Goal: Task Accomplishment & Management: Use online tool/utility

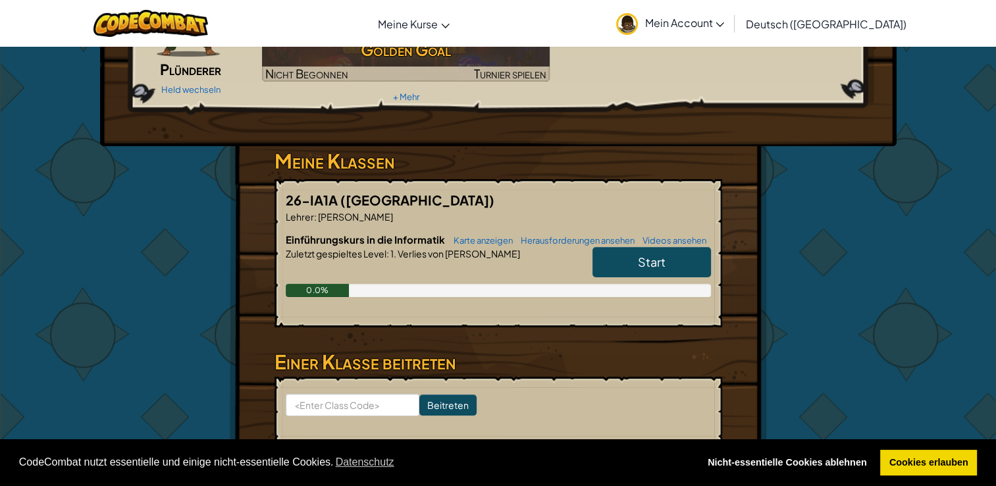
scroll to position [132, 0]
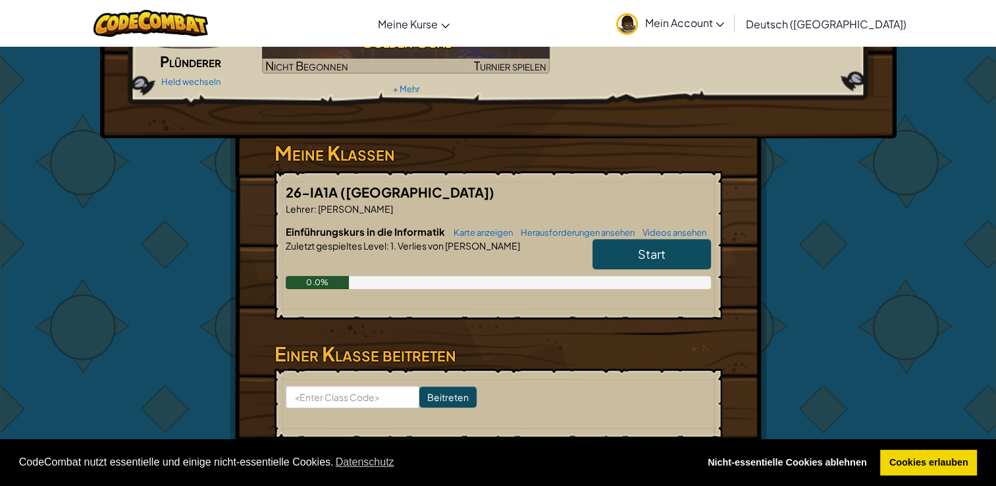
click at [643, 257] on span "Start" at bounding box center [652, 253] width 28 height 15
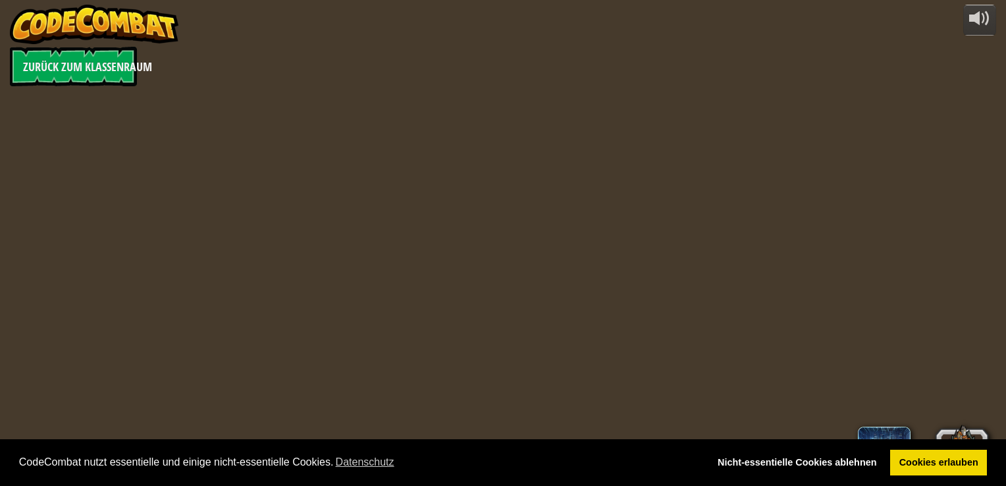
select select "de-DE"
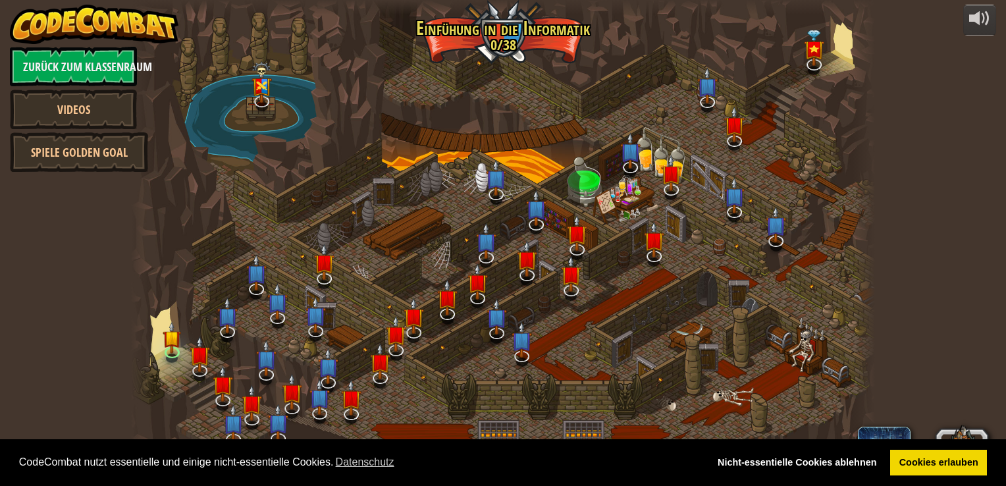
select select "de-DE"
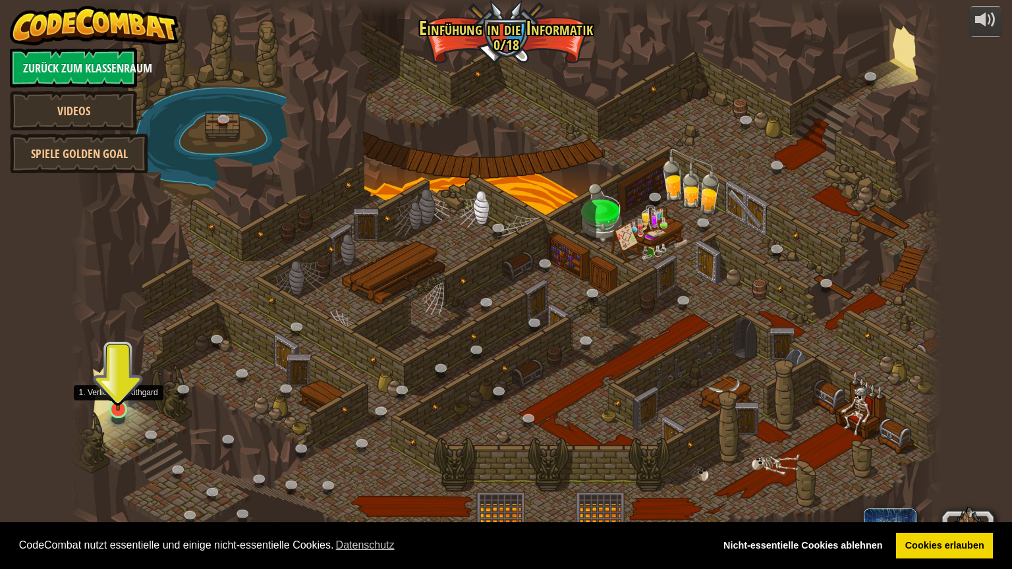
click at [120, 402] on img at bounding box center [118, 384] width 23 height 53
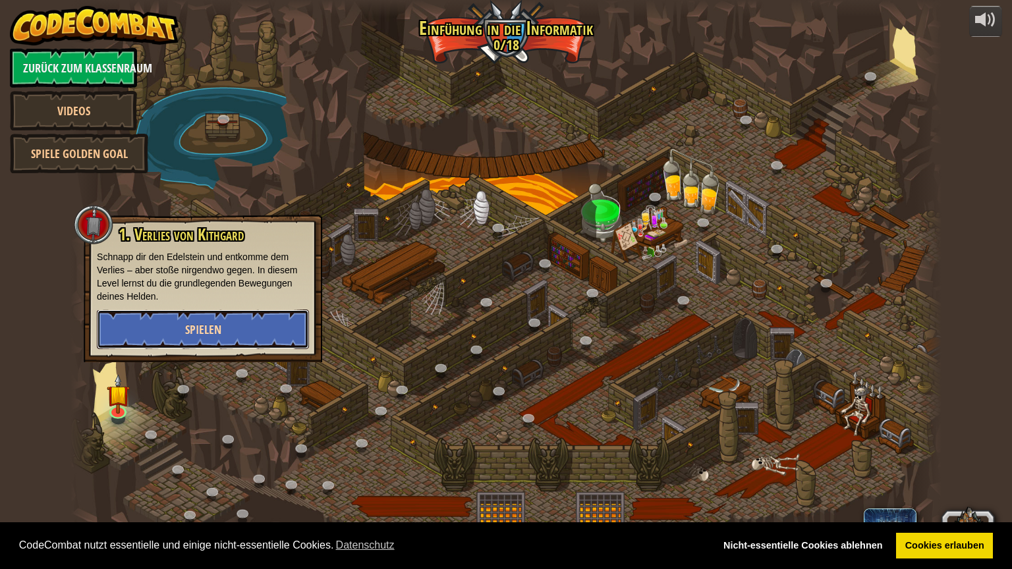
click at [192, 321] on span "Spielen" at bounding box center [203, 329] width 36 height 16
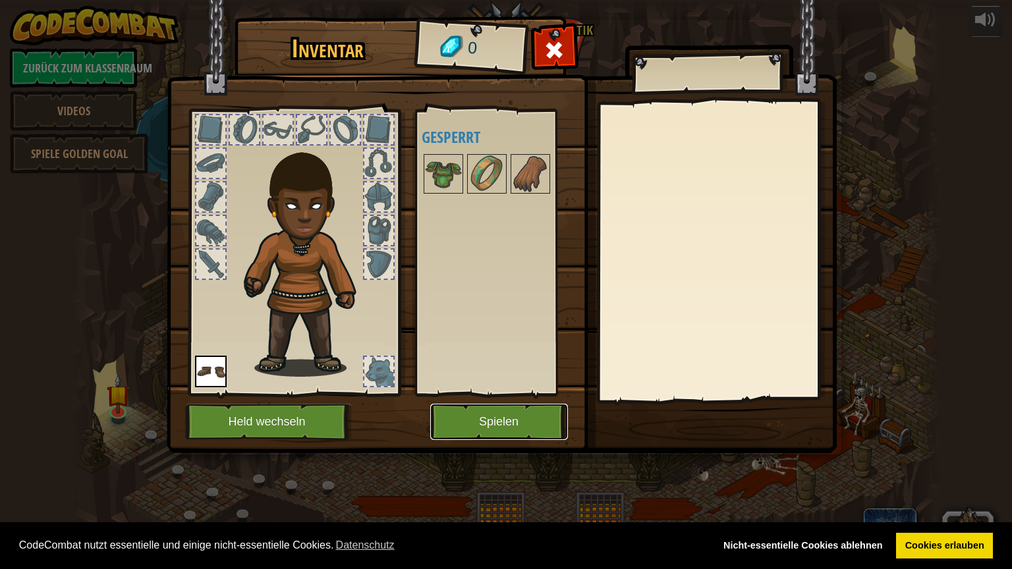
click at [506, 420] on button "Spielen" at bounding box center [499, 422] width 138 height 36
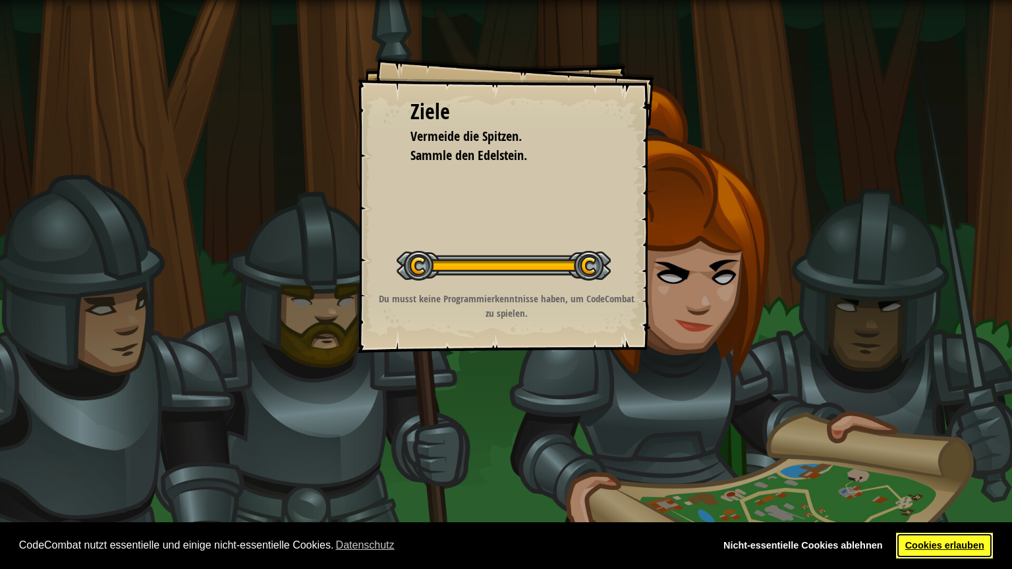
click at [917, 485] on link "Cookies erlauben" at bounding box center [944, 546] width 97 height 26
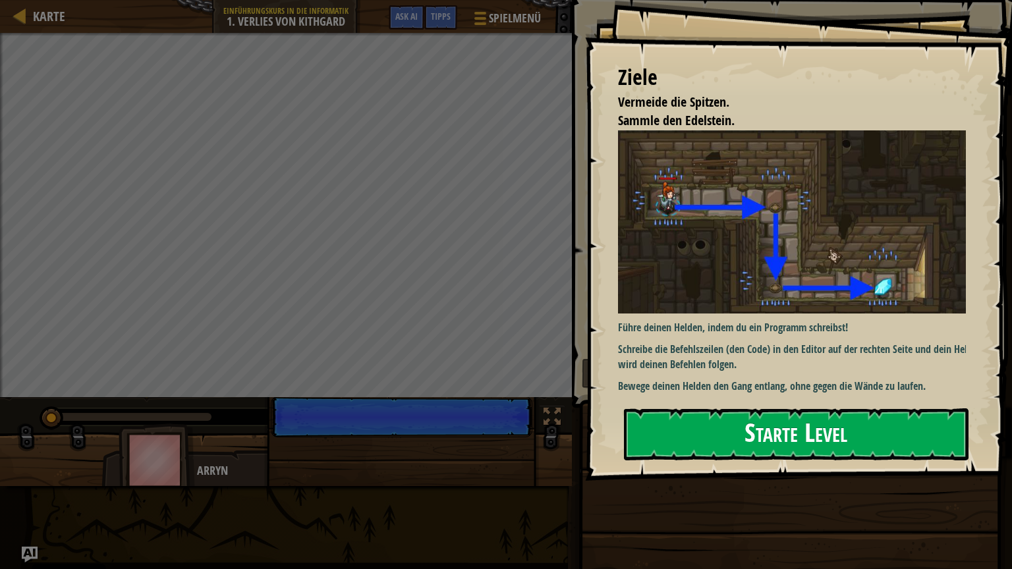
click at [747, 408] on button "Starte Level" at bounding box center [796, 434] width 344 height 52
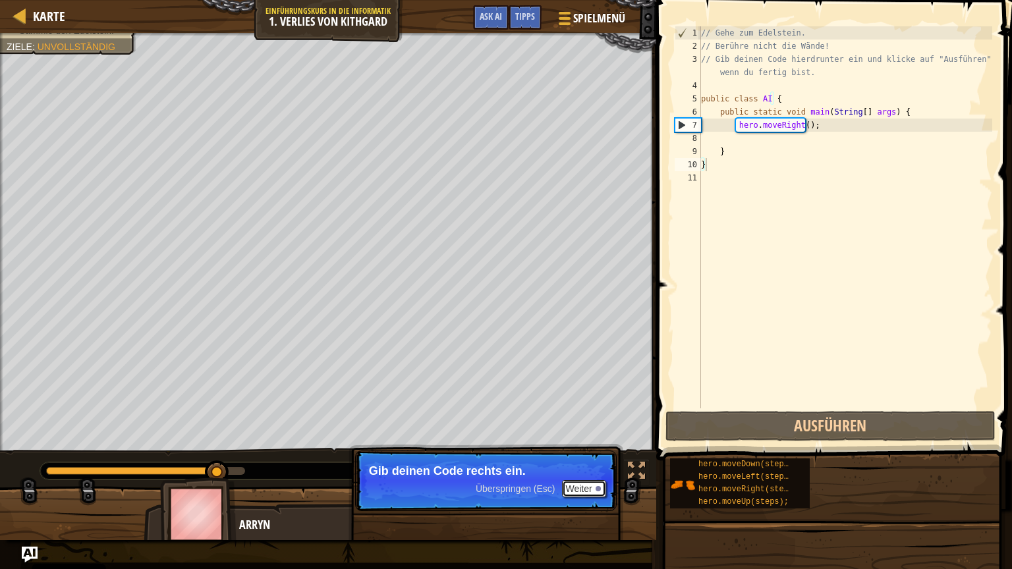
click at [576, 485] on button "Weiter" at bounding box center [584, 488] width 44 height 17
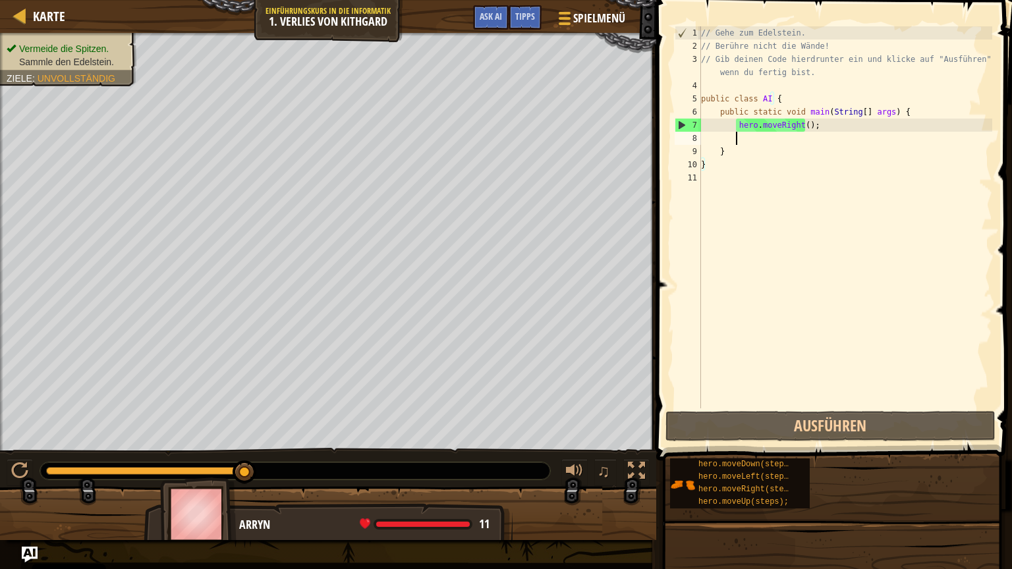
drag, startPoint x: 757, startPoint y: 136, endPoint x: 753, endPoint y: 150, distance: 15.0
click at [757, 136] on div "// Gehe zum Edelstein. // Berühre nicht die Wände! // Gib deinen Code hierdrunt…" at bounding box center [845, 230] width 294 height 408
click at [742, 164] on div "// Gehe zum Edelstein. // Berühre nicht die Wände! // Gib deinen Code hierdrunt…" at bounding box center [845, 230] width 294 height 408
type textarea "}"
click at [740, 135] on div "// Gehe zum Edelstein. // Berühre nicht die Wände! // Gib deinen Code hierdrunt…" at bounding box center [845, 230] width 294 height 408
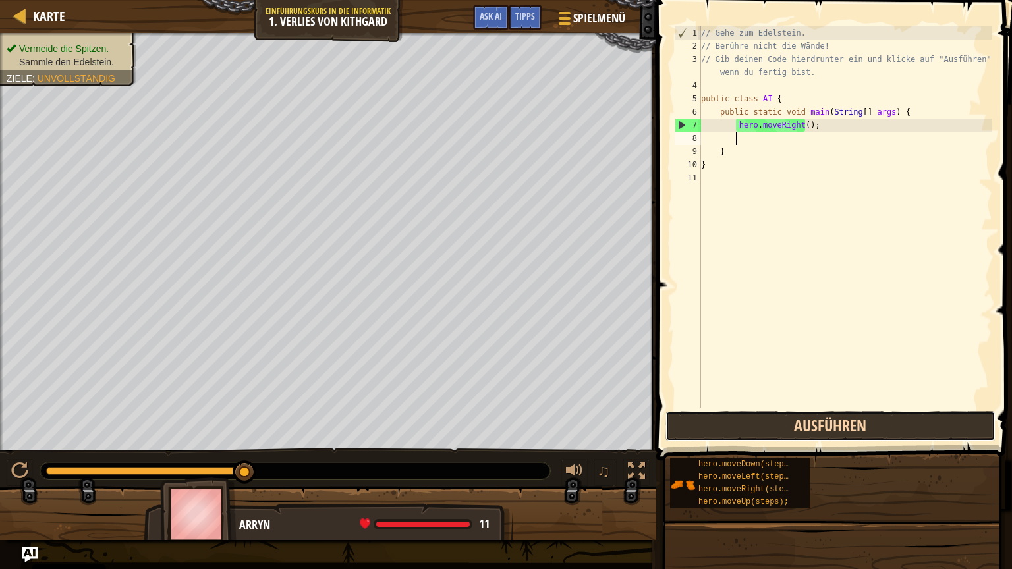
click at [753, 427] on button "Ausführen" at bounding box center [830, 426] width 330 height 30
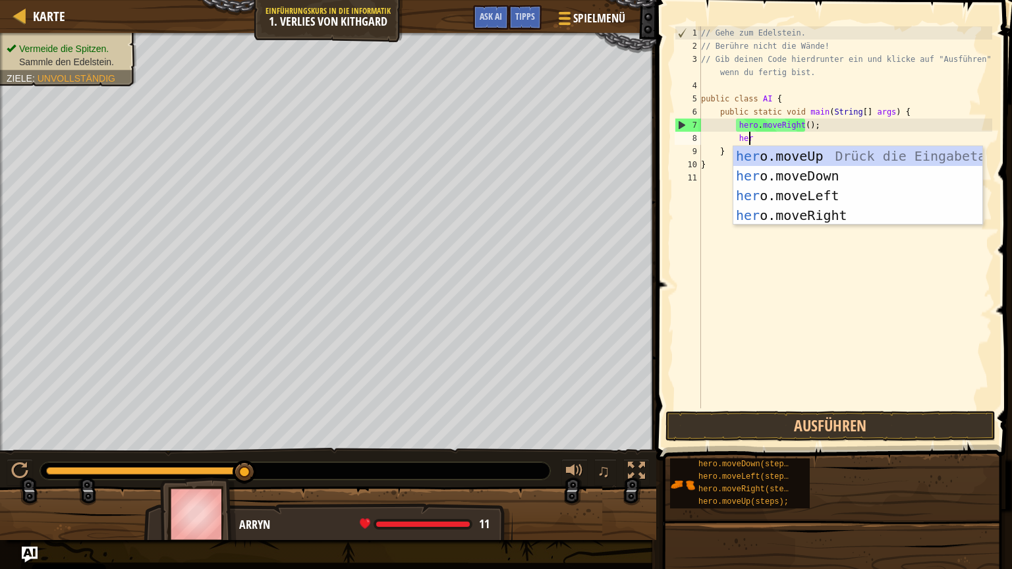
type textarea "hero"
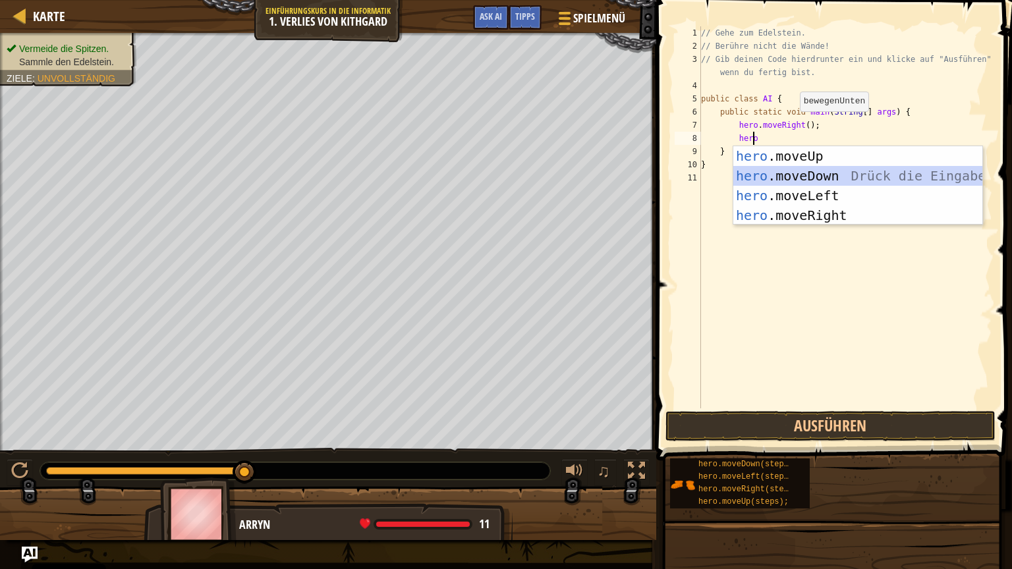
click at [775, 176] on div "hero .moveUp Drück die Eingabetaste hero .moveDown Drück die Eingabetaste hero …" at bounding box center [857, 205] width 249 height 119
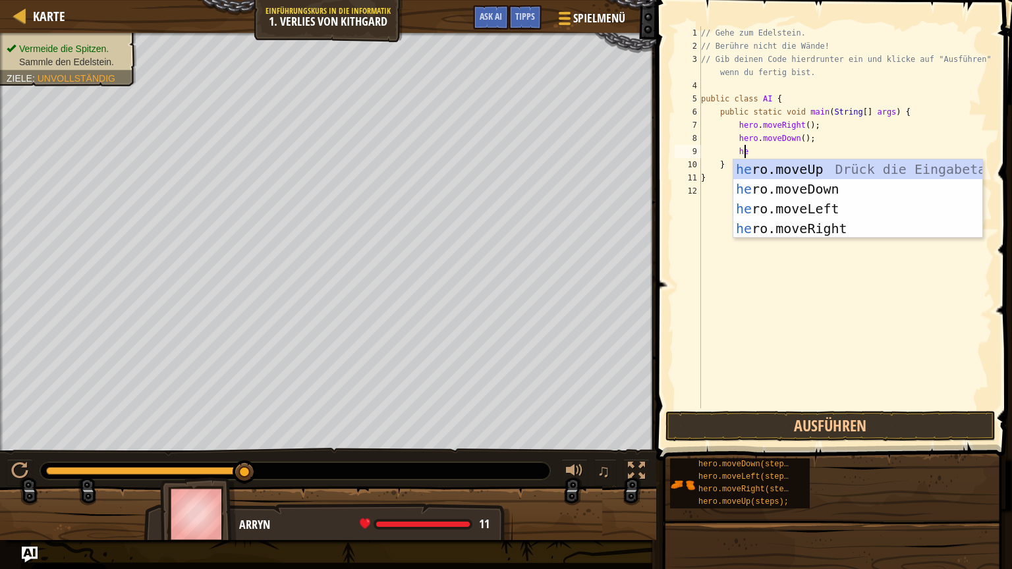
scroll to position [6, 3]
type textarea "her"
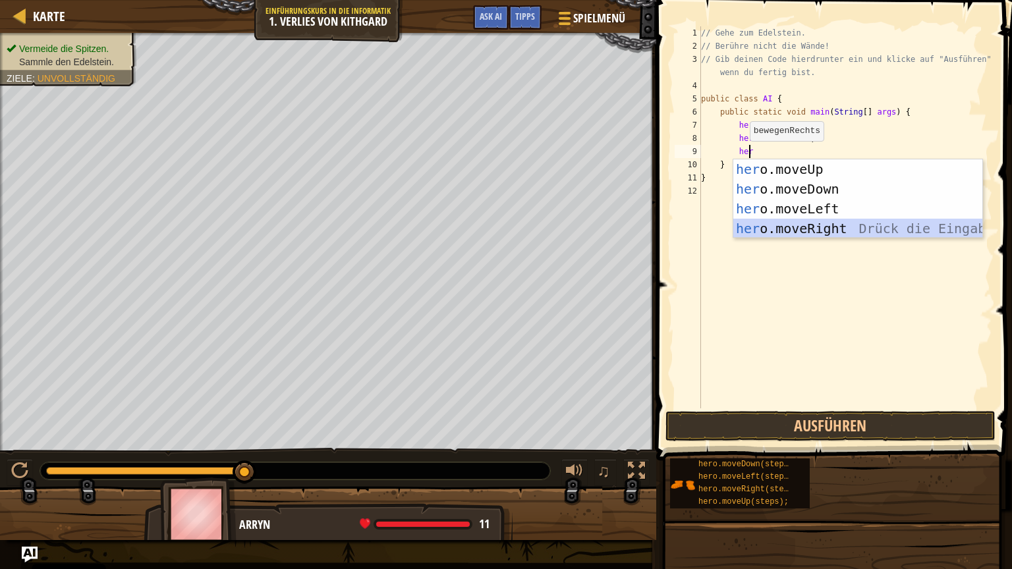
click at [746, 219] on div "her o.moveUp Drück die Eingabetaste her o.moveDown Drück die Eingabetaste her o…" at bounding box center [857, 218] width 249 height 119
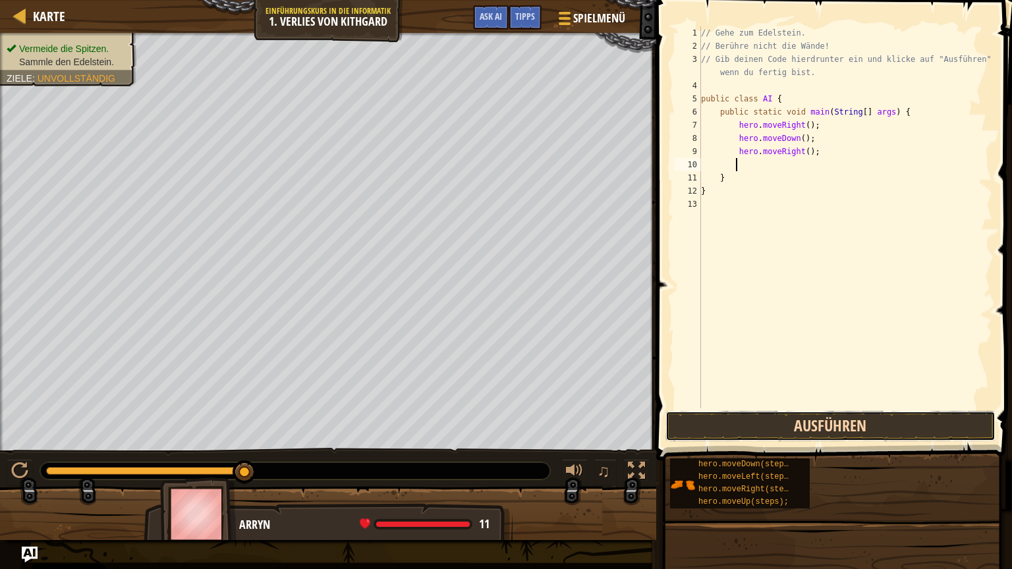
click at [835, 428] on button "Ausführen" at bounding box center [830, 426] width 330 height 30
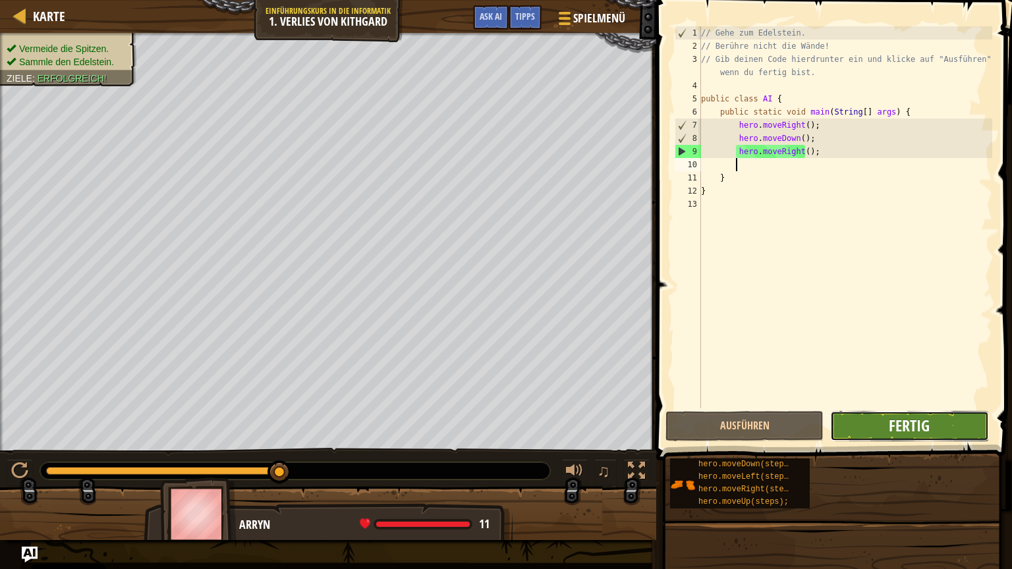
click at [905, 421] on span "Fertig" at bounding box center [908, 425] width 41 height 21
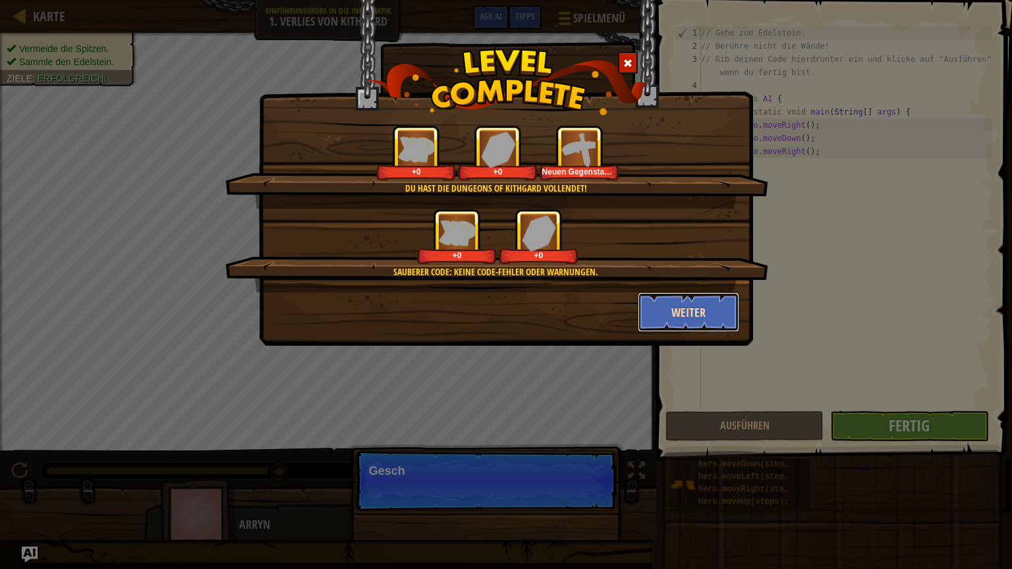
click at [686, 308] on button "Weiter" at bounding box center [689, 312] width 102 height 40
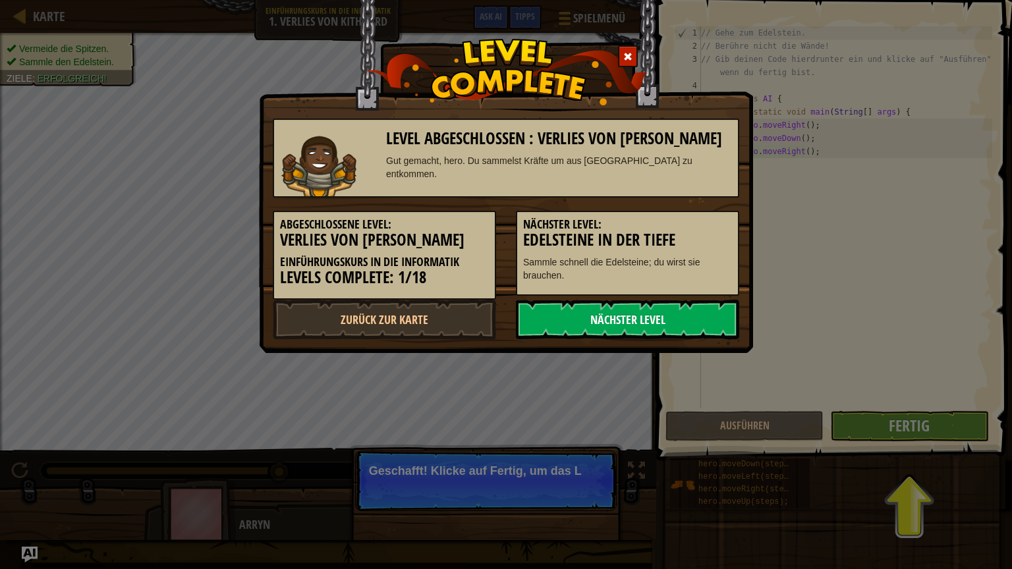
click at [616, 317] on link "Nächster Level" at bounding box center [627, 320] width 223 height 40
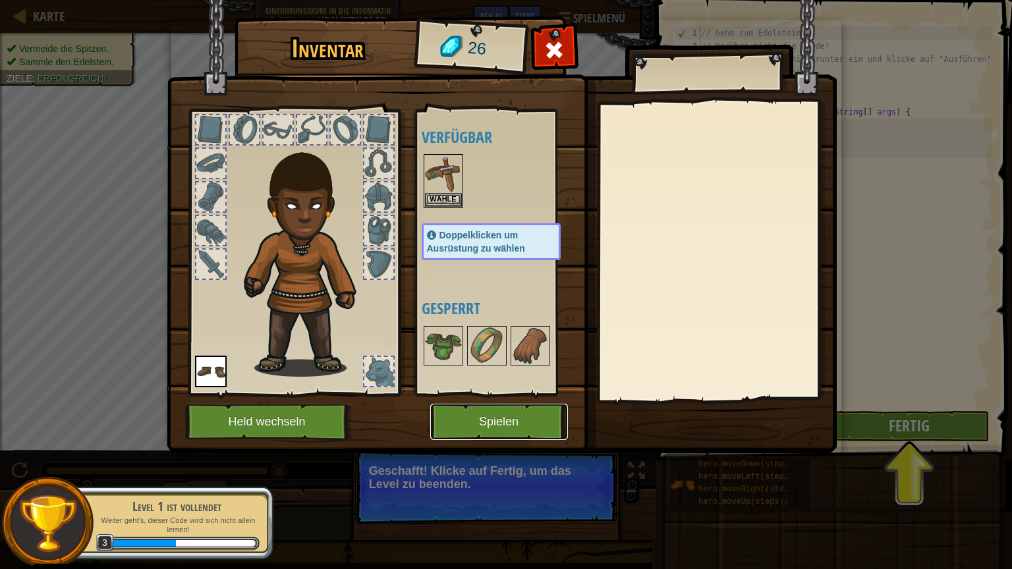
click at [479, 418] on button "Spielen" at bounding box center [499, 422] width 138 height 36
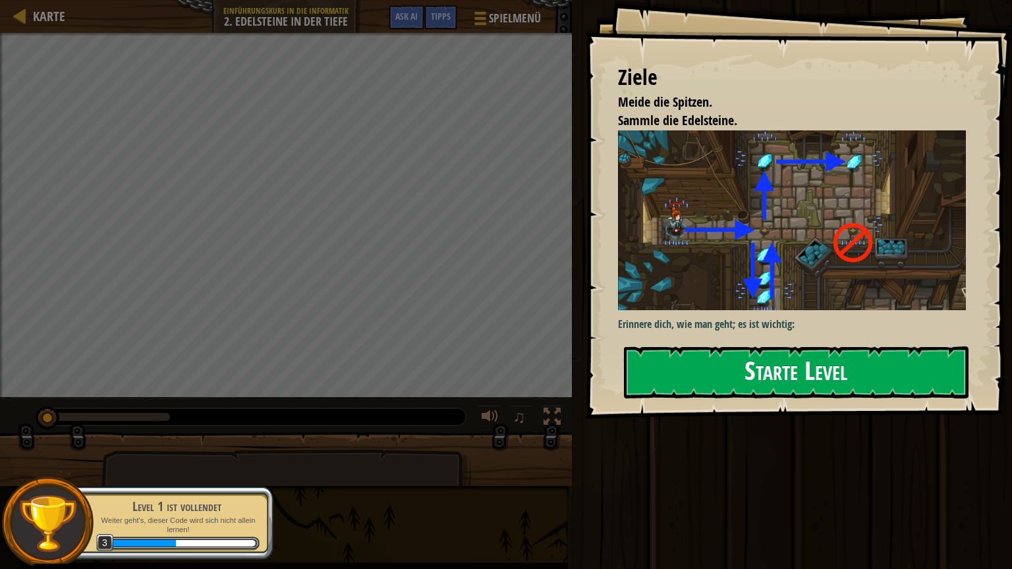
click at [751, 353] on button "Starte Level" at bounding box center [796, 372] width 344 height 52
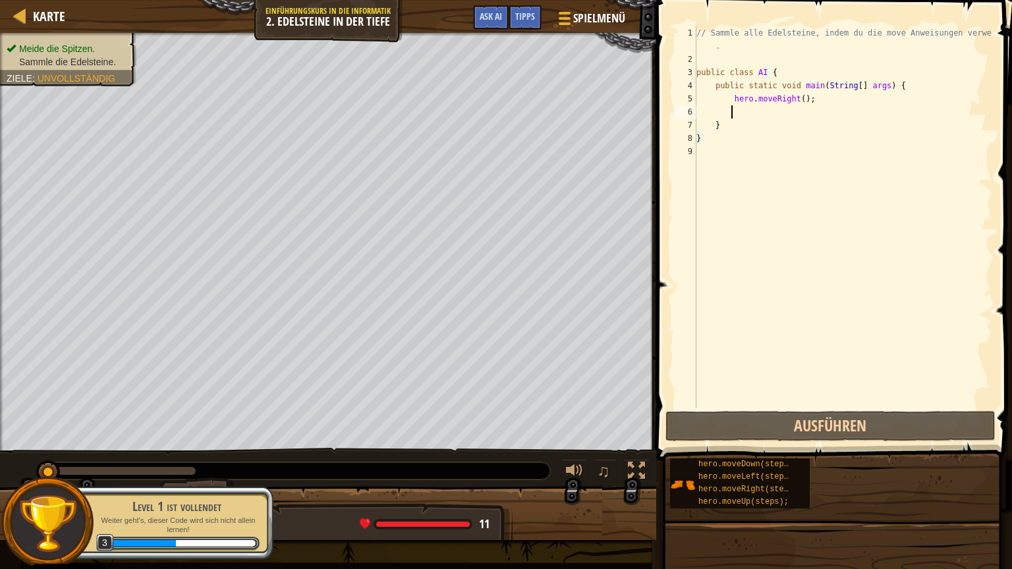
click at [745, 111] on div "// Sammle alle Edelsteine, indem du die move Anweisungen verwendest . public cl…" at bounding box center [842, 236] width 298 height 421
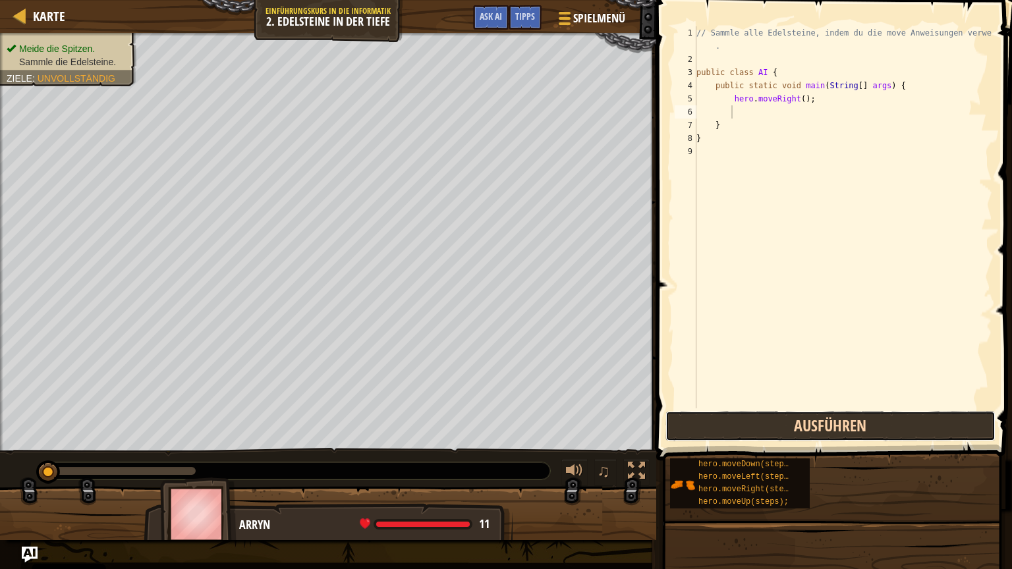
click at [869, 424] on button "Ausführen" at bounding box center [830, 426] width 330 height 30
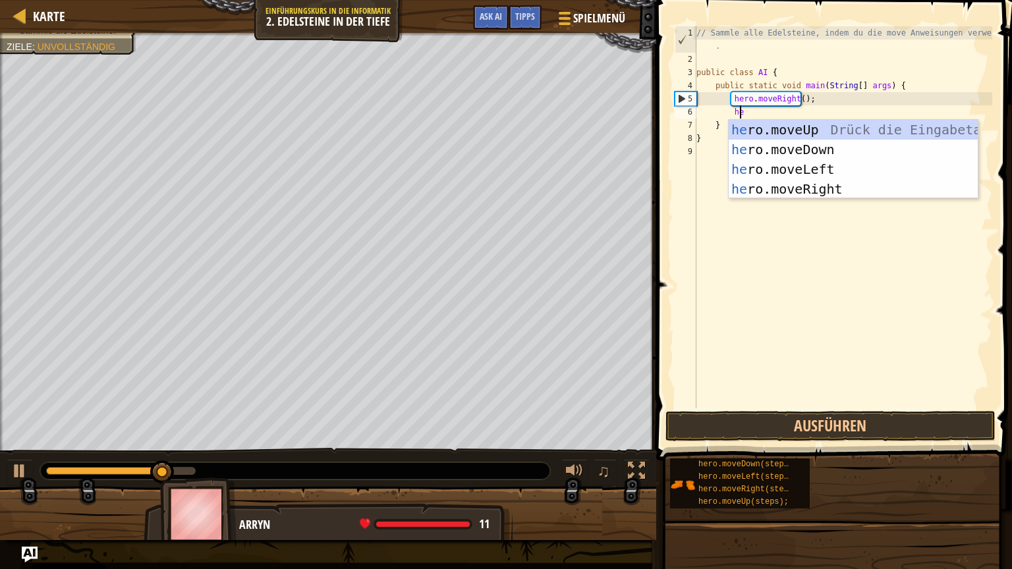
type textarea "her"
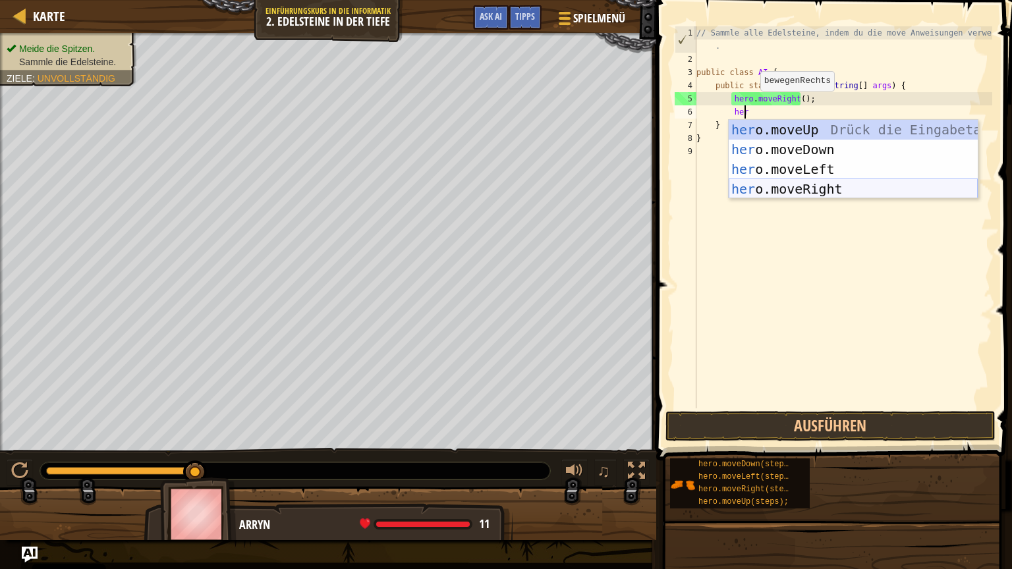
click at [805, 190] on div "her o.moveUp Drück die Eingabetaste her o.moveDown Drück die Eingabetaste her o…" at bounding box center [852, 179] width 249 height 119
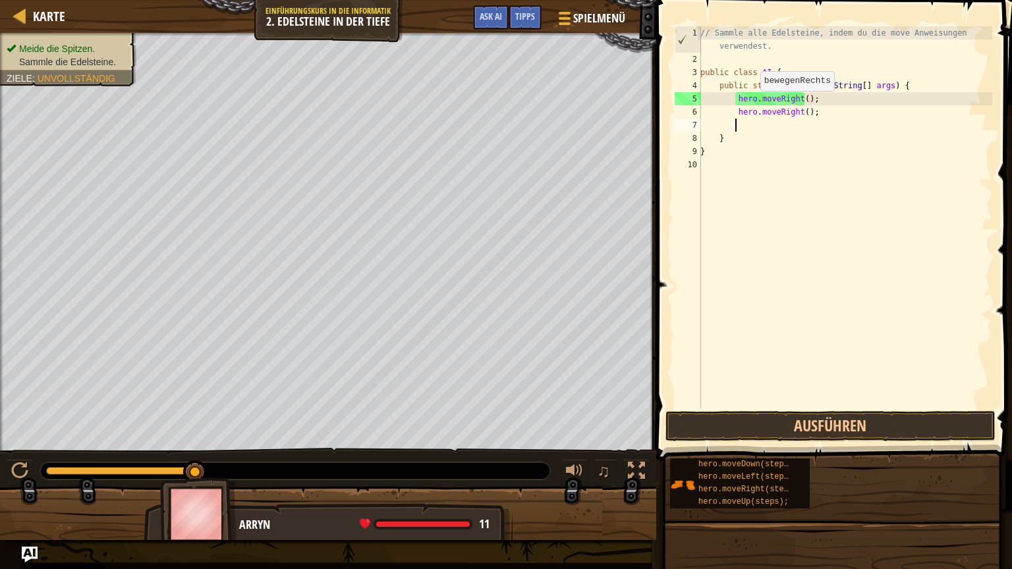
scroll to position [6, 2]
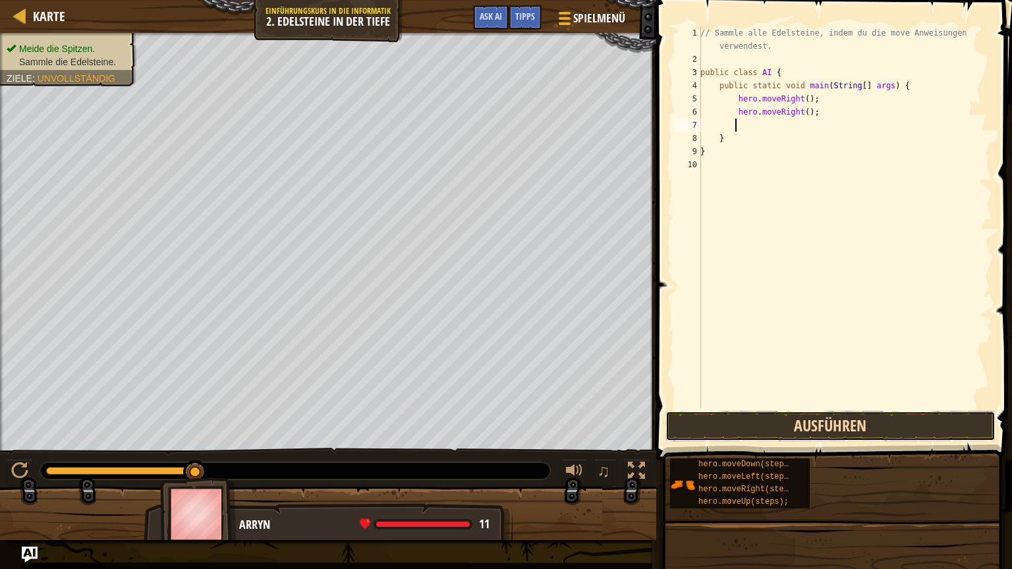
click at [714, 431] on button "Ausführen" at bounding box center [830, 426] width 330 height 30
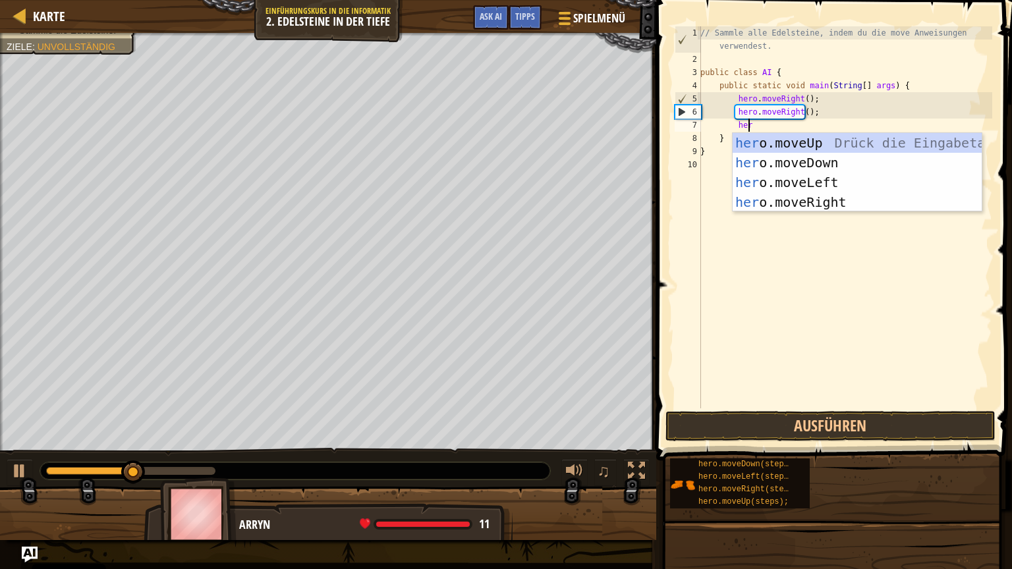
type textarea "hero"
click at [803, 136] on div "hero .moveUp Drück die Eingabetaste hero .moveDown Drück die Eingabetaste hero …" at bounding box center [856, 192] width 249 height 119
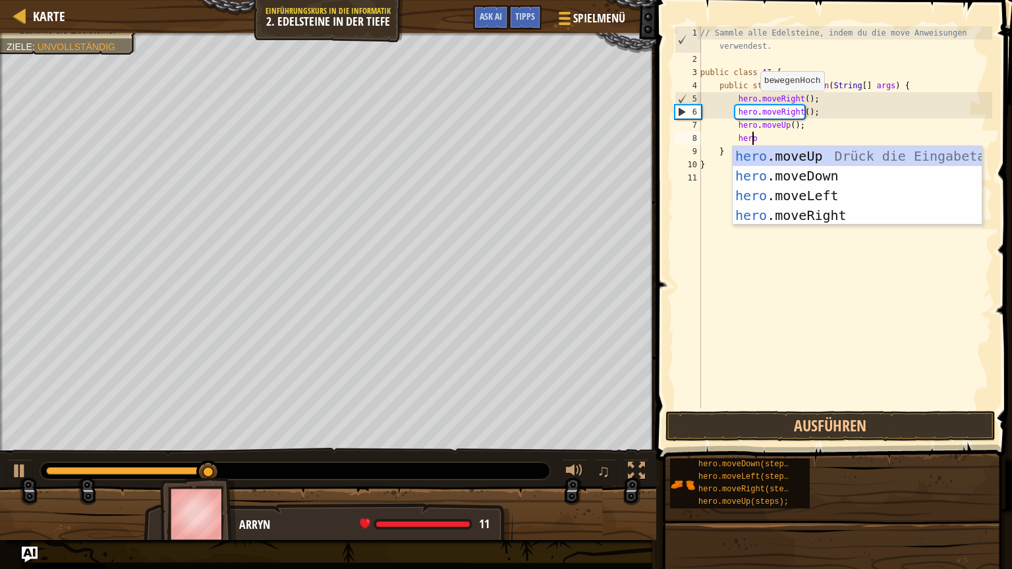
type textarea "hero"
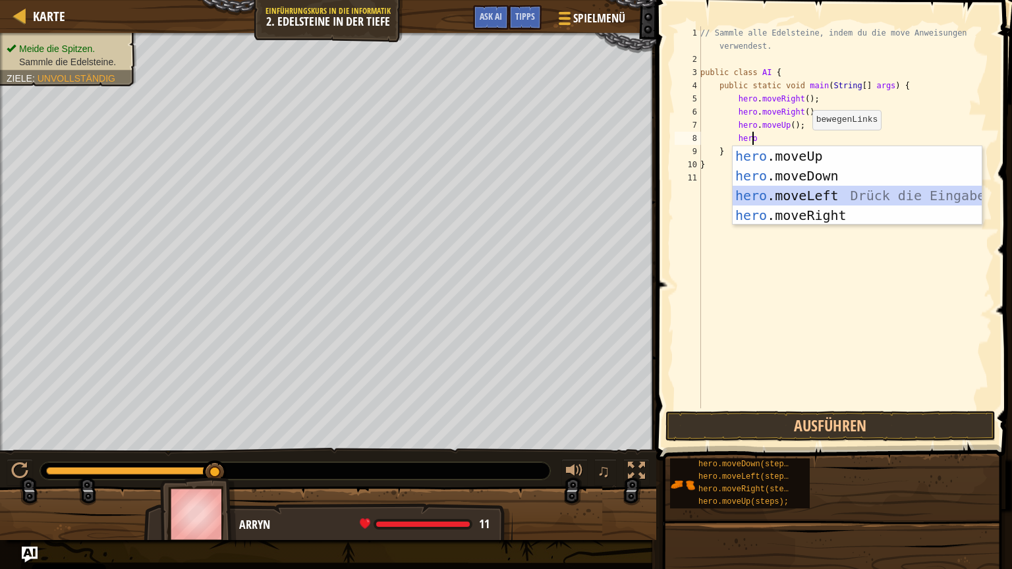
click at [796, 192] on div "hero .moveUp Drück die Eingabetaste hero .moveDown Drück die Eingabetaste hero …" at bounding box center [856, 205] width 249 height 119
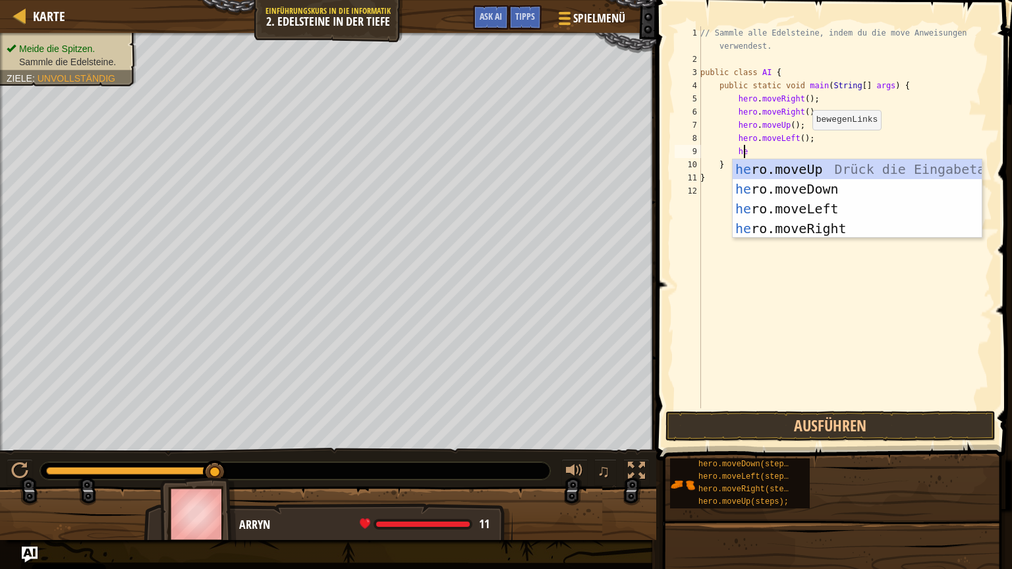
type textarea "her"
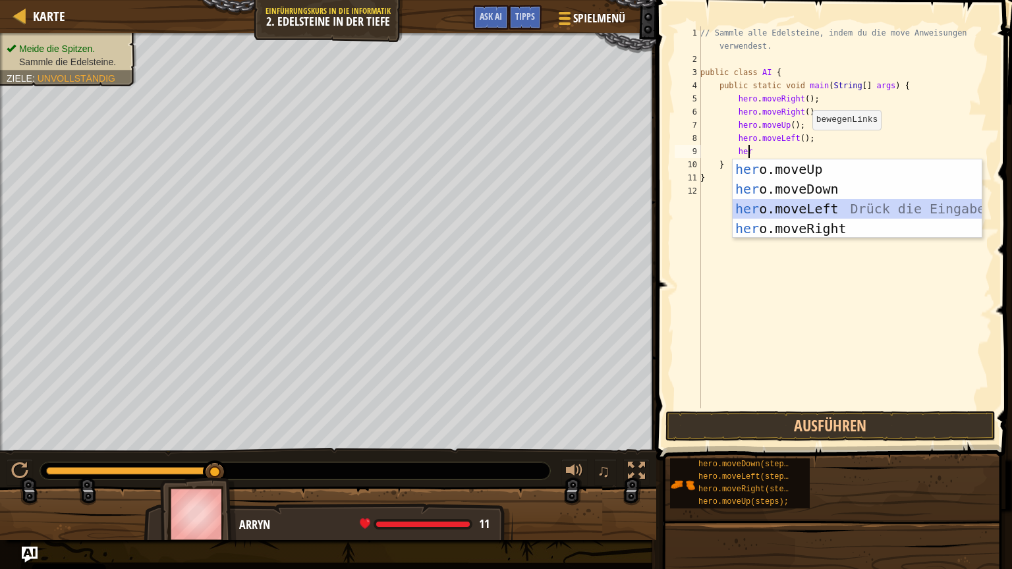
click at [794, 204] on div "her o.moveUp Drück die Eingabetaste her o.moveDown Drück die Eingabetaste her o…" at bounding box center [856, 218] width 249 height 119
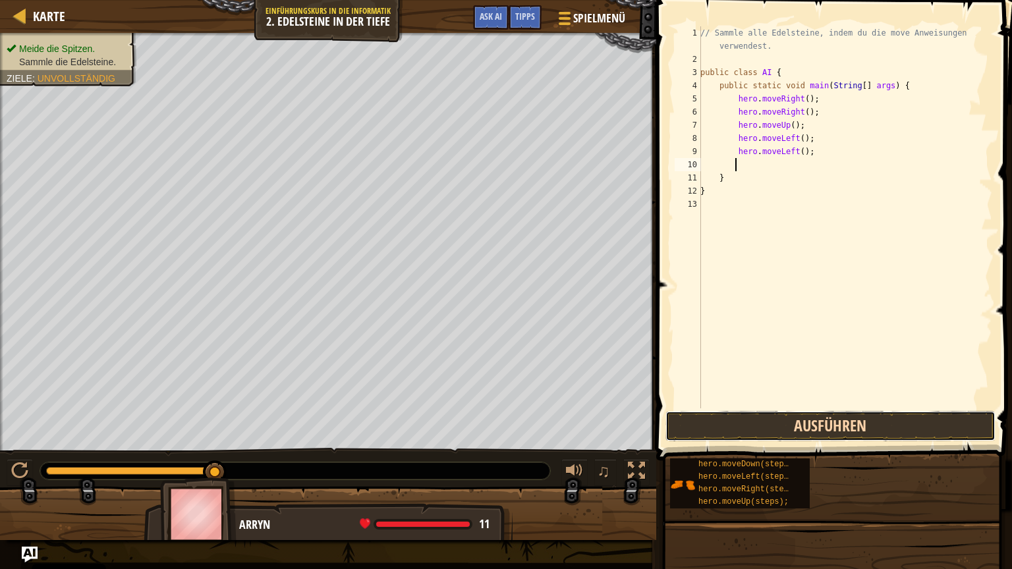
click at [788, 427] on button "Ausführen" at bounding box center [830, 426] width 330 height 30
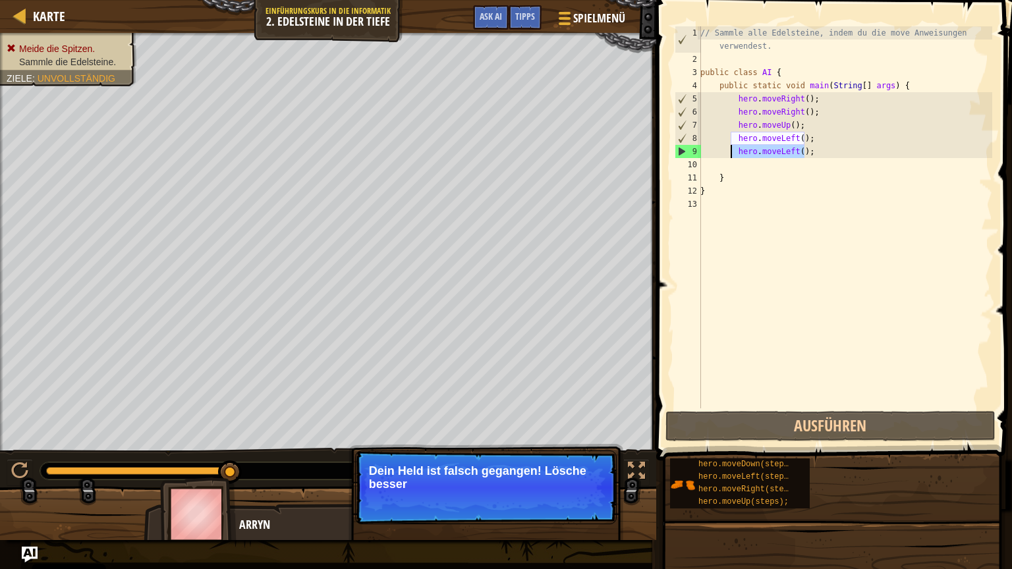
drag, startPoint x: 806, startPoint y: 155, endPoint x: 732, endPoint y: 153, distance: 73.8
click at [732, 153] on div "// Sammle alle Edelsteine, indem du die move Anweisungen verwendest. public cla…" at bounding box center [844, 236] width 294 height 421
type textarea "hero.moveLeft();"
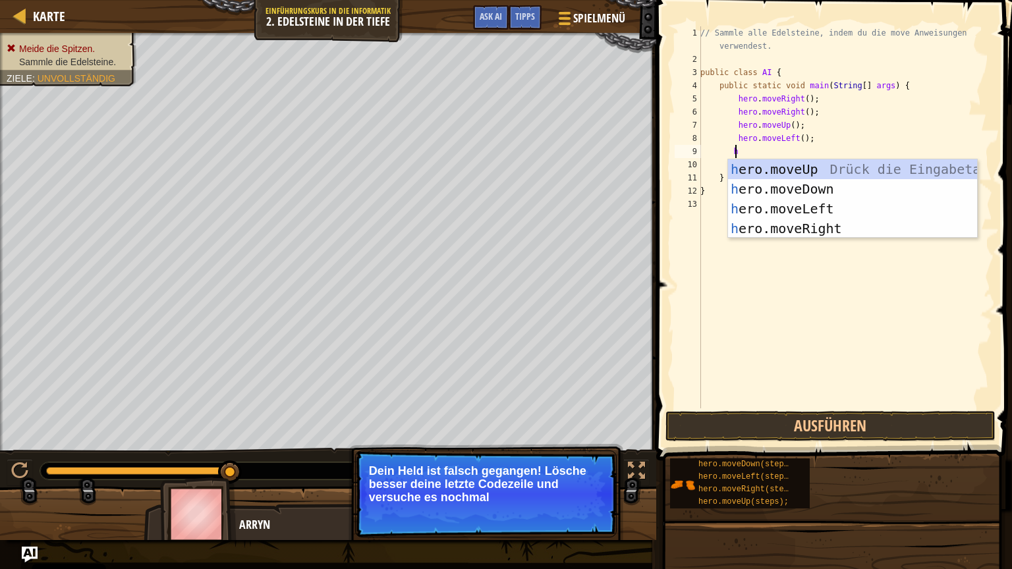
type textarea "her"
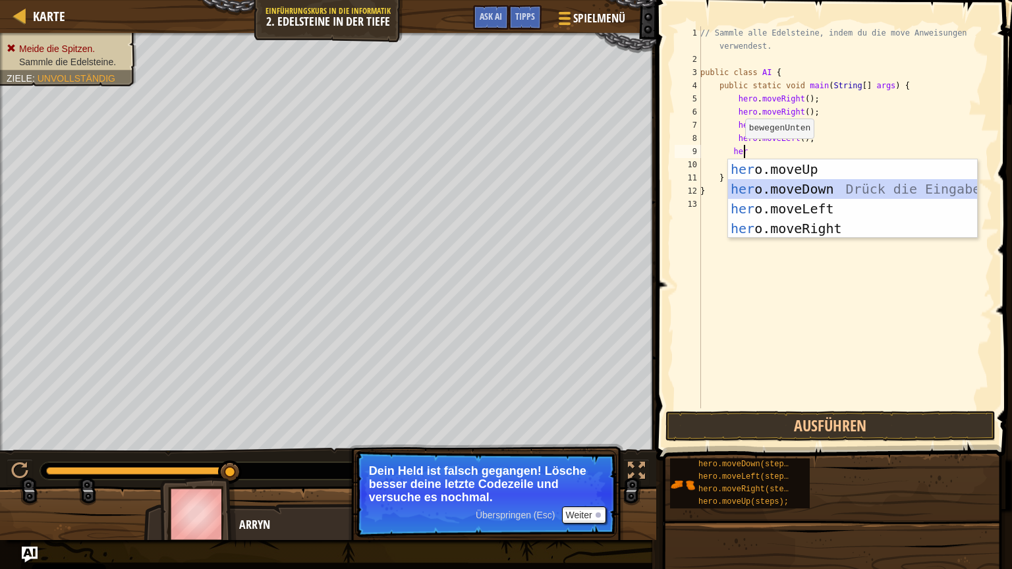
click at [774, 187] on div "her o.moveUp Drück die Eingabetaste her o.moveDown Drück die Eingabetaste her o…" at bounding box center [852, 218] width 249 height 119
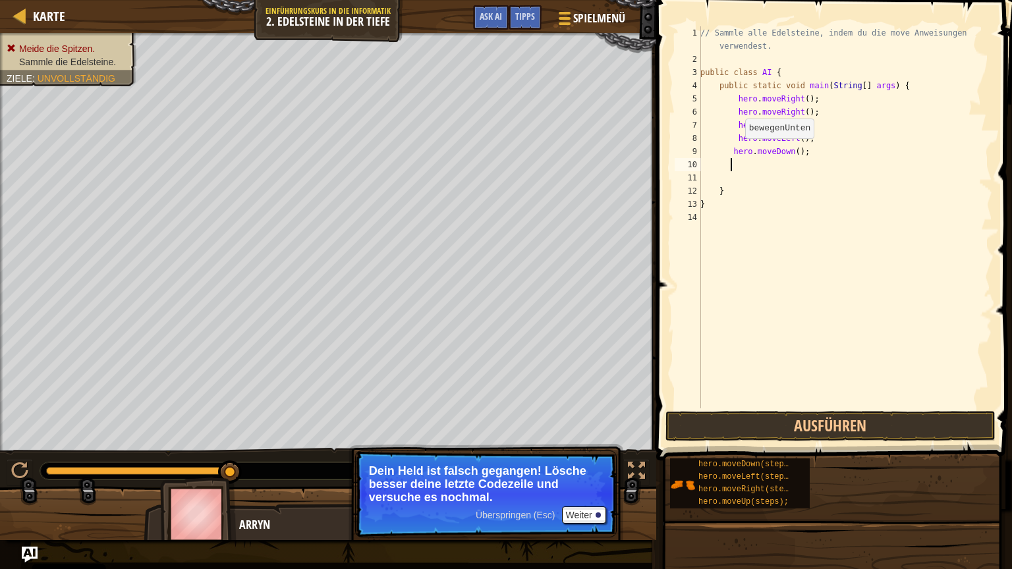
scroll to position [6, 1]
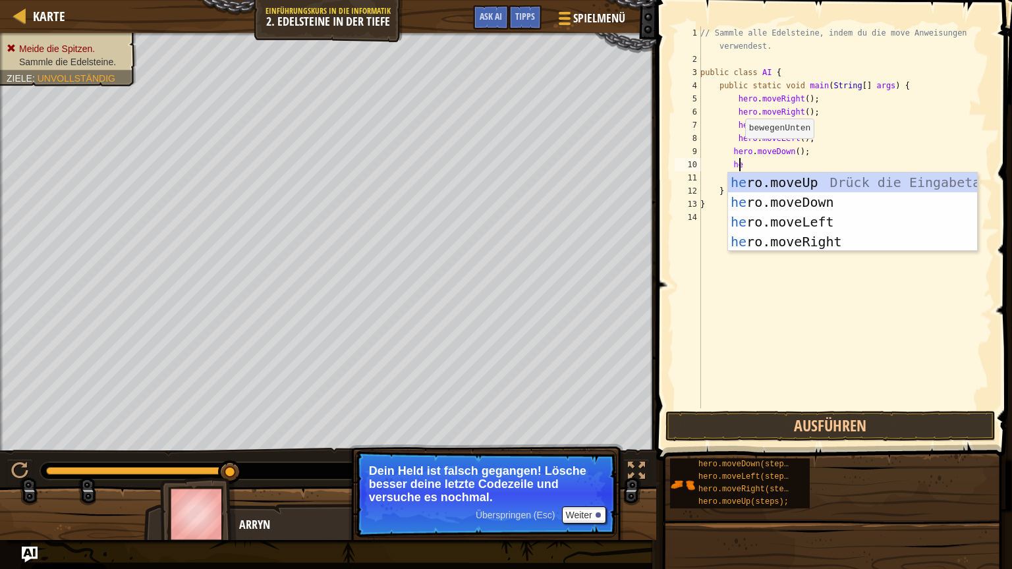
type textarea "her"
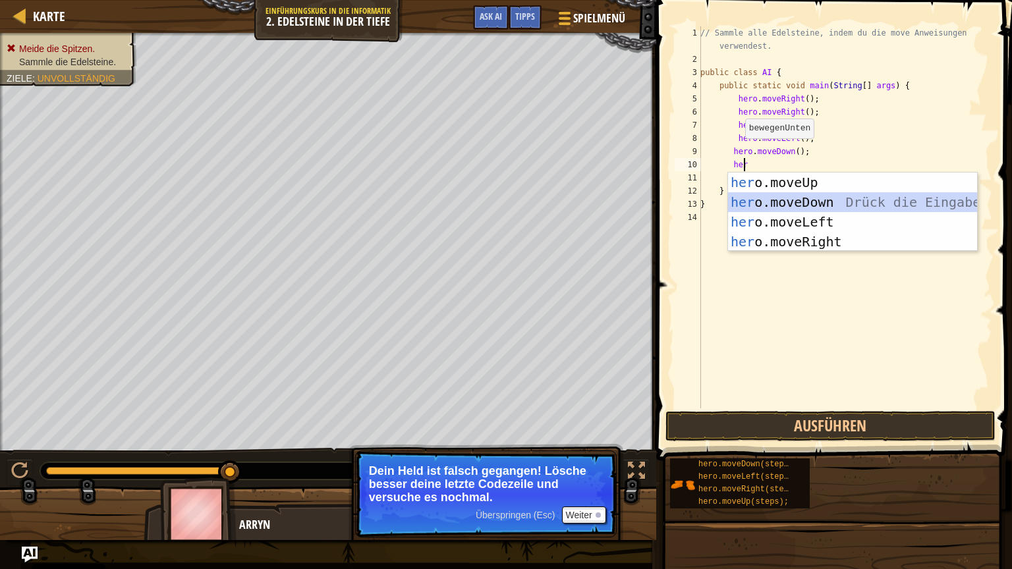
click at [769, 203] on div "her o.moveUp Drück die Eingabetaste her o.moveDown Drück die Eingabetaste her o…" at bounding box center [852, 232] width 249 height 119
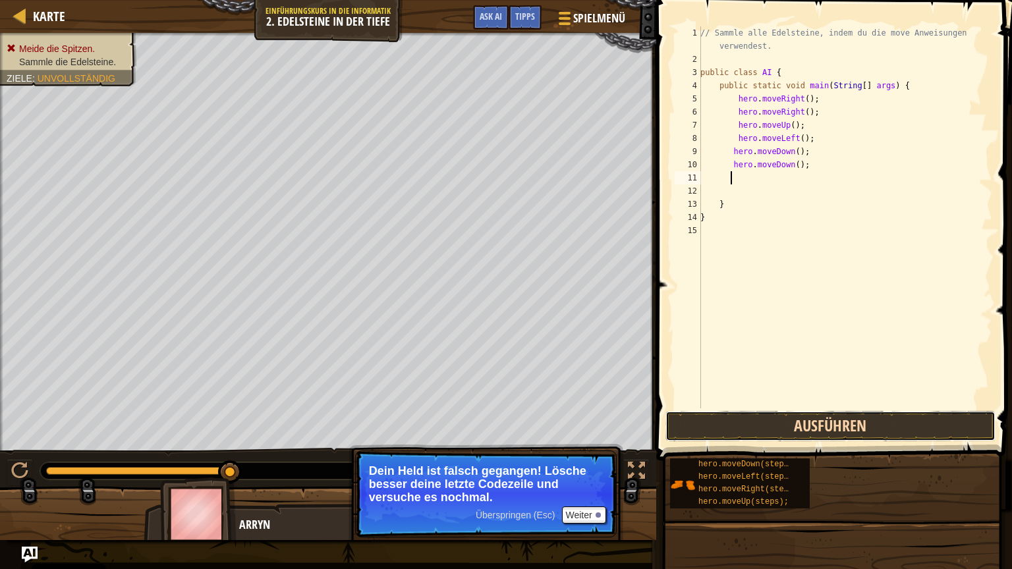
click at [795, 428] on button "Ausführen" at bounding box center [830, 426] width 330 height 30
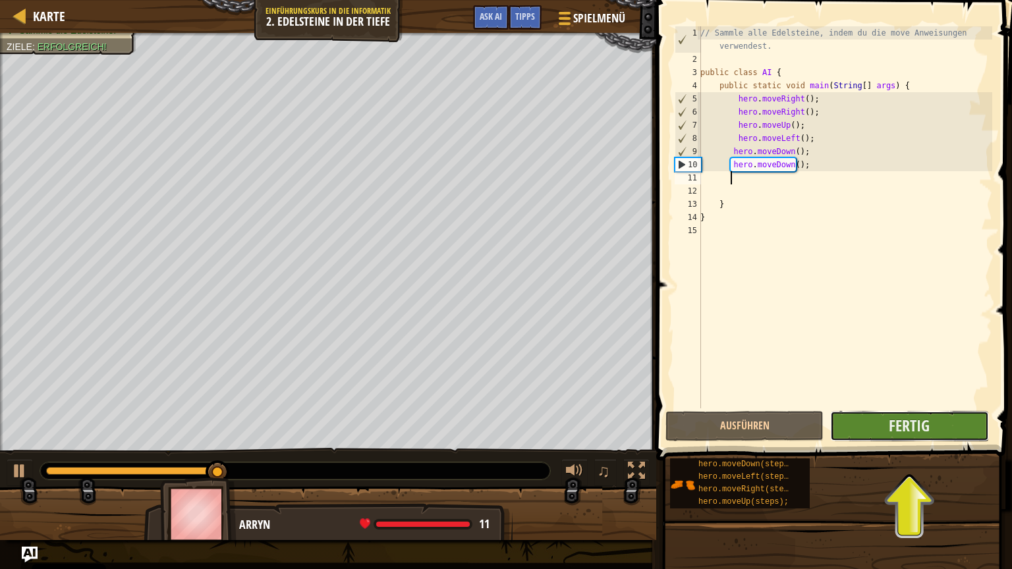
click at [945, 426] on button "Fertig" at bounding box center [909, 426] width 158 height 30
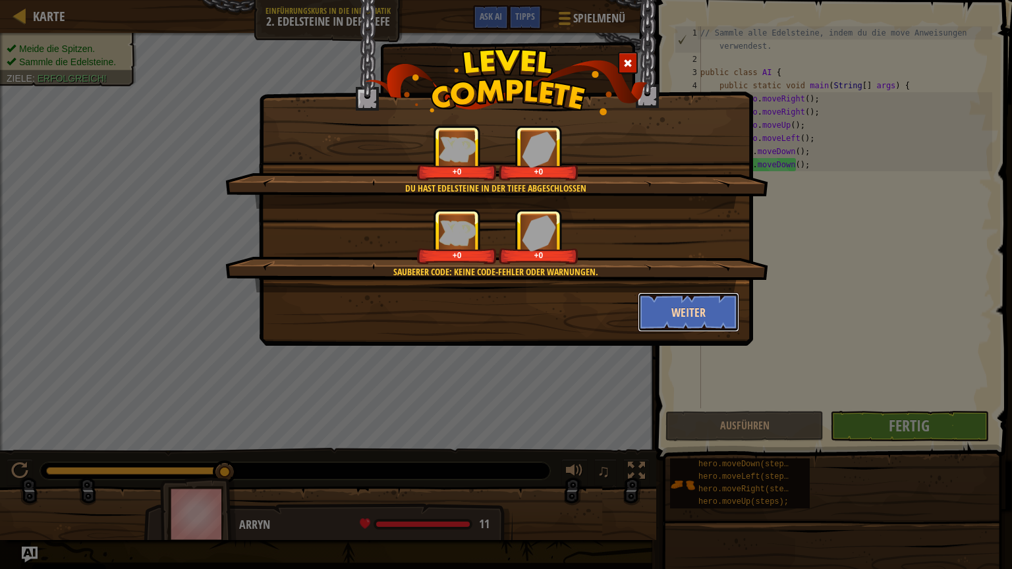
click at [676, 307] on button "Weiter" at bounding box center [689, 312] width 102 height 40
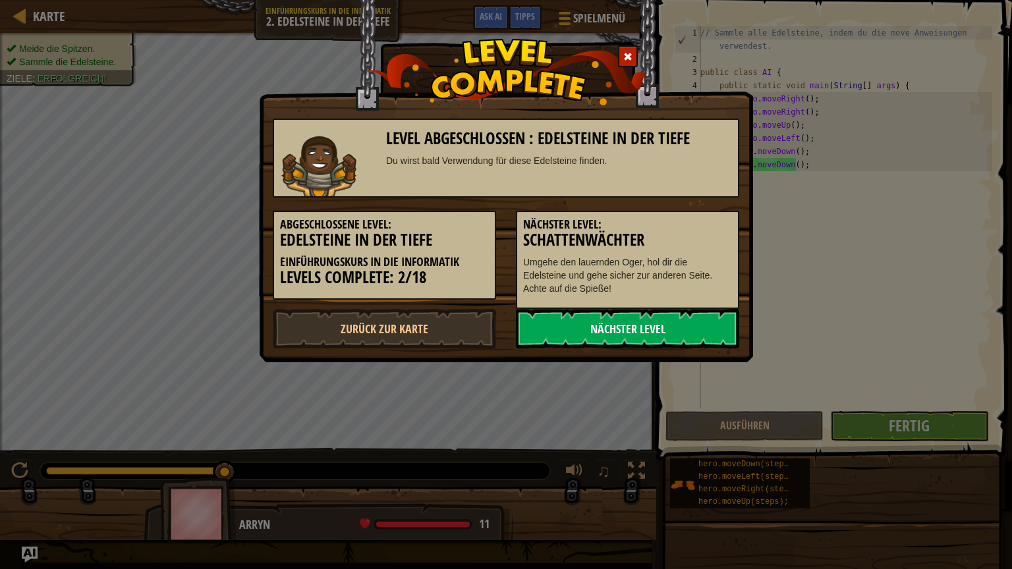
drag, startPoint x: 684, startPoint y: 340, endPoint x: 681, endPoint y: 334, distance: 7.4
click at [682, 335] on link "Nächster Level" at bounding box center [627, 329] width 223 height 40
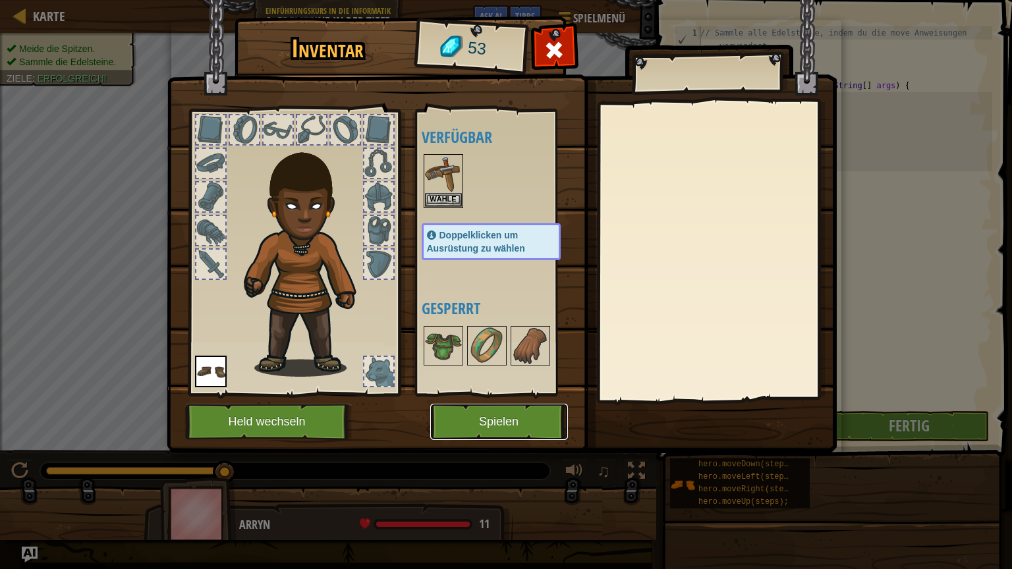
click at [504, 414] on button "Spielen" at bounding box center [499, 422] width 138 height 36
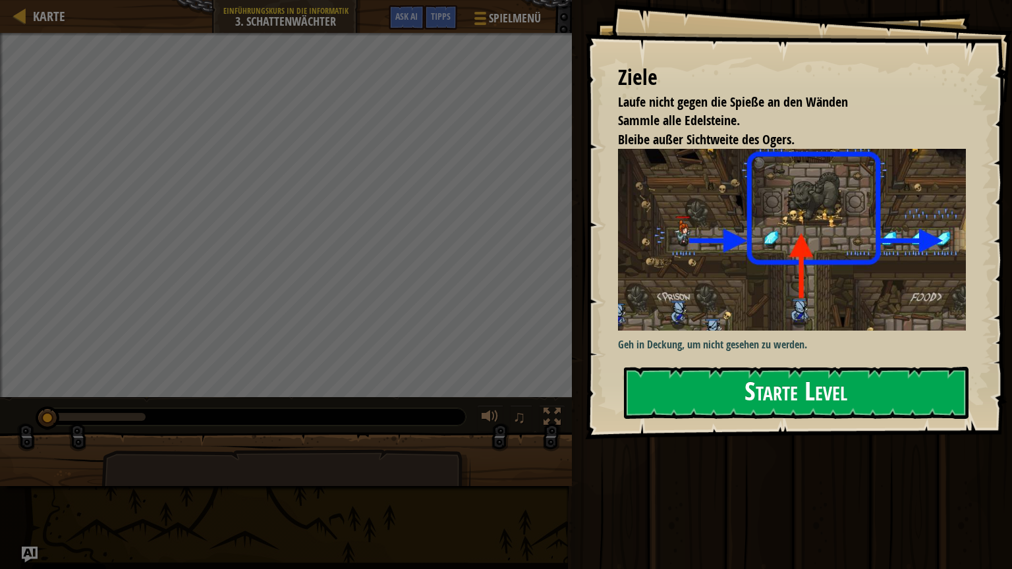
click at [767, 278] on div "Ziele Laufe nicht gegen die Spieße an den Wänden Sammle alle Edelsteine. Bleibe…" at bounding box center [798, 219] width 427 height 439
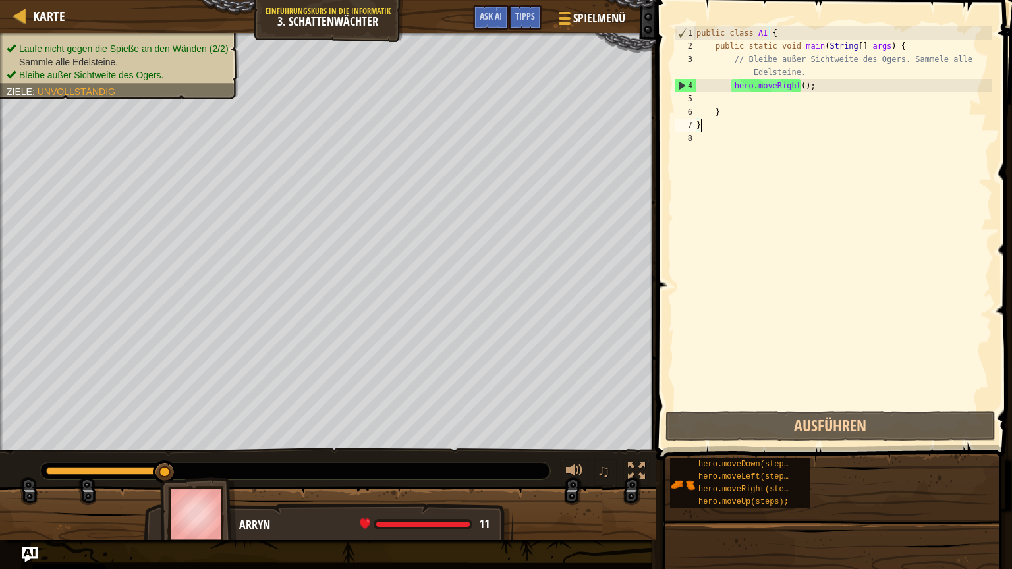
click at [732, 103] on div "public class AI { public static void main ( String [ ] args ) { // Bleibe außer…" at bounding box center [842, 230] width 298 height 408
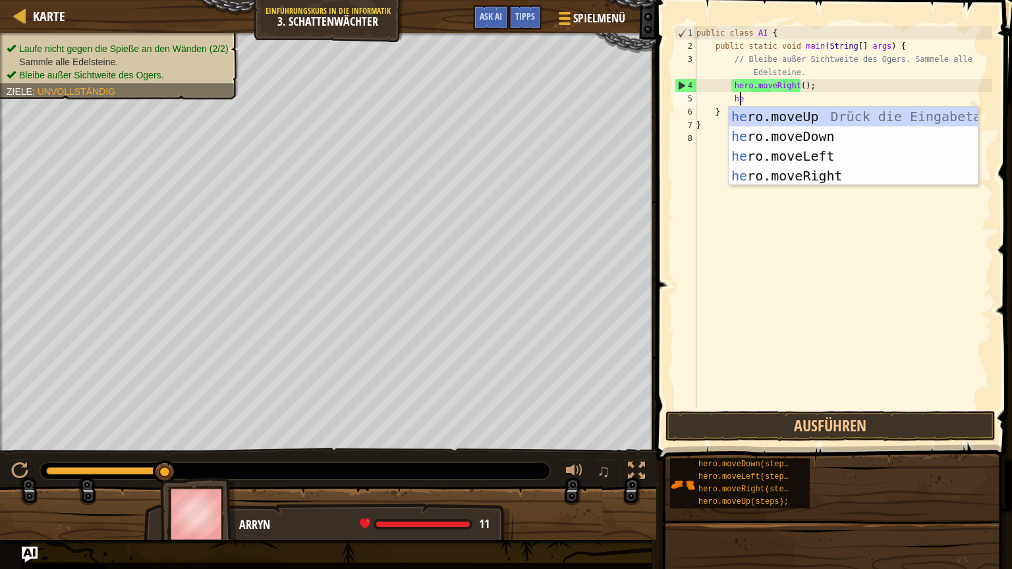
type textarea "her"
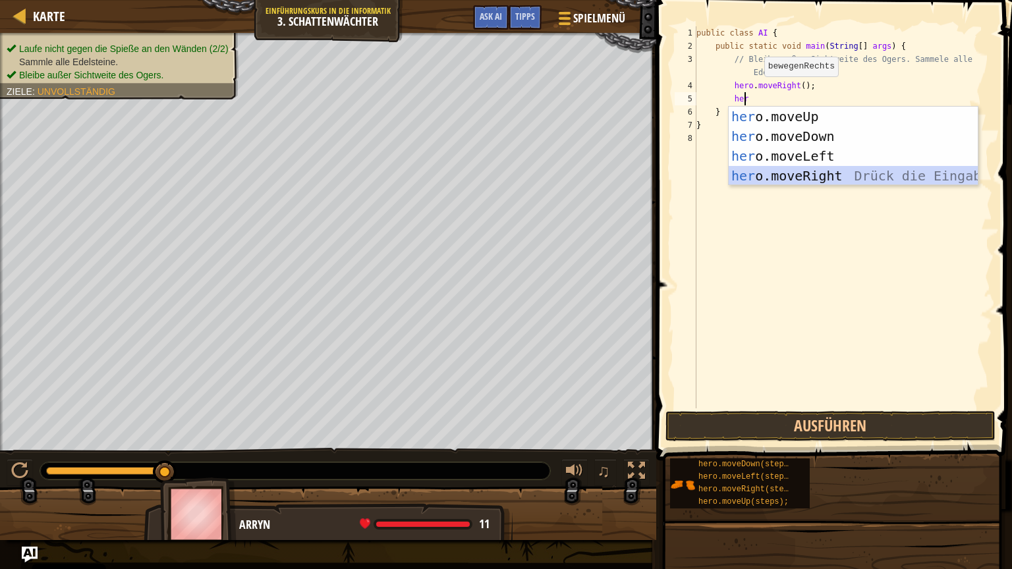
click at [796, 178] on div "her o.moveUp Drück die Eingabetaste her o.moveDown Drück die Eingabetaste her o…" at bounding box center [852, 166] width 249 height 119
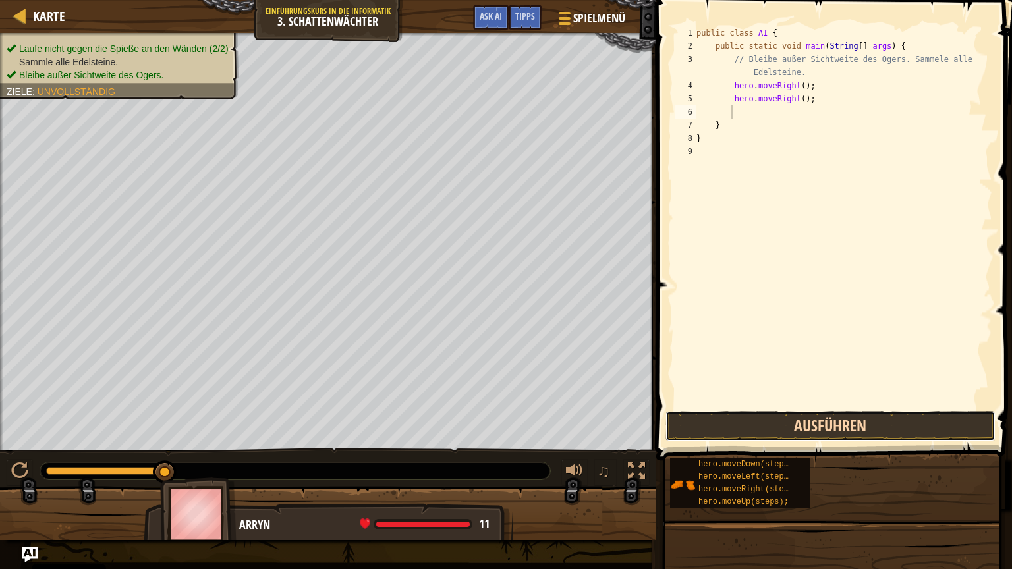
click at [778, 438] on button "Ausführen" at bounding box center [830, 426] width 330 height 30
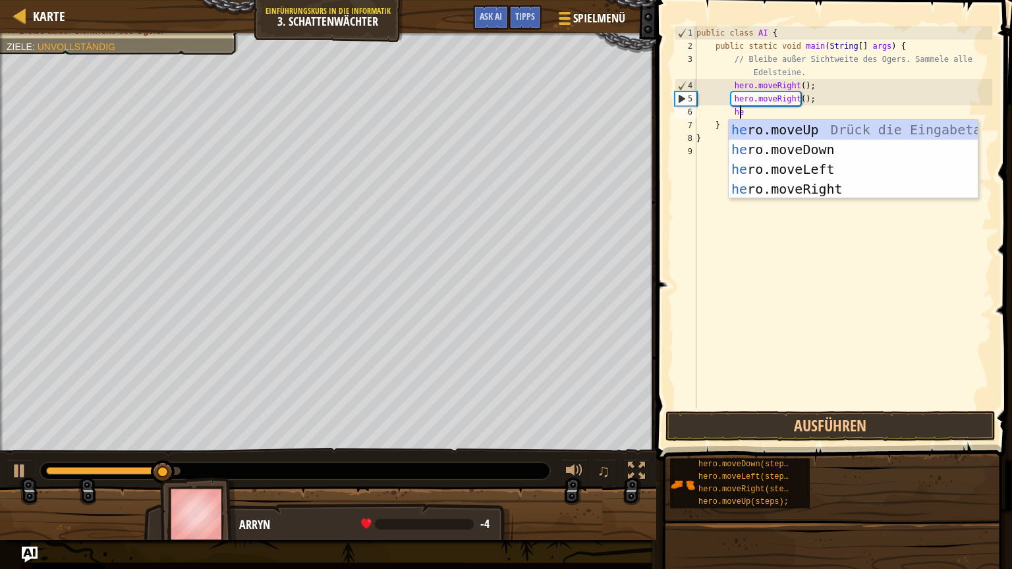
type textarea "her"
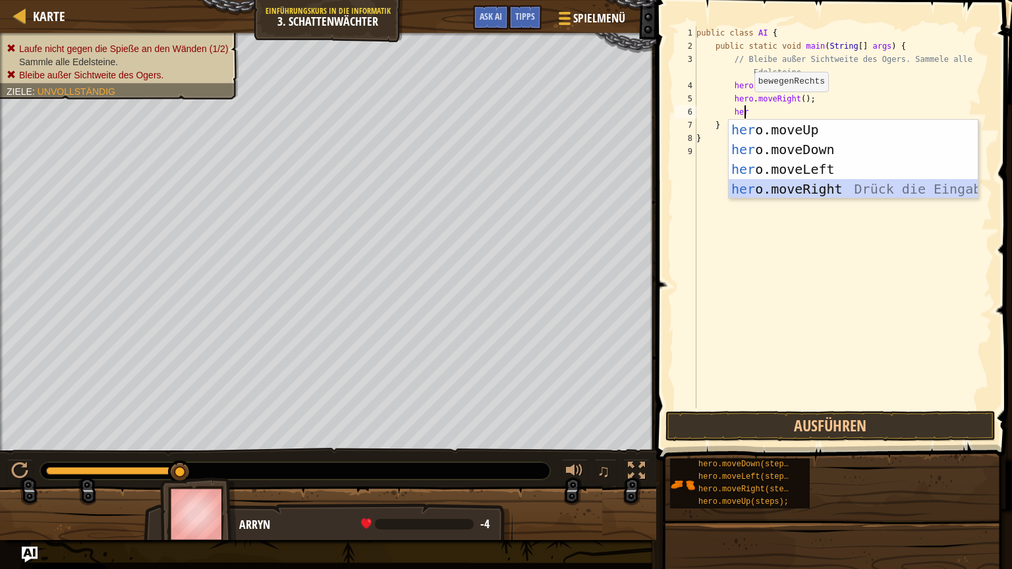
click at [753, 184] on div "her o.moveUp Drück die Eingabetaste her o.moveDown Drück die Eingabetaste her o…" at bounding box center [852, 179] width 249 height 119
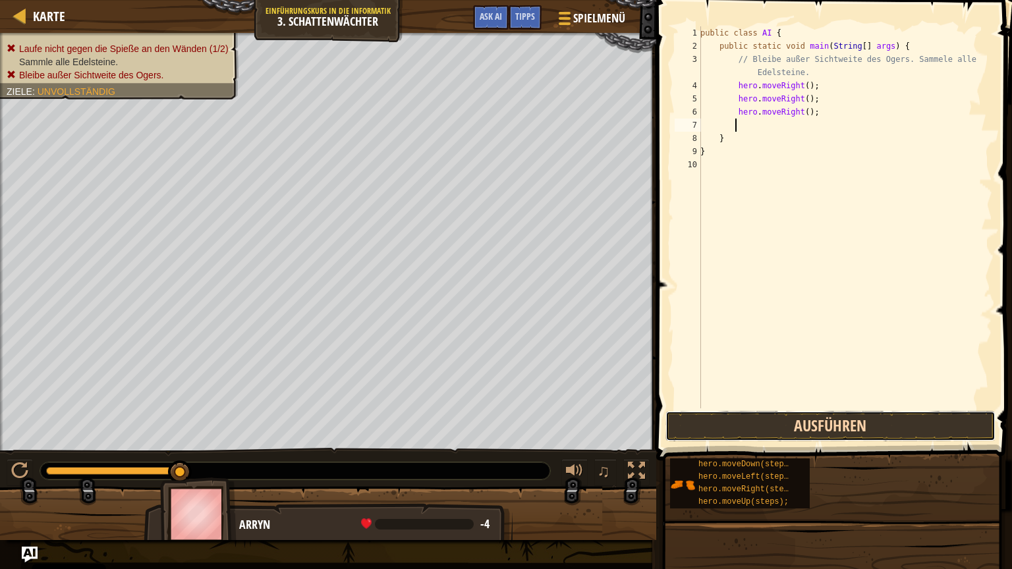
click at [771, 433] on button "Ausführen" at bounding box center [830, 426] width 330 height 30
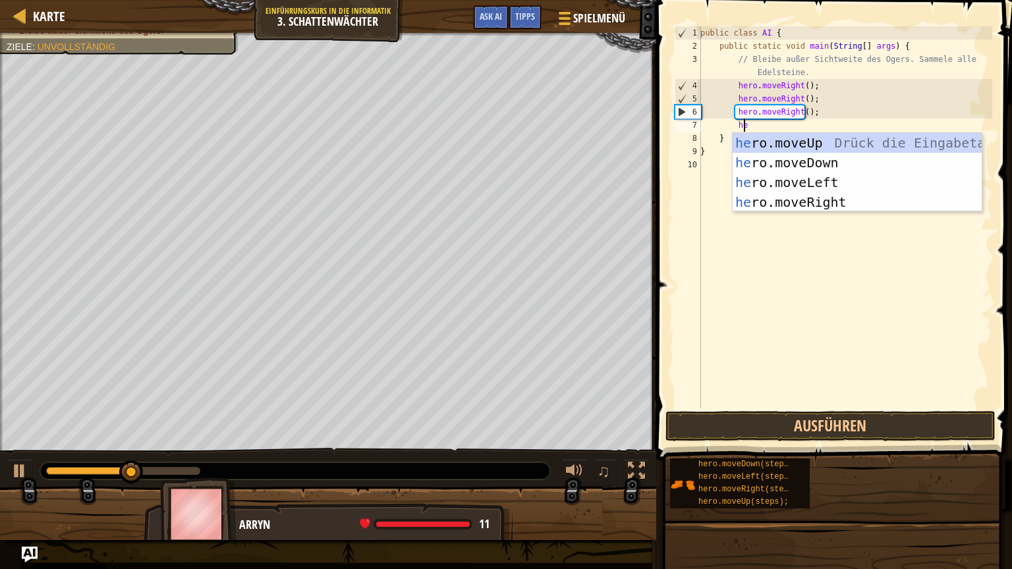
type textarea "her"
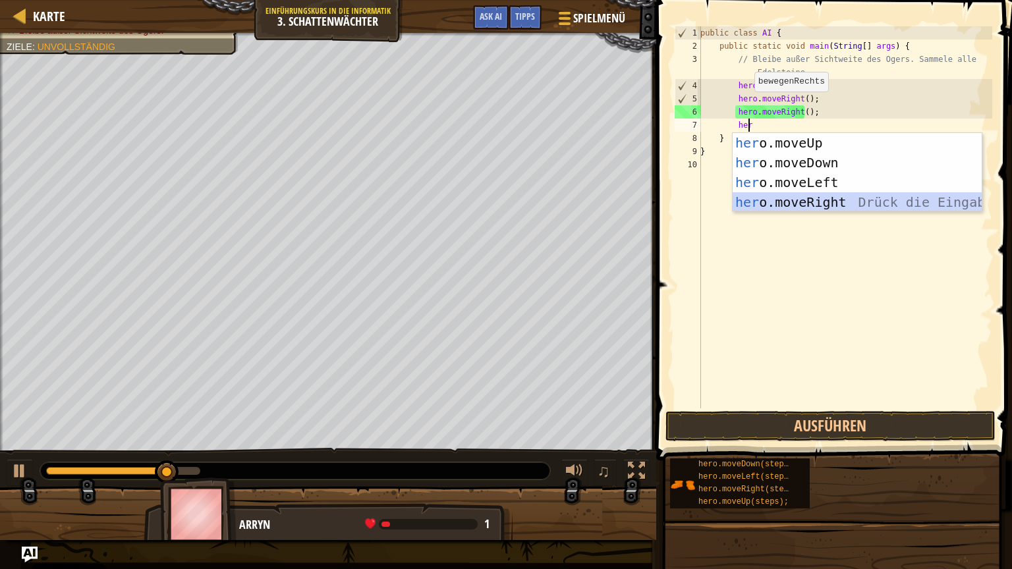
click at [740, 200] on div "her o.moveUp Drück die Eingabetaste her o.moveDown Drück die Eingabetaste her o…" at bounding box center [856, 192] width 249 height 119
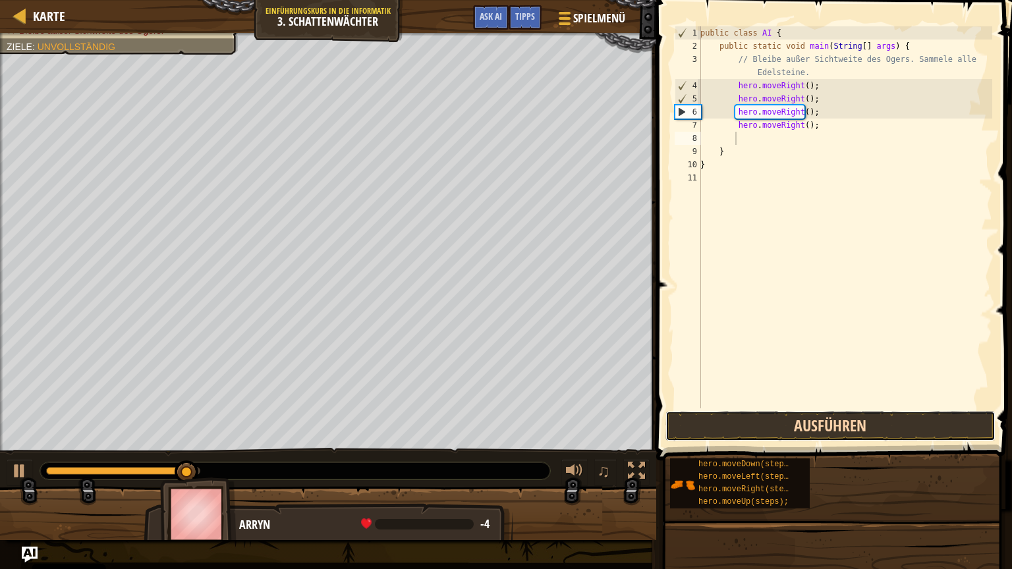
click at [750, 418] on button "Ausführen" at bounding box center [830, 426] width 330 height 30
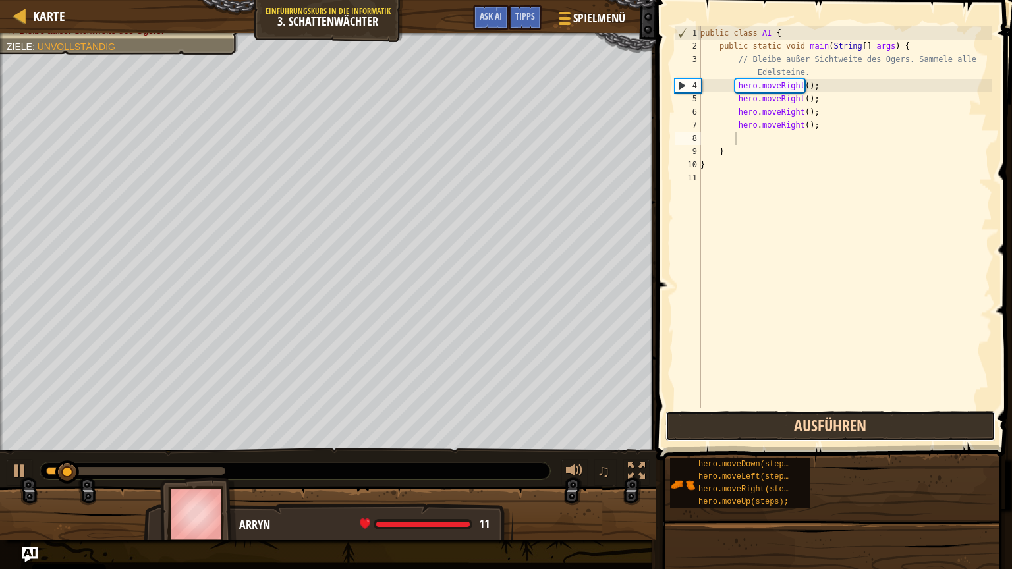
click at [750, 418] on button "Ausführen" at bounding box center [830, 426] width 330 height 30
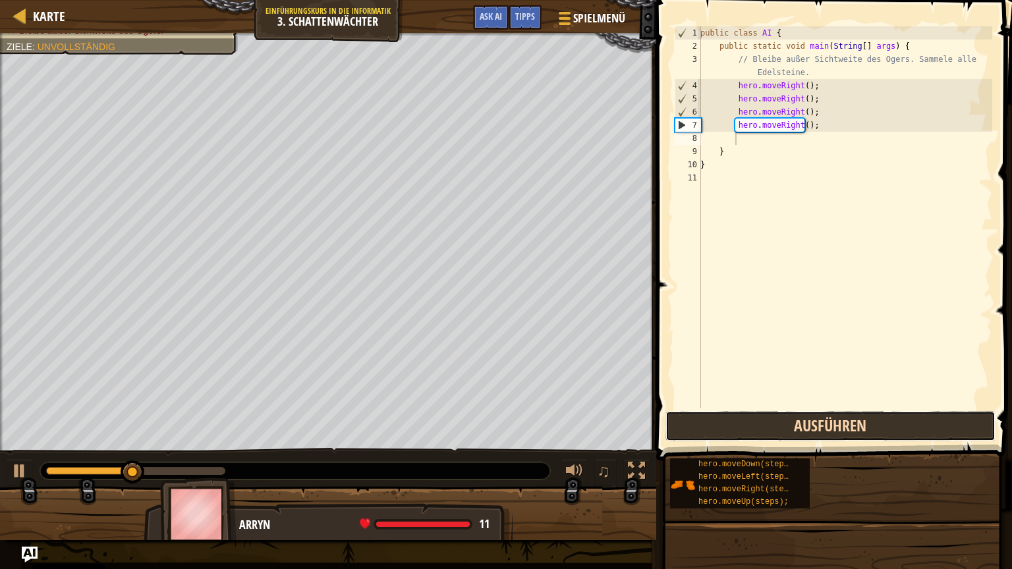
click at [750, 418] on button "Ausführen" at bounding box center [830, 426] width 330 height 30
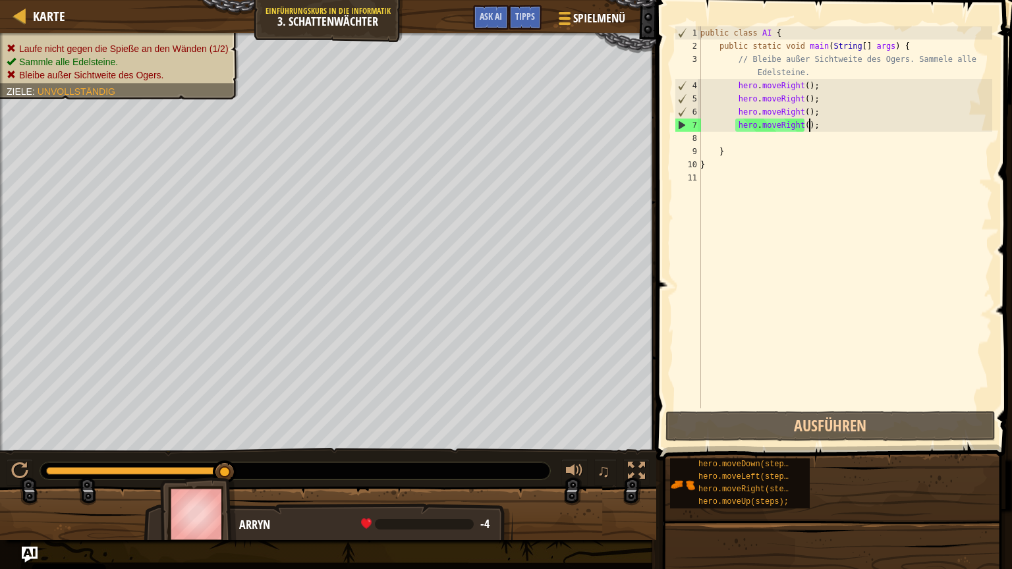
click at [809, 127] on div "public class AI { public static void main ( String [ ] args ) { // Bleibe außer…" at bounding box center [844, 230] width 294 height 408
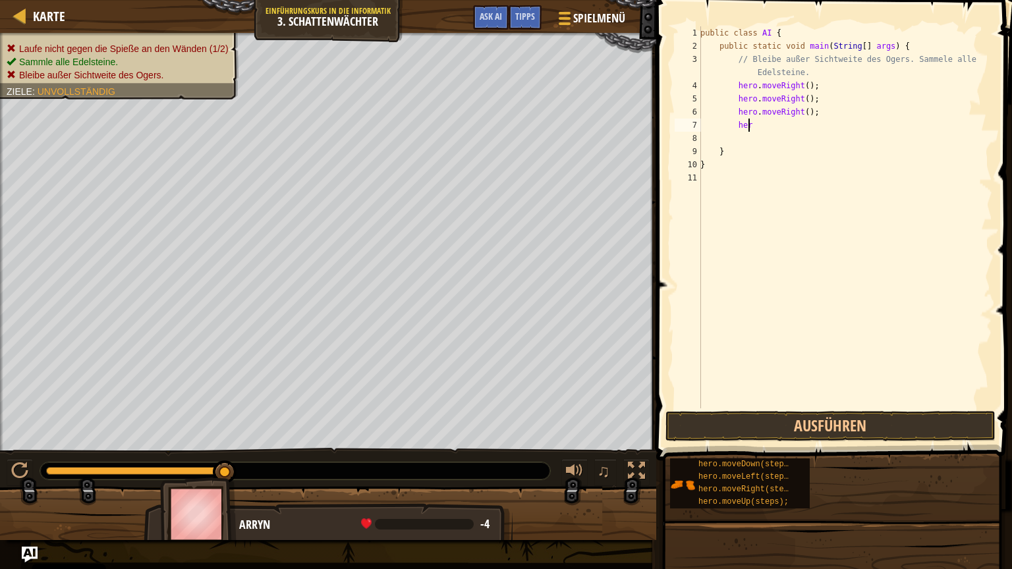
type textarea "h"
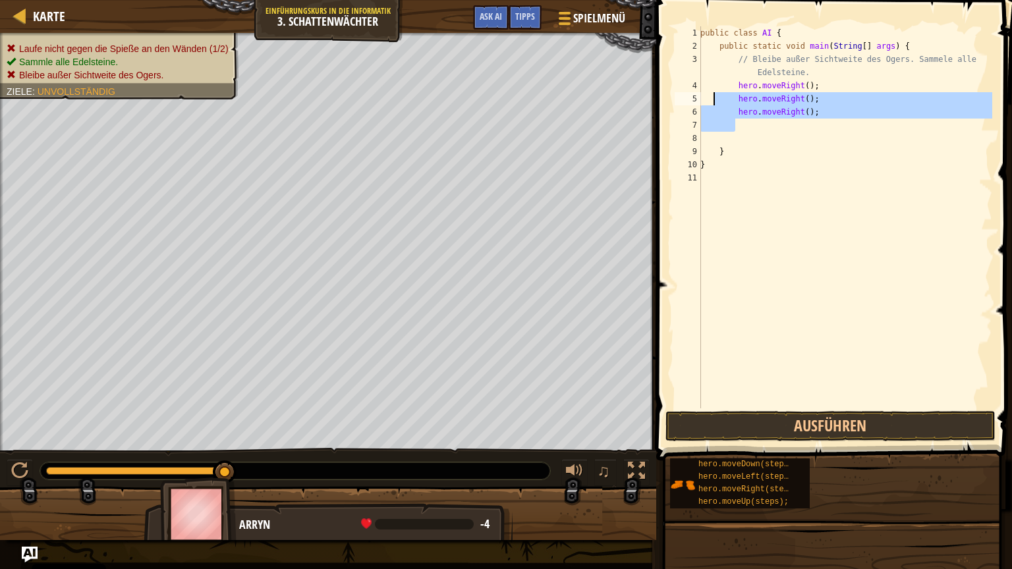
drag, startPoint x: 730, startPoint y: 111, endPoint x: 694, endPoint y: 98, distance: 38.5
click at [718, 100] on div "public class AI { public static void main ( String [ ] args ) { // Bleibe außer…" at bounding box center [844, 230] width 294 height 408
type textarea "hero.moveRight(); hero.moveRight();"
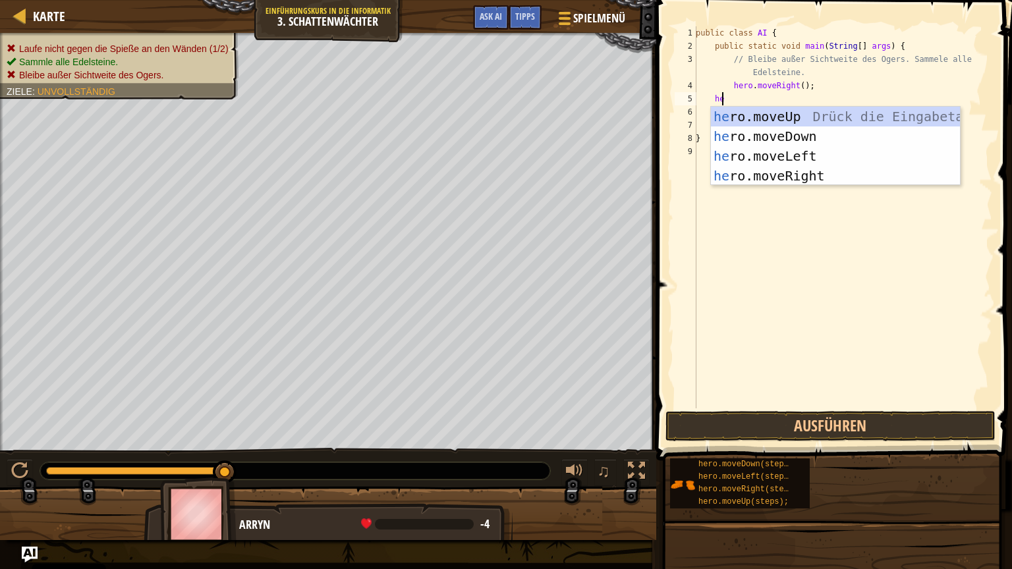
type textarea "her"
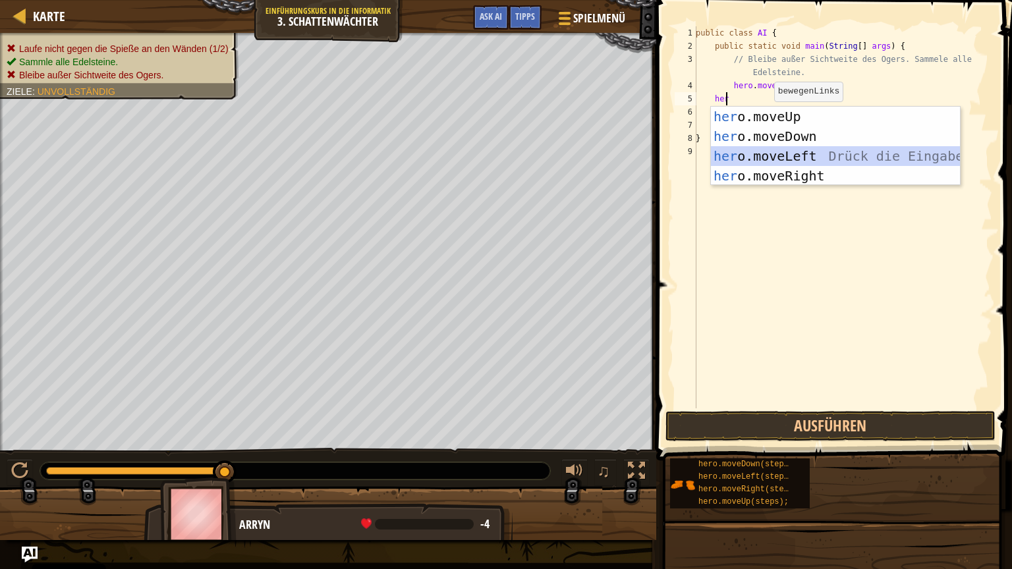
click at [806, 152] on div "her o.moveUp Drück die Eingabetaste her o.moveDown Drück die Eingabetaste her o…" at bounding box center [835, 166] width 249 height 119
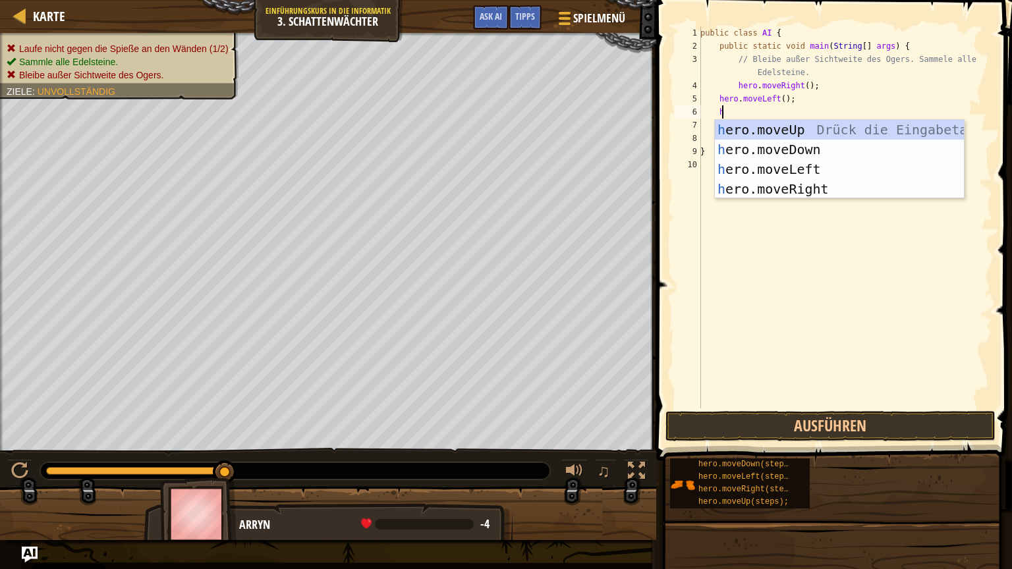
type textarea "her"
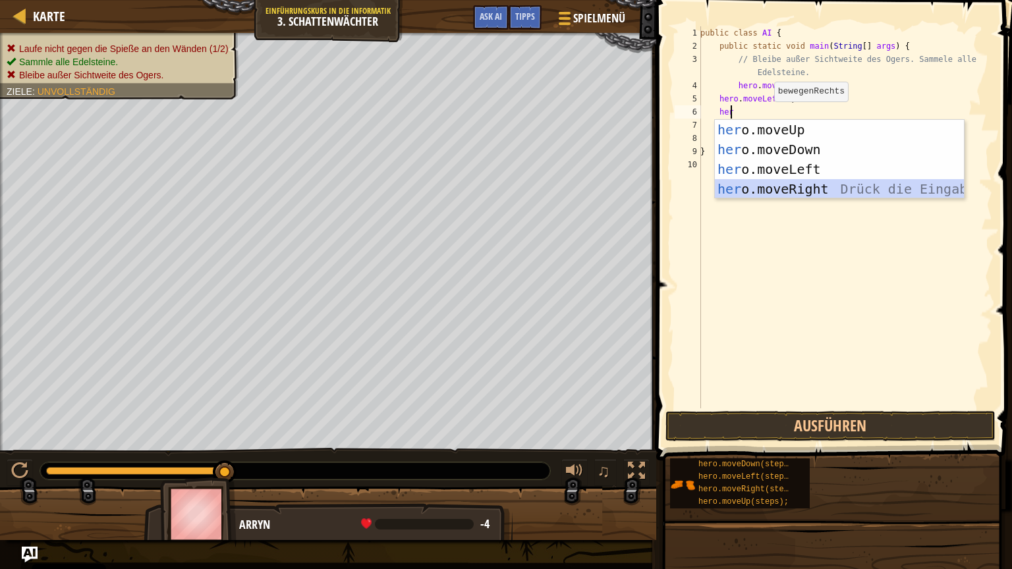
click at [798, 180] on div "her o.moveUp Drück die Eingabetaste her o.moveDown Drück die Eingabetaste her o…" at bounding box center [839, 179] width 249 height 119
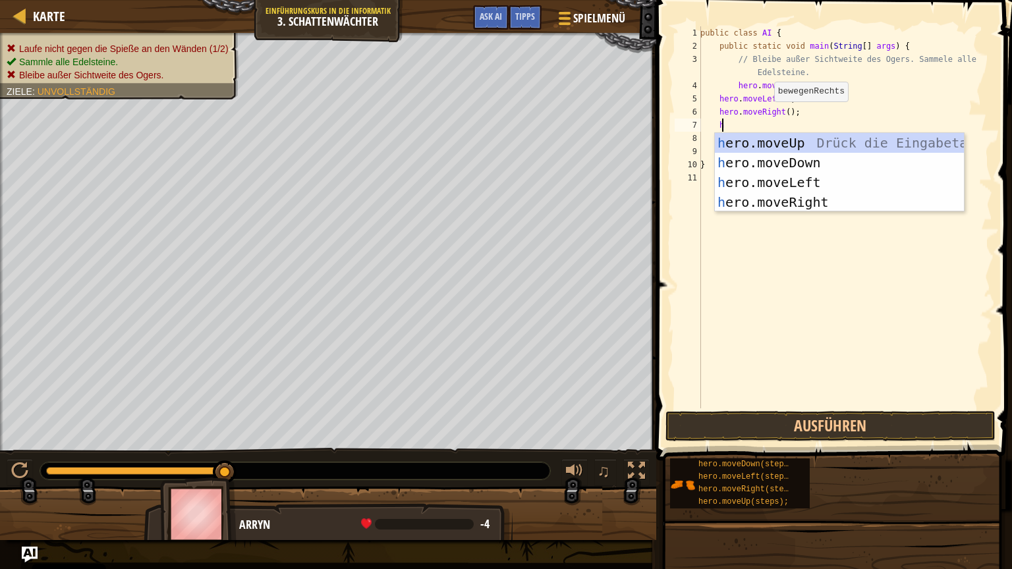
type textarea "her"
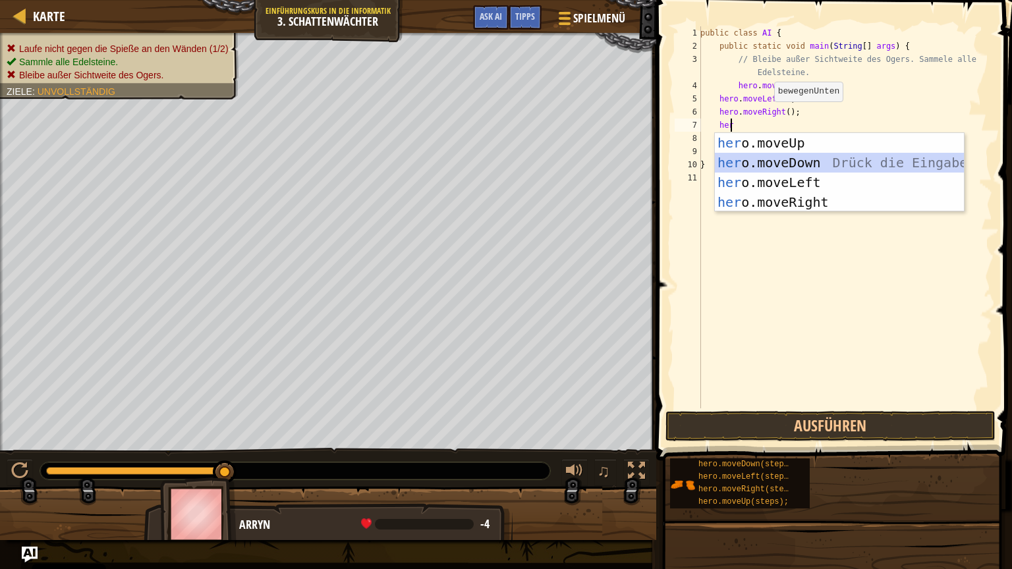
click at [799, 155] on div "her o.moveUp Drück die Eingabetaste her o.moveDown Drück die Eingabetaste her o…" at bounding box center [839, 192] width 249 height 119
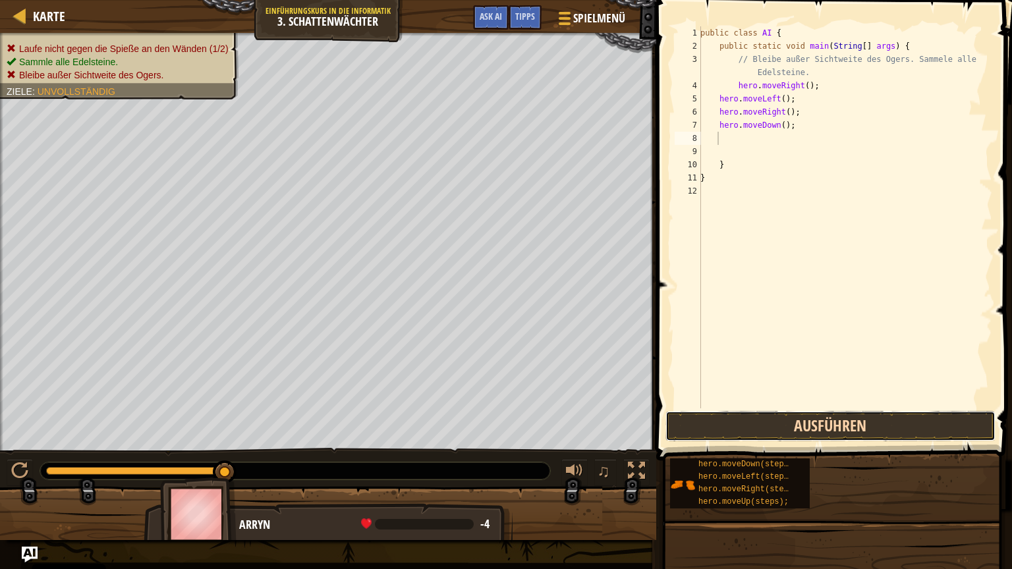
click at [745, 437] on button "Ausführen" at bounding box center [830, 426] width 330 height 30
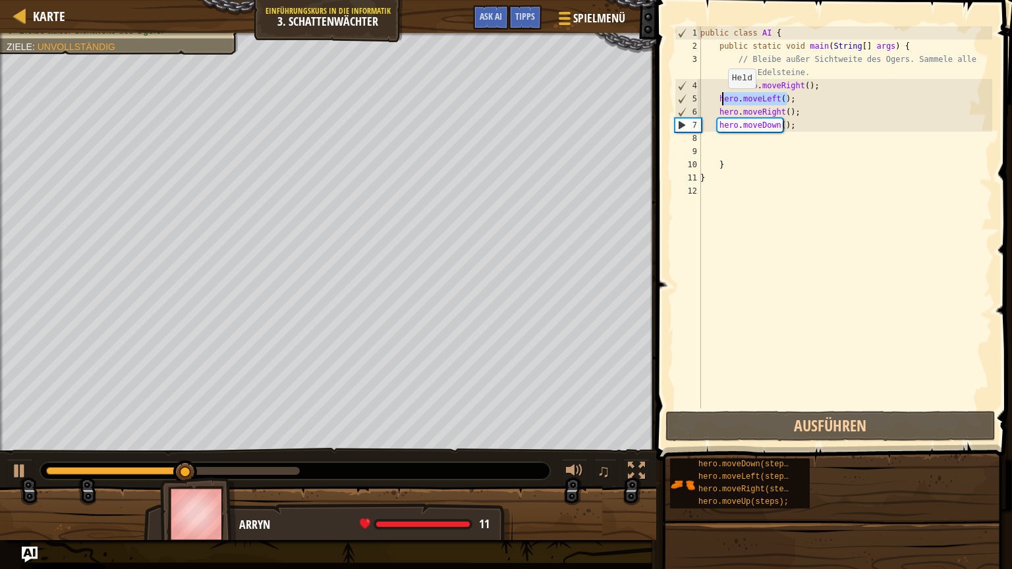
drag, startPoint x: 809, startPoint y: 97, endPoint x: 719, endPoint y: 99, distance: 90.3
click at [719, 99] on div "public class AI { public static void main ( String [ ] args ) { // Bleibe außer…" at bounding box center [844, 230] width 294 height 408
type textarea "hero.moveLeft();"
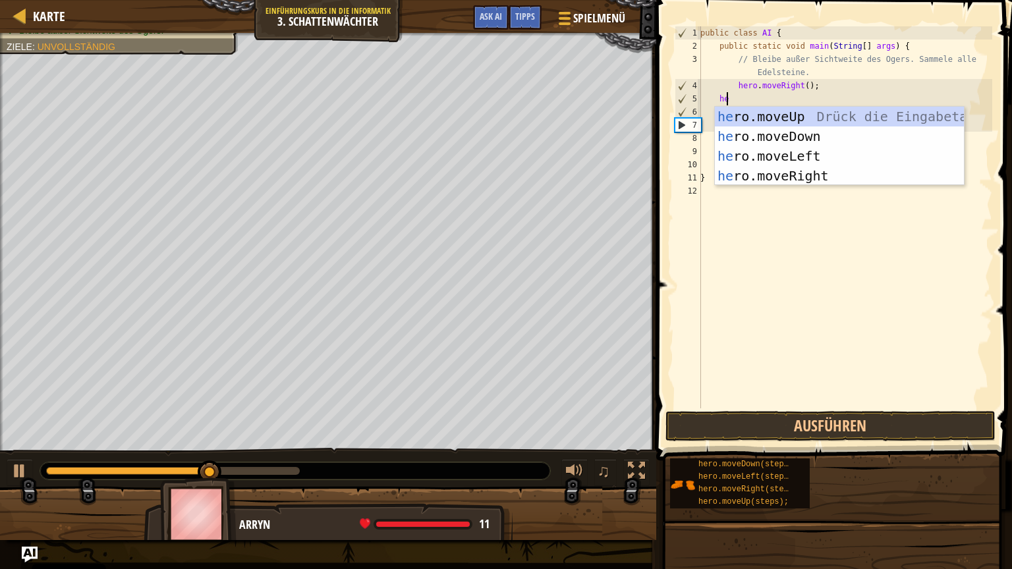
type textarea "her"
click at [785, 107] on div "her o.moveUp Drück die Eingabetaste her o.moveDown Drück die Eingabetaste her o…" at bounding box center [839, 166] width 249 height 119
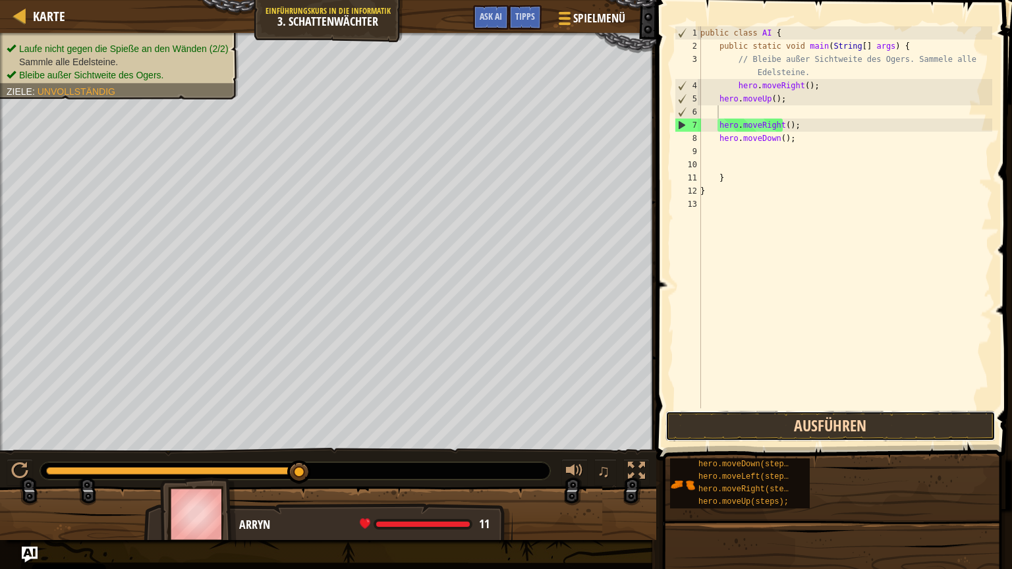
click at [877, 419] on button "Ausführen" at bounding box center [830, 426] width 330 height 30
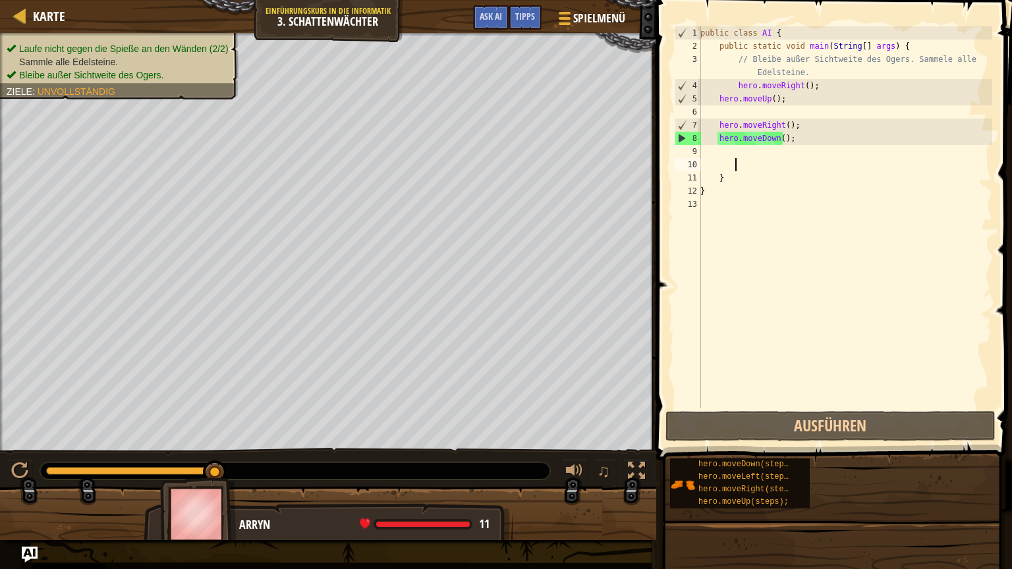
click at [763, 162] on div "public class AI { public static void main ( String [ ] args ) { // Bleibe außer…" at bounding box center [844, 230] width 294 height 408
click at [769, 149] on div "public class AI { public static void main ( String [ ] args ) { // Bleibe außer…" at bounding box center [844, 230] width 294 height 408
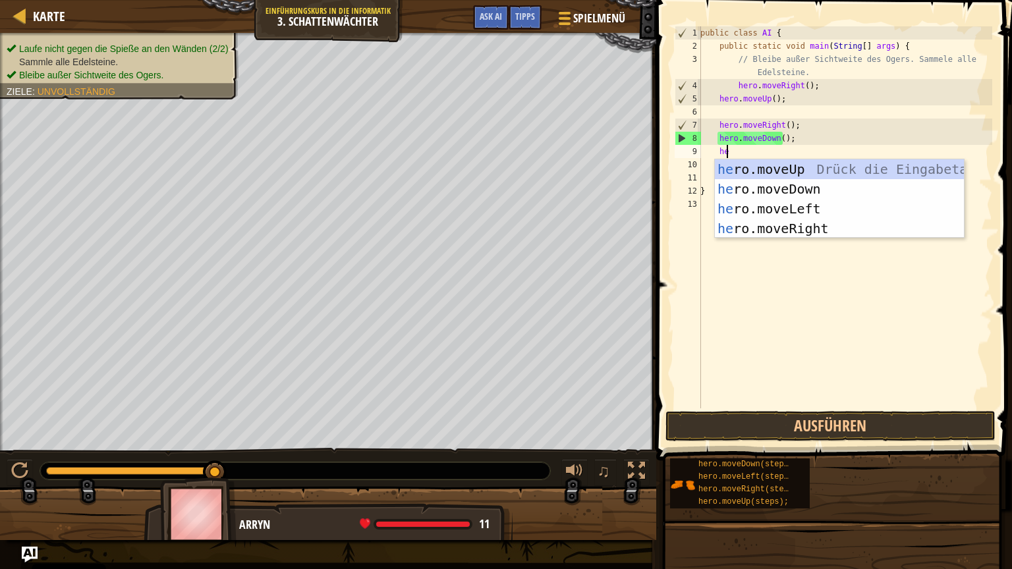
type textarea "her"
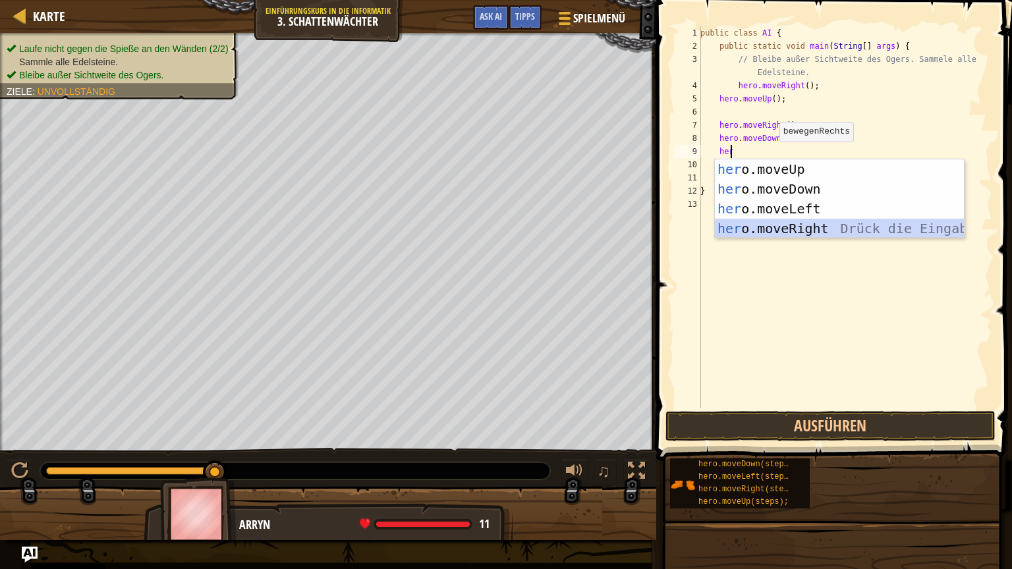
click at [787, 232] on div "her o.moveUp Drück die Eingabetaste her o.moveDown Drück die Eingabetaste her o…" at bounding box center [839, 218] width 249 height 119
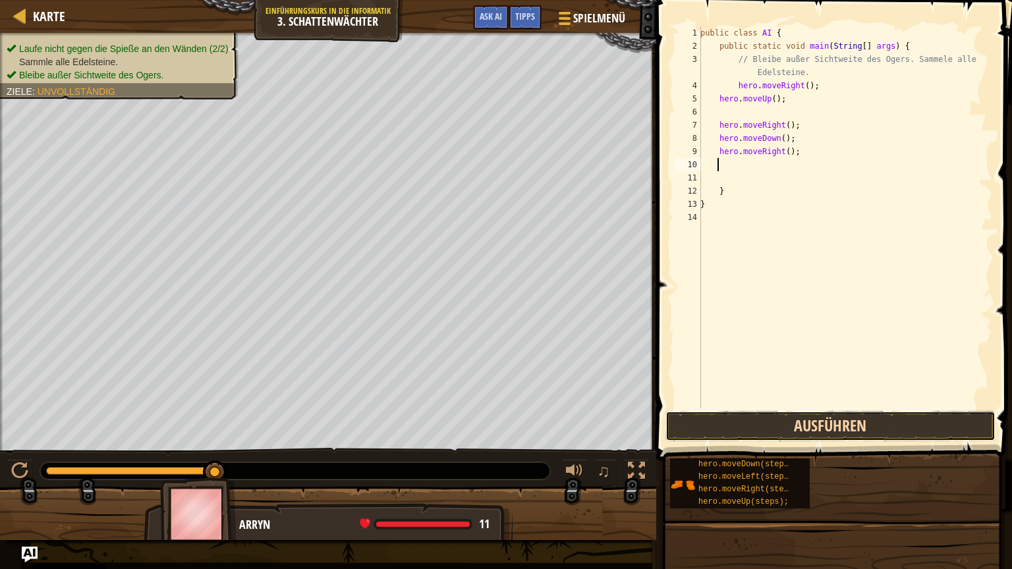
click at [765, 429] on button "Ausführen" at bounding box center [830, 426] width 330 height 30
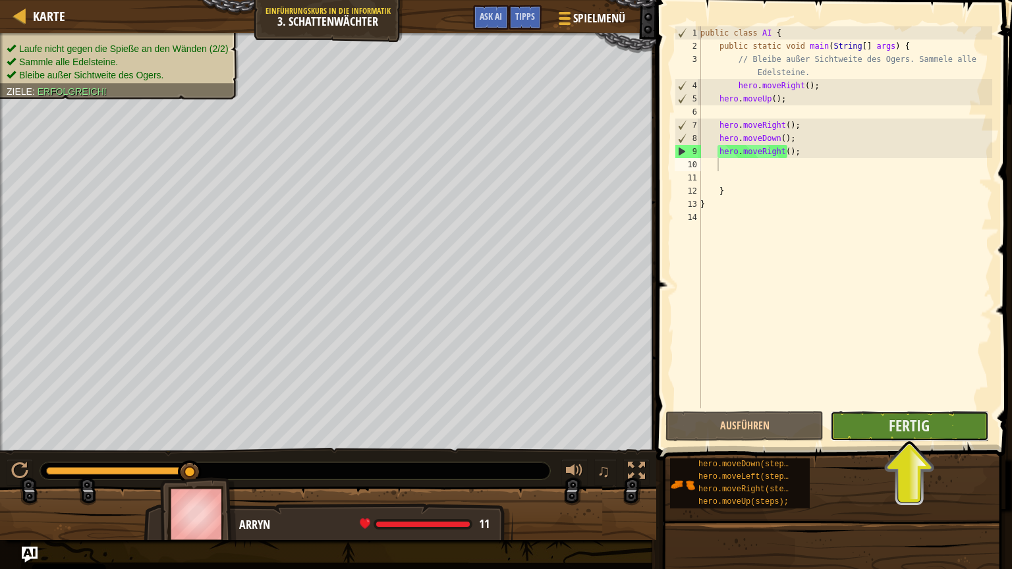
click at [940, 436] on button "Fertig" at bounding box center [909, 426] width 158 height 30
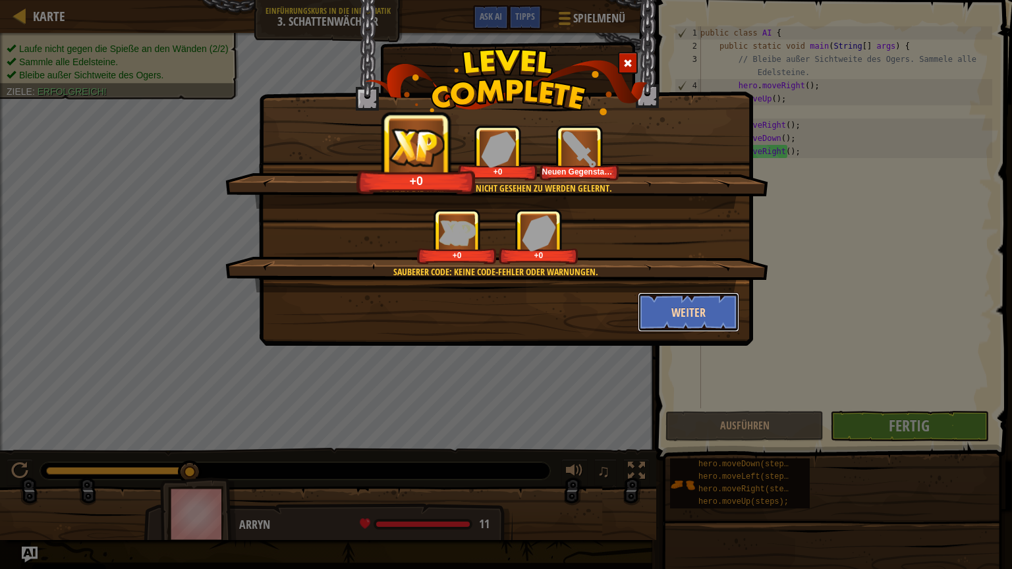
click at [665, 292] on button "Weiter" at bounding box center [689, 312] width 102 height 40
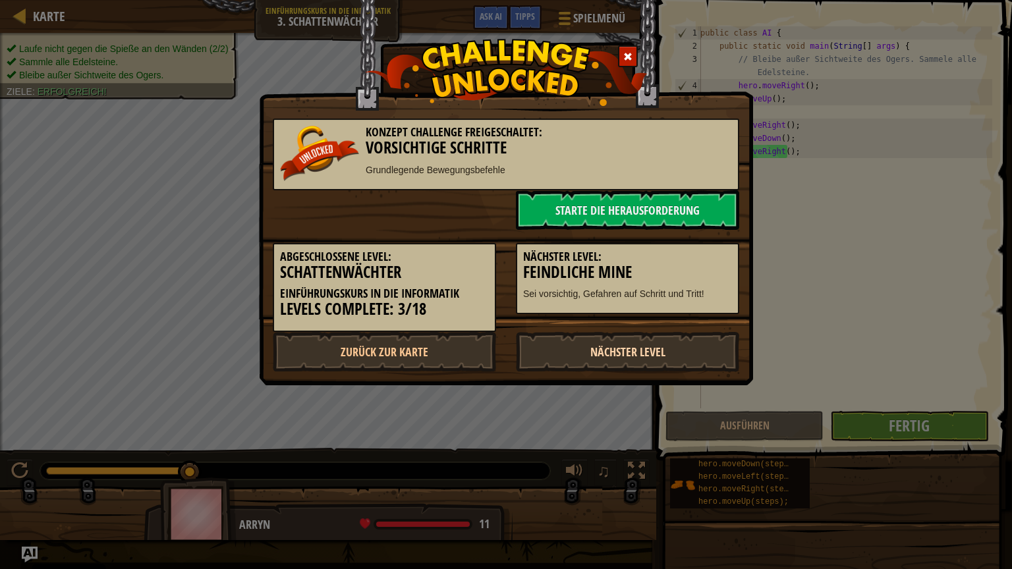
click at [633, 360] on link "Nächster Level" at bounding box center [627, 352] width 223 height 40
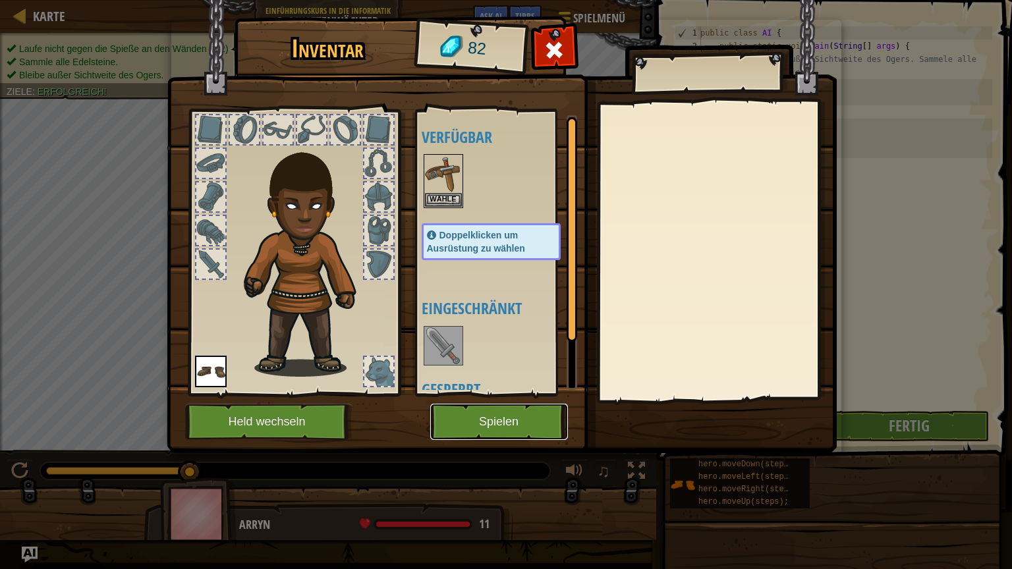
click at [477, 414] on button "Spielen" at bounding box center [499, 422] width 138 height 36
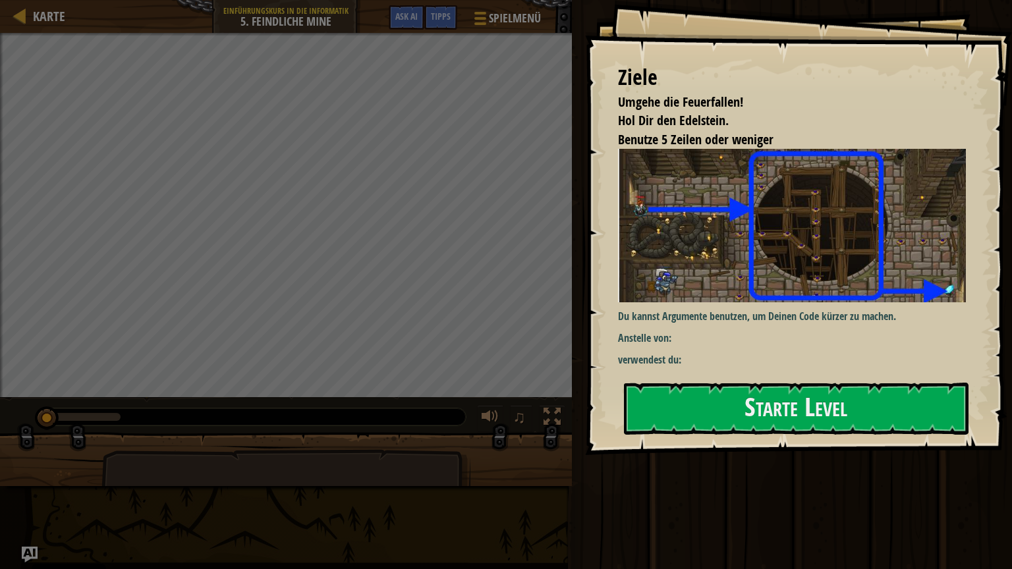
click at [696, 381] on div "Ziele Umgehe die Feuerfallen! Hol Dir den Edelstein. Benutze 5 Zeilen oder weni…" at bounding box center [798, 227] width 427 height 455
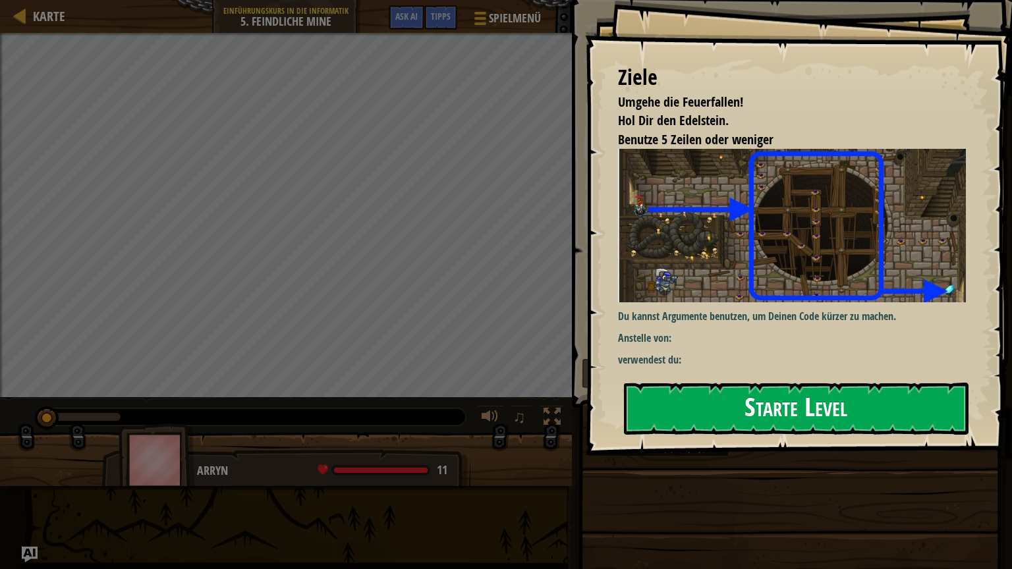
click at [696, 400] on button "Starte Level" at bounding box center [796, 409] width 344 height 52
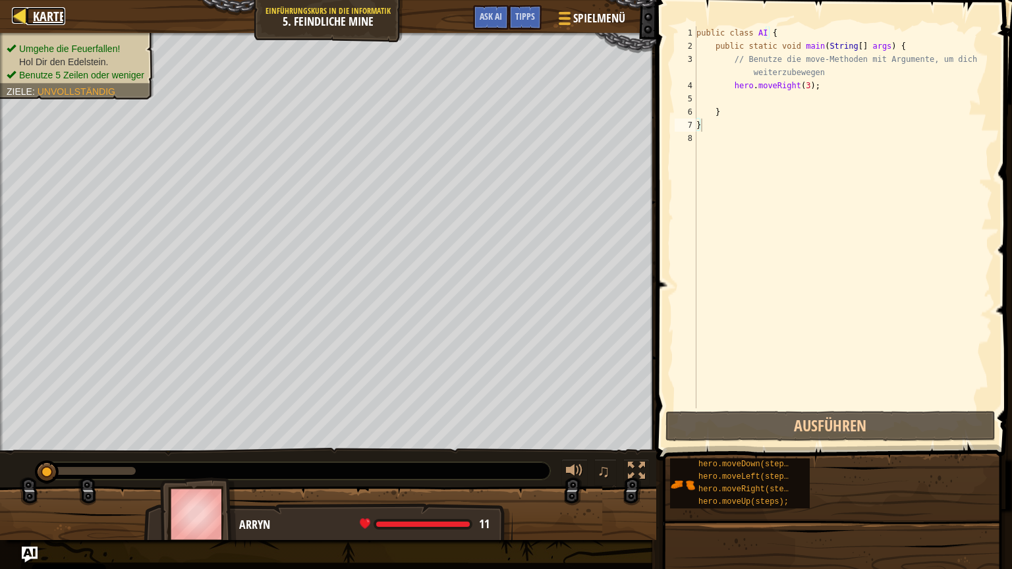
click at [26, 9] on div at bounding box center [20, 15] width 16 height 16
select select "de-DE"
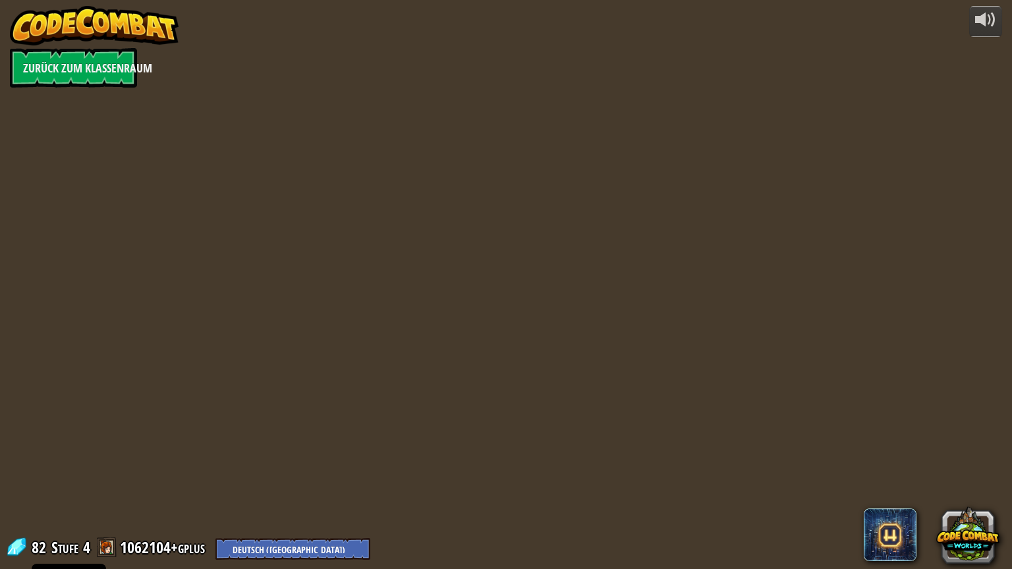
select select "de-DE"
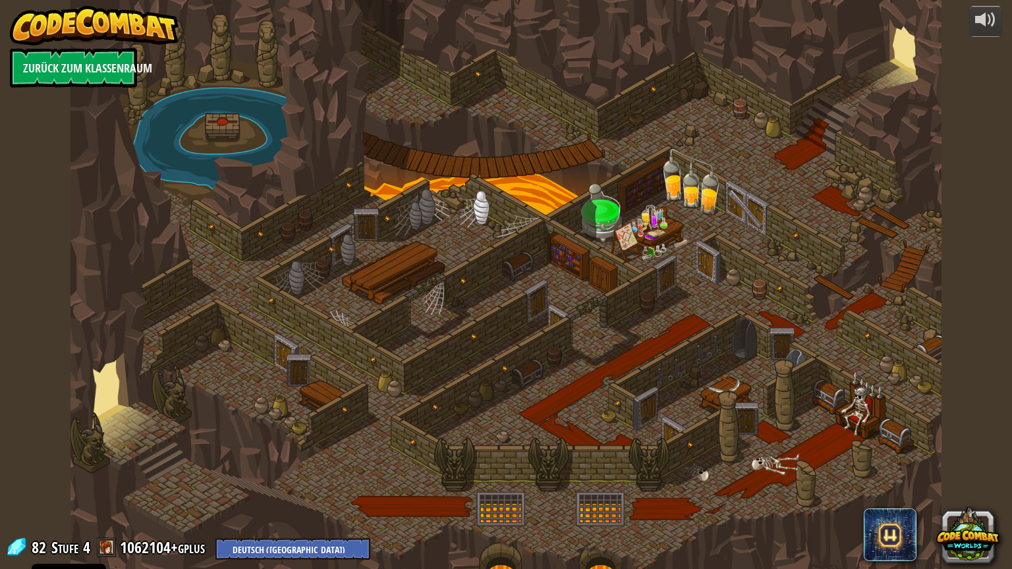
select select "de-DE"
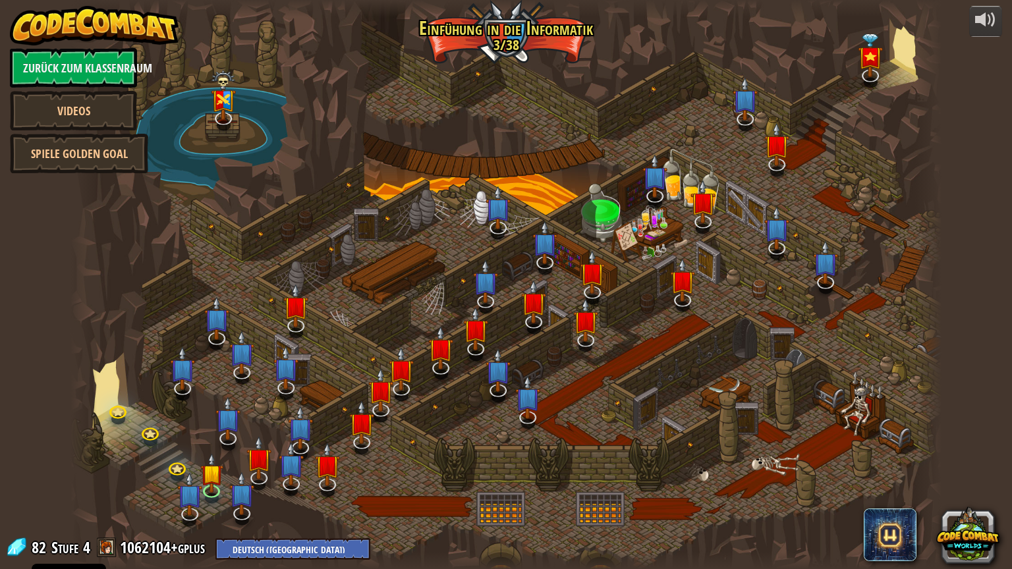
select select "de-DE"
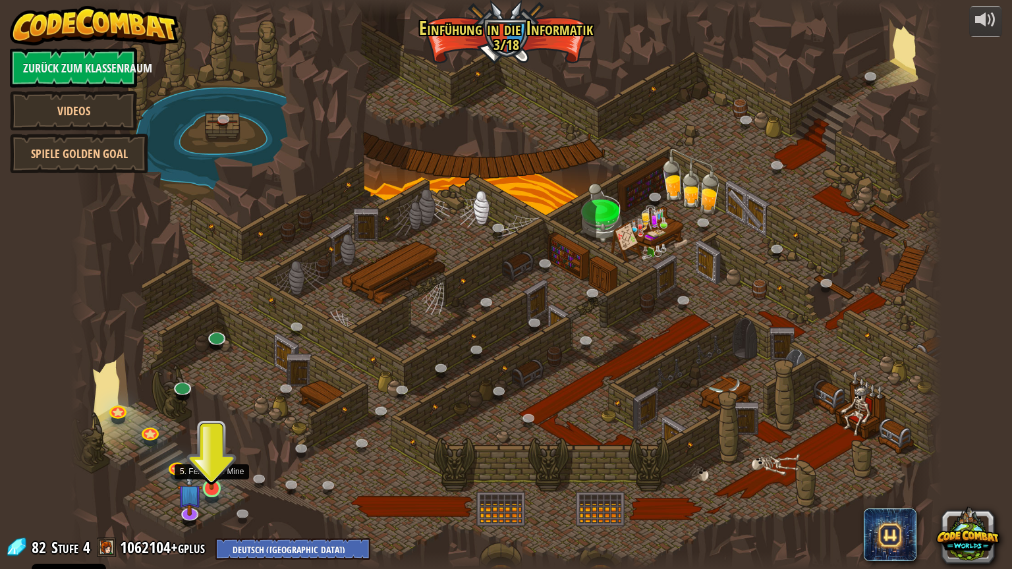
click at [206, 483] on img at bounding box center [211, 463] width 23 height 53
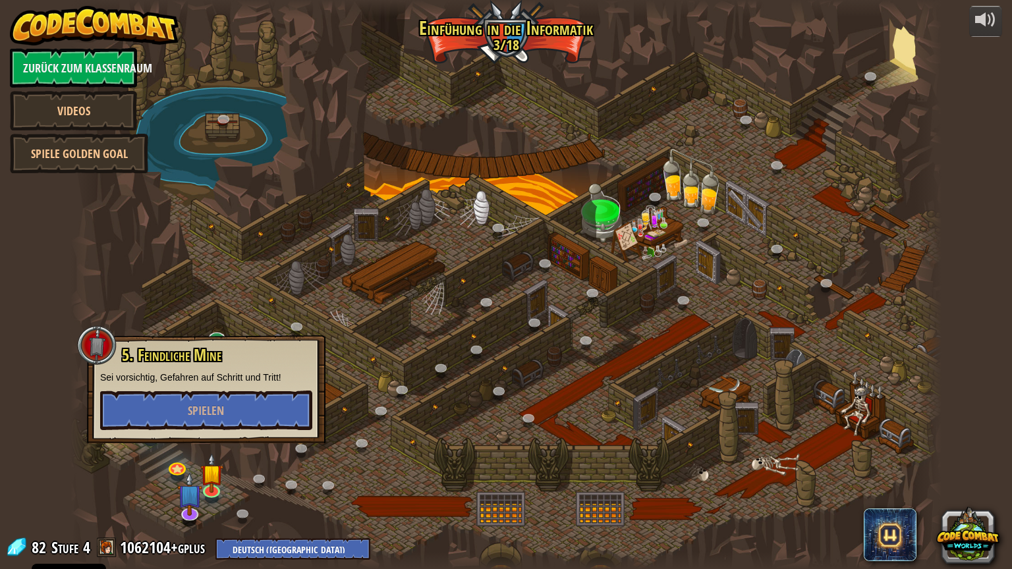
drag, startPoint x: 95, startPoint y: 490, endPoint x: 121, endPoint y: 451, distance: 46.6
click at [121, 451] on div "25. Die Tore von Kithgard (Gesperrt) Entkomme den Kithgard Verliesen und lass d…" at bounding box center [505, 284] width 871 height 569
click at [121, 451] on div at bounding box center [505, 284] width 871 height 569
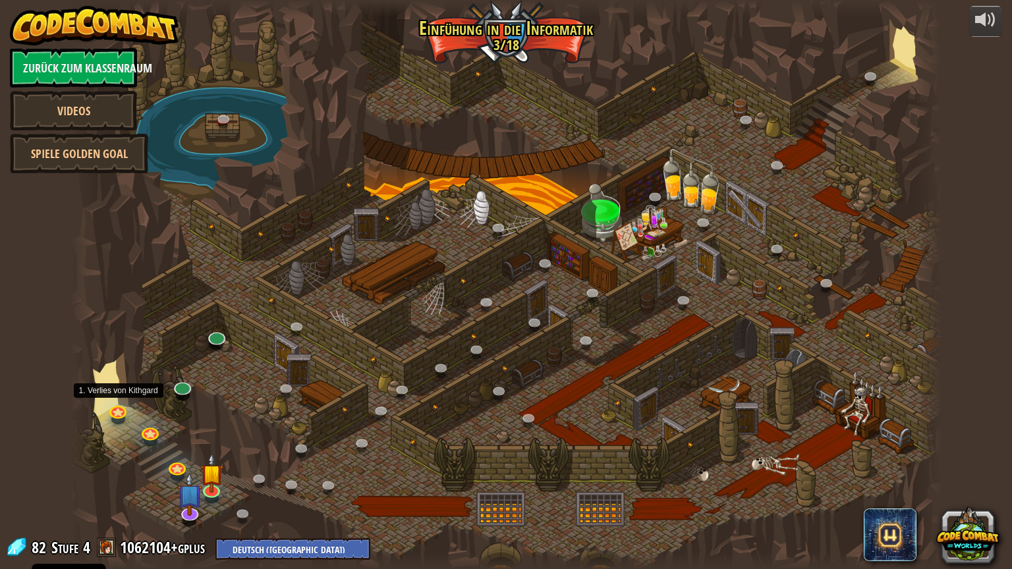
click at [111, 418] on div at bounding box center [118, 419] width 14 height 11
click at [118, 412] on link at bounding box center [118, 409] width 26 height 26
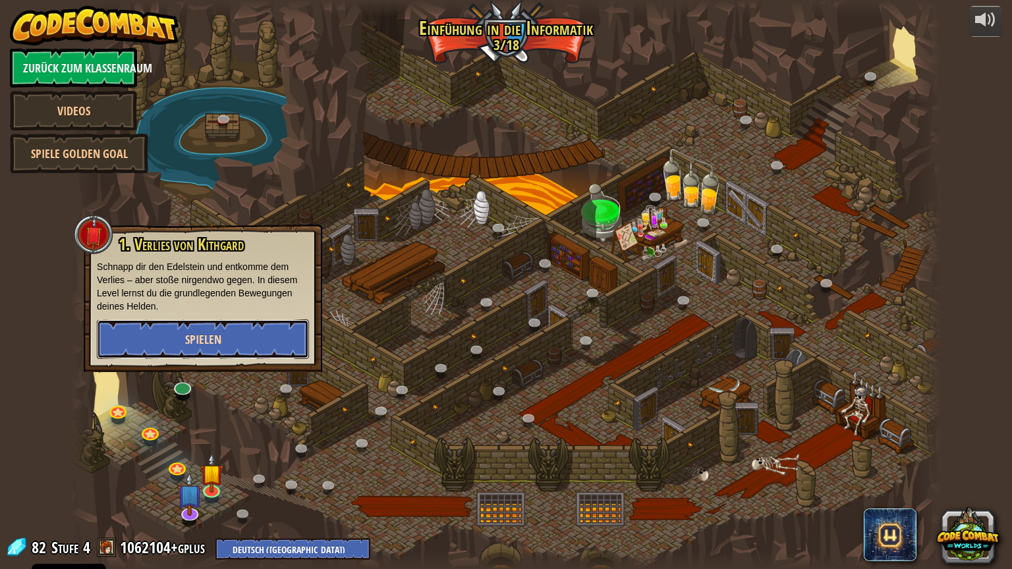
click at [209, 335] on span "Spielen" at bounding box center [203, 339] width 36 height 16
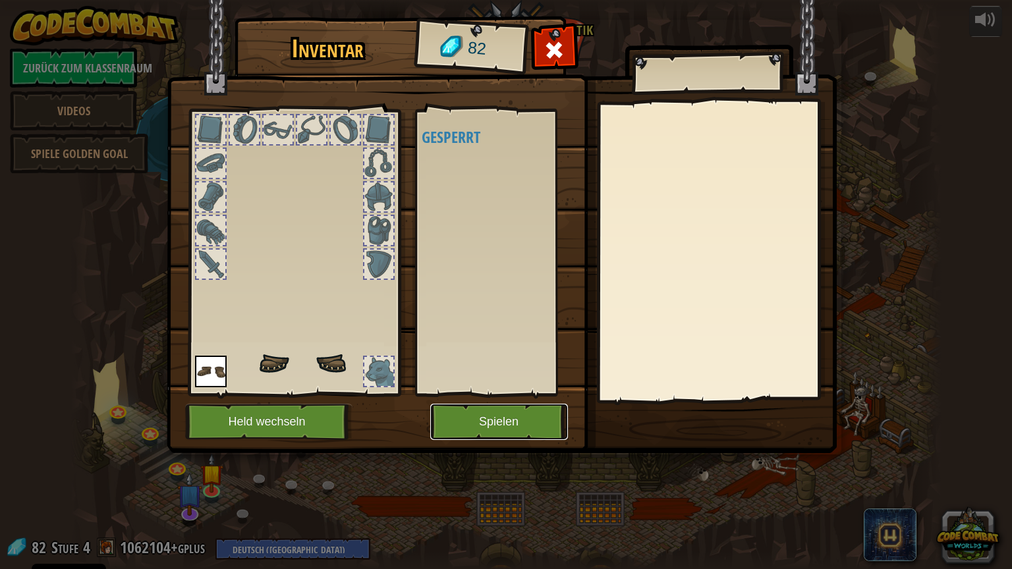
click at [482, 418] on button "Spielen" at bounding box center [499, 422] width 138 height 36
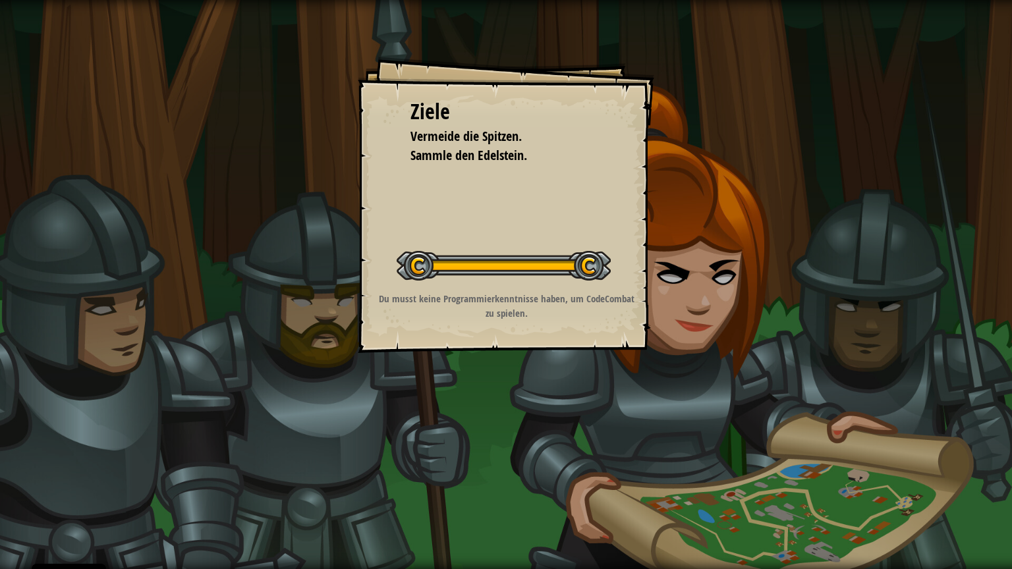
click at [499, 237] on div "Ziele Vermeide die Spitzen. Sammle den Edelstein. Starte Level Fehler beim Lade…" at bounding box center [506, 205] width 296 height 296
click at [499, 236] on div "Ziele Vermeide die Spitzen. Sammle den Edelstein. Starte Level Fehler beim Lade…" at bounding box center [506, 205] width 296 height 296
click at [570, 263] on div at bounding box center [503, 266] width 214 height 30
drag, startPoint x: 570, startPoint y: 263, endPoint x: 595, endPoint y: 266, distance: 25.2
click at [583, 265] on div at bounding box center [503, 266] width 214 height 30
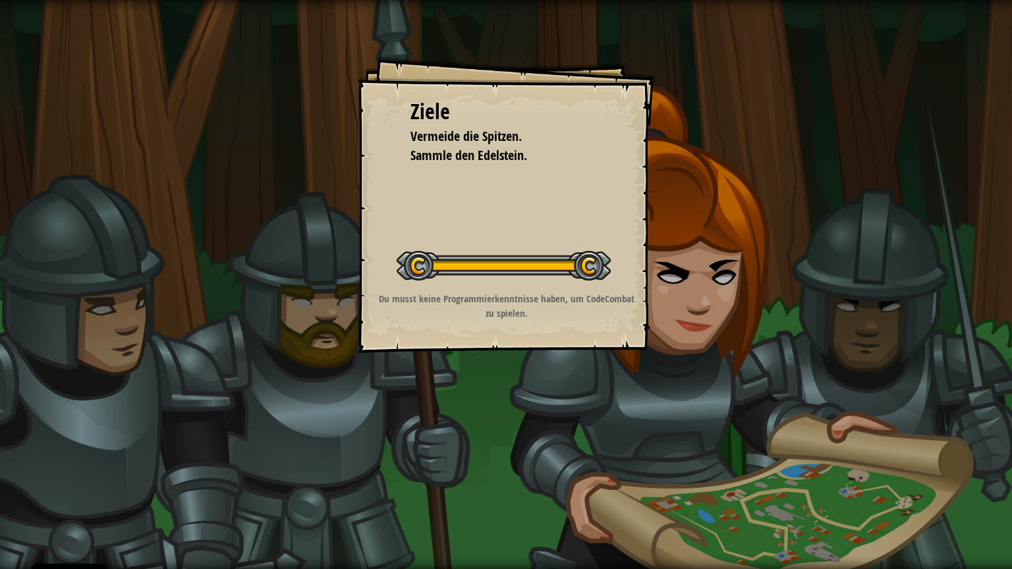
click at [593, 264] on div at bounding box center [503, 266] width 214 height 30
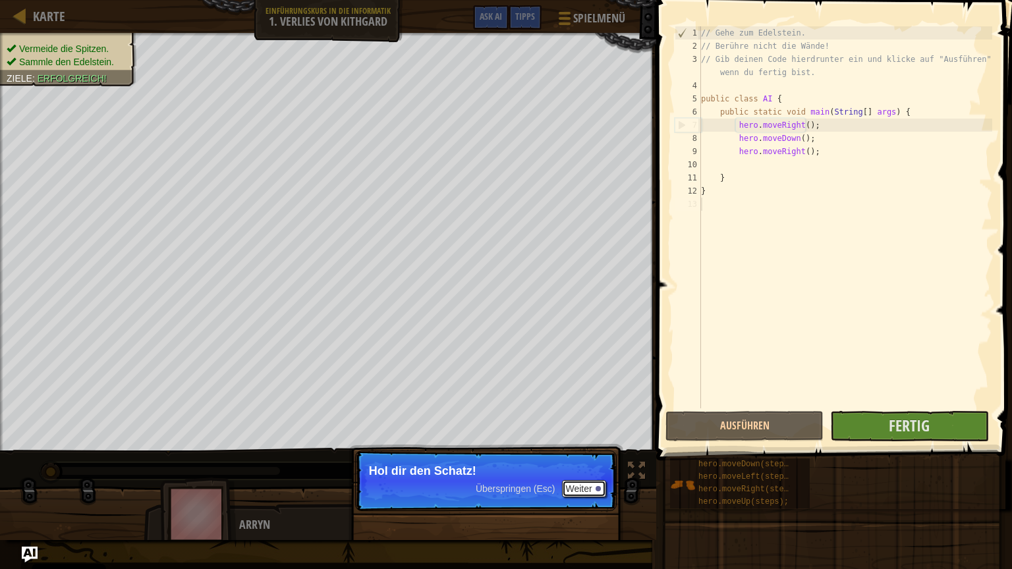
click at [580, 485] on button "Weiter" at bounding box center [584, 488] width 44 height 17
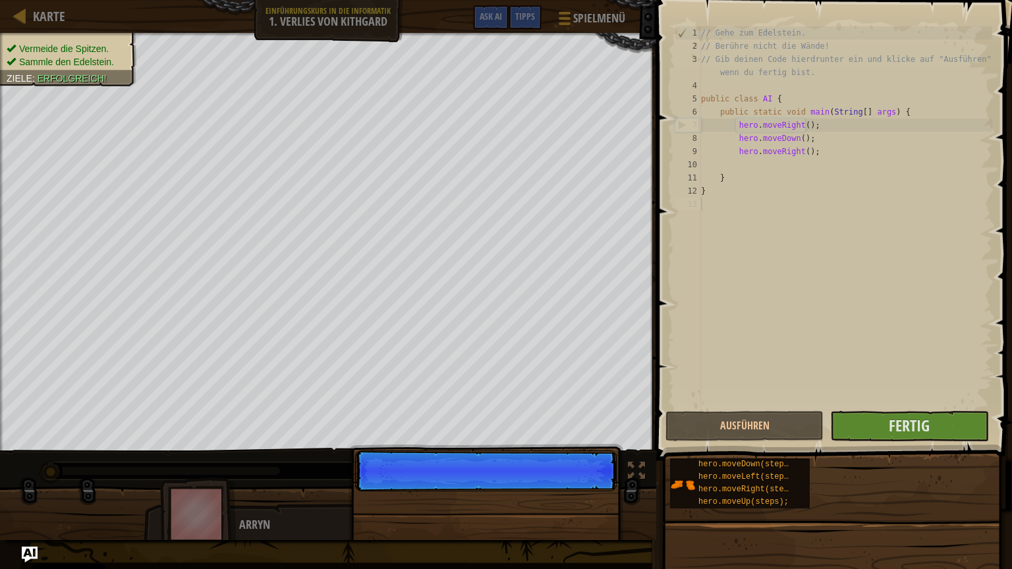
scroll to position [6, 0]
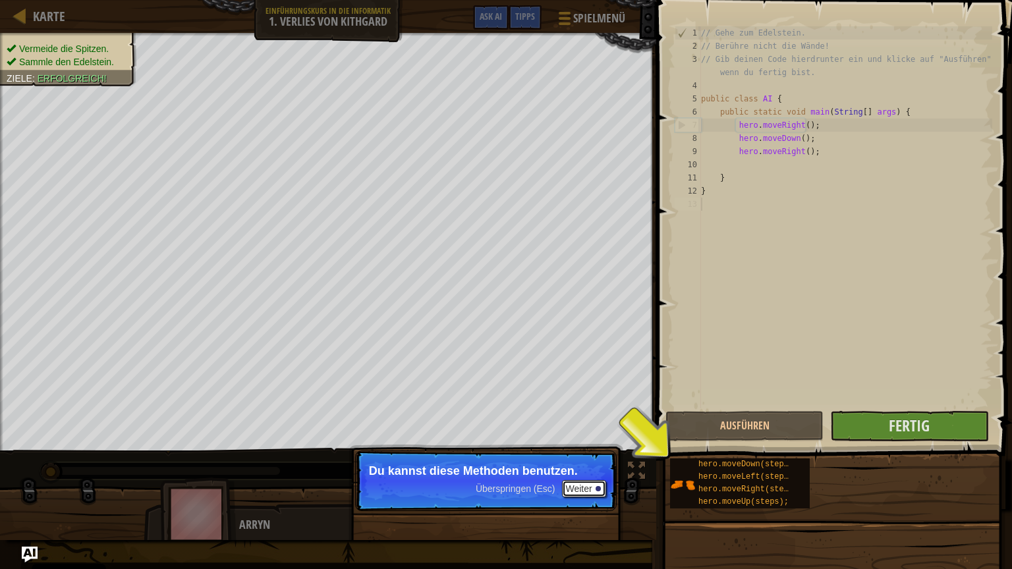
click at [582, 485] on button "Weiter" at bounding box center [584, 488] width 44 height 17
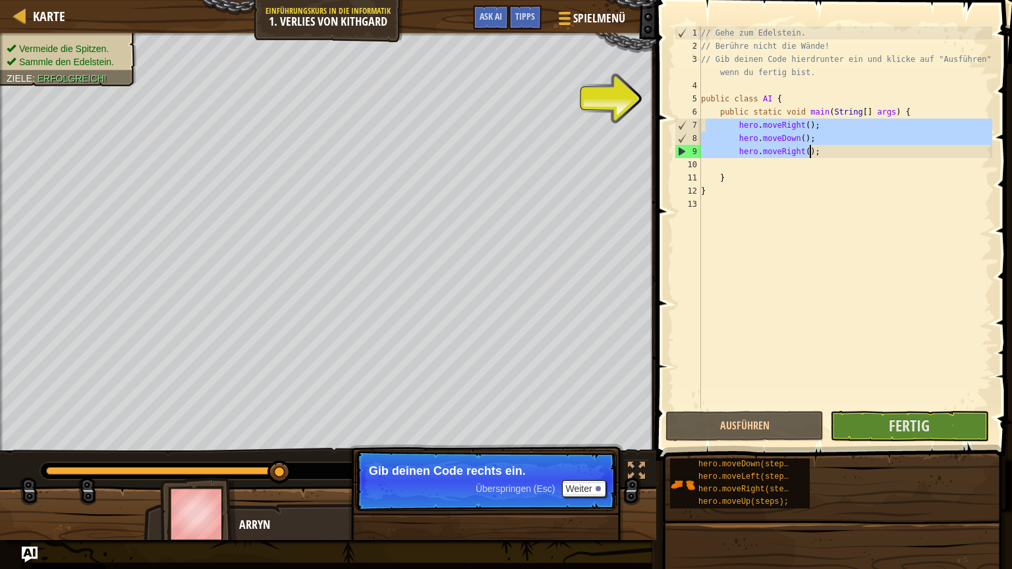
drag, startPoint x: 705, startPoint y: 124, endPoint x: 817, endPoint y: 155, distance: 116.3
click at [817, 155] on div "// Gehe zum Edelstein. // Berühre nicht die Wände! // Gib deinen Code hierdrunt…" at bounding box center [845, 230] width 294 height 408
type textarea "hero.moveDown(); hero.moveRight();"
click at [819, 158] on div "// Gehe zum Edelstein. // Berühre nicht die Wände! // Gib deinen Code hierdrunt…" at bounding box center [845, 230] width 294 height 408
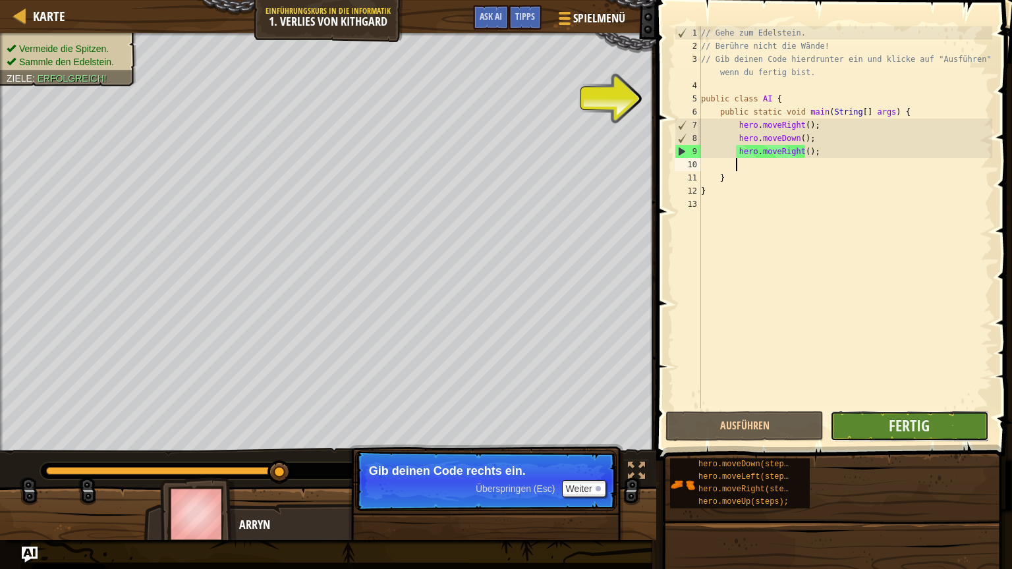
click at [853, 426] on button "Fertig" at bounding box center [909, 426] width 158 height 30
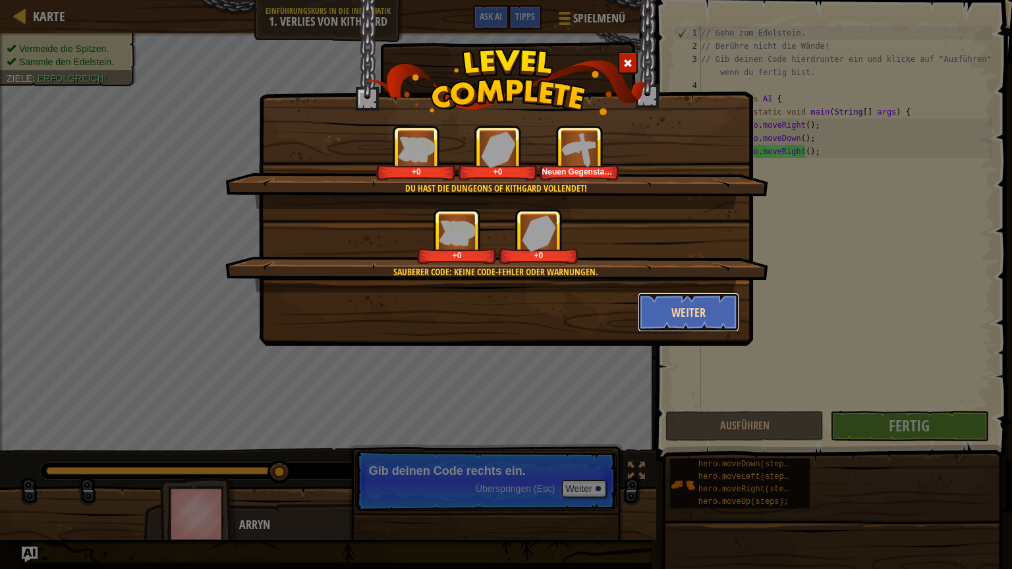
click at [701, 313] on button "Weiter" at bounding box center [689, 312] width 102 height 40
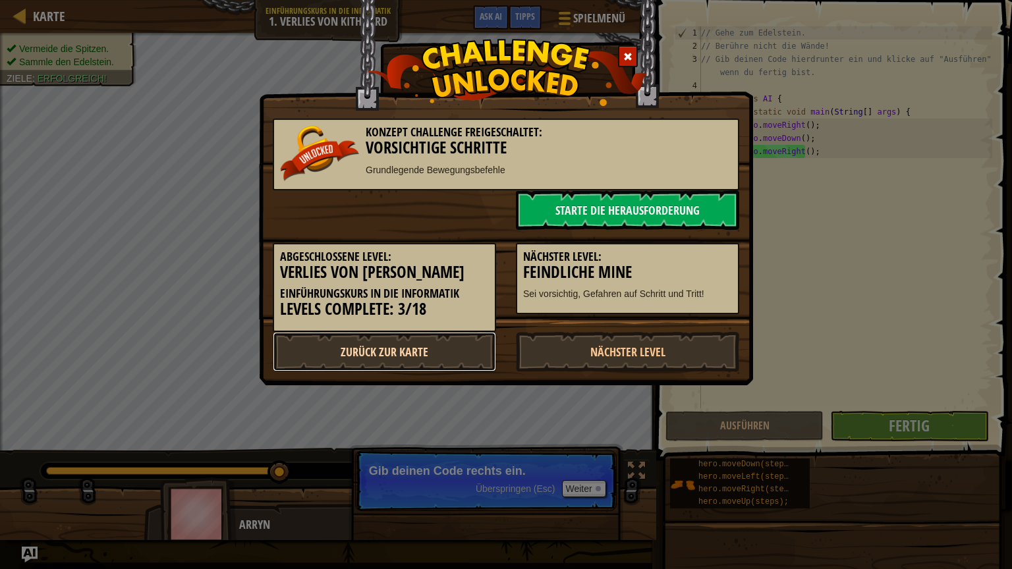
click at [421, 343] on link "Zurück zur Karte" at bounding box center [384, 352] width 223 height 40
select select "de-DE"
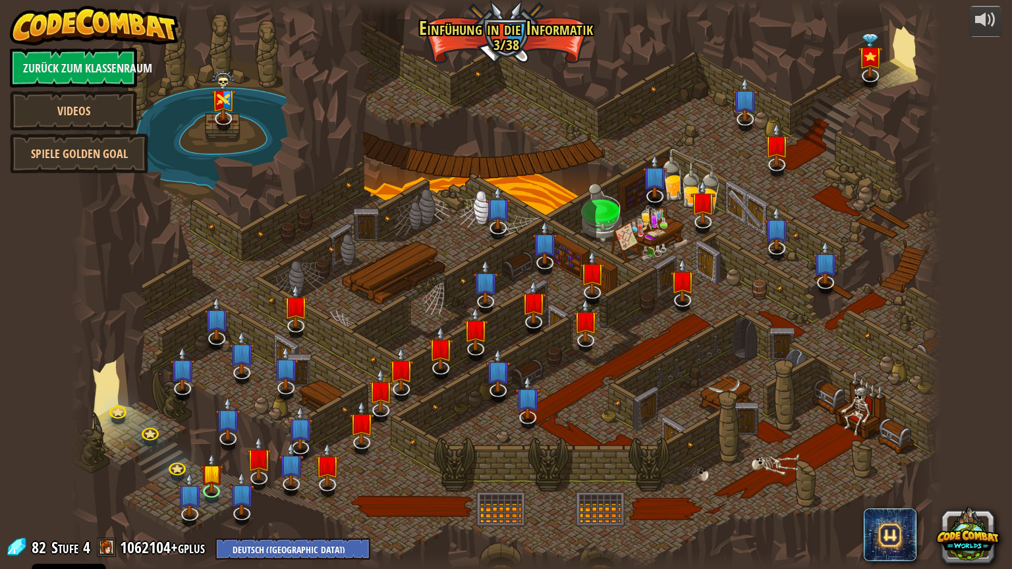
select select "de-DE"
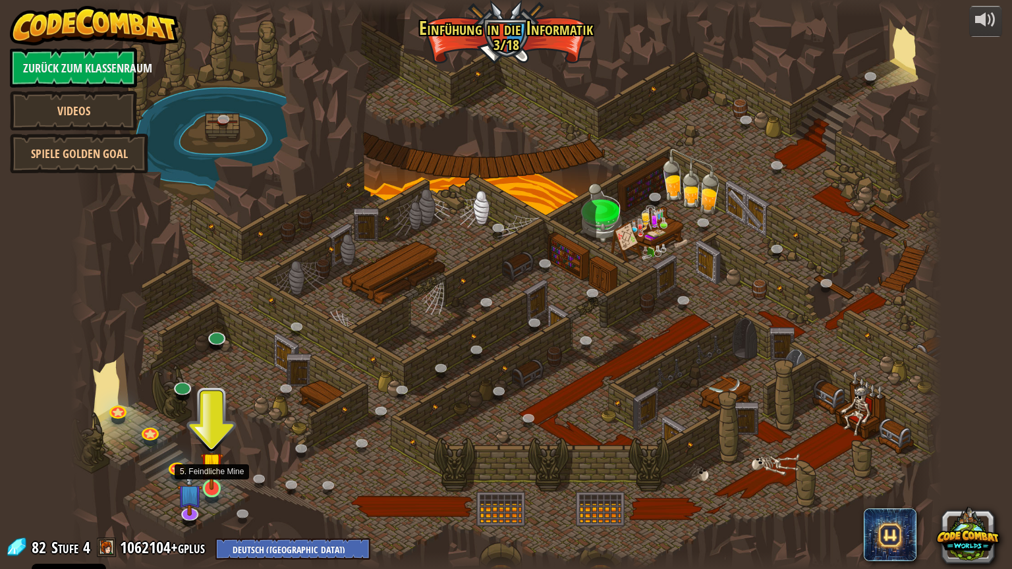
click at [212, 483] on img at bounding box center [211, 463] width 23 height 53
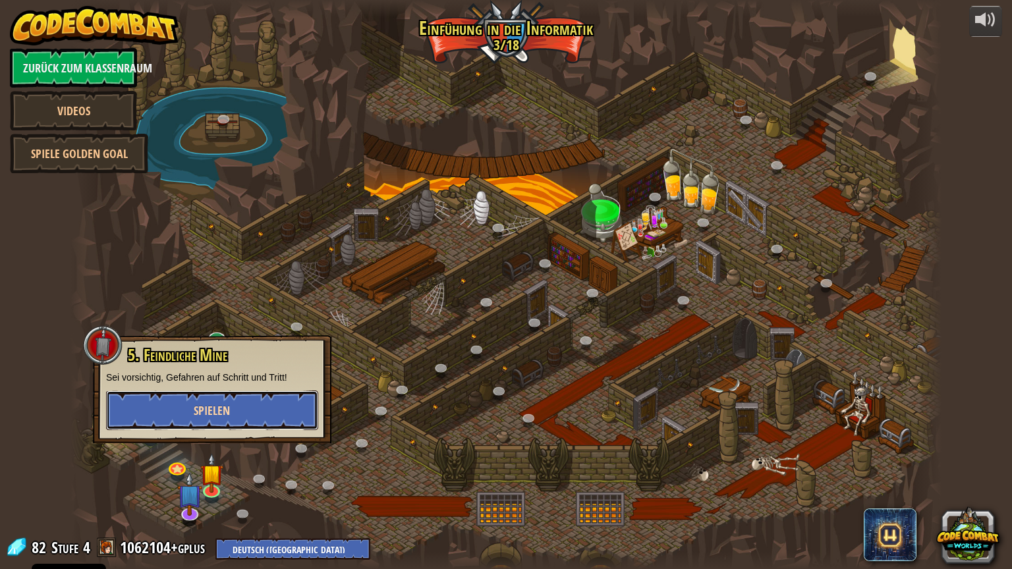
click at [234, 417] on button "Spielen" at bounding box center [212, 411] width 212 height 40
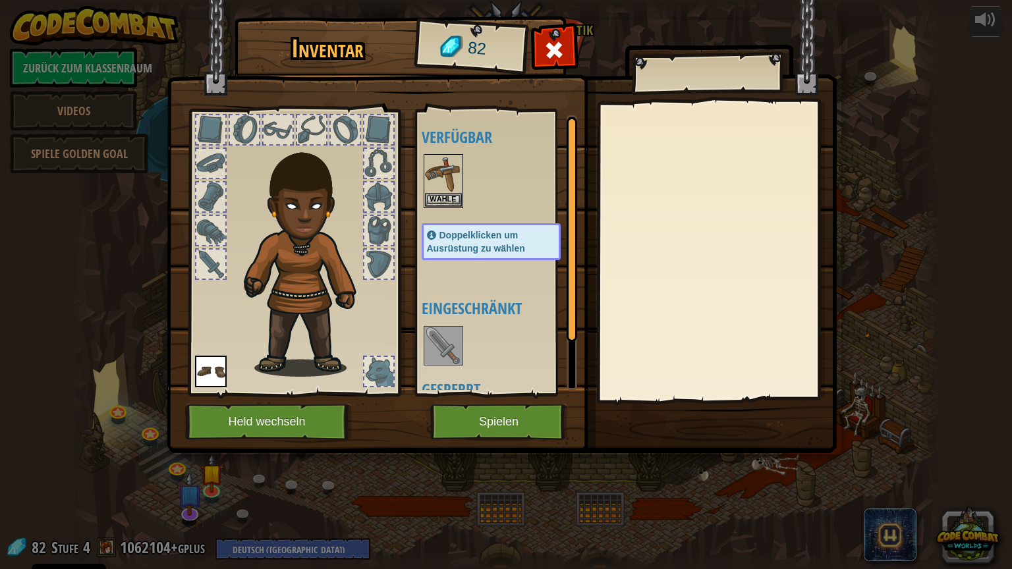
drag, startPoint x: 437, startPoint y: 345, endPoint x: 432, endPoint y: 330, distance: 15.8
click at [437, 344] on img at bounding box center [443, 345] width 37 height 37
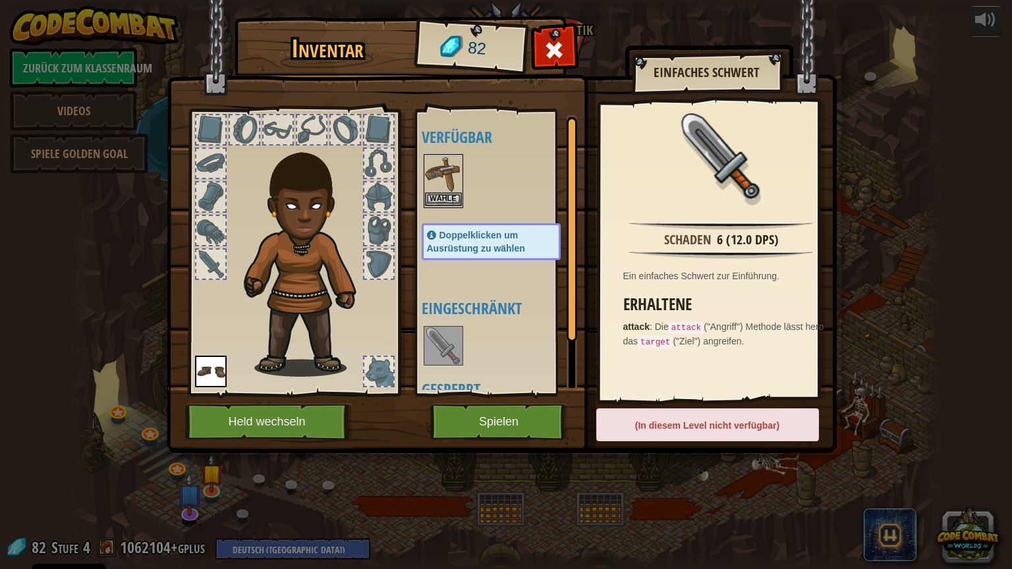
drag, startPoint x: 437, startPoint y: 169, endPoint x: 443, endPoint y: 179, distance: 11.2
click at [437, 170] on img at bounding box center [443, 173] width 37 height 37
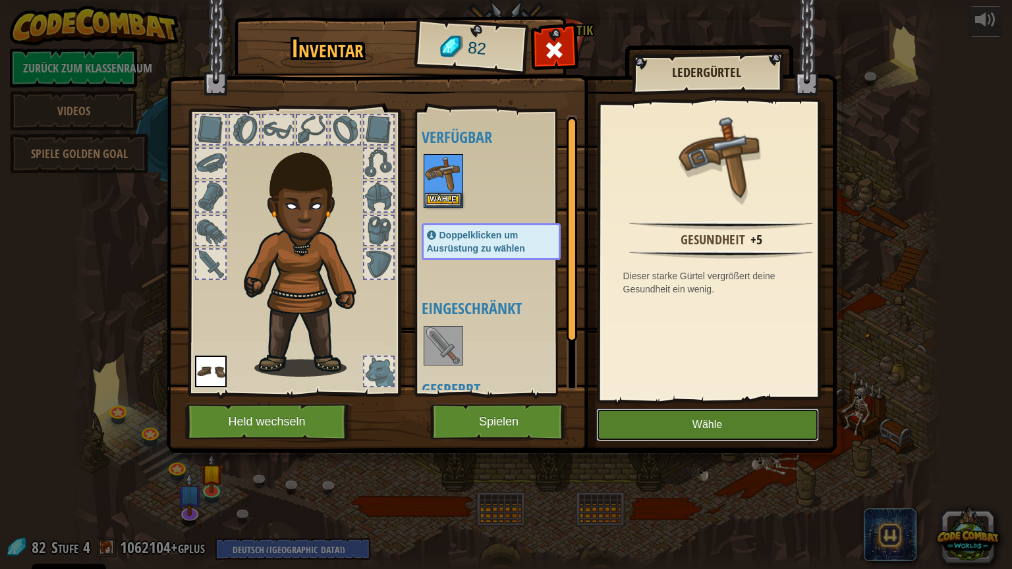
click at [687, 423] on button "Wähle" at bounding box center [707, 424] width 223 height 33
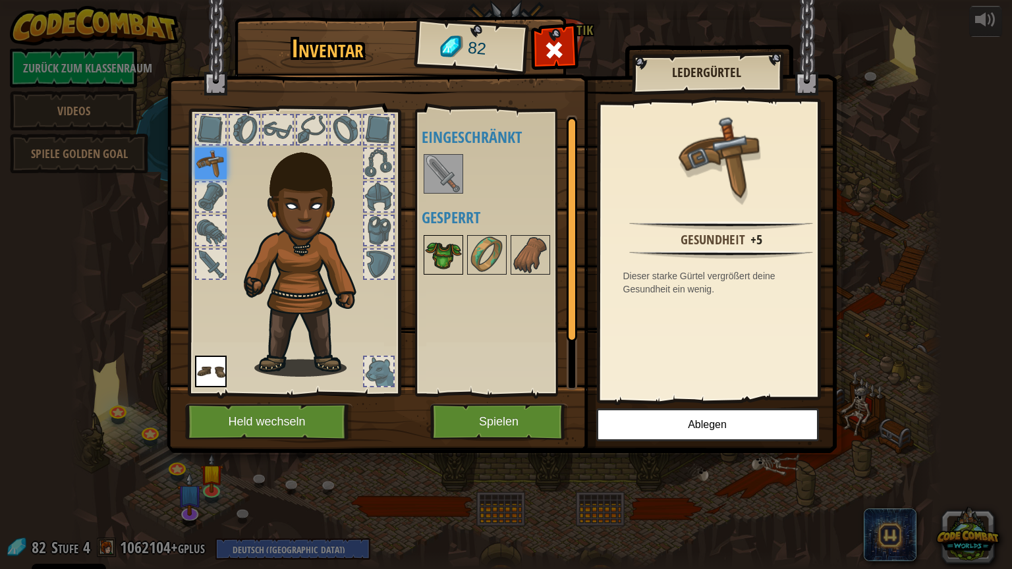
click at [445, 245] on img at bounding box center [443, 254] width 37 height 37
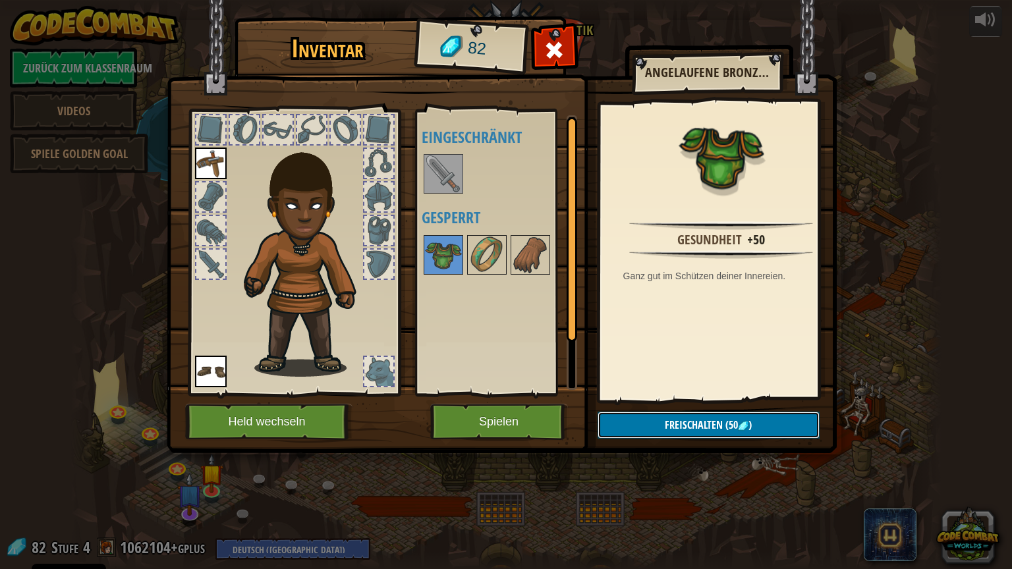
click at [663, 421] on button "Freischalten (50 )" at bounding box center [708, 425] width 222 height 27
click at [663, 424] on button "Bestätigen" at bounding box center [708, 425] width 222 height 27
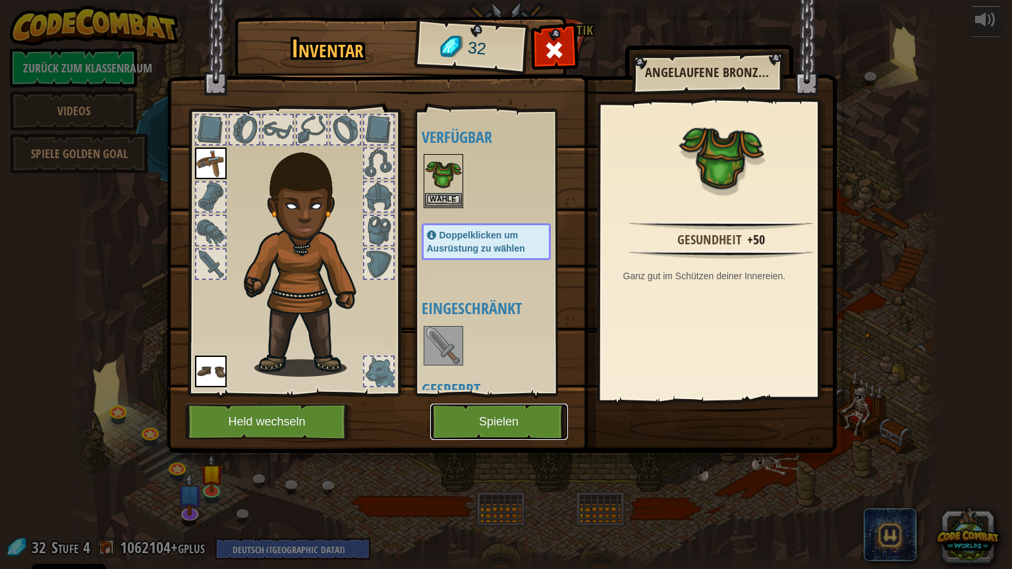
click at [483, 423] on button "Spielen" at bounding box center [499, 422] width 138 height 36
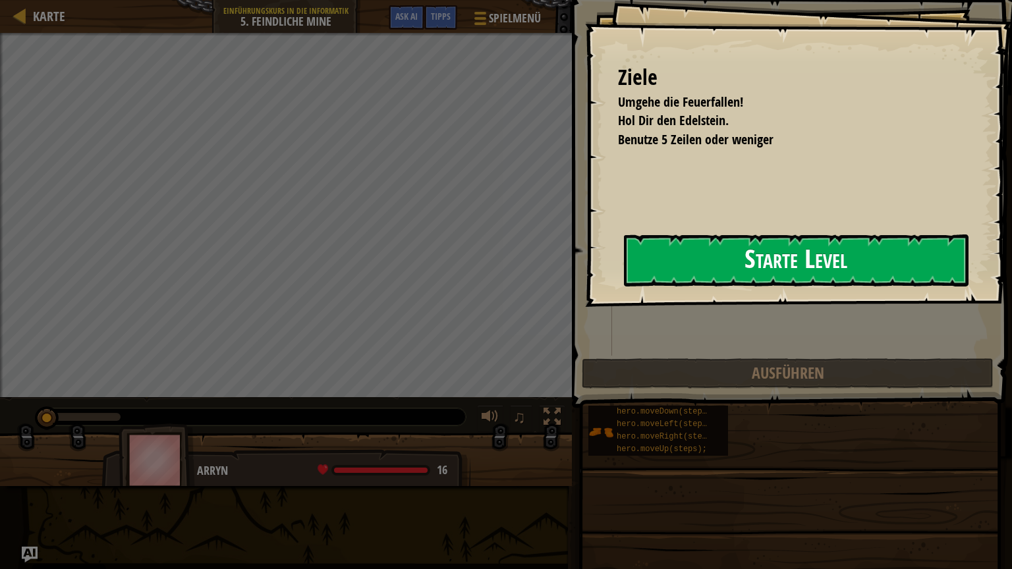
click at [697, 260] on button "Starte Level" at bounding box center [796, 260] width 344 height 52
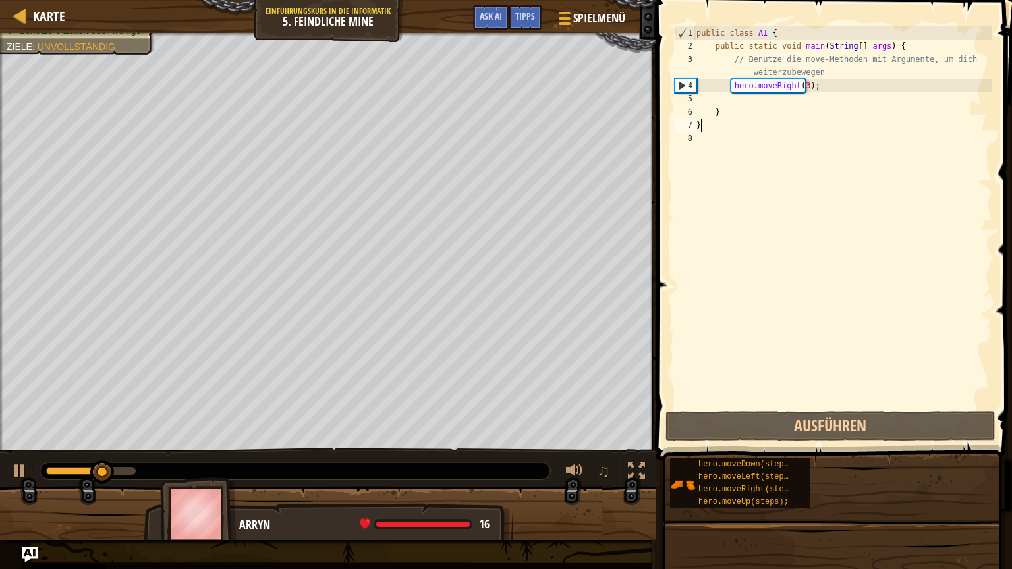
click at [762, 97] on div "public class AI { public static void main ( String [ ] args ) { // Benutze die …" at bounding box center [842, 230] width 298 height 408
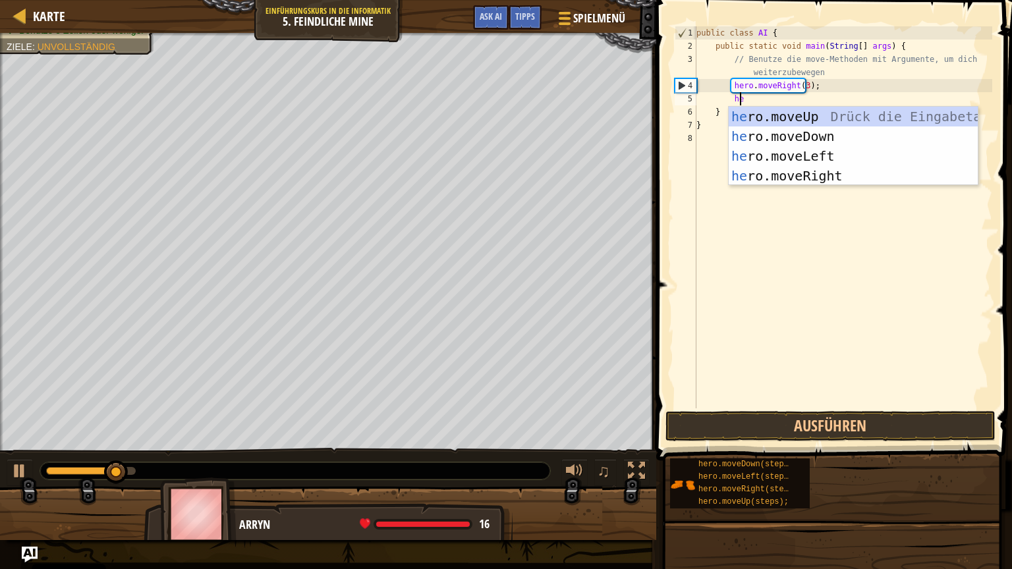
type textarea "her"
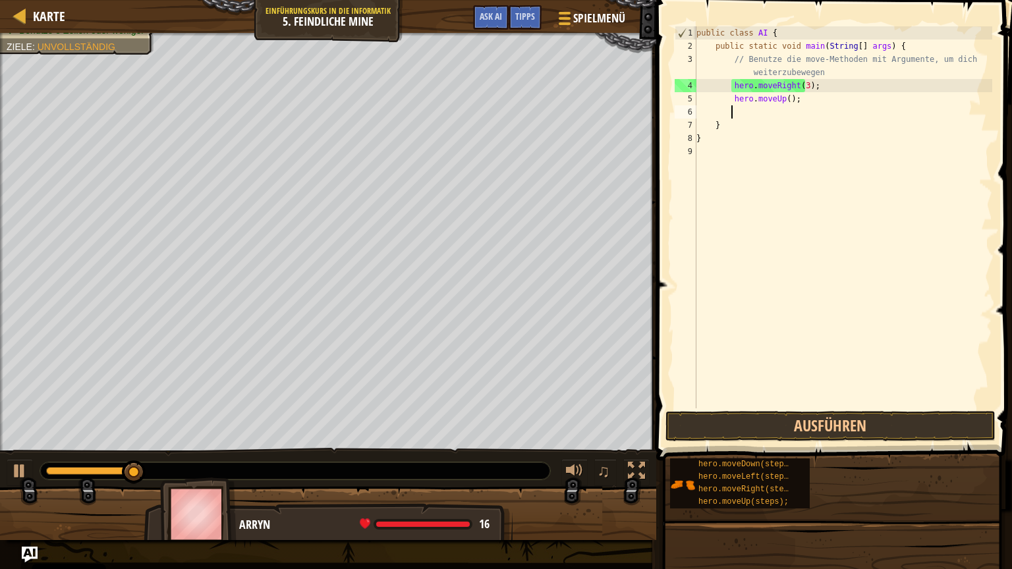
scroll to position [6, 2]
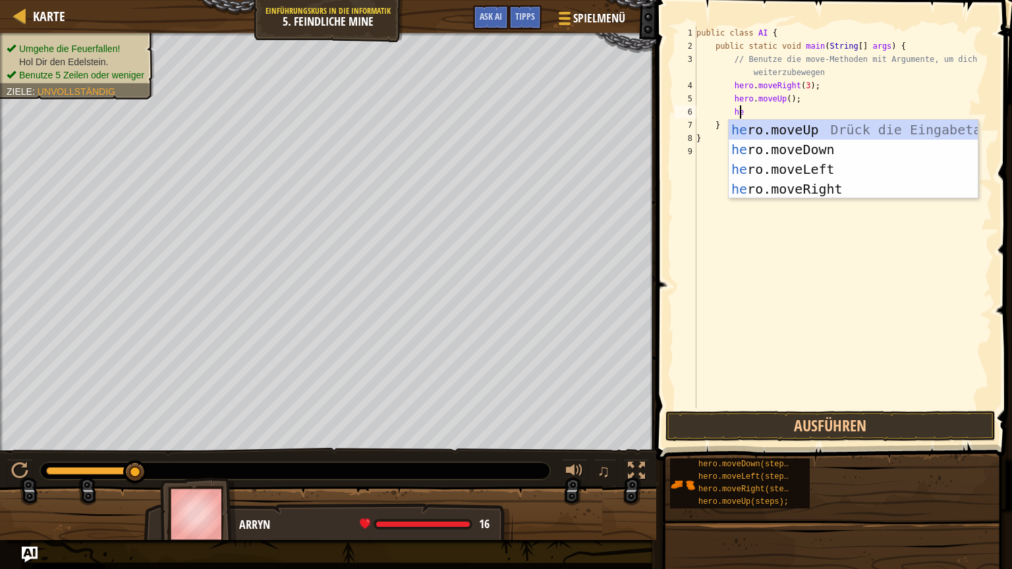
type textarea "her"
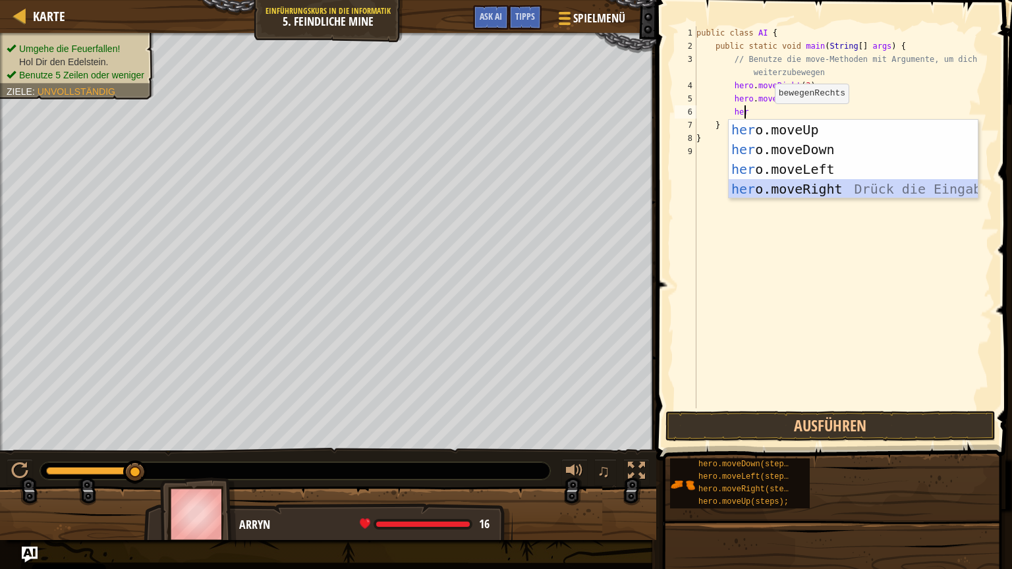
click at [778, 182] on div "her o.moveUp Drück die Eingabetaste her o.moveDown Drück die Eingabetaste her o…" at bounding box center [852, 179] width 249 height 119
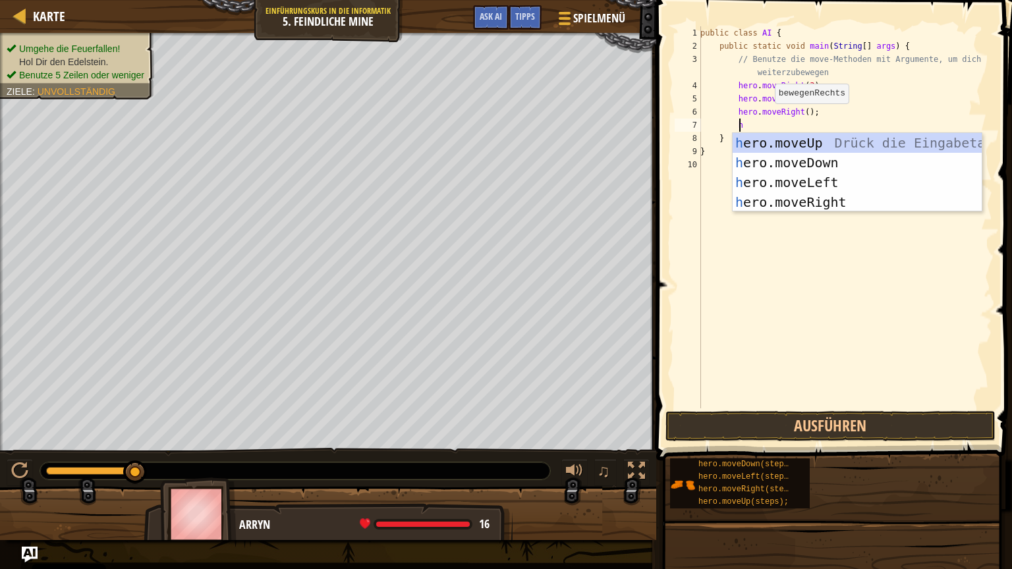
type textarea "her"
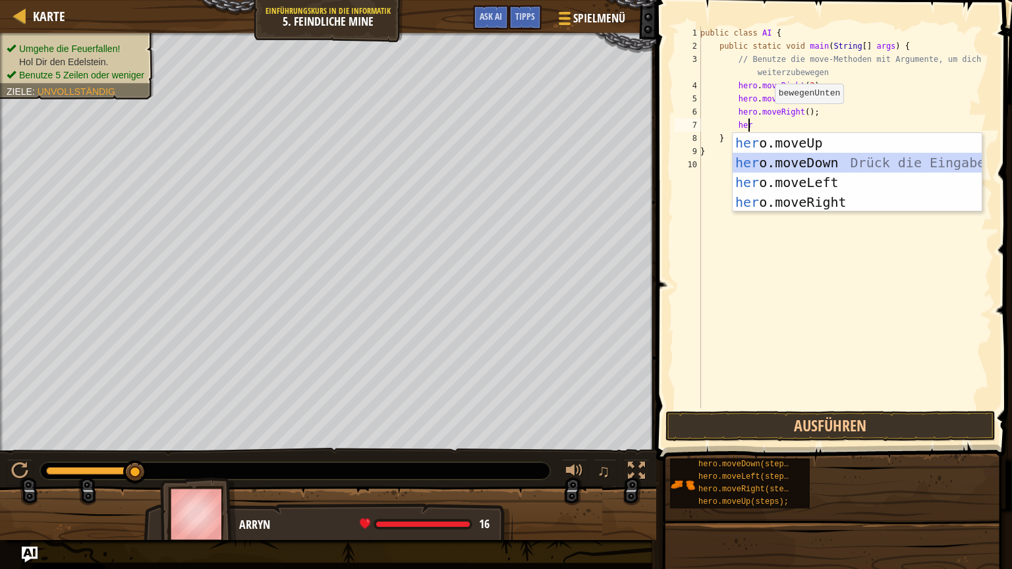
click at [802, 155] on div "her o.moveUp Drück die Eingabetaste her o.moveDown Drück die Eingabetaste her o…" at bounding box center [856, 192] width 249 height 119
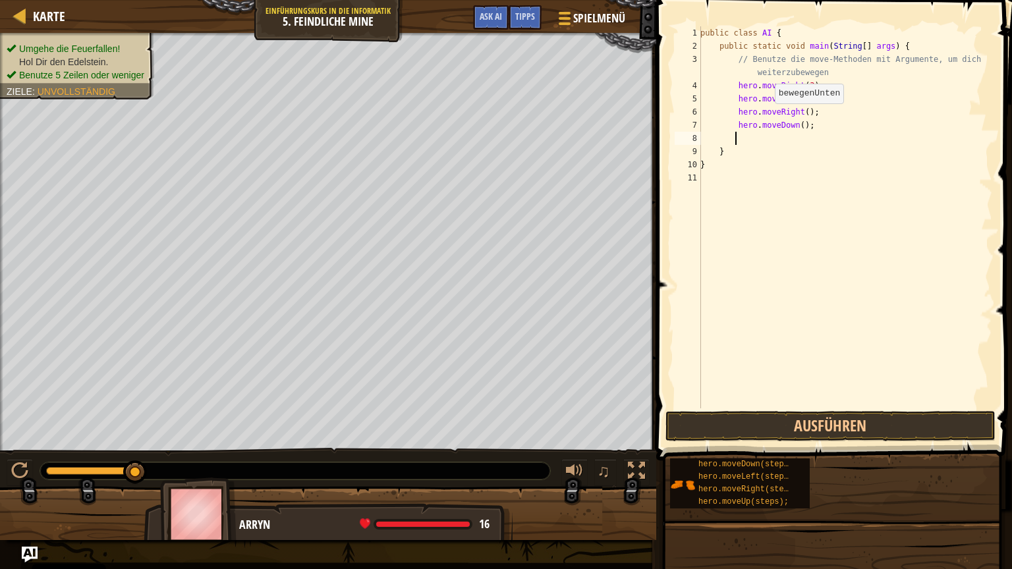
scroll to position [6, 2]
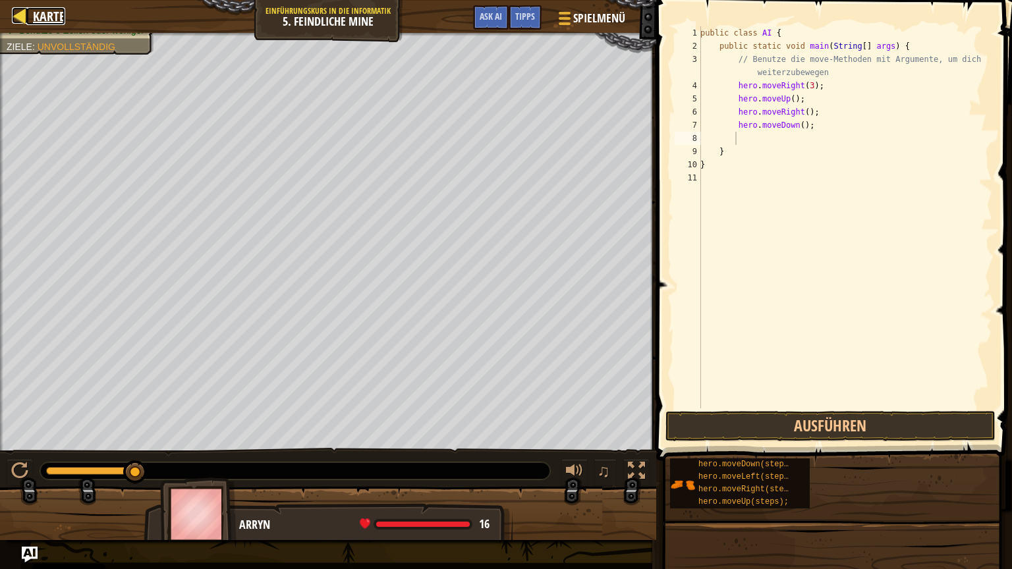
click at [30, 16] on link "Karte" at bounding box center [45, 16] width 39 height 18
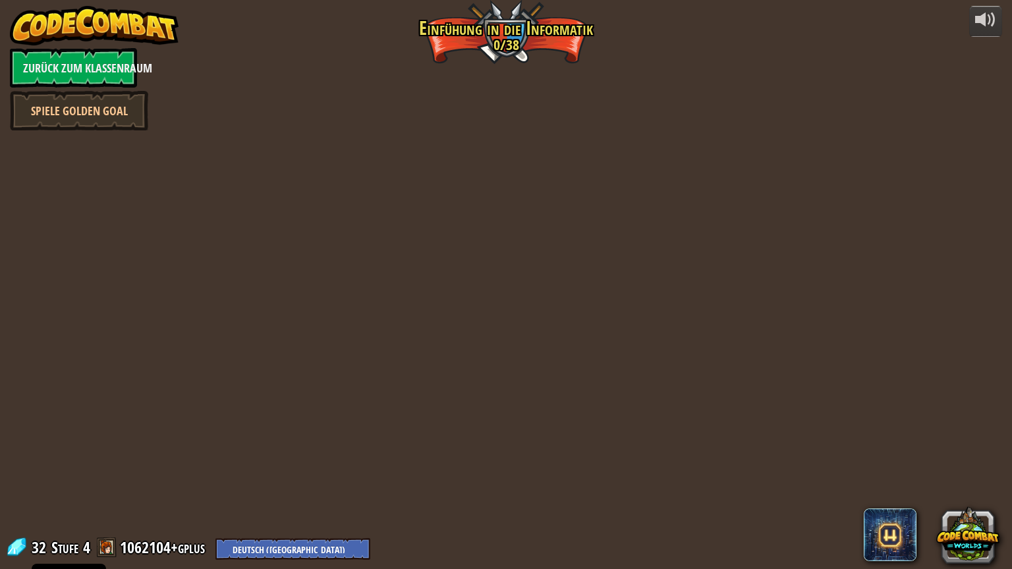
select select "de-DE"
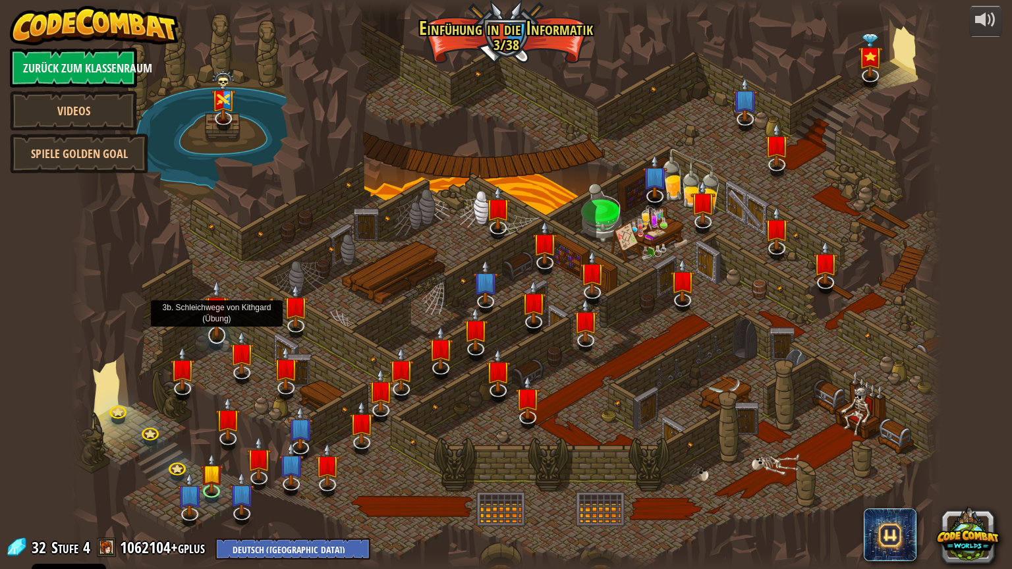
select select "de-DE"
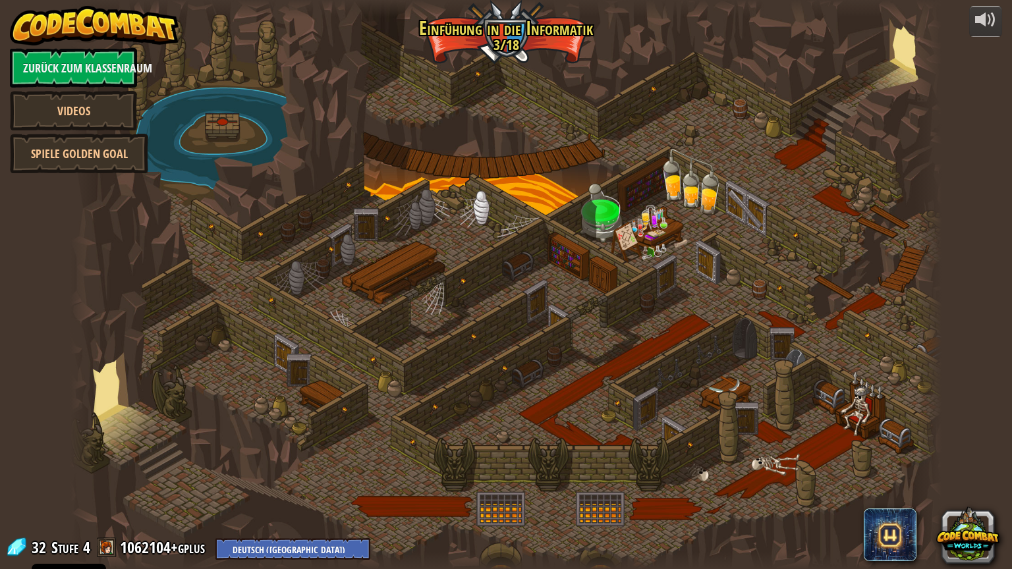
select select "de-DE"
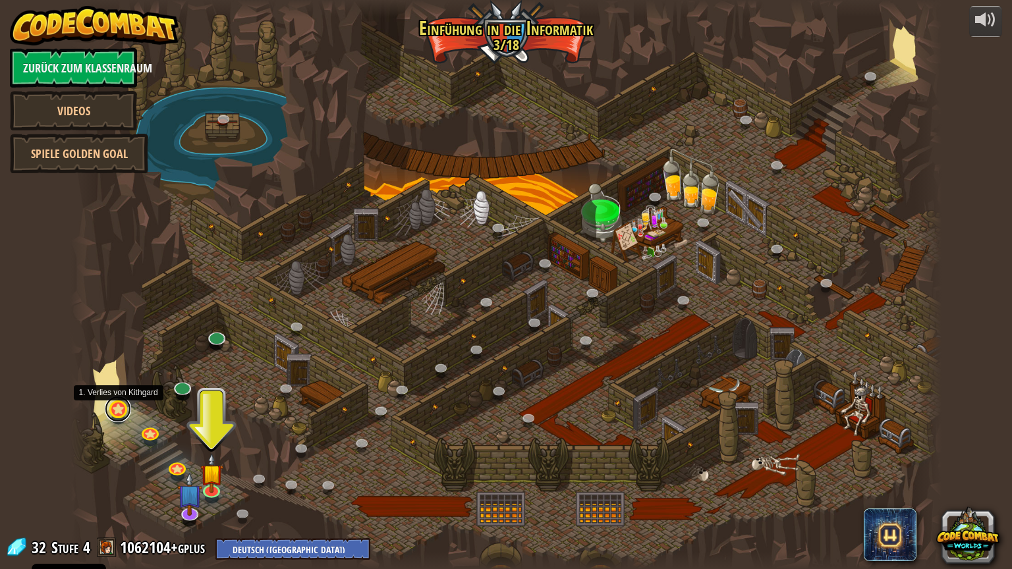
click at [118, 410] on link at bounding box center [118, 409] width 26 height 26
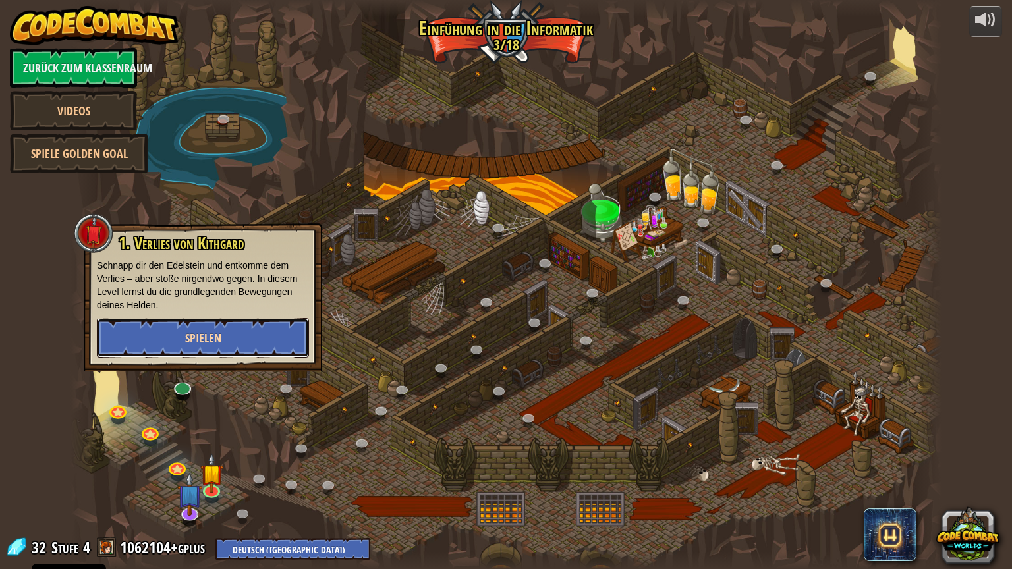
click at [205, 330] on span "Spielen" at bounding box center [203, 338] width 36 height 16
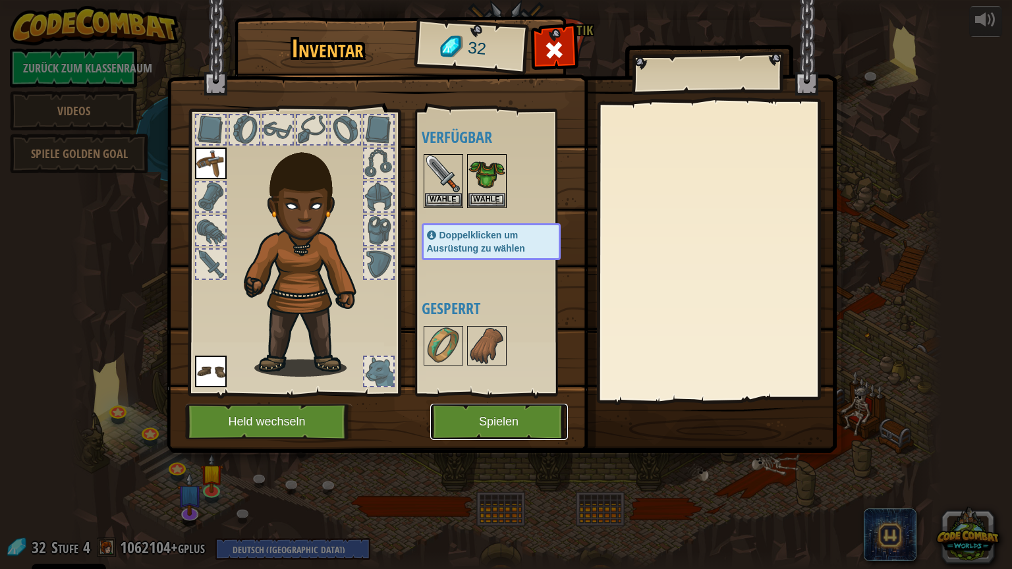
click at [490, 409] on button "Spielen" at bounding box center [499, 422] width 138 height 36
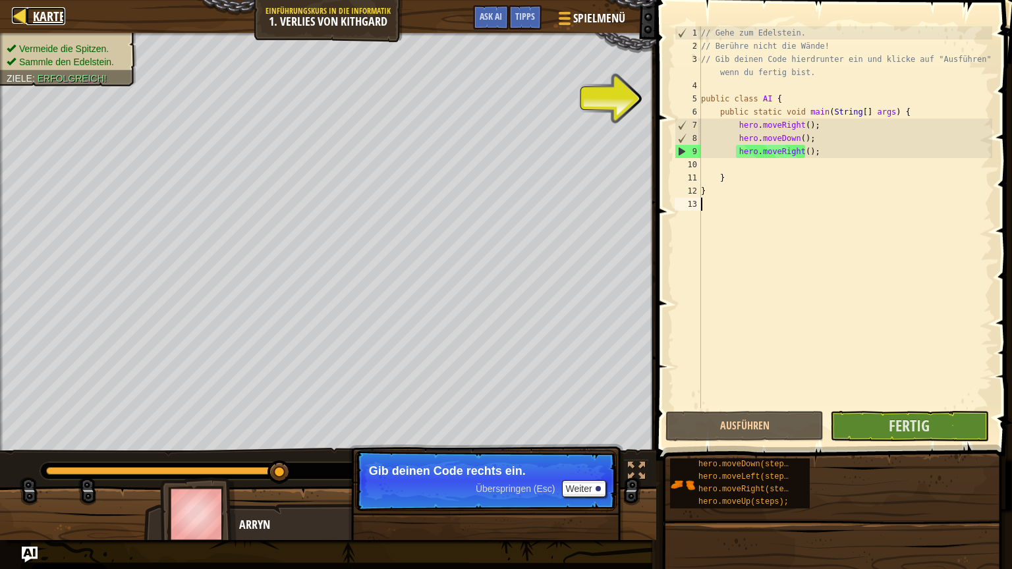
click at [28, 16] on div at bounding box center [20, 15] width 16 height 16
select select "de-DE"
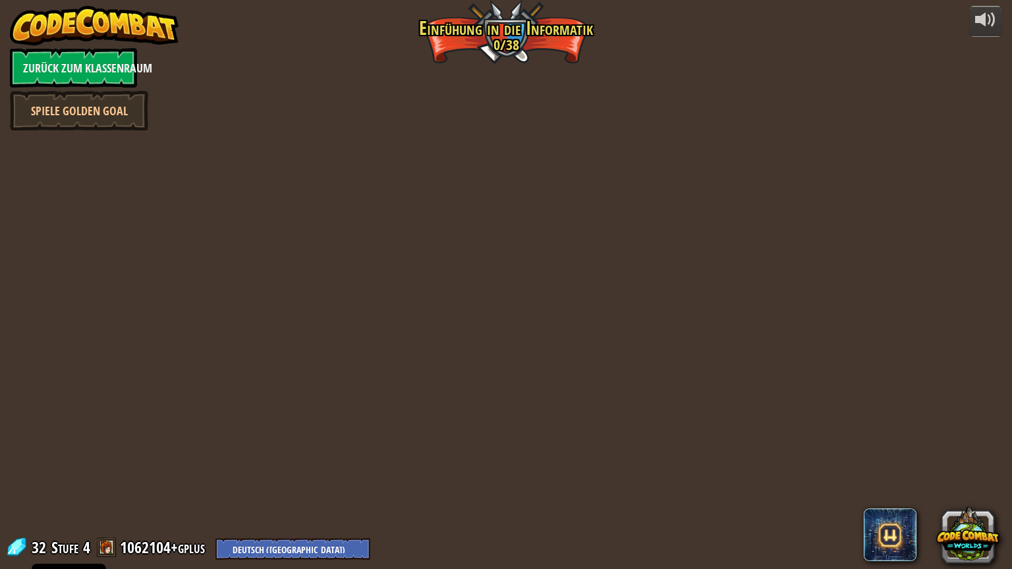
select select "de-DE"
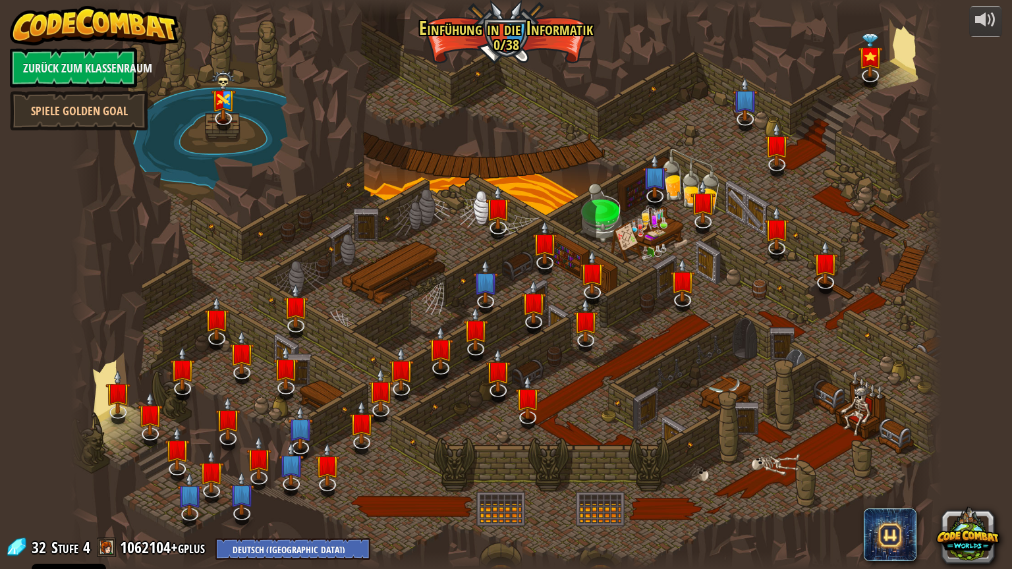
select select "de-DE"
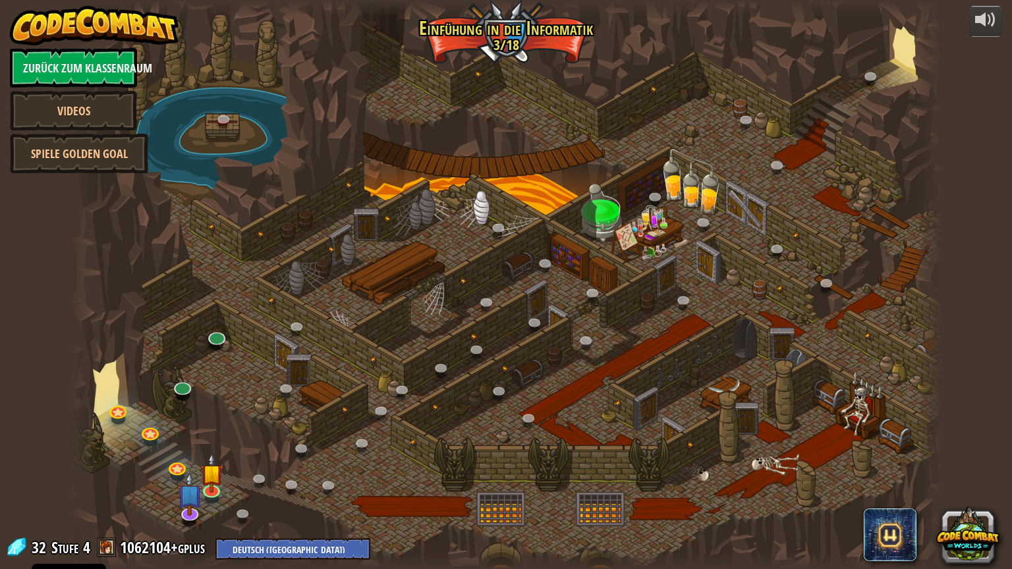
select select "de-DE"
click at [211, 485] on link at bounding box center [211, 488] width 26 height 26
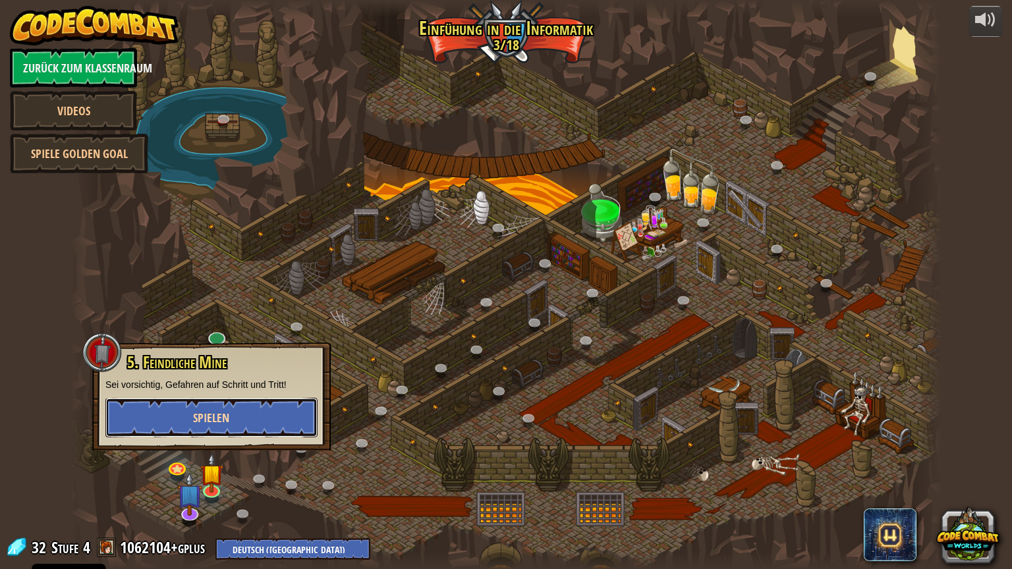
click at [230, 408] on button "Spielen" at bounding box center [211, 418] width 212 height 40
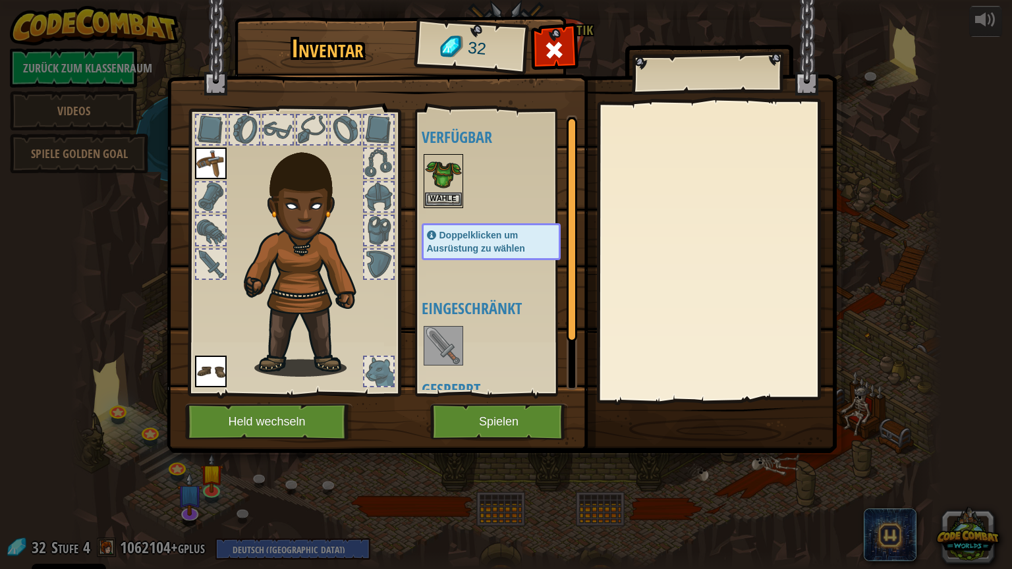
click at [436, 182] on img at bounding box center [443, 173] width 37 height 37
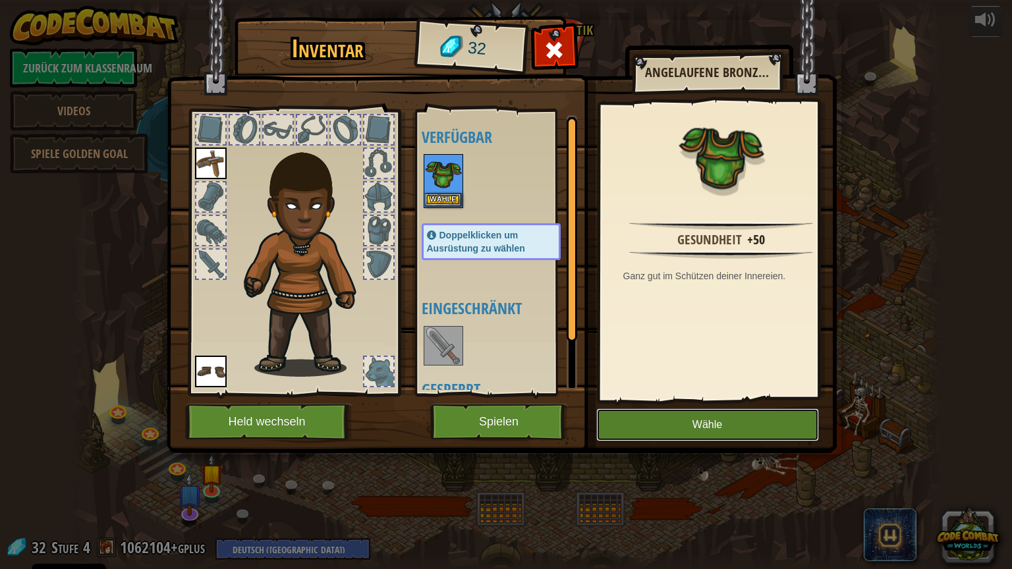
click at [707, 429] on button "Wähle" at bounding box center [707, 424] width 223 height 33
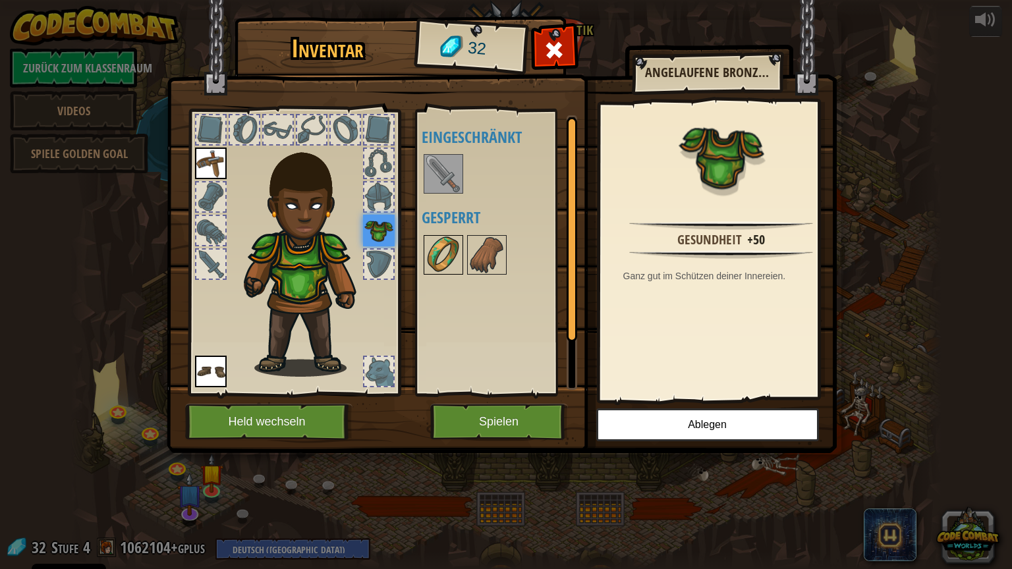
click at [443, 257] on img at bounding box center [443, 254] width 37 height 37
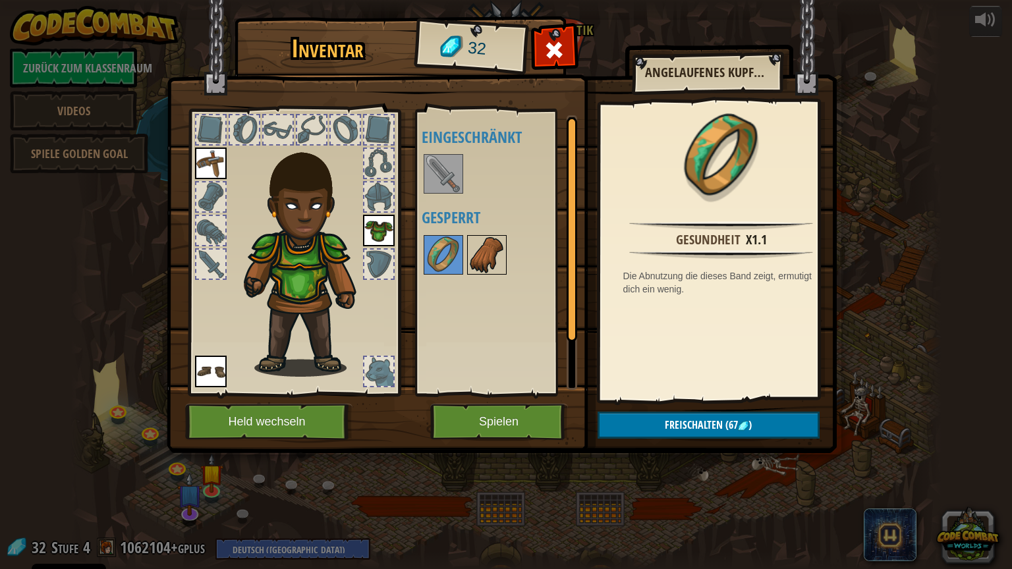
click at [490, 265] on img at bounding box center [486, 254] width 37 height 37
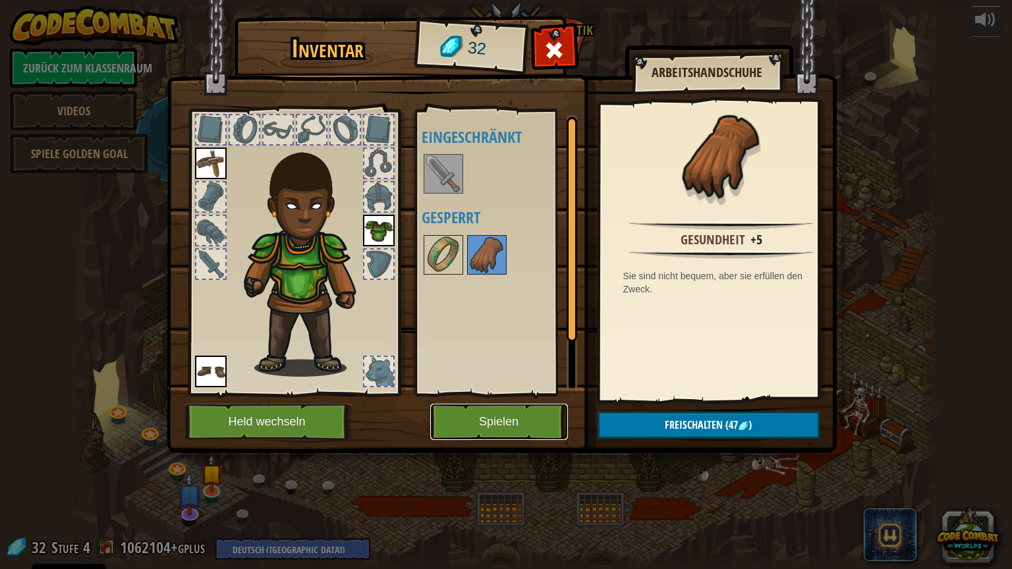
click at [516, 425] on button "Spielen" at bounding box center [499, 422] width 138 height 36
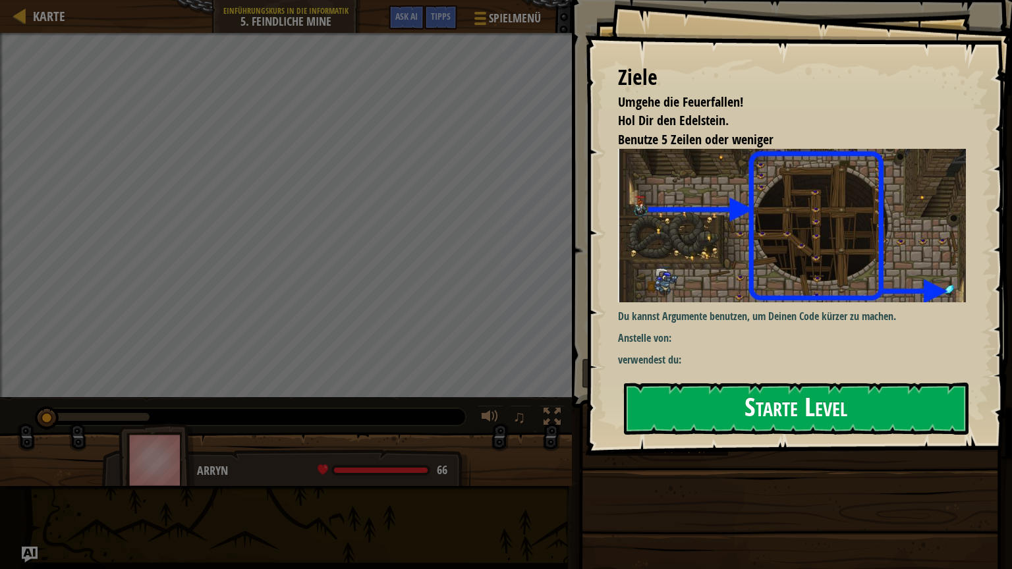
click at [751, 391] on button "Starte Level" at bounding box center [796, 409] width 344 height 52
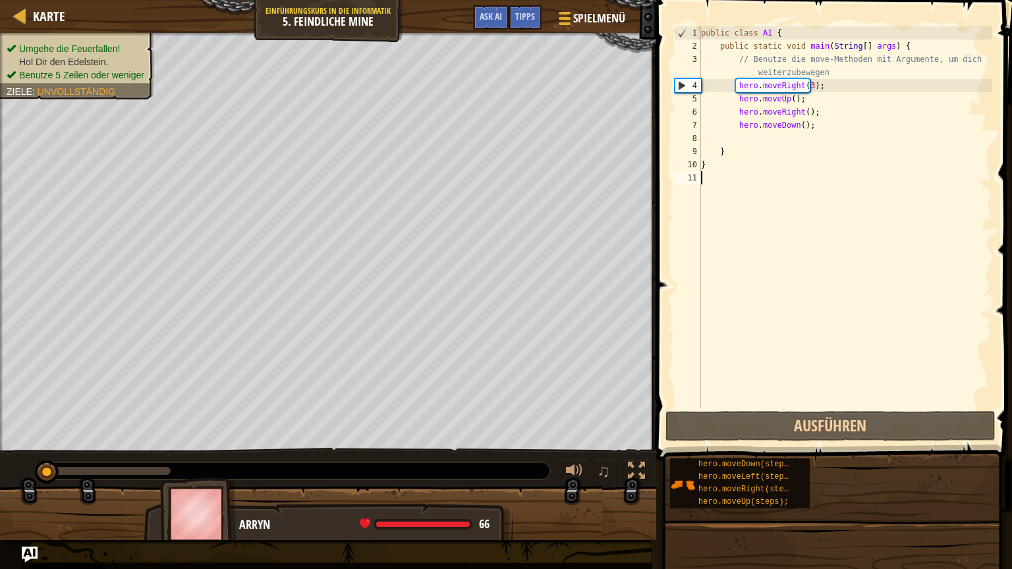
click at [652, 294] on div "Karte Einführungskurs in die Informatik 5. Feindliche Mine Spielmenü Fertig Tip…" at bounding box center [506, 284] width 1012 height 569
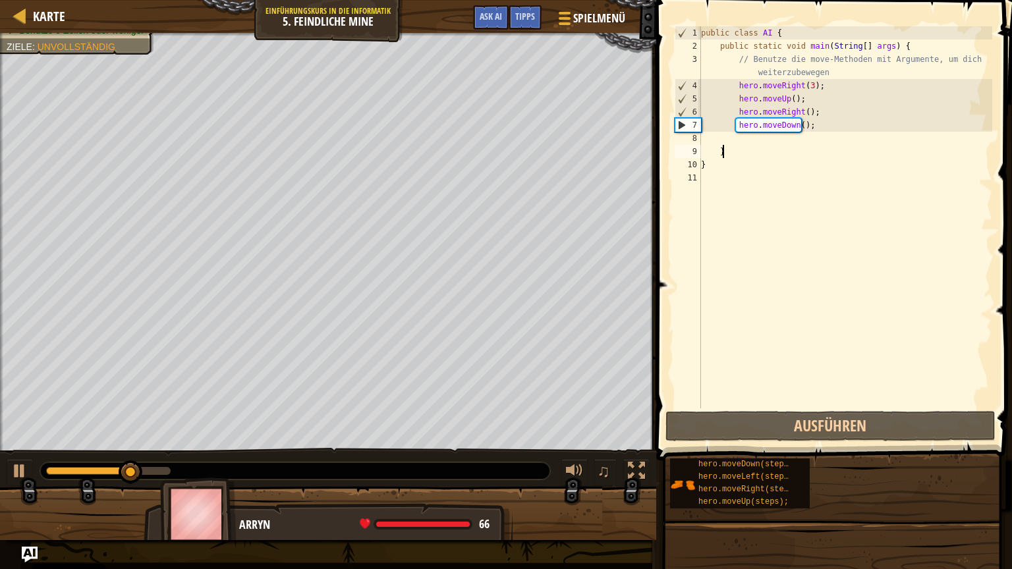
click at [747, 145] on div "public class AI { public static void main ( String [ ] args ) { // Benutze die …" at bounding box center [845, 230] width 294 height 408
type textarea "}"
click at [746, 138] on div "public class AI { public static void main ( String [ ] args ) { // Benutze die …" at bounding box center [845, 230] width 294 height 408
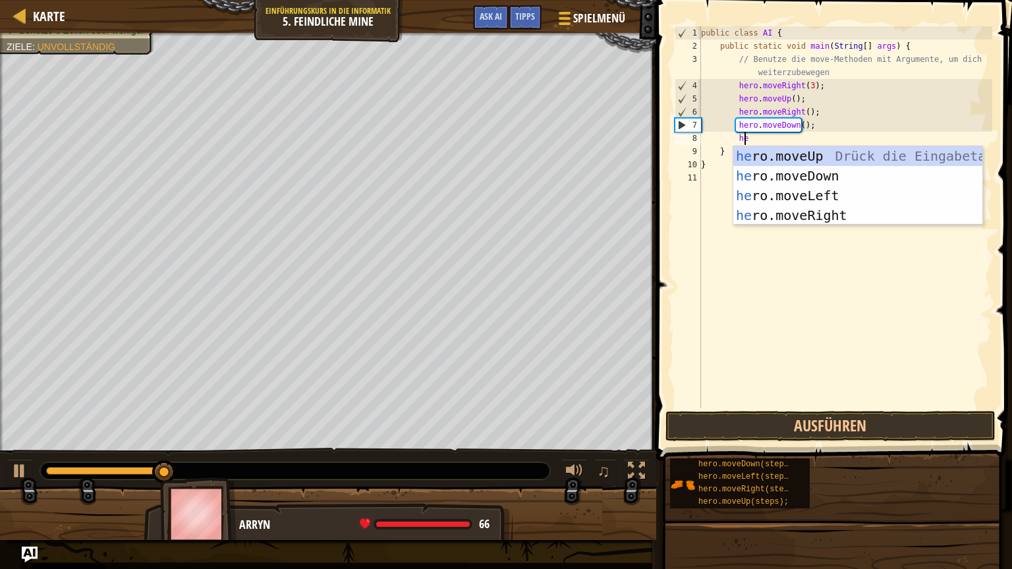
type textarea "hero"
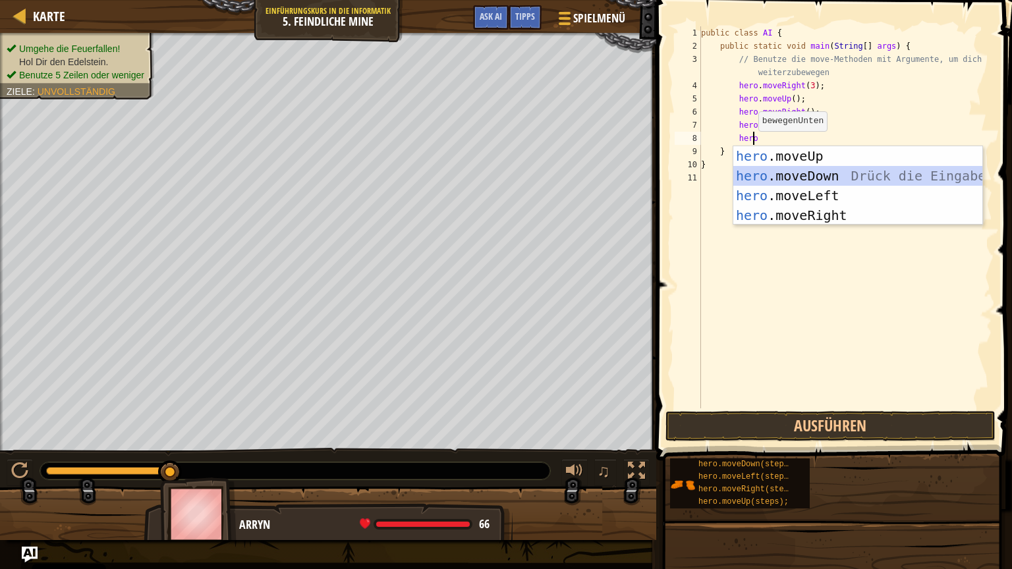
click at [774, 174] on div "hero .moveUp Drück die Eingabetaste hero .moveDown Drück die Eingabetaste hero …" at bounding box center [857, 205] width 249 height 119
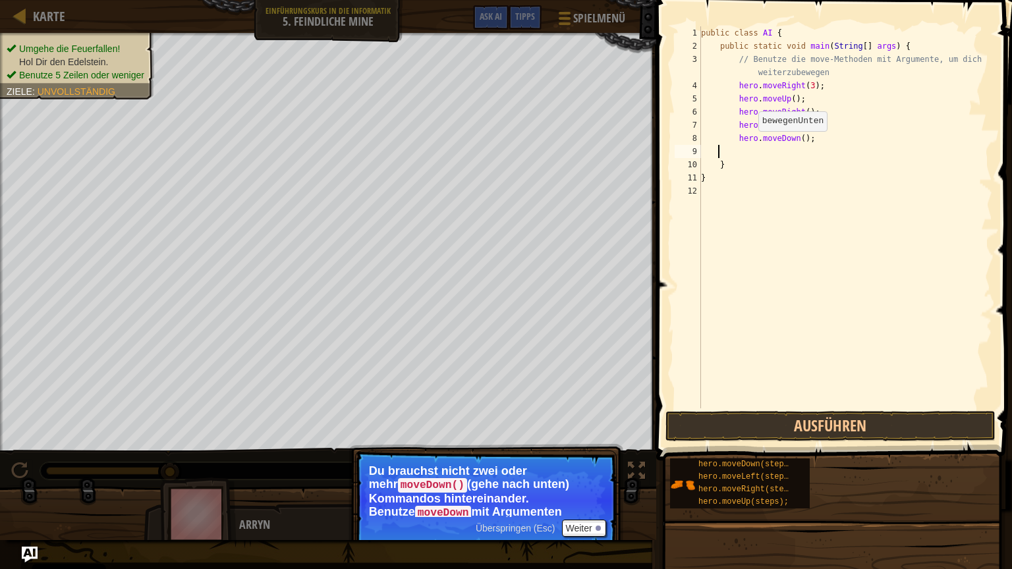
scroll to position [6, 0]
type textarea "h"
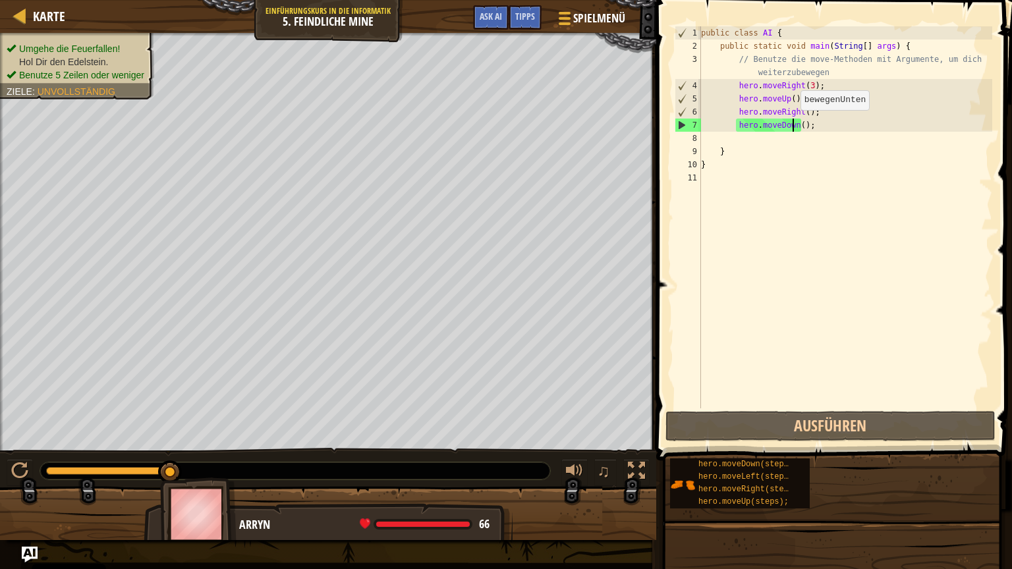
click at [793, 123] on div "public class AI { public static void main ( String [ ] args ) { // Benutze die …" at bounding box center [845, 230] width 294 height 408
type textarea "hero.moveDown();"
drag, startPoint x: 807, startPoint y: 124, endPoint x: 796, endPoint y: 124, distance: 11.2
click at [796, 124] on div "public class AI { public static void main ( String [ ] args ) { // Benutze die …" at bounding box center [845, 230] width 294 height 408
click at [801, 134] on div "public class AI { public static void main ( String [ ] args ) { // Benutze die …" at bounding box center [845, 230] width 294 height 408
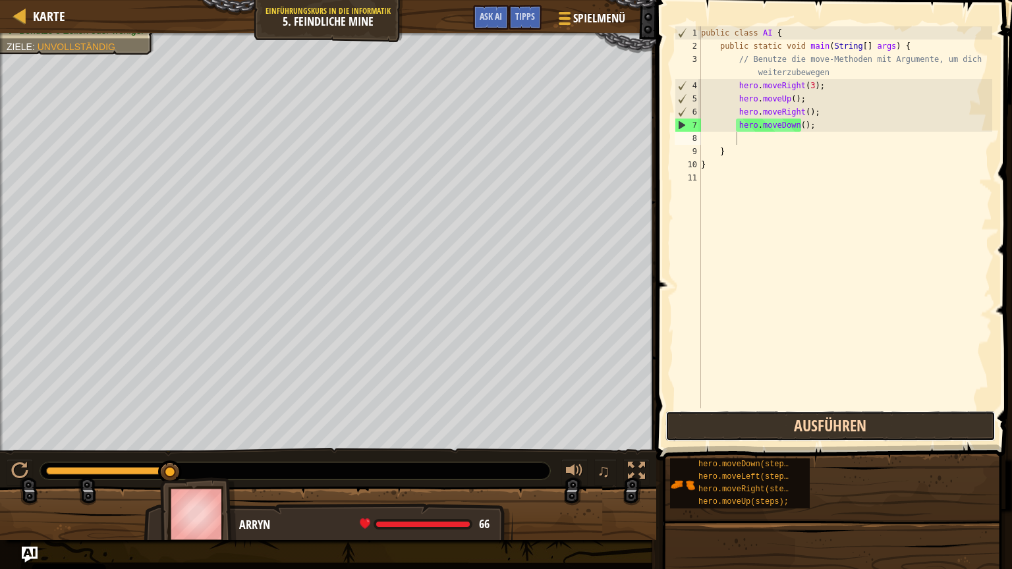
click at [886, 429] on button "Ausführen" at bounding box center [830, 426] width 330 height 30
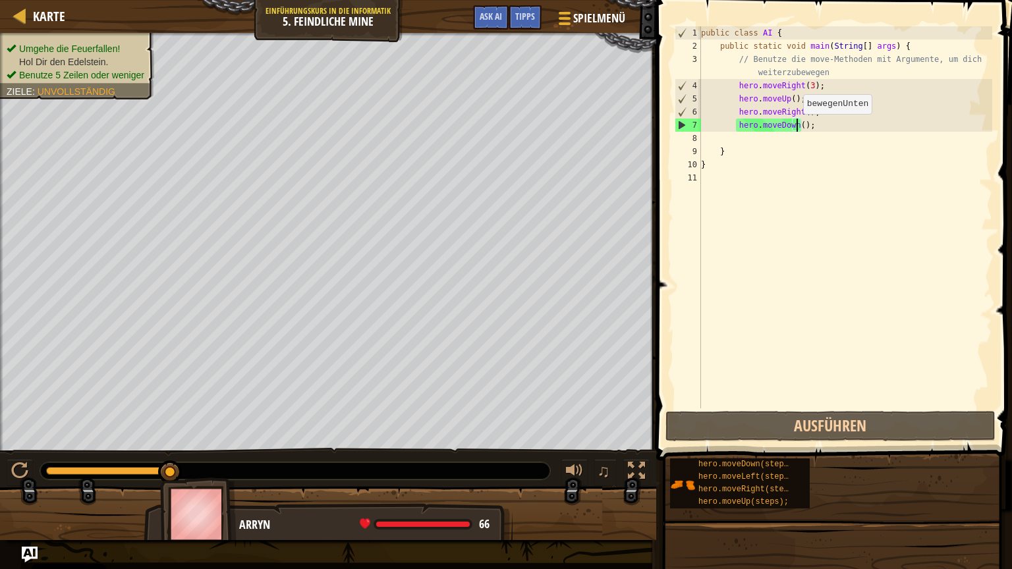
click at [796, 126] on div "public class AI { public static void main ( String [ ] args ) { // Benutze die …" at bounding box center [845, 230] width 294 height 408
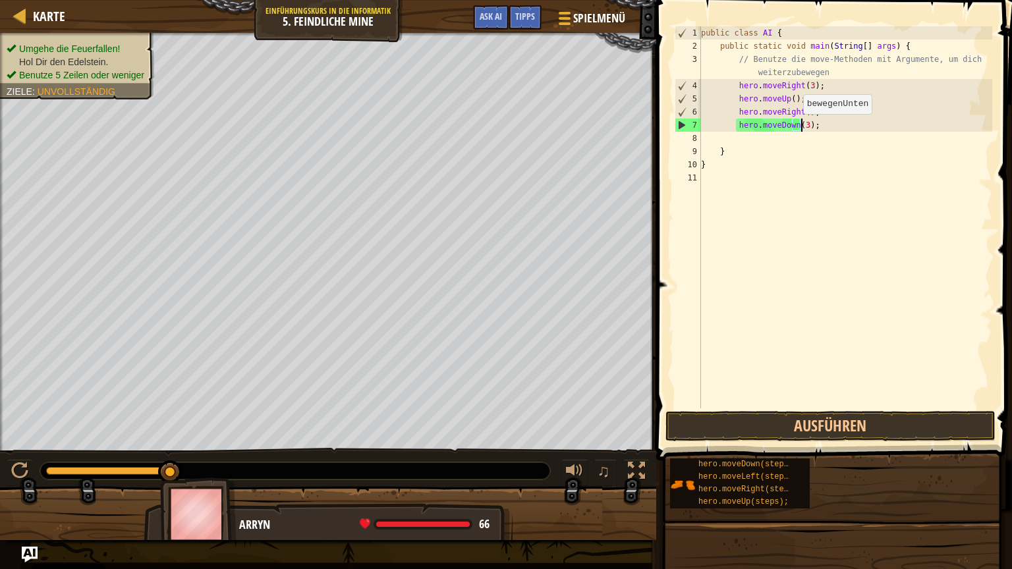
scroll to position [6, 8]
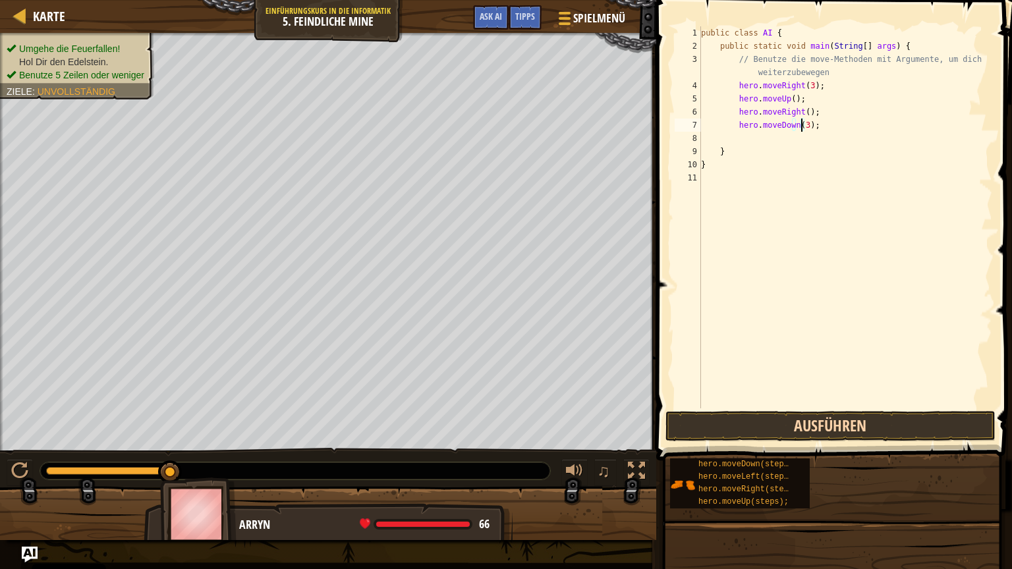
type textarea "hero.moveDown(3);"
click at [740, 424] on button "Ausführen" at bounding box center [830, 426] width 330 height 30
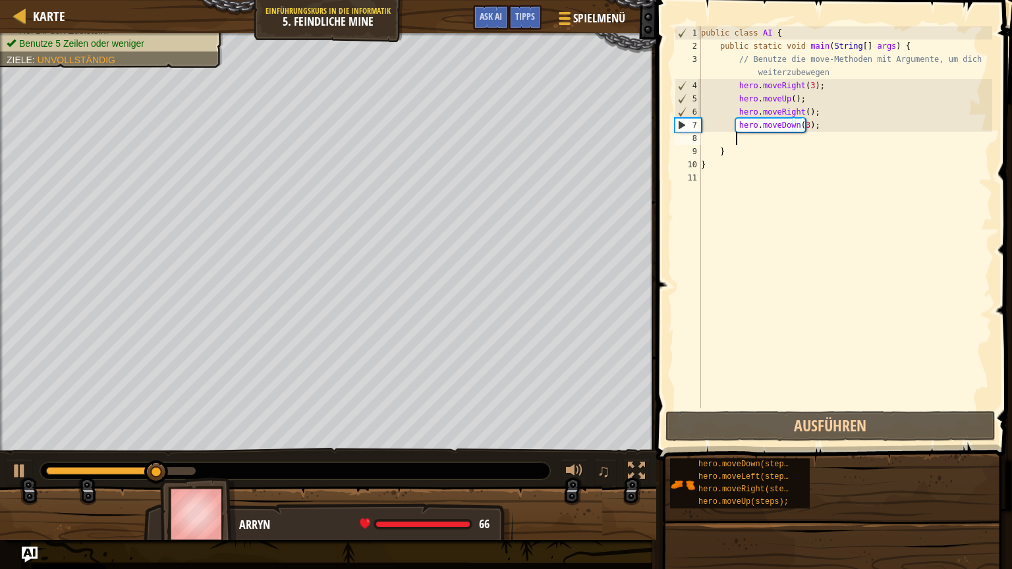
click at [755, 142] on div "public class AI { public static void main ( String [ ] args ) { // Benutze die …" at bounding box center [845, 230] width 294 height 408
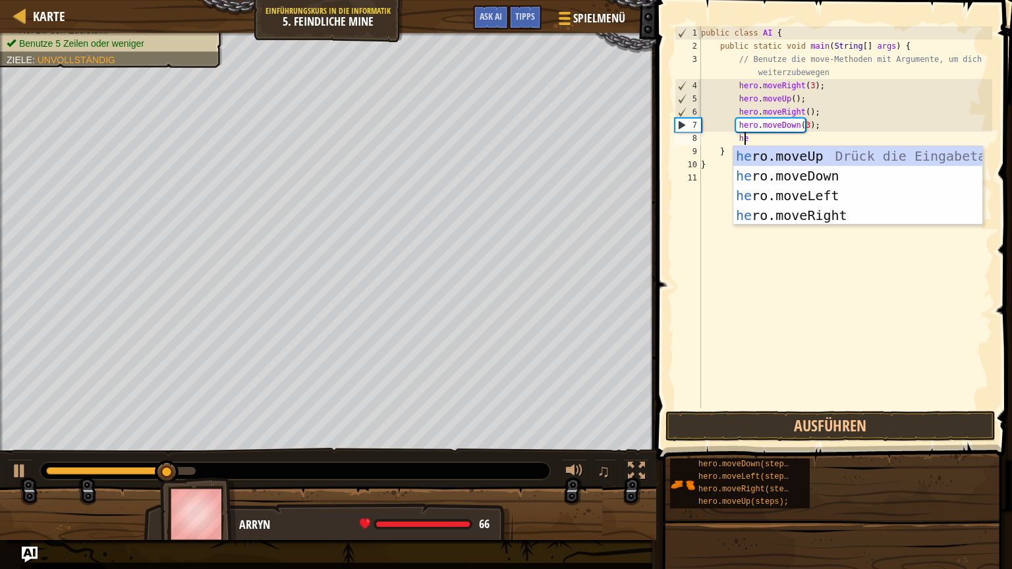
type textarea "her"
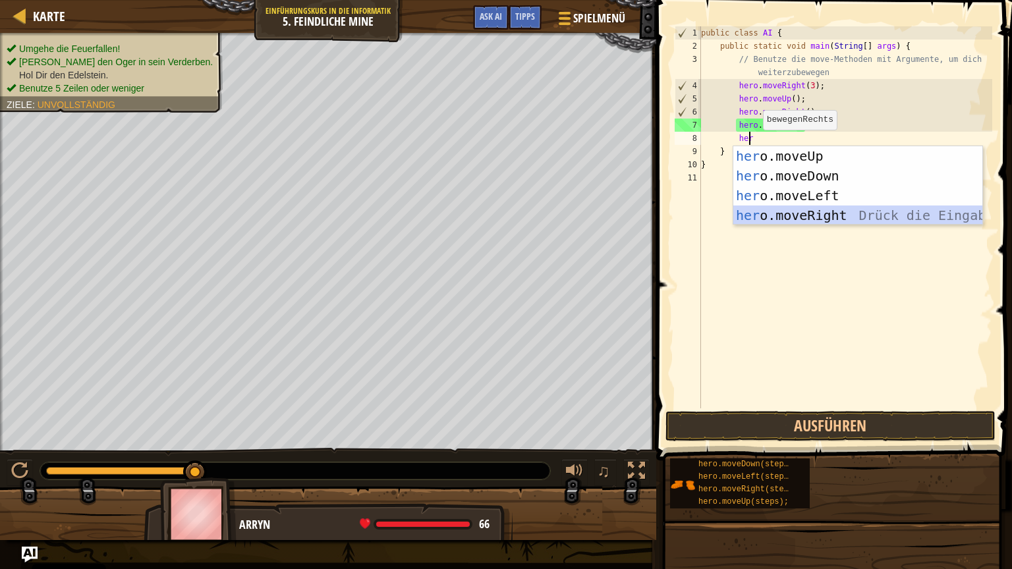
click at [773, 221] on div "her o.moveUp Drück die Eingabetaste her o.moveDown Drück die Eingabetaste her o…" at bounding box center [857, 205] width 249 height 119
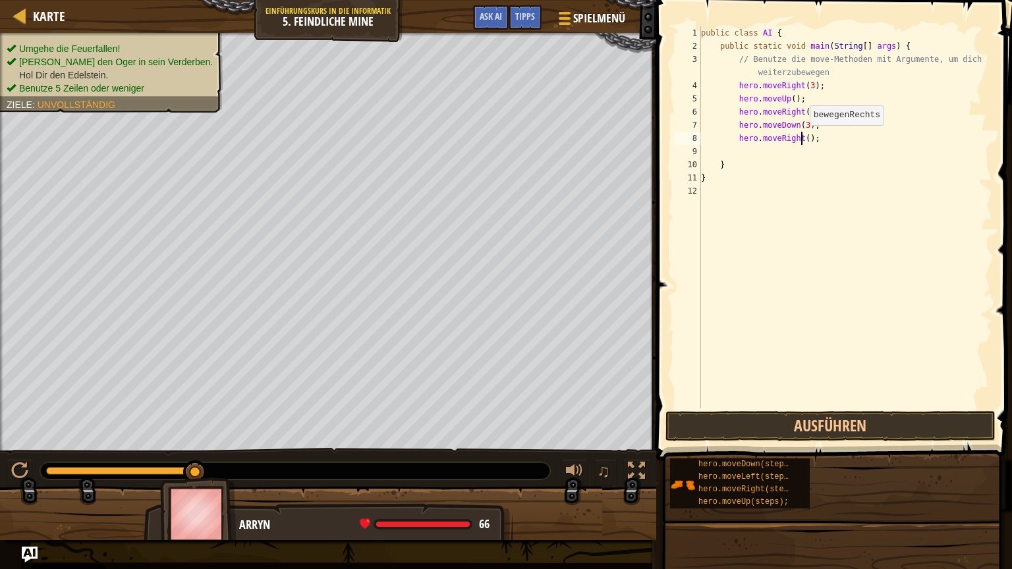
click at [802, 138] on div "public class AI { public static void main ( String [ ] args ) { // Benutze die …" at bounding box center [845, 230] width 294 height 408
type textarea "hero.moveRight(3);"
click at [717, 426] on button "Ausführen" at bounding box center [830, 426] width 330 height 30
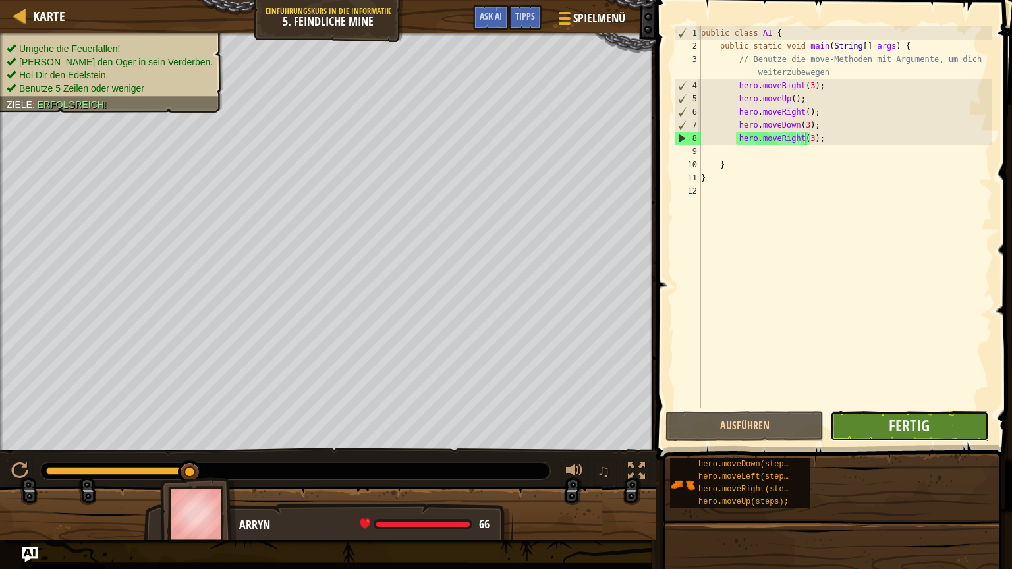
click at [878, 432] on button "Fertig" at bounding box center [909, 426] width 158 height 30
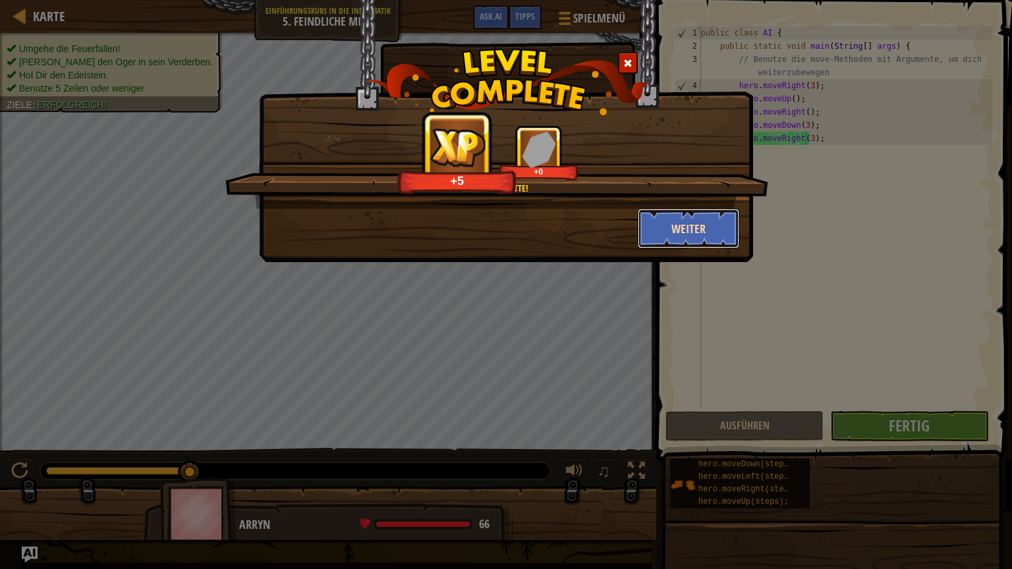
click at [707, 221] on button "Weiter" at bounding box center [689, 229] width 102 height 40
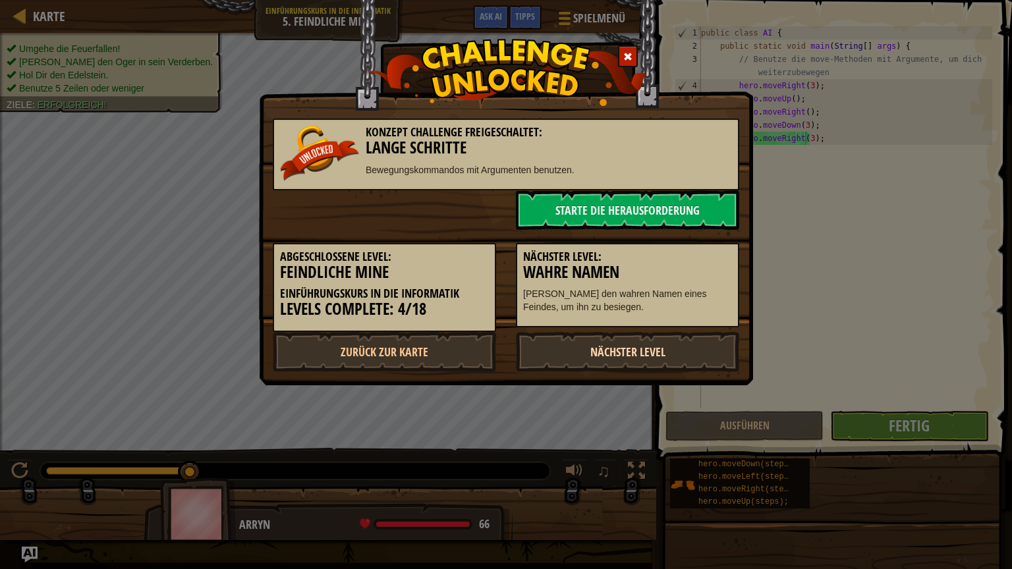
click at [580, 356] on link "Nächster Level" at bounding box center [627, 352] width 223 height 40
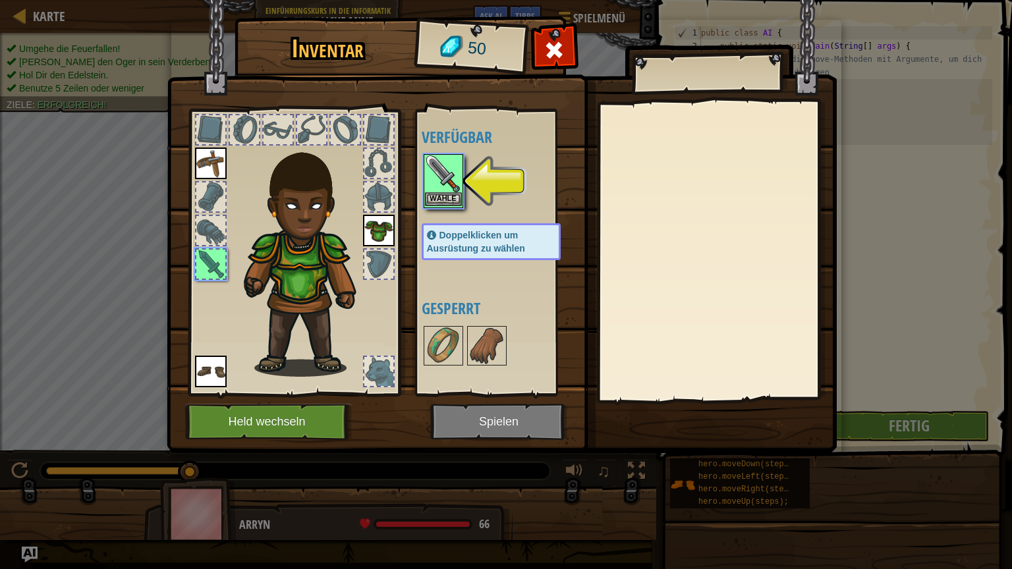
click at [431, 164] on img at bounding box center [443, 173] width 37 height 37
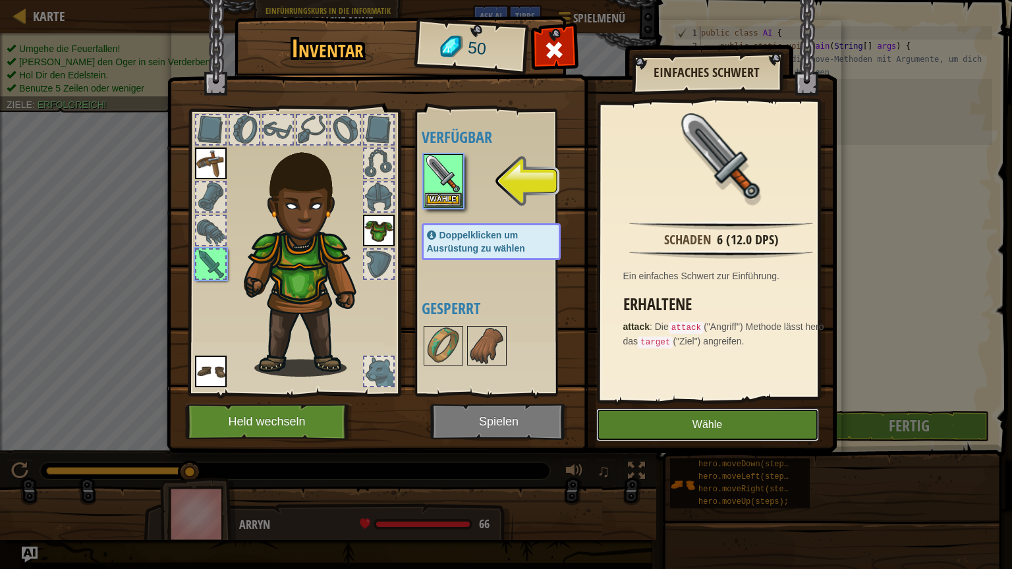
click at [709, 414] on button "Wähle" at bounding box center [707, 424] width 223 height 33
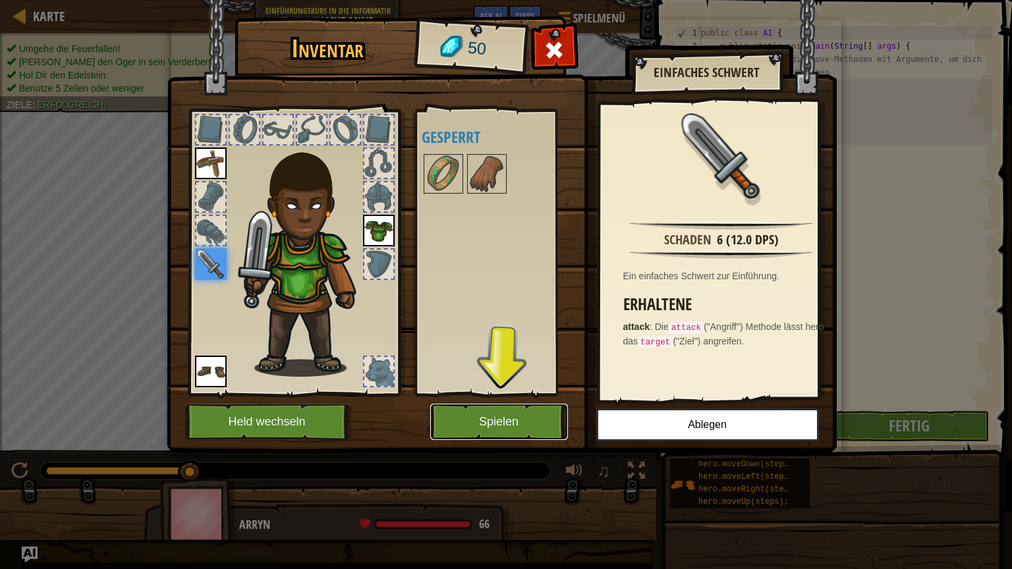
click at [520, 412] on button "Spielen" at bounding box center [499, 422] width 138 height 36
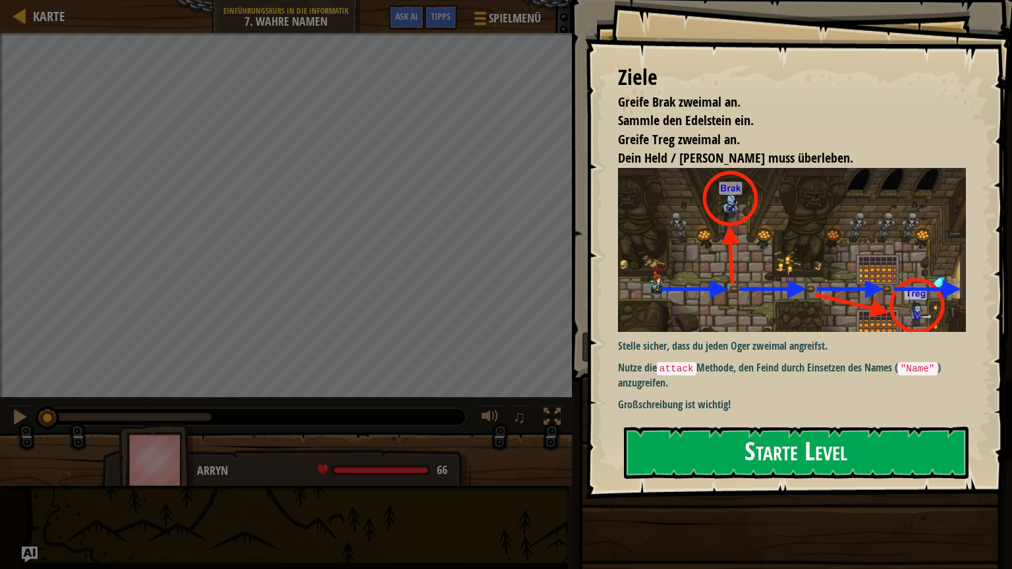
click at [715, 441] on button "Starte Level" at bounding box center [796, 453] width 344 height 52
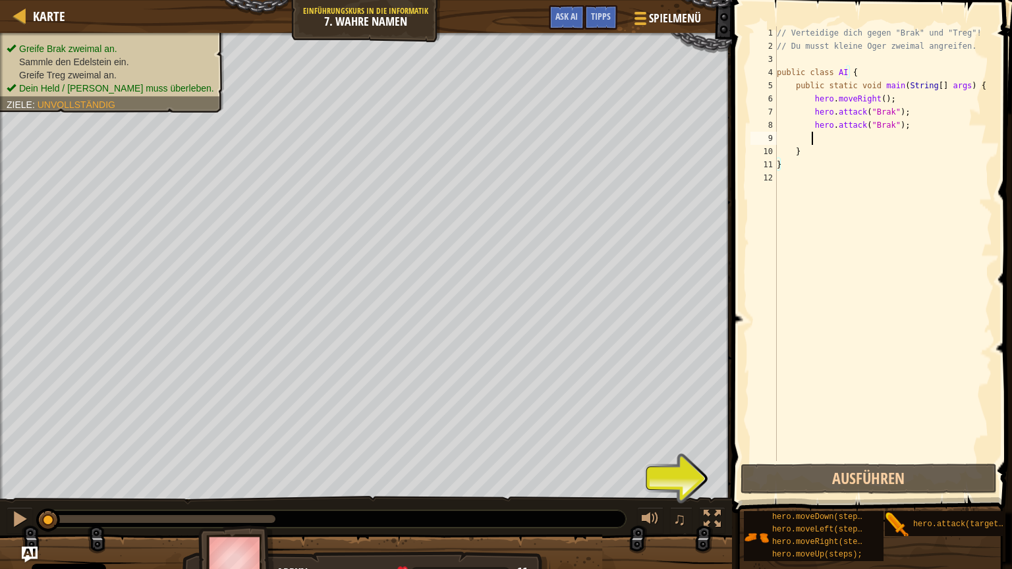
click at [838, 142] on div "// Verteidige dich gegen "Brak" und "Treg"! // Du musst kleine Oger zweimal ang…" at bounding box center [883, 256] width 218 height 461
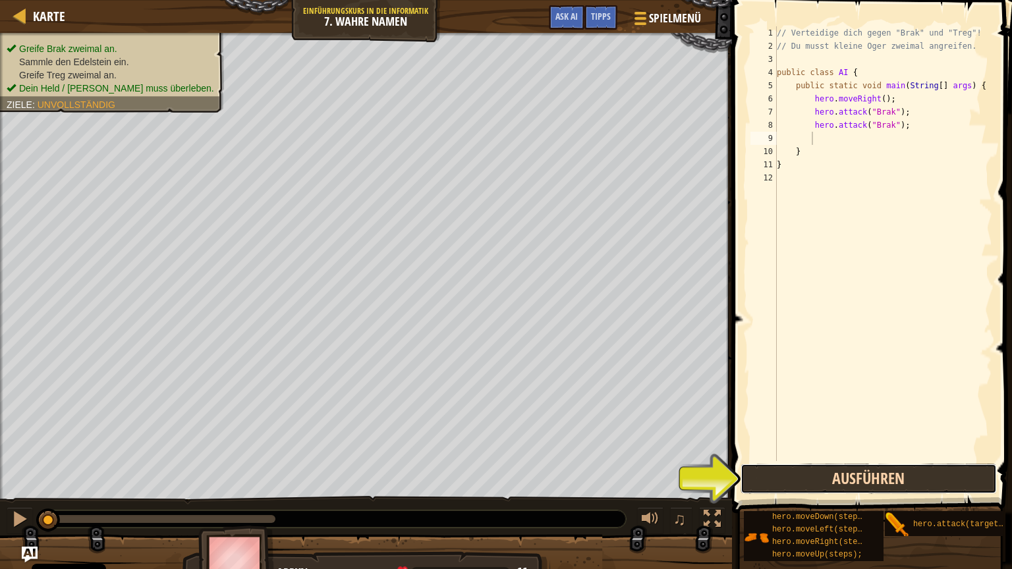
click at [809, 479] on button "Ausführen" at bounding box center [868, 479] width 256 height 30
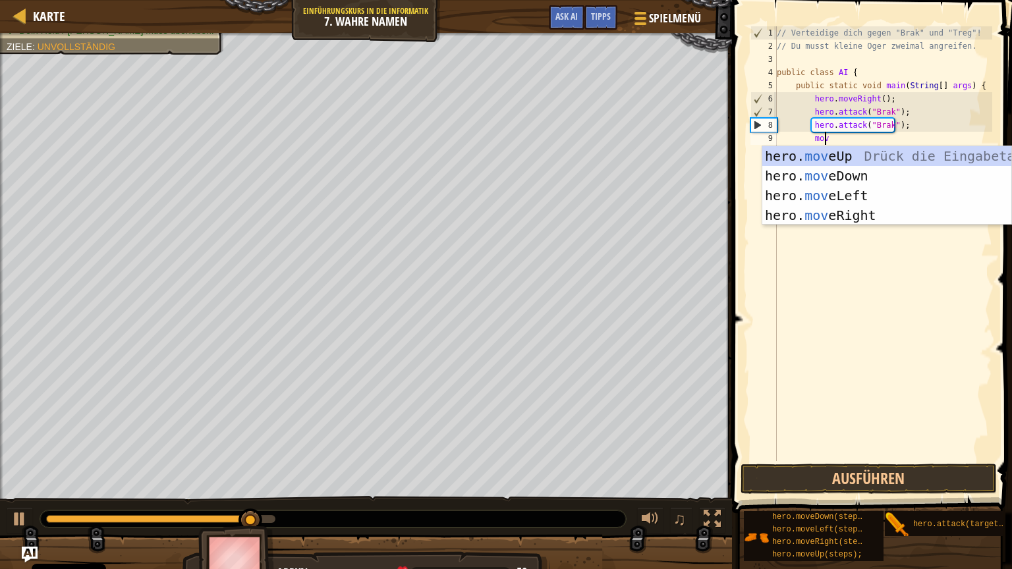
scroll to position [6, 3]
type textarea "mover"
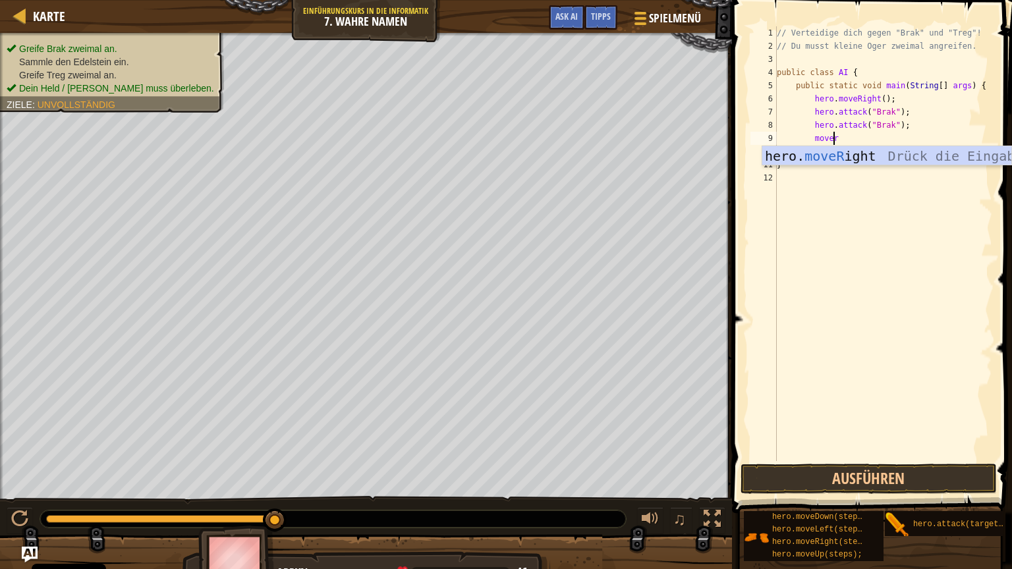
click at [828, 153] on div "hero. moveR ight Drück die Eingabetaste" at bounding box center [886, 175] width 249 height 59
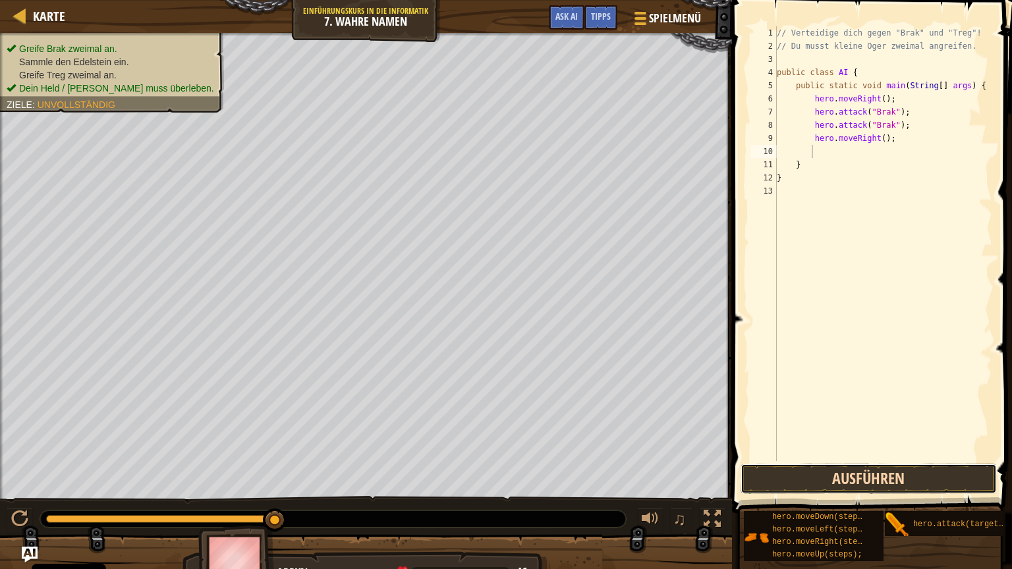
click at [809, 478] on button "Ausführen" at bounding box center [868, 479] width 256 height 30
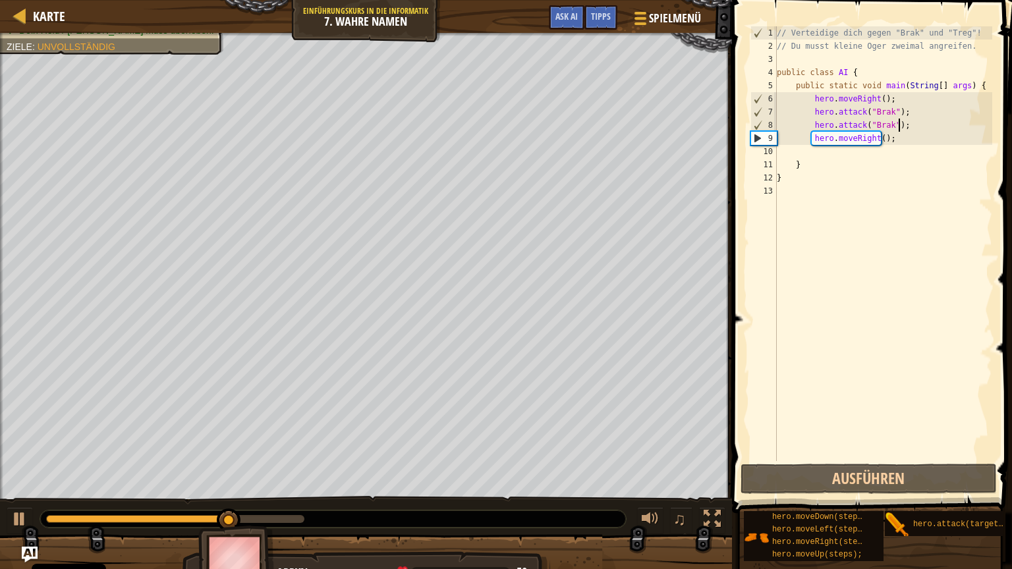
click at [911, 120] on div "// Verteidige dich gegen "Brak" und "Treg"! // Du musst kleine Oger zweimal ang…" at bounding box center [883, 256] width 218 height 461
type textarea "hero.attack("Brak");"
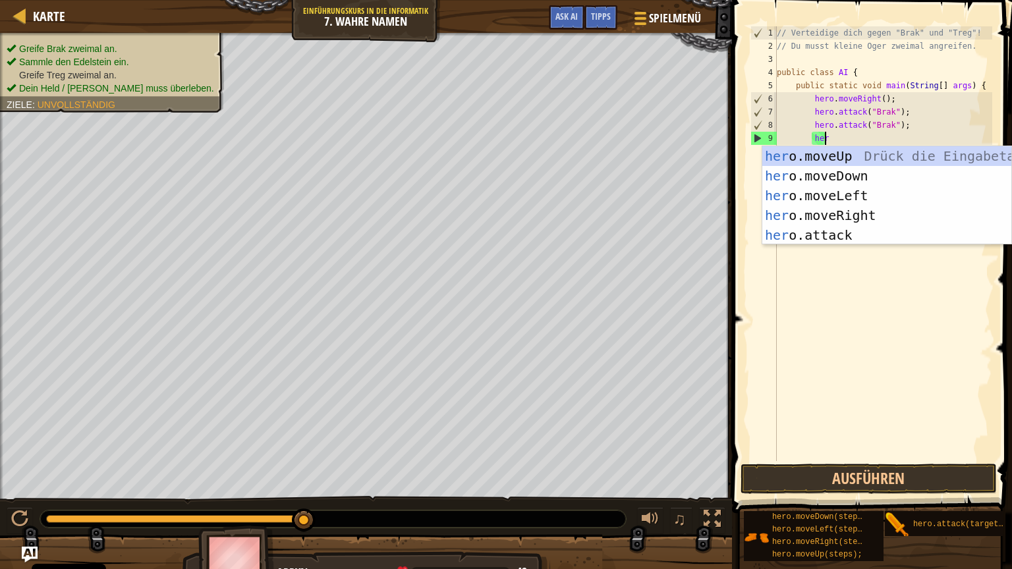
scroll to position [6, 3]
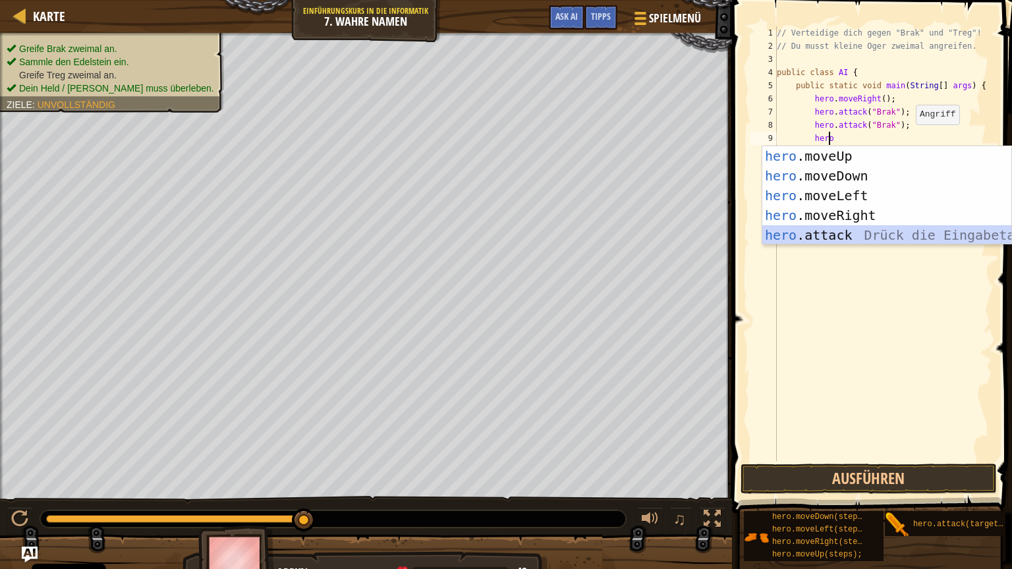
click at [890, 234] on div "hero .moveUp Drück die Eingabetaste hero .moveDown Drück die Eingabetaste hero …" at bounding box center [886, 215] width 249 height 138
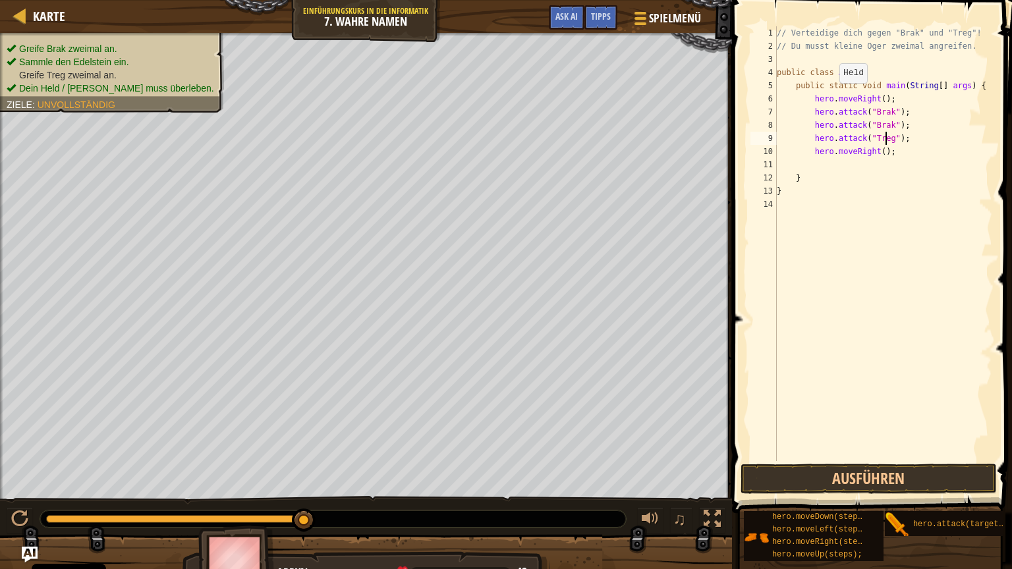
scroll to position [6, 9]
click at [855, 480] on button "Ausführen" at bounding box center [868, 479] width 256 height 30
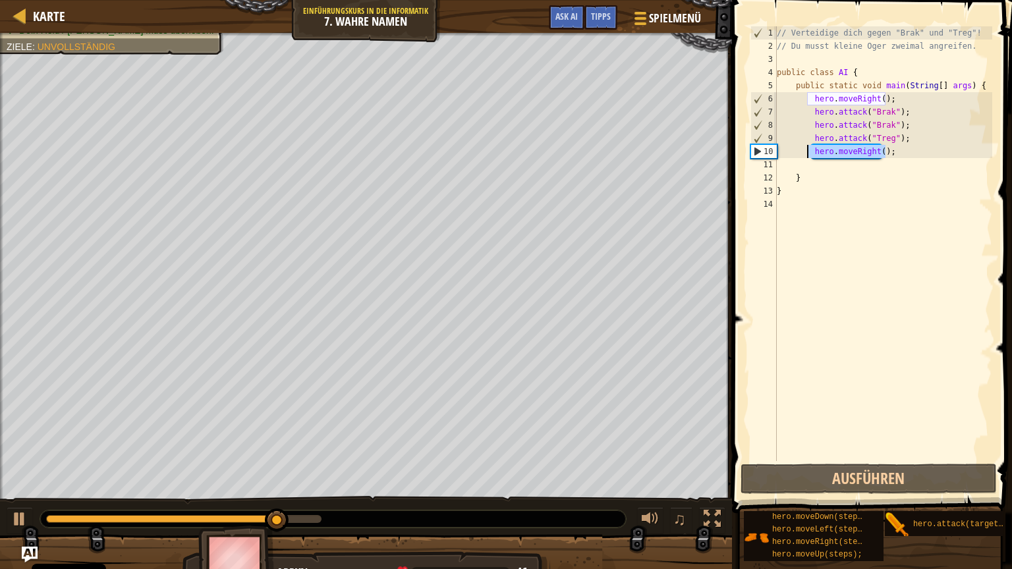
drag, startPoint x: 914, startPoint y: 150, endPoint x: 807, endPoint y: 151, distance: 106.7
click at [807, 151] on div "// Verteidige dich gegen "Brak" und "Treg"! // Du musst kleine Oger zweimal ang…" at bounding box center [883, 256] width 218 height 461
type textarea "hero.moveRight();"
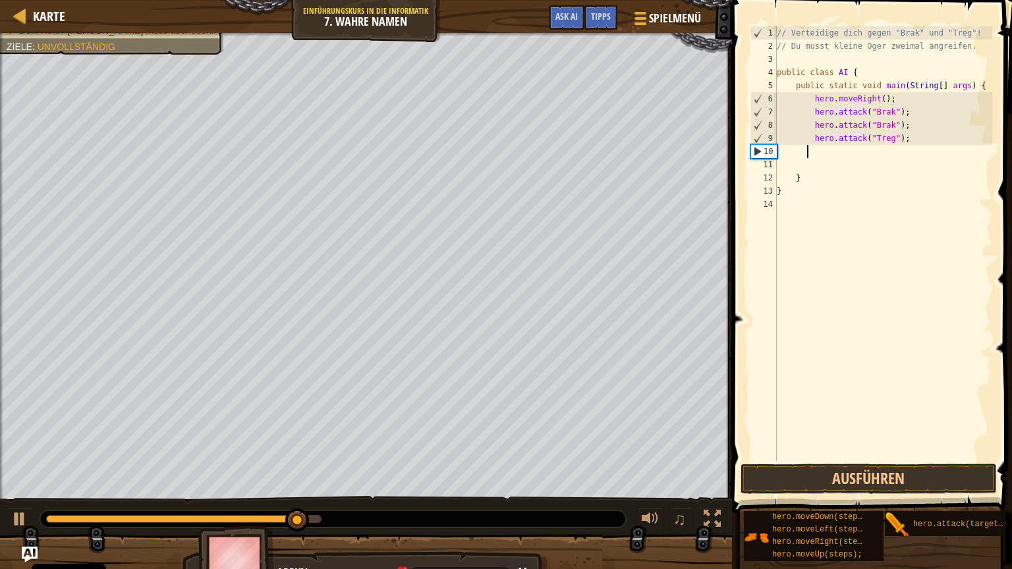
scroll to position [6, 1]
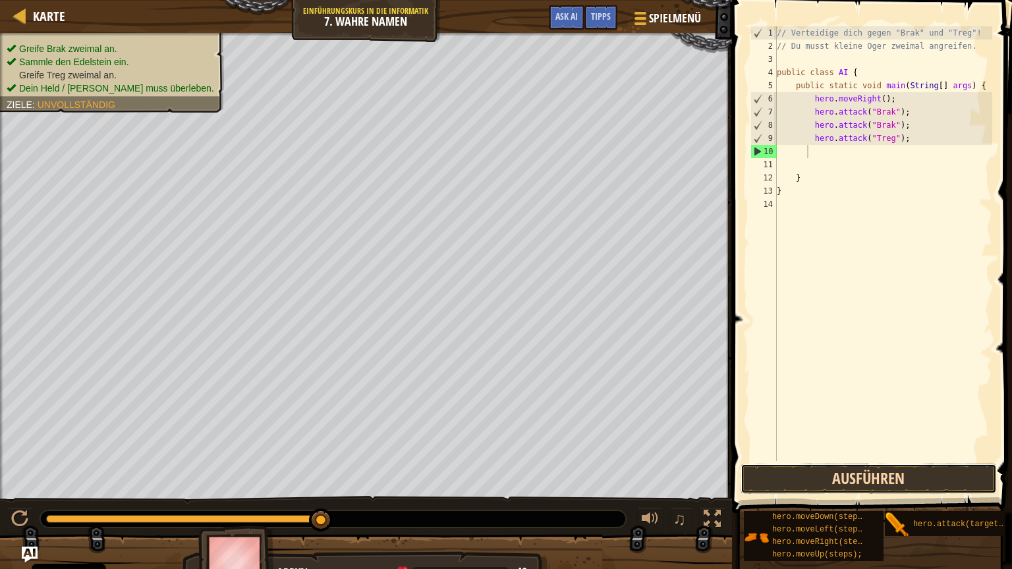
click at [850, 485] on button "Ausführen" at bounding box center [868, 479] width 256 height 30
click at [806, 472] on button "Ausführen" at bounding box center [868, 479] width 256 height 30
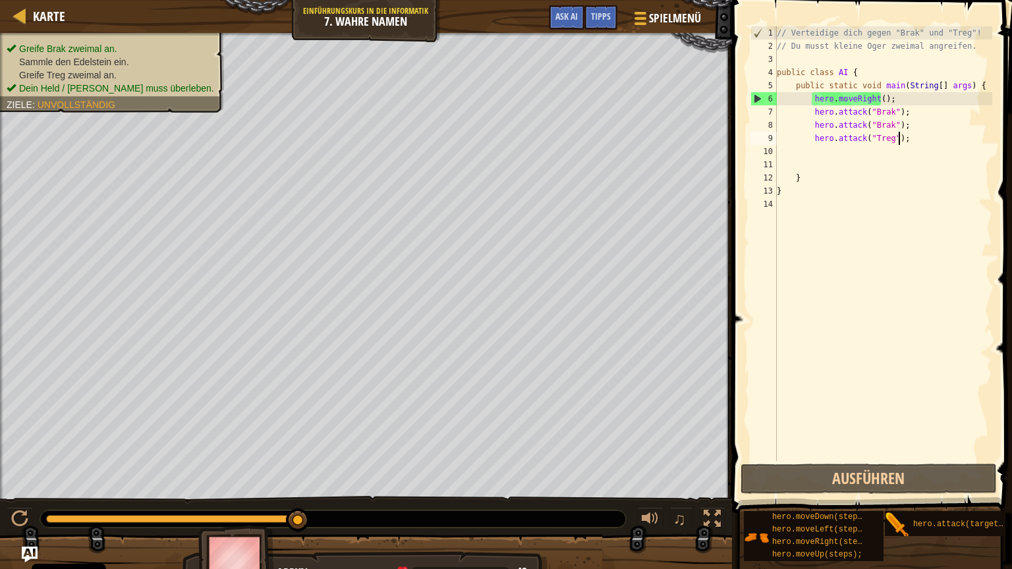
click at [901, 137] on div "// Verteidige dich gegen "Brak" und "Treg"! // Du musst kleine Oger zweimal ang…" at bounding box center [883, 256] width 218 height 461
type textarea "hero.attack("Treg");"
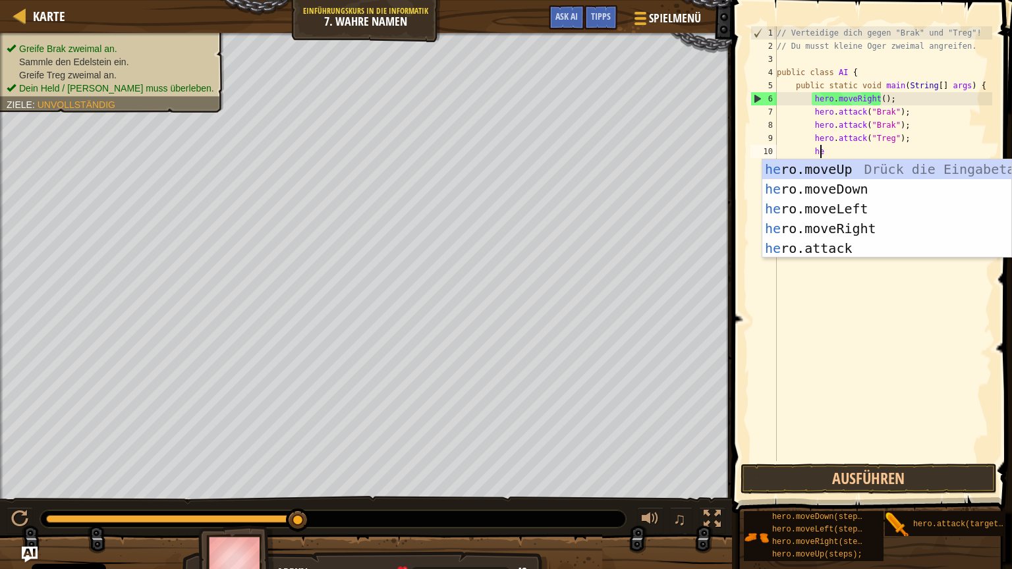
scroll to position [6, 3]
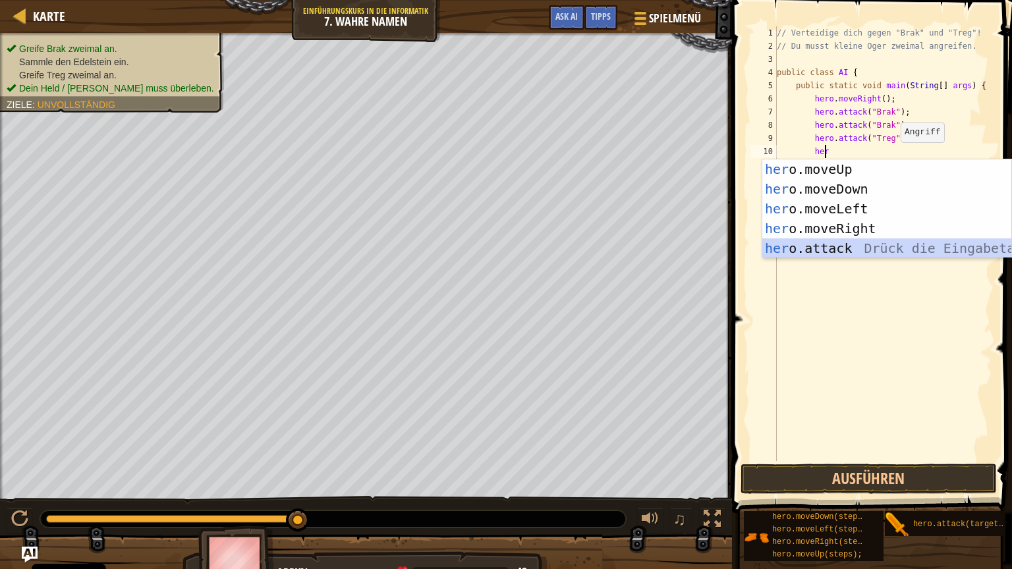
click at [855, 244] on div "her o.moveUp Drück die Eingabetaste her o.moveDown Drück die Eingabetaste her o…" at bounding box center [886, 228] width 249 height 138
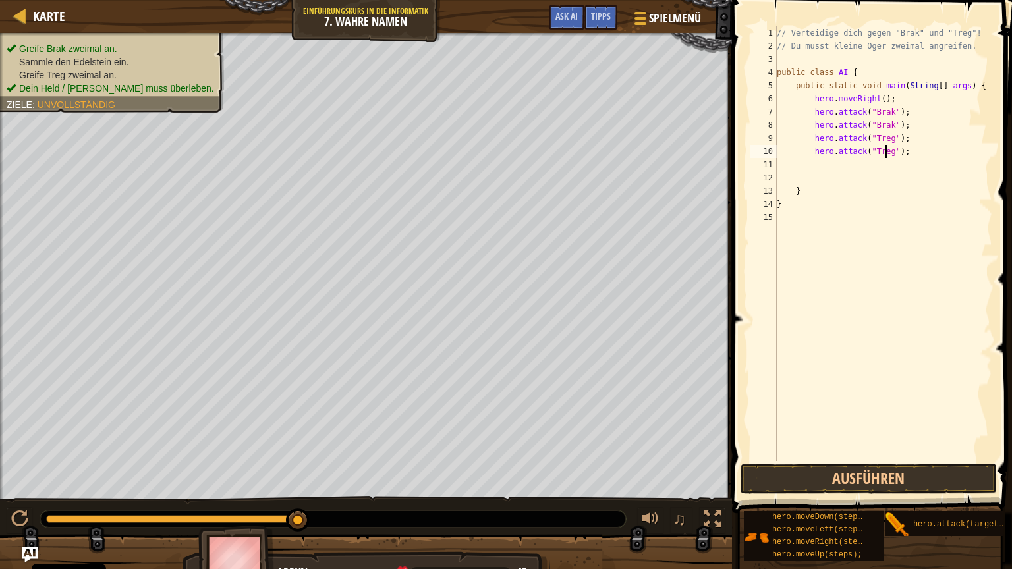
scroll to position [6, 9]
type textarea "hero.attack("Treg");"
click at [904, 485] on button "Ausführen" at bounding box center [868, 479] width 256 height 30
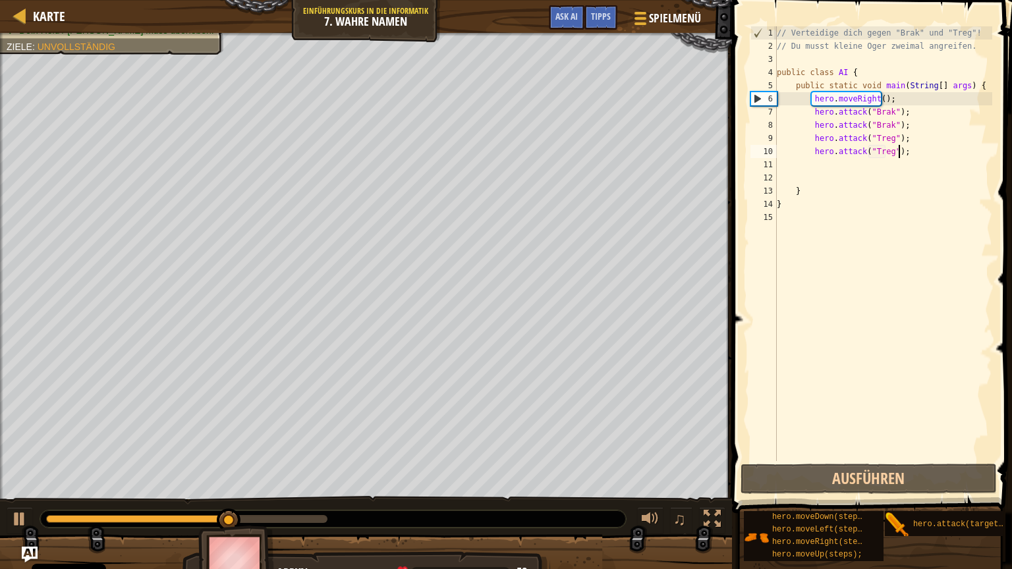
click at [935, 150] on div "// Verteidige dich gegen "Brak" und "Treg"! // Du musst kleine Oger zweimal ang…" at bounding box center [883, 256] width 218 height 461
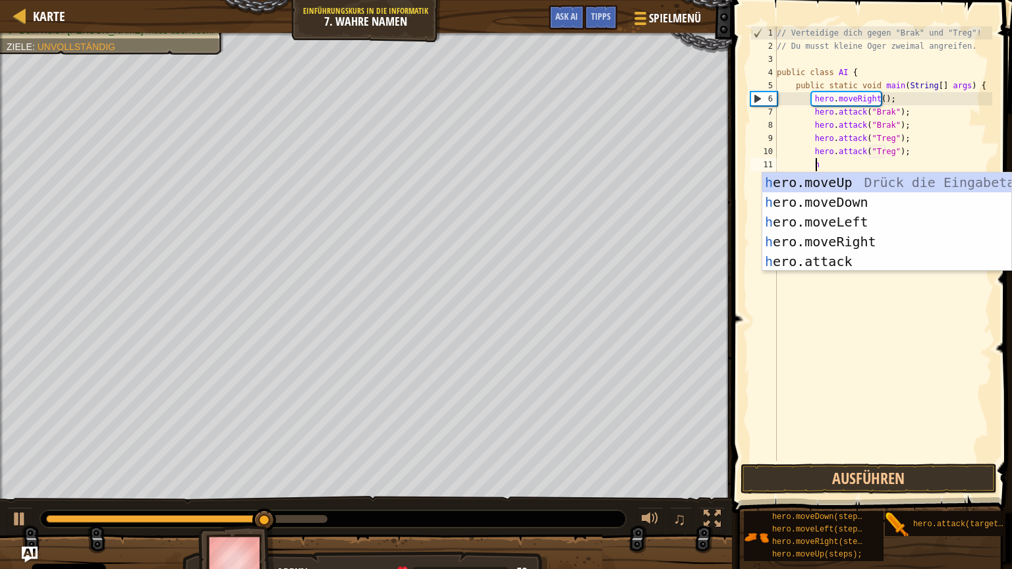
scroll to position [6, 3]
type textarea "her"
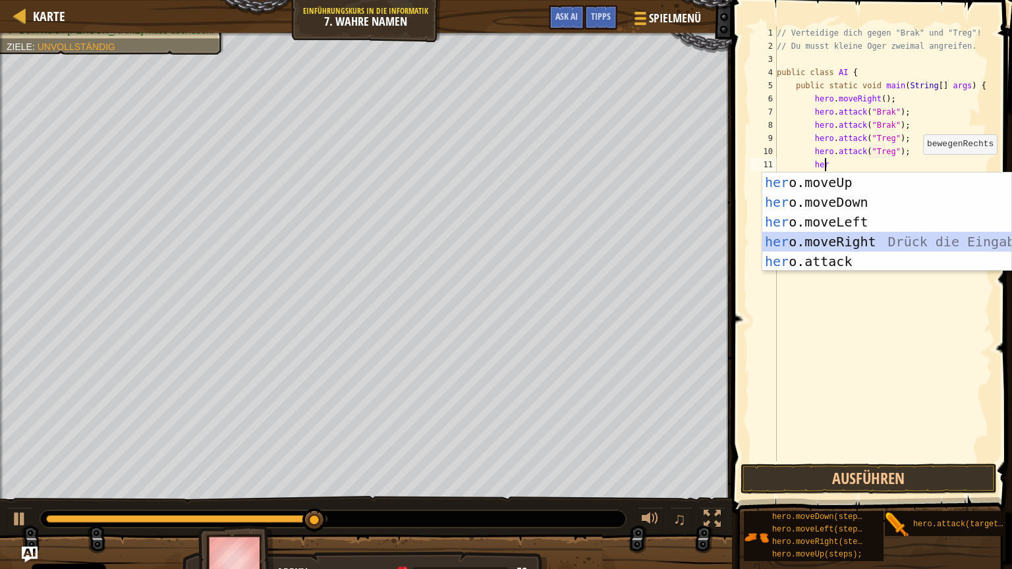
click at [867, 245] on div "her o.moveUp Drück die Eingabetaste her o.moveDown Drück die Eingabetaste her o…" at bounding box center [886, 242] width 249 height 138
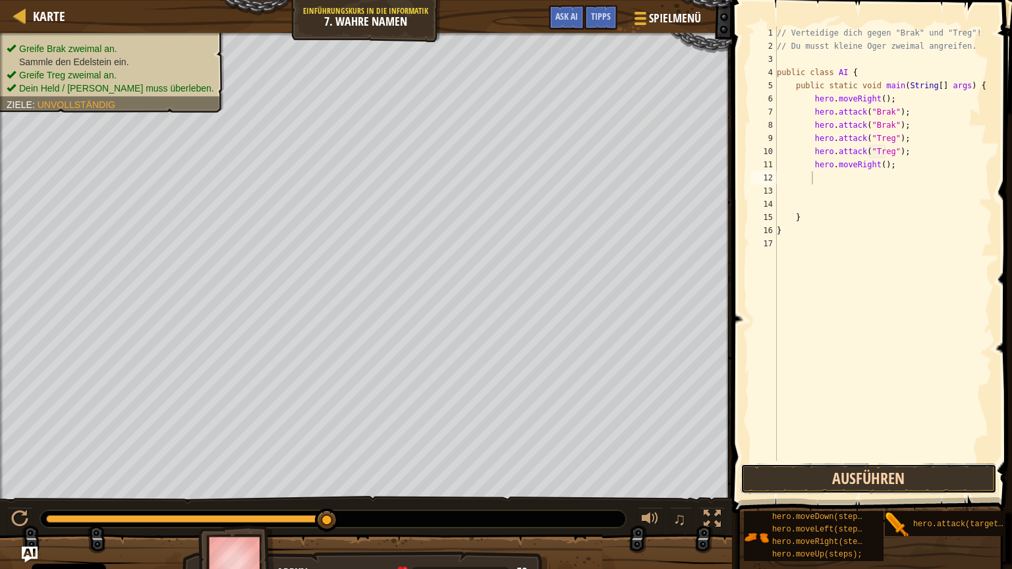
click at [880, 474] on button "Ausführen" at bounding box center [868, 479] width 256 height 30
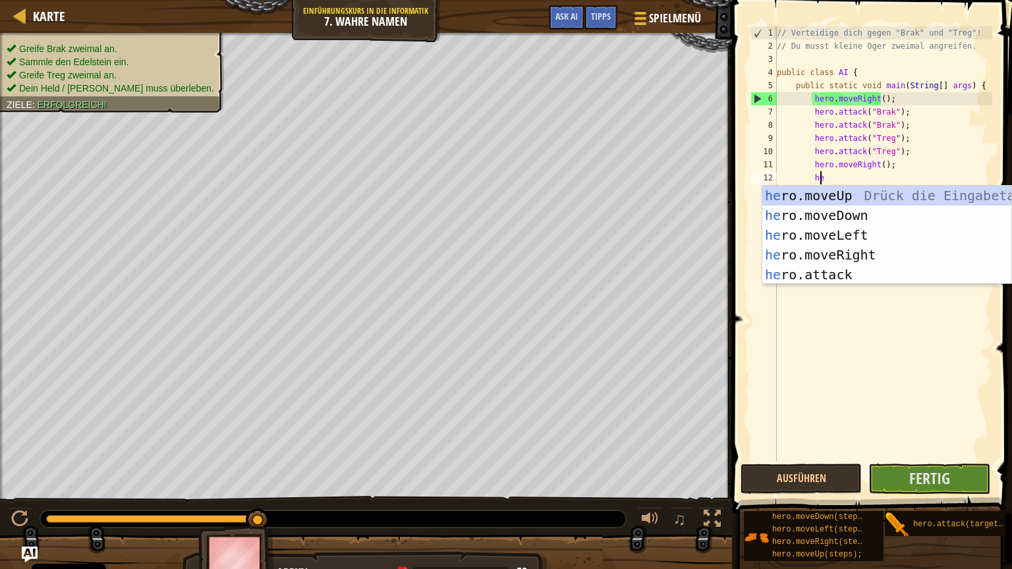
type textarea "her"
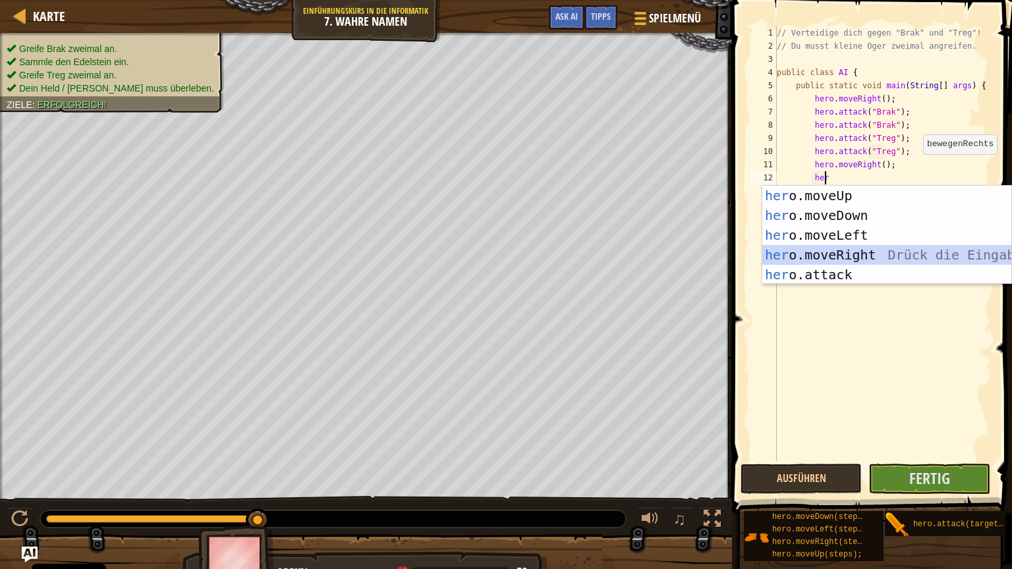
click at [782, 246] on div "her o.moveUp Drück die Eingabetaste her o.moveDown Drück die Eingabetaste her o…" at bounding box center [886, 255] width 249 height 138
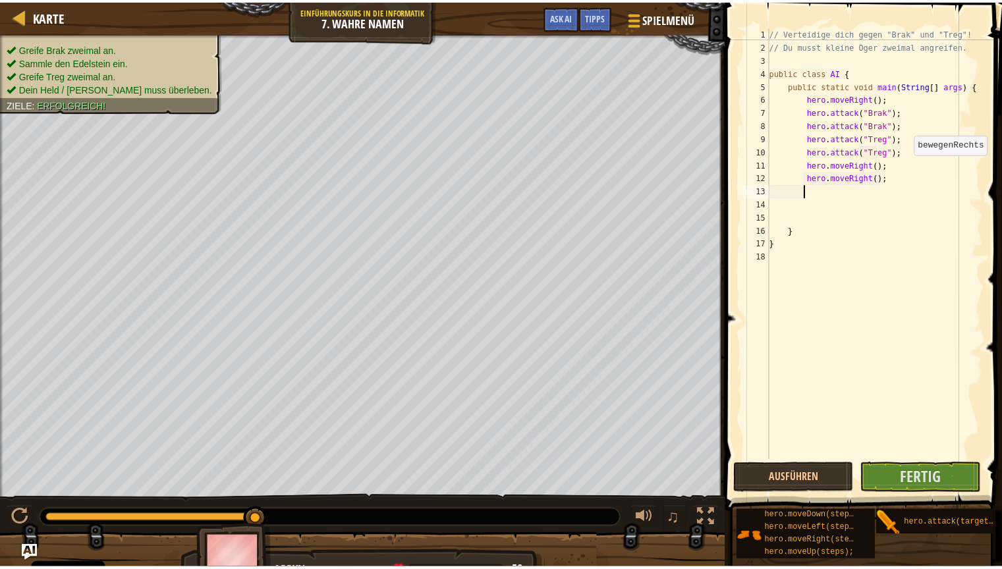
scroll to position [6, 2]
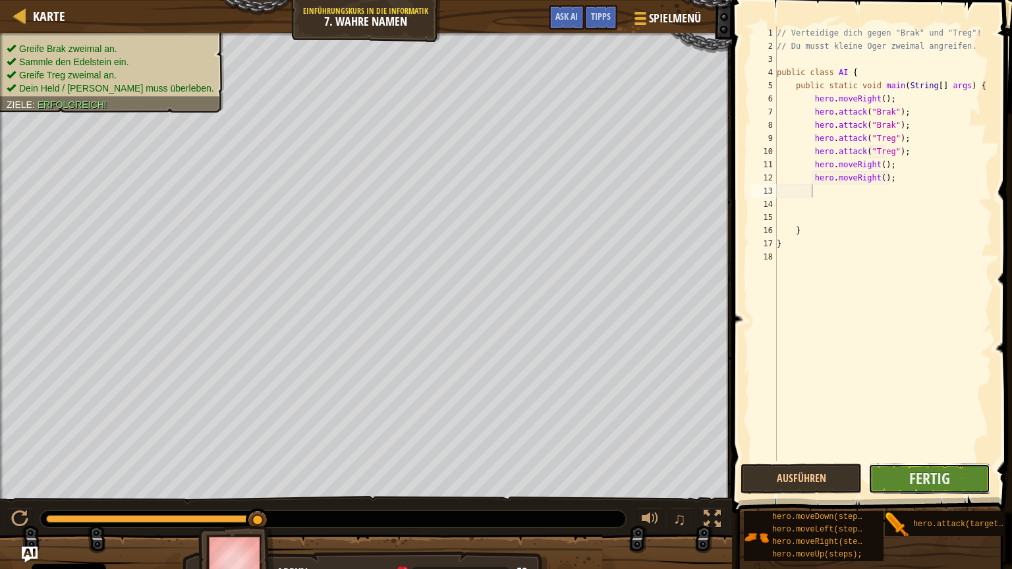
click at [896, 483] on button "Fertig" at bounding box center [929, 479] width 122 height 30
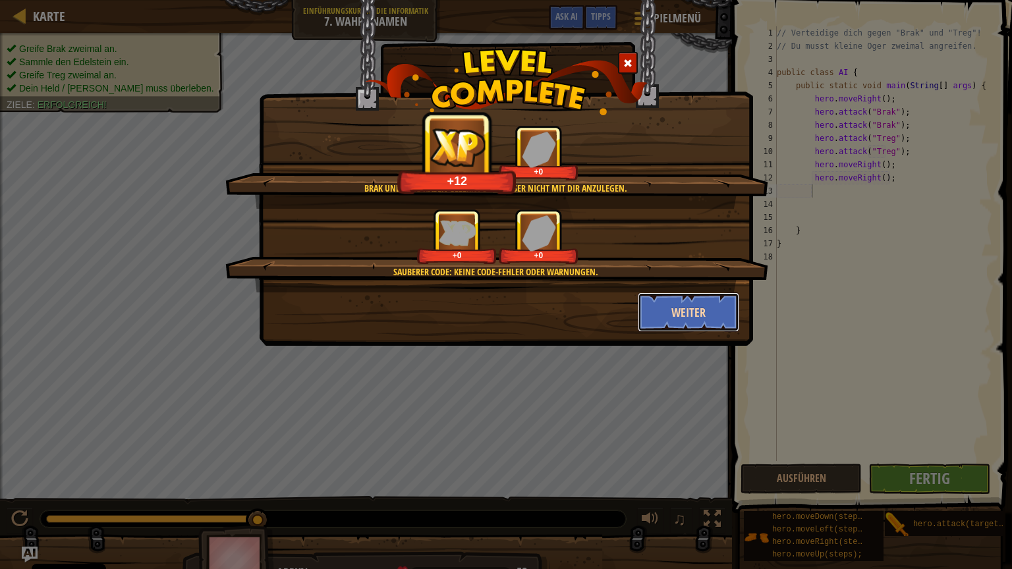
click at [659, 311] on button "Weiter" at bounding box center [689, 312] width 102 height 40
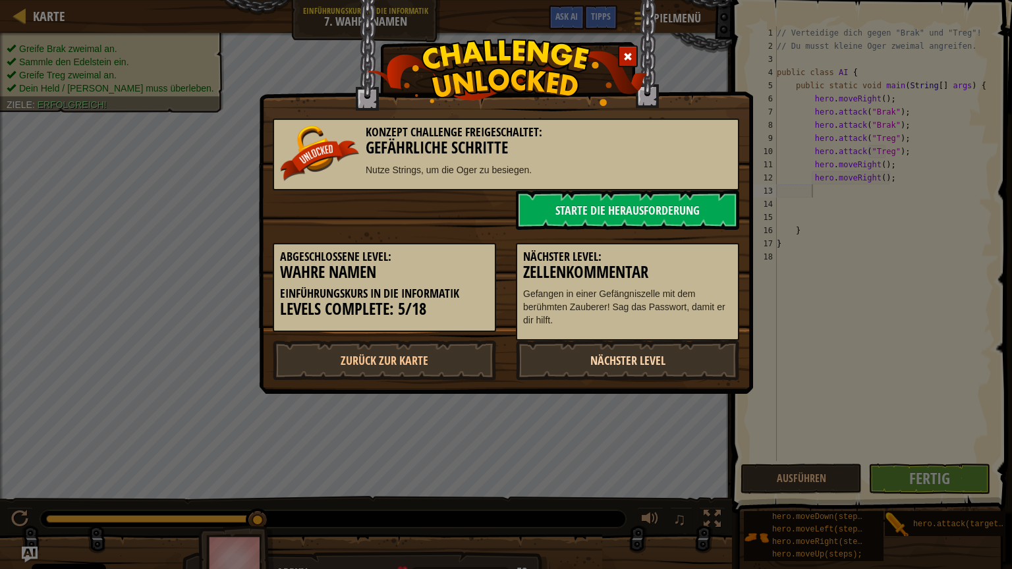
click at [647, 360] on link "Nächster Level" at bounding box center [627, 360] width 223 height 40
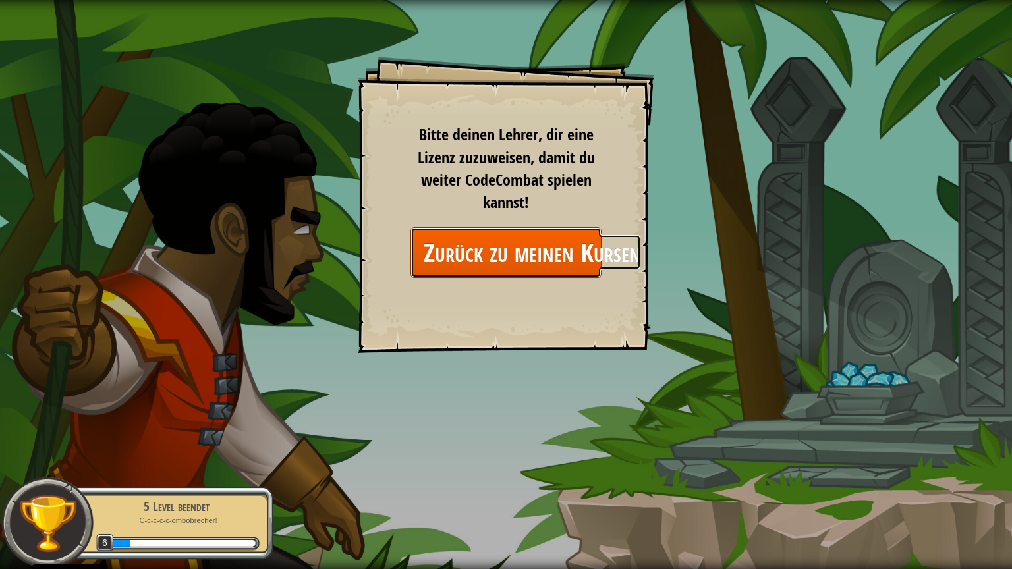
click at [512, 241] on link "Zurück zu meinen Kursen" at bounding box center [505, 252] width 191 height 51
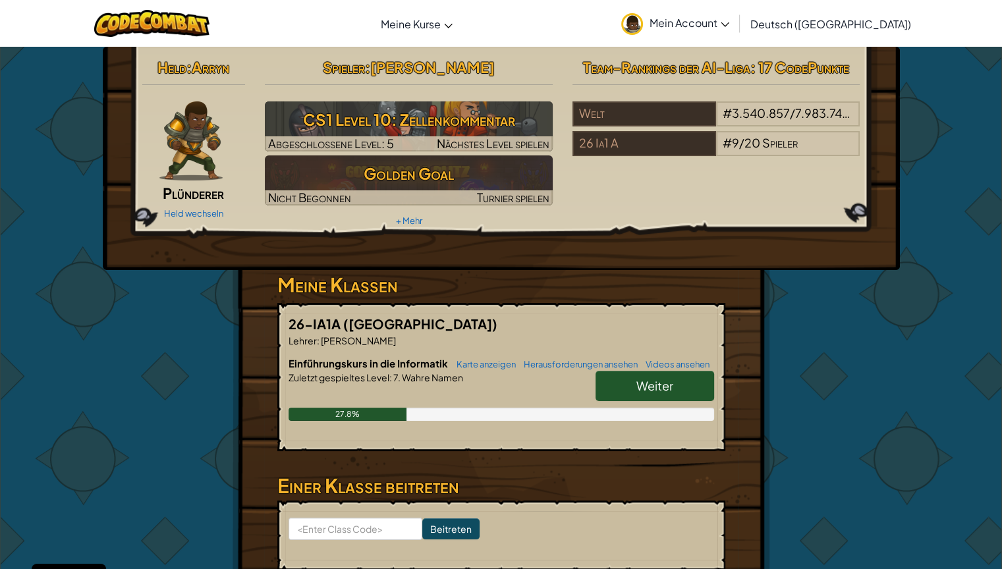
click at [651, 378] on span "Weiter" at bounding box center [654, 385] width 37 height 15
select select "de-DE"
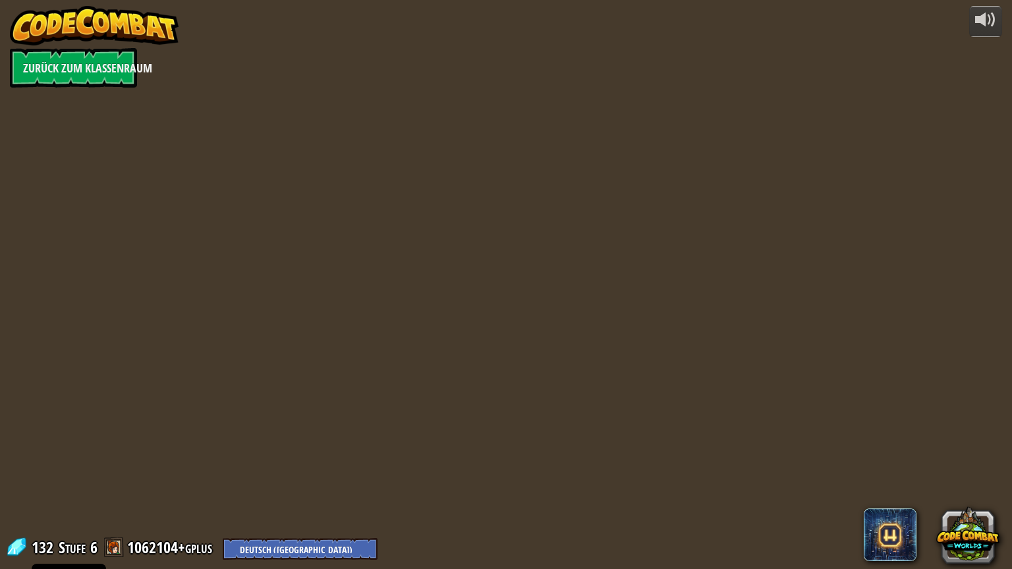
select select "de-DE"
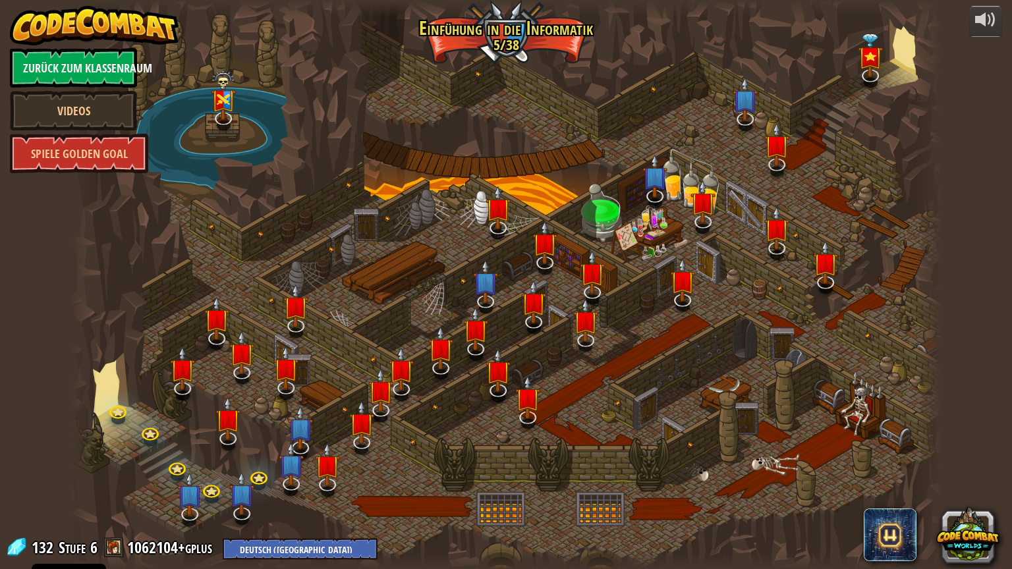
select select "de-DE"
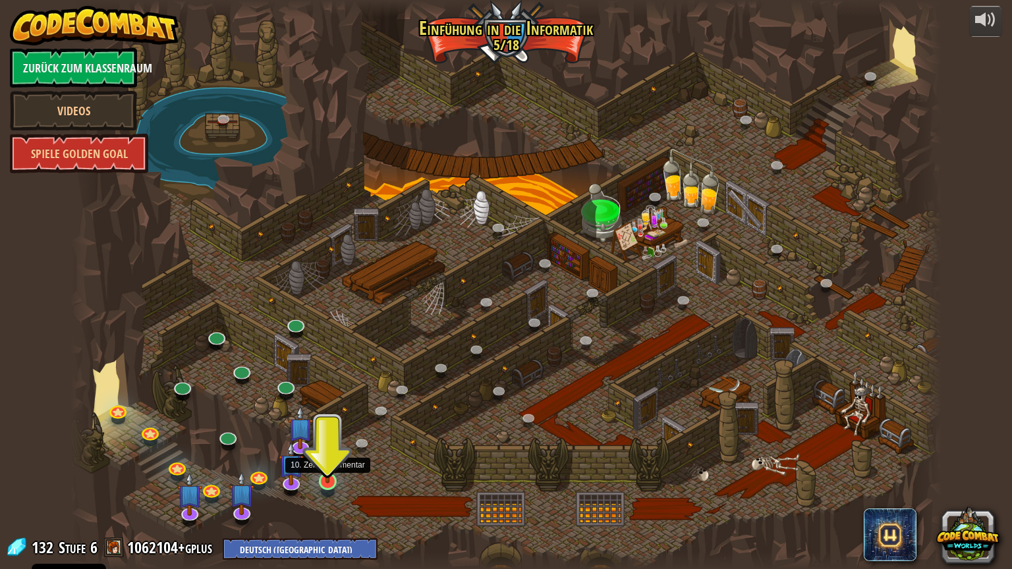
click at [337, 482] on img at bounding box center [327, 457] width 23 height 53
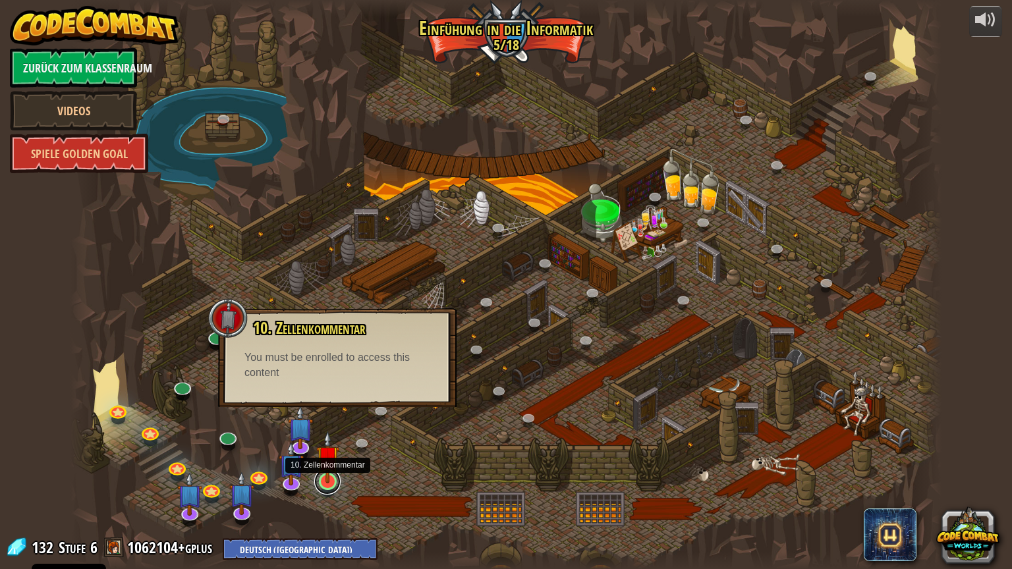
click at [331, 485] on link at bounding box center [327, 481] width 26 height 26
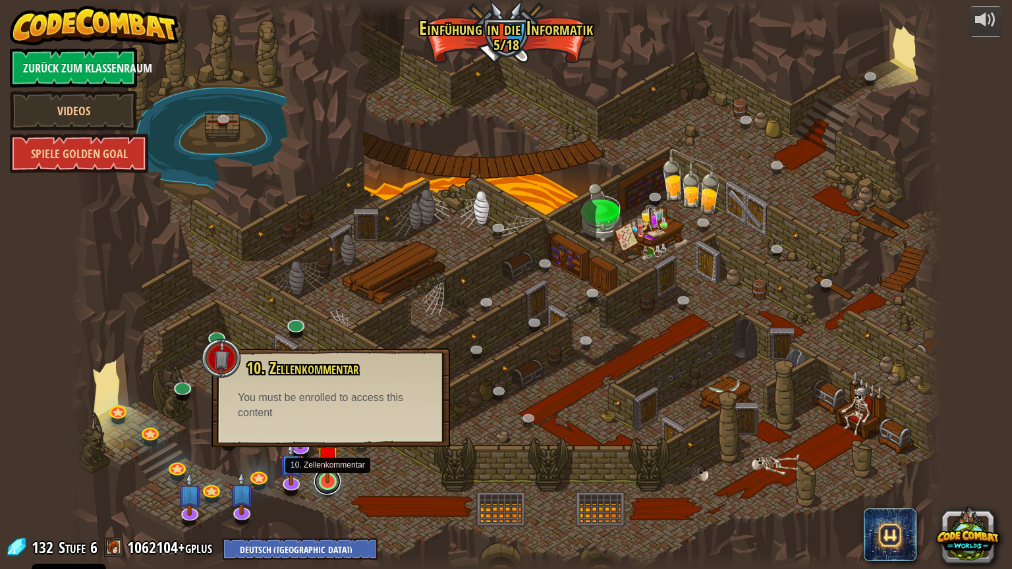
click at [331, 485] on link at bounding box center [327, 481] width 26 height 26
click at [387, 469] on div at bounding box center [505, 284] width 871 height 569
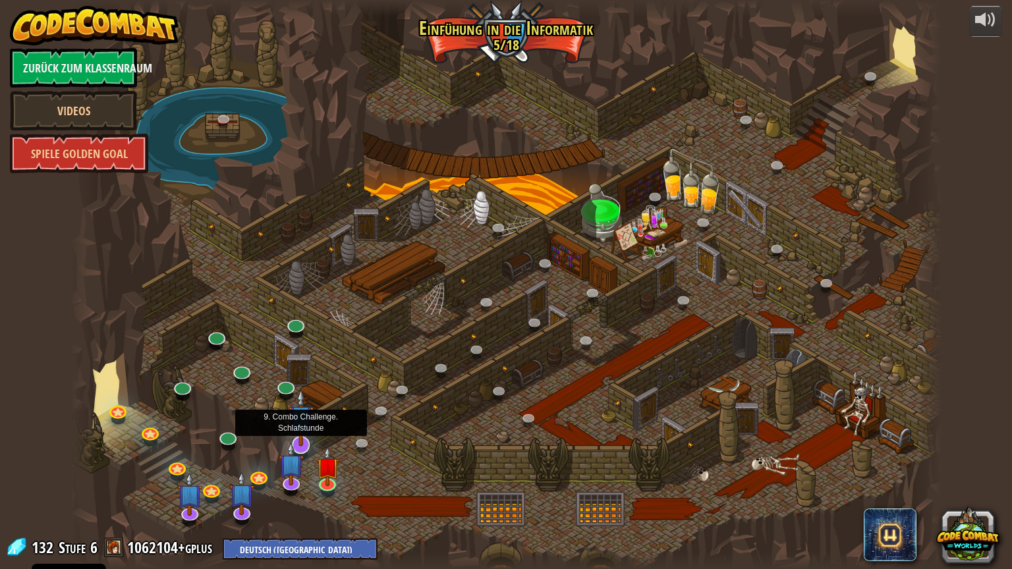
click at [308, 437] on img at bounding box center [300, 418] width 25 height 58
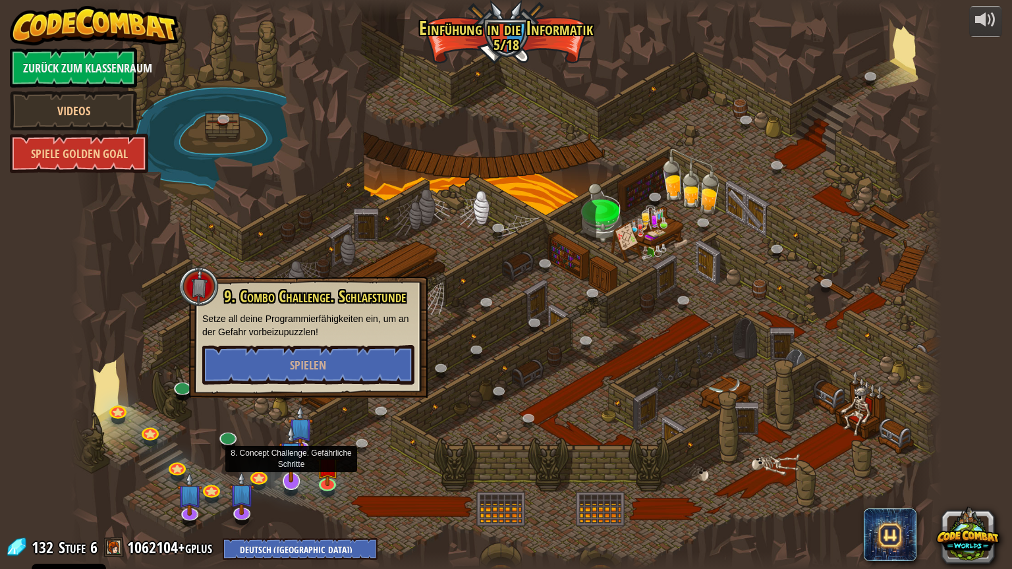
click at [295, 466] on img at bounding box center [291, 454] width 25 height 58
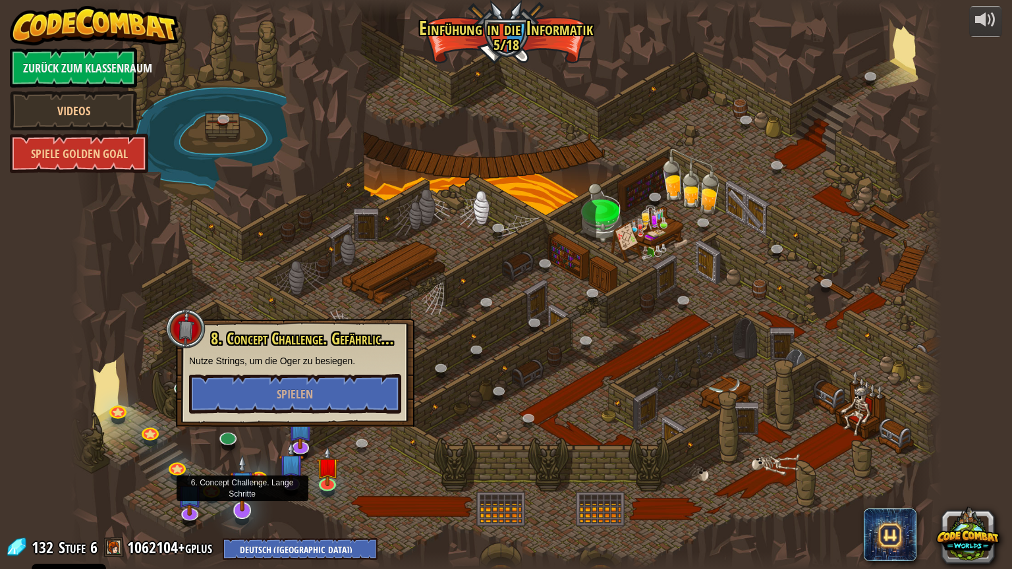
click at [230, 485] on img at bounding box center [242, 483] width 25 height 58
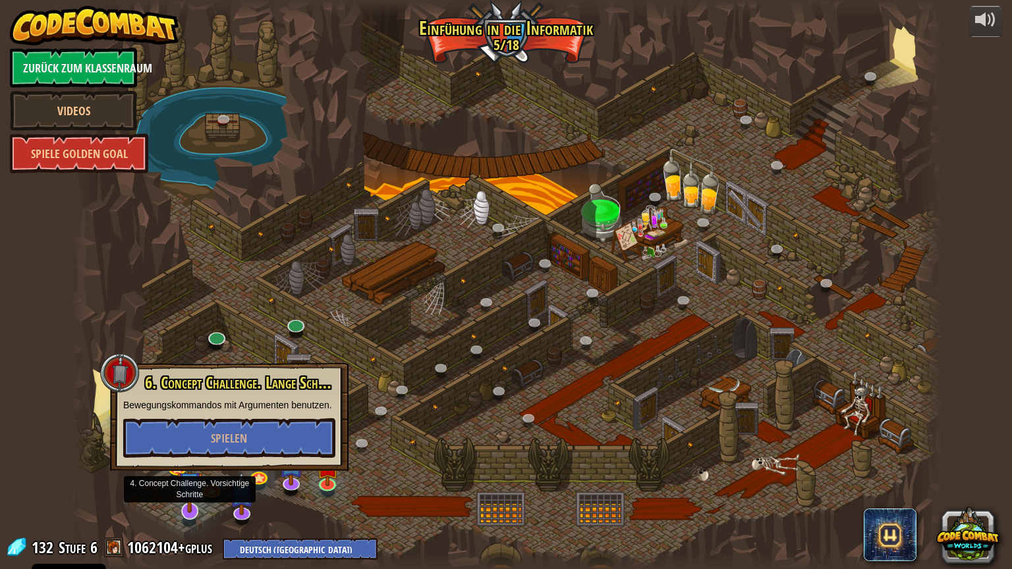
click at [194, 485] on img at bounding box center [189, 484] width 25 height 58
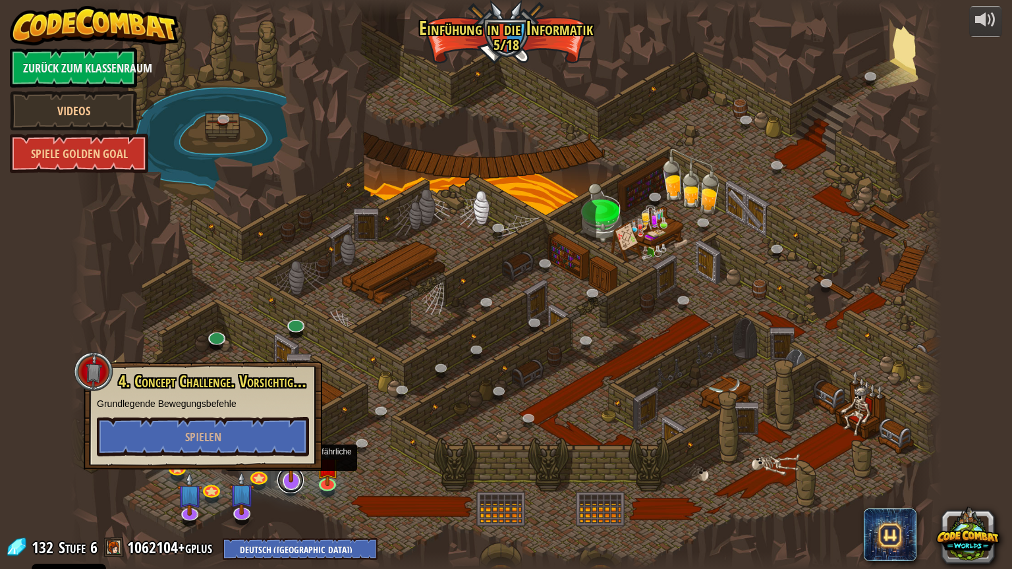
click at [292, 485] on div "25. Die Tore von Kithgard (Gesperrt) Entkomme den Kithgard Verliesen und lass d…" at bounding box center [505, 284] width 871 height 569
click at [336, 469] on img at bounding box center [327, 457] width 23 height 53
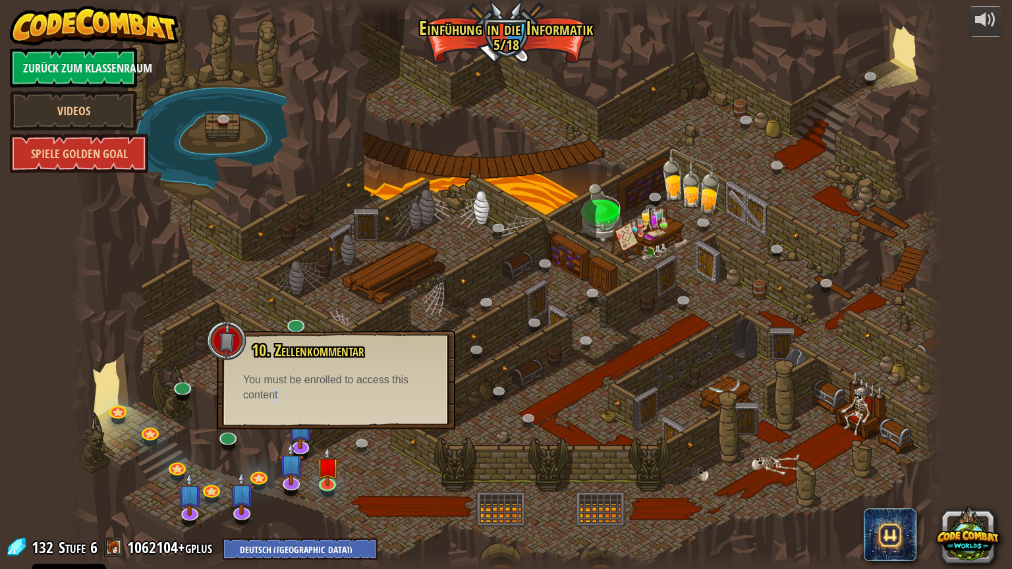
click at [274, 400] on div "You must be enrolled to access this content" at bounding box center [336, 388] width 186 height 30
click at [281, 400] on div "You must be enrolled to access this content" at bounding box center [336, 388] width 186 height 30
click at [298, 438] on img at bounding box center [300, 418] width 25 height 58
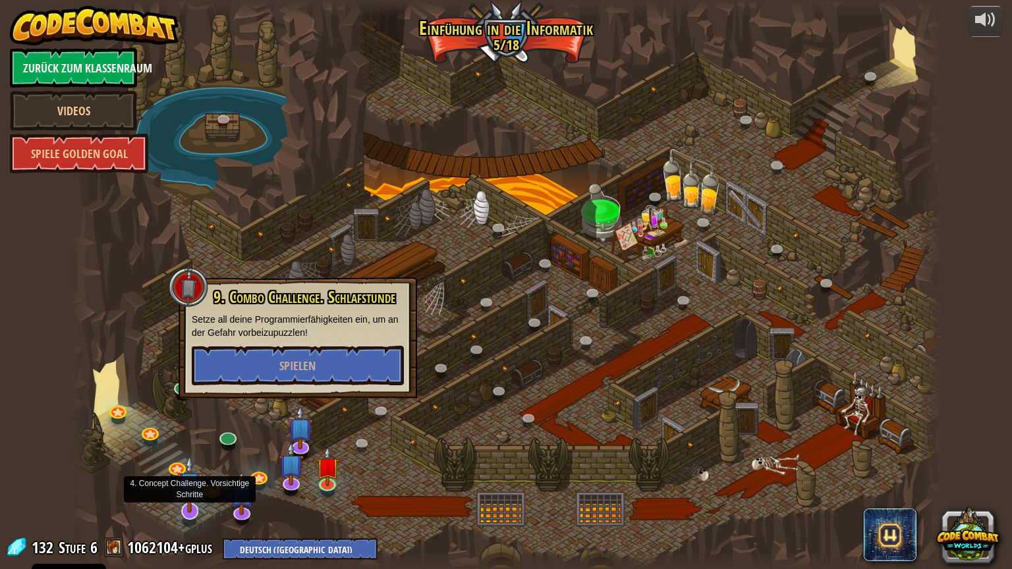
click at [191, 485] on img at bounding box center [189, 484] width 25 height 58
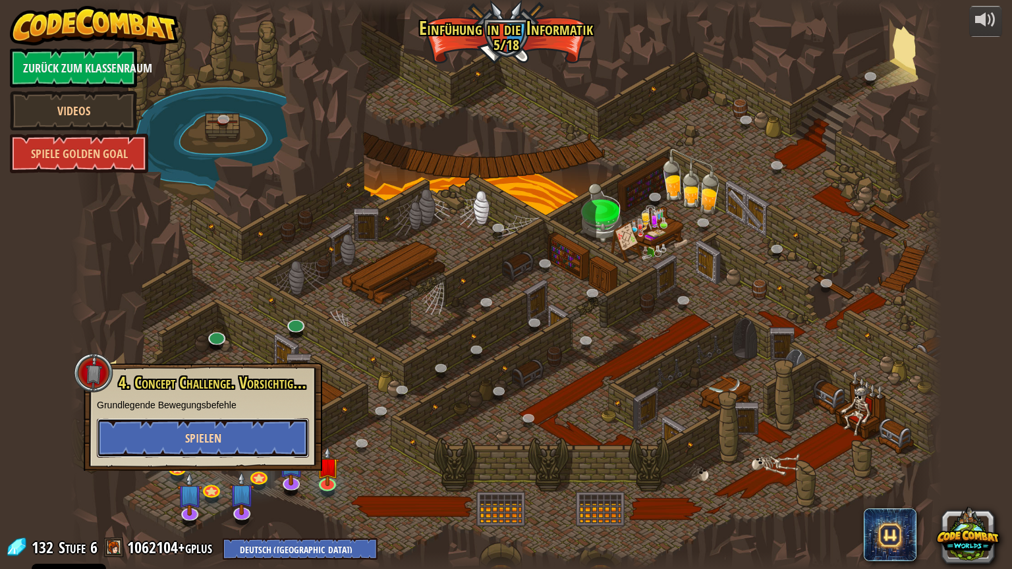
click at [225, 431] on button "Spielen" at bounding box center [203, 438] width 212 height 40
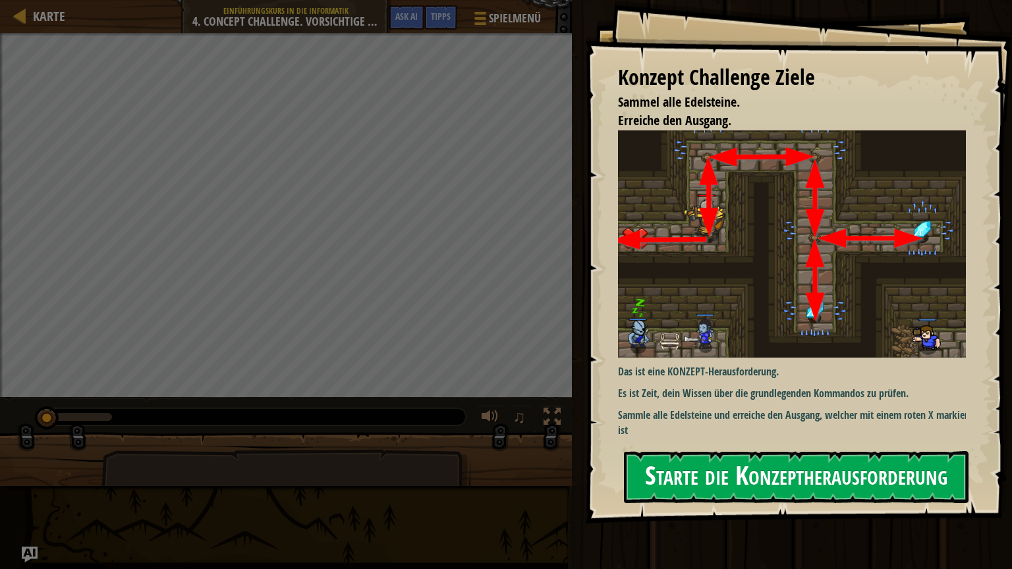
click at [795, 467] on button "Starte die Konzeptherausforderung" at bounding box center [796, 477] width 344 height 52
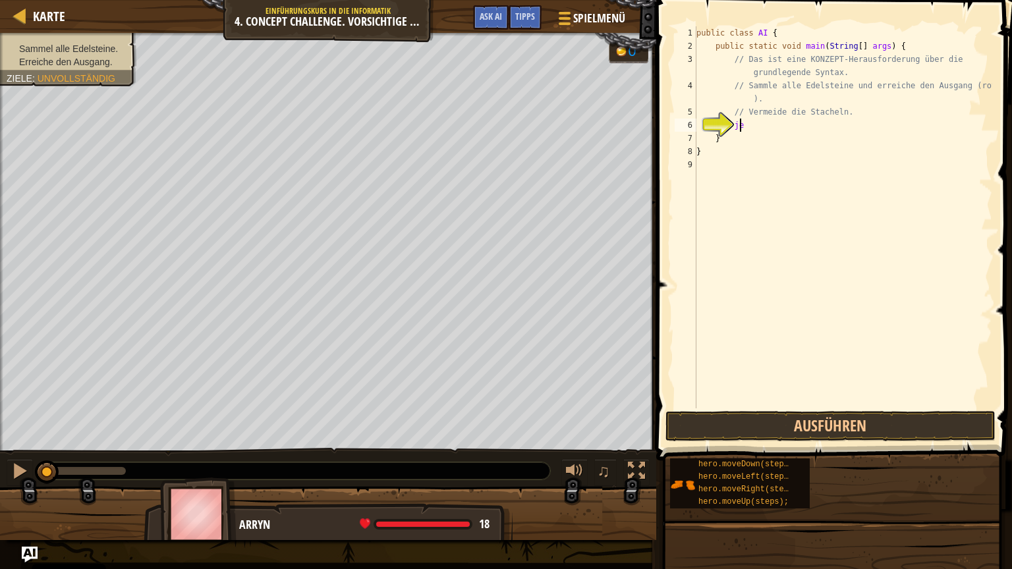
type textarea "j"
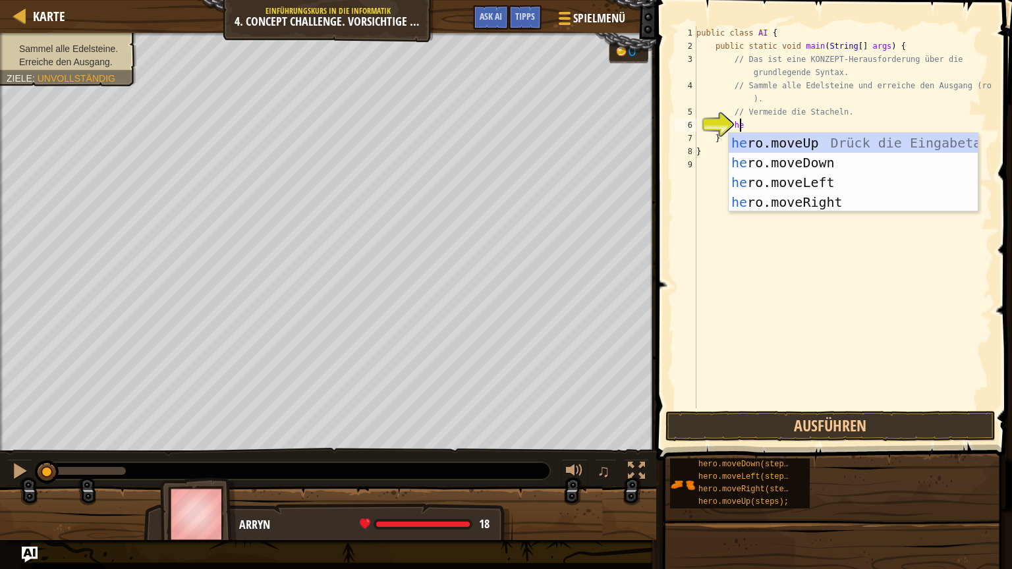
scroll to position [6, 3]
type textarea "her"
click at [798, 146] on div "her o.moveUp Drück die Eingabetaste her o.moveDown Drück die Eingabetaste her o…" at bounding box center [852, 192] width 249 height 119
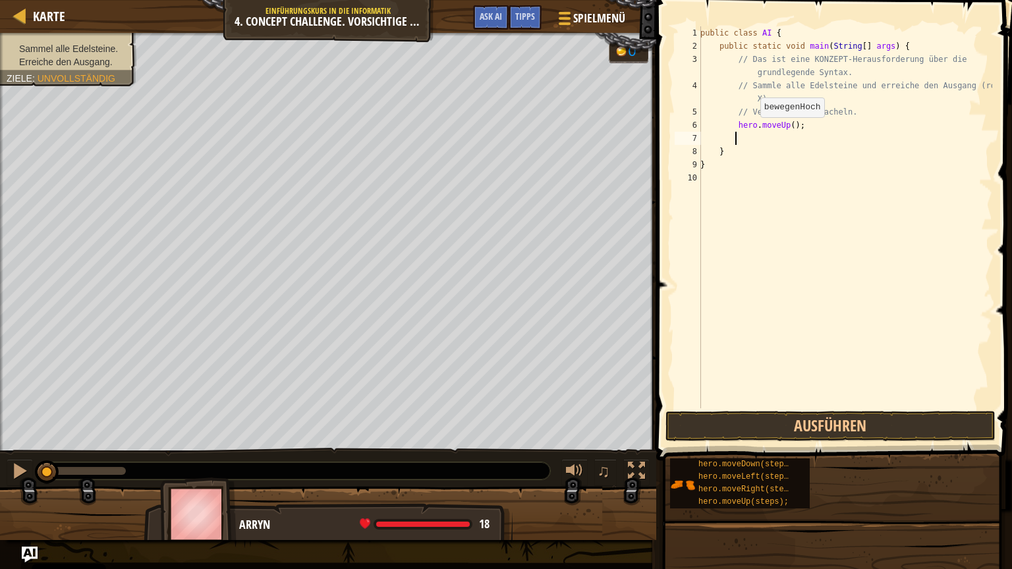
scroll to position [6, 2]
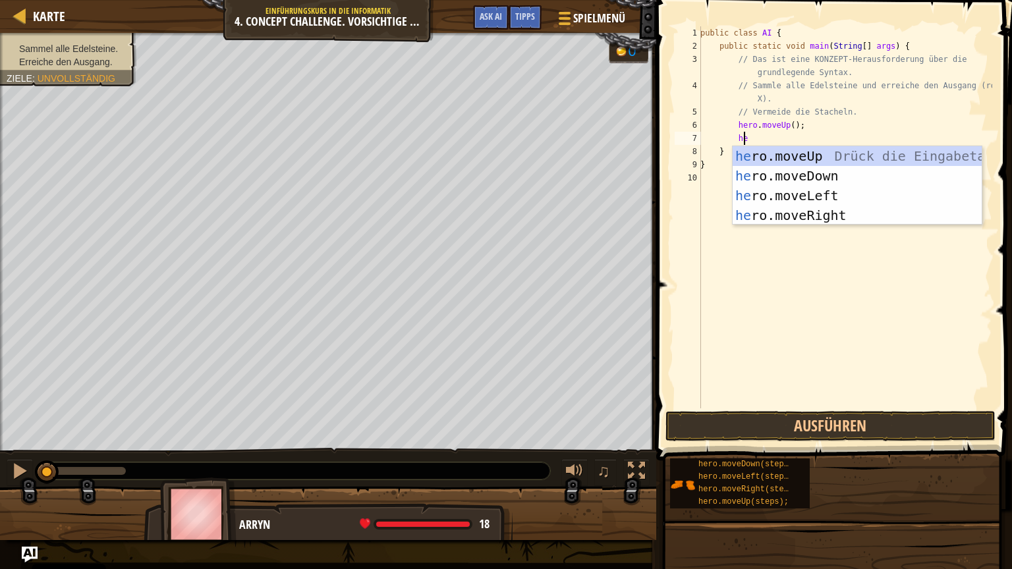
type textarea "her"
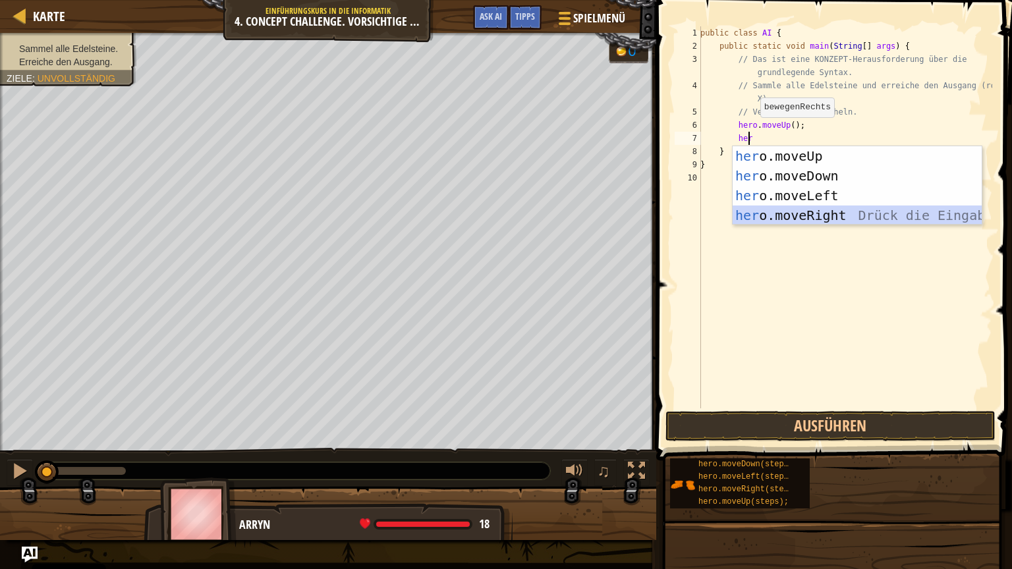
click at [785, 215] on div "her o.moveUp Drück die Eingabetaste her o.moveDown Drück die Eingabetaste her o…" at bounding box center [856, 205] width 249 height 119
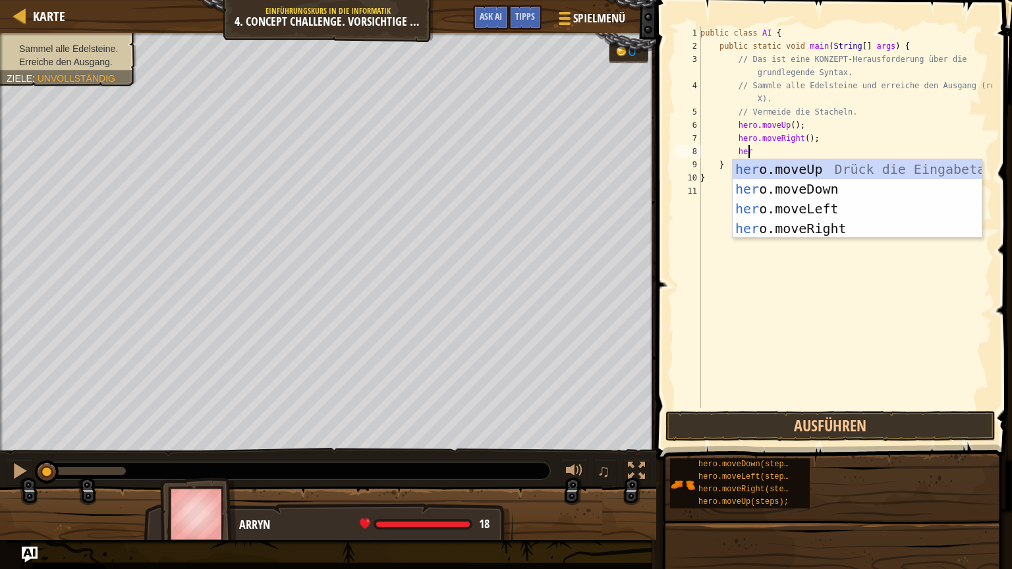
type textarea "hero"
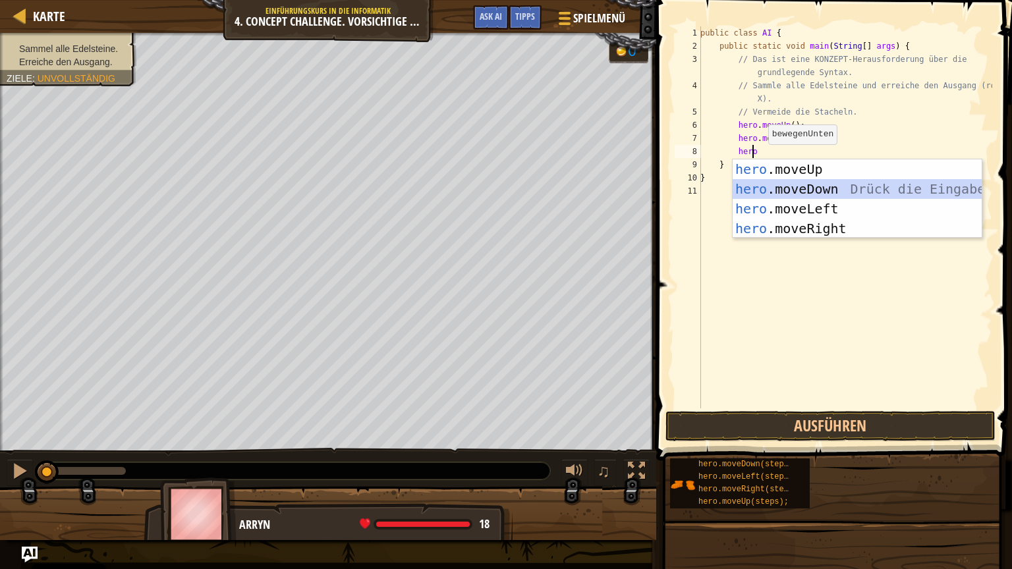
click at [790, 185] on div "hero .moveUp Drück die Eingabetaste hero .moveDown Drück die Eingabetaste hero …" at bounding box center [856, 218] width 249 height 119
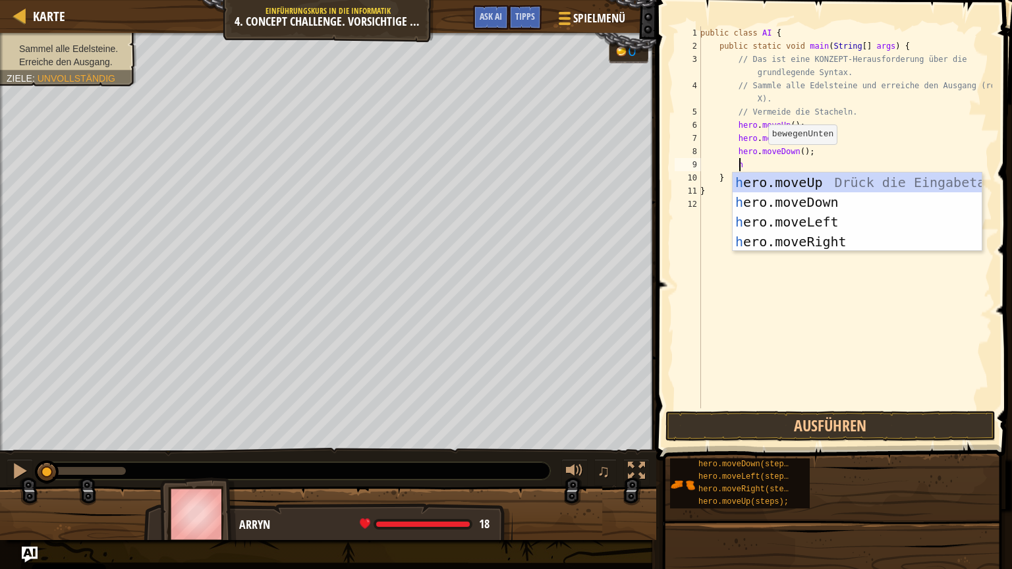
type textarea "her"
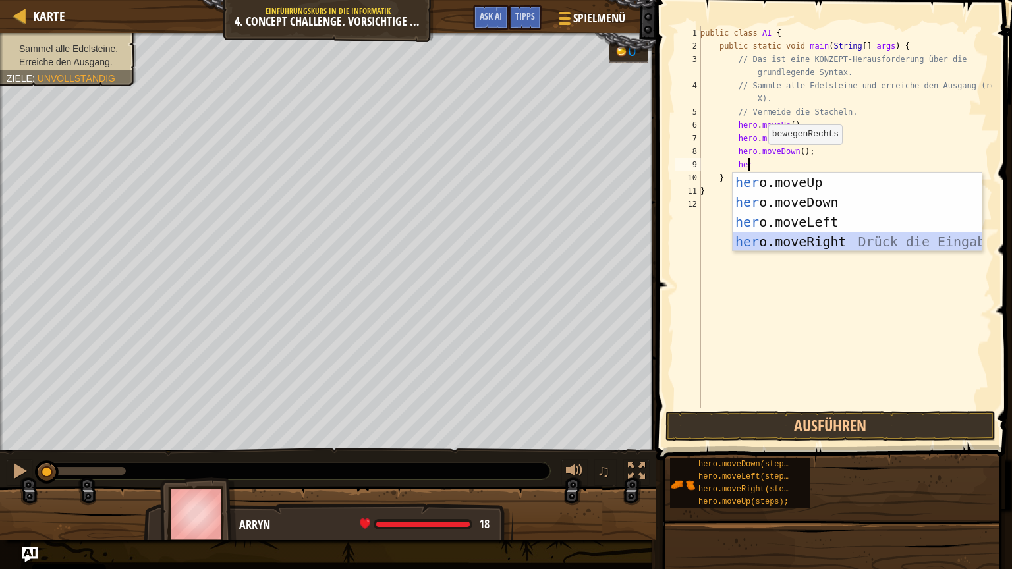
click at [790, 245] on div "her o.moveUp Drück die Eingabetaste her o.moveDown Drück die Eingabetaste her o…" at bounding box center [856, 232] width 249 height 119
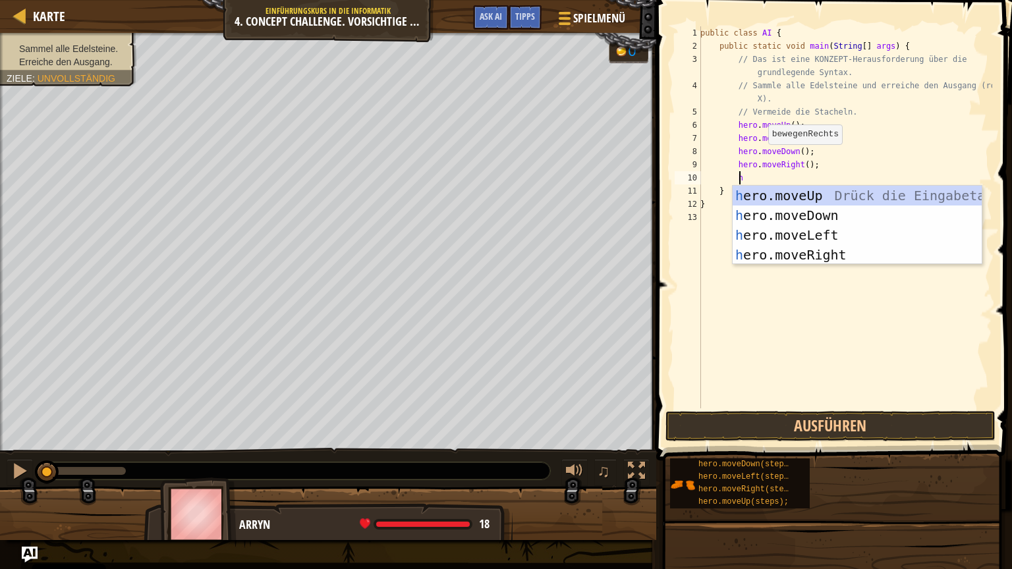
type textarea "her"
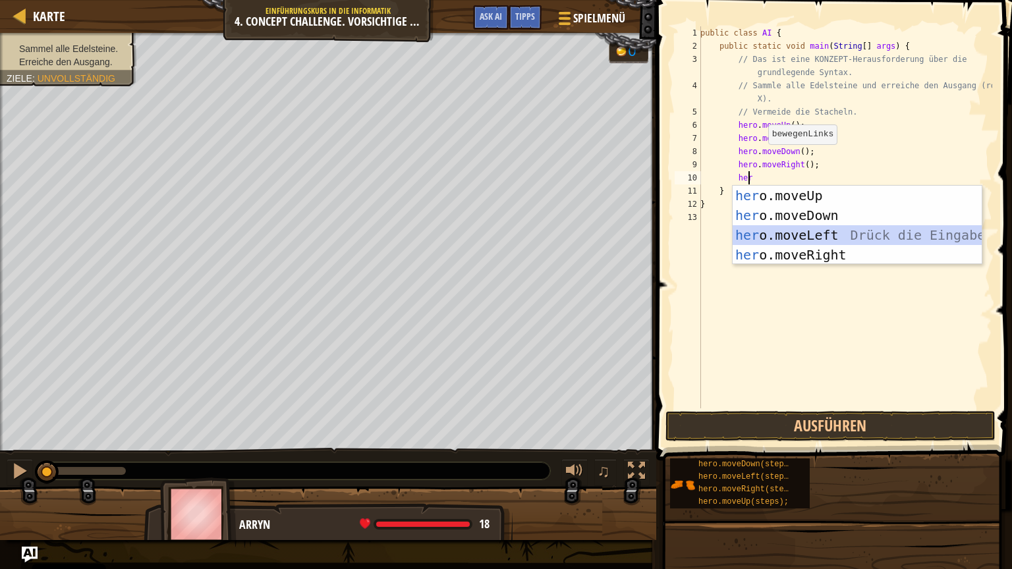
click at [788, 235] on div "her o.moveUp Drück die Eingabetaste her o.moveDown Drück die Eingabetaste her o…" at bounding box center [856, 245] width 249 height 119
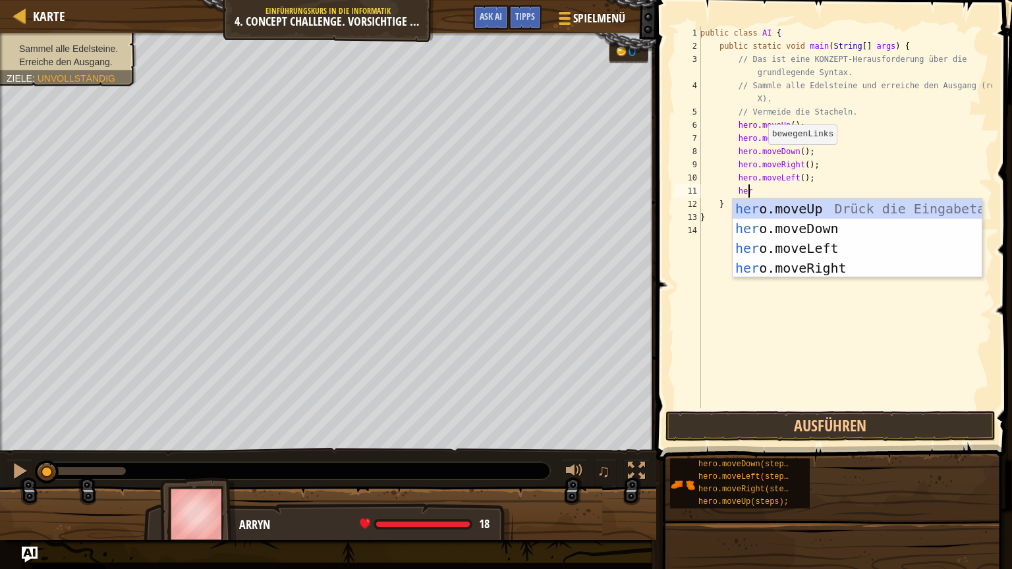
type textarea "hero"
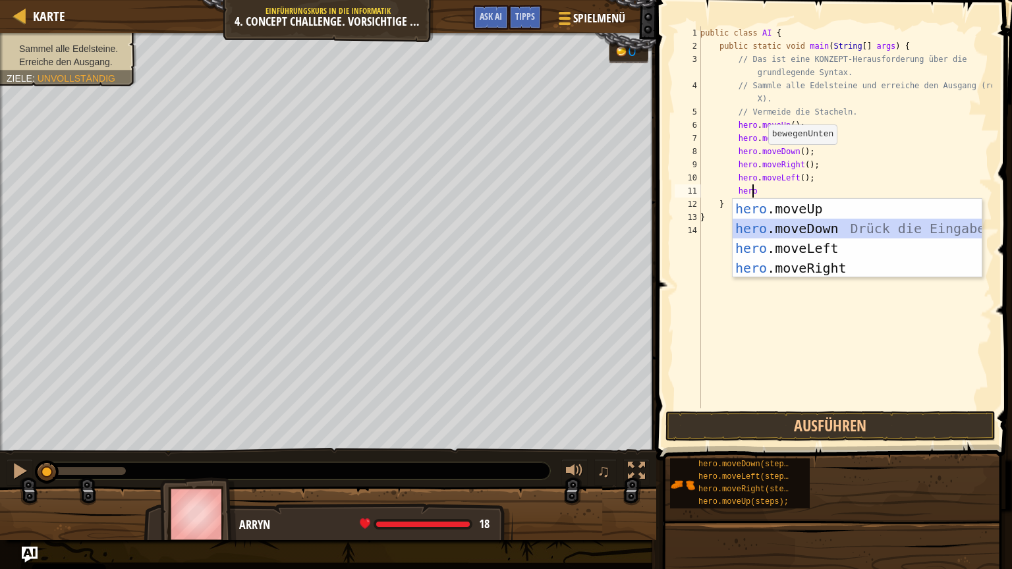
click at [806, 235] on div "hero .moveUp Drück die Eingabetaste hero .moveDown Drück die Eingabetaste hero …" at bounding box center [856, 258] width 249 height 119
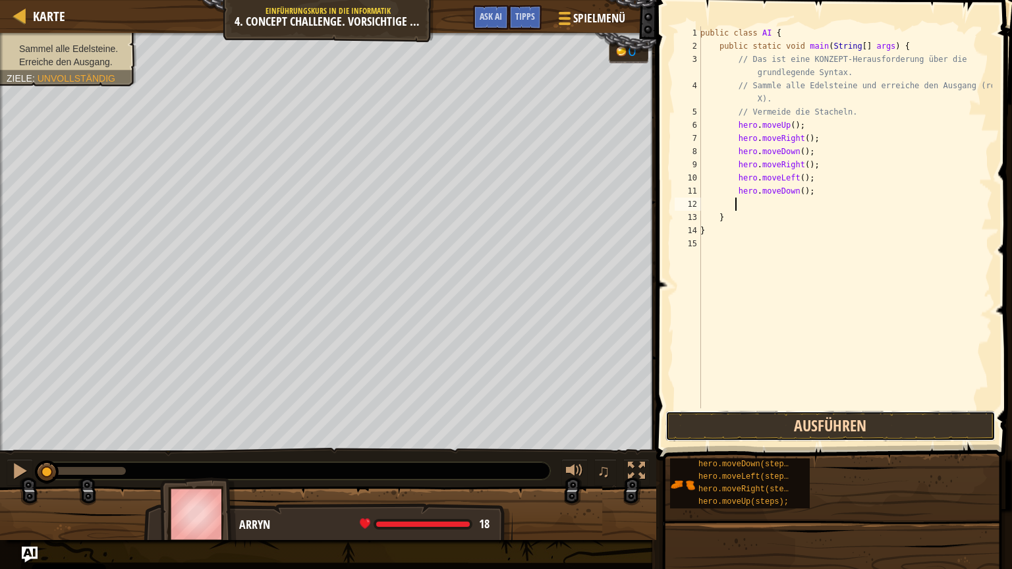
click at [800, 421] on button "Ausführen" at bounding box center [830, 426] width 330 height 30
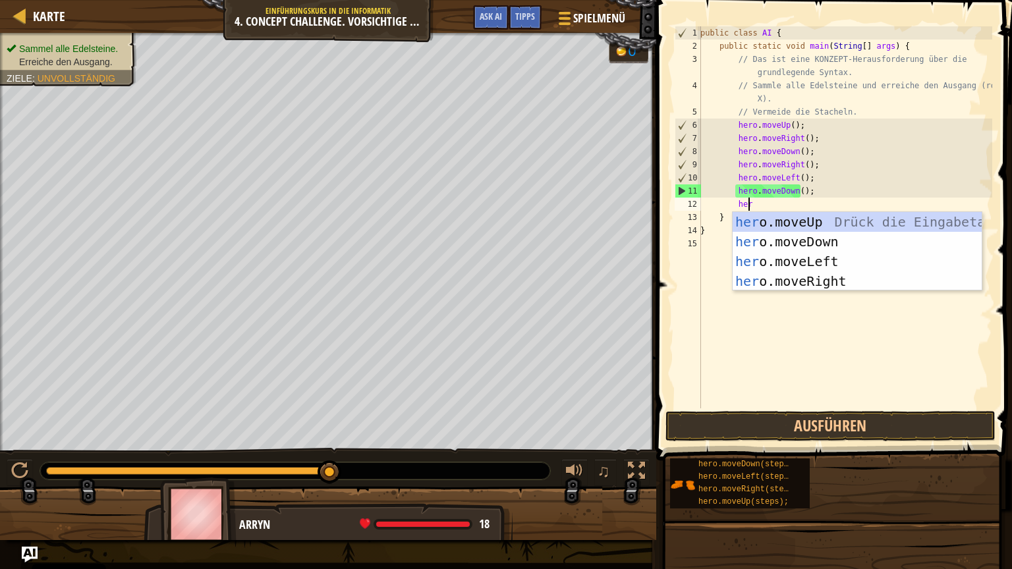
type textarea "hero"
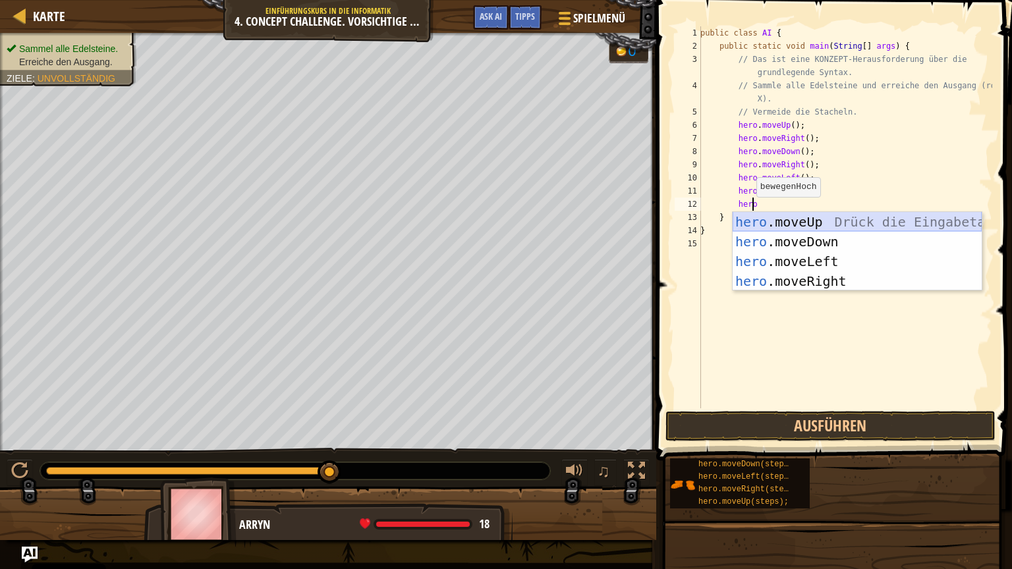
click at [754, 223] on div "hero .moveUp Drück die Eingabetaste hero .moveDown Drück die Eingabetaste hero …" at bounding box center [856, 271] width 249 height 119
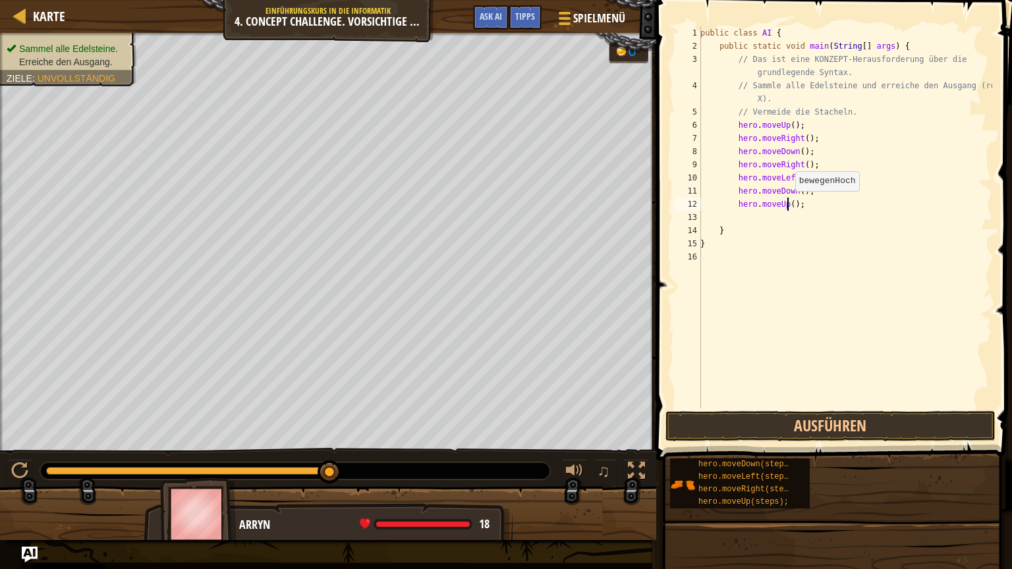
click at [788, 204] on div "public class AI { public static void main ( String [ ] args ) { // Das ist eine…" at bounding box center [844, 230] width 294 height 408
type textarea "hero.moveUp(2);"
click at [773, 214] on div "public class AI { public static void main ( String [ ] args ) { // Das ist eine…" at bounding box center [844, 230] width 294 height 408
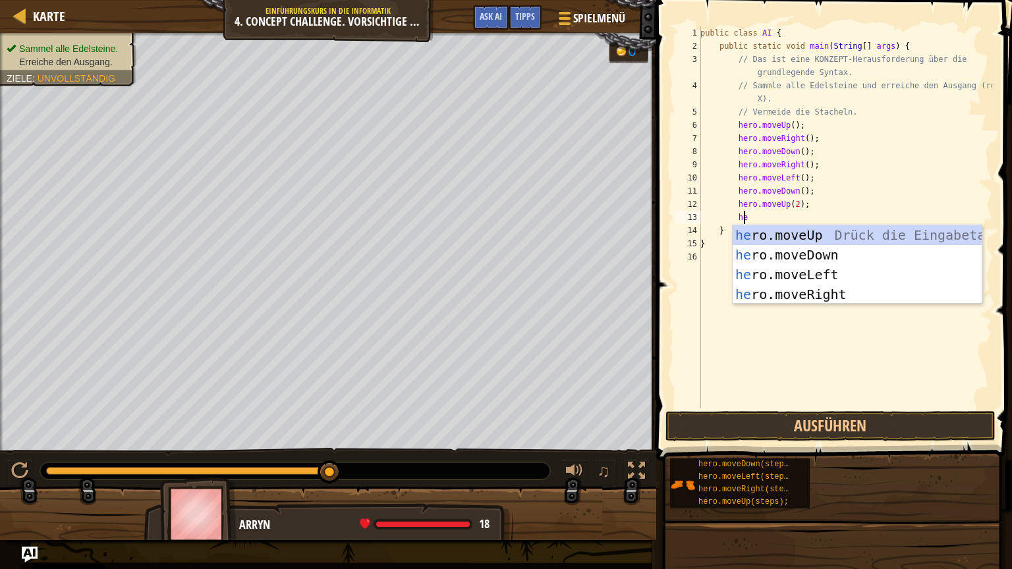
type textarea "her"
click at [775, 273] on div "her o.moveUp Drück die Eingabetaste her o.moveDown Drück die Eingabetaste her o…" at bounding box center [856, 284] width 249 height 119
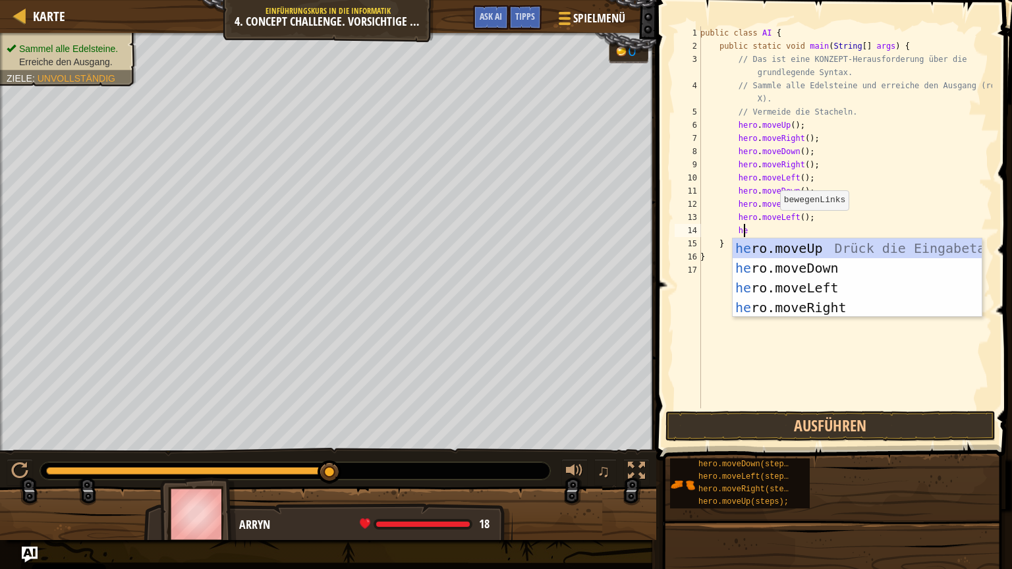
type textarea "her"
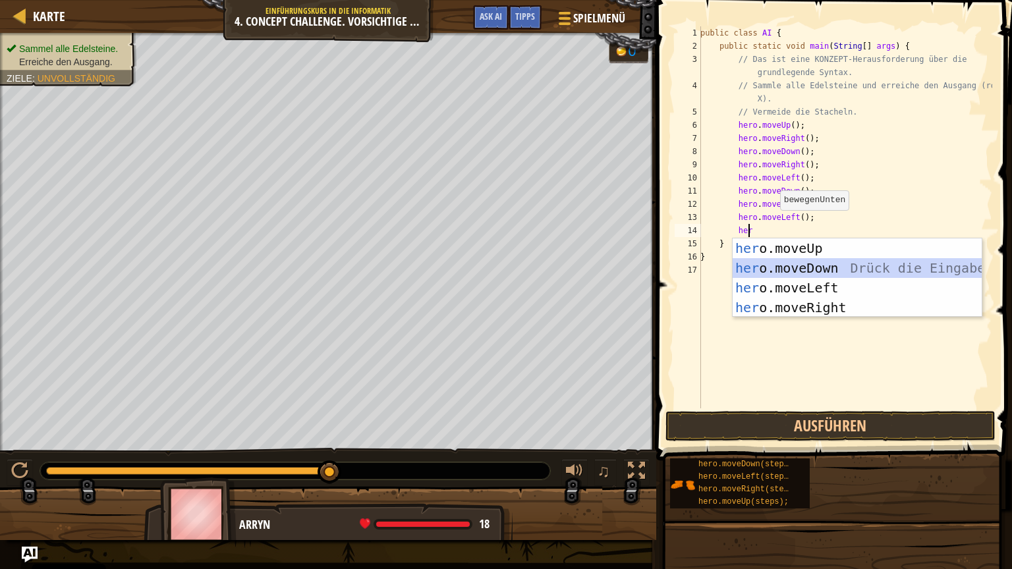
click at [775, 275] on div "her o.moveUp Drück die Eingabetaste her o.moveDown Drück die Eingabetaste her o…" at bounding box center [856, 297] width 249 height 119
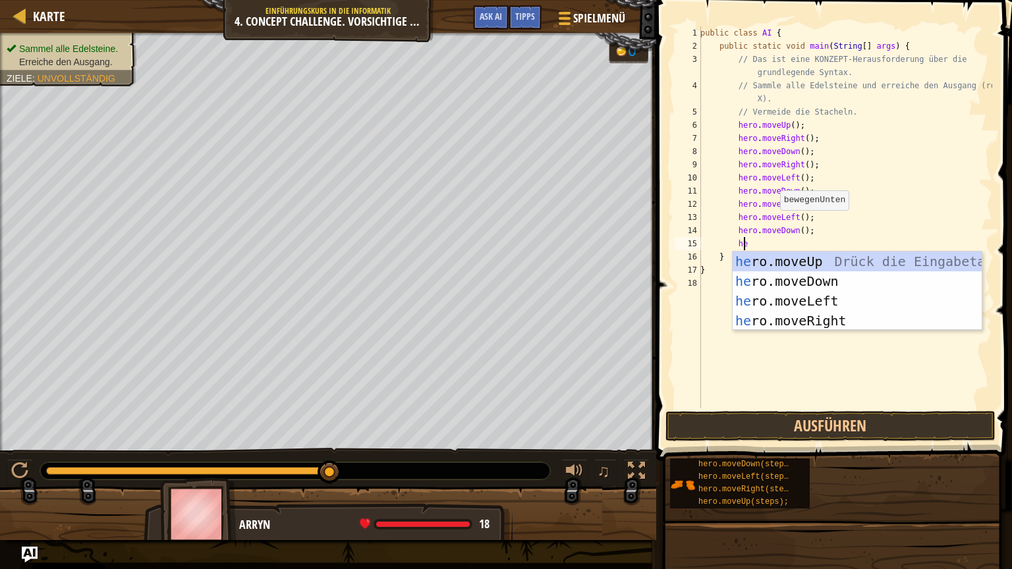
type textarea "her"
click at [791, 305] on div "her o.moveUp Drück die Eingabetaste her o.moveDown Drück die Eingabetaste her o…" at bounding box center [856, 311] width 249 height 119
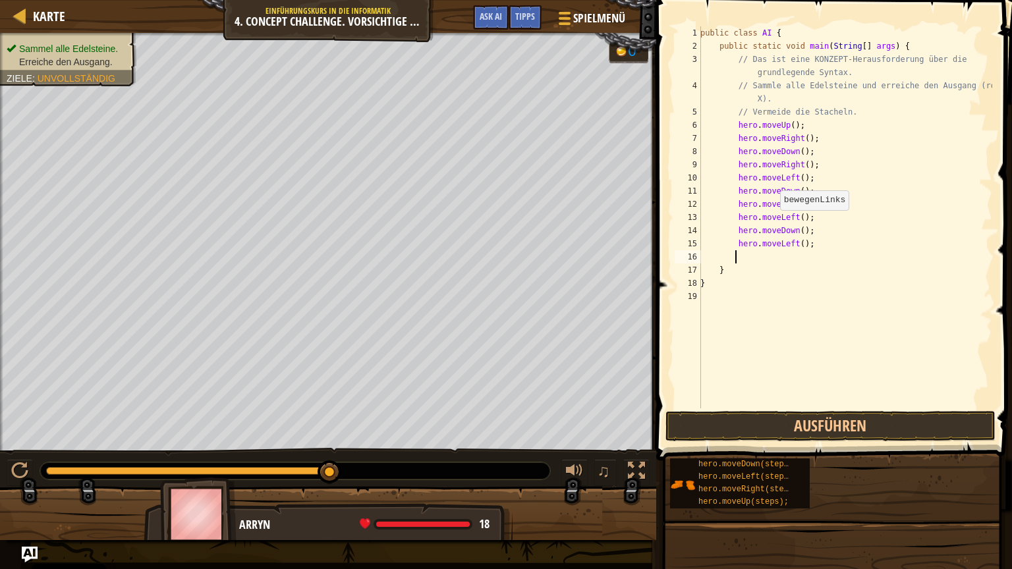
scroll to position [6, 2]
click at [777, 439] on button "Ausführen" at bounding box center [830, 426] width 330 height 30
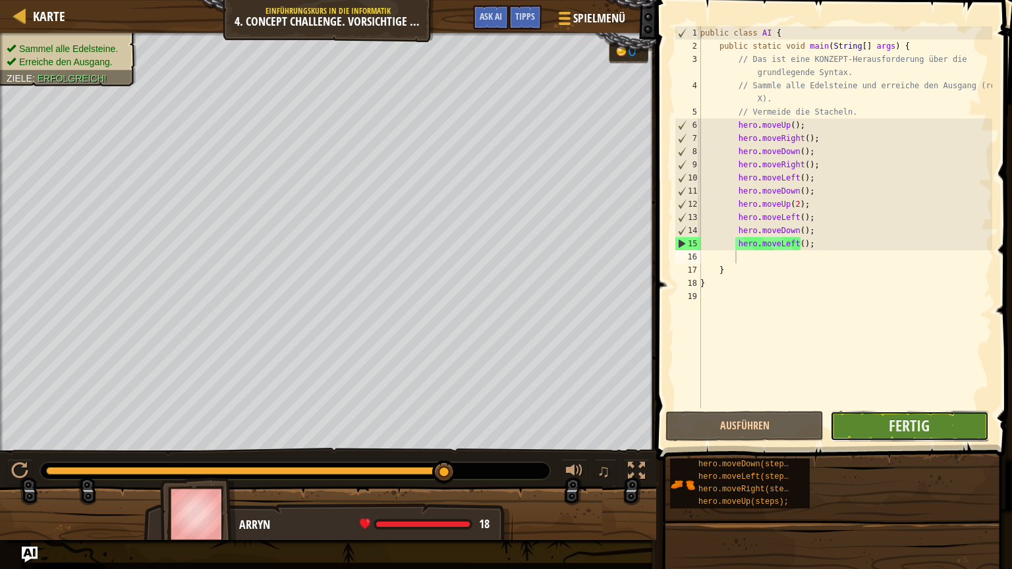
click at [939, 435] on button "Fertig" at bounding box center [909, 426] width 158 height 30
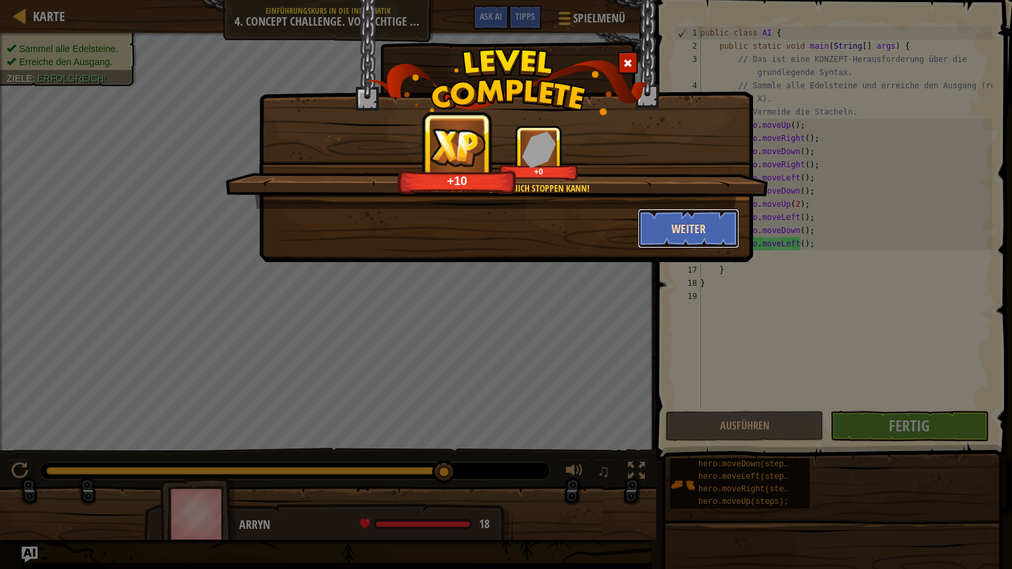
click at [651, 223] on button "Weiter" at bounding box center [689, 229] width 102 height 40
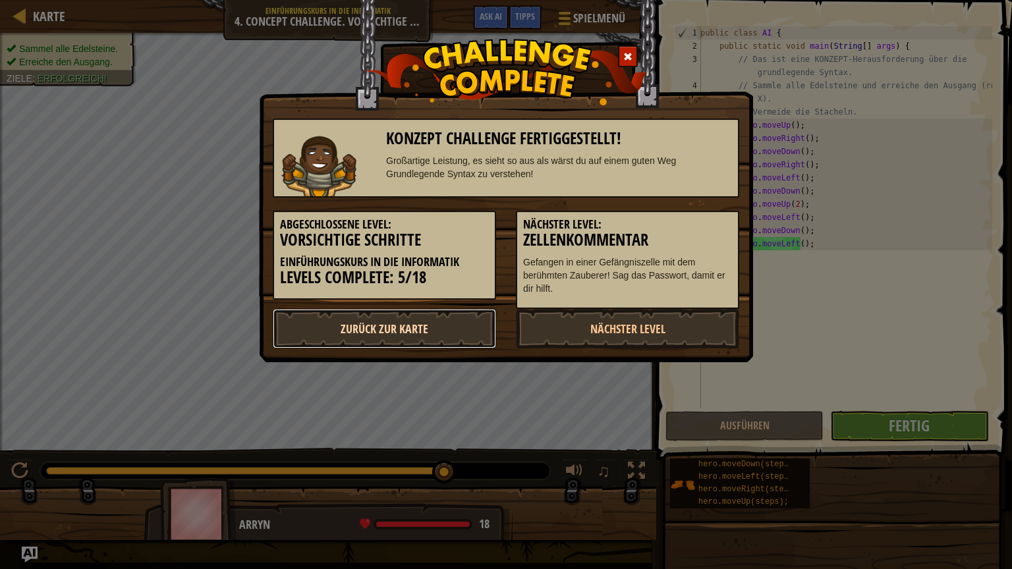
click at [419, 314] on link "Zurück zur Karte" at bounding box center [384, 329] width 223 height 40
select select "de-DE"
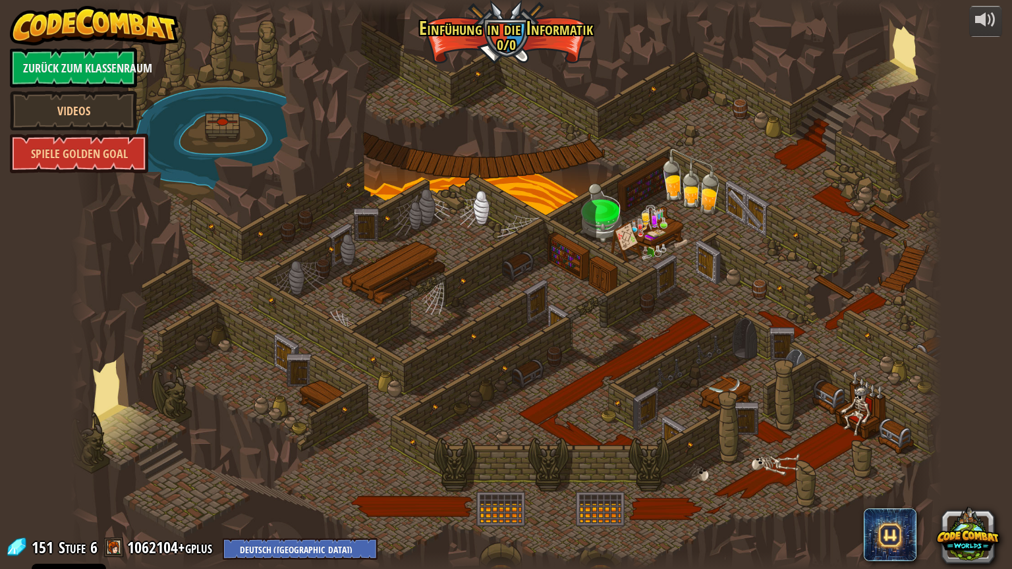
select select "de-DE"
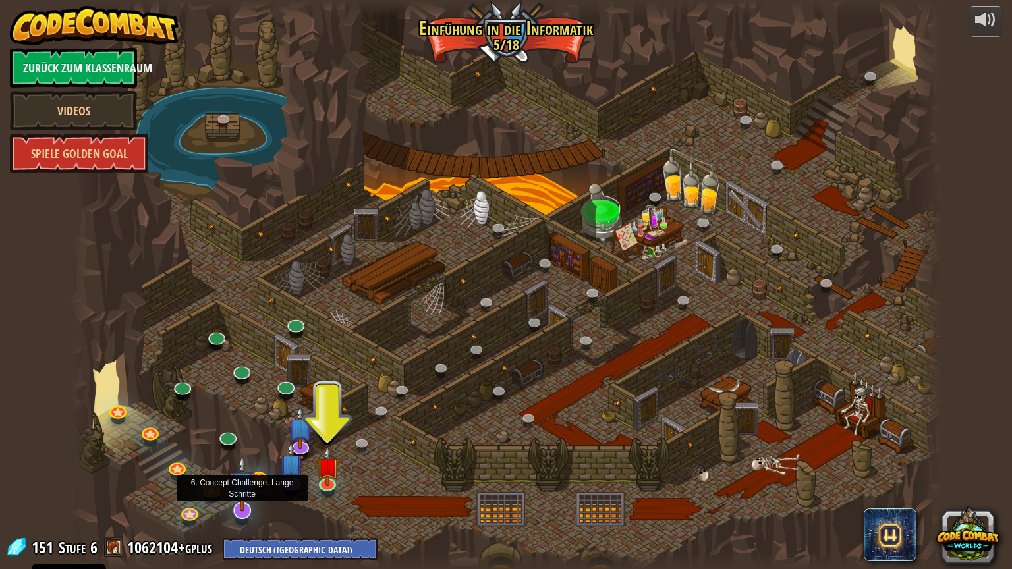
click at [238, 485] on img at bounding box center [242, 483] width 25 height 58
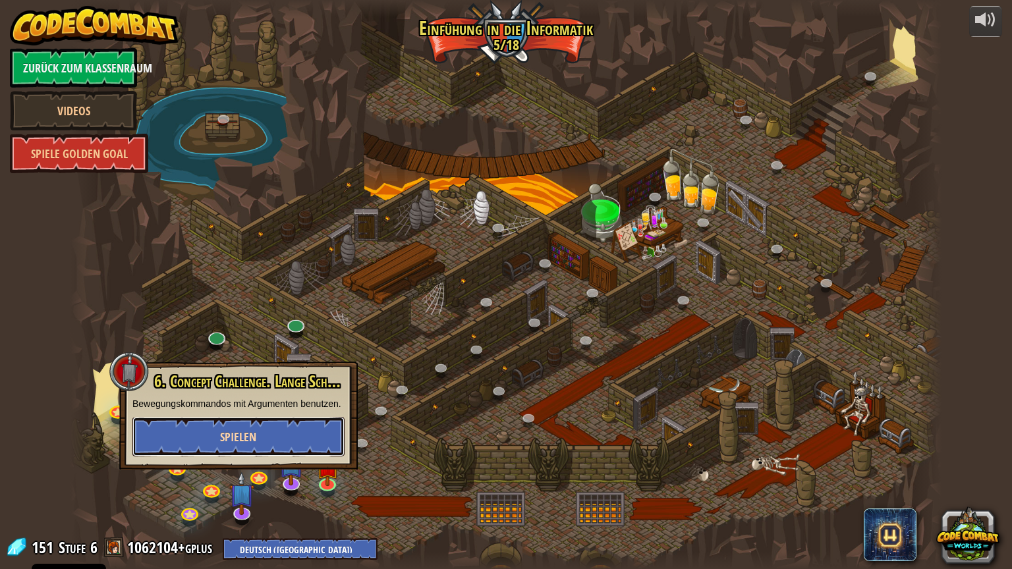
click at [285, 443] on button "Spielen" at bounding box center [238, 437] width 212 height 40
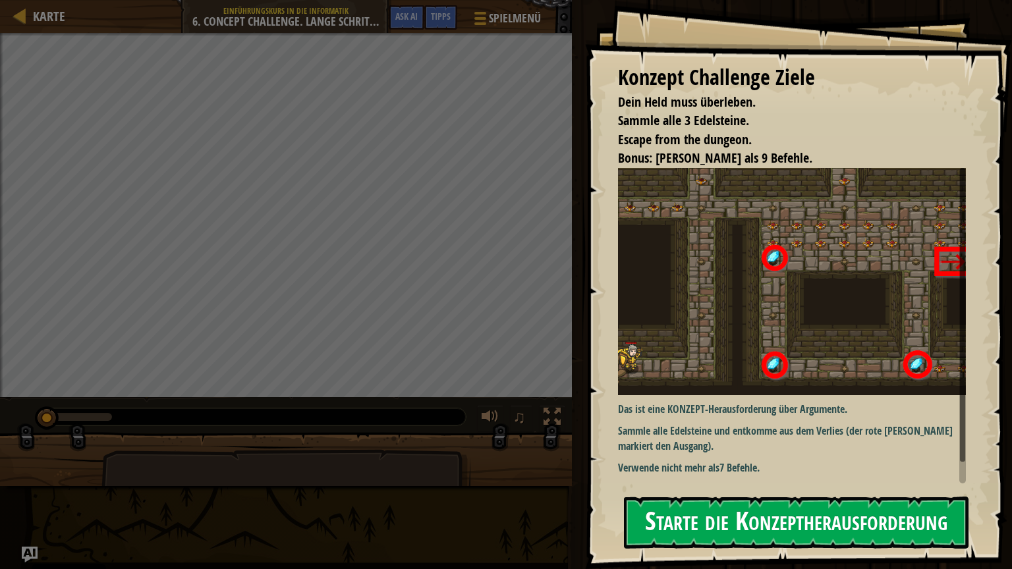
click at [651, 286] on div "Konzept Challenge Ziele Dein Held muss überleben. Sammle alle 3 Edelsteine. Esc…" at bounding box center [798, 284] width 427 height 569
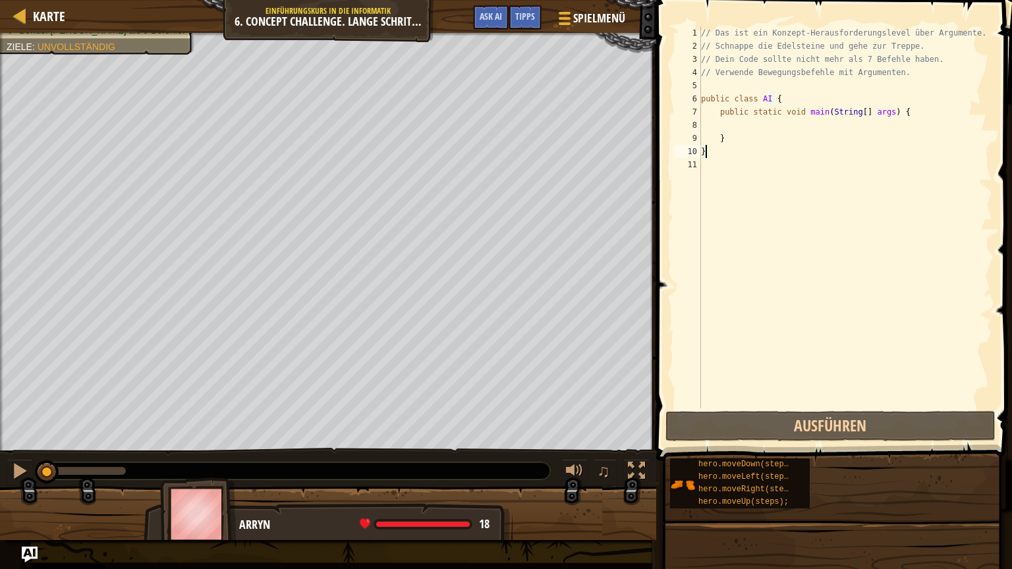
type textarea "}"
type textarea "public static void main(String[] args) {"
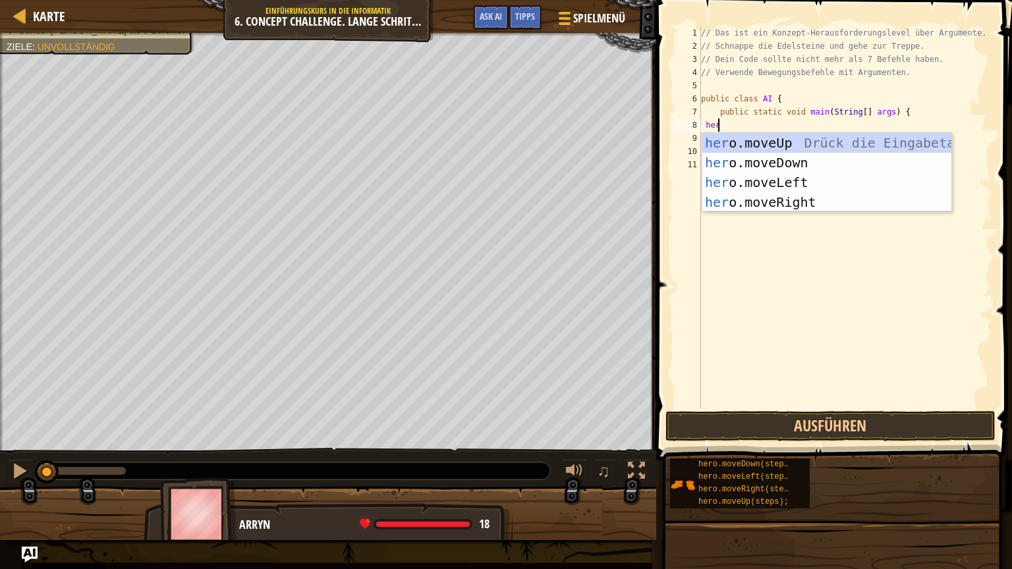
scroll to position [6, 2]
type textarea "hero"
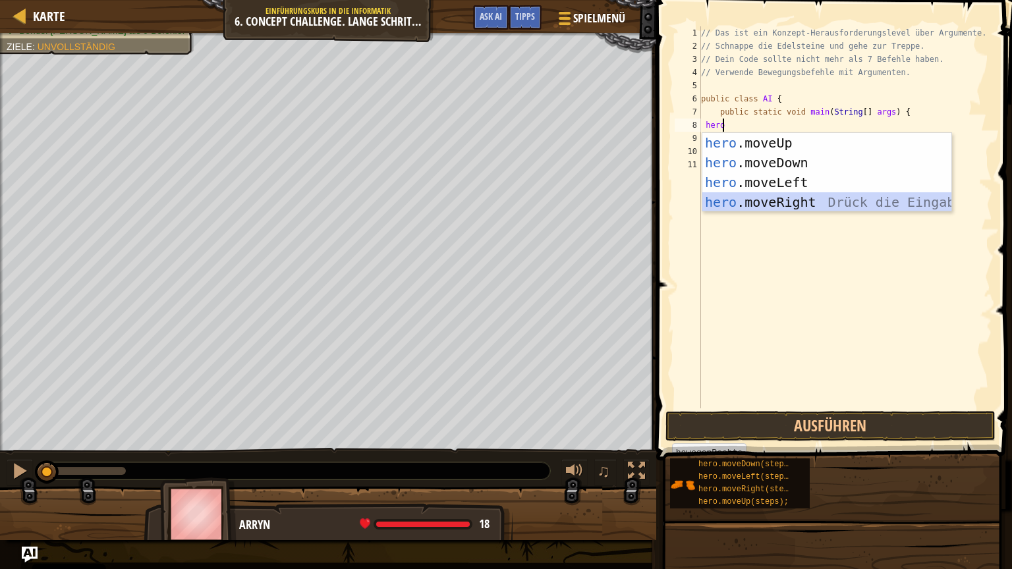
click at [774, 196] on div "hero .moveUp Drück die Eingabetaste hero .moveDown Drück die Eingabetaste hero …" at bounding box center [826, 192] width 249 height 119
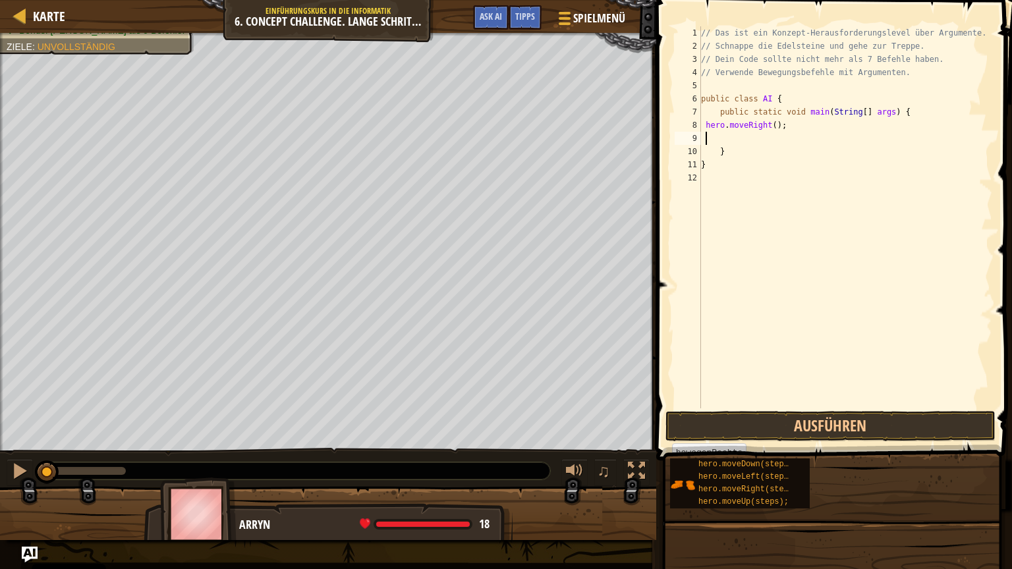
scroll to position [6, 1]
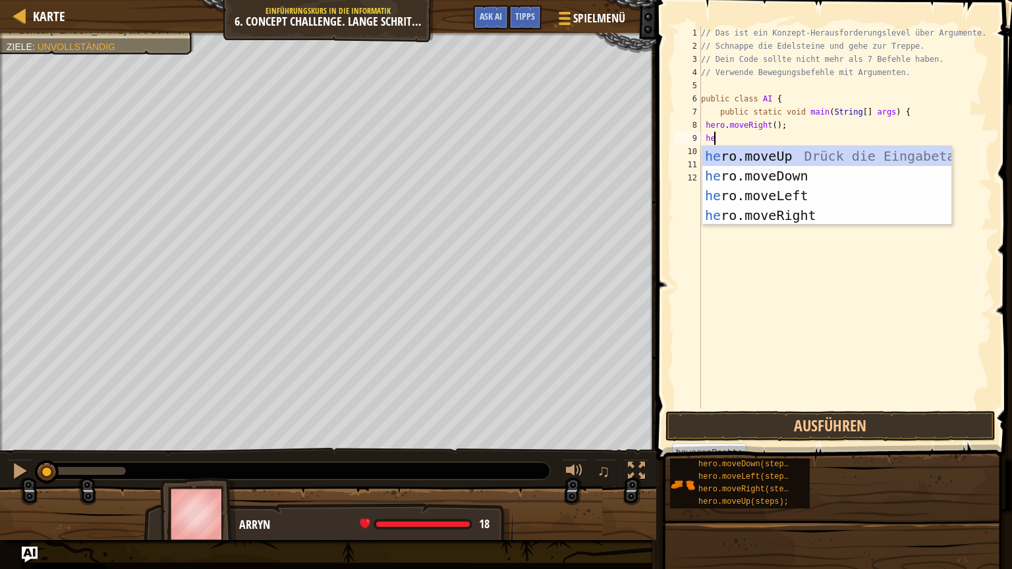
type textarea "her"
click at [778, 150] on div "her o.moveUp Drück die Eingabetaste her o.moveDown Drück die Eingabetaste her o…" at bounding box center [826, 205] width 249 height 119
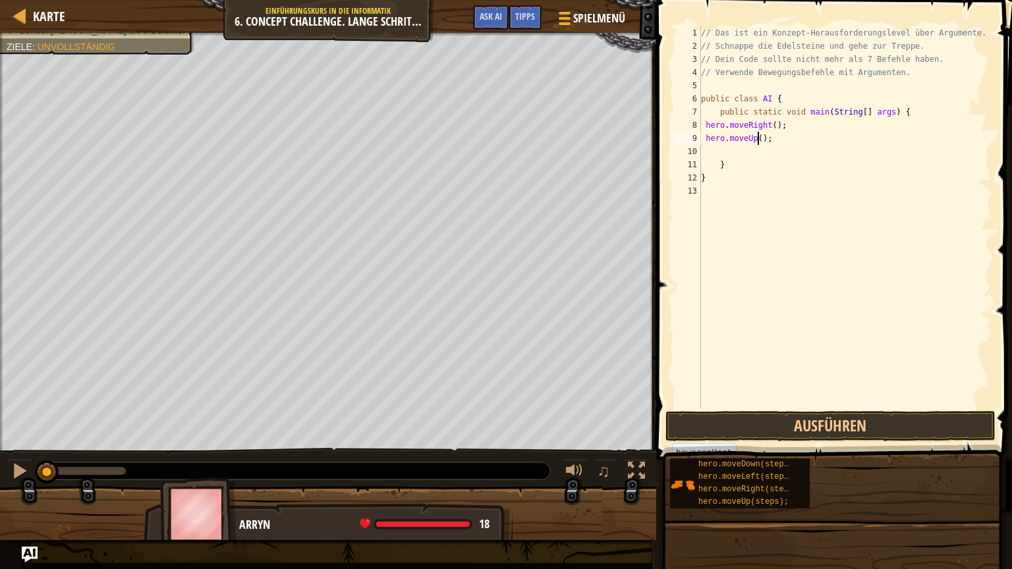
type textarea "hero.moveUp(4);"
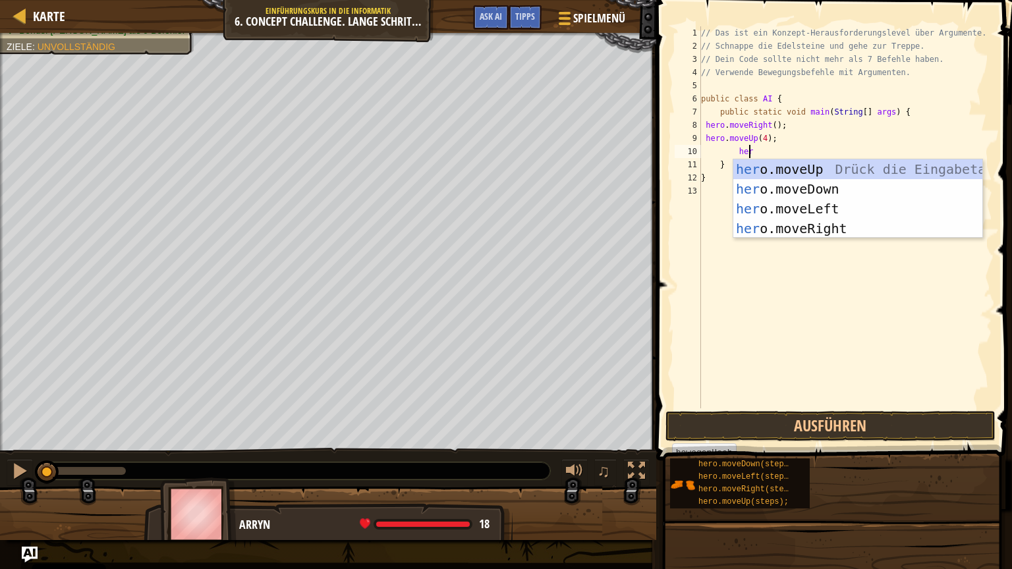
type textarea "hero"
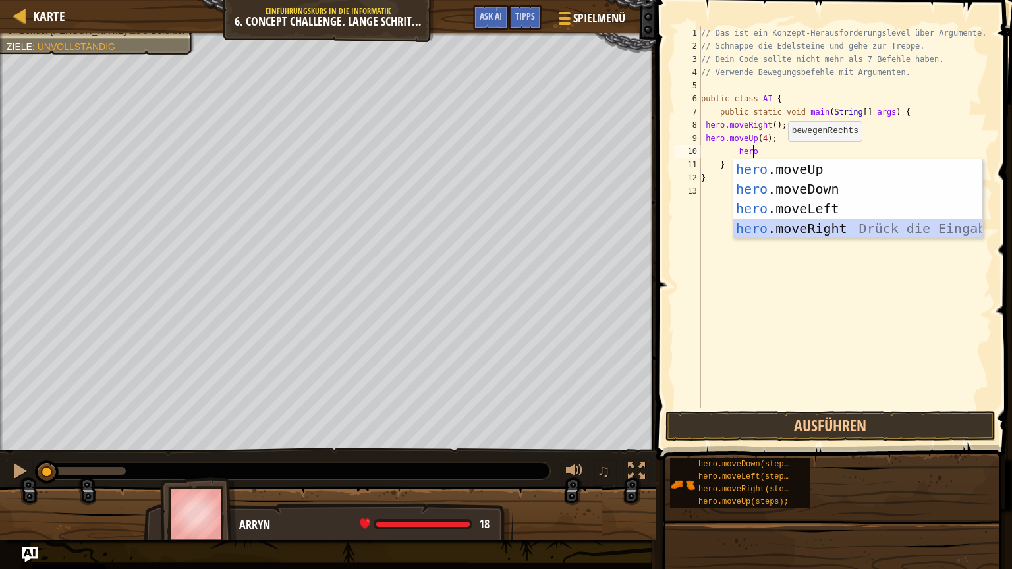
click at [792, 221] on div "hero .moveUp Drück die Eingabetaste hero .moveDown Drück die Eingabetaste hero …" at bounding box center [857, 218] width 249 height 119
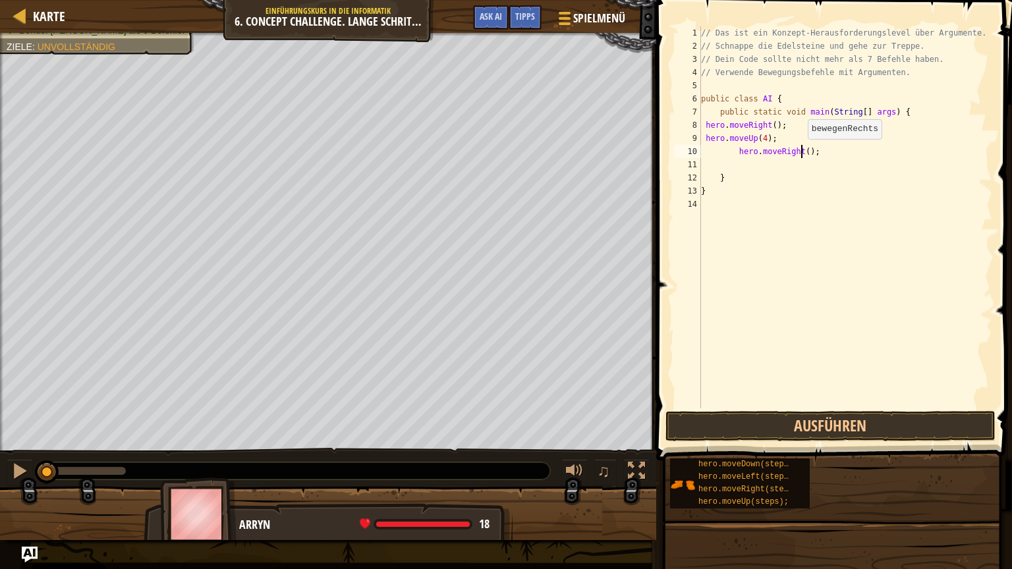
click at [801, 152] on div "// Das ist ein Konzept-Herausforderungslevel über Argumente. // Schnappe die Ed…" at bounding box center [845, 230] width 294 height 408
type textarea "hero.moveRight(2);"
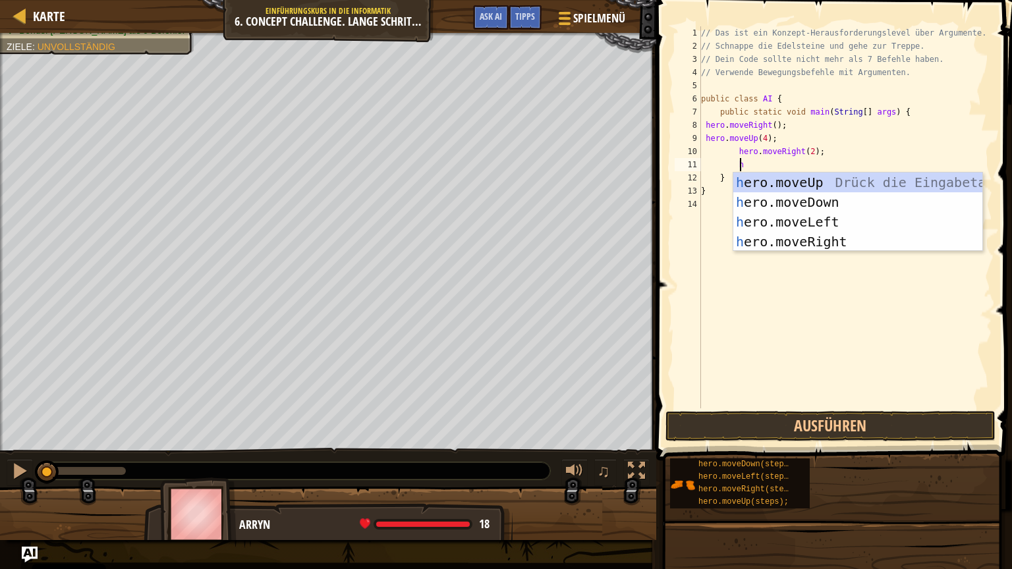
type textarea "her"
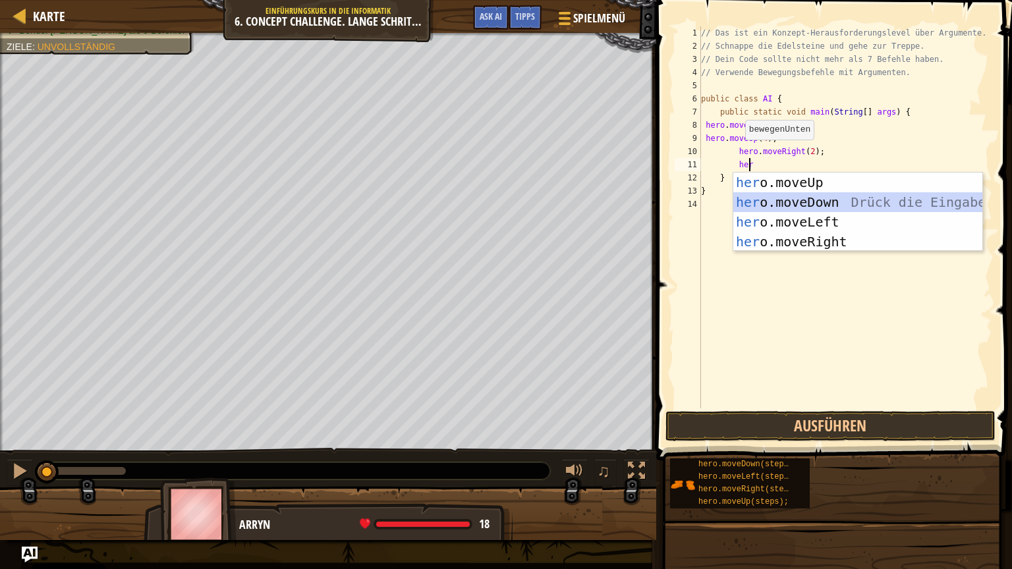
click at [780, 203] on div "her o.moveUp Drück die Eingabetaste her o.moveDown Drück die Eingabetaste her o…" at bounding box center [857, 232] width 249 height 119
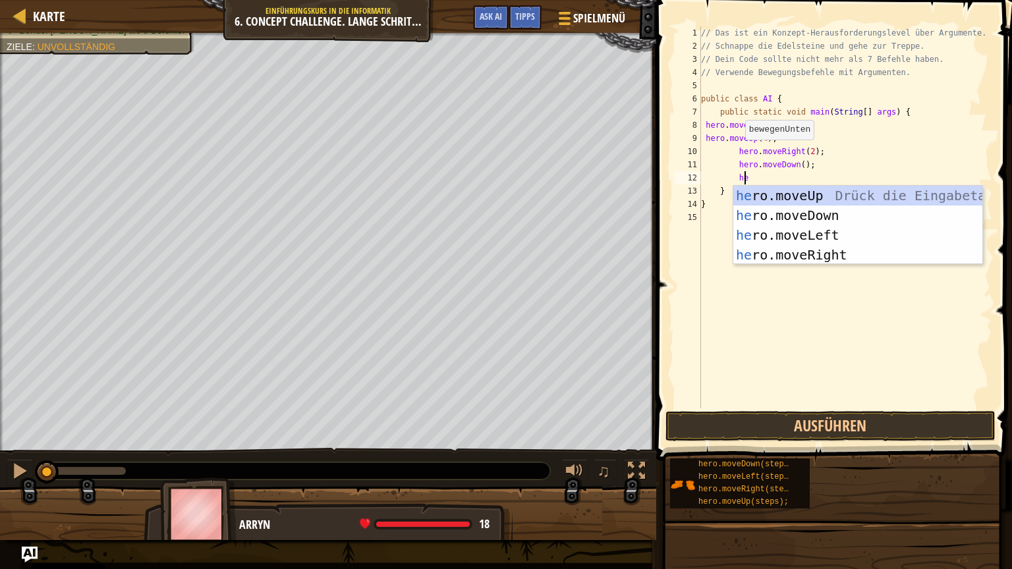
type textarea "her"
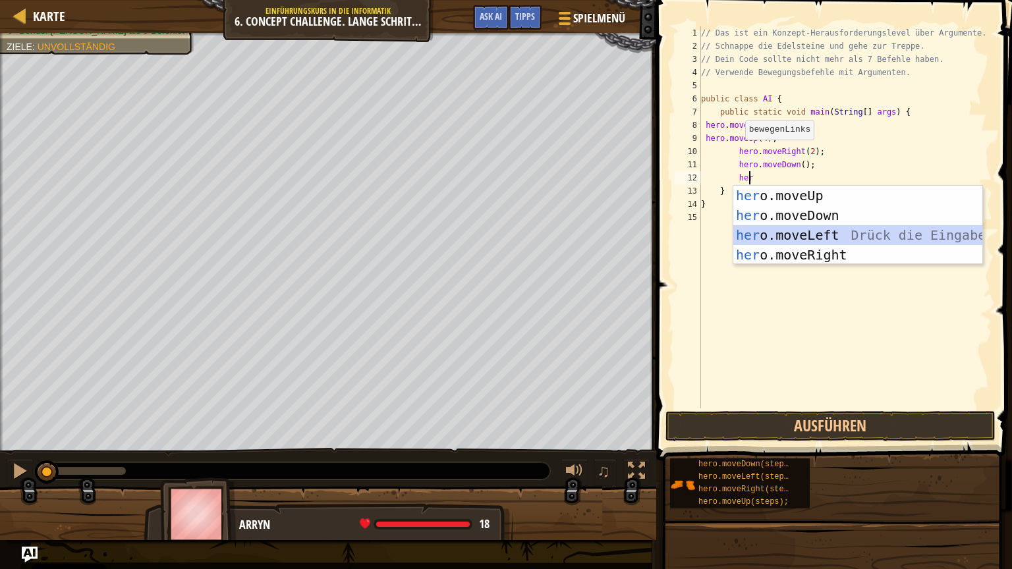
click at [777, 231] on div "her o.moveUp Drück die Eingabetaste her o.moveDown Drück die Eingabetaste her o…" at bounding box center [857, 245] width 249 height 119
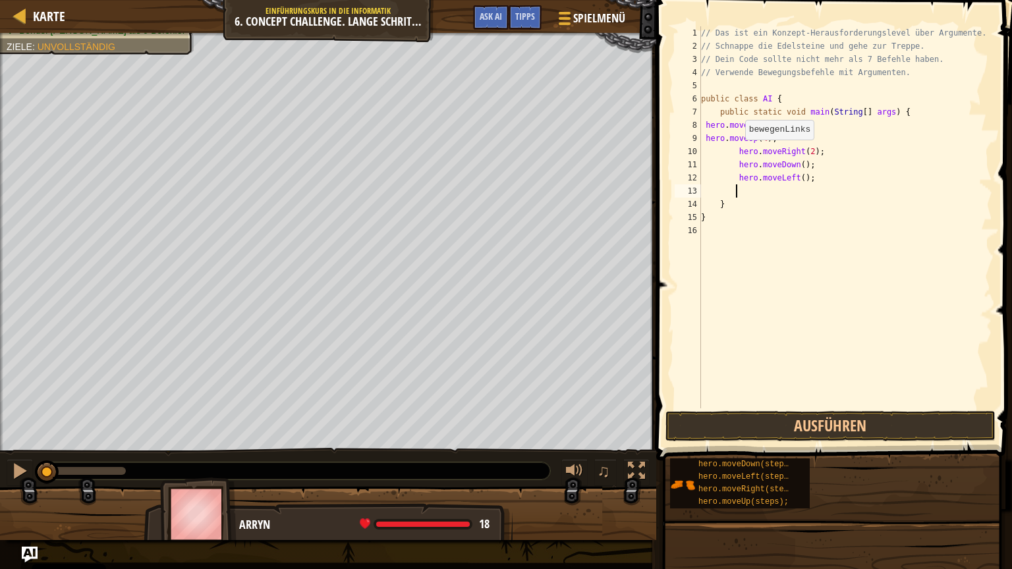
scroll to position [6, 2]
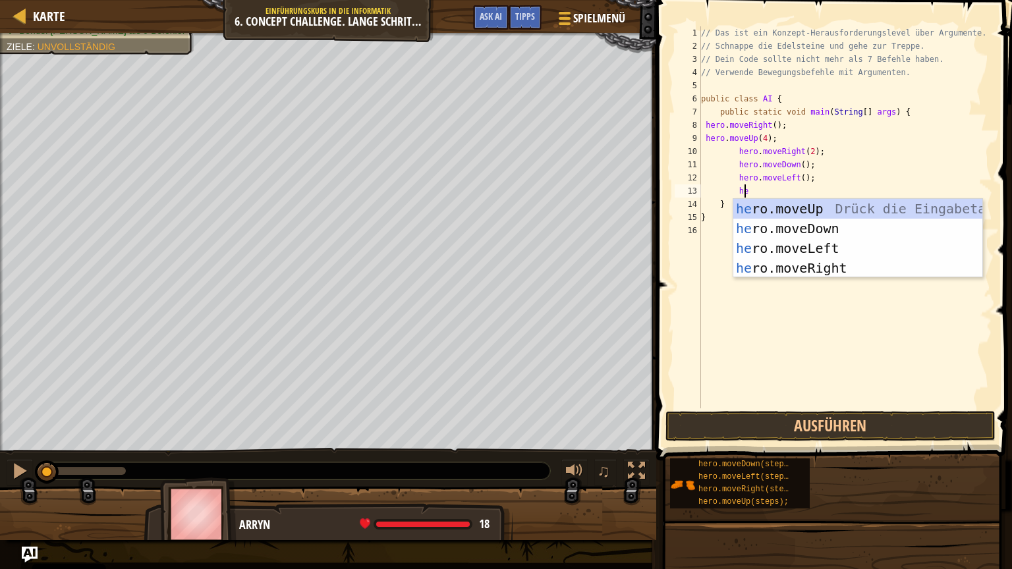
type textarea "her"
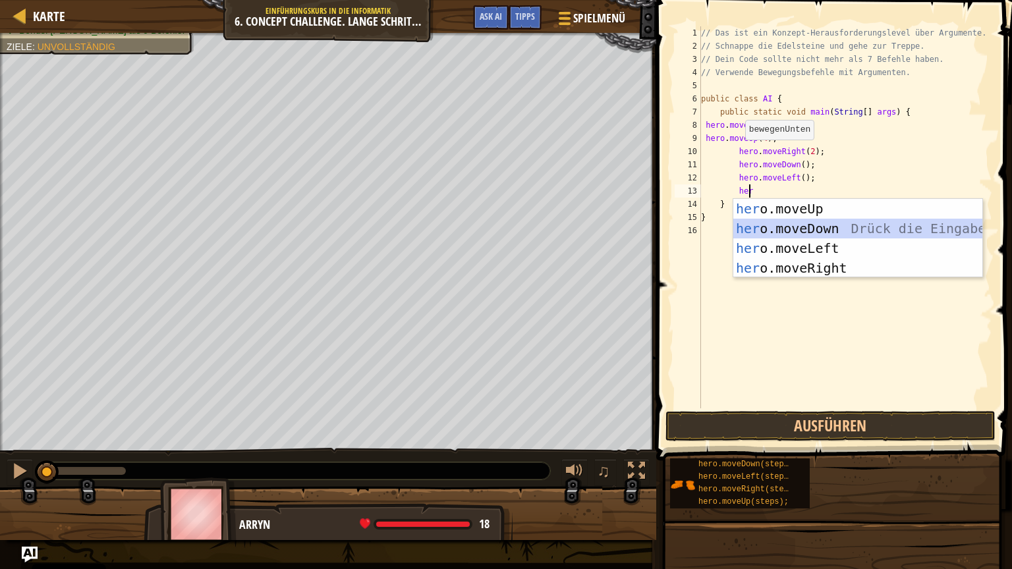
click at [777, 230] on div "her o.moveUp Drück die Eingabetaste her o.moveDown Drück die Eingabetaste her o…" at bounding box center [857, 258] width 249 height 119
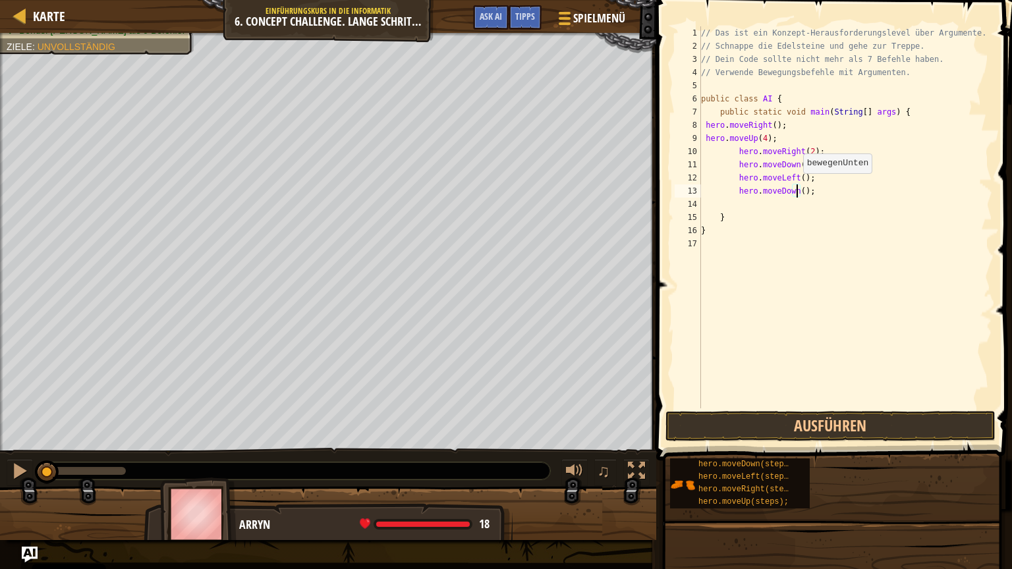
click at [796, 186] on div "// Das ist ein Konzept-Herausforderungslevel über Argumente. // Schnappe die Ed…" at bounding box center [845, 230] width 294 height 408
type textarea "hero.moveDown(2);"
click at [803, 202] on div "// Das ist ein Konzept-Herausforderungslevel über Argumente. // Schnappe die Ed…" at bounding box center [845, 230] width 294 height 408
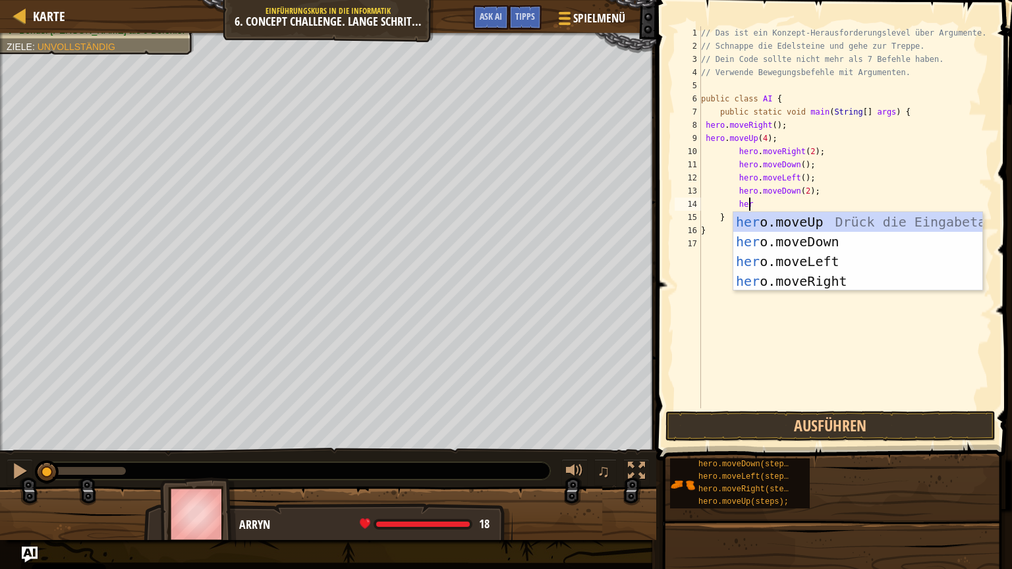
type textarea "hero"
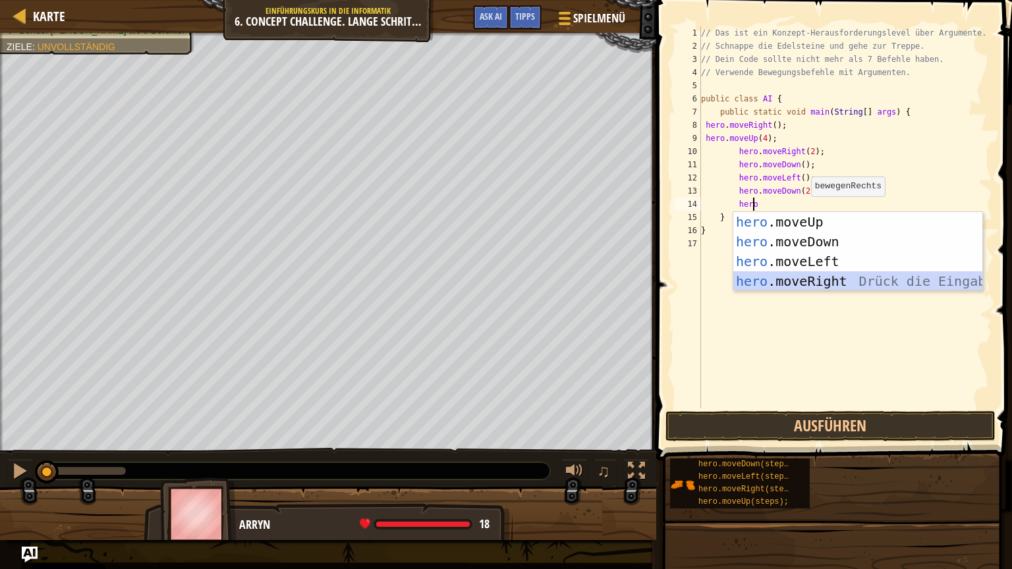
click at [798, 272] on div "hero .moveUp Drück die Eingabetaste hero .moveDown Drück die Eingabetaste hero …" at bounding box center [857, 271] width 249 height 119
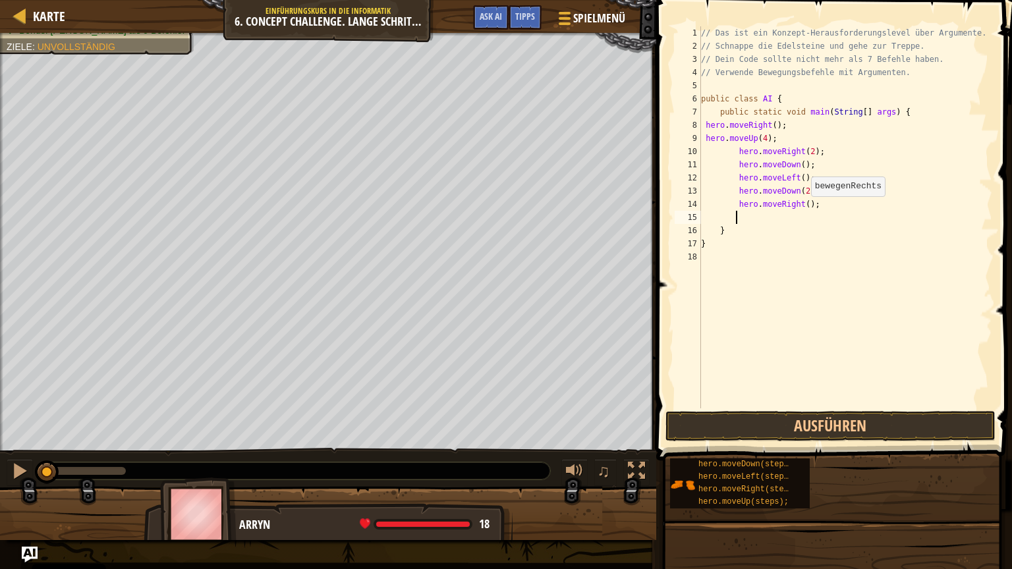
scroll to position [6, 2]
type textarea "2"
click at [800, 204] on div "// Das ist ein Konzept-Herausforderungslevel über Argumente. // Schnappe die Ed…" at bounding box center [845, 230] width 294 height 408
click at [793, 220] on div "// Das ist ein Konzept-Herausforderungslevel über Argumente. // Schnappe die Ed…" at bounding box center [845, 230] width 294 height 408
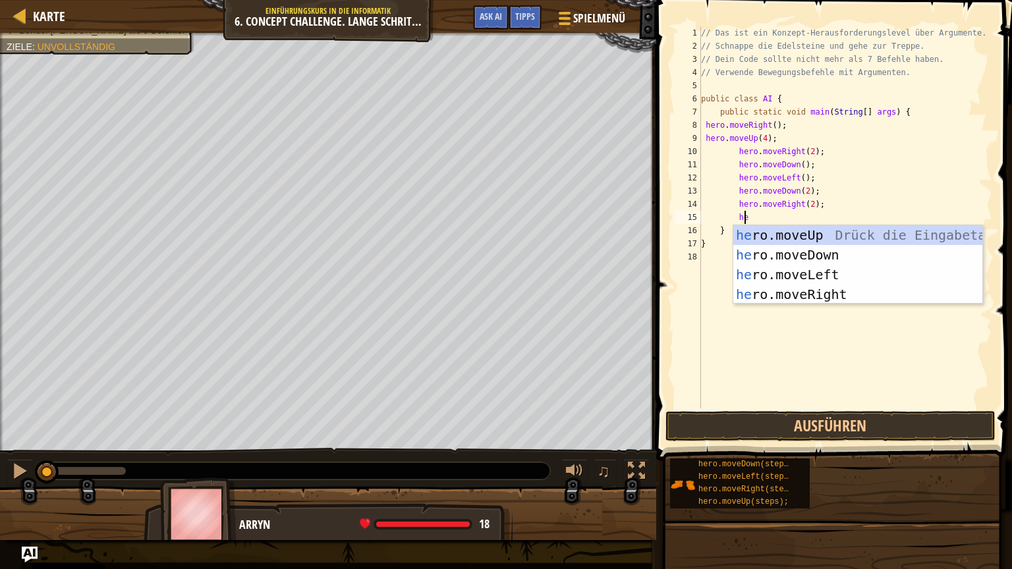
type textarea "hero"
click at [783, 240] on div "hero .moveUp Drück die Eingabetaste hero .moveDown Drück die Eingabetaste hero …" at bounding box center [857, 284] width 249 height 119
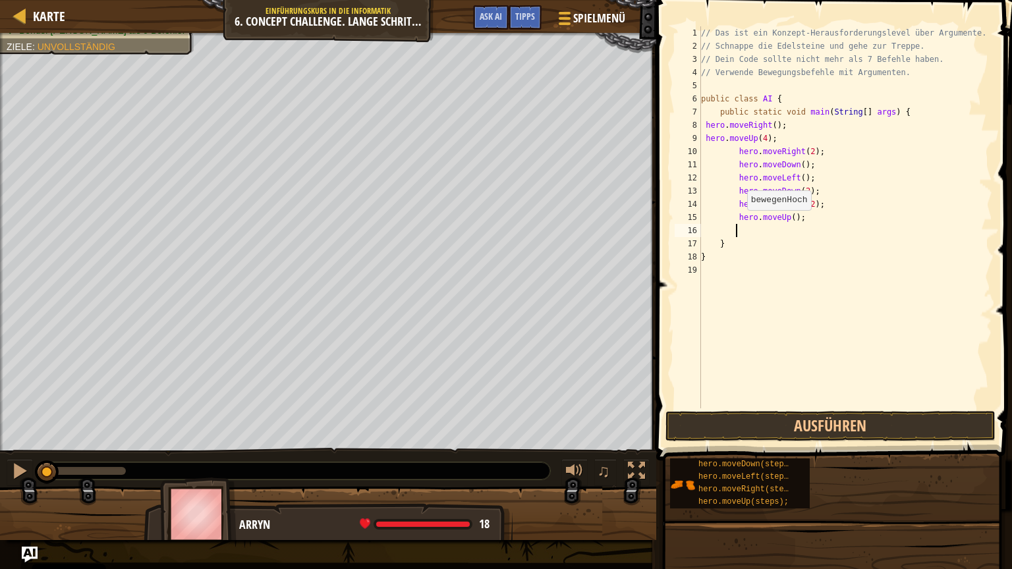
scroll to position [6, 2]
click at [785, 213] on div "// Das ist ein Konzept-Herausforderungslevel über Argumente. // Schnappe die Ed…" at bounding box center [845, 230] width 294 height 408
click at [786, 217] on div "// Das ist ein Konzept-Herausforderungslevel über Argumente. // Schnappe die Ed…" at bounding box center [845, 230] width 294 height 408
type textarea "hero.moveUp(2);"
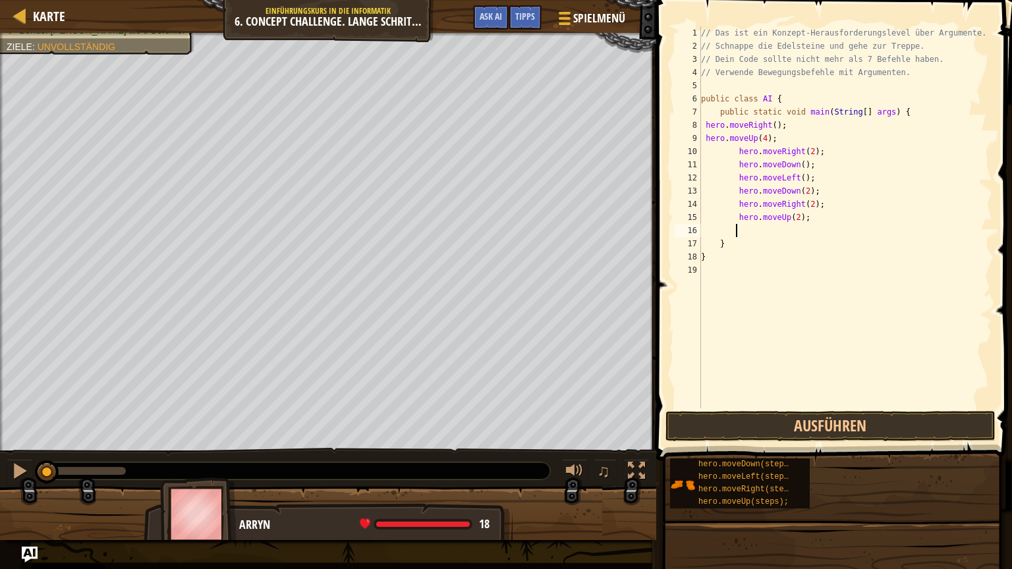
click at [776, 231] on div "// Das ist ein Konzept-Herausforderungslevel über Argumente. // Schnappe die Ed…" at bounding box center [845, 230] width 294 height 408
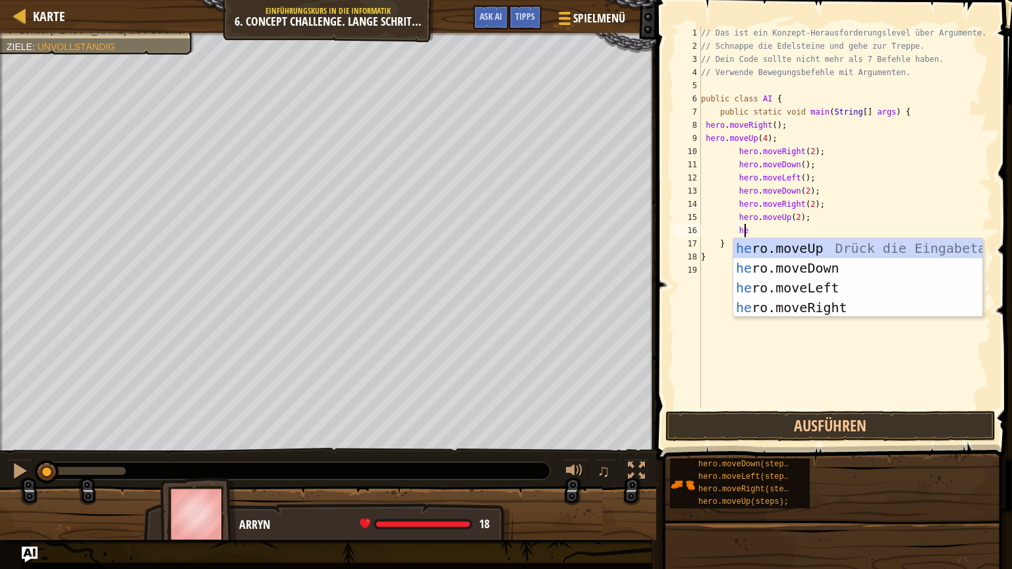
type textarea "her"
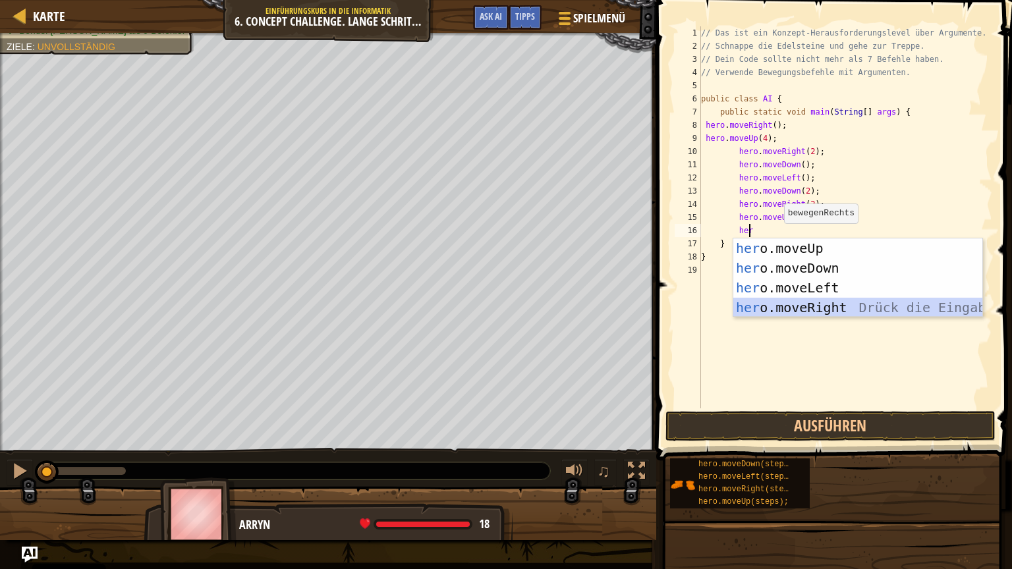
click at [797, 299] on div "her o.moveUp Drück die Eingabetaste her o.moveDown Drück die Eingabetaste her o…" at bounding box center [857, 297] width 249 height 119
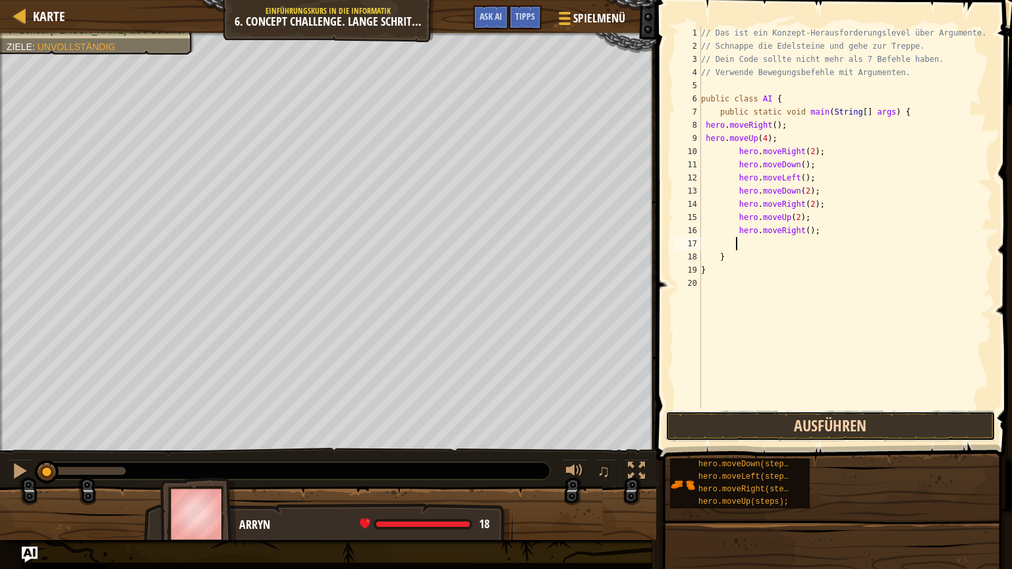
click at [802, 431] on button "Ausführen" at bounding box center [830, 426] width 330 height 30
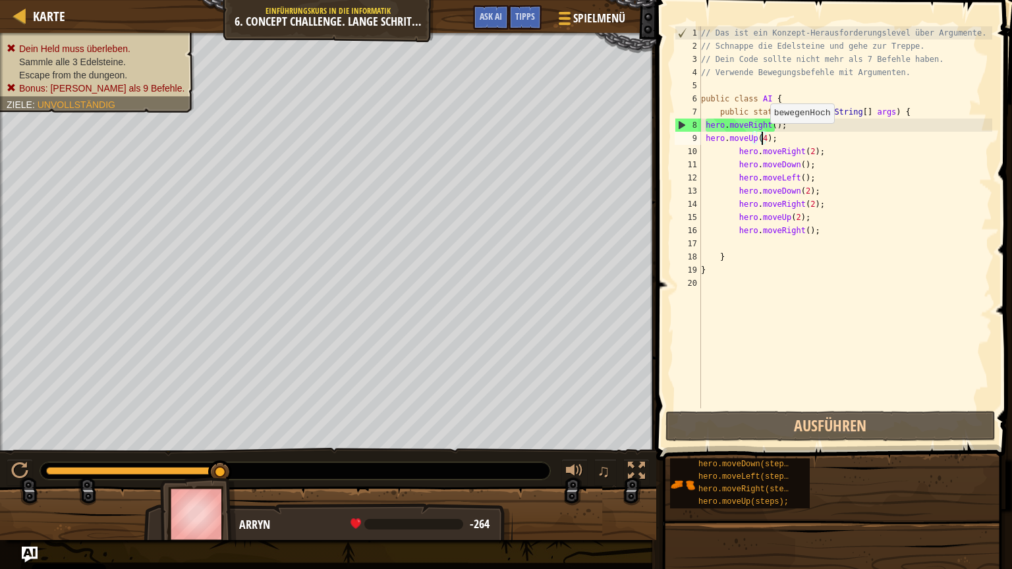
click at [763, 136] on div "// Das ist ein Konzept-Herausforderungslevel über Argumente. // Schnappe die Ed…" at bounding box center [845, 230] width 294 height 408
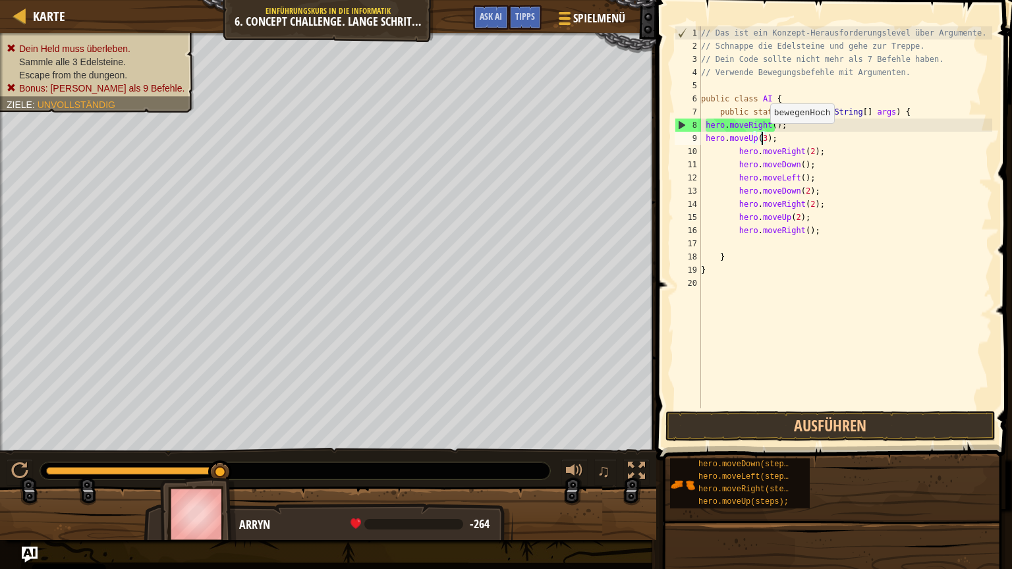
scroll to position [6, 5]
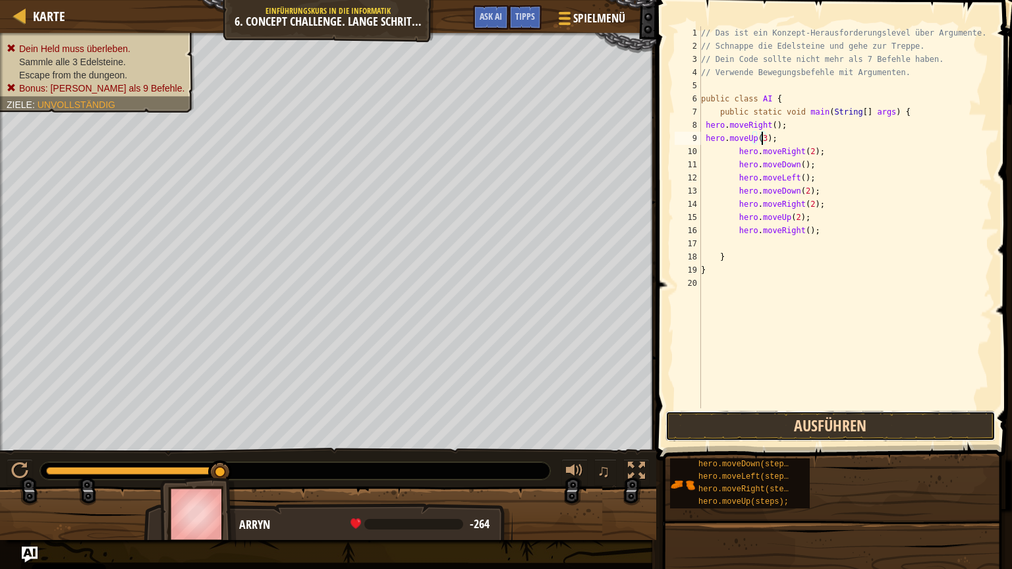
click at [757, 420] on button "Ausführen" at bounding box center [830, 426] width 330 height 30
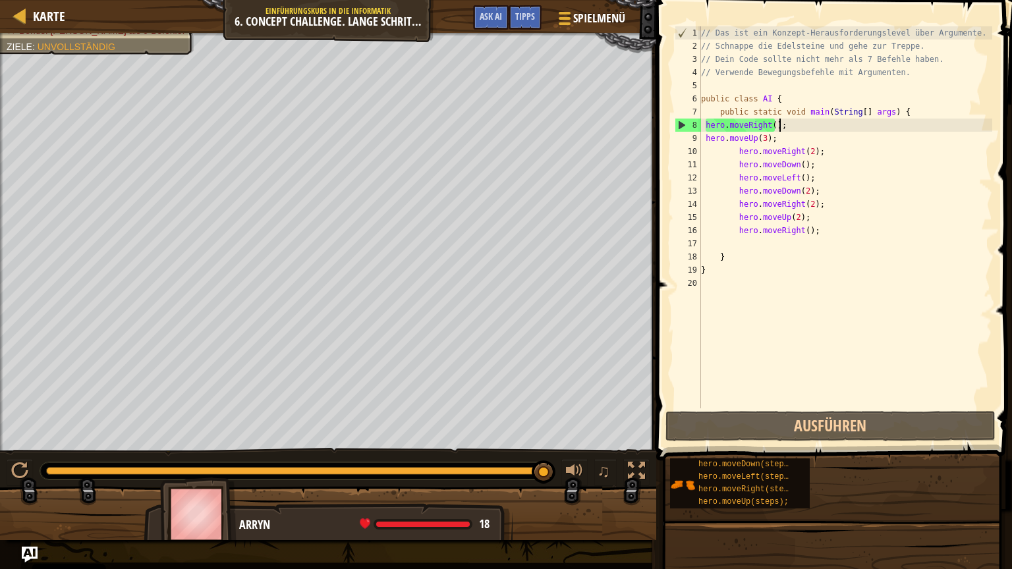
click at [782, 128] on div "// Das ist ein Konzept-Herausforderungslevel über Argumente. // Schnappe die Ed…" at bounding box center [845, 230] width 294 height 408
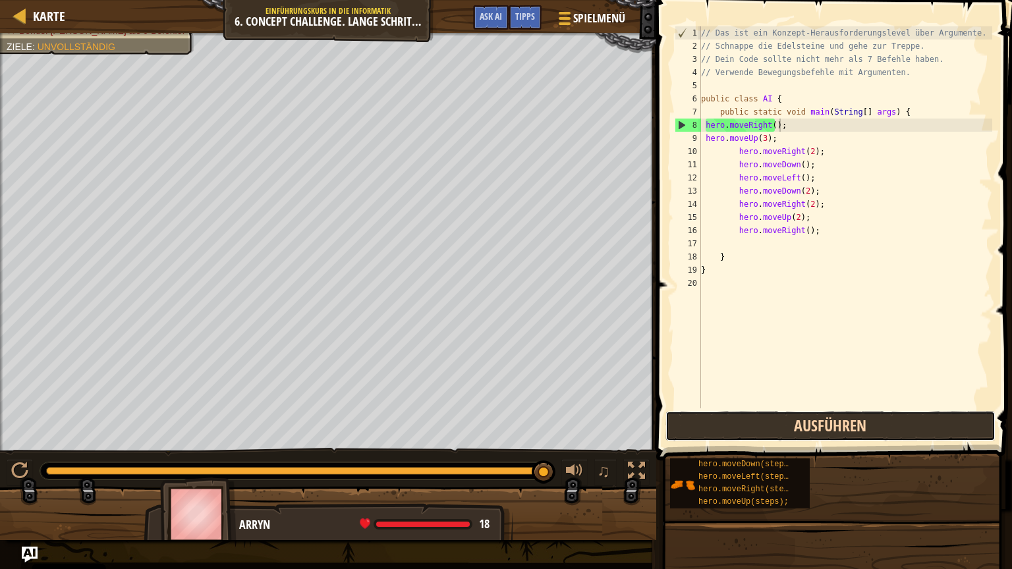
click at [765, 415] on button "Ausführen" at bounding box center [830, 426] width 330 height 30
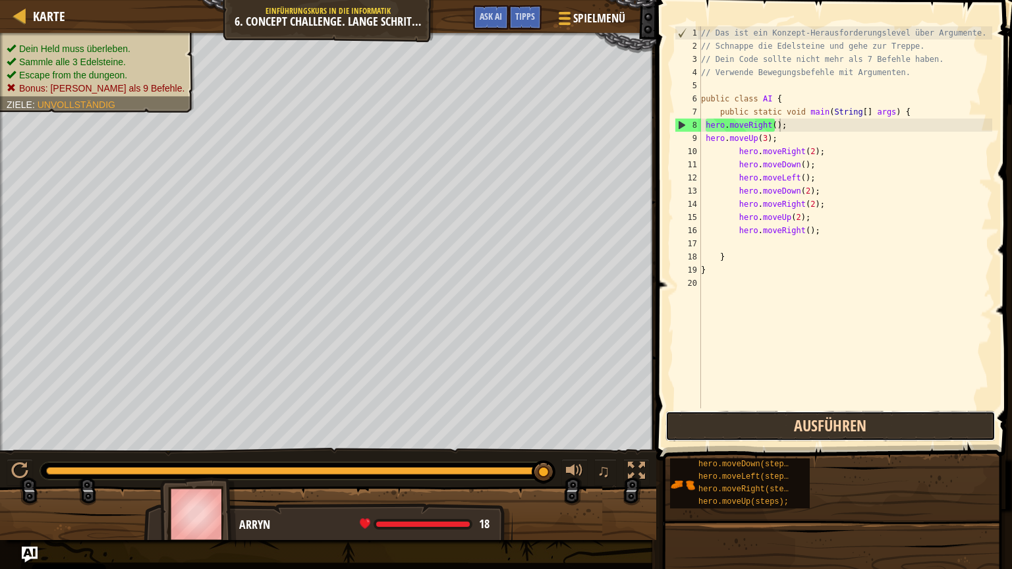
click at [744, 427] on button "Ausführen" at bounding box center [830, 426] width 330 height 30
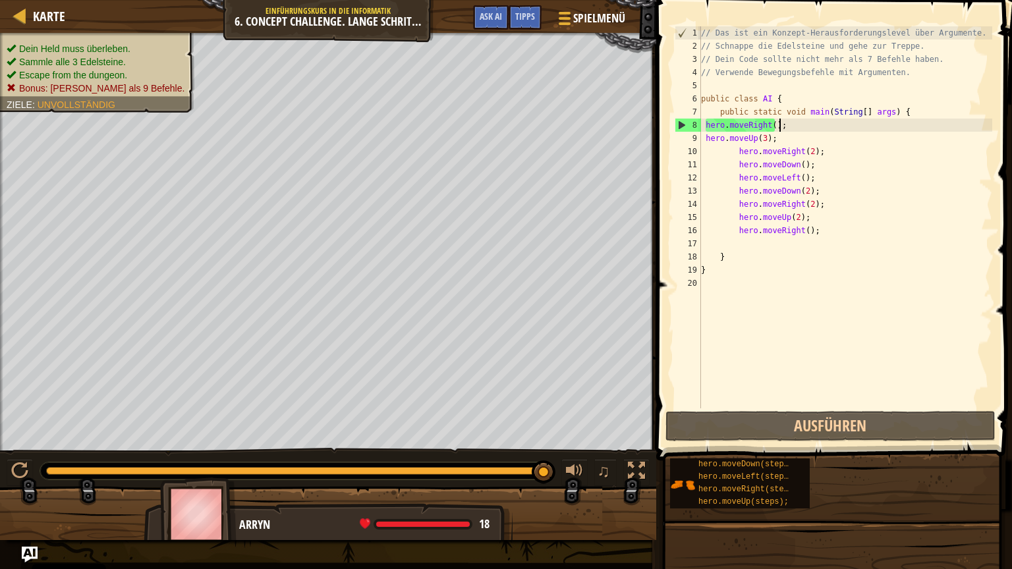
drag, startPoint x: 190, startPoint y: 467, endPoint x: 663, endPoint y: 182, distance: 551.3
click at [663, 182] on div "Karte Einführungskurs in die Informatik 6. Concept Challenge. Lange Schritte Sp…" at bounding box center [506, 284] width 1012 height 569
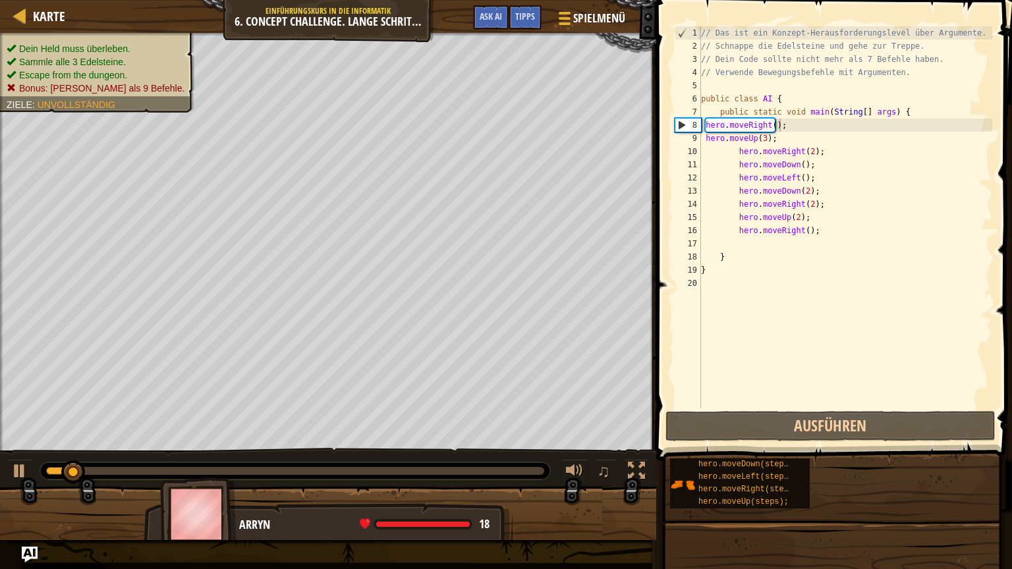
click at [76, 38] on div "Dein Held muss überleben. Sammle alle 3 Edelsteine. Escape from the dungeon. Bo…" at bounding box center [89, 68] width 209 height 88
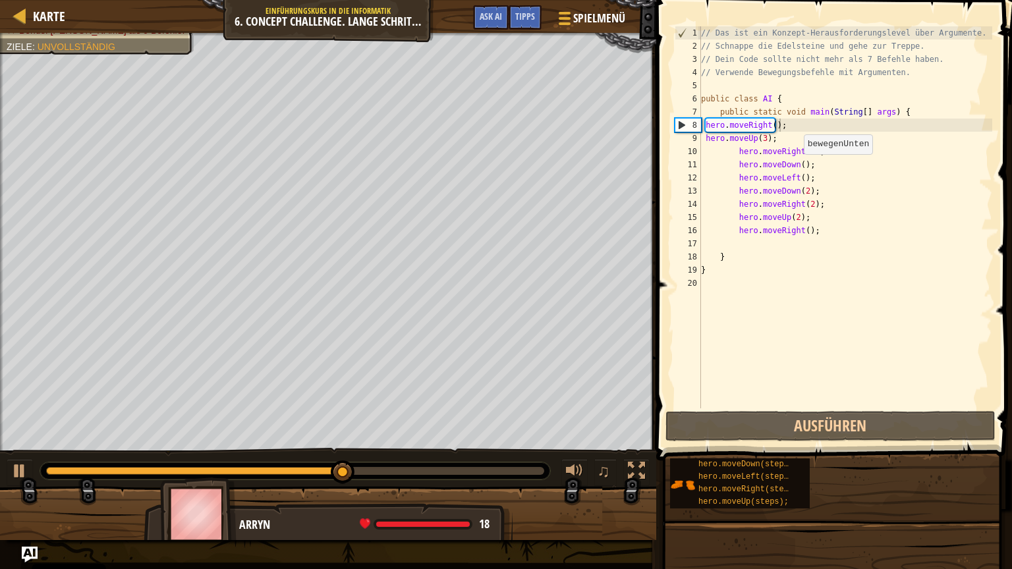
click at [796, 167] on div "// Das ist ein Konzept-Herausforderungslevel über Argumente. // Schnappe die Ed…" at bounding box center [845, 230] width 294 height 408
click at [798, 181] on div "// Das ist ein Konzept-Herausforderungslevel über Argumente. // Schnappe die Ed…" at bounding box center [845, 230] width 294 height 408
click at [800, 195] on div "// Das ist ein Konzept-Herausforderungslevel über Argumente. // Schnappe die Ed…" at bounding box center [845, 230] width 294 height 408
click at [803, 200] on div "// Das ist ein Konzept-Herausforderungslevel über Argumente. // Schnappe die Ed…" at bounding box center [845, 230] width 294 height 408
click at [800, 187] on div "// Das ist ein Konzept-Herausforderungslevel über Argumente. // Schnappe die Ed…" at bounding box center [845, 230] width 294 height 408
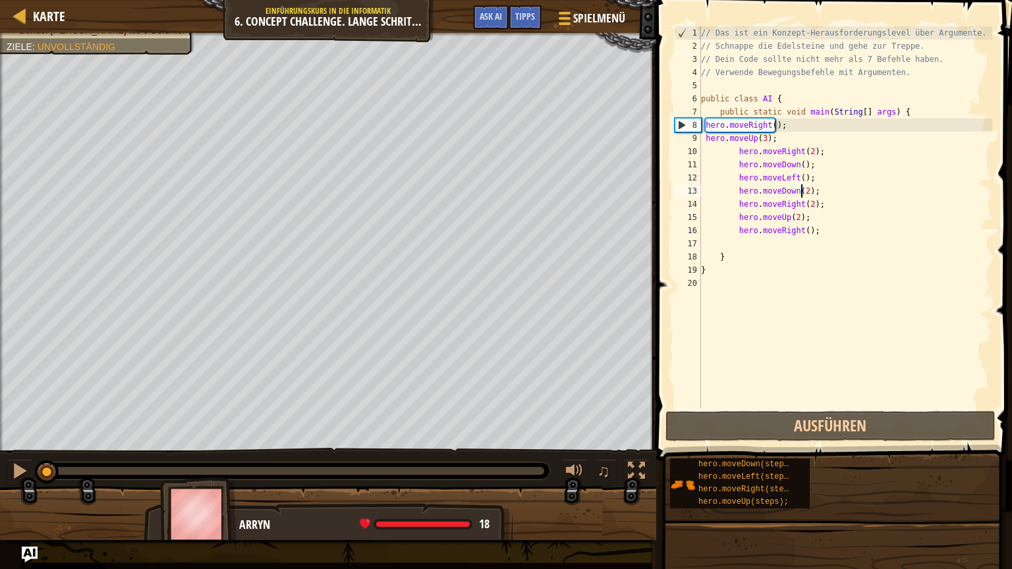
click at [30, 434] on div "Dein Held muss überleben. Sammle alle 3 Edelsteine. Escape from the dungeon. Bo…" at bounding box center [506, 286] width 1012 height 507
click at [24, 472] on div at bounding box center [19, 470] width 17 height 17
drag, startPoint x: 782, startPoint y: 127, endPoint x: 706, endPoint y: 123, distance: 75.8
click at [706, 123] on div "// Das ist ein Konzept-Herausforderungslevel über Argumente. // Schnappe die Ed…" at bounding box center [845, 230] width 294 height 408
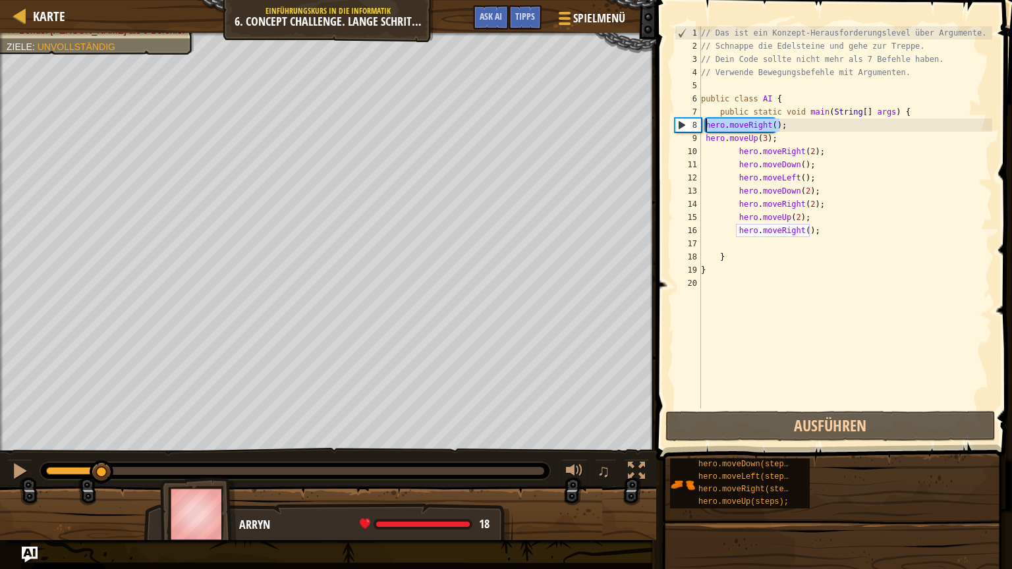
type textarea "hero.moveRight();"
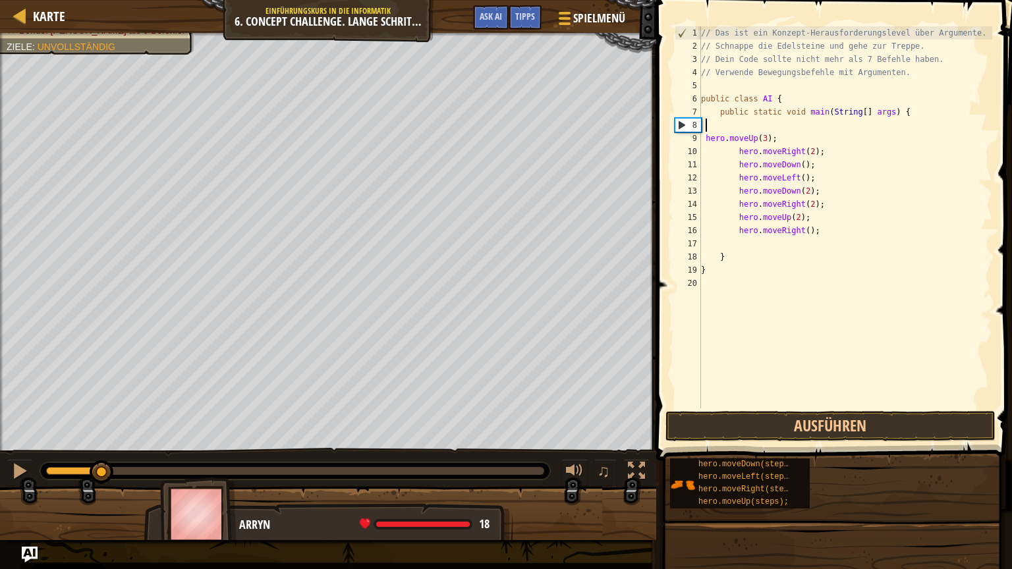
scroll to position [6, 0]
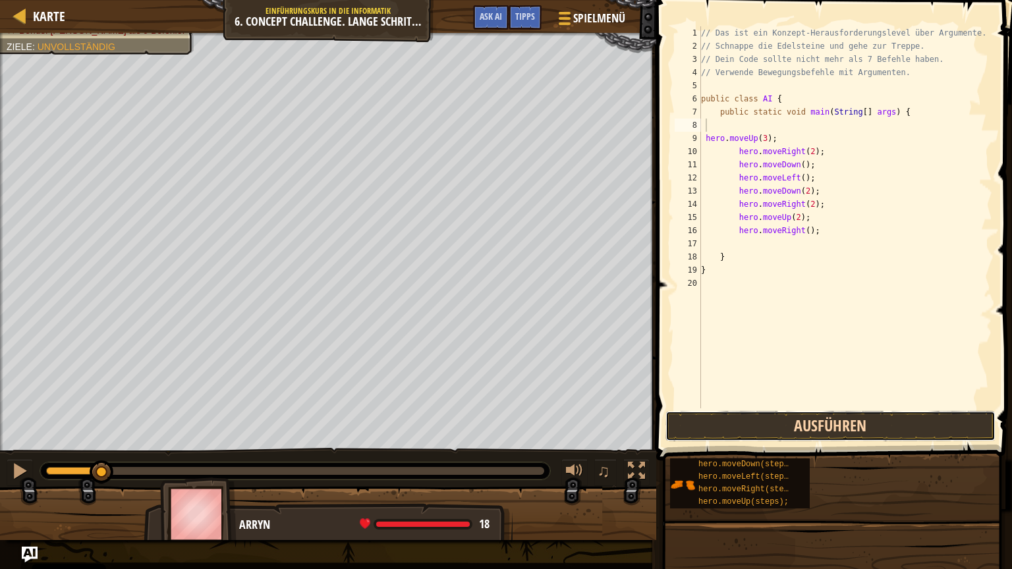
click at [768, 427] on button "Ausführen" at bounding box center [830, 426] width 330 height 30
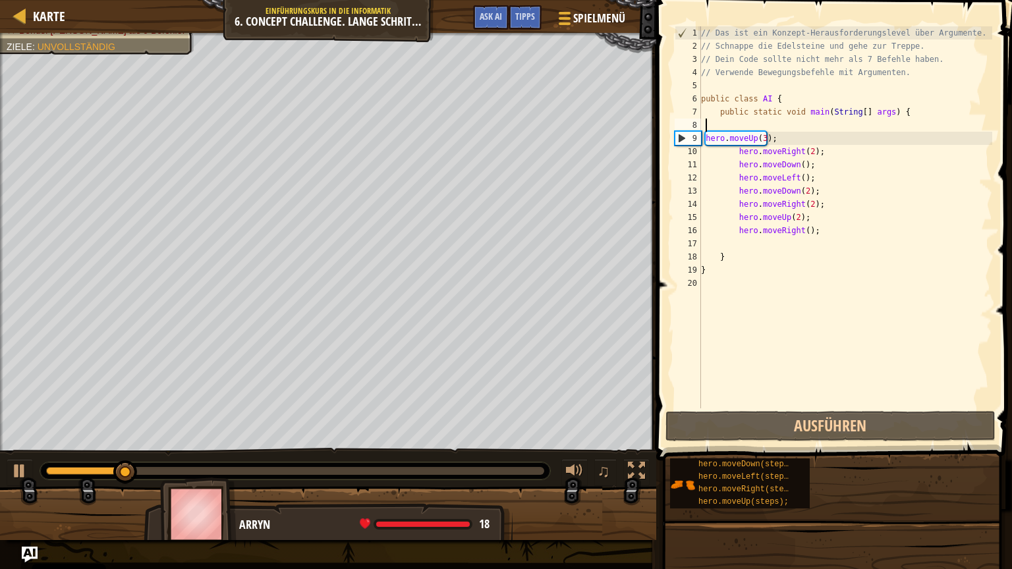
click at [712, 121] on div "// Das ist ein Konzept-Herausforderungslevel über Argumente. // Schnappe die Ed…" at bounding box center [845, 230] width 294 height 408
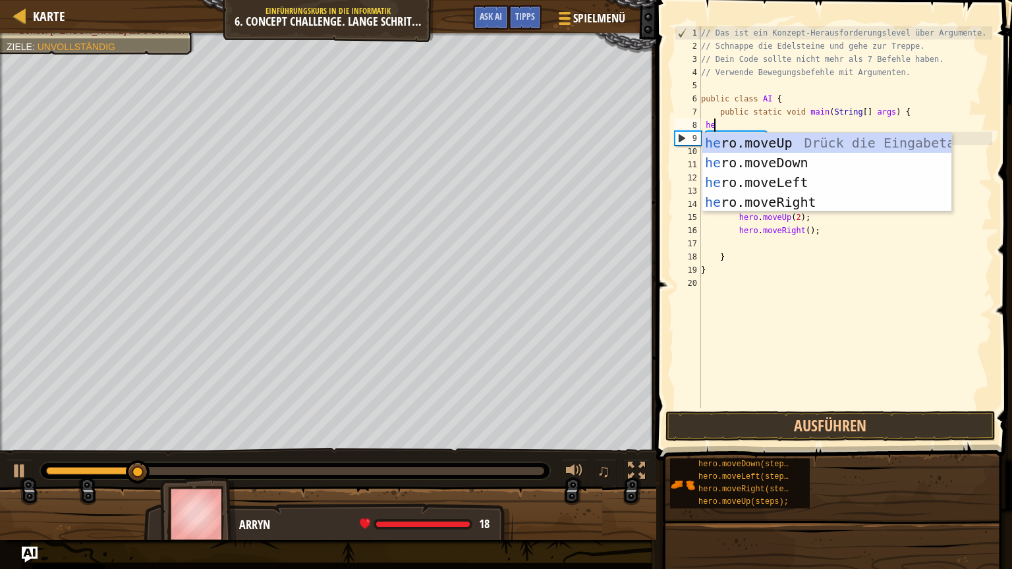
type textarea "her"
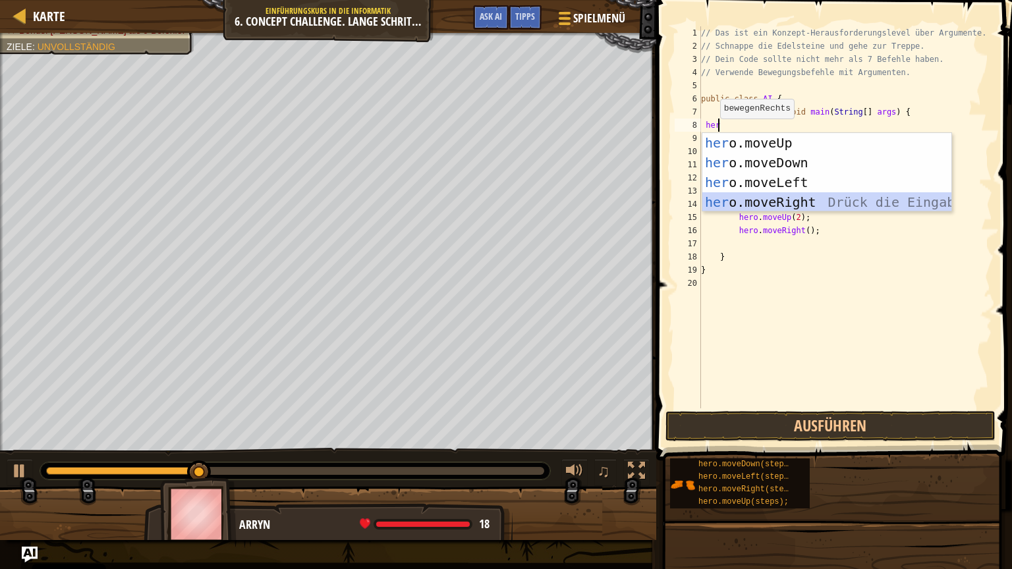
click at [738, 199] on div "her o.moveUp Drück die Eingabetaste her o.moveDown Drück die Eingabetaste her o…" at bounding box center [826, 192] width 249 height 119
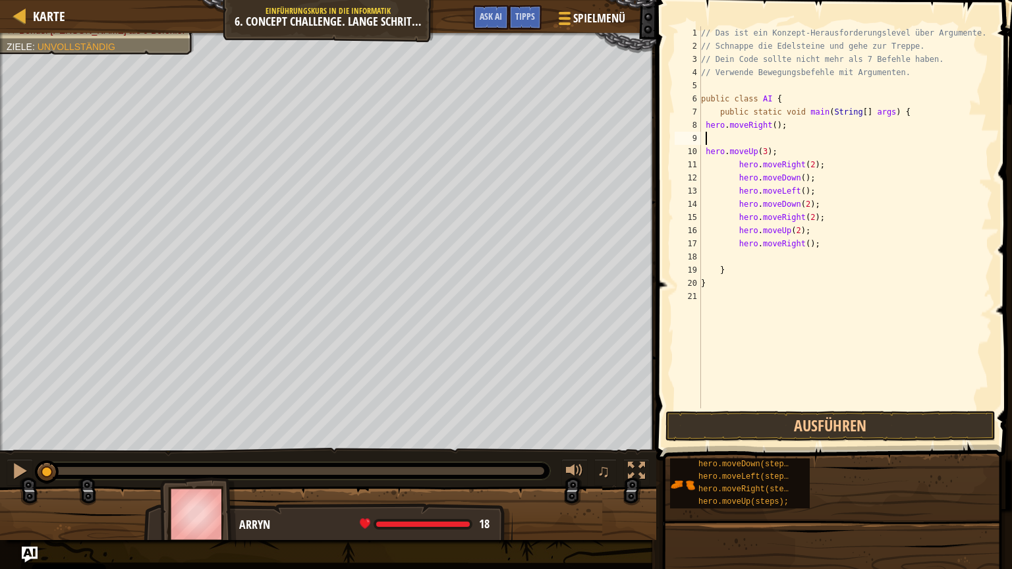
drag, startPoint x: 231, startPoint y: 468, endPoint x: 0, endPoint y: 504, distance: 234.1
click at [0, 485] on div "Dein Held muss überleben. Sammle alle 3 Edelsteine. Escape from the dungeon. Bo…" at bounding box center [506, 286] width 1012 height 507
click at [690, 421] on button "Ausführen" at bounding box center [830, 426] width 330 height 30
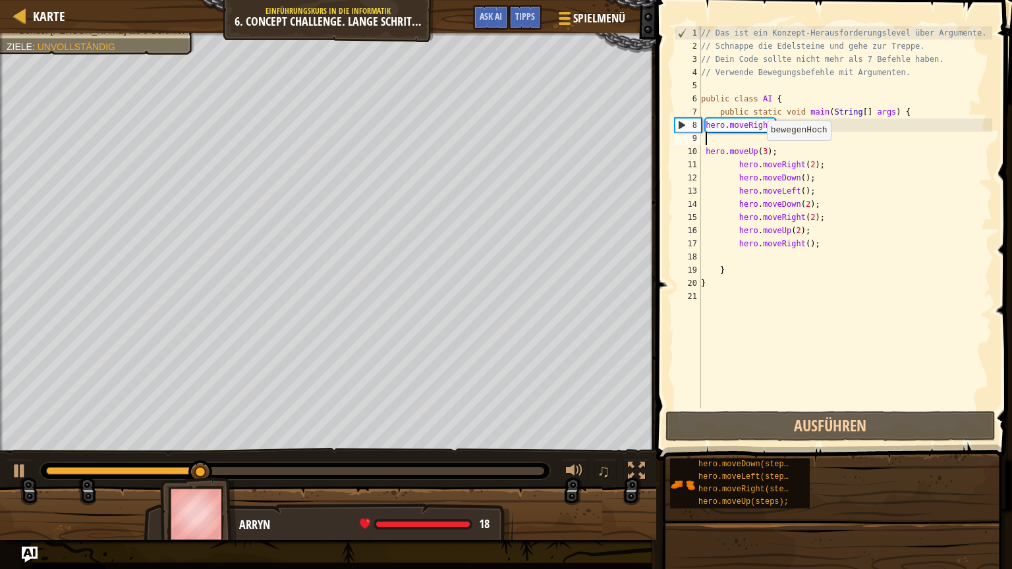
click at [759, 153] on div "// Das ist ein Konzept-Herausforderungslevel über Argumente. // Schnappe die Ed…" at bounding box center [845, 230] width 294 height 408
type textarea "hero.moveUp(3);"
click at [797, 138] on div "// Das ist ein Konzept-Herausforderungslevel über Argumente. // Schnappe die Ed…" at bounding box center [845, 230] width 294 height 408
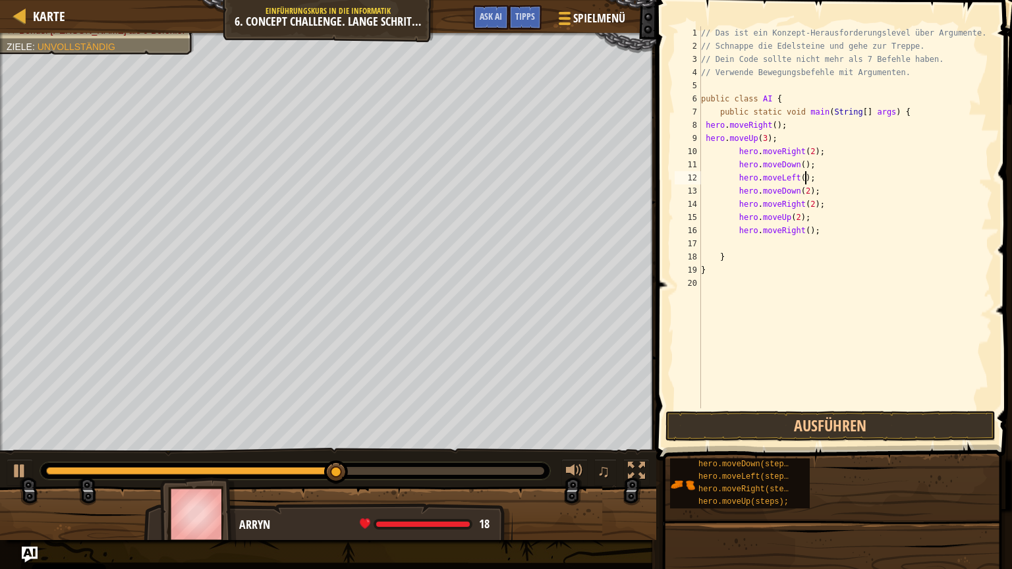
drag, startPoint x: 806, startPoint y: 181, endPoint x: 809, endPoint y: 174, distance: 7.7
click at [809, 174] on div "// Das ist ein Konzept-Herausforderungslevel über Argumente. // Schnappe die Ed…" at bounding box center [845, 230] width 294 height 408
click at [589, 21] on span "Spielmenü" at bounding box center [599, 18] width 55 height 18
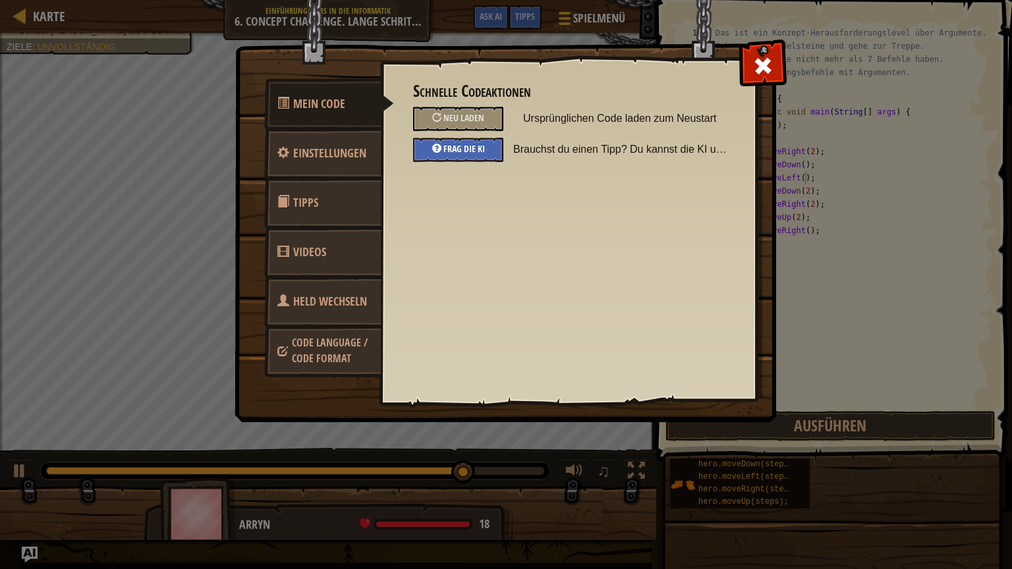
click at [481, 145] on span "Frag die KI" at bounding box center [463, 148] width 41 height 13
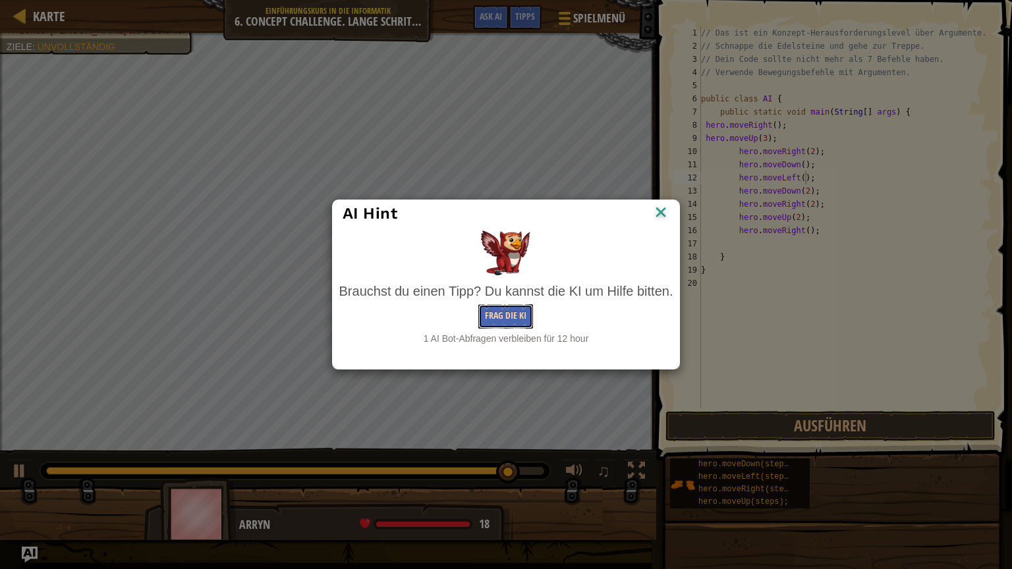
click at [514, 319] on button "Frag die KI" at bounding box center [505, 316] width 55 height 24
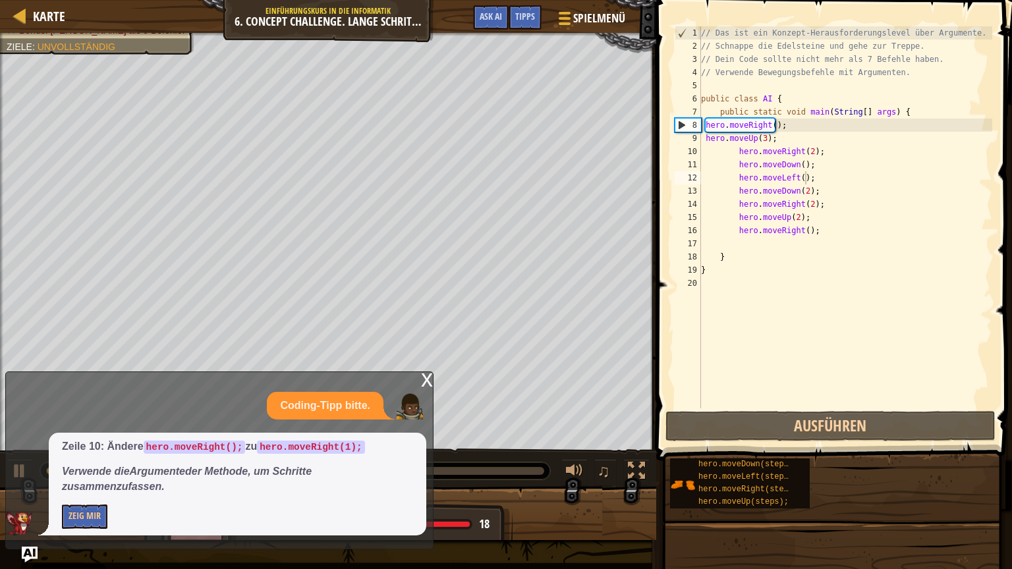
click at [121, 469] on em "Verwende die Argumente der Methode, um Schritte zusammenzufassen." at bounding box center [187, 479] width 250 height 26
click at [127, 477] on em "Verwende die Argumente der Methode, um Schritte zusammenzufassen." at bounding box center [187, 479] width 250 height 26
click at [803, 151] on div "// Das ist ein Konzept-Herausforderungslevel über Argumente. // Schnappe die Ed…" at bounding box center [845, 230] width 294 height 408
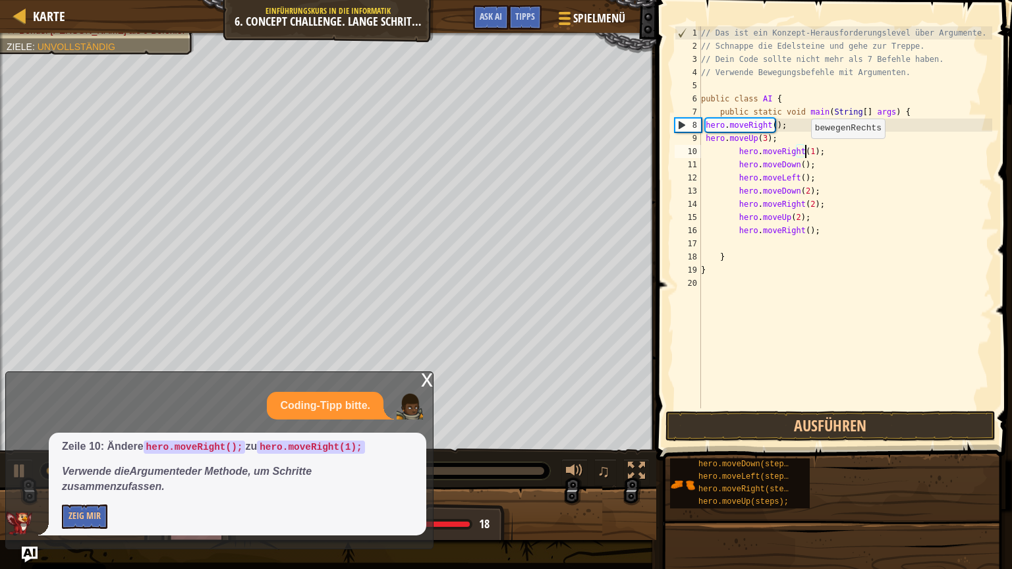
scroll to position [6, 8]
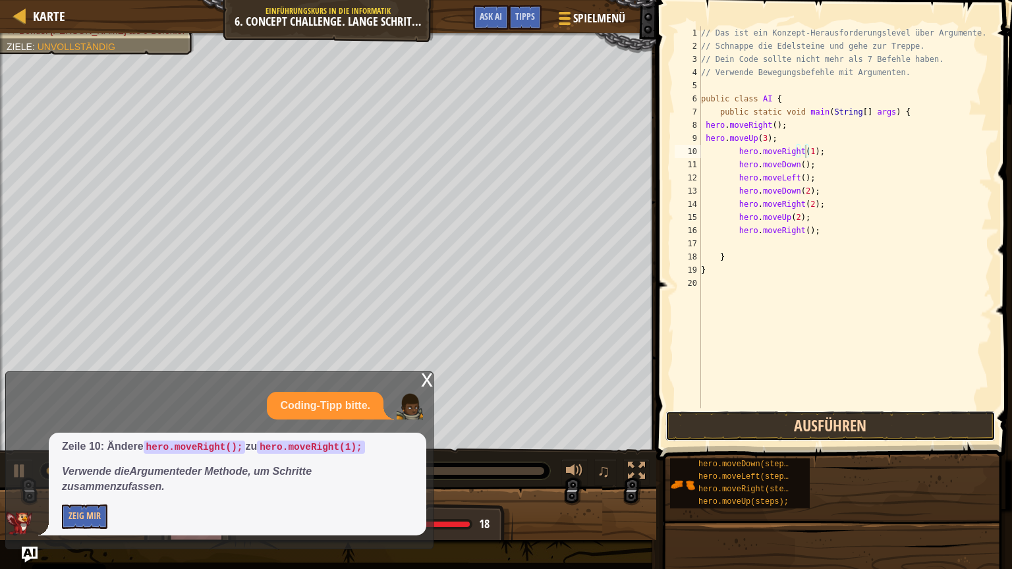
click at [684, 429] on button "Ausführen" at bounding box center [830, 426] width 330 height 30
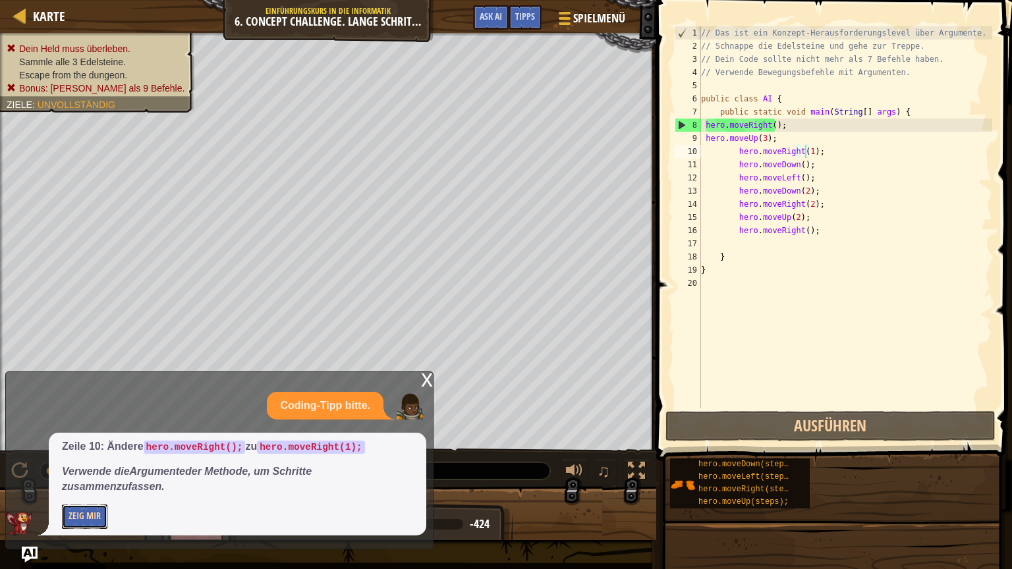
click at [73, 485] on button "Zeig mir" at bounding box center [84, 516] width 45 height 24
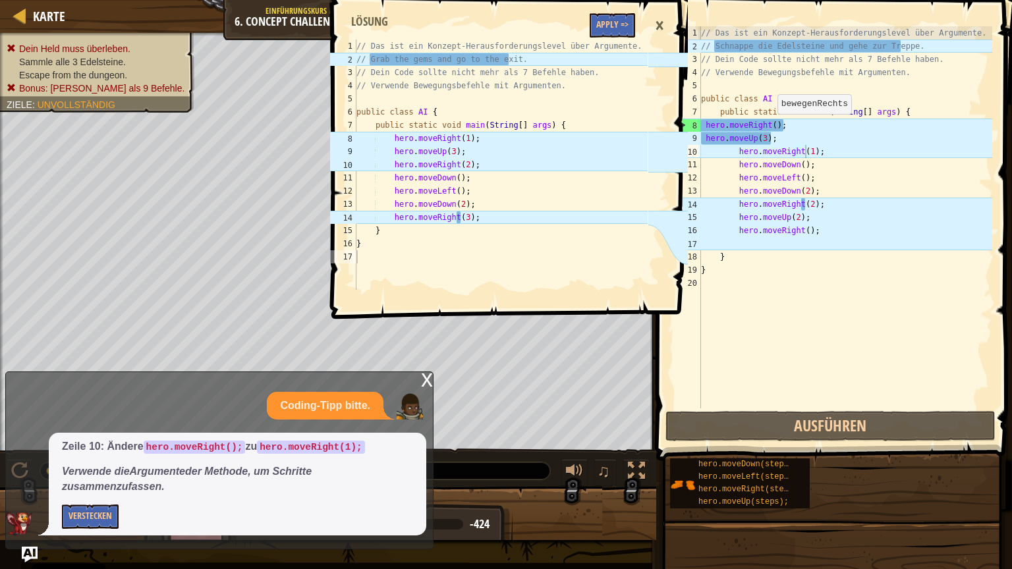
scroll to position [6, 5]
click at [770, 126] on div "// Das ist ein Konzept-Herausforderungslevel über Argumente. // Schnappe die Ed…" at bounding box center [845, 230] width 294 height 408
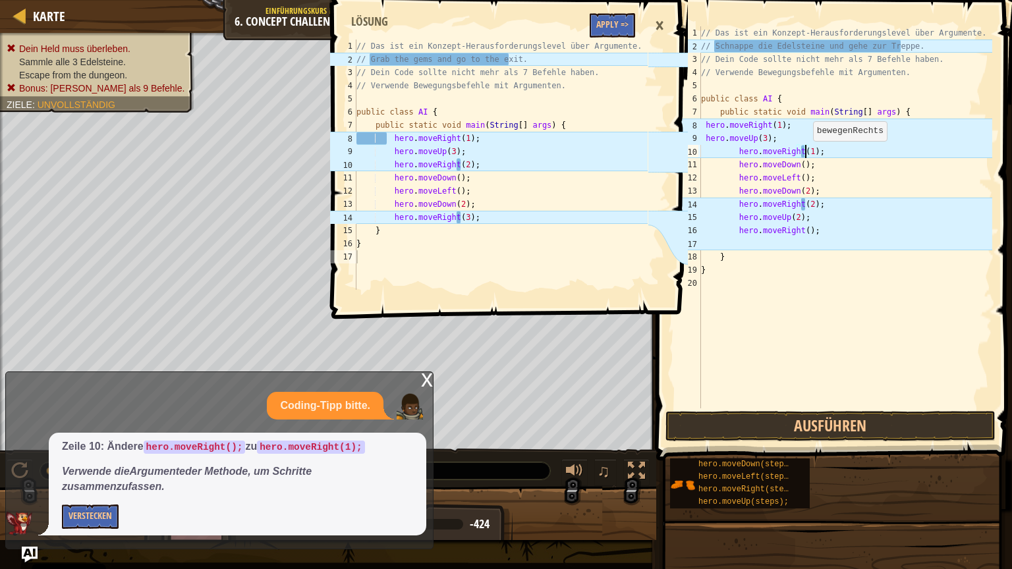
click at [806, 154] on div "// Das ist ein Konzept-Herausforderungslevel über Argumente. // Schnappe die Ed…" at bounding box center [845, 230] width 294 height 408
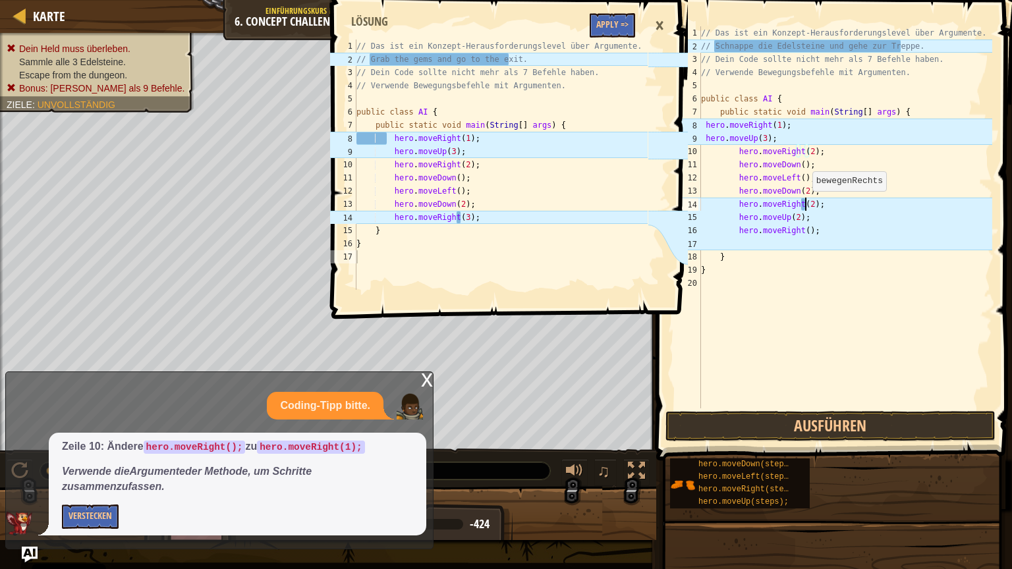
click at [805, 204] on div "// Das ist ein Konzept-Herausforderungslevel über Argumente. // Schnappe die Ed…" at bounding box center [845, 230] width 294 height 408
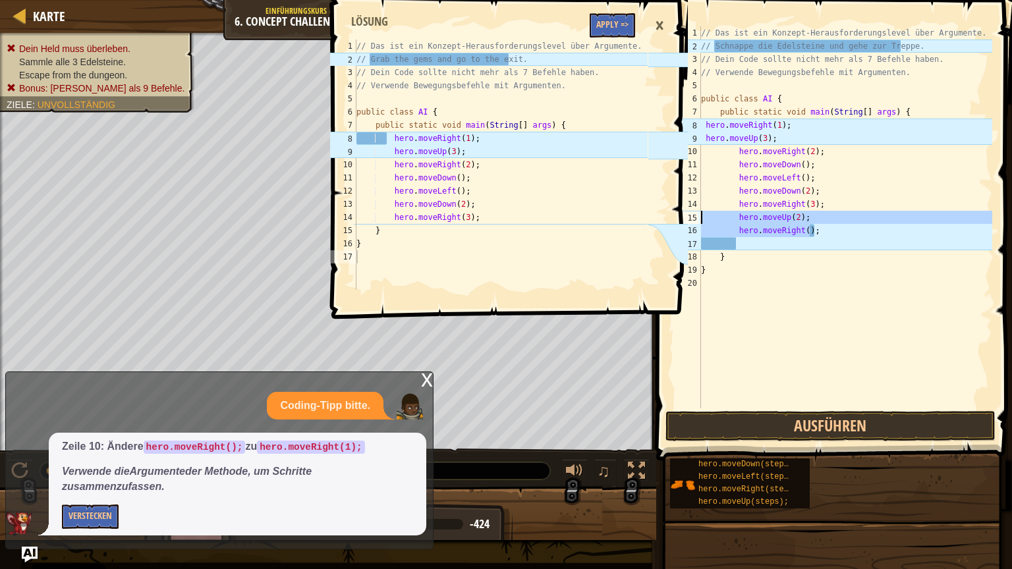
drag, startPoint x: 814, startPoint y: 232, endPoint x: 701, endPoint y: 219, distance: 113.4
click at [701, 219] on div "// Das ist ein Konzept-Herausforderungslevel über Argumente. // Schnappe die Ed…" at bounding box center [845, 230] width 294 height 408
type textarea "hero.moveUp(2); hero.moveRight();"
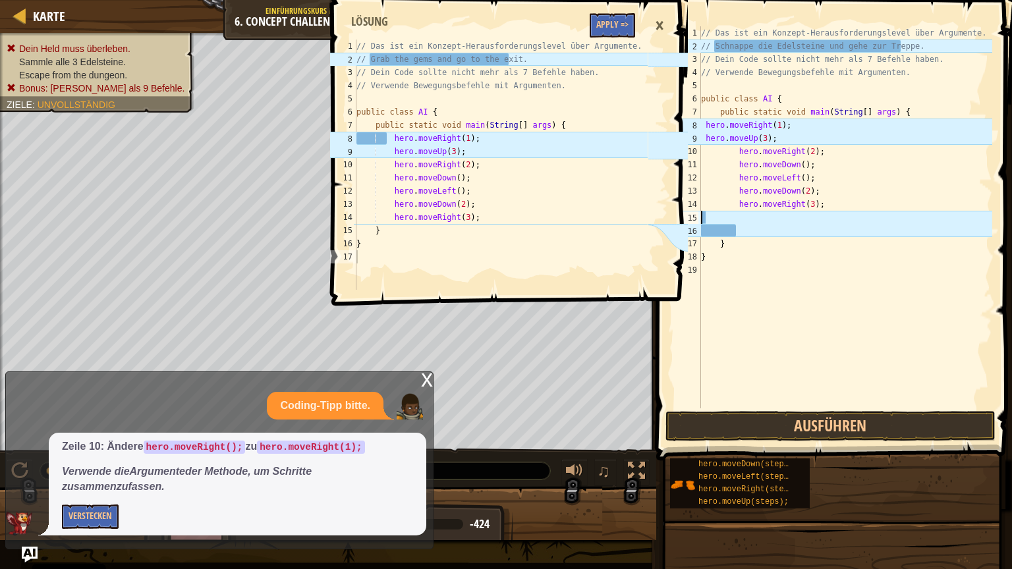
scroll to position [6, 0]
type textarea "hero.moveRight(3);"
click at [727, 214] on div "// Das ist ein Konzept-Herausforderungslevel über Argumente. // Schnappe die Ed…" at bounding box center [845, 230] width 294 height 408
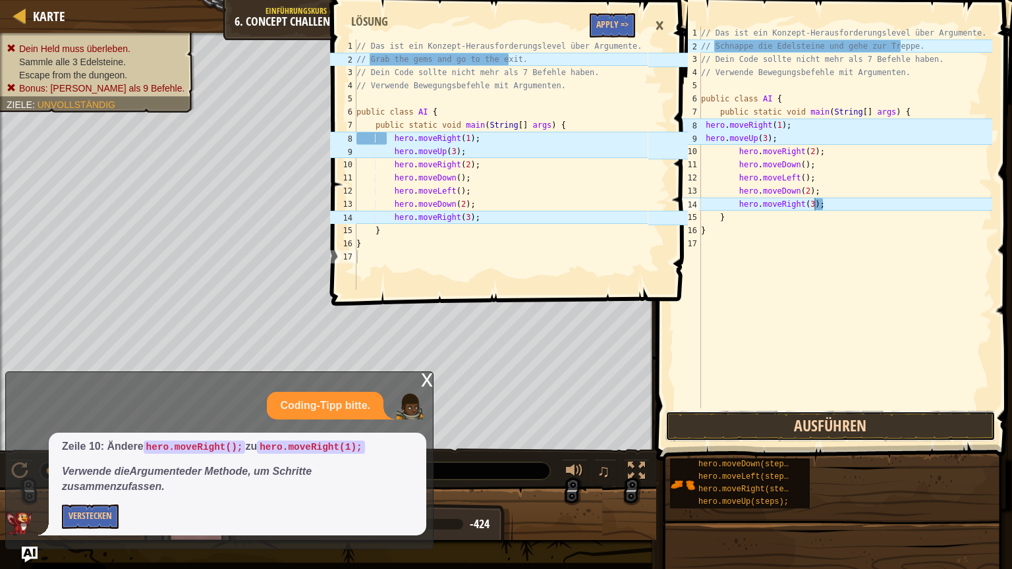
click at [767, 429] on button "Ausführen" at bounding box center [830, 426] width 330 height 30
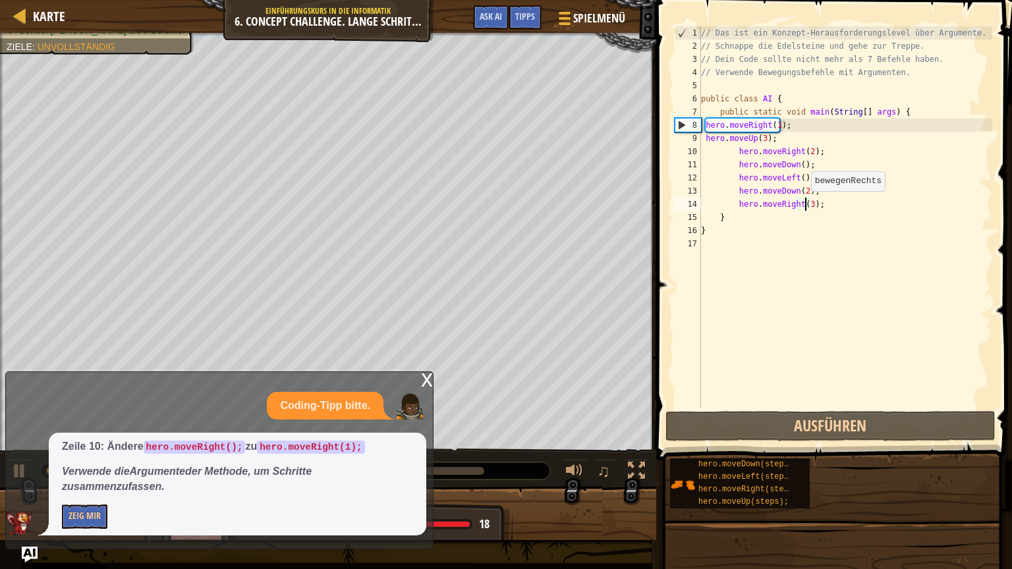
click at [803, 204] on div "// Das ist ein Konzept-Herausforderungslevel über Argumente. // Schnappe die Ed…" at bounding box center [845, 230] width 294 height 408
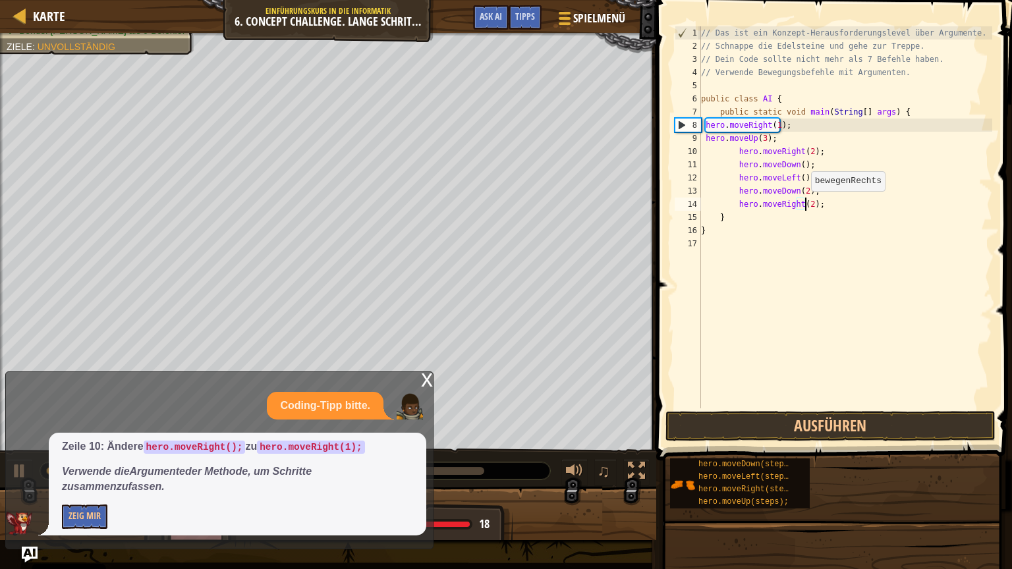
scroll to position [6, 8]
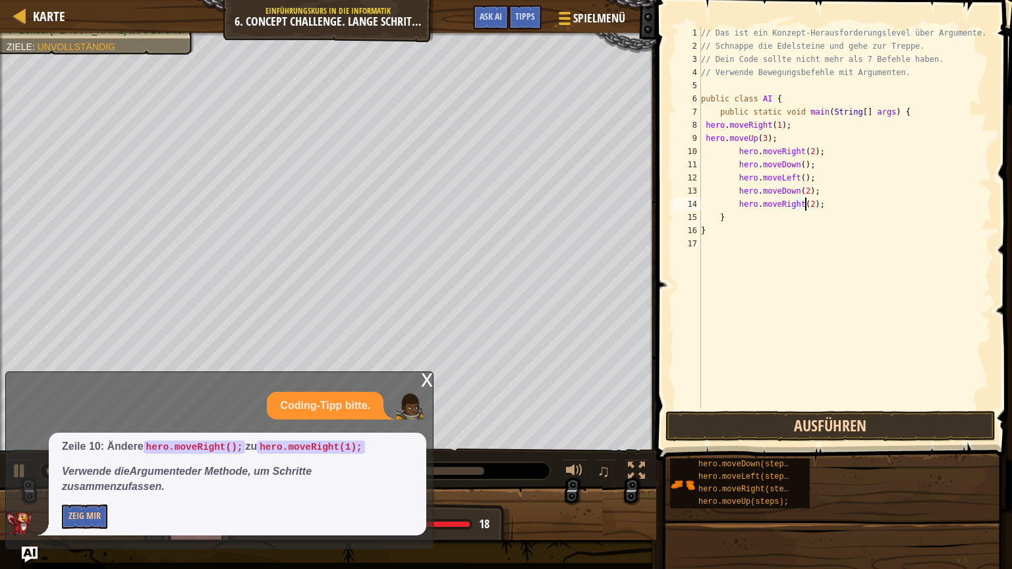
type textarea "hero.moveRight(2);"
click at [776, 431] on button "Ausführen" at bounding box center [830, 426] width 330 height 30
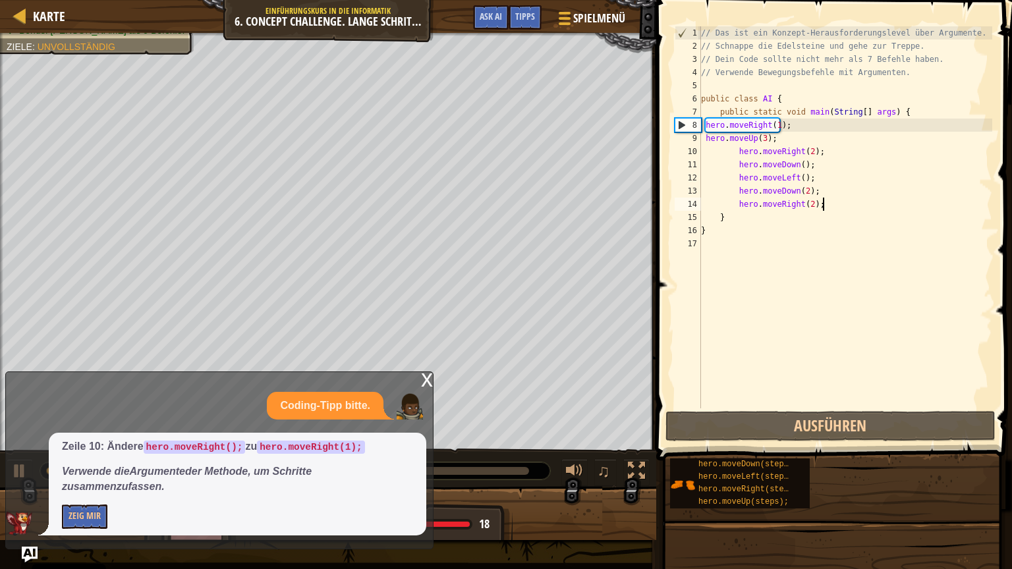
click at [853, 207] on div "// Das ist ein Konzept-Herausforderungslevel über Argumente. // Schnappe die Ed…" at bounding box center [845, 230] width 294 height 408
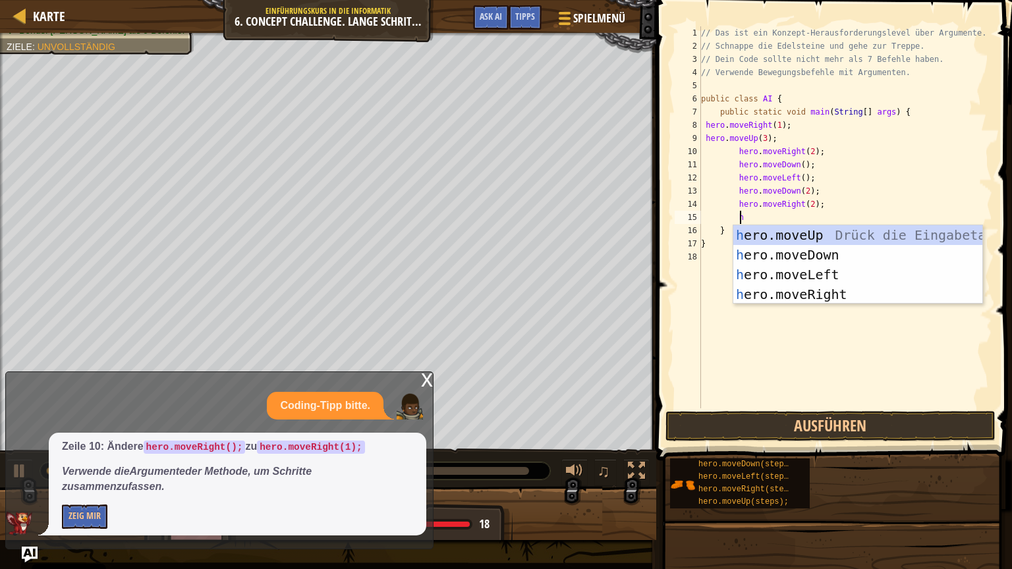
type textarea "her"
click at [837, 234] on div "her o.moveUp Drück die Eingabetaste her o.moveDown Drück die Eingabetaste her o…" at bounding box center [857, 284] width 249 height 119
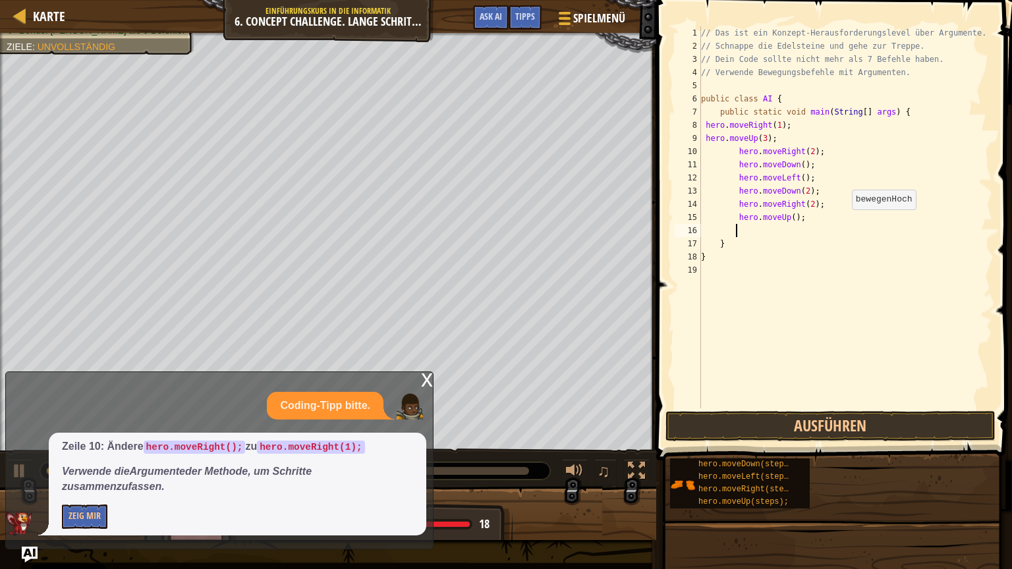
scroll to position [6, 2]
click at [786, 217] on div "// Das ist ein Konzept-Herausforderungslevel über Argumente. // Schnappe die Ed…" at bounding box center [845, 230] width 294 height 408
click at [778, 422] on button "Ausführen" at bounding box center [830, 426] width 330 height 30
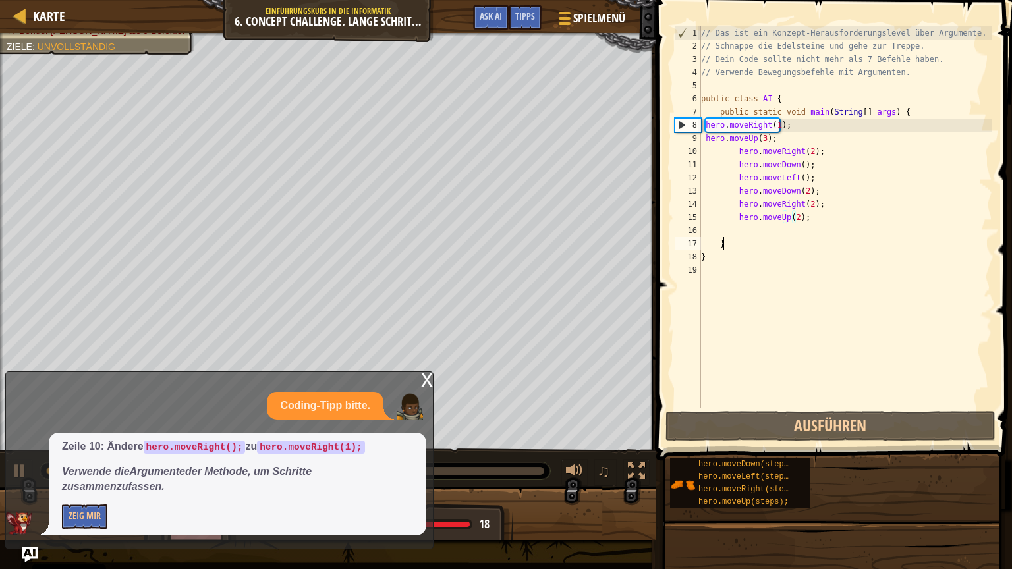
click at [746, 238] on div "// Das ist ein Konzept-Herausforderungslevel über Argumente. // Schnappe die Ed…" at bounding box center [845, 230] width 294 height 408
type textarea "}"
click at [749, 232] on div "// Das ist ein Konzept-Herausforderungslevel über Argumente. // Schnappe die Ed…" at bounding box center [845, 230] width 294 height 408
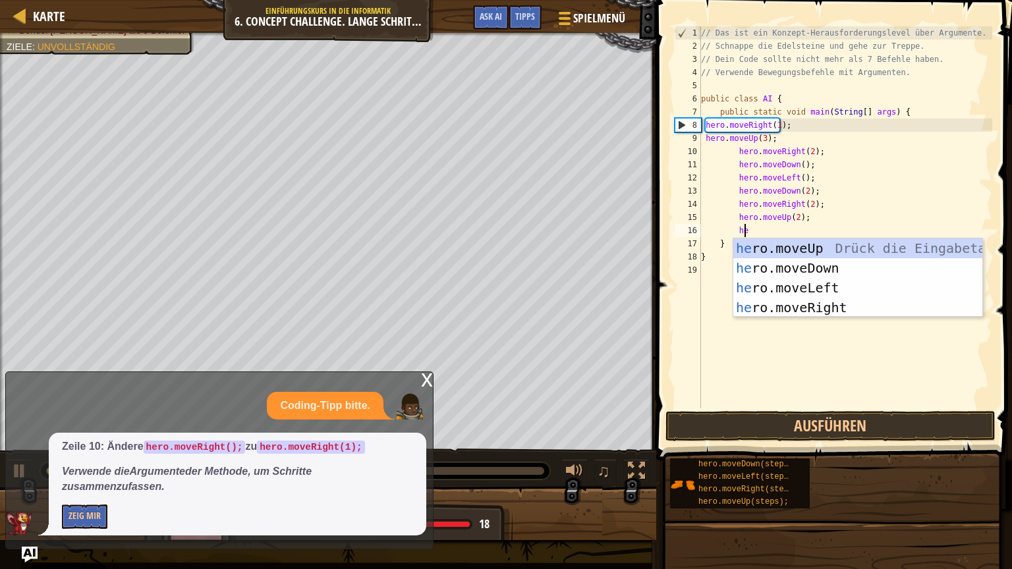
type textarea "her"
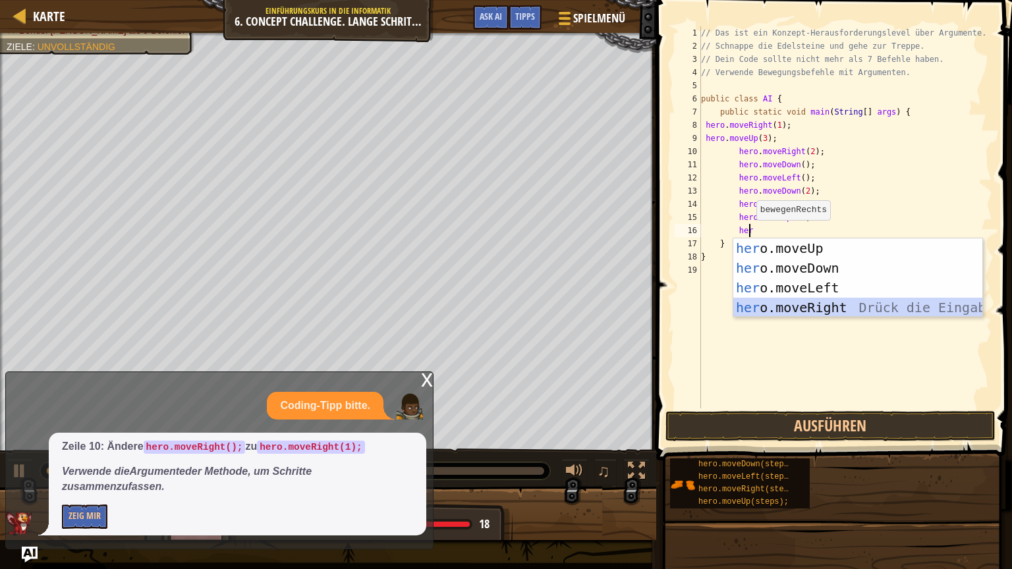
click at [756, 300] on div "her o.moveUp Drück die Eingabetaste her o.moveDown Drück die Eingabetaste her o…" at bounding box center [857, 297] width 249 height 119
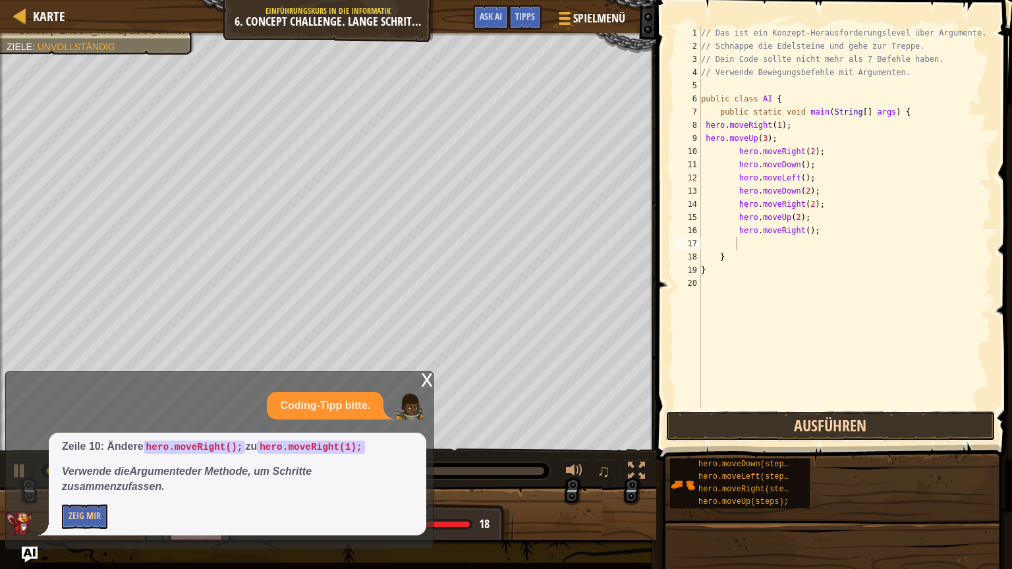
click at [757, 425] on button "Ausführen" at bounding box center [830, 426] width 330 height 30
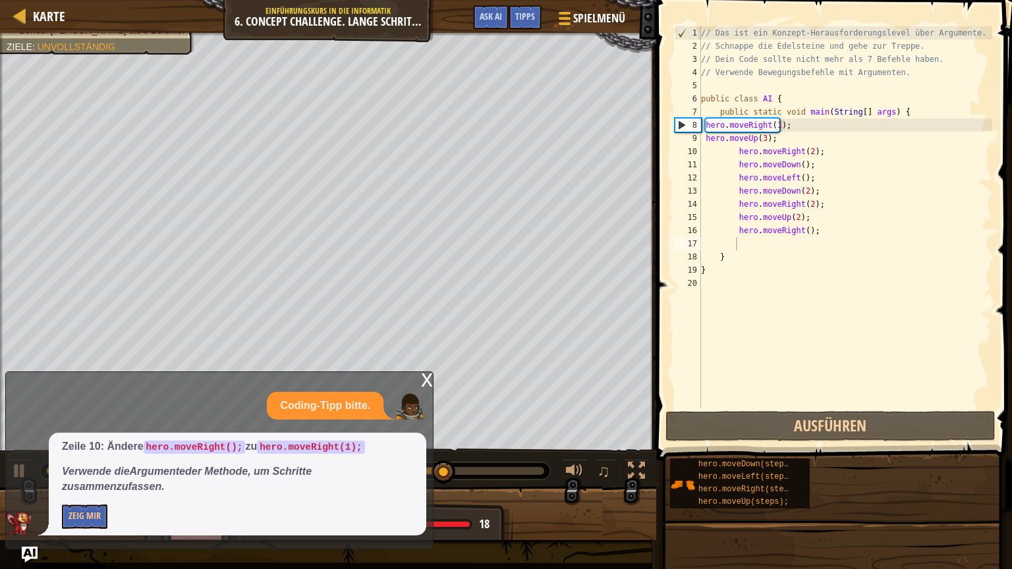
click at [427, 382] on div "x" at bounding box center [427, 378] width 12 height 13
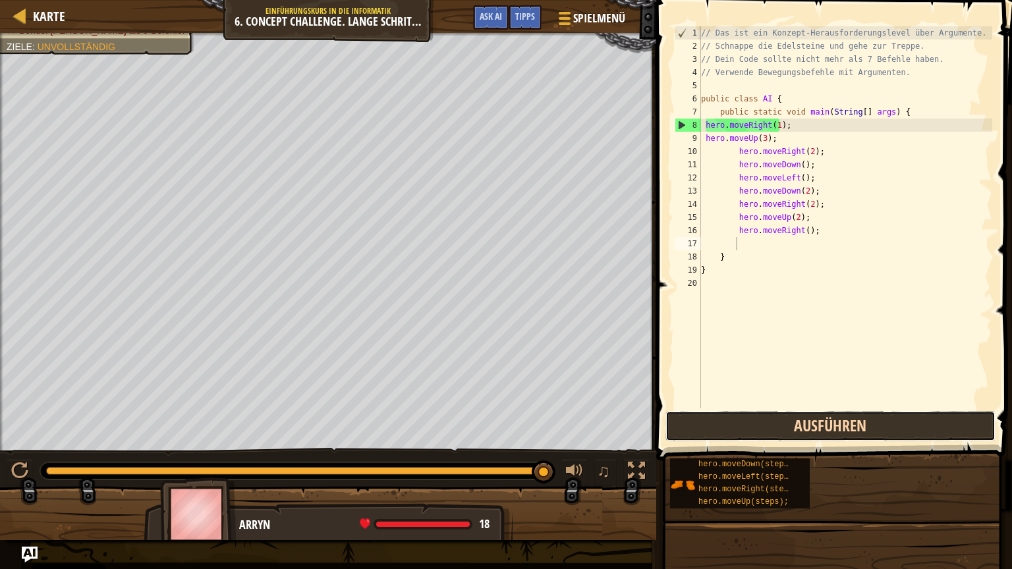
click at [751, 415] on button "Ausführen" at bounding box center [830, 426] width 330 height 30
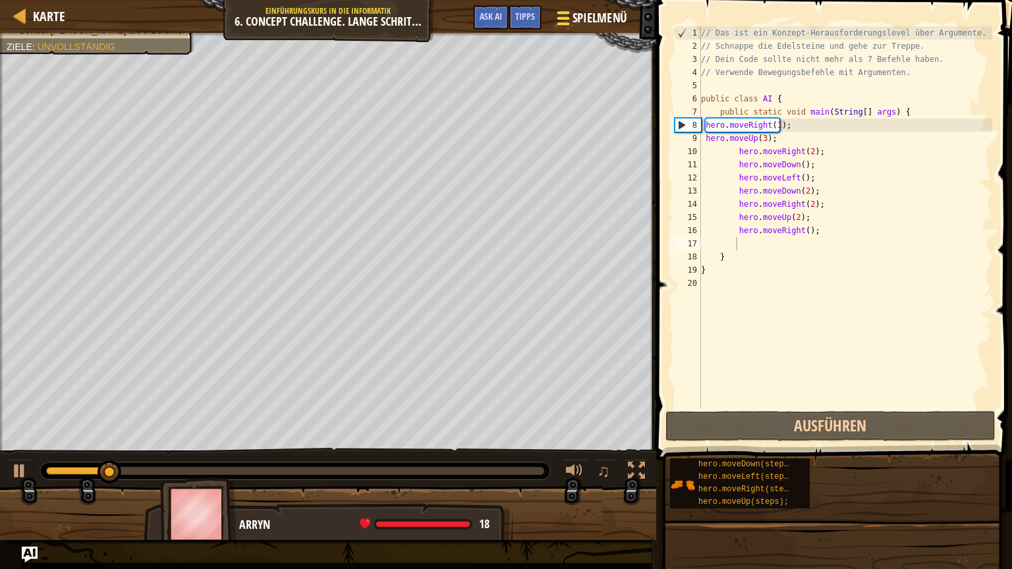
click at [563, 11] on div at bounding box center [563, 18] width 18 height 19
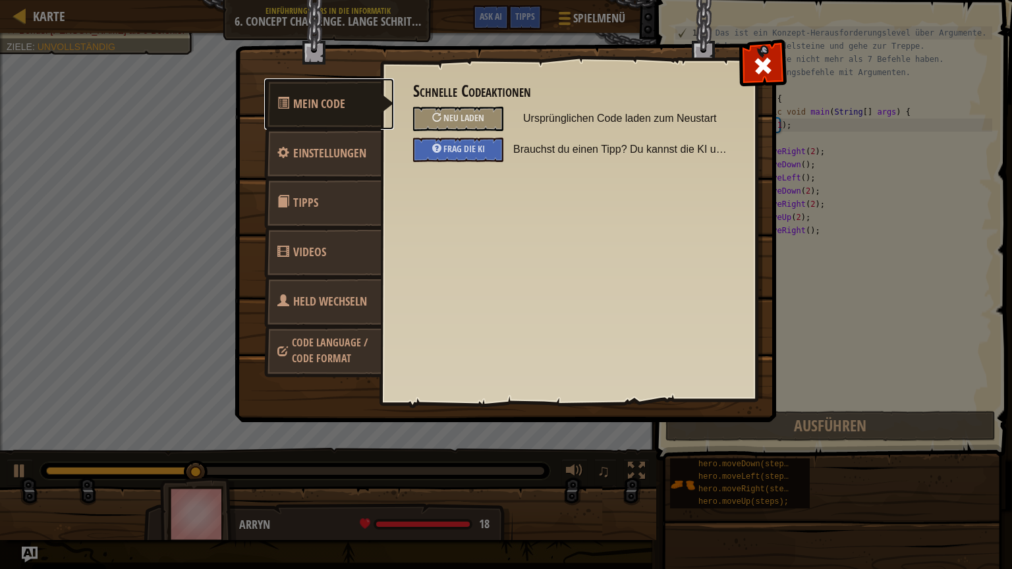
click at [329, 112] on link "Mein Code" at bounding box center [329, 103] width 130 height 51
click at [334, 306] on span "Held wechseln" at bounding box center [330, 301] width 74 height 16
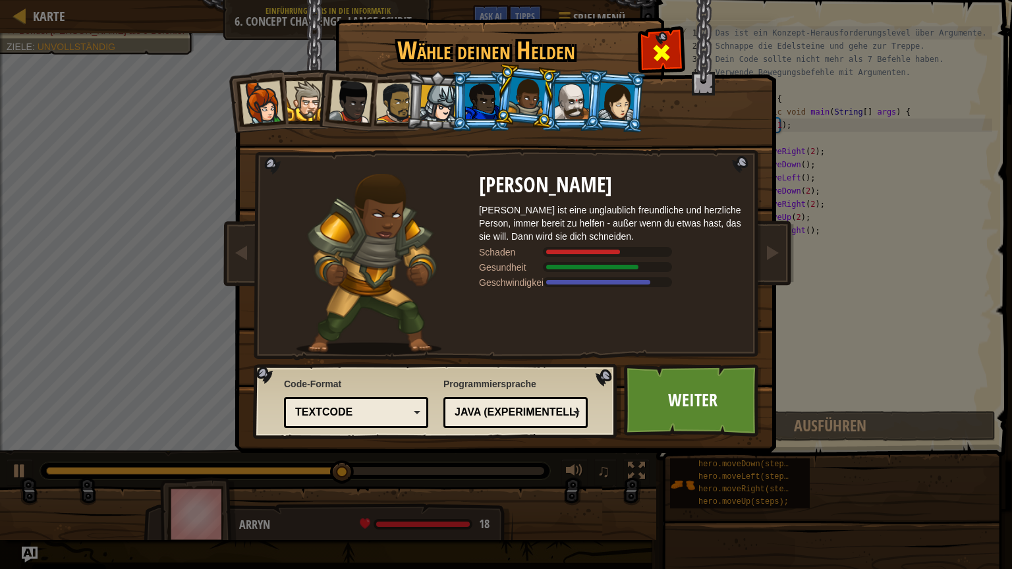
click at [643, 34] on div at bounding box center [660, 50] width 41 height 41
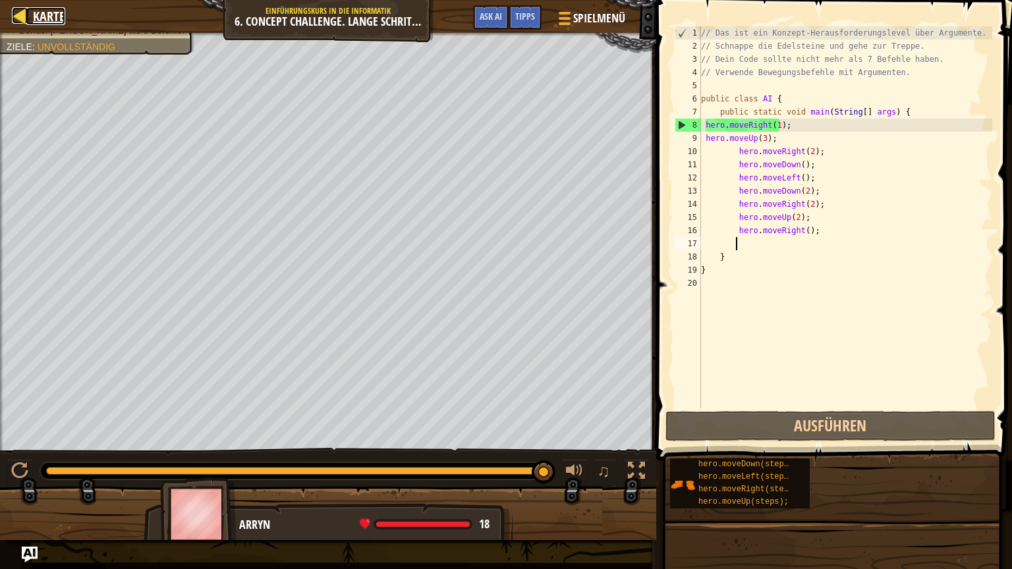
click at [22, 12] on div at bounding box center [20, 15] width 16 height 16
select select "de-DE"
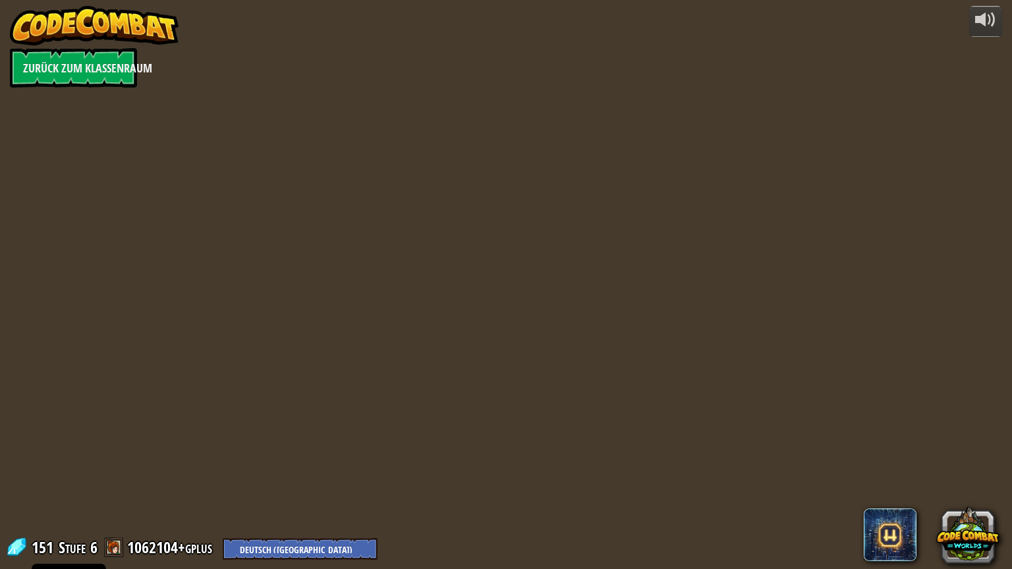
select select "de-DE"
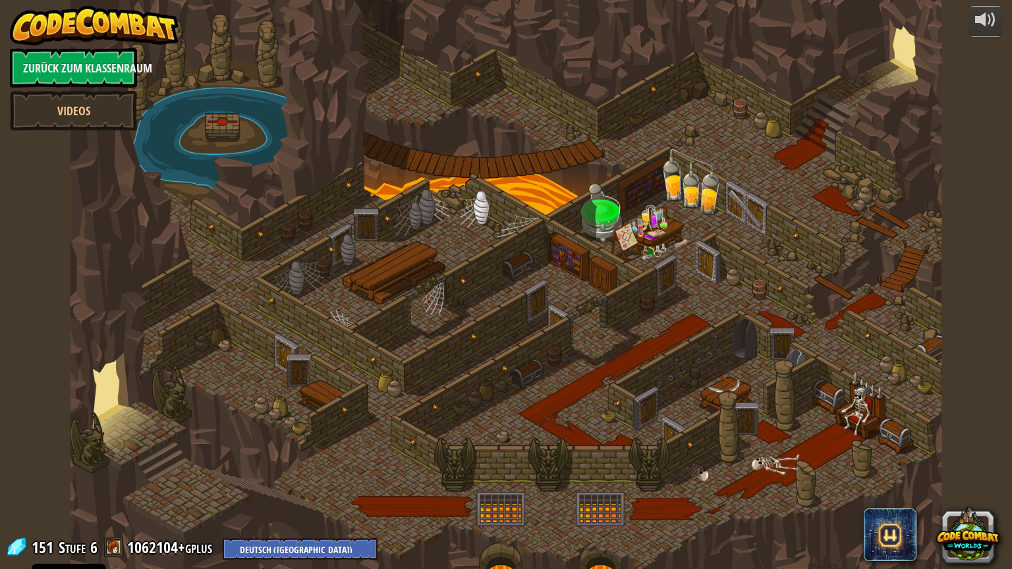
select select "de-DE"
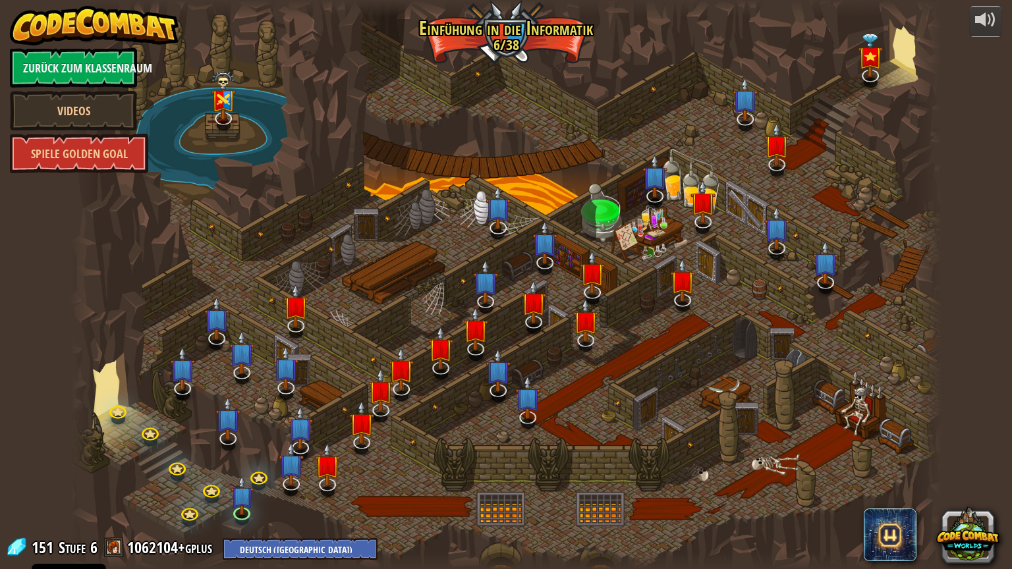
select select "de-DE"
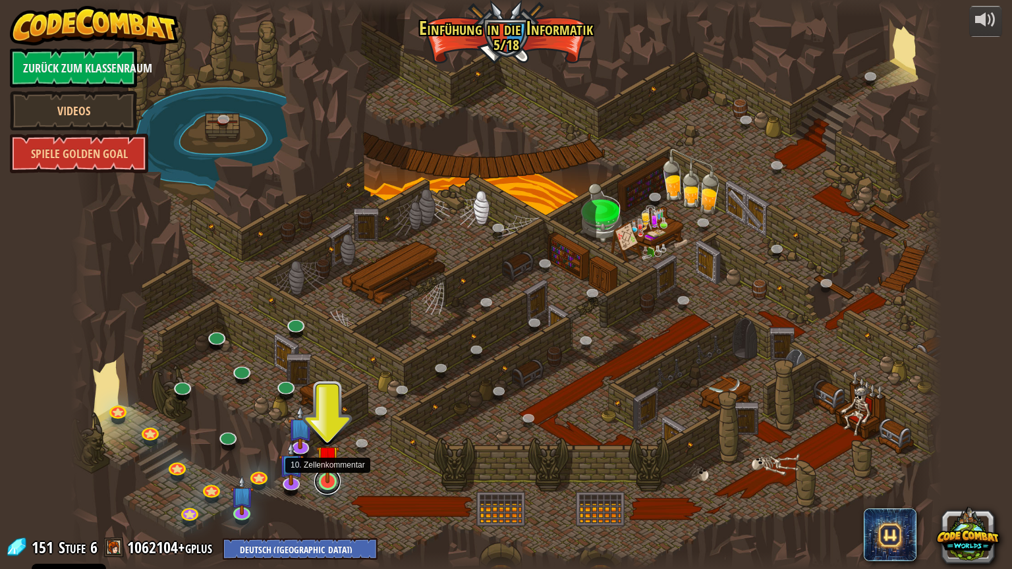
click at [323, 484] on link at bounding box center [327, 481] width 26 height 26
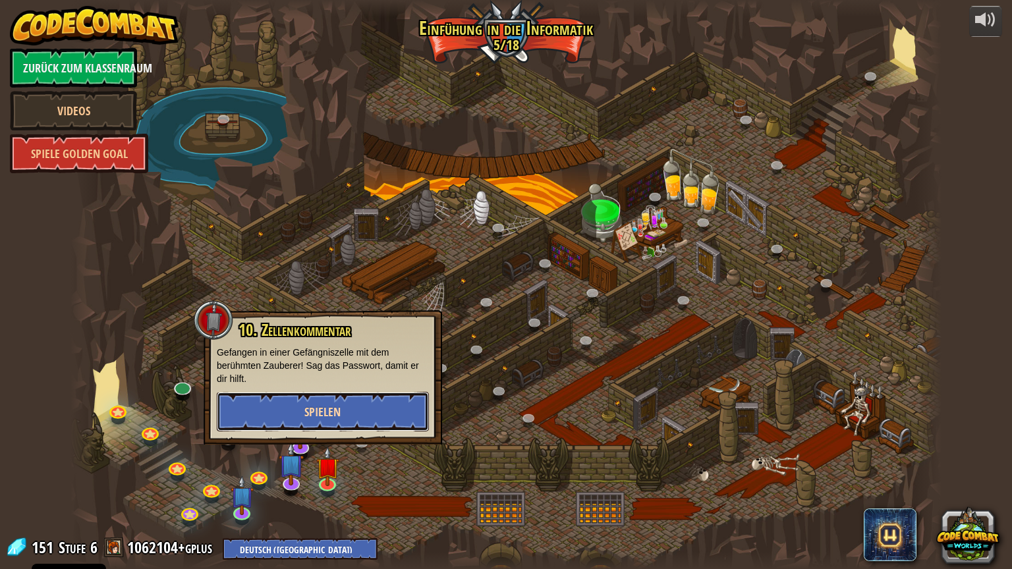
click at [363, 418] on button "Spielen" at bounding box center [323, 412] width 212 height 40
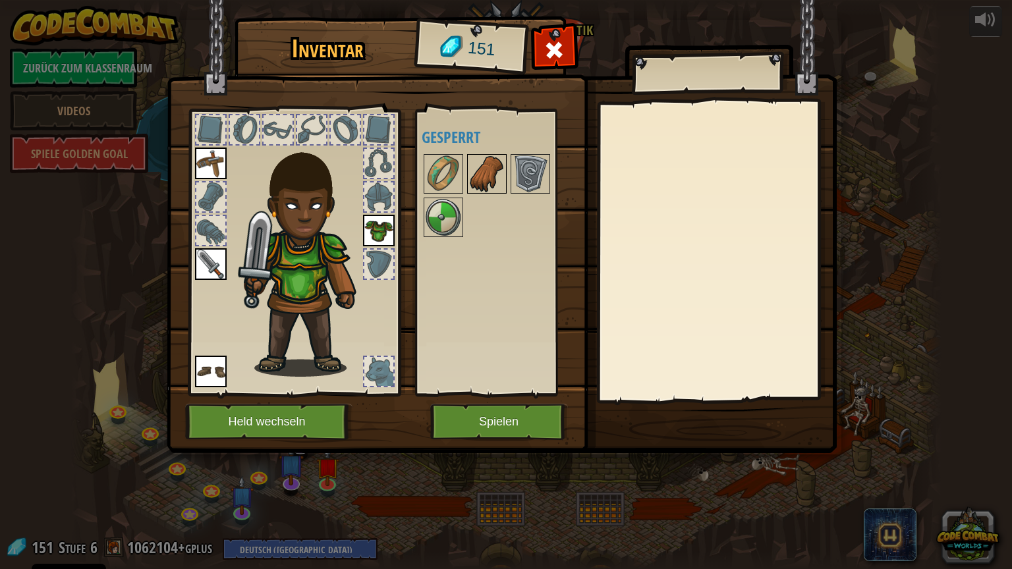
click at [481, 173] on img at bounding box center [486, 173] width 37 height 37
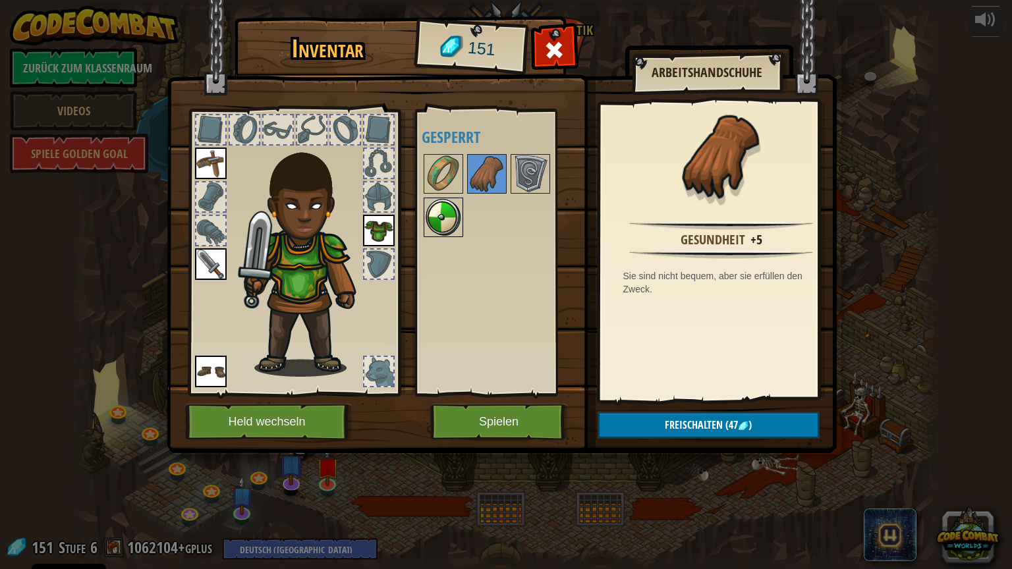
click at [447, 211] on img at bounding box center [443, 217] width 37 height 37
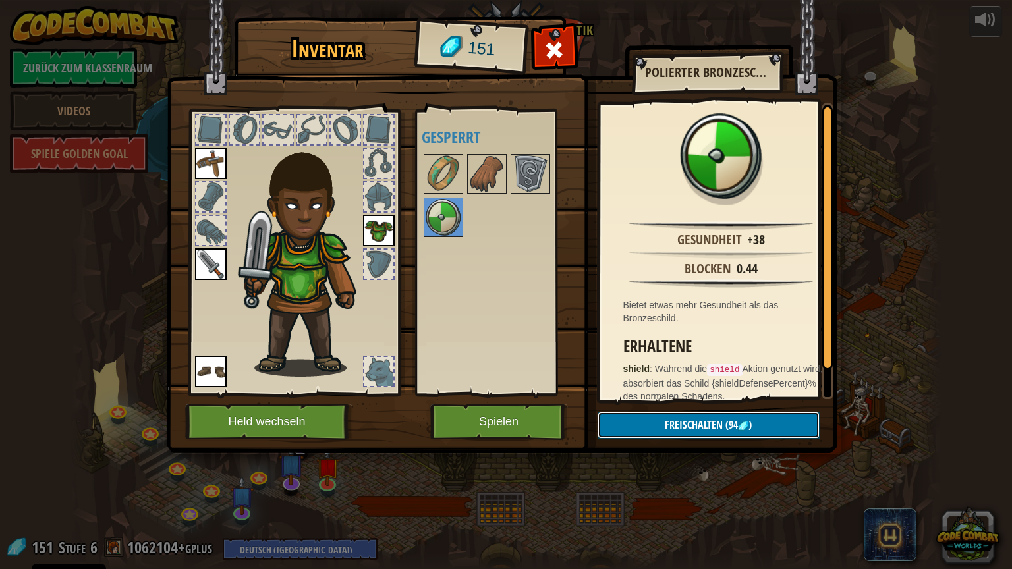
click at [682, 427] on span "Freischalten" at bounding box center [694, 425] width 58 height 14
click at [679, 421] on button "Bestätigen" at bounding box center [708, 425] width 222 height 27
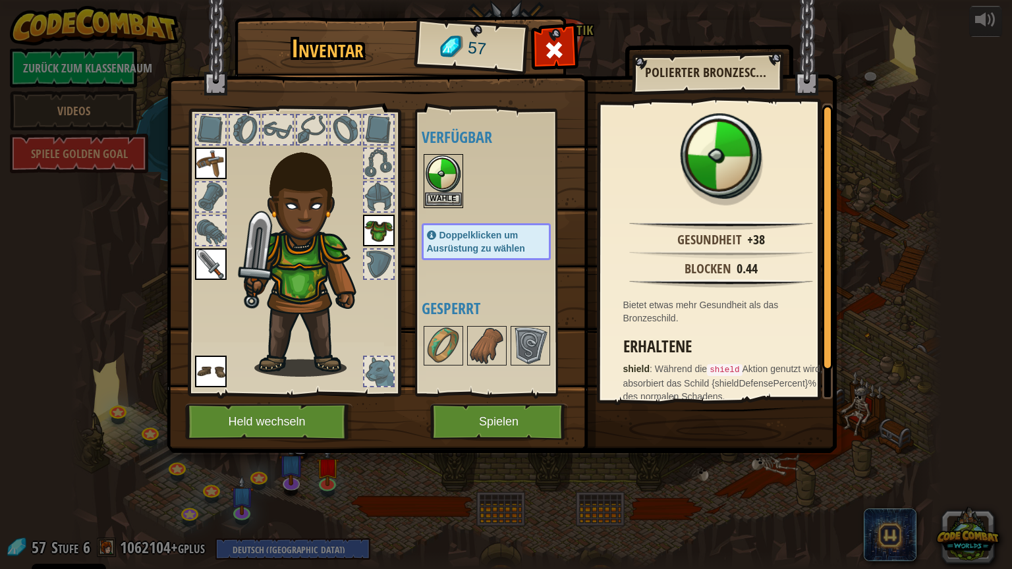
click at [441, 187] on img at bounding box center [443, 173] width 37 height 37
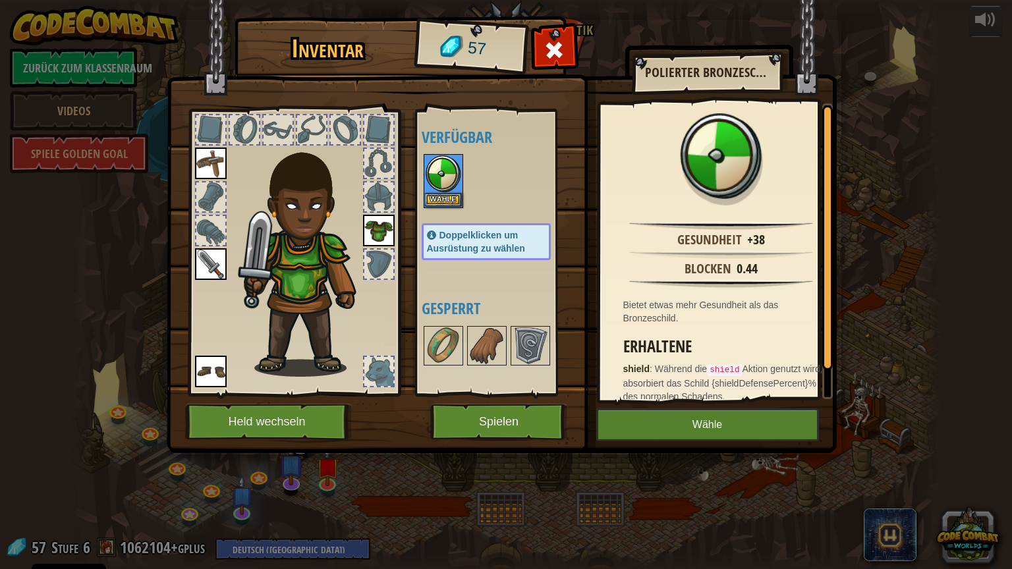
click at [649, 406] on img at bounding box center [502, 214] width 670 height 478
click at [648, 421] on button "Wähle" at bounding box center [707, 424] width 223 height 33
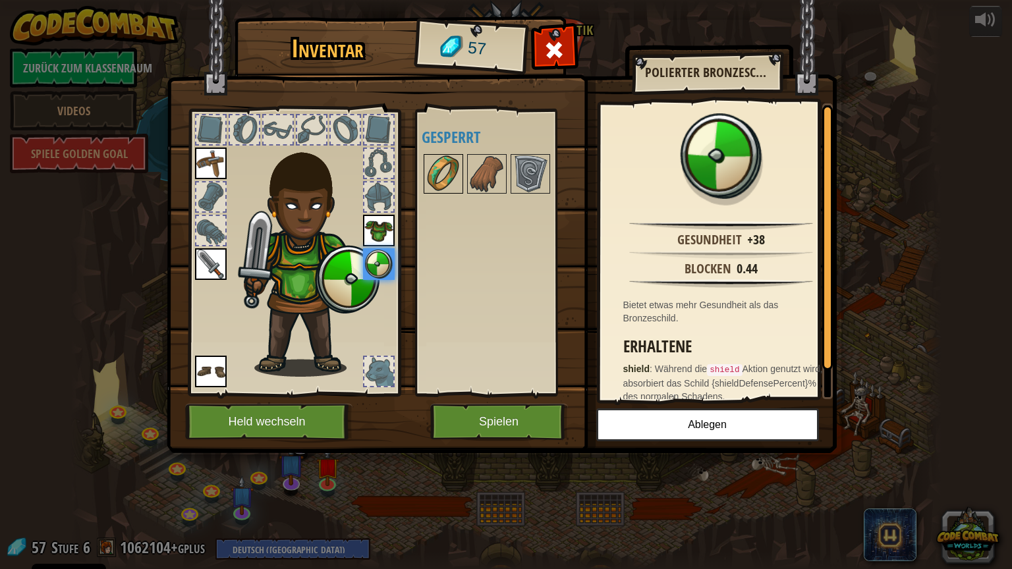
click at [450, 189] on img at bounding box center [443, 173] width 37 height 37
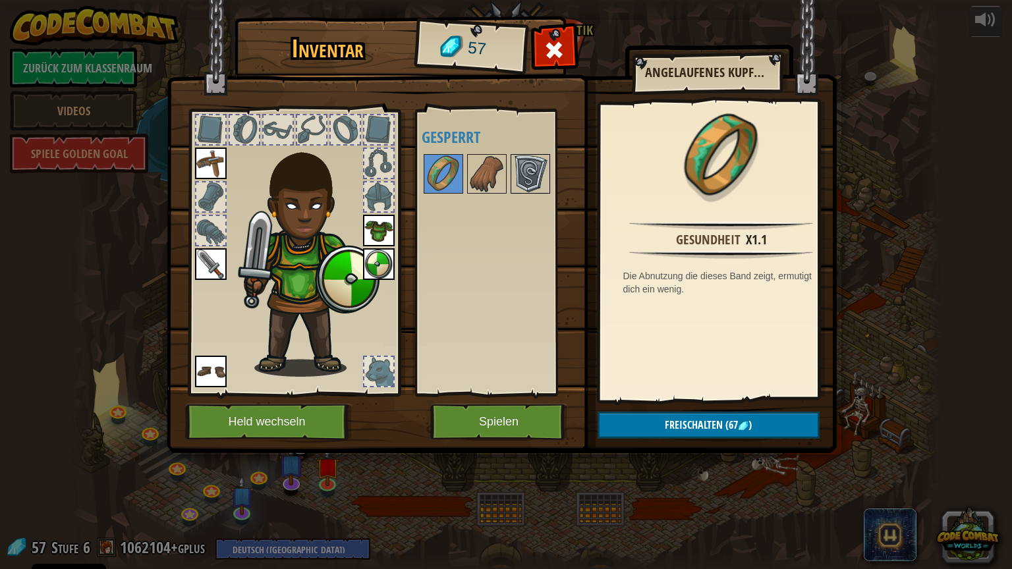
drag, startPoint x: 485, startPoint y: 185, endPoint x: 539, endPoint y: 185, distance: 54.7
click at [539, 185] on div "Verfügbar Wähle Wähle Wähle Wähle Wähle Doppelklicken um Ausrüstung zu wählen G…" at bounding box center [498, 252] width 155 height 275
click at [539, 185] on img at bounding box center [530, 173] width 37 height 37
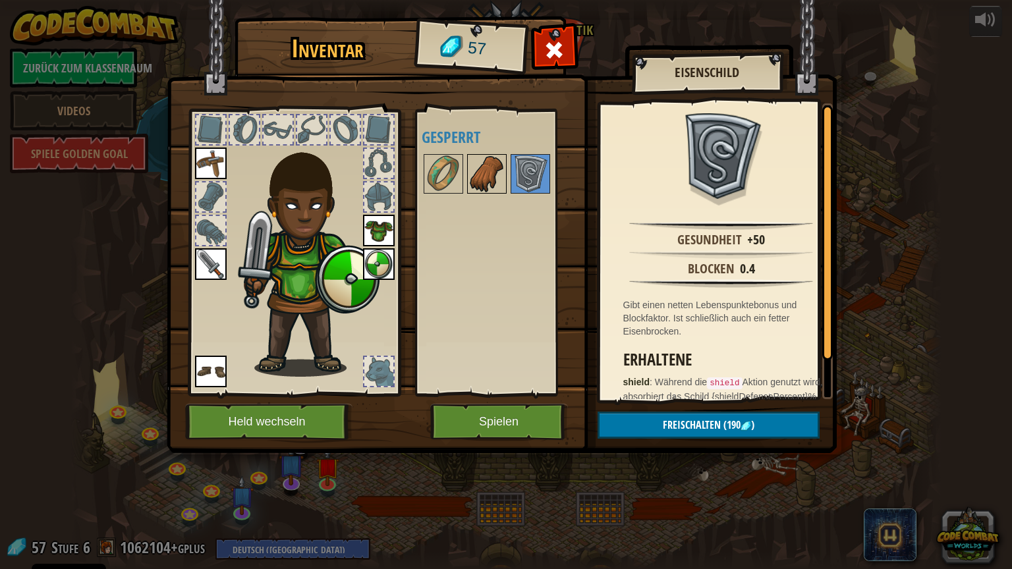
click at [499, 182] on img at bounding box center [486, 173] width 37 height 37
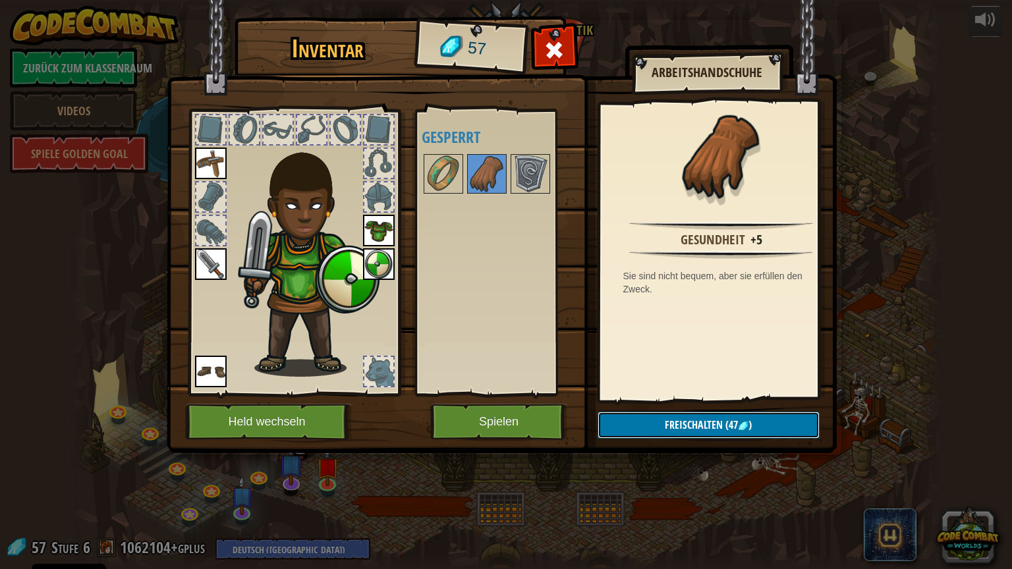
click at [665, 424] on span "Freischalten" at bounding box center [694, 425] width 58 height 14
click at [664, 424] on button "Bestätigen" at bounding box center [708, 425] width 222 height 27
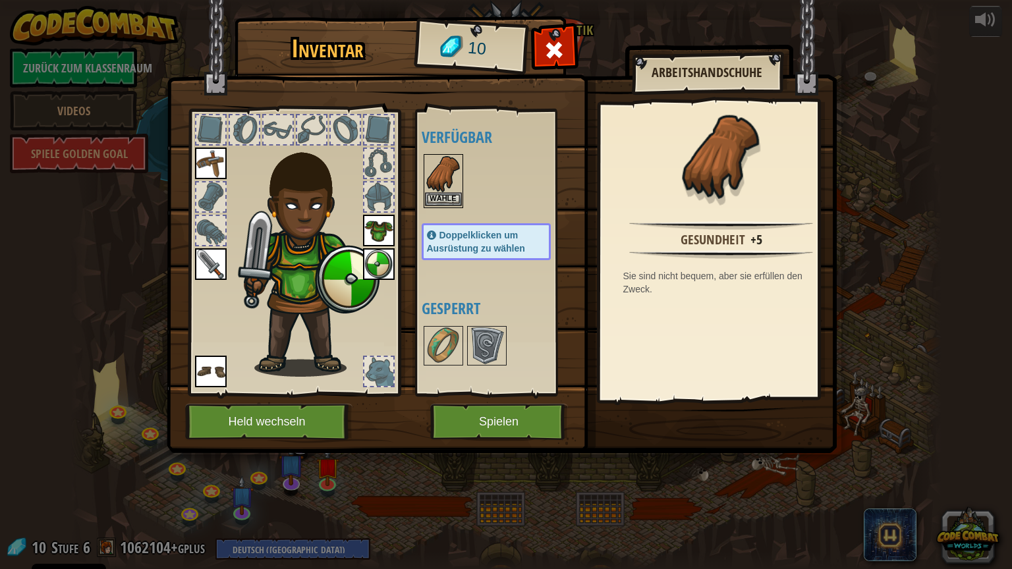
click at [458, 180] on img at bounding box center [443, 173] width 37 height 37
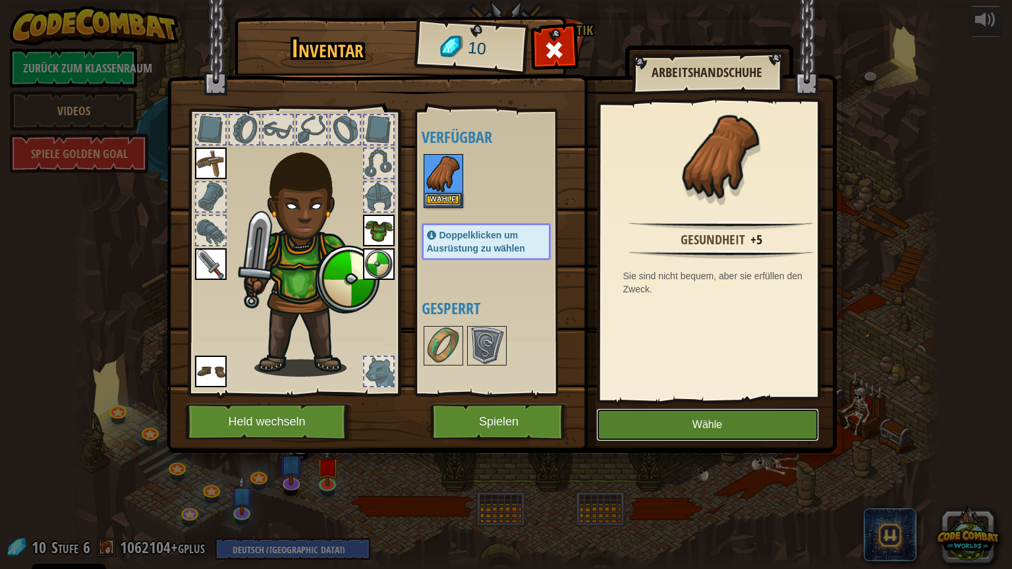
click at [653, 433] on button "Wähle" at bounding box center [707, 424] width 223 height 33
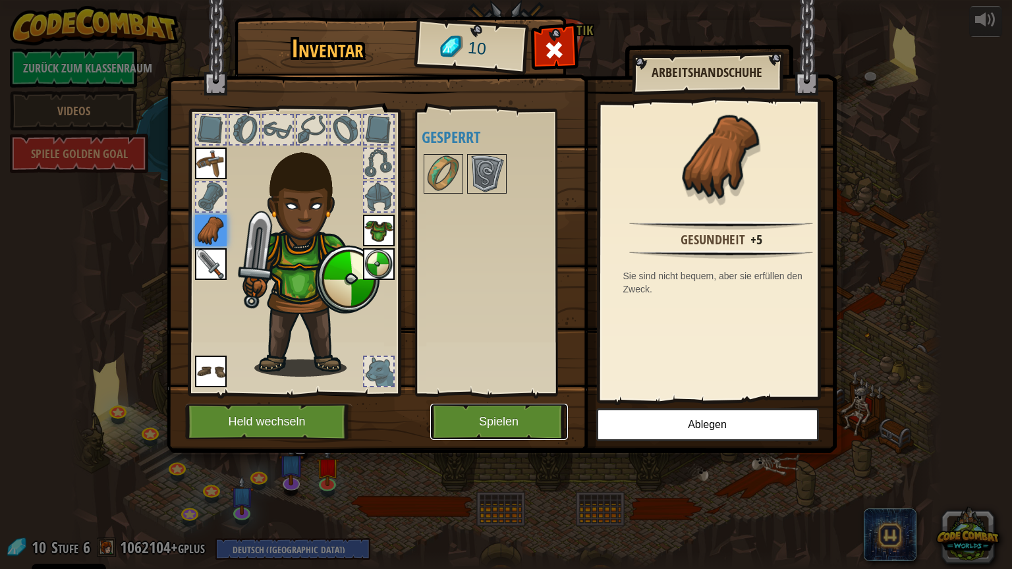
click at [488, 420] on button "Spielen" at bounding box center [499, 422] width 138 height 36
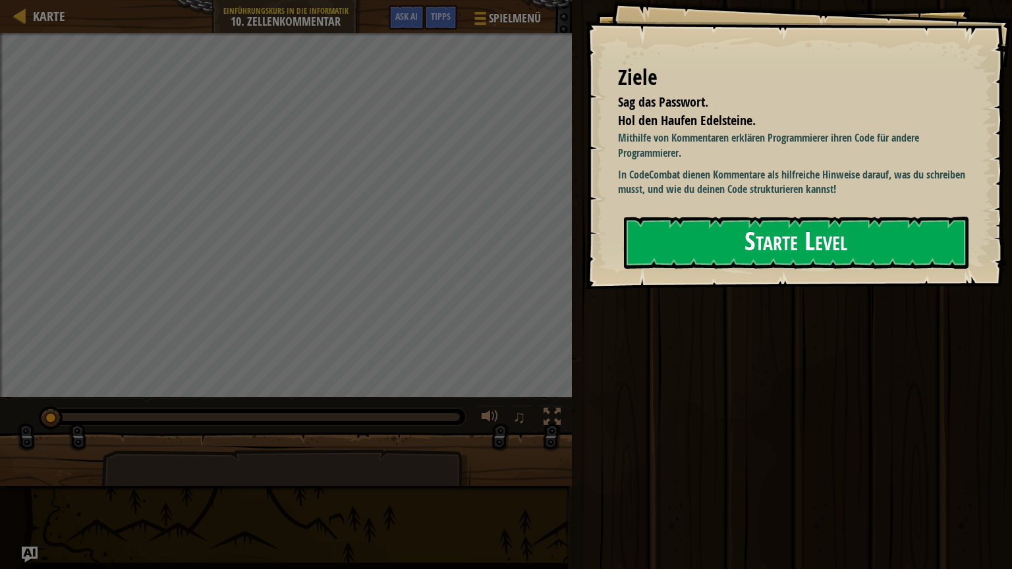
drag, startPoint x: 774, startPoint y: 251, endPoint x: 757, endPoint y: 256, distance: 18.4
click at [772, 248] on button "Starte Level" at bounding box center [796, 243] width 344 height 52
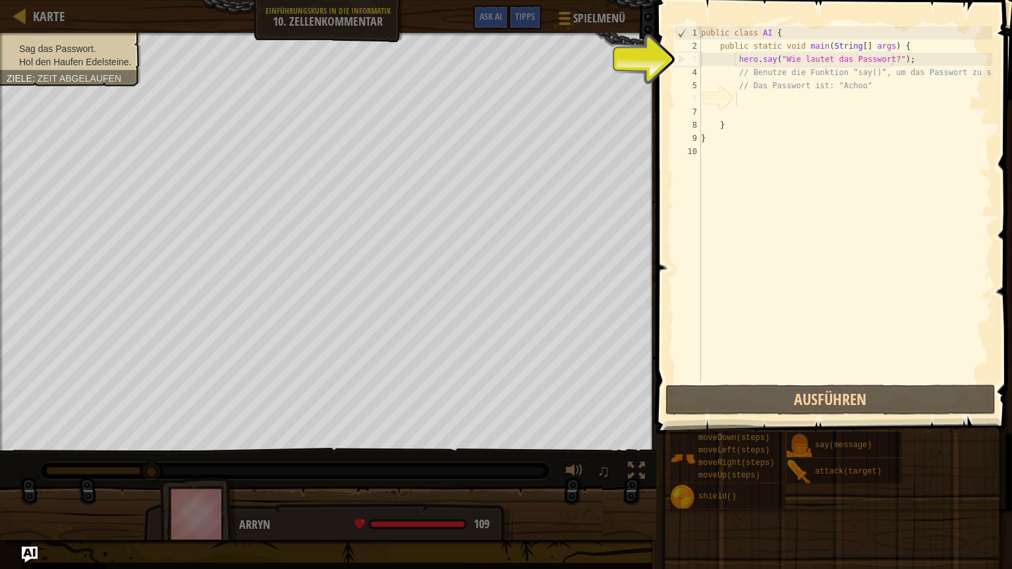
click at [786, 99] on div "public class AI { public static void main ( String [ ] args ) { hero . say ( "W…" at bounding box center [845, 217] width 294 height 382
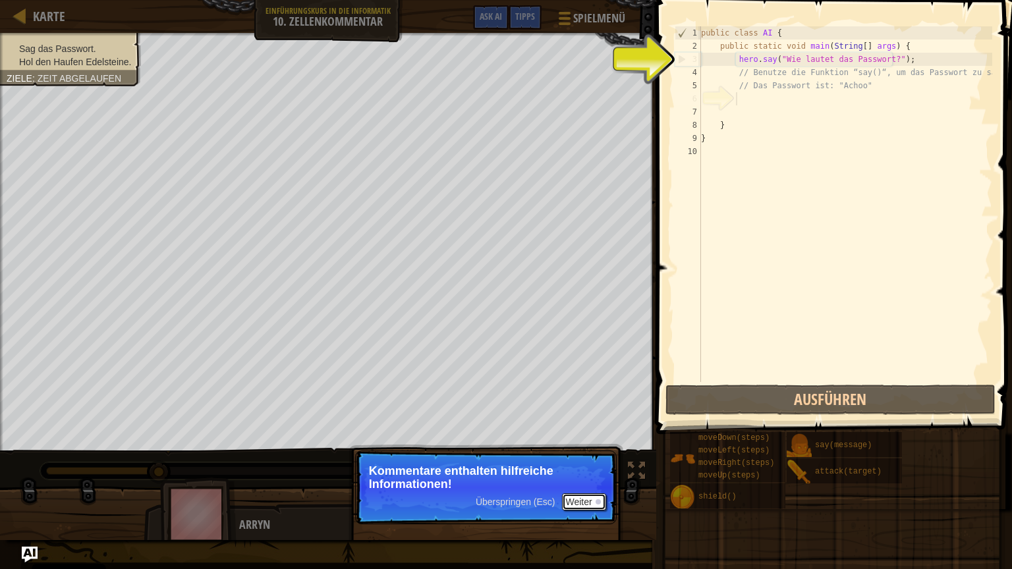
click at [581, 485] on button "Weiter" at bounding box center [584, 501] width 44 height 17
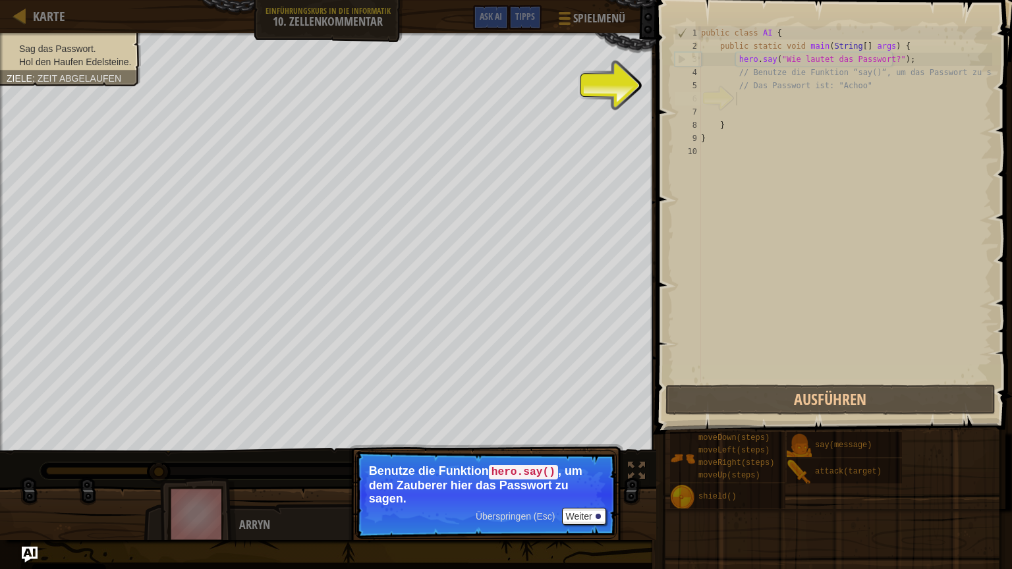
click at [469, 485] on p "Benutze die Funktion hero.say() , um dem Zauberer hier das Passwort zu sagen." at bounding box center [486, 484] width 234 height 41
click at [580, 485] on button "Weiter" at bounding box center [584, 516] width 44 height 17
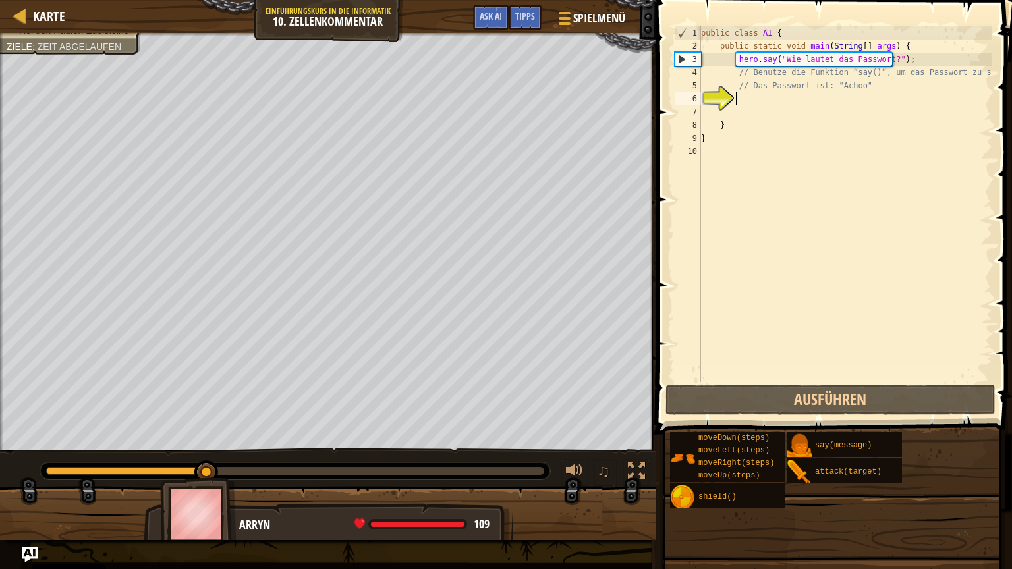
click at [744, 95] on div "public class AI { public static void main ( String [ ] args ) { hero . say ( "W…" at bounding box center [845, 217] width 294 height 382
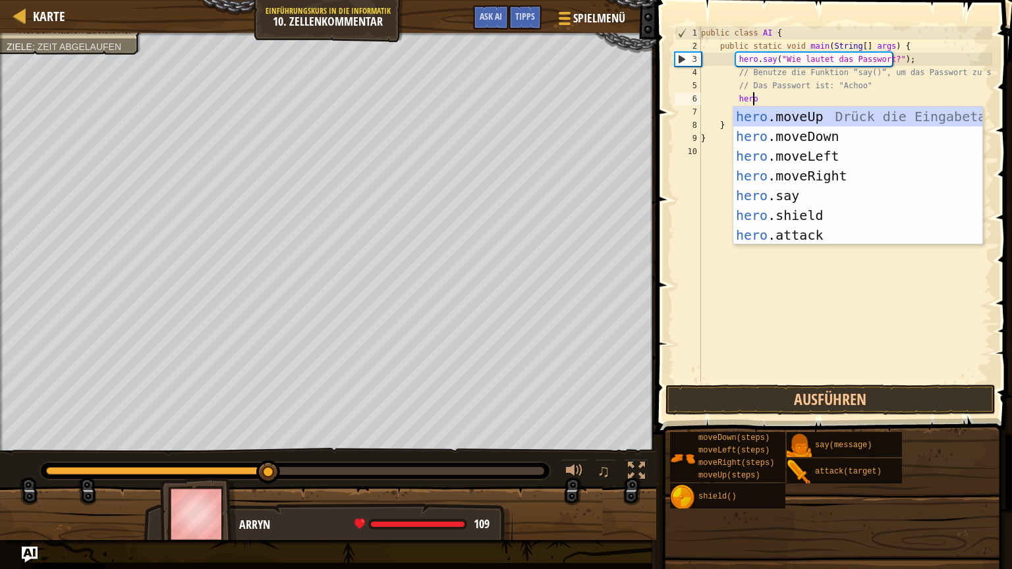
scroll to position [6, 3]
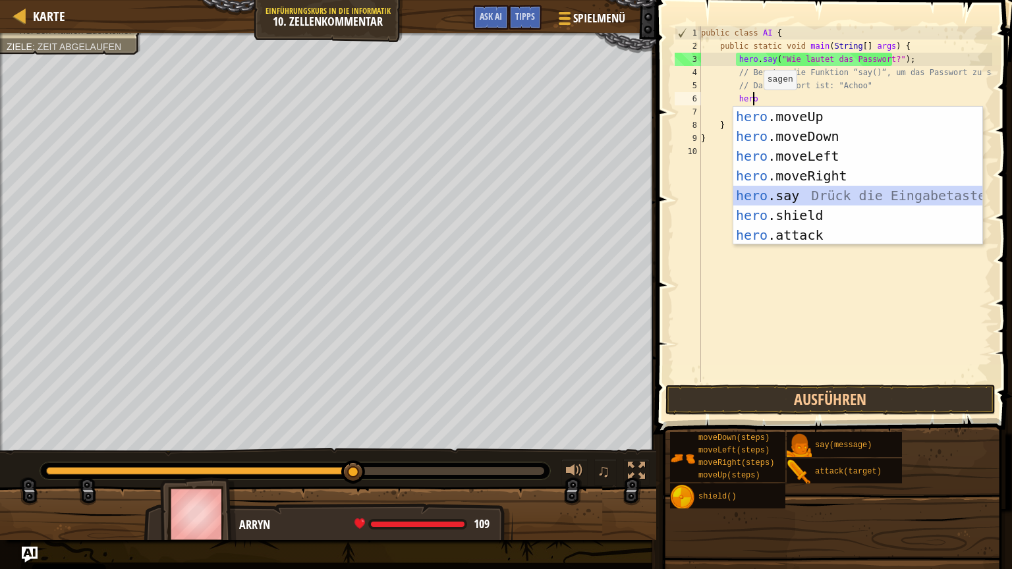
click at [761, 190] on div "hero .moveUp Drück die Eingabetaste hero .moveDown Drück die Eingabetaste hero …" at bounding box center [857, 196] width 249 height 178
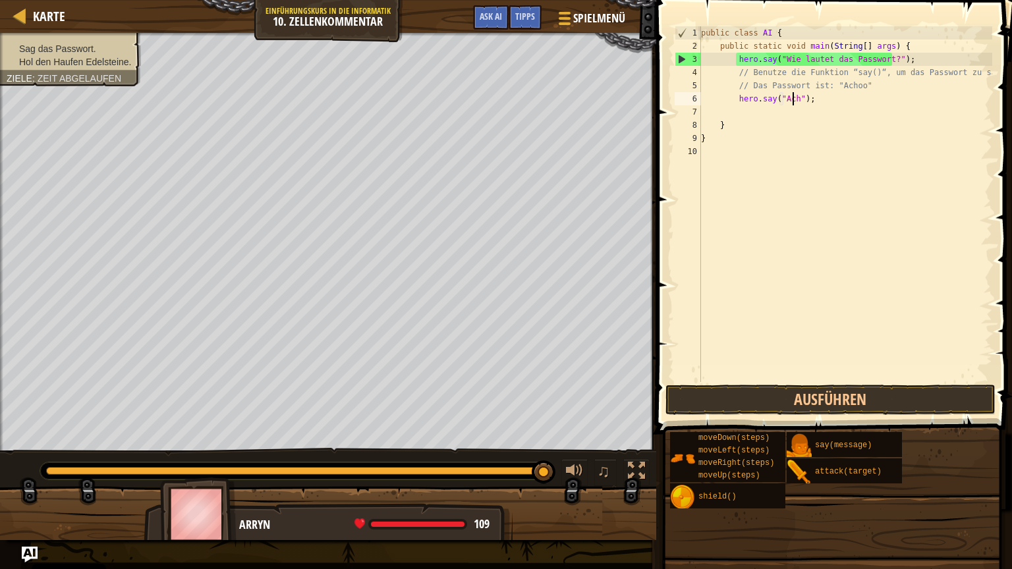
scroll to position [6, 8]
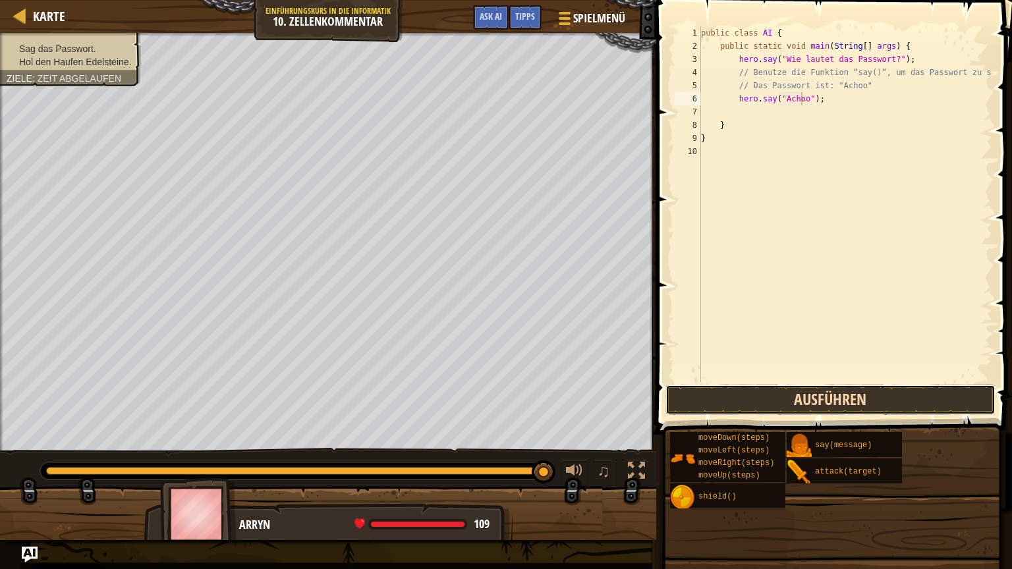
click at [759, 398] on button "Ausführen" at bounding box center [830, 400] width 330 height 30
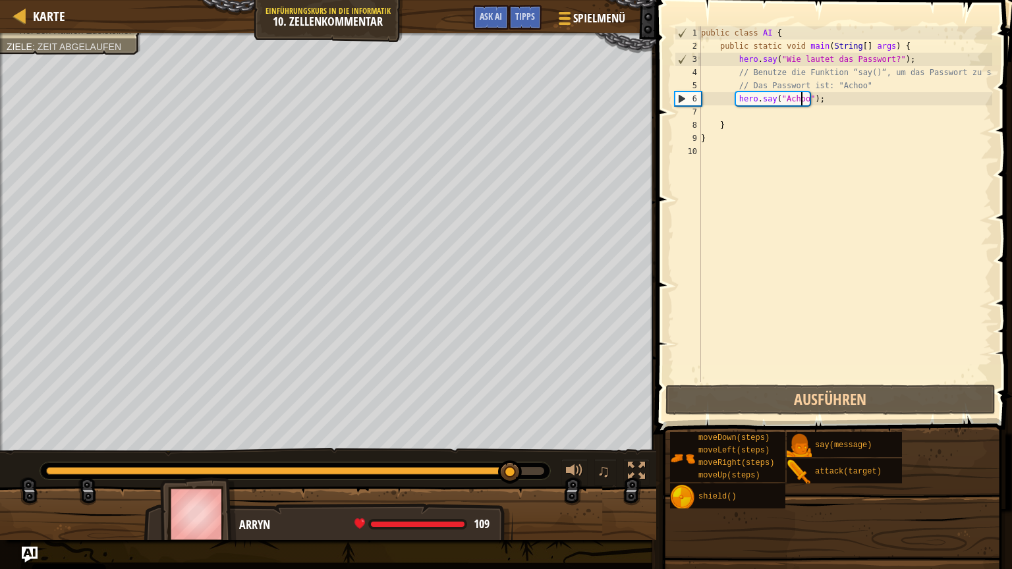
click at [779, 121] on div "public class AI { public static void main ( String [ ] args ) { hero . say ( "W…" at bounding box center [845, 217] width 294 height 382
type textarea "}"
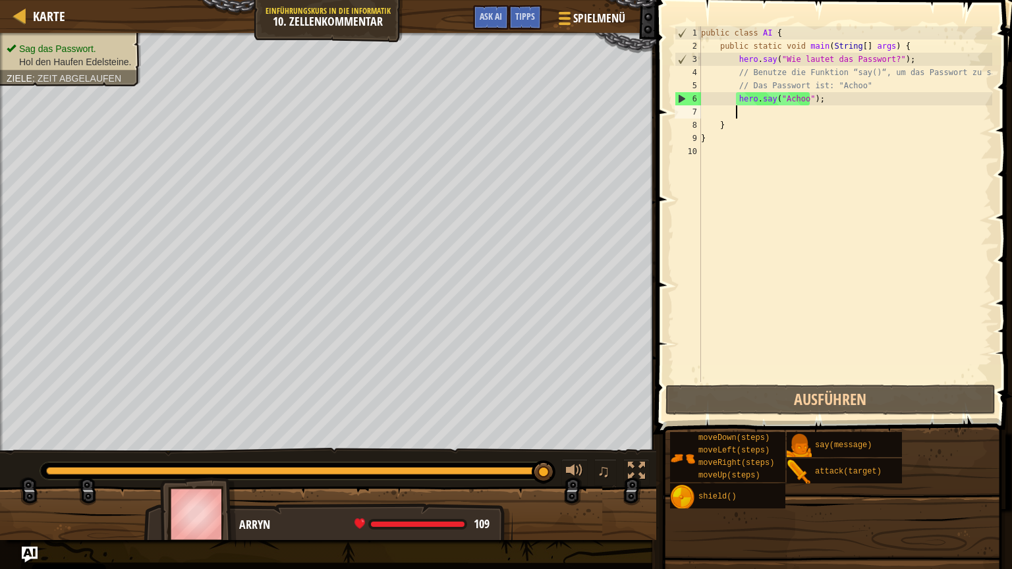
click at [780, 111] on div "public class AI { public static void main ( String [ ] args ) { hero . say ( "W…" at bounding box center [845, 217] width 294 height 382
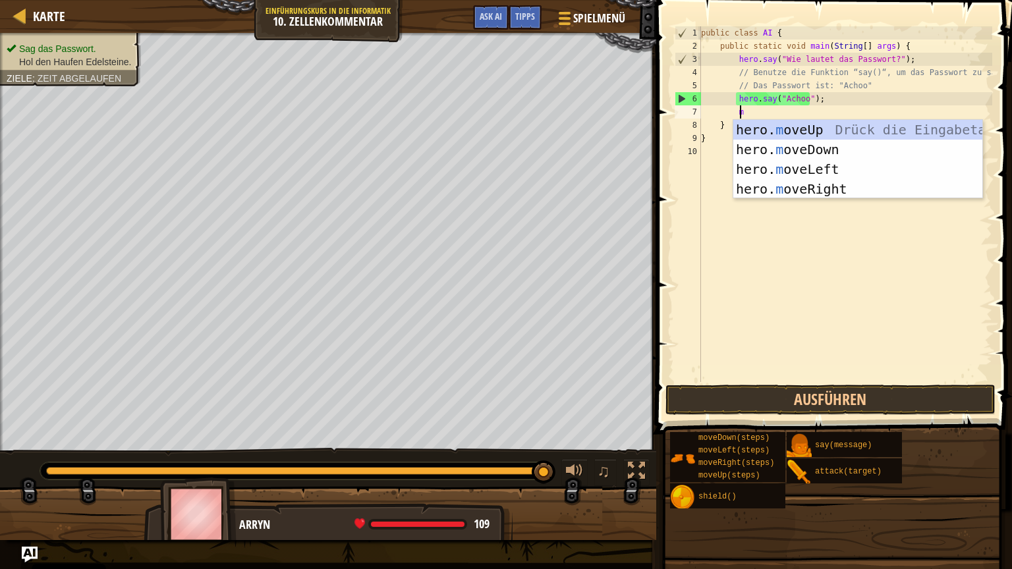
type textarea "mo"
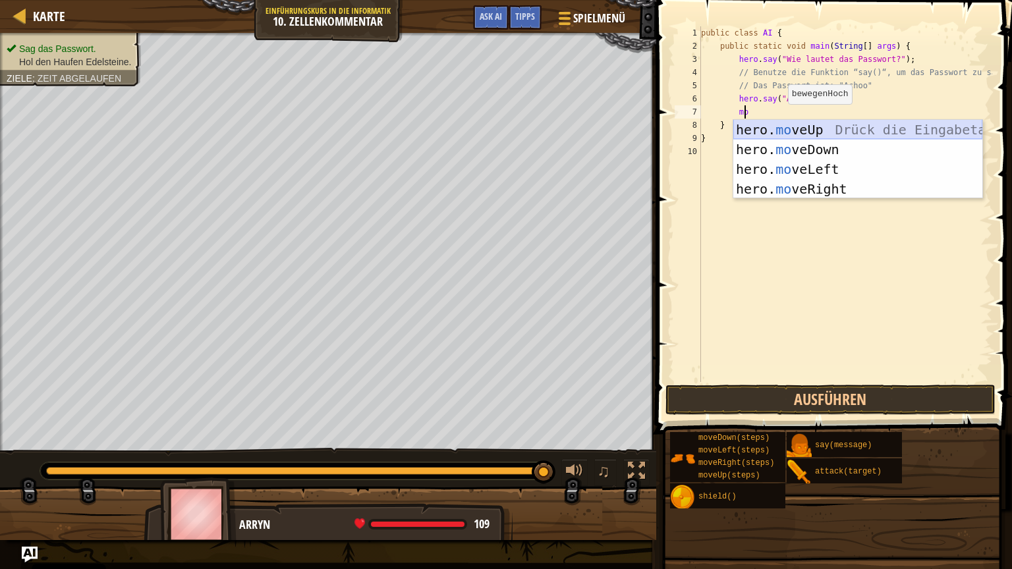
click at [788, 129] on div "hero. mo veUp Drück die Eingabetaste hero. mo veDown Drück die Eingabetaste her…" at bounding box center [857, 179] width 249 height 119
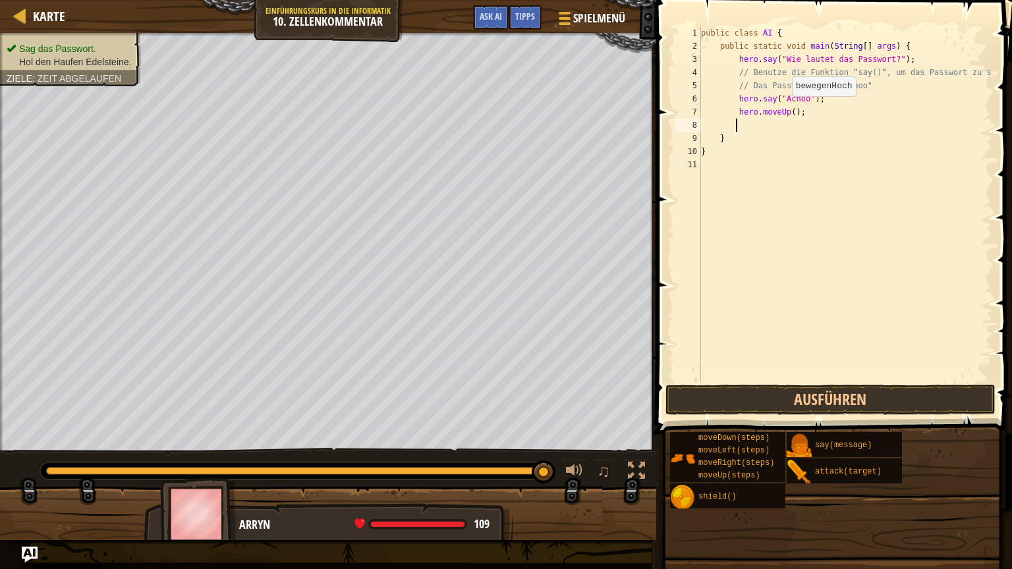
click at [785, 109] on div "public class AI { public static void main ( String [ ] args ) { hero . say ( "W…" at bounding box center [845, 217] width 294 height 382
click at [786, 114] on div "public class AI { public static void main ( String [ ] args ) { hero . say ( "W…" at bounding box center [845, 217] width 294 height 382
type textarea "hero.moveUp(3);"
click at [763, 396] on button "Ausführen" at bounding box center [830, 400] width 330 height 30
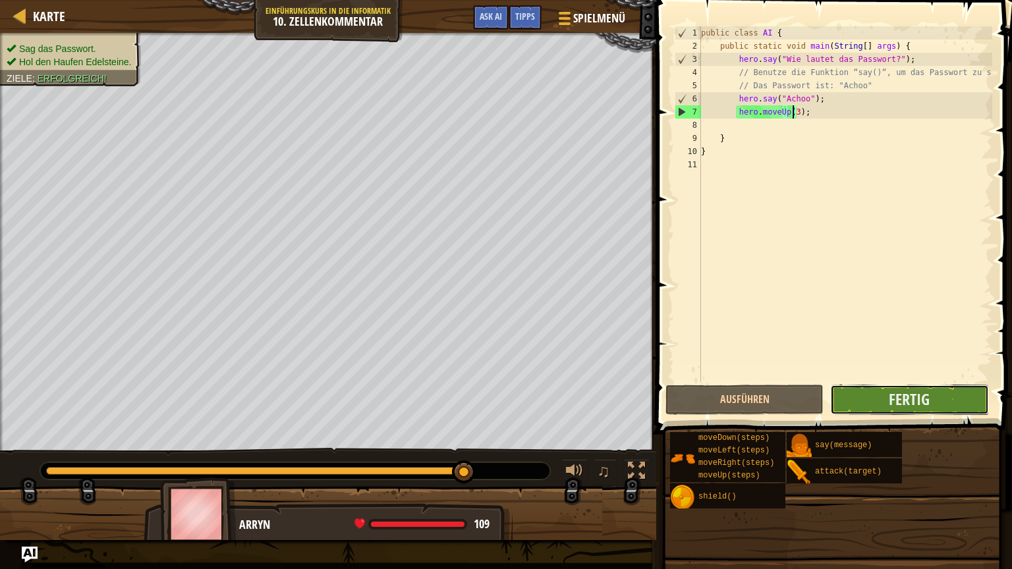
click at [877, 406] on button "Fertig" at bounding box center [909, 400] width 158 height 30
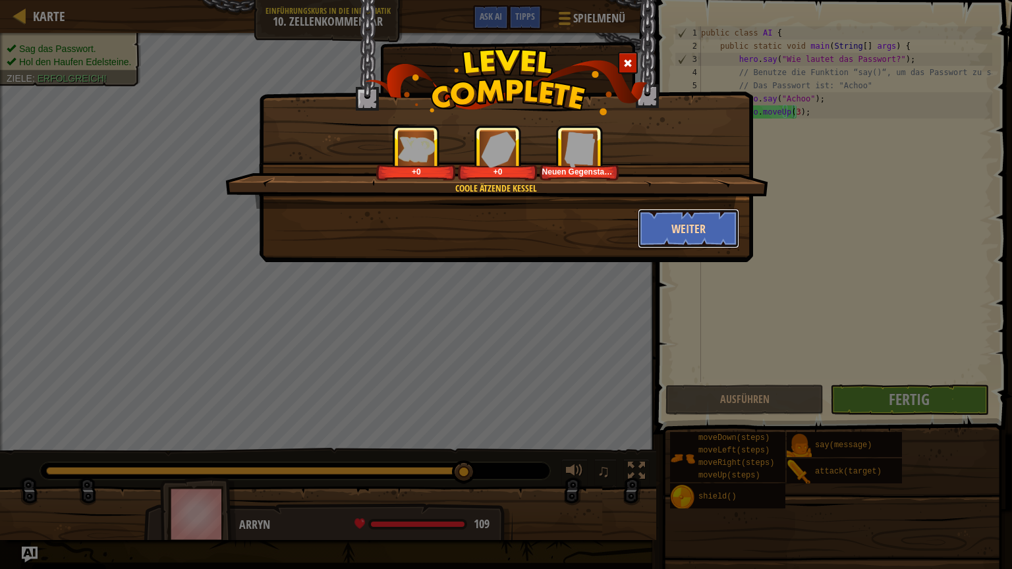
click at [680, 229] on button "Weiter" at bounding box center [689, 229] width 102 height 40
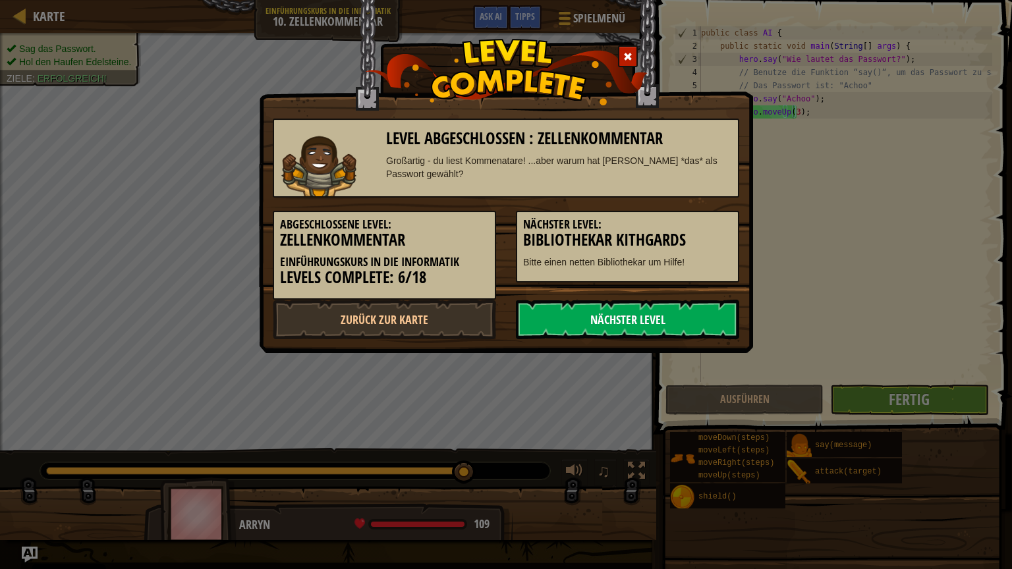
click at [651, 307] on link "Nächster Level" at bounding box center [627, 320] width 223 height 40
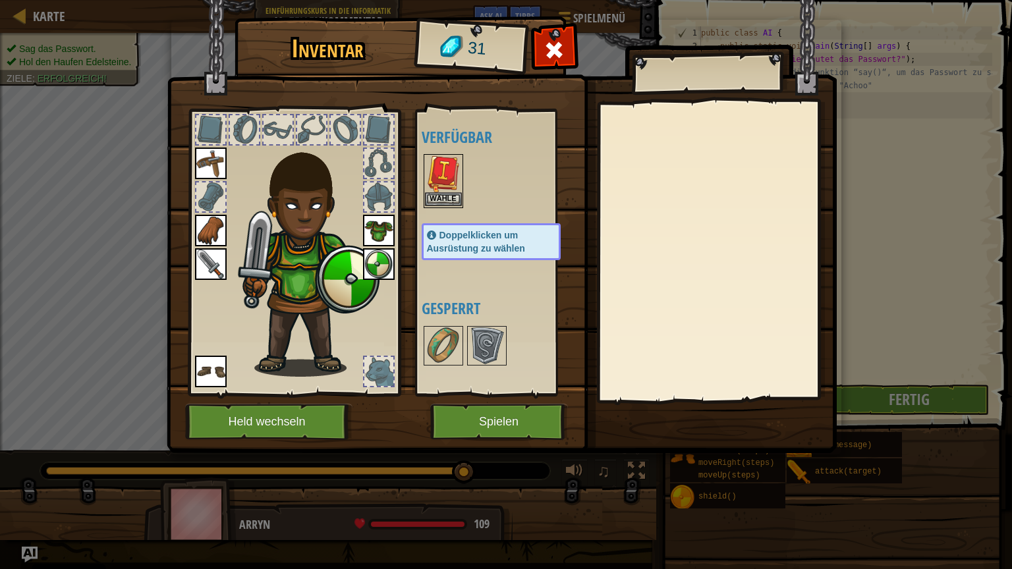
click at [436, 171] on img at bounding box center [443, 173] width 37 height 37
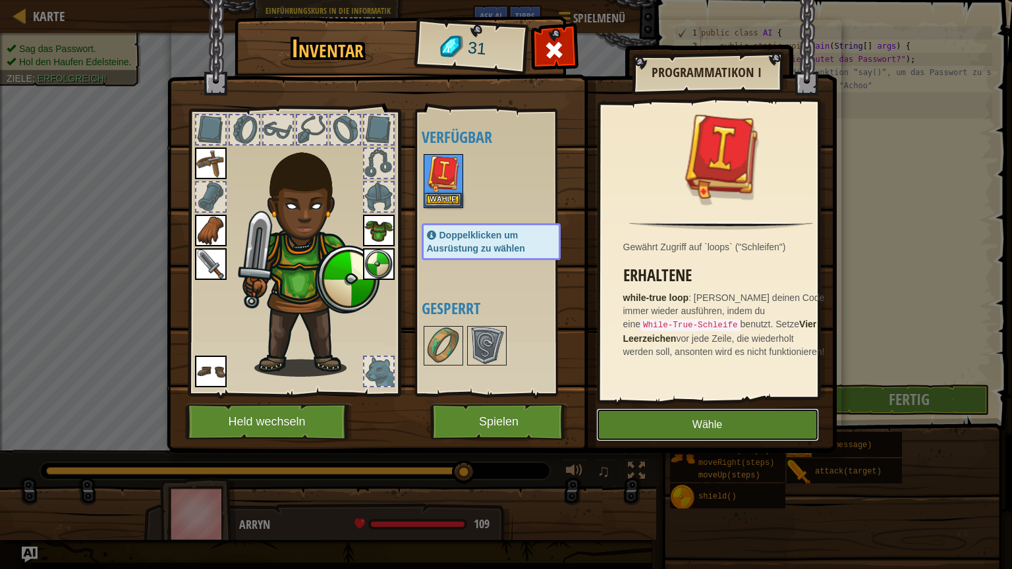
click at [711, 423] on button "Wähle" at bounding box center [707, 424] width 223 height 33
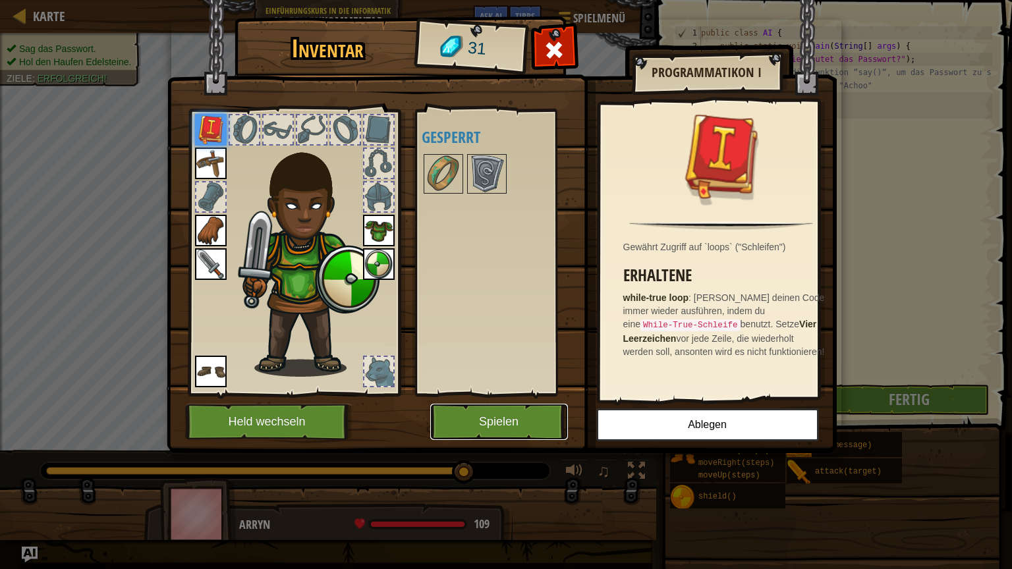
click at [487, 412] on button "Spielen" at bounding box center [499, 422] width 138 height 36
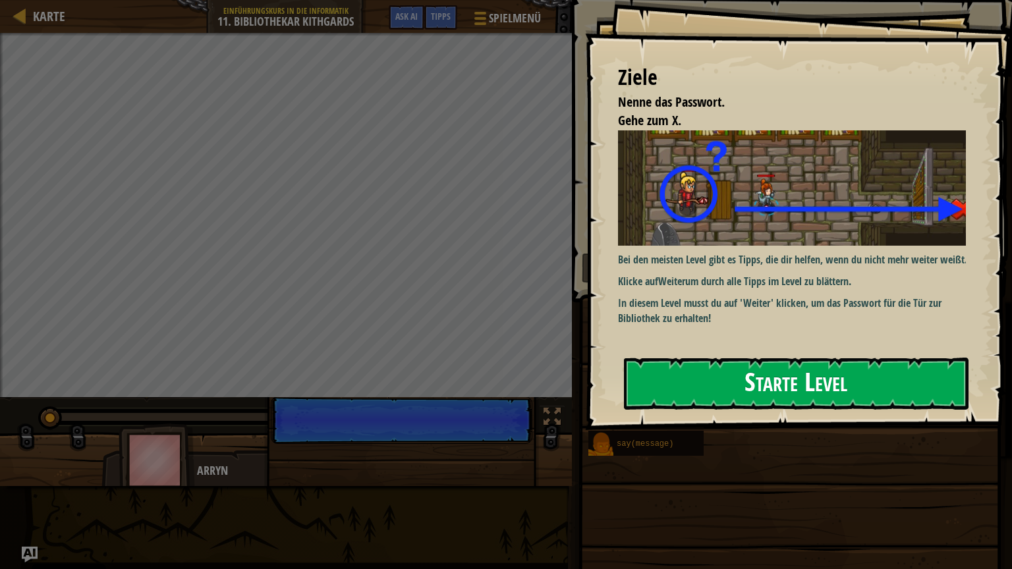
click at [714, 358] on button "Starte Level" at bounding box center [796, 384] width 344 height 52
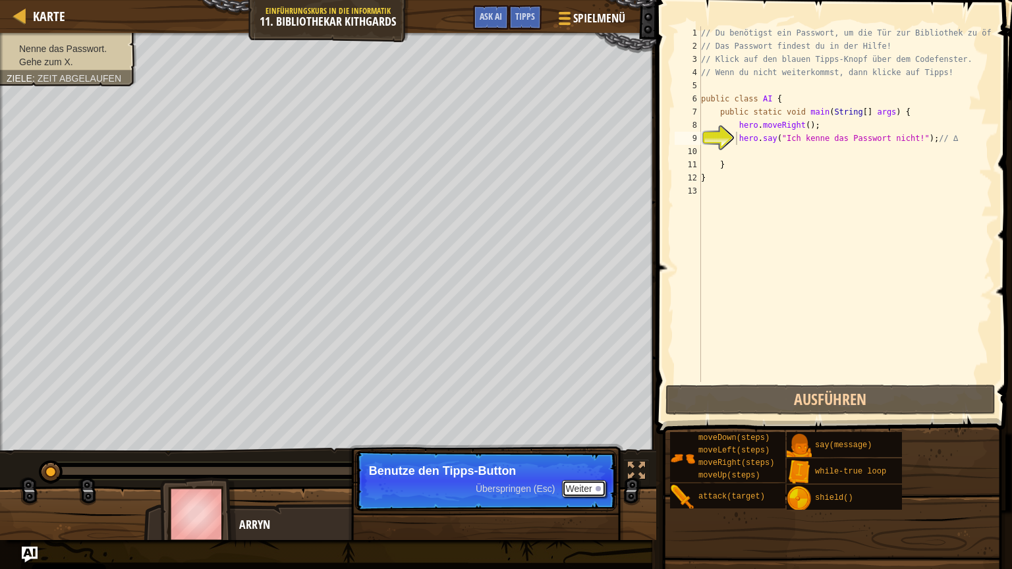
click at [580, 482] on button "Weiter" at bounding box center [584, 488] width 44 height 17
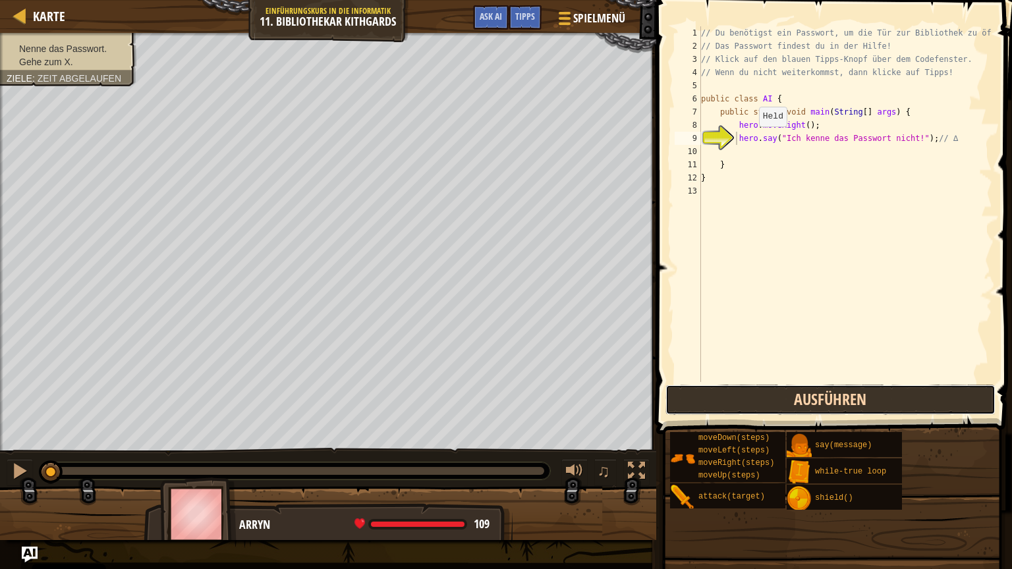
click at [810, 394] on button "Ausführen" at bounding box center [830, 400] width 330 height 30
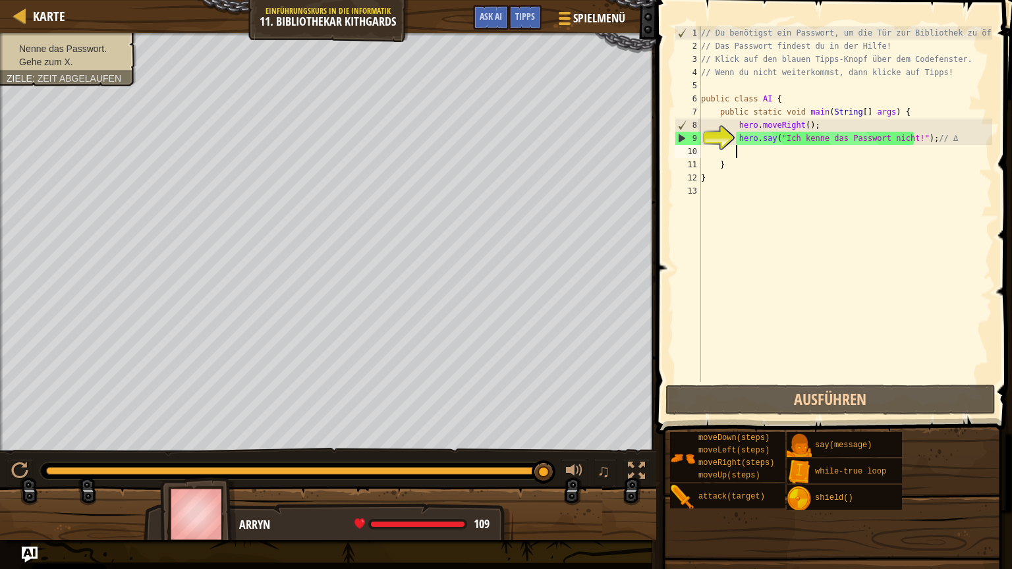
click at [872, 156] on div "// Du benötigst ein Passwort, um die Tür zur Bibliothek zu öffnen! // Das Passw…" at bounding box center [845, 217] width 294 height 382
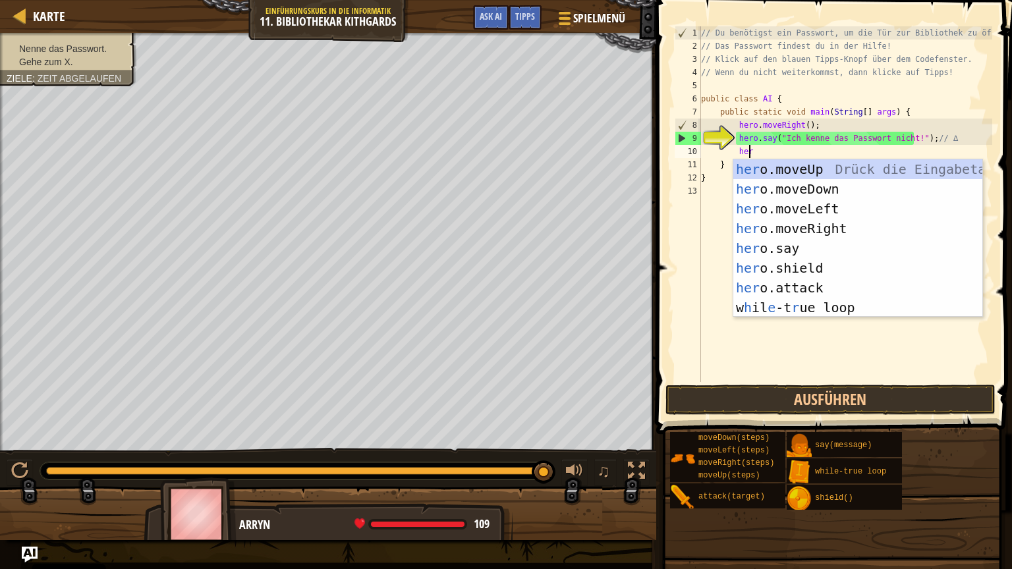
scroll to position [6, 3]
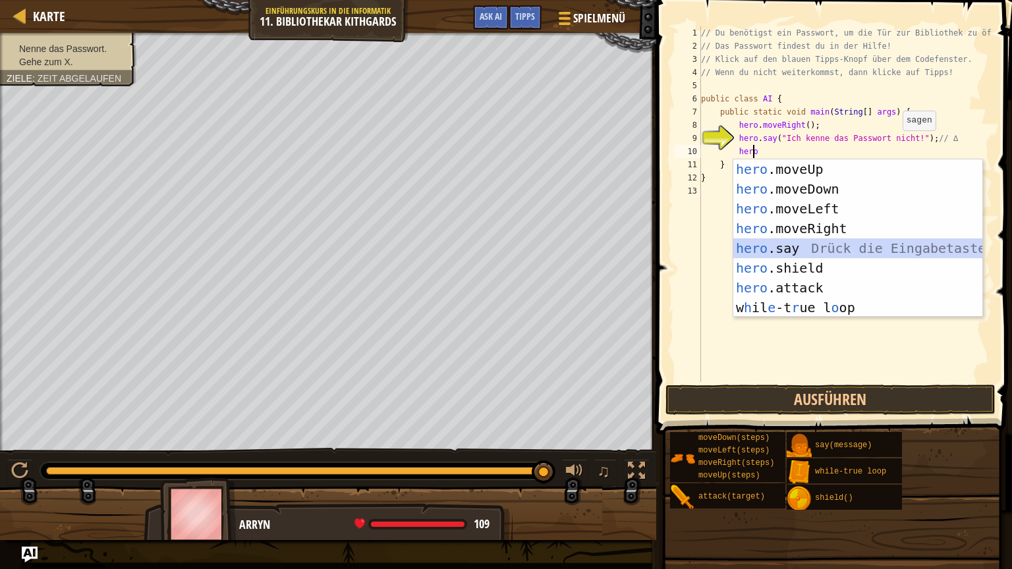
click at [809, 240] on div "hero .moveUp Drück die Eingabetaste hero .moveDown Drück die Eingabetaste hero …" at bounding box center [857, 258] width 249 height 198
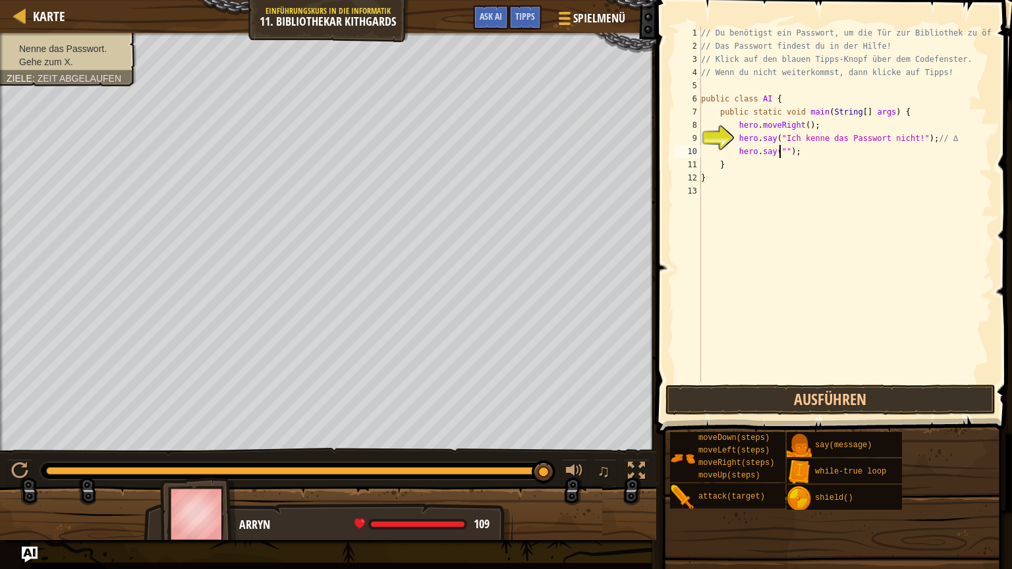
scroll to position [6, 6]
click at [756, 387] on button "Ausführen" at bounding box center [830, 400] width 330 height 30
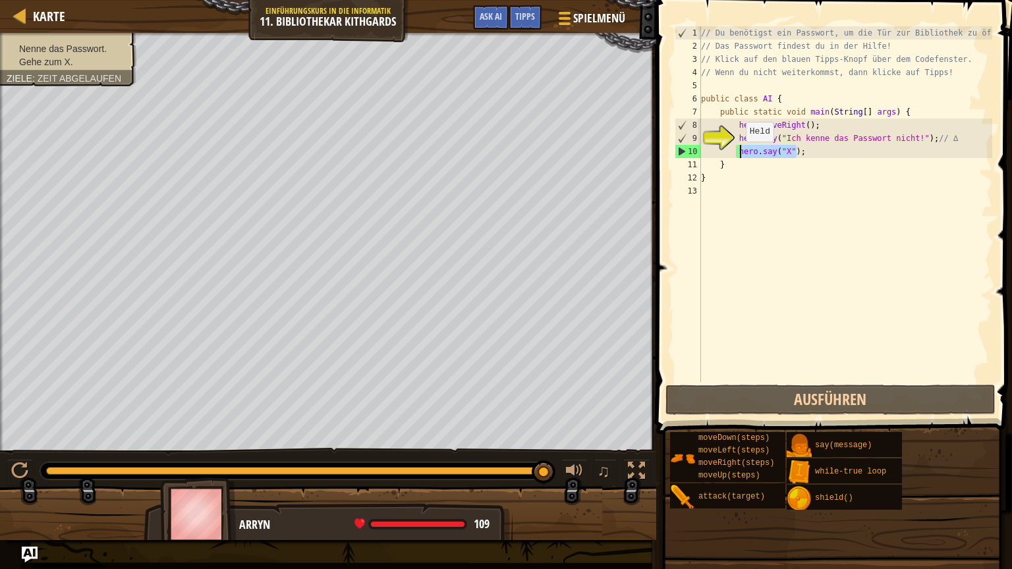
drag, startPoint x: 849, startPoint y: 155, endPoint x: 738, endPoint y: 155, distance: 110.6
click at [738, 155] on div "// Du benötigst ein Passwort, um die Tür zur Bibliothek zu öffnen! // Das Passw…" at bounding box center [845, 217] width 294 height 382
type textarea "h"
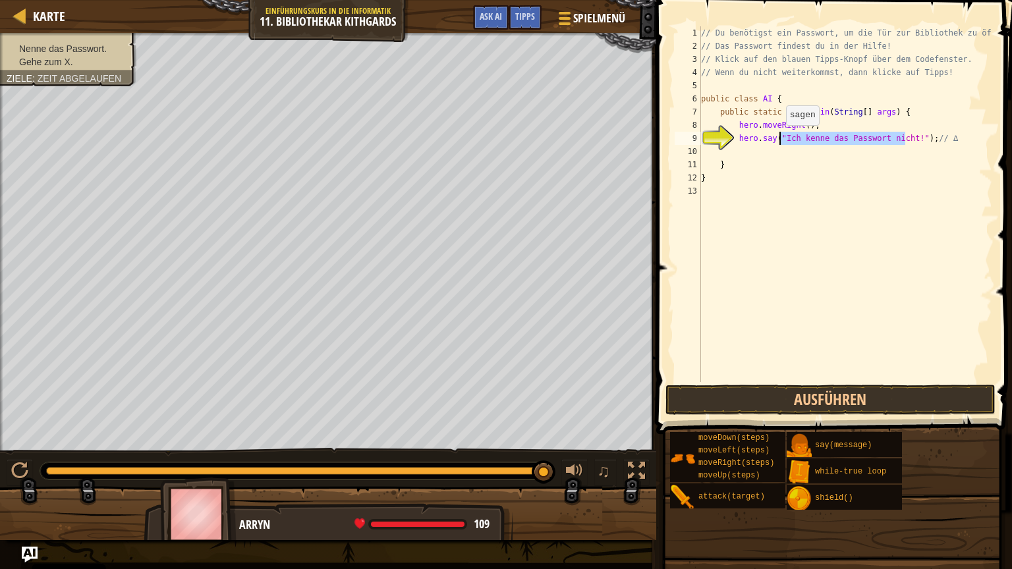
drag, startPoint x: 903, startPoint y: 137, endPoint x: 779, endPoint y: 138, distance: 123.8
click at [779, 138] on div "// Du benötigst ein Passwort, um die Tür zur Bibliothek zu öffnen! // Das Passw…" at bounding box center [845, 217] width 294 height 382
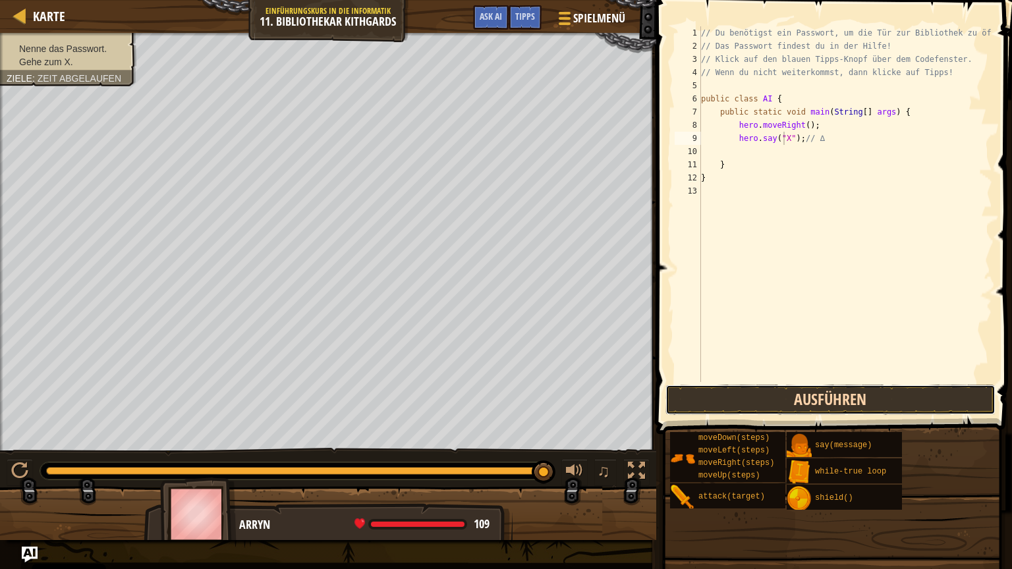
click at [746, 392] on button "Ausführen" at bounding box center [830, 400] width 330 height 30
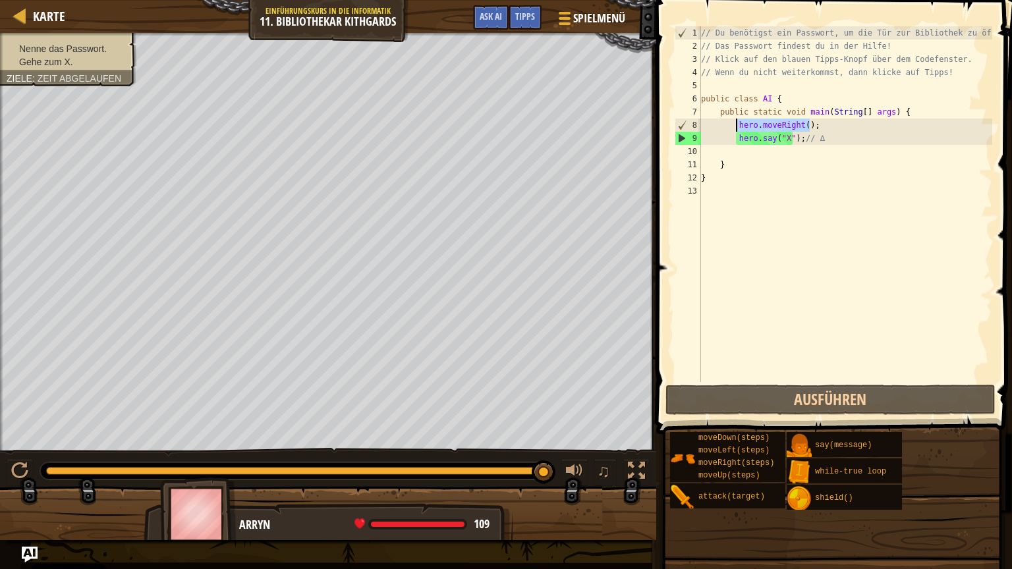
drag, startPoint x: 820, startPoint y: 119, endPoint x: 737, endPoint y: 126, distance: 83.2
click at [737, 126] on div "// Du benötigst ein Passwort, um die Tür zur Bibliothek zu öffnen! // Das Passw…" at bounding box center [845, 217] width 294 height 382
type textarea "hero.moveRight();"
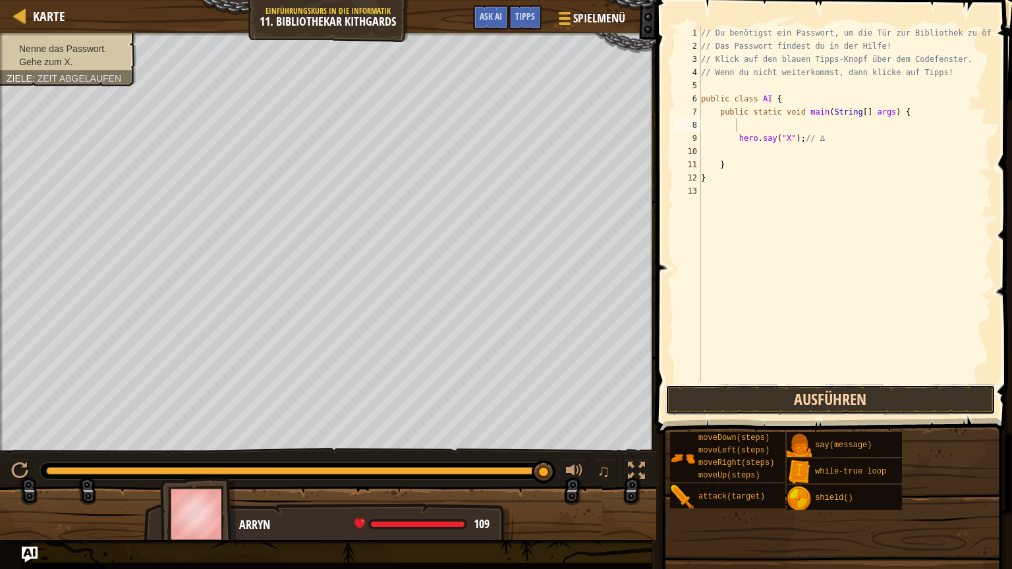
click at [776, 389] on button "Ausführen" at bounding box center [830, 400] width 330 height 30
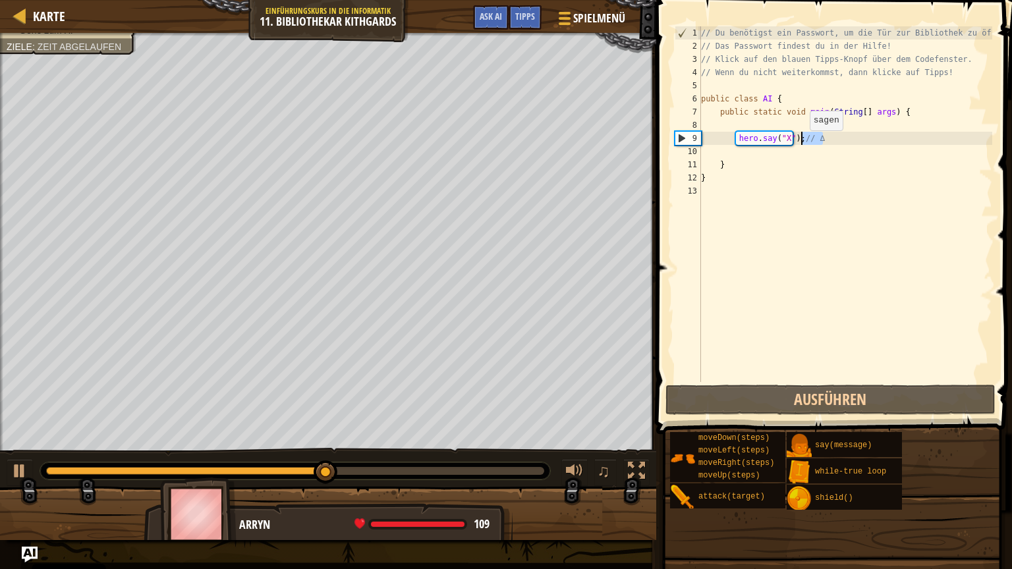
drag, startPoint x: 840, startPoint y: 136, endPoint x: 804, endPoint y: 143, distance: 36.2
click at [804, 143] on div "// Du benötigst ein Passwort, um die Tür zur Bibliothek zu öffnen! // Das Passw…" at bounding box center [845, 217] width 294 height 382
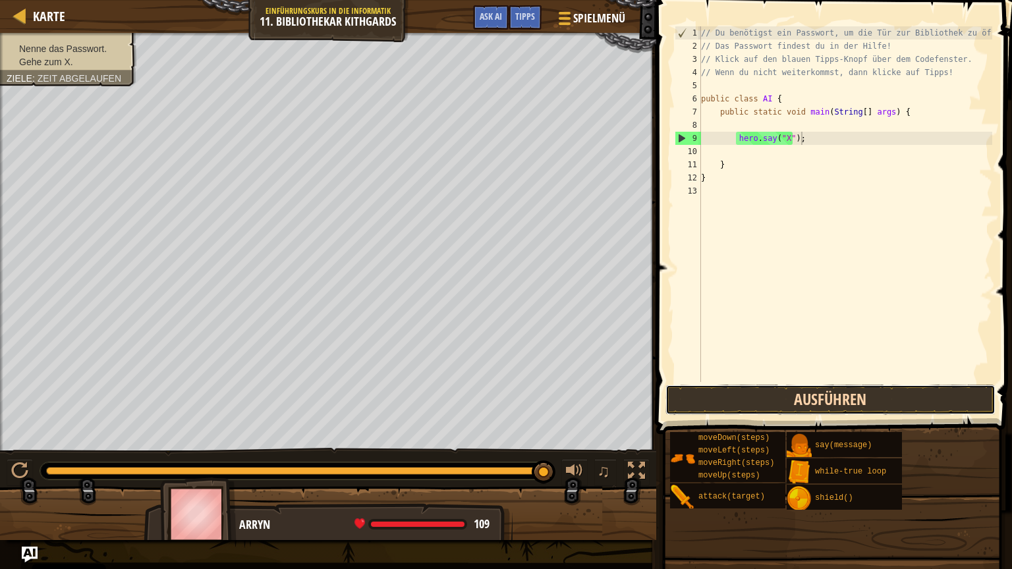
click at [779, 393] on button "Ausführen" at bounding box center [830, 400] width 330 height 30
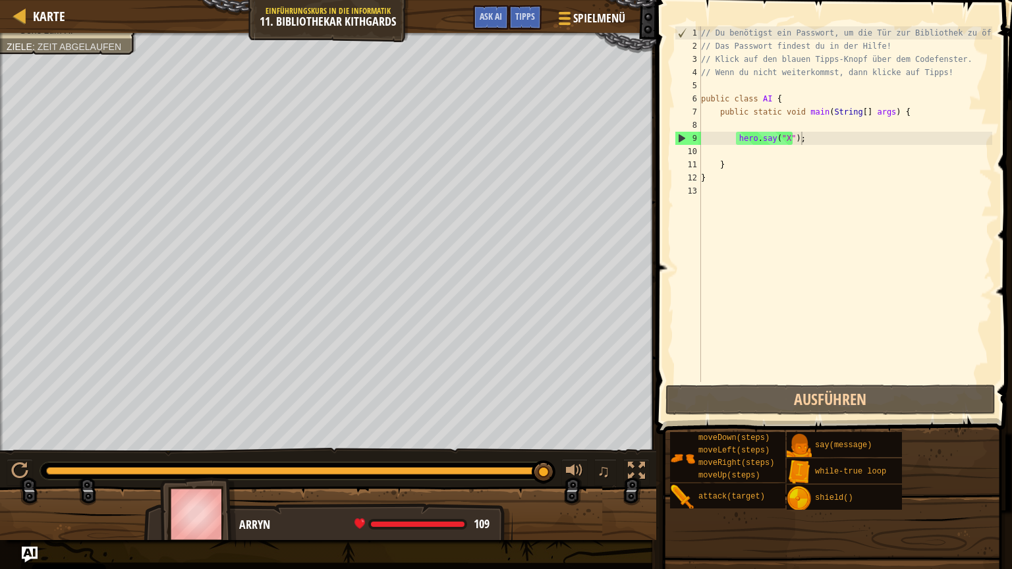
click at [66, 46] on span "Zeit abgelaufen" at bounding box center [80, 46] width 84 height 11
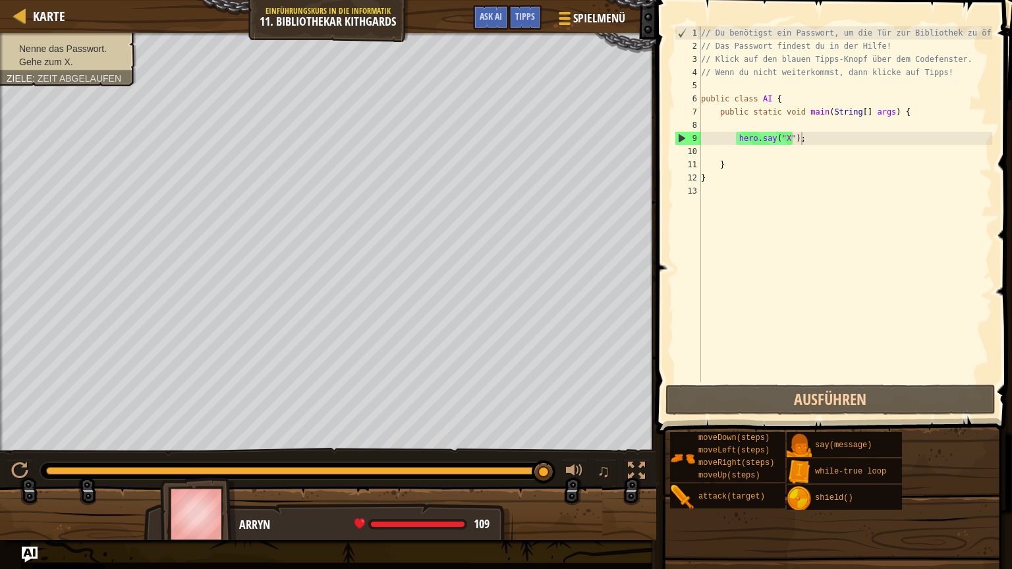
type textarea "public static void main(String[] args) {"
click at [761, 118] on div "// Du benötigst ein Passwort, um die Tür zur Bibliothek zu öffnen! // Das Passw…" at bounding box center [845, 217] width 294 height 382
click at [756, 127] on div "// Du benötigst ein Passwort, um die Tür zur Bibliothek zu öffnen! // Das Passw…" at bounding box center [845, 217] width 294 height 382
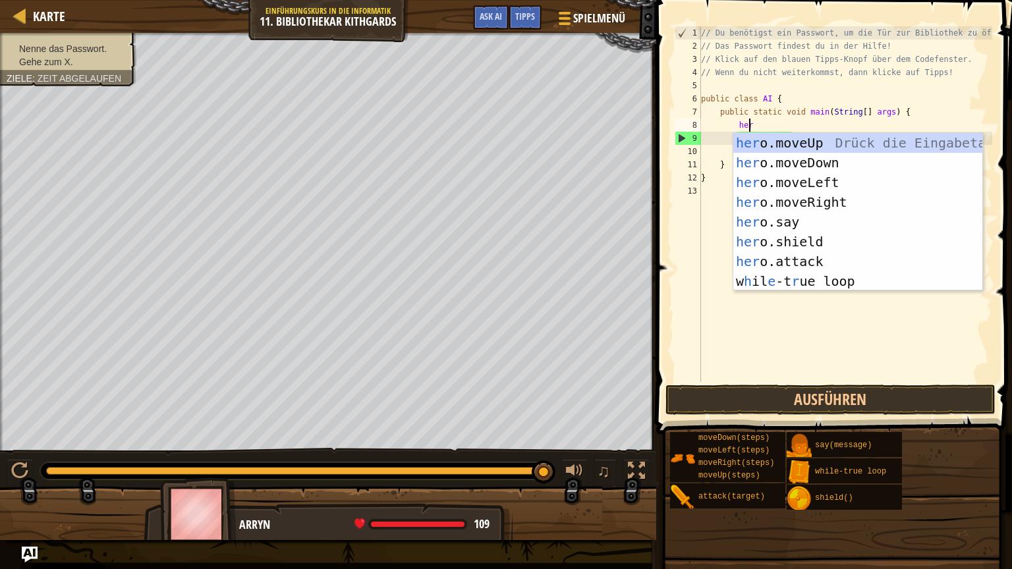
type textarea "hero"
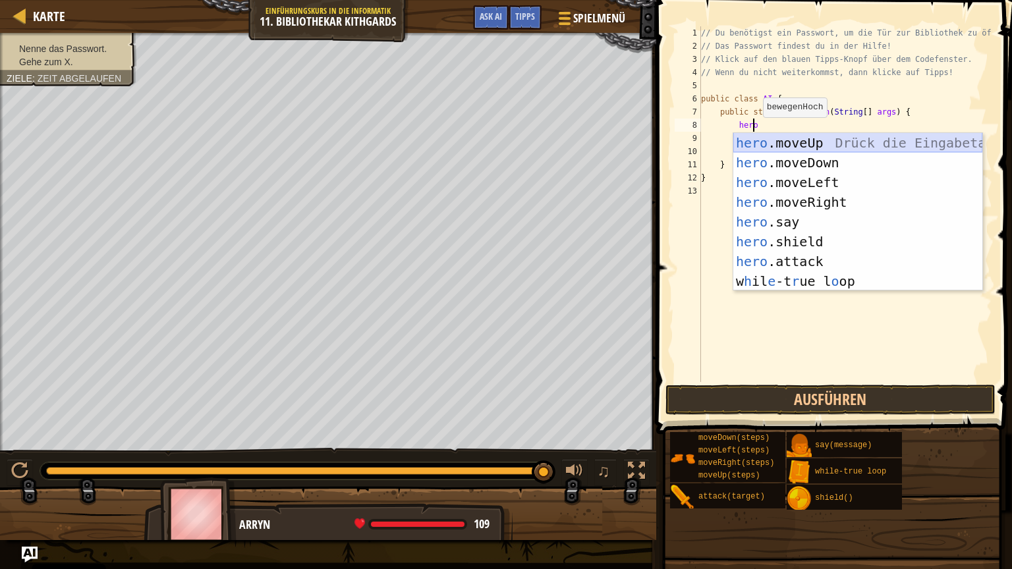
click at [761, 143] on div "hero .moveUp Drück die Eingabetaste hero .moveDown Drück die Eingabetaste hero …" at bounding box center [857, 232] width 249 height 198
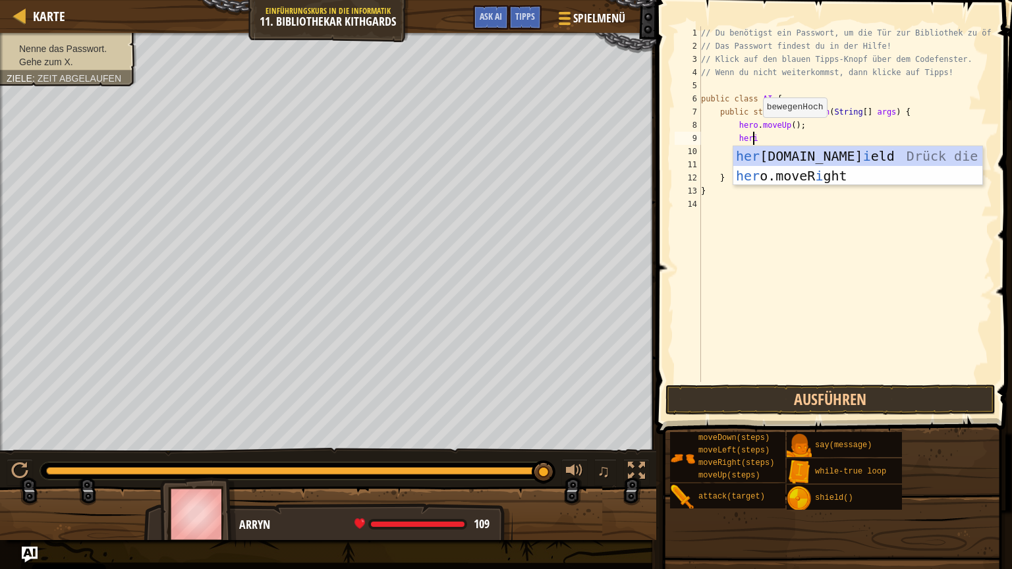
type textarea "her"
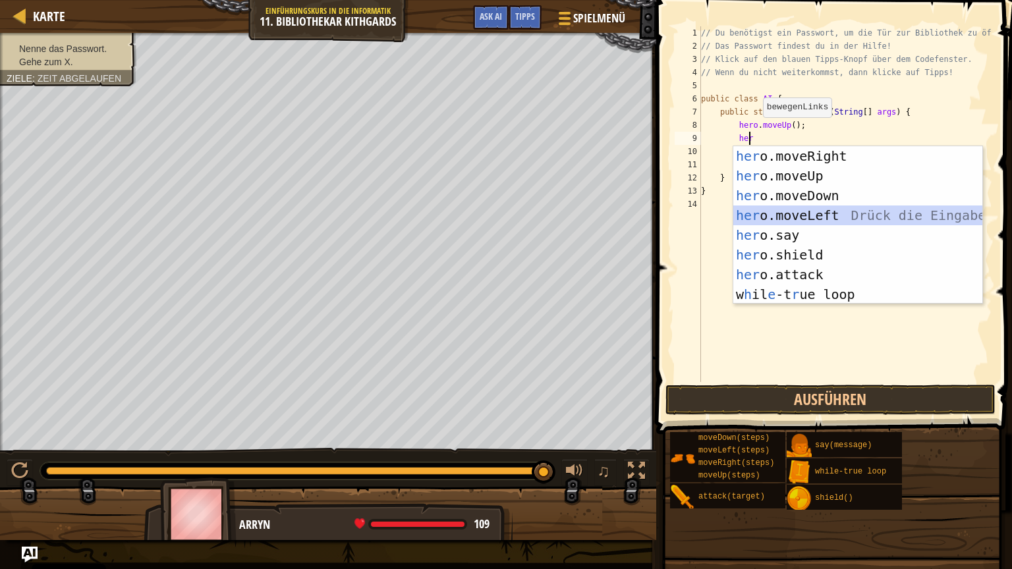
click at [772, 219] on div "her o.moveRight Drück die Eingabetaste her o.moveUp Drück die Eingabetaste her …" at bounding box center [857, 245] width 249 height 198
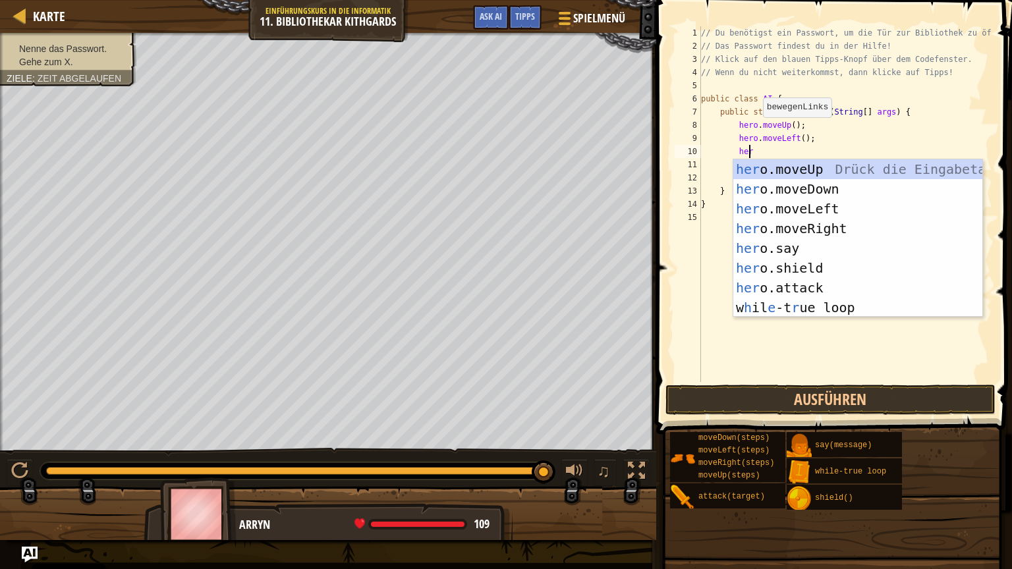
scroll to position [6, 3]
type textarea "hero"
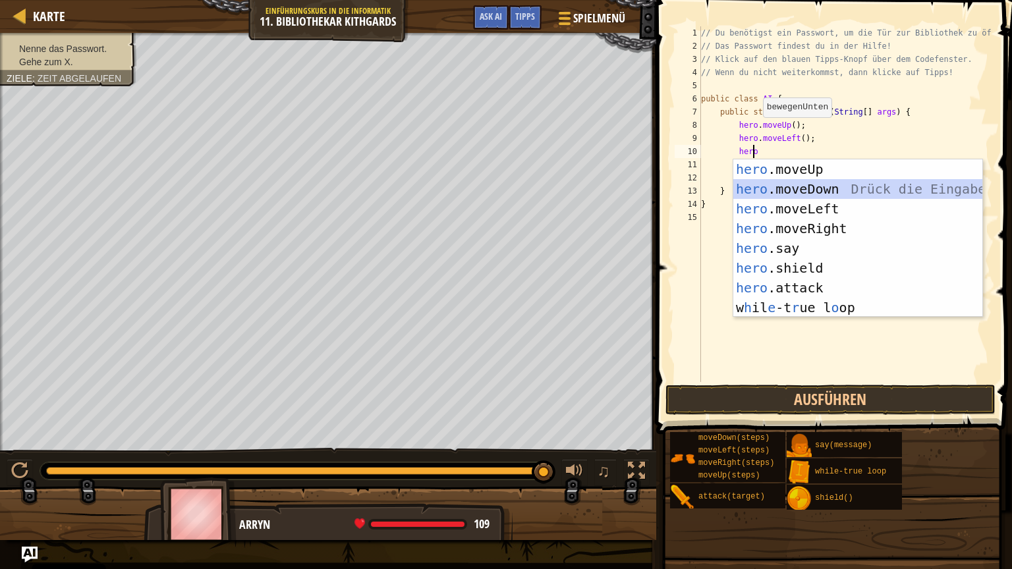
click at [809, 180] on div "hero .moveUp Drück die Eingabetaste hero .moveDown Drück die Eingabetaste hero …" at bounding box center [857, 258] width 249 height 198
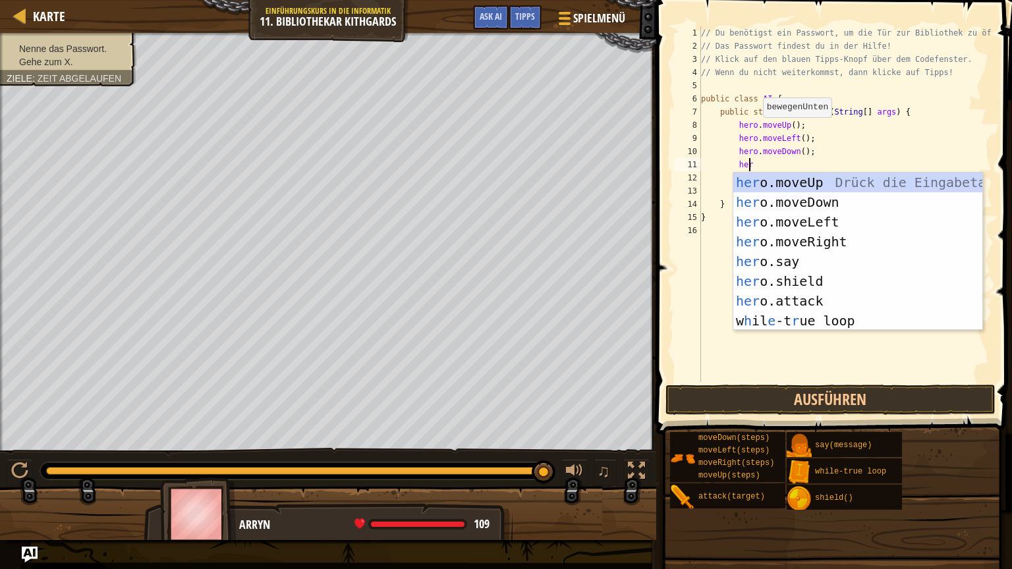
type textarea "hero"
click at [814, 182] on div "hero .moveUp Drück die Eingabetaste hero .moveDown Drück die Eingabetaste hero …" at bounding box center [857, 272] width 249 height 198
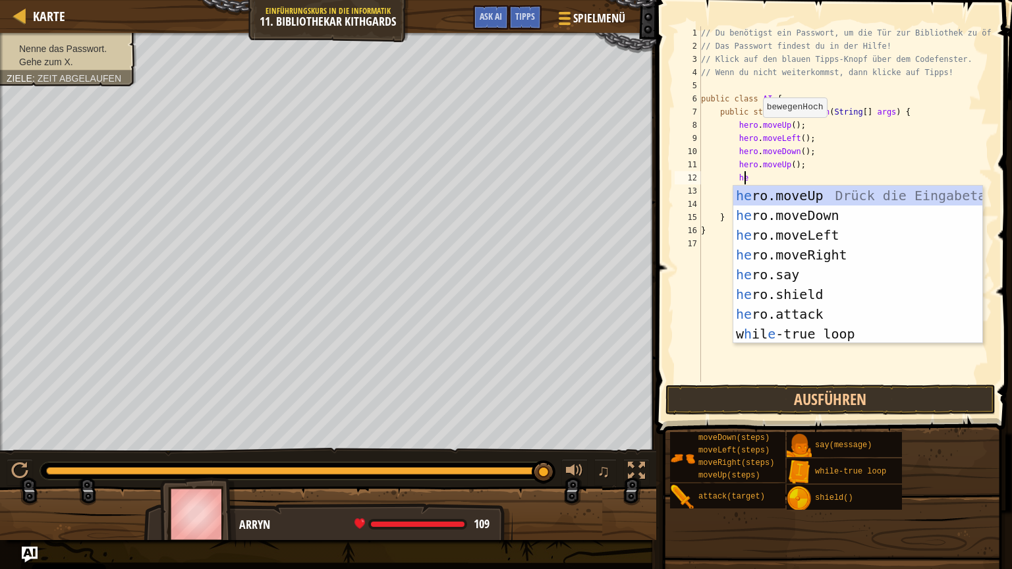
type textarea "her"
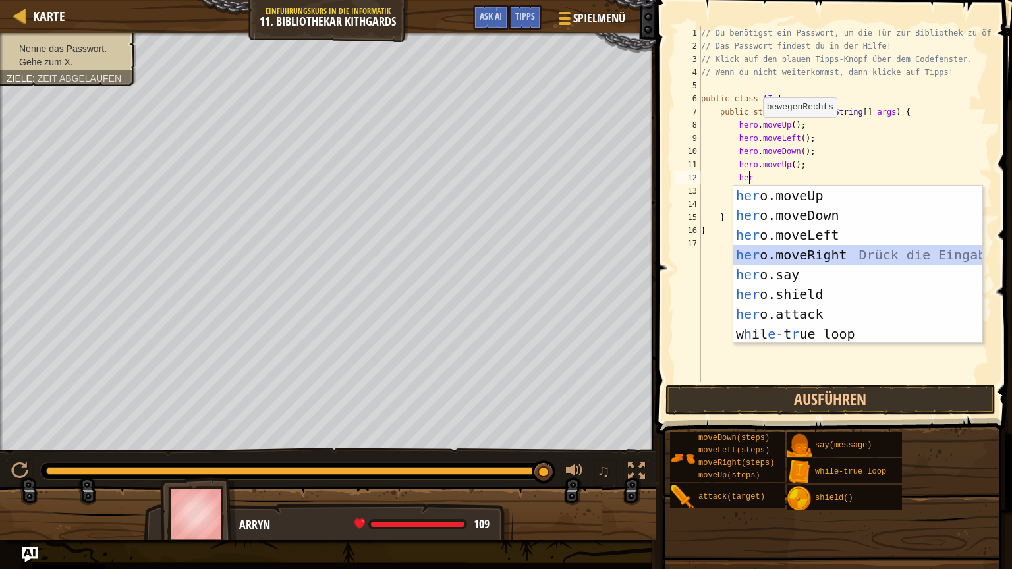
click at [808, 247] on div "her o.moveUp Drück die Eingabetaste her o.moveDown Drück die Eingabetaste her o…" at bounding box center [857, 285] width 249 height 198
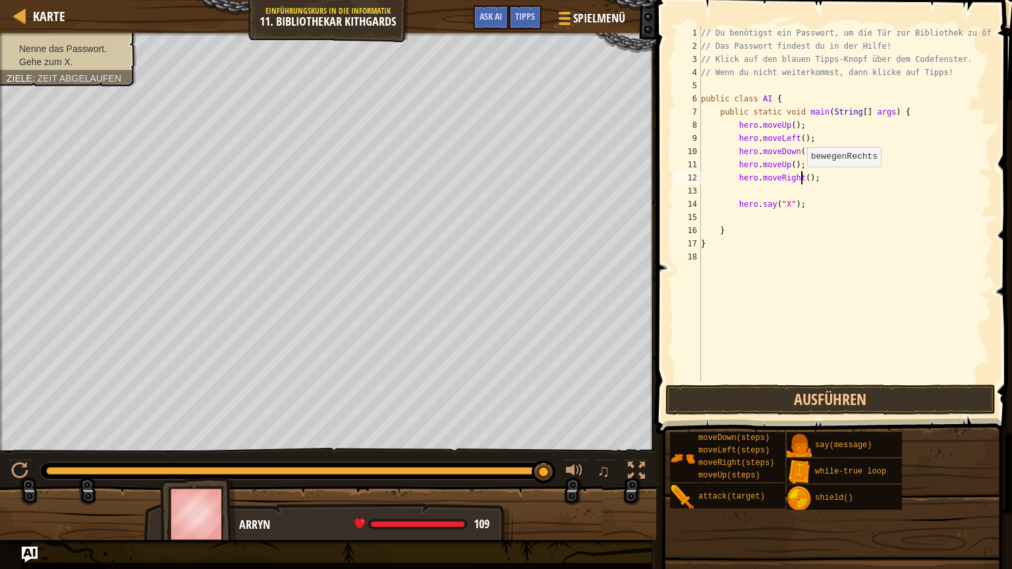
click at [800, 179] on div "// Du benötigst ein Passwort, um die Tür zur Bibliothek zu öffnen! // Das Passw…" at bounding box center [845, 217] width 294 height 382
type textarea "hero.moveRight(3);"
click at [799, 188] on div "// Du benötigst ein Passwort, um die Tür zur Bibliothek zu öffnen! // Das Passw…" at bounding box center [845, 217] width 294 height 382
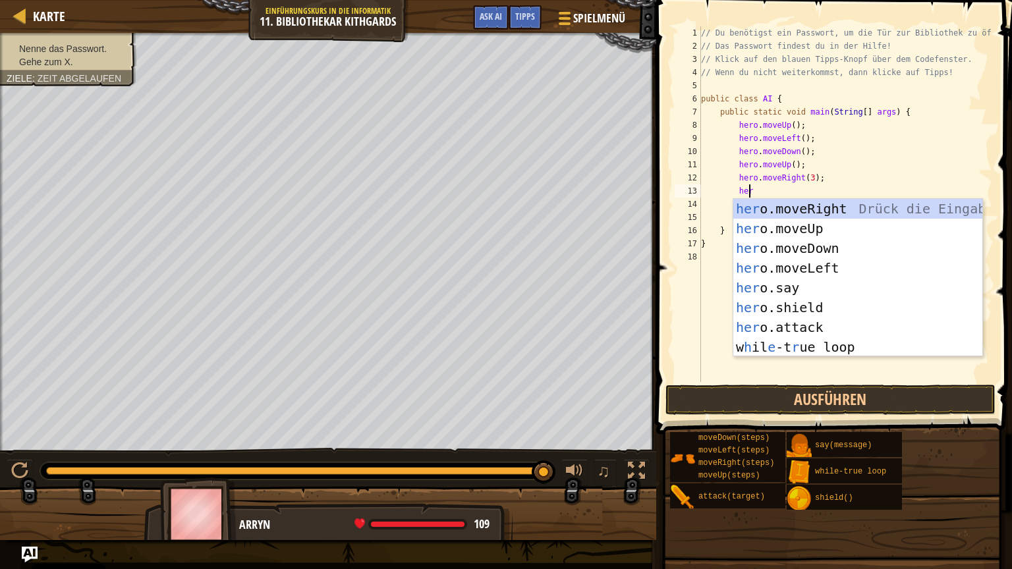
type textarea "hero"
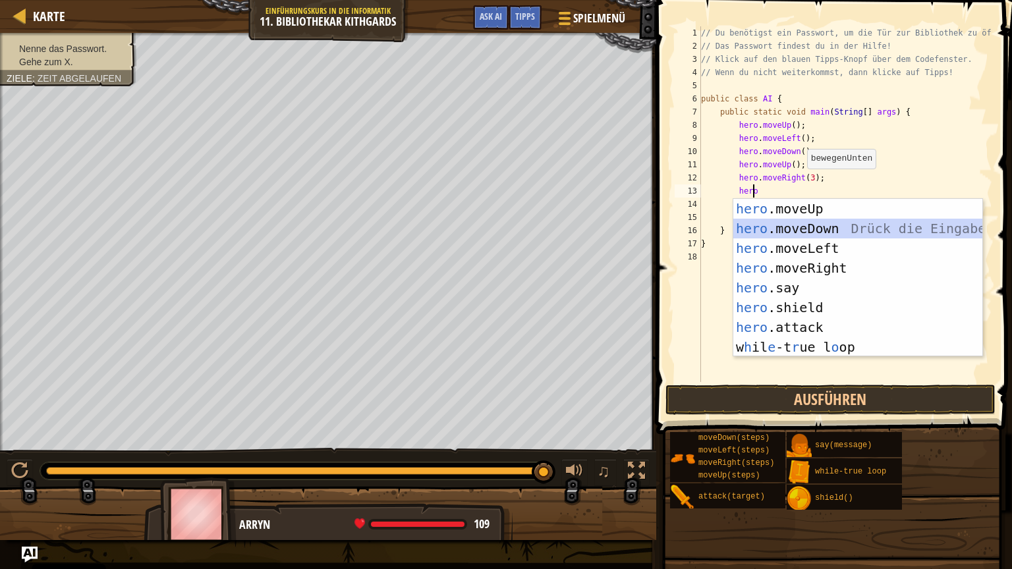
click at [801, 237] on div "hero .moveUp Drück die Eingabetaste hero .moveDown Drück die Eingabetaste hero …" at bounding box center [857, 298] width 249 height 198
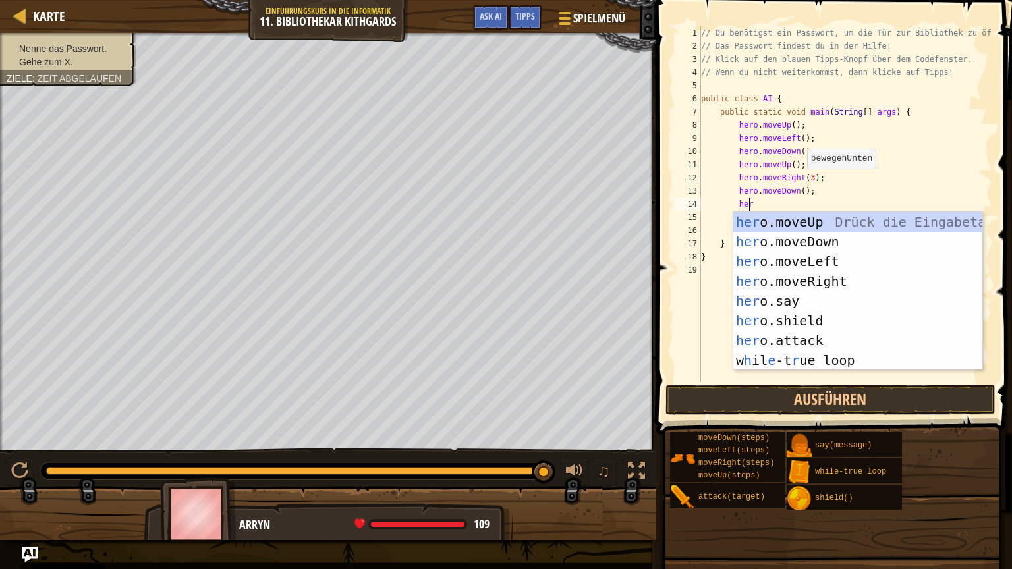
type textarea "hero"
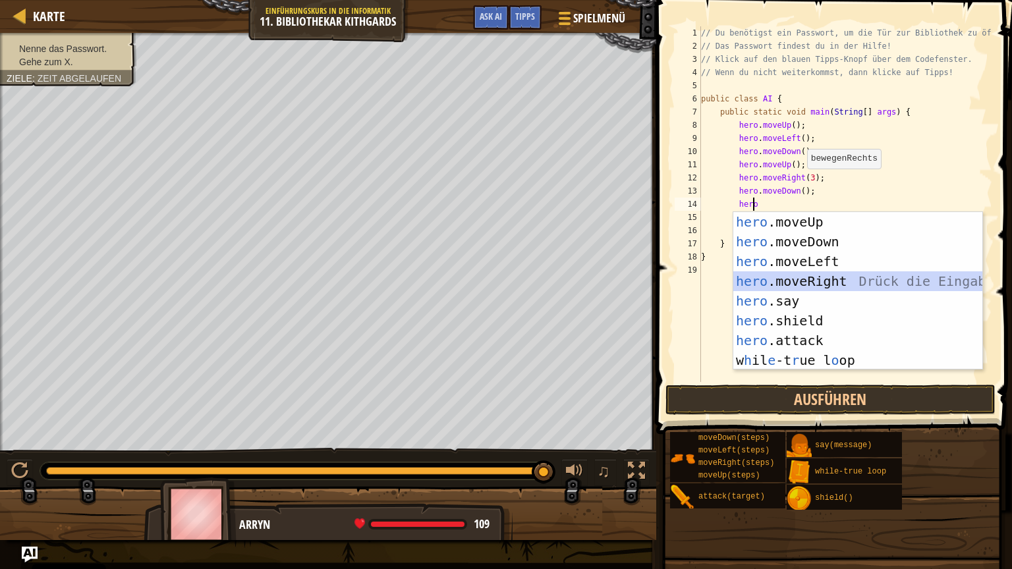
click at [804, 272] on div "hero .moveUp Drück die Eingabetaste hero .moveDown Drück die Eingabetaste hero …" at bounding box center [857, 311] width 249 height 198
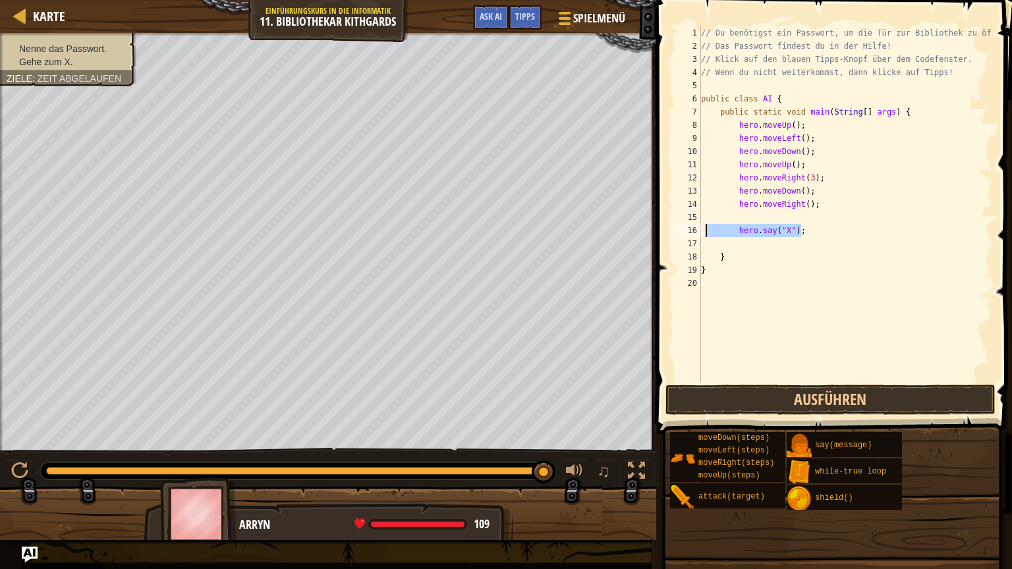
drag, startPoint x: 801, startPoint y: 228, endPoint x: 706, endPoint y: 232, distance: 94.9
click at [706, 232] on div "// Du benötigst ein Passwort, um die Tür zur Bibliothek zu öffnen! // Das Passw…" at bounding box center [845, 217] width 294 height 382
type textarea "hero.say("X");"
click at [806, 148] on div "// Du benötigst ein Passwort, um die Tür zur Bibliothek zu öffnen! // Das Passw…" at bounding box center [845, 217] width 294 height 382
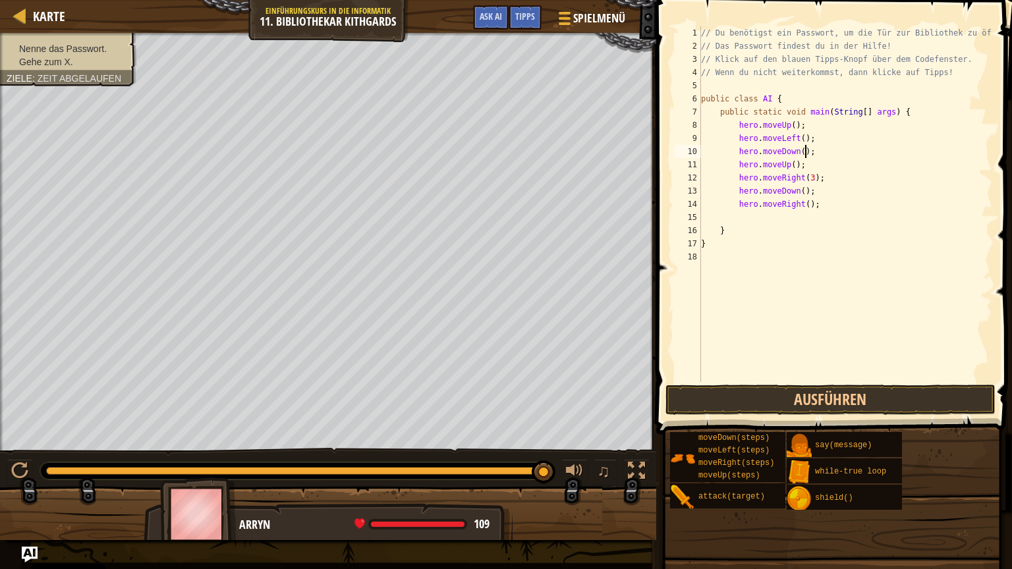
type textarea "hero.moveDown();"
paste textarea "hero.say("X");"
click at [823, 397] on button "Ausführen" at bounding box center [830, 400] width 330 height 30
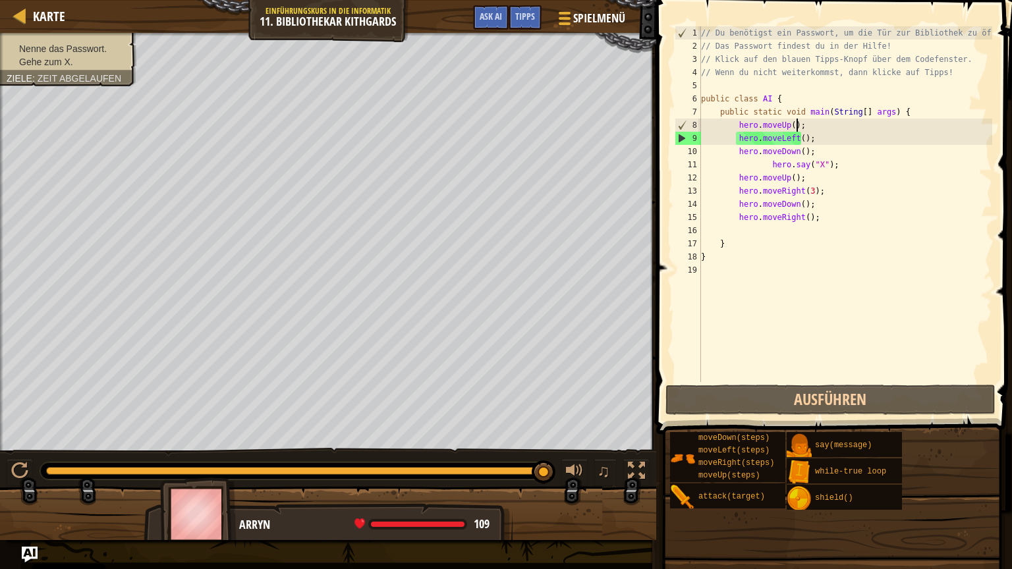
click at [796, 124] on div "// Du benötigst ein Passwort, um die Tür zur Bibliothek zu öffnen! // Das Passw…" at bounding box center [845, 217] width 294 height 382
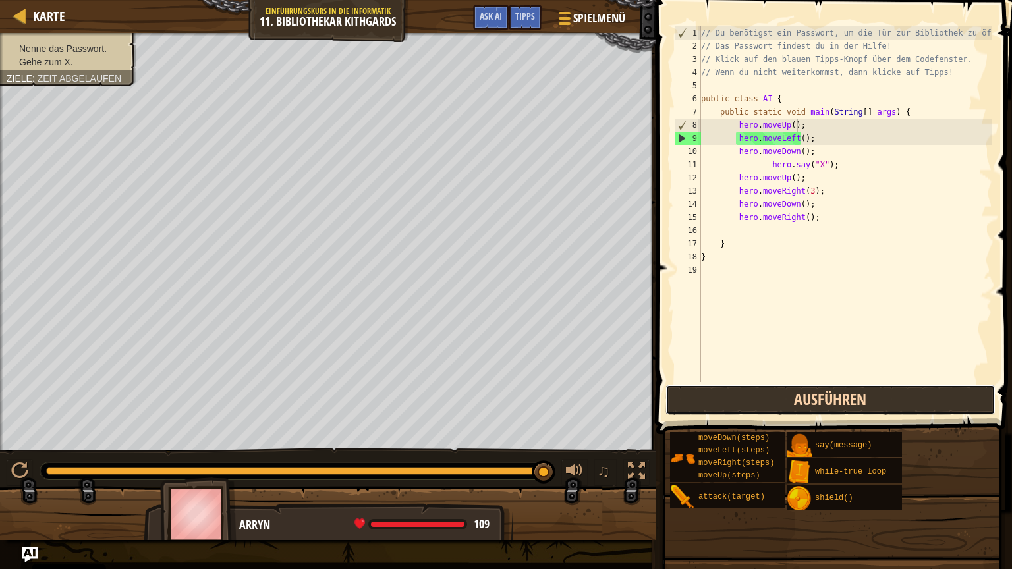
click at [810, 391] on button "Ausführen" at bounding box center [830, 400] width 330 height 30
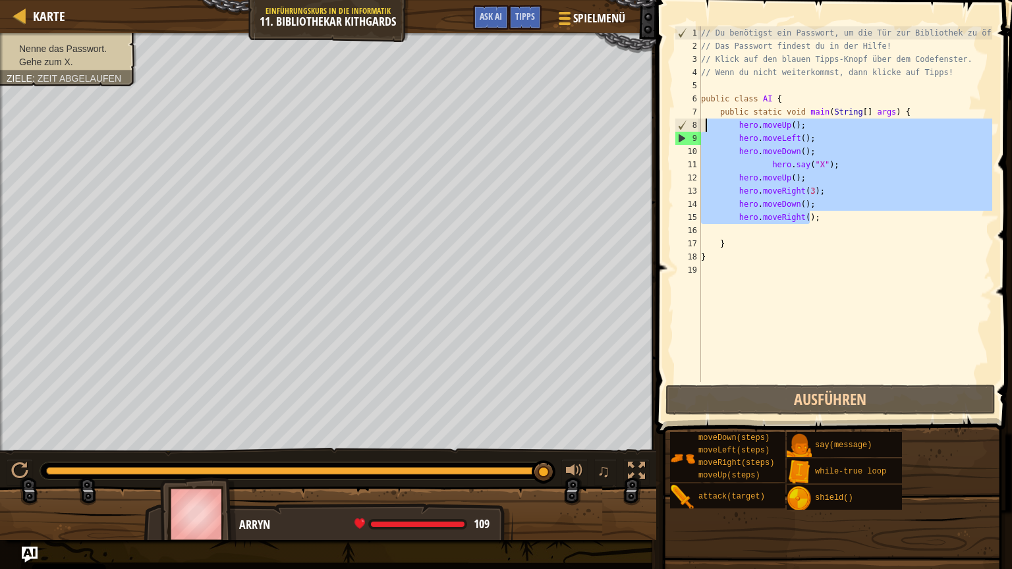
drag, startPoint x: 840, startPoint y: 219, endPoint x: 706, endPoint y: 121, distance: 166.4
click at [706, 121] on div "// Du benötigst ein Passwort, um die Tür zur Bibliothek zu öffnen! // Das Passw…" at bounding box center [845, 217] width 294 height 382
type textarea "hero.moveUp(); hero.moveLeft();"
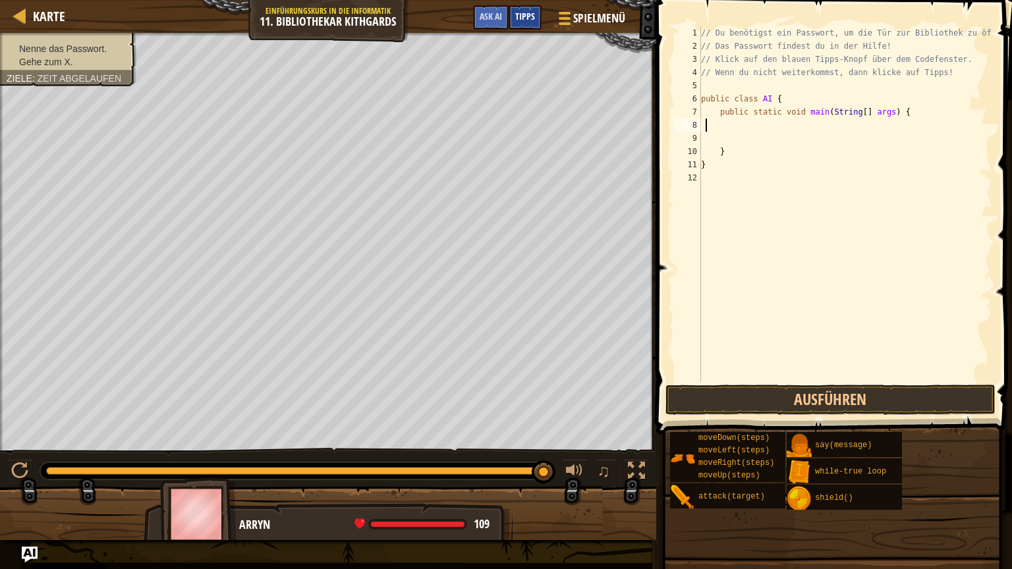
click at [534, 13] on span "Tipps" at bounding box center [525, 16] width 20 height 13
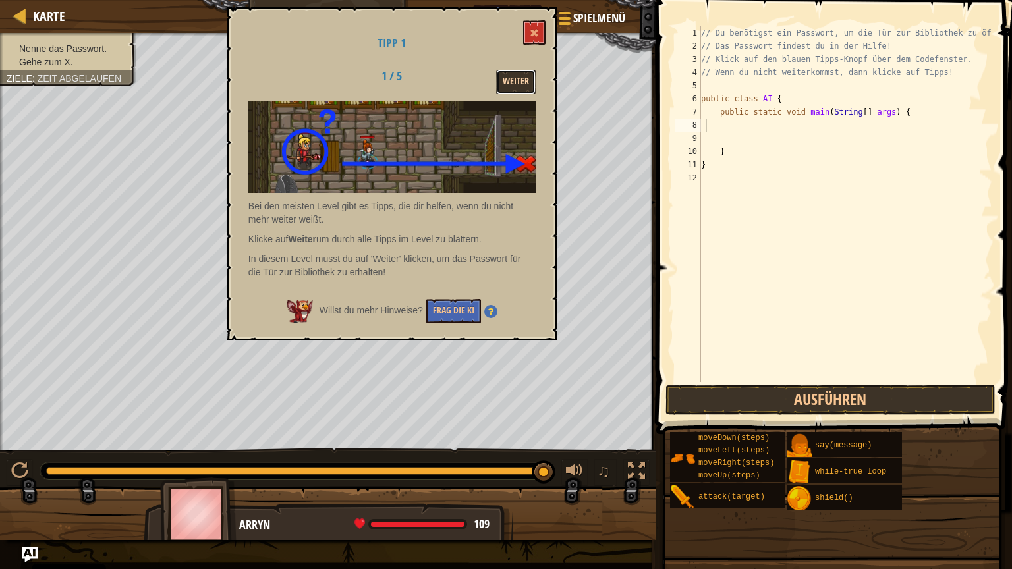
click at [529, 82] on button "Weiter" at bounding box center [516, 82] width 40 height 24
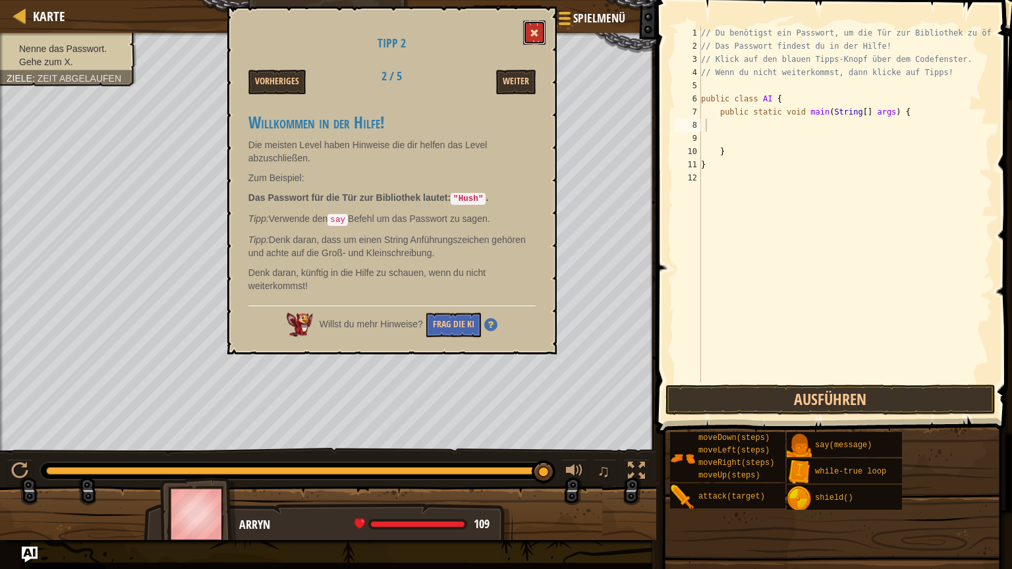
drag, startPoint x: 532, startPoint y: 34, endPoint x: 685, endPoint y: 119, distance: 174.5
click at [536, 36] on span at bounding box center [533, 32] width 9 height 9
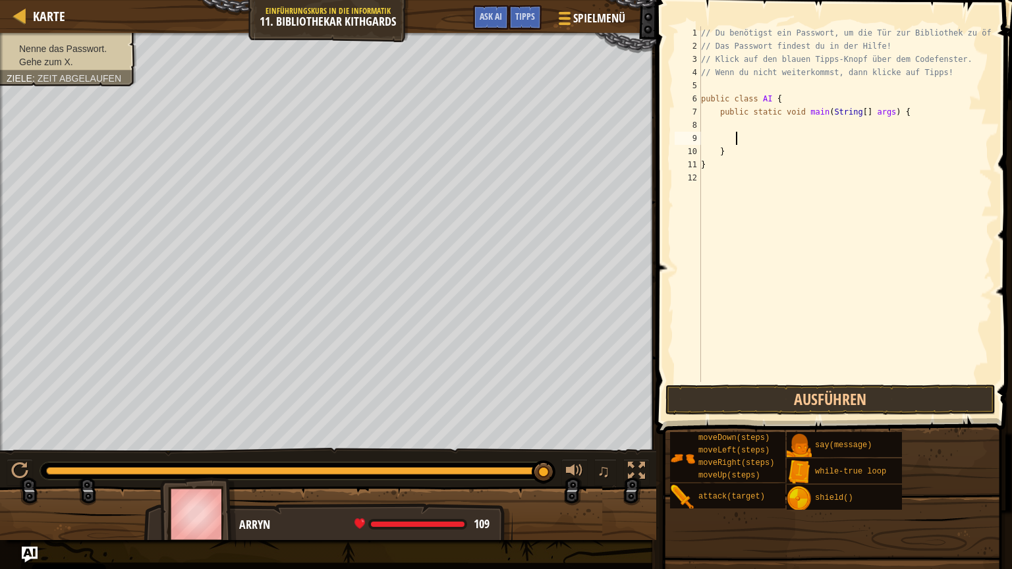
click at [764, 134] on div "// Du benötigst ein Passwort, um die Tür zur Bibliothek zu öffnen! // Das Passw…" at bounding box center [845, 217] width 294 height 382
click at [749, 126] on div "// Du benötigst ein Passwort, um die Tür zur Bibliothek zu öffnen! // Das Passw…" at bounding box center [845, 217] width 294 height 382
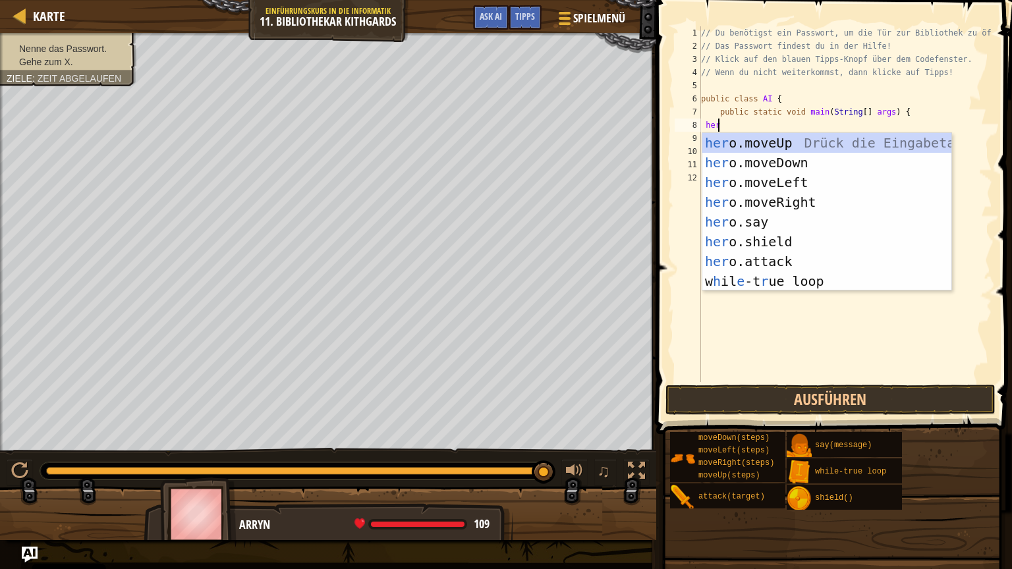
scroll to position [6, 1]
click at [742, 223] on div "hero .moveUp Drück die Eingabetaste hero .moveDown Drück die Eingabetaste hero …" at bounding box center [826, 232] width 249 height 198
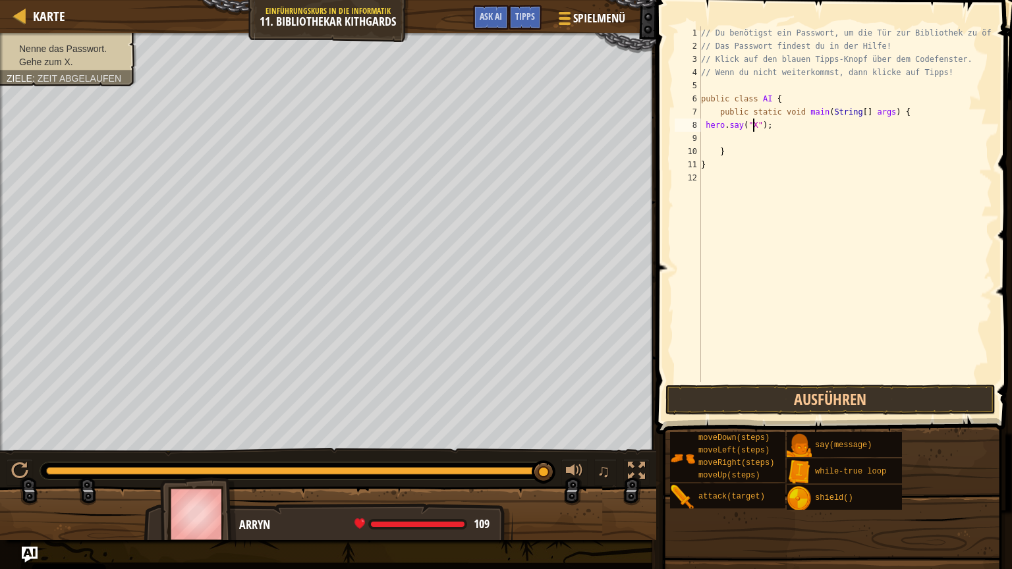
scroll to position [6, 4]
type textarea "hero.say("X");"
click at [744, 398] on button "Ausführen" at bounding box center [830, 400] width 330 height 30
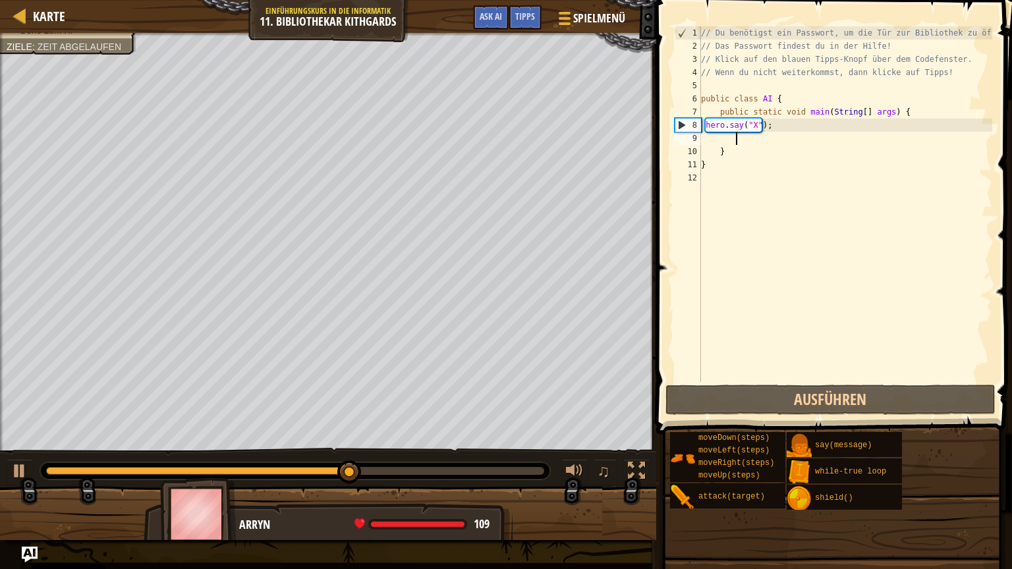
click at [737, 143] on div "// Du benötigst ein Passwort, um die Tür zur Bibliothek zu öffnen! // Das Passw…" at bounding box center [845, 217] width 294 height 382
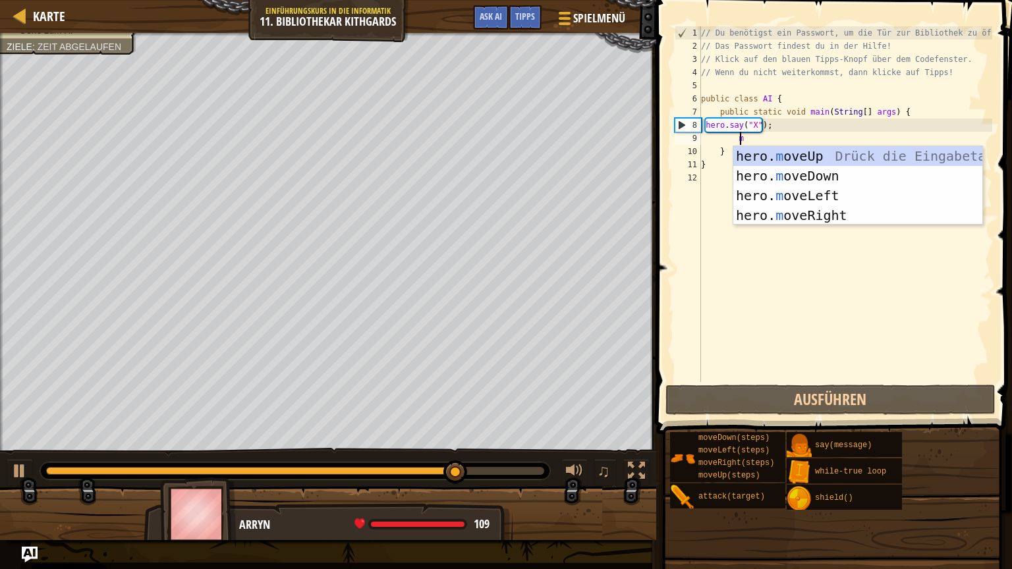
type textarea "mo"
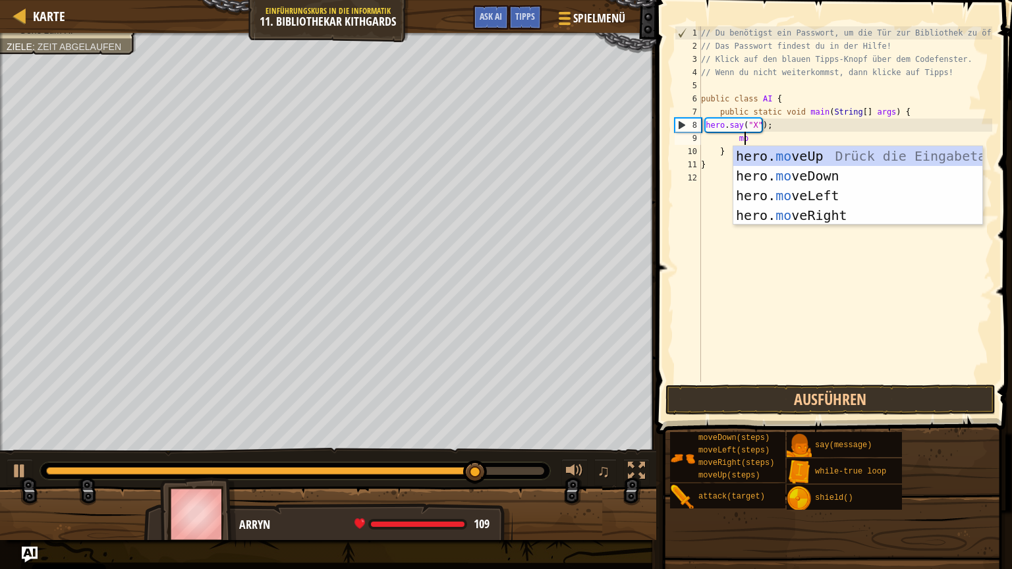
scroll to position [6, 3]
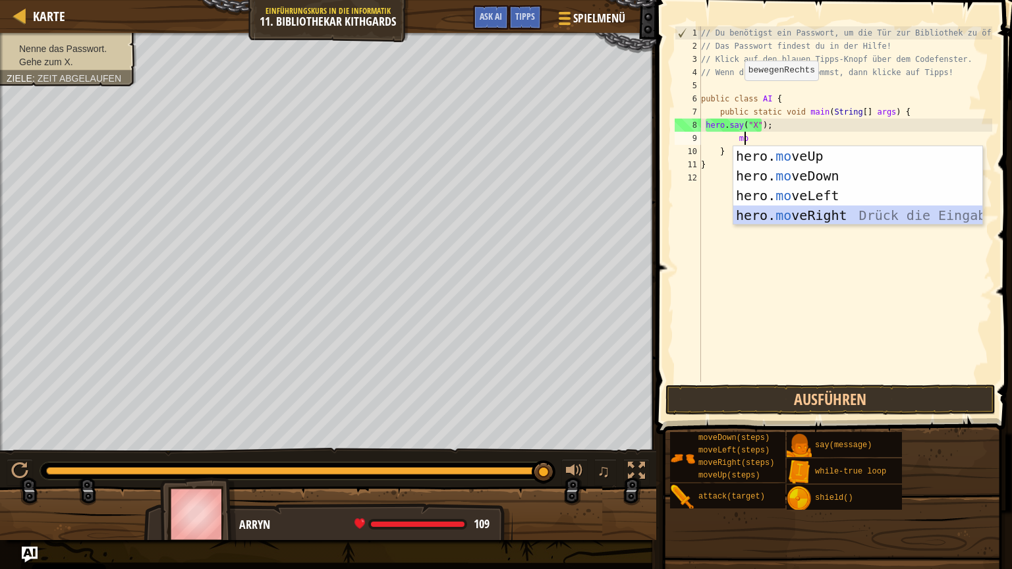
click at [782, 213] on div "hero. mo veUp Drück die Eingabetaste hero. mo veDown Drück die Eingabetaste her…" at bounding box center [857, 205] width 249 height 119
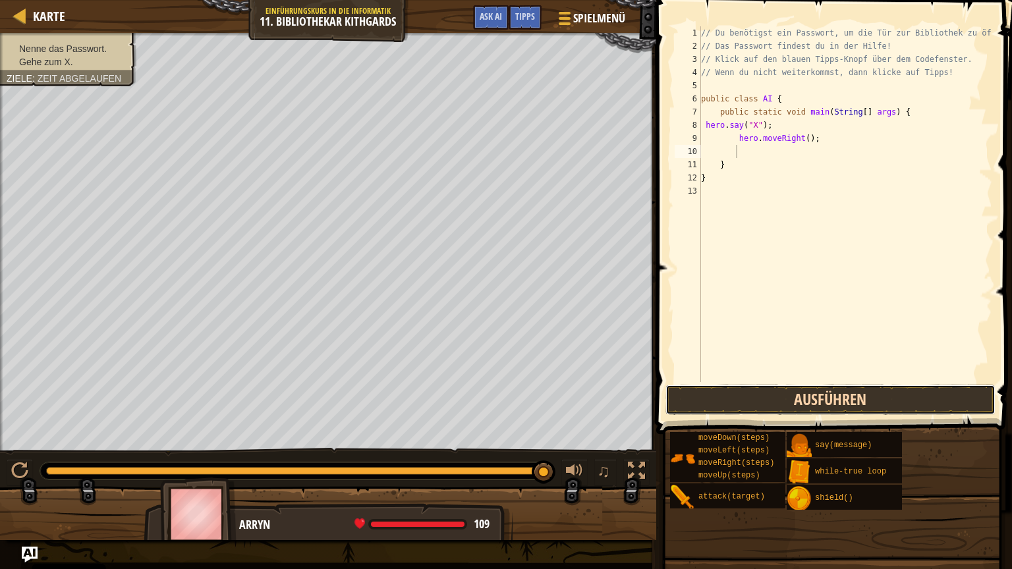
click at [776, 398] on button "Ausführen" at bounding box center [830, 400] width 330 height 30
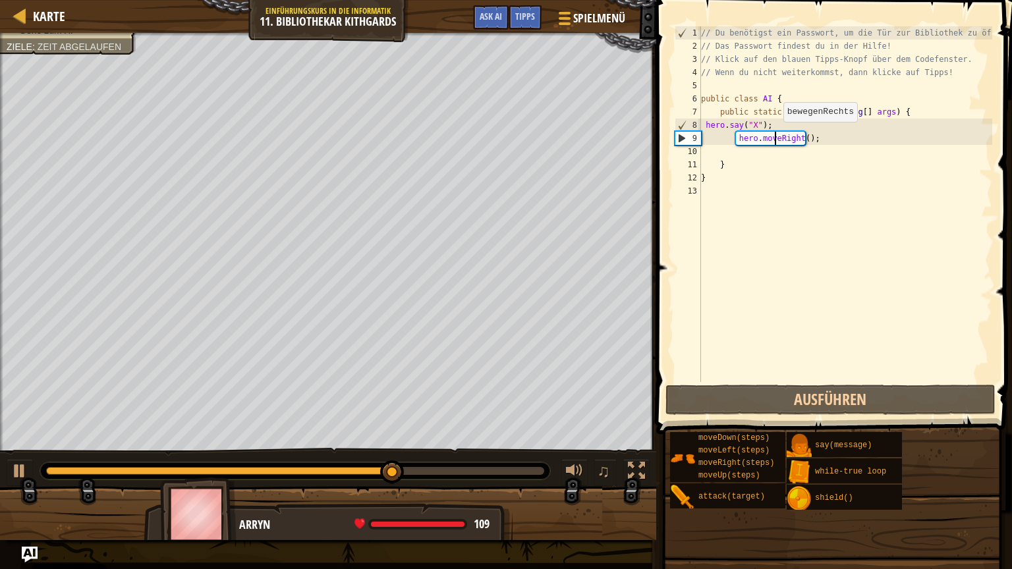
click at [776, 134] on div "// Du benötigst ein Passwort, um die Tür zur Bibliothek zu öffnen! // Das Passw…" at bounding box center [845, 217] width 294 height 382
drag, startPoint x: 776, startPoint y: 131, endPoint x: 690, endPoint y: 126, distance: 87.1
click at [690, 126] on div "hero.moveRight(); 1 2 3 4 5 6 7 8 9 10 11 12 13 // Du benötigst ein Passwort, u…" at bounding box center [832, 204] width 320 height 356
type textarea "hero.say("X");"
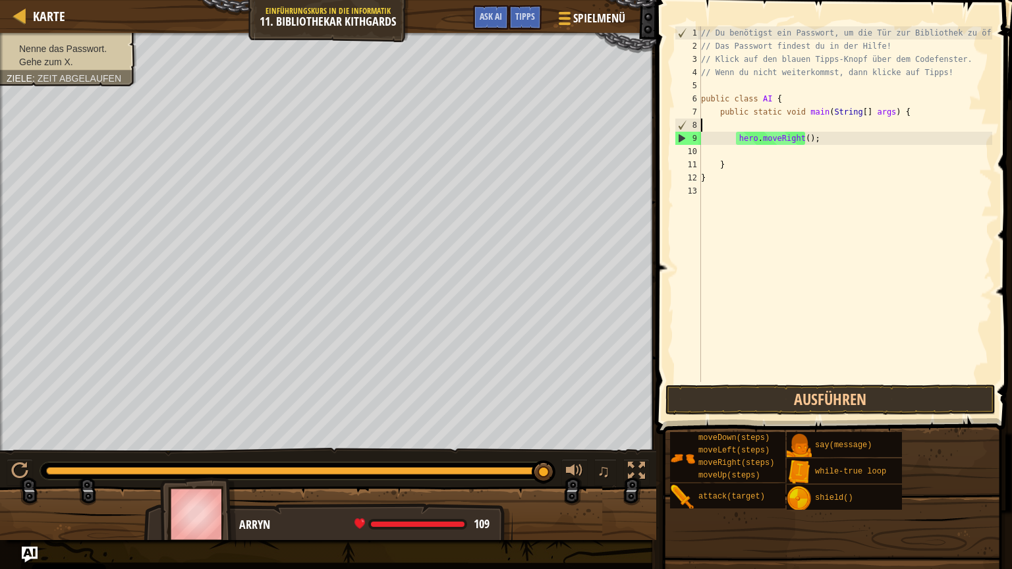
scroll to position [6, 0]
type textarea "public static void main(String[] args) {"
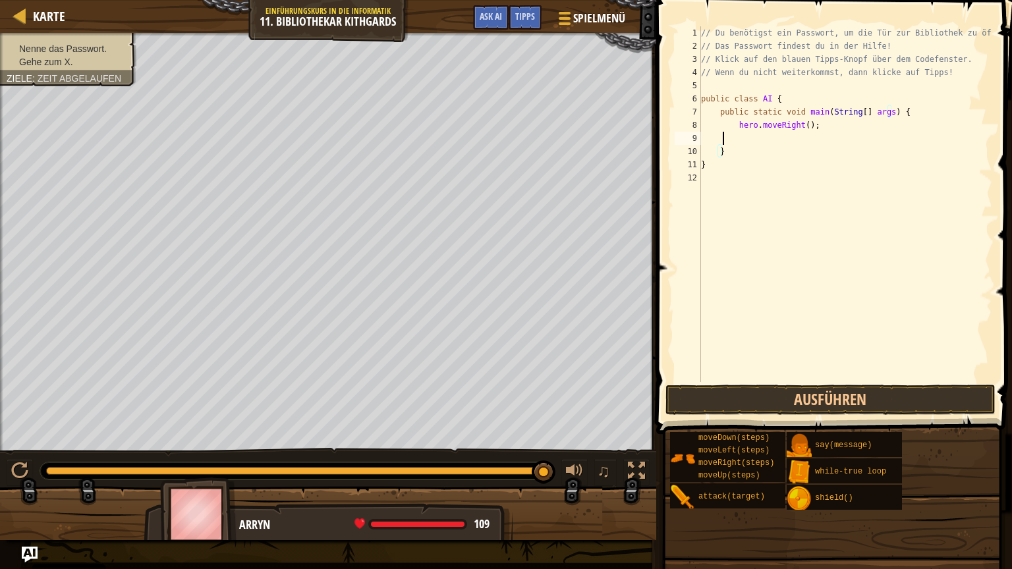
click at [723, 144] on div "// Du benötigst ein Passwort, um die Tür zur Bibliothek zu öffnen! // Das Passw…" at bounding box center [845, 217] width 294 height 382
paste textarea "hero.say("X");"
type textarea "hero.say("X");"
click at [751, 396] on button "Ausführen" at bounding box center [830, 400] width 330 height 30
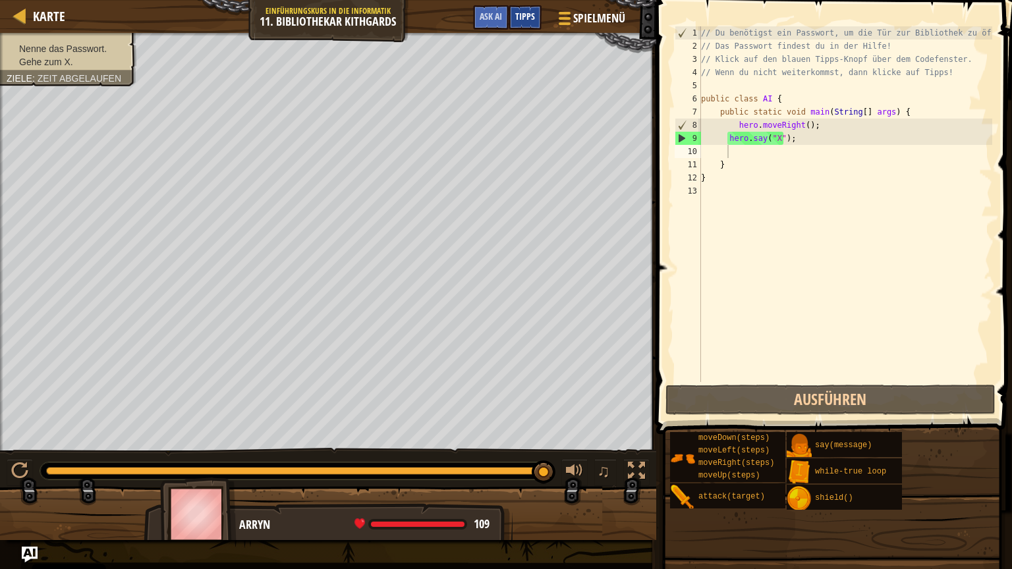
click at [521, 12] on span "Tipps" at bounding box center [525, 16] width 20 height 13
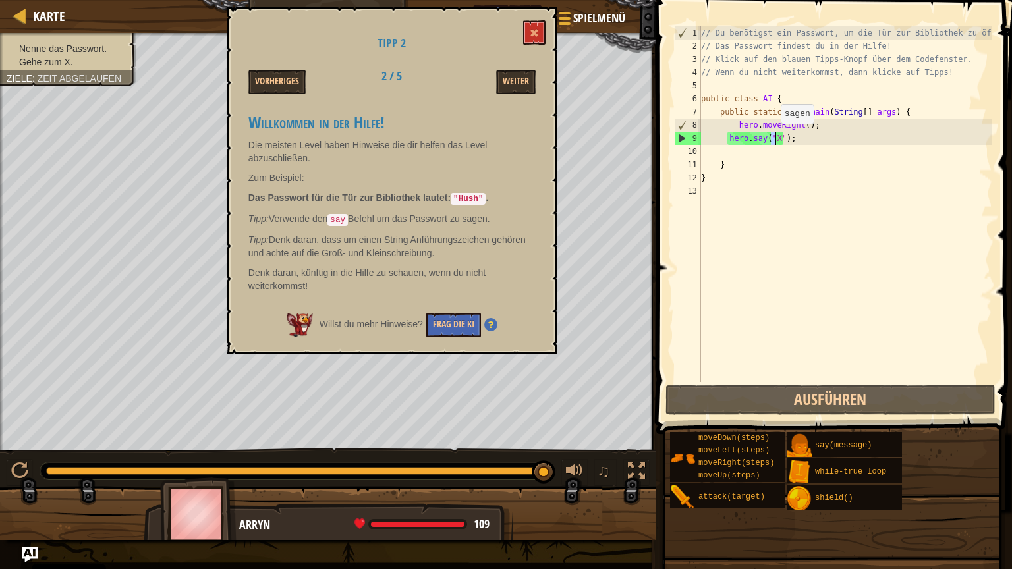
click at [773, 137] on div "// Du benötigst ein Passwort, um die Tür zur Bibliothek zu öffnen! // Das Passw…" at bounding box center [845, 217] width 294 height 382
click at [773, 137] on div "// Du benötigst ein Passwort, um die Tür zur Bibliothek zu öffnen! // Das Passw…" at bounding box center [845, 204] width 294 height 356
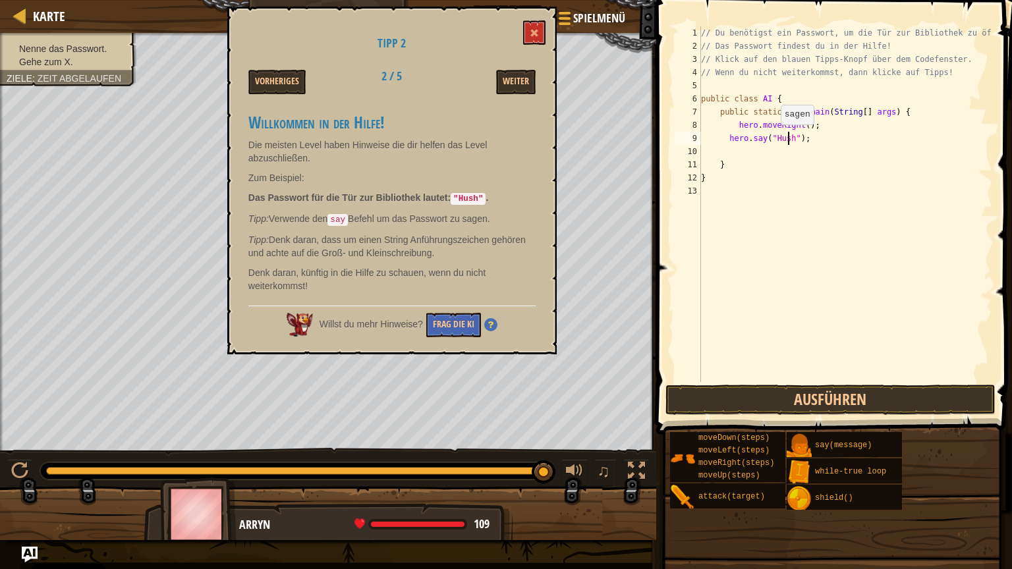
scroll to position [6, 7]
type textarea "hero.say("Hush");"
click at [769, 402] on button "Ausführen" at bounding box center [830, 400] width 330 height 30
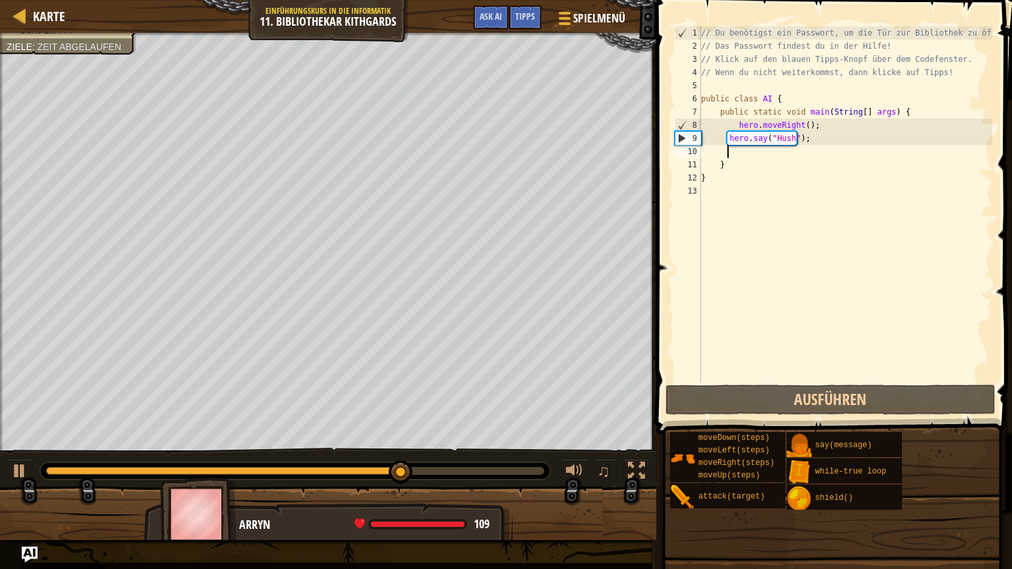
click at [788, 155] on div "// Du benötigst ein Passwort, um die Tür zur Bibliothek zu öffnen! // Das Passw…" at bounding box center [845, 217] width 294 height 382
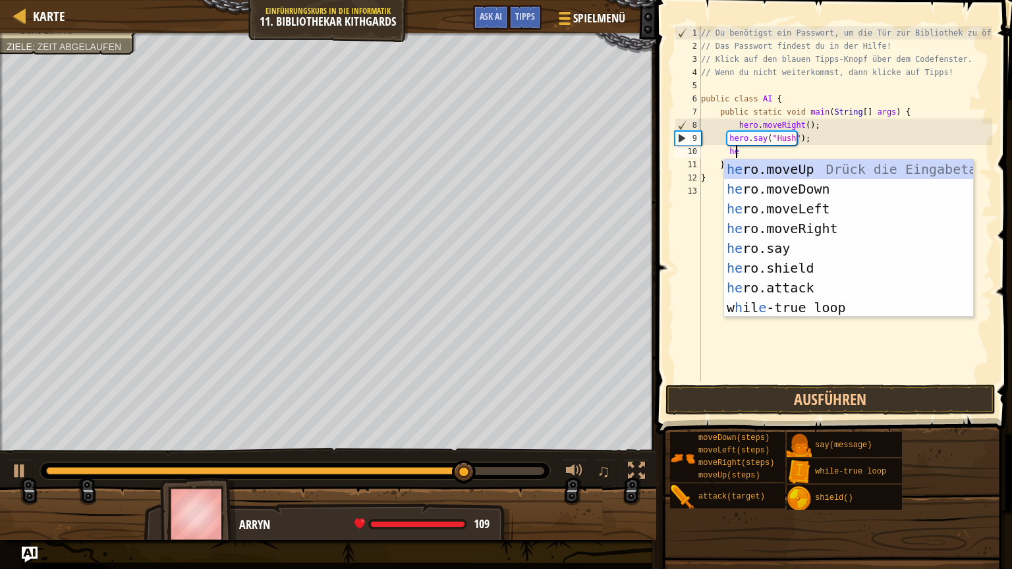
type textarea "hero"
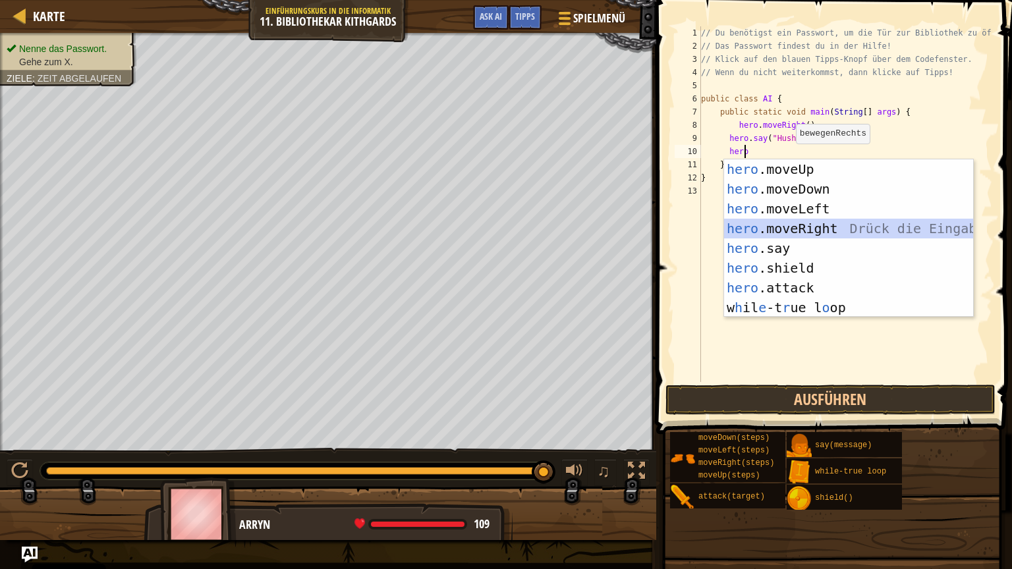
click at [781, 228] on div "hero .moveUp Drück die Eingabetaste hero .moveDown Drück die Eingabetaste hero …" at bounding box center [848, 258] width 249 height 198
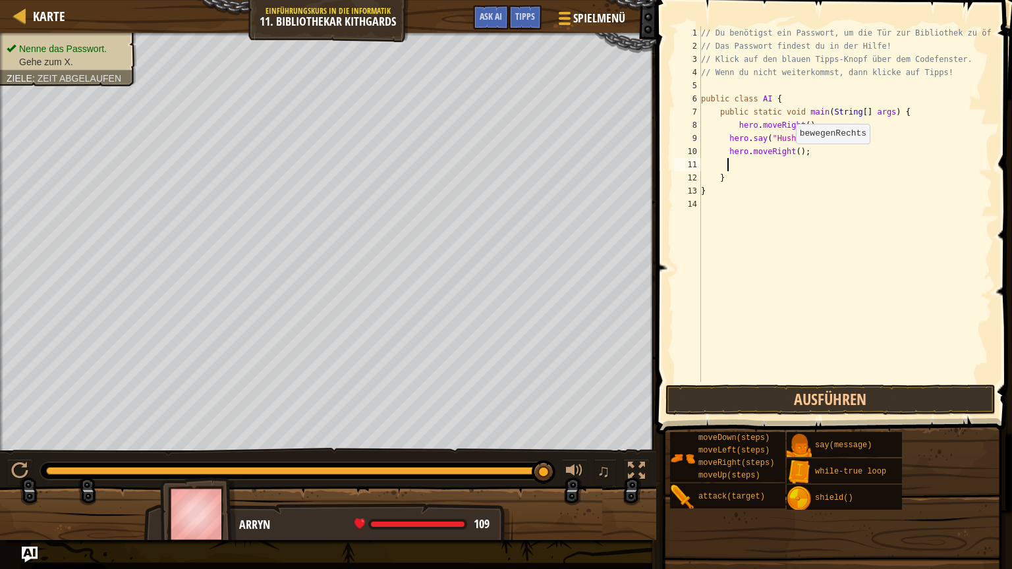
scroll to position [6, 1]
click at [830, 391] on button "Ausführen" at bounding box center [830, 400] width 330 height 30
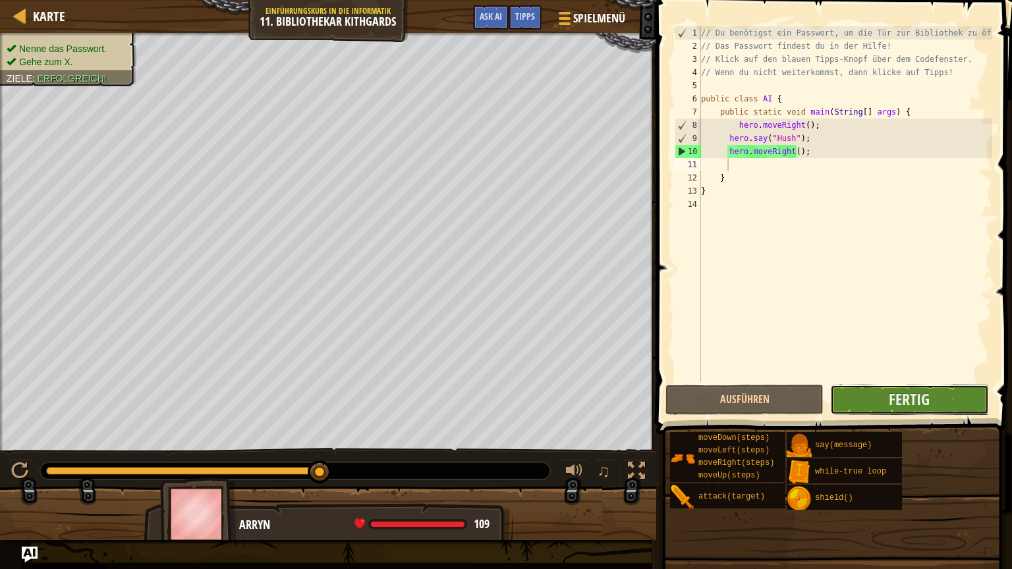
click at [935, 400] on button "Fertig" at bounding box center [909, 400] width 158 height 30
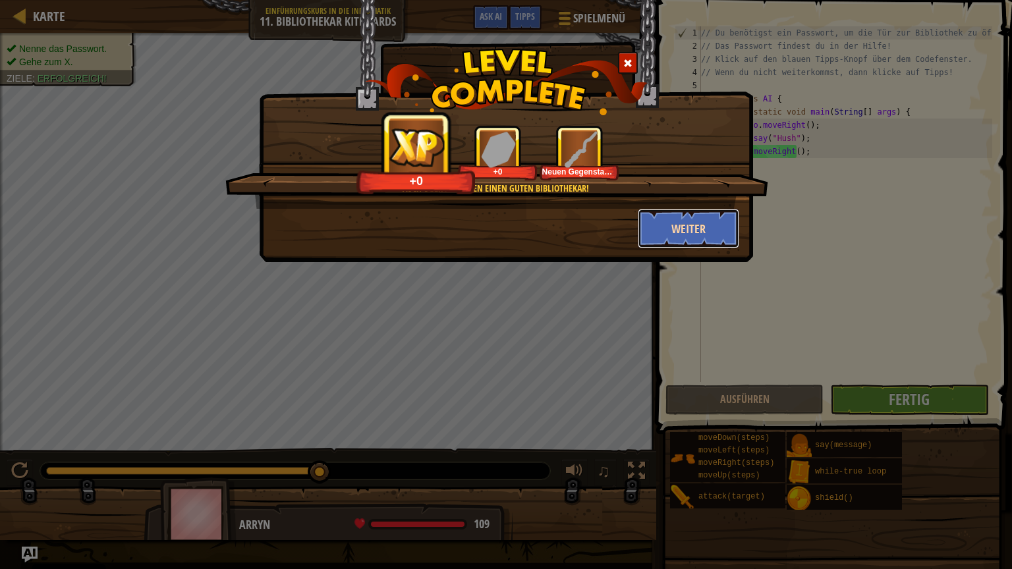
click at [701, 239] on button "Weiter" at bounding box center [689, 229] width 102 height 40
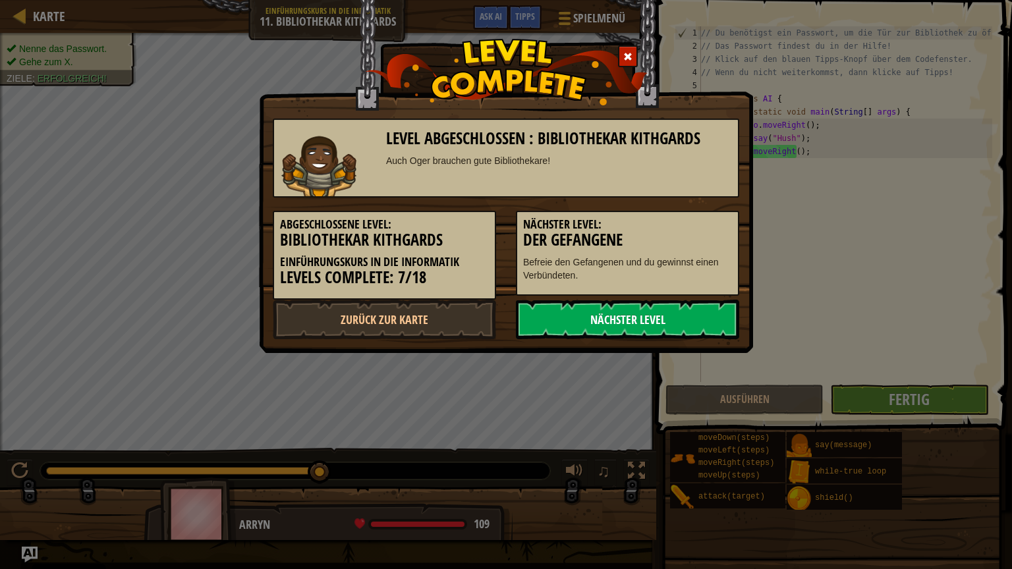
click at [655, 319] on link "Nächster Level" at bounding box center [627, 320] width 223 height 40
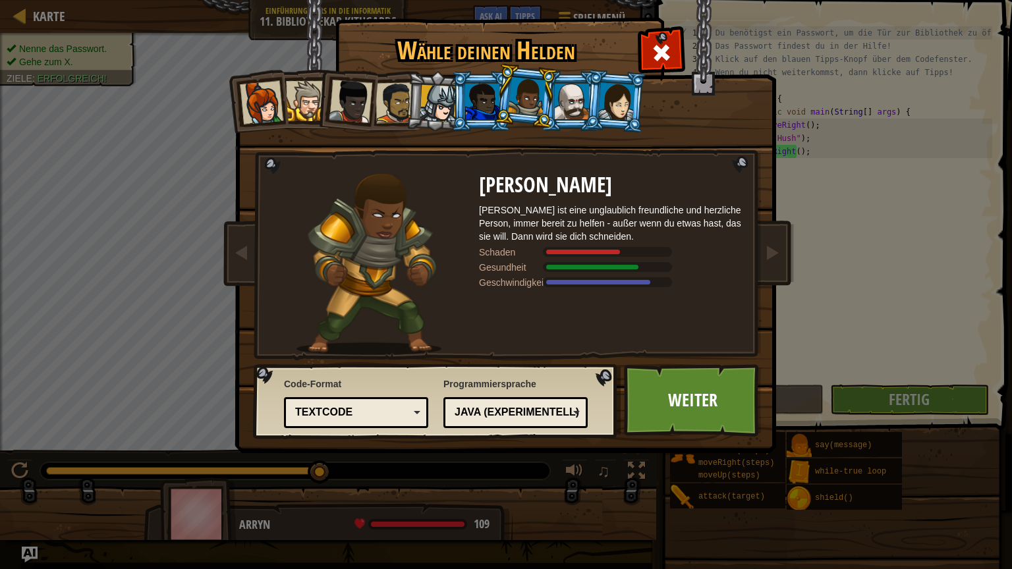
click at [655, 319] on div "Arryn Steinwand Arryn ist eine unglaublich freundliche und herzliche Person, im…" at bounding box center [610, 264] width 263 height 181
click at [388, 418] on div "Textcode" at bounding box center [352, 412] width 114 height 15
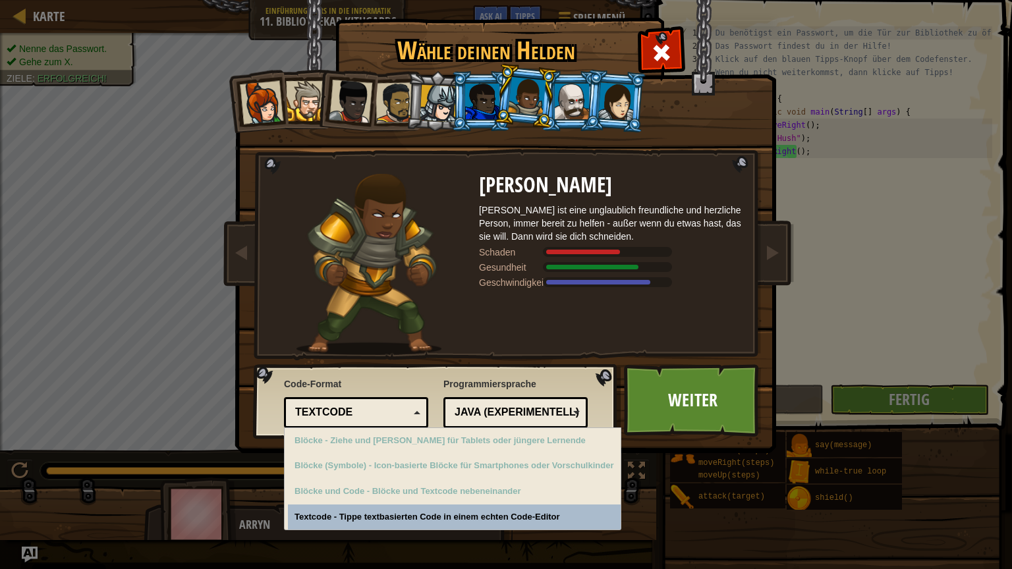
drag, startPoint x: 388, startPoint y: 418, endPoint x: 474, endPoint y: 413, distance: 86.4
click at [474, 413] on div "Code-Format Textcode Blöcke und Code Blöcke Blöcke (Symbole) Textcode Blöcke - …" at bounding box center [436, 400] width 356 height 67
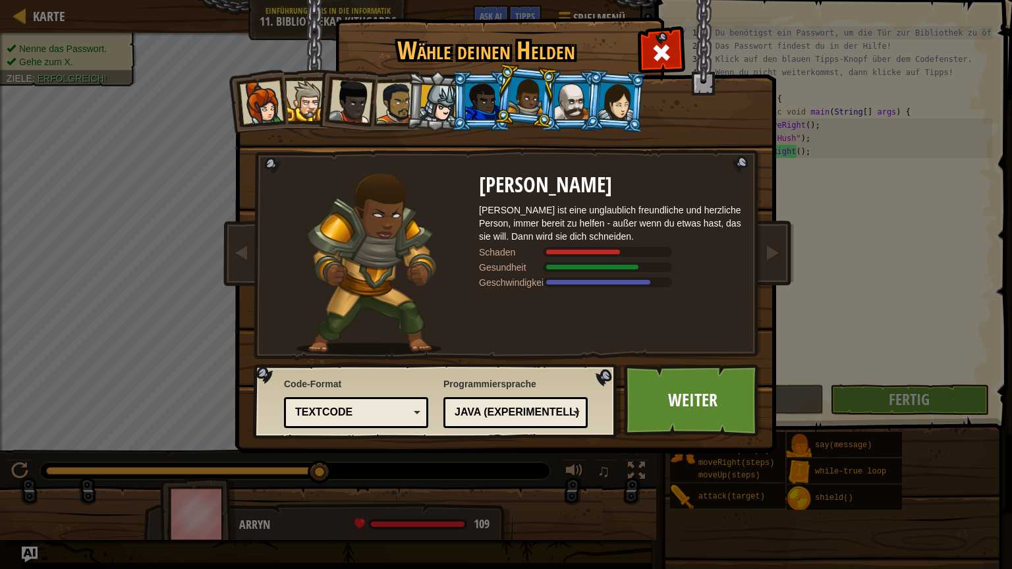
click at [474, 413] on div "Java (Experimentell)" at bounding box center [511, 412] width 114 height 15
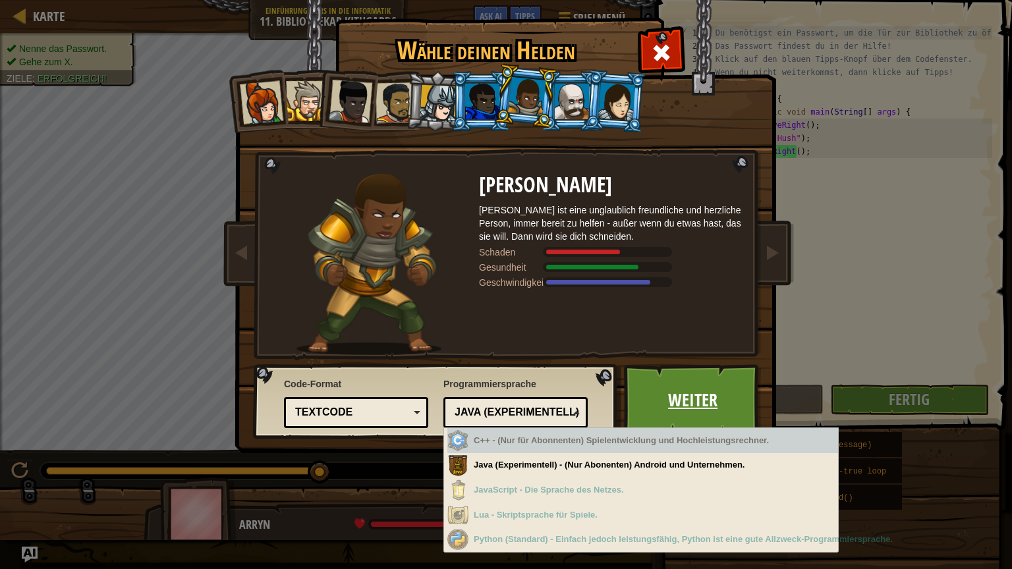
click at [632, 403] on link "Weiter" at bounding box center [693, 400] width 138 height 72
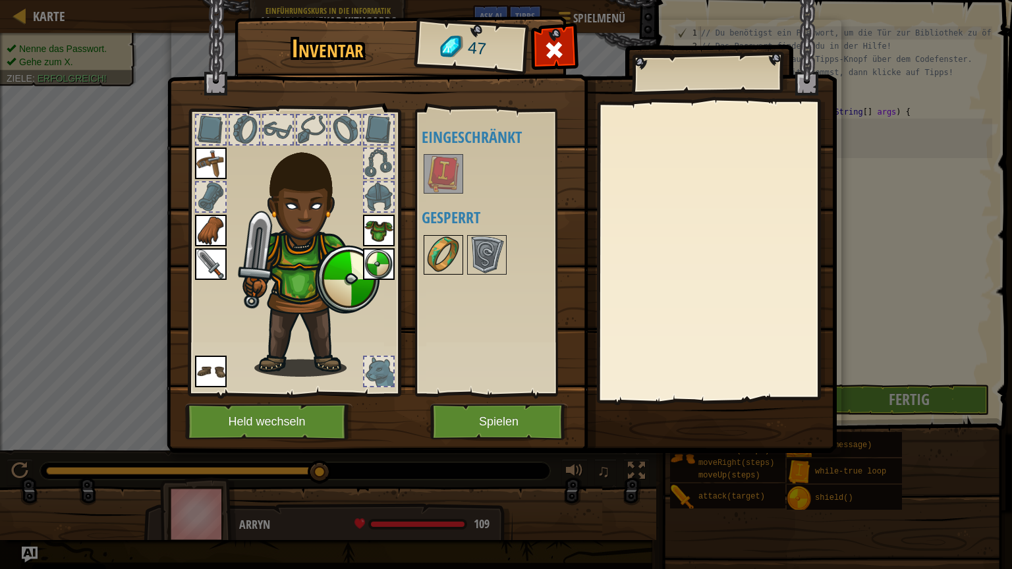
click at [440, 244] on img at bounding box center [443, 254] width 37 height 37
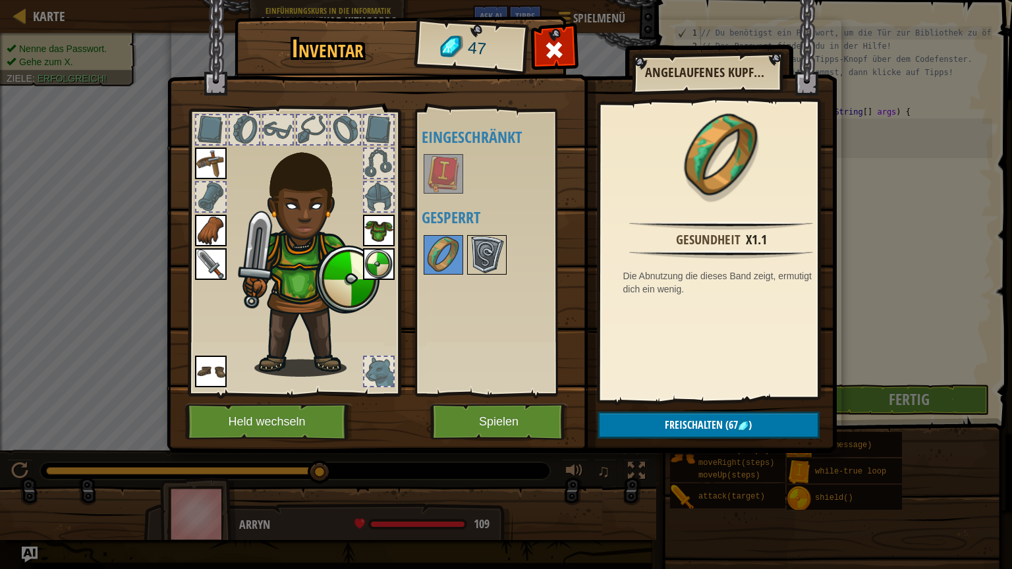
click at [473, 246] on img at bounding box center [486, 254] width 37 height 37
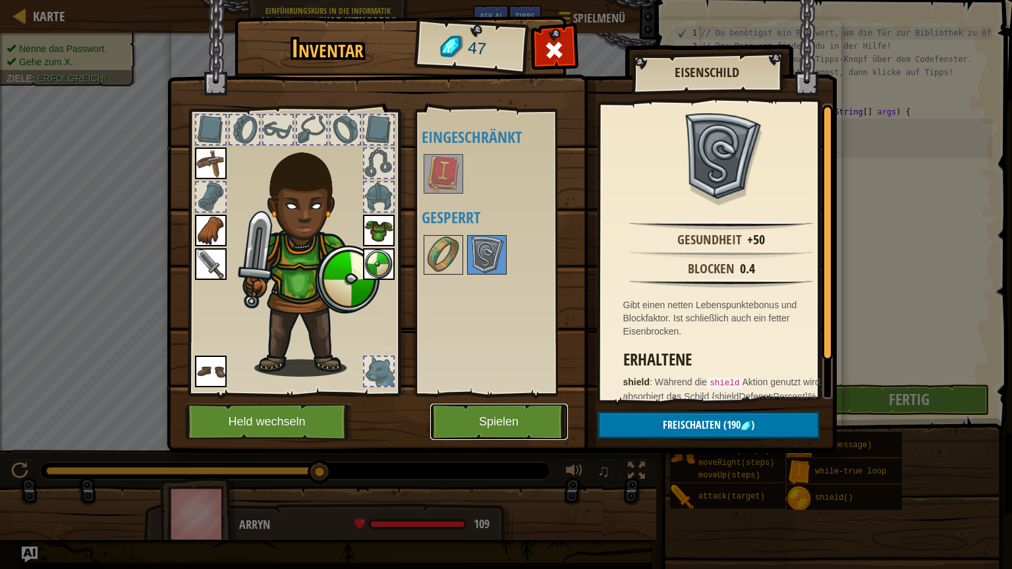
click at [506, 423] on button "Spielen" at bounding box center [499, 422] width 138 height 36
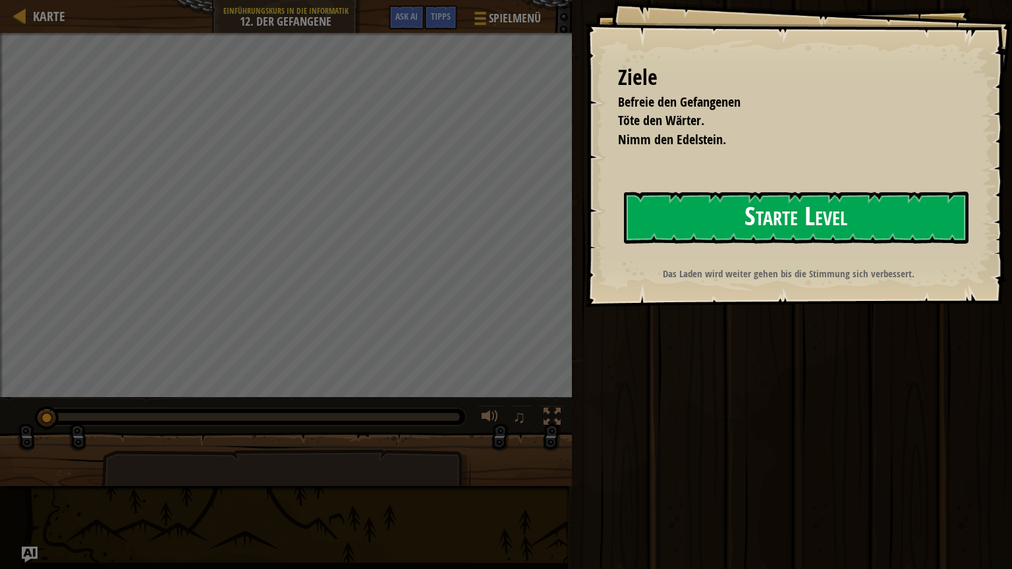
click at [773, 200] on button "Starte Level" at bounding box center [796, 218] width 344 height 52
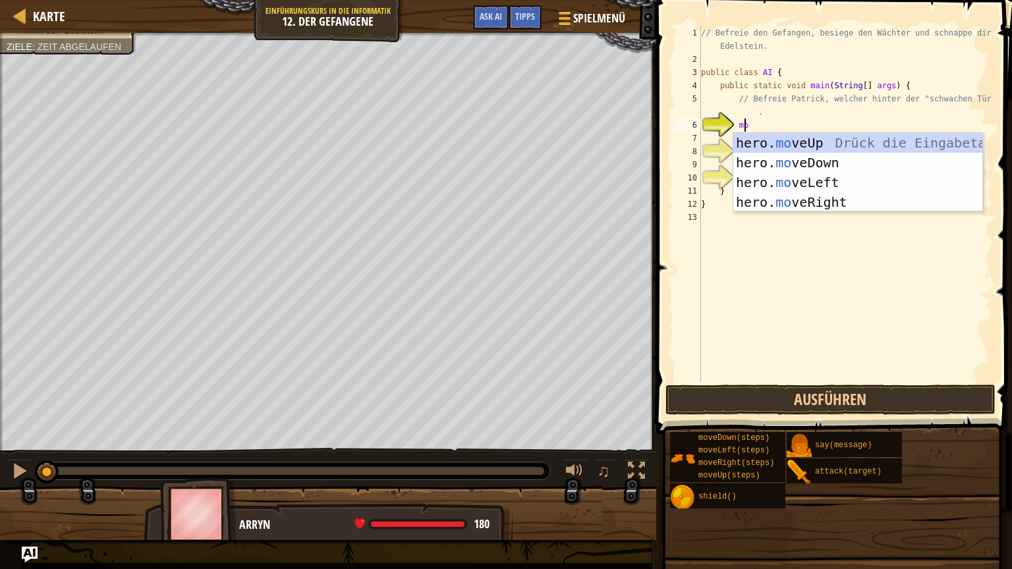
type textarea "move"
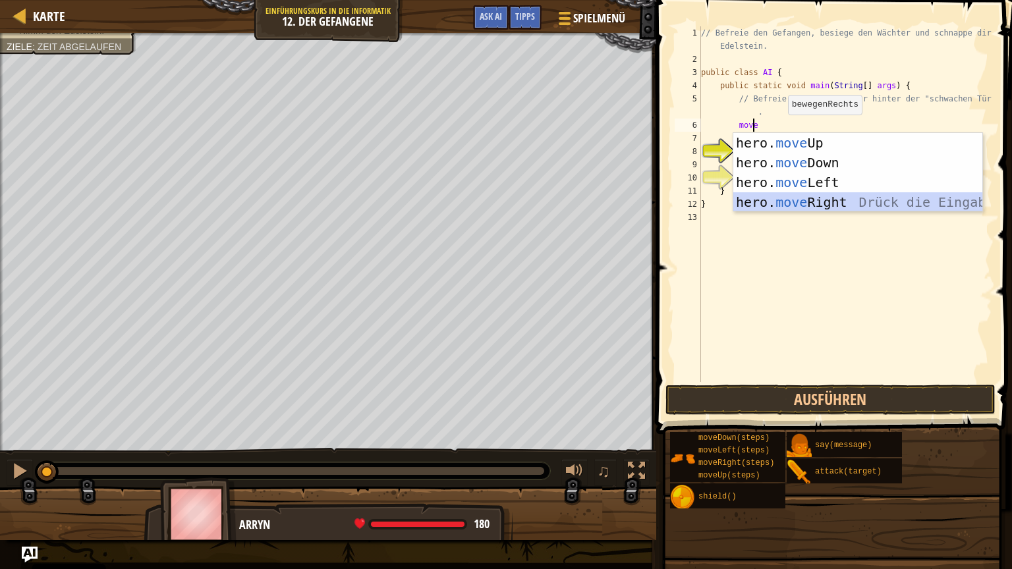
click at [829, 204] on div "hero. move Up Drück die Eingabetaste hero. move Down Drück die Eingabetaste her…" at bounding box center [857, 192] width 249 height 119
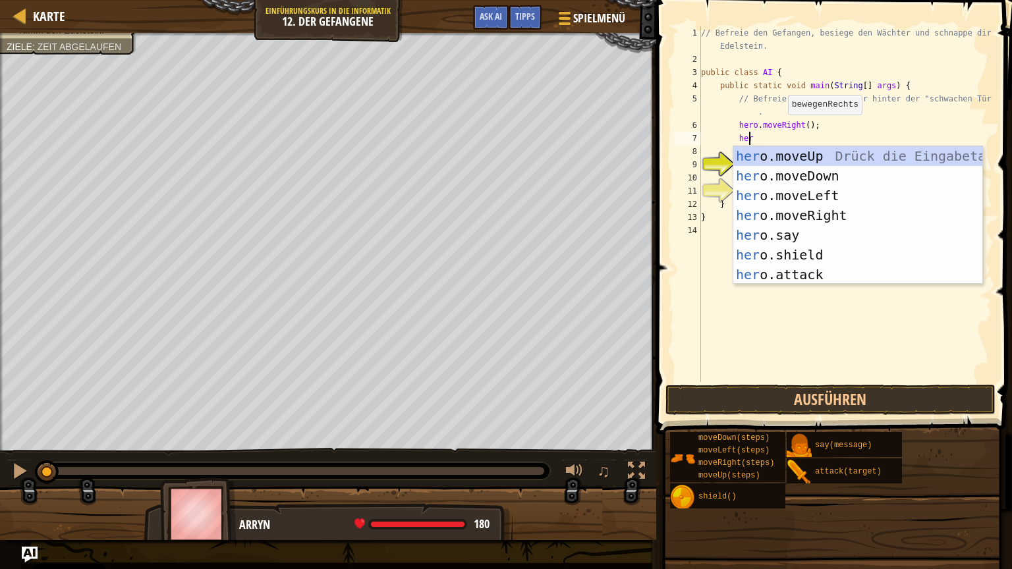
scroll to position [6, 3]
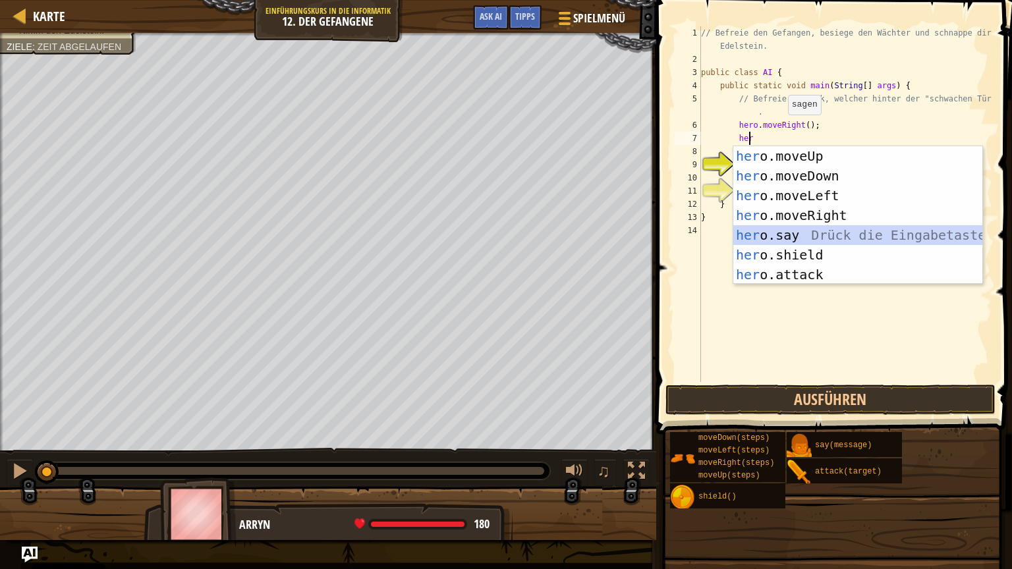
click at [811, 227] on div "her o.moveUp Drück die Eingabetaste her o.moveDown Drück die Eingabetaste her o…" at bounding box center [857, 235] width 249 height 178
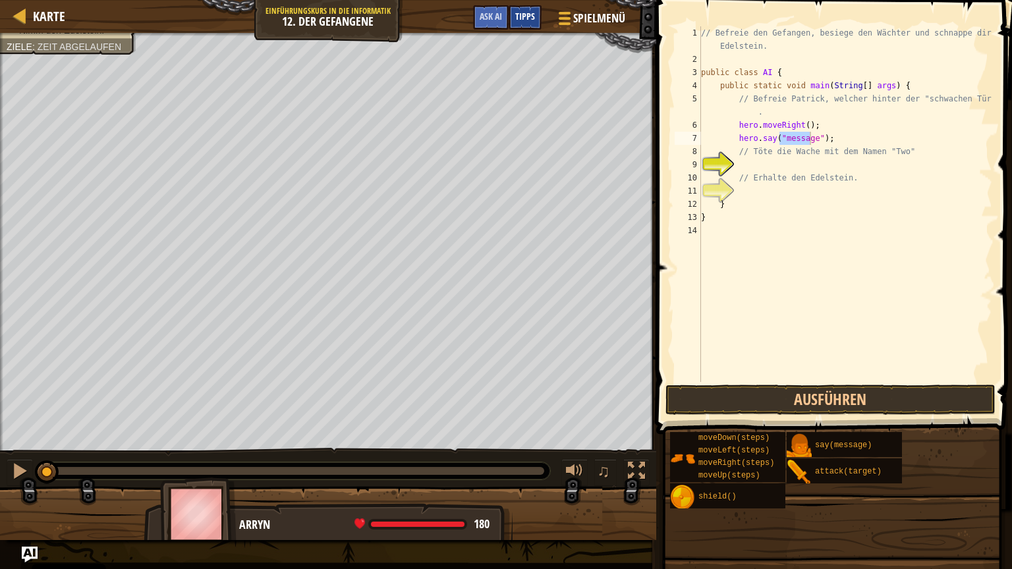
click at [524, 15] on span "Tipps" at bounding box center [525, 16] width 20 height 13
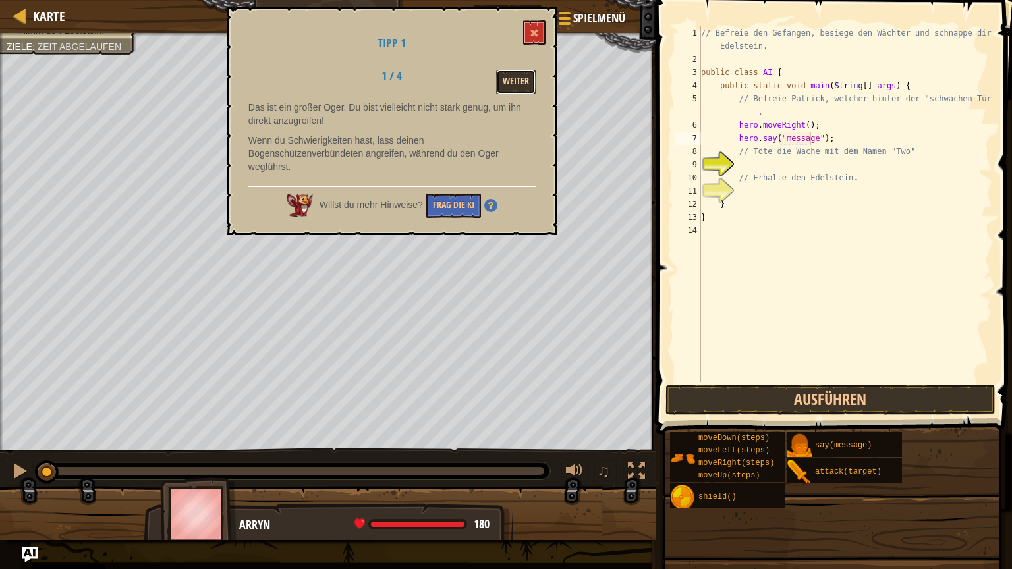
click at [509, 80] on button "Weiter" at bounding box center [516, 82] width 40 height 24
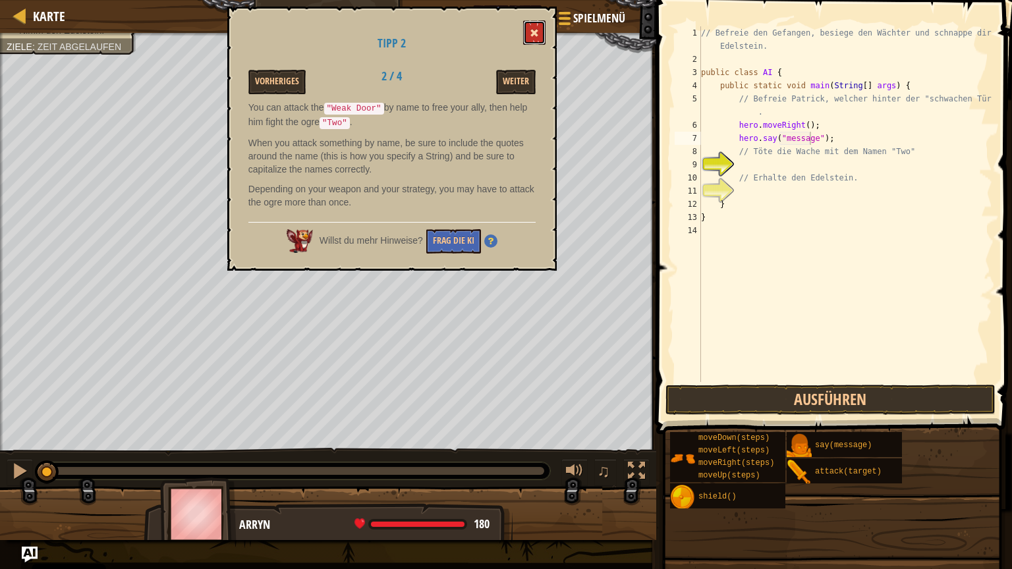
click at [534, 28] on span at bounding box center [533, 32] width 9 height 9
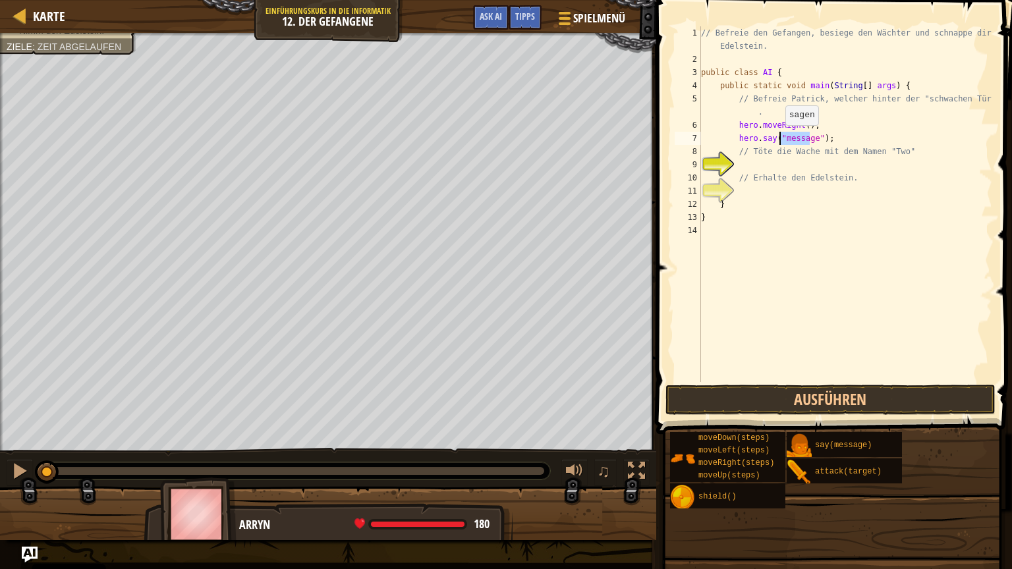
drag, startPoint x: 808, startPoint y: 139, endPoint x: 778, endPoint y: 140, distance: 30.3
click at [778, 140] on div "// Befreie den Gefangen, besiege den Wächter und schnappe dir den Edelstein. pu…" at bounding box center [845, 223] width 294 height 395
type textarea "hero.say("Weak Door");"
click at [782, 163] on div "// Befreie den Gefangen, besiege den Wächter und schnappe dir den Edelstein. pu…" at bounding box center [845, 223] width 294 height 395
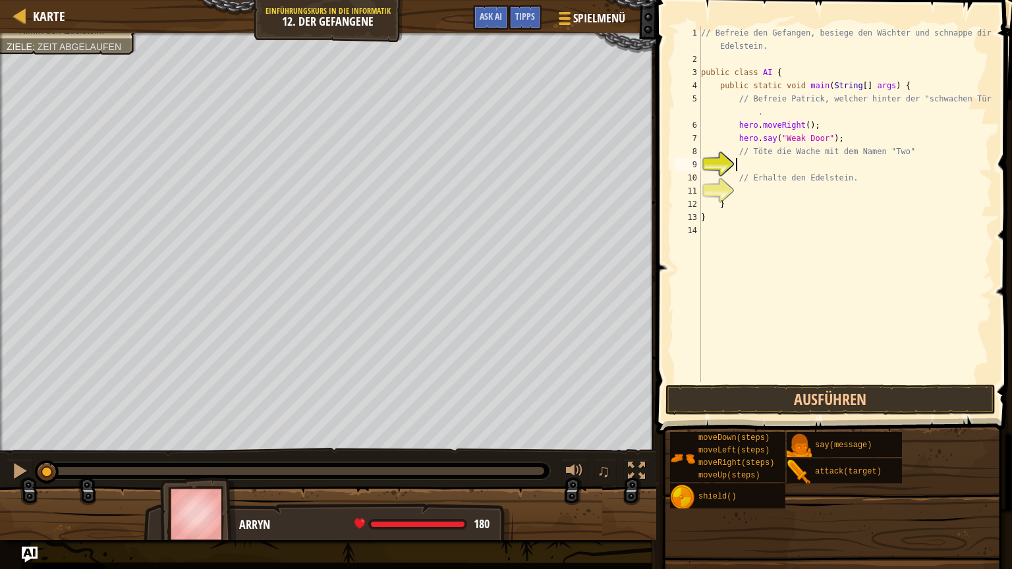
scroll to position [6, 2]
click at [782, 163] on div "// Befreie den Gefangen, besiege den Wächter und schnappe dir den Edelstein. pu…" at bounding box center [845, 223] width 294 height 395
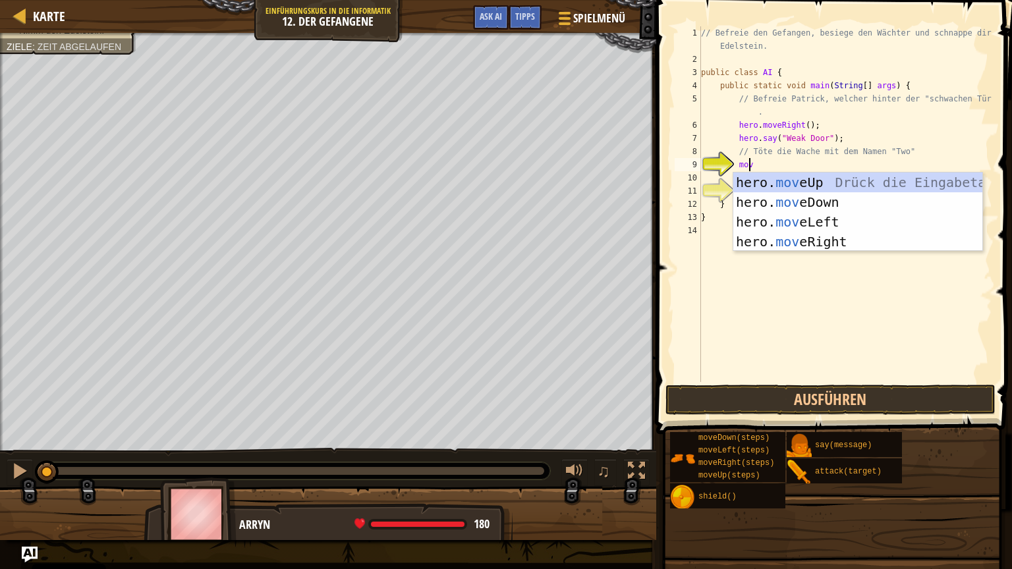
scroll to position [6, 3]
type textarea "move"
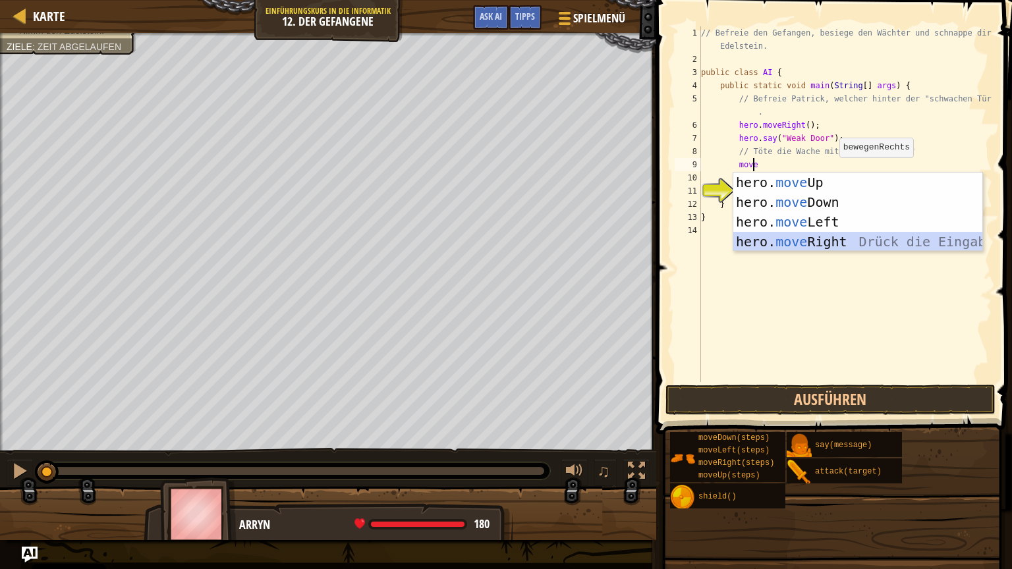
click at [810, 234] on div "hero. move Up Drück die Eingabetaste hero. move Down Drück die Eingabetaste her…" at bounding box center [857, 232] width 249 height 119
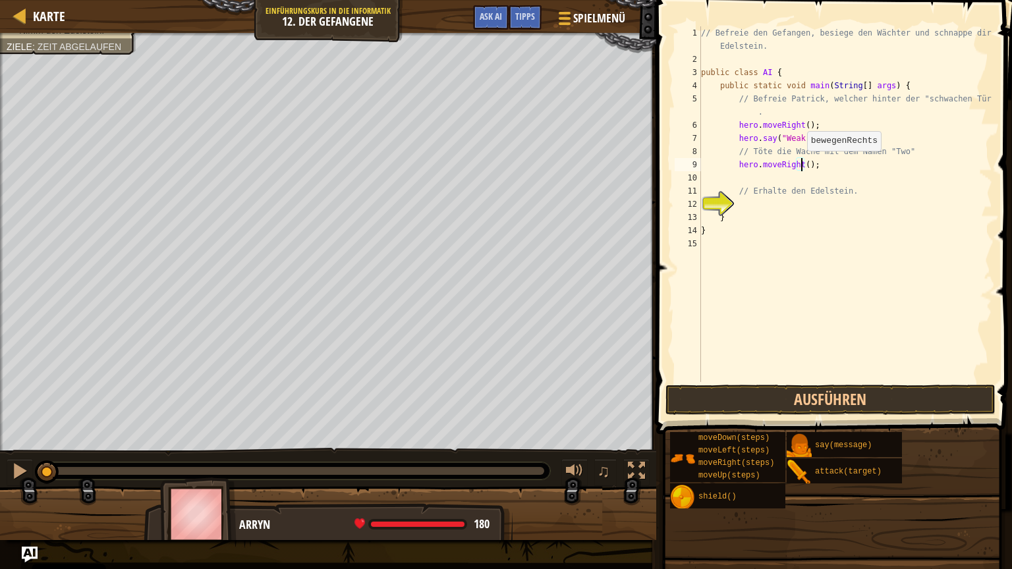
click at [800, 163] on div "// Befreie den Gefangen, besiege den Wächter und schnappe dir den Edelstein. pu…" at bounding box center [845, 223] width 294 height 395
type textarea "hero.moveRight(2);"
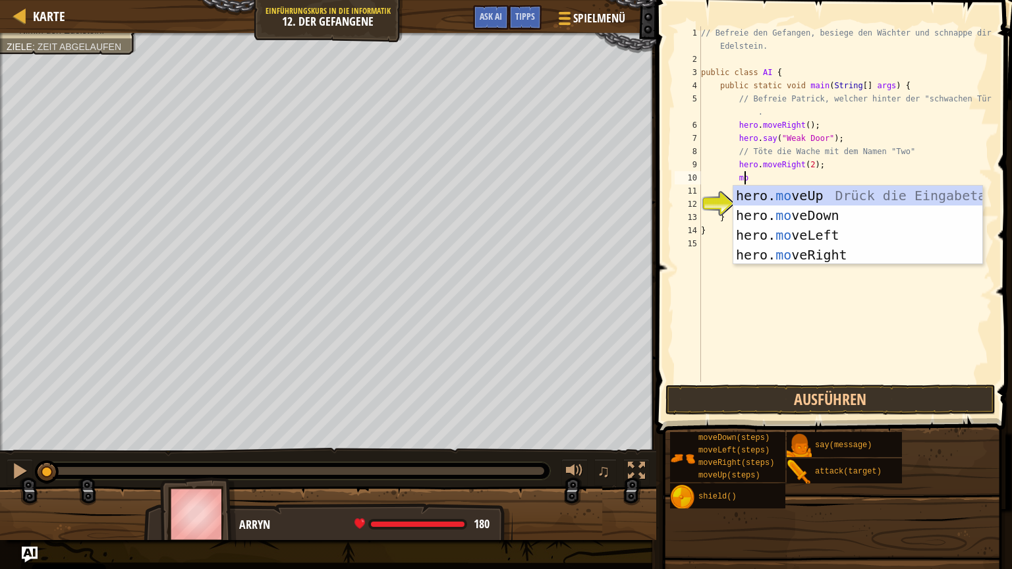
type textarea "move"
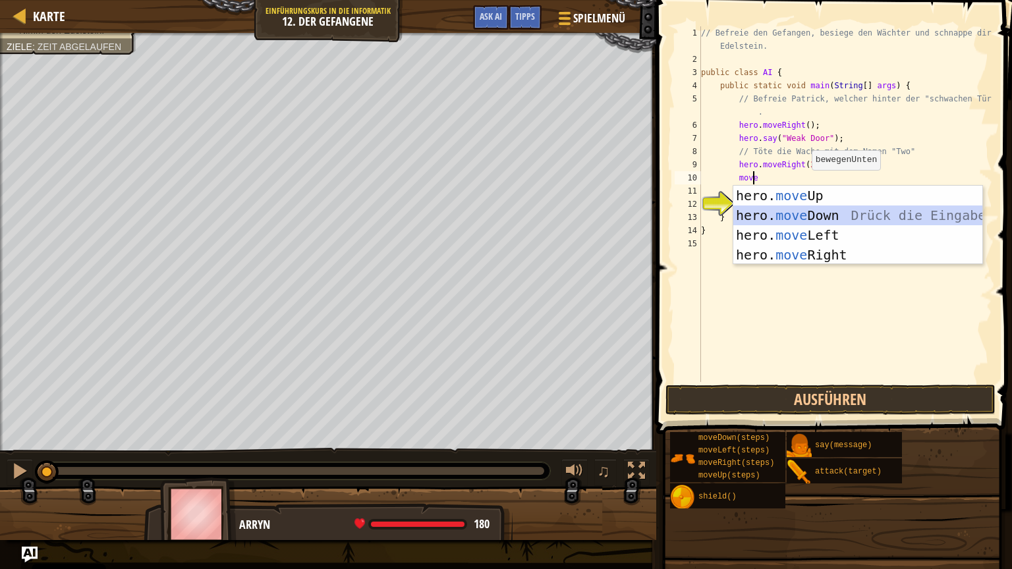
click at [798, 210] on div "hero. move Up Drück die Eingabetaste hero. move Down Drück die Eingabetaste her…" at bounding box center [857, 245] width 249 height 119
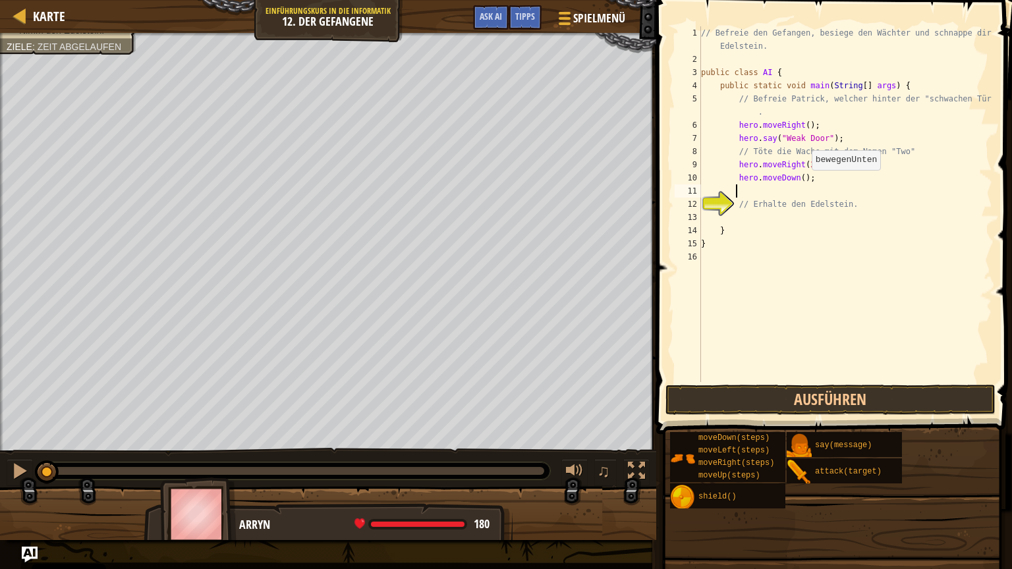
scroll to position [6, 2]
type textarea "3"
type textarea "// Erhalte den Edelstein."
type textarea "hero.moveDown(3);"
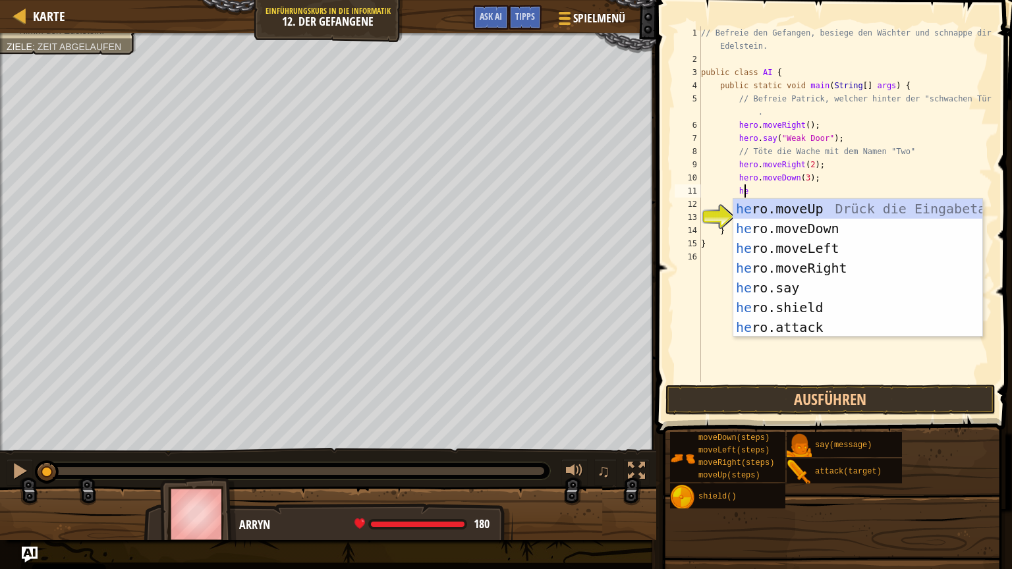
scroll to position [6, 3]
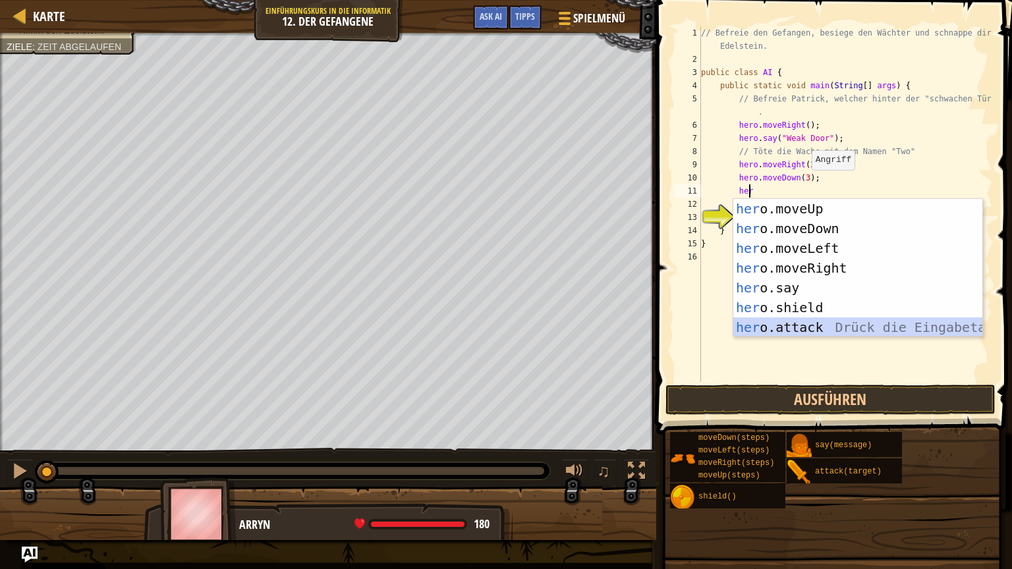
click at [772, 321] on div "her o.moveUp Drück die Eingabetaste her o.moveDown Drück die Eingabetaste her o…" at bounding box center [857, 288] width 249 height 178
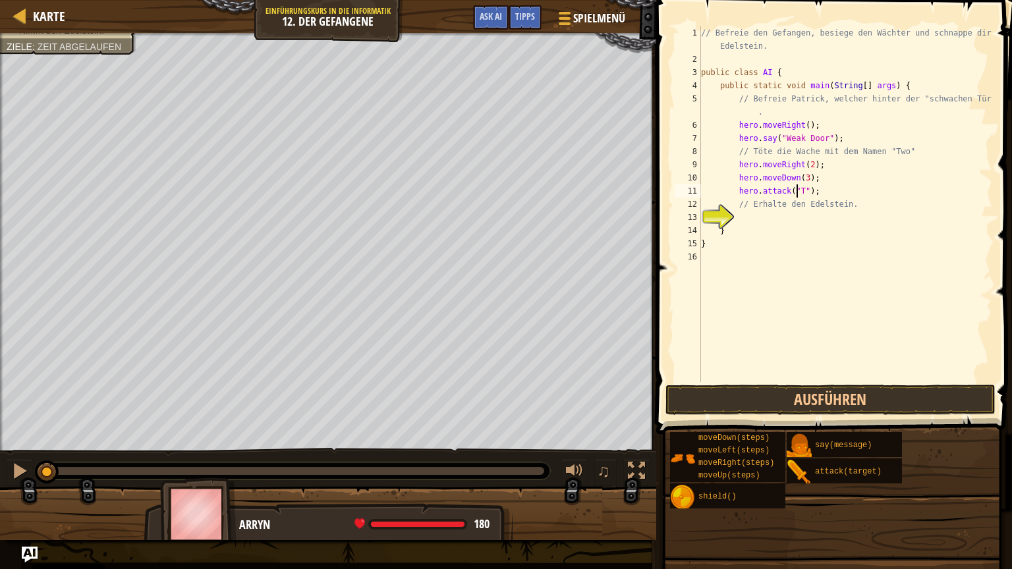
scroll to position [6, 8]
type textarea "hero.attack("Two");"
click at [825, 192] on div "// Befreie den Gefangen, besiege den Wächter und schnappe dir den Edelstein. pu…" at bounding box center [845, 223] width 294 height 395
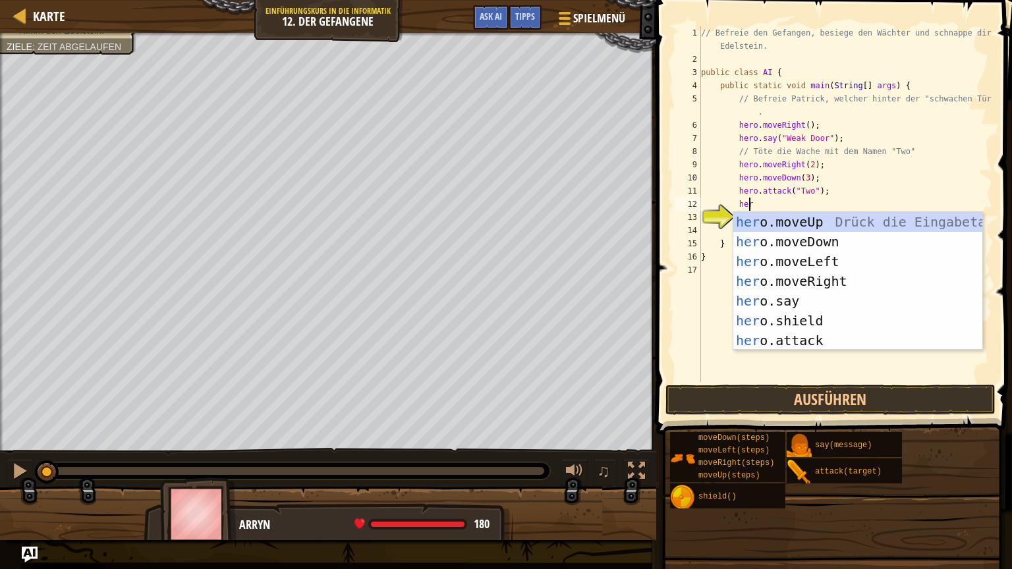
scroll to position [6, 3]
click at [776, 339] on div "hero .moveUp Drück die Eingabetaste hero .moveDown Drück die Eingabetaste hero …" at bounding box center [857, 301] width 249 height 178
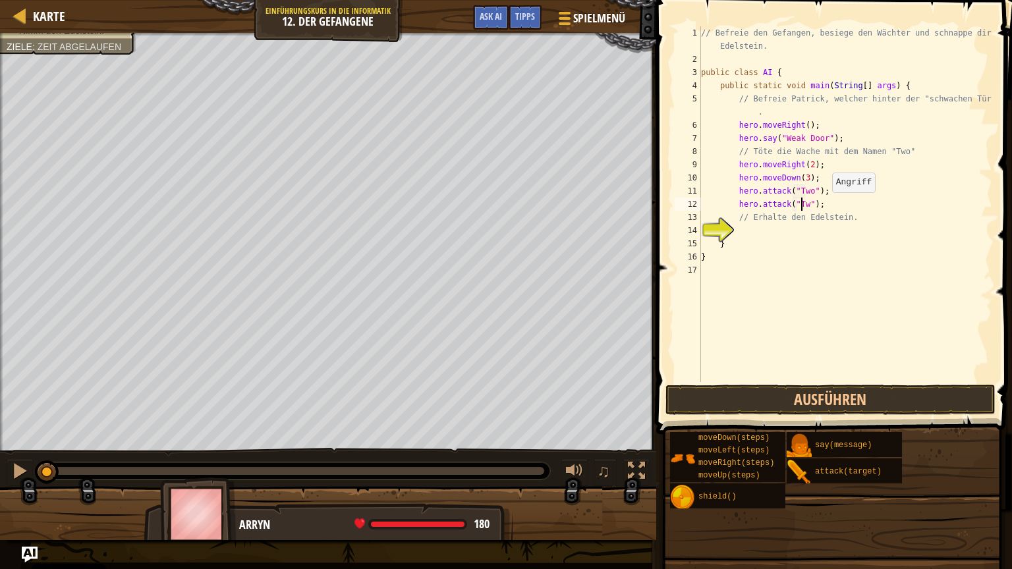
scroll to position [6, 8]
type textarea "hero.attack("Two");"
type textarea "// Erhalte den Edelstein."
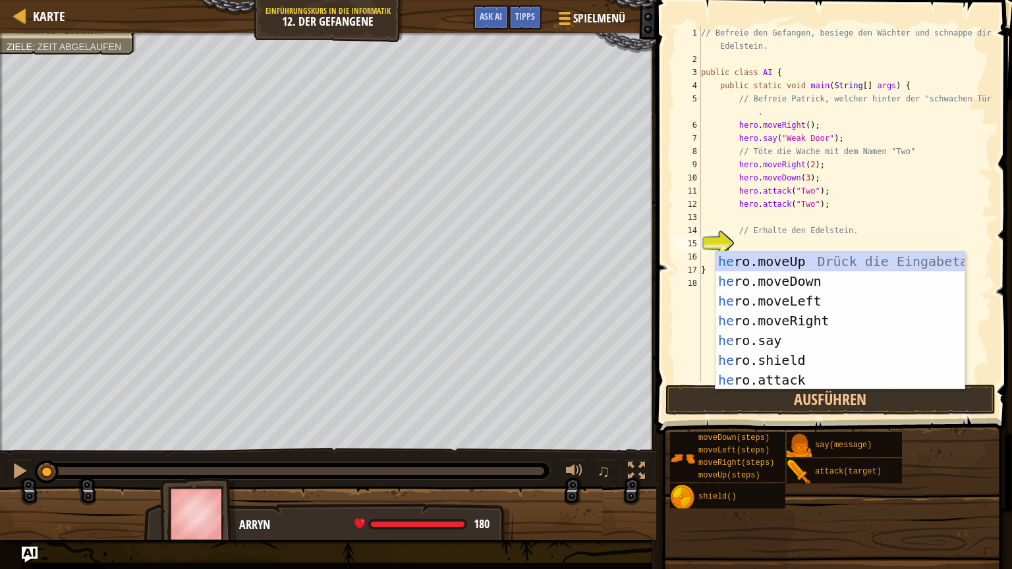
type textarea "hero"
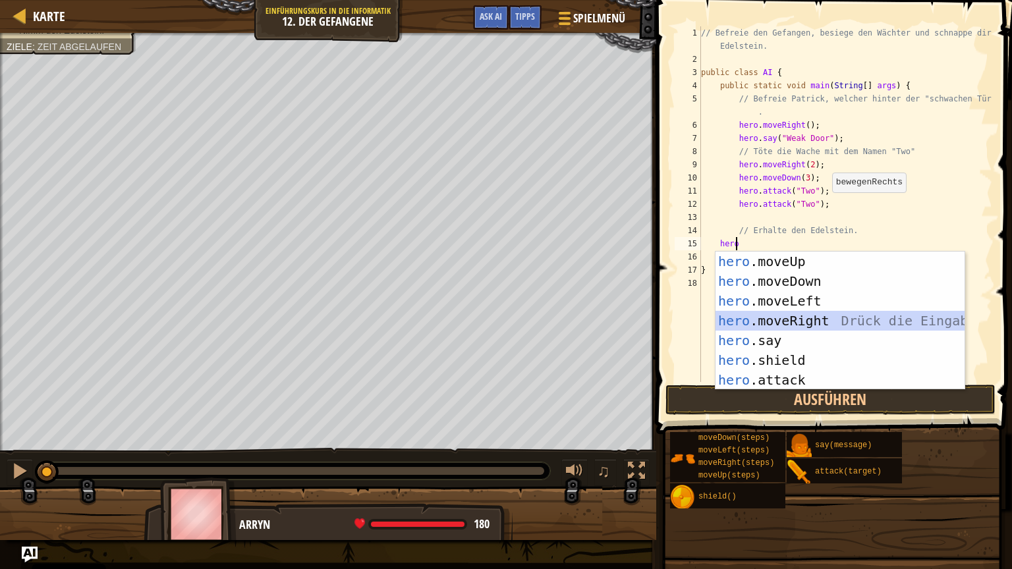
click at [846, 316] on div "hero .moveUp Drück die Eingabetaste hero .moveDown Drück die Eingabetaste hero …" at bounding box center [839, 341] width 249 height 178
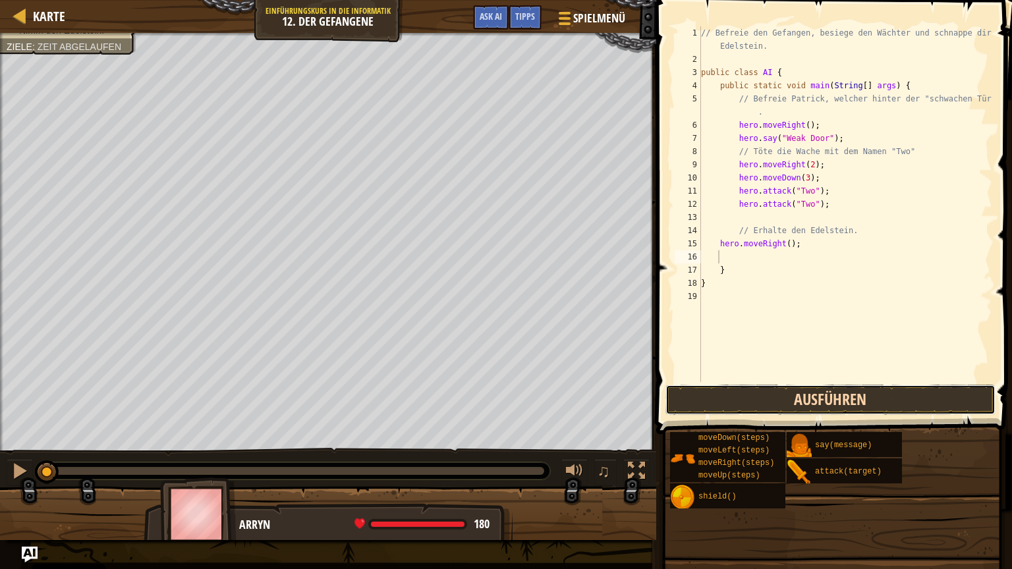
click at [817, 398] on button "Ausführen" at bounding box center [830, 400] width 330 height 30
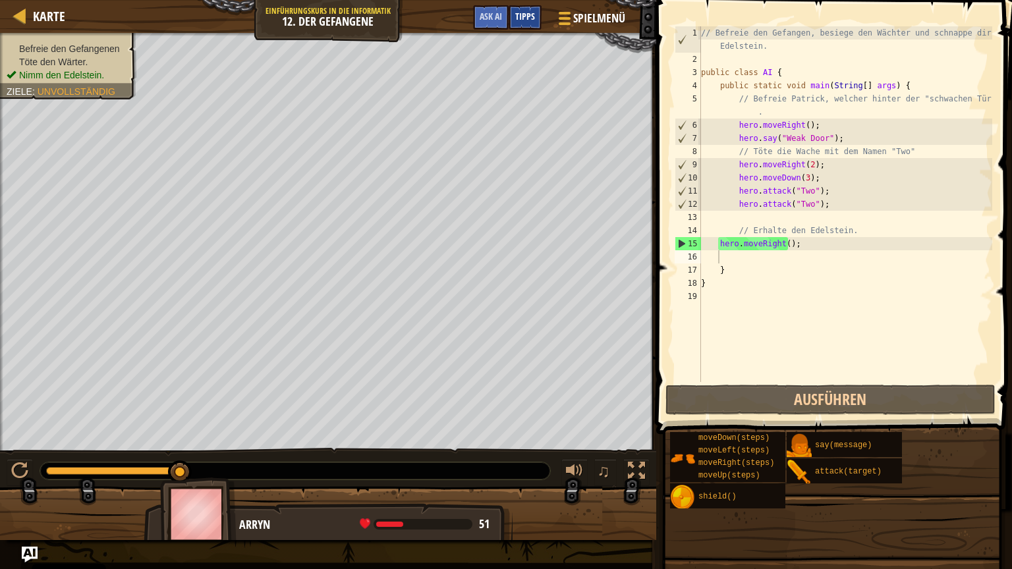
click at [529, 14] on span "Tipps" at bounding box center [525, 16] width 20 height 13
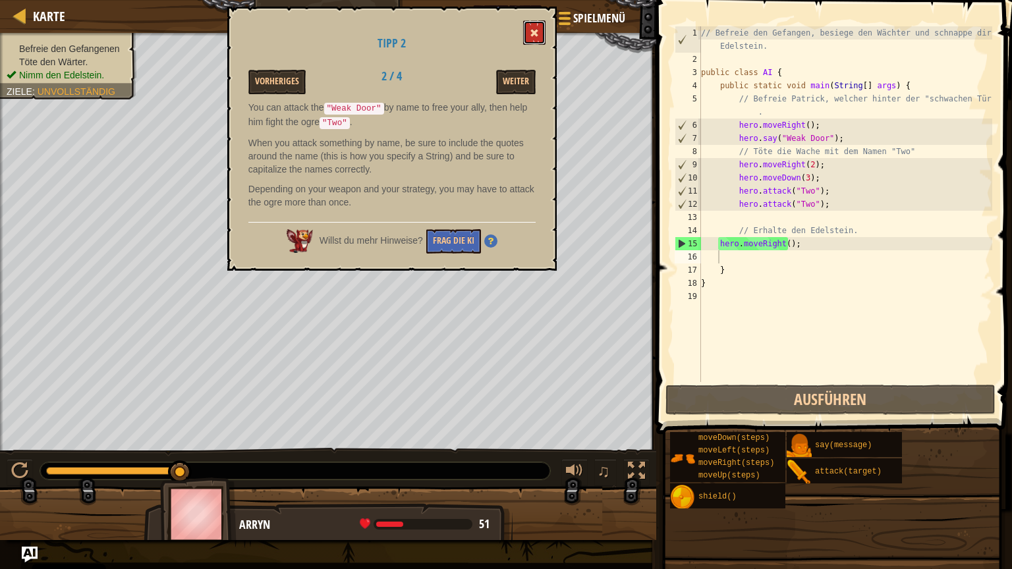
click at [532, 32] on span at bounding box center [533, 32] width 9 height 9
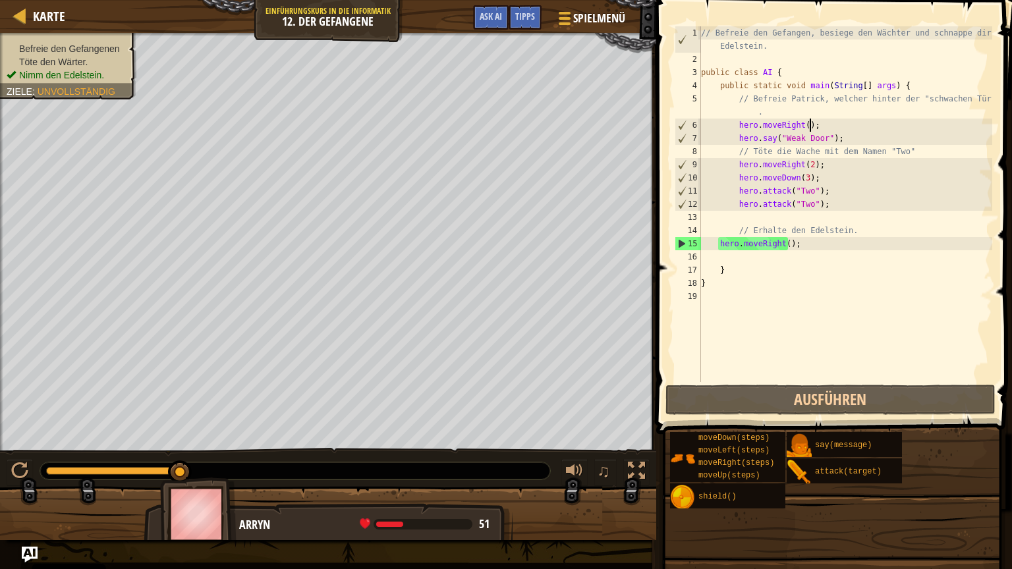
click at [843, 122] on div "// Befreie den Gefangen, besiege den Wächter und schnappe dir den Edelstein. pu…" at bounding box center [845, 223] width 294 height 395
drag, startPoint x: 840, startPoint y: 140, endPoint x: 735, endPoint y: 140, distance: 105.4
click at [735, 140] on div "// Befreie den Gefangen, besiege den Wächter und schnappe dir den Edelstein. pu…" at bounding box center [845, 223] width 294 height 395
type textarea "hero.say("Weak Door");"
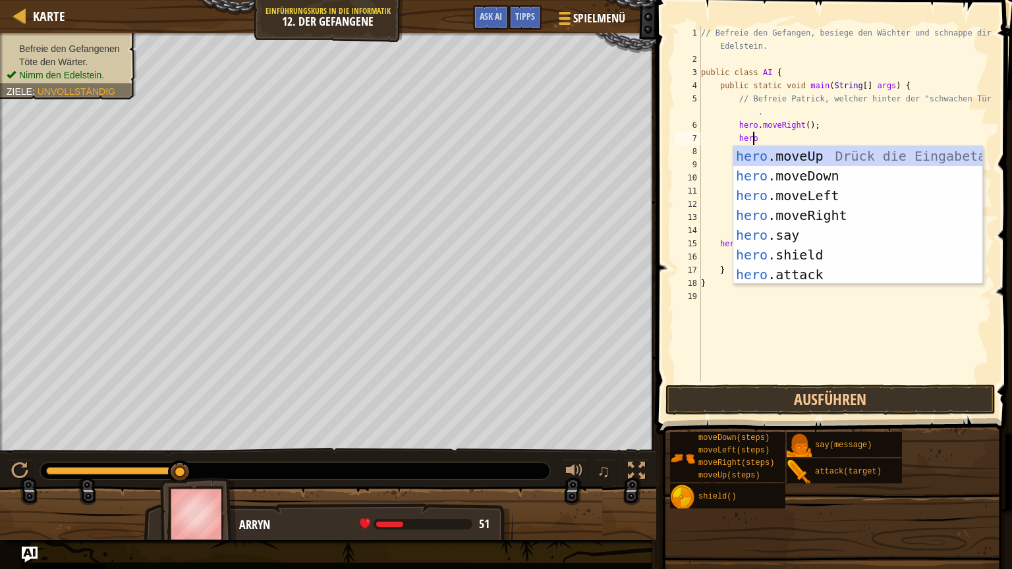
scroll to position [6, 3]
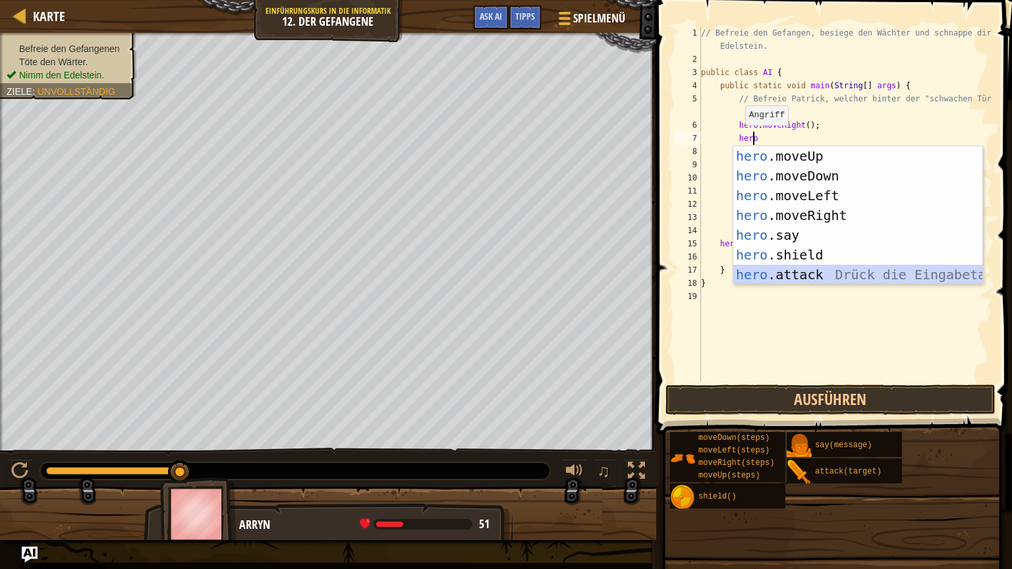
click at [780, 268] on div "hero .moveUp Drück die Eingabetaste hero .moveDown Drück die Eingabetaste hero …" at bounding box center [857, 235] width 249 height 178
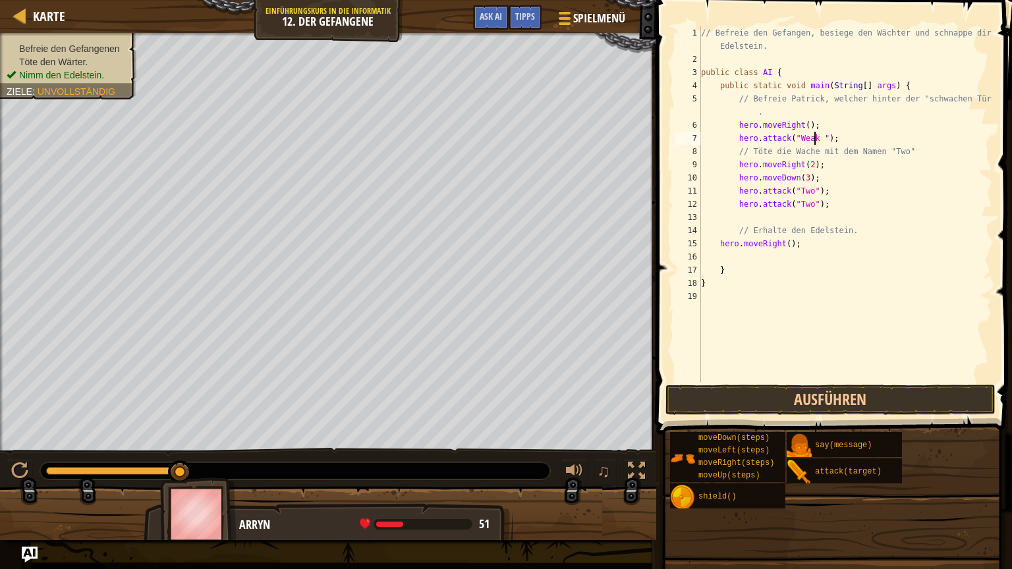
scroll to position [6, 11]
type textarea "hero.attack("Weak Door");"
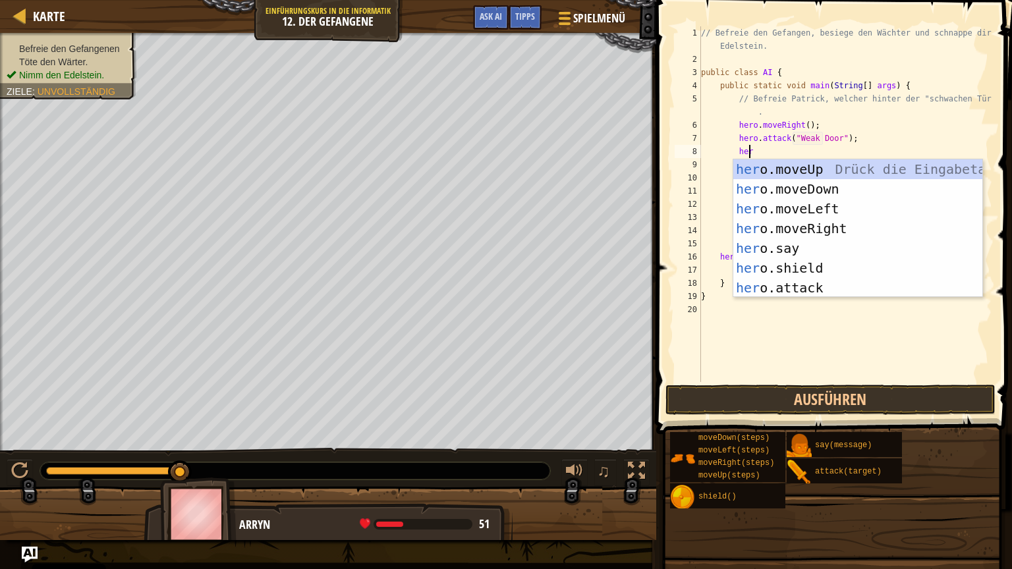
scroll to position [6, 3]
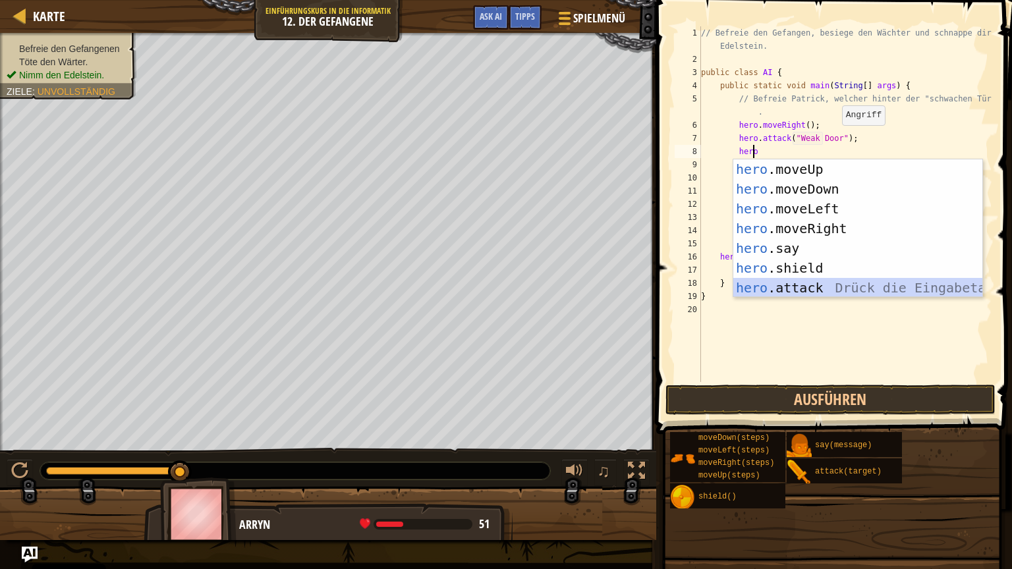
click at [791, 281] on div "hero .moveUp Drück die Eingabetaste hero .moveDown Drück die Eingabetaste hero …" at bounding box center [857, 248] width 249 height 178
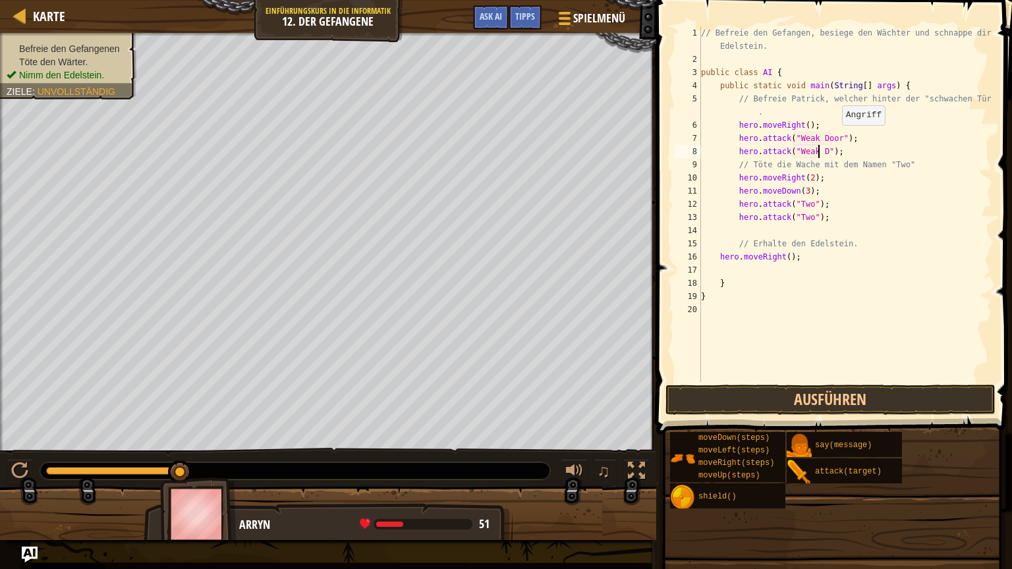
scroll to position [6, 11]
click at [789, 399] on button "Ausführen" at bounding box center [830, 400] width 330 height 30
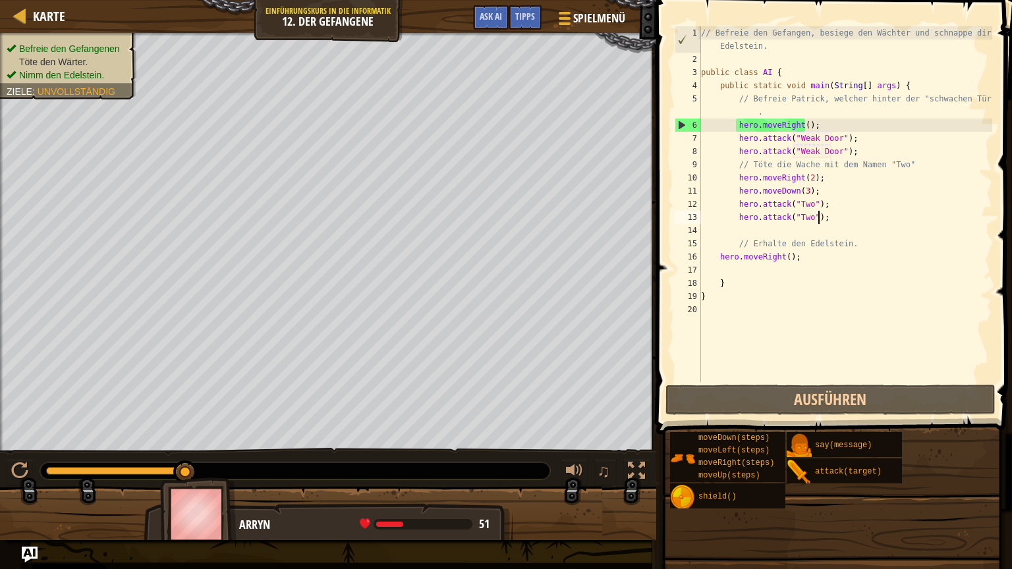
click at [830, 219] on div "// Befreie den Gefangen, besiege den Wächter und schnappe dir den Edelstein. pu…" at bounding box center [845, 223] width 294 height 395
type textarea "hero.attack("Two");"
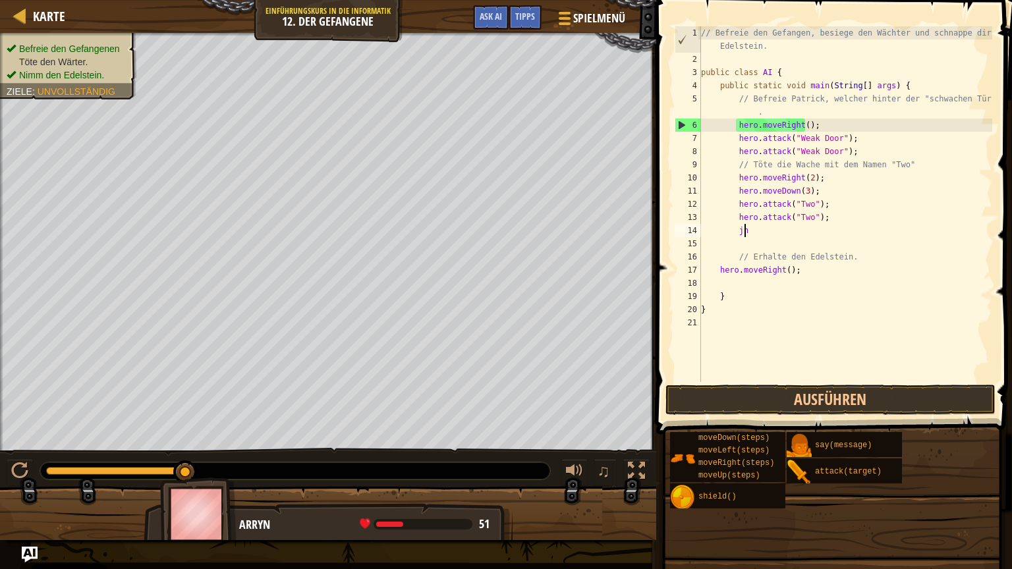
scroll to position [6, 2]
type textarea "j"
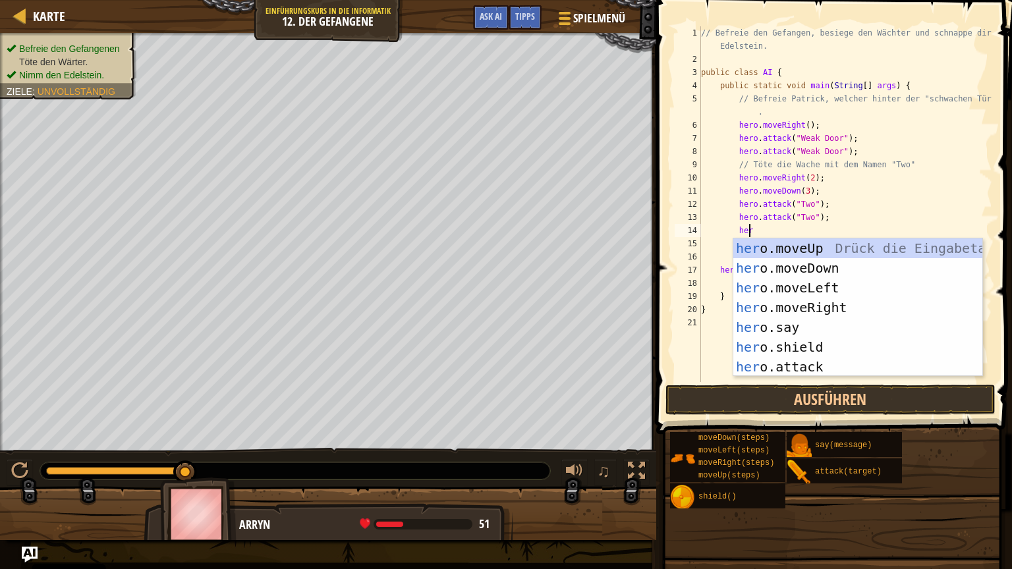
scroll to position [6, 3]
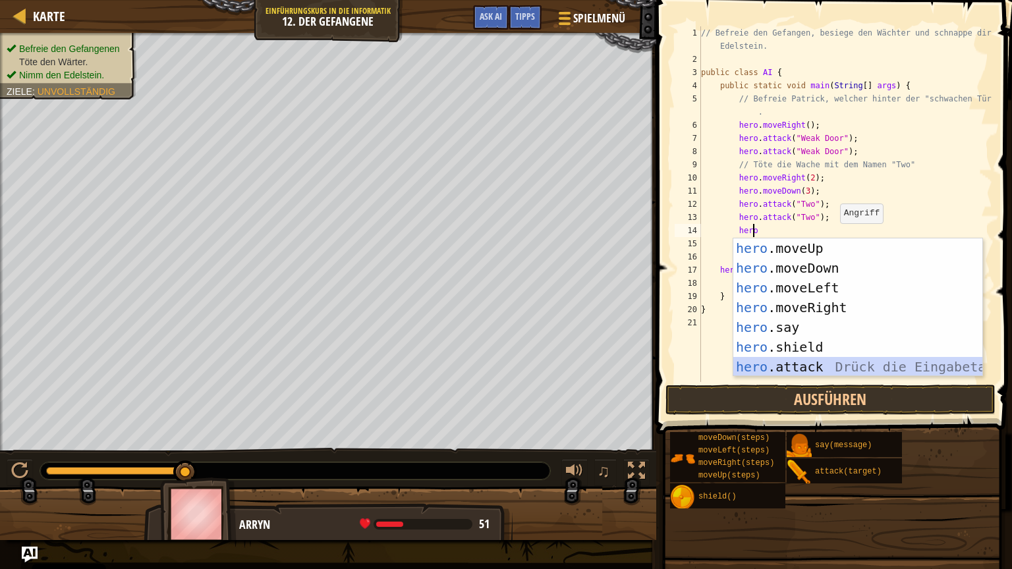
click at [802, 373] on div "hero .moveUp Drück die Eingabetaste hero .moveDown Drück die Eingabetaste hero …" at bounding box center [857, 327] width 249 height 178
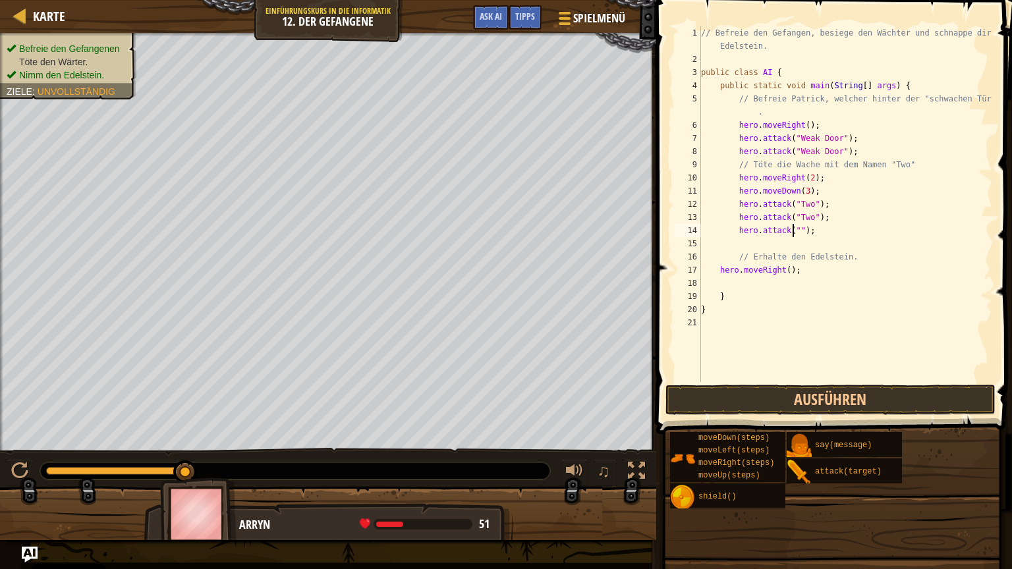
scroll to position [6, 8]
type textarea "hero.attack("Two");"
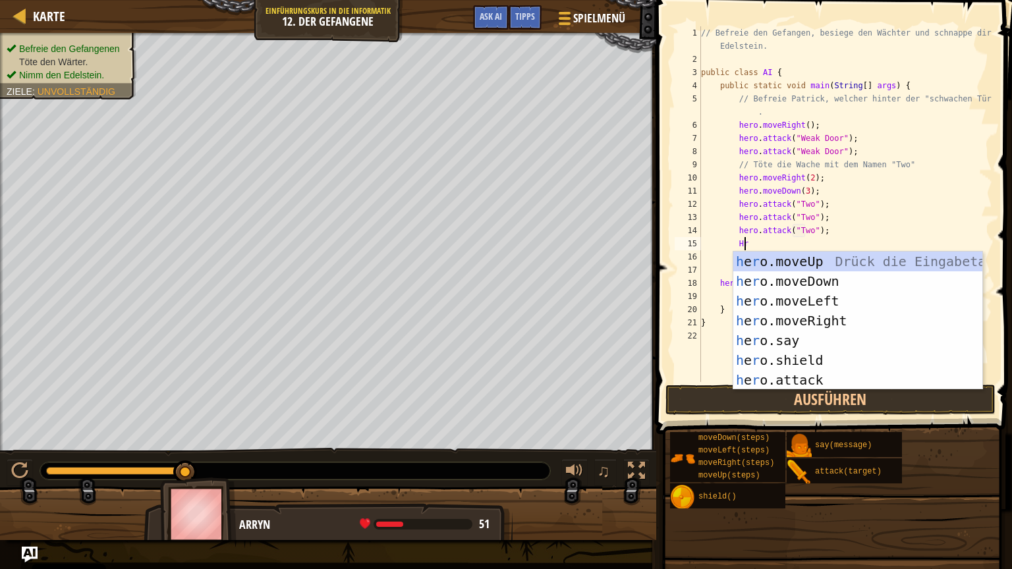
scroll to position [6, 3]
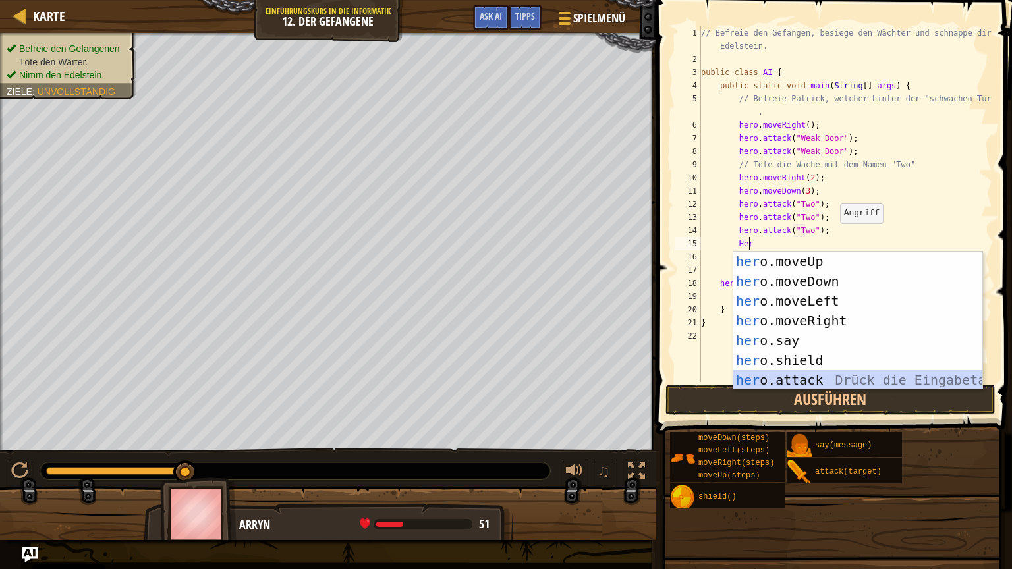
click at [815, 387] on div "her o.moveUp Drück die Eingabetaste her o.moveDown Drück die Eingabetaste her o…" at bounding box center [857, 341] width 249 height 178
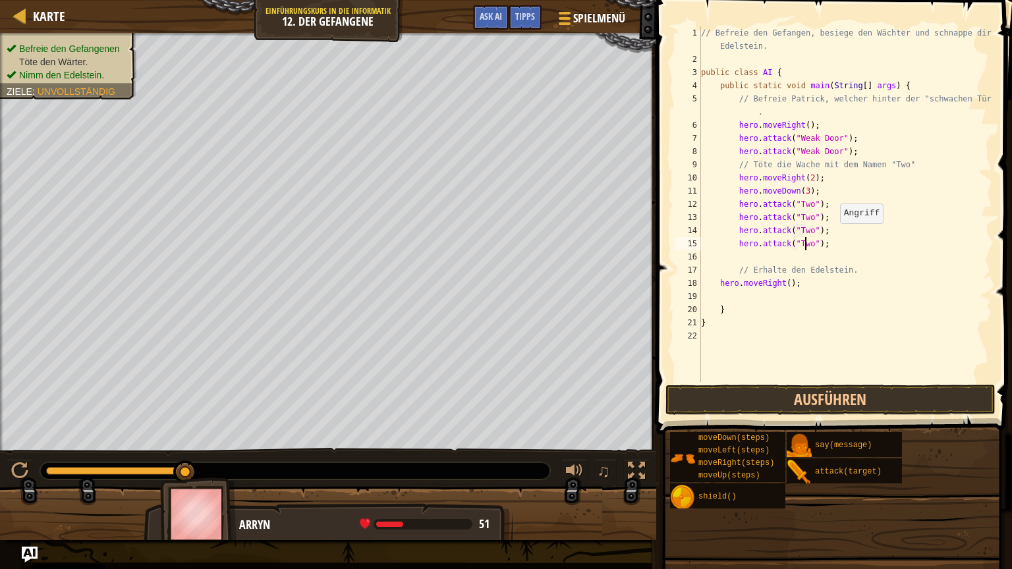
scroll to position [6, 8]
type textarea "hero.attack("Two");"
click at [805, 404] on button "Ausführen" at bounding box center [830, 400] width 330 height 30
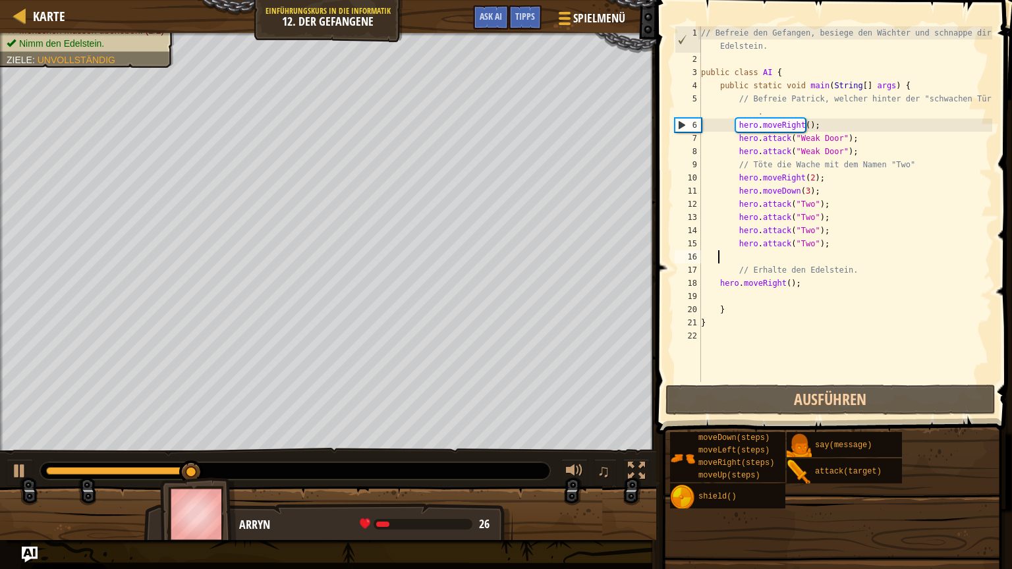
click at [839, 252] on div "// Befreie den Gefangen, besiege den Wächter und schnappe dir den Edelstein. pu…" at bounding box center [845, 223] width 294 height 395
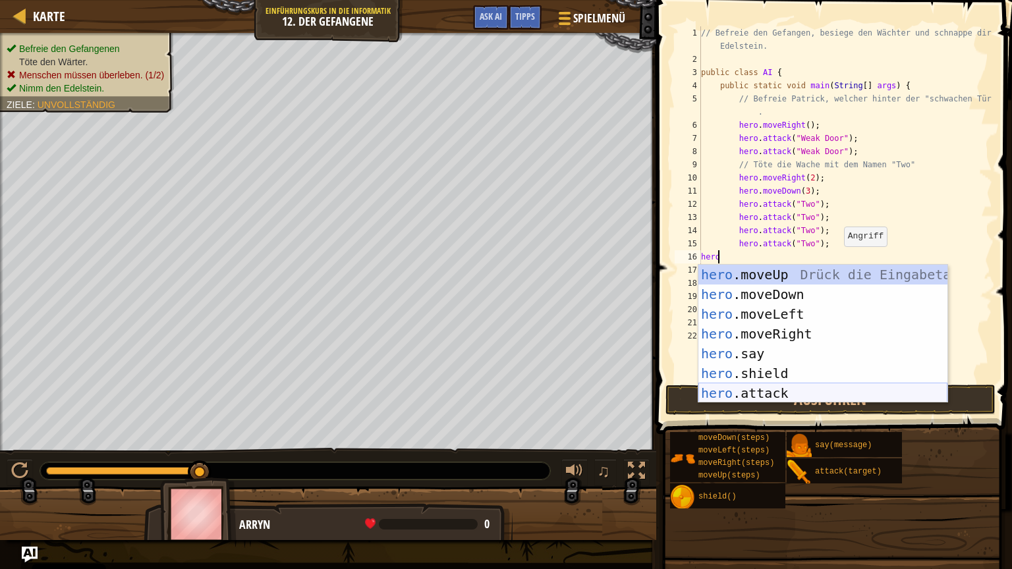
click at [772, 394] on div "hero .moveUp Drück die Eingabetaste hero .moveDown Drück die Eingabetaste hero …" at bounding box center [822, 354] width 249 height 178
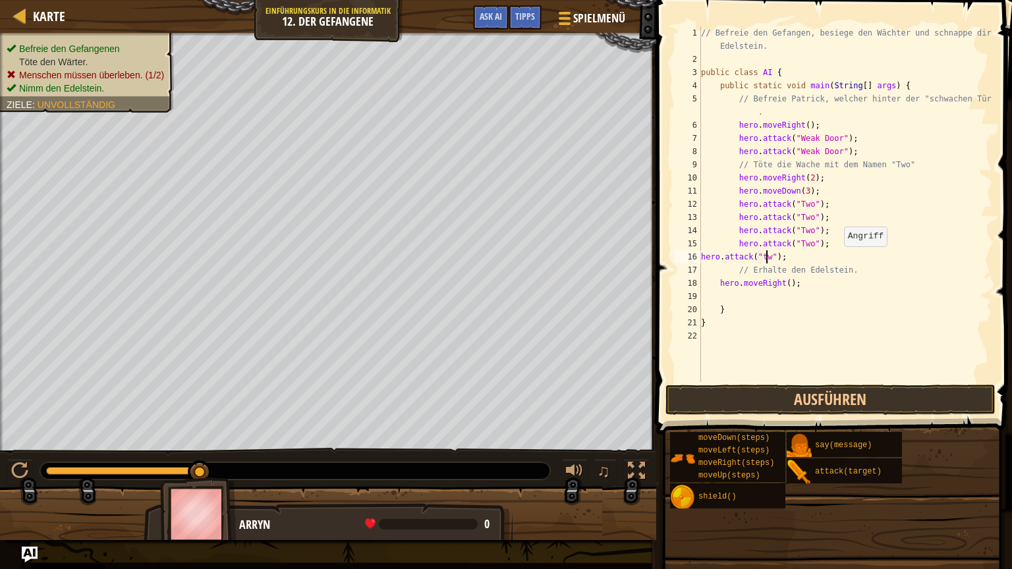
scroll to position [6, 5]
click at [772, 394] on button "Ausführen" at bounding box center [830, 400] width 330 height 30
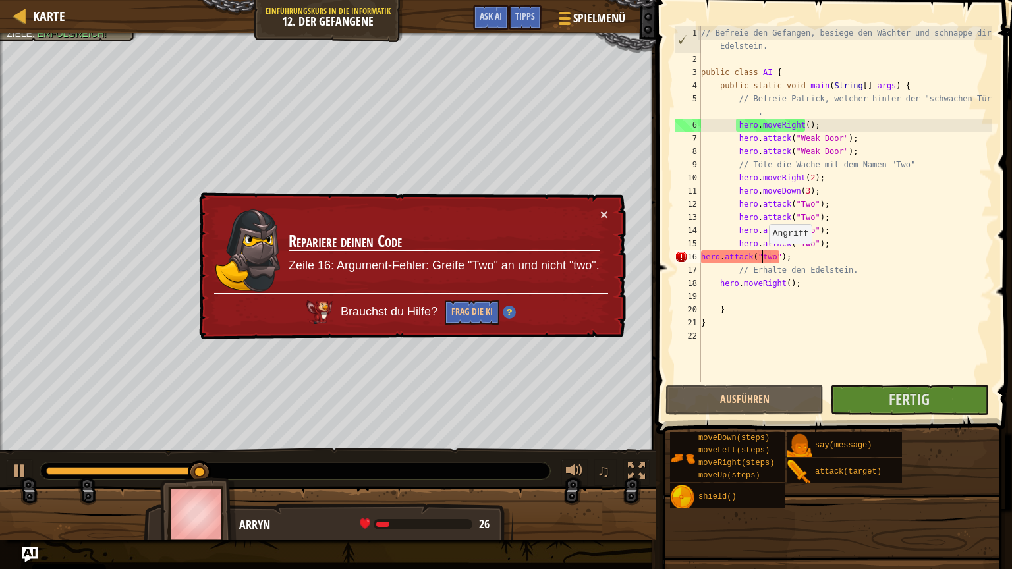
click at [761, 257] on div "// Befreie den Gefangen, besiege den Wächter und schnappe dir den Edelstein. pu…" at bounding box center [845, 223] width 294 height 395
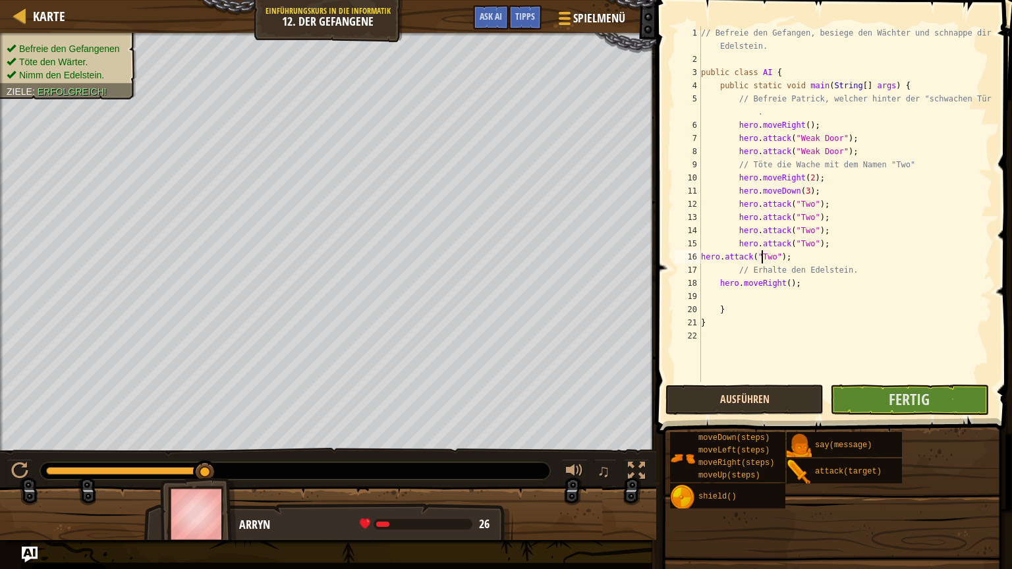
type textarea "hero.attack("Two");"
click at [783, 388] on button "Ausführen" at bounding box center [744, 400] width 158 height 30
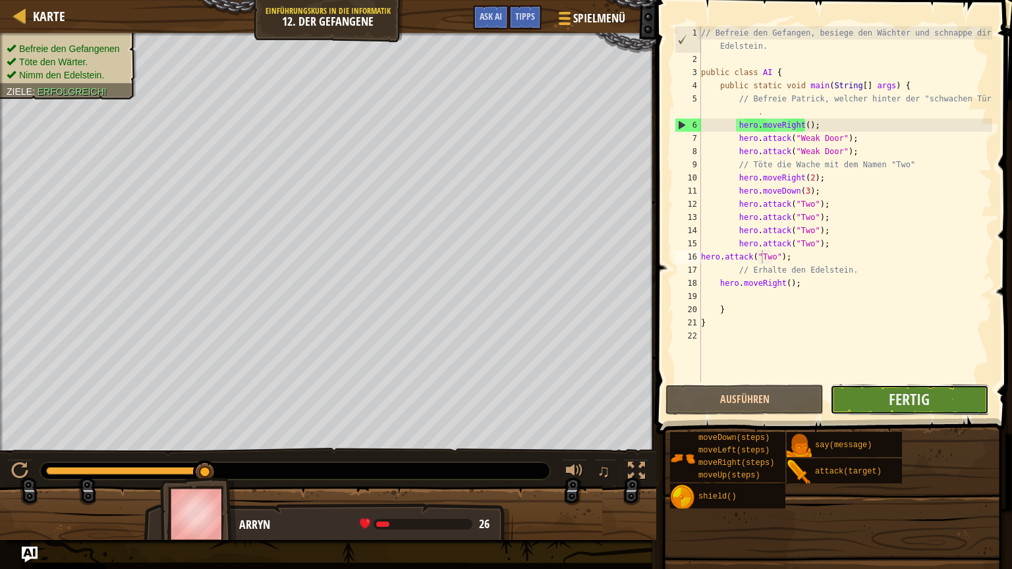
click at [876, 393] on button "Fertig" at bounding box center [909, 400] width 158 height 30
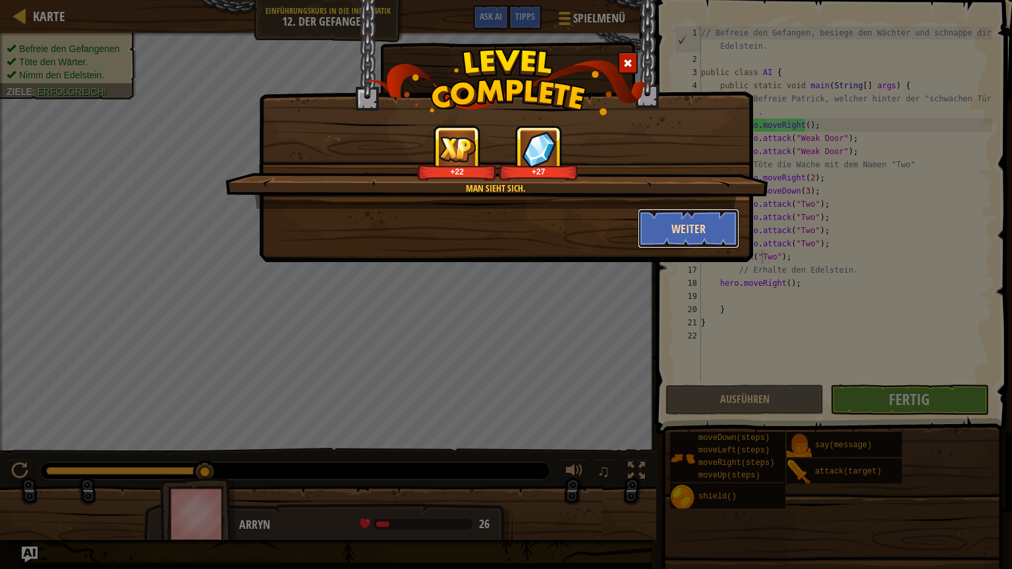
click at [698, 218] on button "Weiter" at bounding box center [689, 229] width 102 height 40
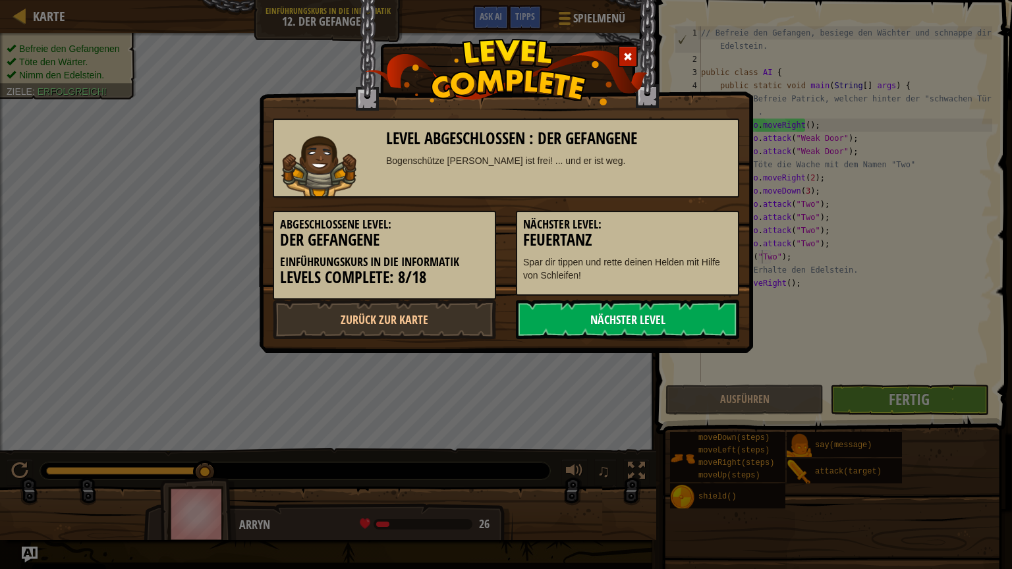
click at [649, 306] on link "Nächster Level" at bounding box center [627, 320] width 223 height 40
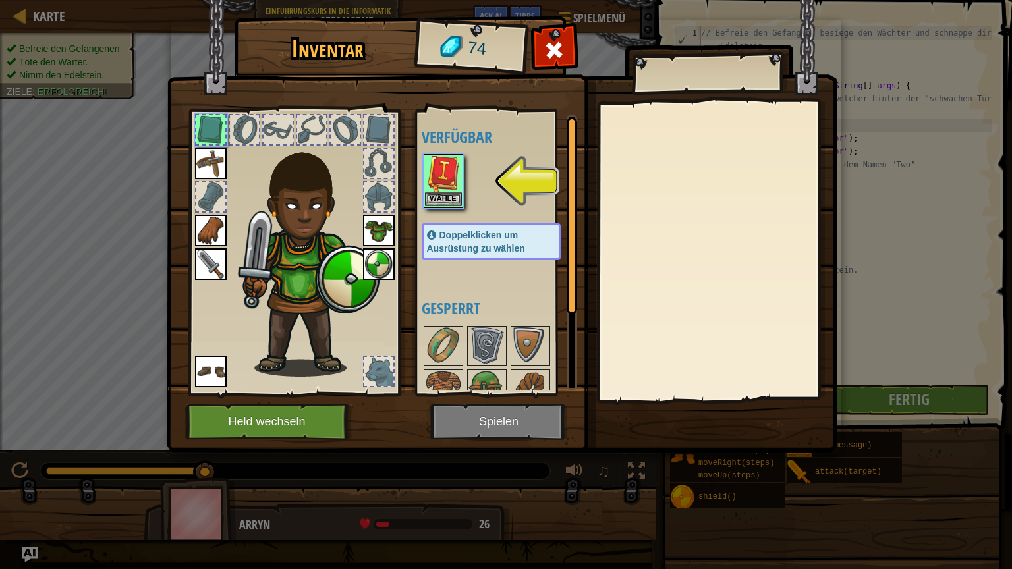
click at [444, 158] on img at bounding box center [443, 173] width 37 height 37
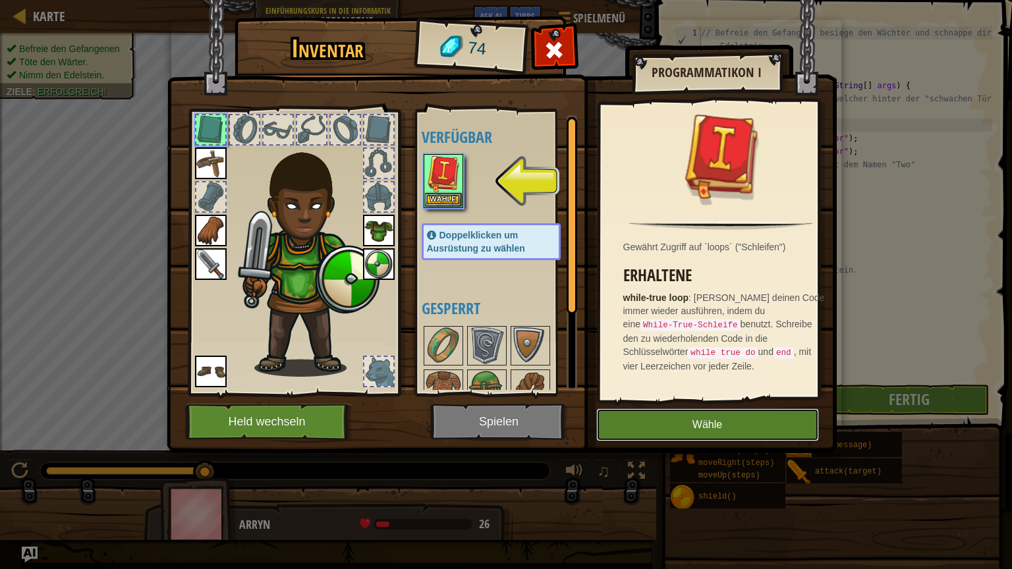
click at [671, 425] on button "Wähle" at bounding box center [707, 424] width 223 height 33
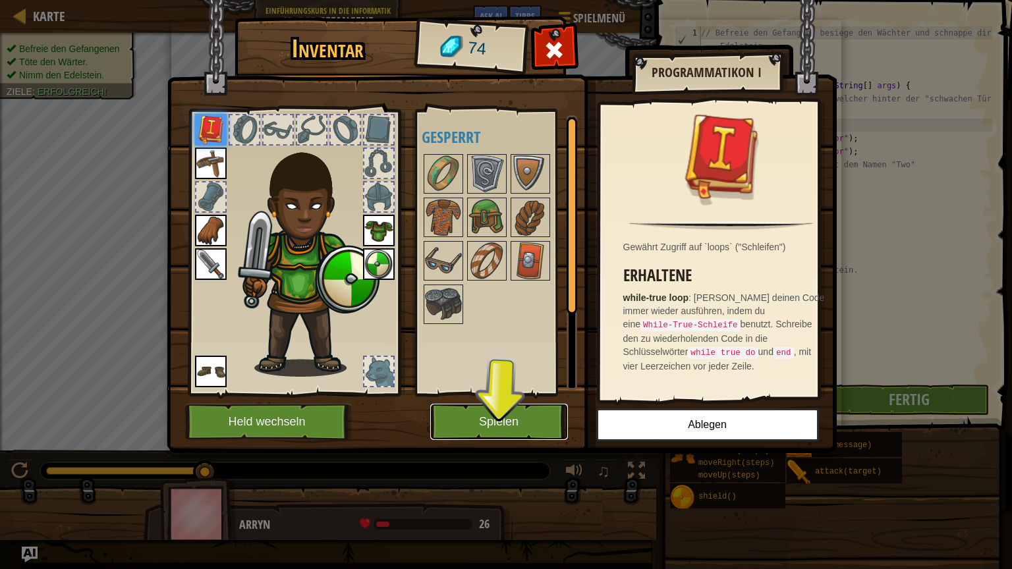
click at [493, 417] on button "Spielen" at bounding box center [499, 422] width 138 height 36
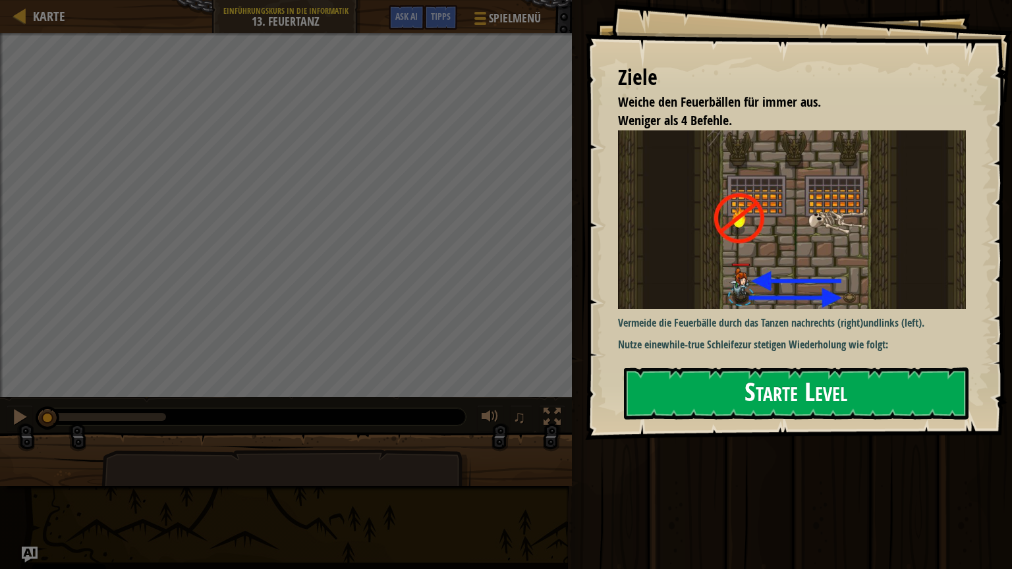
click at [754, 393] on button "Starte Level" at bounding box center [796, 393] width 344 height 52
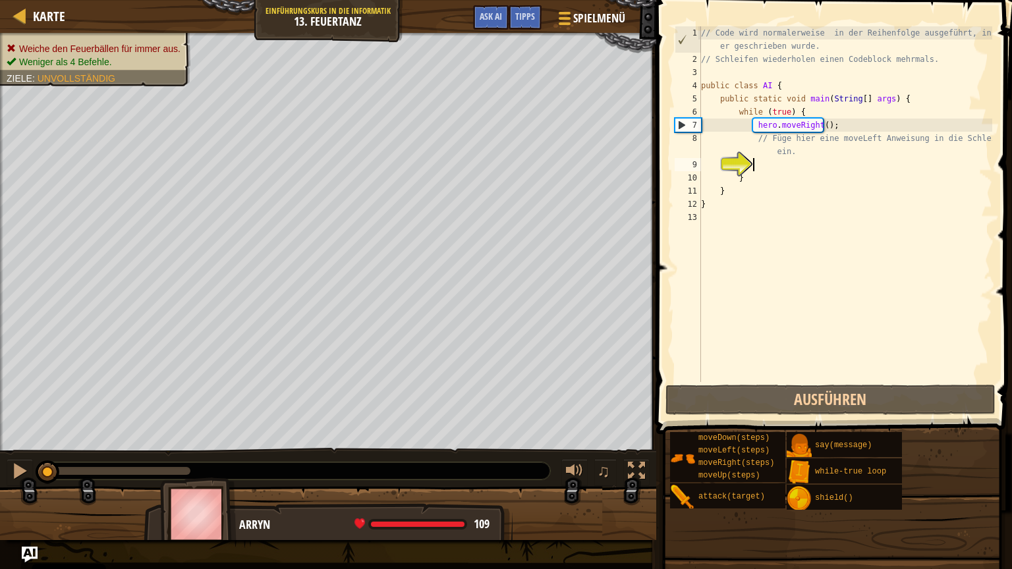
click at [774, 164] on div "// Code wird normalerweise in der Reihenfolge ausgeführt, in der er geschrieben…" at bounding box center [845, 223] width 294 height 395
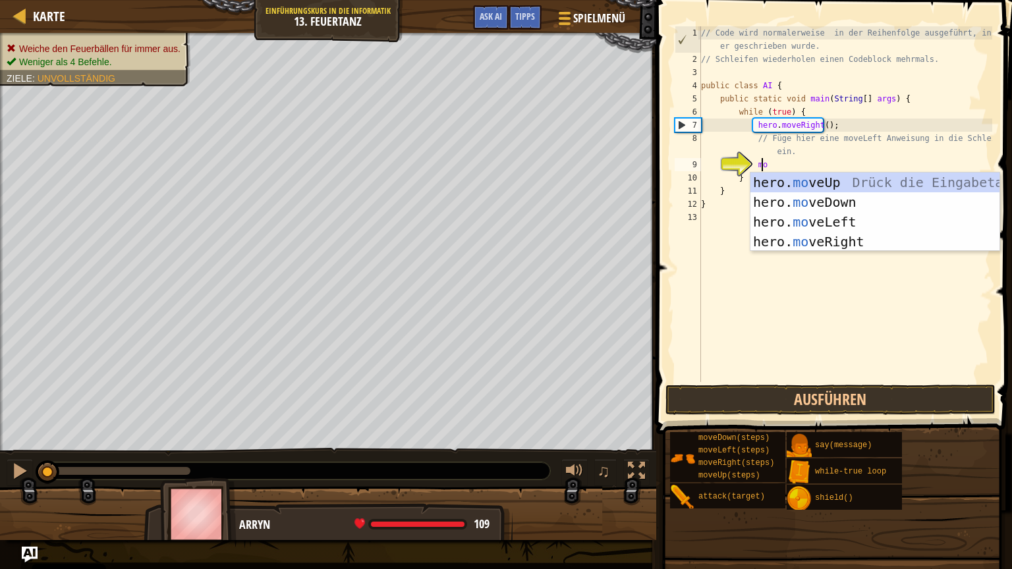
scroll to position [6, 5]
type textarea "move"
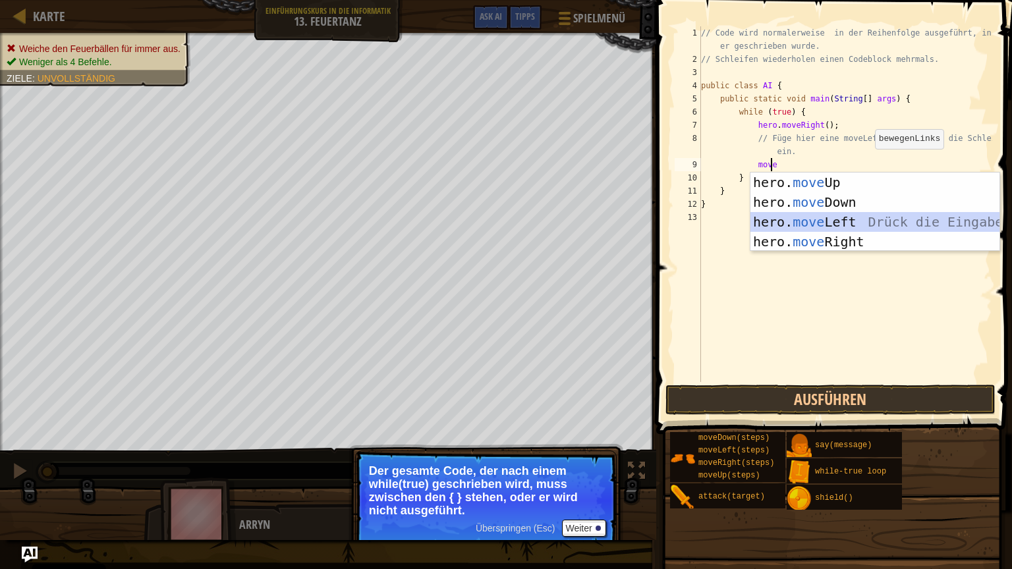
click at [844, 213] on div "hero. move Up Drück die Eingabetaste hero. move Down Drück die Eingabetaste her…" at bounding box center [874, 232] width 249 height 119
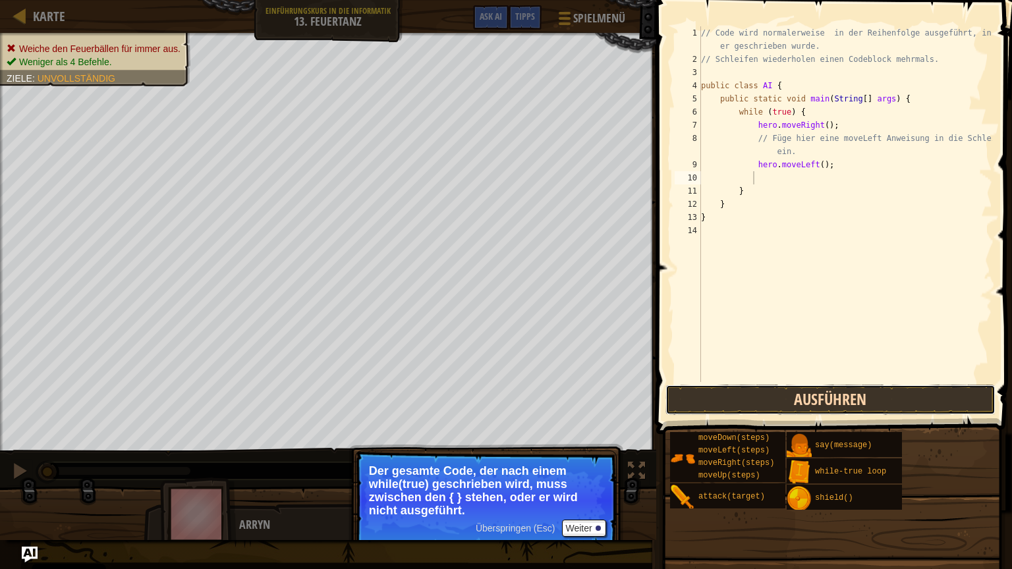
click at [800, 408] on button "Ausführen" at bounding box center [830, 400] width 330 height 30
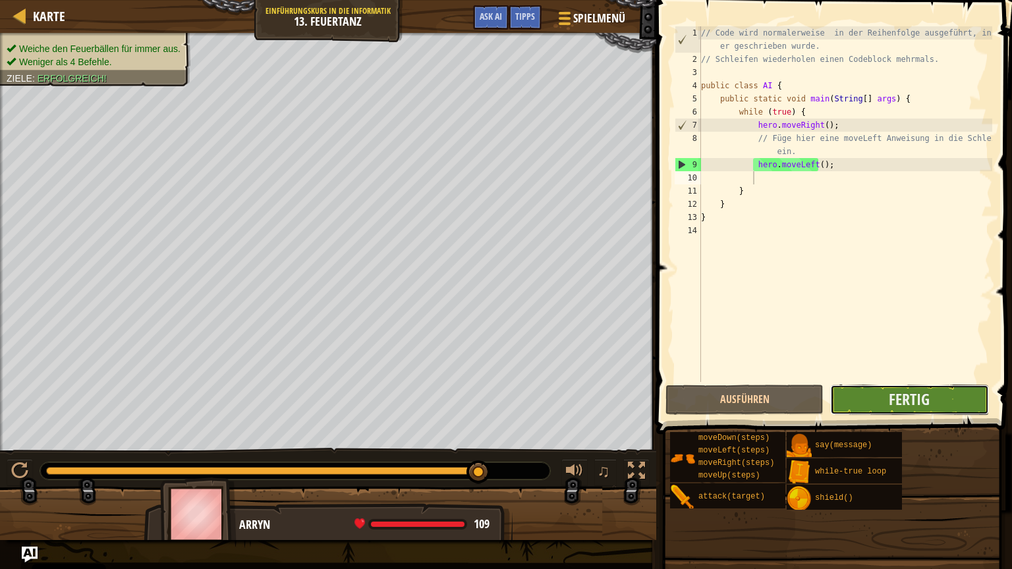
click at [850, 399] on button "Fertig" at bounding box center [909, 400] width 158 height 30
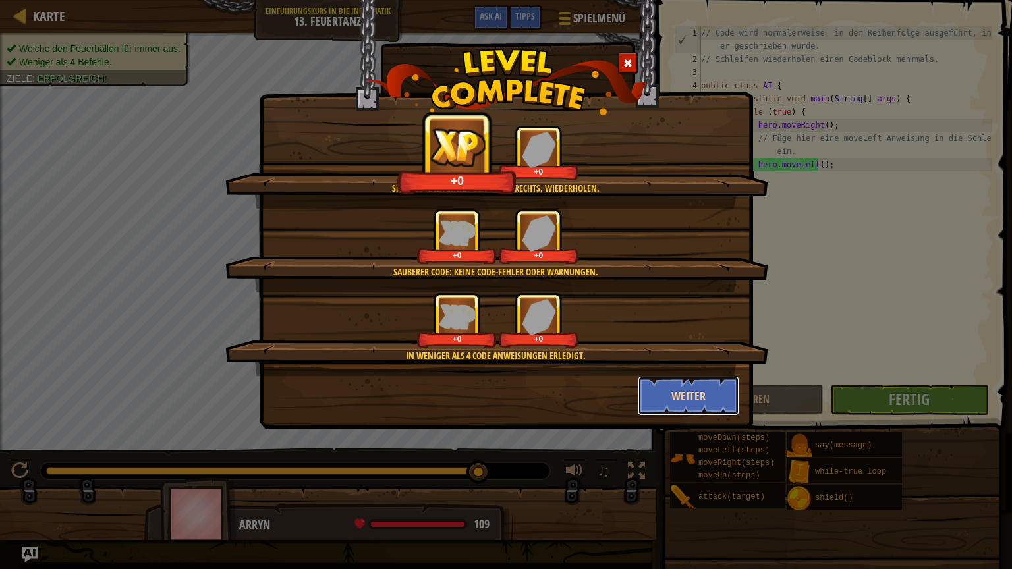
click at [684, 398] on button "Weiter" at bounding box center [689, 396] width 102 height 40
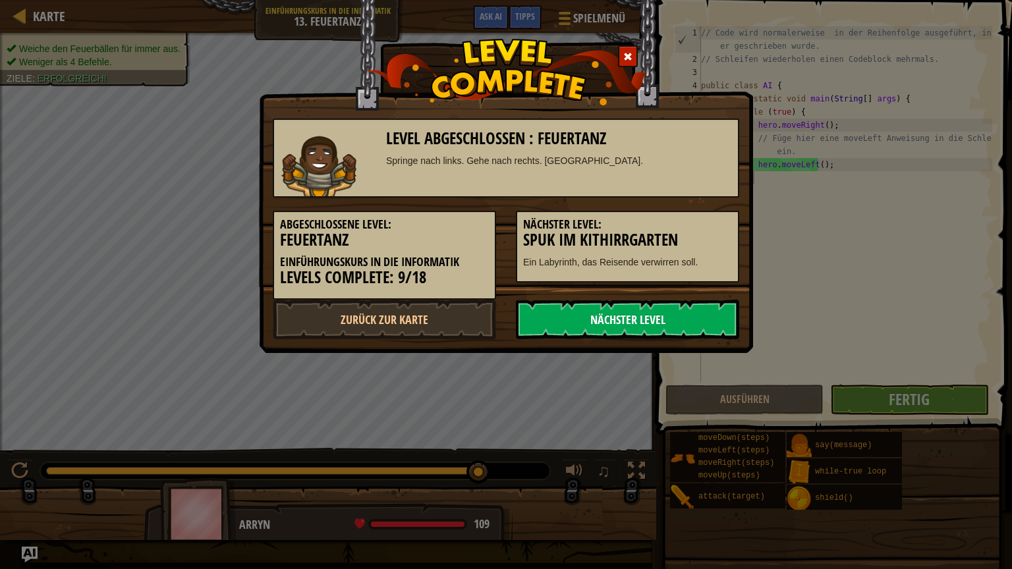
click at [622, 319] on link "Nächster Level" at bounding box center [627, 320] width 223 height 40
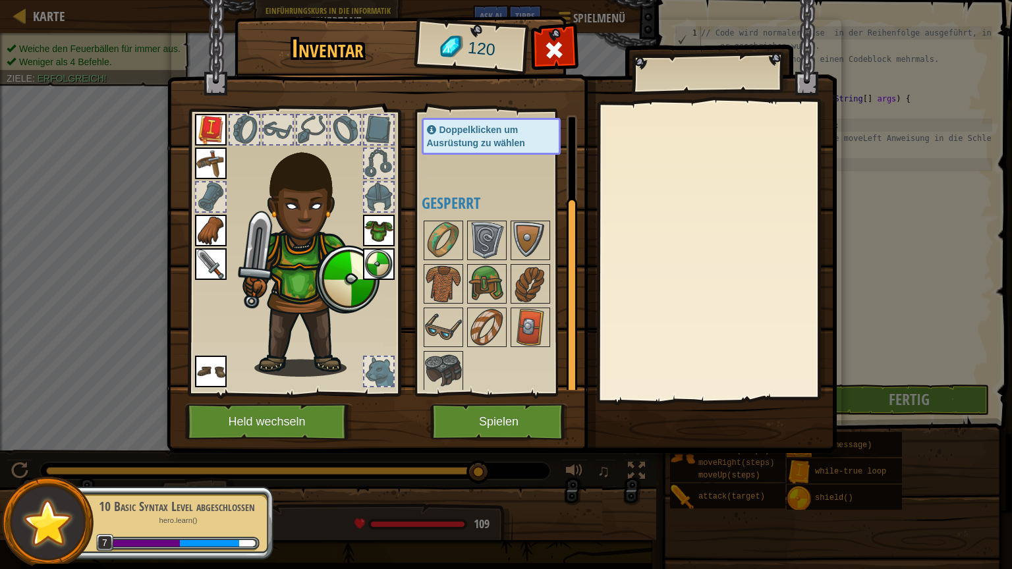
scroll to position [0, 0]
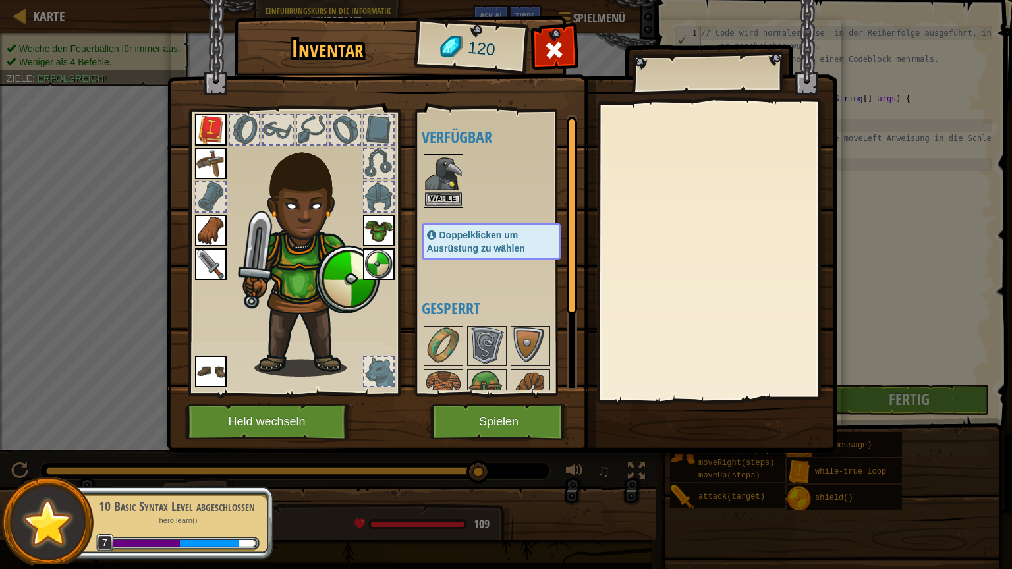
click at [445, 188] on img at bounding box center [443, 173] width 37 height 37
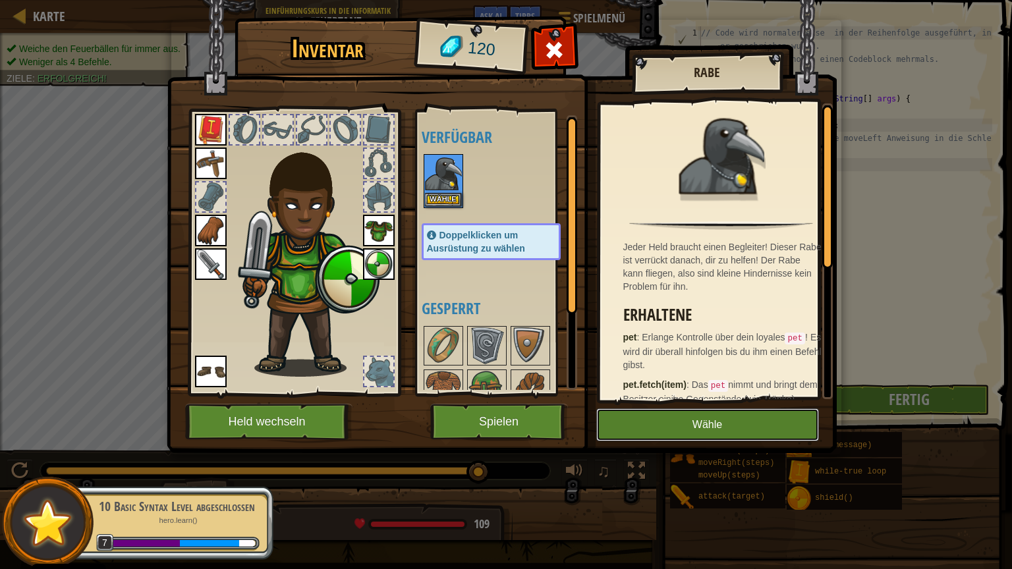
click at [667, 418] on button "Wähle" at bounding box center [707, 424] width 223 height 33
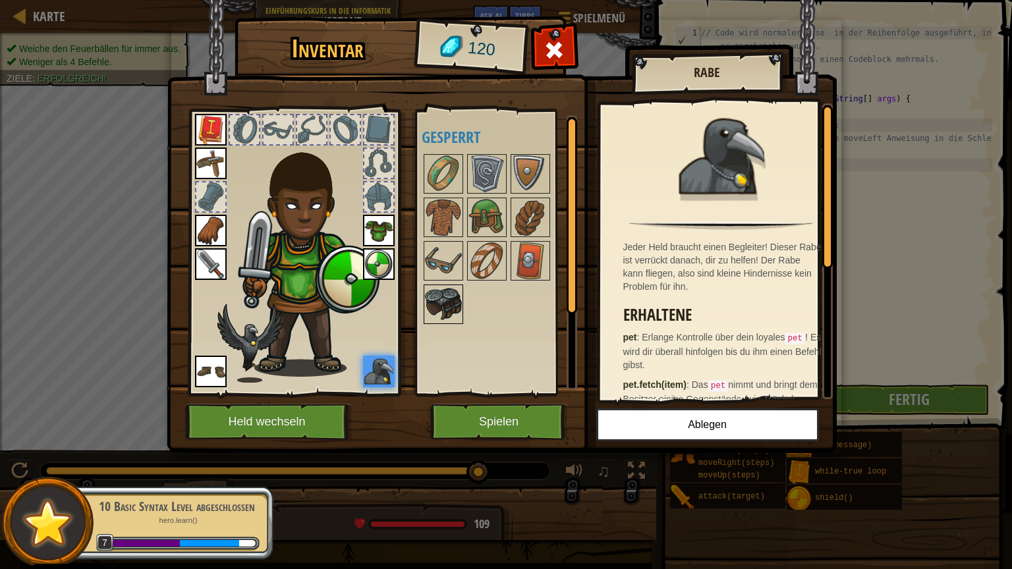
click at [440, 302] on img at bounding box center [443, 304] width 37 height 37
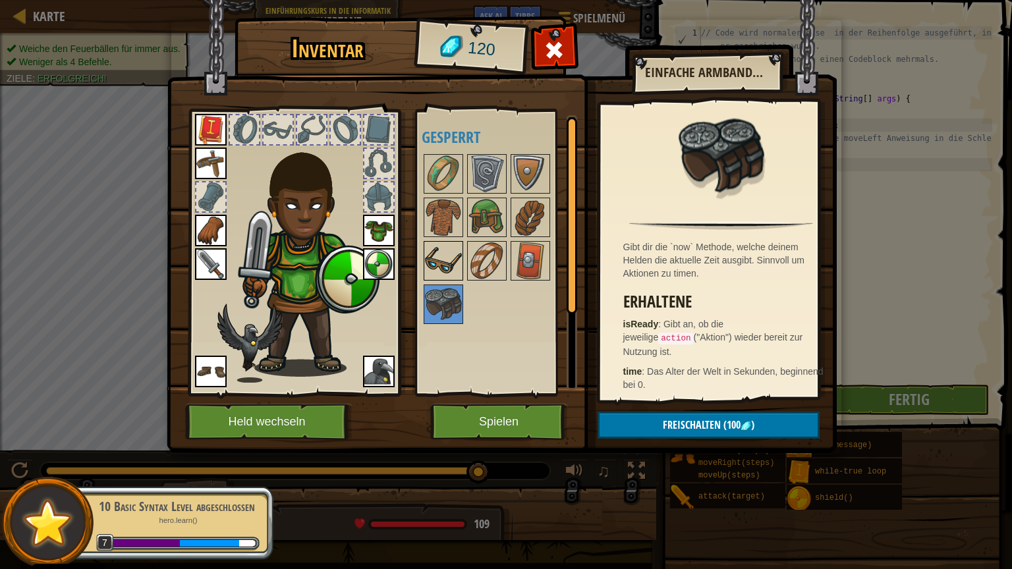
click at [453, 277] on img at bounding box center [443, 260] width 37 height 37
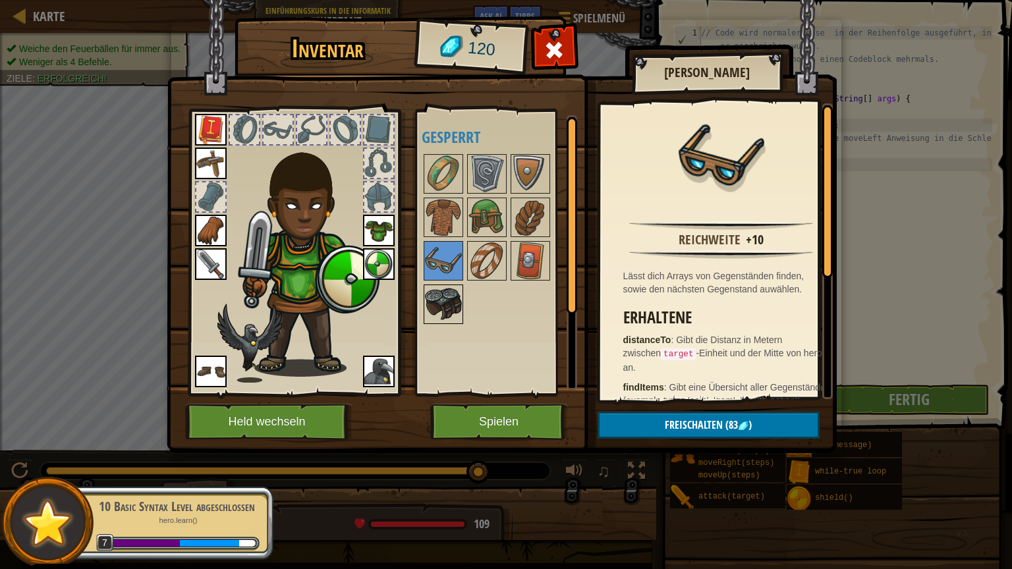
click at [453, 306] on img at bounding box center [443, 304] width 37 height 37
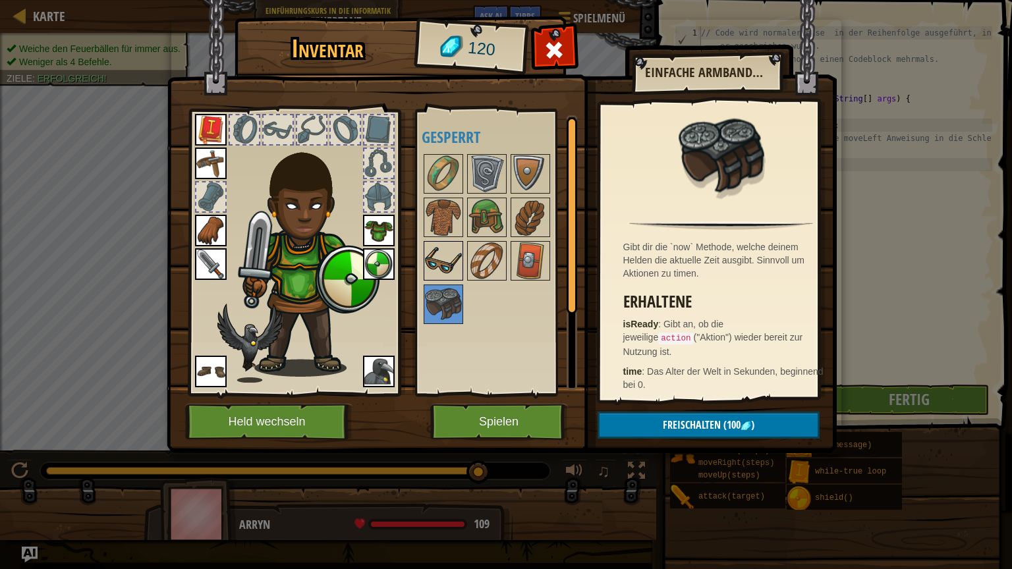
click at [453, 250] on img at bounding box center [443, 260] width 37 height 37
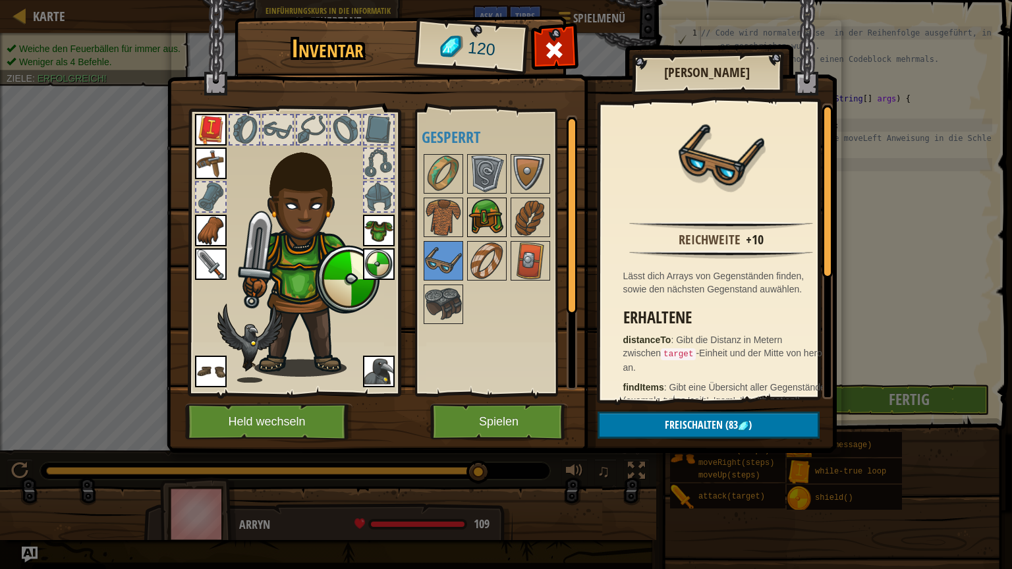
click at [481, 219] on img at bounding box center [486, 217] width 37 height 37
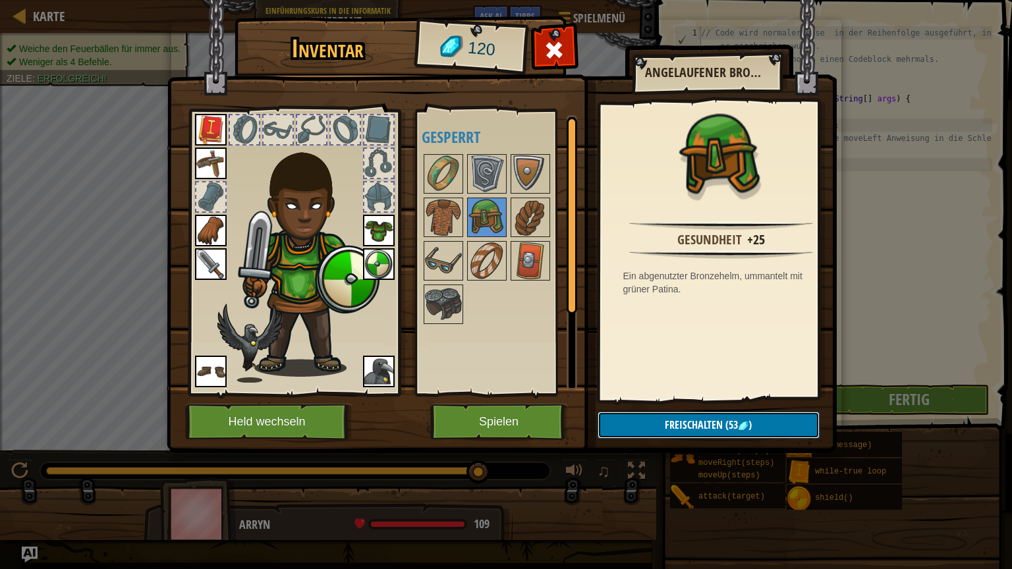
click at [666, 420] on span "Freischalten" at bounding box center [694, 425] width 58 height 14
drag, startPoint x: 443, startPoint y: 239, endPoint x: 665, endPoint y: 435, distance: 295.3
click at [665, 435] on div "Inventar 120 Verfügbar Wähle Wähle Wähle Wähle Wähle Wähle Wähle Wähle Doppelkl…" at bounding box center [506, 237] width 670 height 435
click at [665, 435] on button "Freischalten" at bounding box center [708, 425] width 222 height 27
click at [665, 435] on button "Bestätigen" at bounding box center [708, 425] width 222 height 27
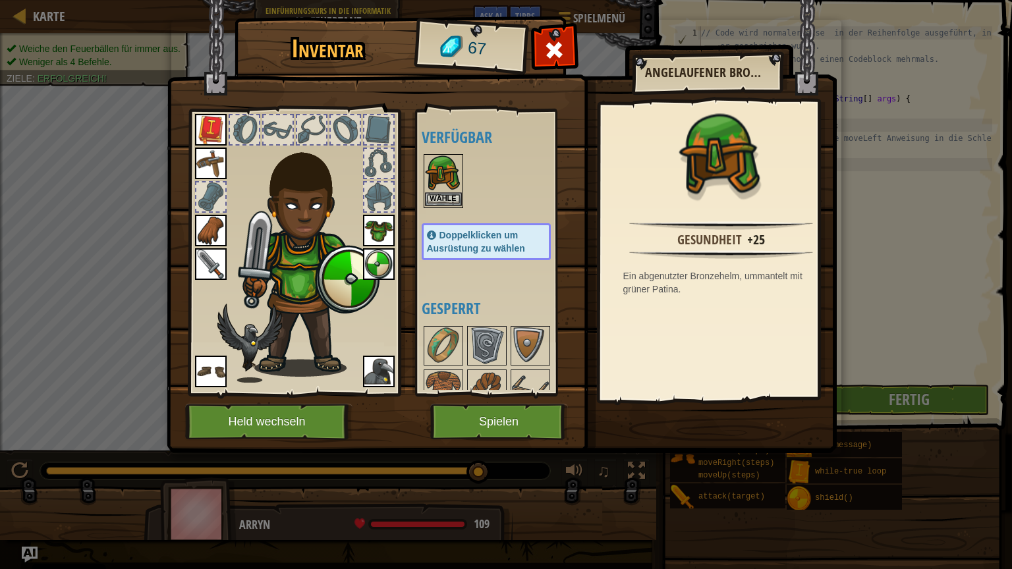
click at [445, 186] on img at bounding box center [443, 173] width 37 height 37
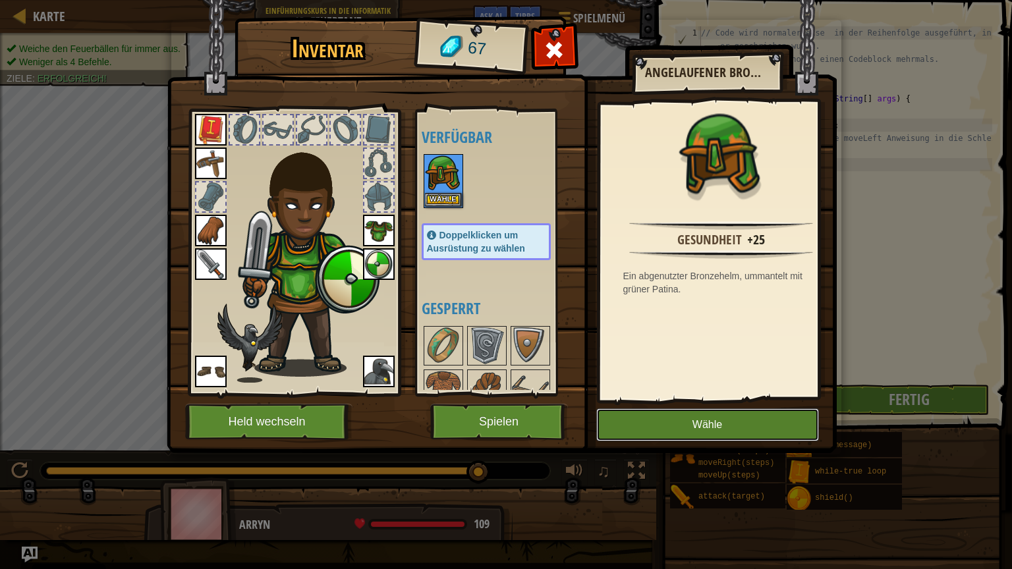
click at [647, 416] on button "Wähle" at bounding box center [707, 424] width 223 height 33
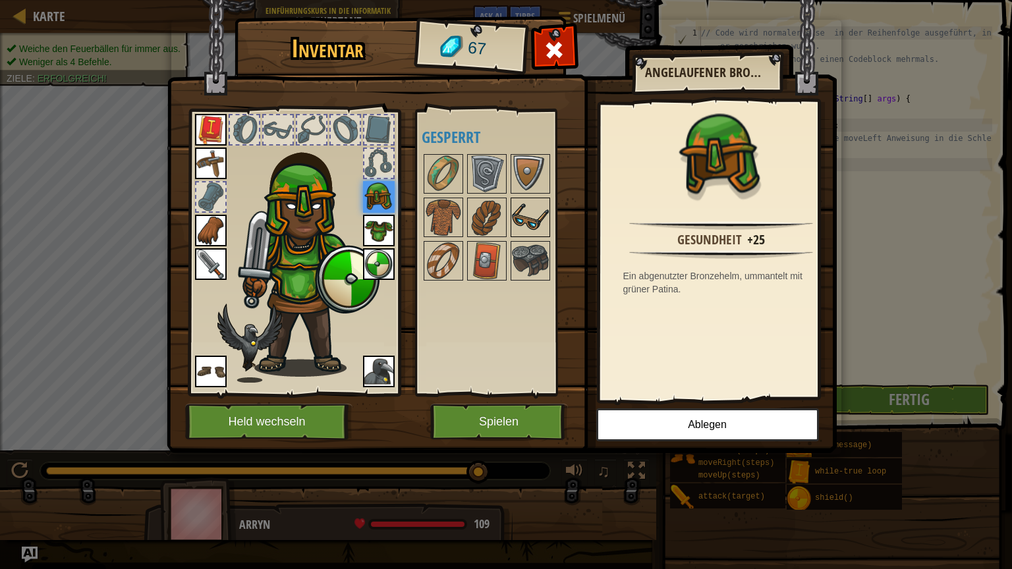
click at [515, 218] on img at bounding box center [530, 217] width 37 height 37
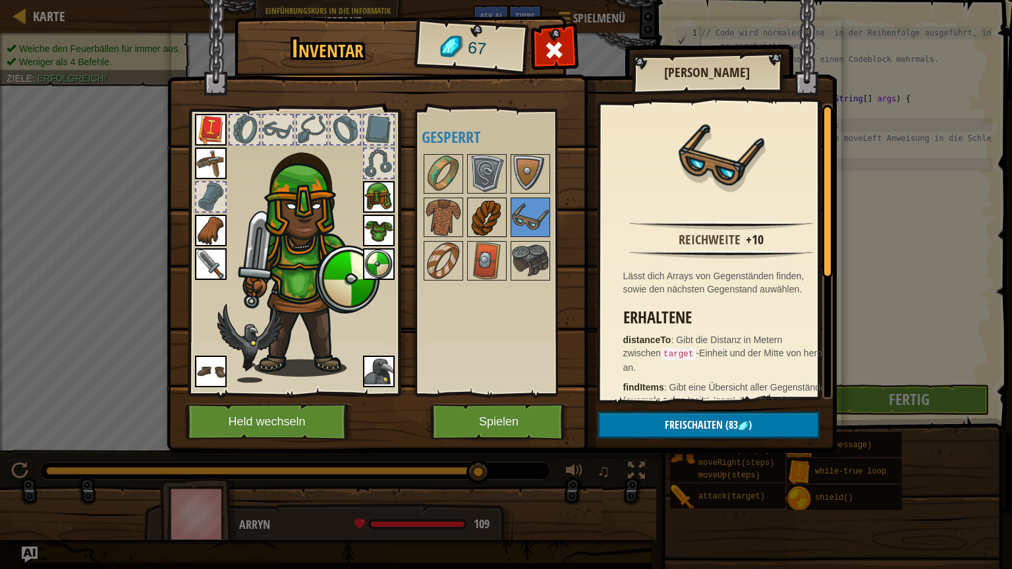
click at [498, 216] on img at bounding box center [486, 217] width 37 height 37
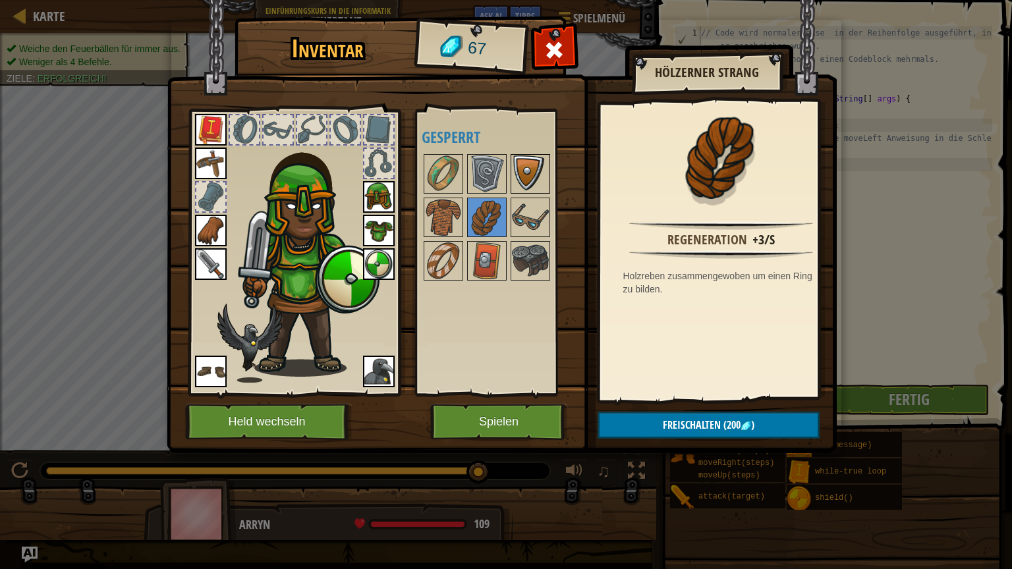
drag, startPoint x: 489, startPoint y: 157, endPoint x: 535, endPoint y: 173, distance: 49.2
click at [535, 173] on div "Verfügbar Wähle Wähle Wähle Wähle Wähle Wähle Wähle Wähle Wähle Doppelklicken u…" at bounding box center [498, 252] width 155 height 275
click at [535, 173] on img at bounding box center [530, 173] width 37 height 37
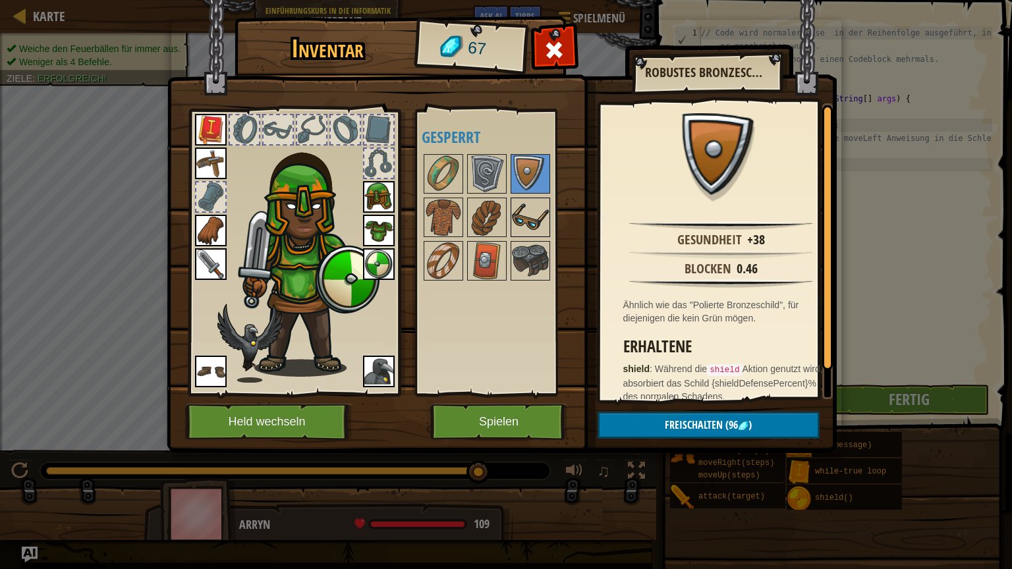
click at [537, 235] on div at bounding box center [530, 218] width 40 height 40
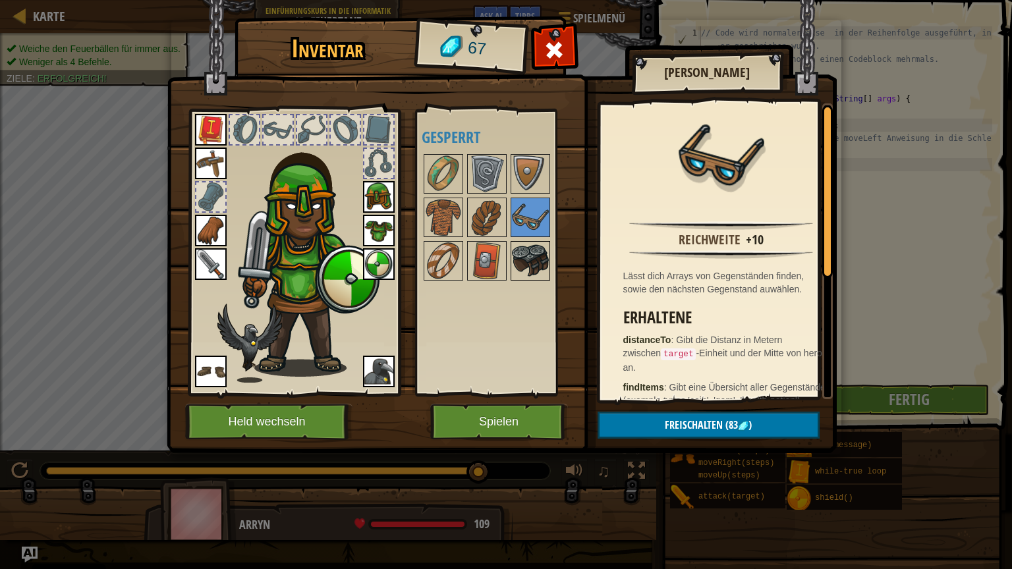
click at [535, 245] on img at bounding box center [530, 260] width 37 height 37
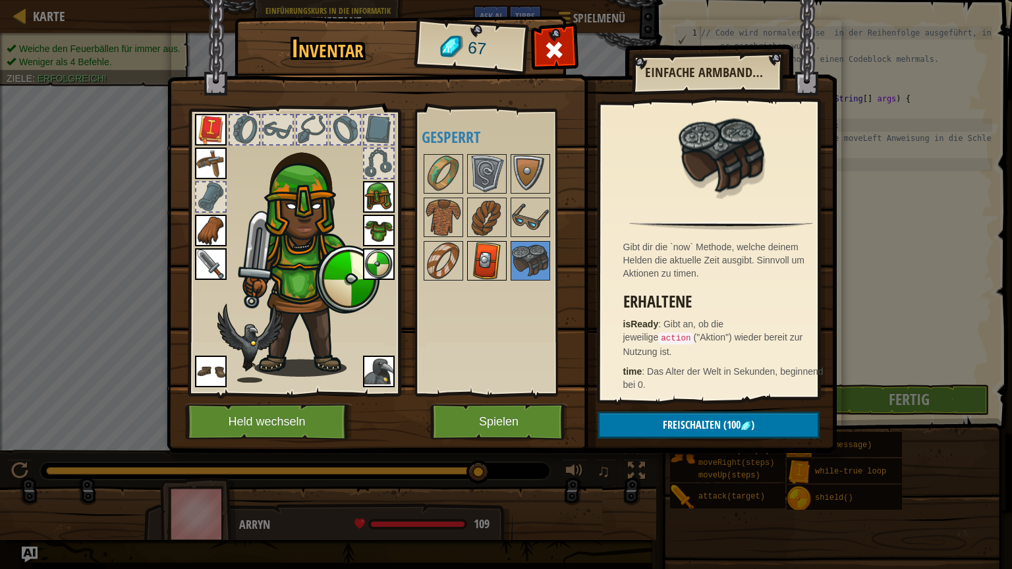
click at [495, 241] on div at bounding box center [487, 261] width 40 height 40
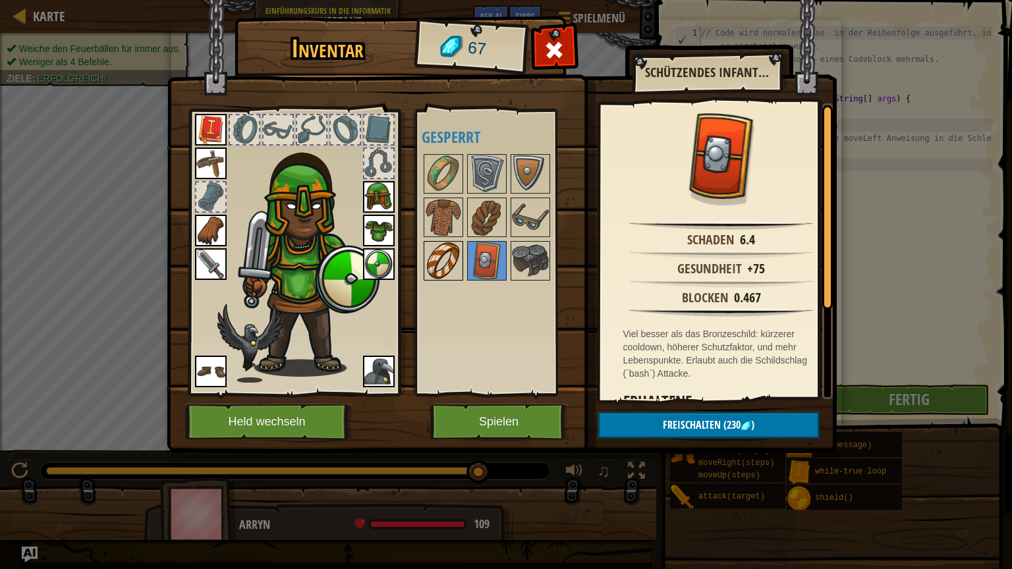
click at [449, 248] on img at bounding box center [443, 260] width 37 height 37
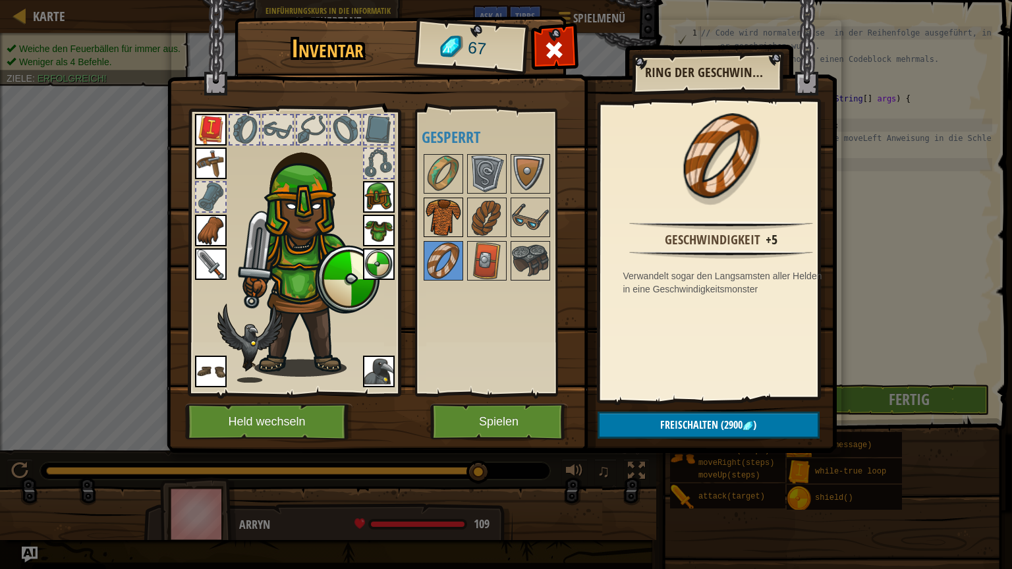
click at [450, 228] on img at bounding box center [443, 217] width 37 height 37
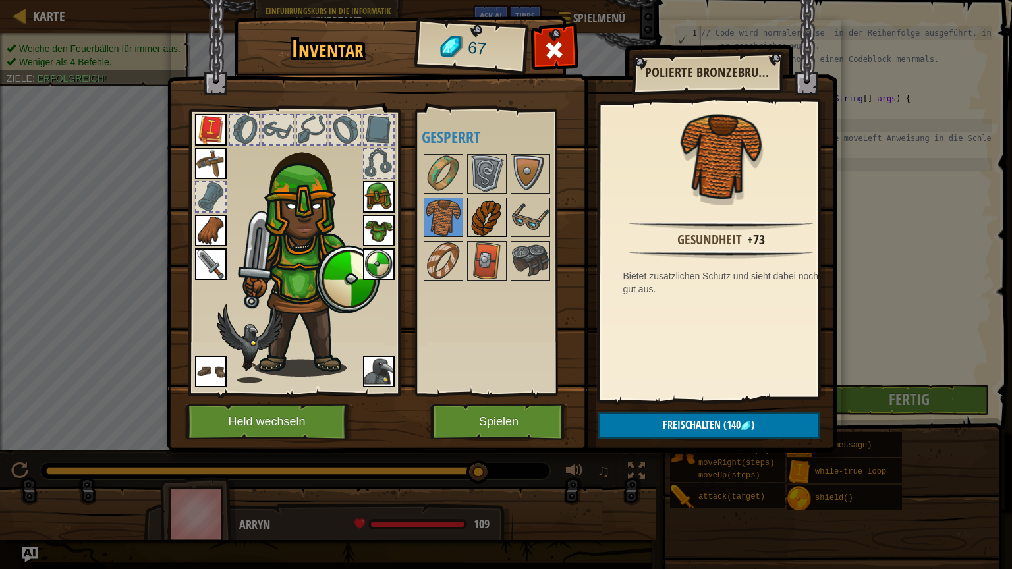
drag, startPoint x: 464, startPoint y: 227, endPoint x: 472, endPoint y: 223, distance: 8.6
click at [472, 223] on div "Verfügbar Wähle Wähle Wähle Wähle Wähle Wähle Wähle Wähle Wähle Doppelklicken u…" at bounding box center [498, 252] width 155 height 275
click at [472, 223] on img at bounding box center [486, 217] width 37 height 37
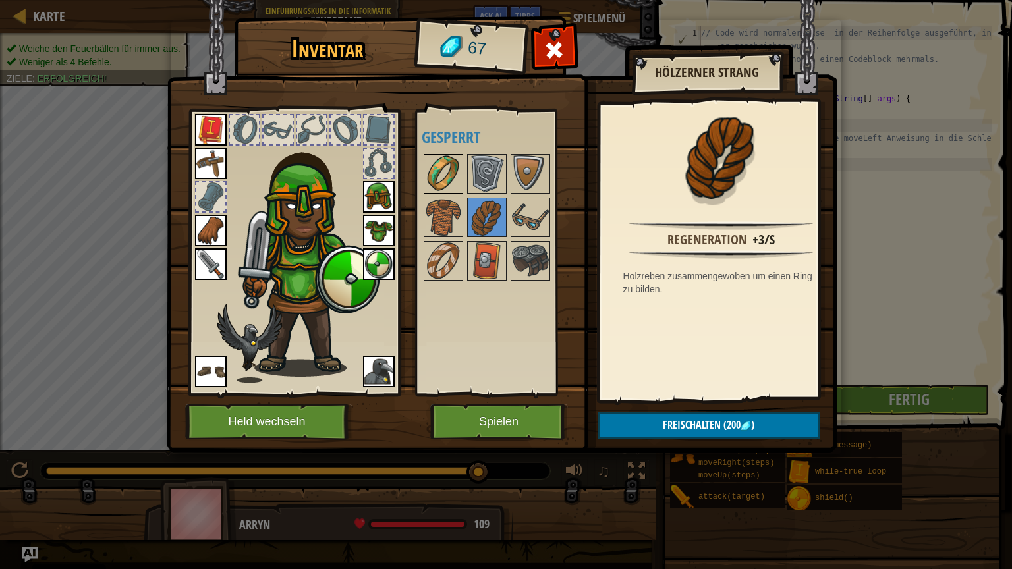
click at [450, 173] on img at bounding box center [443, 173] width 37 height 37
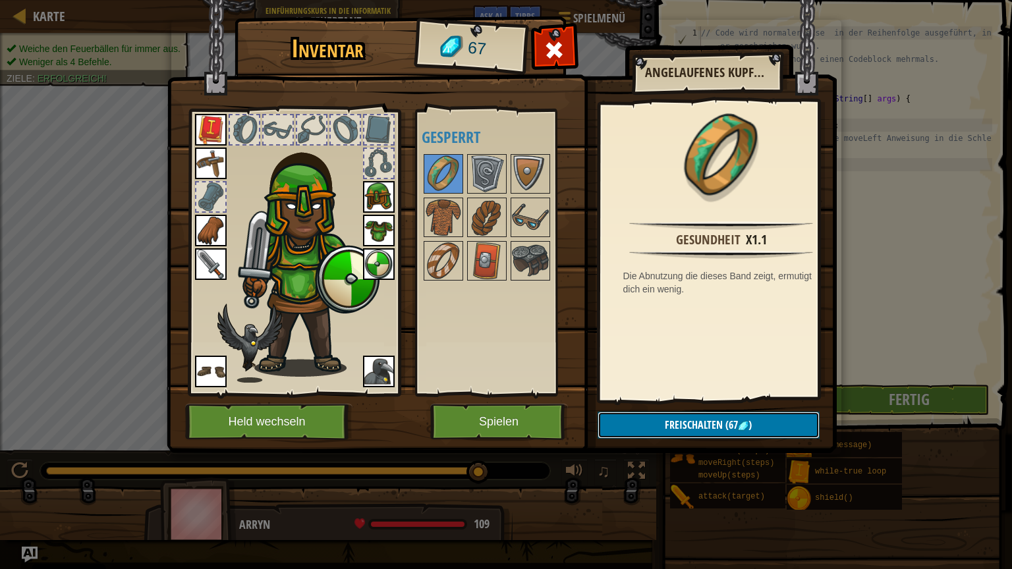
click at [665, 418] on span "Freischalten" at bounding box center [694, 425] width 58 height 14
click at [665, 418] on button "Bestätigen" at bounding box center [708, 425] width 222 height 27
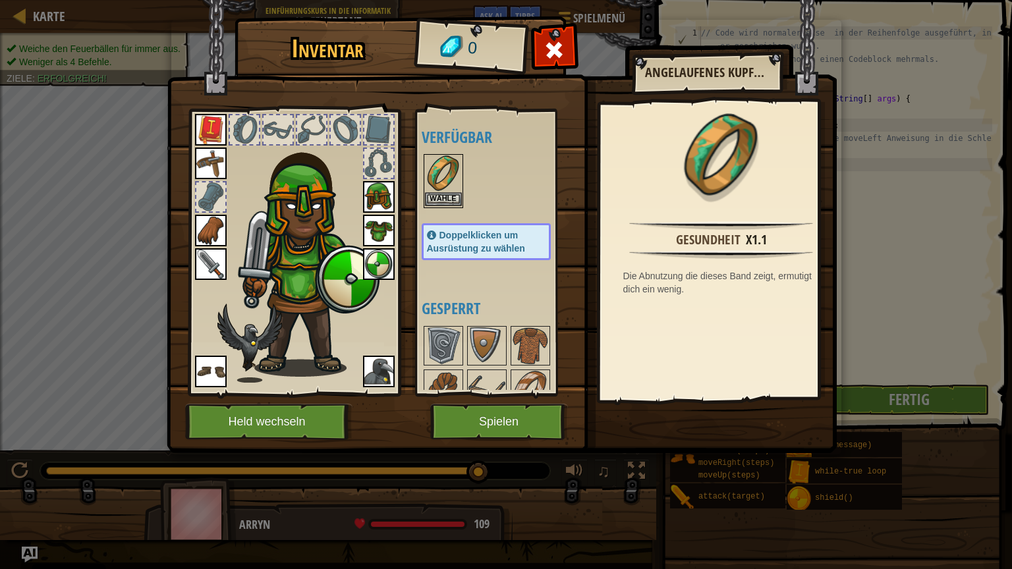
click at [434, 185] on img at bounding box center [443, 173] width 37 height 37
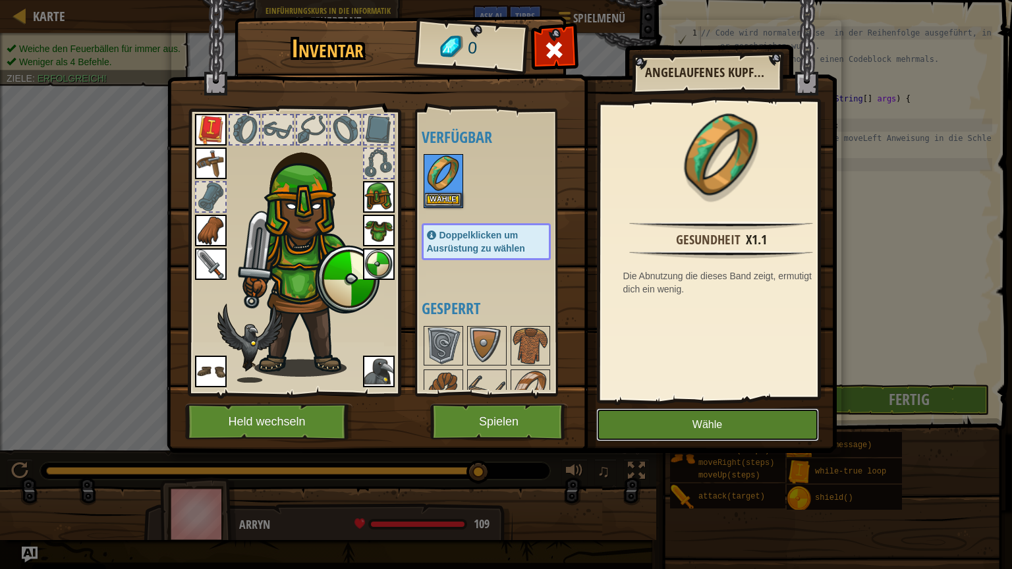
click at [639, 424] on button "Wähle" at bounding box center [707, 424] width 223 height 33
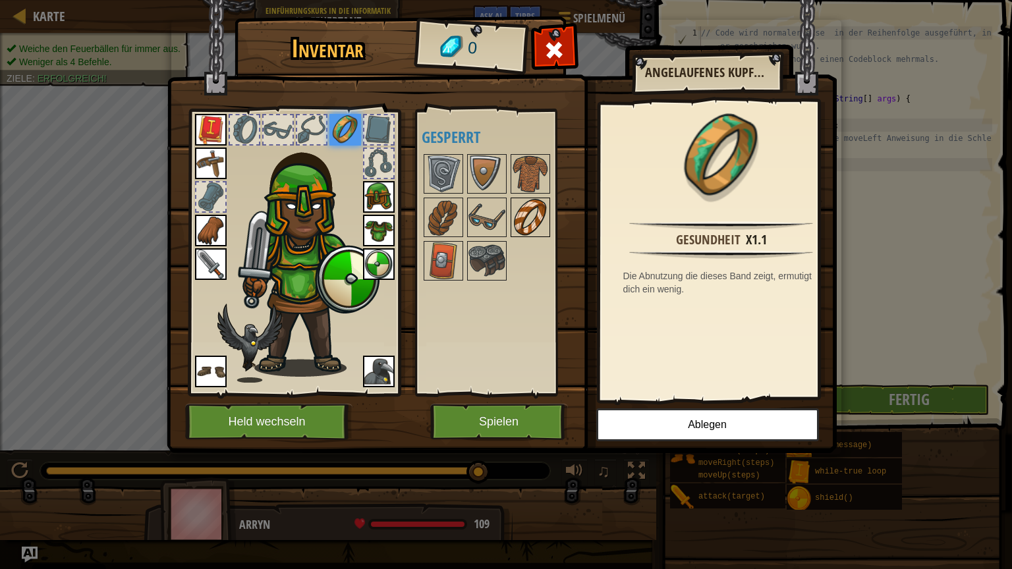
click at [523, 220] on img at bounding box center [530, 217] width 37 height 37
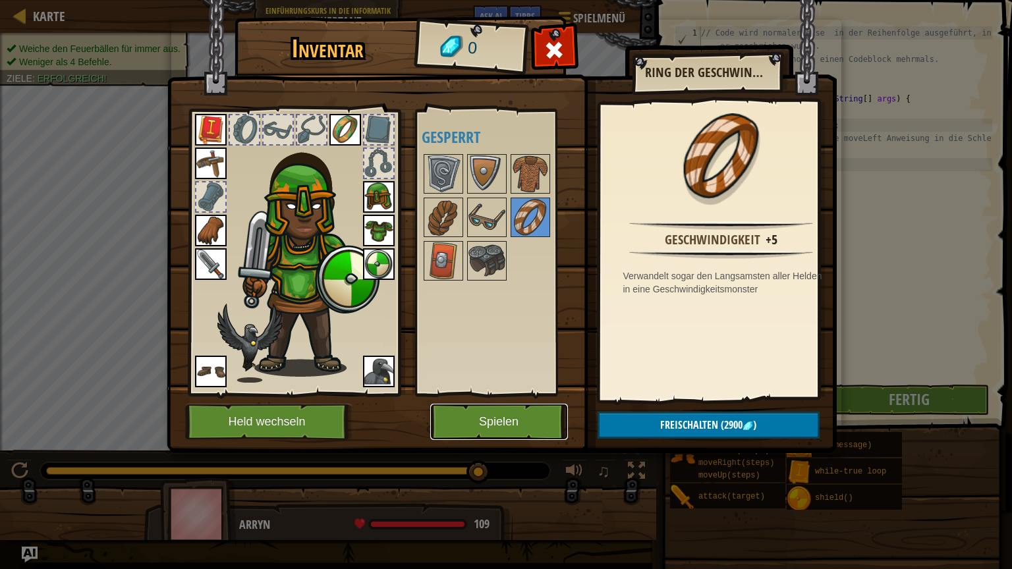
click at [501, 414] on button "Spielen" at bounding box center [499, 422] width 138 height 36
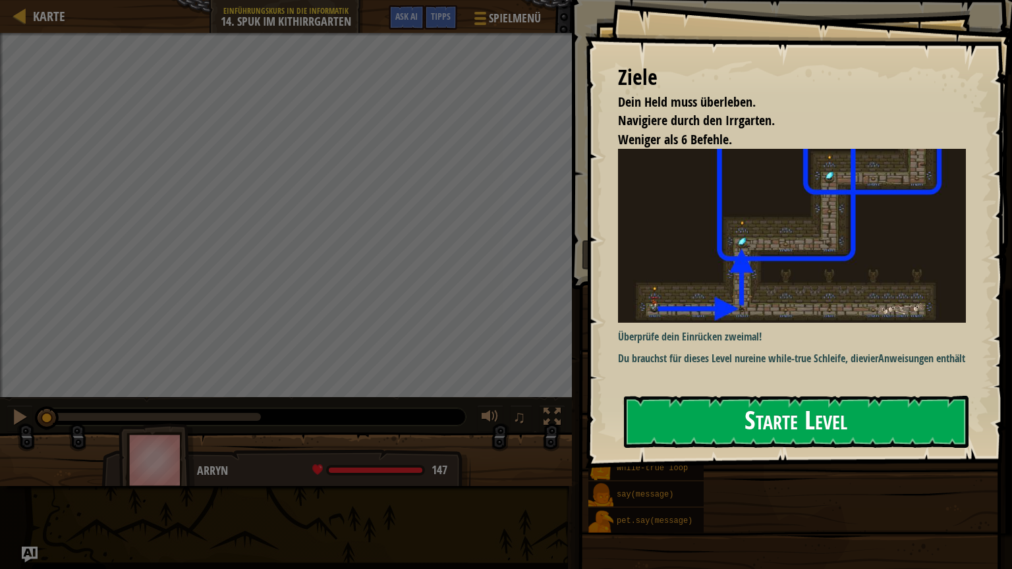
click at [752, 428] on button "Starte Level" at bounding box center [796, 422] width 344 height 52
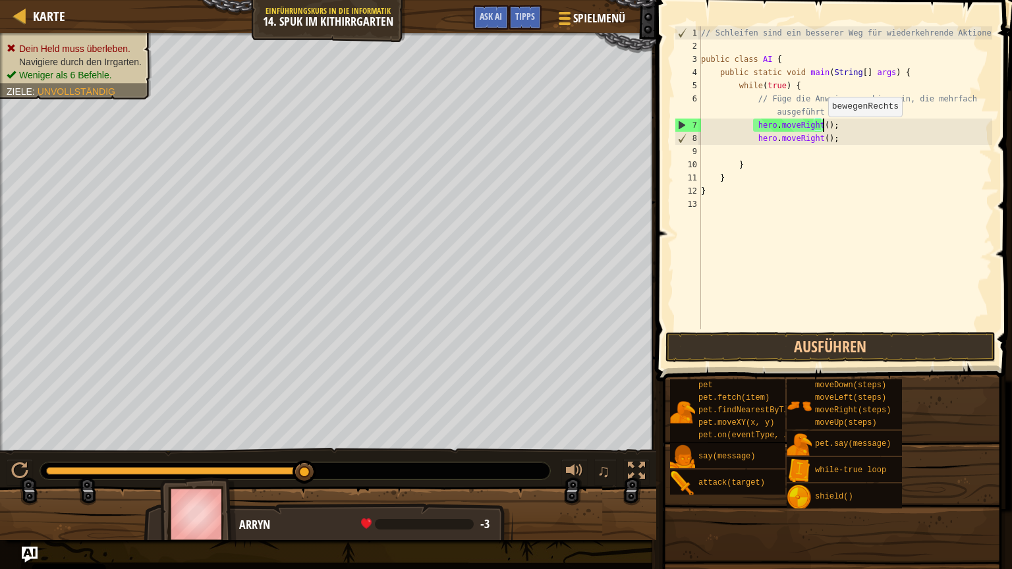
drag, startPoint x: 821, startPoint y: 129, endPoint x: 835, endPoint y: 127, distance: 14.0
click at [835, 127] on div "// Schleifen sind ein besserer Weg für wiederkehrende Aktionen. public class AI…" at bounding box center [845, 190] width 294 height 329
type textarea "hero.moveRight();"
click at [835, 127] on div "// Schleifen sind ein besserer Weg für wiederkehrende Aktionen. public class AI…" at bounding box center [845, 177] width 294 height 303
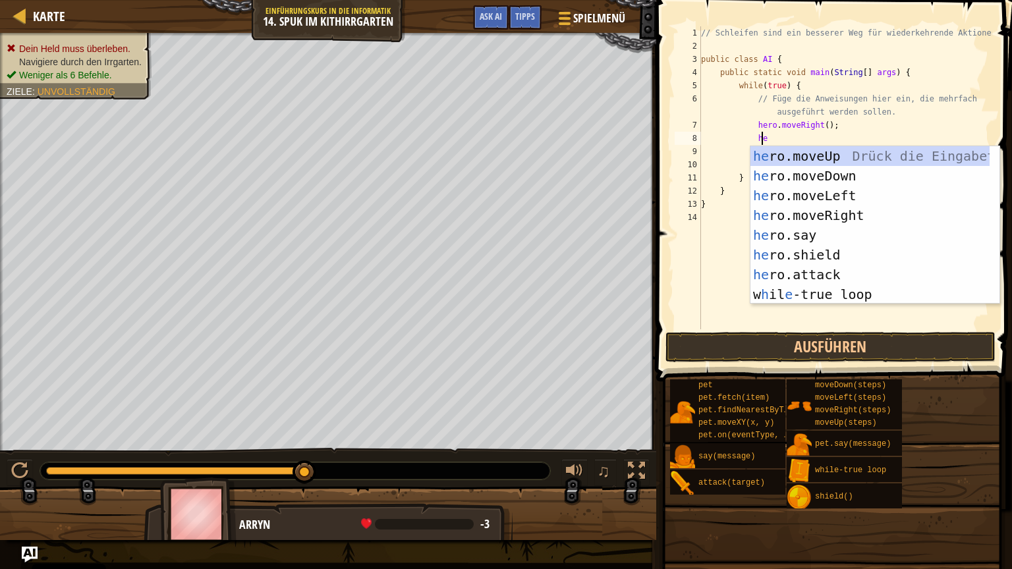
scroll to position [6, 5]
type textarea "hero"
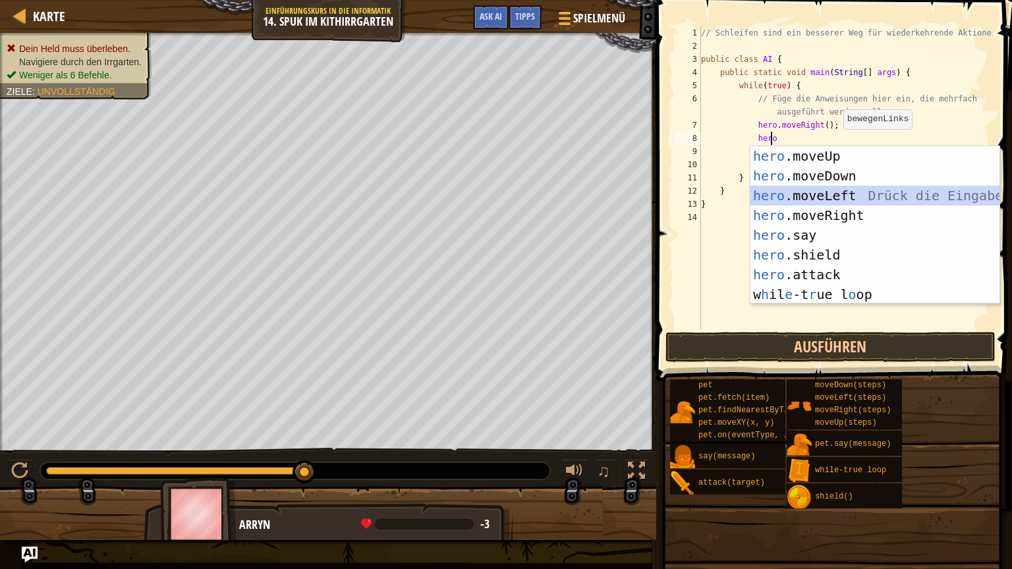
click at [832, 198] on div "hero .moveUp Drück die Eingabetaste hero .moveDown Drück die Eingabetaste hero …" at bounding box center [874, 245] width 249 height 198
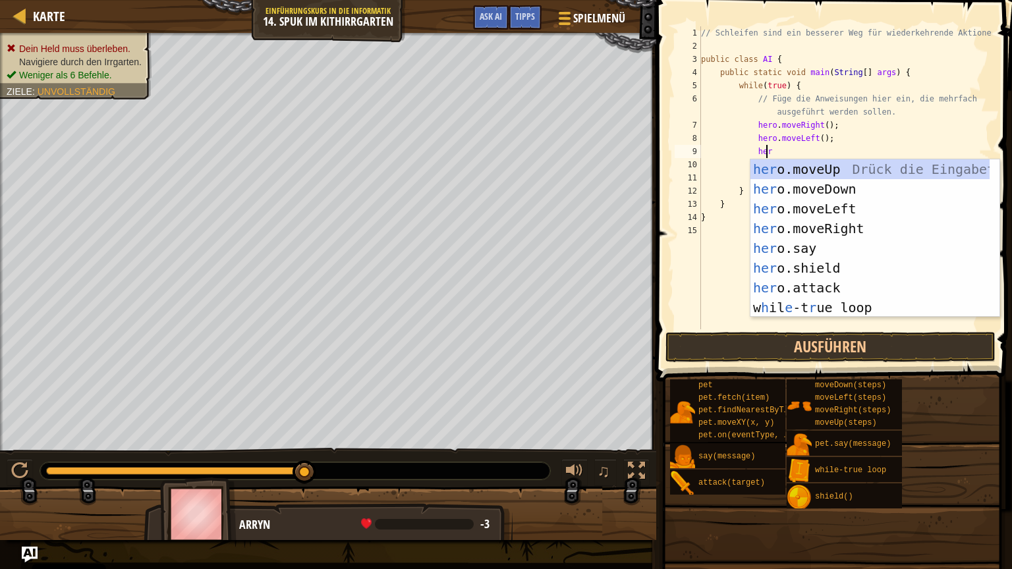
type textarea "hero"
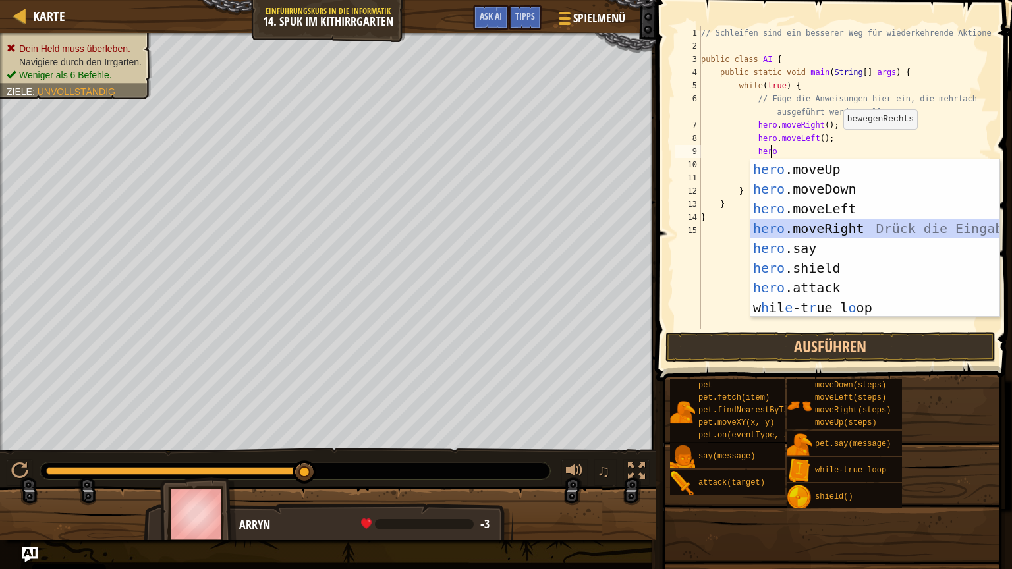
click at [831, 226] on div "hero .moveUp Drück die Eingabetaste hero .moveDown Drück die Eingabetaste hero …" at bounding box center [874, 258] width 249 height 198
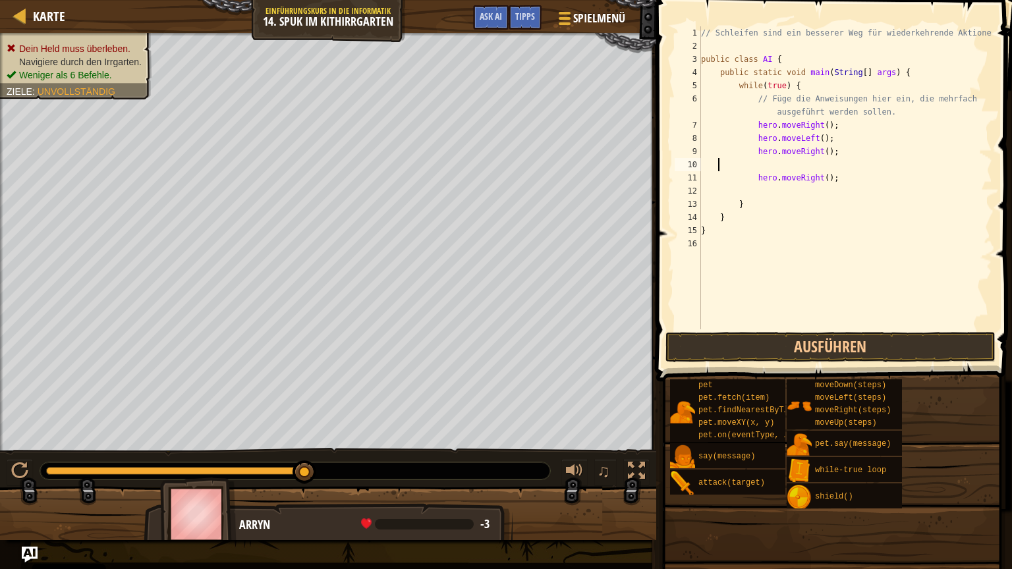
scroll to position [6, 0]
type textarea "hero.moveRight();"
click at [795, 343] on button "Ausführen" at bounding box center [830, 347] width 330 height 30
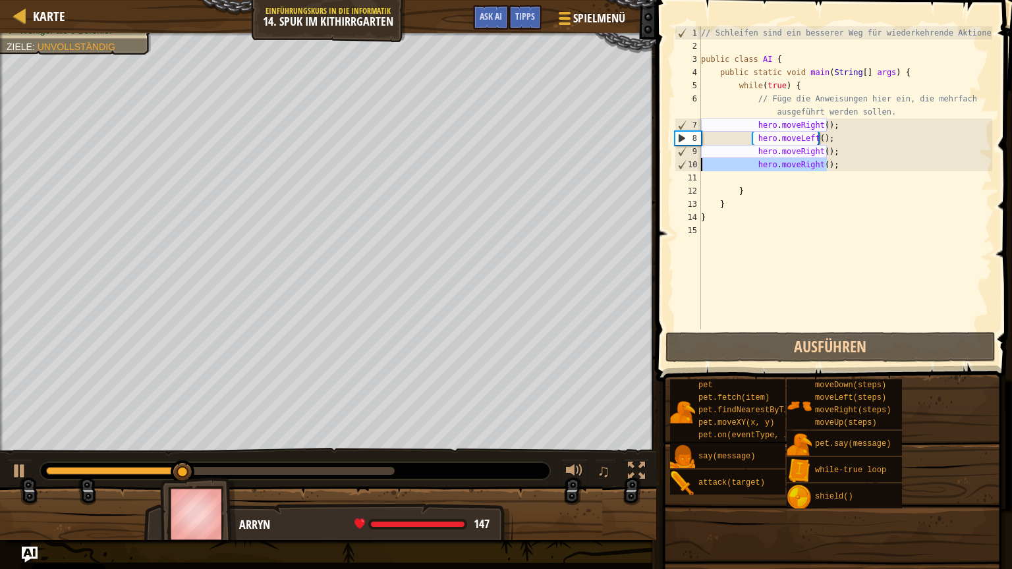
drag, startPoint x: 846, startPoint y: 163, endPoint x: 700, endPoint y: 167, distance: 145.6
click at [700, 167] on div "hero.moveRight(); 1 2 3 4 5 6 7 8 9 10 11 12 13 14 15 // Schleifen sind ein bes…" at bounding box center [832, 177] width 320 height 303
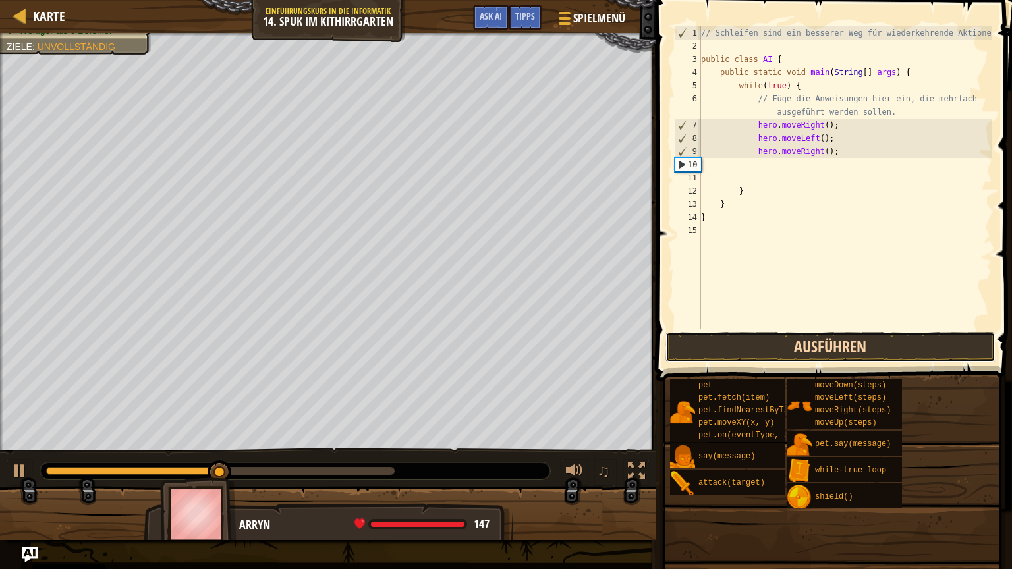
click at [777, 342] on button "Ausführen" at bounding box center [830, 347] width 330 height 30
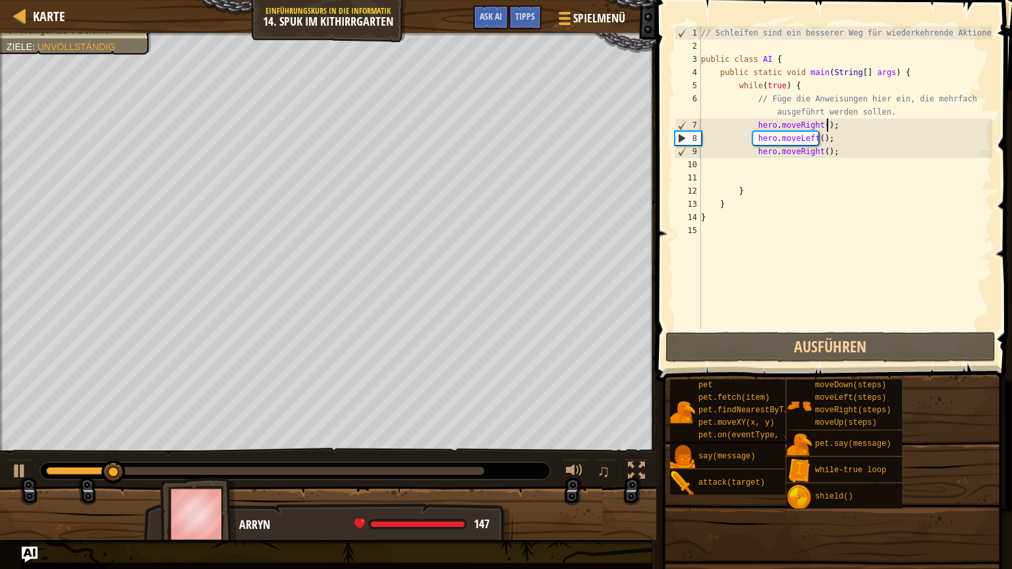
click at [833, 129] on div "// Schleifen sind ein besserer Weg für wiederkehrende Aktionen. public class AI…" at bounding box center [845, 190] width 294 height 329
click at [830, 138] on div "// Schleifen sind ein besserer Weg für wiederkehrende Aktionen. public class AI…" at bounding box center [845, 190] width 294 height 329
click at [842, 123] on div "// Schleifen sind ein besserer Weg für wiederkehrende Aktionen. public class AI…" at bounding box center [845, 190] width 294 height 329
type textarea "hero.moveRight();"
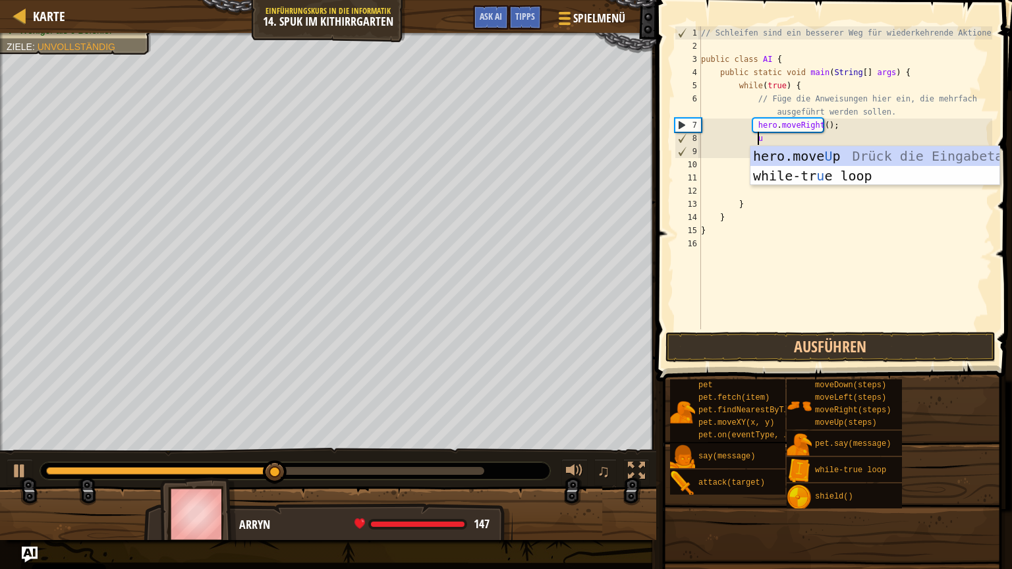
type textarea "up"
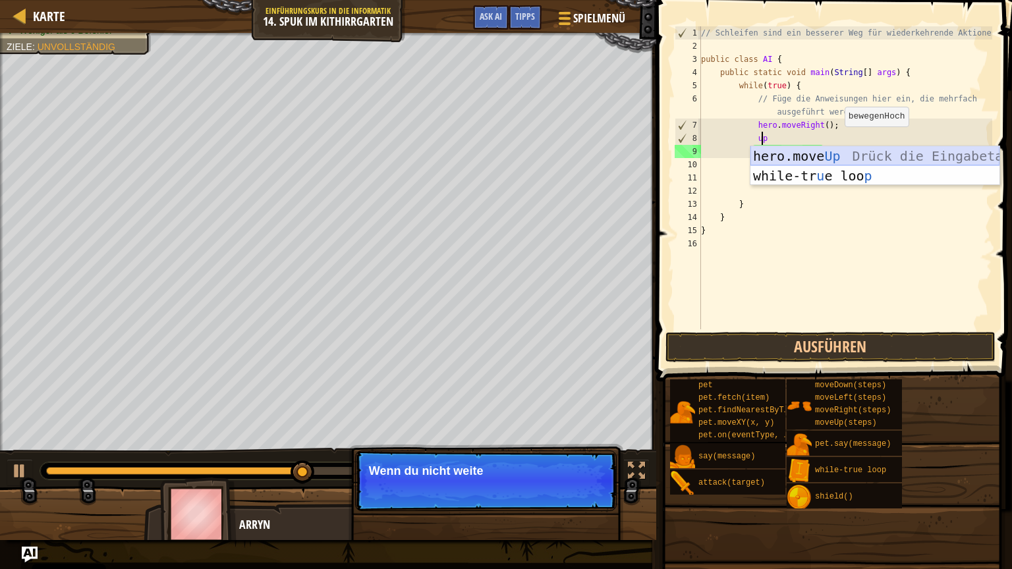
click at [835, 154] on div "hero.move Up Drück die Eingabetaste while-tr u e loo p Drück die Eingabetaste" at bounding box center [874, 185] width 249 height 79
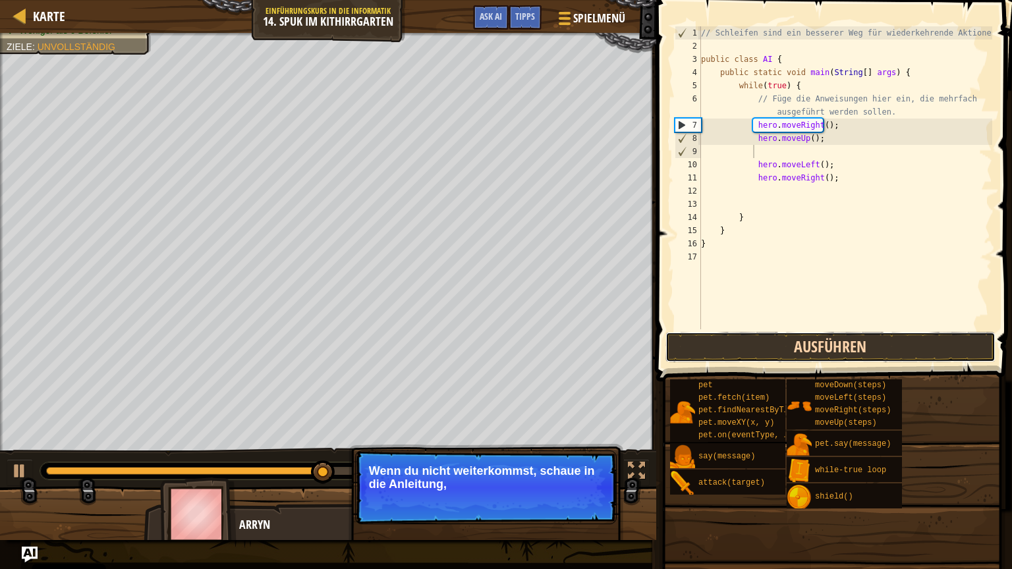
click at [796, 348] on button "Ausführen" at bounding box center [830, 347] width 330 height 30
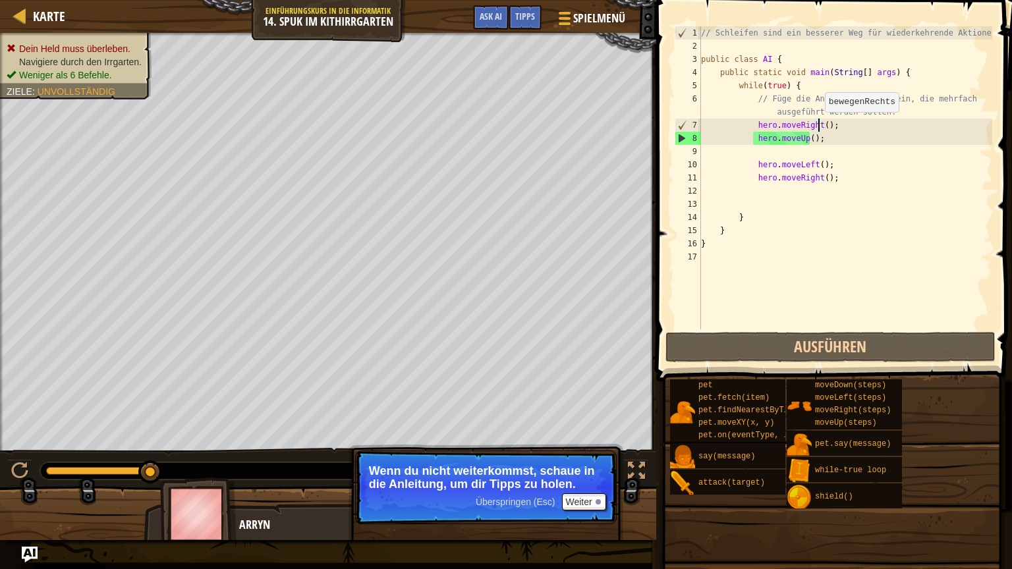
click at [817, 124] on div "// Schleifen sind ein besserer Weg für wiederkehrende Aktionen. public class AI…" at bounding box center [845, 190] width 294 height 329
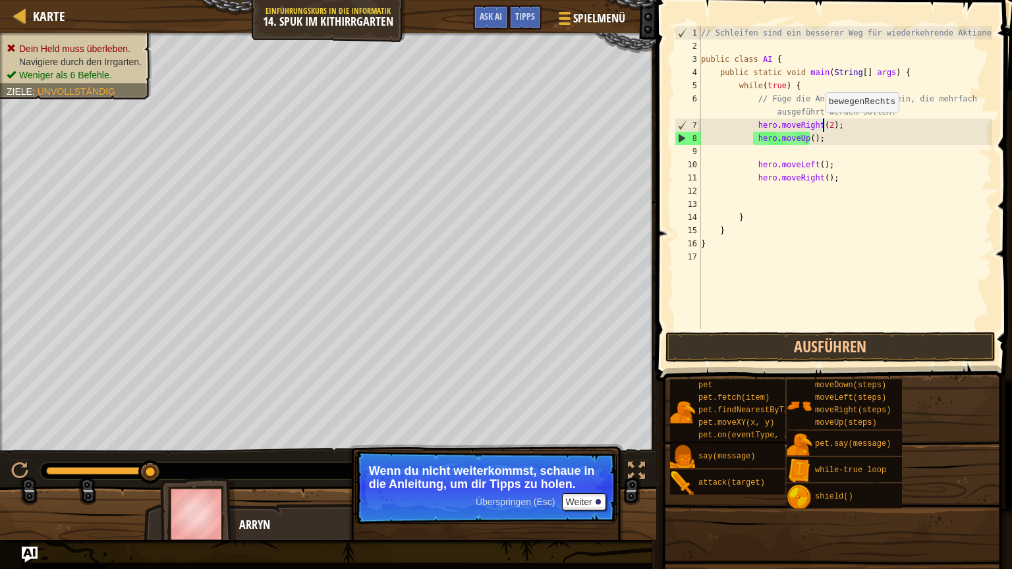
scroll to position [6, 10]
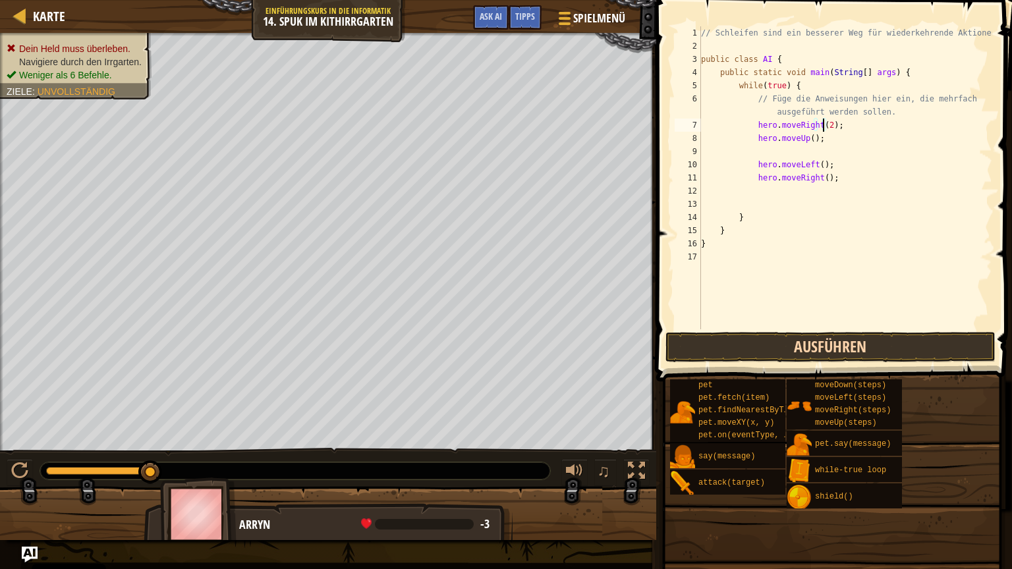
type textarea "hero.moveRight(2);"
click at [822, 339] on button "Ausführen" at bounding box center [830, 347] width 330 height 30
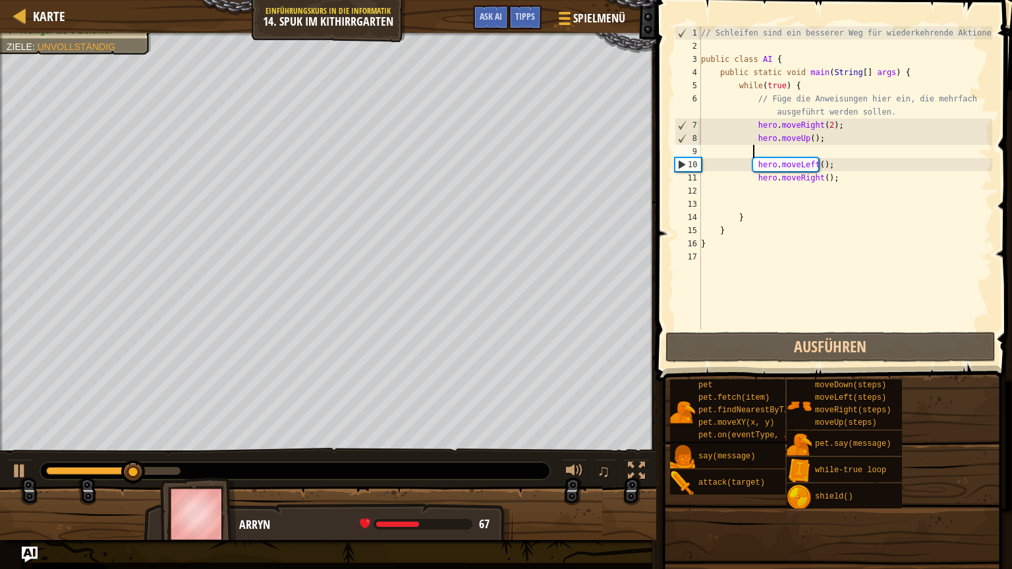
click at [803, 153] on div "// Schleifen sind ein besserer Weg für wiederkehrende Aktionen. public class AI…" at bounding box center [845, 190] width 294 height 329
click at [805, 138] on div "// Schleifen sind ein besserer Weg für wiederkehrende Aktionen. public class AI…" at bounding box center [845, 190] width 294 height 329
type textarea "hero.moveUp(2);"
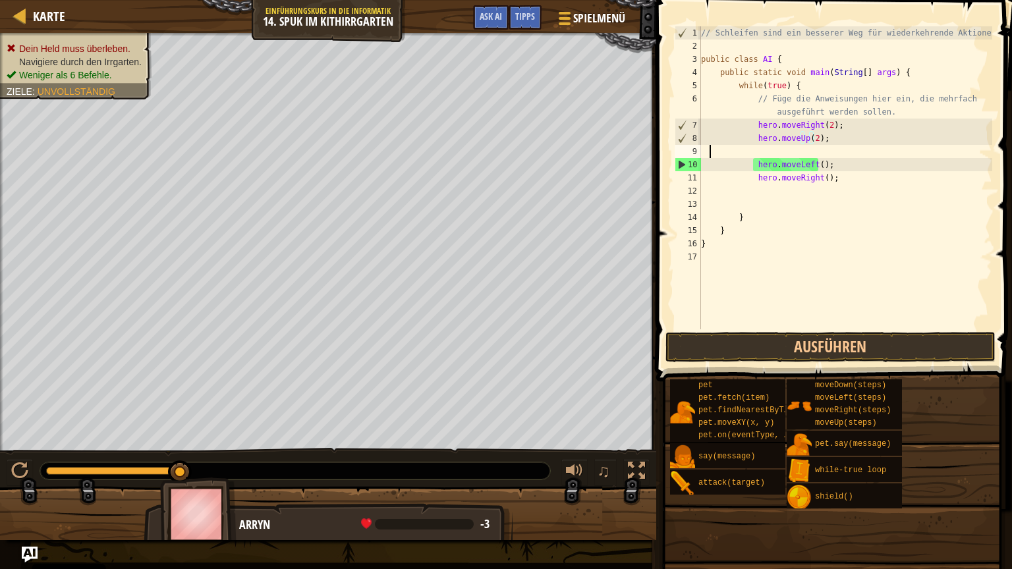
click at [707, 155] on div "// Schleifen sind ein besserer Weg für wiederkehrende Aktionen. public class AI…" at bounding box center [845, 190] width 294 height 329
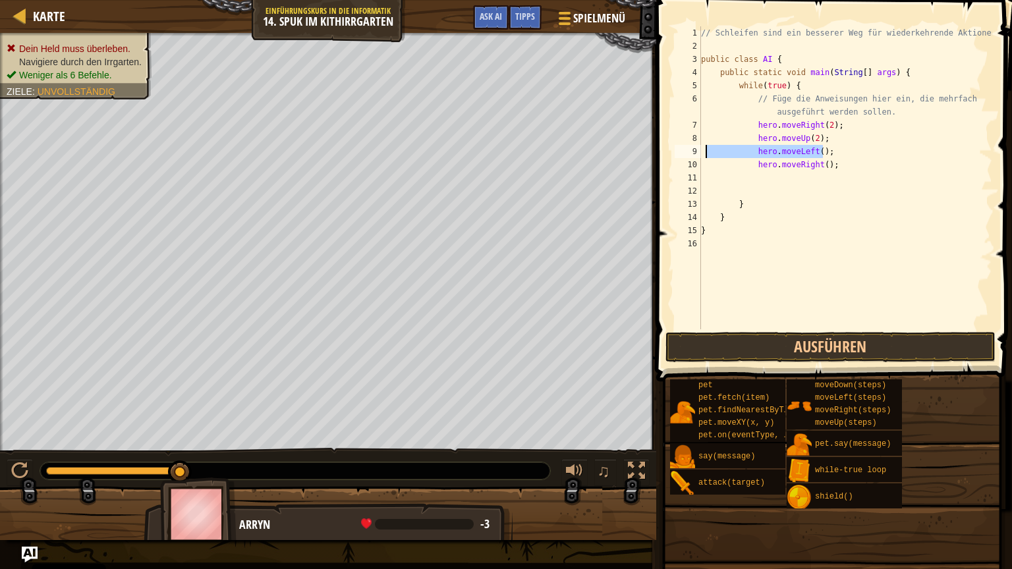
drag, startPoint x: 825, startPoint y: 152, endPoint x: 705, endPoint y: 149, distance: 119.9
click at [705, 149] on div "// Schleifen sind ein besserer Weg für wiederkehrende Aktionen. public class AI…" at bounding box center [845, 190] width 294 height 329
type textarea "hero.moveLeft();"
click at [818, 151] on div "// Schleifen sind ein besserer Weg für wiederkehrende Aktionen. public class AI…" at bounding box center [845, 190] width 294 height 329
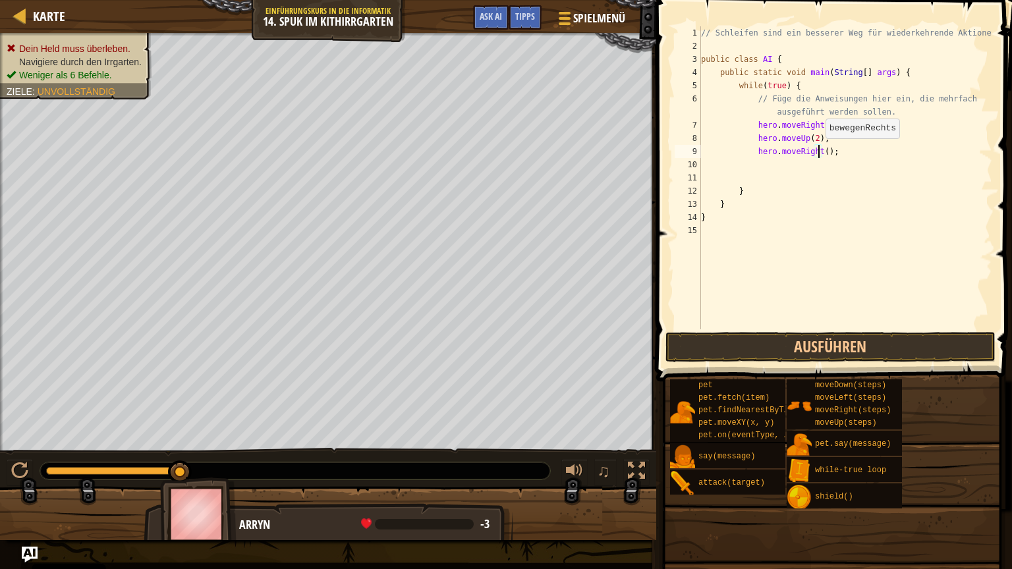
scroll to position [6, 10]
click at [834, 335] on button "Ausführen" at bounding box center [830, 347] width 330 height 30
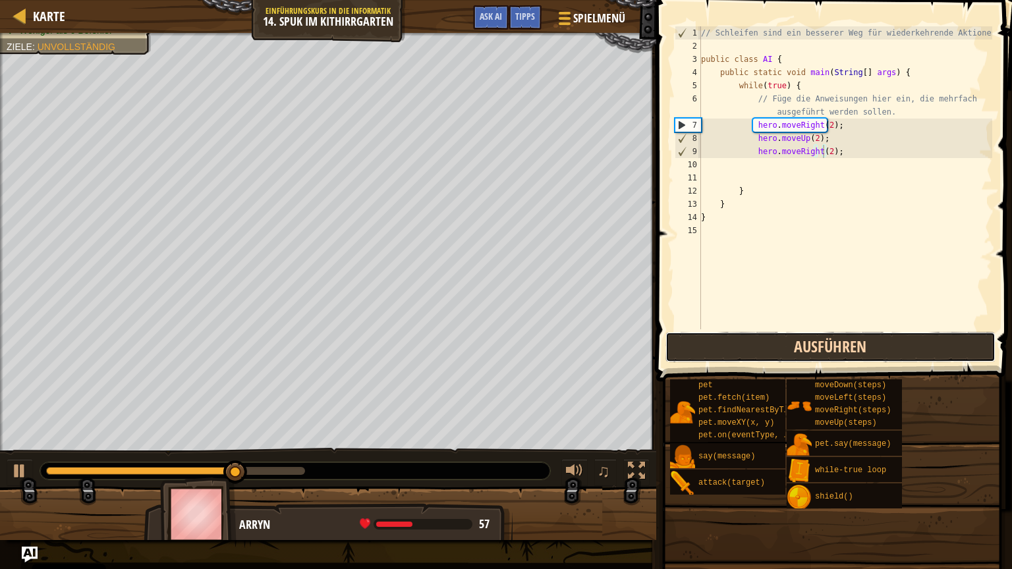
click at [834, 335] on button "Ausführen" at bounding box center [830, 347] width 330 height 30
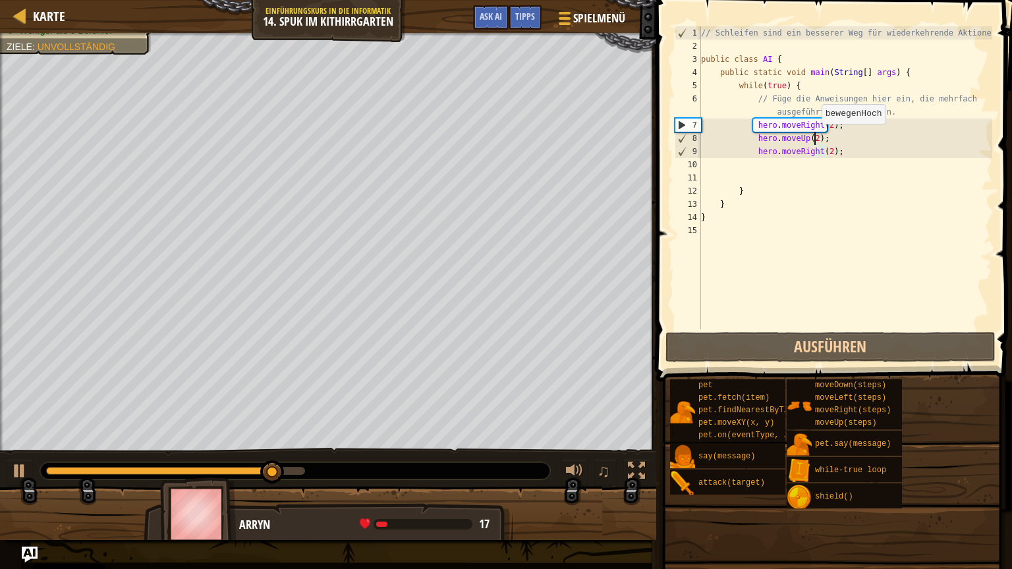
click at [814, 137] on div "// Schleifen sind ein besserer Weg für wiederkehrende Aktionen. public class AI…" at bounding box center [845, 190] width 294 height 329
click at [836, 131] on div "// Schleifen sind ein besserer Weg für wiederkehrende Aktionen. public class AI…" at bounding box center [845, 190] width 294 height 329
type textarea "hero.moveRight(2);"
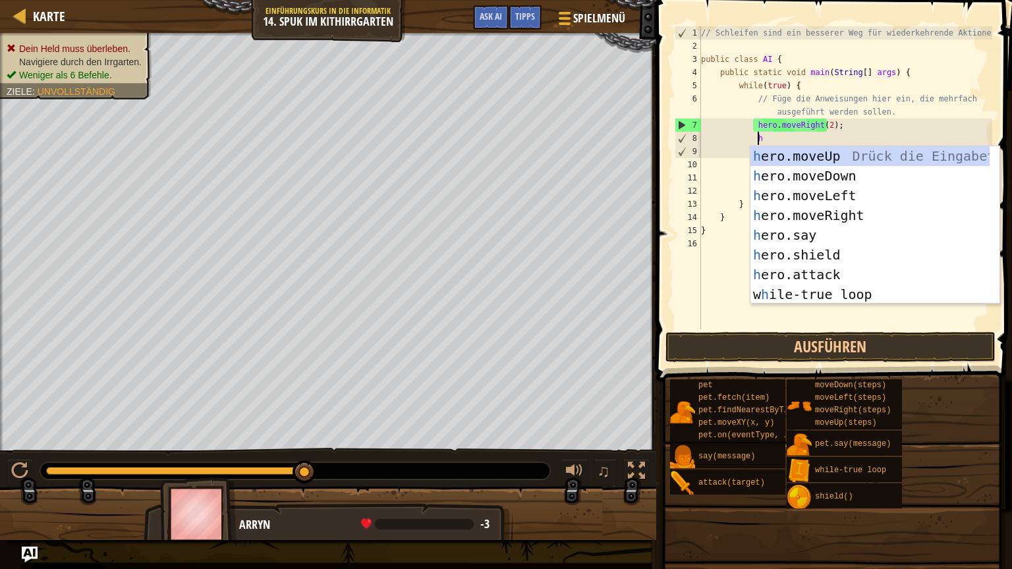
scroll to position [6, 5]
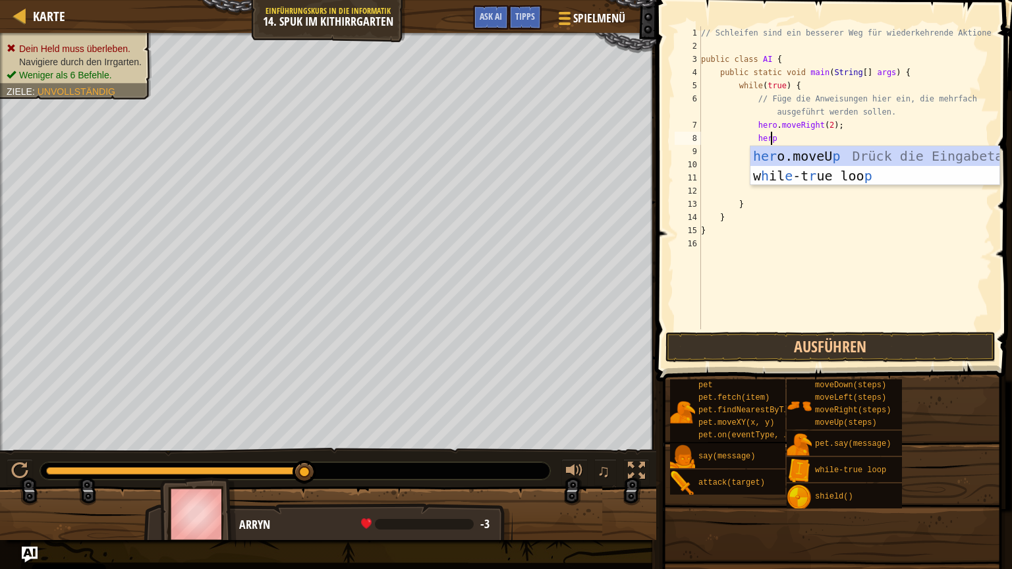
type textarea "her"
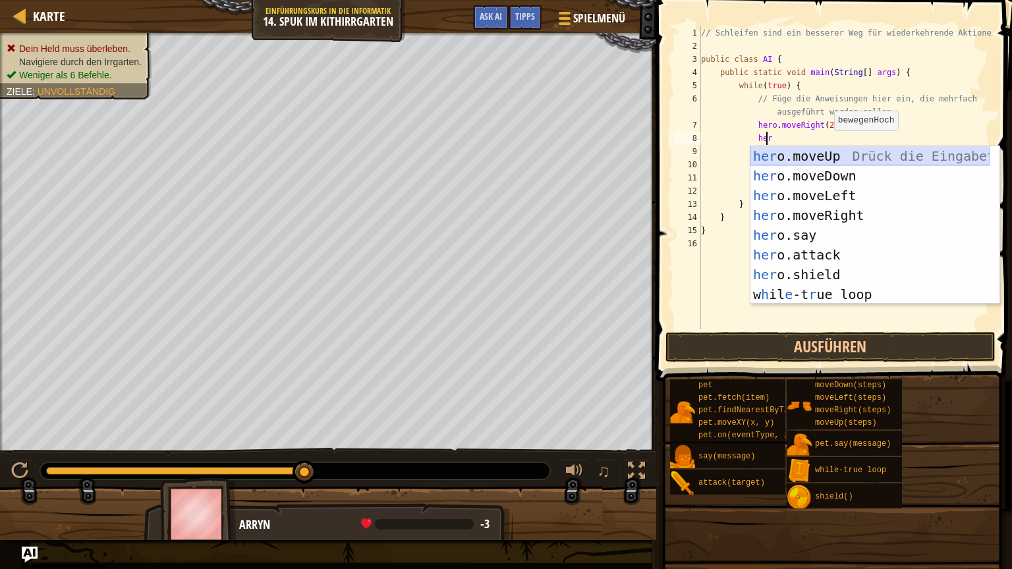
click at [819, 150] on div "her o.moveUp Drück die Eingabetaste her o.moveDown Drück die Eingabetaste her o…" at bounding box center [869, 245] width 239 height 198
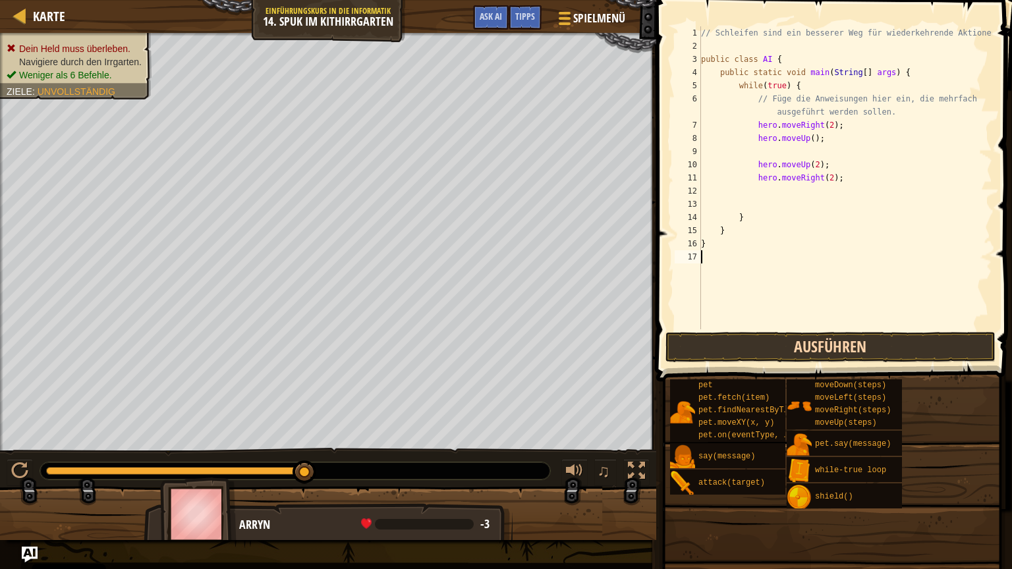
drag, startPoint x: 730, startPoint y: 327, endPoint x: 724, endPoint y: 351, distance: 25.1
click at [724, 351] on div "1 2 3 4 5 6 7 8 9 10 11 12 13 14 15 16 17 // Schleifen sind ein besserer Weg fü…" at bounding box center [832, 217] width 360 height 420
click at [724, 351] on button "Ausführen" at bounding box center [830, 347] width 330 height 30
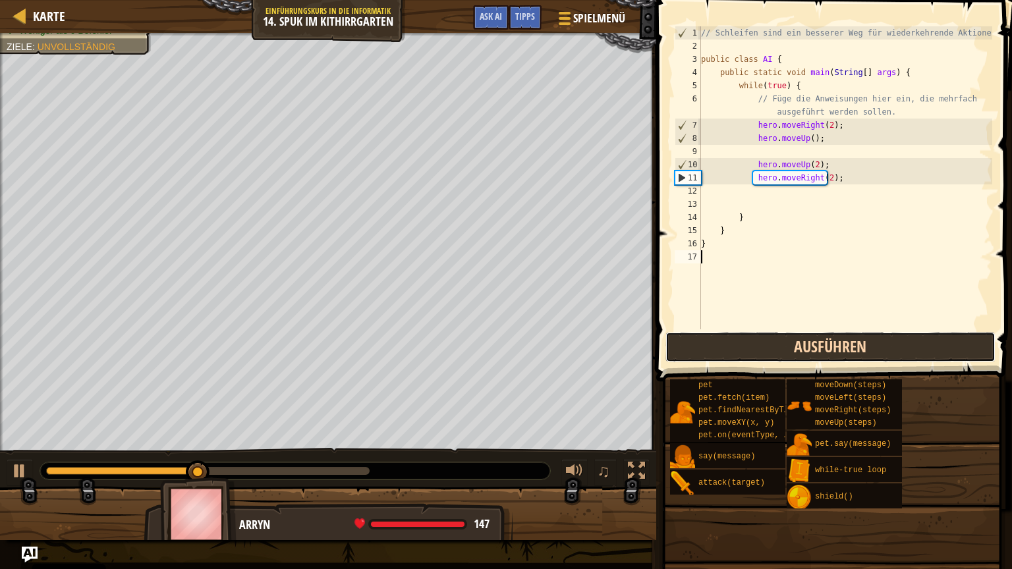
click at [709, 339] on button "Ausführen" at bounding box center [830, 347] width 330 height 30
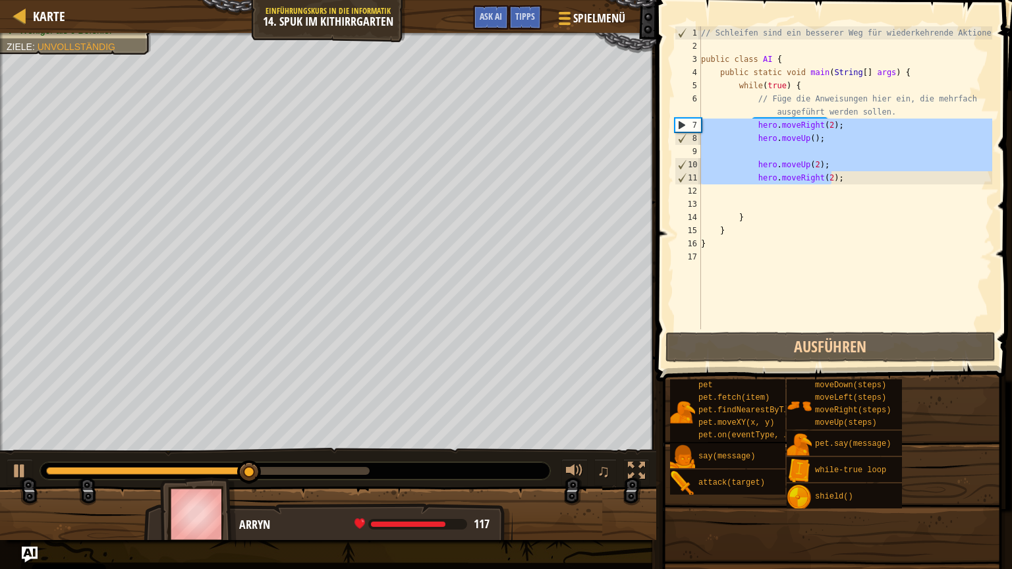
drag, startPoint x: 840, startPoint y: 177, endPoint x: 699, endPoint y: 126, distance: 149.8
click at [699, 126] on div "1 2 3 4 5 6 7 8 9 10 11 12 13 14 15 16 17 // Schleifen sind ein besserer Weg fü…" at bounding box center [832, 177] width 320 height 303
type textarea "hero.moveRight(2); hero.moveUp();"
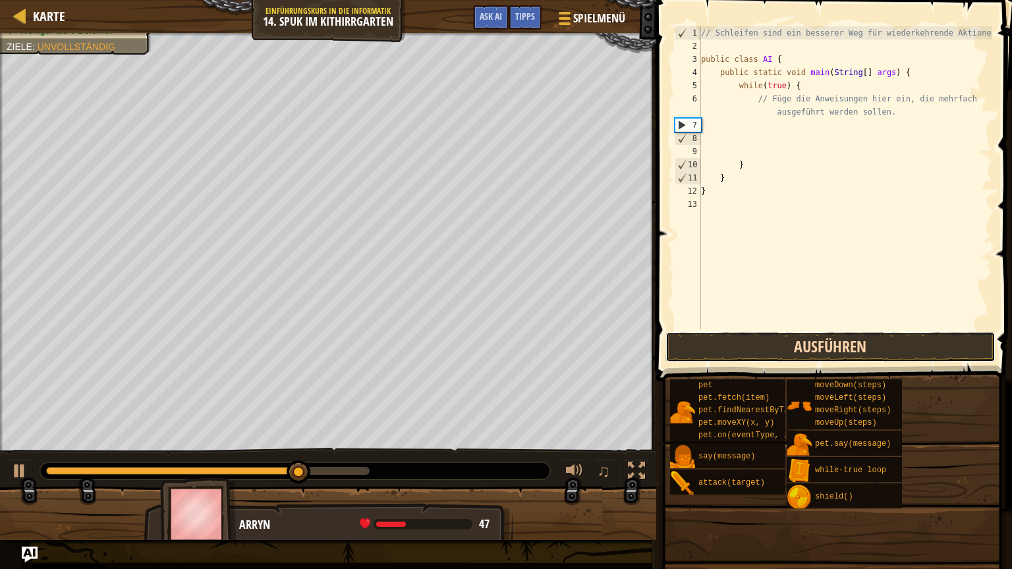
click at [774, 342] on button "Ausführen" at bounding box center [830, 347] width 330 height 30
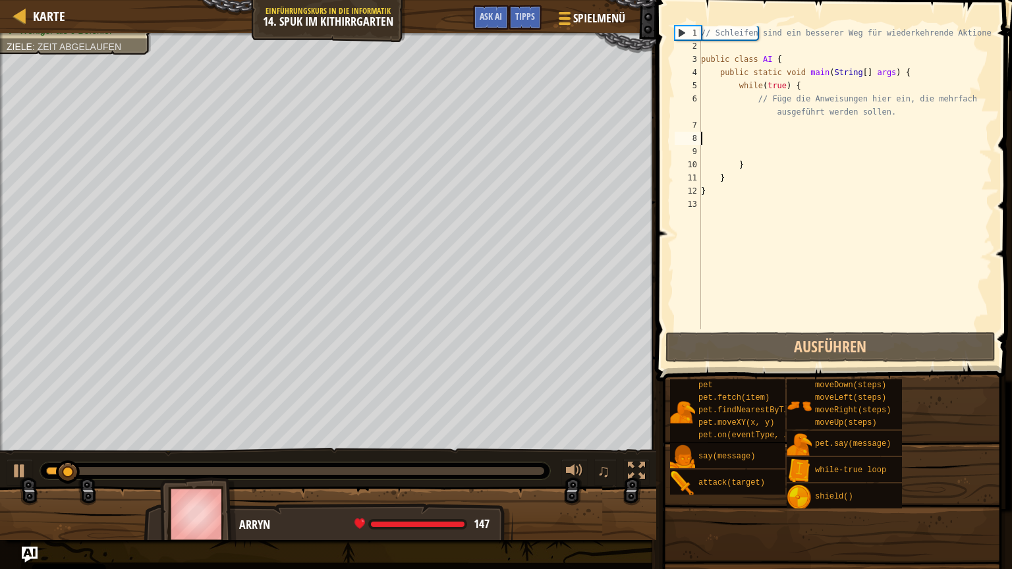
click at [742, 132] on div "// Schleifen sind ein besserer Weg für wiederkehrende Aktionen. public class AI…" at bounding box center [845, 190] width 294 height 329
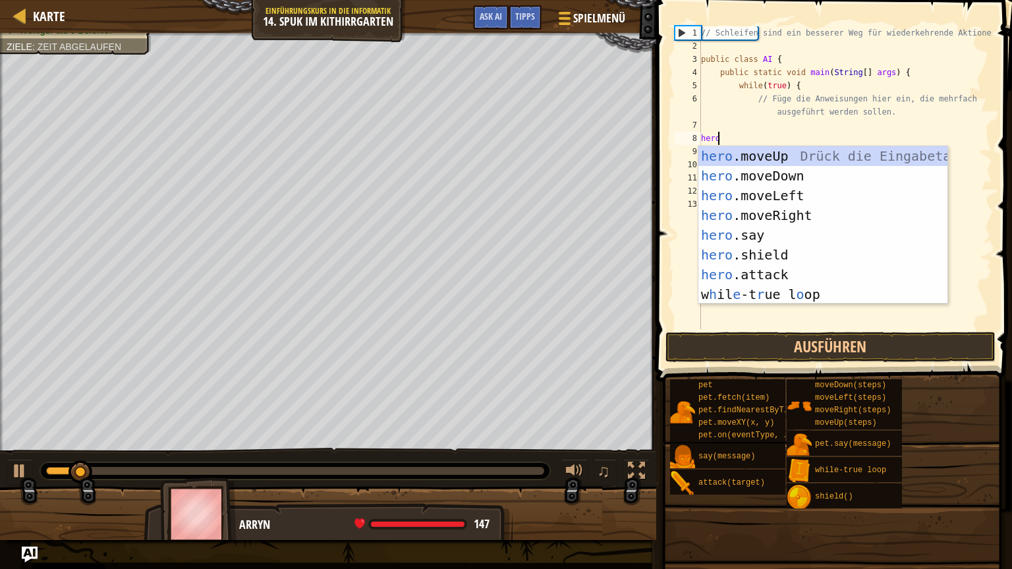
type textarea "hero"
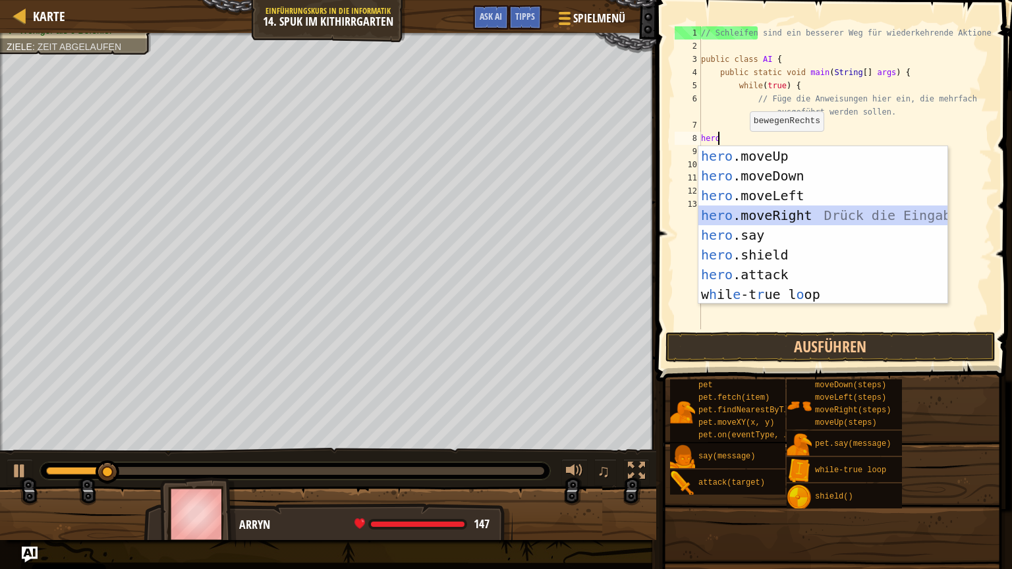
click at [764, 214] on div "hero .moveUp Drück die Eingabetaste hero .moveDown Drück die Eingabetaste hero …" at bounding box center [822, 245] width 249 height 198
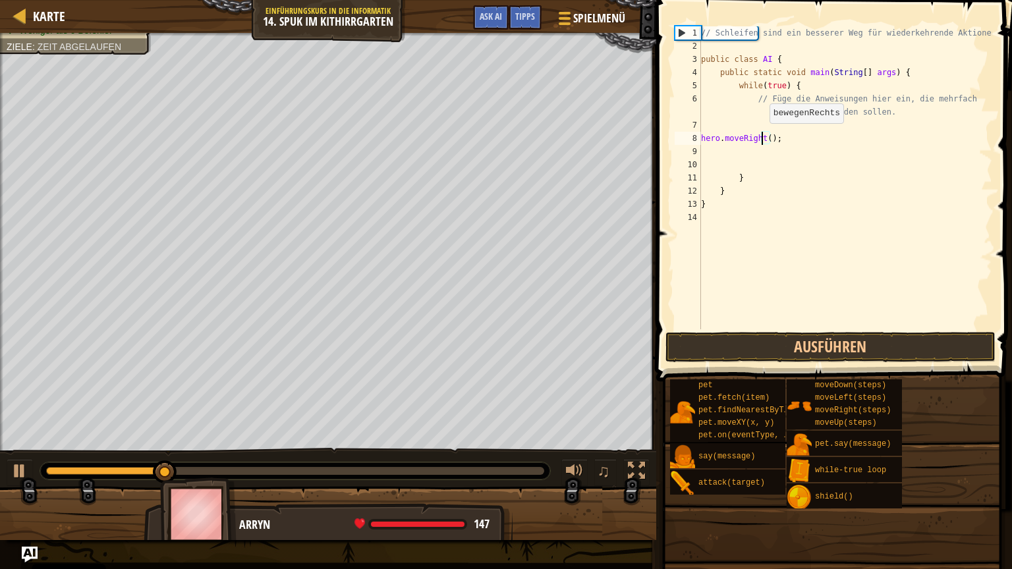
click at [762, 136] on div "// Schleifen sind ein besserer Weg für wiederkehrende Aktionen. public class AI…" at bounding box center [845, 190] width 294 height 329
click at [766, 134] on div "// Schleifen sind ein besserer Weg für wiederkehrende Aktionen. public class AI…" at bounding box center [845, 190] width 294 height 329
type textarea "hero.moveRight(2);"
click at [746, 152] on div "// Schleifen sind ein besserer Weg für wiederkehrende Aktionen. public class AI…" at bounding box center [845, 190] width 294 height 329
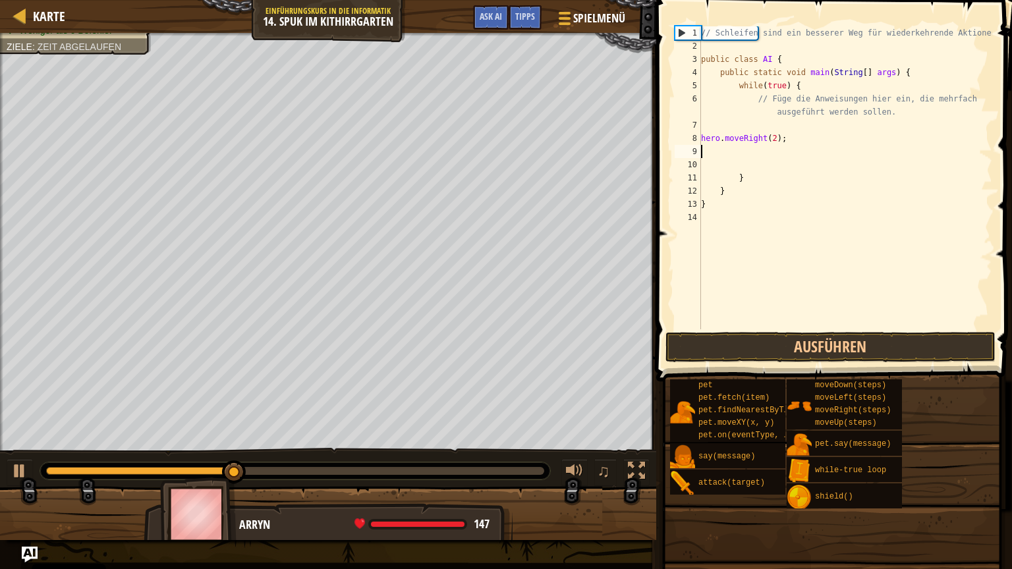
scroll to position [6, 0]
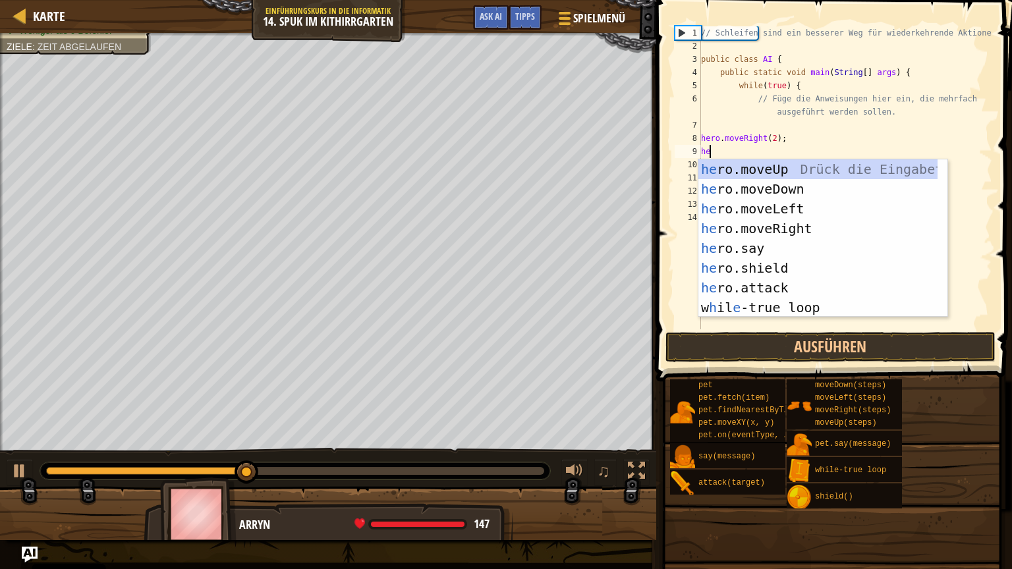
type textarea "her"
click at [747, 171] on div "her o.moveUp Drück die Eingabetaste her o.moveDown Drück die Eingabetaste her o…" at bounding box center [817, 258] width 239 height 198
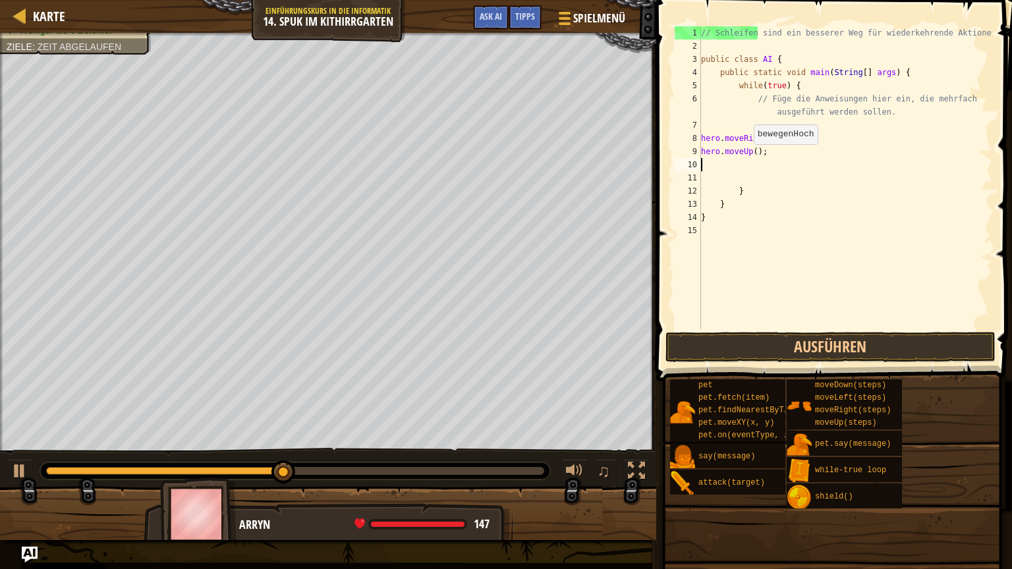
type textarea "2"
type textarea "hero.moveUp(2);"
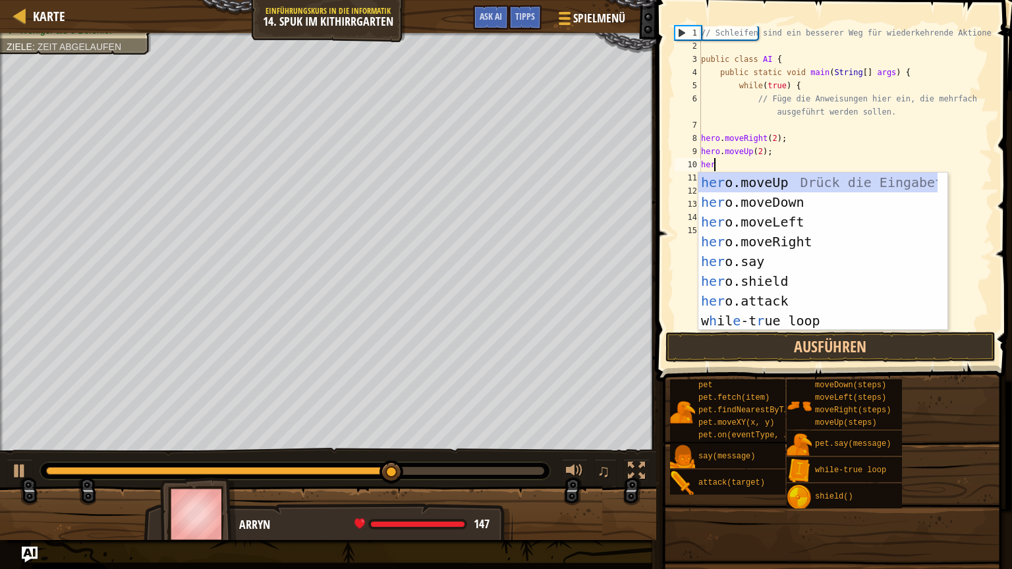
type textarea "hero"
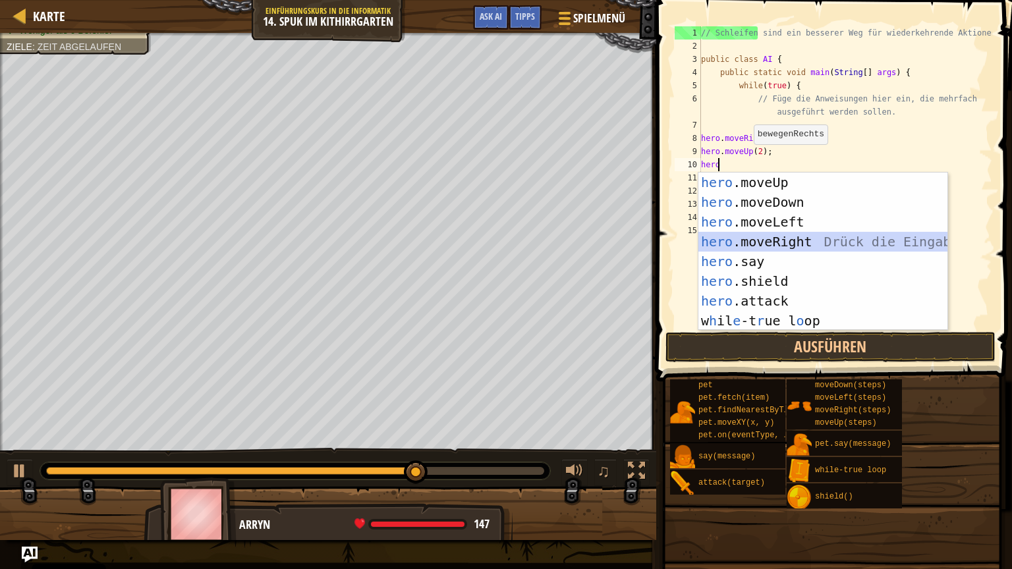
click at [755, 238] on div "hero .moveUp Drück die Eingabetaste hero .moveDown Drück die Eingabetaste hero …" at bounding box center [822, 272] width 249 height 198
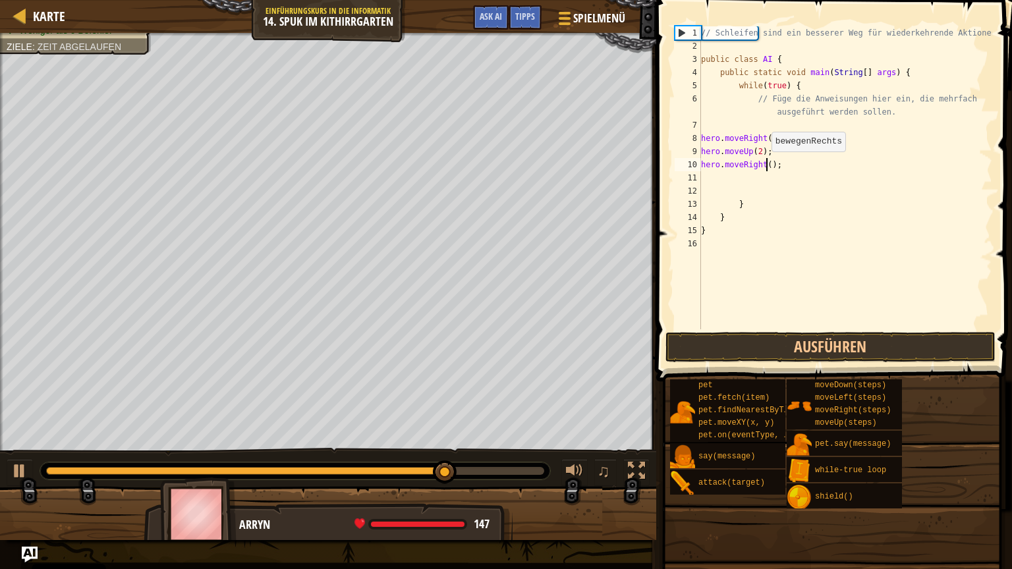
click at [764, 165] on div "// Schleifen sind ein besserer Weg für wiederkehrende Aktionen. public class AI…" at bounding box center [845, 190] width 294 height 329
type textarea "hero.moveRight(2);"
click at [763, 176] on div "// Schleifen sind ein besserer Weg für wiederkehrende Aktionen. public class AI…" at bounding box center [845, 190] width 294 height 329
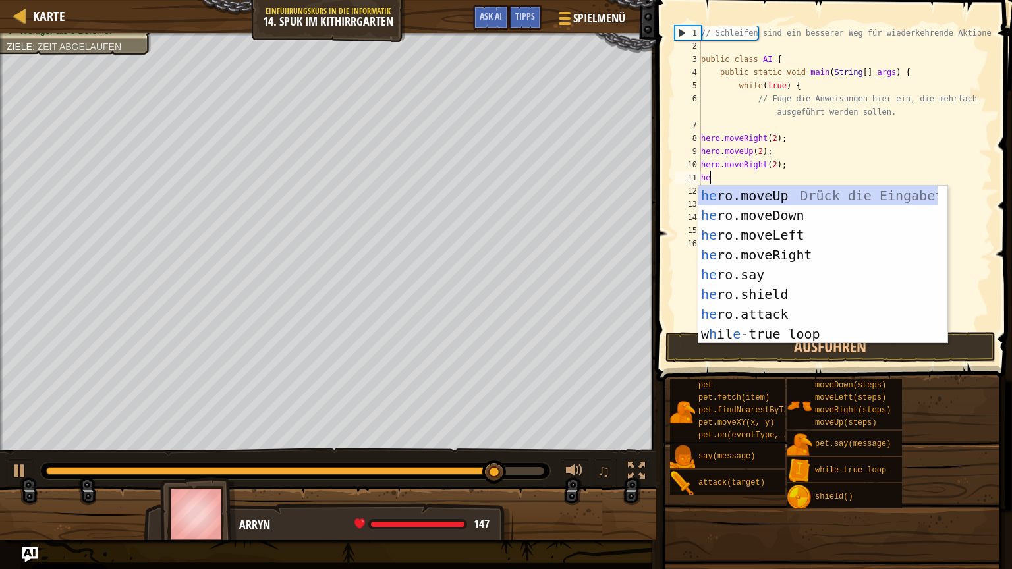
type textarea "hero"
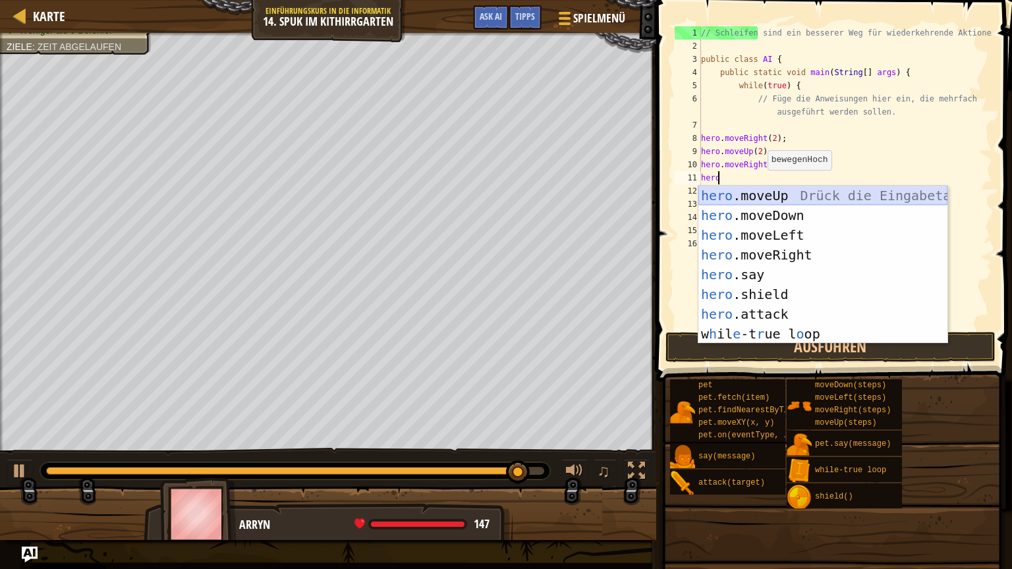
click at [757, 198] on div "hero .moveUp Drück die Eingabetaste hero .moveDown Drück die Eingabetaste hero …" at bounding box center [822, 285] width 249 height 198
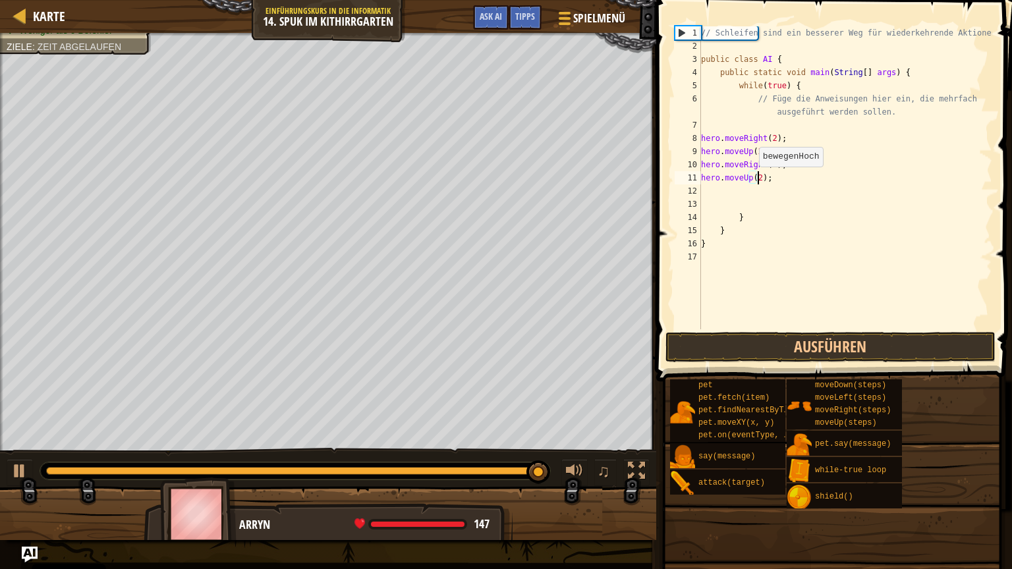
click at [751, 179] on div "// Schleifen sind ein besserer Weg für wiederkehrende Aktionen. public class AI…" at bounding box center [845, 190] width 294 height 329
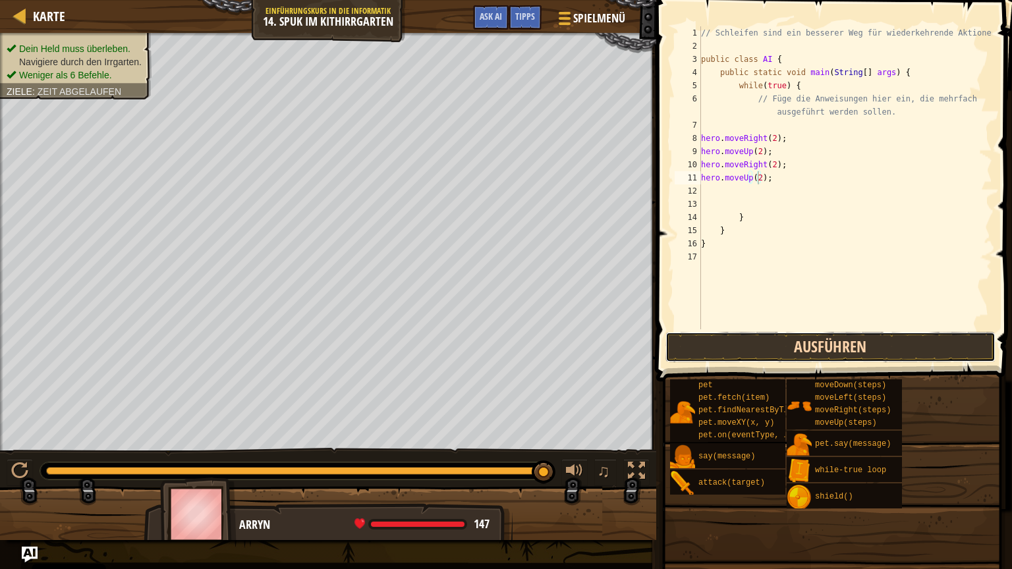
click at [769, 350] on button "Ausführen" at bounding box center [830, 347] width 330 height 30
type textarea "hero.moveUp(2);"
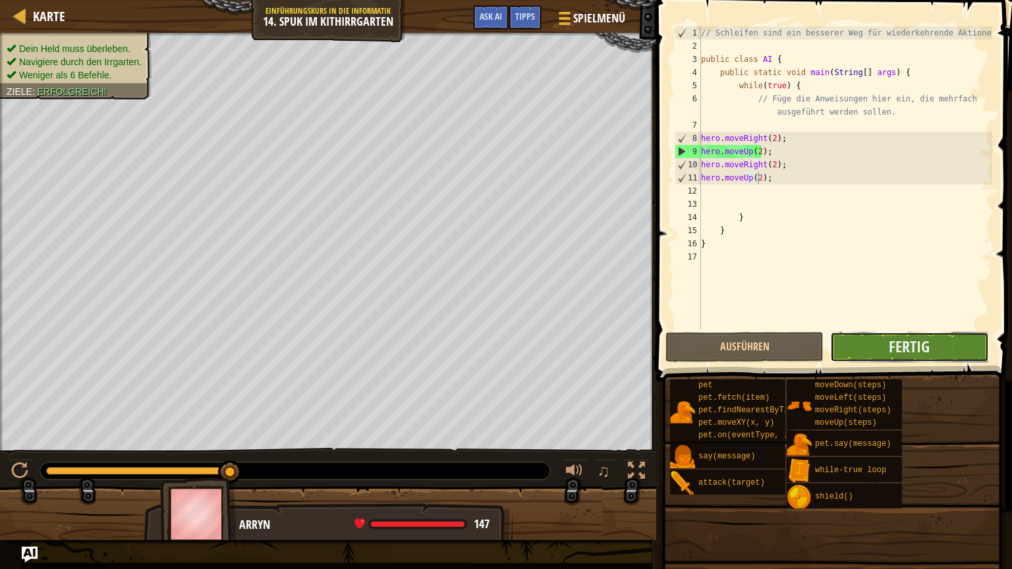
click at [933, 336] on button "Fertig" at bounding box center [909, 347] width 158 height 30
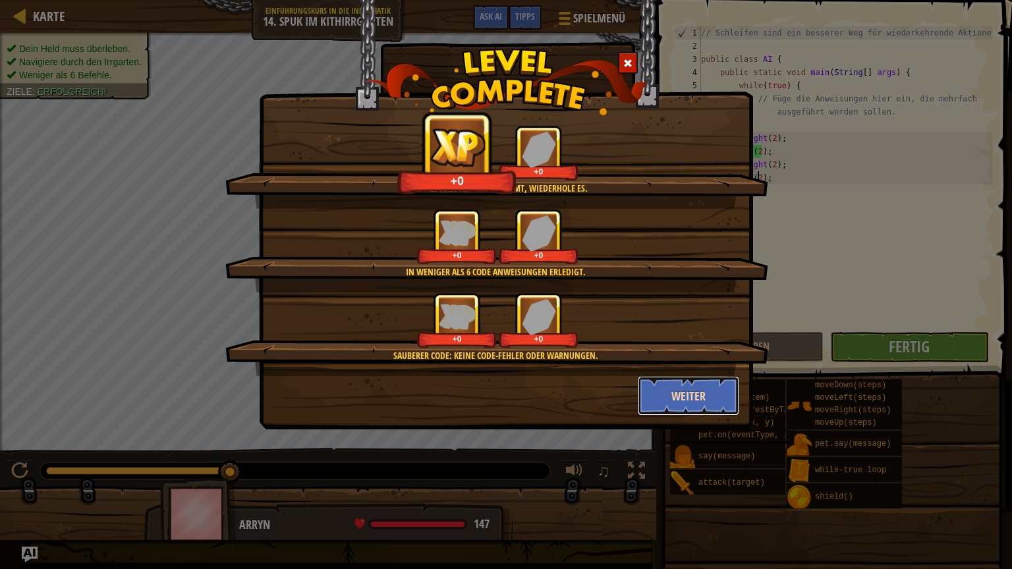
click at [690, 389] on button "Weiter" at bounding box center [689, 396] width 102 height 40
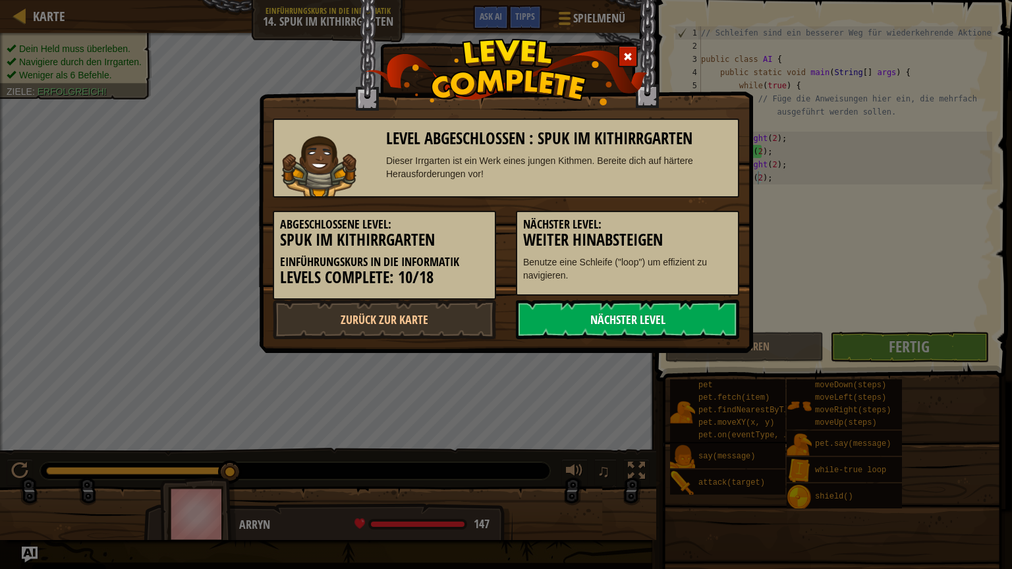
click at [620, 310] on link "Nächster Level" at bounding box center [627, 320] width 223 height 40
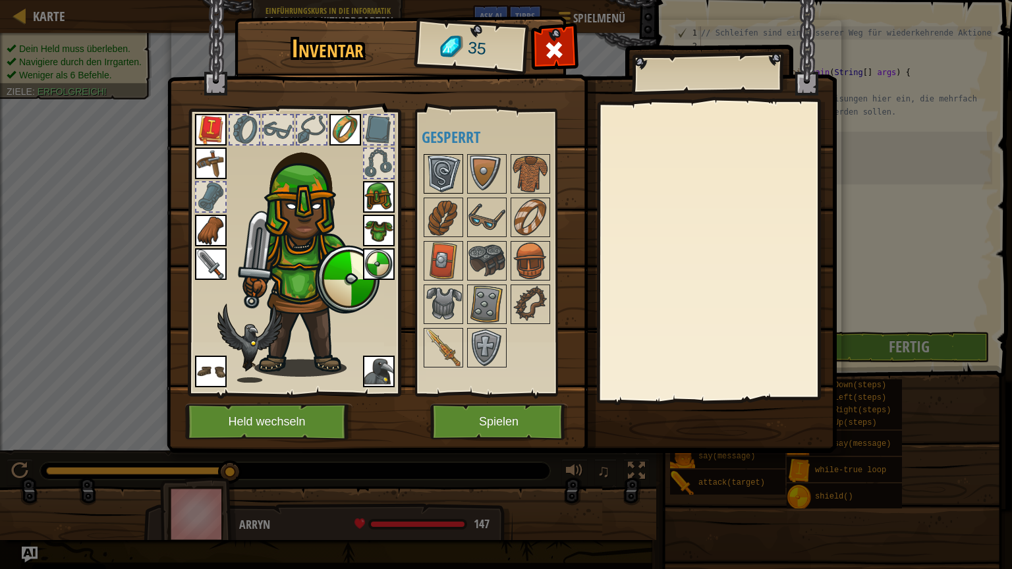
click at [453, 162] on img at bounding box center [443, 173] width 37 height 37
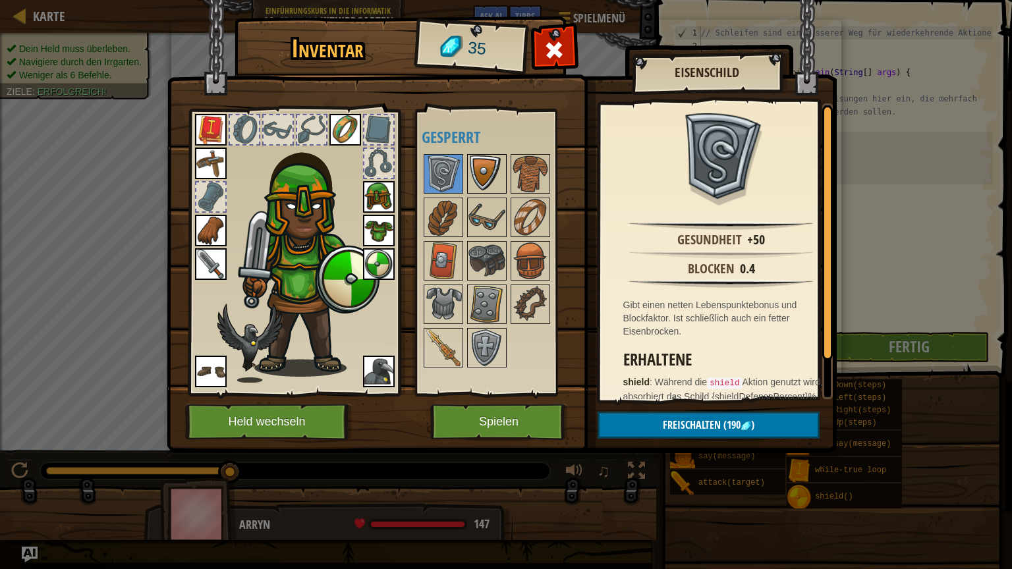
click at [477, 165] on img at bounding box center [486, 173] width 37 height 37
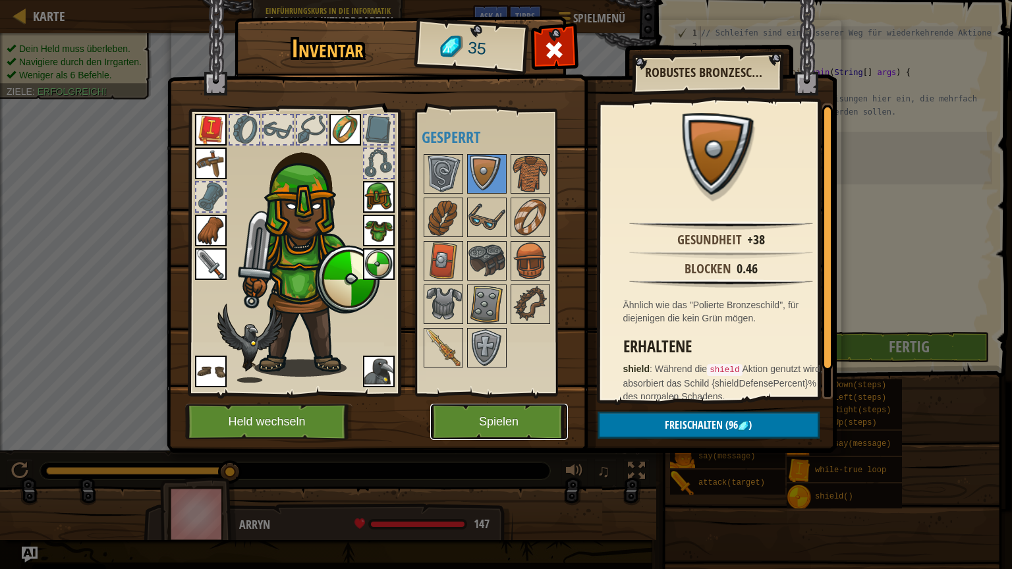
click at [481, 436] on button "Spielen" at bounding box center [499, 422] width 138 height 36
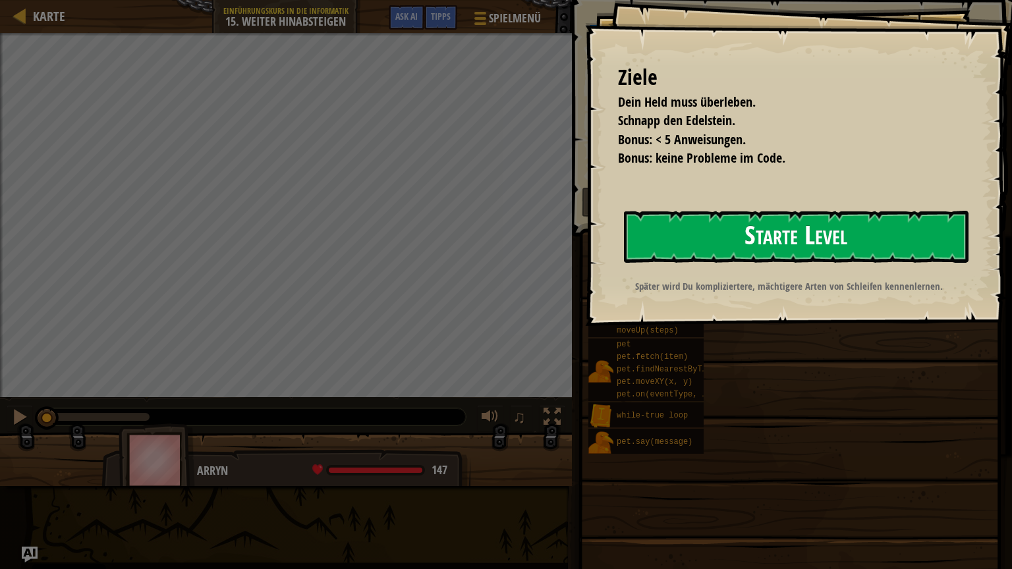
click at [740, 238] on button "Starte Level" at bounding box center [796, 237] width 344 height 52
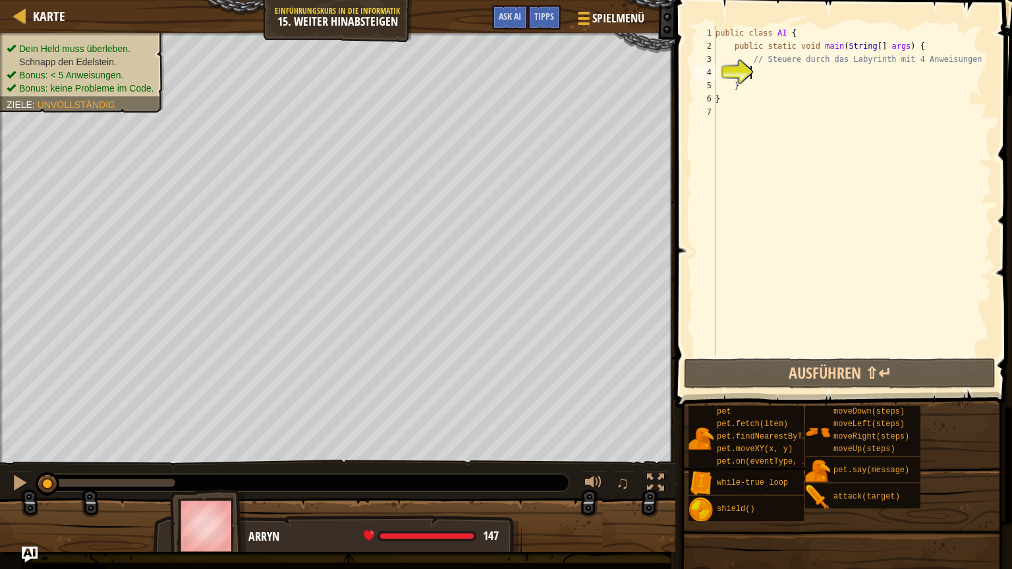
click at [769, 74] on div "public class AI { public static void main ( String [ ] args ) { // Steuere durc…" at bounding box center [852, 204] width 279 height 356
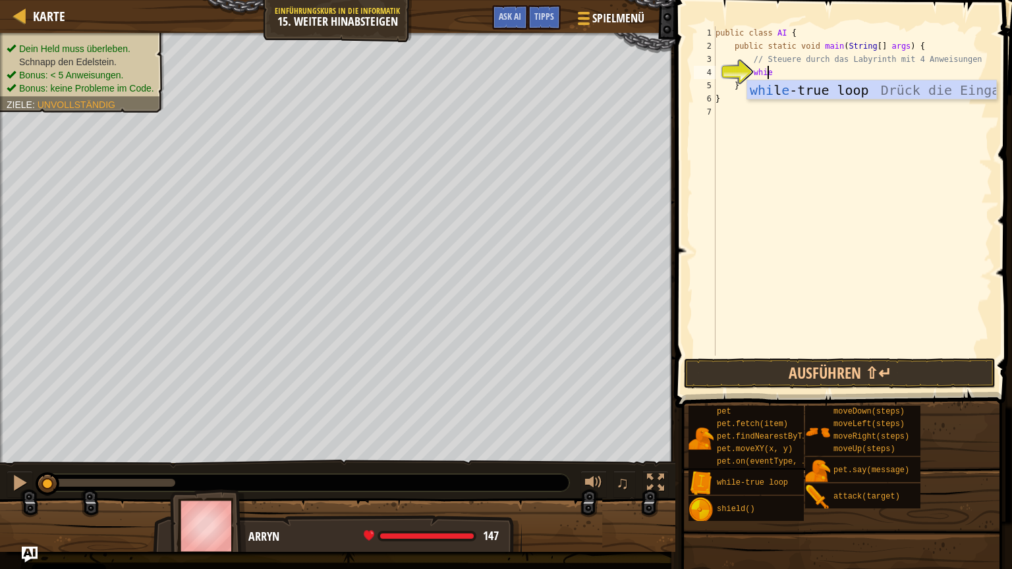
type textarea "whi"
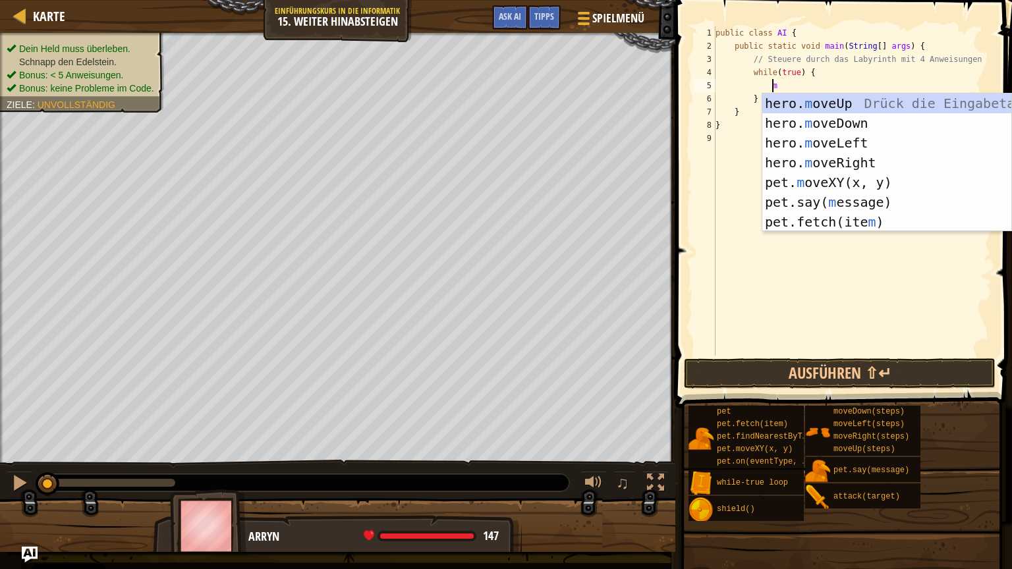
type textarea "mo"
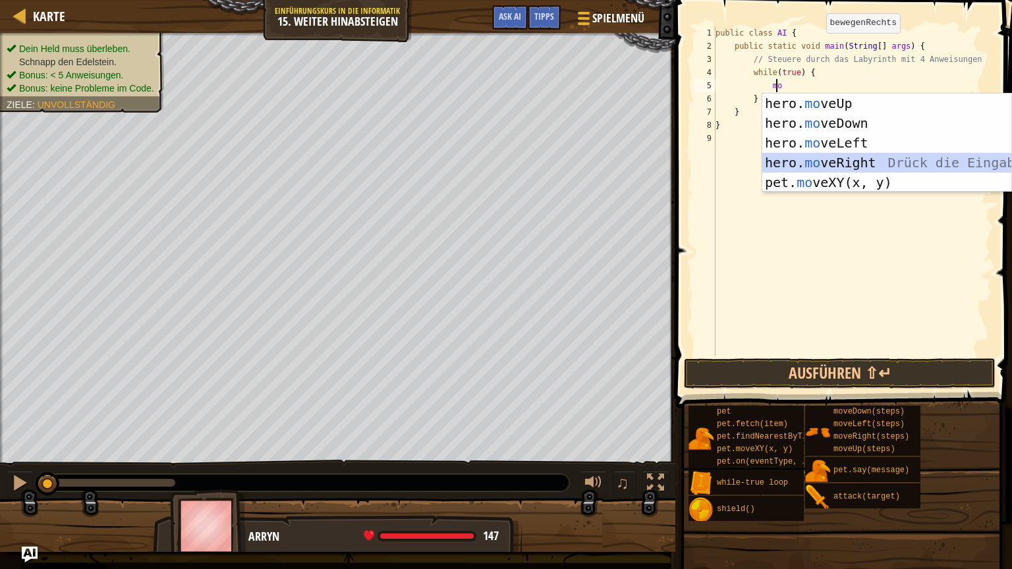
click at [815, 158] on div "hero. mo veUp Drück die Eingabetaste hero. mo veDown Drück die Eingabetaste her…" at bounding box center [886, 163] width 249 height 138
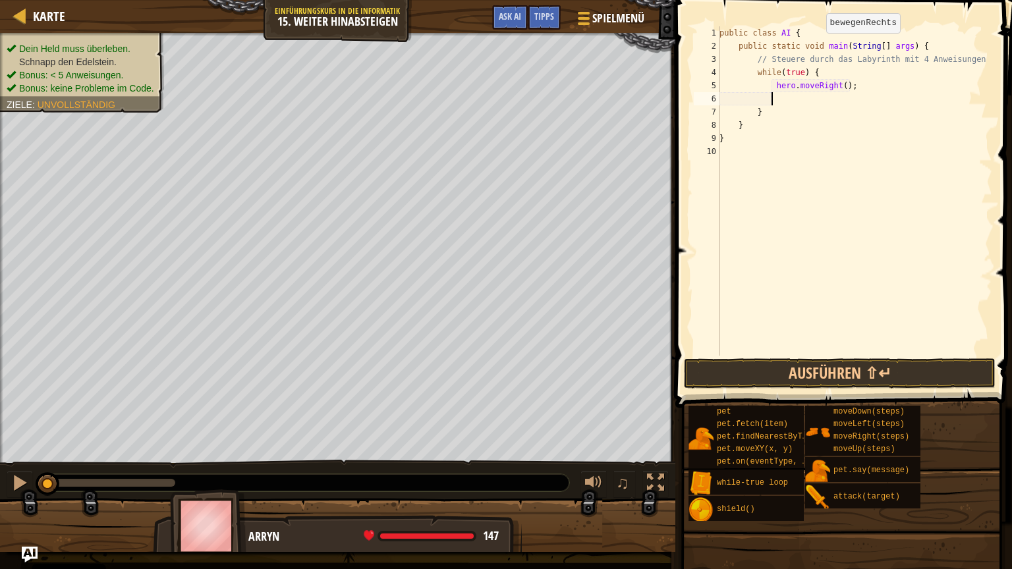
scroll to position [6, 3]
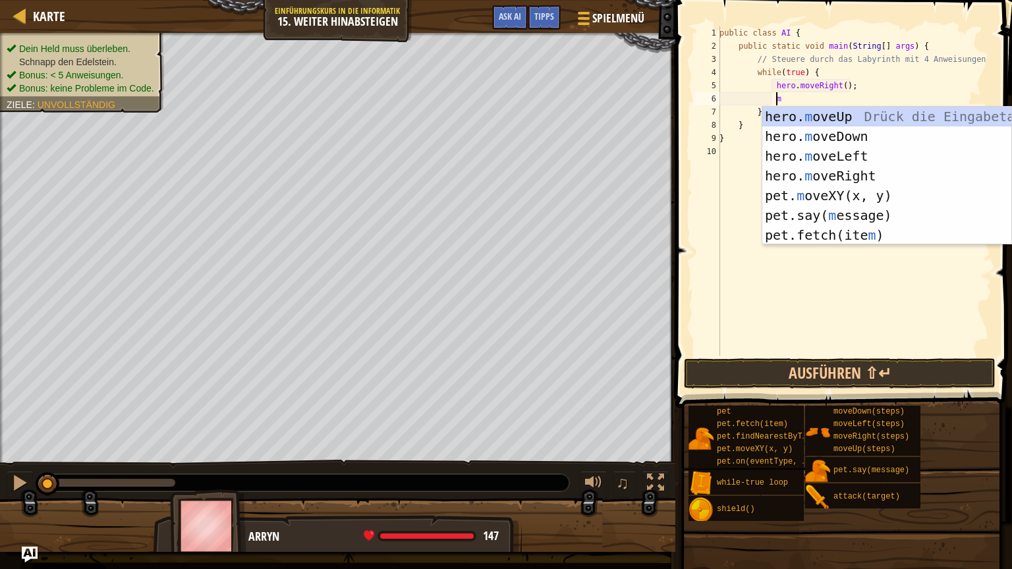
type textarea "mo"
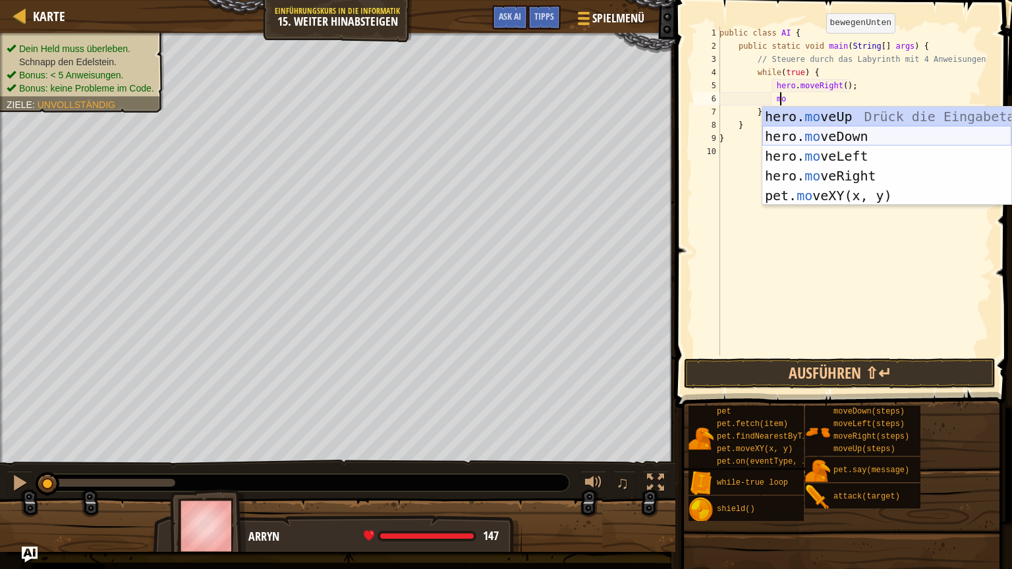
click at [820, 136] on div "hero. mo veUp Drück die Eingabetaste hero. mo veDown Drück die Eingabetaste her…" at bounding box center [886, 176] width 249 height 138
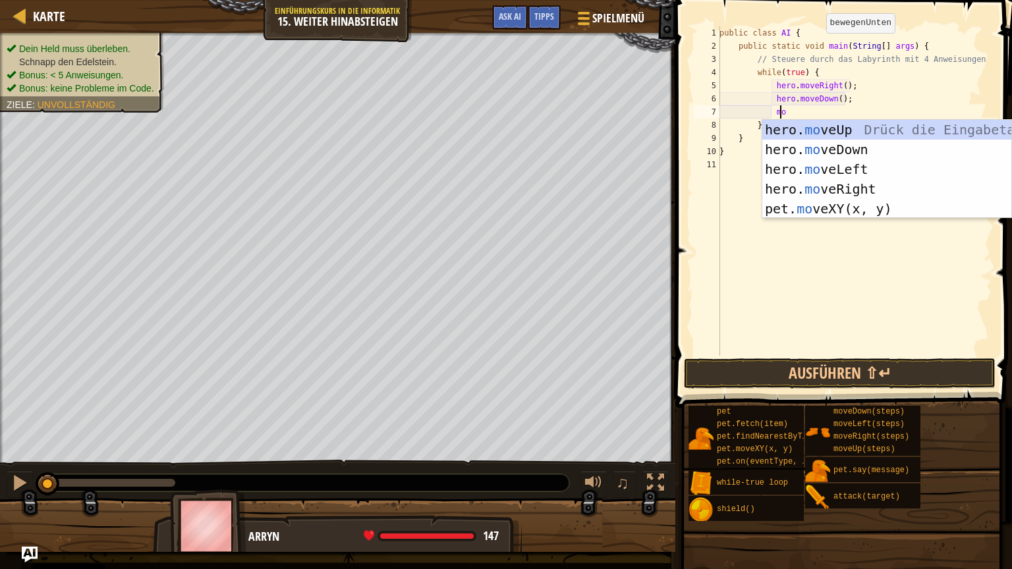
scroll to position [6, 5]
type textarea "move"
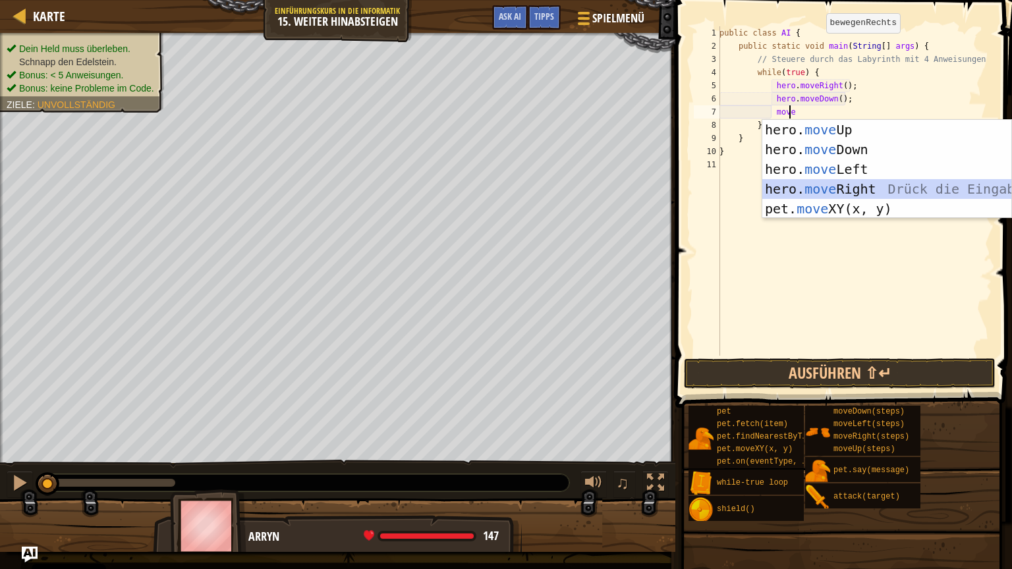
click at [819, 186] on div "hero. move Up Drück die Eingabetaste hero. move Down Drück die Eingabetaste her…" at bounding box center [886, 189] width 249 height 138
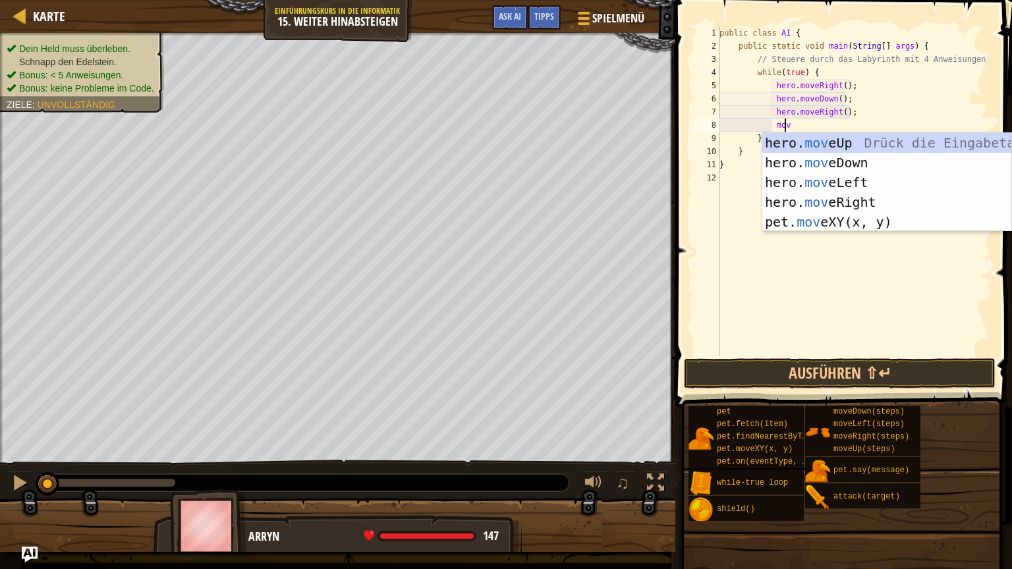
type textarea "move"
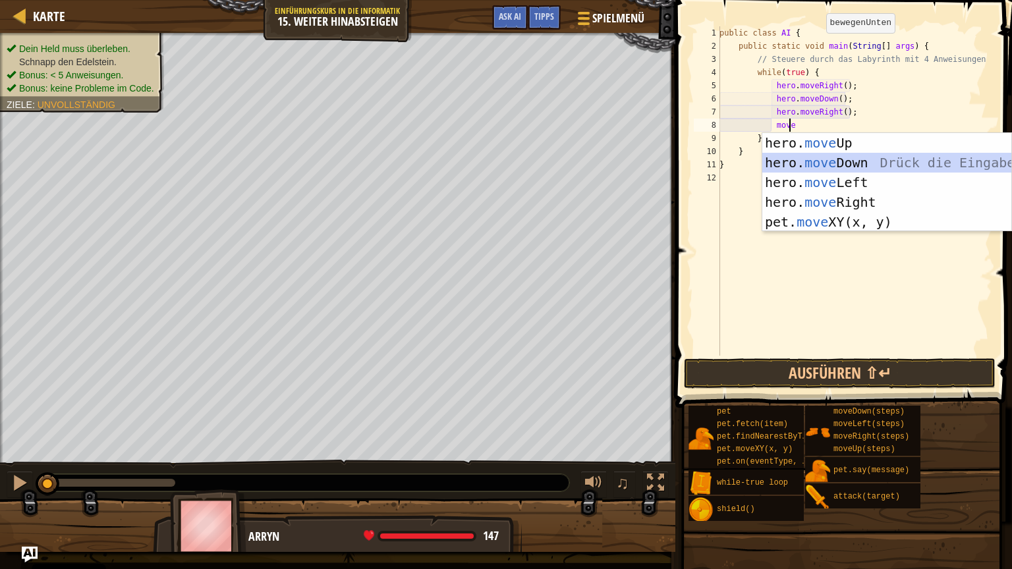
click at [832, 153] on div "hero. move Up Drück die Eingabetaste hero. move Down Drück die Eingabetaste her…" at bounding box center [886, 202] width 249 height 138
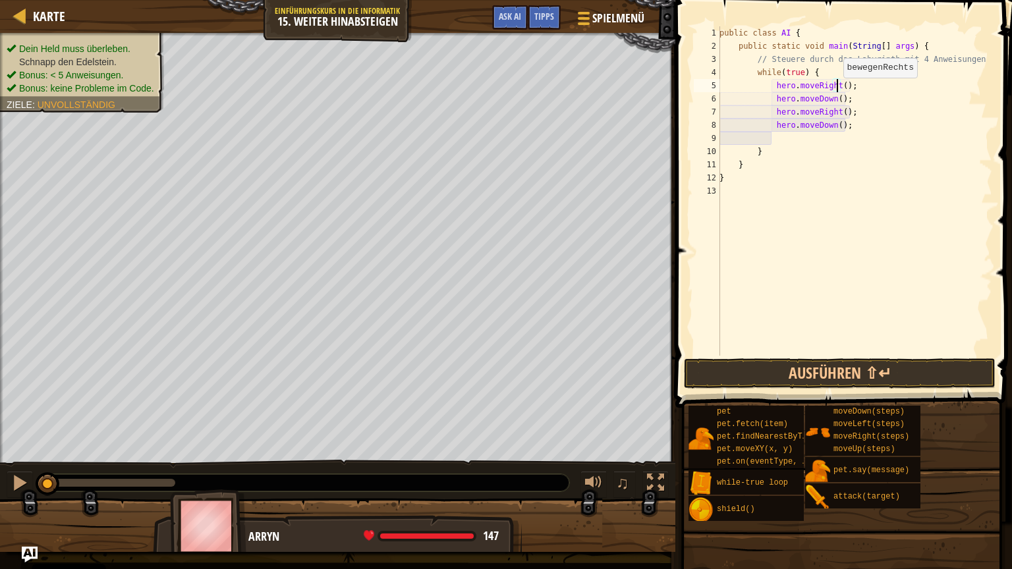
click at [835, 90] on div "public class AI { public static void main ( String [ ] args ) { // Steuere durc…" at bounding box center [854, 204] width 275 height 356
click at [830, 98] on div "public class AI { public static void main ( String [ ] args ) { // Steuere durc…" at bounding box center [854, 204] width 275 height 356
click at [837, 111] on div "public class AI { public static void main ( String [ ] args ) { // Steuere durc…" at bounding box center [854, 204] width 275 height 356
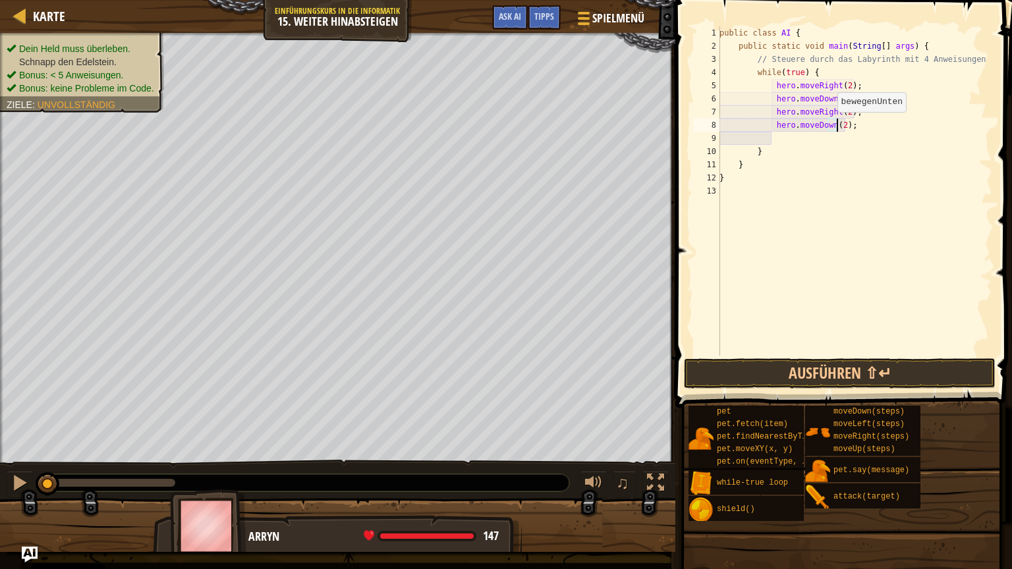
click at [830, 124] on div "public class AI { public static void main ( String [ ] args ) { // Steuere durc…" at bounding box center [854, 204] width 275 height 356
click at [764, 367] on button "Ausführen ⇧↵" at bounding box center [840, 373] width 312 height 30
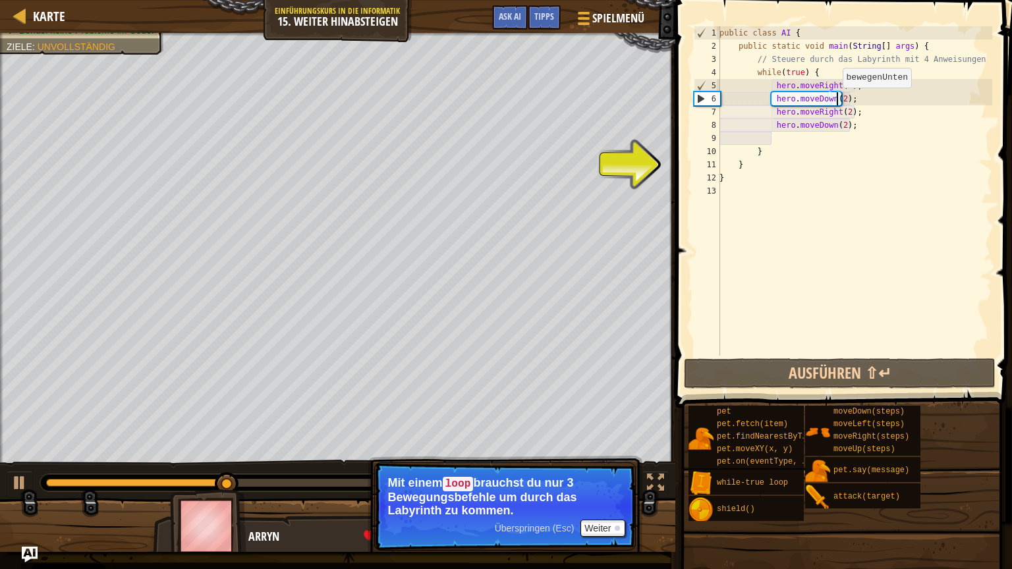
click at [835, 100] on div "public class AI { public static void main ( String [ ] args ) { // Steuere durc…" at bounding box center [854, 204] width 275 height 356
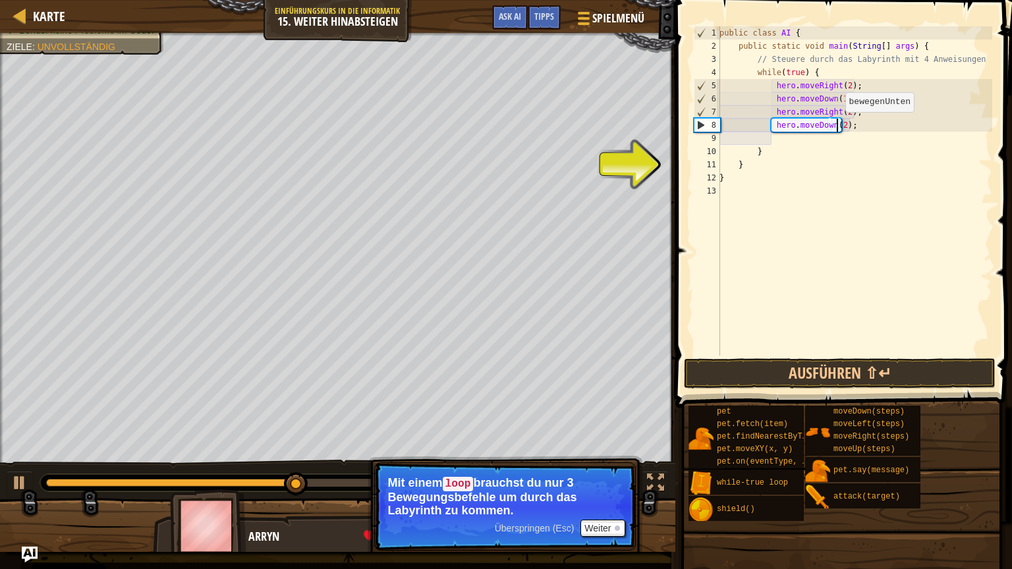
click at [838, 125] on div "public class AI { public static void main ( String [ ] args ) { // Steuere durc…" at bounding box center [854, 204] width 275 height 356
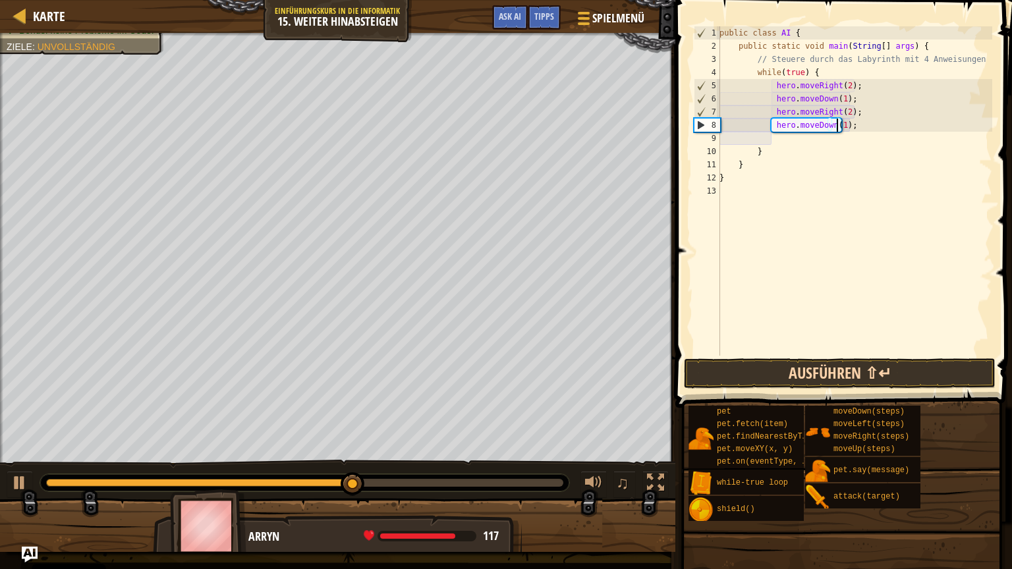
type textarea "hero.moveDown(1);"
click at [788, 364] on button "Ausführen ⇧↵" at bounding box center [840, 373] width 312 height 30
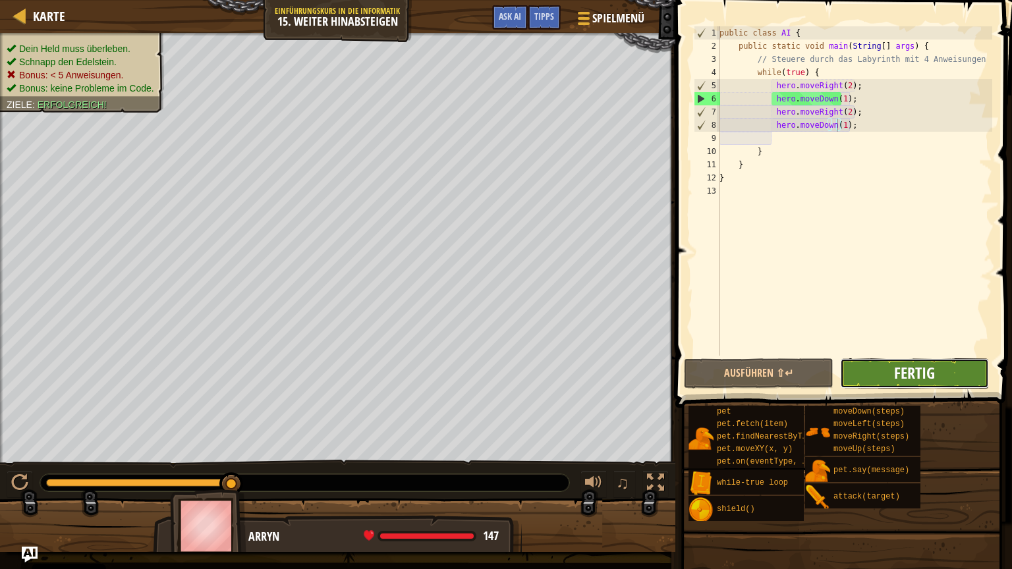
click at [911, 378] on span "Fertig" at bounding box center [914, 372] width 41 height 21
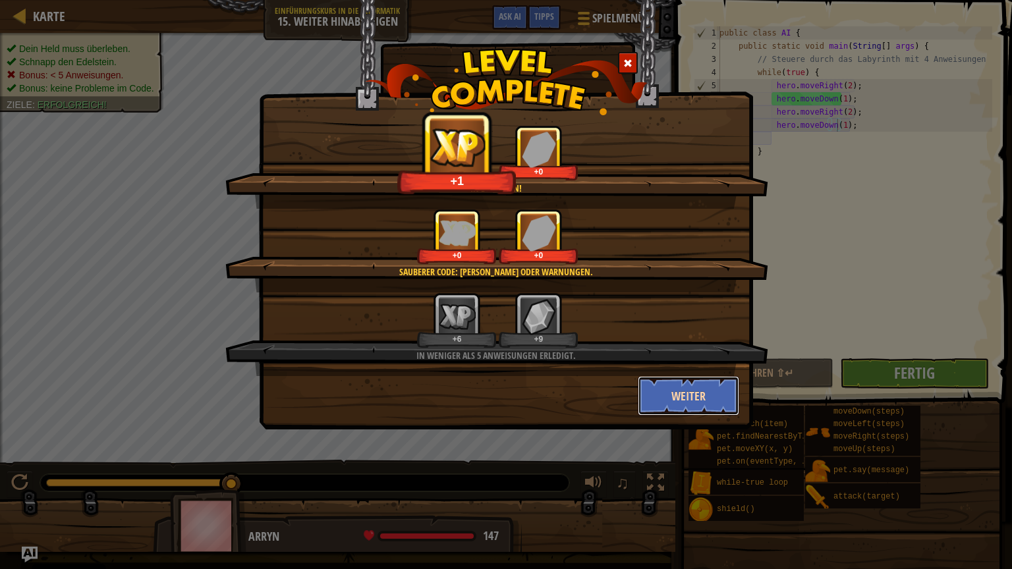
click at [693, 391] on button "Weiter" at bounding box center [689, 396] width 102 height 40
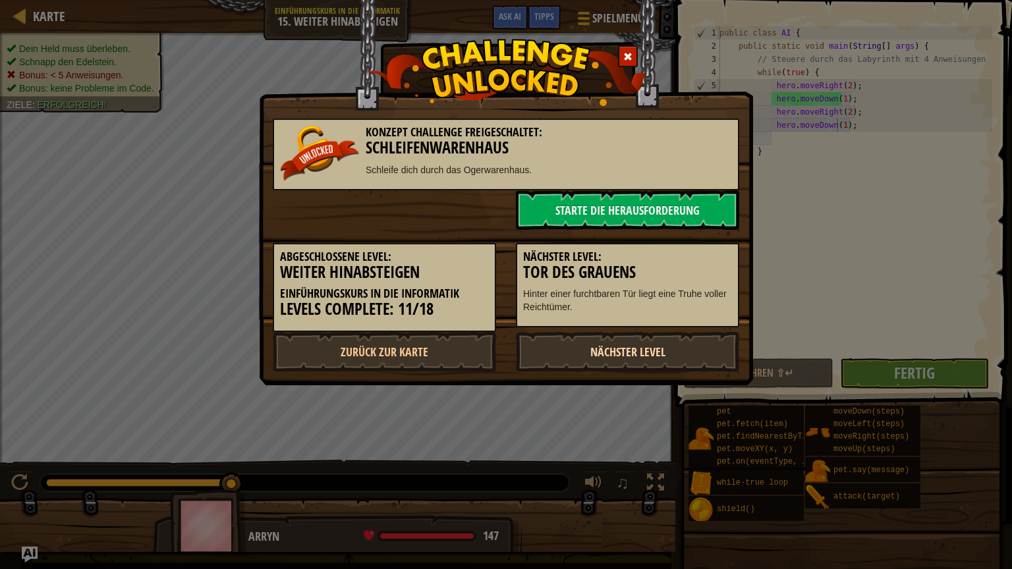
click at [678, 362] on link "Nächster Level" at bounding box center [627, 352] width 223 height 40
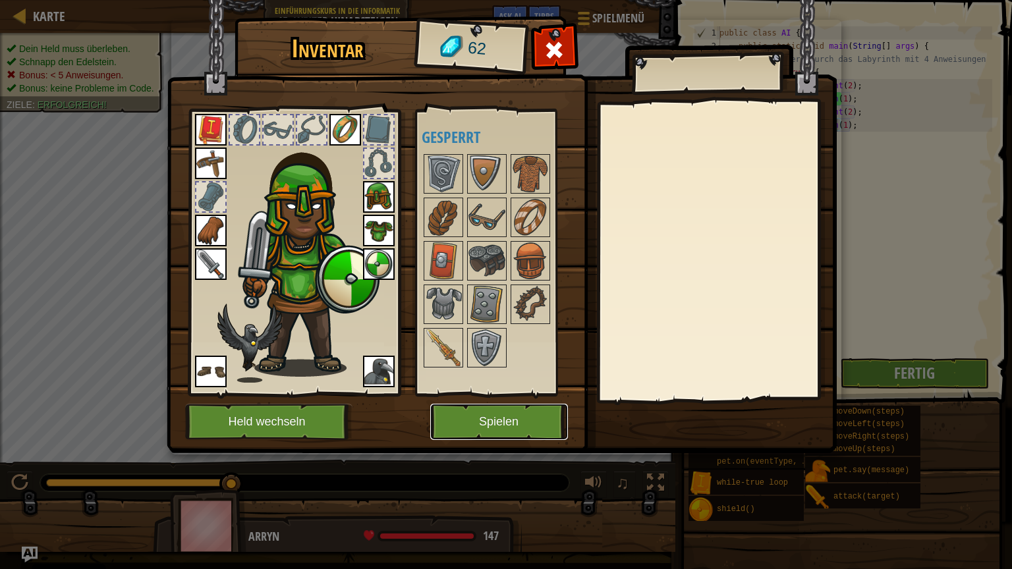
click at [493, 422] on button "Spielen" at bounding box center [499, 422] width 138 height 36
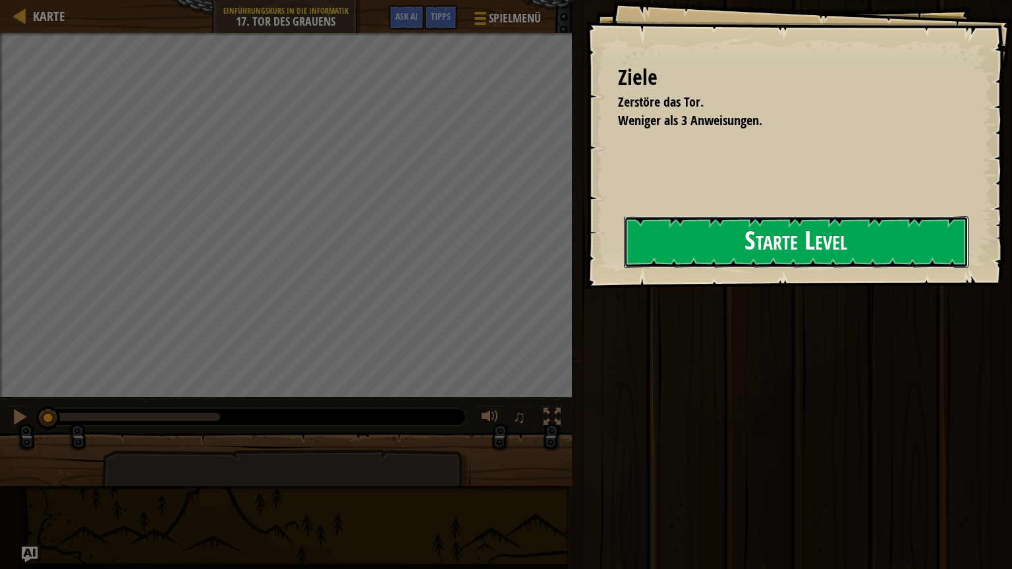
click at [737, 246] on button "Starte Level" at bounding box center [796, 242] width 344 height 52
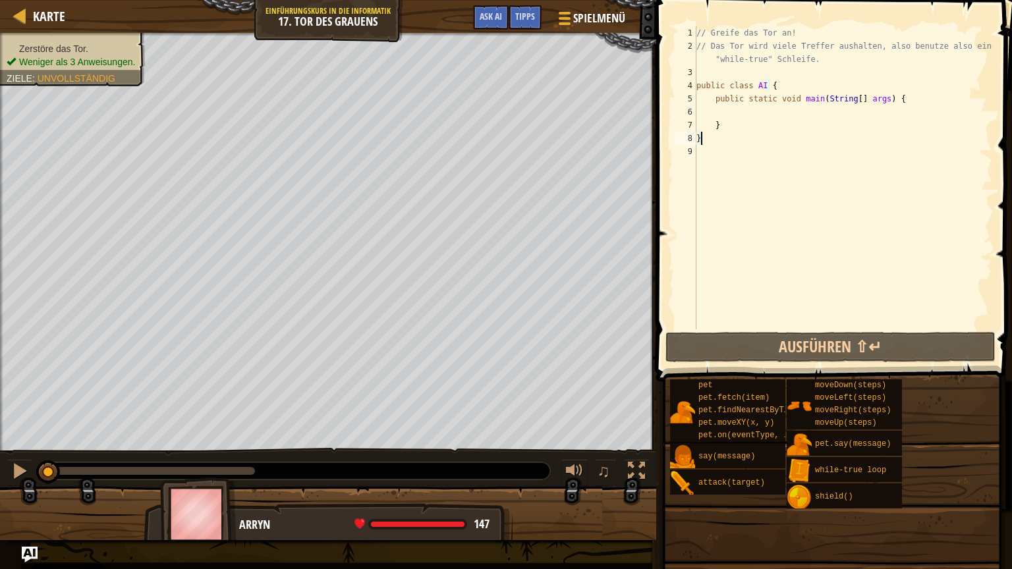
click at [766, 136] on div "// Greife das Tor an! // Das Tor wird viele Treffer aushalten, also benutze als…" at bounding box center [842, 190] width 298 height 329
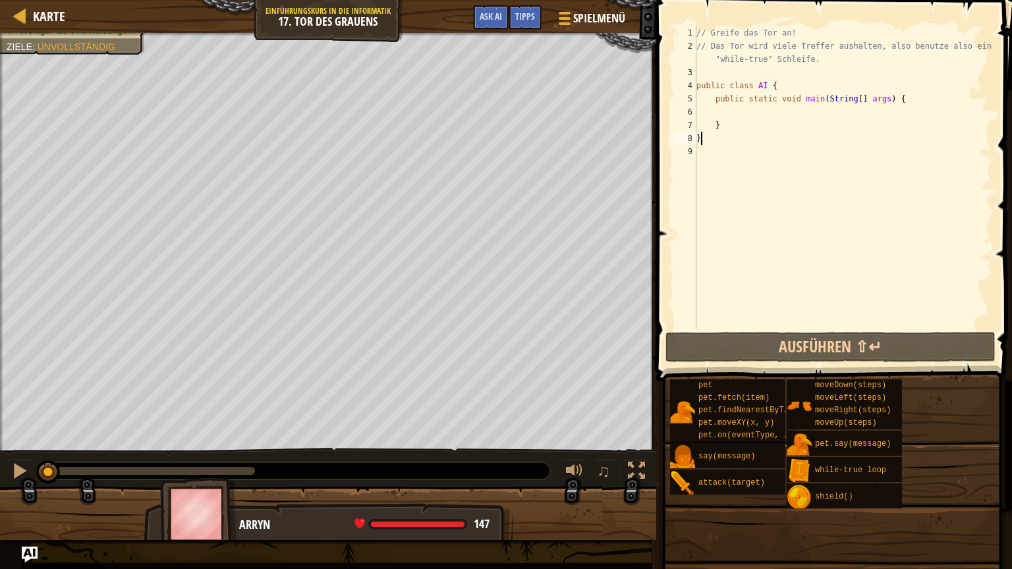
drag, startPoint x: 705, startPoint y: 137, endPoint x: 713, endPoint y: 134, distance: 7.7
click at [705, 137] on div "// Greife das Tor an! // Das Tor wird viele Treffer aushalten, also benutze als…" at bounding box center [842, 190] width 298 height 329
click at [739, 126] on div "// Greife das Tor an! // Das Tor wird viele Treffer aushalten, also benutze als…" at bounding box center [842, 190] width 298 height 329
click at [733, 138] on div "// Greife das Tor an! // Das Tor wird viele Treffer aushalten, also benutze als…" at bounding box center [842, 190] width 298 height 329
type textarea "}"
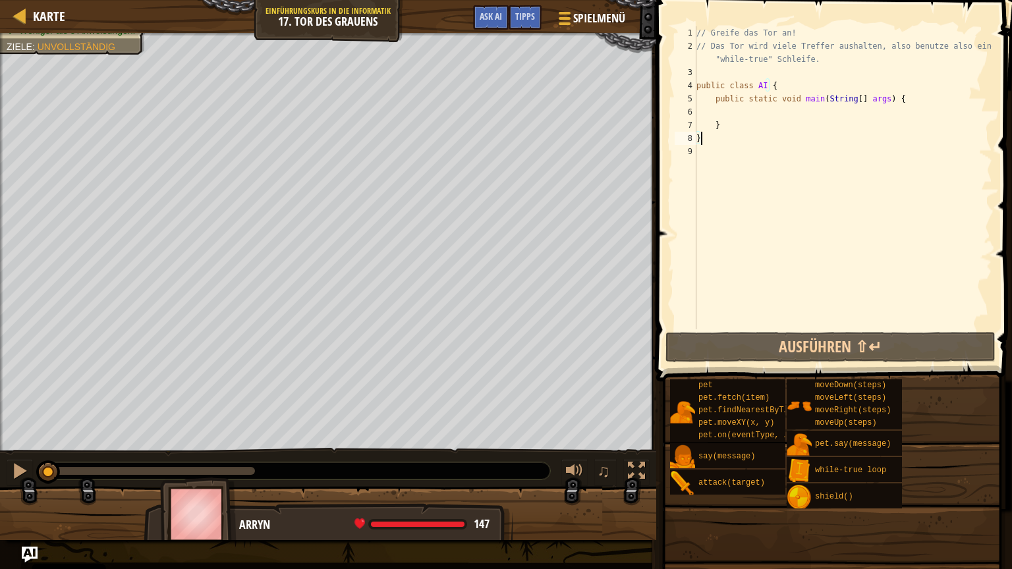
click at [738, 111] on div "// Greife das Tor an! // Das Tor wird viele Treffer aushalten, also benutze als…" at bounding box center [842, 190] width 298 height 329
click at [738, 137] on div "// Greife das Tor an! // Das Tor wird viele Treffer aushalten, also benutze als…" at bounding box center [842, 190] width 298 height 329
type textarea "}"
click at [742, 110] on div "// Greife das Tor an! // Das Tor wird viele Treffer aushalten, also benutze als…" at bounding box center [842, 190] width 298 height 329
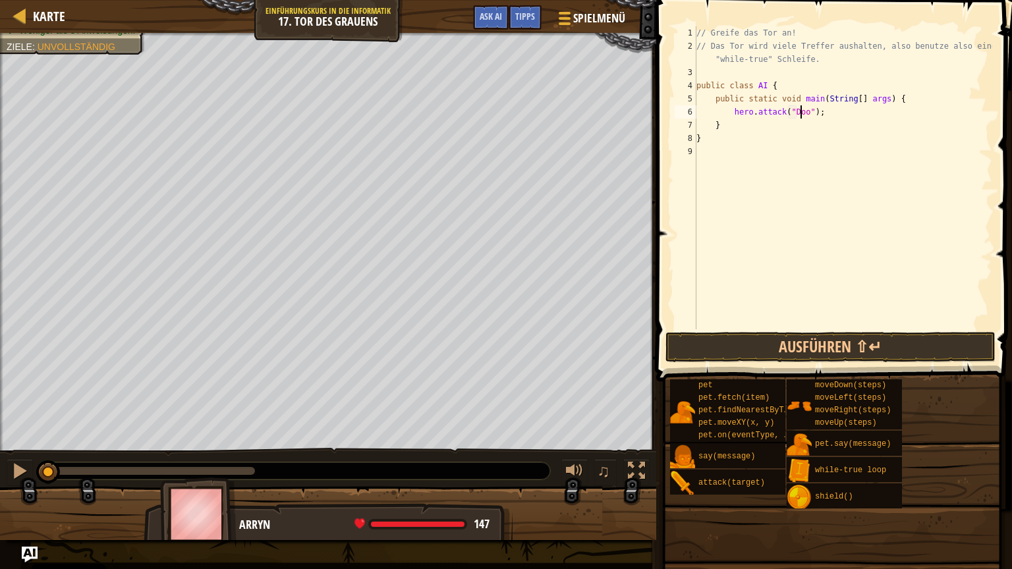
scroll to position [6, 9]
type textarea "hero.attack("Door");"
click at [825, 346] on button "Ausführen ⇧↵" at bounding box center [830, 347] width 330 height 30
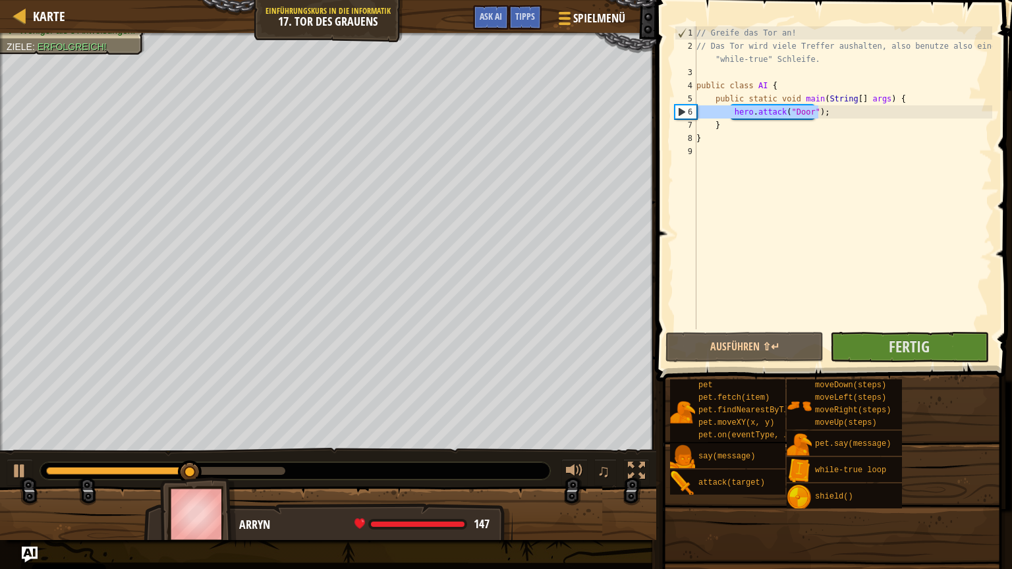
drag, startPoint x: 840, startPoint y: 117, endPoint x: 682, endPoint y: 113, distance: 158.1
click at [682, 113] on div "hero.attack("Door"); 1 2 3 4 5 6 7 8 9 // Greife das Tor an! // Das Tor wird vi…" at bounding box center [832, 177] width 320 height 303
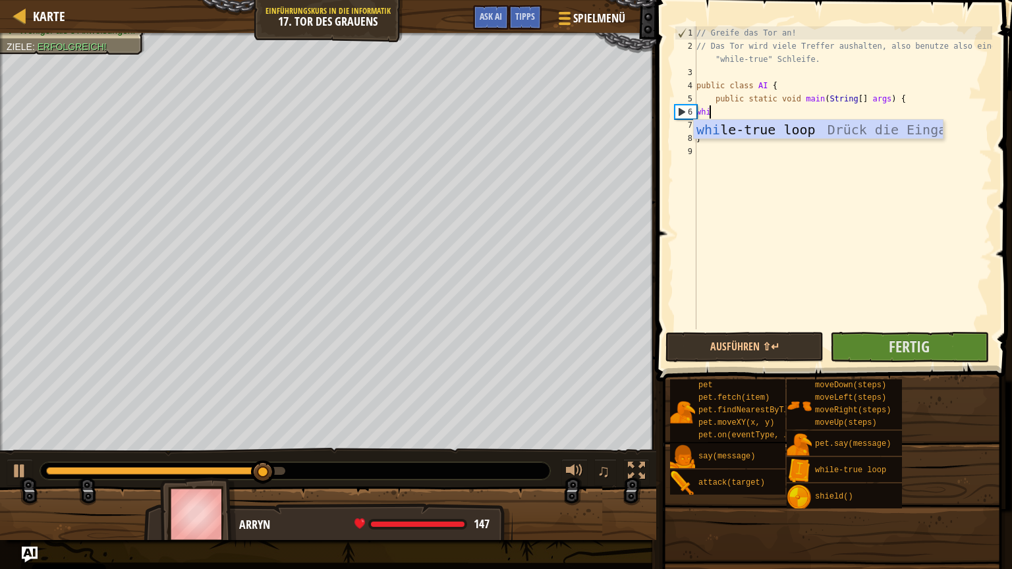
scroll to position [6, 0]
type textarea "while"
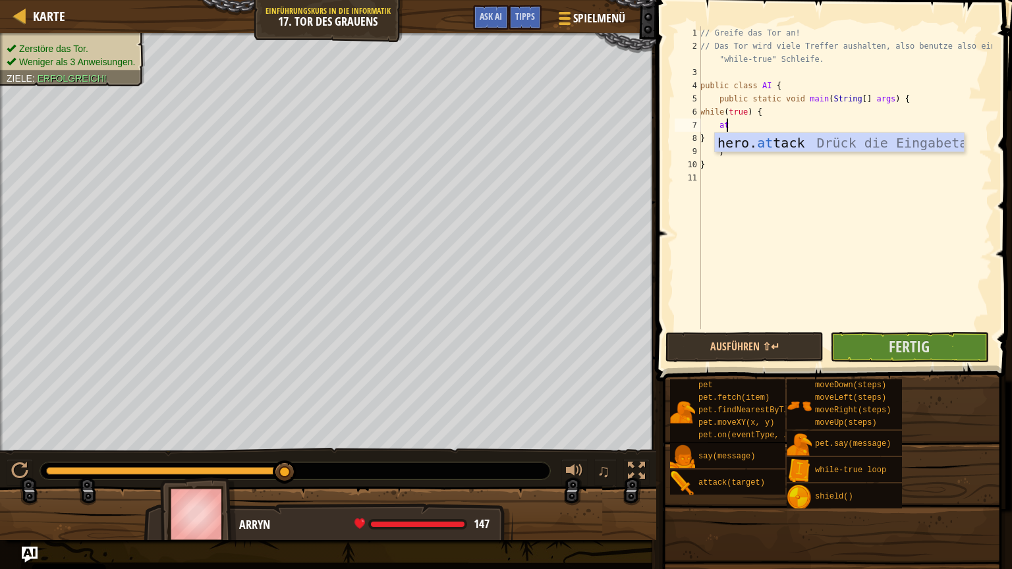
scroll to position [6, 1]
click at [827, 137] on div "hero. at t a ck Drück die Eingabetaste" at bounding box center [839, 162] width 249 height 59
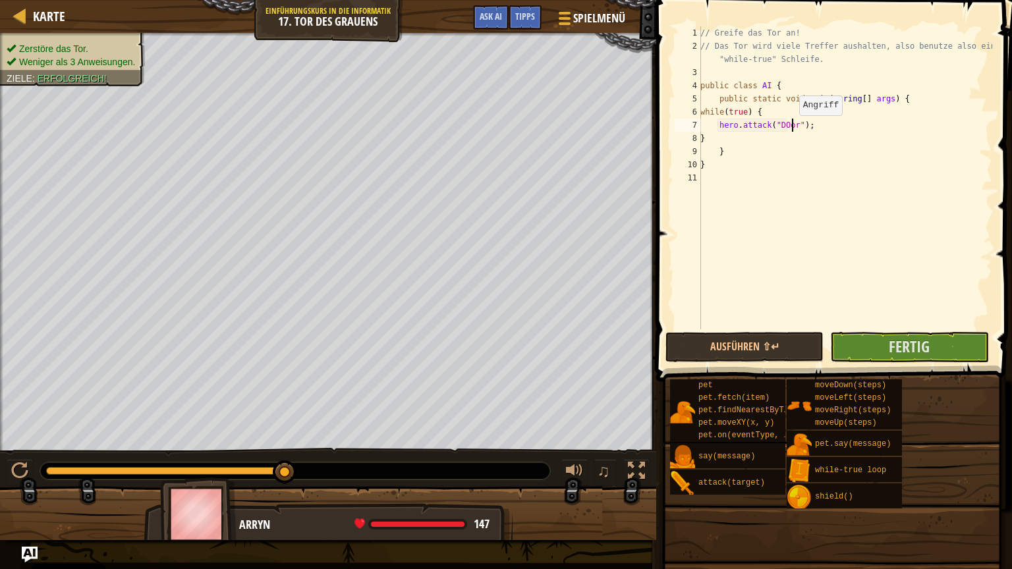
scroll to position [6, 7]
type textarea "hero.attack("DOor");"
click at [883, 338] on button "Fertig" at bounding box center [909, 347] width 158 height 30
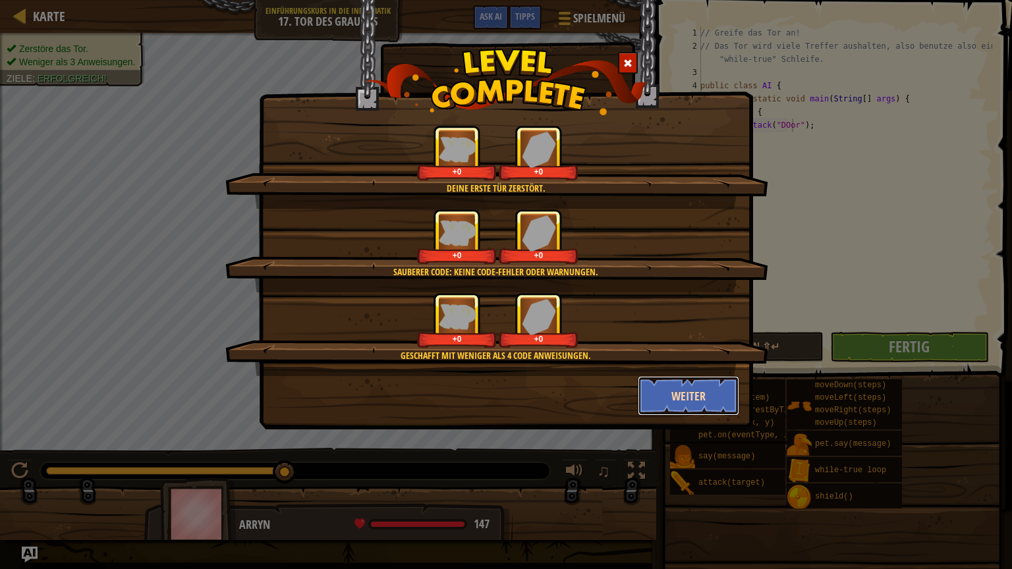
click at [690, 398] on button "Weiter" at bounding box center [689, 396] width 102 height 40
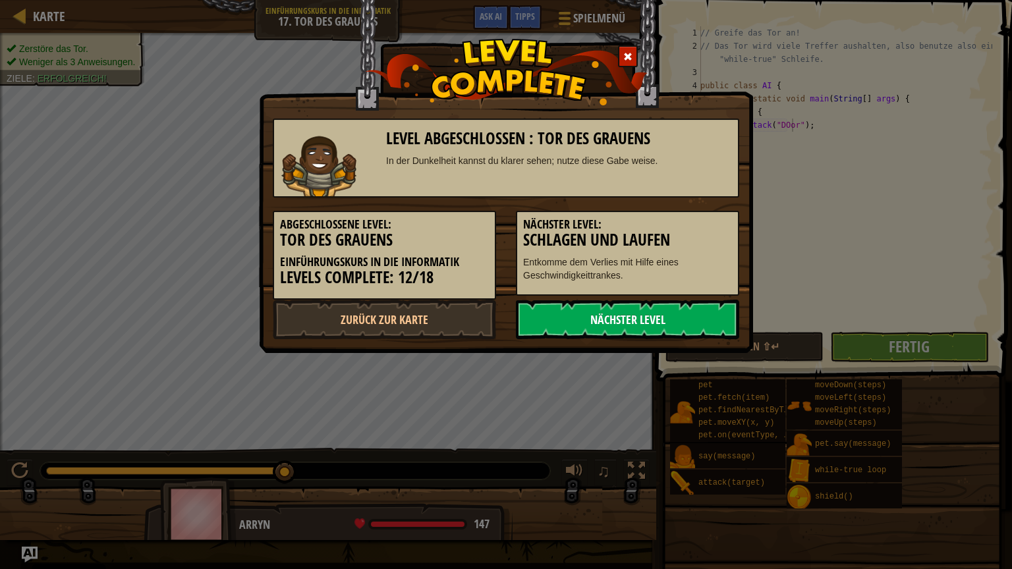
click at [619, 319] on link "Nächster Level" at bounding box center [627, 320] width 223 height 40
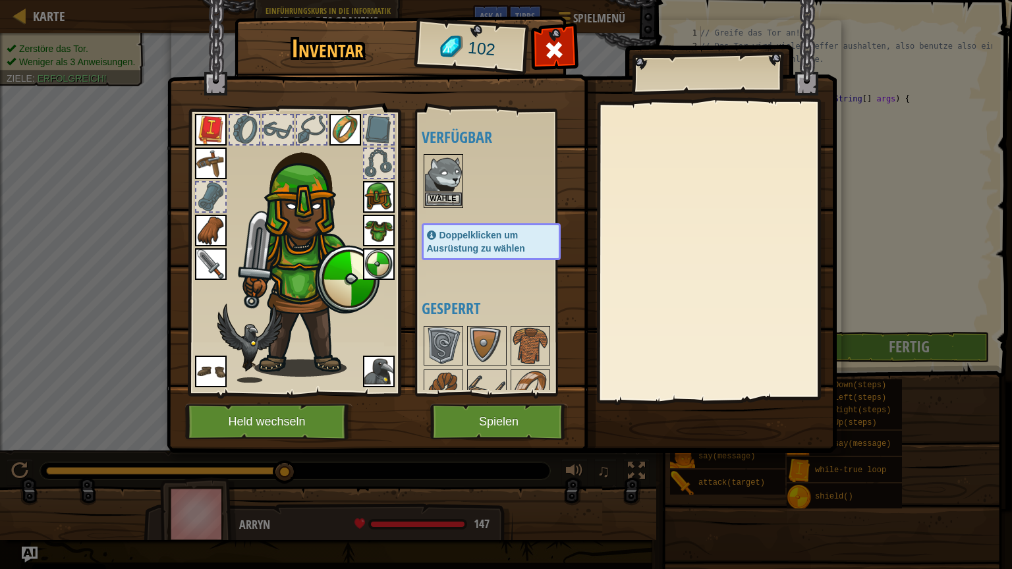
drag, startPoint x: 442, startPoint y: 188, endPoint x: 451, endPoint y: 202, distance: 16.6
click at [441, 188] on img at bounding box center [443, 173] width 37 height 37
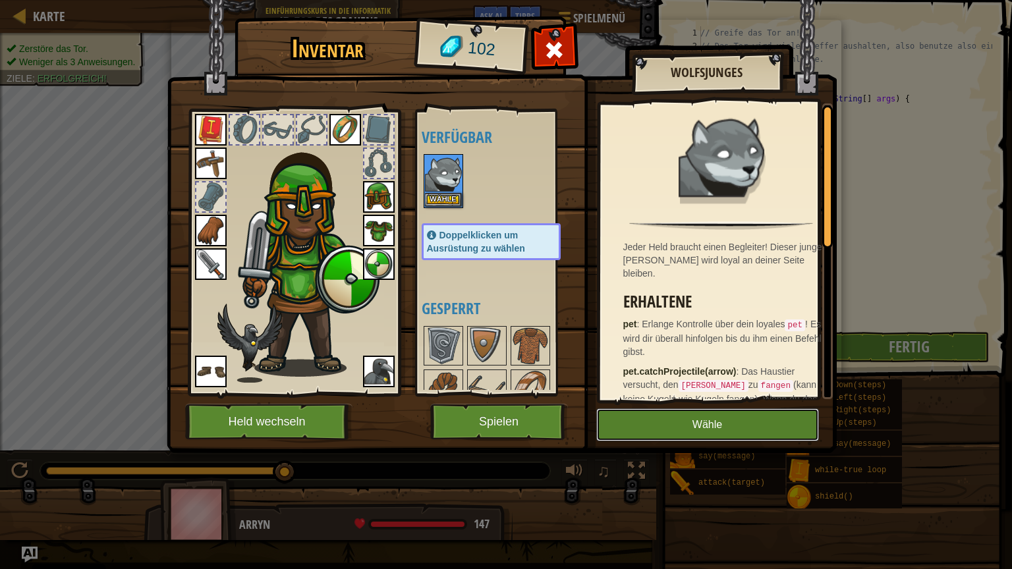
click at [728, 429] on button "Wähle" at bounding box center [707, 424] width 223 height 33
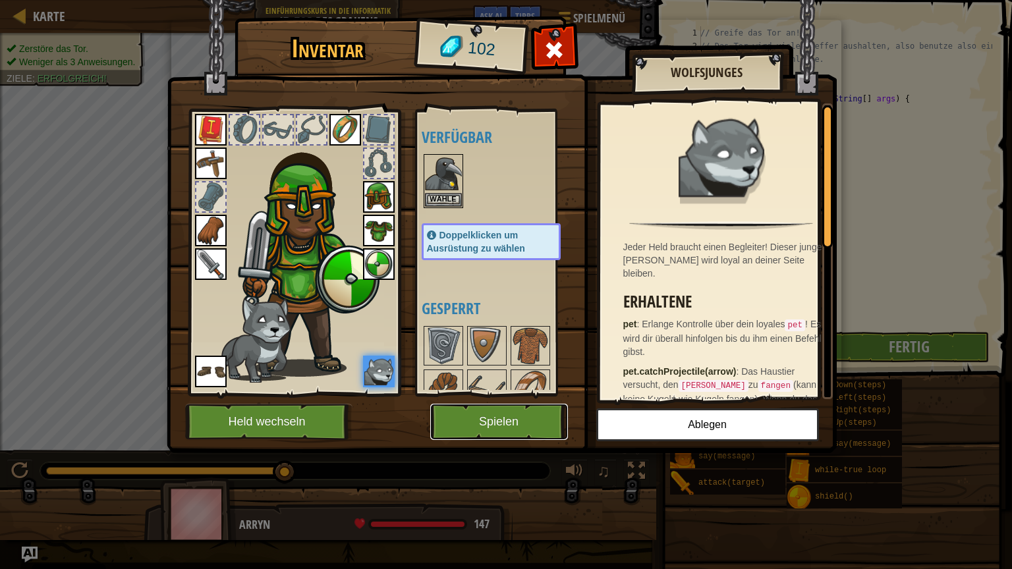
click at [510, 415] on button "Spielen" at bounding box center [499, 422] width 138 height 36
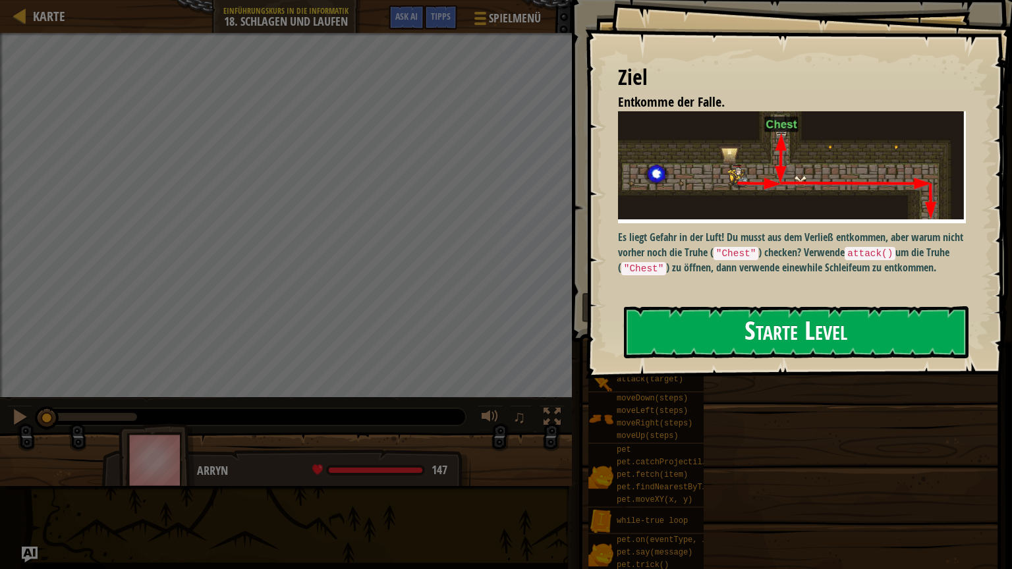
click at [758, 331] on button "Starte Level" at bounding box center [796, 332] width 344 height 52
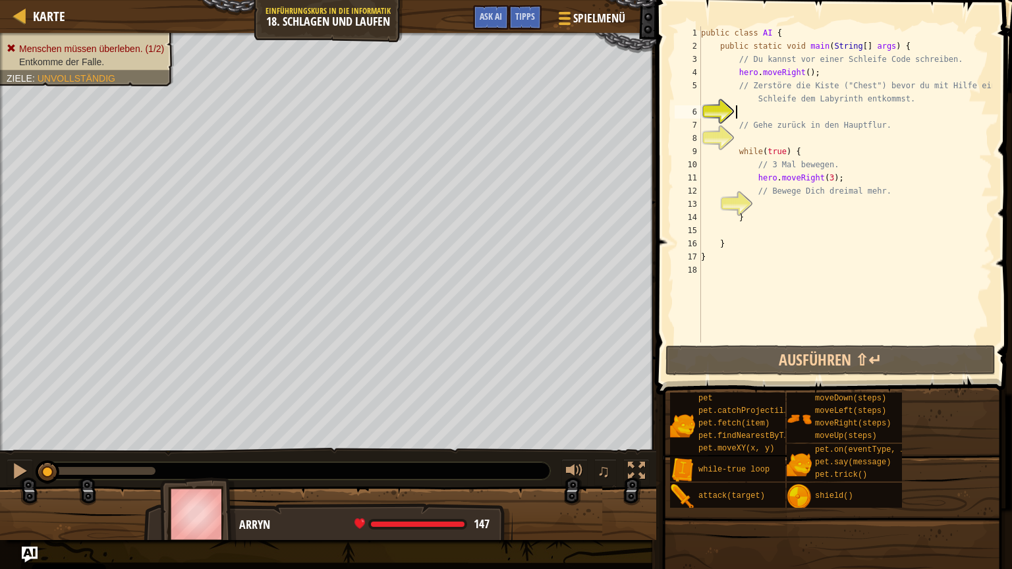
click at [774, 112] on div "public class AI { public static void main ( String [ ] args ) { // Du kannst vo…" at bounding box center [845, 197] width 294 height 342
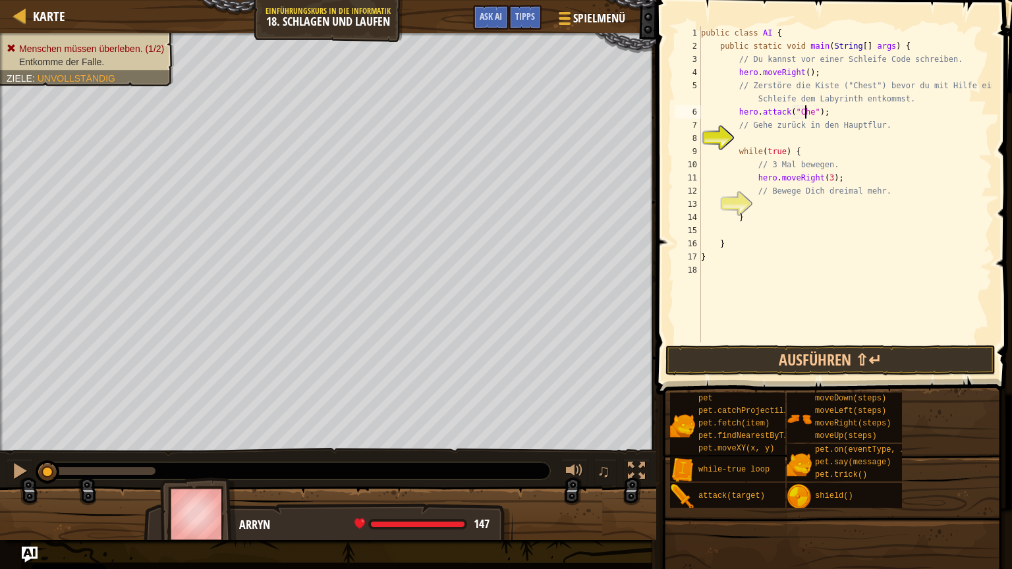
scroll to position [6, 9]
click at [905, 99] on div "public class AI { public static void main ( String [ ] args ) { // Du kannst vo…" at bounding box center [845, 197] width 294 height 342
type textarea "// Zerstöre die Kiste ("Chest") bevor du mit Hilfe einer Schleife dem Labyrinth…"
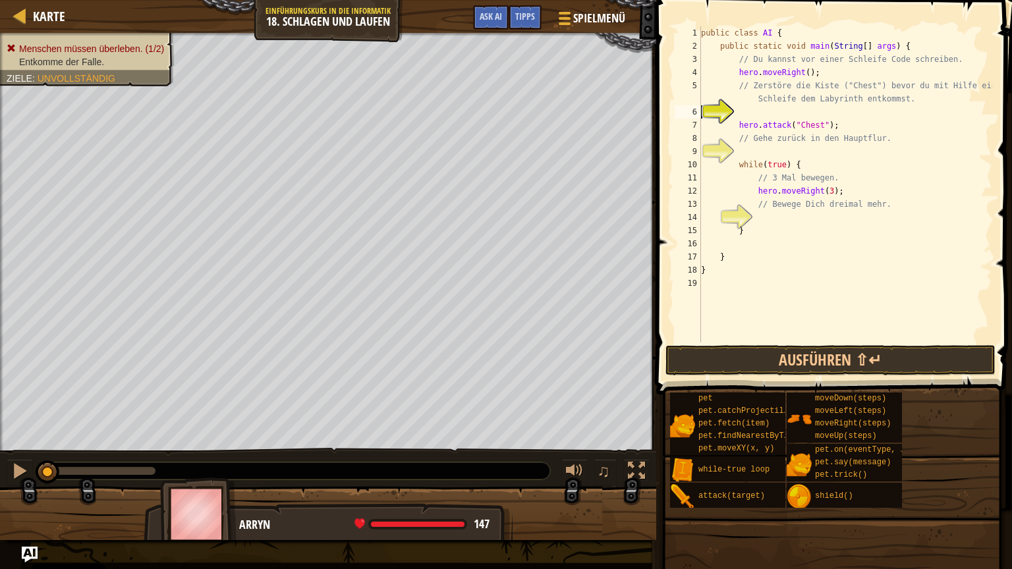
scroll to position [6, 0]
type textarea "// Zerstöre die Kiste ("Chest") bevor du mit Hilfe einer Schleife dem Labyrinth…"
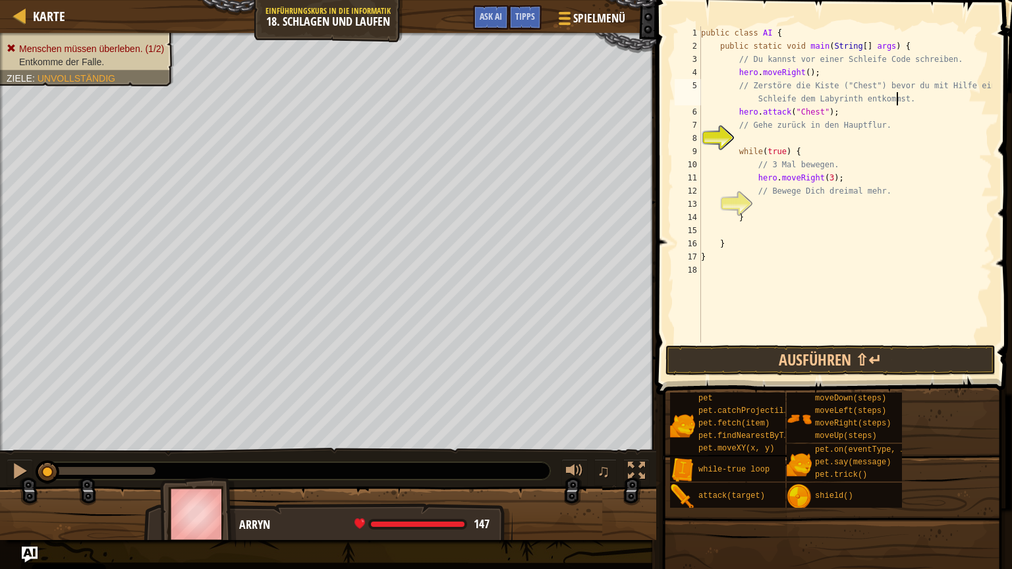
click at [786, 139] on div "public class AI { public static void main ( String [ ] args ) { // Du kannst vo…" at bounding box center [845, 197] width 294 height 342
click at [797, 209] on div "public class AI { public static void main ( String [ ] args ) { // Du kannst vo…" at bounding box center [845, 197] width 294 height 342
click at [796, 364] on button "Ausführen ⇧↵" at bounding box center [830, 360] width 330 height 30
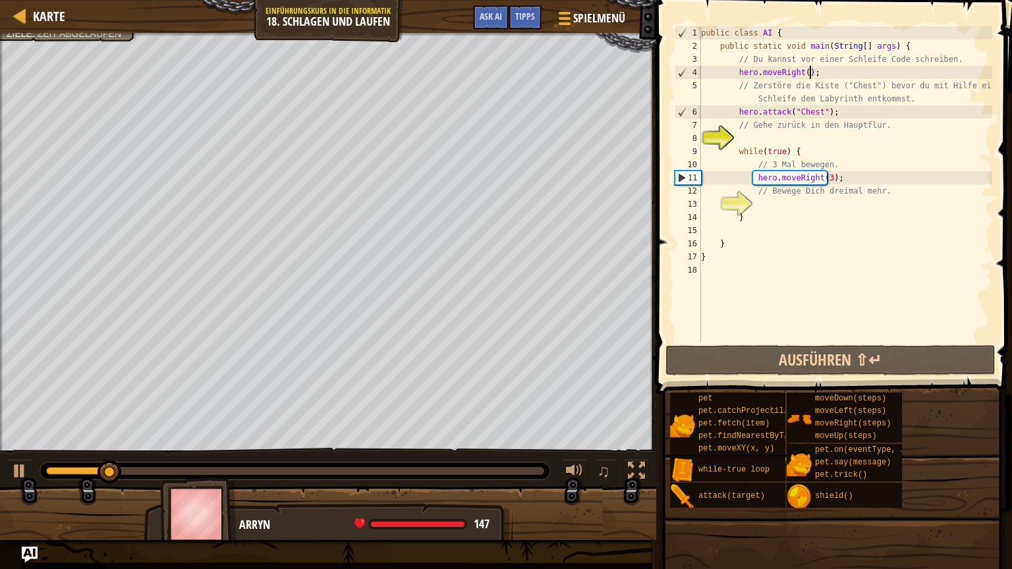
click at [831, 74] on div "public class AI { public static void main ( String [ ] args ) { // Du kannst vo…" at bounding box center [845, 197] width 294 height 342
type textarea "hero.moveRight();"
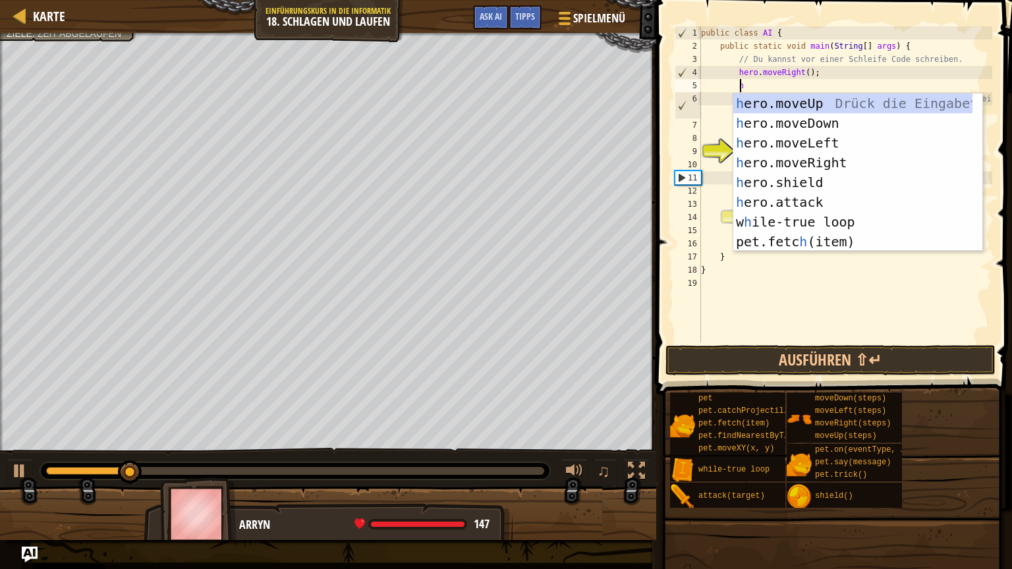
type textarea "her"
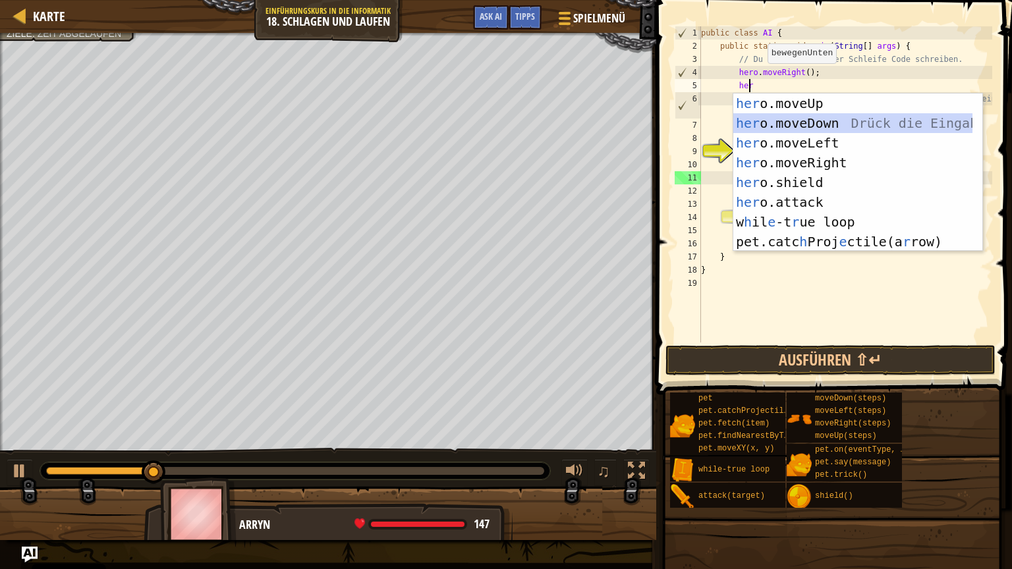
click at [780, 115] on div "her o.moveUp Drück die Eingabetaste her o.moveDown Drück die Eingabetaste her o…" at bounding box center [852, 193] width 239 height 198
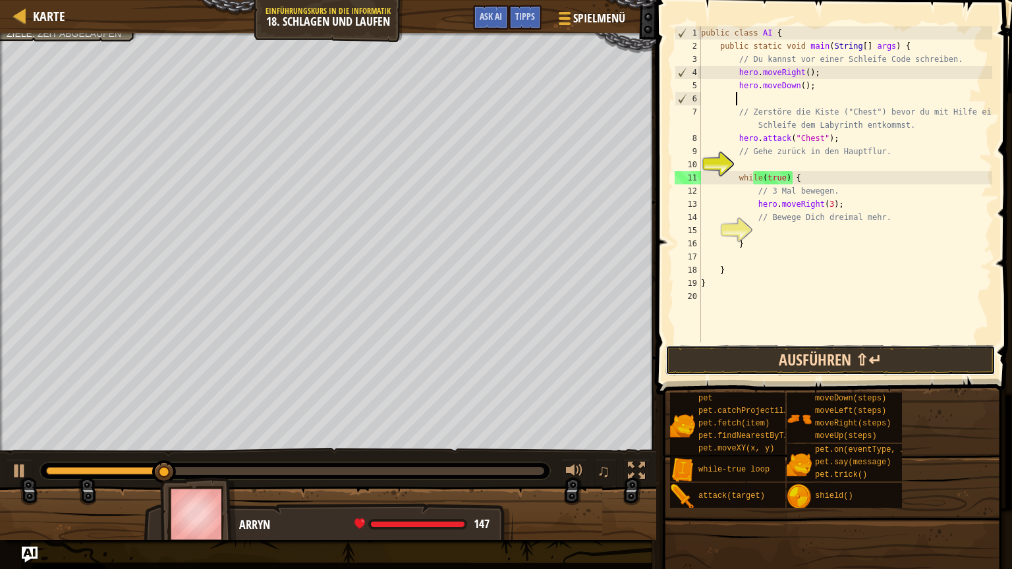
click at [853, 360] on button "Ausführen ⇧↵" at bounding box center [830, 360] width 330 height 30
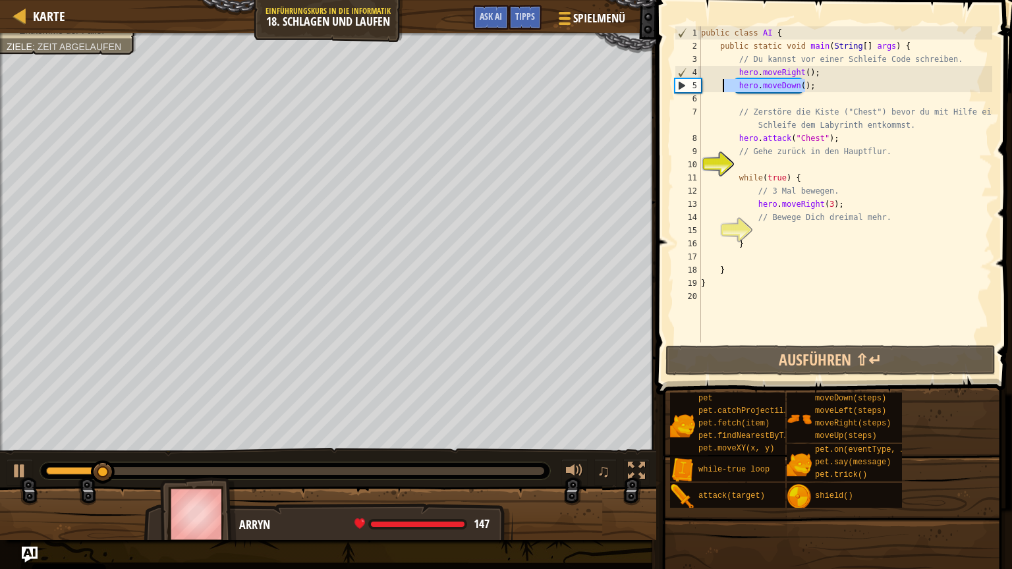
drag, startPoint x: 813, startPoint y: 87, endPoint x: 724, endPoint y: 91, distance: 88.3
click at [724, 91] on div "public class AI { public static void main ( String [ ] args ) { // Du kannst vo…" at bounding box center [845, 197] width 294 height 342
type textarea "hero.moveDown();"
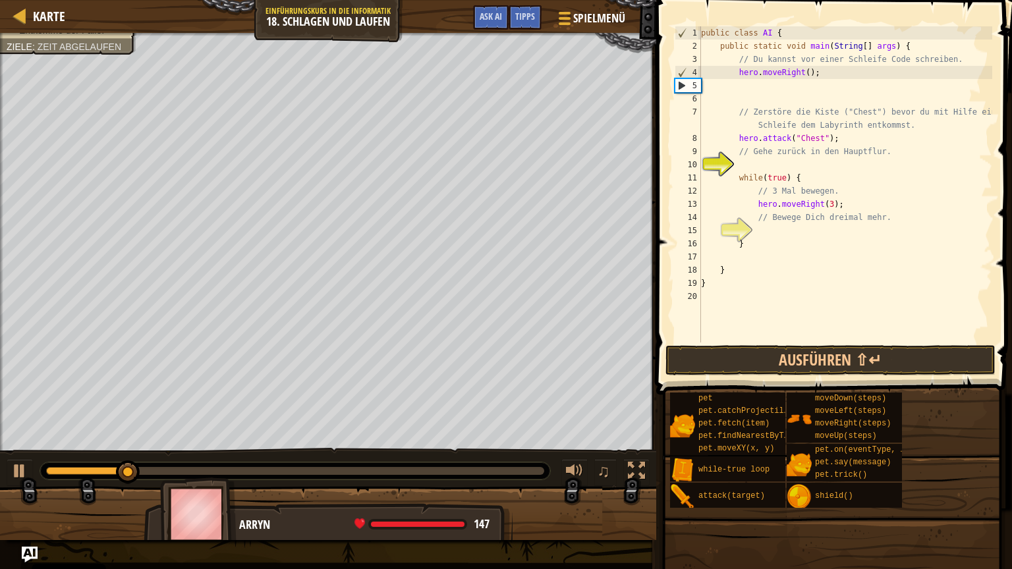
scroll to position [6, 0]
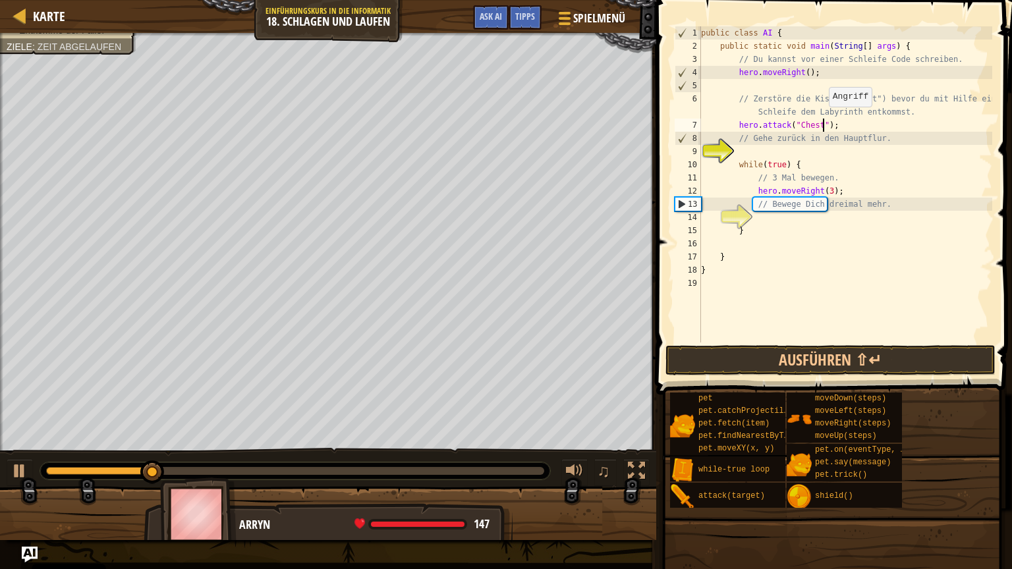
drag, startPoint x: 822, startPoint y: 120, endPoint x: 838, endPoint y: 129, distance: 18.3
click at [835, 128] on div "public class AI { public static void main ( String [ ] args ) { // Du kannst vo…" at bounding box center [845, 197] width 294 height 342
type textarea "hero.attack("Chest");"
click at [839, 127] on div "public class AI { public static void main ( String [ ] args ) { // Du kannst vo…" at bounding box center [845, 184] width 294 height 316
click at [835, 155] on div "public class AI { public static void main ( String [ ] args ) { // Du kannst vo…" at bounding box center [845, 197] width 294 height 342
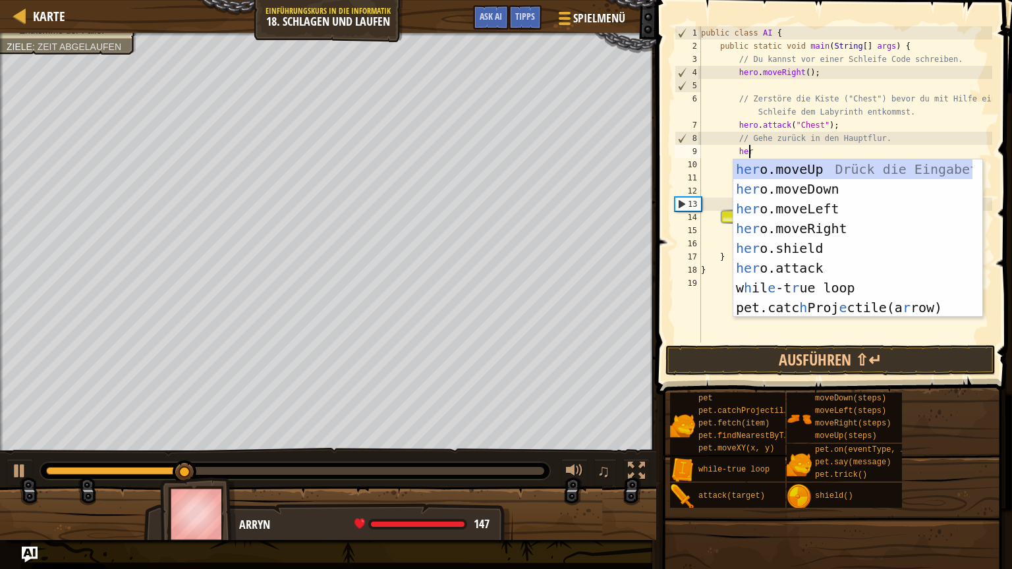
scroll to position [6, 3]
type textarea "hero"
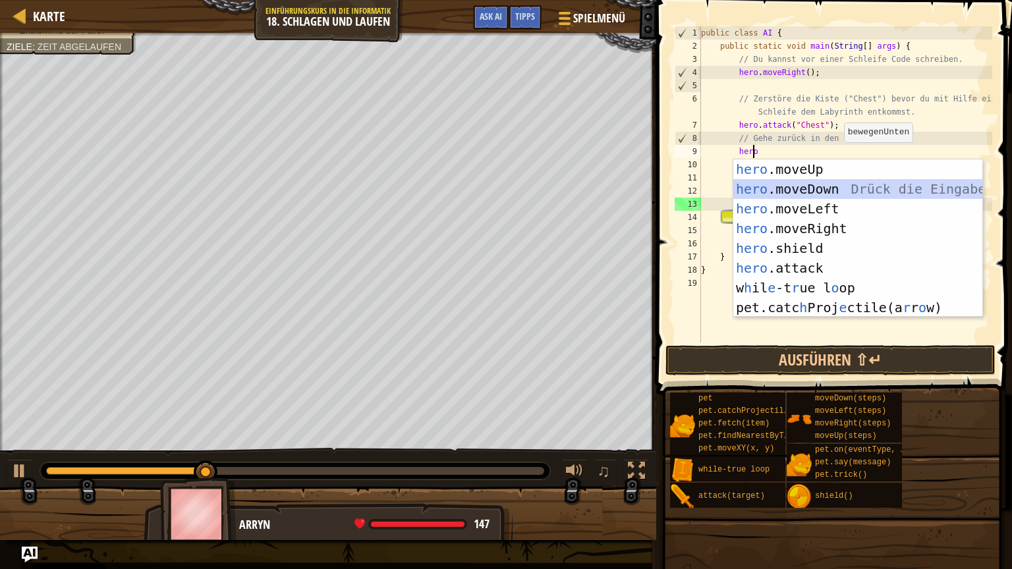
click at [825, 184] on div "hero .moveUp Drück die Eingabetaste hero .moveDown Drück die Eingabetaste hero …" at bounding box center [857, 258] width 249 height 198
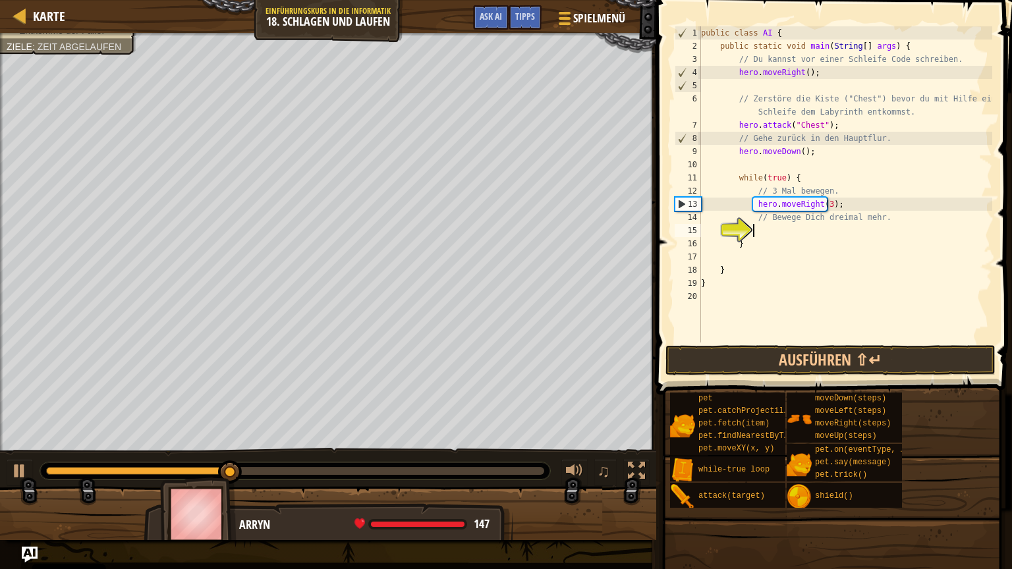
click at [766, 232] on div "public class AI { public static void main ( String [ ] args ) { // Du kannst vo…" at bounding box center [845, 197] width 294 height 342
click at [804, 361] on button "Ausführen ⇧↵" at bounding box center [830, 360] width 330 height 30
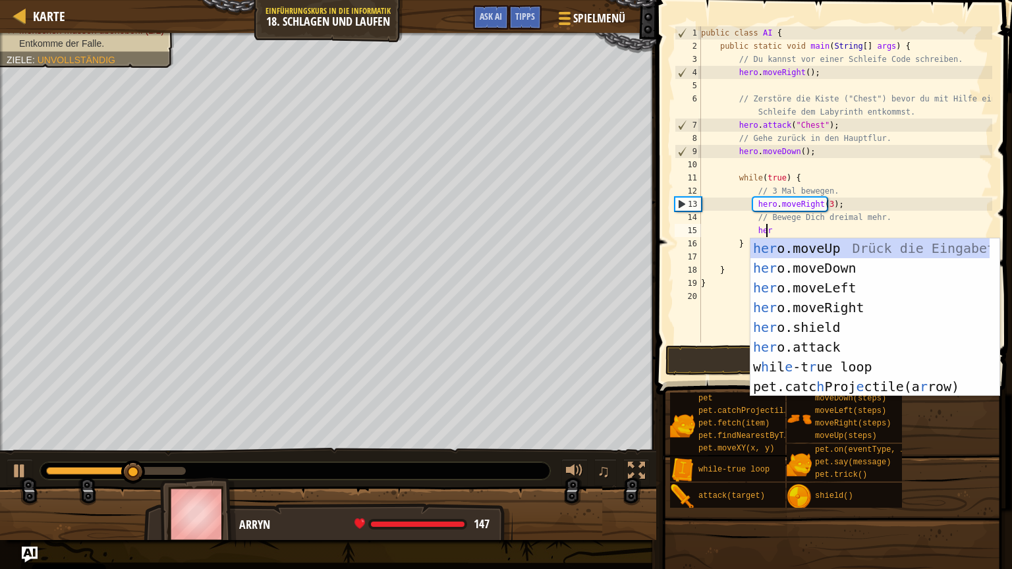
scroll to position [6, 5]
type textarea "hero"
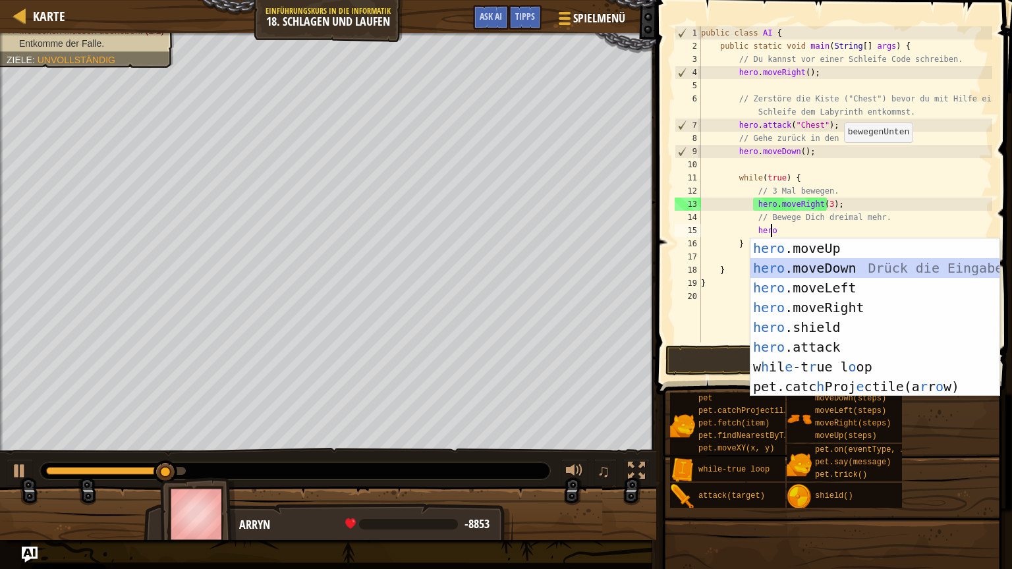
click at [807, 265] on div "hero .moveUp Drück die Eingabetaste hero .moveDown Drück die Eingabetaste hero …" at bounding box center [874, 337] width 249 height 198
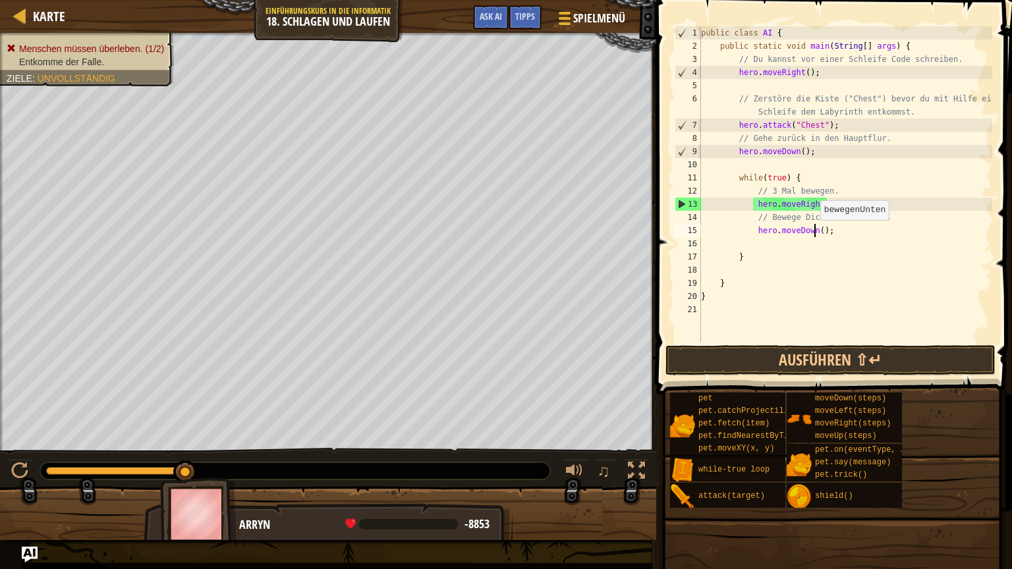
click at [813, 232] on div "public class AI { public static void main ( String [ ] args ) { // Du kannst vo…" at bounding box center [845, 197] width 294 height 342
type textarea "hero.moveDown(3);"
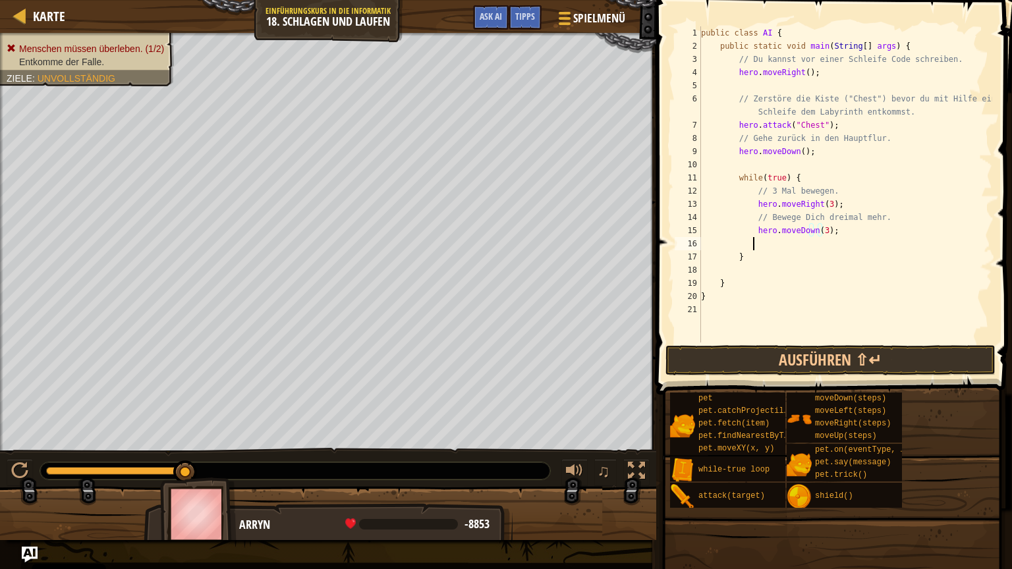
click at [806, 242] on div "public class AI { public static void main ( String [ ] args ) { // Du kannst vo…" at bounding box center [845, 197] width 294 height 342
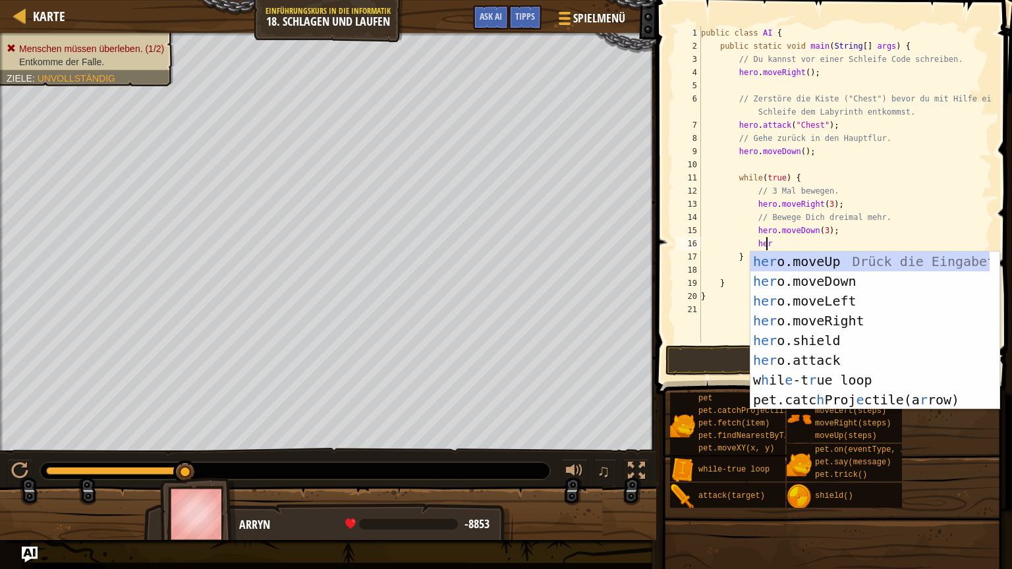
scroll to position [6, 5]
type textarea "hero"
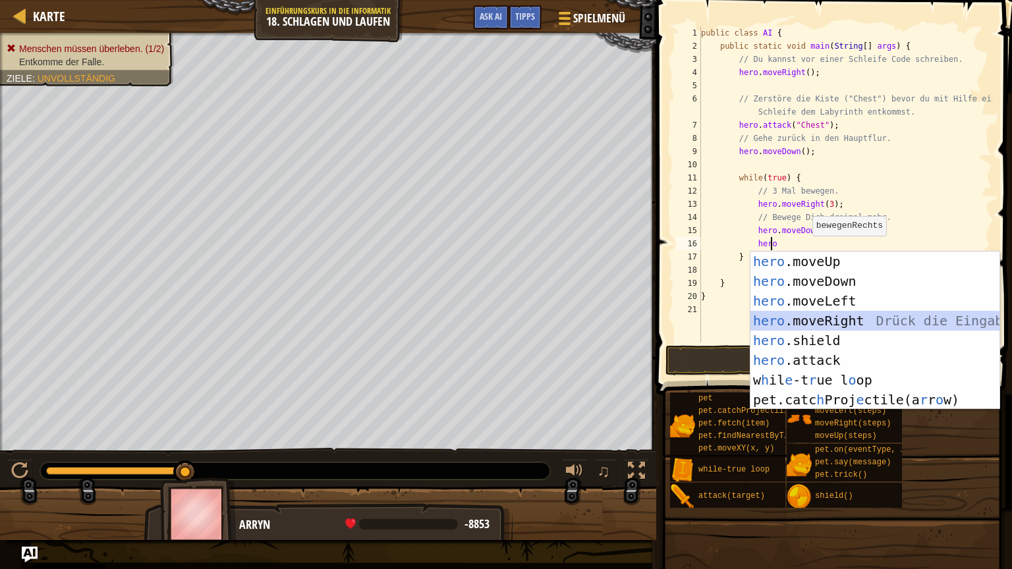
click at [809, 319] on div "hero .moveUp Drück die Eingabetaste hero .moveDown Drück die Eingabetaste hero …" at bounding box center [874, 351] width 249 height 198
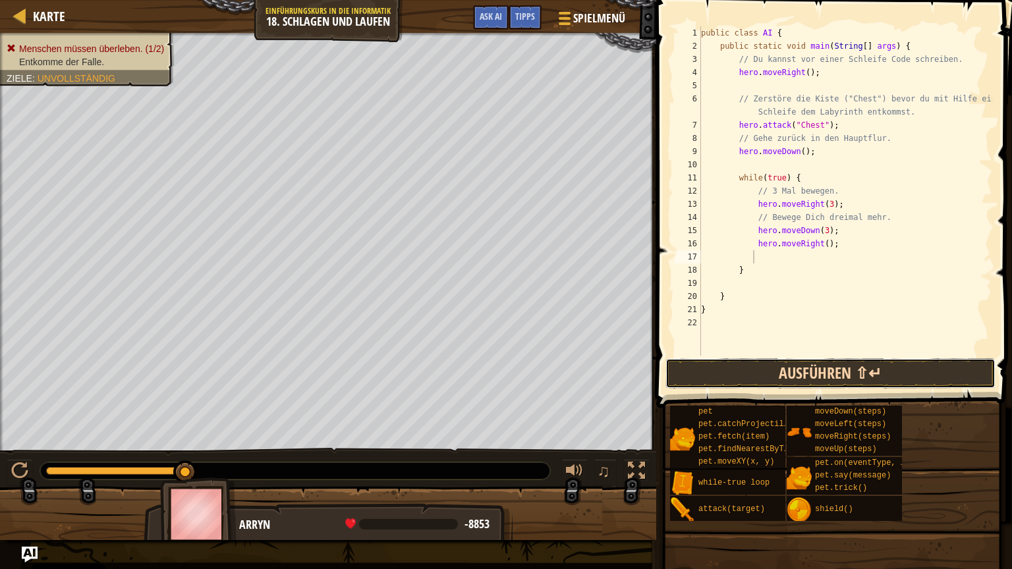
click at [798, 372] on button "Ausführen ⇧↵" at bounding box center [830, 373] width 330 height 30
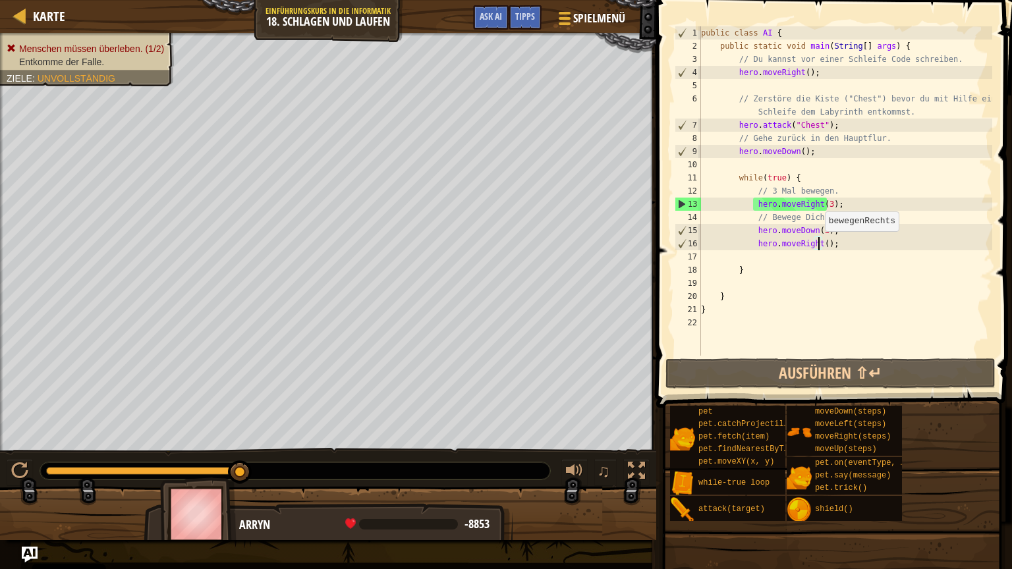
click at [817, 244] on div "public class AI { public static void main ( String [ ] args ) { // Du kannst vo…" at bounding box center [845, 204] width 294 height 356
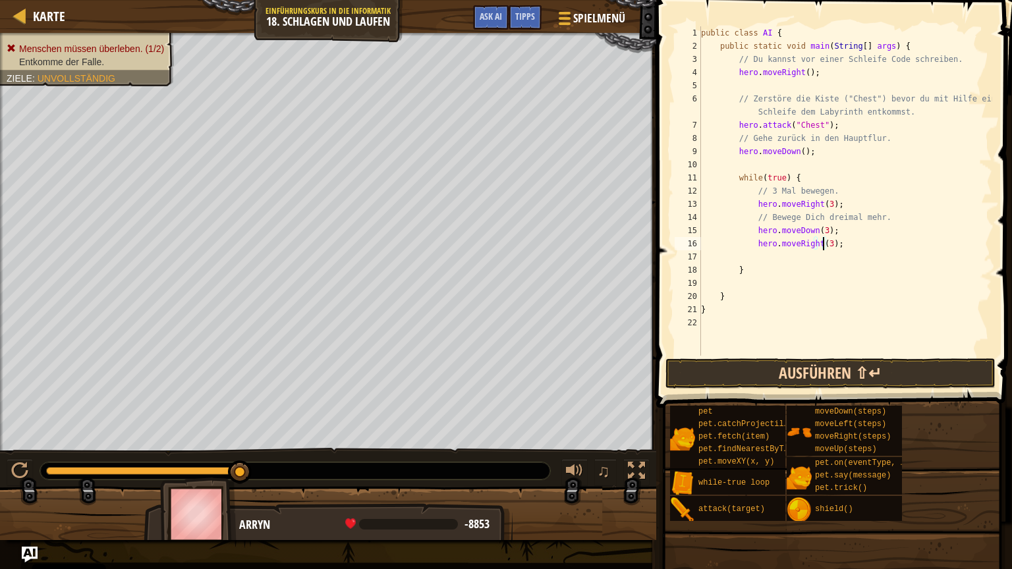
type textarea "hero.moveRight(3);"
click at [817, 369] on button "Ausführen ⇧↵" at bounding box center [830, 373] width 330 height 30
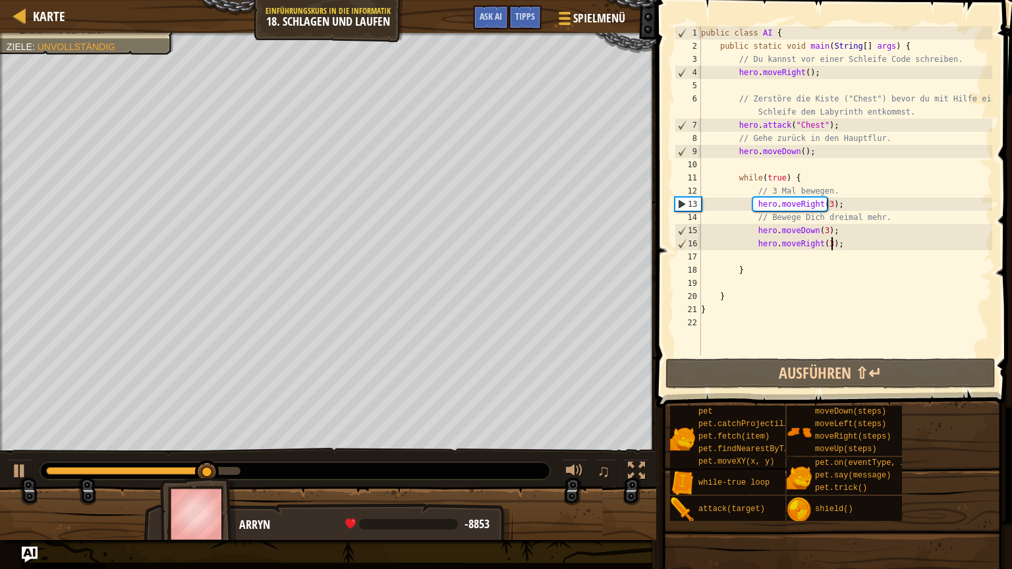
click at [832, 242] on div "public class AI { public static void main ( String [ ] args ) { // Du kannst vo…" at bounding box center [845, 204] width 294 height 356
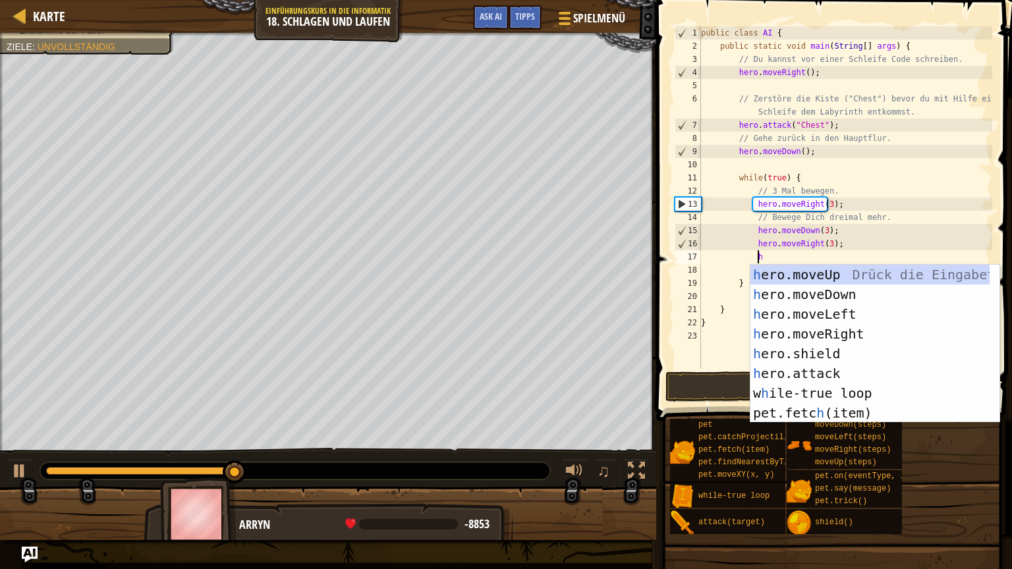
type textarea "her"
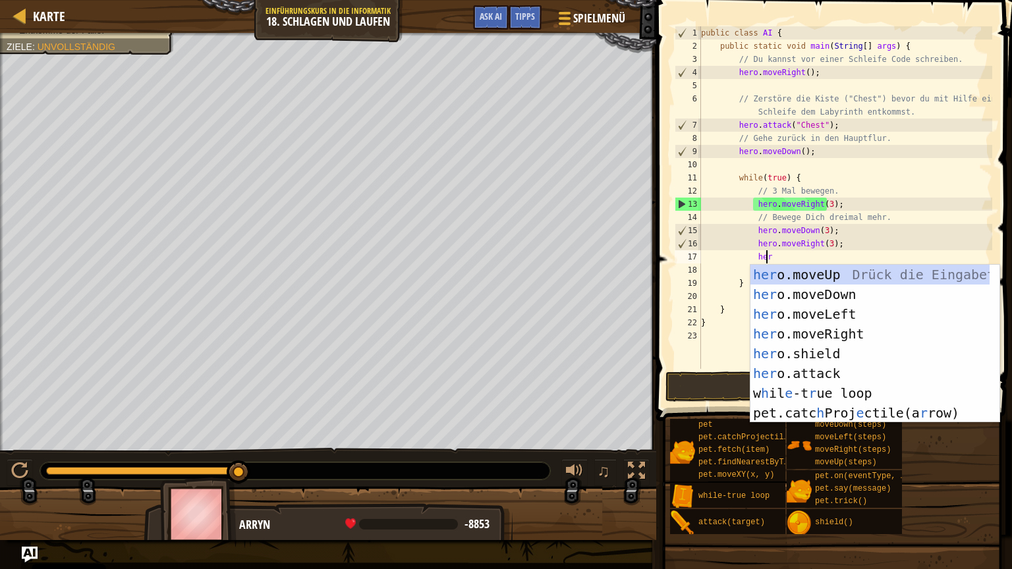
scroll to position [6, 5]
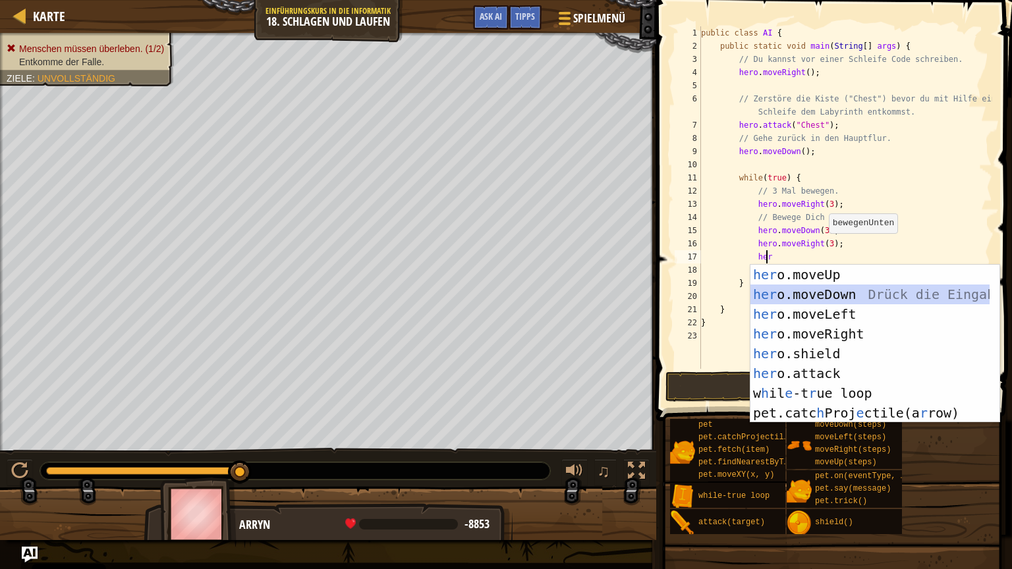
click at [845, 295] on div "her o.moveUp Drück die Eingabetaste her o.moveDown Drück die Eingabetaste her o…" at bounding box center [869, 364] width 239 height 198
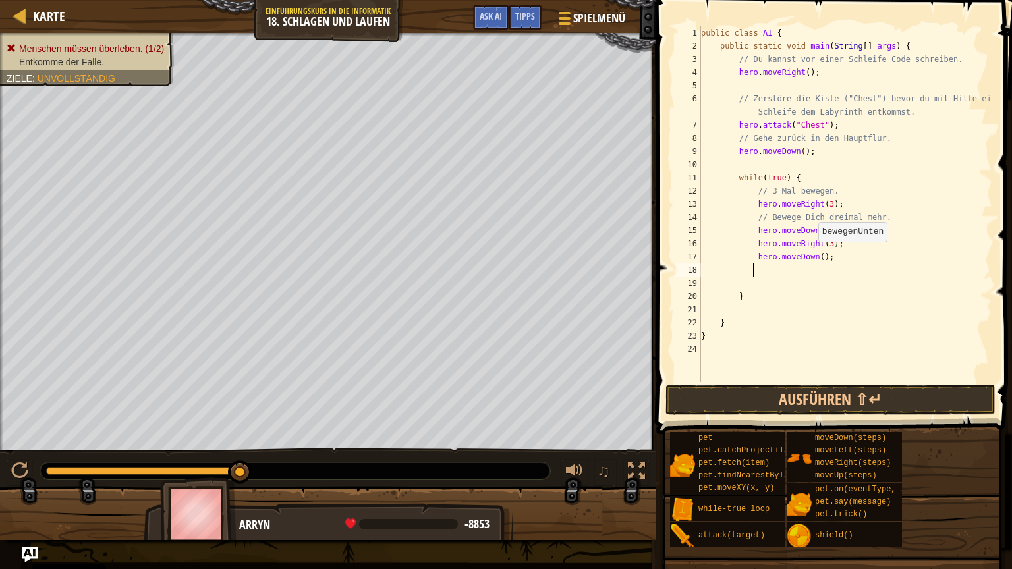
click at [813, 258] on div "public class AI { public static void main ( String [ ] args ) { // Du kannst vo…" at bounding box center [845, 217] width 294 height 382
type textarea "hero.moveDown(3);"
click at [850, 410] on button "Ausführen ⇧↵" at bounding box center [830, 400] width 330 height 30
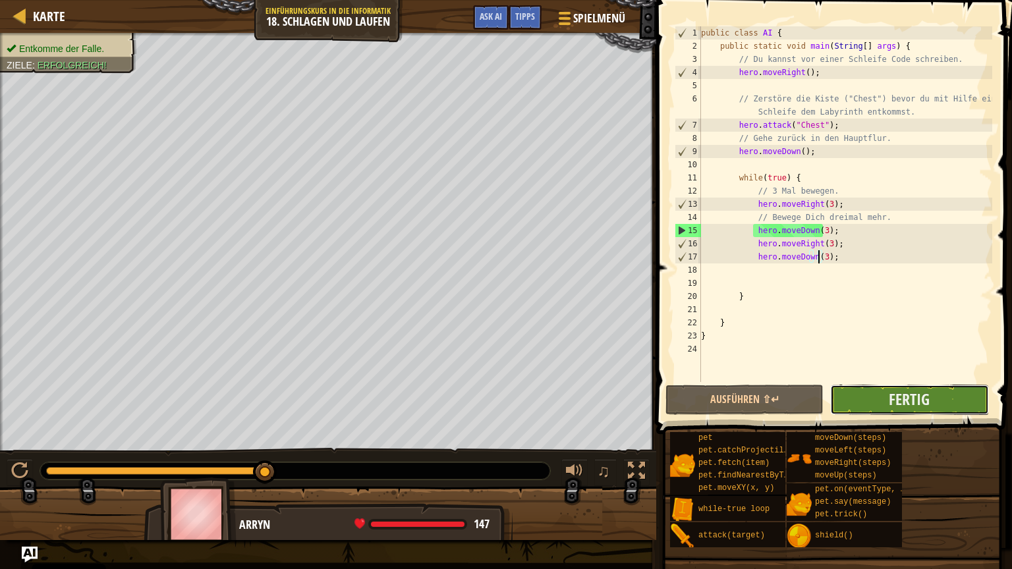
click at [938, 404] on button "Fertig" at bounding box center [909, 400] width 158 height 30
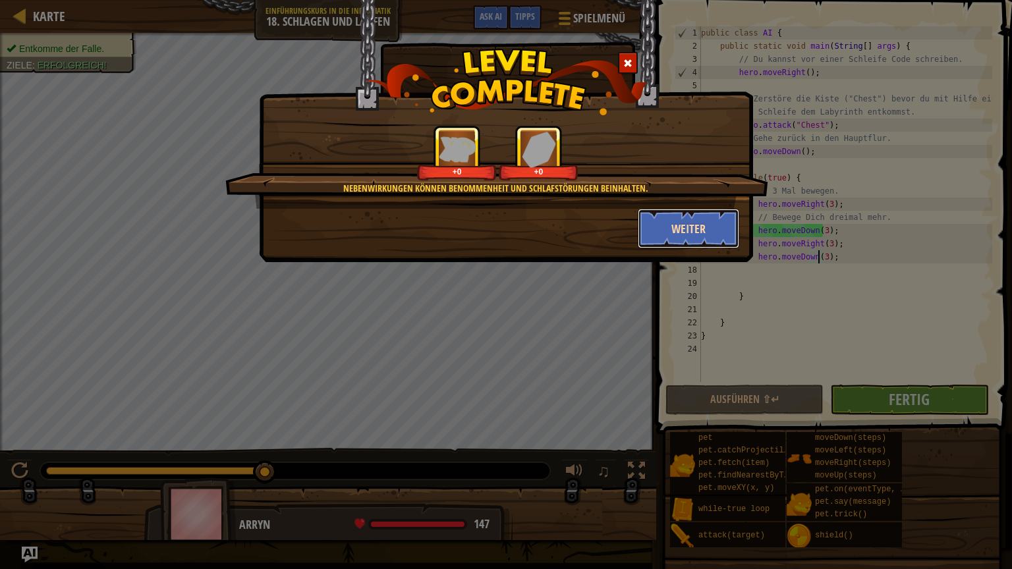
click at [707, 224] on button "Weiter" at bounding box center [689, 229] width 102 height 40
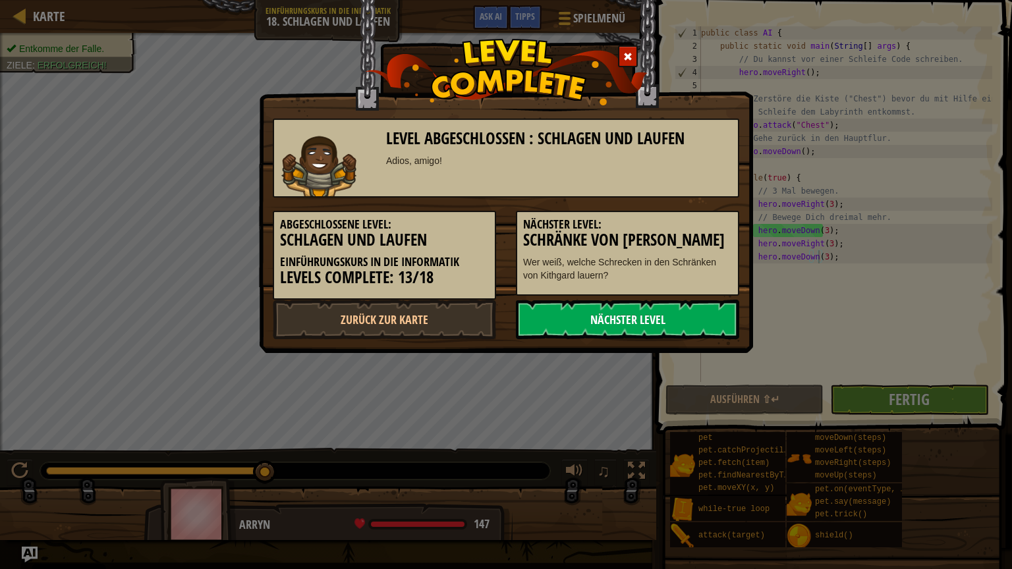
click at [624, 310] on link "Nächster Level" at bounding box center [627, 320] width 223 height 40
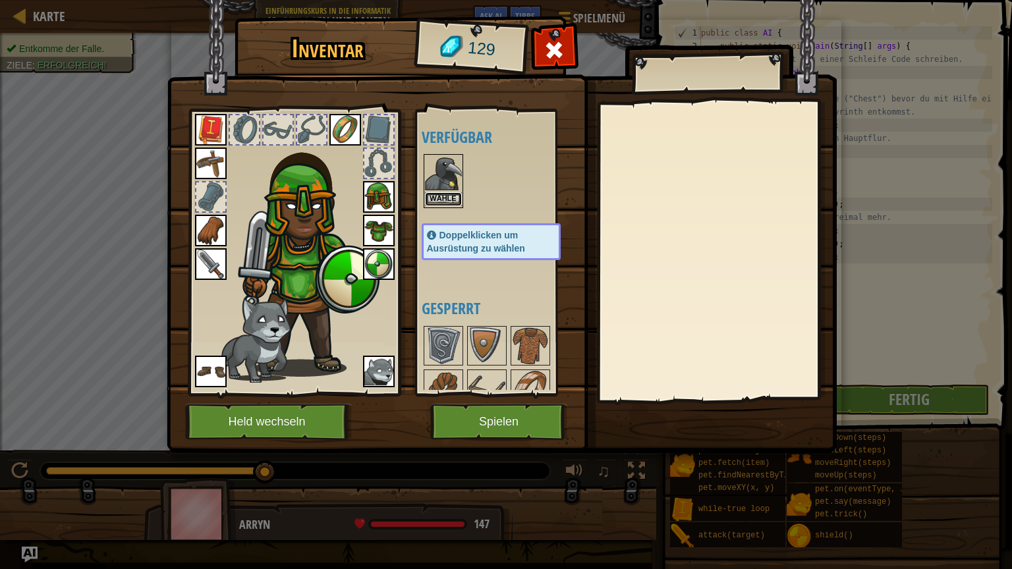
click at [441, 196] on button "Wähle" at bounding box center [443, 199] width 37 height 14
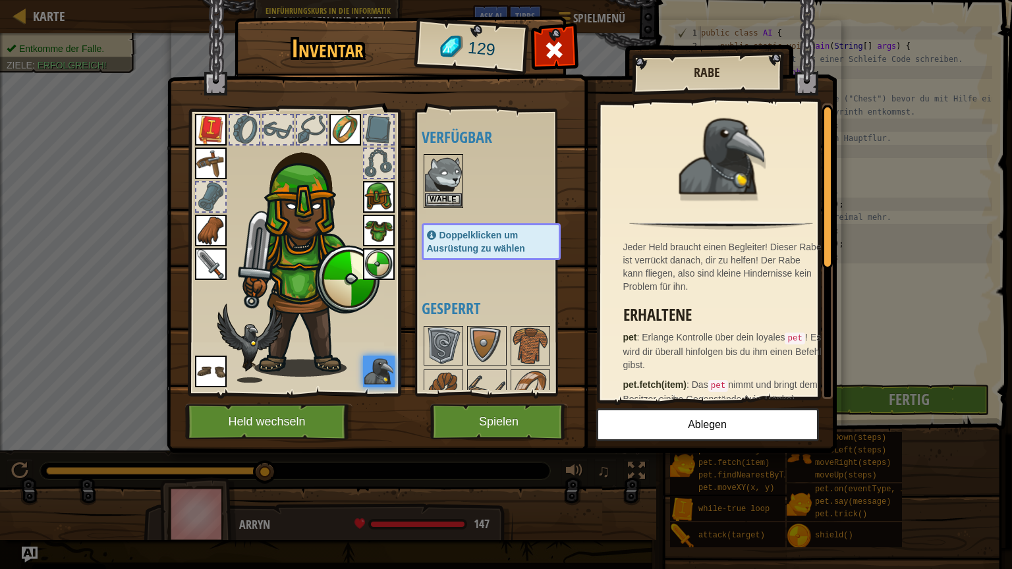
scroll to position [132, 0]
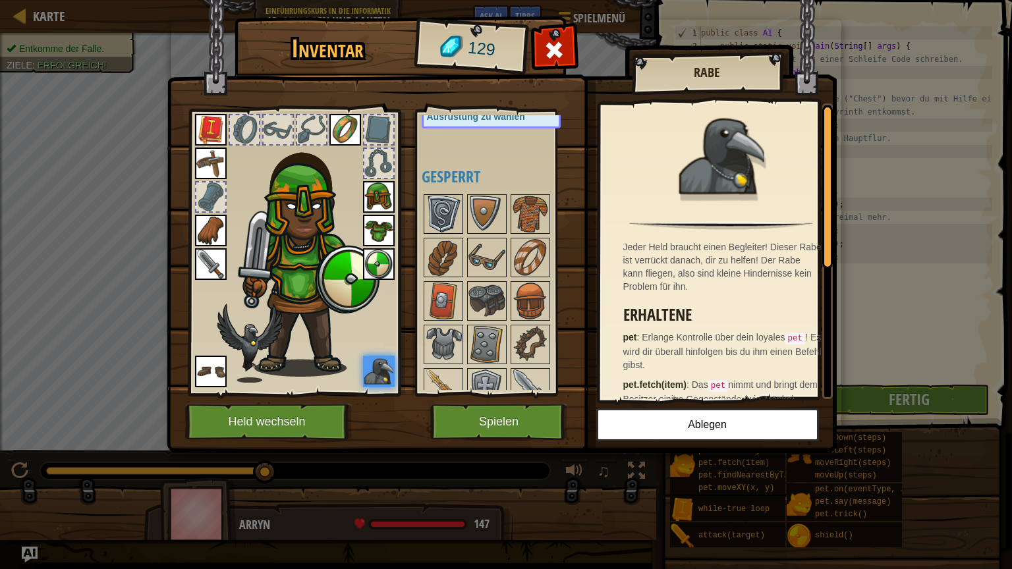
click at [458, 221] on img at bounding box center [443, 214] width 37 height 37
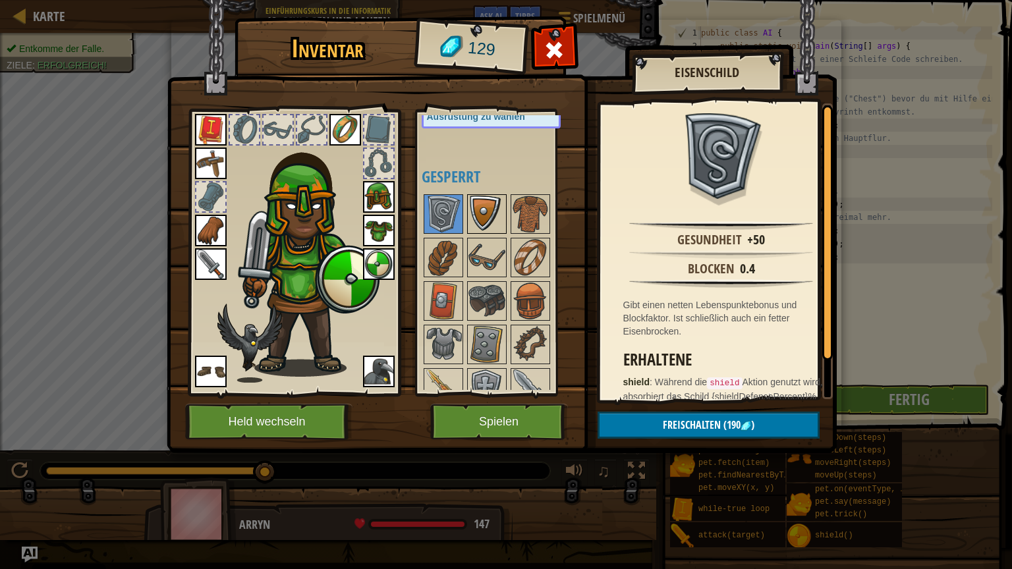
click at [473, 219] on img at bounding box center [486, 214] width 37 height 37
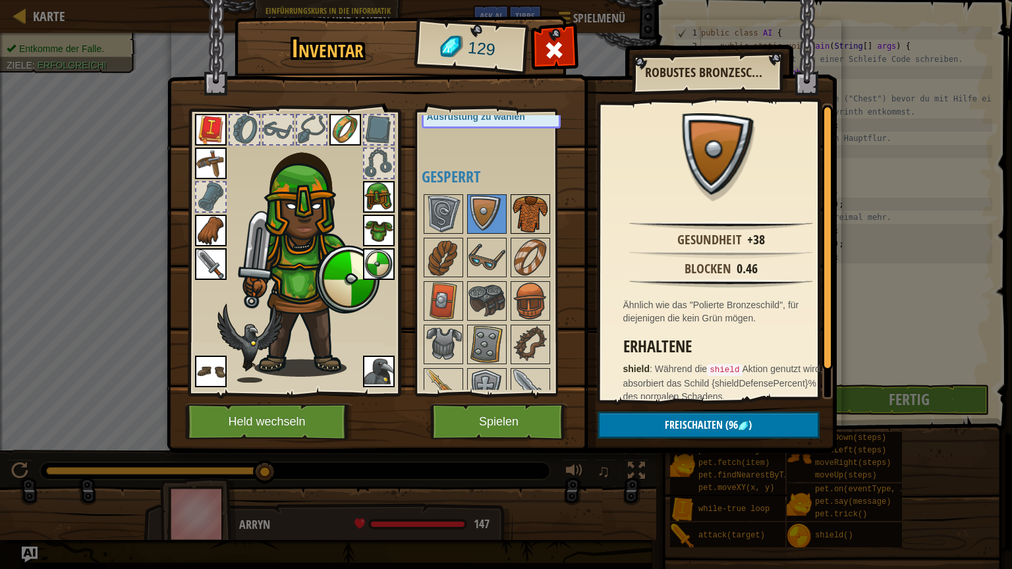
click at [524, 217] on img at bounding box center [530, 214] width 37 height 37
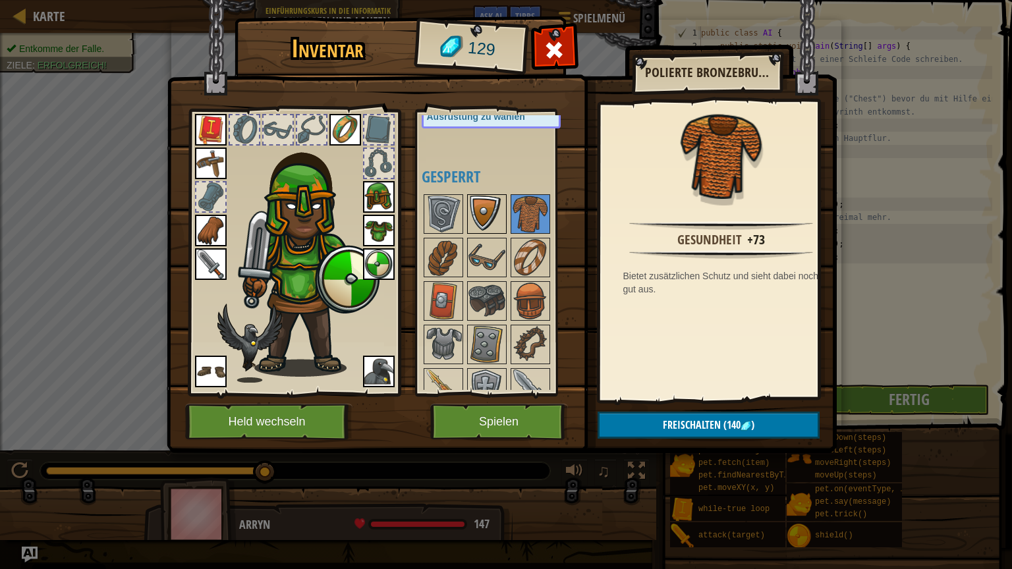
click at [502, 223] on div at bounding box center [487, 214] width 40 height 40
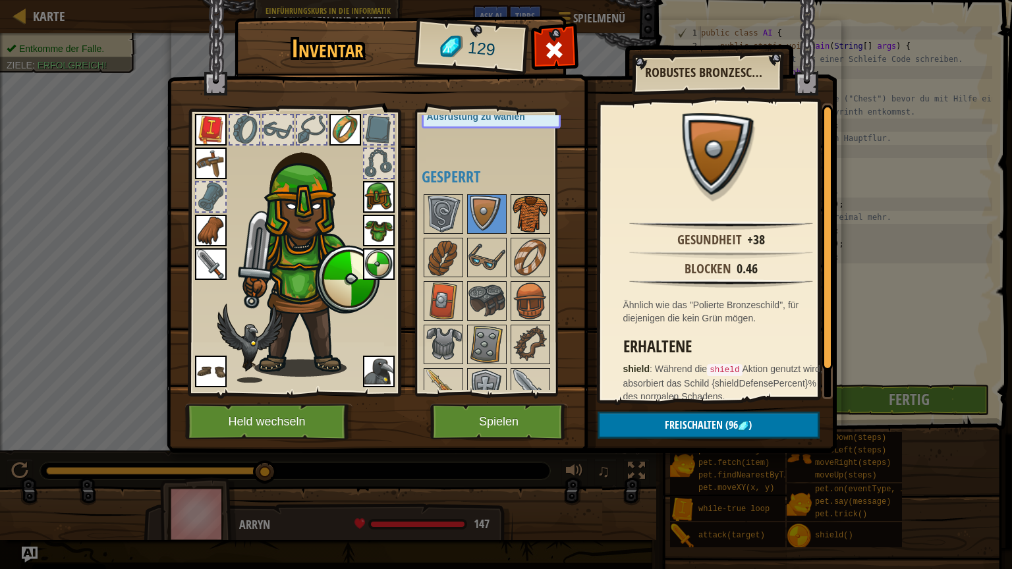
click at [524, 219] on img at bounding box center [530, 214] width 37 height 37
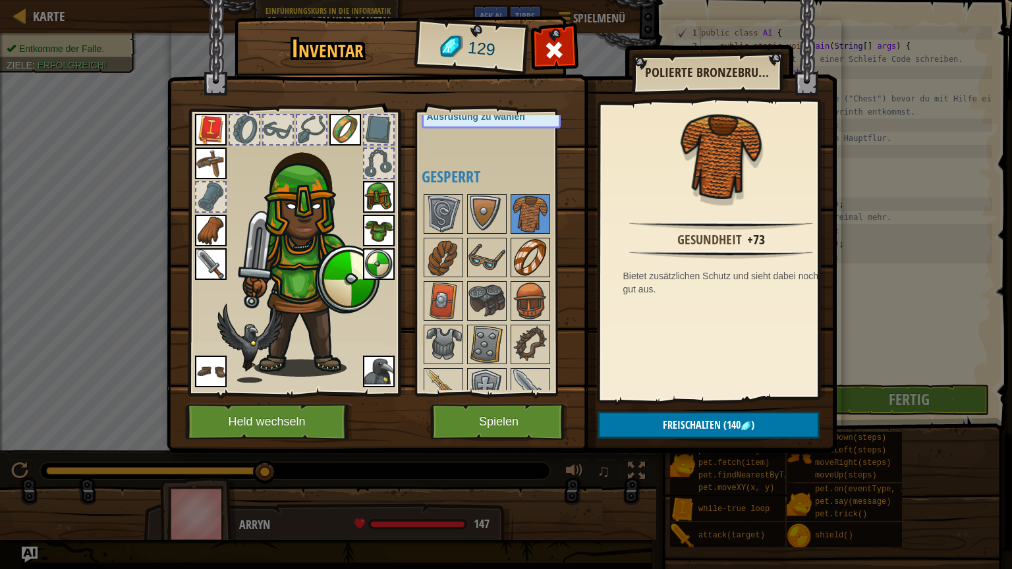
click at [529, 263] on img at bounding box center [530, 257] width 37 height 37
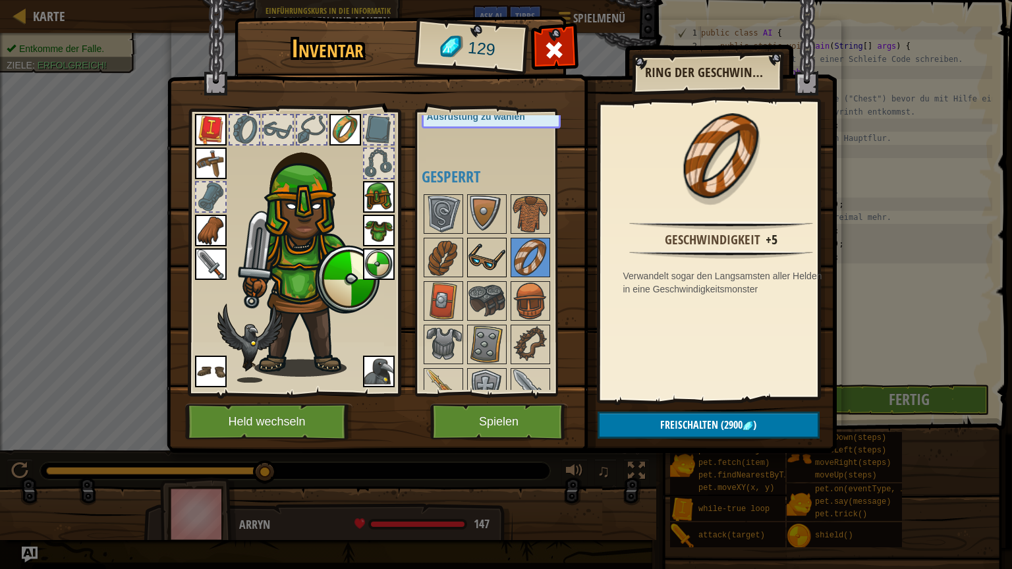
click at [498, 261] on img at bounding box center [486, 257] width 37 height 37
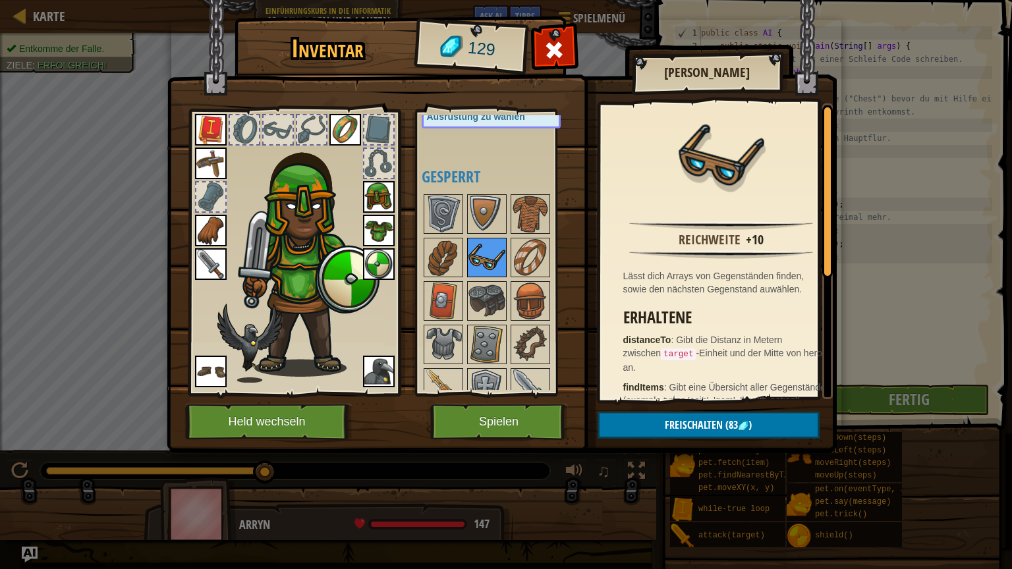
click at [471, 261] on img at bounding box center [486, 257] width 37 height 37
click at [722, 421] on span "(83" at bounding box center [729, 425] width 15 height 14
click at [723, 423] on button "Bestätigen" at bounding box center [708, 425] width 222 height 27
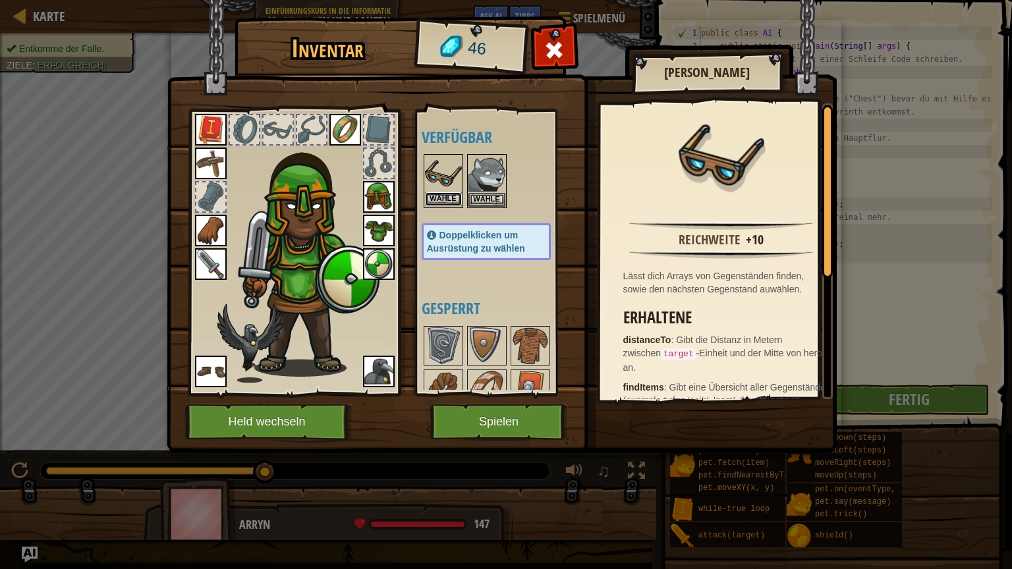
click at [432, 192] on button "Wähle" at bounding box center [443, 199] width 37 height 14
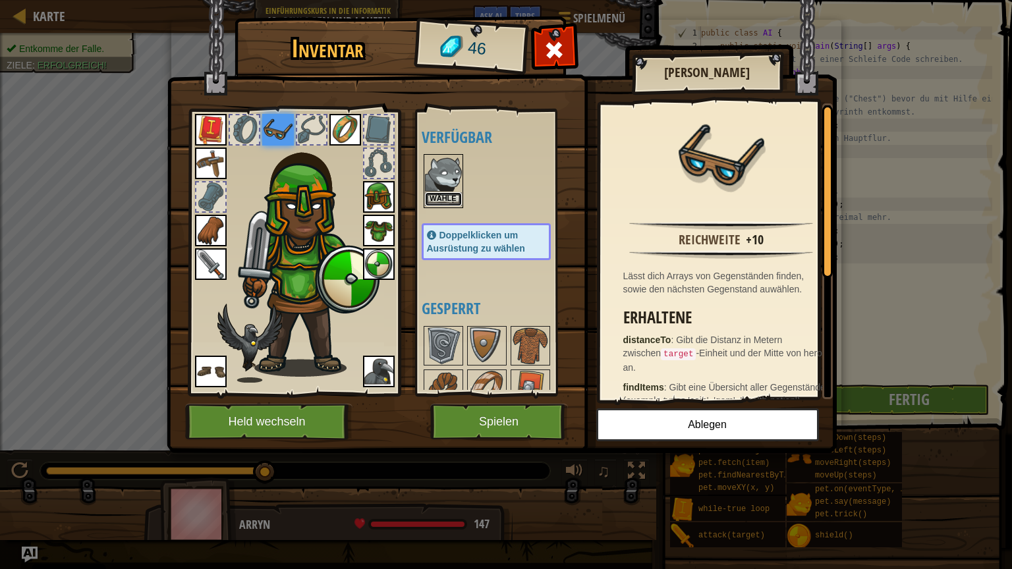
click at [441, 195] on button "Wähle" at bounding box center [443, 199] width 37 height 14
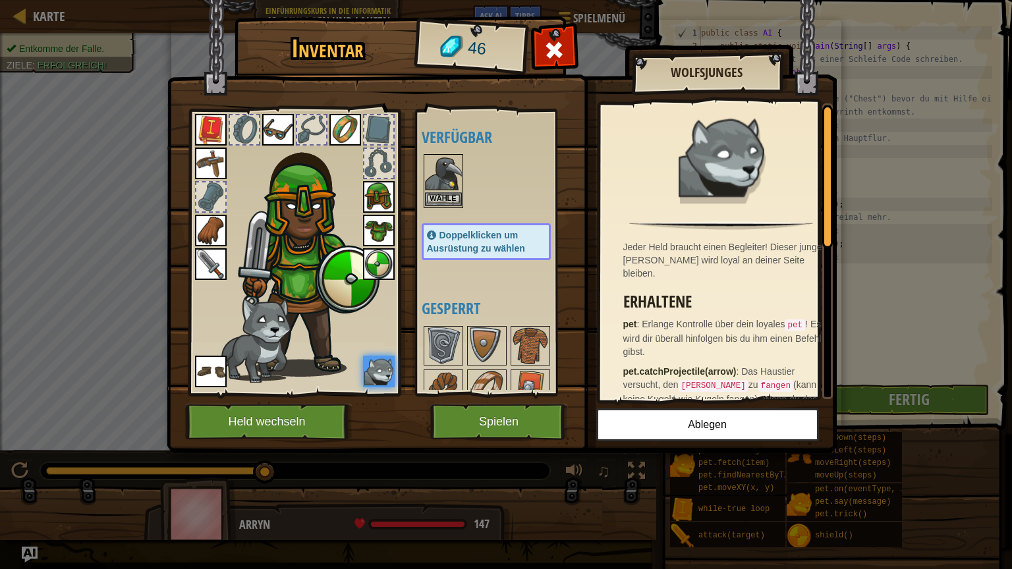
click at [445, 190] on img at bounding box center [443, 173] width 37 height 37
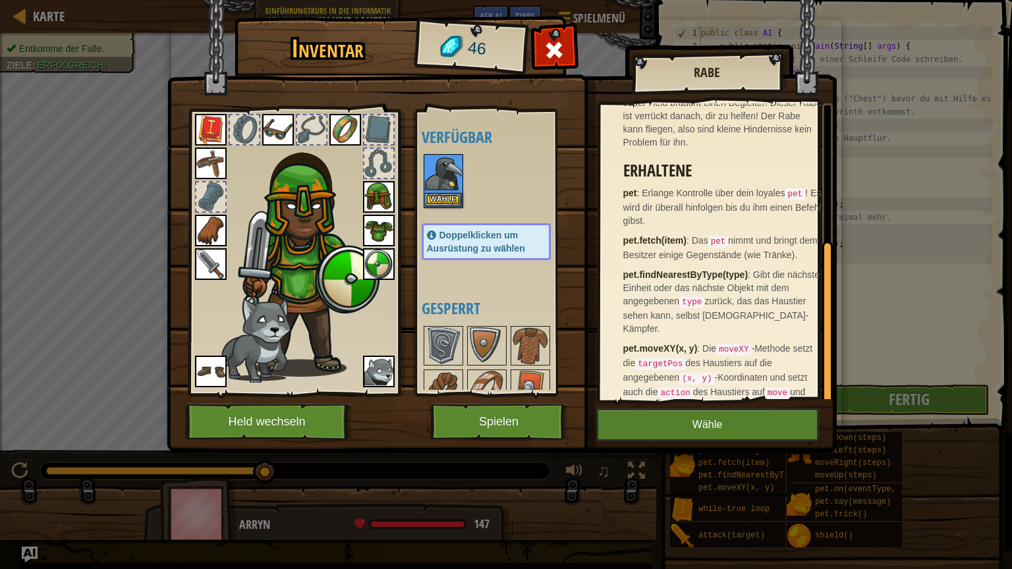
scroll to position [241, 0]
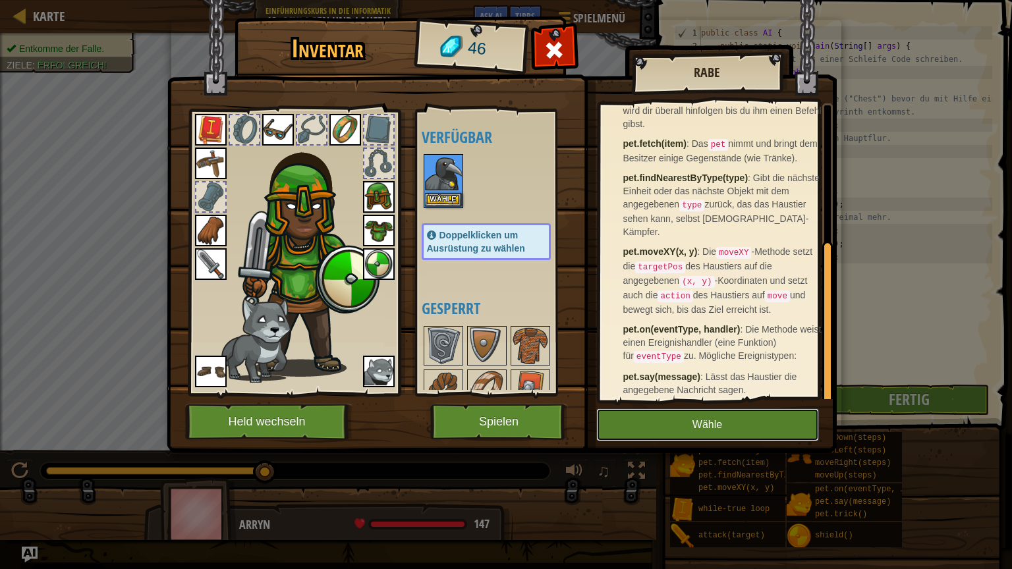
click at [724, 423] on button "Wähle" at bounding box center [707, 424] width 223 height 33
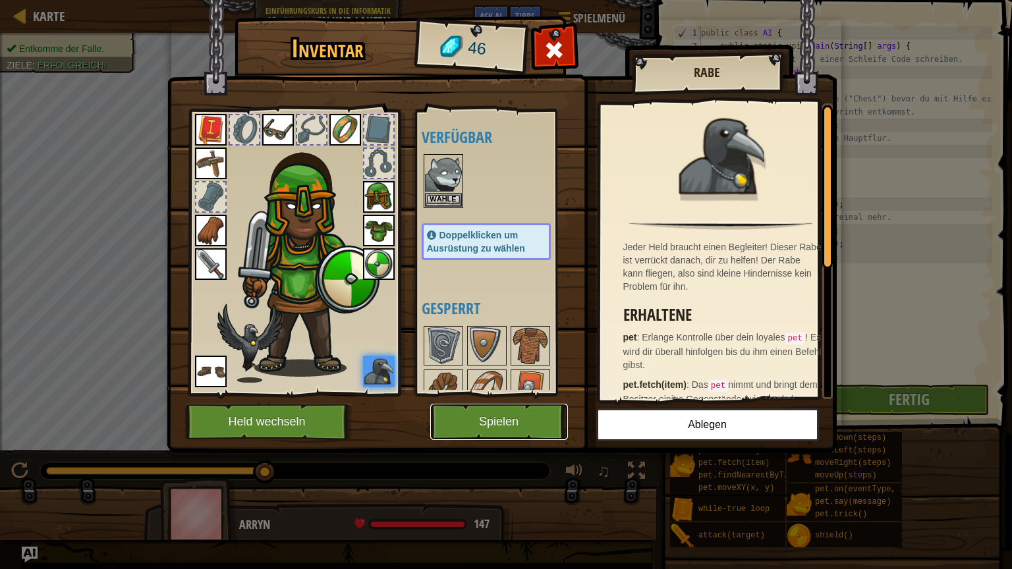
click at [508, 423] on button "Spielen" at bounding box center [499, 422] width 138 height 36
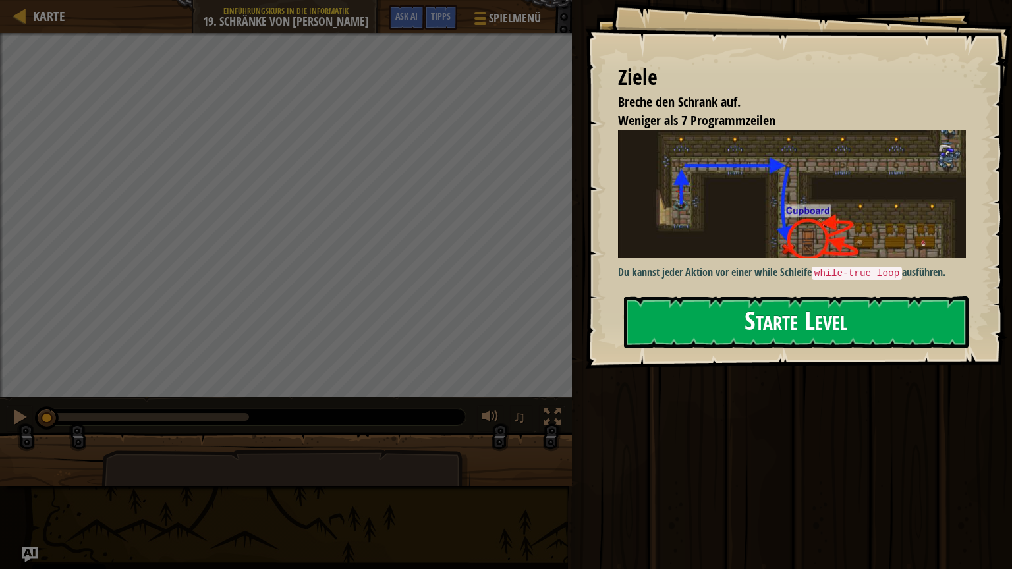
click at [653, 296] on button "Starte Level" at bounding box center [796, 322] width 344 height 52
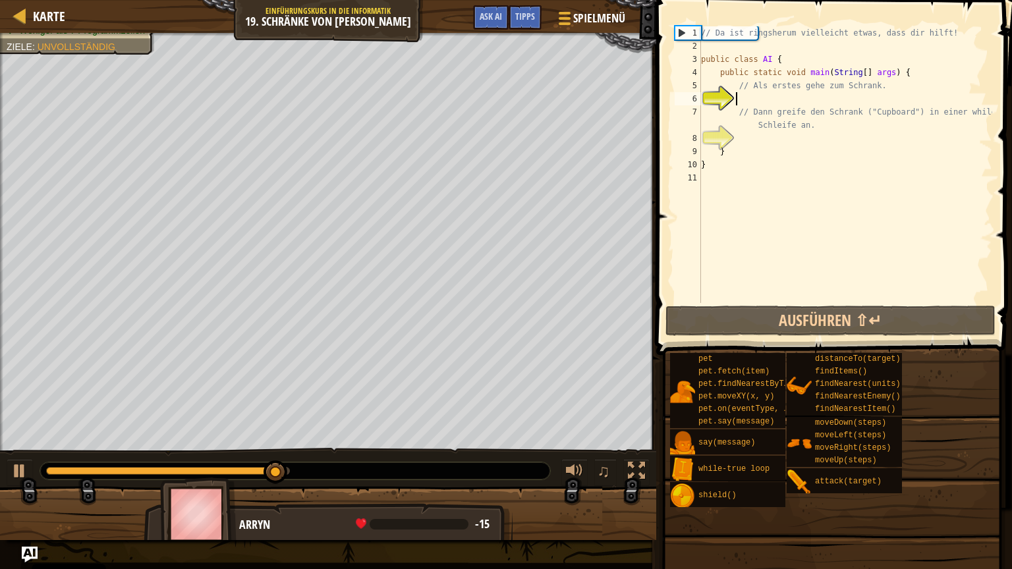
click at [801, 98] on div "// Da ist ringsherum vielleicht etwas, dass dir hilft! public class AI { public…" at bounding box center [845, 177] width 294 height 303
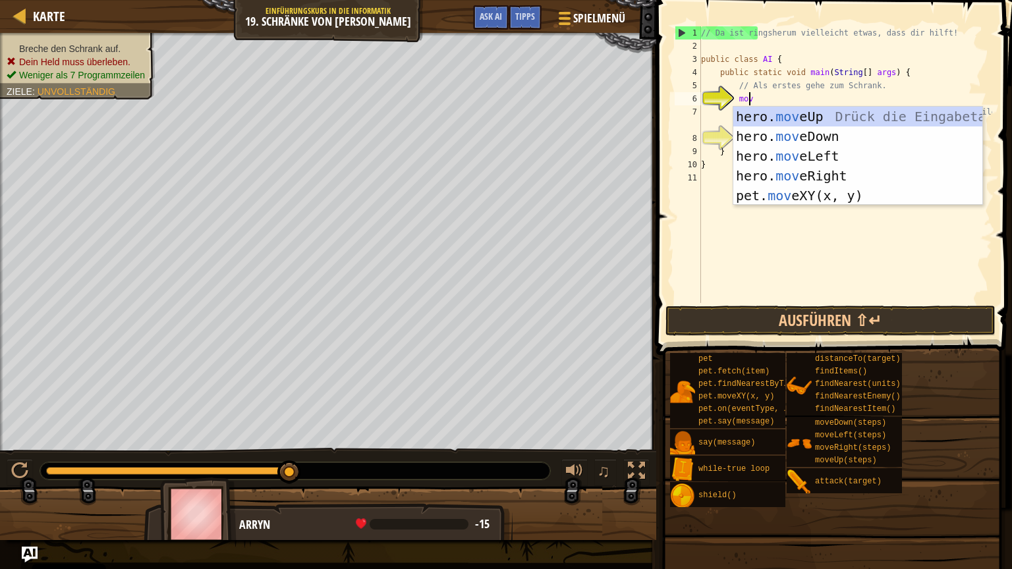
type textarea "move"
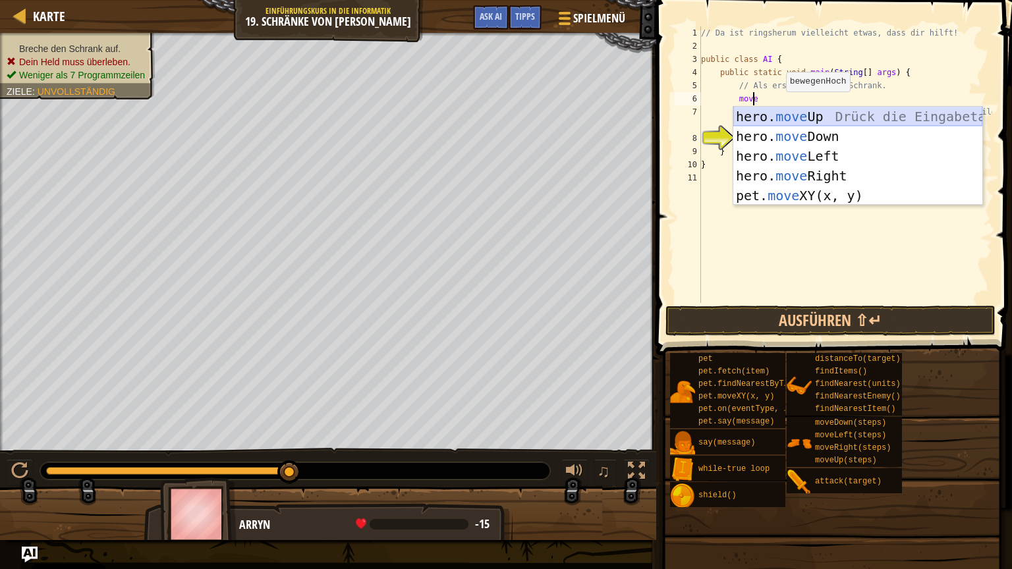
click at [780, 119] on div "hero. move Up Drück die Eingabetaste hero. move Down Drück die Eingabetaste her…" at bounding box center [857, 176] width 249 height 138
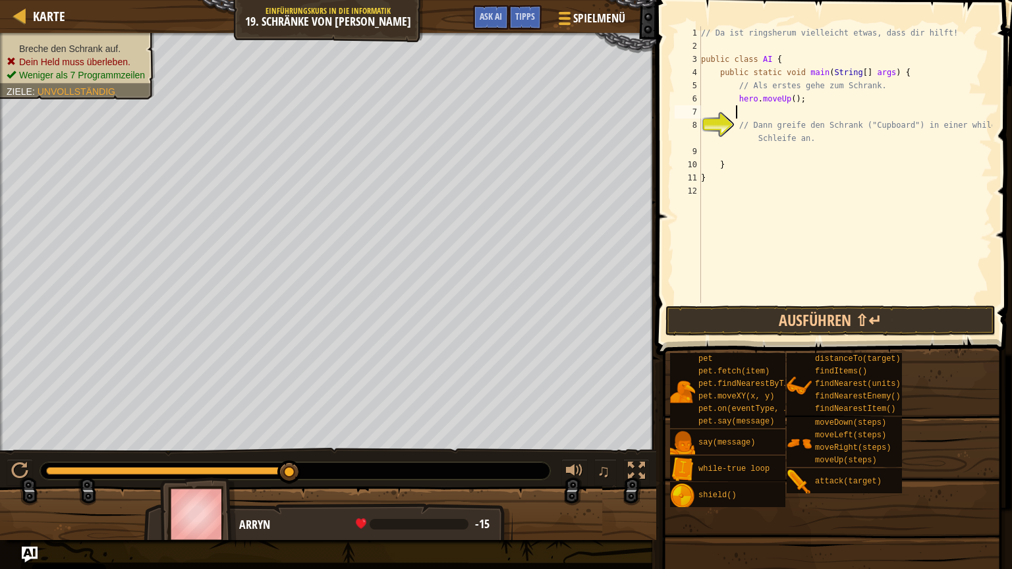
scroll to position [6, 2]
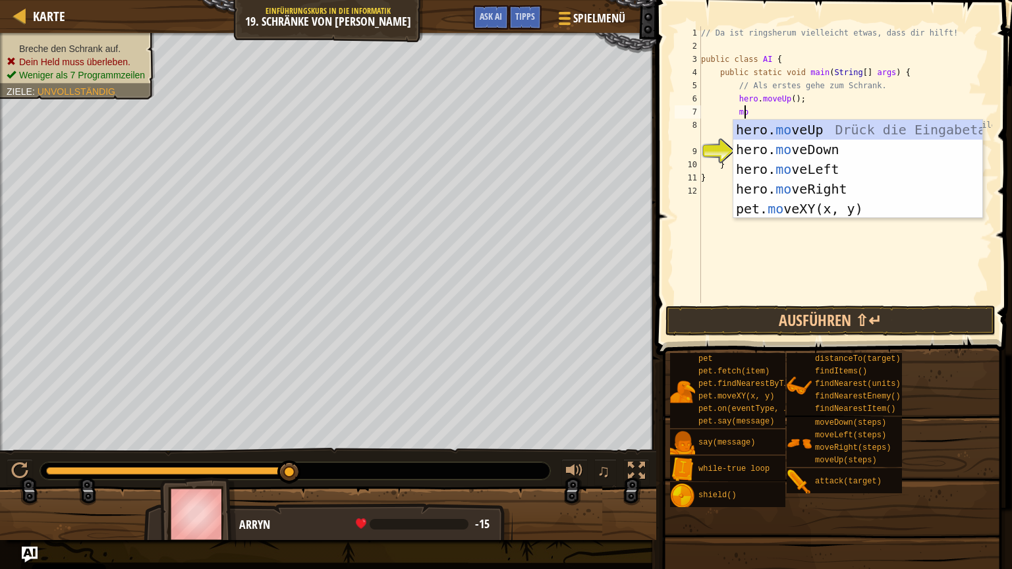
type textarea "move"
click at [838, 187] on div "hero. move Up Drück die Eingabetaste hero. move Down Drück die Eingabetaste her…" at bounding box center [857, 189] width 249 height 138
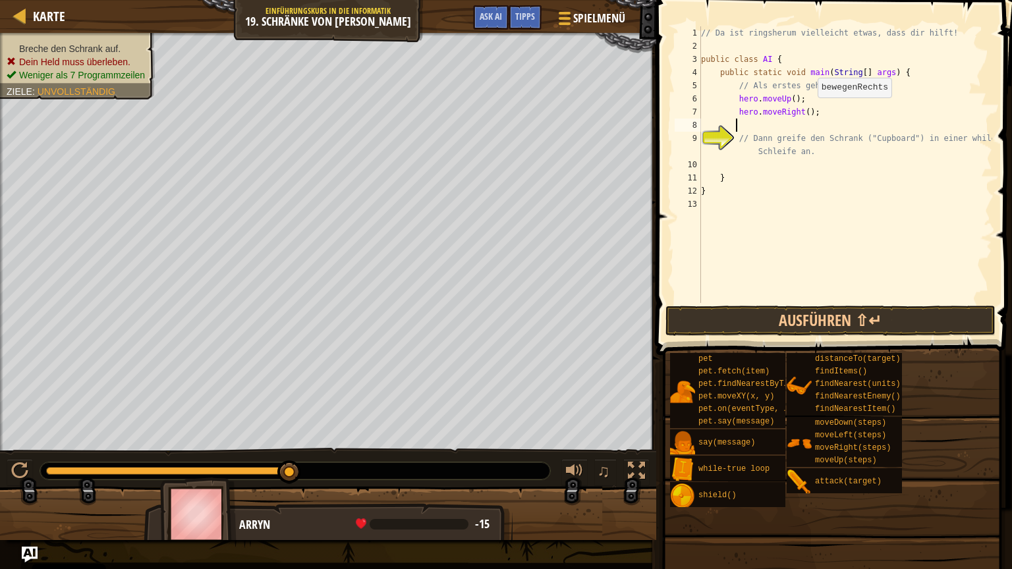
scroll to position [6, 2]
click at [800, 111] on div "// Da ist ringsherum vielleicht etwas, dass dir hilft! public class AI { public…" at bounding box center [845, 177] width 294 height 303
type textarea "hero.moveRight(2);"
drag, startPoint x: 774, startPoint y: 119, endPoint x: 780, endPoint y: 125, distance: 8.4
click at [777, 121] on div "// Da ist ringsherum vielleicht etwas, dass dir hilft! public class AI { public…" at bounding box center [845, 177] width 294 height 303
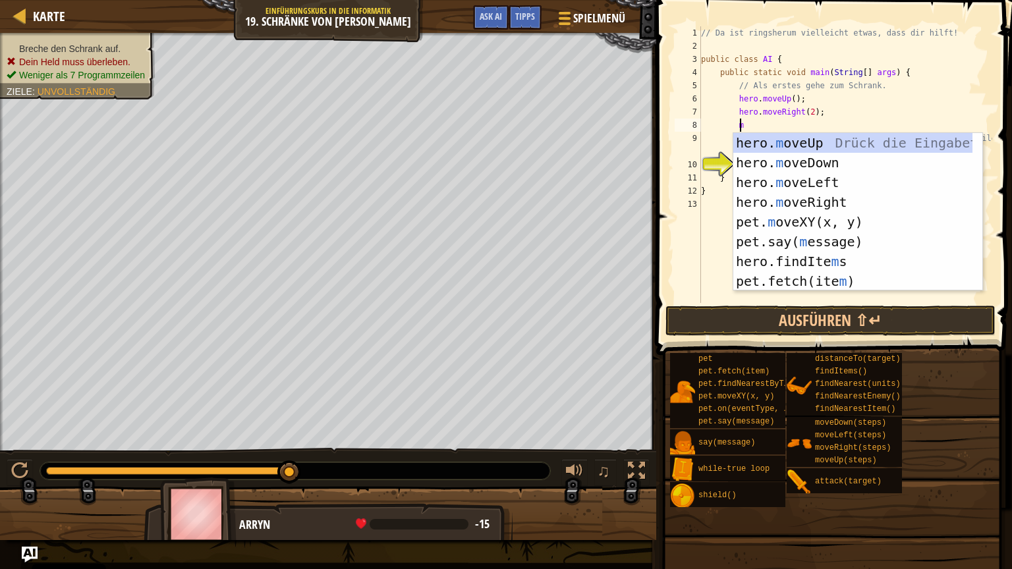
type textarea "mo"
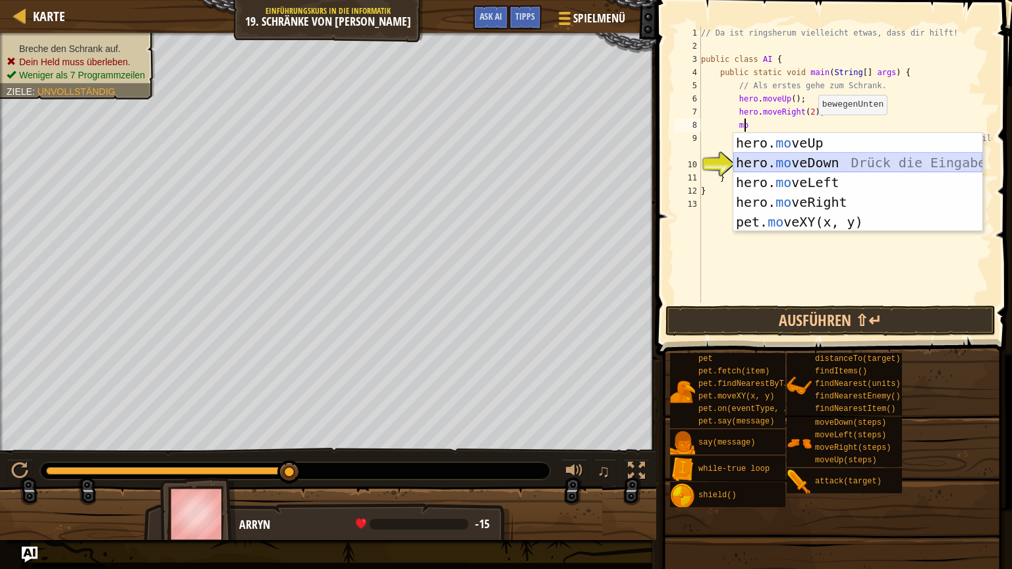
drag, startPoint x: 823, startPoint y: 158, endPoint x: 819, endPoint y: 141, distance: 17.4
click at [820, 155] on div "hero. mo veUp Drück die Eingabetaste hero. mo veDown Drück die Eingabetaste her…" at bounding box center [857, 202] width 249 height 138
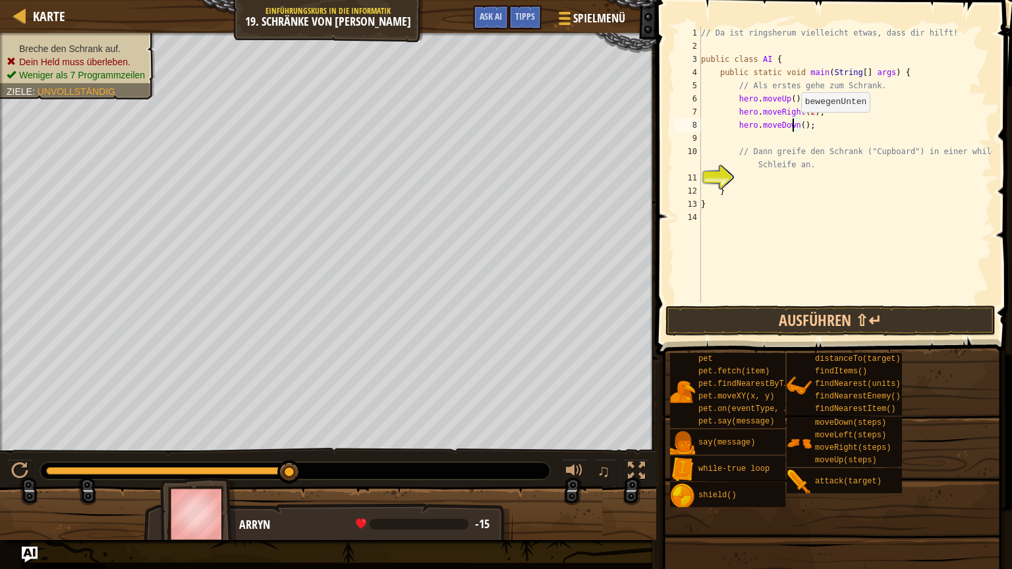
click at [794, 125] on div "// Da ist ringsherum vielleicht etwas, dass dir hilft! public class AI { public…" at bounding box center [845, 177] width 294 height 303
click at [795, 122] on div "// Da ist ringsherum vielleicht etwas, dass dir hilft! public class AI { public…" at bounding box center [845, 177] width 294 height 303
type textarea "hero.moveDown(2);"
click at [750, 143] on div "// Da ist ringsherum vielleicht etwas, dass dir hilft! public class AI { public…" at bounding box center [845, 177] width 294 height 303
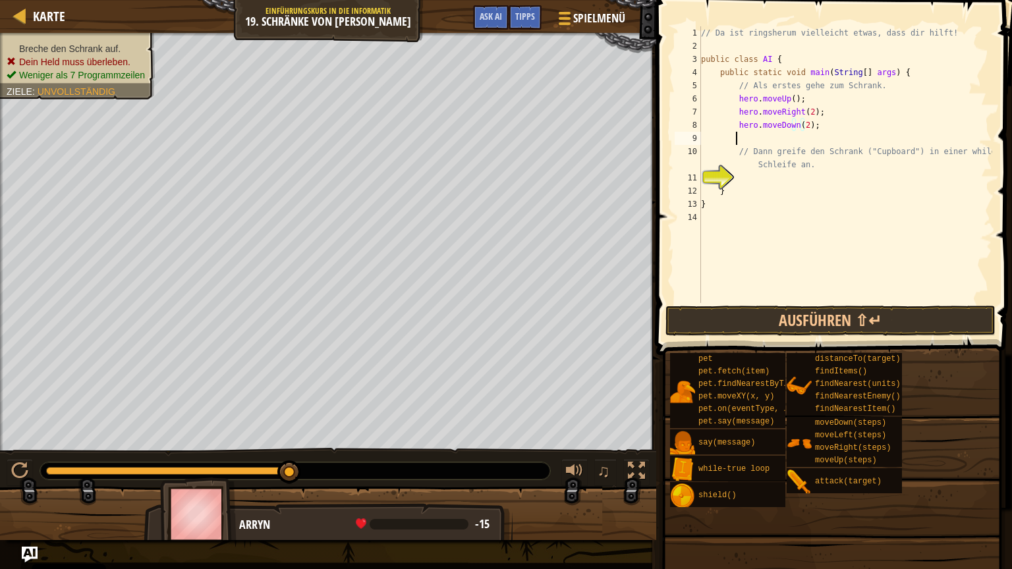
scroll to position [6, 2]
click at [788, 192] on div "// Da ist ringsherum vielleicht etwas, dass dir hilft! public class AI { public…" at bounding box center [845, 177] width 294 height 303
type textarea "}"
click at [777, 181] on div "// Da ist ringsherum vielleicht etwas, dass dir hilft! public class AI { public…" at bounding box center [845, 177] width 294 height 303
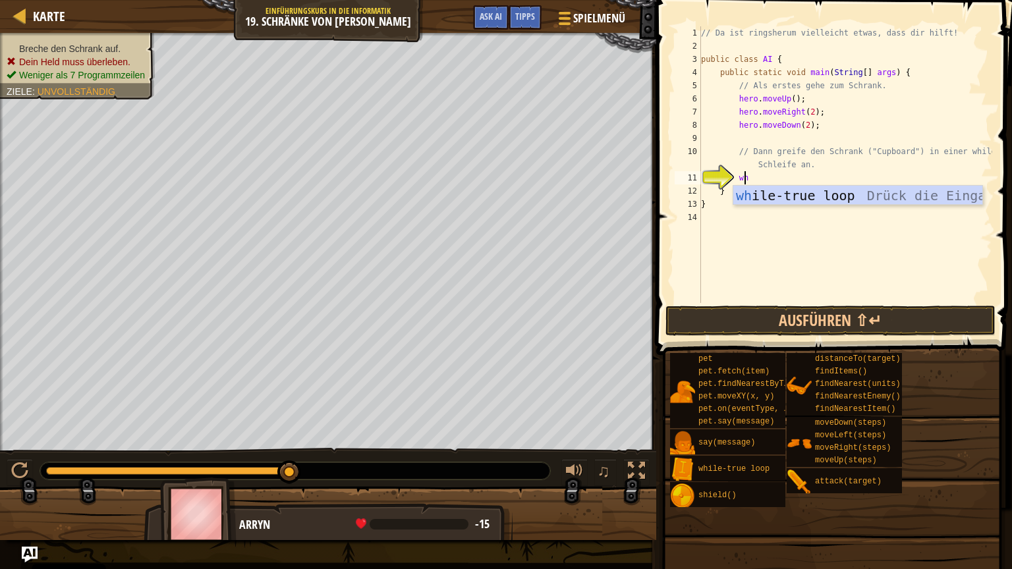
type textarea "whi"
click at [771, 197] on div "whi le-true loop Drück die Eingabetaste" at bounding box center [857, 215] width 249 height 59
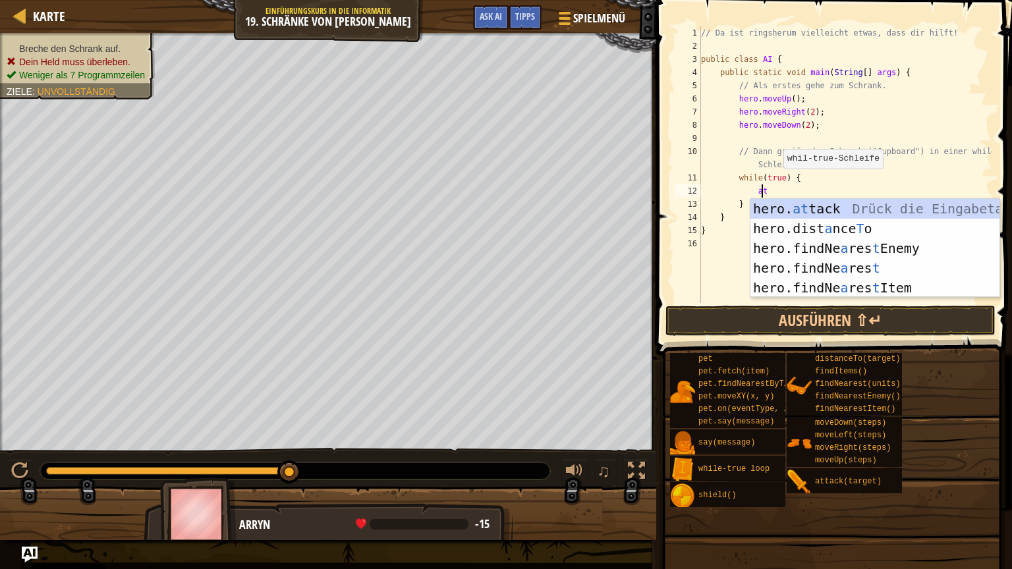
scroll to position [6, 5]
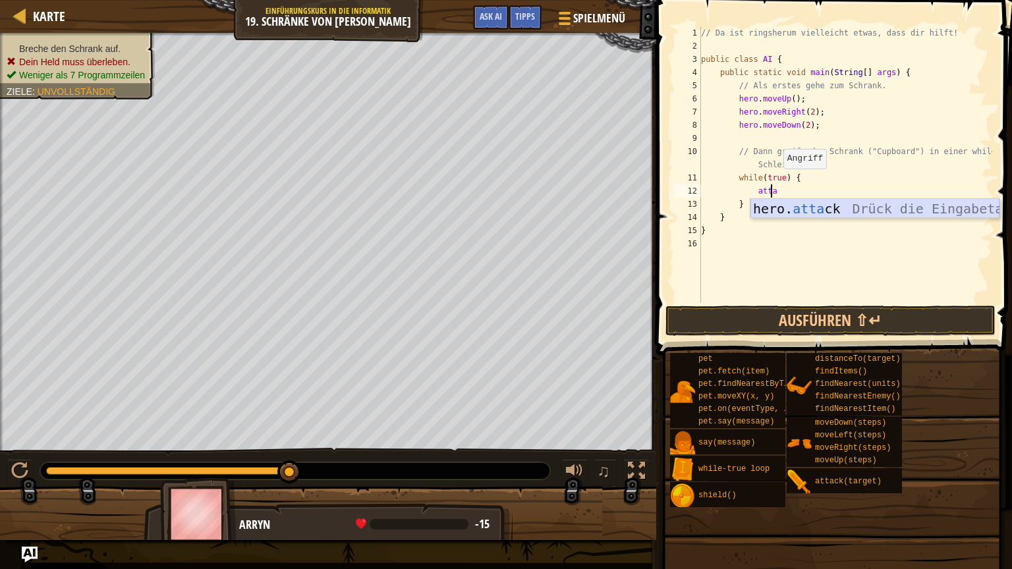
click at [772, 209] on div "hero. atta ck Drück die Eingabetaste" at bounding box center [874, 228] width 249 height 59
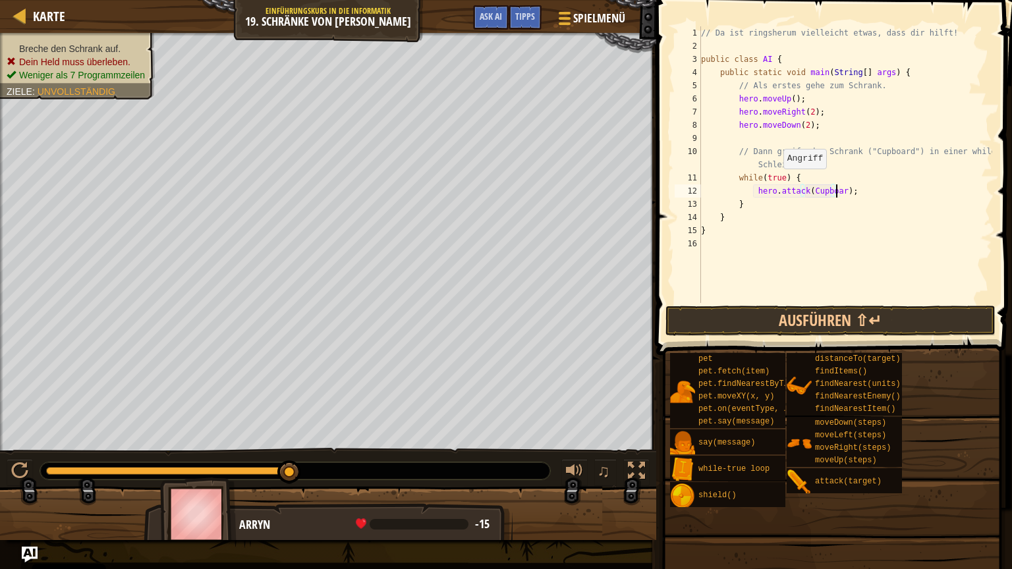
scroll to position [6, 11]
click at [764, 316] on button "Ausführen ⇧↵" at bounding box center [830, 321] width 330 height 30
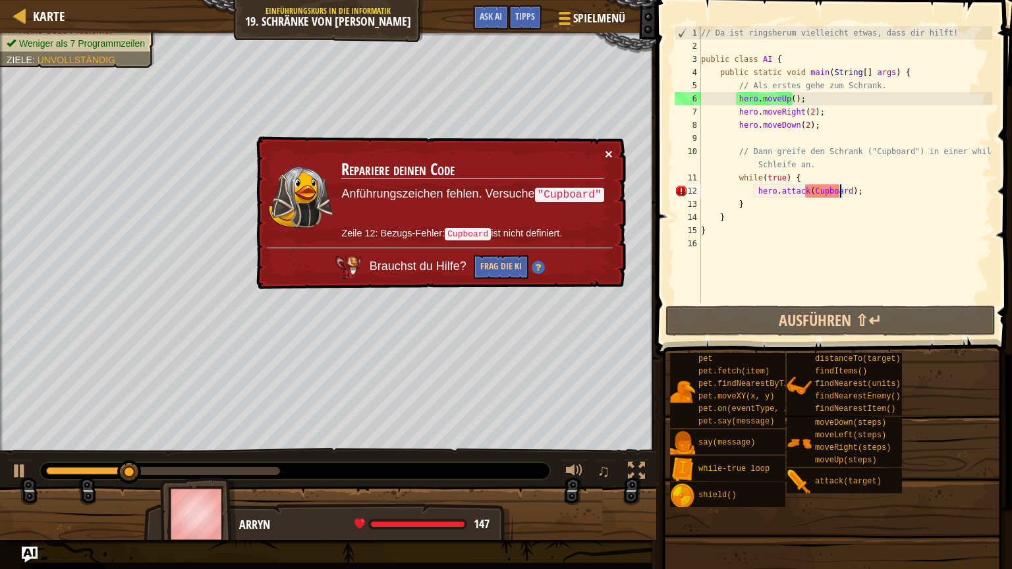
click at [605, 153] on button "×" at bounding box center [609, 154] width 8 height 14
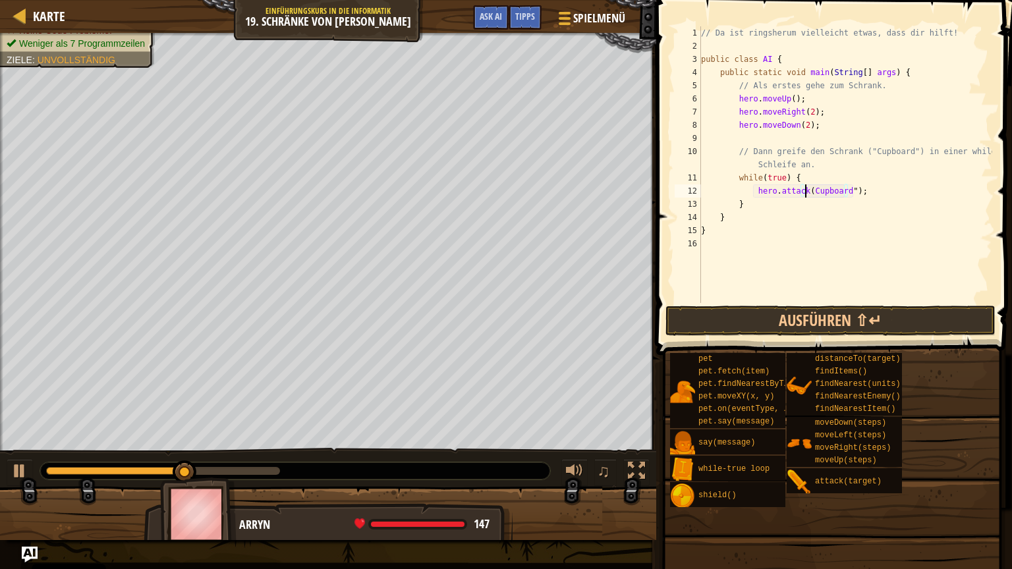
scroll to position [6, 9]
type textarea "hero.attack("Cupboard");"
click at [799, 318] on button "Ausführen ⇧↵" at bounding box center [830, 321] width 330 height 30
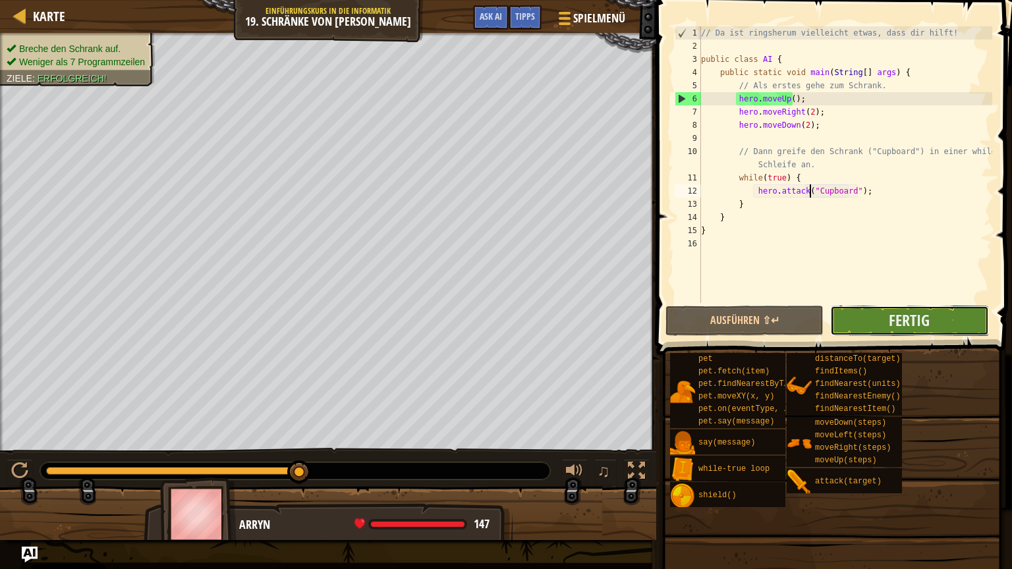
click at [844, 317] on button "Fertig" at bounding box center [909, 321] width 158 height 30
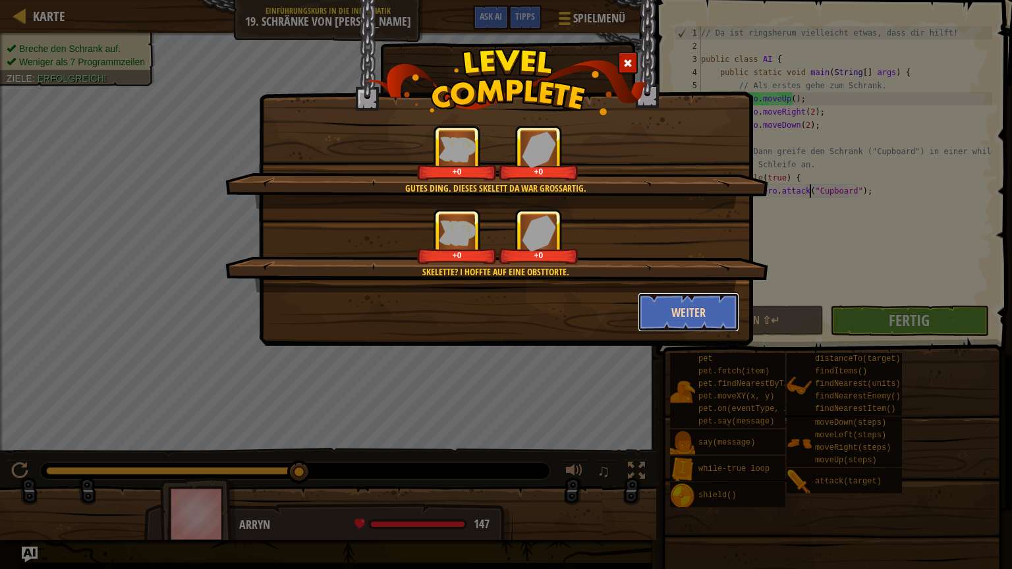
click at [707, 315] on button "Weiter" at bounding box center [689, 312] width 102 height 40
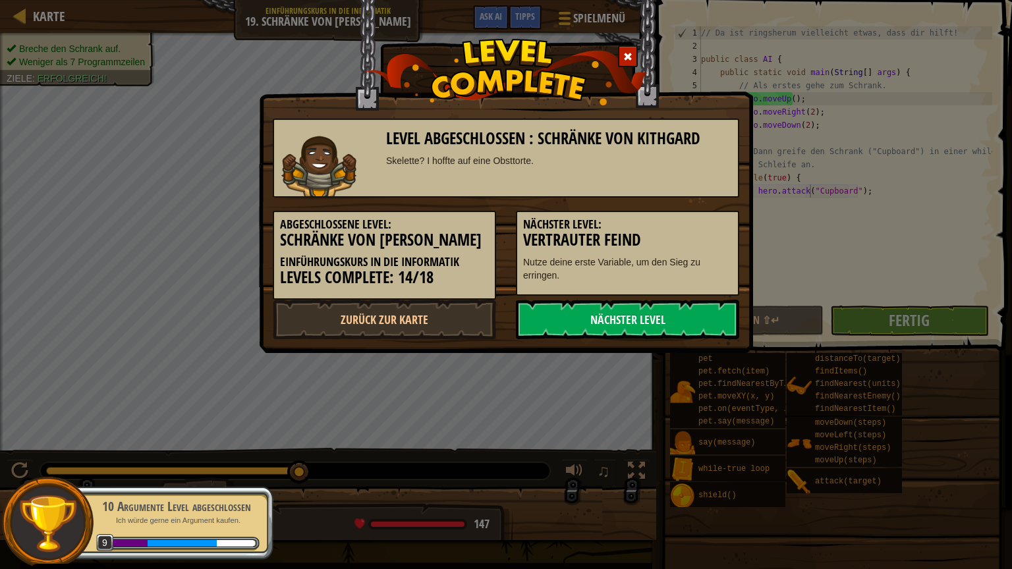
click at [704, 315] on link "Nächster Level" at bounding box center [627, 320] width 223 height 40
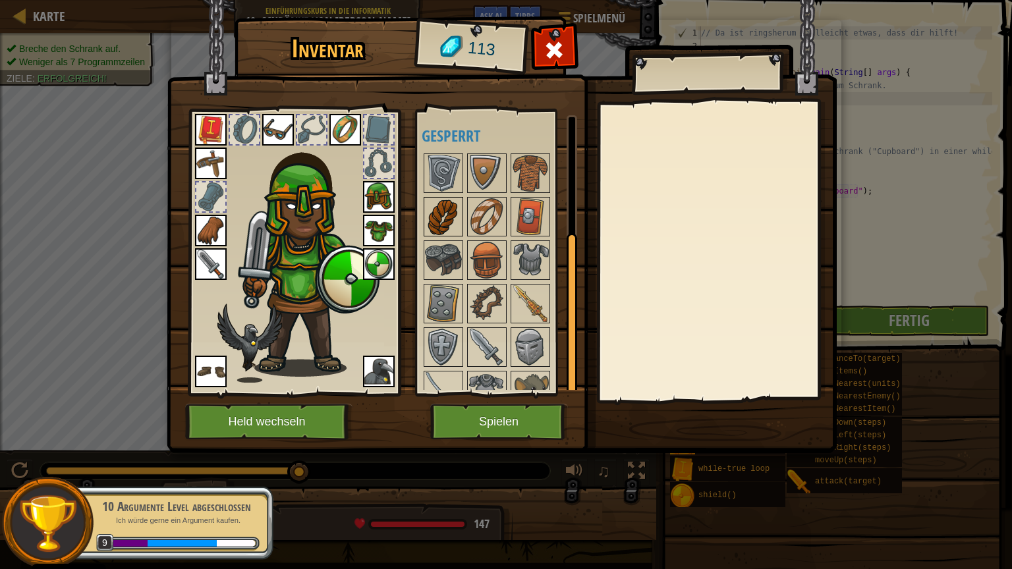
scroll to position [192, 0]
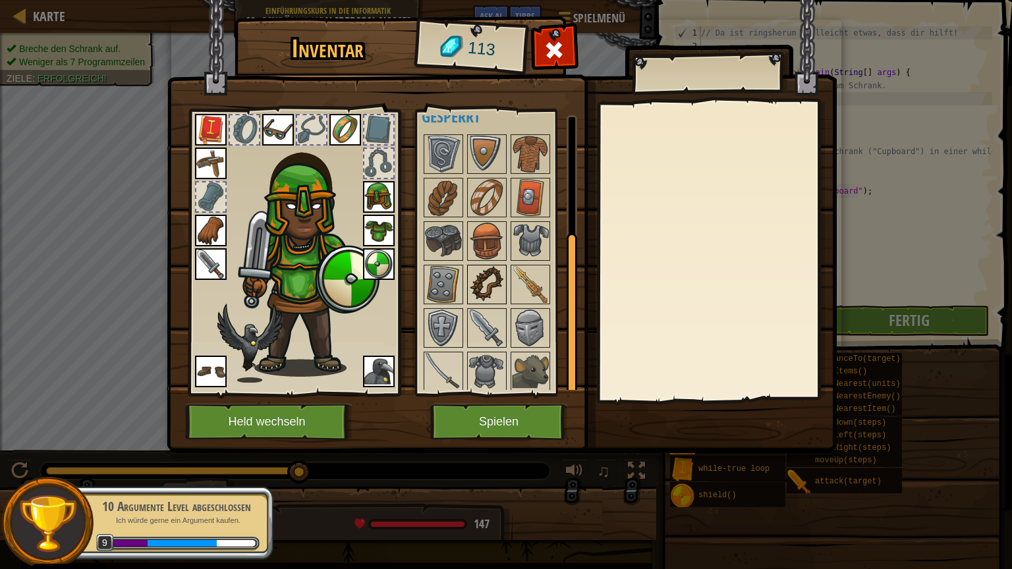
click at [489, 282] on img at bounding box center [486, 284] width 37 height 37
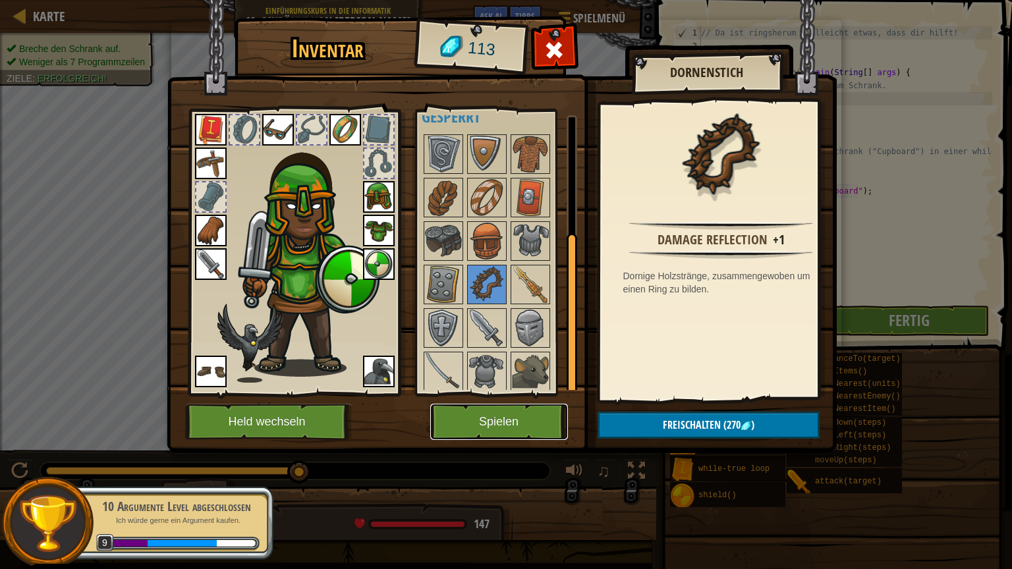
click at [508, 412] on button "Spielen" at bounding box center [499, 422] width 138 height 36
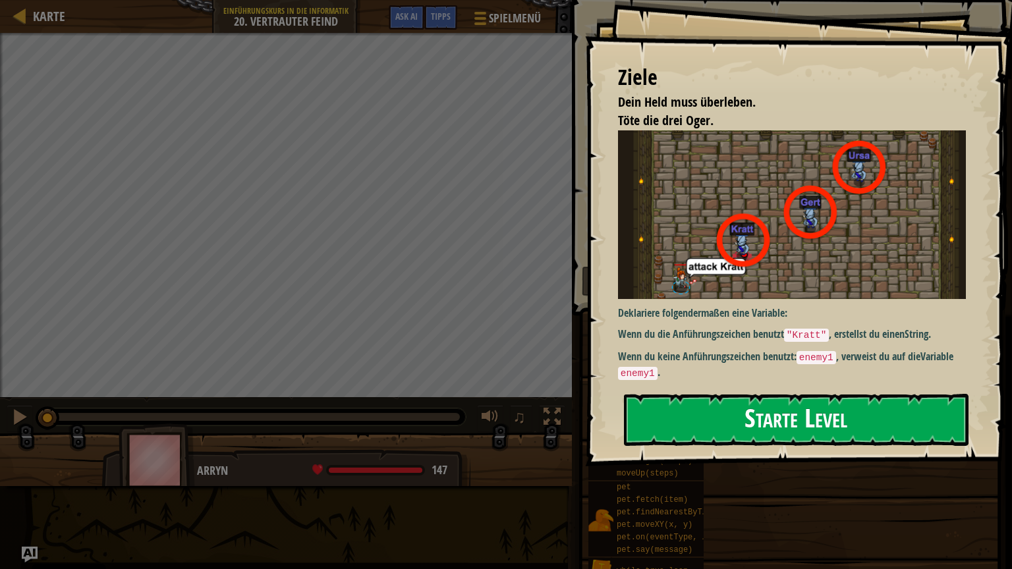
click at [733, 409] on button "Starte Level" at bounding box center [796, 420] width 344 height 52
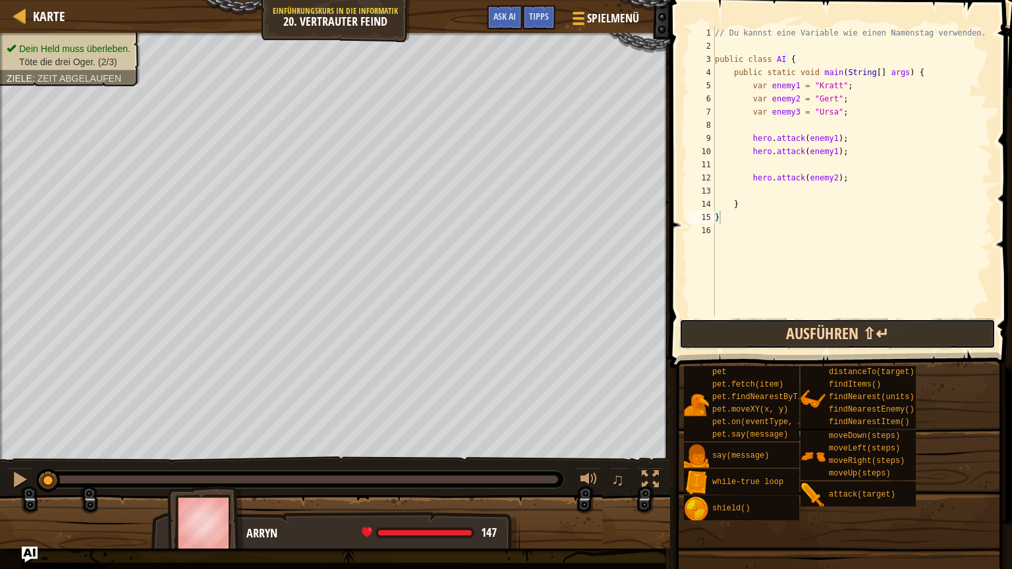
click at [769, 342] on button "Ausführen ⇧↵" at bounding box center [837, 334] width 316 height 30
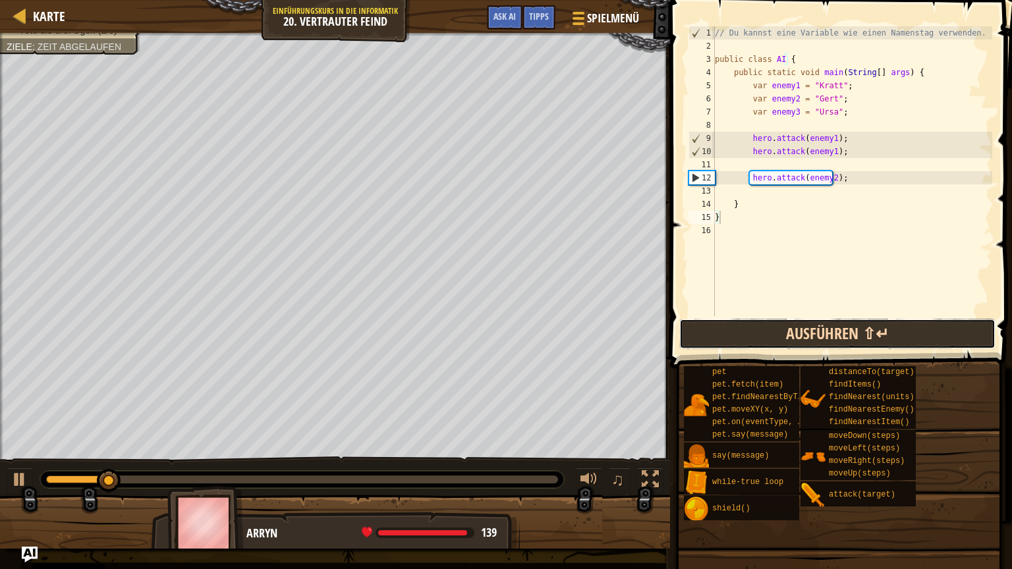
click at [769, 342] on button "Ausführen ⇧↵" at bounding box center [837, 334] width 316 height 30
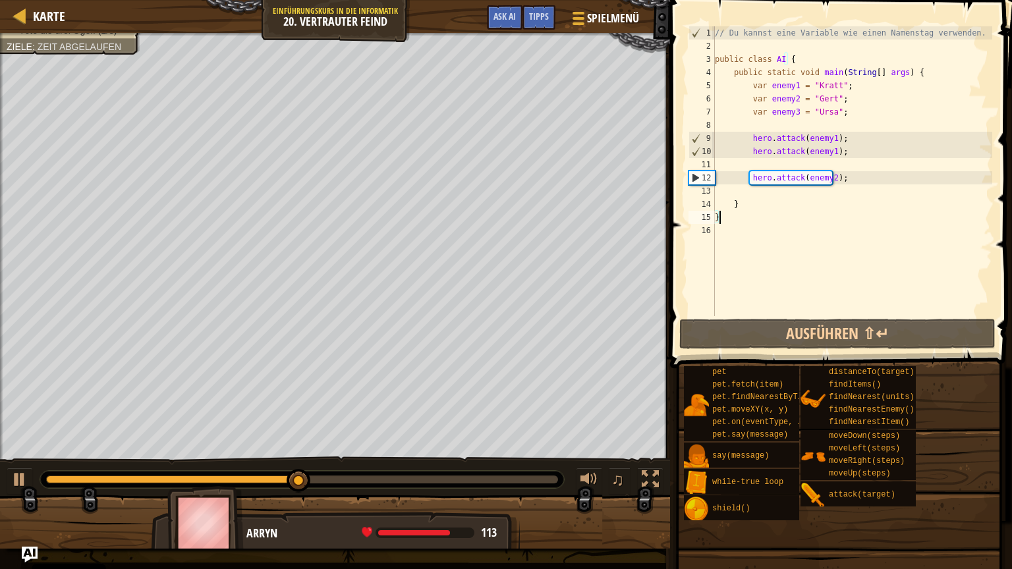
click at [803, 198] on div "// Du kannst eine Variable wie einen Namenstag verwenden. public class AI { pub…" at bounding box center [852, 184] width 280 height 316
type textarea "}"
click at [774, 187] on div "// Du kannst eine Variable wie einen Namenstag verwenden. public class AI { pub…" at bounding box center [852, 184] width 280 height 316
click at [848, 186] on div "// Du kannst eine Variable wie einen Namenstag verwenden. public class AI { pub…" at bounding box center [852, 184] width 280 height 316
click at [842, 180] on div "// Du kannst eine Variable wie einen Namenstag verwenden. public class AI { pub…" at bounding box center [852, 184] width 280 height 316
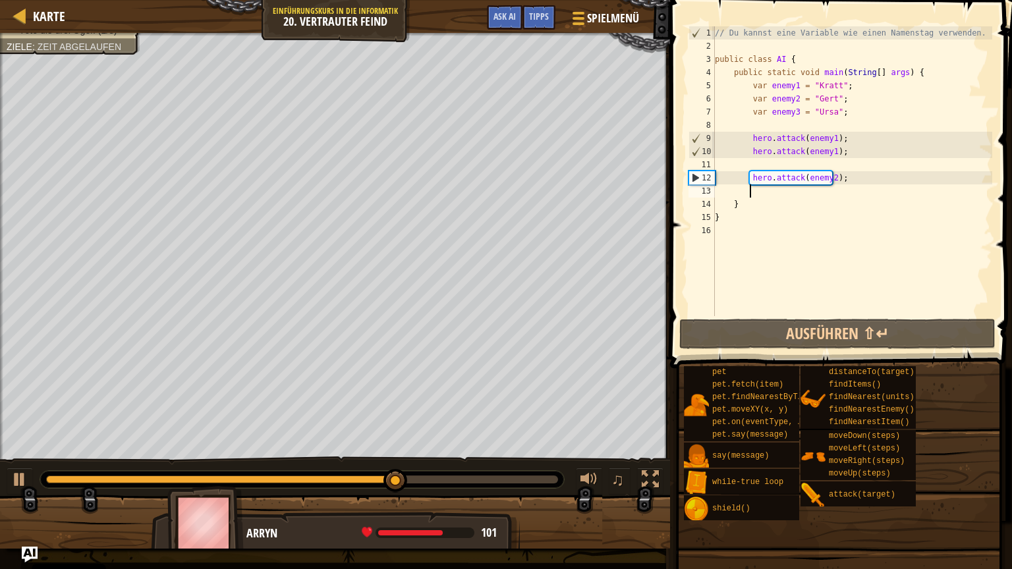
type textarea "hero.attack(enemy2);"
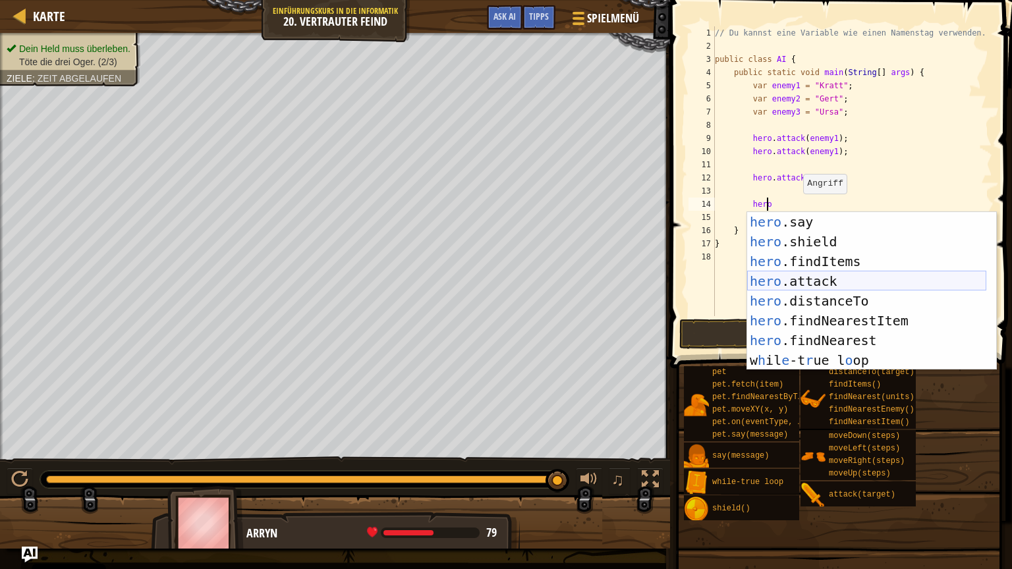
scroll to position [99, 0]
click at [840, 282] on div "hero .say Drück die Eingabetaste hero .shield Drück die Eingabetaste hero .find…" at bounding box center [866, 311] width 239 height 198
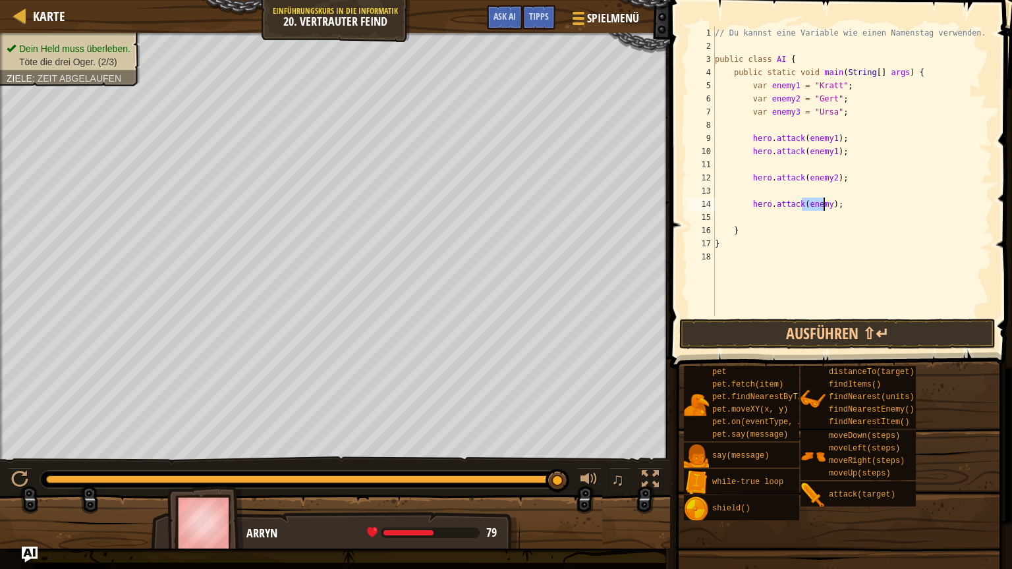
click at [822, 205] on div "// Du kannst eine Variable wie einen Namenstag verwenden. public class AI { pub…" at bounding box center [852, 171] width 280 height 290
type textarea "hero.attack(enemy3);"
click at [861, 329] on button "Ausführen ⇧↵" at bounding box center [837, 334] width 316 height 30
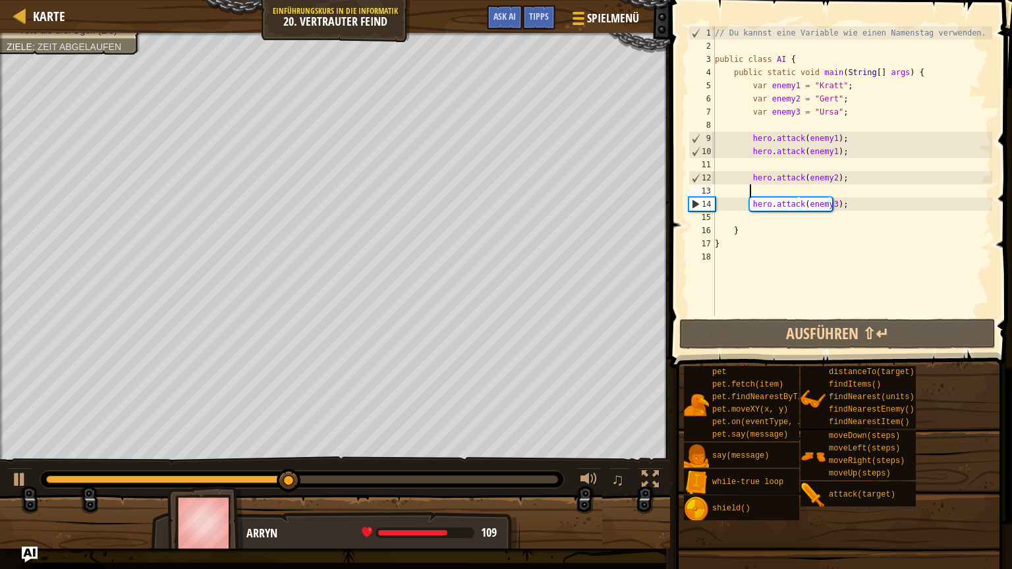
click at [808, 185] on div "// Du kannst eine Variable wie einen Namenstag verwenden. public class AI { pub…" at bounding box center [852, 184] width 280 height 316
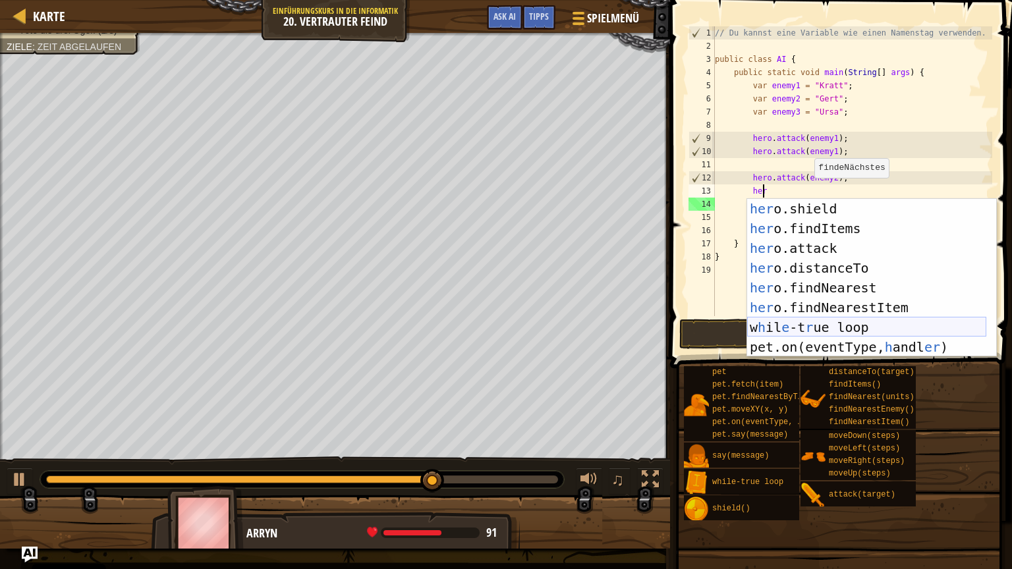
scroll to position [119, 0]
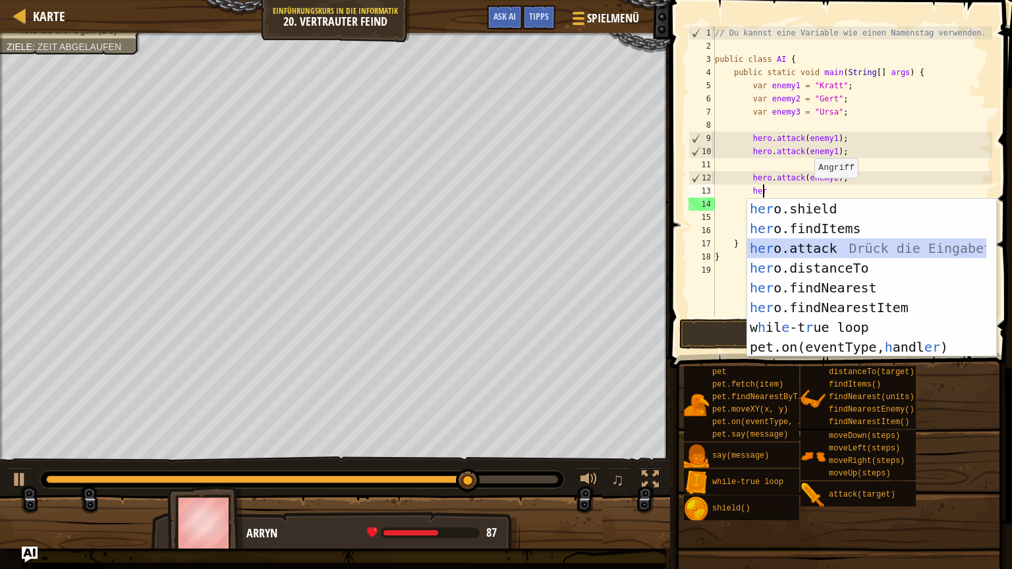
click at [821, 247] on div "her o.shield Drück die Eingabetaste her o.findItems Drück die Eingabetaste her …" at bounding box center [866, 298] width 239 height 198
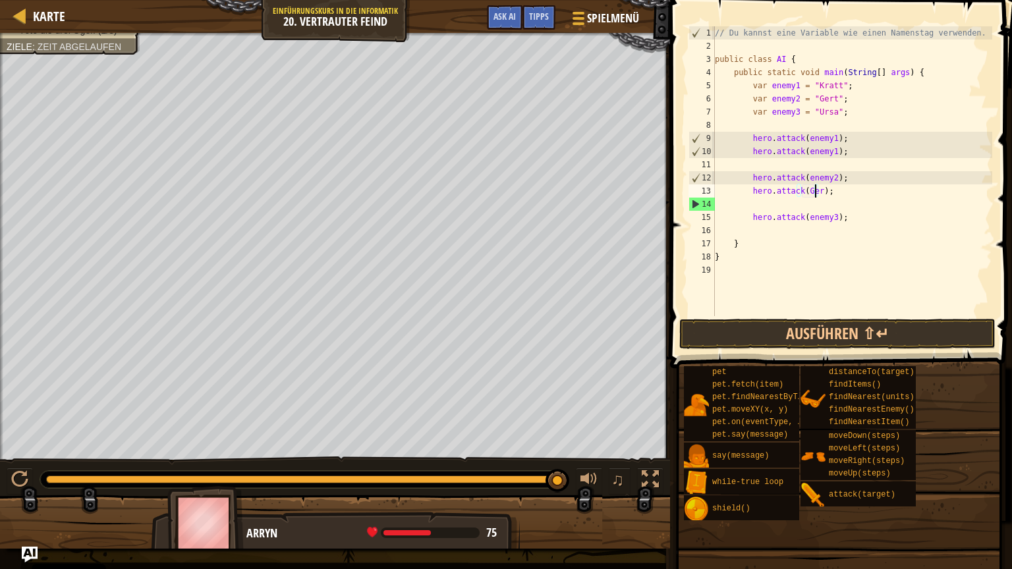
type textarea "hero.attack([PERSON_NAME]);"
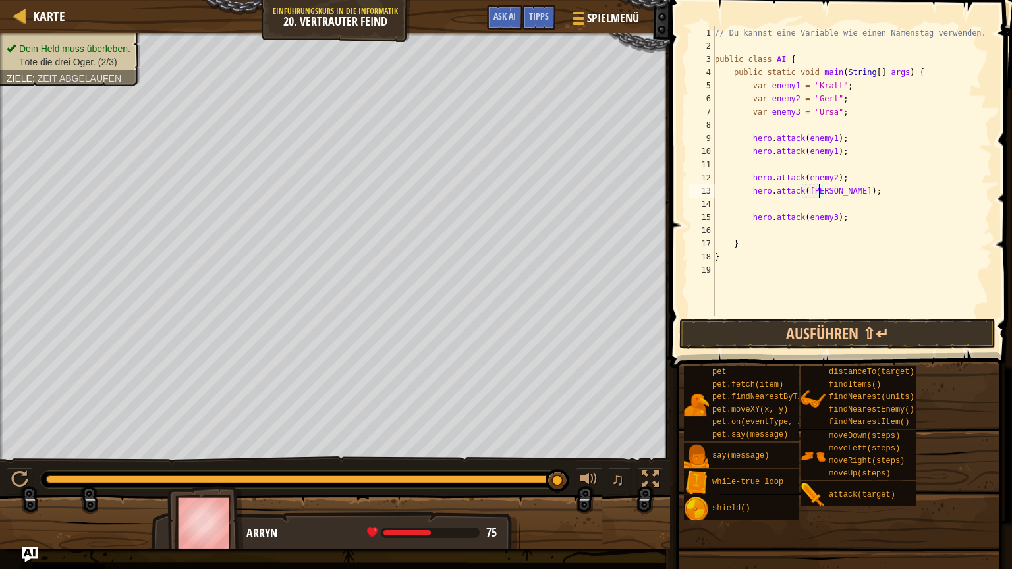
click at [827, 204] on div "// Du kannst eine Variable wie einen Namenstag verwenden. public class AI { pub…" at bounding box center [852, 184] width 280 height 316
drag, startPoint x: 817, startPoint y: 188, endPoint x: 803, endPoint y: 189, distance: 13.8
click at [803, 189] on div "// Du kannst eine Variable wie einen Namenstag verwenden. public class AI { pub…" at bounding box center [852, 184] width 280 height 316
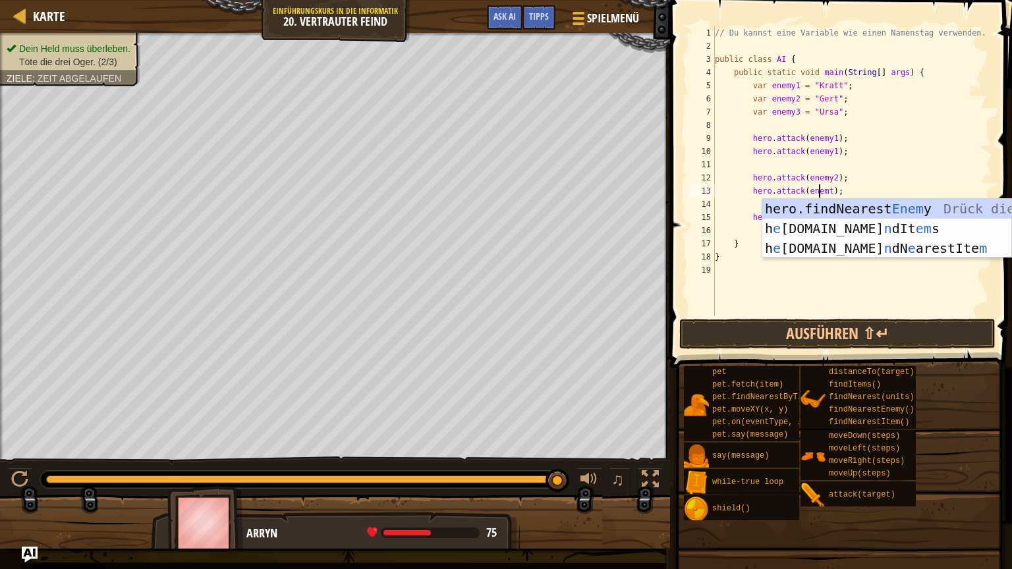
scroll to position [6, 9]
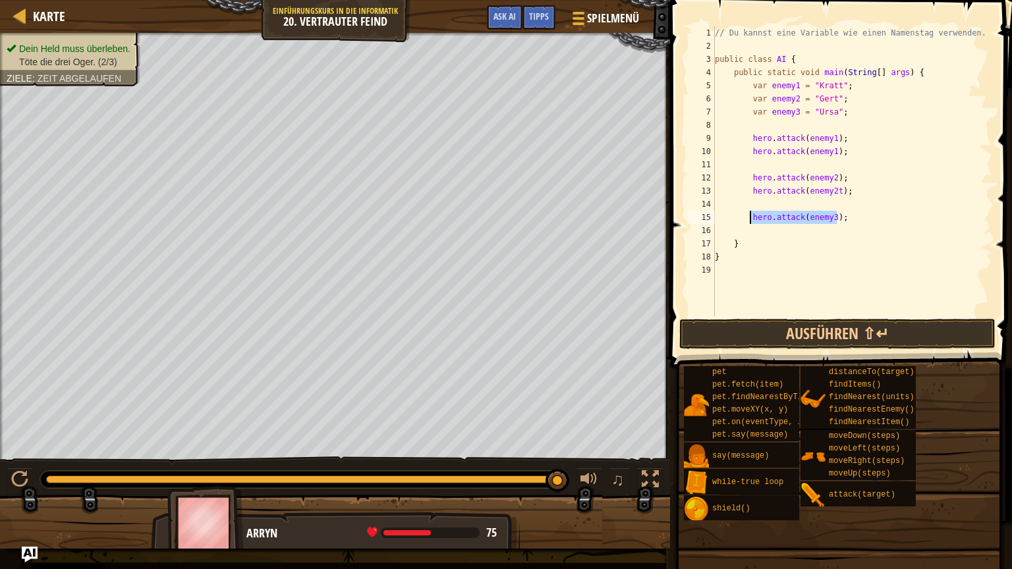
drag, startPoint x: 842, startPoint y: 216, endPoint x: 751, endPoint y: 217, distance: 90.9
click at [751, 217] on div "// Du kannst eine Variable wie einen Namenstag verwenden. public class AI { pub…" at bounding box center [852, 184] width 280 height 316
type textarea "hero.attack(enemy3);"
click at [773, 229] on div "// Du kannst eine Variable wie einen Namenstag verwenden. public class AI { pub…" at bounding box center [852, 184] width 280 height 316
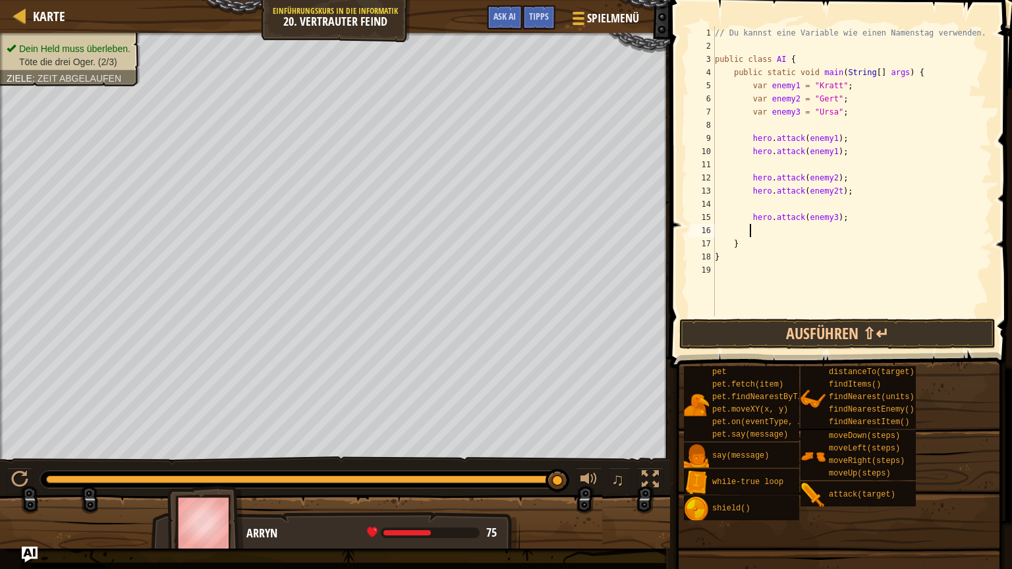
paste textarea "hero.attack(enemy3);"
click at [831, 339] on button "Ausführen ⇧↵" at bounding box center [837, 334] width 316 height 30
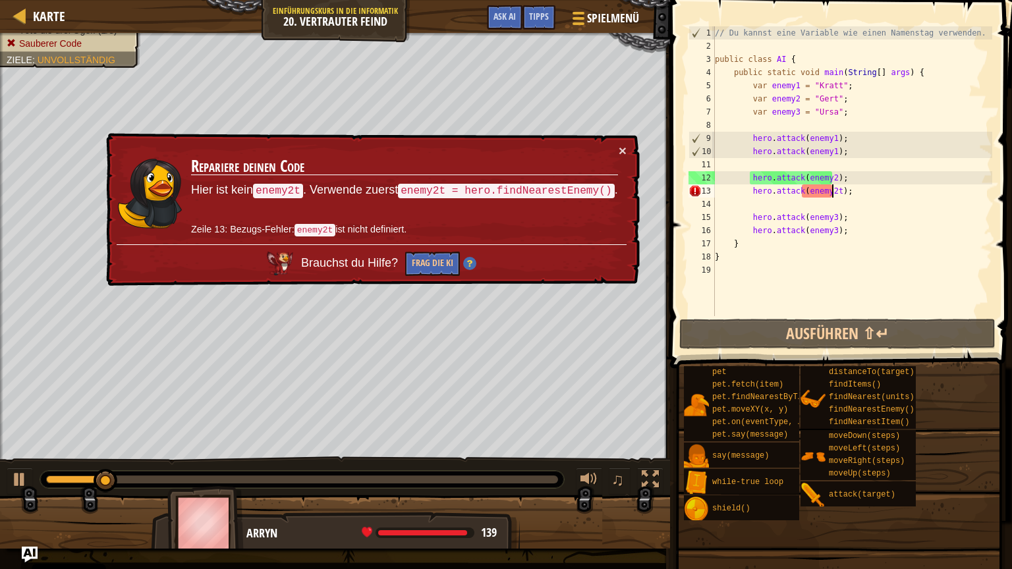
click at [832, 192] on div "// Du kannst eine Variable wie einen Namenstag verwenden. public class AI { pub…" at bounding box center [852, 184] width 280 height 316
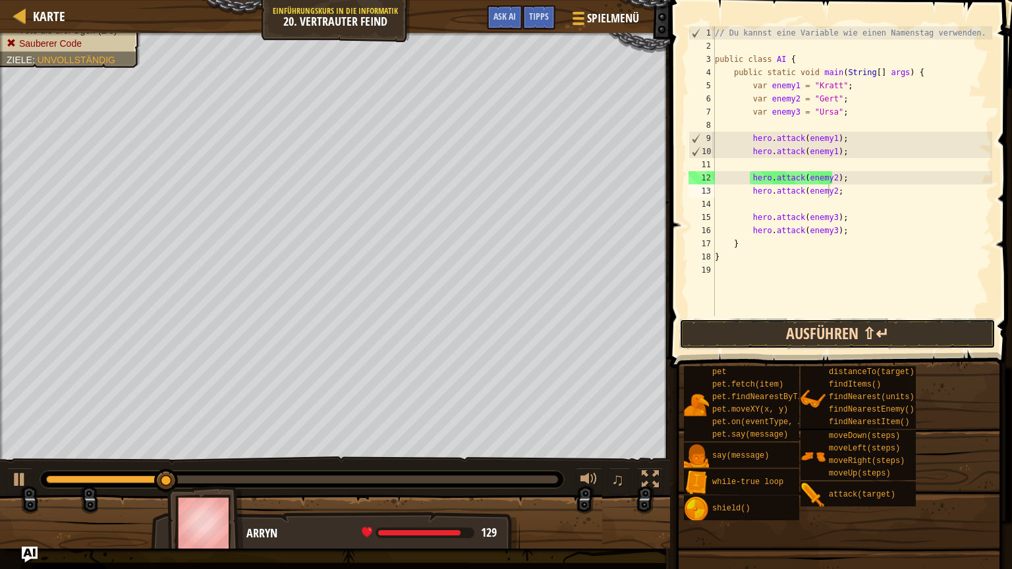
click at [850, 334] on button "Ausführen ⇧↵" at bounding box center [837, 334] width 316 height 30
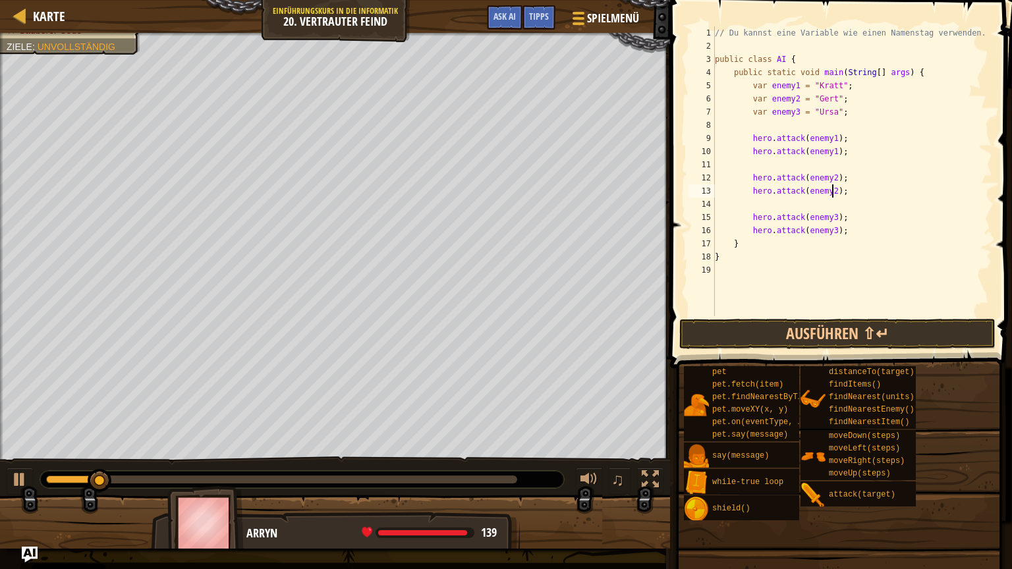
scroll to position [6, 9]
type textarea "hero.attack(enemy2);"
click at [848, 326] on button "Ausführen ⇧↵" at bounding box center [837, 334] width 316 height 30
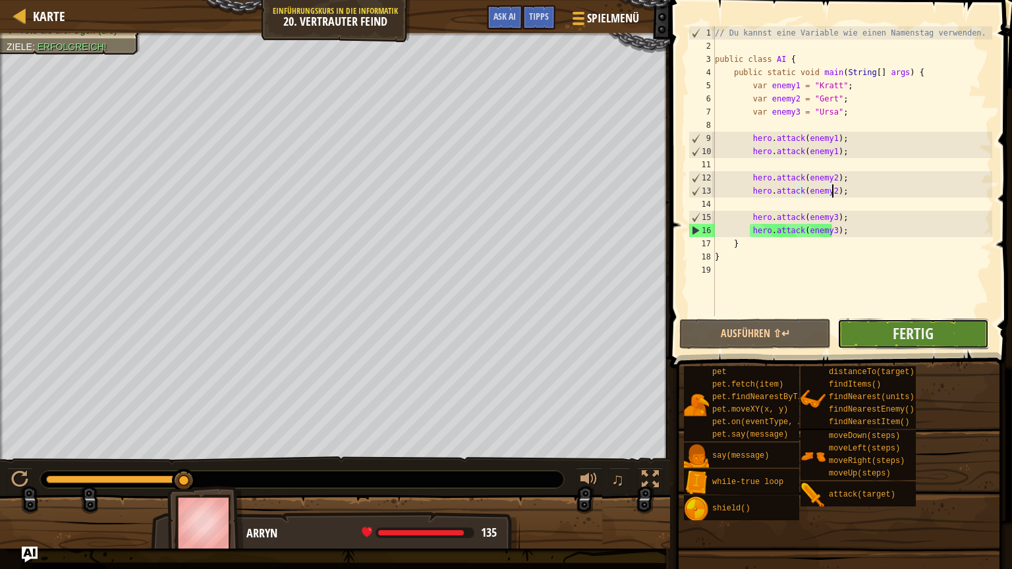
click at [938, 333] on button "Fertig" at bounding box center [912, 334] width 151 height 30
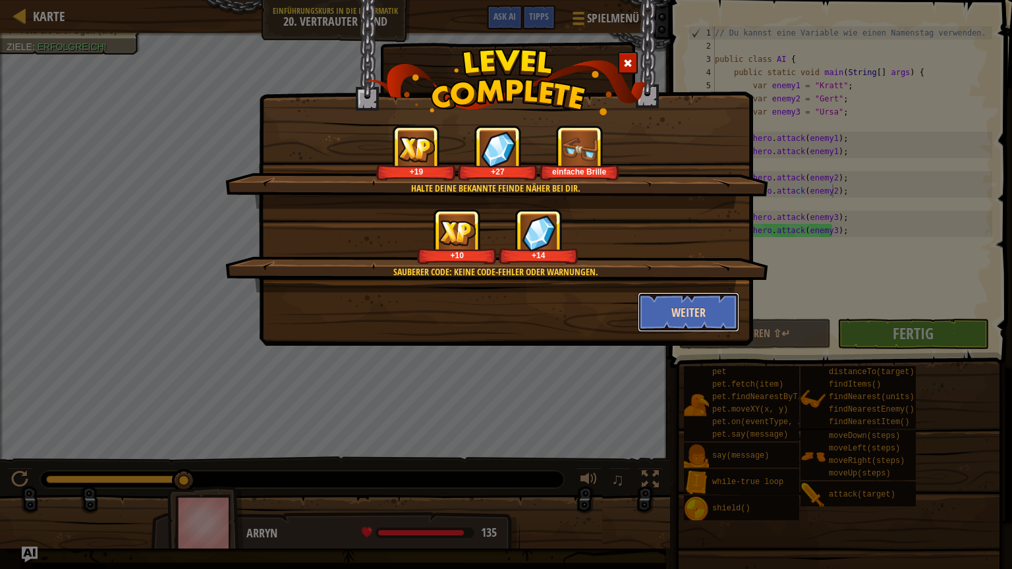
click at [663, 306] on button "Weiter" at bounding box center [689, 312] width 102 height 40
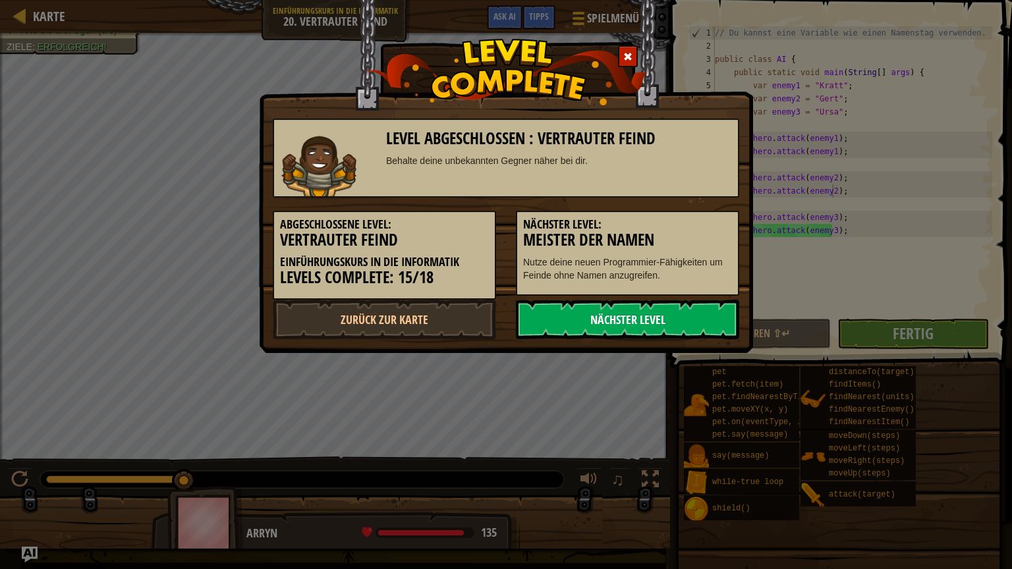
click at [651, 321] on link "Nächster Level" at bounding box center [627, 320] width 223 height 40
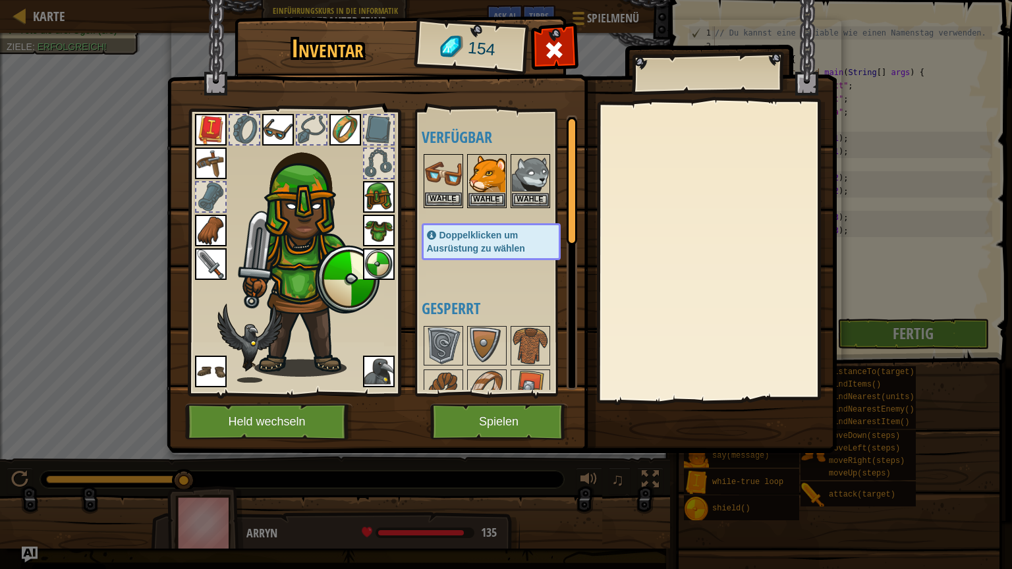
click at [450, 180] on img at bounding box center [443, 173] width 37 height 37
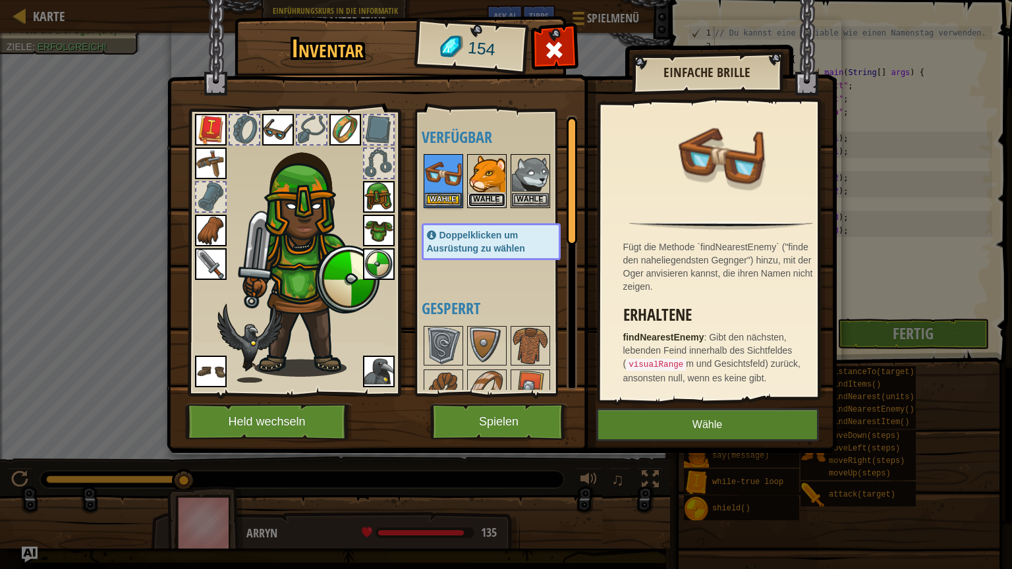
click at [491, 203] on button "Wähle" at bounding box center [486, 200] width 37 height 14
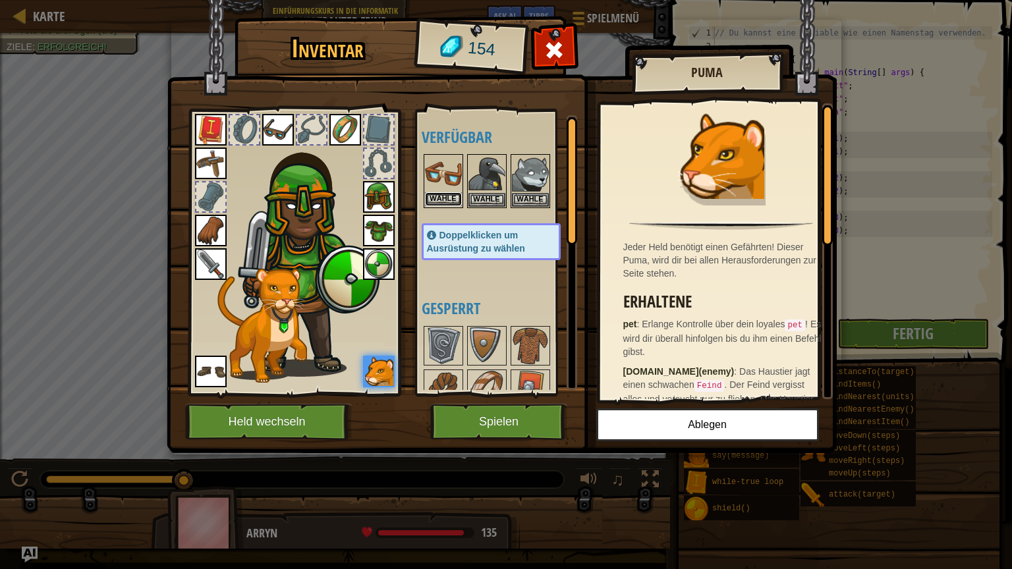
click at [444, 200] on button "Wähle" at bounding box center [443, 199] width 37 height 14
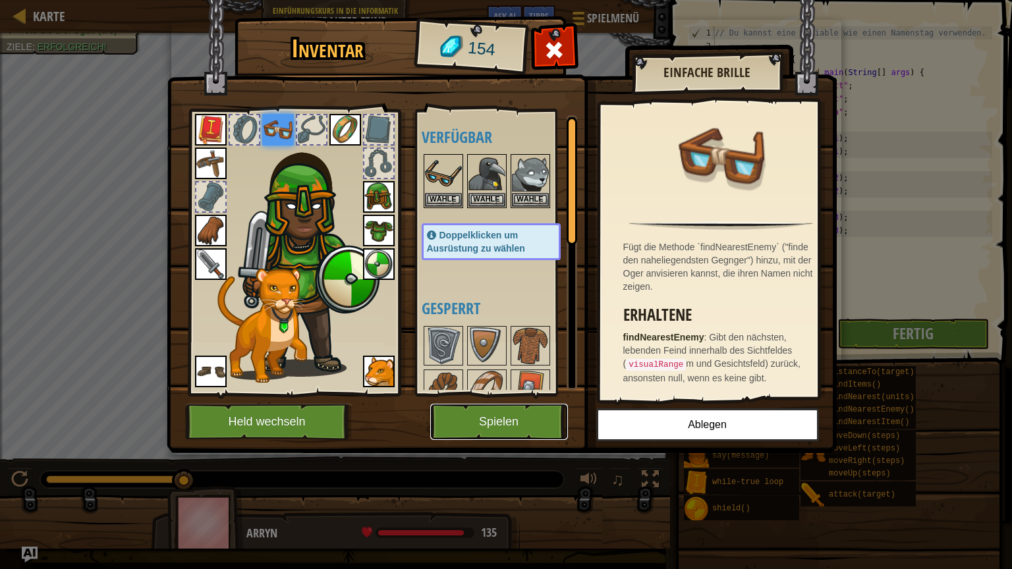
click at [498, 421] on button "Spielen" at bounding box center [499, 422] width 138 height 36
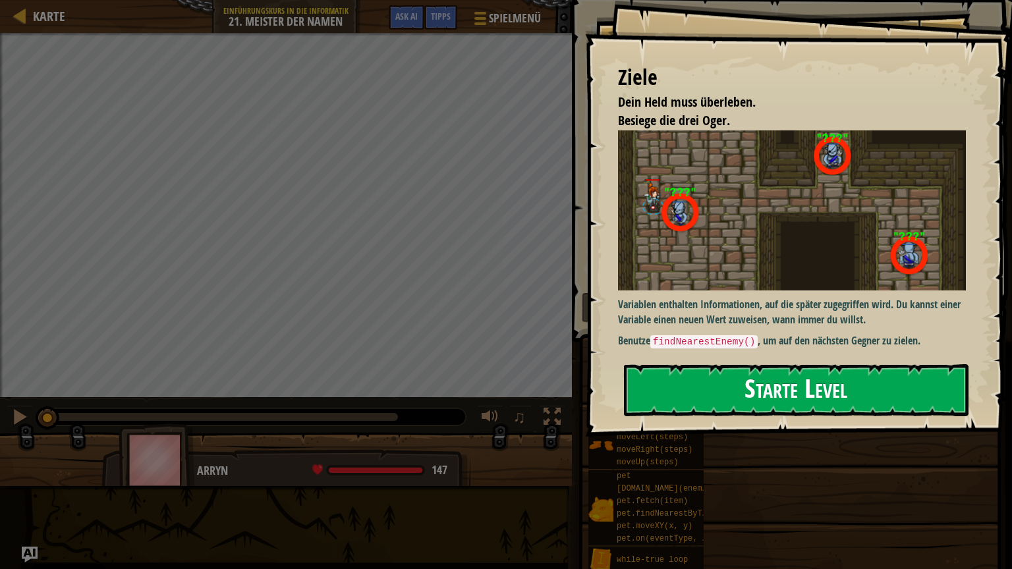
click at [814, 387] on button "Starte Level" at bounding box center [796, 390] width 344 height 52
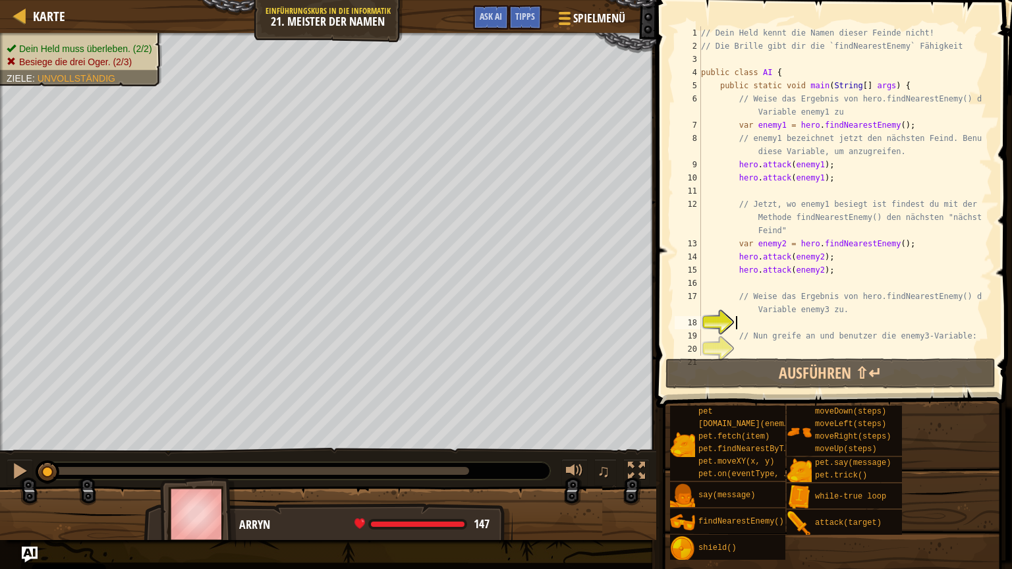
scroll to position [40, 0]
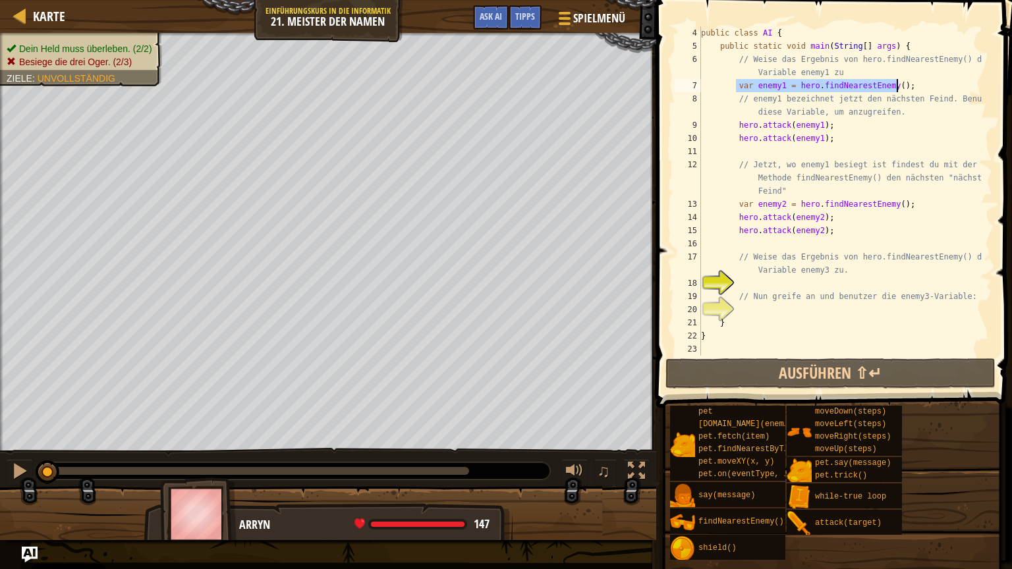
drag, startPoint x: 734, startPoint y: 84, endPoint x: 896, endPoint y: 86, distance: 161.4
click at [896, 86] on div "public class AI { public static void main ( String [ ] args ) { // Weise das Er…" at bounding box center [840, 204] width 284 height 356
type textarea "var enemy1 = hero.findNearestEnemy();"
click at [793, 286] on div "public class AI { public static void main ( String [ ] args ) { // Weise das Er…" at bounding box center [840, 204] width 284 height 356
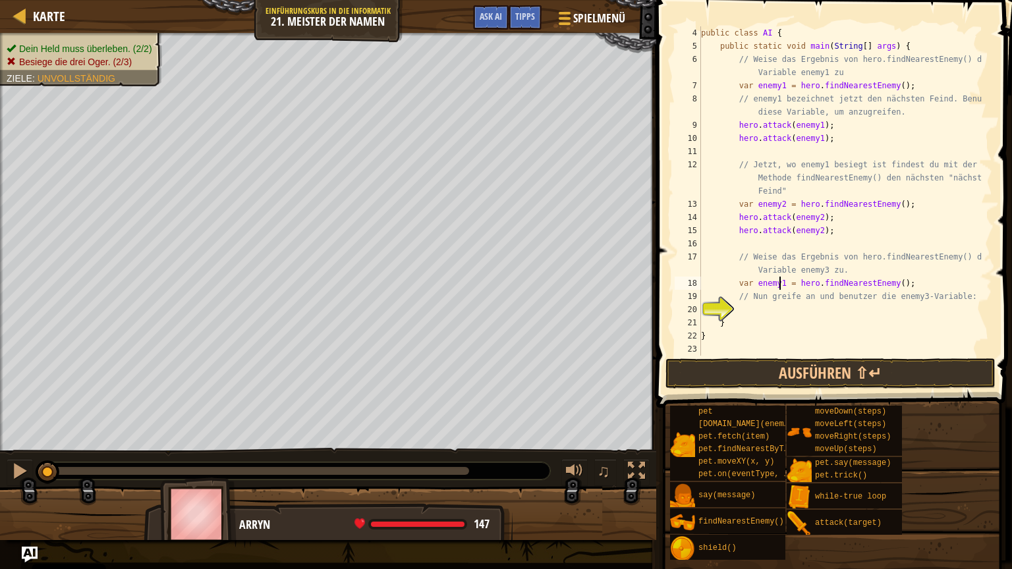
click at [780, 283] on div "public class AI { public static void main ( String [ ] args ) { // Weise das Er…" at bounding box center [840, 204] width 284 height 356
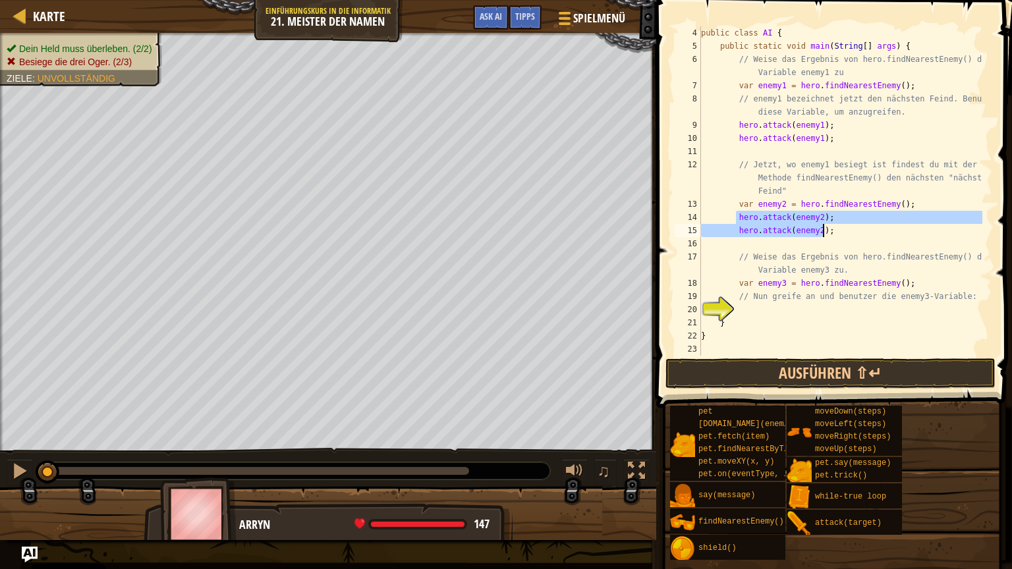
drag, startPoint x: 734, startPoint y: 219, endPoint x: 841, endPoint y: 234, distance: 108.4
click at [841, 234] on div "public class AI { public static void main ( String [ ] args ) { // Weise das Er…" at bounding box center [840, 204] width 284 height 356
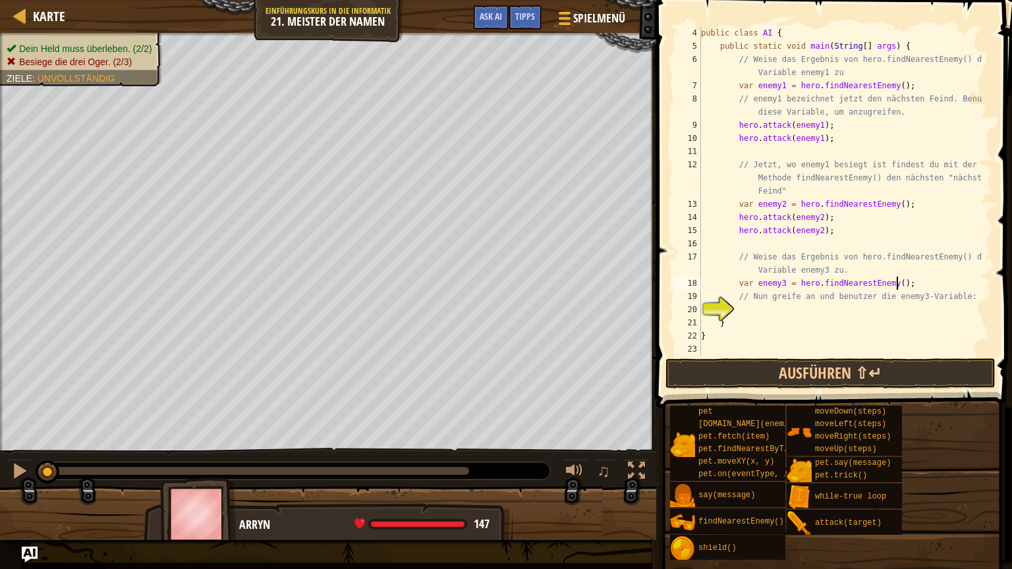
click at [917, 279] on div "public class AI { public static void main ( String [ ] args ) { // Weise das Er…" at bounding box center [840, 204] width 284 height 356
type textarea "var enemy3 = hero.findNearestEnemy();"
click at [878, 312] on div "public class AI { public static void main ( String [ ] args ) { // Weise das Er…" at bounding box center [840, 204] width 284 height 356
click at [814, 306] on div "public class AI { public static void main ( String [ ] args ) { // Weise das Er…" at bounding box center [840, 204] width 284 height 356
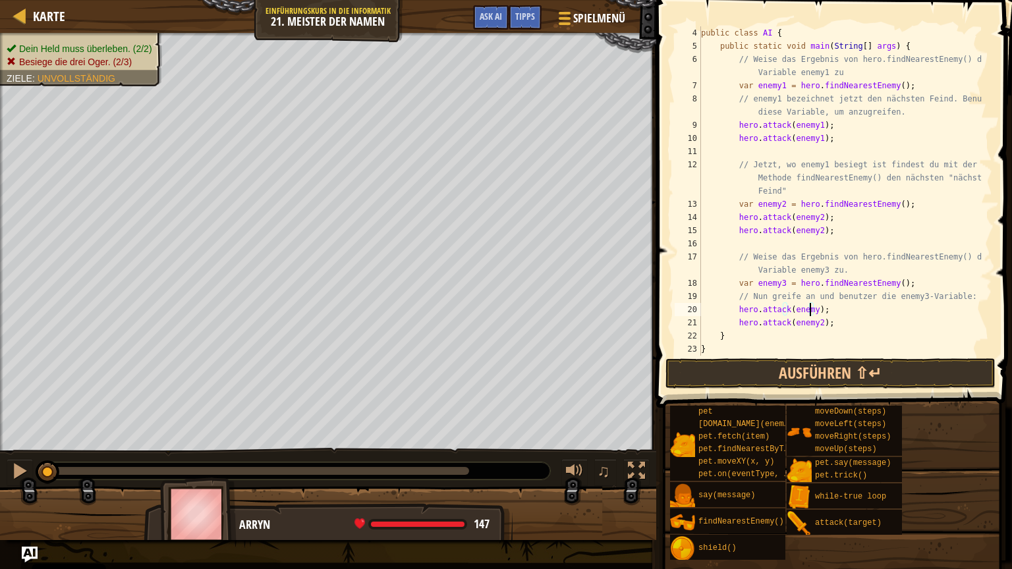
scroll to position [6, 9]
type textarea "hero.attack(enemy3);"
click at [861, 379] on button "Ausführen ⇧↵" at bounding box center [830, 373] width 330 height 30
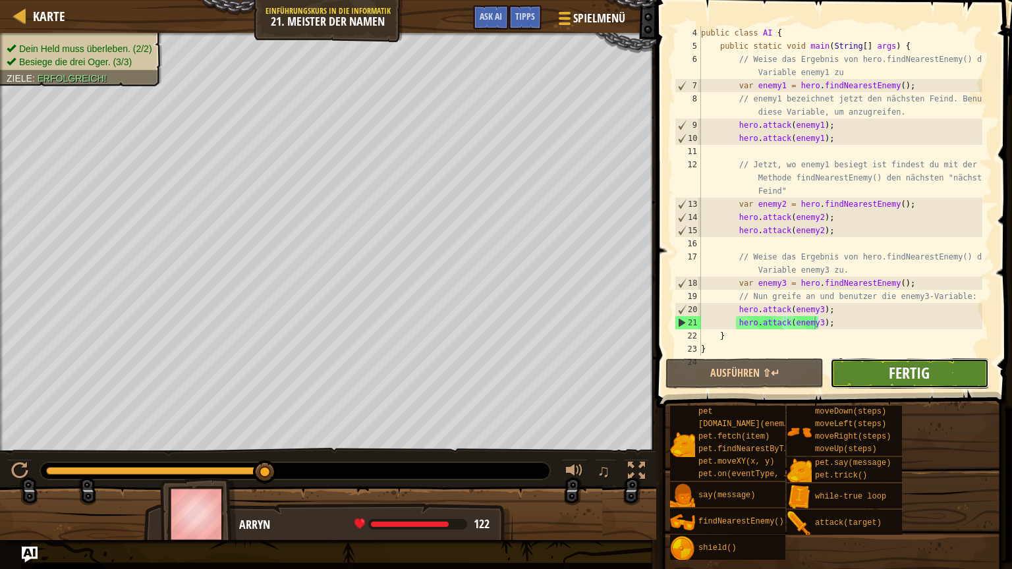
click at [894, 373] on span "Fertig" at bounding box center [908, 372] width 41 height 21
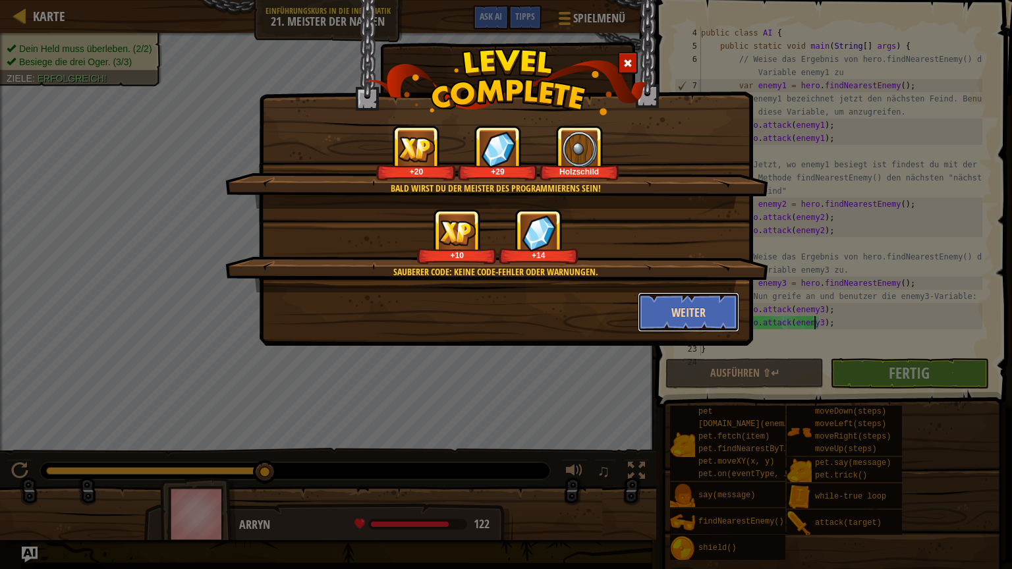
click at [678, 306] on button "Weiter" at bounding box center [689, 312] width 102 height 40
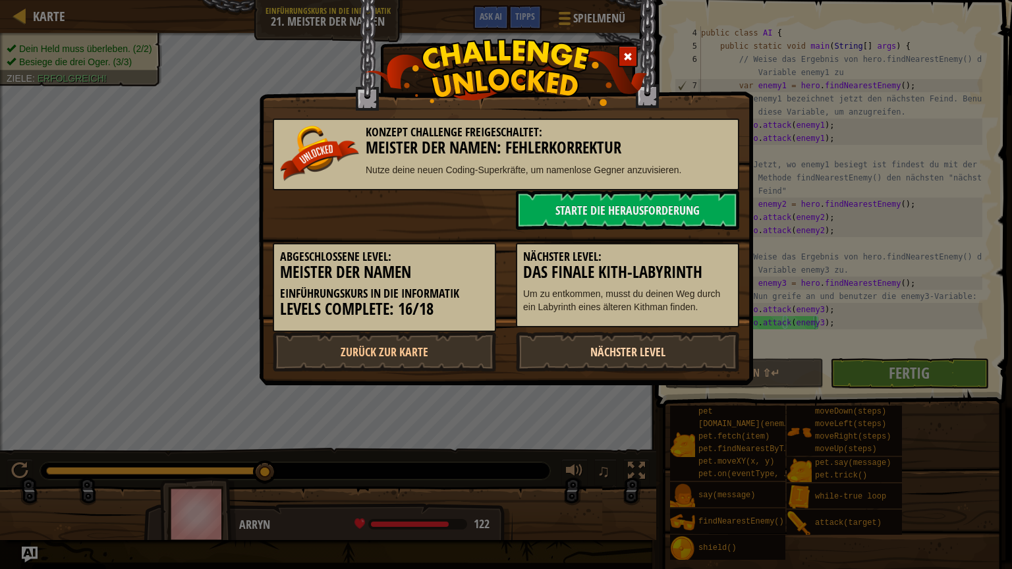
click at [627, 350] on link "Nächster Level" at bounding box center [627, 352] width 223 height 40
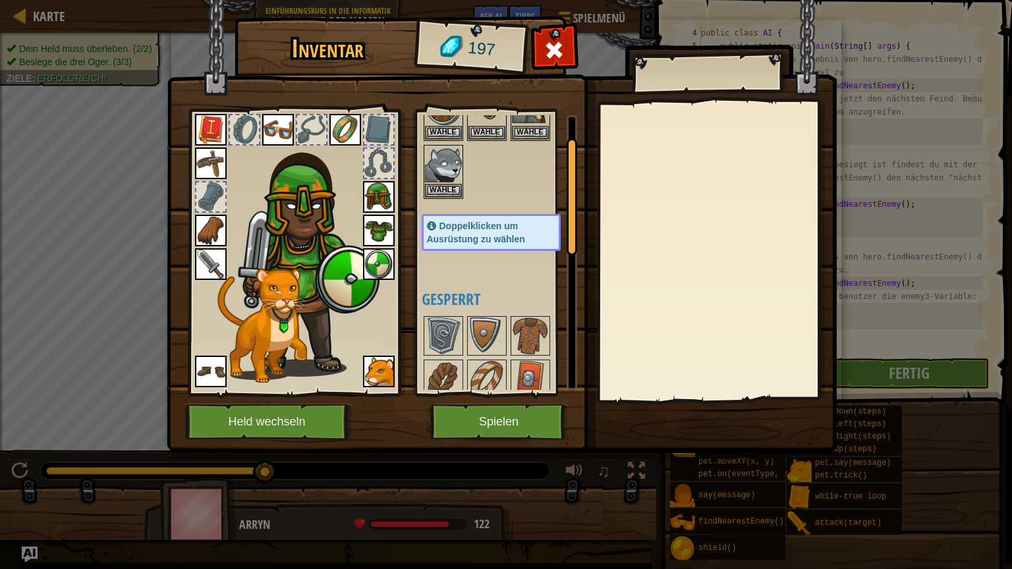
scroll to position [0, 0]
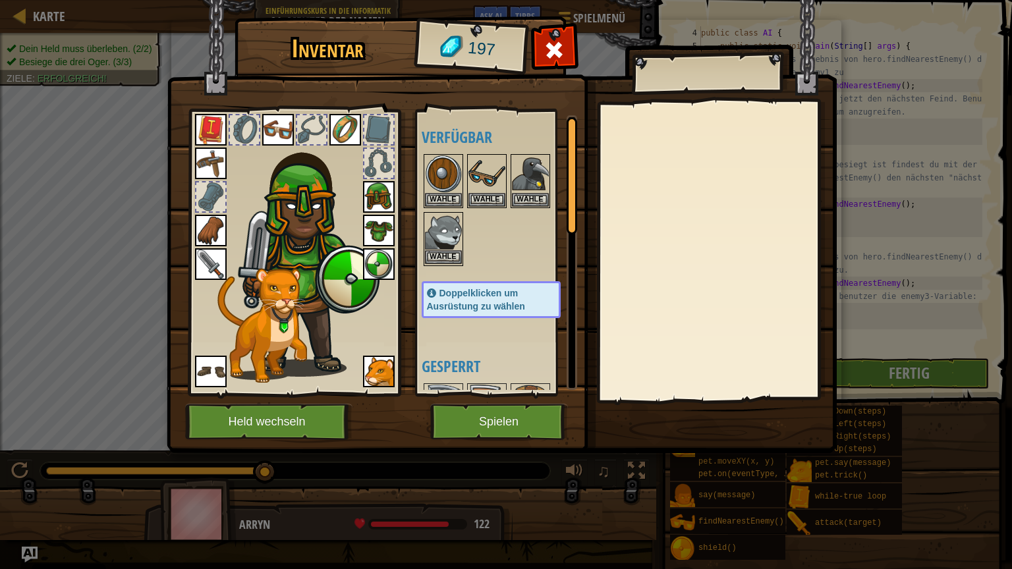
click at [438, 227] on img at bounding box center [443, 231] width 37 height 37
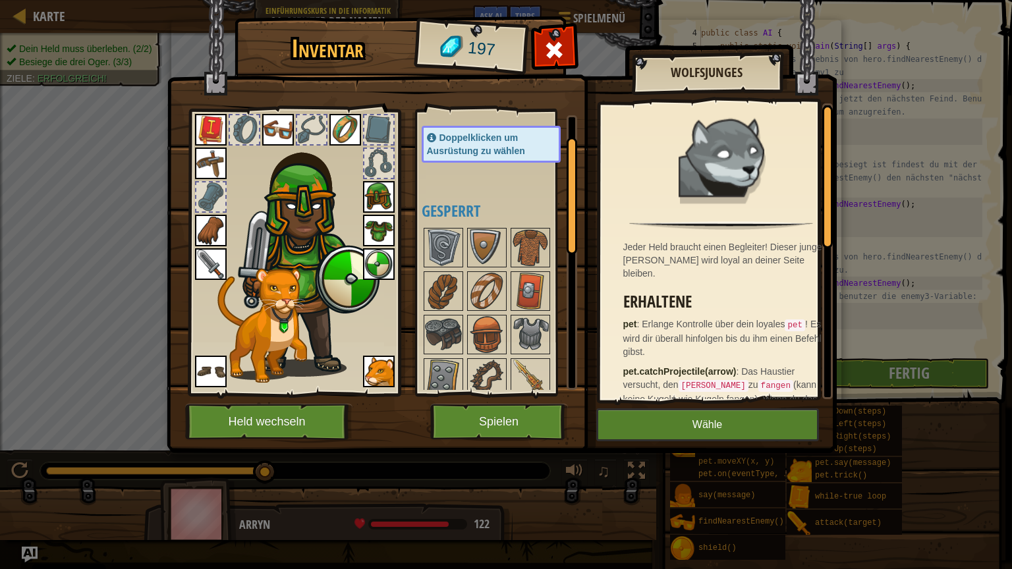
scroll to position [329, 0]
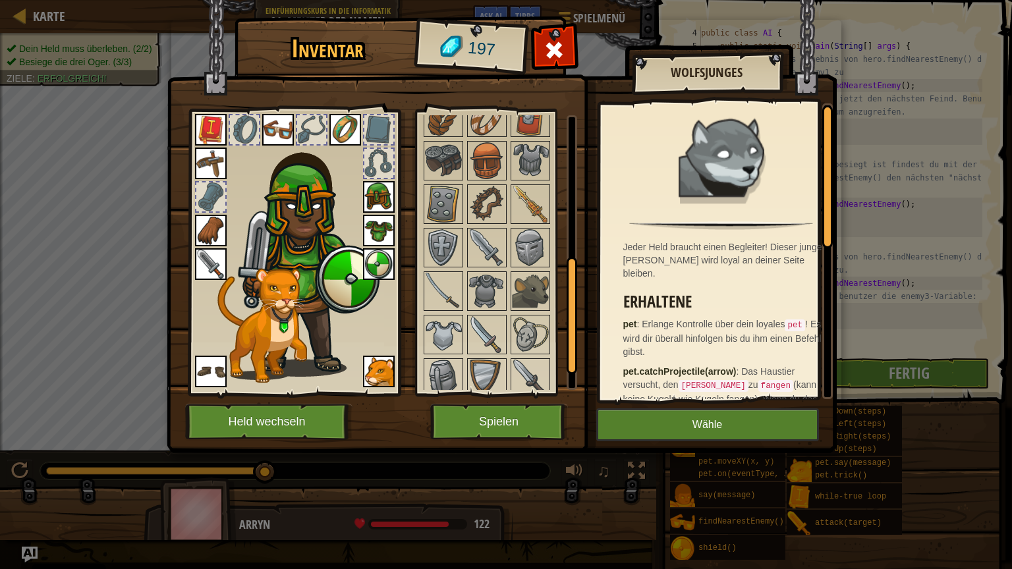
drag, startPoint x: 461, startPoint y: 255, endPoint x: 464, endPoint y: 249, distance: 6.8
click at [460, 255] on img at bounding box center [443, 247] width 37 height 37
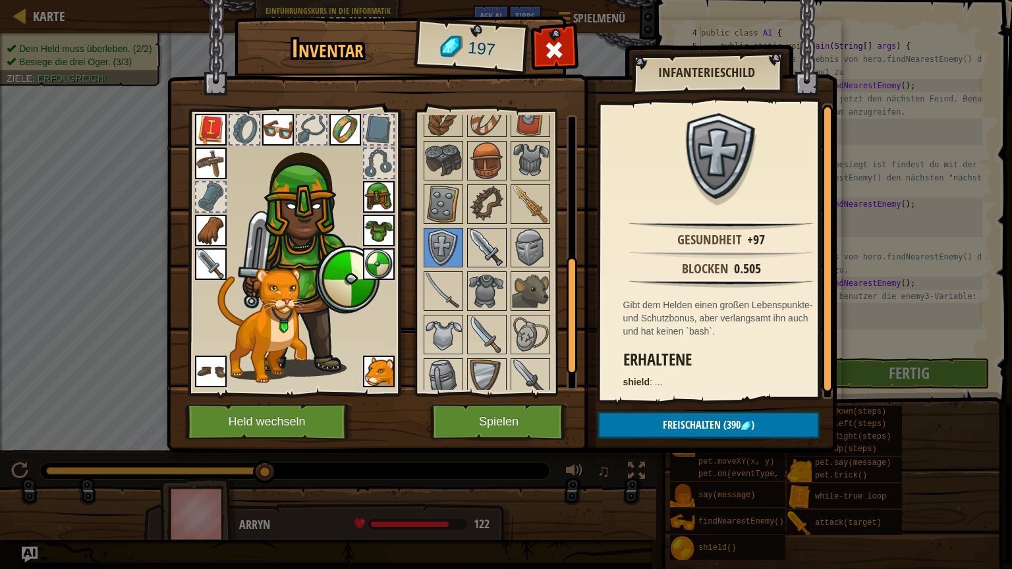
click at [482, 241] on img at bounding box center [486, 247] width 37 height 37
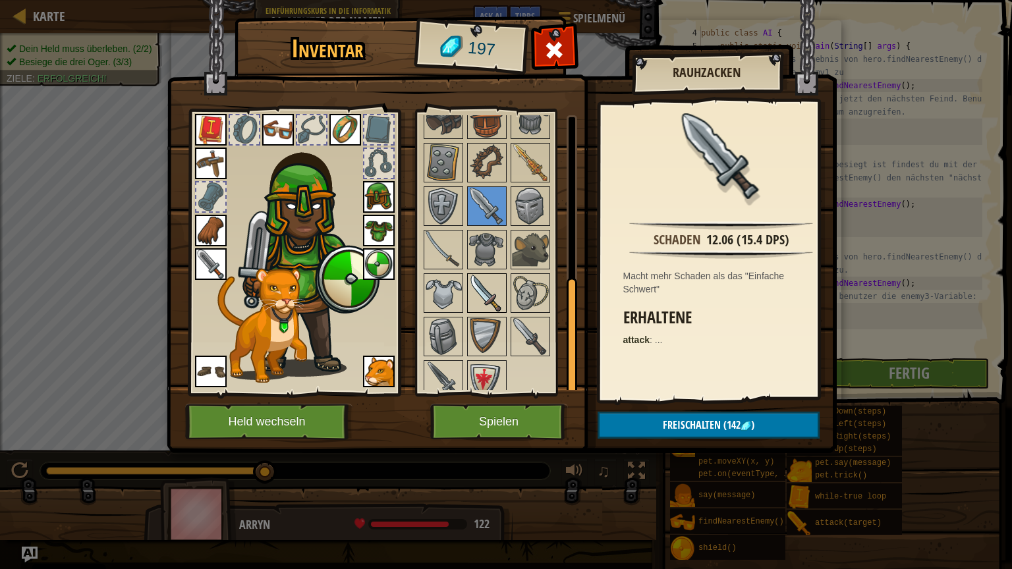
scroll to position [378, 0]
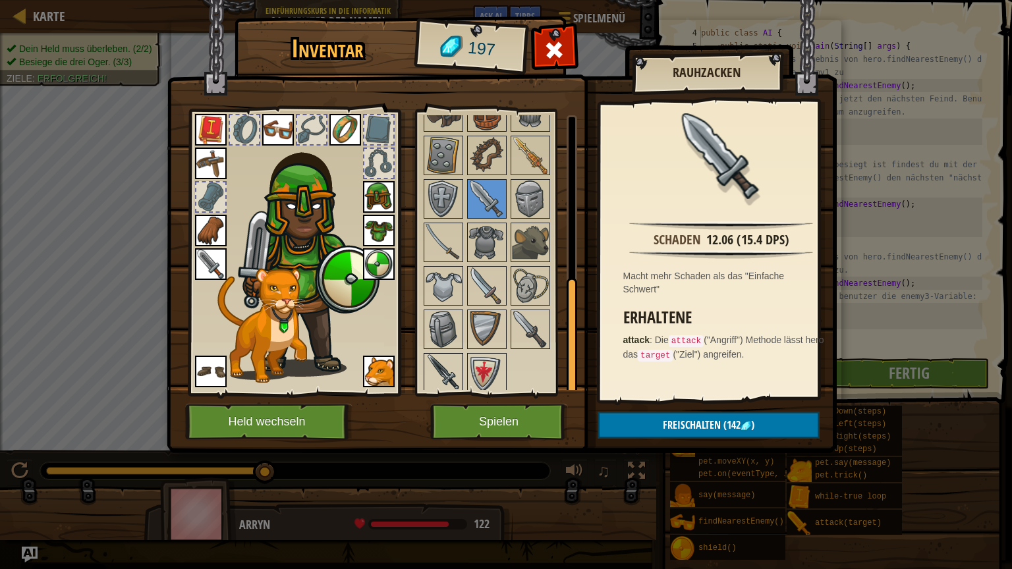
click at [445, 364] on img at bounding box center [443, 372] width 37 height 37
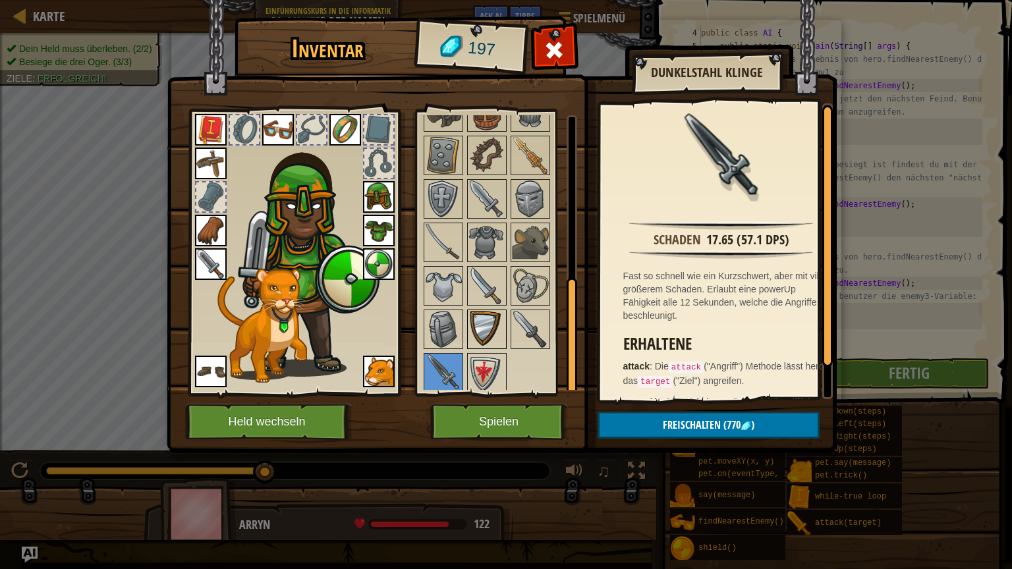
click at [504, 333] on div at bounding box center [487, 330] width 40 height 40
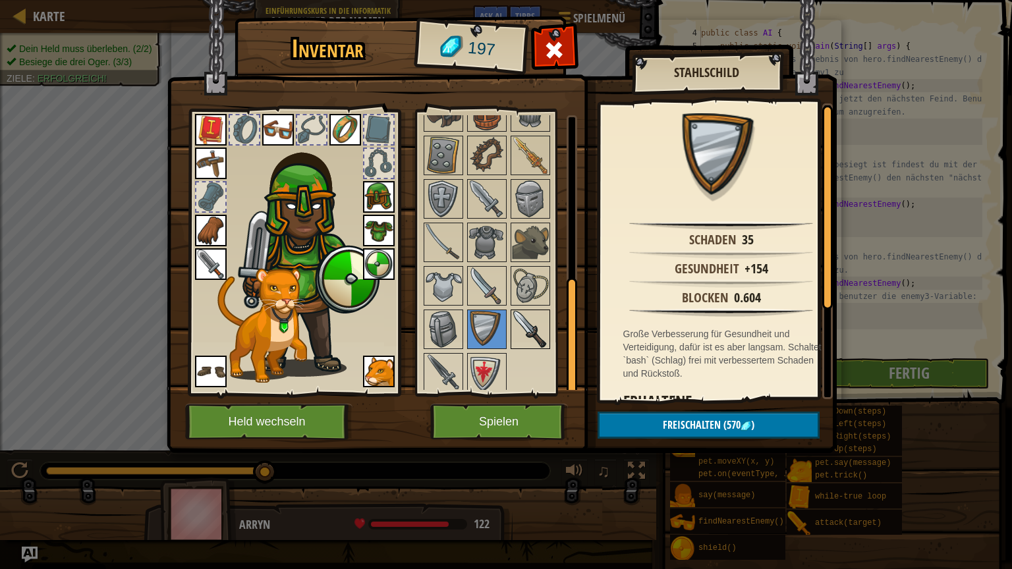
click at [518, 325] on img at bounding box center [530, 329] width 37 height 37
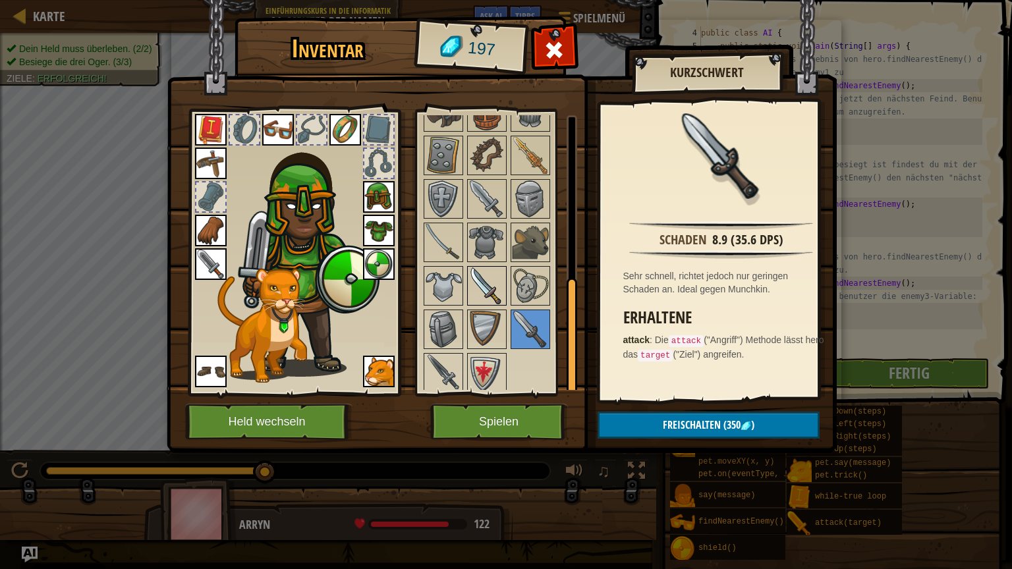
click at [478, 275] on img at bounding box center [486, 285] width 37 height 37
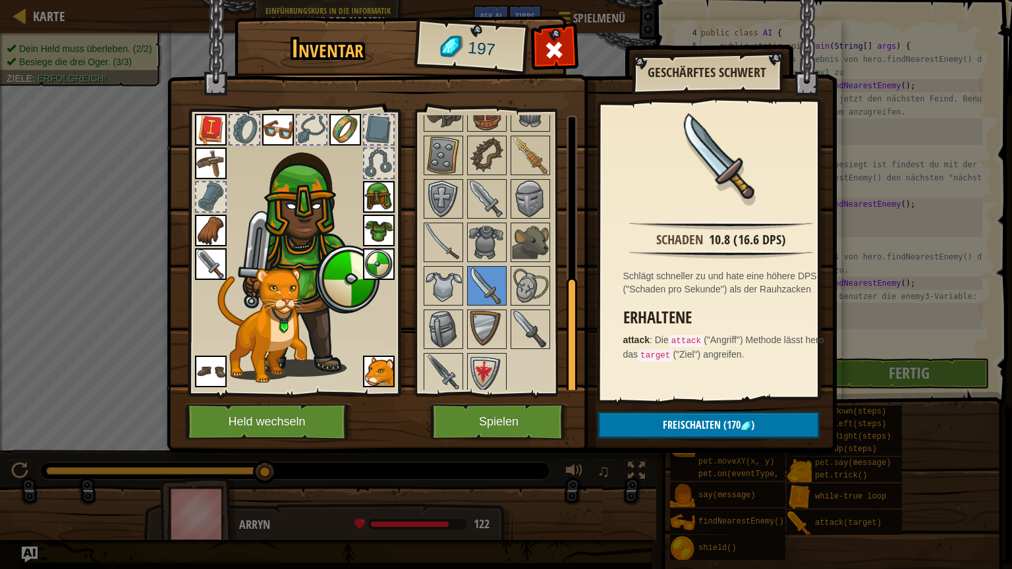
click at [211, 259] on img at bounding box center [211, 264] width 32 height 32
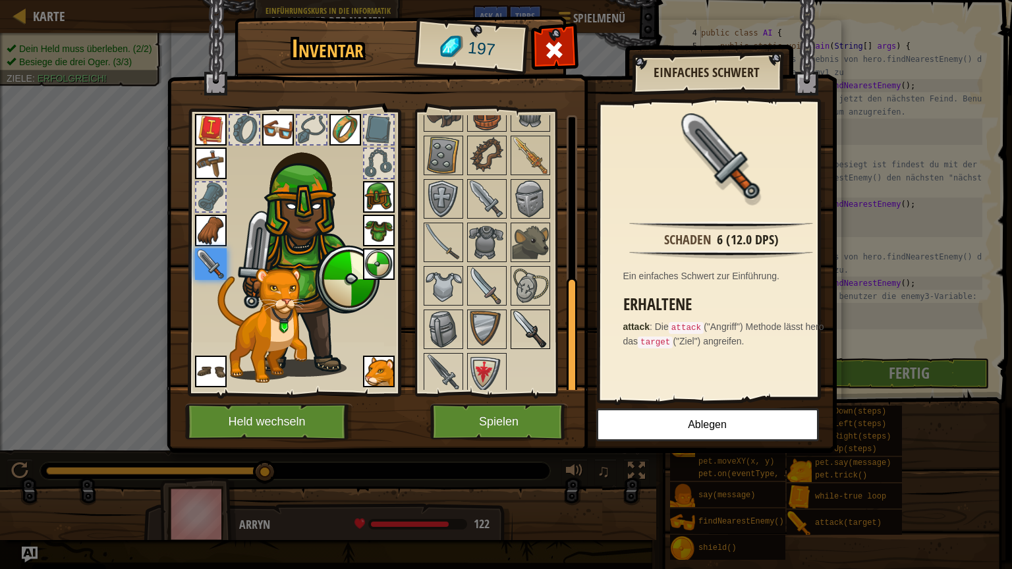
click at [529, 320] on img at bounding box center [530, 329] width 37 height 37
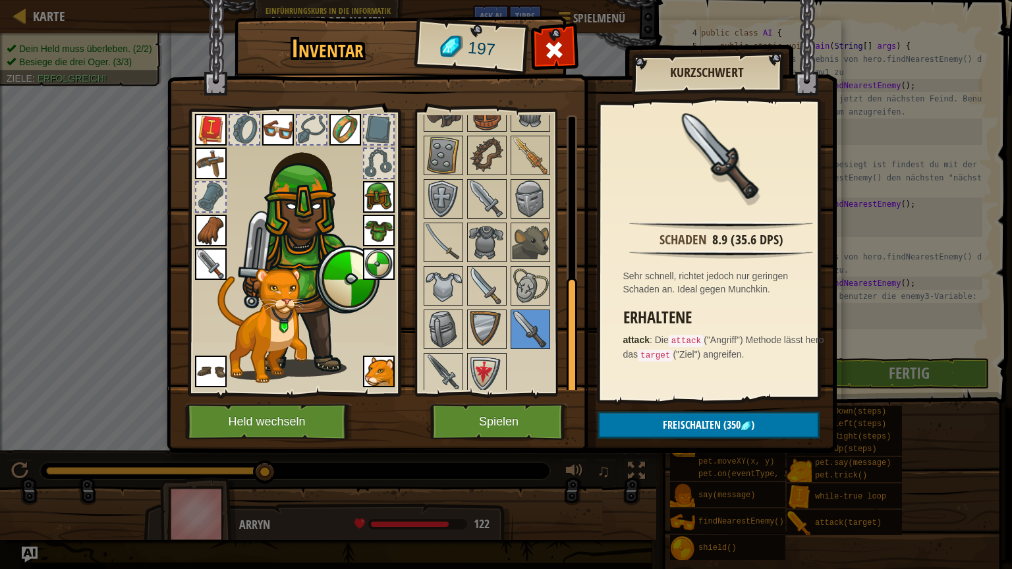
click at [464, 275] on div at bounding box center [503, 198] width 165 height 391
click at [487, 285] on img at bounding box center [486, 285] width 37 height 37
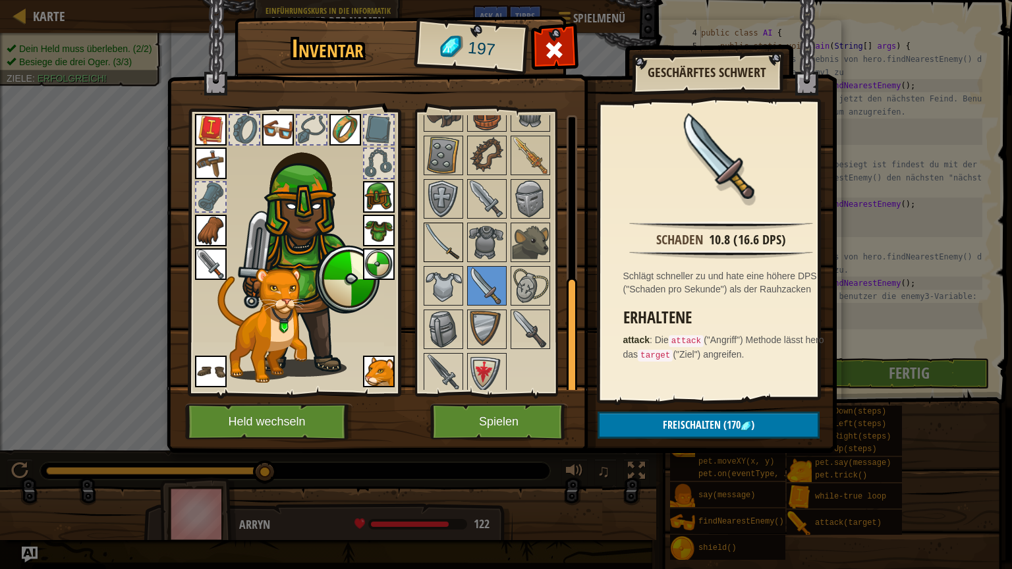
click at [435, 233] on img at bounding box center [443, 242] width 37 height 37
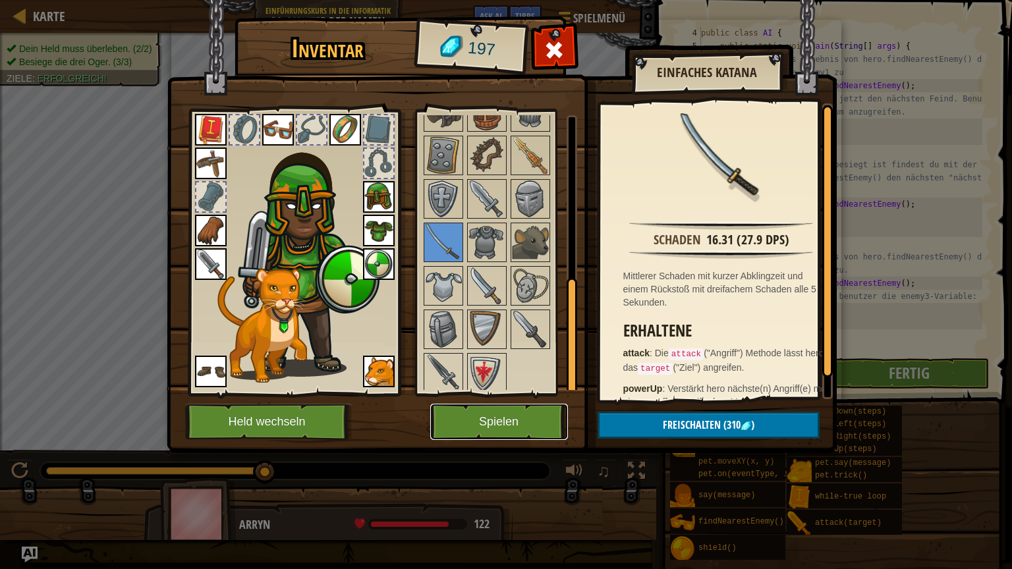
click at [498, 425] on button "Spielen" at bounding box center [499, 422] width 138 height 36
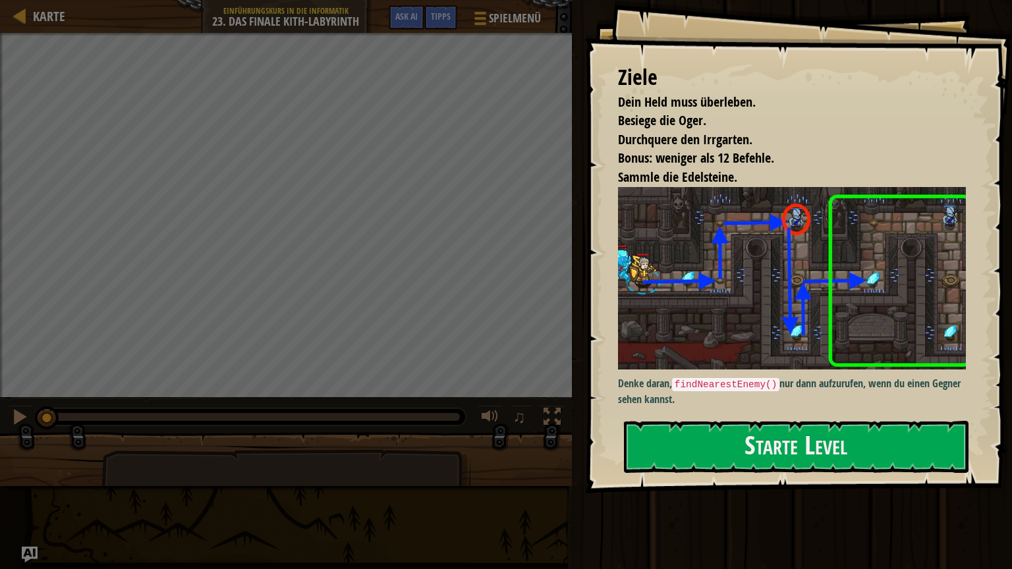
click at [675, 495] on div at bounding box center [796, 501] width 344 height 30
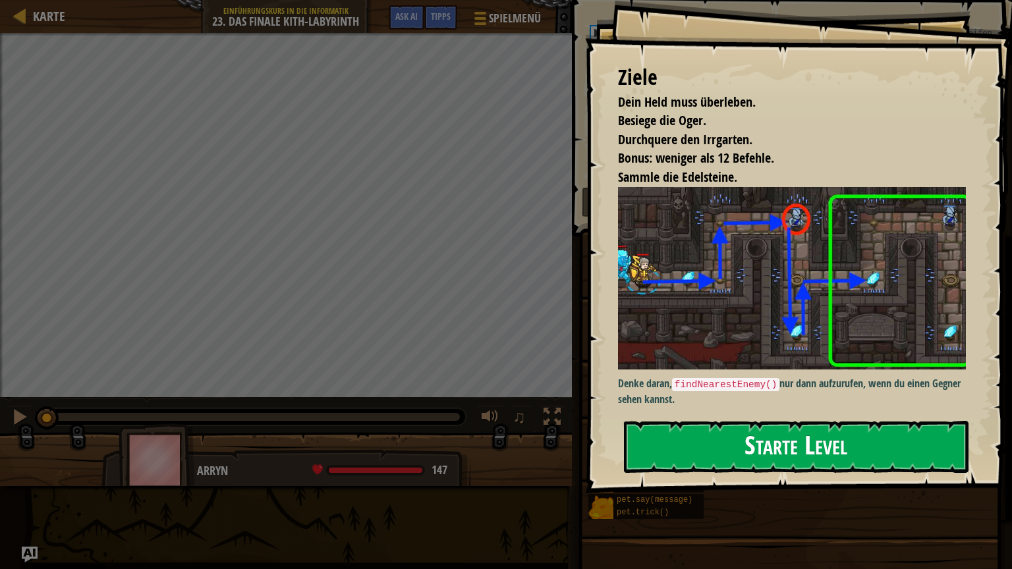
click at [674, 472] on button "Starte Level" at bounding box center [796, 447] width 344 height 52
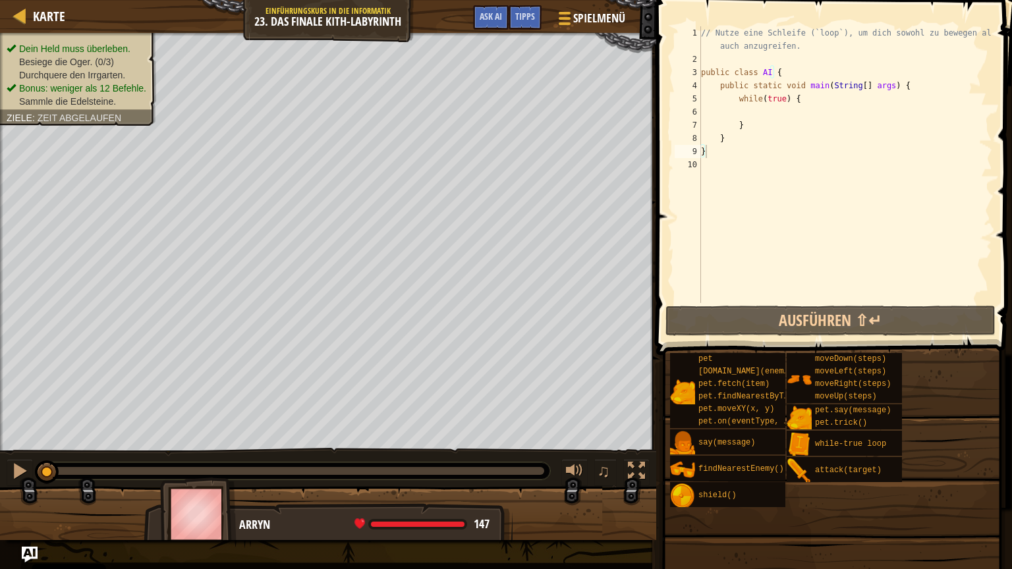
drag, startPoint x: 14, startPoint y: 75, endPoint x: 143, endPoint y: 78, distance: 128.5
click at [143, 78] on li "Durchquere den Irrgarten." at bounding box center [77, 74] width 140 height 13
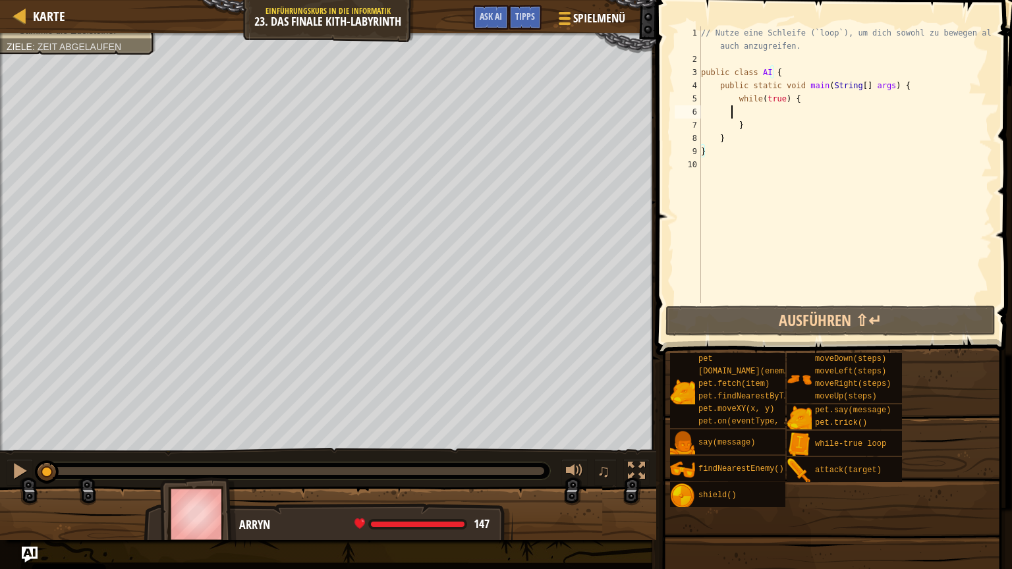
click at [731, 113] on div "// Nutze eine Schleife (`loop`), um dich sowohl zu bewegen als auch anzugreifen…" at bounding box center [845, 184] width 294 height 316
click at [864, 251] on div "Karte Einführungskurs in die Informatik 23. Das finale Kith-Labyrinth Spielmenü…" at bounding box center [506, 284] width 1012 height 569
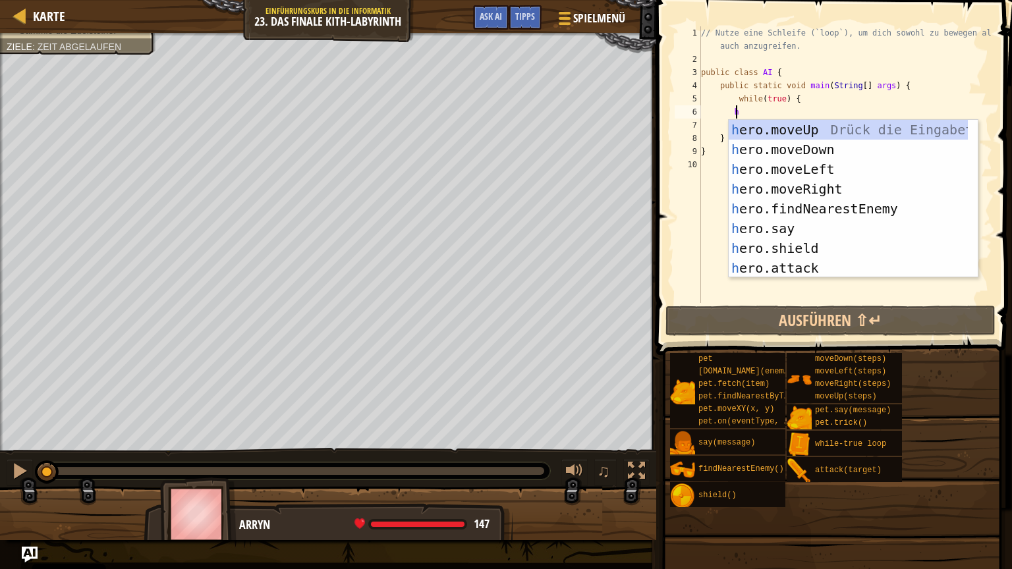
scroll to position [6, 3]
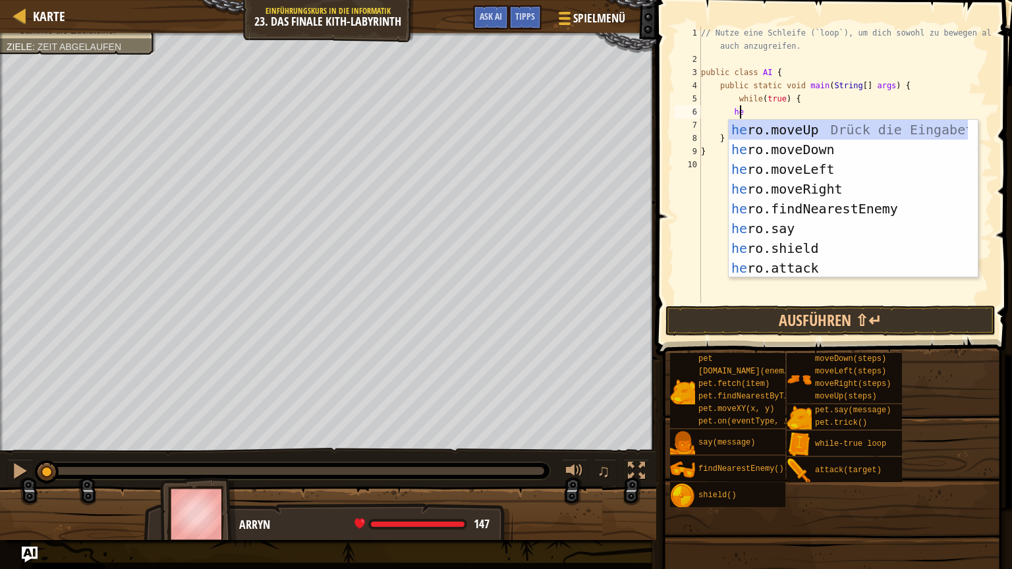
type textarea "her"
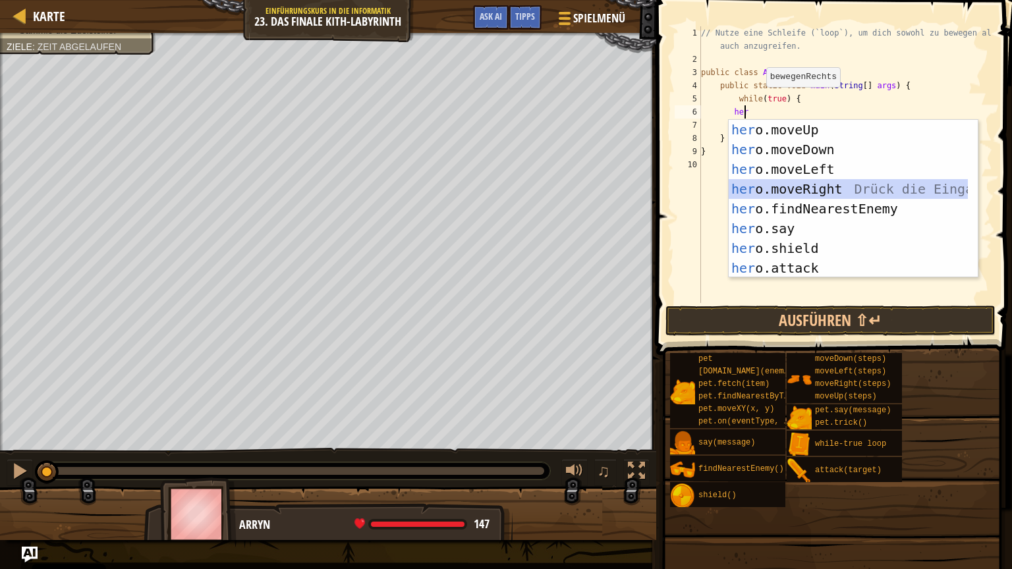
click at [776, 195] on div "her o.moveUp Drück die Eingabetaste her o.moveDown Drück die Eingabetaste her o…" at bounding box center [847, 219] width 239 height 198
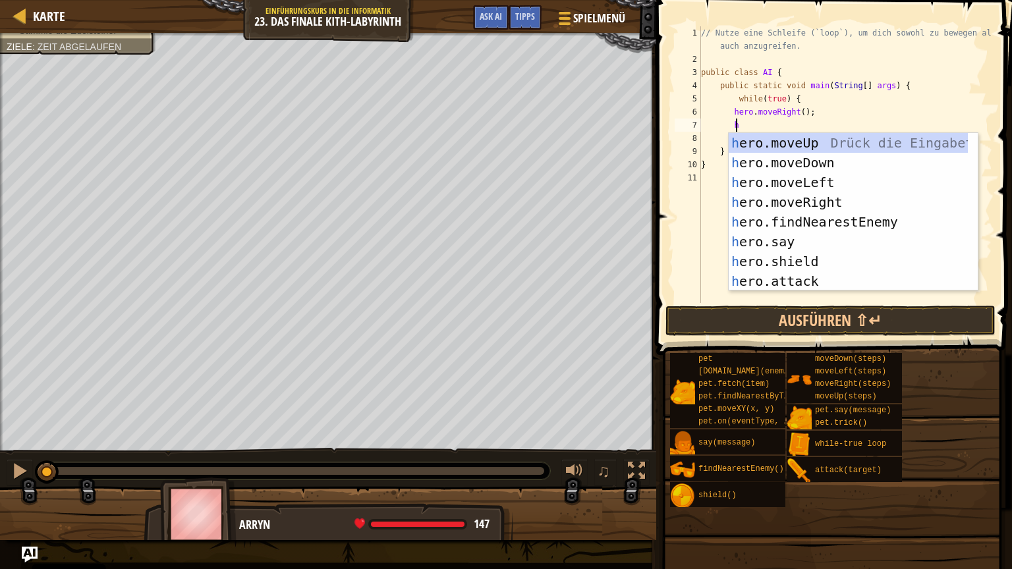
type textarea "he"
click at [781, 142] on div "he ro.moveUp Drück die Eingabetaste he ro.moveDown Drück die Eingabetaste he ro…" at bounding box center [847, 232] width 239 height 198
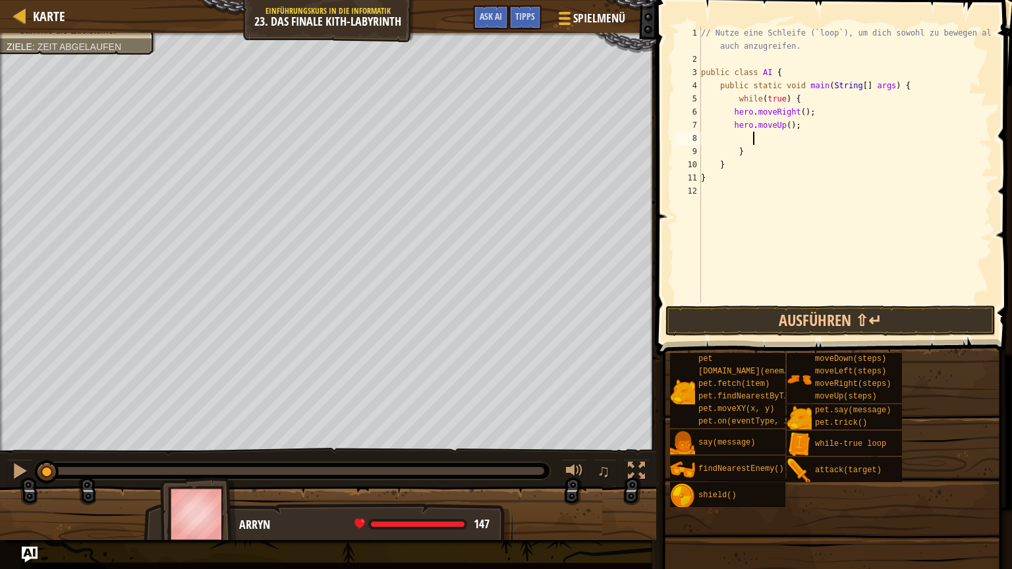
click at [762, 140] on div "// Nutze eine Schleife (`loop`), um dich sowohl zu bewegen als auch anzugreifen…" at bounding box center [845, 184] width 294 height 316
click at [743, 138] on div "// Nutze eine Schleife (`loop`), um dich sowohl zu bewegen als auch anzugreifen…" at bounding box center [845, 184] width 294 height 316
click at [732, 136] on div "// Nutze eine Schleife (`loop`), um dich sowohl zu bewegen als auch anzugreifen…" at bounding box center [845, 184] width 294 height 316
type textarea "h"
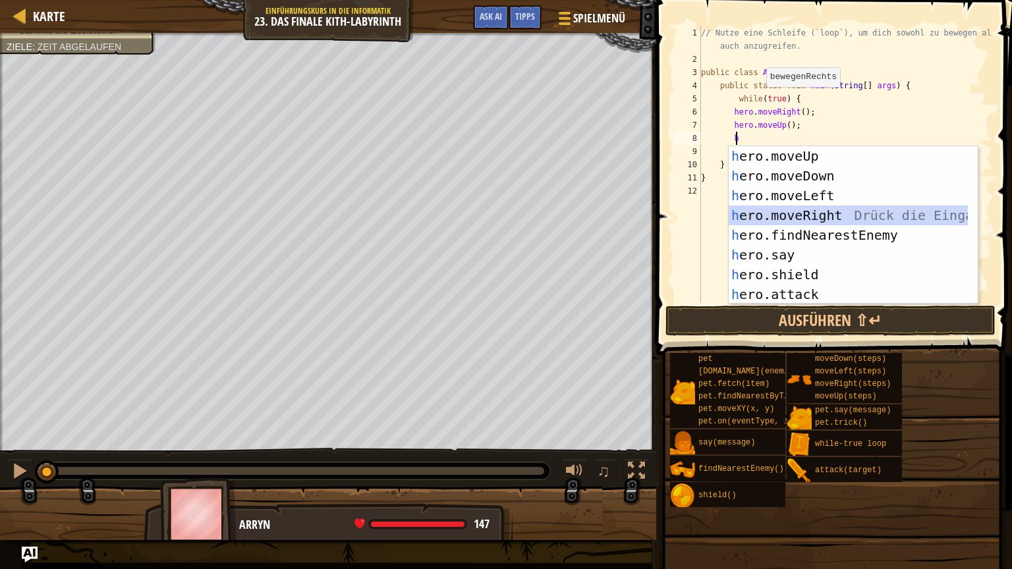
click at [812, 213] on div "h ero.moveUp Drück die Eingabetaste h ero.moveDown Drück die Eingabetaste h ero…" at bounding box center [847, 245] width 239 height 198
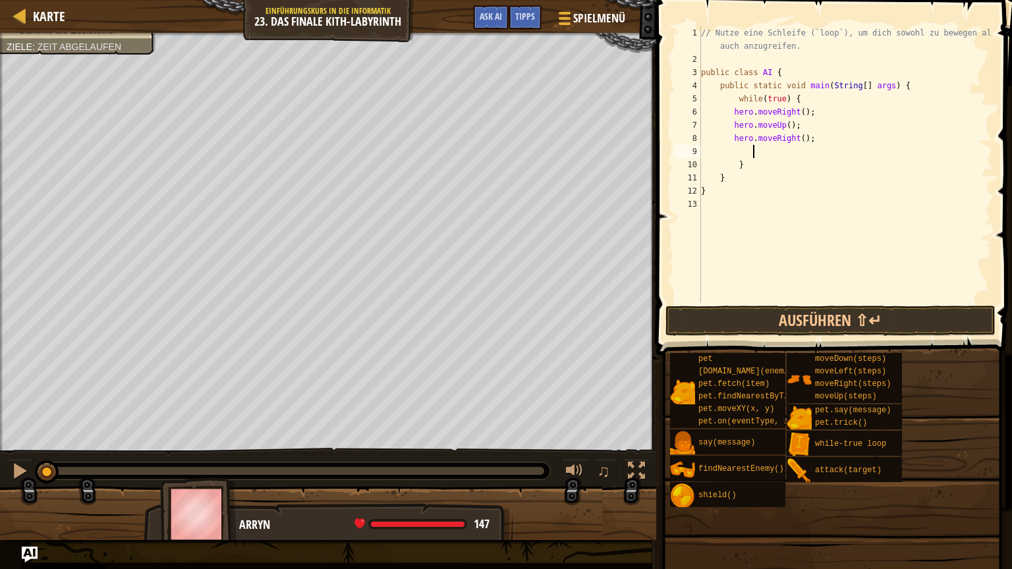
click at [784, 146] on div "// Nutze eine Schleife (`loop`), um dich sowohl zu bewegen als auch anzugreifen…" at bounding box center [845, 184] width 294 height 316
click at [732, 148] on div "// Nutze eine Schleife (`loop`), um dich sowohl zu bewegen als auch anzugreifen…" at bounding box center [845, 184] width 294 height 316
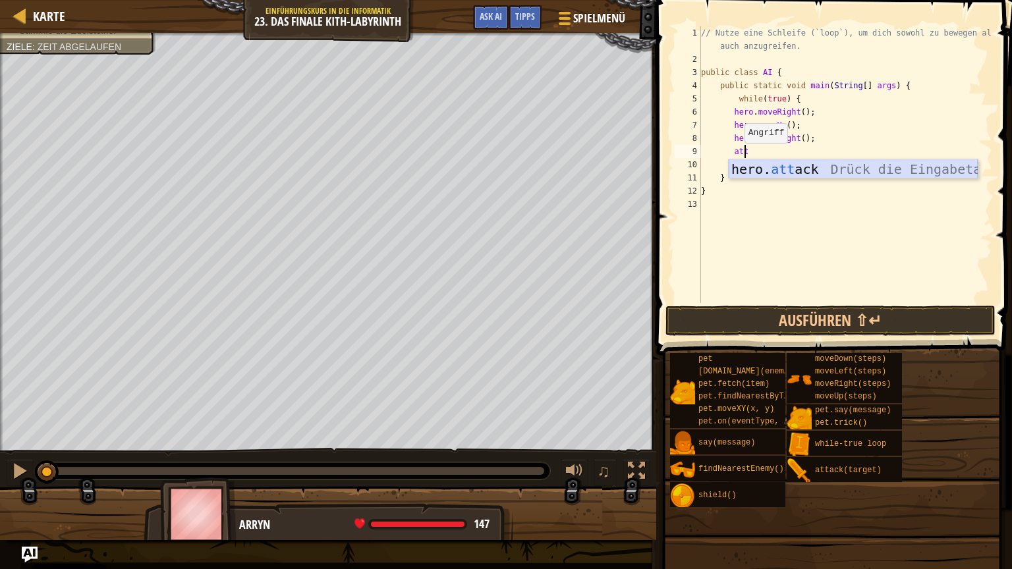
click at [747, 167] on div "hero. att ack Drück die Eingabetaste" at bounding box center [852, 188] width 249 height 59
type textarea "hero.attack(enemy);"
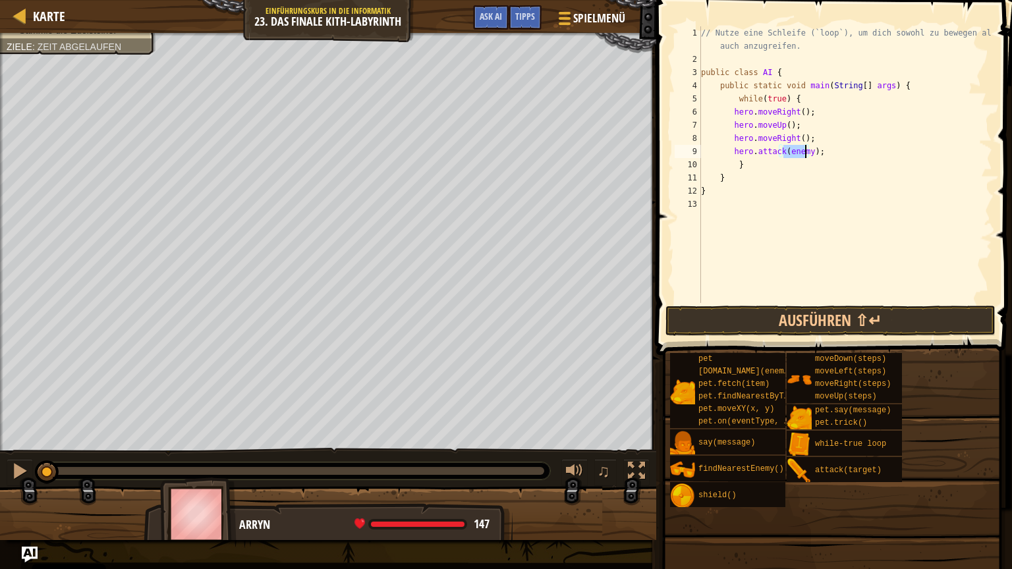
click at [839, 147] on div "// Nutze eine Schleife (`loop`), um dich sowohl zu bewegen als auch anzugreifen…" at bounding box center [845, 184] width 294 height 316
click at [813, 149] on div "// Nutze eine Schleife (`loop`), um dich sowohl zu bewegen als auch anzugreifen…" at bounding box center [845, 184] width 294 height 316
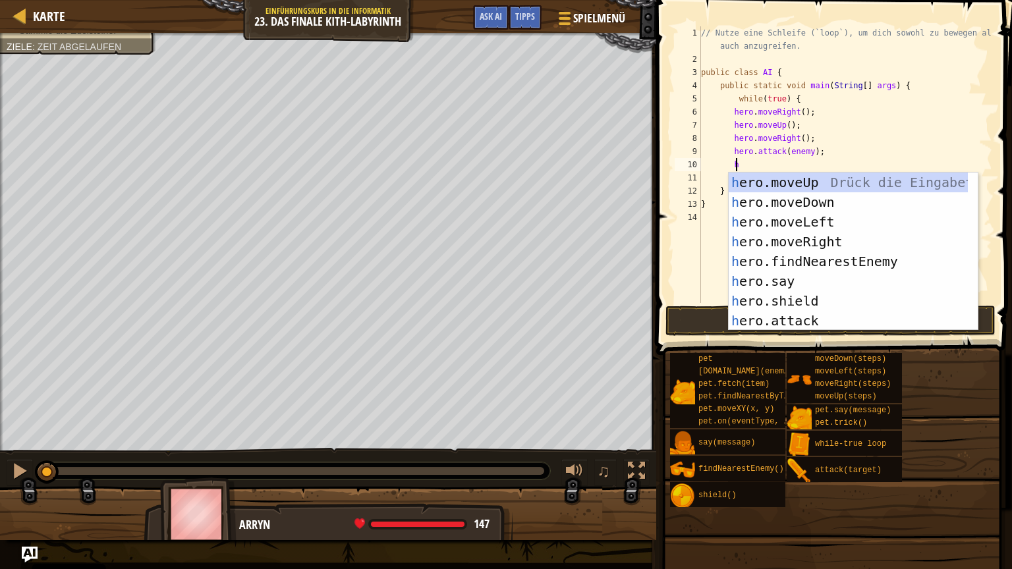
scroll to position [6, 2]
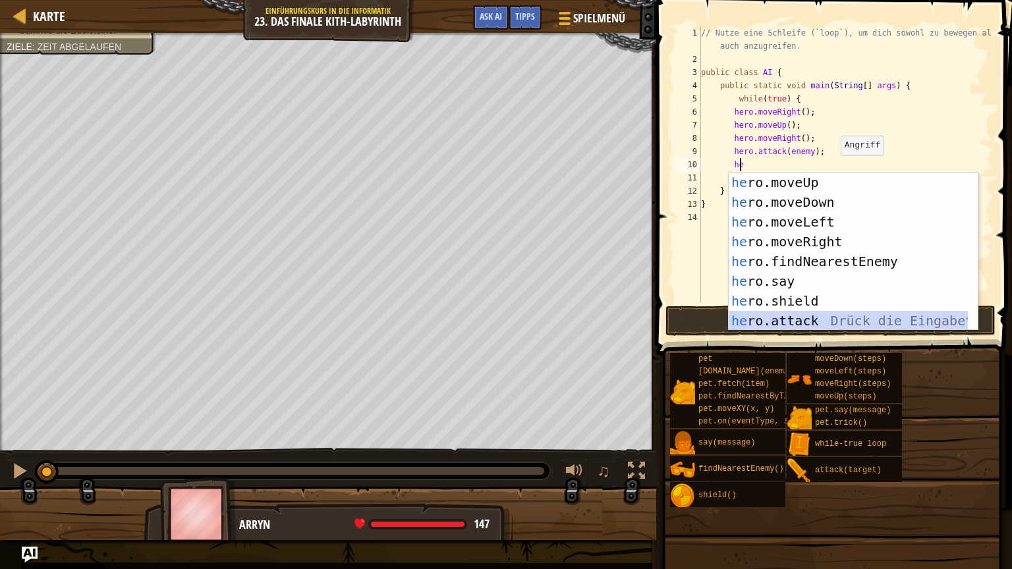
click at [794, 313] on div "he ro.moveUp Drück die Eingabetaste he ro.moveDown Drück die Eingabetaste he ro…" at bounding box center [847, 272] width 239 height 198
type textarea "hero.attack(enemy);"
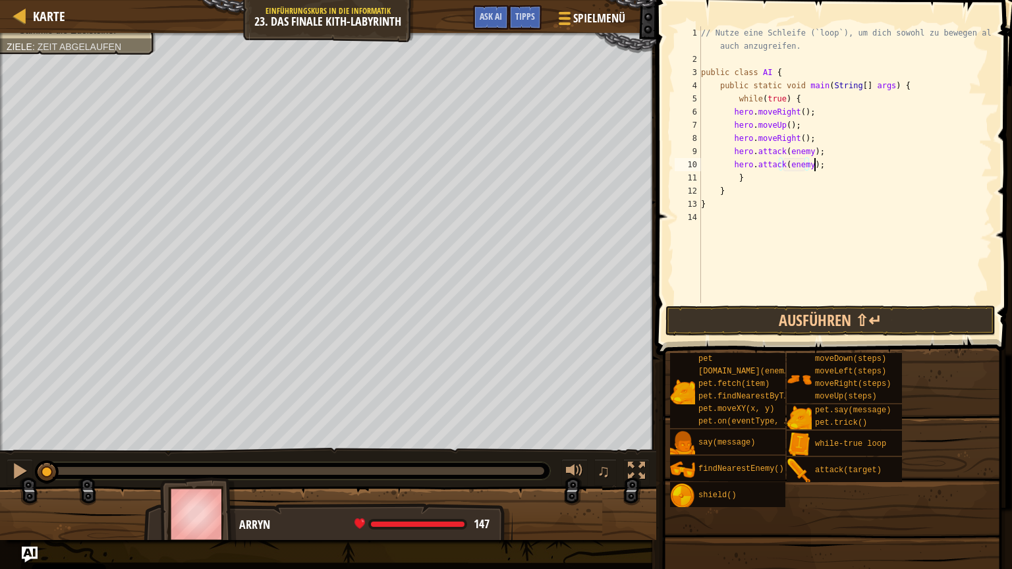
click at [827, 169] on div "// Nutze eine Schleife (`loop`), um dich sowohl zu bewegen als auch anzugreifen…" at bounding box center [845, 184] width 294 height 316
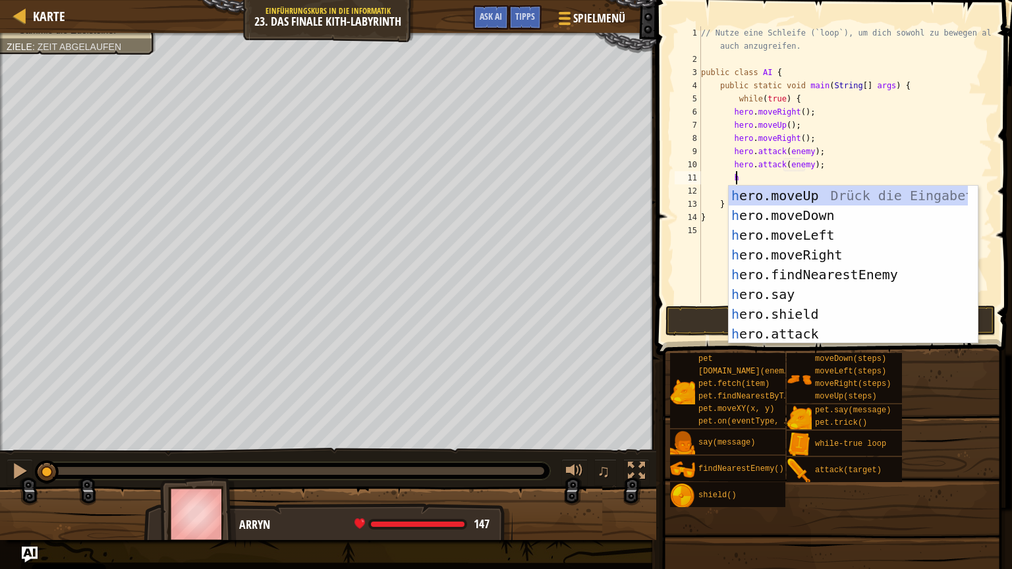
type textarea "her"
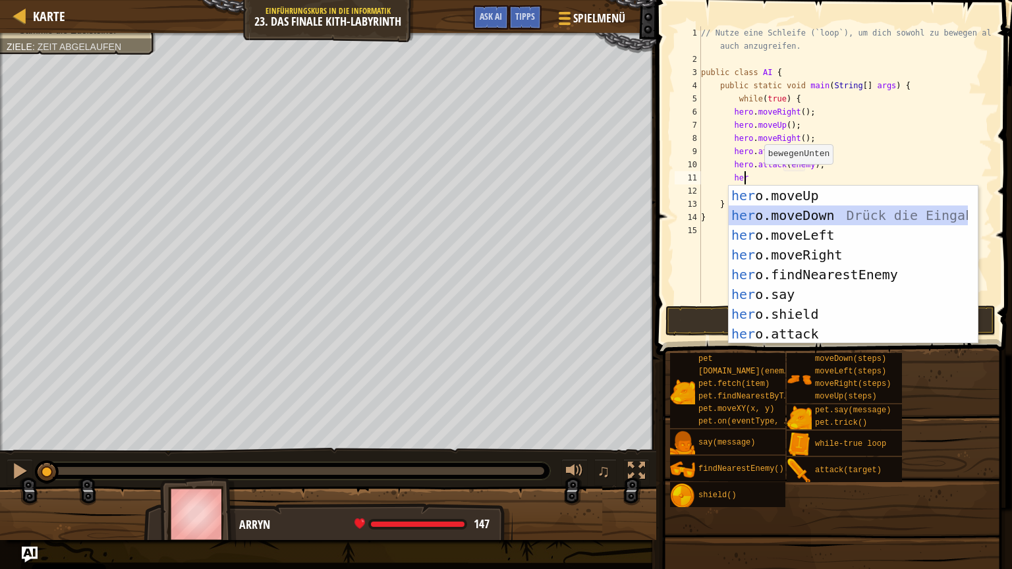
click at [776, 213] on div "her o.moveUp Drück die Eingabetaste her o.moveDown Drück die Eingabetaste her o…" at bounding box center [847, 285] width 239 height 198
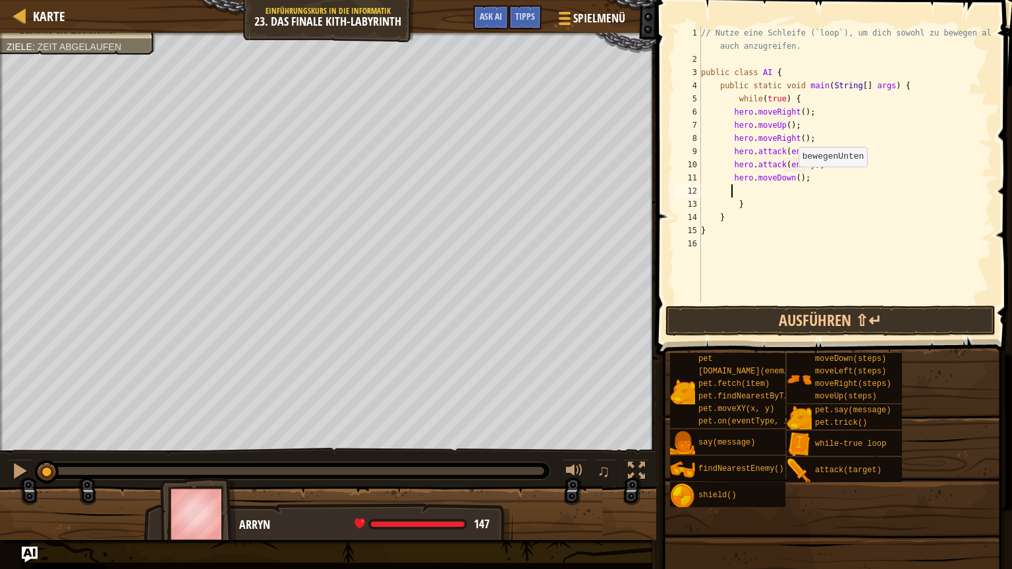
click at [791, 178] on div "// Nutze eine Schleife (`loop`), um dich sowohl zu bewegen als auch anzugreifen…" at bounding box center [845, 184] width 294 height 316
type textarea "hero.moveDown(2);"
click at [785, 188] on div "// Nutze eine Schleife (`loop`), um dich sowohl zu bewegen als auch anzugreifen…" at bounding box center [845, 184] width 294 height 316
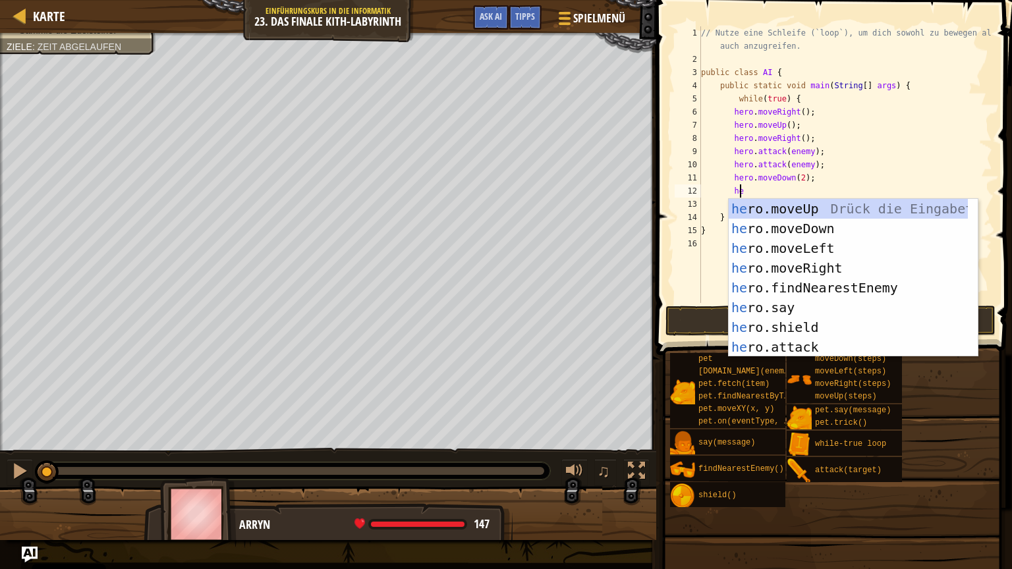
type textarea "her"
click at [786, 205] on div "her o.moveUp Drück die Eingabetaste her o.moveDown Drück die Eingabetaste her o…" at bounding box center [847, 298] width 239 height 198
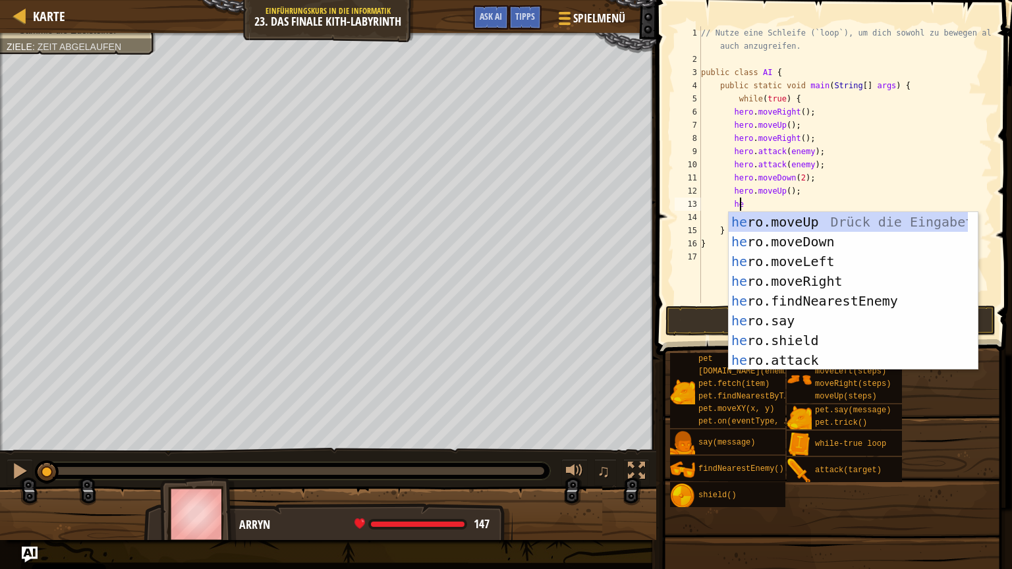
type textarea "her"
click at [827, 279] on div "her o.moveUp Drück die Eingabetaste her o.moveDown Drück die Eingabetaste her o…" at bounding box center [847, 311] width 239 height 198
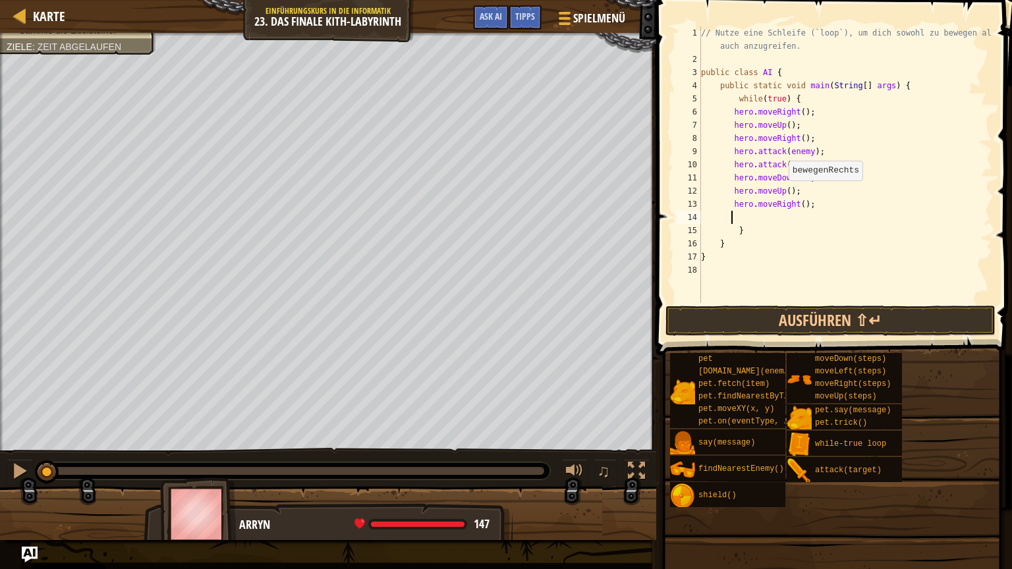
scroll to position [6, 1]
click at [823, 319] on button "Ausführen ⇧↵" at bounding box center [830, 321] width 330 height 30
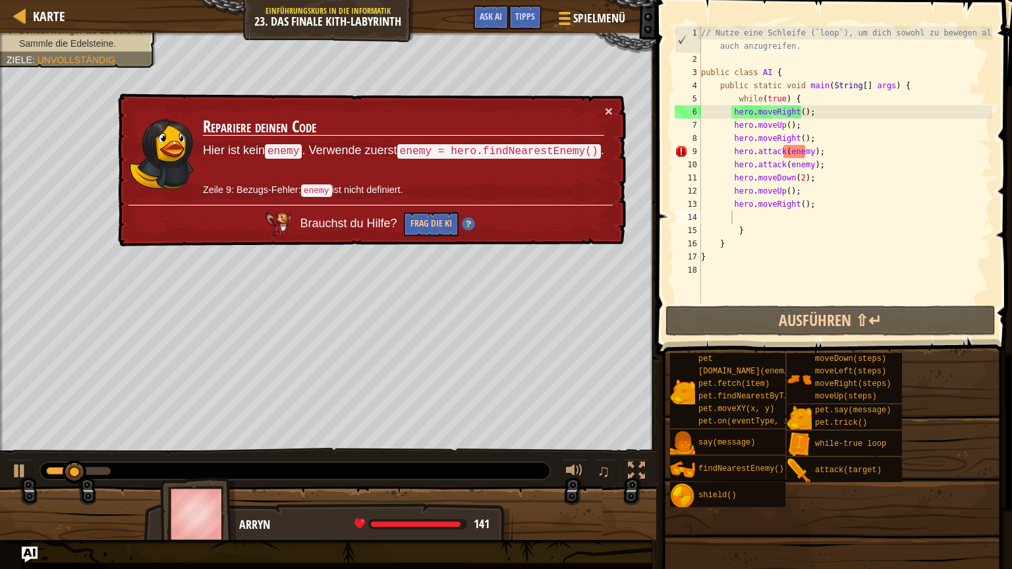
click at [614, 108] on div "× Repariere deinen Code Hier ist kein enemy . Verwende zuerst enemy = hero.find…" at bounding box center [370, 170] width 510 height 153
click at [606, 109] on button "×" at bounding box center [609, 111] width 8 height 14
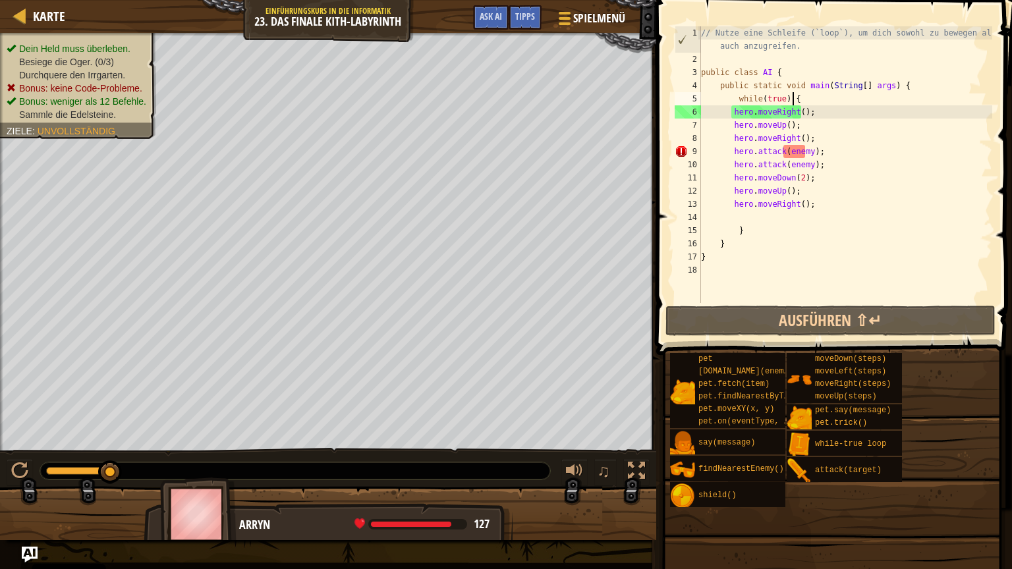
click at [801, 99] on div "// Nutze eine Schleife (`loop`), um dich sowohl zu bewegen als auch anzugreifen…" at bounding box center [845, 184] width 294 height 316
type textarea "while(true) {"
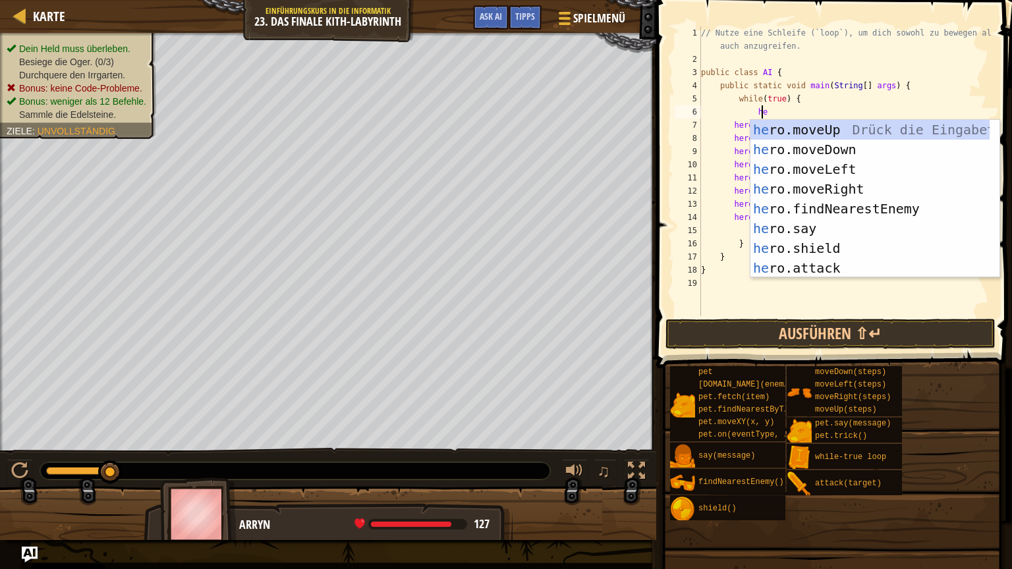
type textarea "her"
click at [893, 203] on div "her o.moveUp Drück die Eingabetaste her o.moveDown Drück die Eingabetaste her o…" at bounding box center [869, 219] width 239 height 198
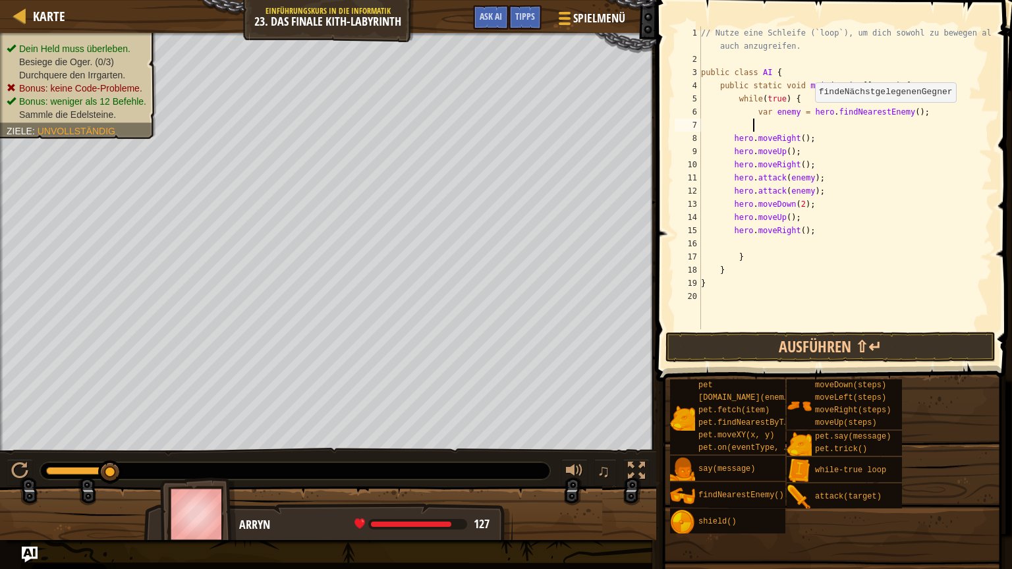
scroll to position [6, 3]
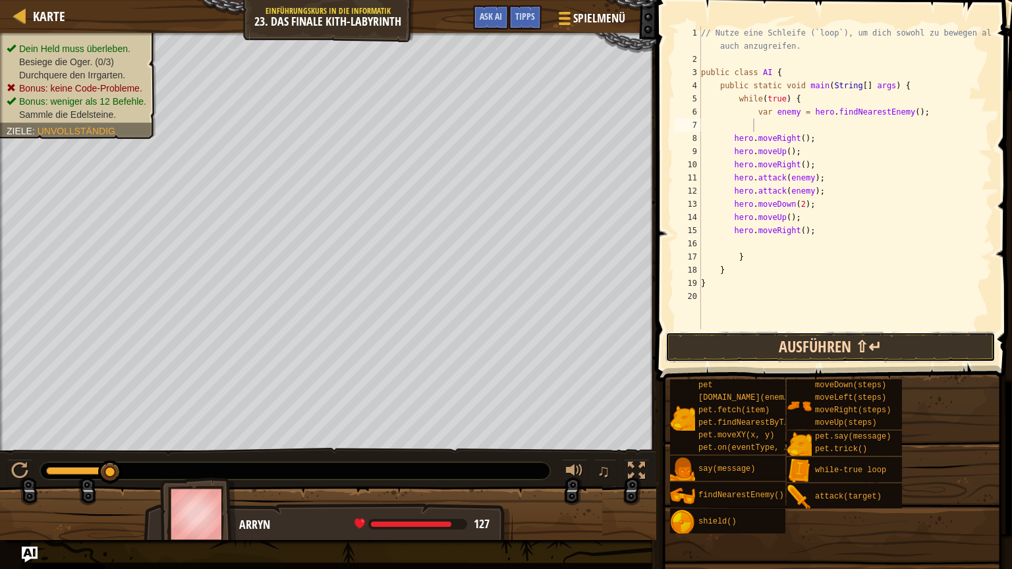
click at [798, 347] on button "Ausführen ⇧↵" at bounding box center [830, 347] width 330 height 30
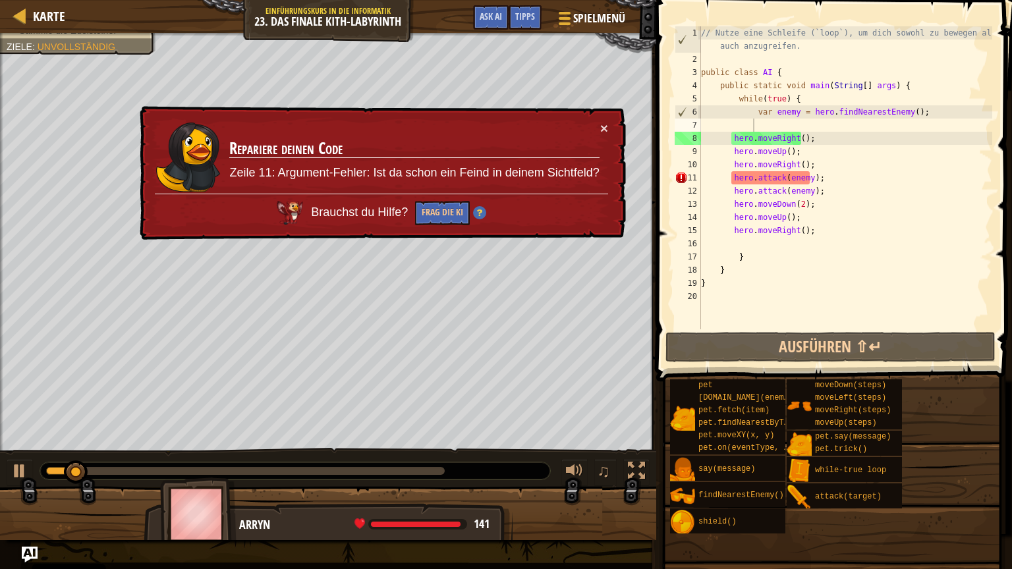
click at [614, 122] on div "× Repariere deinen Code Zeile 11: Argument-Fehler: Ist da schon ein Feind in de…" at bounding box center [381, 173] width 489 height 134
click at [601, 125] on button "×" at bounding box center [604, 128] width 8 height 14
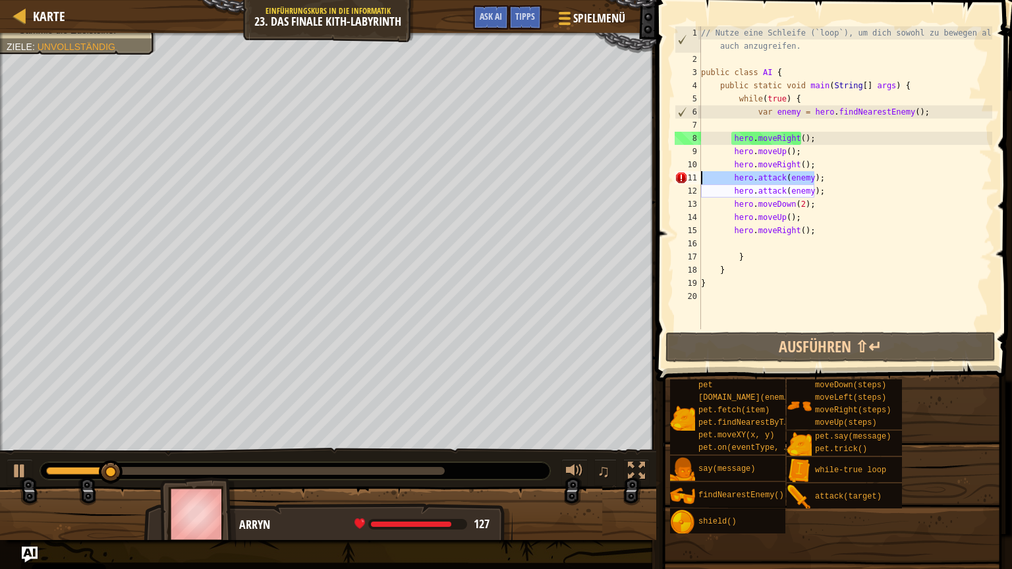
drag, startPoint x: 872, startPoint y: 176, endPoint x: 701, endPoint y: 174, distance: 171.2
click at [701, 174] on div "// Nutze eine Schleife (`loop`), um dich sowohl zu bewegen als auch anzugreifen…" at bounding box center [845, 197] width 294 height 342
type textarea "hero.attack(enemy);"
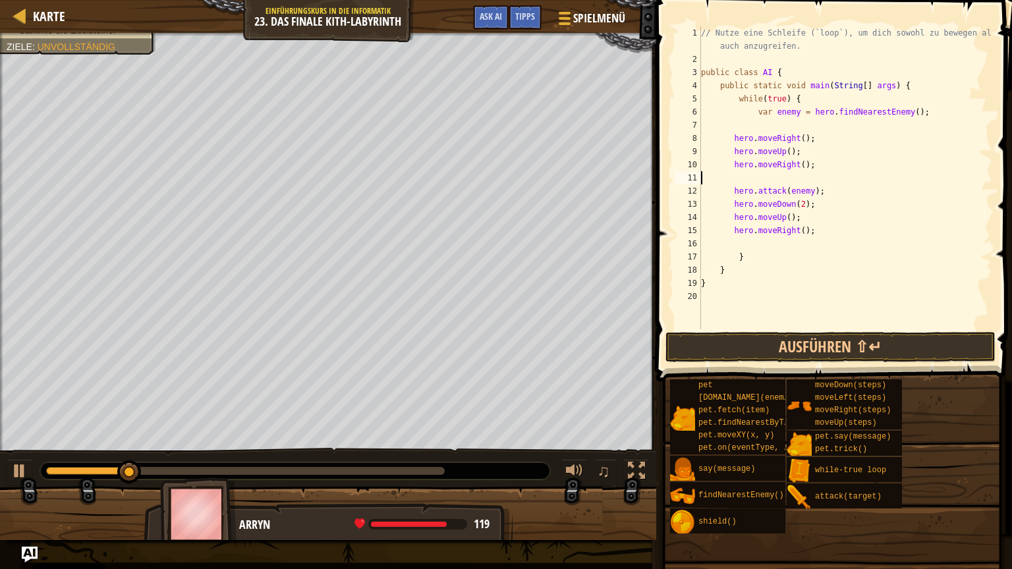
type textarea "hero.moveRight();"
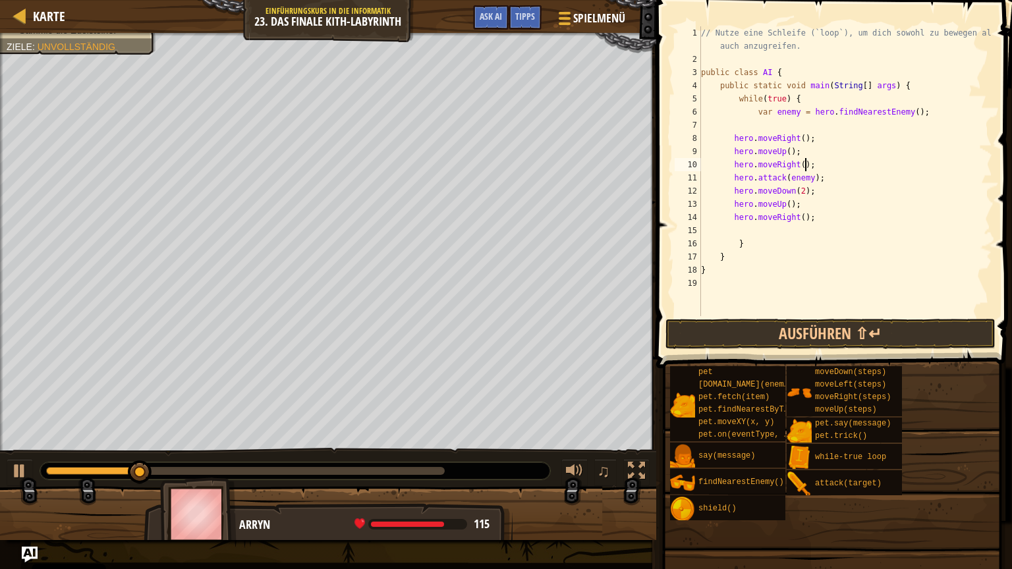
click at [761, 127] on div "// Nutze eine Schleife (`loop`), um dich sowohl zu bewegen als auch anzugreifen…" at bounding box center [845, 190] width 294 height 329
click at [931, 115] on div "// Nutze eine Schleife (`loop`), um dich sowohl zu bewegen als auch anzugreifen…" at bounding box center [845, 190] width 294 height 329
type textarea "var enemy = hero.findNearestEnemy();"
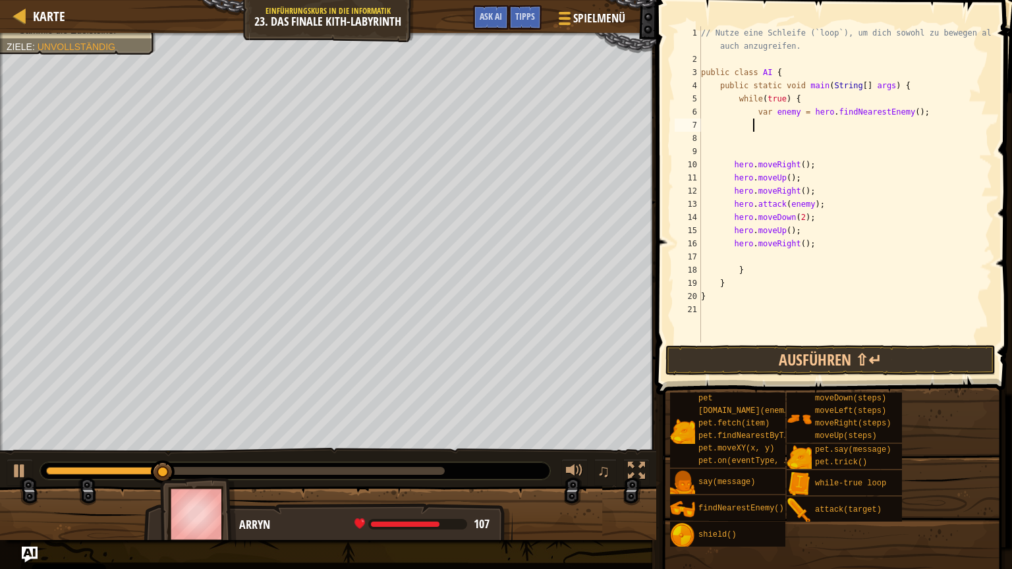
type textarea "var enemy = hero.findNearestEnemy();"
paste textarea "hero.attack(enemy);"
click at [840, 366] on button "Ausführen ⇧↵" at bounding box center [830, 360] width 330 height 30
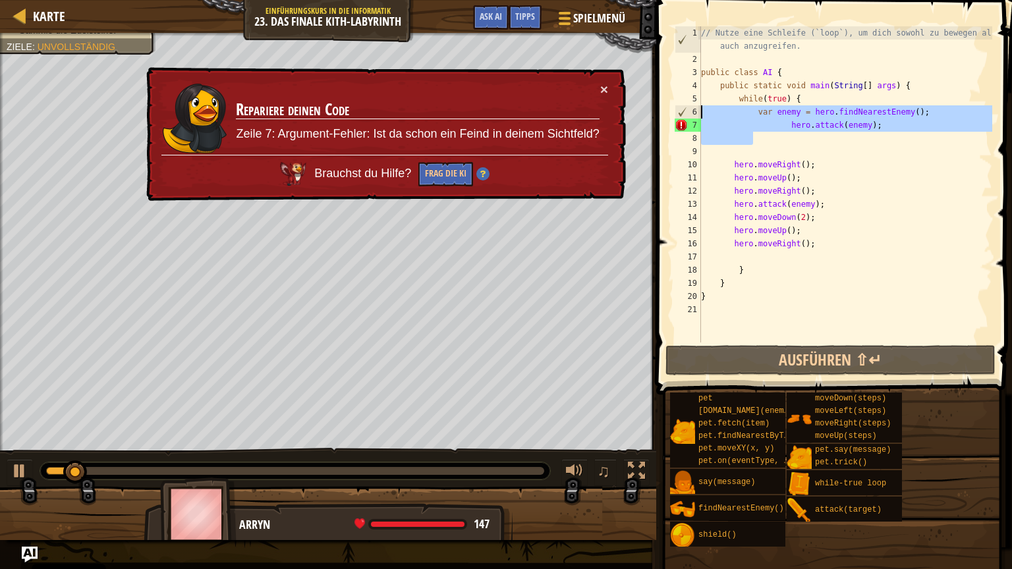
drag, startPoint x: 885, startPoint y: 132, endPoint x: 699, endPoint y: 111, distance: 186.9
click at [699, 111] on div "hero.attack(enemy); 1 2 3 4 5 6 7 8 9 10 11 12 13 14 15 16 17 18 19 20 21 // Nu…" at bounding box center [832, 184] width 320 height 316
type textarea "var enemy = hero.findNearestEnemy(); hero.attack(enemy);"
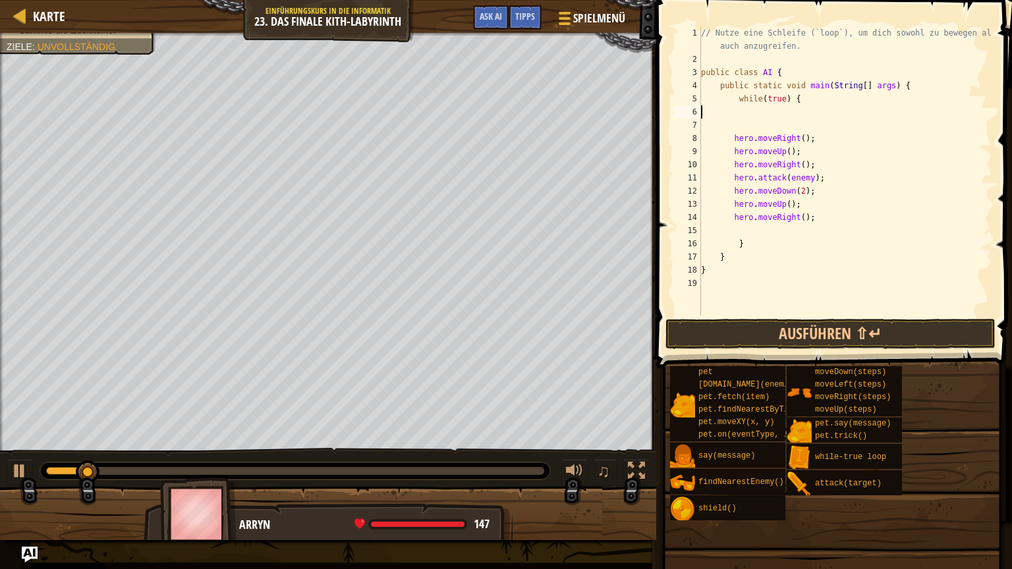
type textarea "while(true) {"
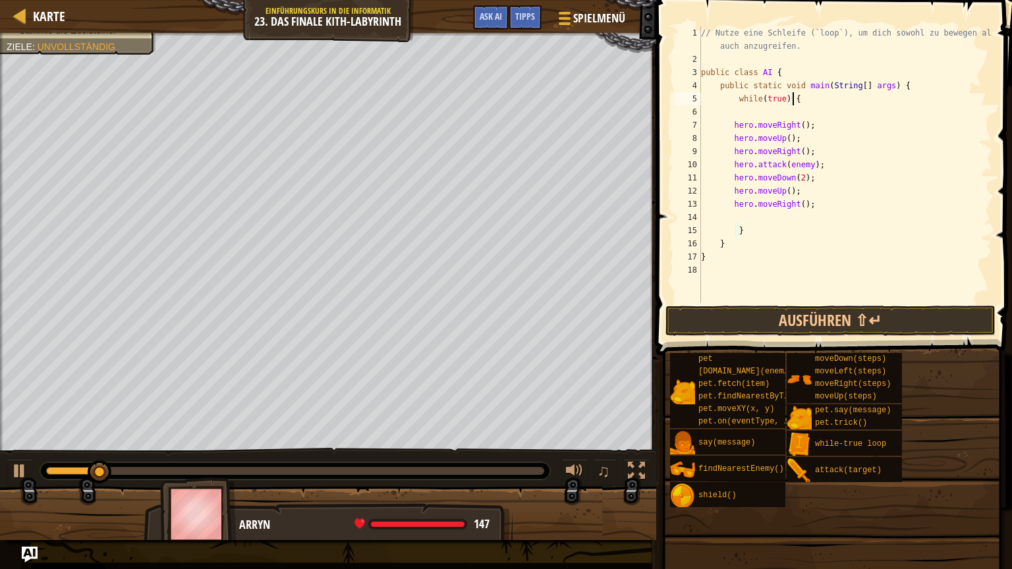
click at [723, 110] on div "// Nutze eine Schleife (`loop`), um dich sowohl zu bewegen als auch anzugreifen…" at bounding box center [845, 184] width 294 height 316
click at [809, 138] on div "// Nutze eine Schleife (`loop`), um dich sowohl zu bewegen als auch anzugreifen…" at bounding box center [845, 184] width 294 height 316
type textarea "hero.moveRight();"
paste textarea
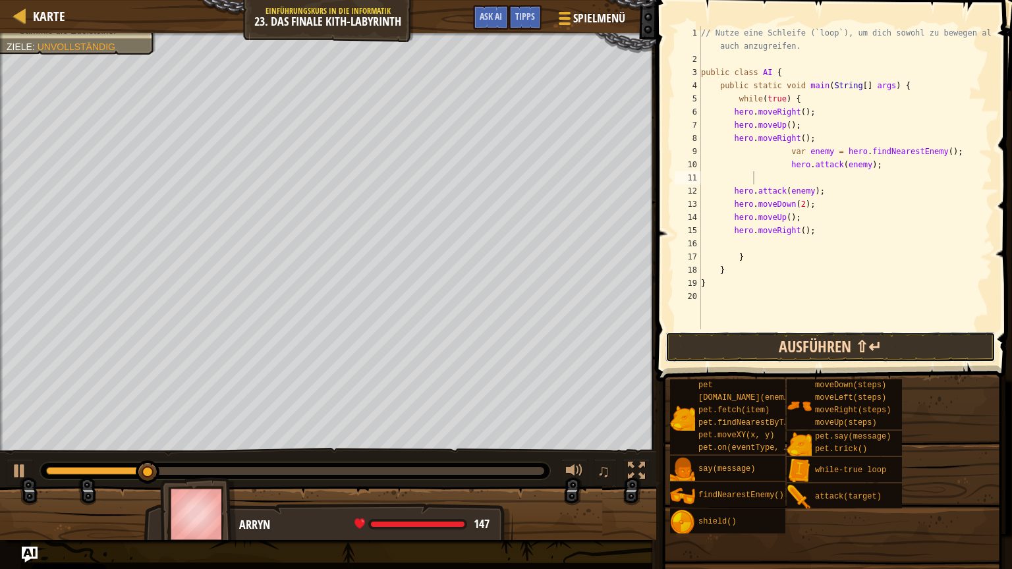
click at [840, 345] on button "Ausführen ⇧↵" at bounding box center [830, 347] width 330 height 30
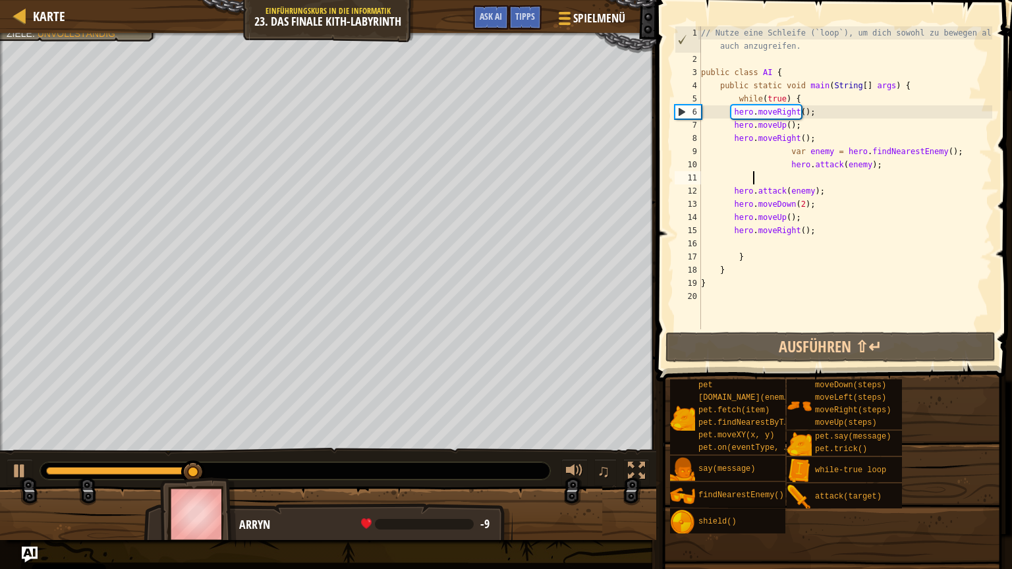
click at [838, 140] on div "// Nutze eine Schleife (`loop`), um dich sowohl zu bewegen als auch anzugreifen…" at bounding box center [845, 197] width 294 height 342
type textarea "hero.moveRight();"
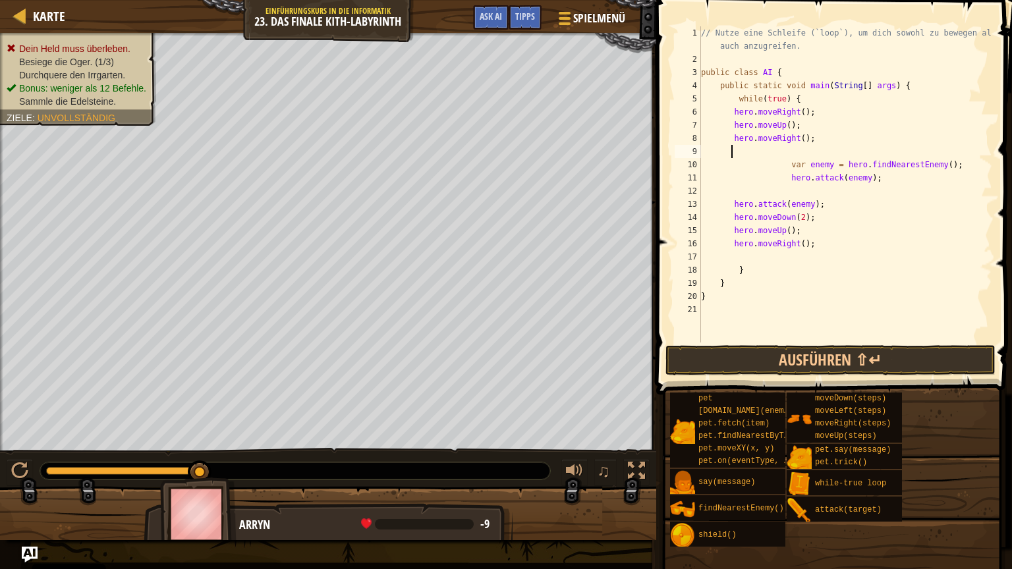
click at [735, 171] on div "// Nutze eine Schleife (`loop`), um dich sowohl zu bewegen als auch anzugreifen…" at bounding box center [845, 204] width 294 height 356
click at [732, 163] on div "// Nutze eine Schleife (`loop`), um dich sowohl zu bewegen als auch anzugreifen…" at bounding box center [845, 204] width 294 height 356
click at [801, 246] on div "// Nutze eine Schleife (`loop`), um dich sowohl zu bewegen als auch anzugreifen…" at bounding box center [845, 204] width 294 height 356
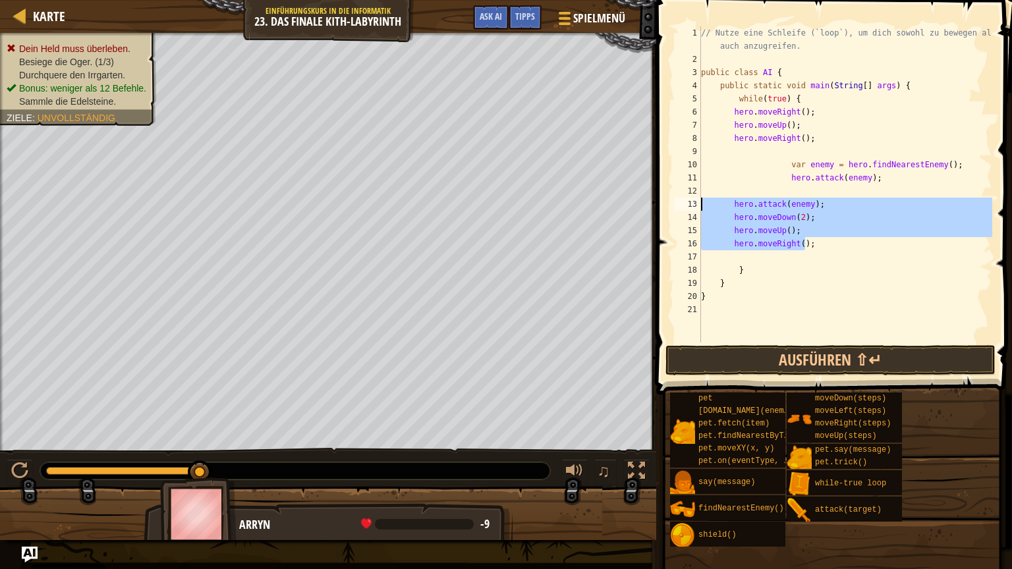
drag, startPoint x: 807, startPoint y: 245, endPoint x: 702, endPoint y: 200, distance: 114.5
click at [702, 200] on div "// Nutze eine Schleife (`loop`), um dich sowohl zu bewegen als auch anzugreifen…" at bounding box center [845, 204] width 294 height 356
type textarea "hero.attack(enemy); hero.moveDown(2);"
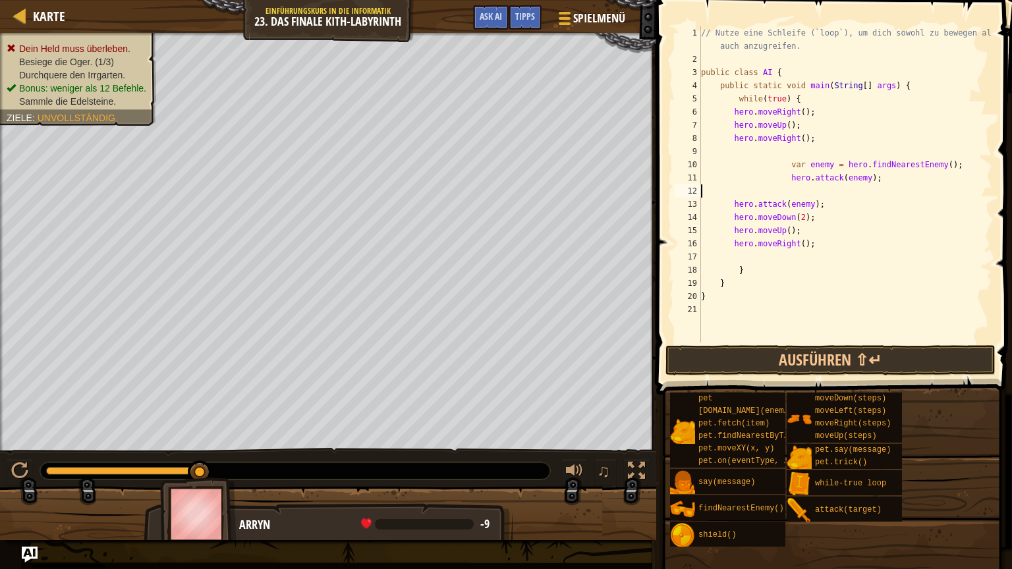
click at [702, 190] on div "// Nutze eine Schleife (`loop`), um dich sowohl zu bewegen als auch anzugreifen…" at bounding box center [845, 204] width 294 height 356
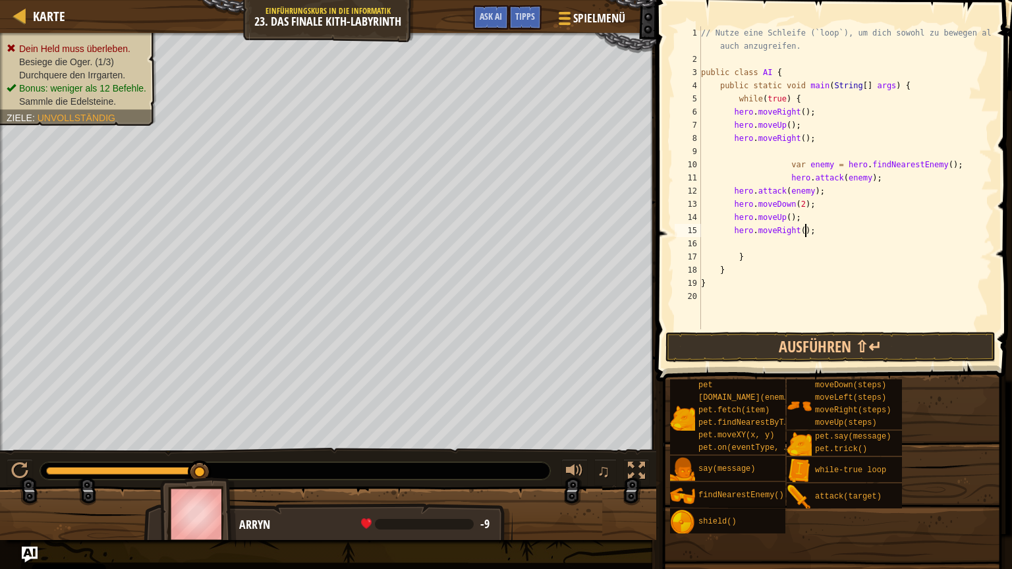
click at [811, 233] on div "// Nutze eine Schleife (`loop`), um dich sowohl zu bewegen als auch anzugreifen…" at bounding box center [845, 197] width 294 height 342
type textarea "hero.moveRight();"
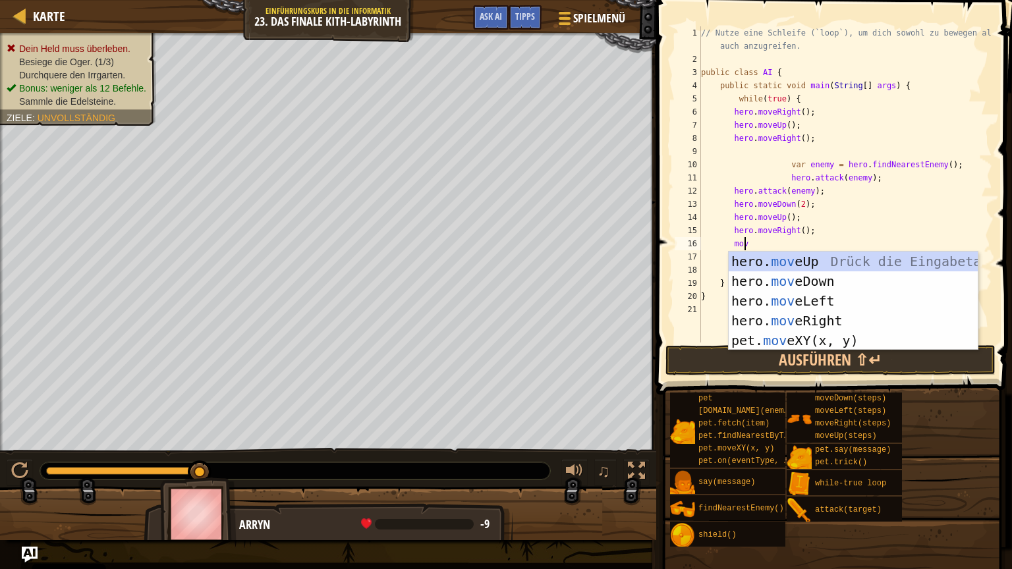
scroll to position [6, 3]
type textarea "move"
click at [776, 263] on div "hero. move Up Drück die Eingabetaste hero. move Down Drück die Eingabetaste her…" at bounding box center [852, 321] width 249 height 138
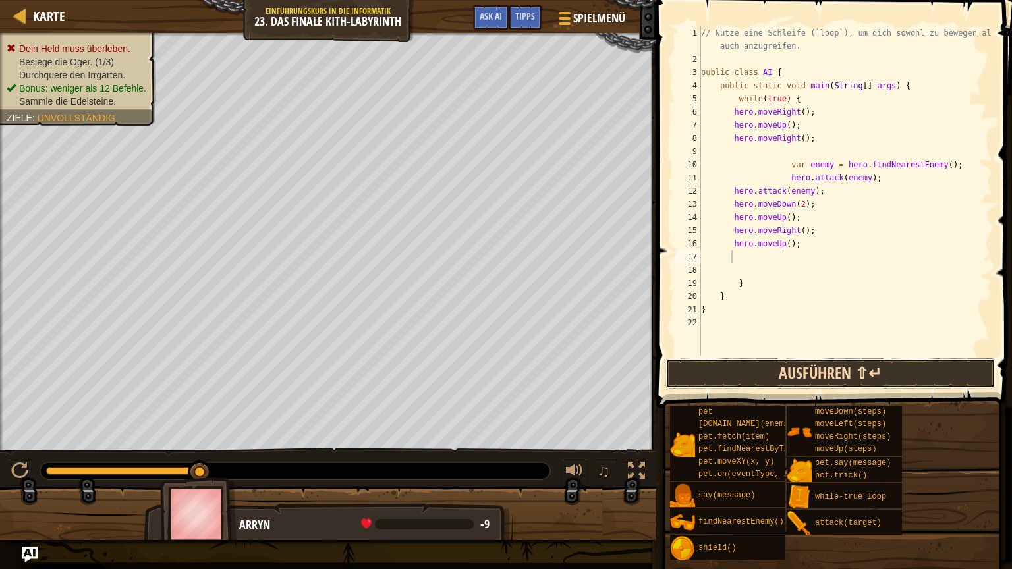
click at [810, 374] on button "Ausführen ⇧↵" at bounding box center [830, 373] width 330 height 30
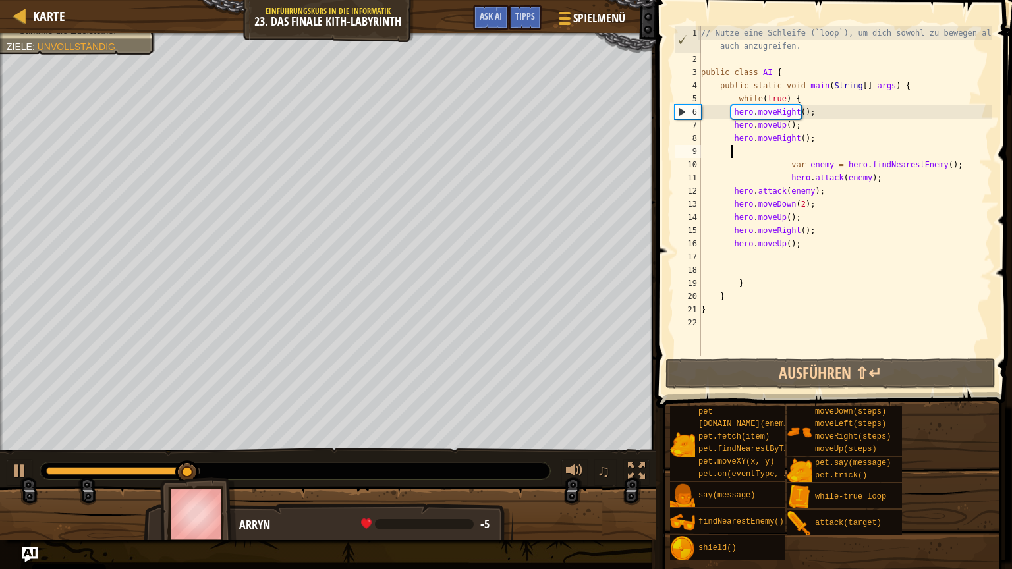
click at [737, 150] on div "// Nutze eine Schleife (`loop`), um dich sowohl zu bewegen als auch anzugreifen…" at bounding box center [845, 210] width 294 height 369
click at [705, 150] on div "// Nutze eine Schleife (`loop`), um dich sowohl zu bewegen als auch anzugreifen…" at bounding box center [845, 210] width 294 height 369
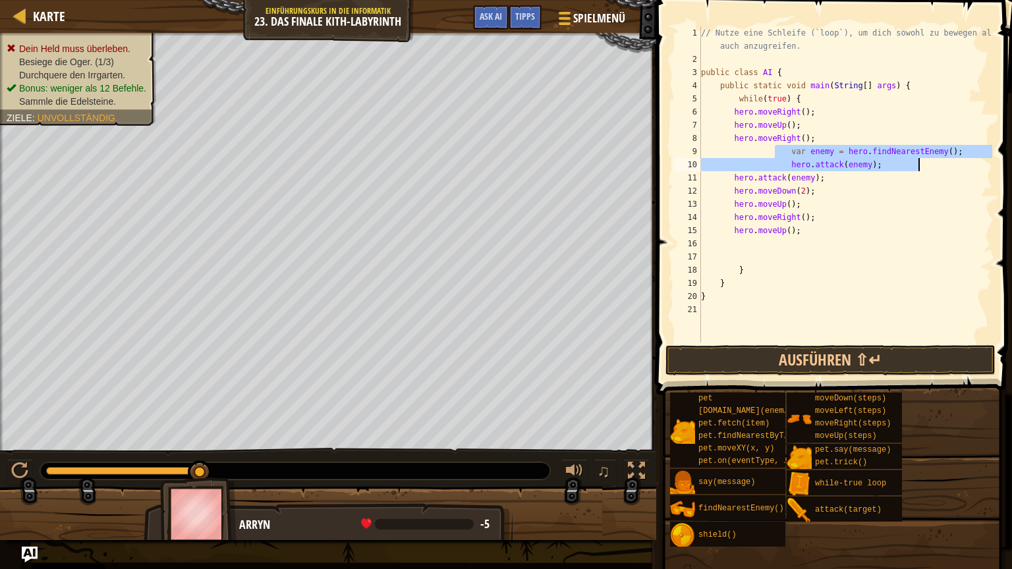
drag, startPoint x: 774, startPoint y: 154, endPoint x: 920, endPoint y: 164, distance: 146.5
click at [920, 164] on div "// Nutze eine Schleife (`loop`), um dich sowohl zu bewegen als auch anzugreifen…" at bounding box center [845, 204] width 294 height 356
click at [797, 98] on div "// Nutze eine Schleife (`loop`), um dich sowohl zu bewegen als auch anzugreifen…" at bounding box center [845, 204] width 294 height 356
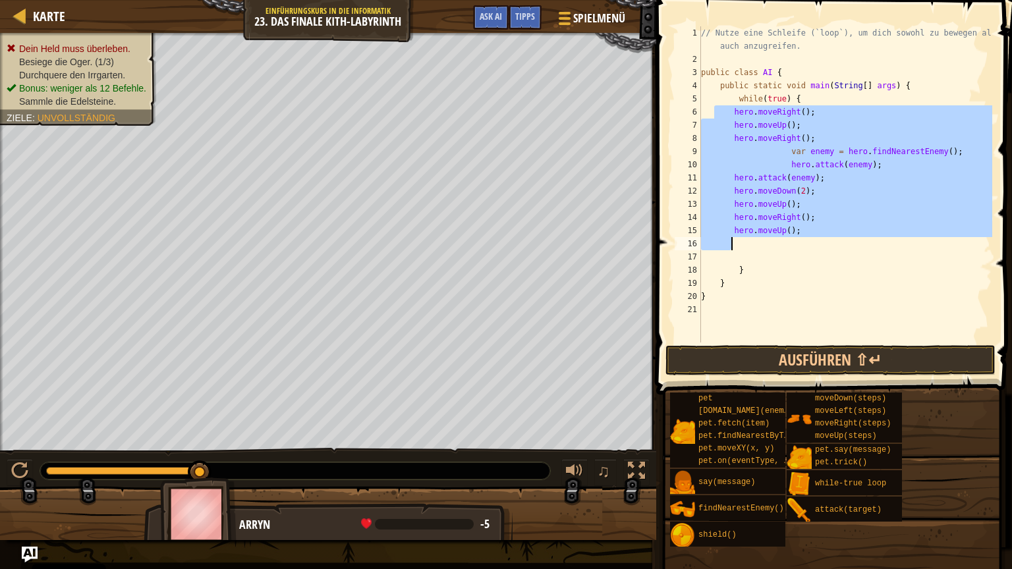
drag, startPoint x: 712, startPoint y: 112, endPoint x: 812, endPoint y: 248, distance: 169.1
click at [812, 248] on div "// Nutze eine Schleife (`loop`), um dich sowohl zu bewegen als auch anzugreifen…" at bounding box center [845, 204] width 294 height 356
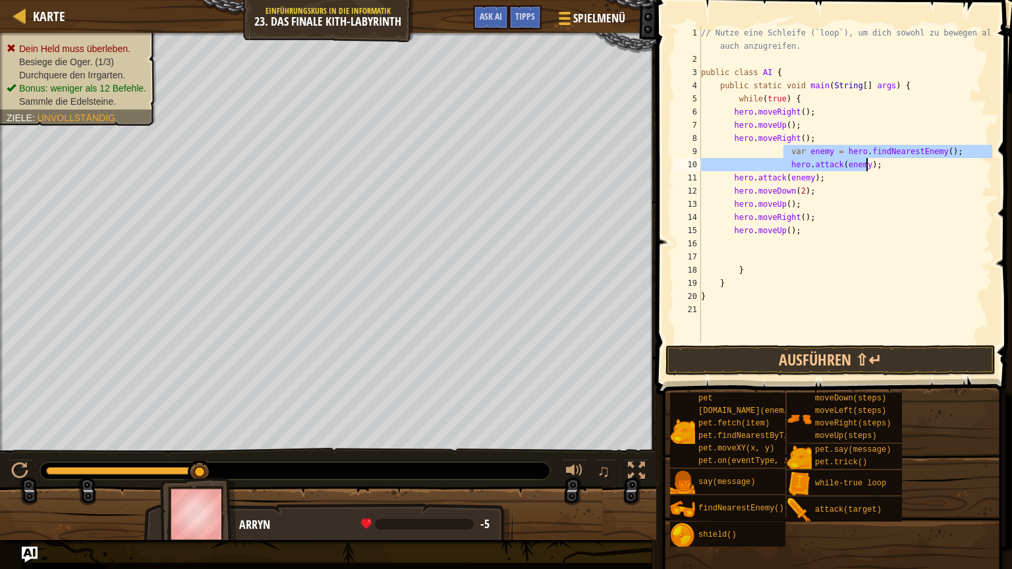
drag, startPoint x: 782, startPoint y: 153, endPoint x: 866, endPoint y: 169, distance: 85.8
click at [866, 169] on div "// Nutze eine Schleife (`loop`), um dich sowohl zu bewegen als auch anzugreifen…" at bounding box center [845, 204] width 294 height 356
type textarea "var enemy = hero.findNearestEnemy(); hero.attack(enemy);"
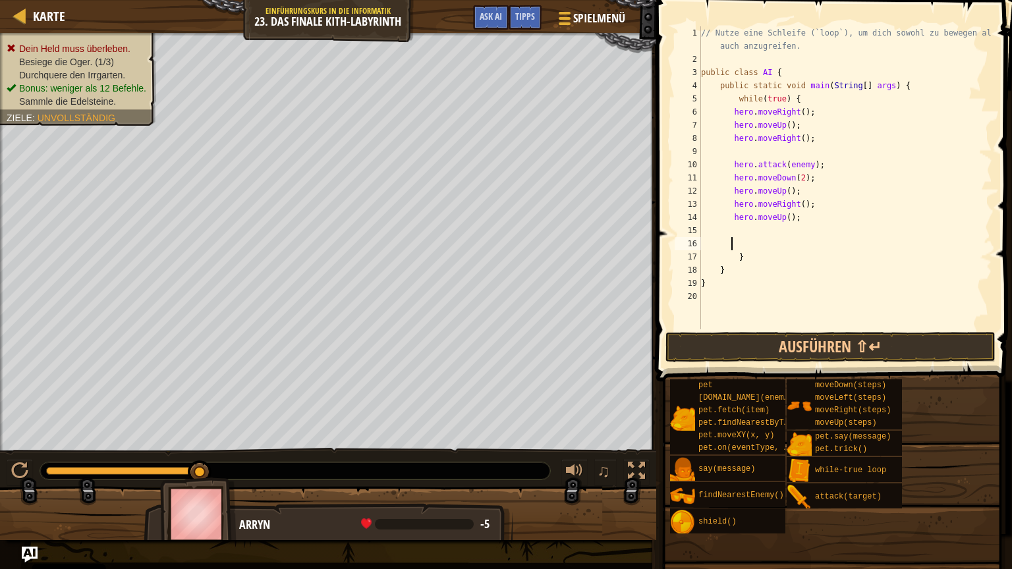
click at [793, 241] on div "// Nutze eine Schleife (`loop`), um dich sowohl zu bewegen als auch anzugreifen…" at bounding box center [845, 197] width 294 height 342
paste textarea "hero.attack(enemy);"
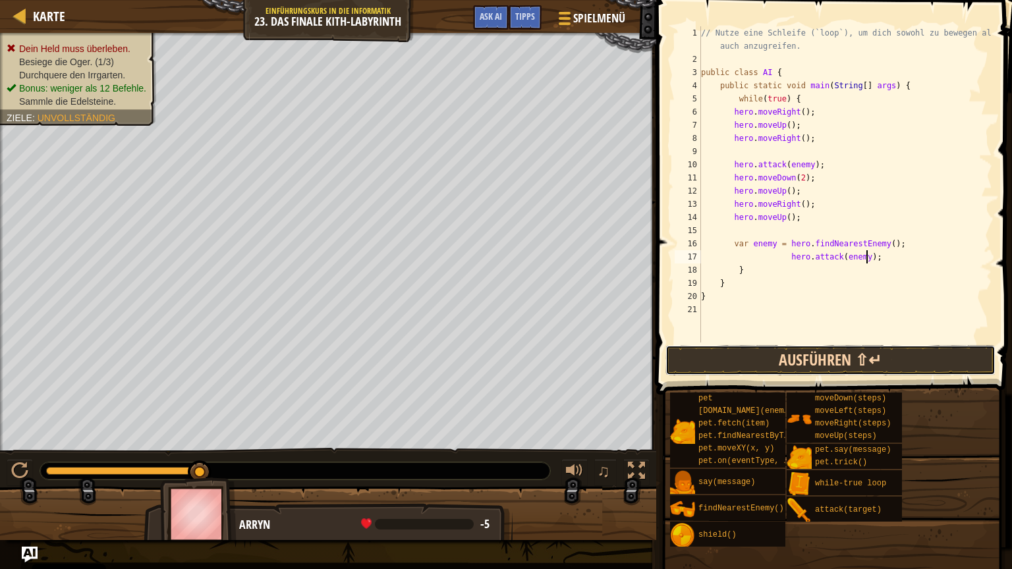
click at [751, 352] on button "Ausführen ⇧↵" at bounding box center [830, 360] width 330 height 30
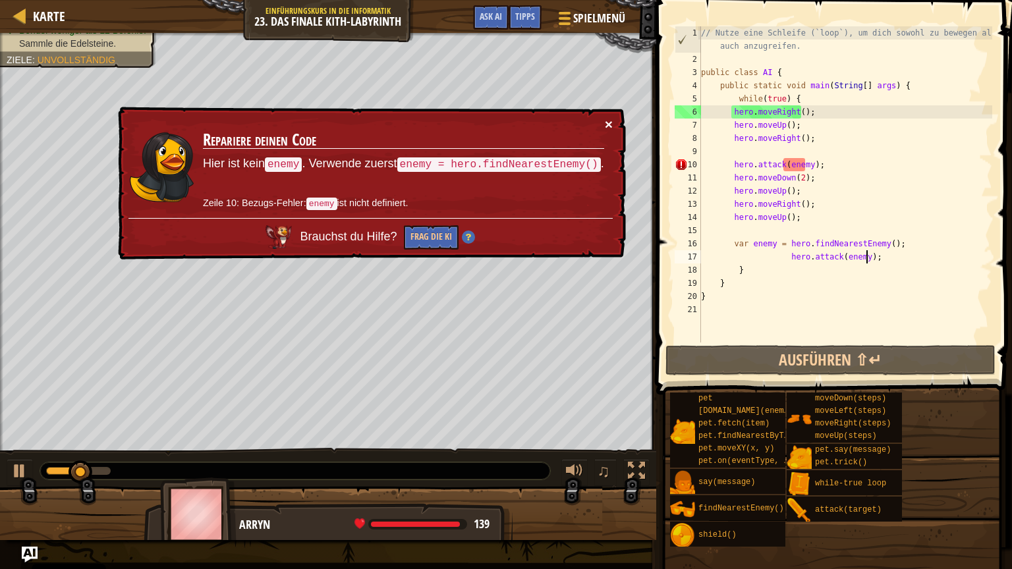
click at [609, 121] on button "×" at bounding box center [609, 124] width 8 height 14
drag, startPoint x: 817, startPoint y: 165, endPoint x: 697, endPoint y: 161, distance: 120.6
click at [697, 161] on div "hero.attack(enemy); 1 2 3 4 5 6 7 8 9 10 11 12 13 14 15 16 17 18 19 20 21 // Nu…" at bounding box center [832, 184] width 320 height 316
type textarea "hero.attack(enemy);"
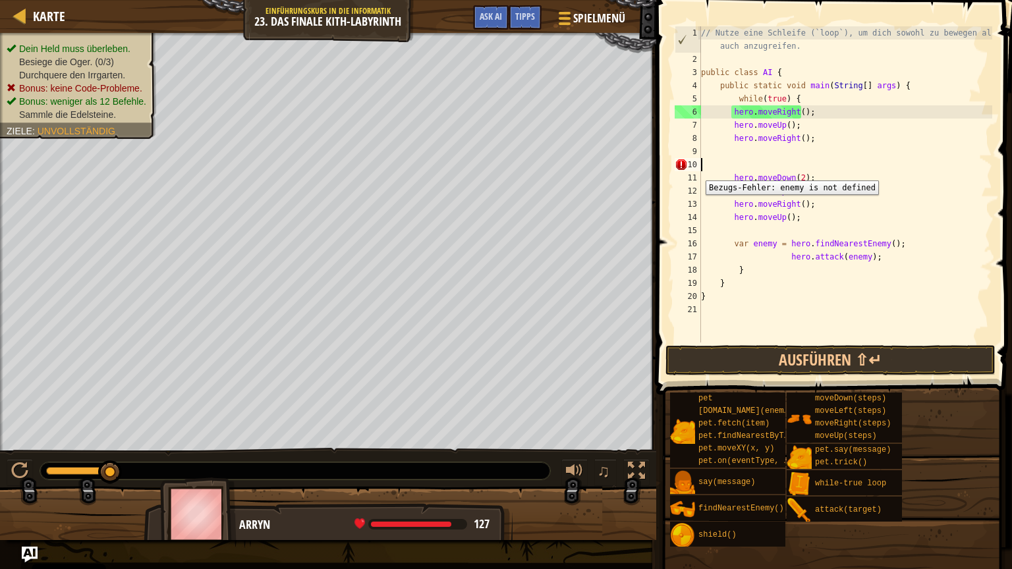
scroll to position [6, 0]
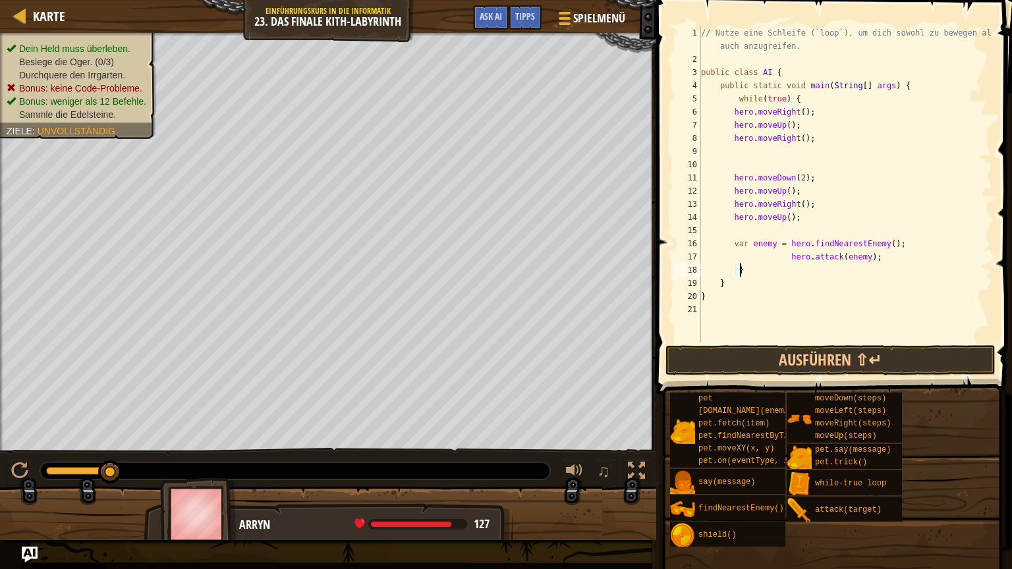
click at [808, 267] on div "// Nutze eine Schleife (`loop`), um dich sowohl zu bewegen als auch anzugreifen…" at bounding box center [845, 204] width 294 height 356
click at [869, 259] on div "// Nutze eine Schleife (`loop`), um dich sowohl zu bewegen als auch anzugreifen…" at bounding box center [845, 204] width 294 height 356
type textarea "hero.attack(enemy);"
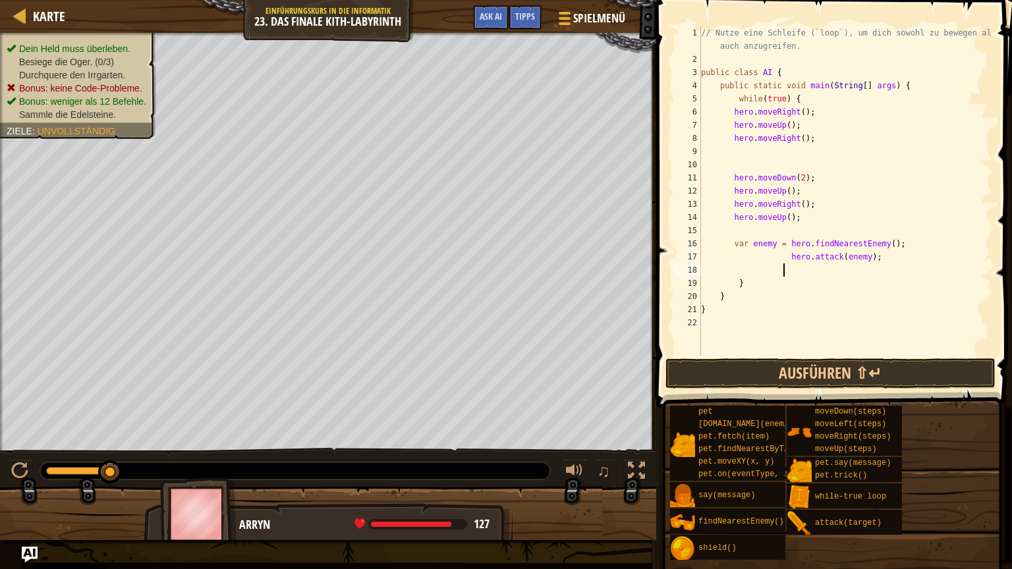
paste textarea "hero.attack(enemy);"
type textarea "hero.attack(enemy);"
drag, startPoint x: 842, startPoint y: 389, endPoint x: 839, endPoint y: 383, distance: 6.8
click at [840, 385] on div "hero.attack(enemy); 1 2 3 4 5 6 7 8 9 10 11 12 13 14 15 16 17 18 19 20 21 22 //…" at bounding box center [832, 230] width 360 height 447
click at [838, 380] on button "Ausführen ⇧↵" at bounding box center [830, 373] width 330 height 30
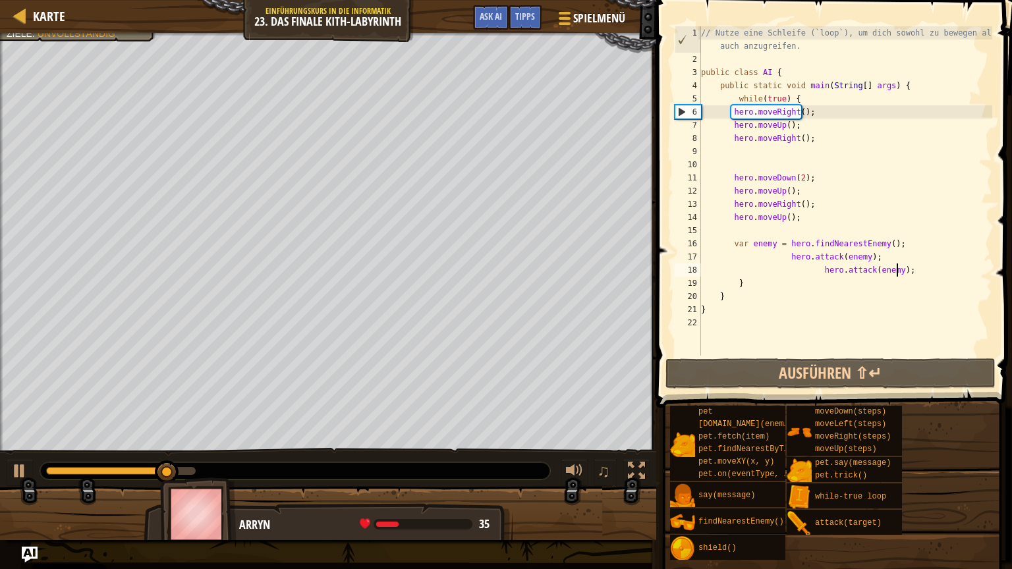
click at [730, 59] on div "// Nutze eine Schleife (`loop`), um dich sowohl zu bewegen als auch anzugreifen…" at bounding box center [845, 210] width 294 height 369
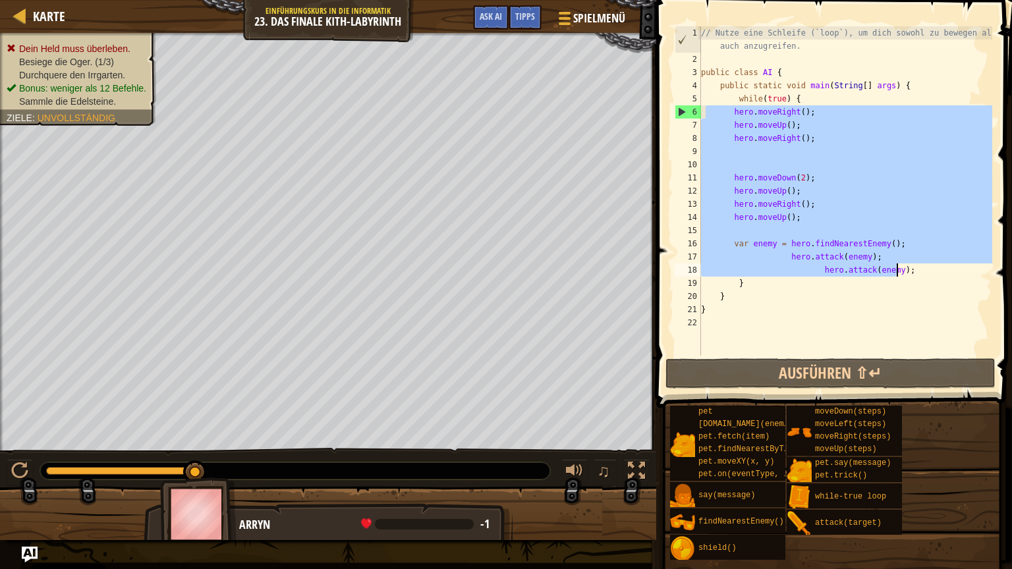
drag, startPoint x: 707, startPoint y: 111, endPoint x: 933, endPoint y: 271, distance: 277.4
click at [933, 271] on div "// Nutze eine Schleife (`loop`), um dich sowohl zu bewegen als auch anzugreifen…" at bounding box center [845, 210] width 294 height 369
type textarea "hero.attack(enemy); hero.attack(enemy);"
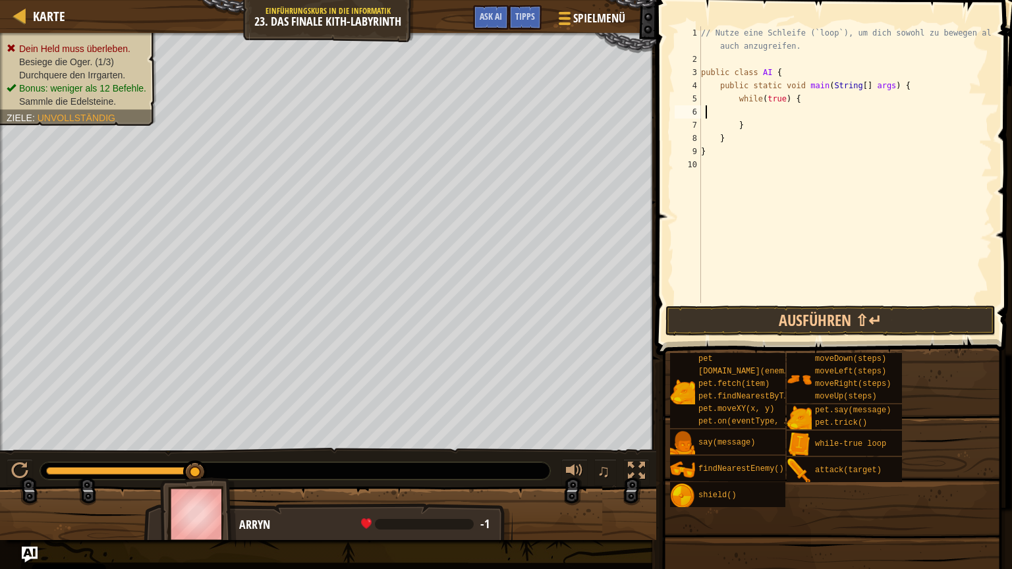
click at [731, 62] on div "// Nutze eine Schleife (`loop`), um dich sowohl zu bewegen als auch anzugreifen…" at bounding box center [845, 184] width 294 height 316
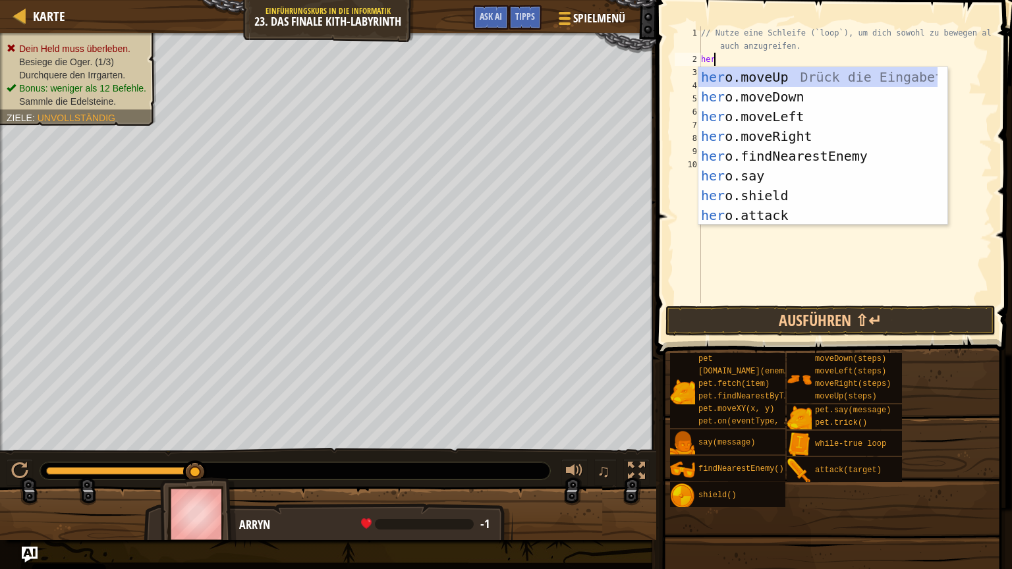
type textarea "hero"
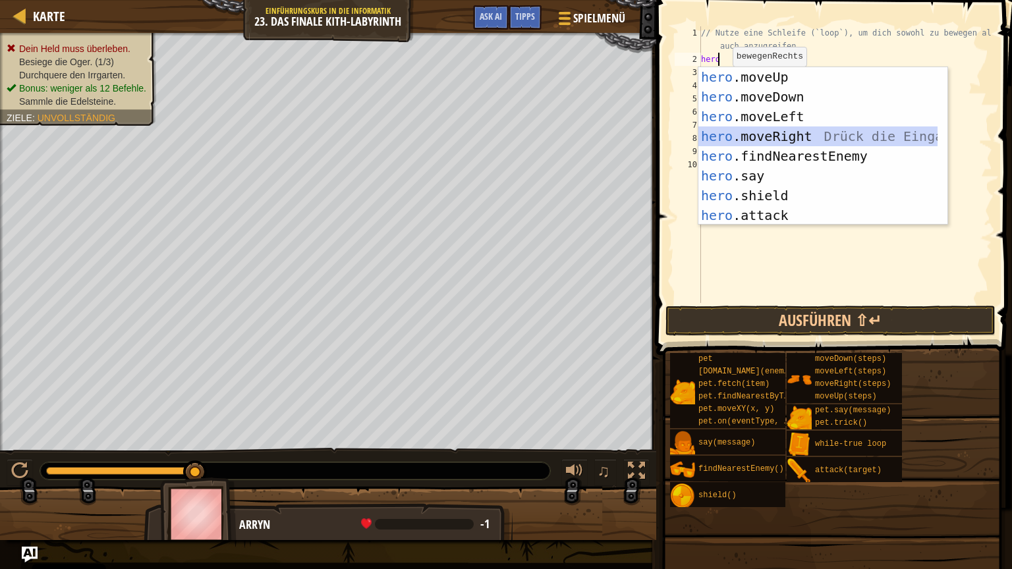
click at [734, 132] on div "hero .moveUp Drück die Eingabetaste hero .moveDown Drück die Eingabetaste hero …" at bounding box center [817, 166] width 239 height 198
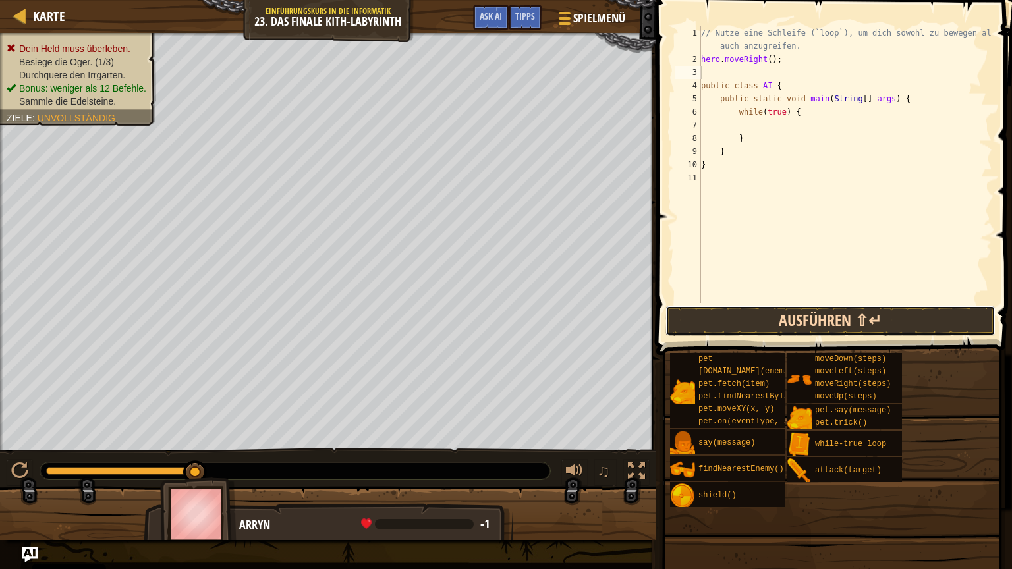
click at [720, 333] on button "Ausführen ⇧↵" at bounding box center [830, 321] width 330 height 30
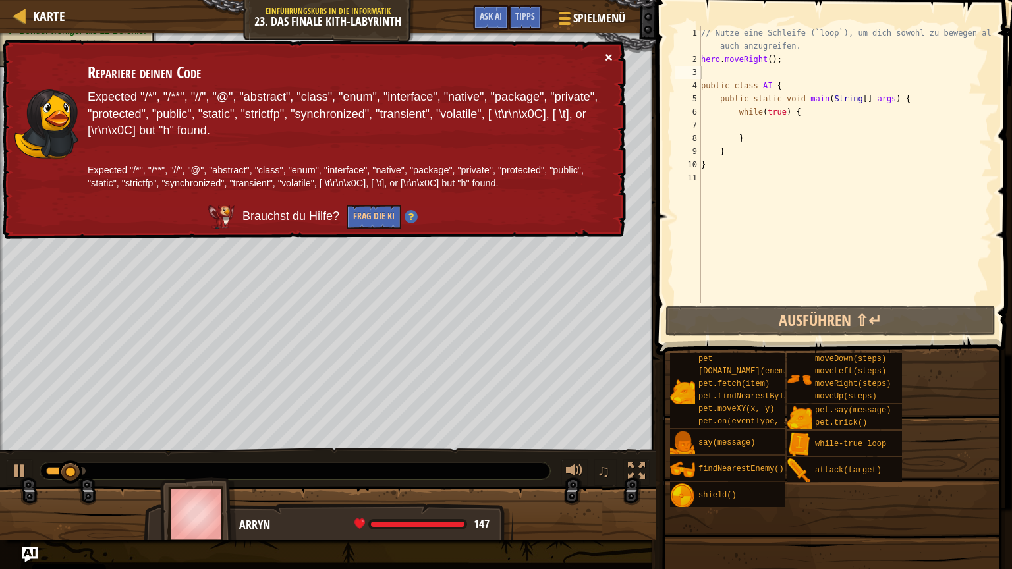
click at [607, 51] on button "×" at bounding box center [609, 57] width 8 height 14
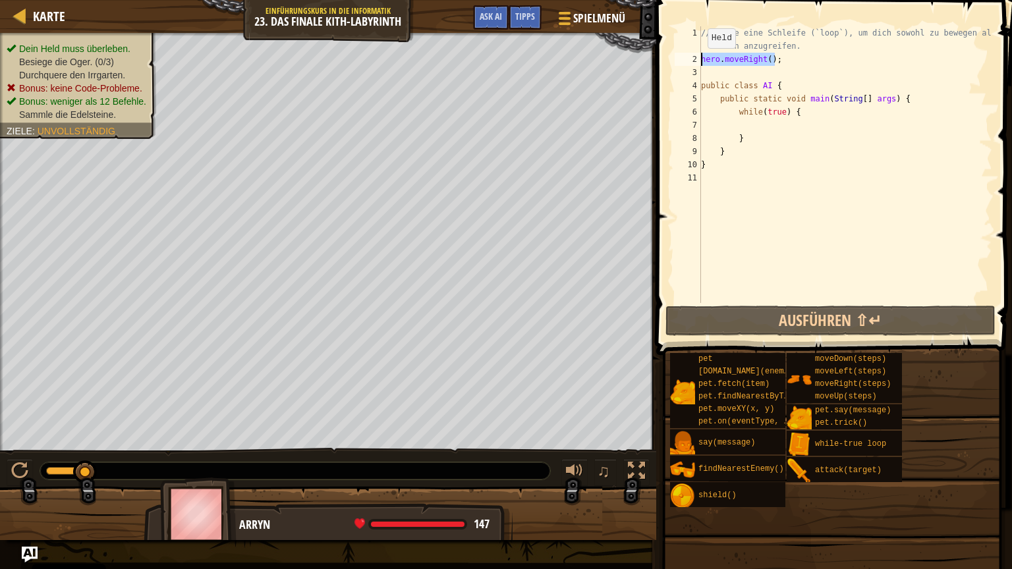
drag, startPoint x: 786, startPoint y: 61, endPoint x: 696, endPoint y: 61, distance: 89.6
click at [696, 61] on div "1 2 3 4 5 6 7 8 9 10 11 // Nutze eine Schleife (`loop`), um dich sowohl zu bewe…" at bounding box center [832, 164] width 320 height 277
type textarea "hero.moveRight();"
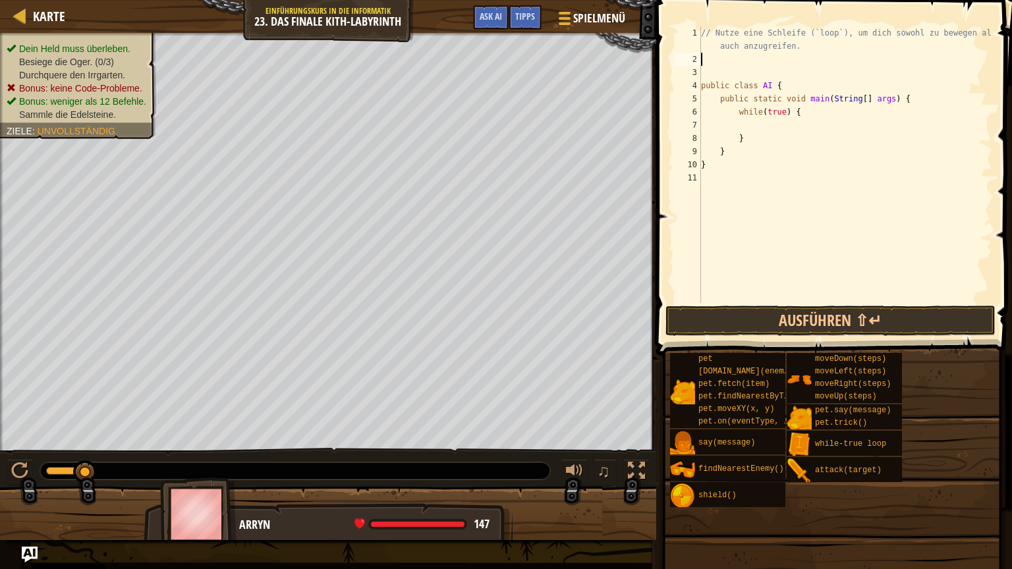
type textarea "// Nutze eine Schleife (`loop`), um dich sowohl zu bewegen als auch anzugreifen."
click at [741, 114] on div "// Nutze eine Schleife (`loop`), um dich sowohl zu bewegen als auch anzugreifen…" at bounding box center [845, 184] width 294 height 316
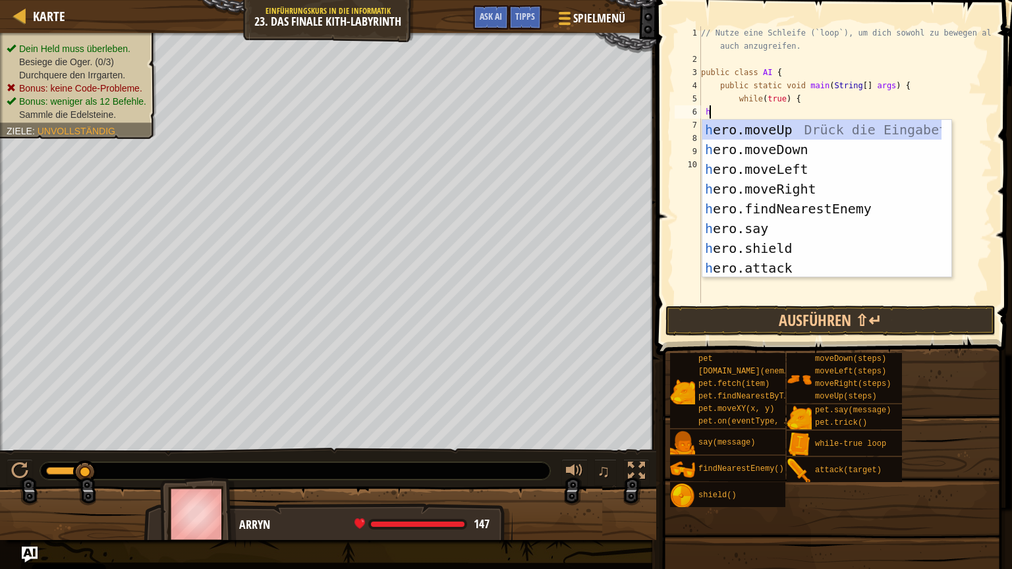
type textarea "her"
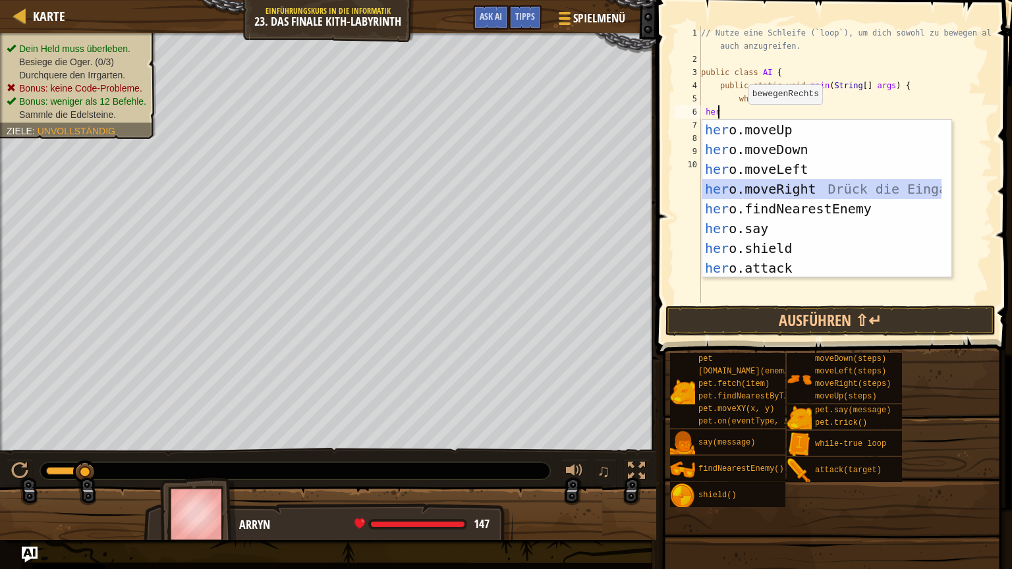
click at [738, 190] on div "her o.moveUp Drück die Eingabetaste her o.moveDown Drück die Eingabetaste her o…" at bounding box center [821, 219] width 239 height 198
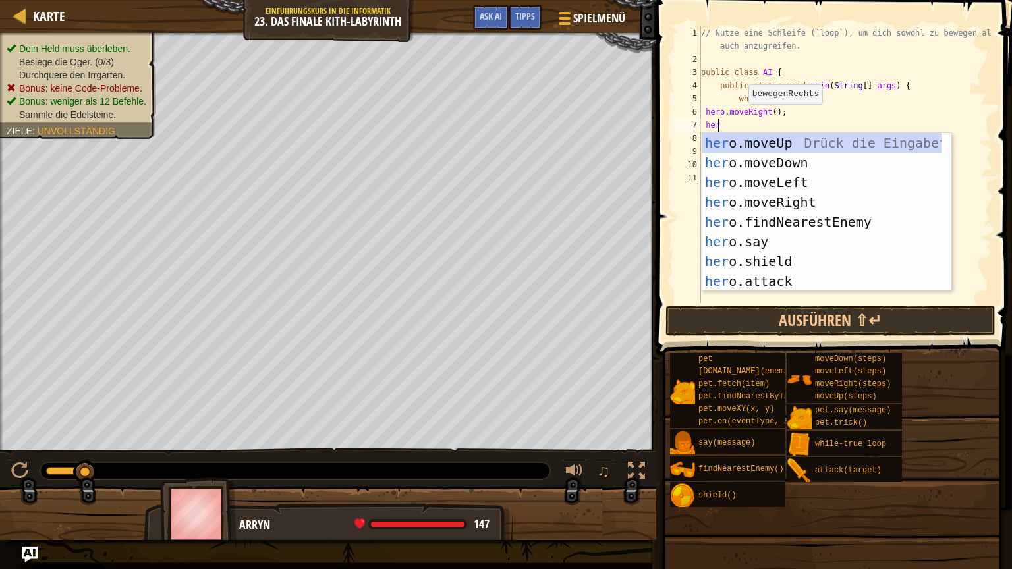
type textarea "hero"
click at [778, 148] on div "hero .moveUp Drück die Eingabetaste hero .moveDown Drück die Eingabetaste hero …" at bounding box center [821, 232] width 239 height 198
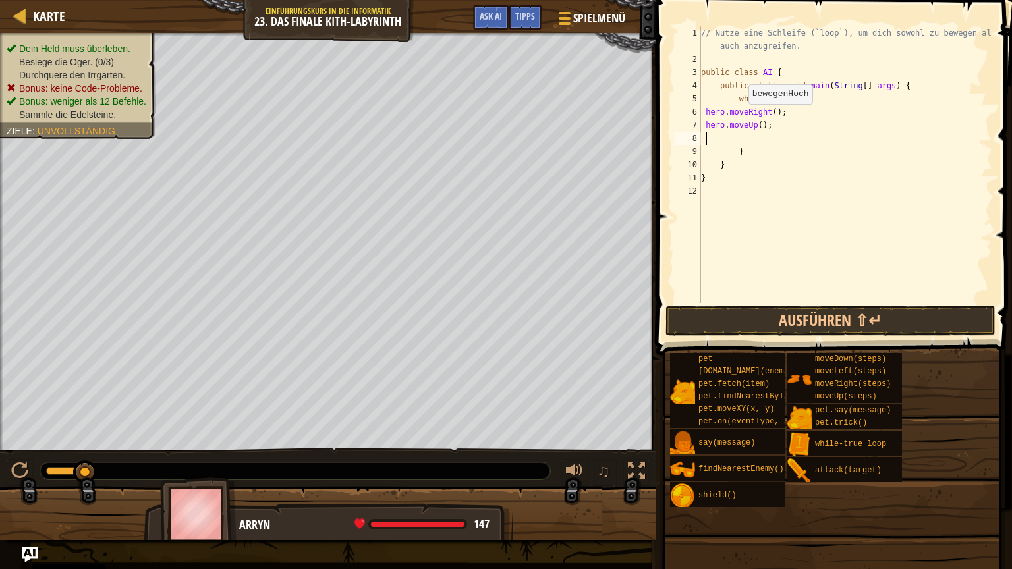
type textarea "a"
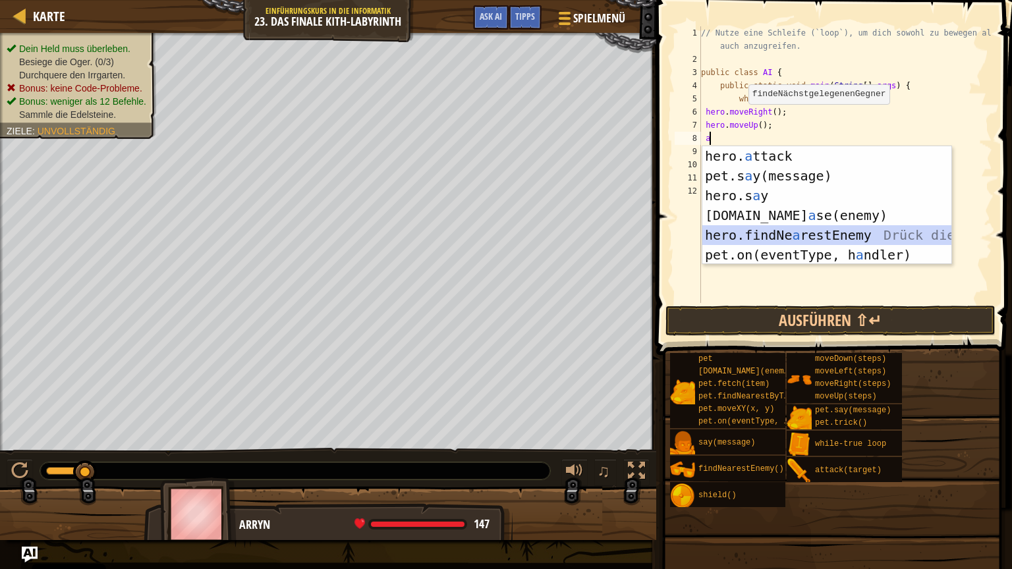
click at [786, 232] on div "hero. a ttack Drück die Eingabetaste pet.s a y(message) Drück die Eingabetaste …" at bounding box center [826, 225] width 249 height 158
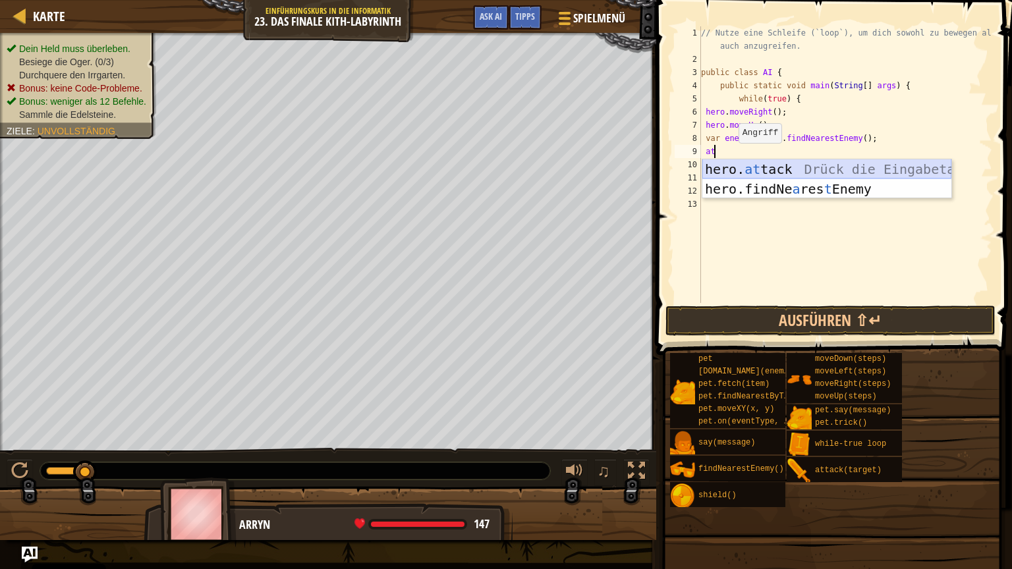
click at [737, 171] on div "hero. at tack Drück die Eingabetaste hero.findNe a res t Enemy Drück die Eingab…" at bounding box center [826, 198] width 249 height 79
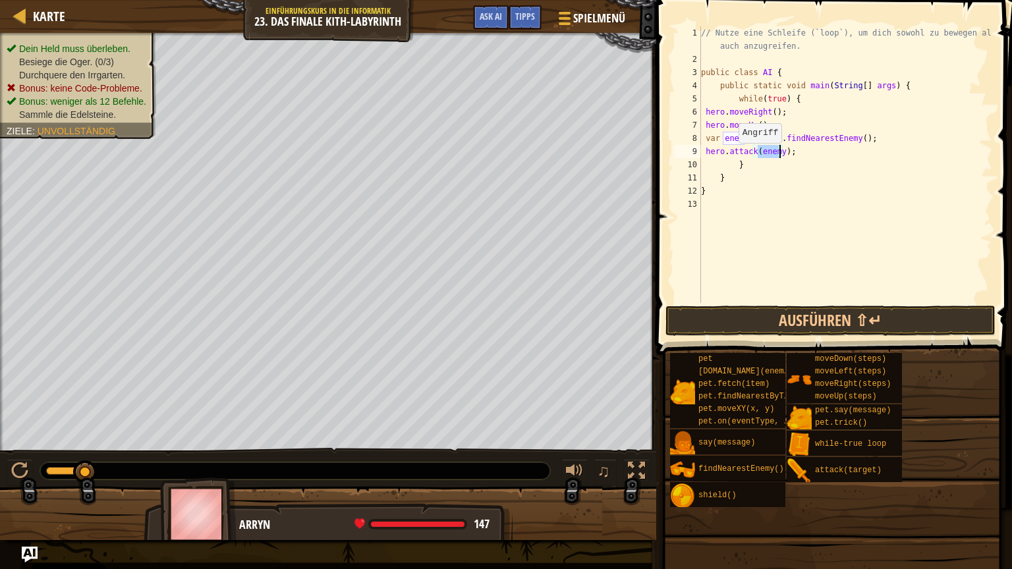
click at [737, 171] on div "// Nutze eine Schleife (`loop`), um dich sowohl zu bewegen als auch anzugreifen…" at bounding box center [845, 184] width 294 height 316
click at [727, 165] on div "// Nutze eine Schleife (`loop`), um dich sowohl zu bewegen als auch anzugreifen…" at bounding box center [845, 184] width 294 height 316
click at [809, 149] on div "// Nutze eine Schleife (`loop`), um dich sowohl zu bewegen als auch anzugreifen…" at bounding box center [845, 184] width 294 height 316
type textarea "hero.attack(enemy);"
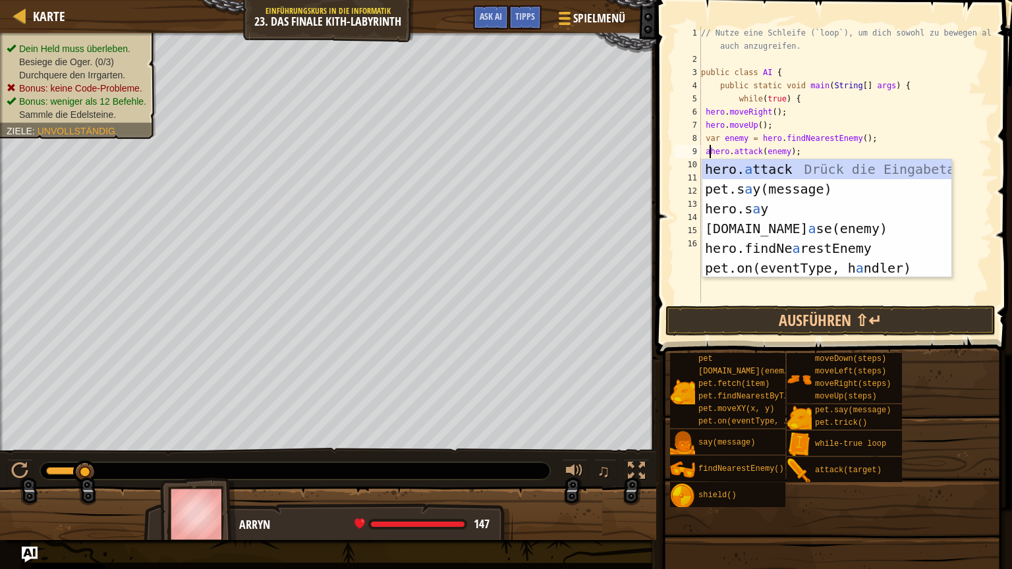
type textarea "hero.attack(enemy);"
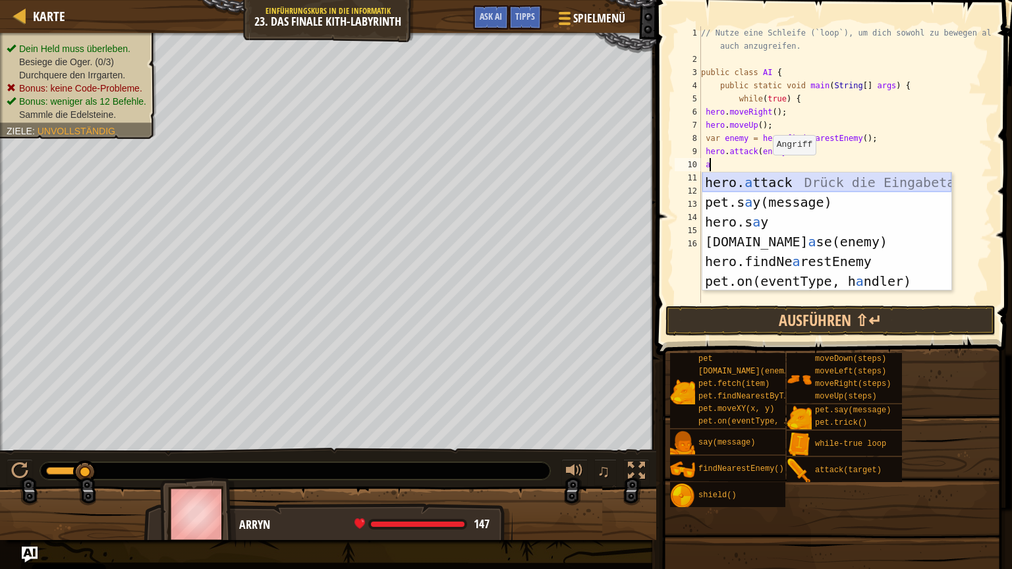
click at [759, 192] on div "hero. a ttack Drück die Eingabetaste pet.s a y(message) Drück die Eingabetaste …" at bounding box center [826, 252] width 249 height 158
type textarea "hero.attack(enemy);"
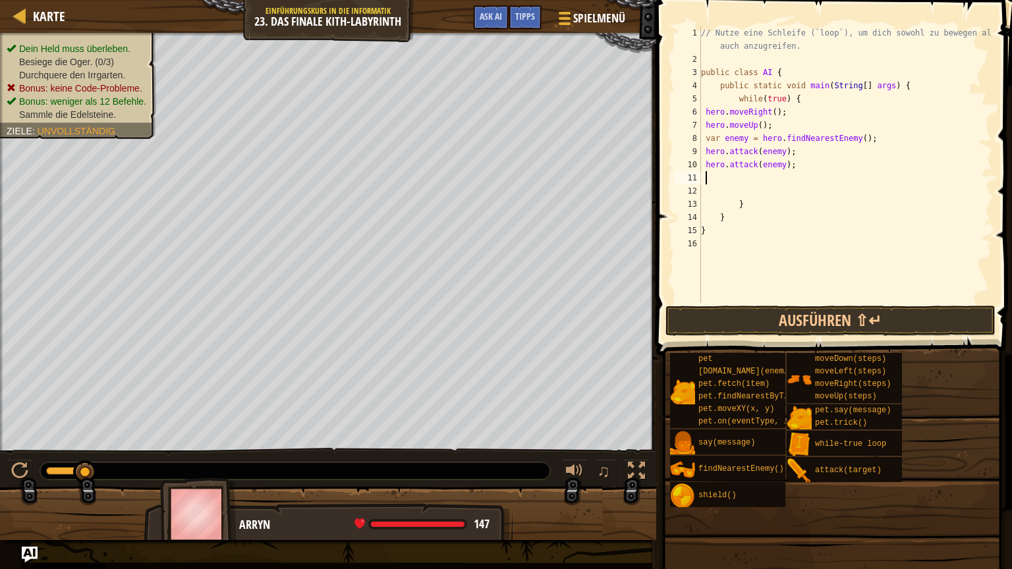
click at [768, 176] on div "// Nutze eine Schleife (`loop`), um dich sowohl zu bewegen als auch anzugreifen…" at bounding box center [845, 184] width 294 height 316
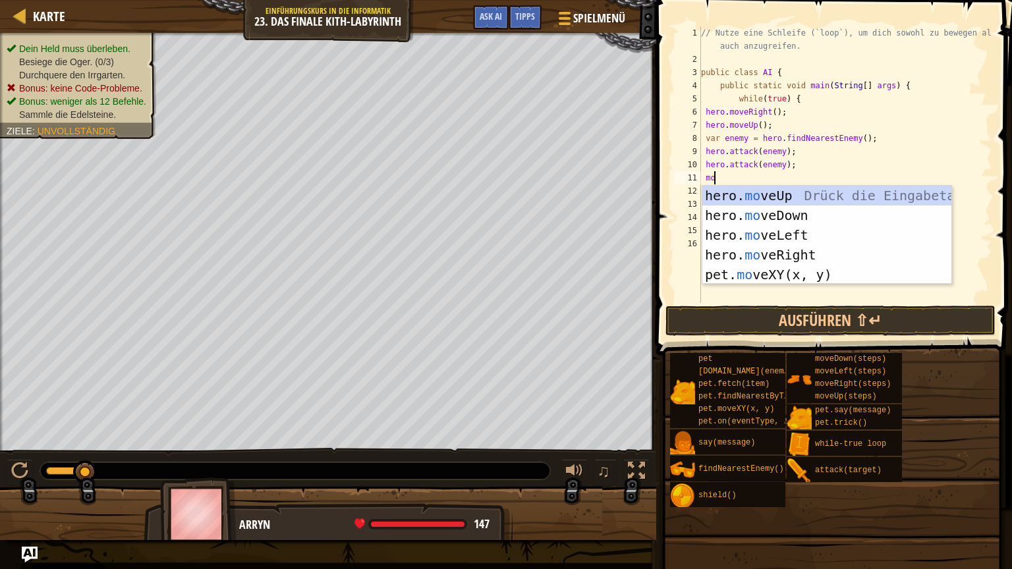
type textarea "move"
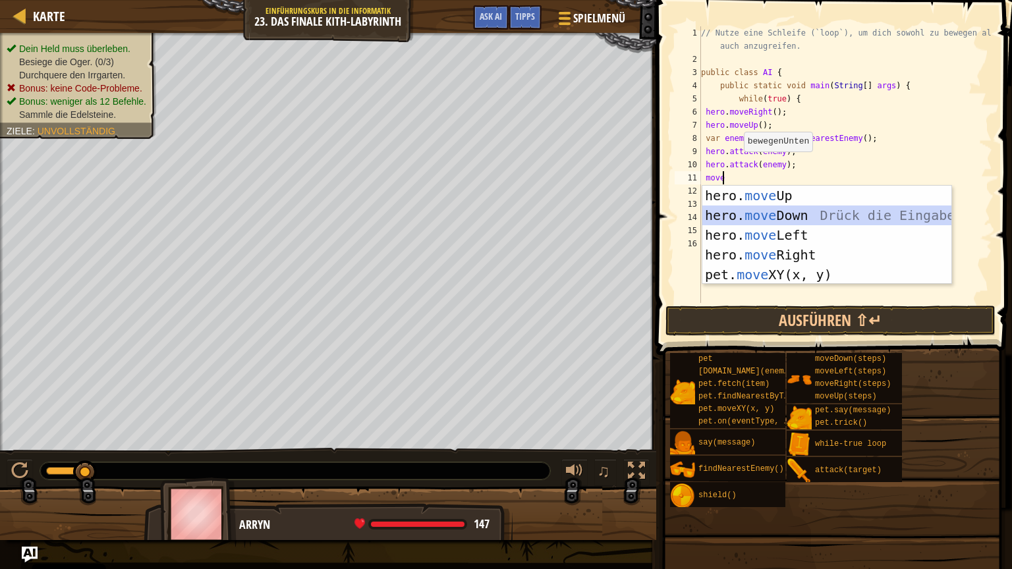
click at [800, 214] on div "hero. move Up Drück die Eingabetaste hero. move Down Drück die Eingabetaste her…" at bounding box center [826, 255] width 249 height 138
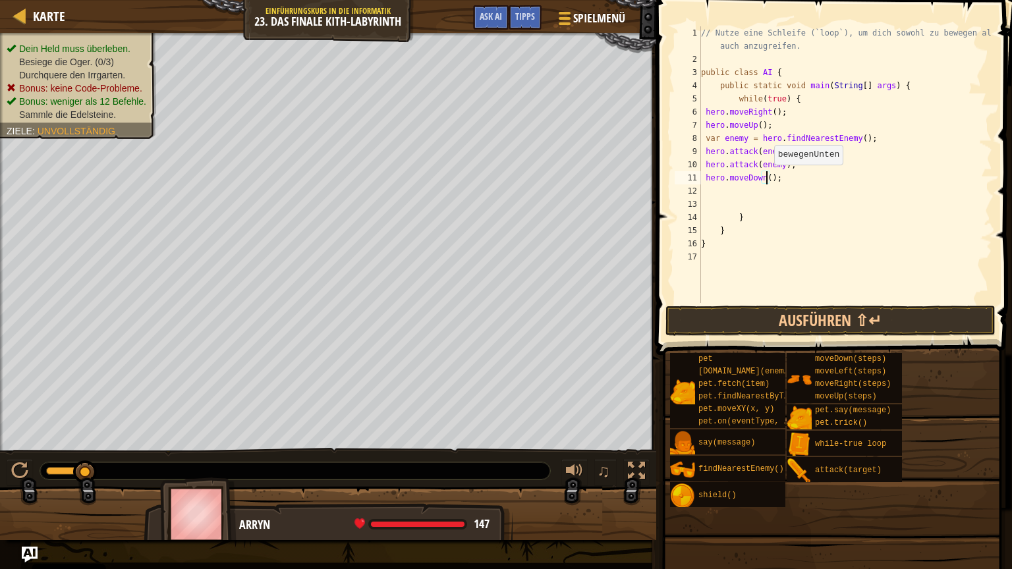
click at [767, 178] on div "// Nutze eine Schleife (`loop`), um dich sowohl zu bewegen als auch anzugreifen…" at bounding box center [845, 184] width 294 height 316
type textarea "hero.moveDown(2);"
click at [764, 190] on div "// Nutze eine Schleife (`loop`), um dich sowohl zu bewegen als auch anzugreifen…" at bounding box center [845, 184] width 294 height 316
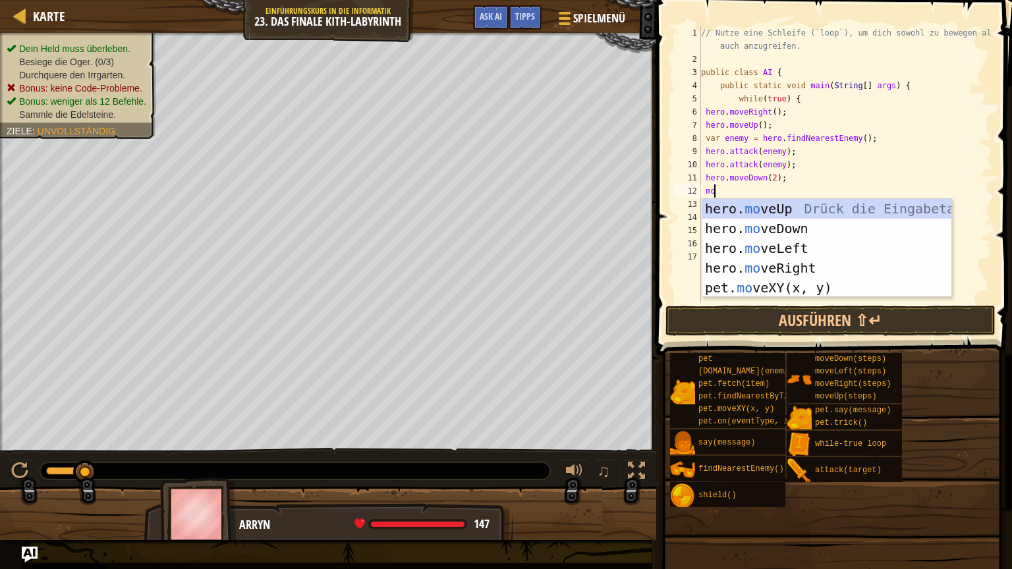
scroll to position [6, 0]
type textarea "move"
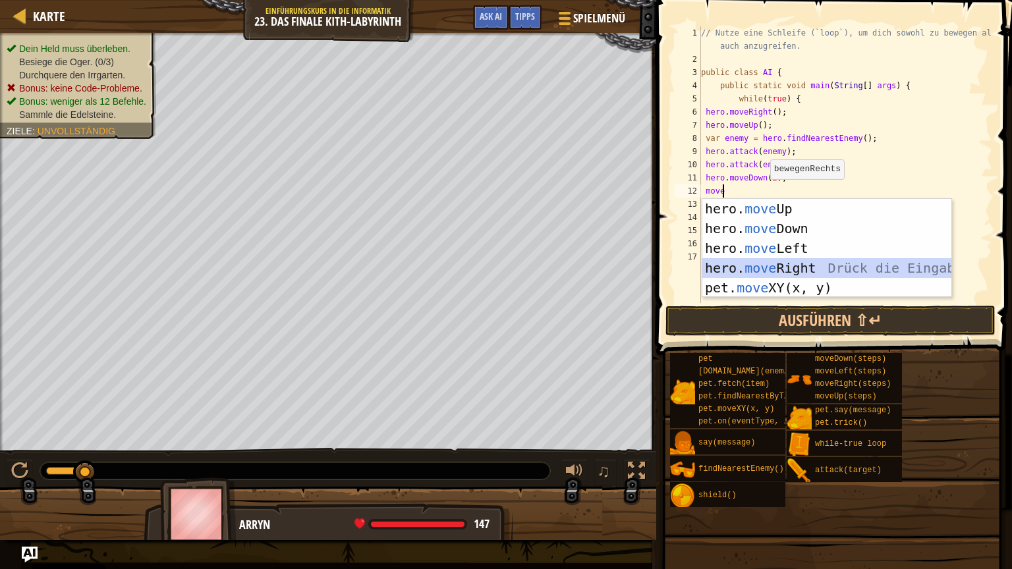
click at [765, 266] on div "hero. move Up Drück die Eingabetaste hero. move Down Drück die Eingabetaste her…" at bounding box center [826, 268] width 249 height 138
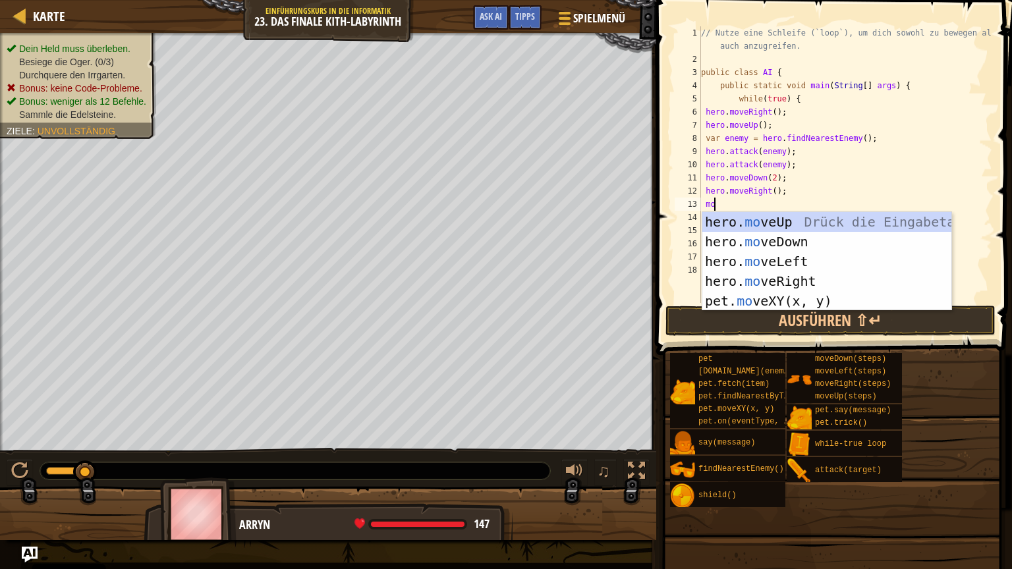
scroll to position [6, 0]
type textarea "move"
click at [746, 220] on div "hero. move Up Drück die Eingabetaste hero. move Down Drück die Eingabetaste her…" at bounding box center [826, 281] width 249 height 138
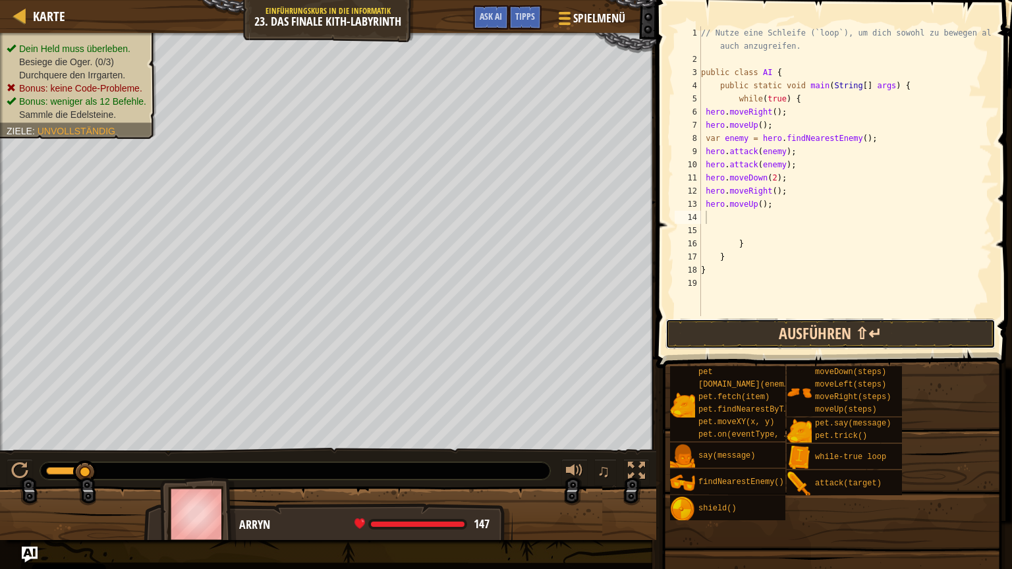
click at [750, 347] on button "Ausführen ⇧↵" at bounding box center [830, 334] width 330 height 30
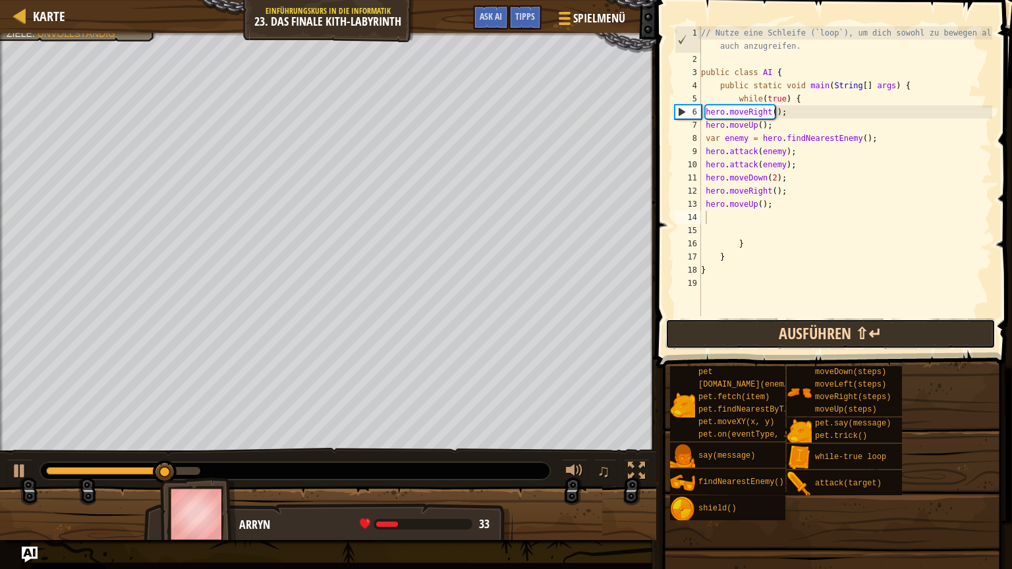
click at [794, 333] on button "Ausführen ⇧↵" at bounding box center [830, 334] width 330 height 30
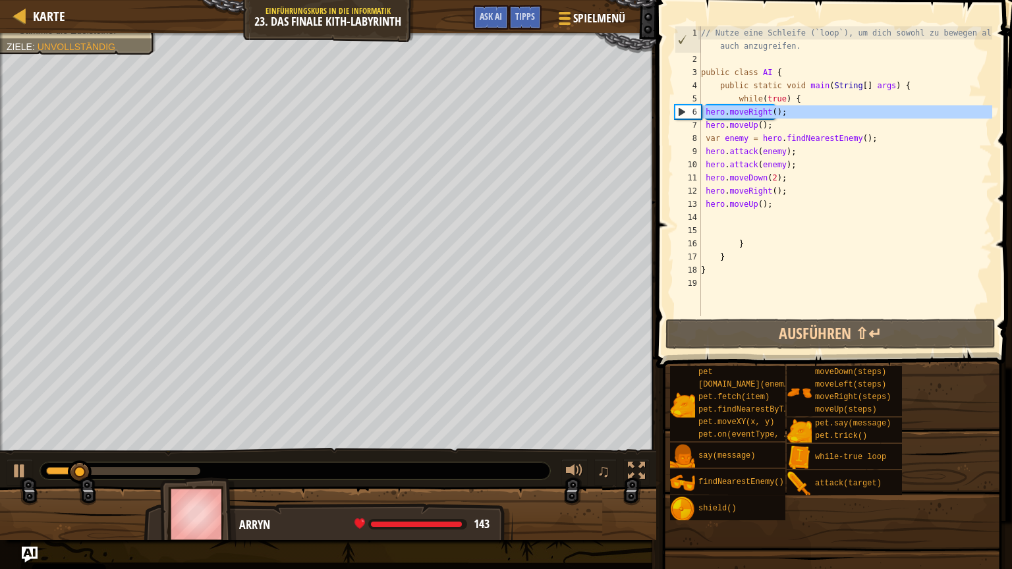
click at [687, 109] on div "6" at bounding box center [688, 111] width 26 height 13
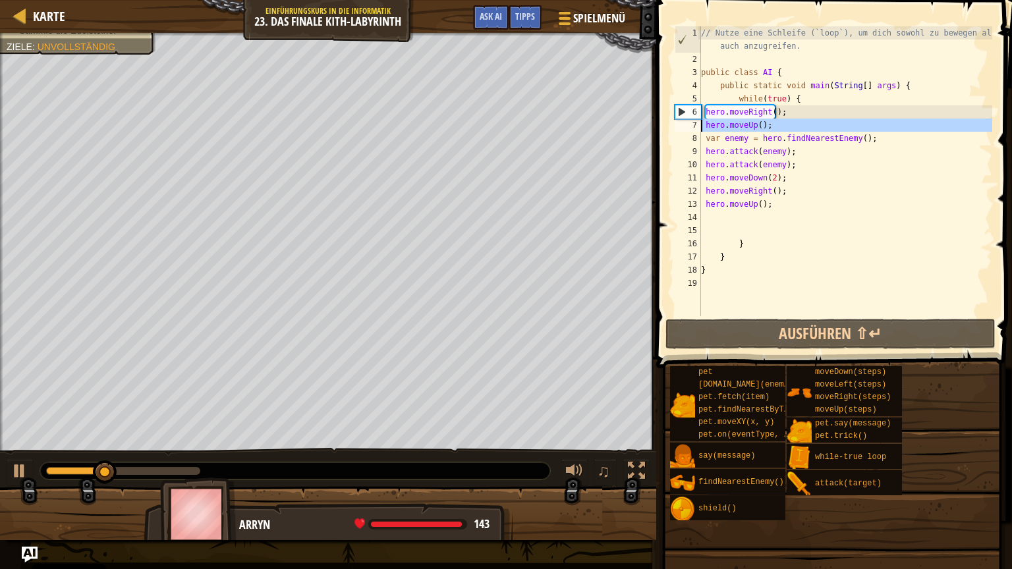
click at [687, 127] on div "7" at bounding box center [687, 125] width 26 height 13
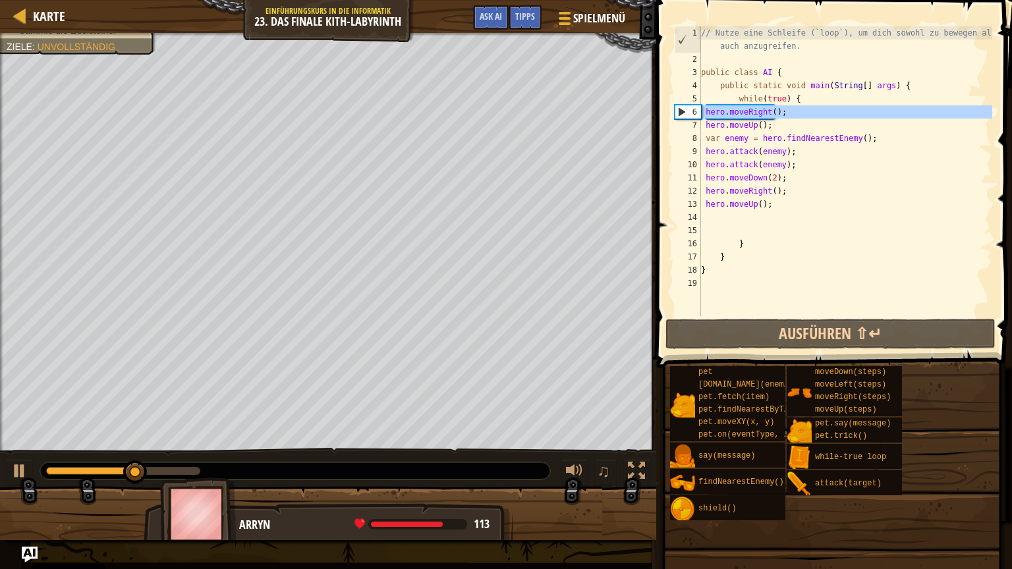
click at [677, 106] on div "6" at bounding box center [688, 111] width 26 height 13
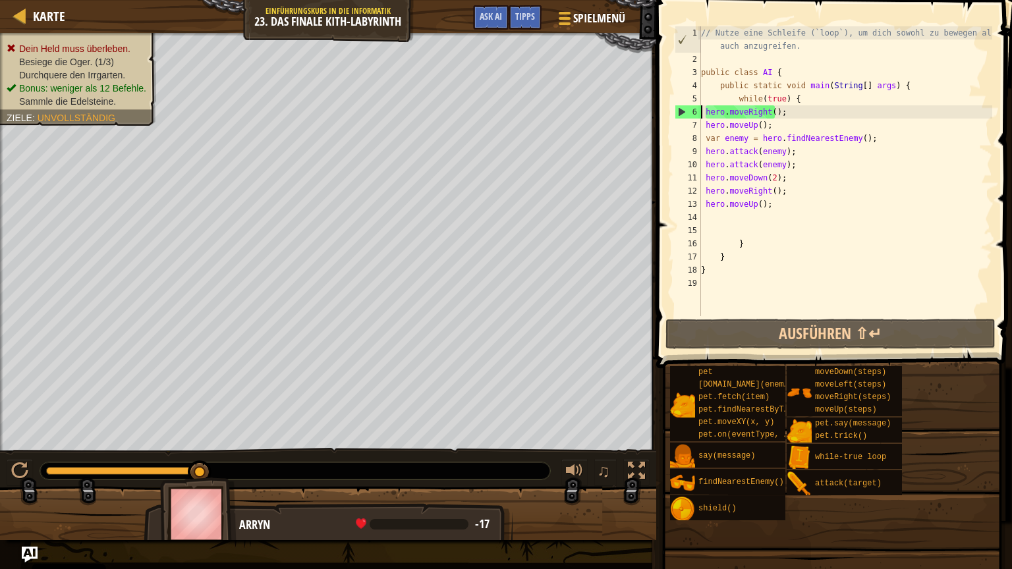
drag, startPoint x: 180, startPoint y: 474, endPoint x: 680, endPoint y: 225, distance: 558.4
click at [680, 225] on div "Karte Einführungskurs in die Informatik 23. Das finale Kith-Labyrinth Spielmenü…" at bounding box center [506, 284] width 1012 height 569
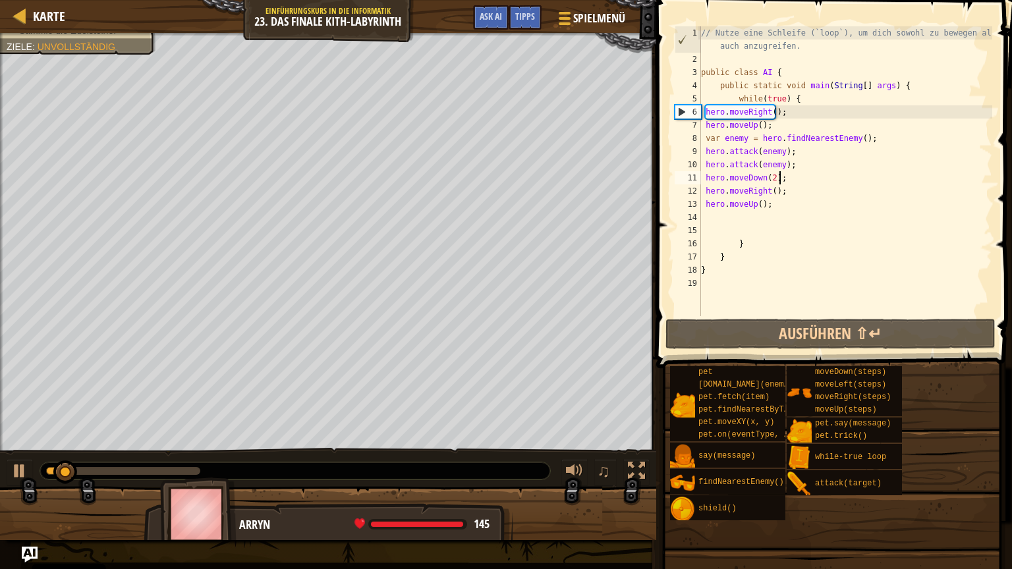
click at [780, 171] on div "// Nutze eine Schleife (`loop`), um dich sowohl zu bewegen als auch anzugreifen…" at bounding box center [845, 190] width 294 height 329
type textarea "hero.moveDown(2);"
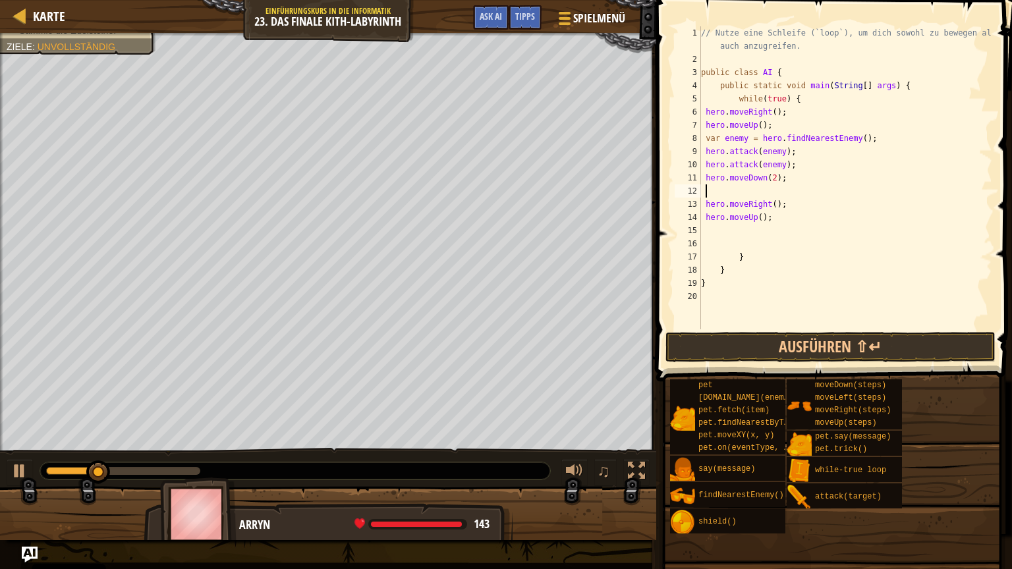
type textarea "hero.moveDown(2);"
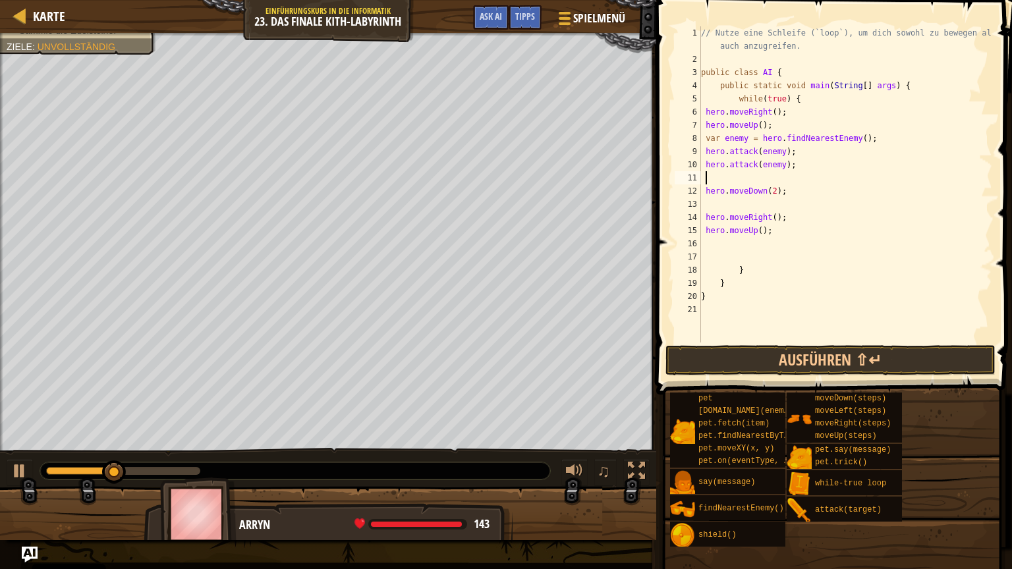
type textarea "hero.moveDown(2);"
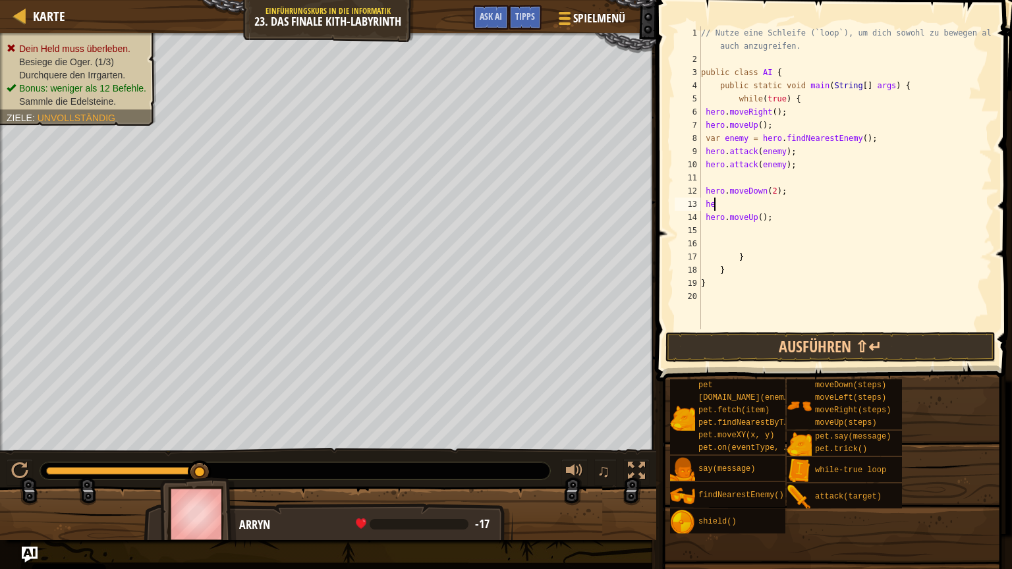
type textarea "h"
click at [763, 342] on button "Ausführen ⇧↵" at bounding box center [830, 347] width 330 height 30
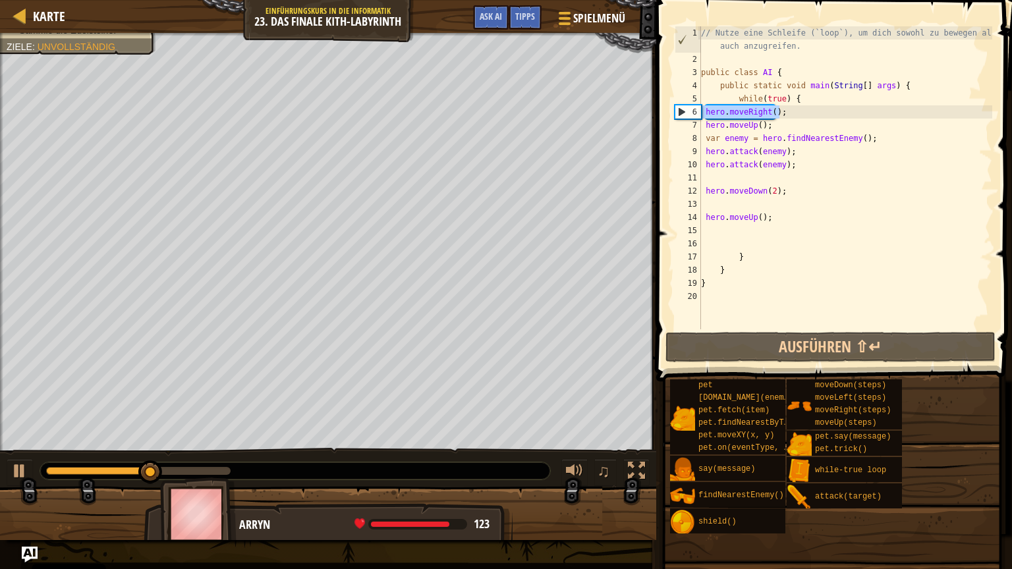
drag, startPoint x: 782, startPoint y: 116, endPoint x: 701, endPoint y: 116, distance: 80.3
click at [701, 116] on div "// Nutze eine Schleife (`loop`), um dich sowohl zu bewegen als auch anzugreifen…" at bounding box center [845, 197] width 294 height 342
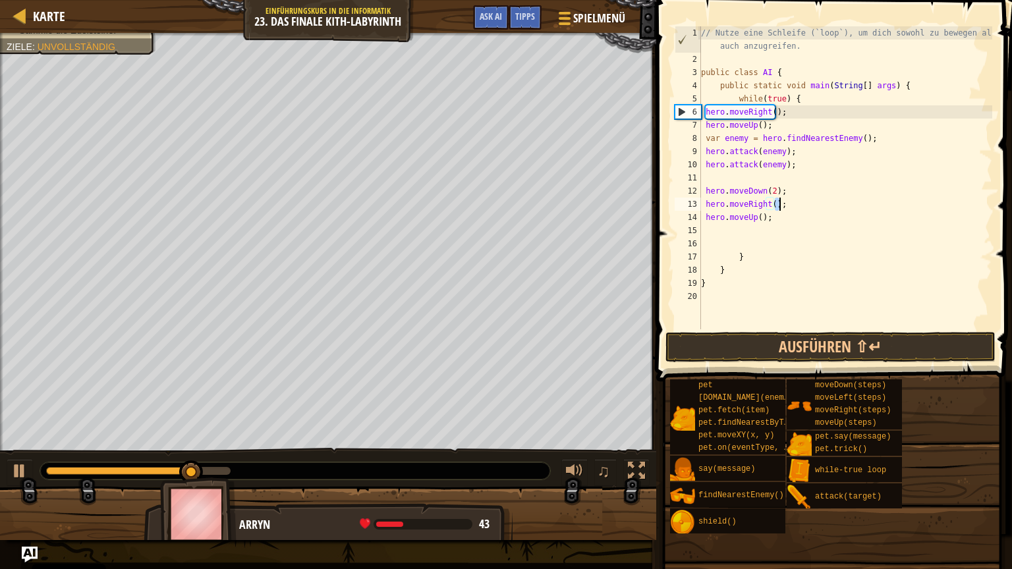
type textarea "hero.moveDown(2);"
type textarea "move"
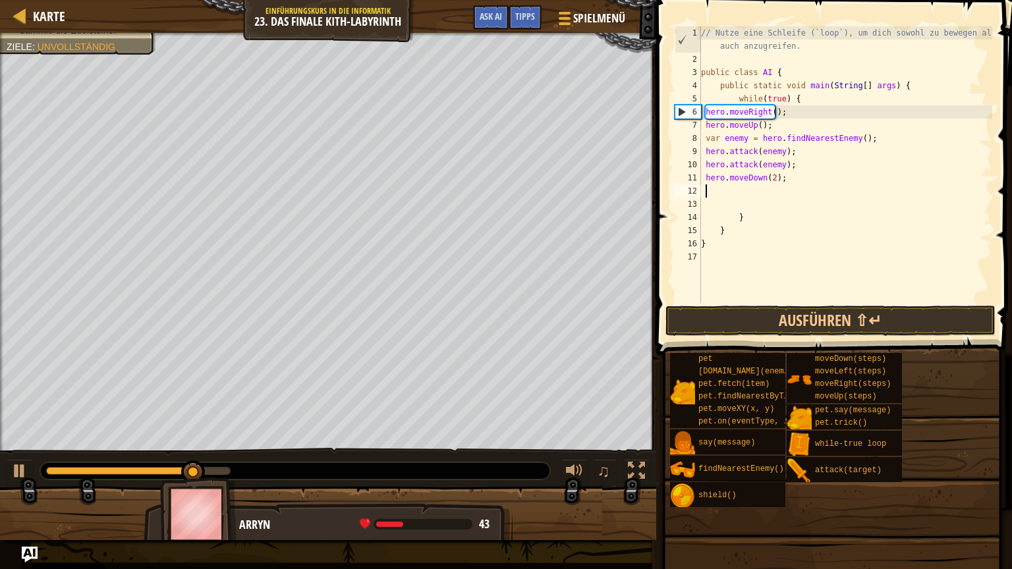
type textarea "move"
type textarea "a"
type textarea "hero.attack(enemy);"
type textarea "at"
type textarea "a"
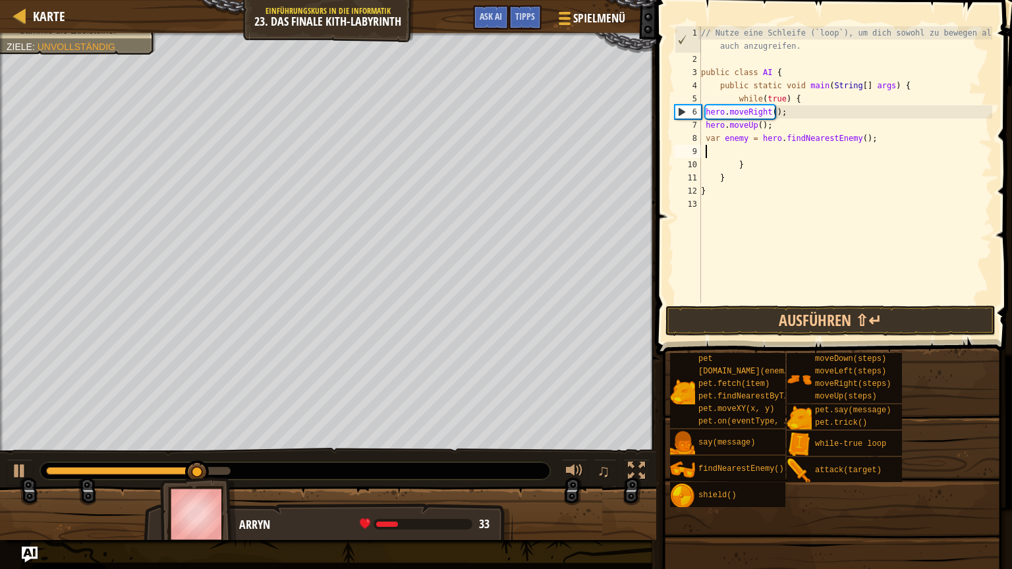
type textarea "hero"
type textarea "her"
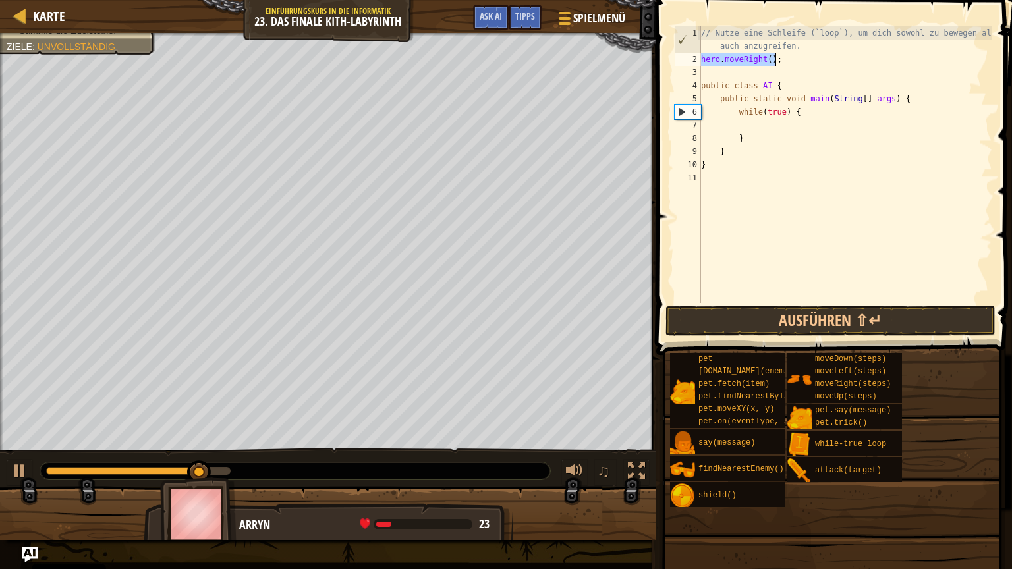
type textarea "hero"
type textarea "hero.attack(enemy); hero.attack(enemy);"
type textarea "hero.attack(enemy);"
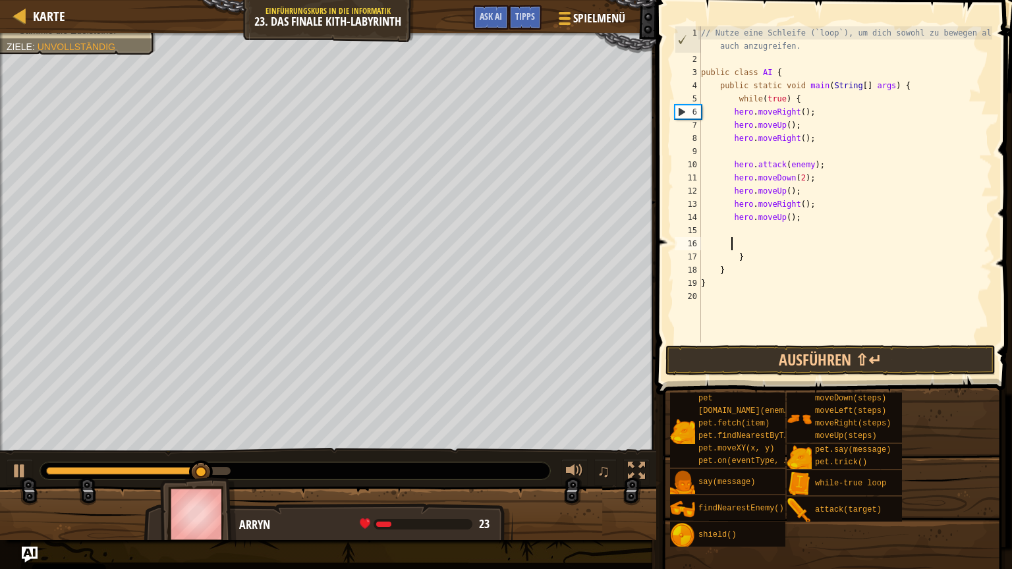
type textarea "hero.moveRight();"
type textarea "move"
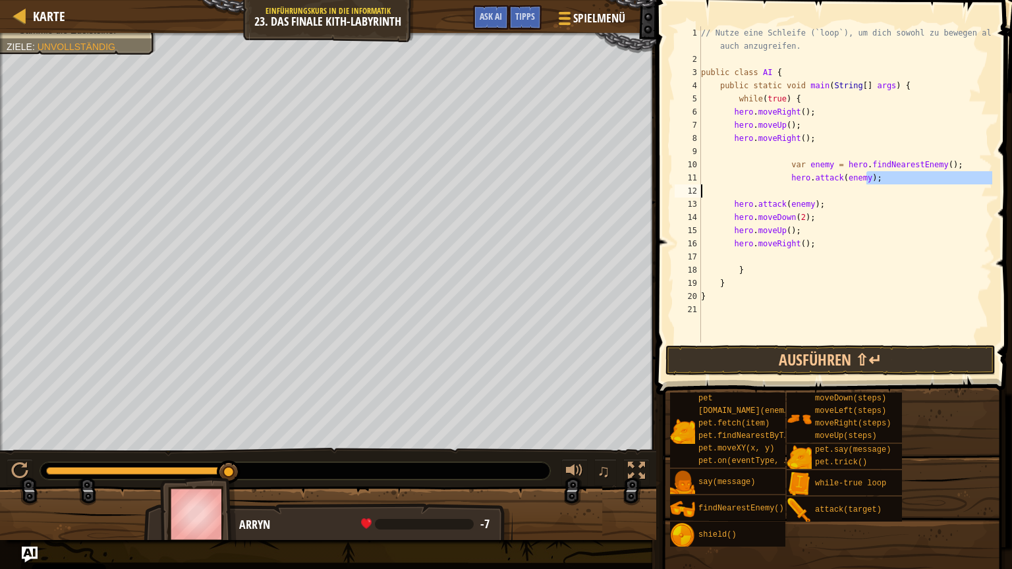
type textarea "hero.moveRight();"
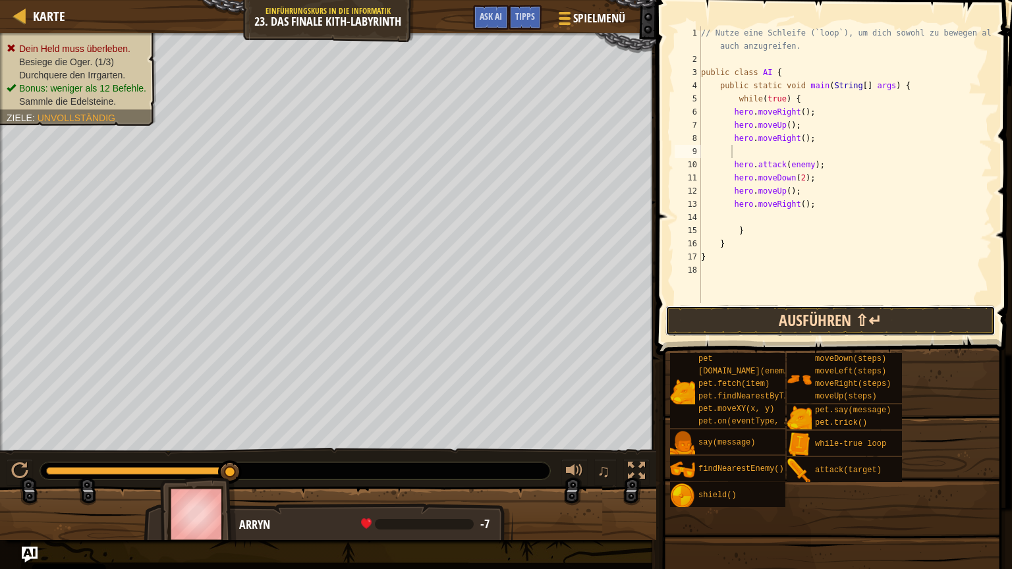
click at [853, 313] on button "Ausführen ⇧↵" at bounding box center [830, 321] width 330 height 30
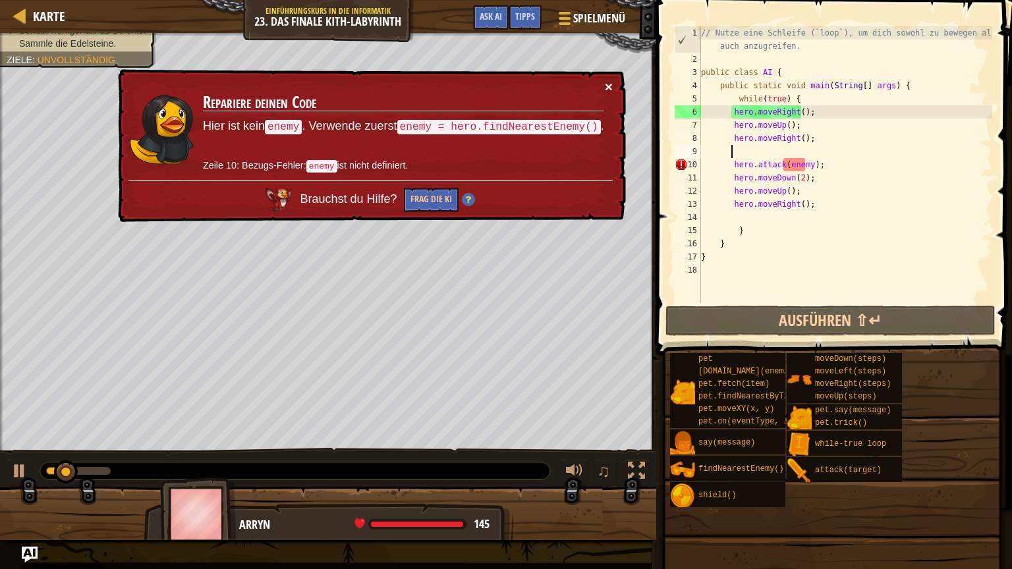
click at [605, 84] on button "×" at bounding box center [609, 87] width 8 height 14
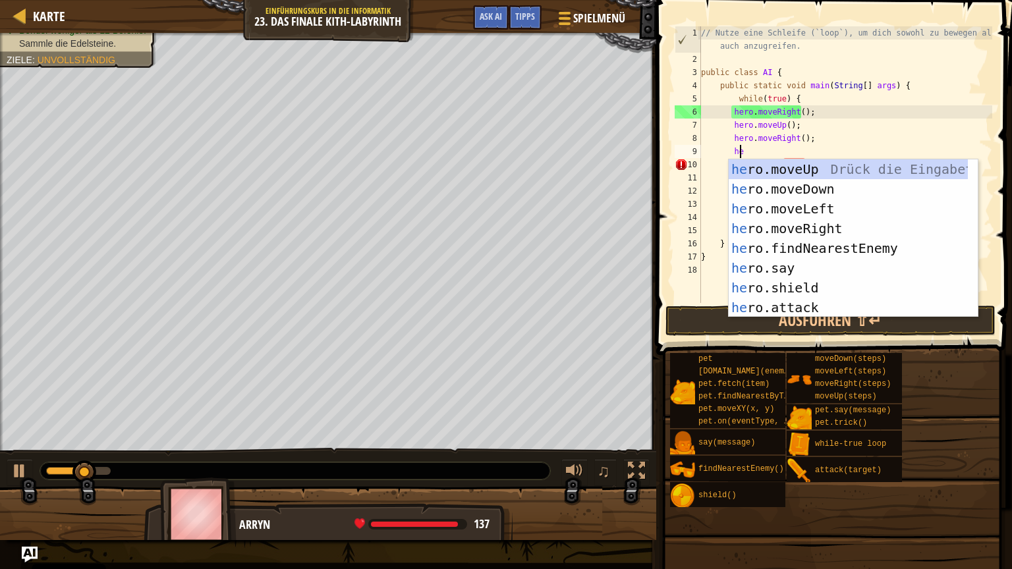
type textarea "hero"
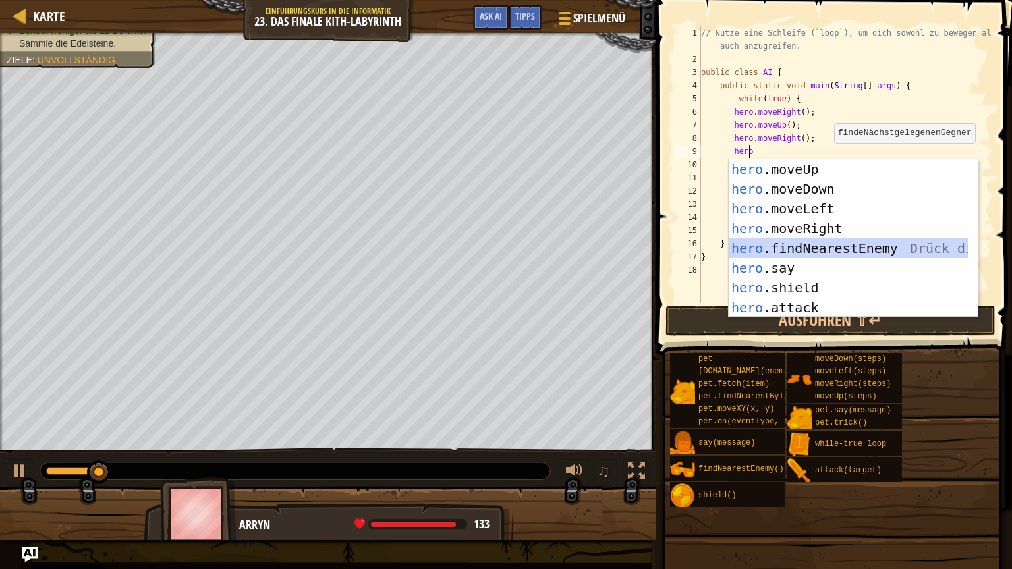
click at [798, 246] on div "hero .moveUp Drück die Eingabetaste hero .moveDown Drück die Eingabetaste hero …" at bounding box center [847, 258] width 239 height 198
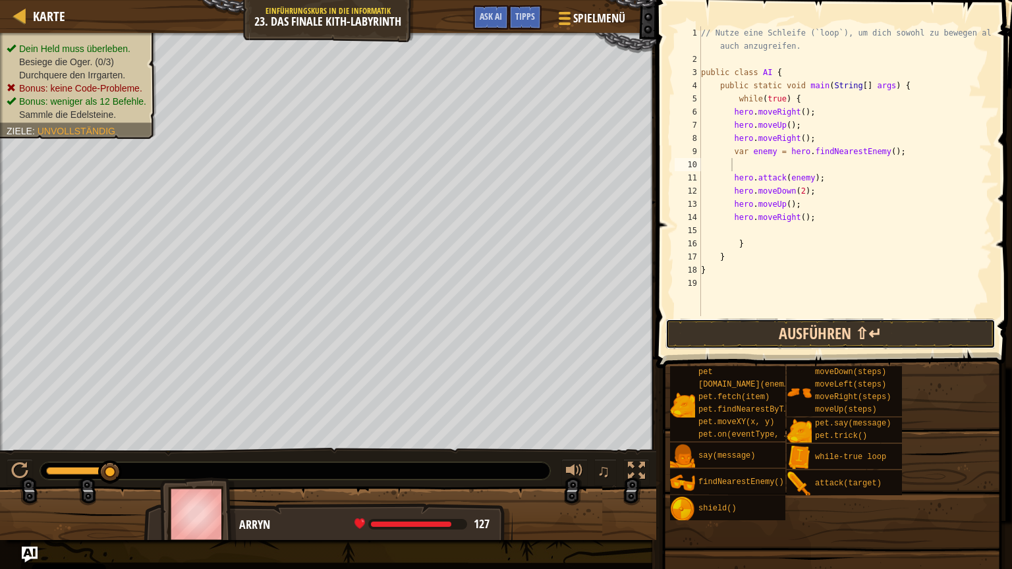
click at [784, 331] on button "Ausführen ⇧↵" at bounding box center [830, 334] width 330 height 30
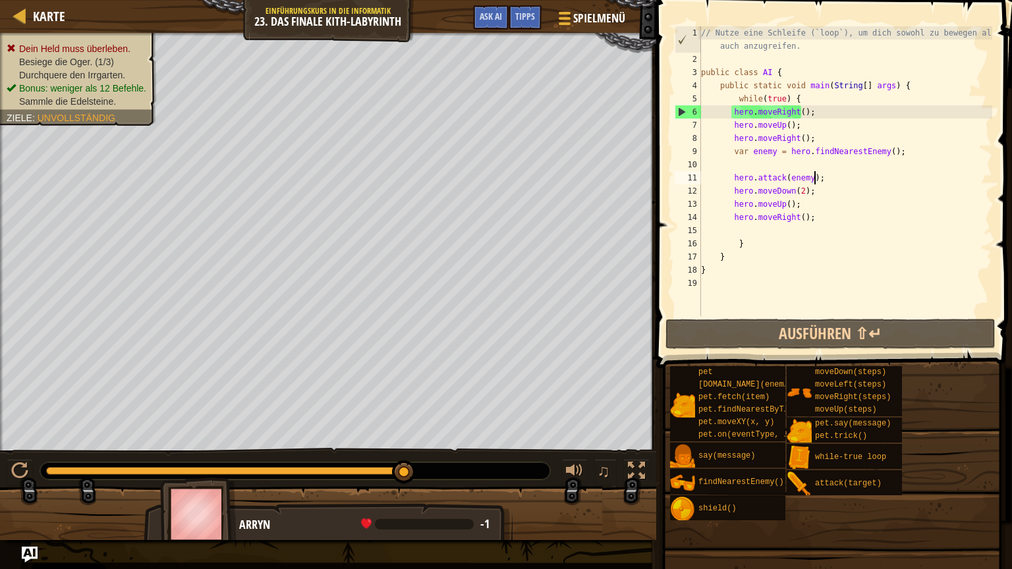
click at [822, 182] on div "// Nutze eine Schleife (`loop`), um dich sowohl zu bewegen als auch anzugreifen…" at bounding box center [845, 190] width 294 height 329
type textarea "hero.attack(enemy);"
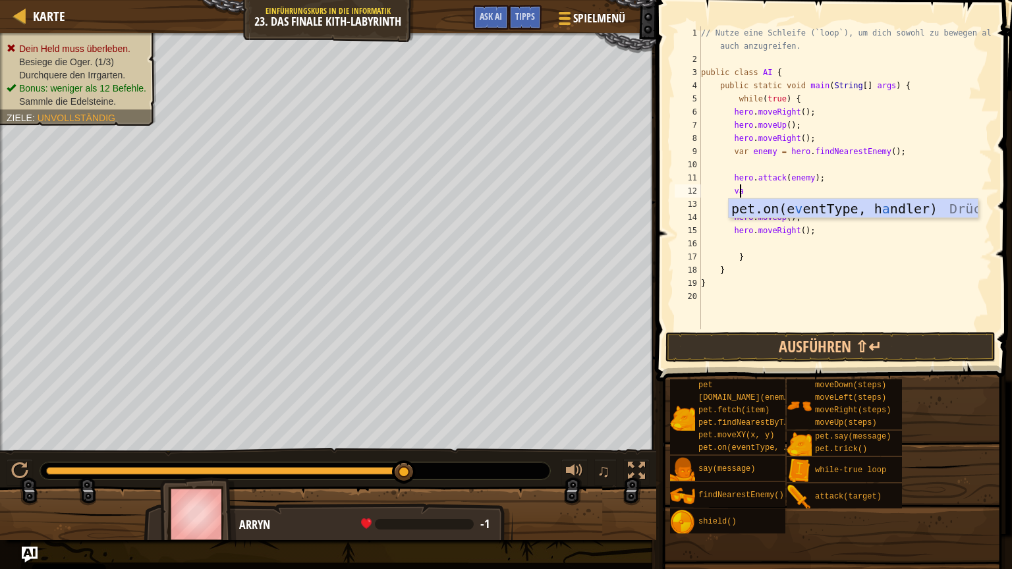
scroll to position [6, 3]
type textarea "v"
type textarea "f"
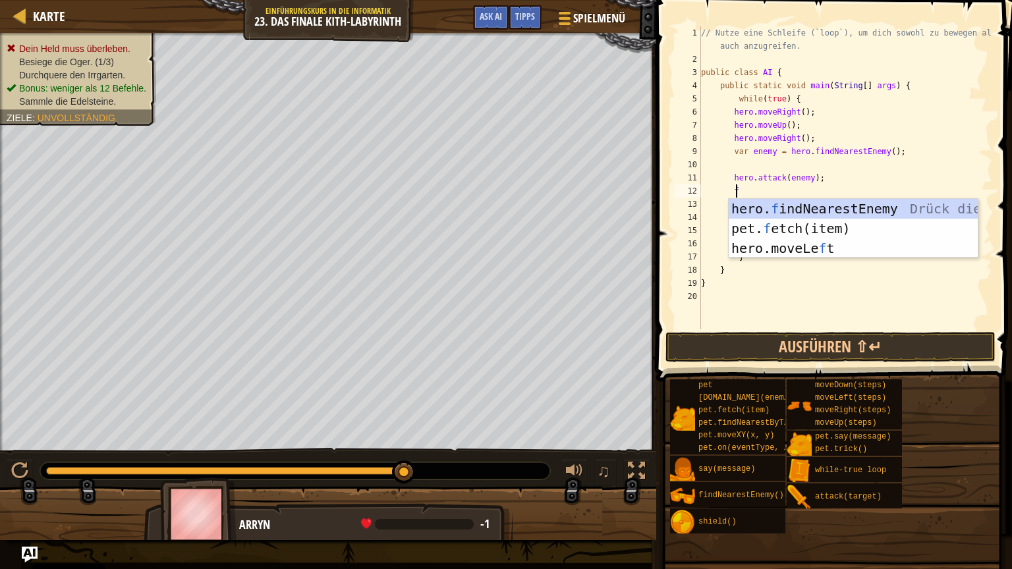
scroll to position [6, 2]
click at [815, 202] on div "hero. f indNearestEnemy Drück die Eingabetaste pet. f etch(item) Drück die Eing…" at bounding box center [852, 248] width 249 height 99
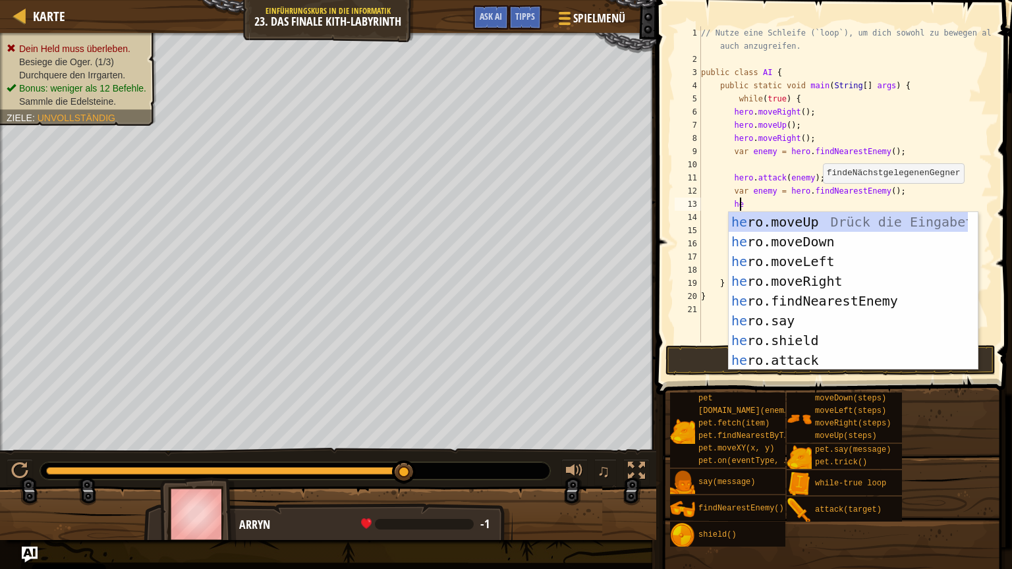
scroll to position [6, 3]
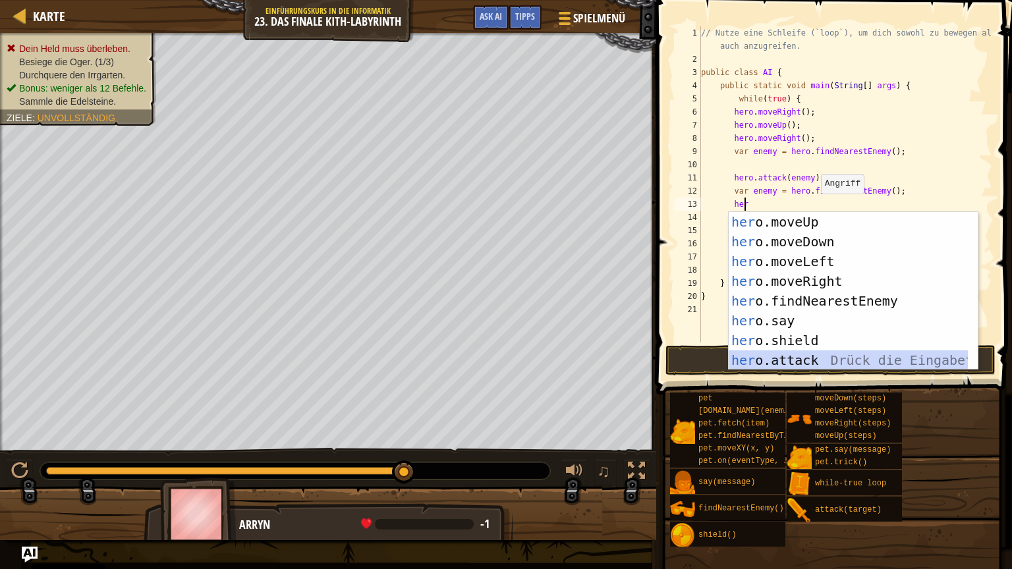
click at [789, 357] on div "her o.moveUp Drück die Eingabetaste her o.moveDown Drück die Eingabetaste her o…" at bounding box center [847, 311] width 239 height 198
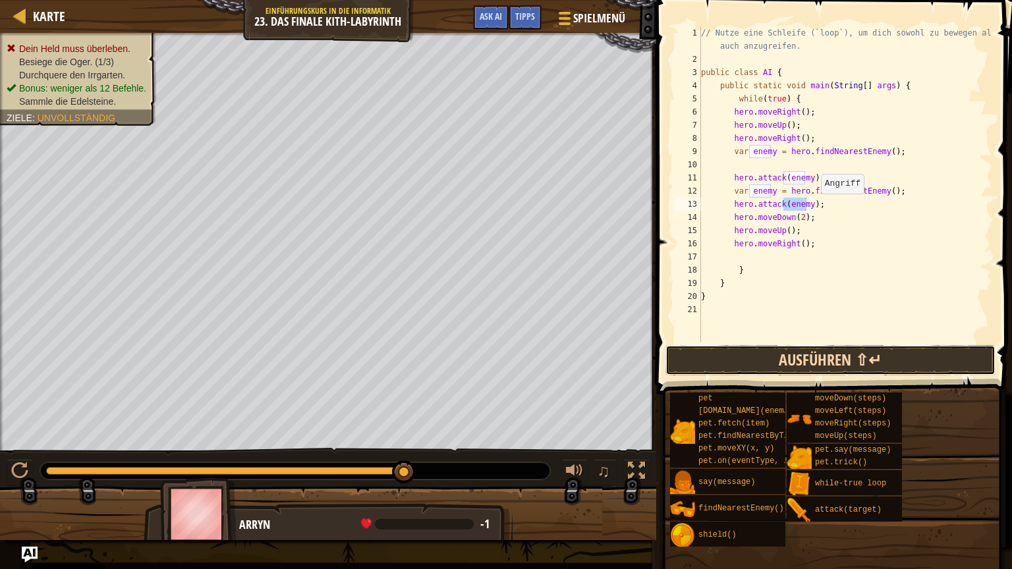
click at [800, 357] on button "Ausführen ⇧↵" at bounding box center [830, 360] width 330 height 30
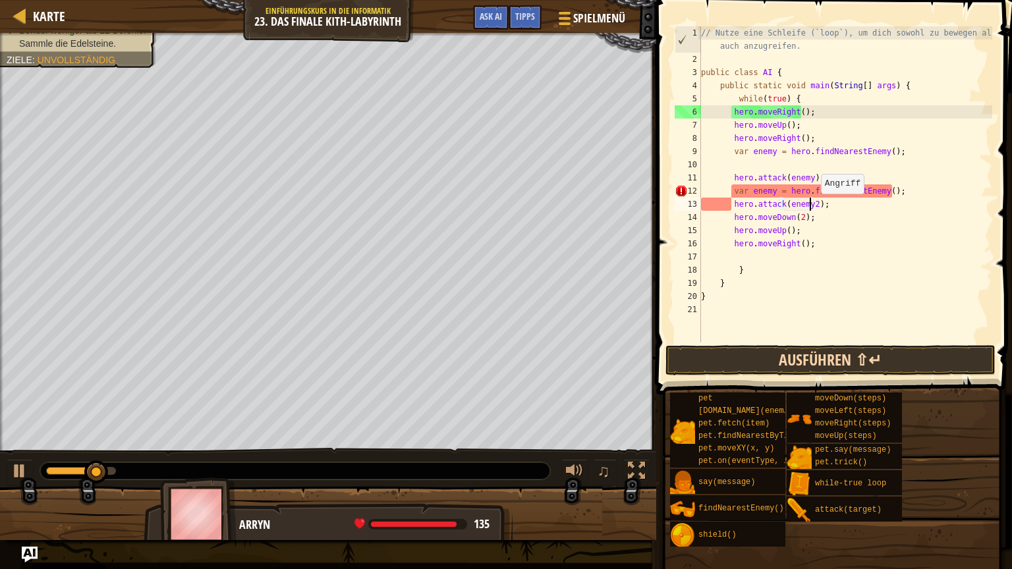
scroll to position [6, 9]
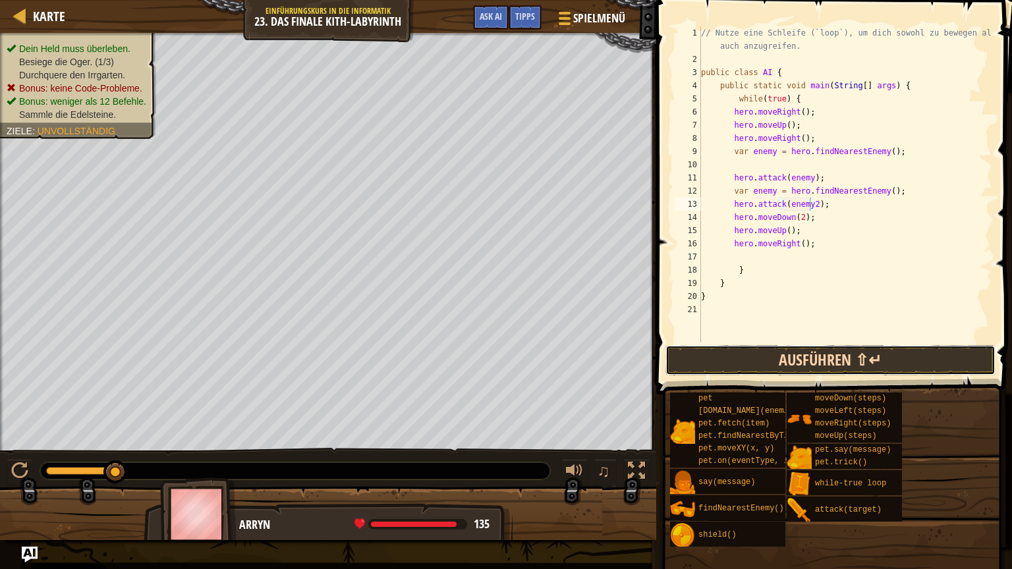
click at [846, 353] on button "Ausführen ⇧↵" at bounding box center [830, 360] width 330 height 30
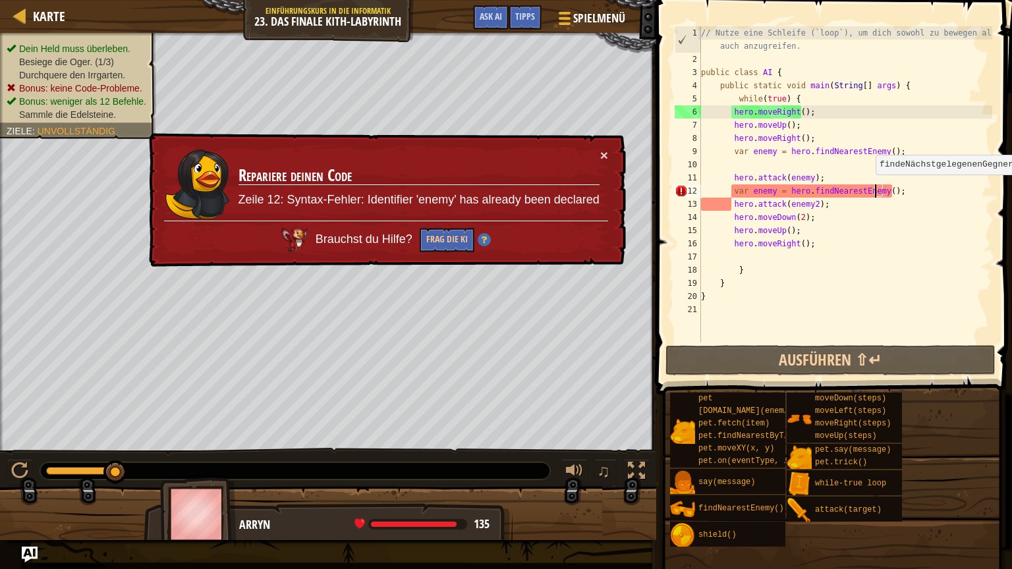
click at [873, 187] on div "// Nutze eine Schleife (`loop`), um dich sowohl zu bewegen als auch anzugreifen…" at bounding box center [845, 204] width 294 height 356
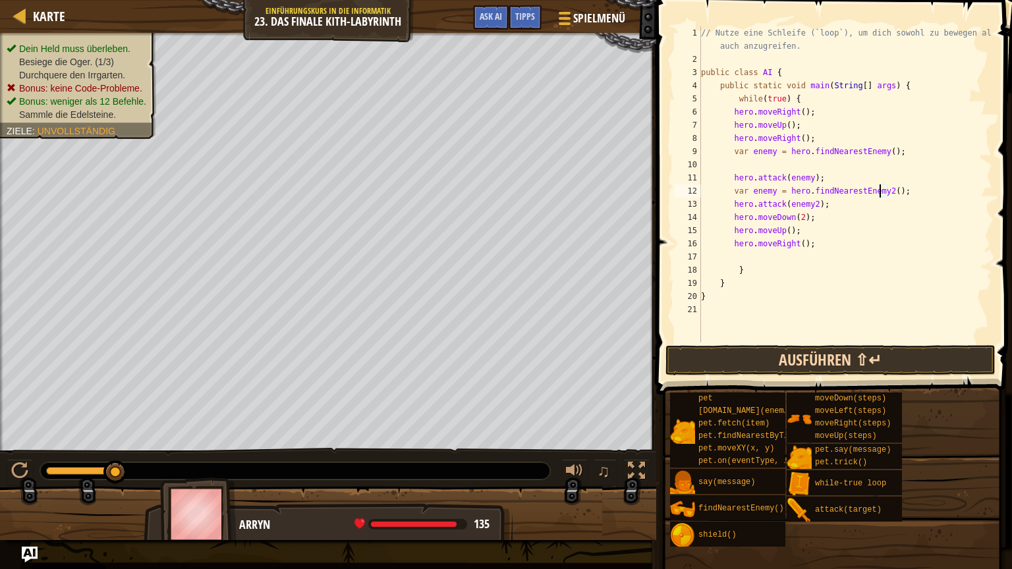
type textarea "var enemy = hero.findNearestEnemy2();"
click at [754, 358] on button "Ausführen ⇧↵" at bounding box center [830, 360] width 330 height 30
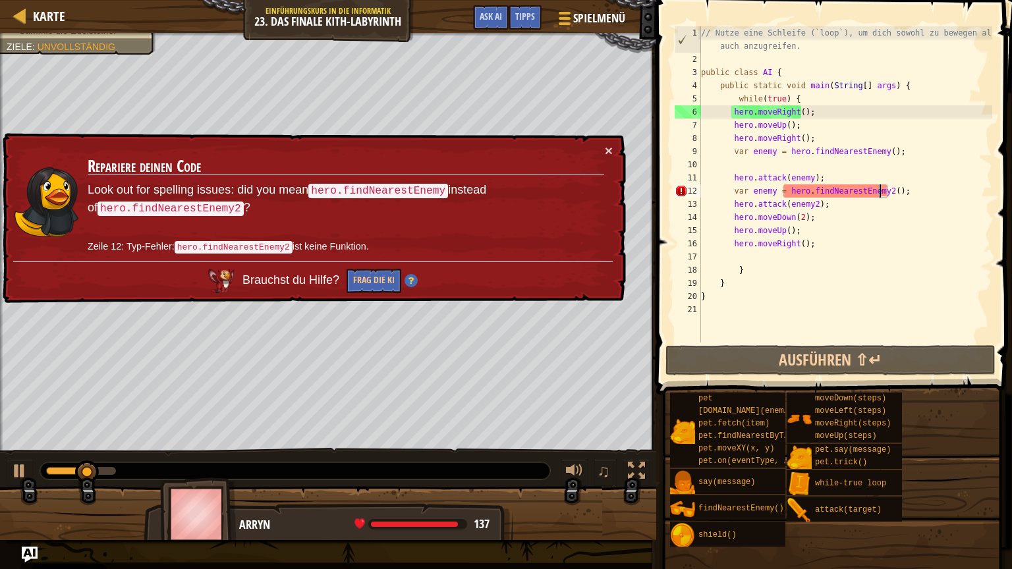
click at [603, 148] on td "Repariere deinen Code Look out for spelling issues: did you mean hero.findNeare…" at bounding box center [346, 203] width 518 height 118
click at [20, 18] on div at bounding box center [20, 15] width 16 height 16
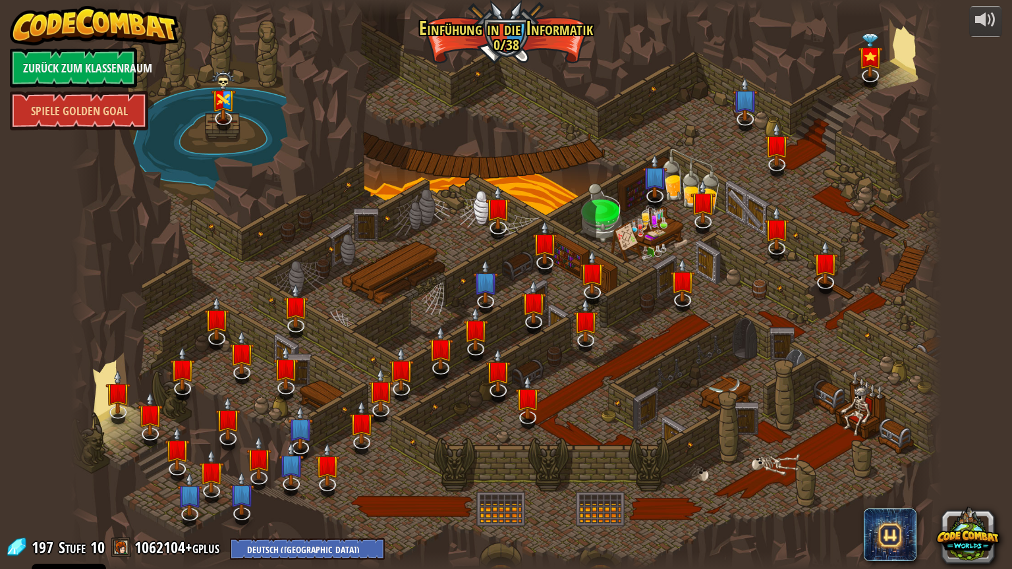
select select "de-DE"
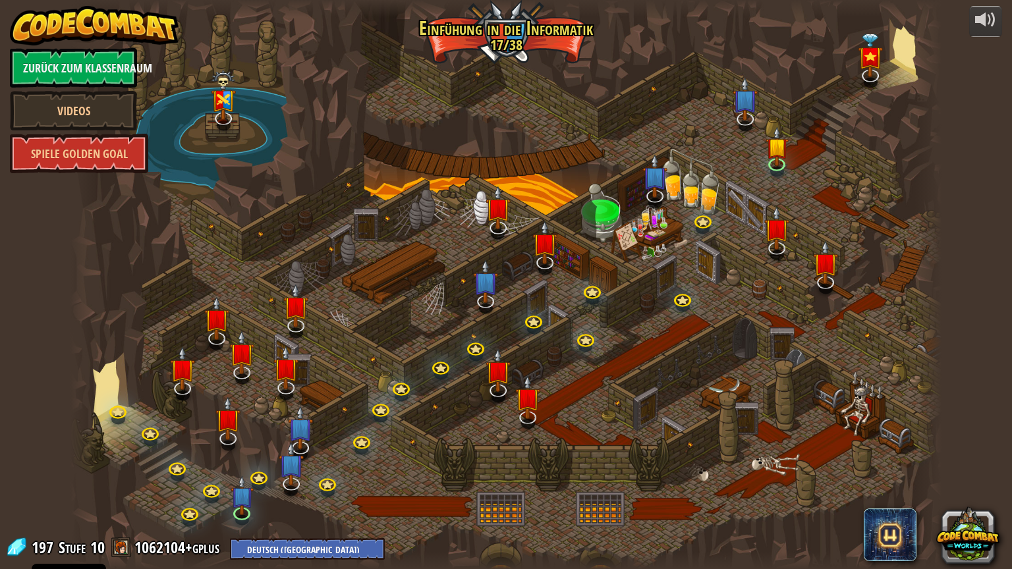
select select "de-DE"
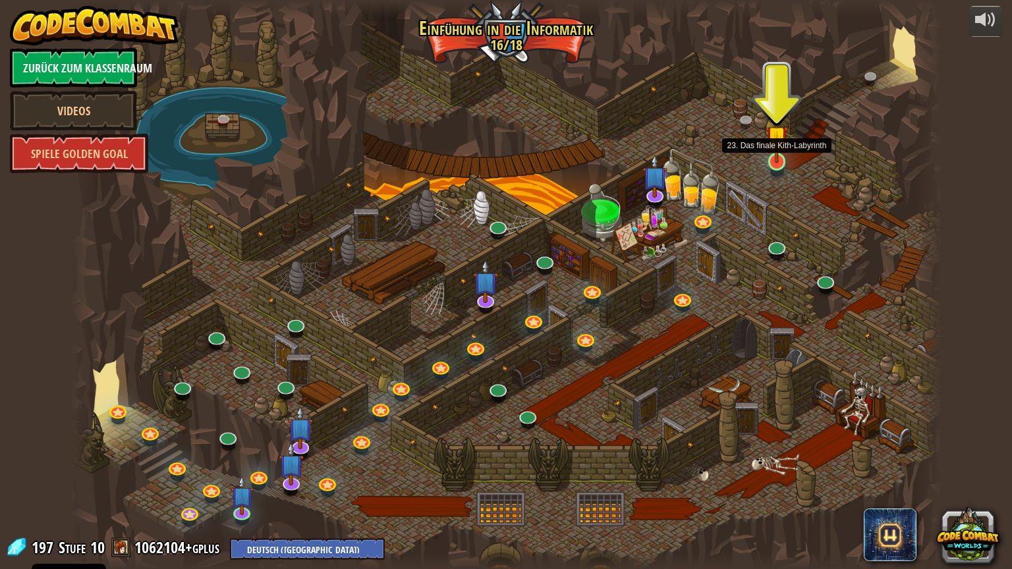
click at [780, 155] on img at bounding box center [776, 137] width 23 height 53
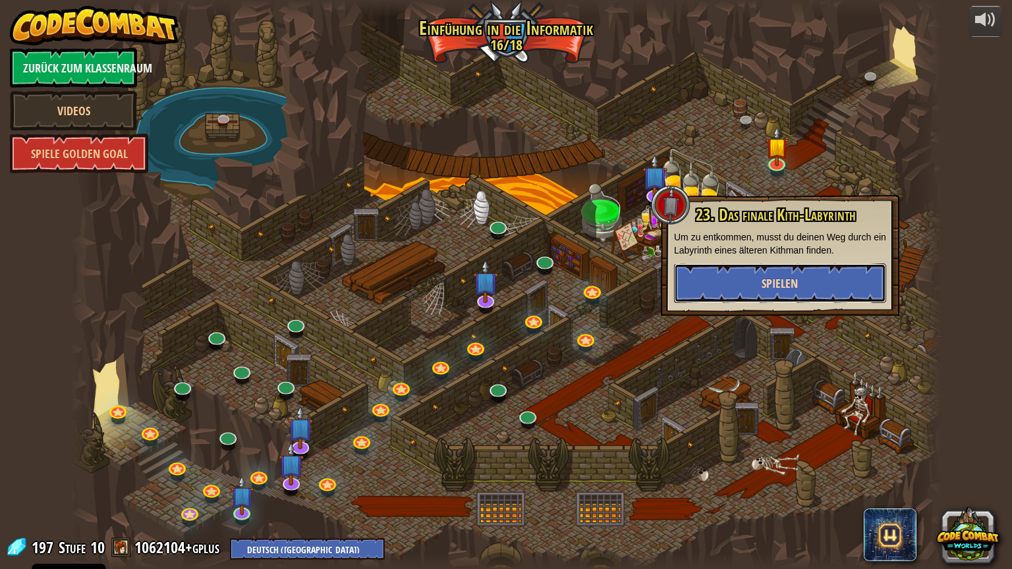
click at [763, 292] on button "Spielen" at bounding box center [780, 283] width 212 height 40
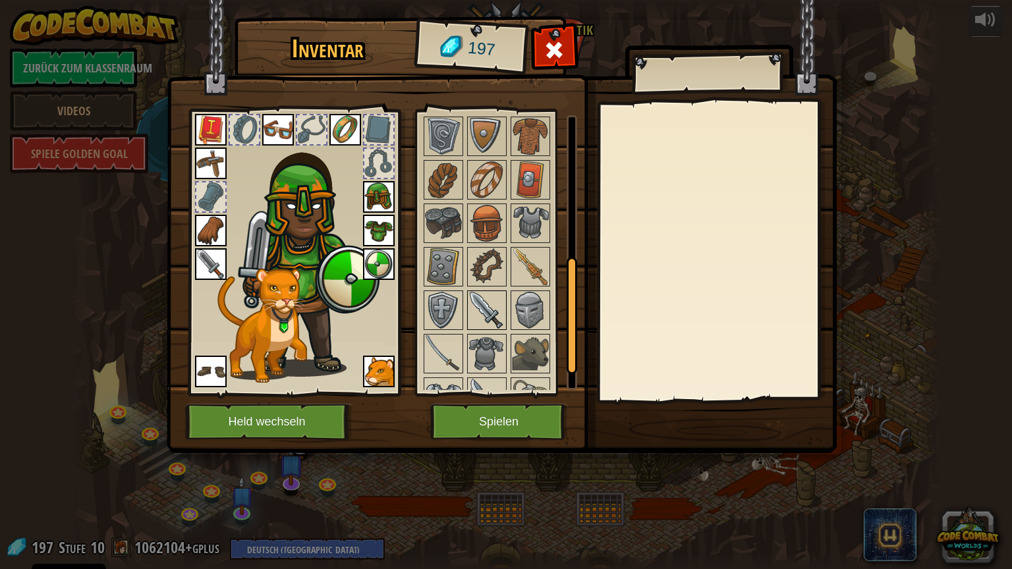
scroll to position [329, 0]
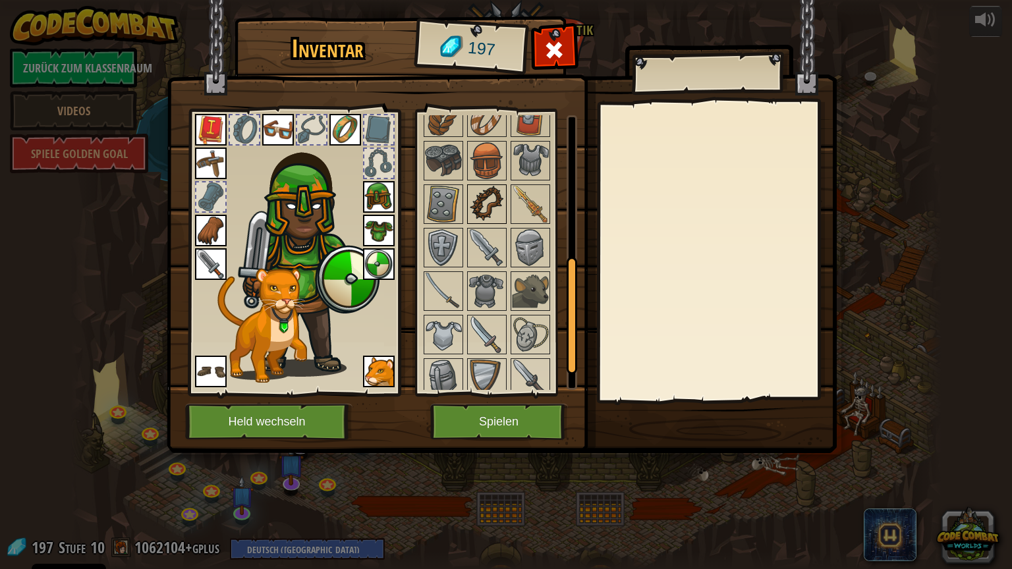
click at [489, 188] on img at bounding box center [486, 204] width 37 height 37
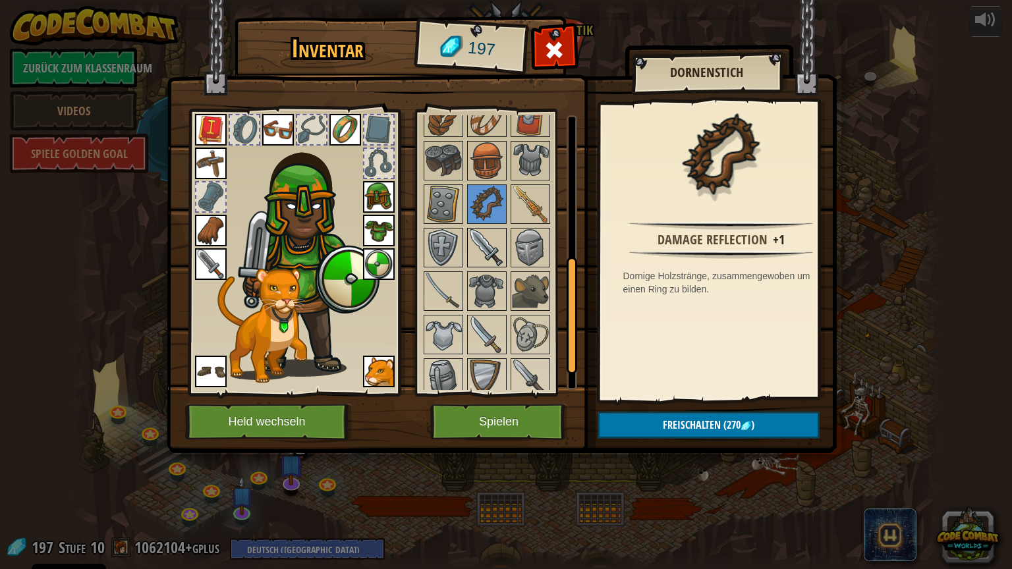
click at [486, 242] on img at bounding box center [486, 247] width 37 height 37
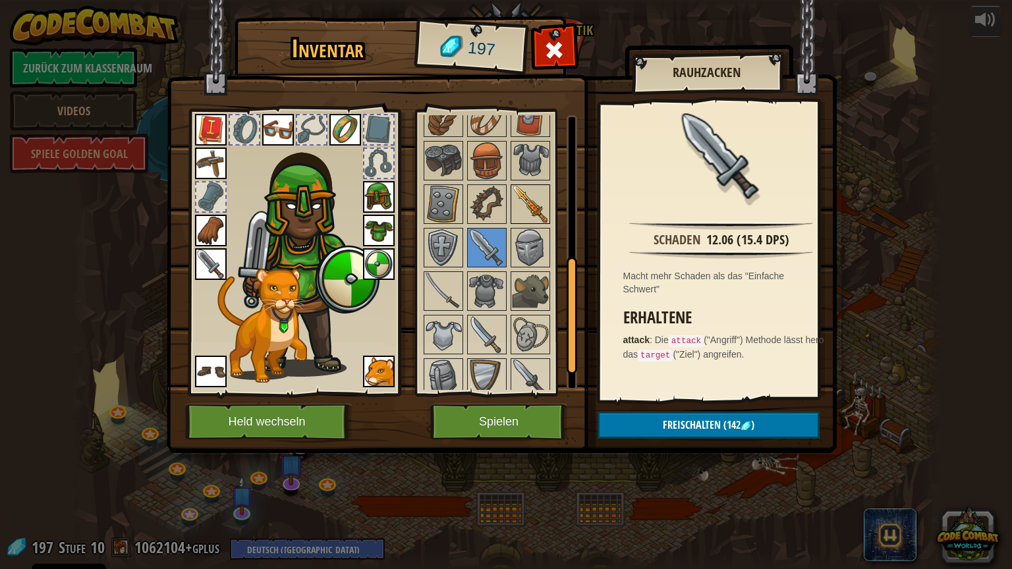
click at [524, 208] on img at bounding box center [530, 204] width 37 height 37
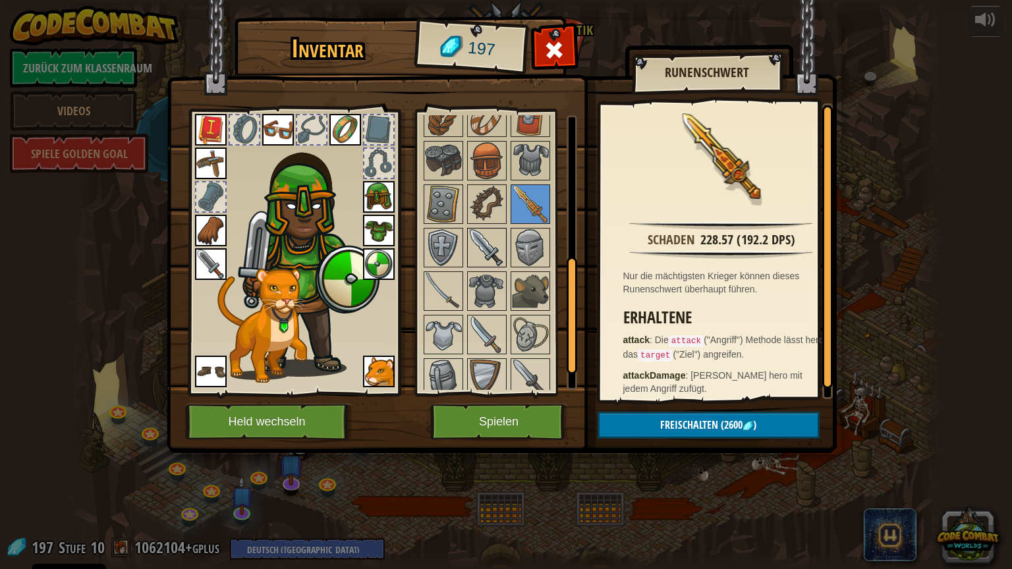
click at [483, 240] on img at bounding box center [486, 247] width 37 height 37
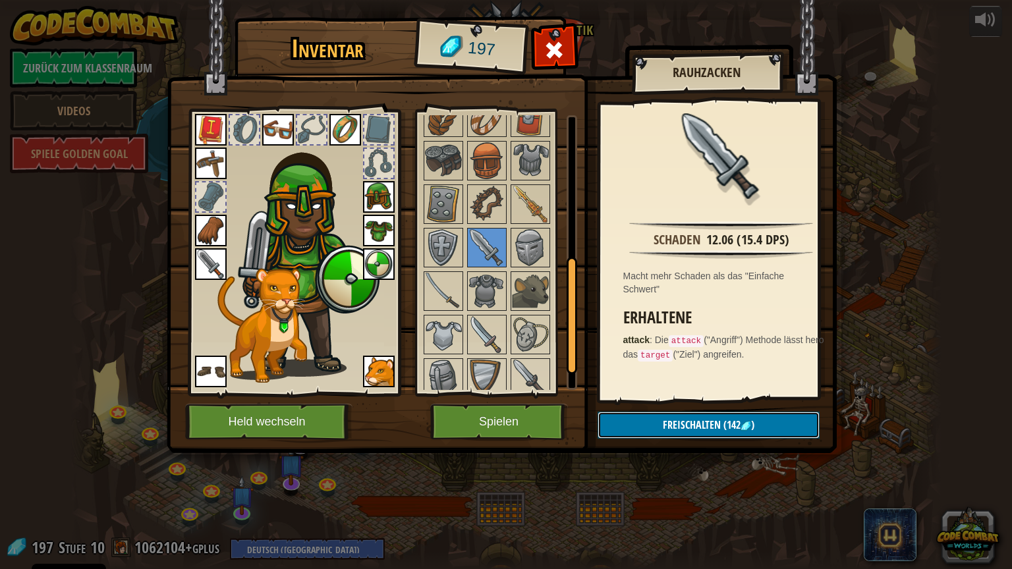
click at [659, 419] on button "Freischalten (142 )" at bounding box center [708, 425] width 222 height 27
click at [659, 419] on button "Bestätigen" at bounding box center [708, 425] width 222 height 27
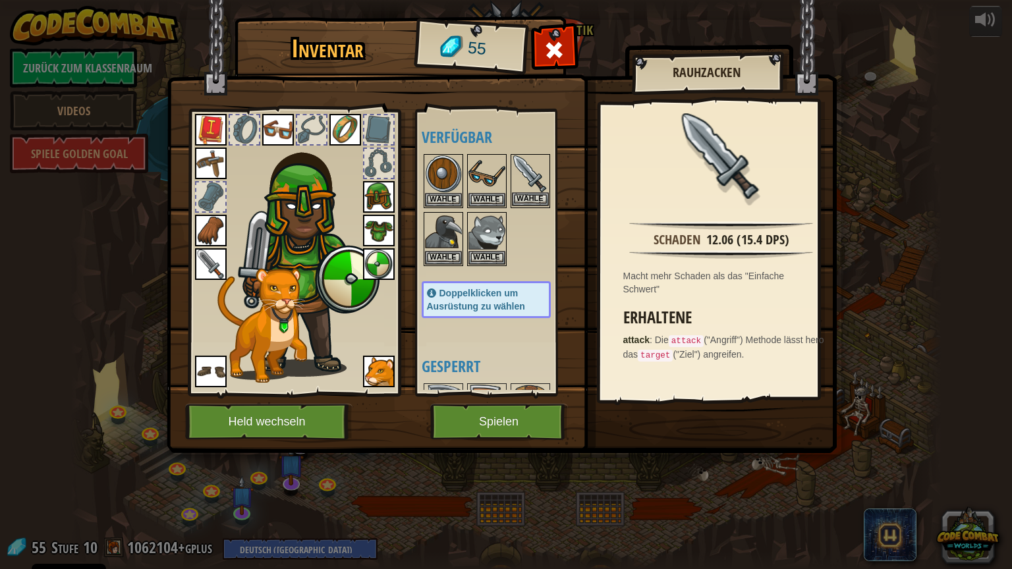
click at [530, 184] on img at bounding box center [530, 173] width 37 height 37
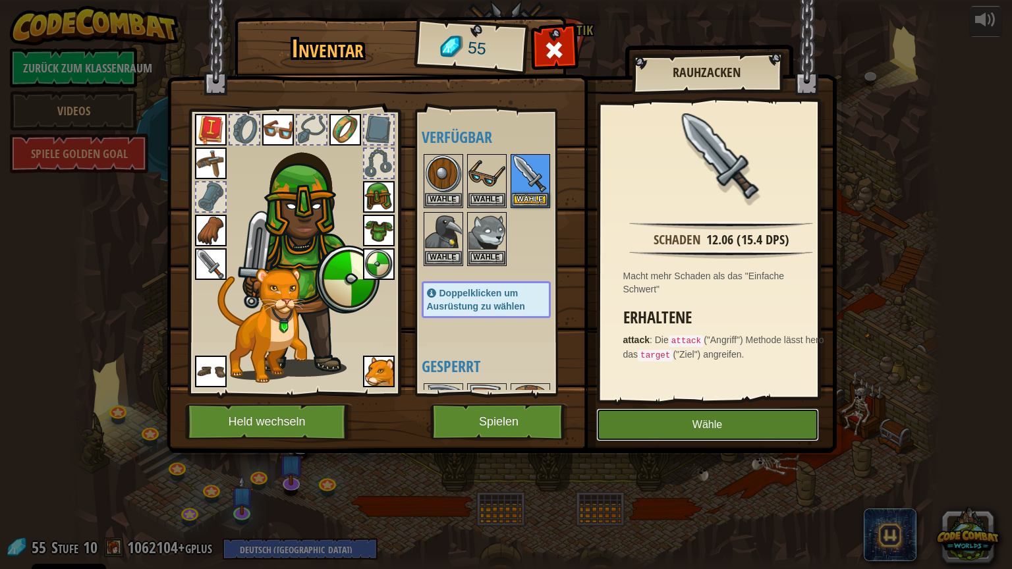
drag, startPoint x: 717, startPoint y: 418, endPoint x: 693, endPoint y: 416, distance: 24.4
click at [717, 418] on button "Wähle" at bounding box center [707, 424] width 223 height 33
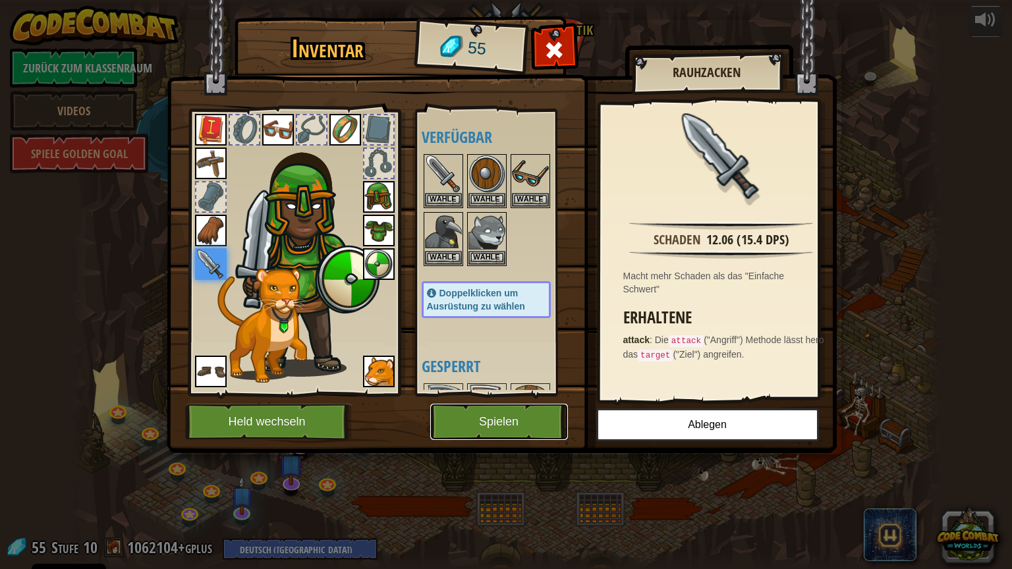
click at [471, 404] on button "Spielen" at bounding box center [499, 422] width 138 height 36
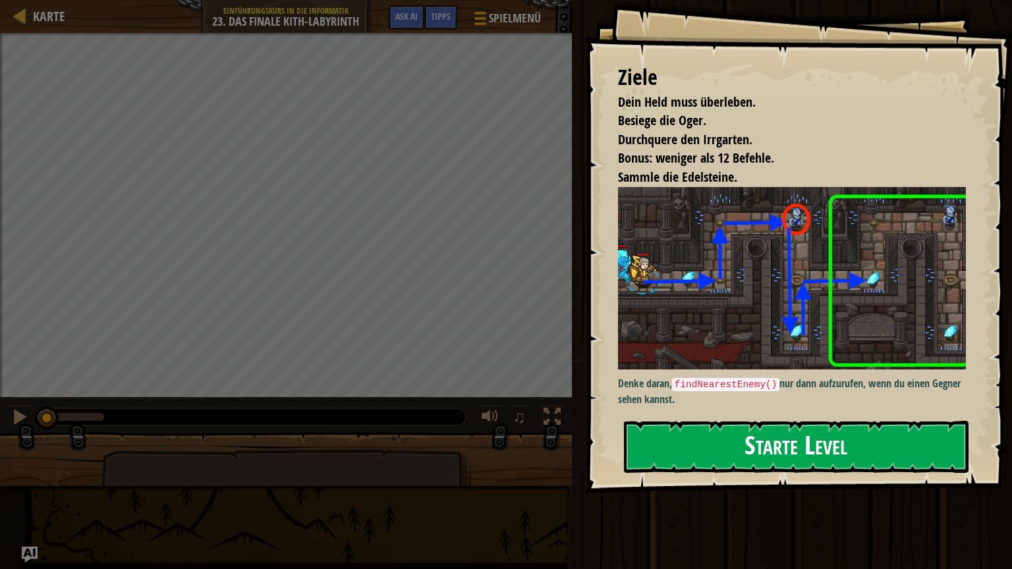
click at [798, 426] on button "Starte Level" at bounding box center [796, 447] width 344 height 52
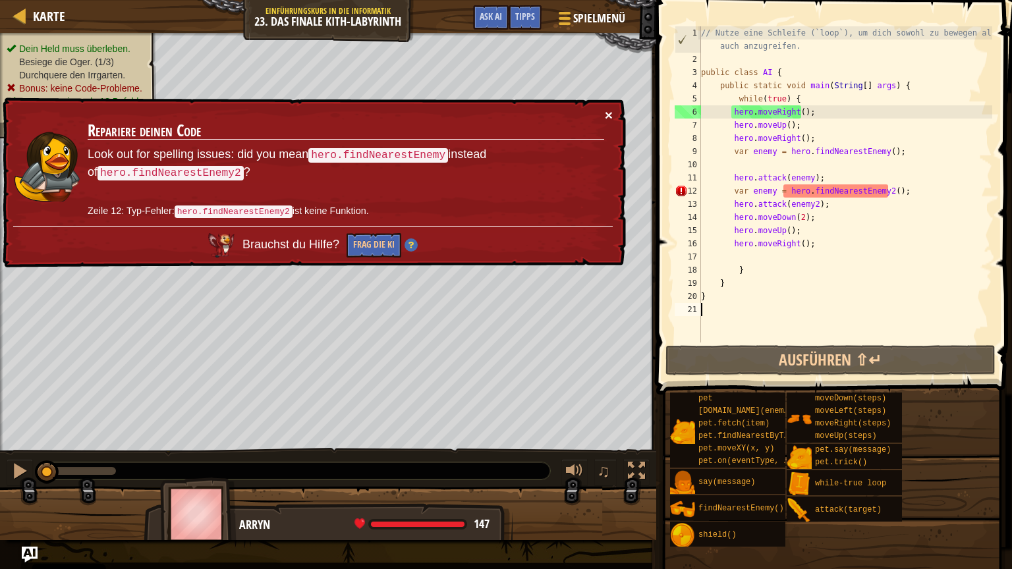
click at [609, 108] on button "×" at bounding box center [609, 115] width 8 height 14
click at [880, 188] on div "// Nutze eine Schleife (`loop`), um dich sowohl zu bewegen als auch anzugreifen…" at bounding box center [845, 204] width 294 height 356
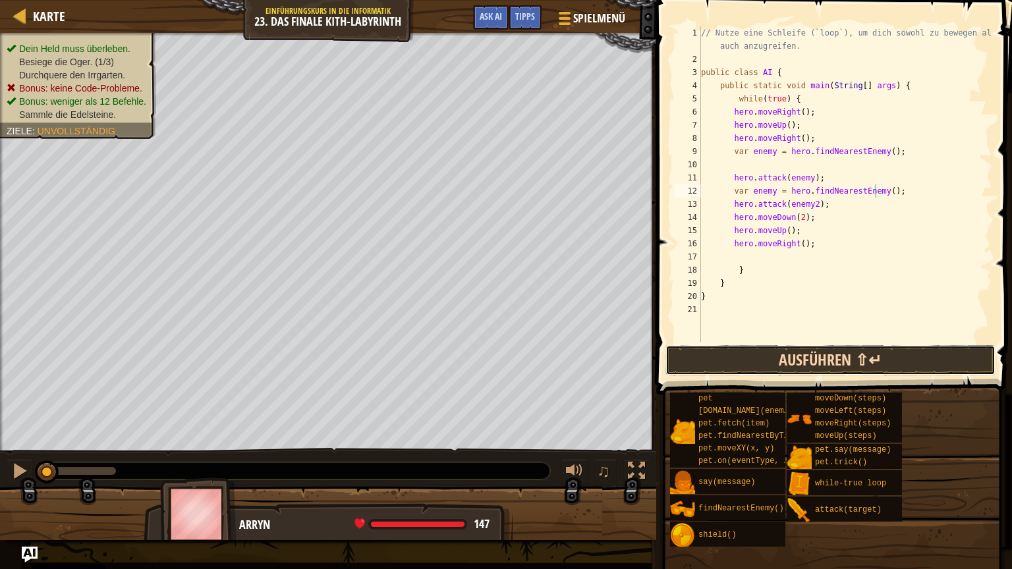
click at [766, 350] on button "Ausführen ⇧↵" at bounding box center [830, 360] width 330 height 30
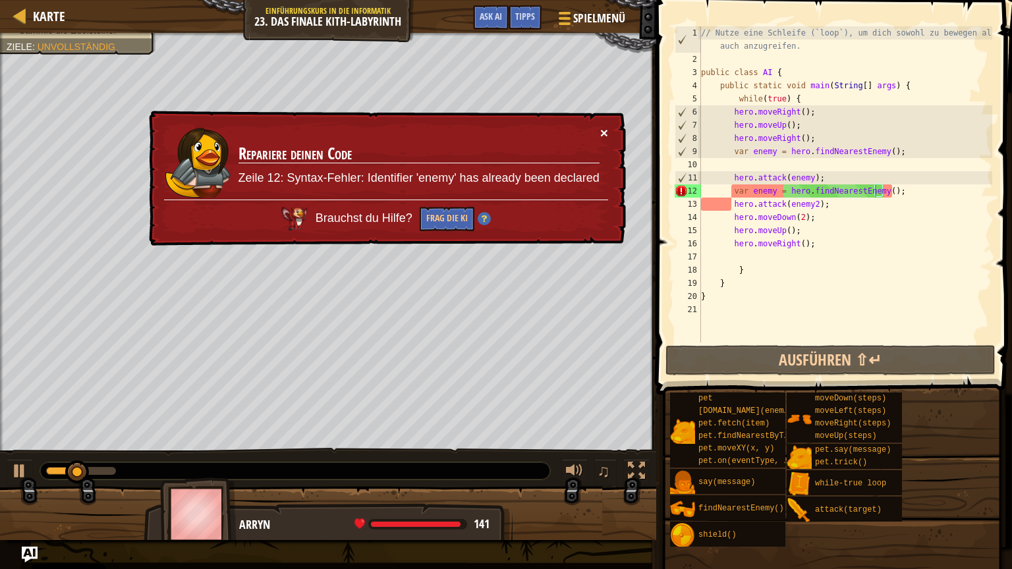
click at [606, 138] on button "×" at bounding box center [604, 133] width 8 height 14
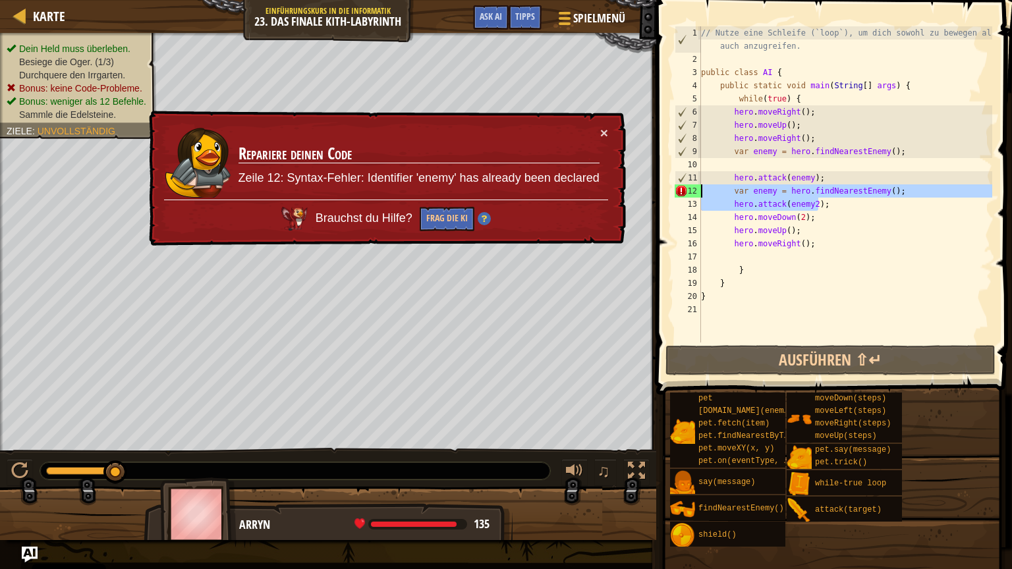
drag, startPoint x: 888, startPoint y: 205, endPoint x: 698, endPoint y: 191, distance: 190.8
click at [698, 191] on div "var enemy = hero.findNearestEnemy(); 1 2 3 4 5 6 7 8 9 10 11 12 13 14 15 16 17 …" at bounding box center [832, 184] width 320 height 316
type textarea "var enemy = hero.findNearestEnemy(); hero.attack(enemy2);"
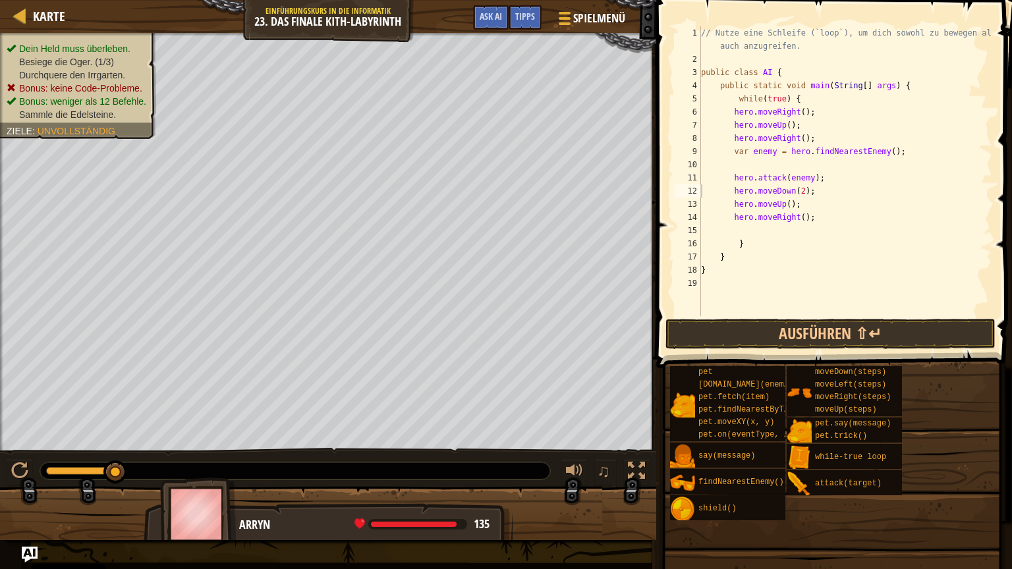
click at [777, 350] on span at bounding box center [835, 165] width 366 height 407
click at [779, 345] on button "Ausführen ⇧↵" at bounding box center [830, 334] width 330 height 30
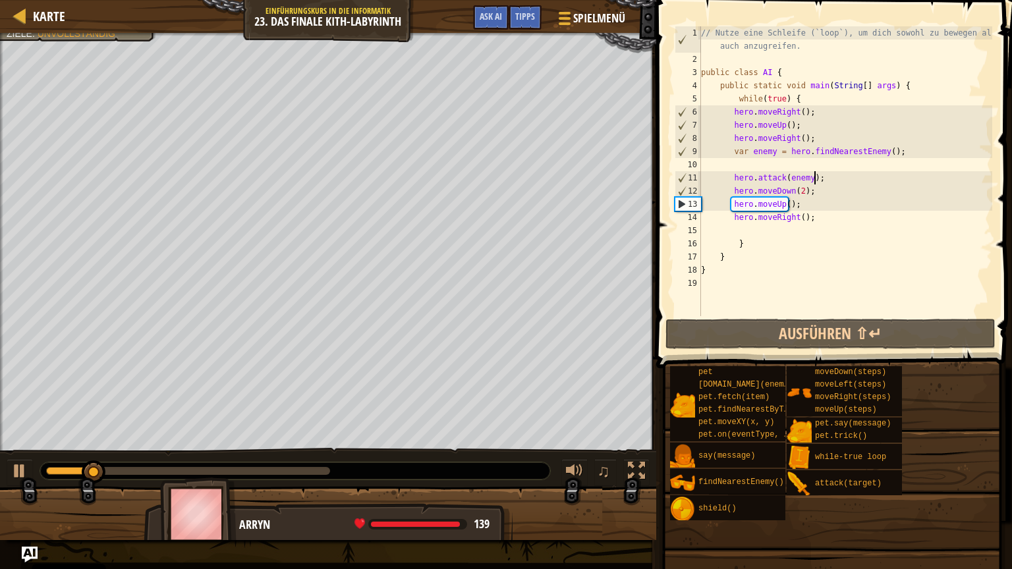
click at [822, 182] on div "// Nutze eine Schleife (`loop`), um dich sowohl zu bewegen als auch anzugreifen…" at bounding box center [845, 190] width 294 height 329
type textarea "hero.attack(enemy);"
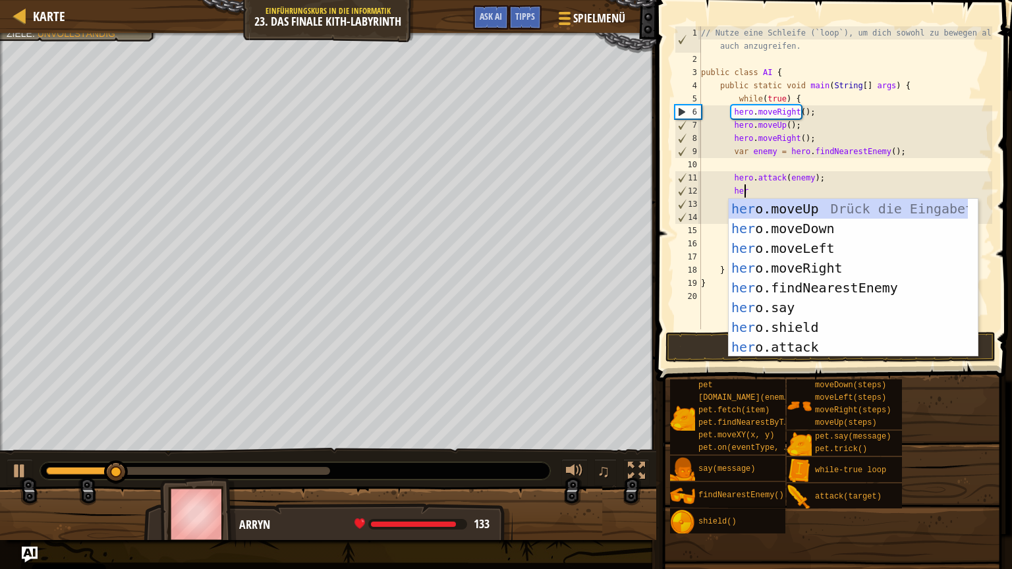
scroll to position [6, 3]
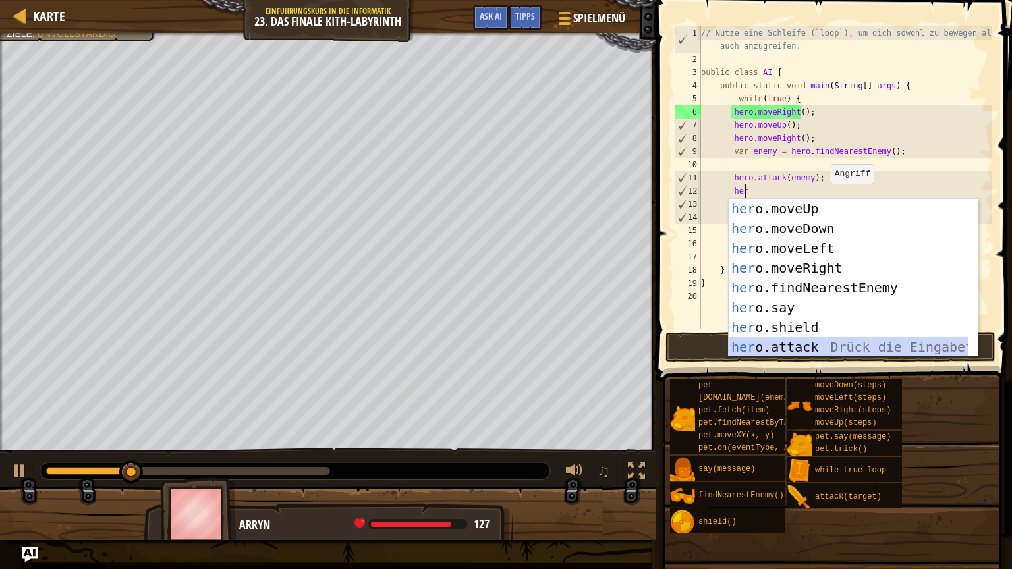
click at [803, 341] on div "her o.moveUp Drück die Eingabetaste her o.moveDown Drück die Eingabetaste her o…" at bounding box center [847, 298] width 239 height 198
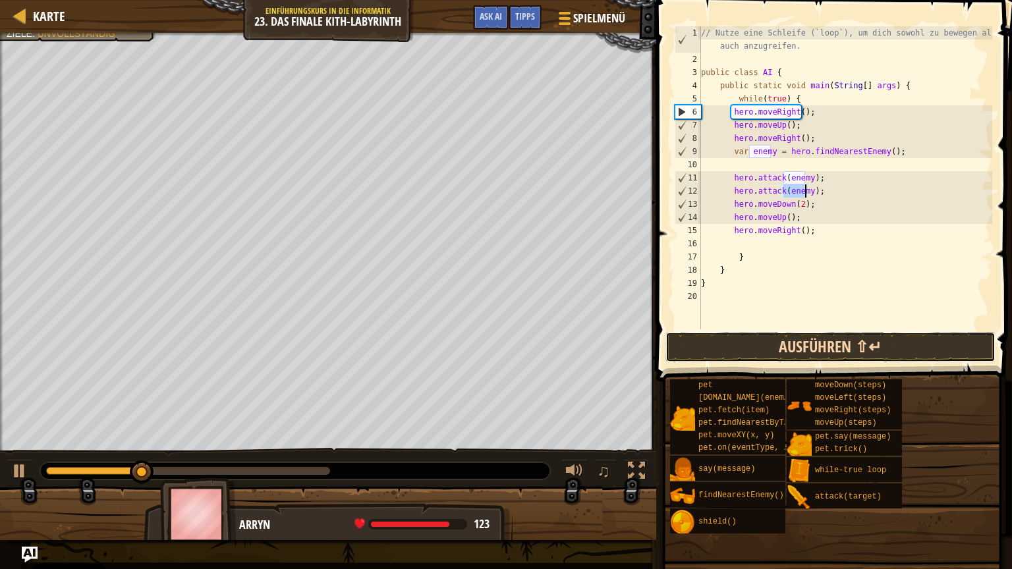
click at [803, 342] on button "Ausführen ⇧↵" at bounding box center [830, 347] width 330 height 30
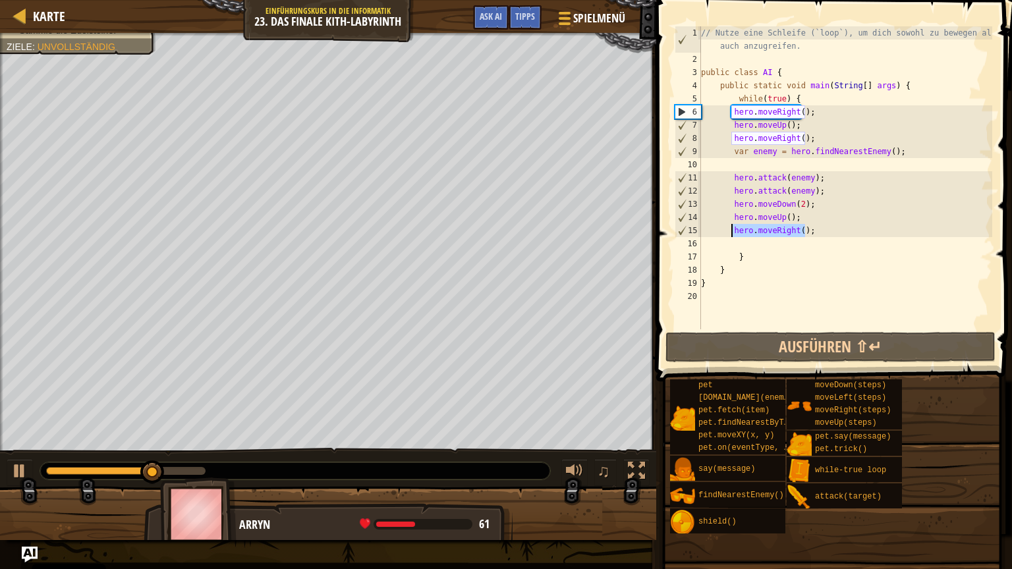
drag, startPoint x: 837, startPoint y: 233, endPoint x: 730, endPoint y: 229, distance: 107.4
click at [730, 229] on div "// Nutze eine Schleife (`loop`), um dich sowohl zu bewegen als auch anzugreifen…" at bounding box center [845, 197] width 294 height 342
type textarea "hero.moveRight();"
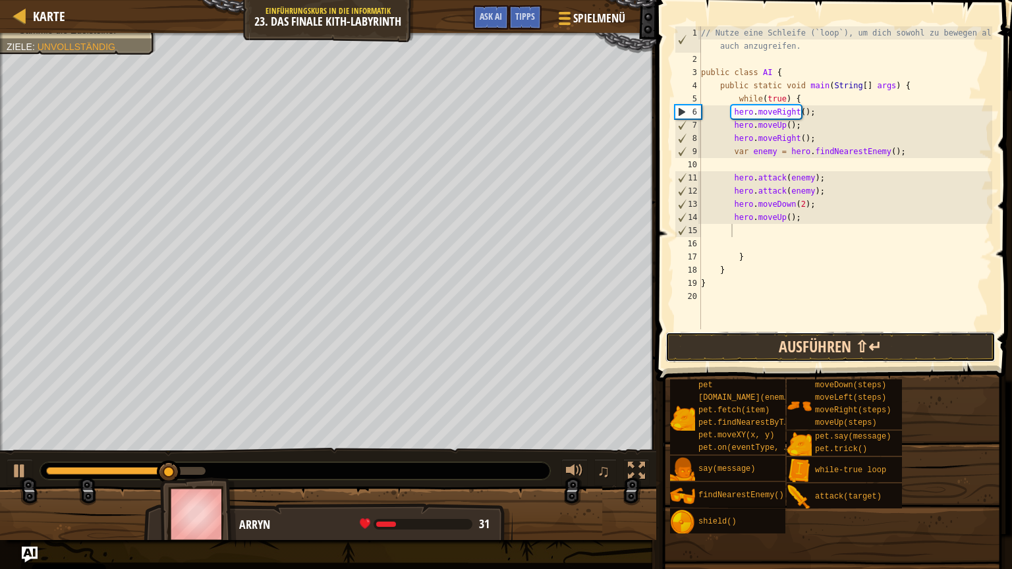
click at [745, 353] on button "Ausführen ⇧↵" at bounding box center [830, 347] width 330 height 30
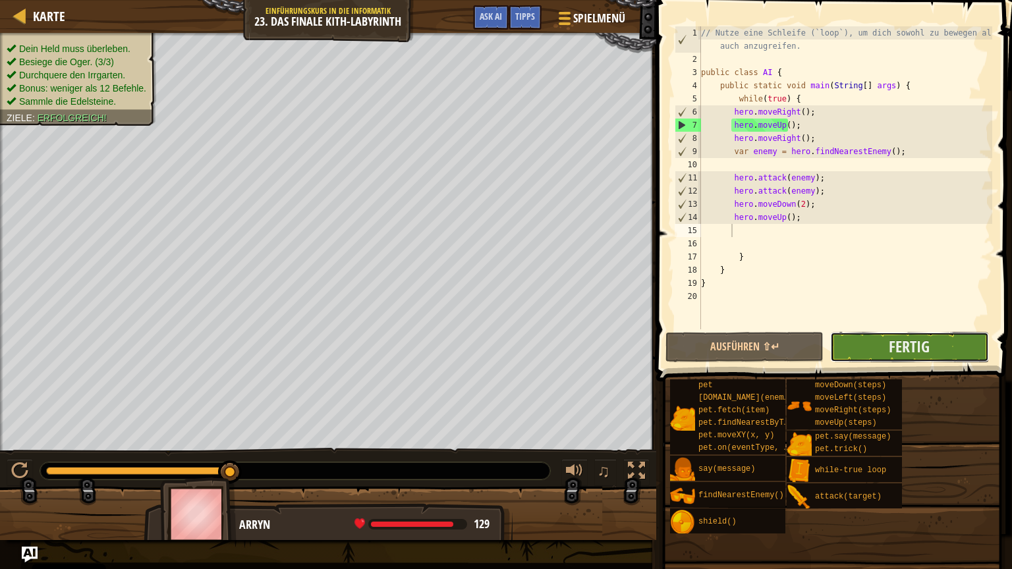
click at [843, 342] on button "Fertig" at bounding box center [909, 347] width 158 height 30
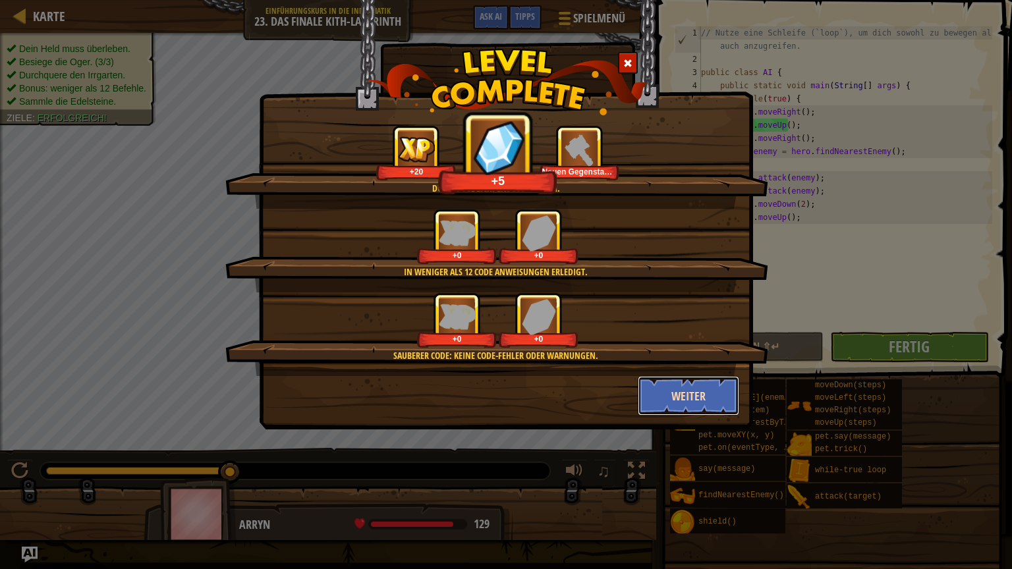
click at [674, 406] on button "Weiter" at bounding box center [689, 396] width 102 height 40
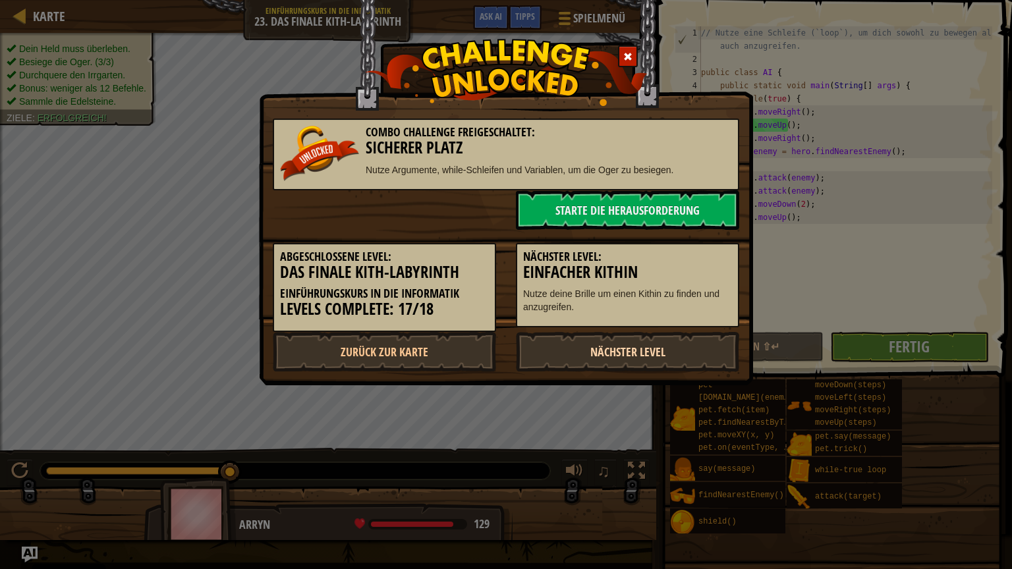
click at [655, 344] on link "Nächster Level" at bounding box center [627, 352] width 223 height 40
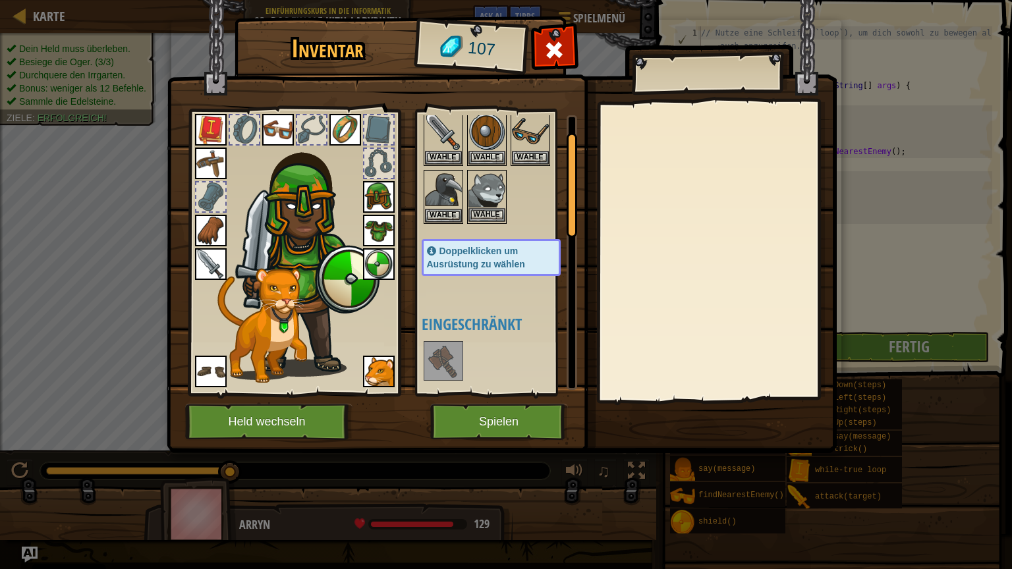
scroll to position [0, 0]
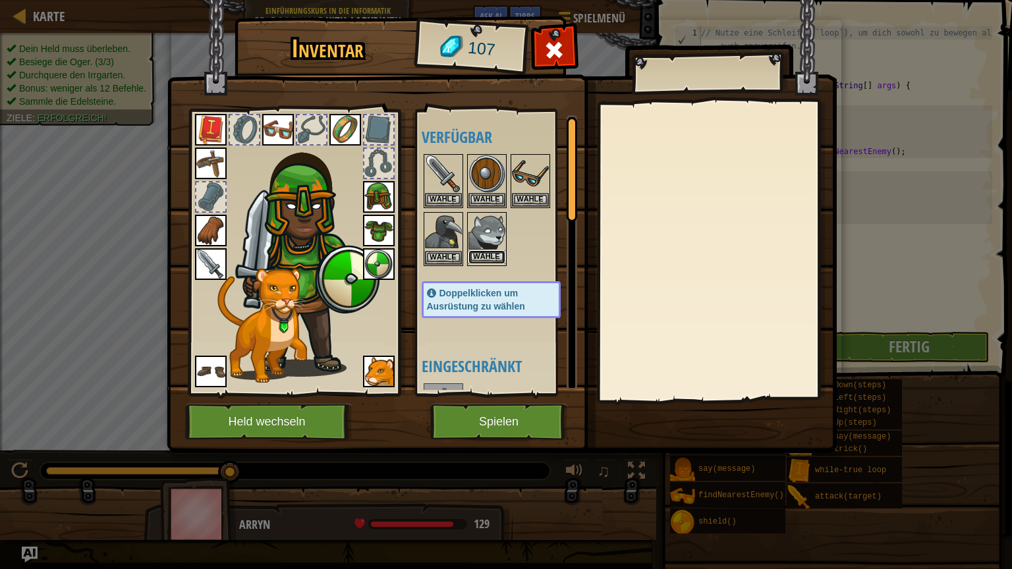
click at [486, 254] on button "Wähle" at bounding box center [486, 257] width 37 height 14
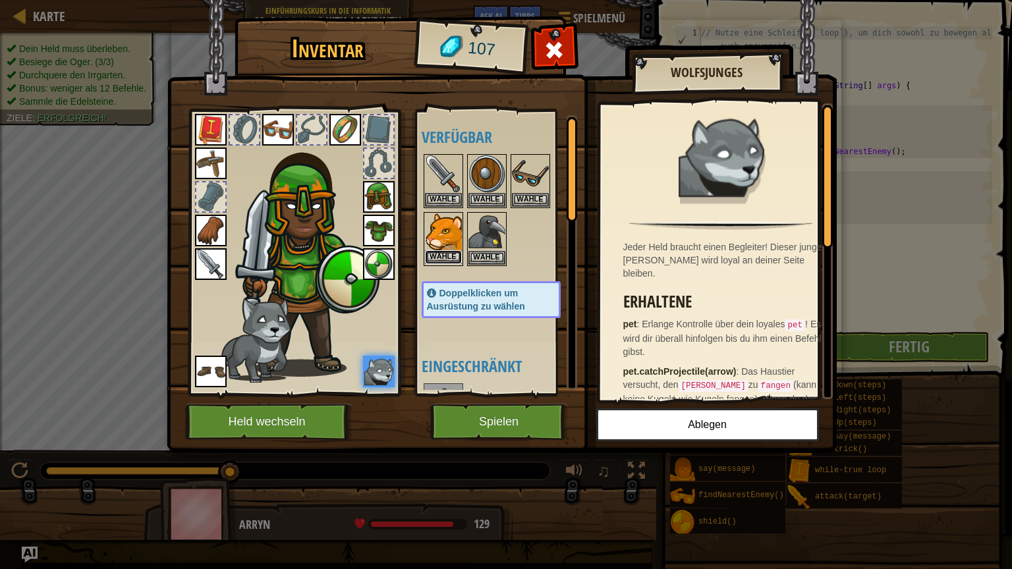
click at [459, 254] on button "Wähle" at bounding box center [443, 257] width 37 height 14
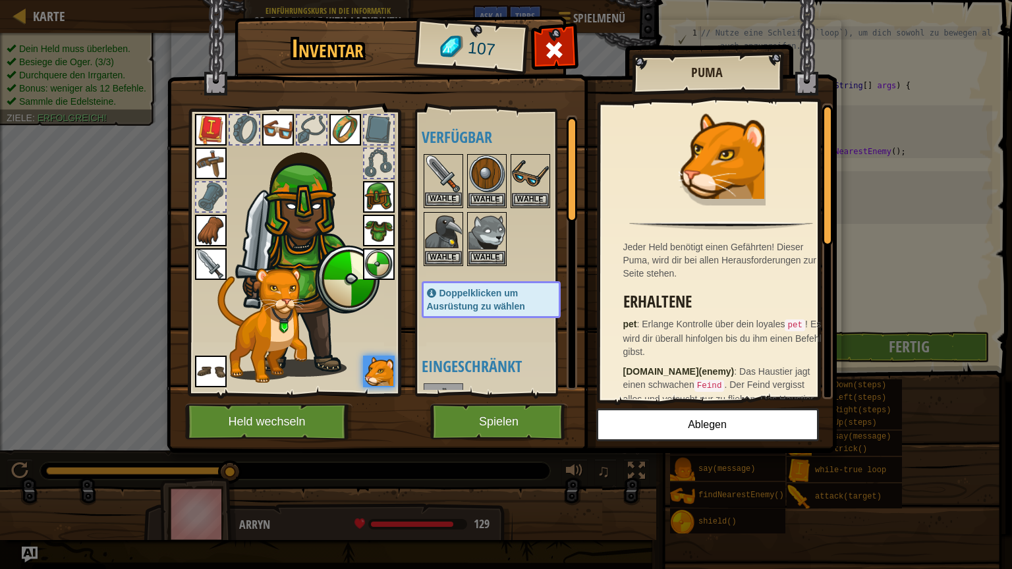
click at [458, 184] on img at bounding box center [443, 173] width 37 height 37
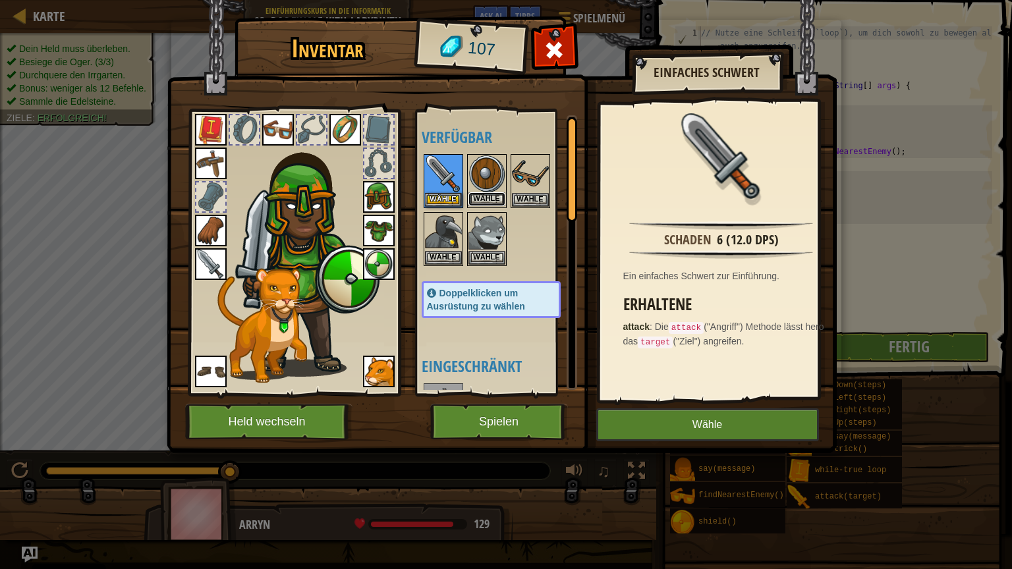
click at [482, 192] on button "Wähle" at bounding box center [486, 199] width 37 height 14
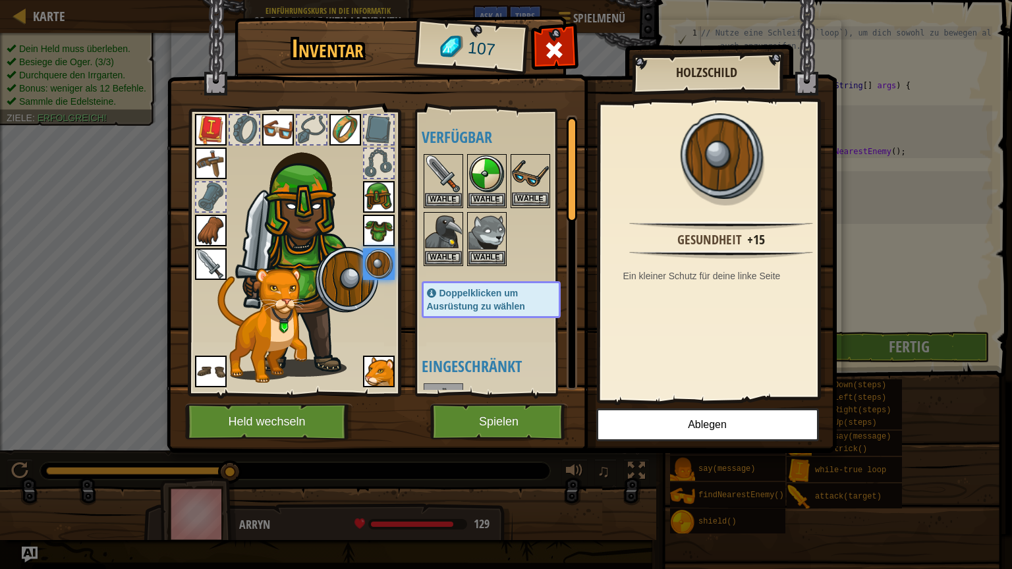
click at [537, 188] on img at bounding box center [530, 173] width 37 height 37
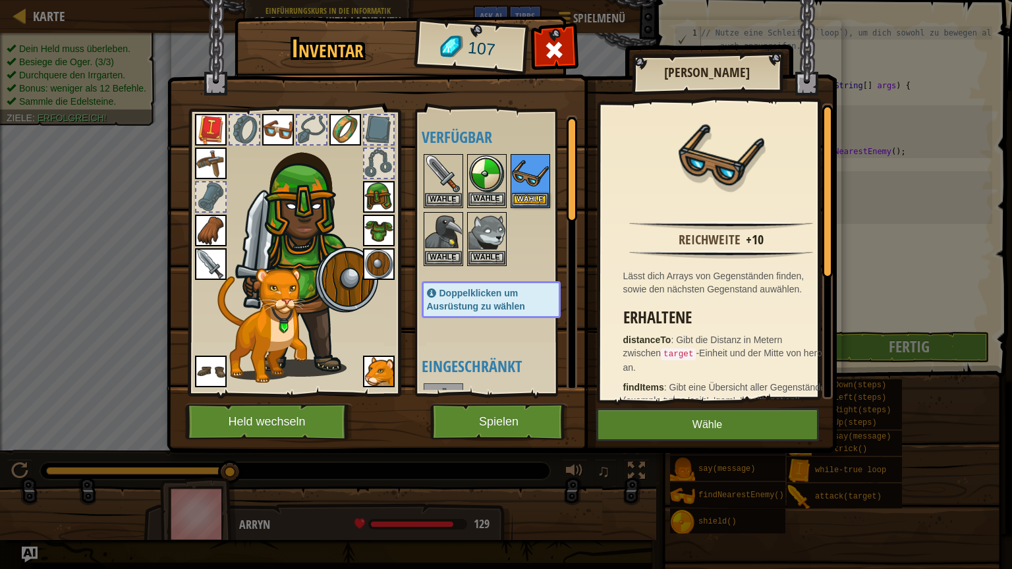
click at [493, 190] on img at bounding box center [486, 173] width 37 height 37
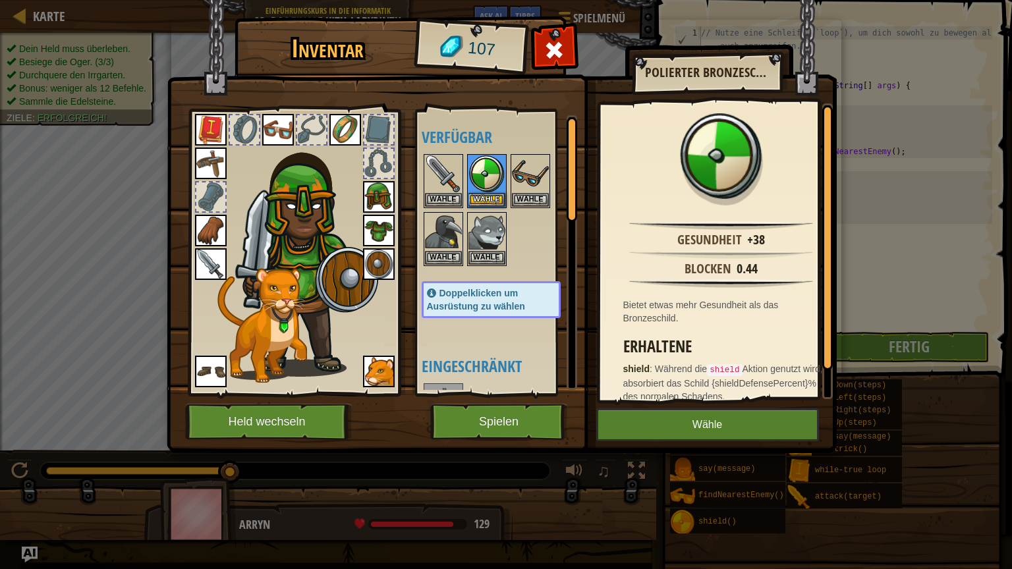
click at [387, 254] on img at bounding box center [379, 264] width 32 height 32
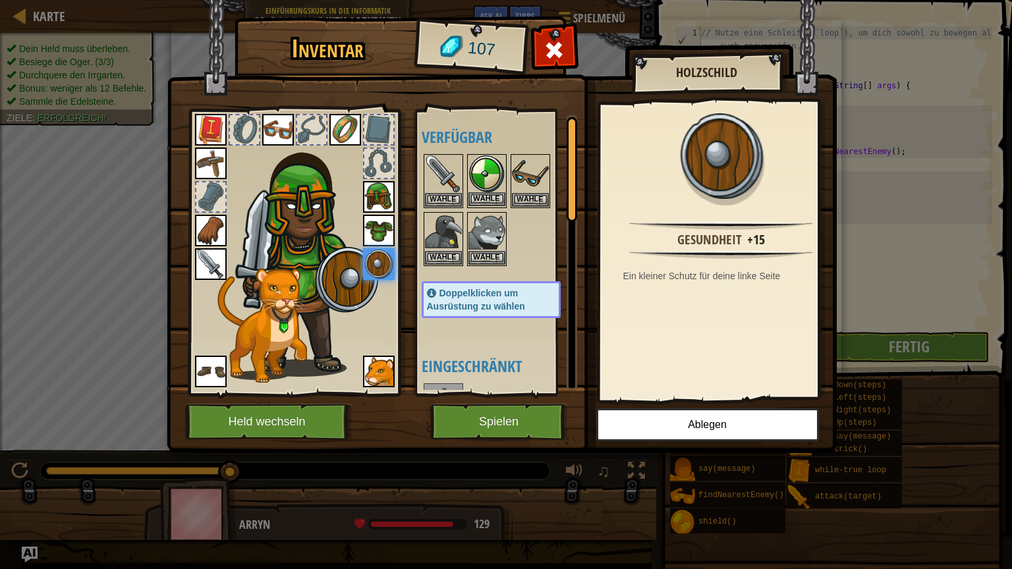
click at [483, 182] on img at bounding box center [486, 173] width 37 height 37
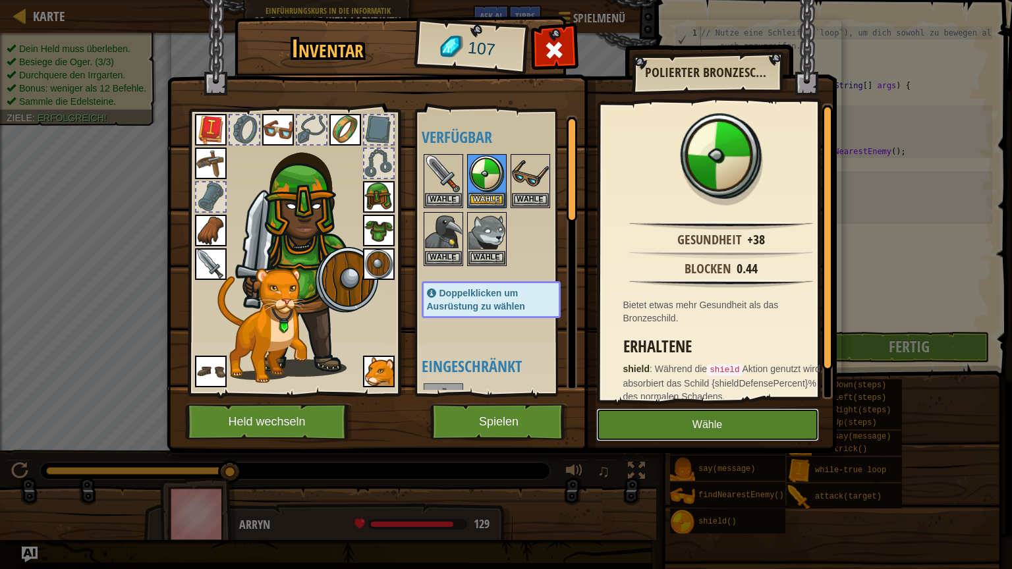
click at [684, 428] on button "Wähle" at bounding box center [707, 424] width 223 height 33
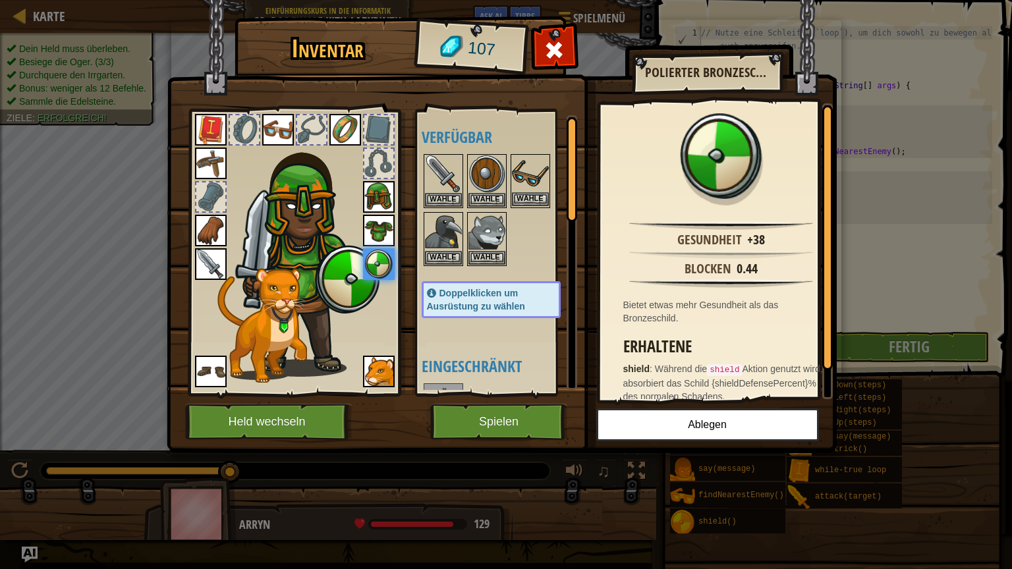
click at [543, 185] on img at bounding box center [530, 173] width 37 height 37
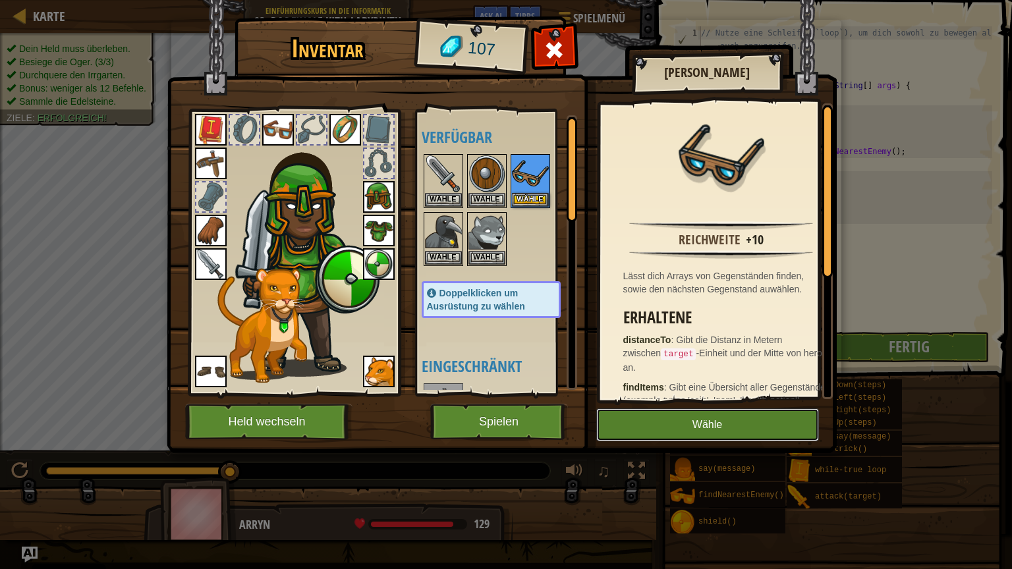
click at [680, 432] on button "Wähle" at bounding box center [707, 424] width 223 height 33
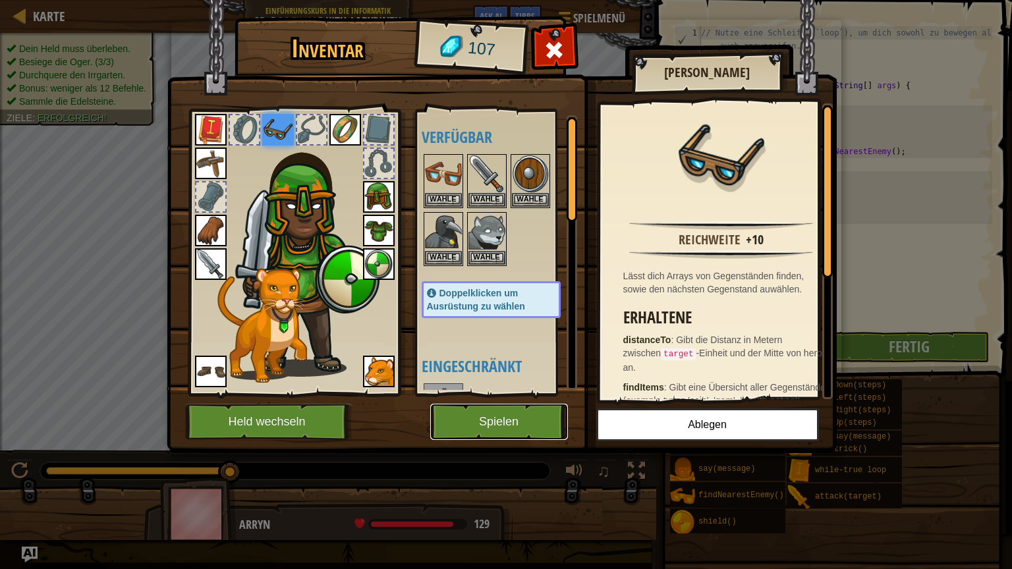
click at [541, 414] on button "Spielen" at bounding box center [499, 422] width 138 height 36
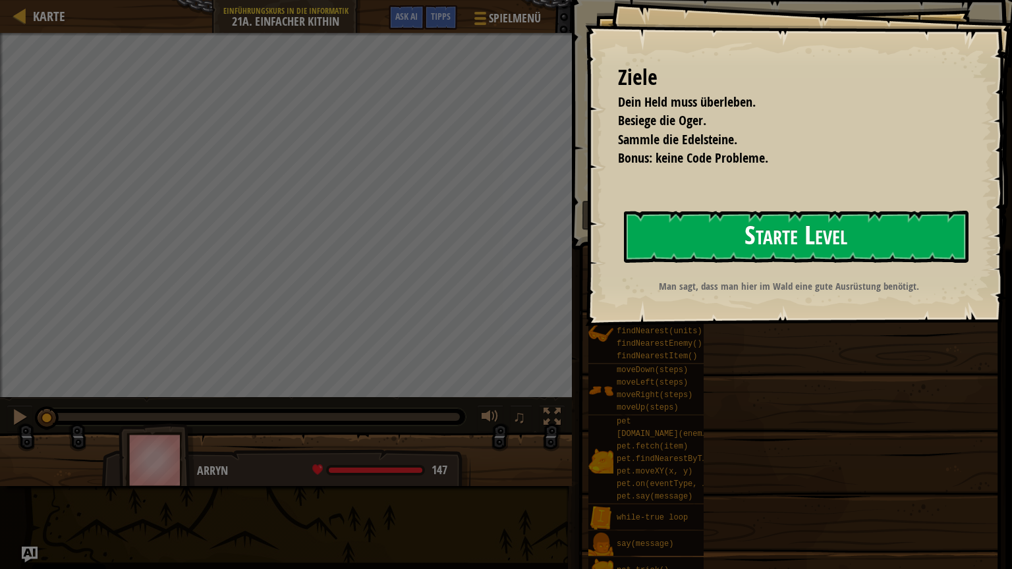
click at [743, 231] on button "Starte Level" at bounding box center [796, 237] width 344 height 52
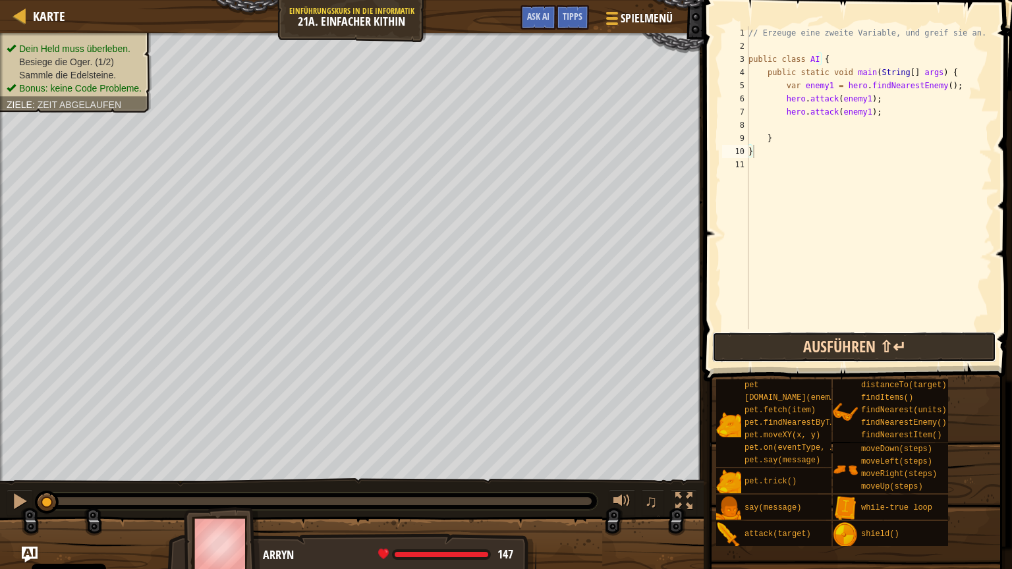
click at [797, 339] on button "Ausführen ⇧↵" at bounding box center [854, 347] width 284 height 30
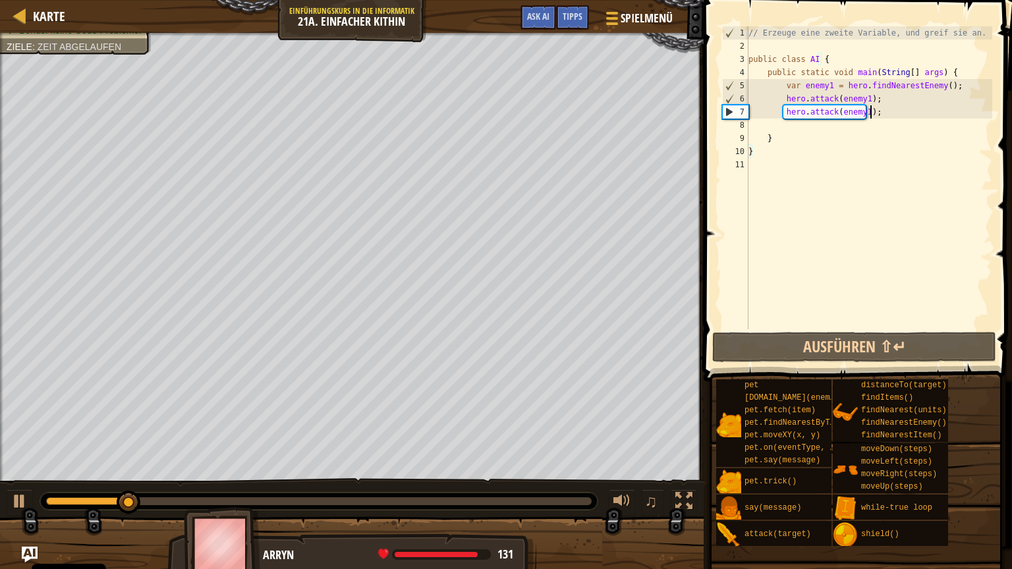
click at [885, 113] on div "// Erzeuge eine zweite Variable, und greif sie an. public class AI { public sta…" at bounding box center [869, 190] width 246 height 329
type textarea "hero.attack(enemy1);"
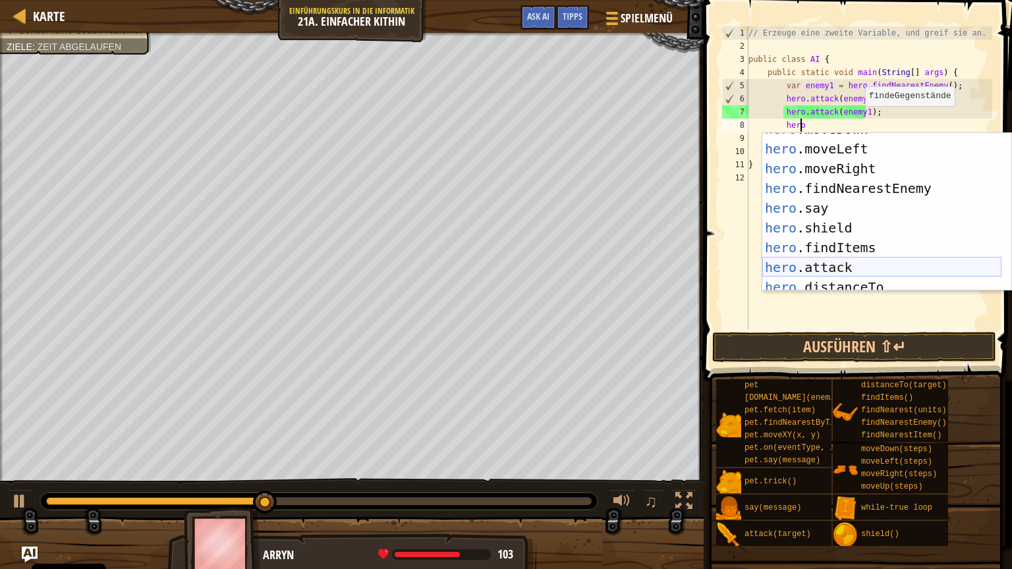
scroll to position [36, 0]
click at [839, 265] on div "hero .moveDown Drück die Eingabetaste hero .moveLeft Drück die Eingabetaste her…" at bounding box center [881, 216] width 239 height 198
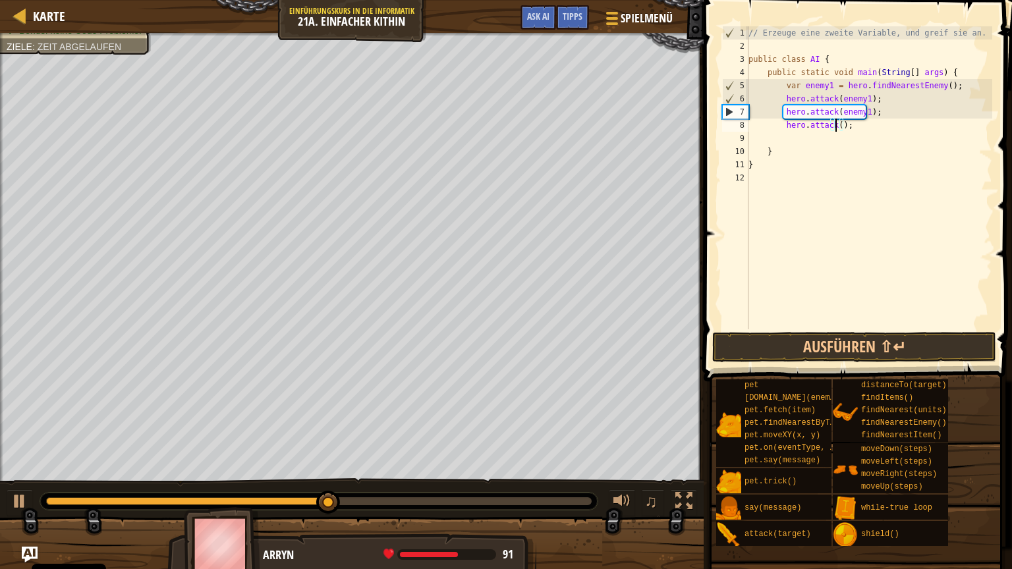
scroll to position [6, 7]
click at [855, 126] on div "// Erzeuge eine zweite Variable, und greif sie an. public class AI { public sta…" at bounding box center [869, 177] width 246 height 303
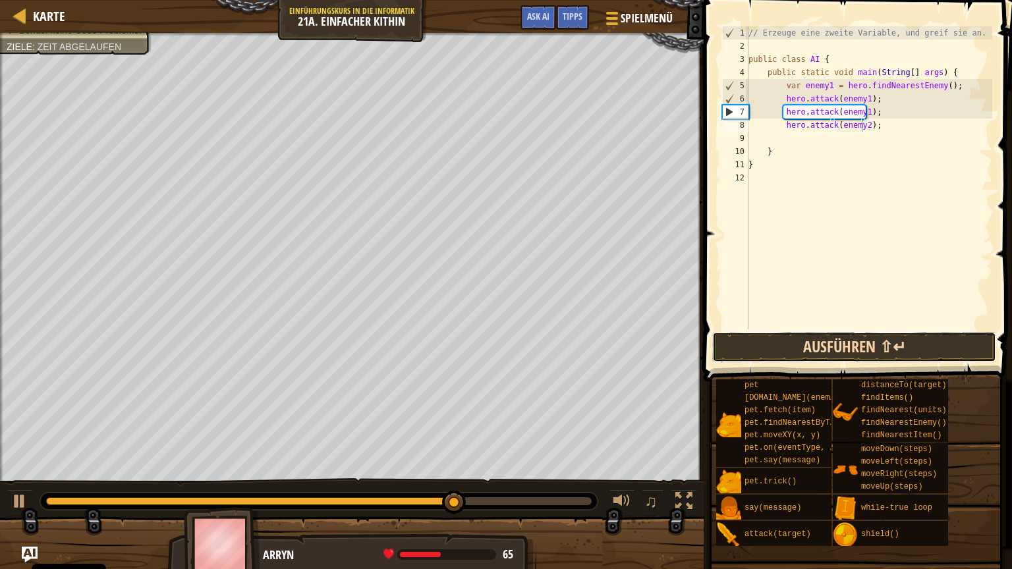
click at [819, 344] on button "Ausführen ⇧↵" at bounding box center [854, 347] width 284 height 30
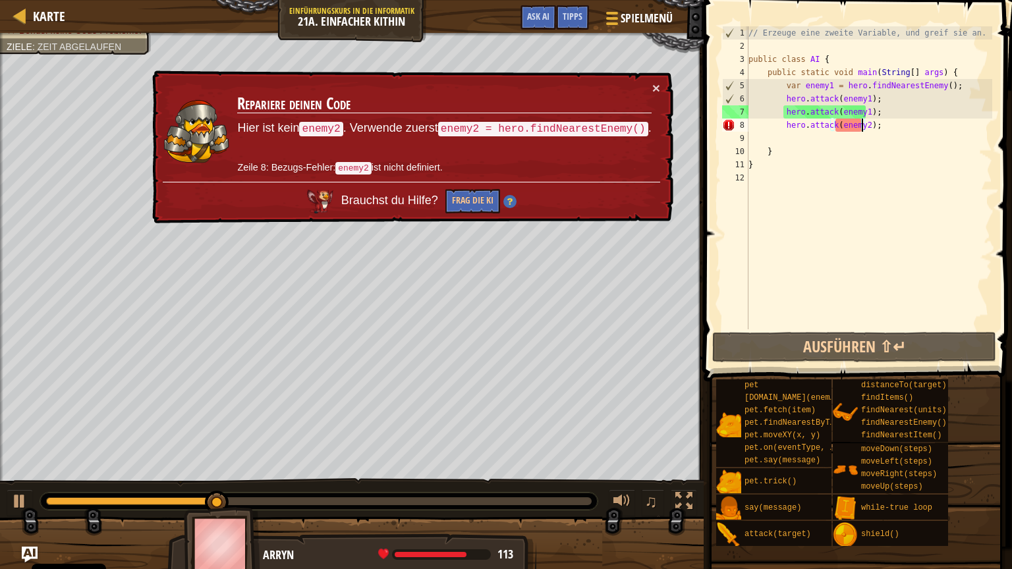
click at [651, 84] on td "Repariere deinen Code Hier ist kein enemy2 . Verwende zuerst enemy2 = hero.find…" at bounding box center [443, 131] width 415 height 101
click at [656, 83] on button "×" at bounding box center [656, 88] width 8 height 14
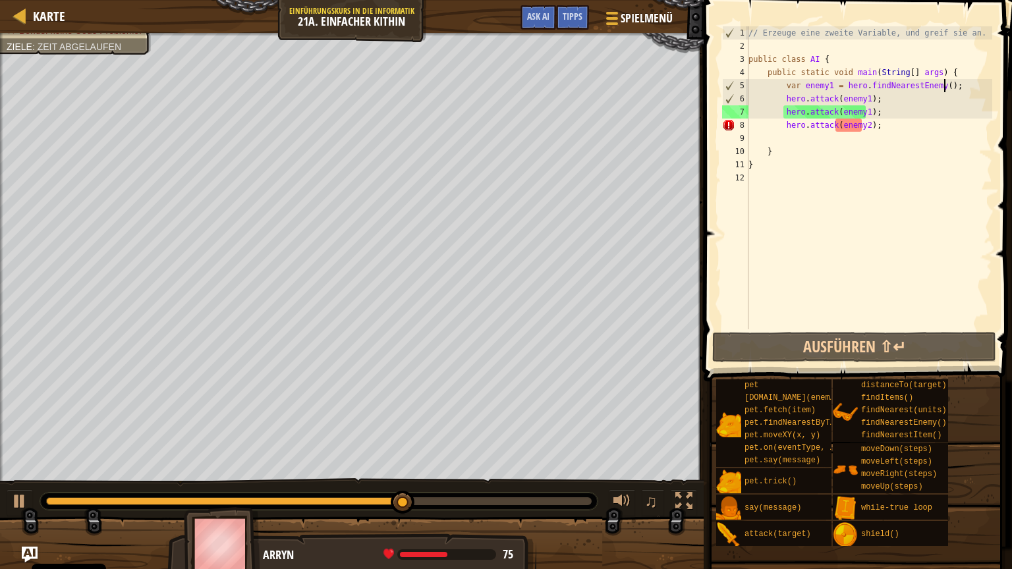
click at [948, 86] on div "// Erzeuge eine zweite Variable, und greif sie an. public class AI { public sta…" at bounding box center [869, 190] width 246 height 329
type textarea "var enemy1 = hero.findNearestEnemy();"
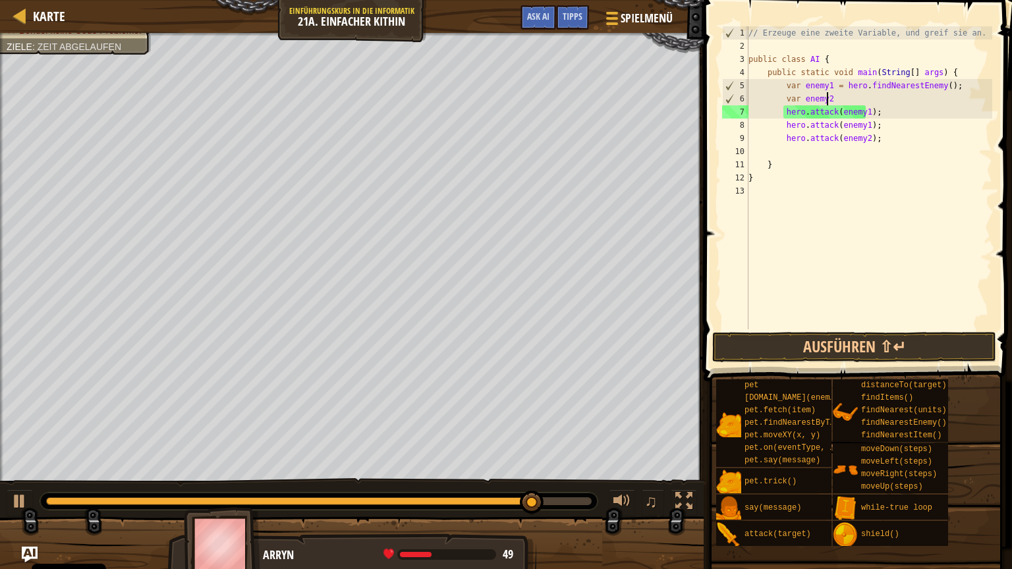
scroll to position [6, 5]
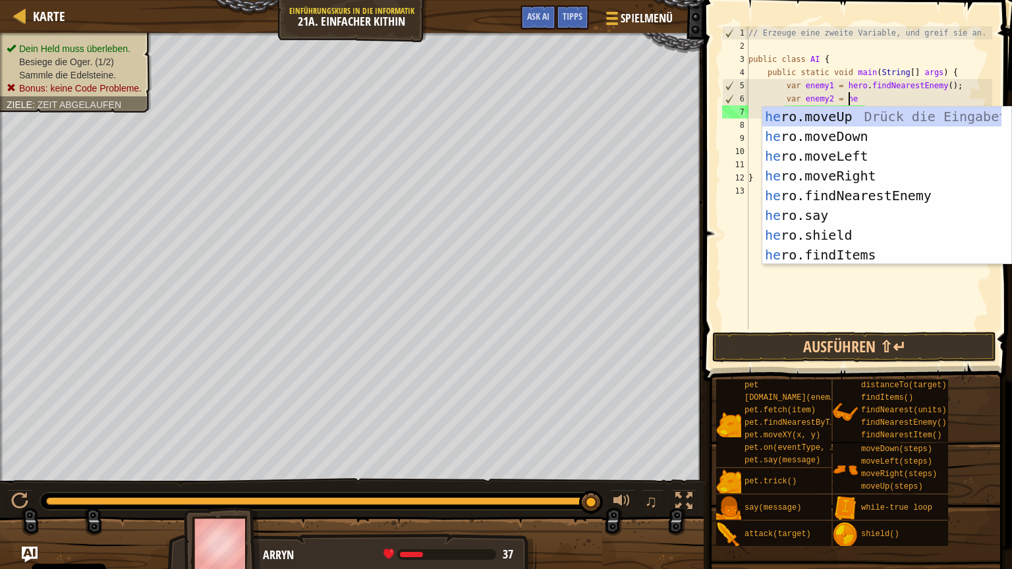
type textarea "var enemy2 = hero"
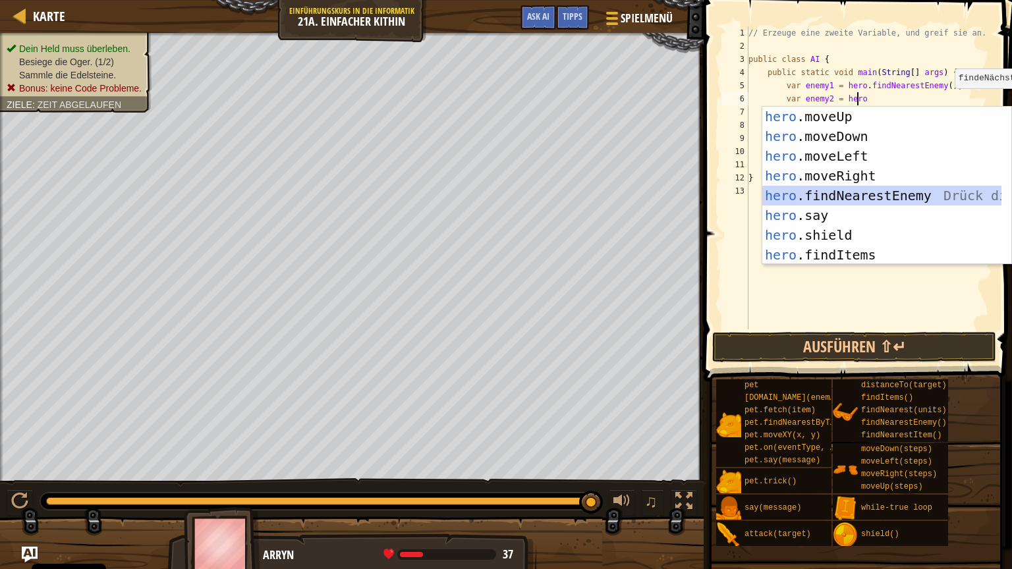
click at [938, 199] on div "hero .moveUp Drück die Eingabetaste hero .moveDown Drück die Eingabetaste hero …" at bounding box center [881, 206] width 239 height 198
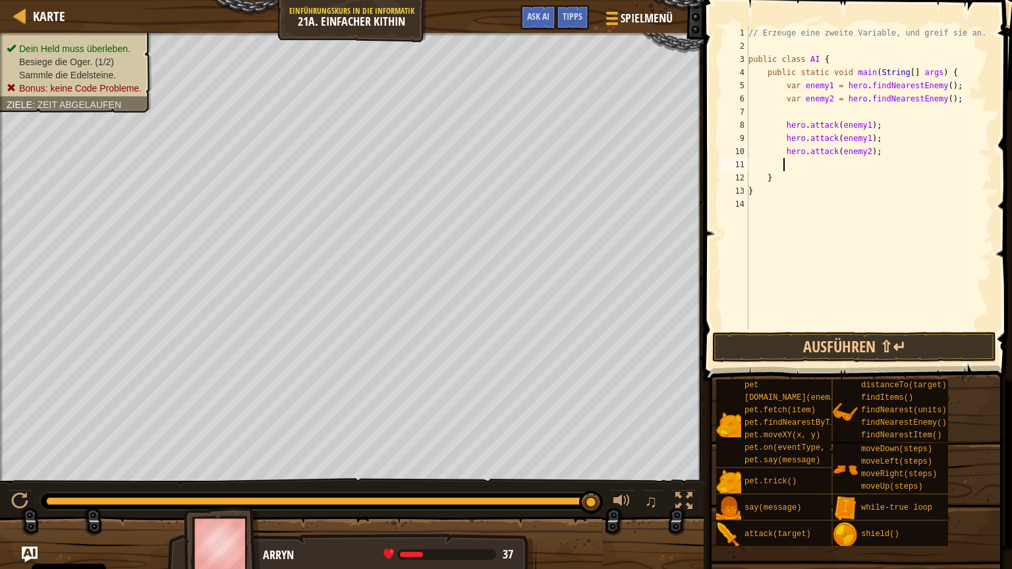
click at [867, 163] on div "// Erzeuge eine zweite Variable, und greif sie an. public class AI { public sta…" at bounding box center [869, 190] width 246 height 329
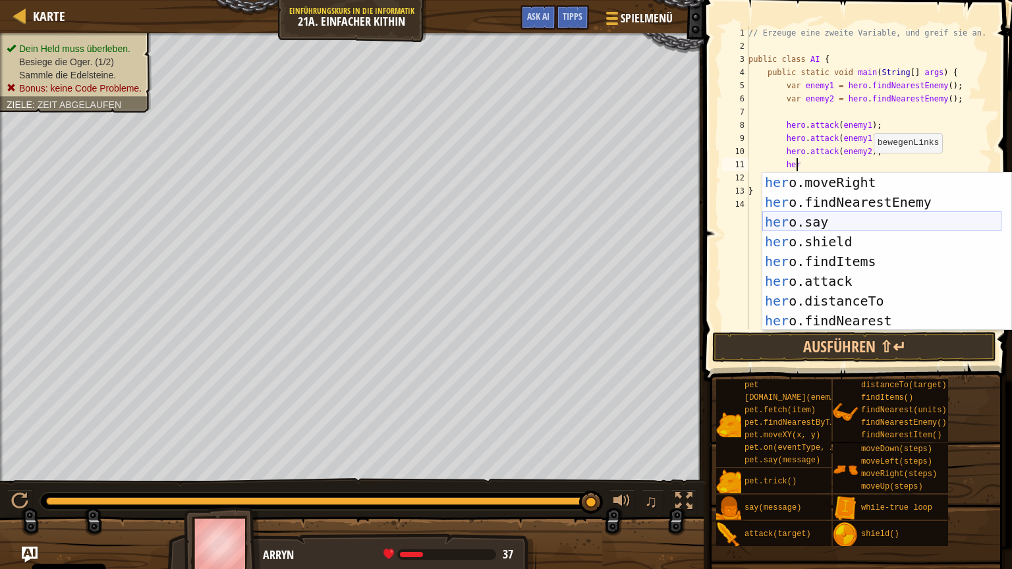
scroll to position [59, 0]
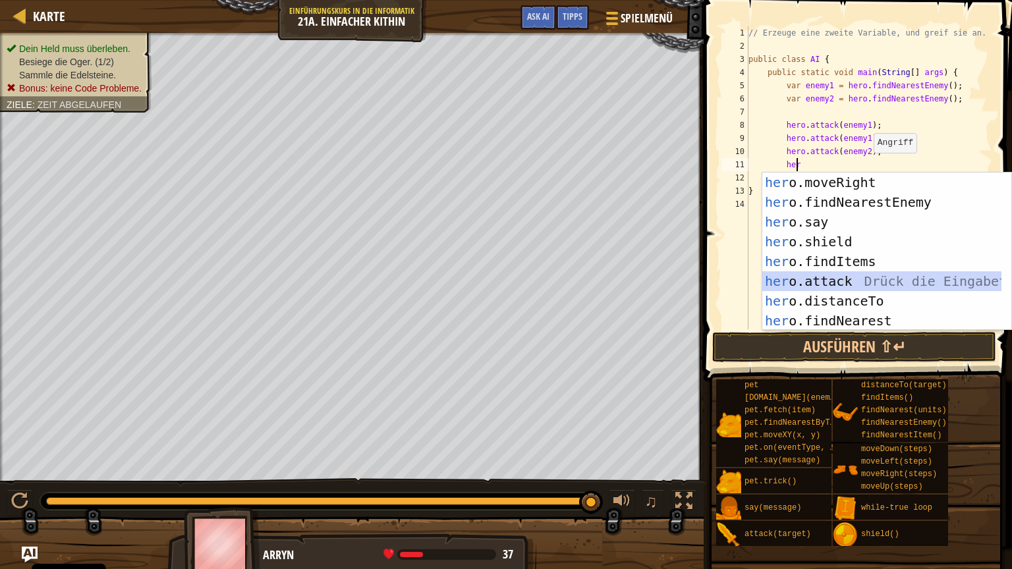
click at [840, 281] on div "her o.moveRight Drück die Eingabetaste her o.findNearestEnemy Drück die Eingabe…" at bounding box center [881, 272] width 239 height 198
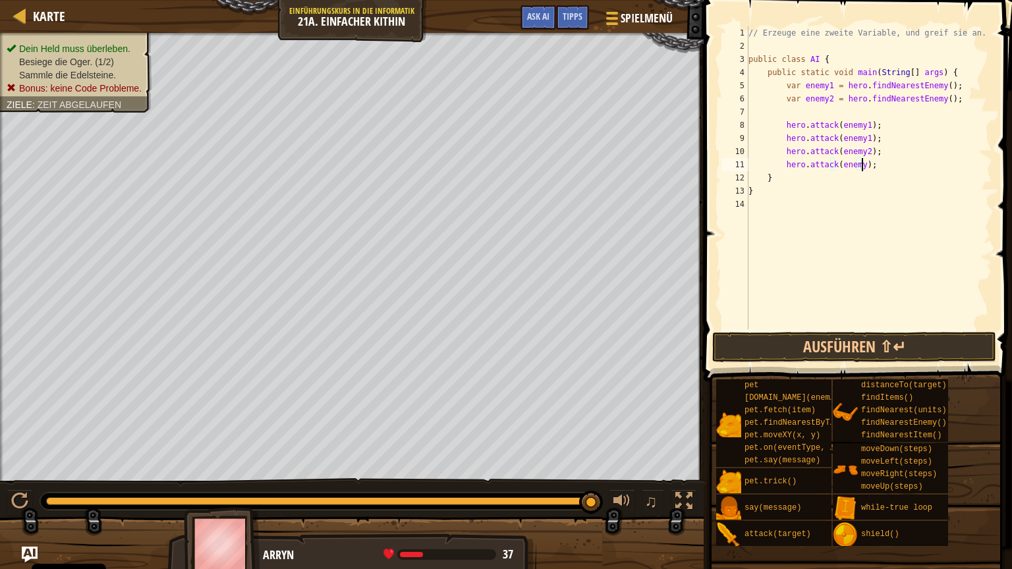
click at [860, 163] on div "// Erzeuge eine zweite Variable, und greif sie an. public class AI { public sta…" at bounding box center [869, 190] width 246 height 329
click at [856, 163] on div "// Erzeuge eine zweite Variable, und greif sie an. public class AI { public sta…" at bounding box center [869, 190] width 246 height 329
click at [840, 348] on button "Ausführen ⇧↵" at bounding box center [854, 347] width 284 height 30
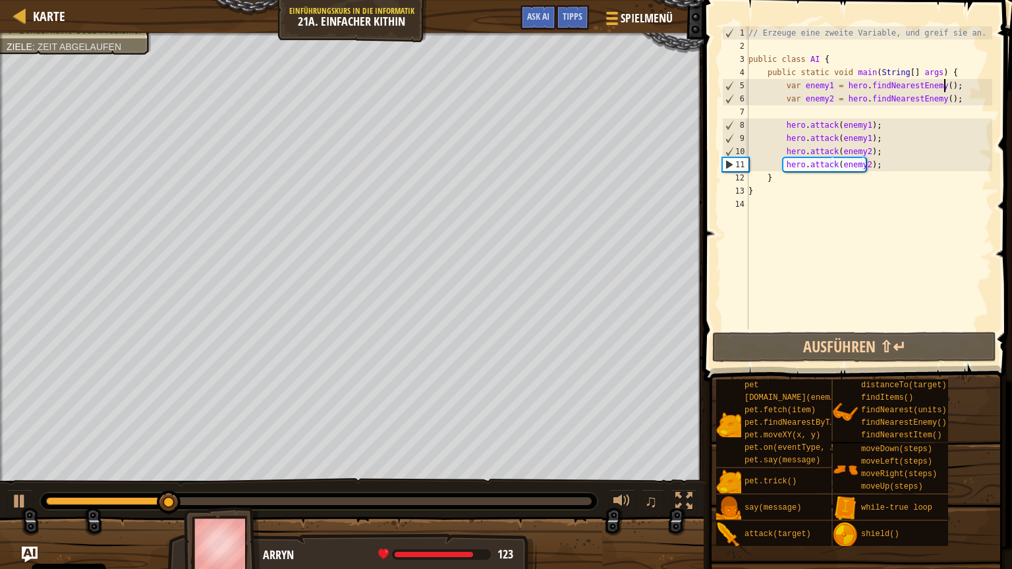
click at [954, 89] on div "// Erzeuge eine zweite Variable, und greif sie an. public class AI { public sta…" at bounding box center [869, 190] width 246 height 329
type textarea "var enemy1 = hero.findNearestEnemy();"
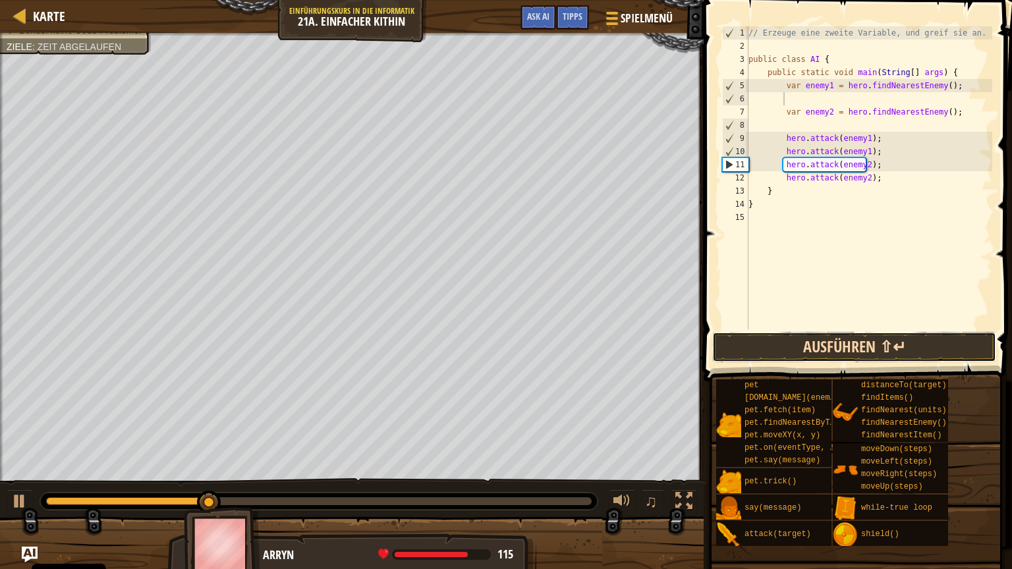
click at [832, 333] on button "Ausführen ⇧↵" at bounding box center [854, 347] width 284 height 30
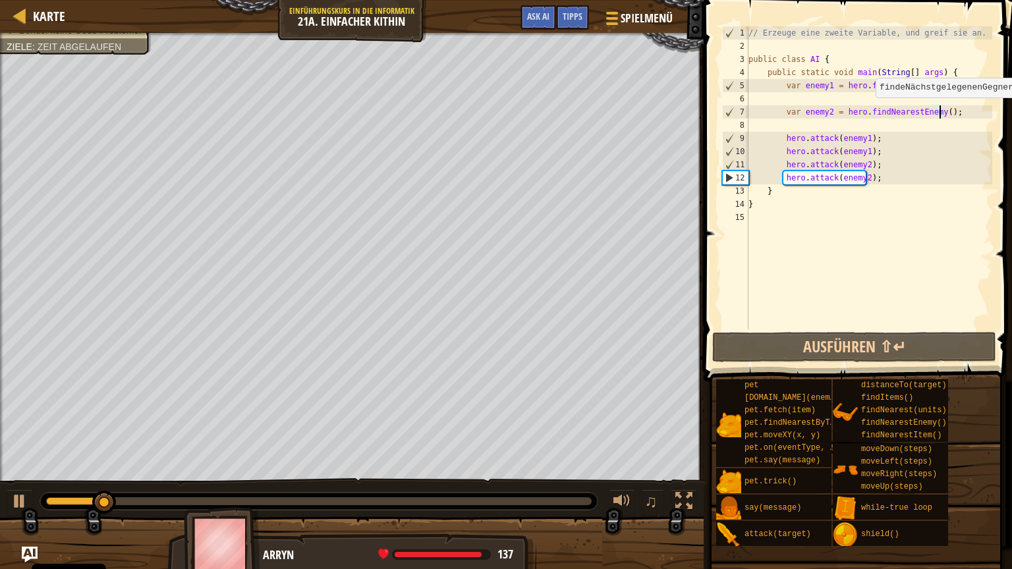
drag, startPoint x: 940, startPoint y: 111, endPoint x: 908, endPoint y: 111, distance: 32.3
click at [908, 111] on div "// Erzeuge eine zweite Variable, und greif sie an. public class AI { public sta…" at bounding box center [869, 190] width 246 height 329
type textarea "var enemy2 = hero.findNearestEnemy();"
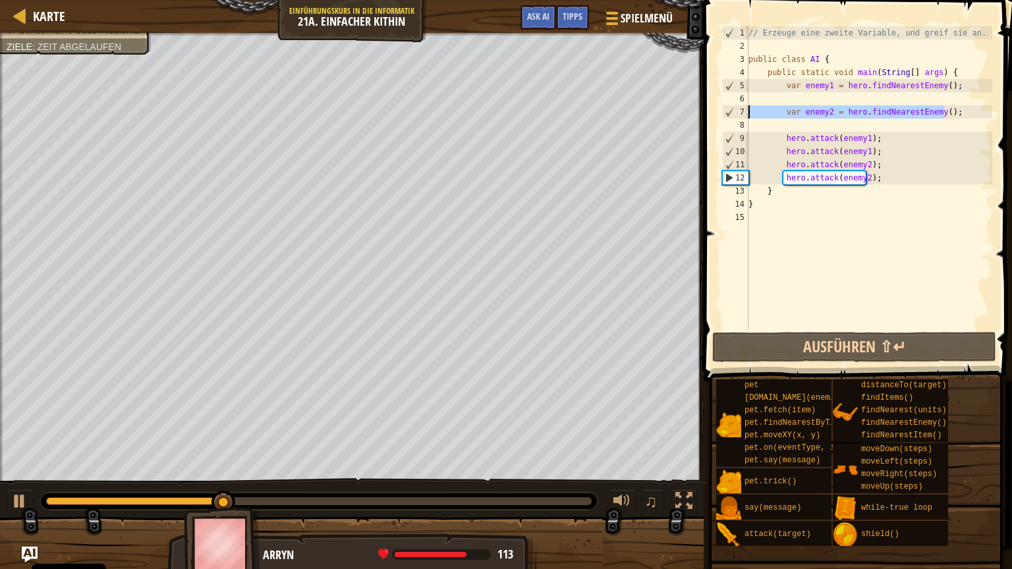
drag, startPoint x: 951, startPoint y: 108, endPoint x: 746, endPoint y: 117, distance: 205.7
click at [746, 117] on div "var enemy2 = hero.findNearestEnemy(); 1 2 3 4 5 6 7 8 9 10 11 12 13 14 15 // Er…" at bounding box center [855, 177] width 273 height 303
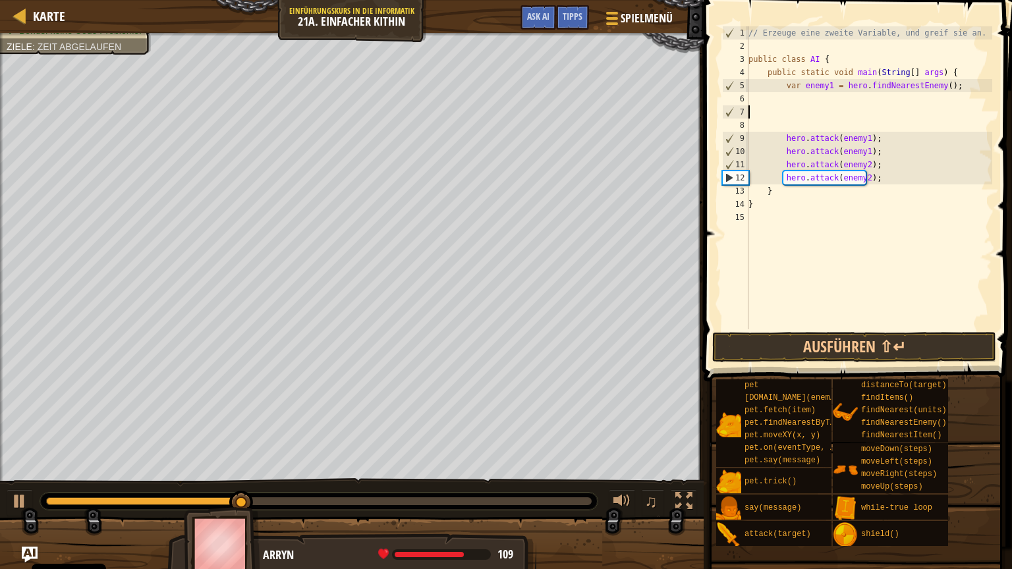
scroll to position [6, 0]
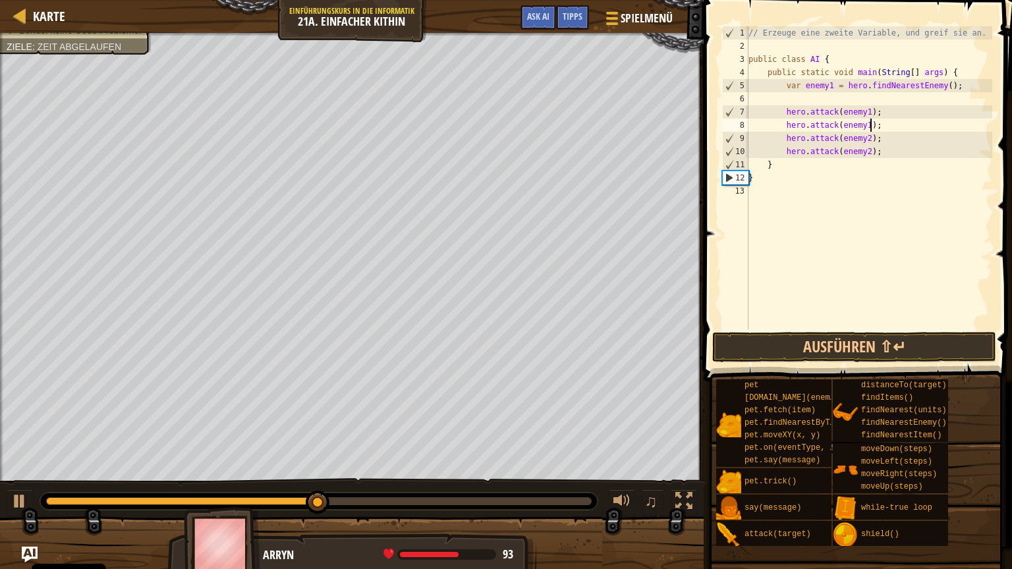
click at [882, 128] on div "// Erzeuge eine zweite Variable, und greif sie an. public class AI { public sta…" at bounding box center [869, 190] width 246 height 329
type textarea "hero.attack(enemy1);"
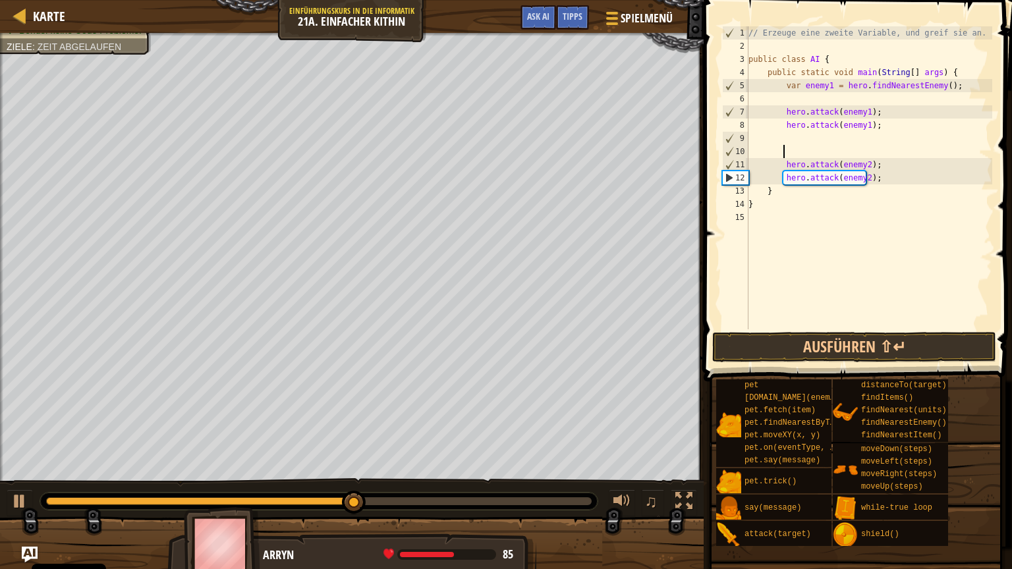
paste textarea "var enemy2 = hero.findNearestEnemy();"
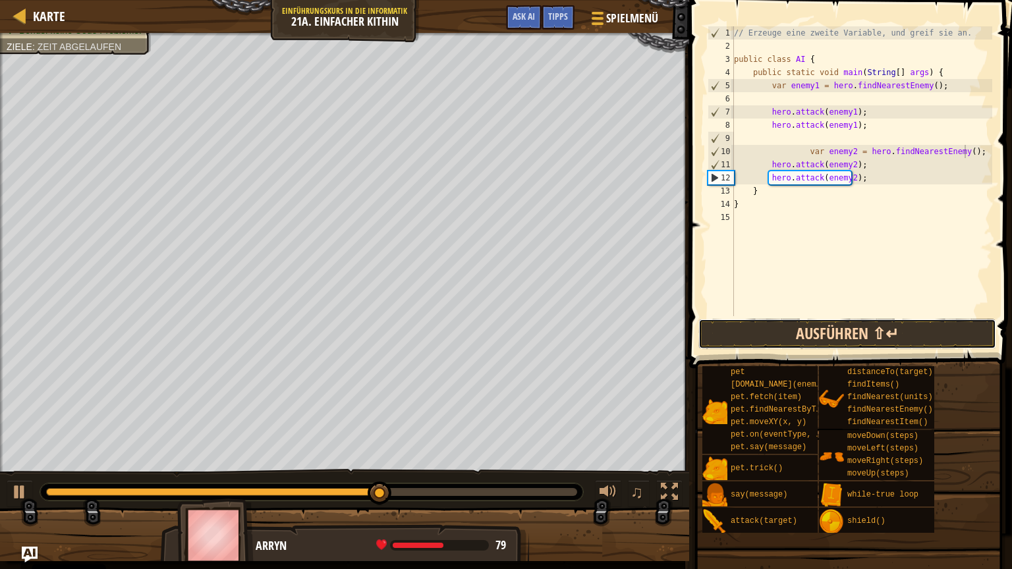
click at [846, 345] on button "Ausführen ⇧↵" at bounding box center [847, 334] width 298 height 30
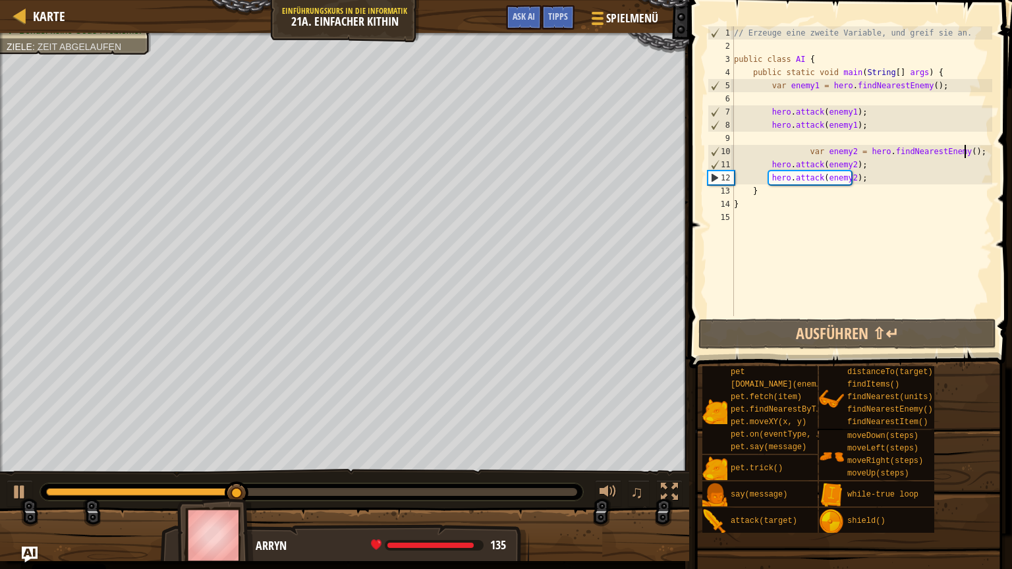
click at [875, 179] on div "// Erzeuge eine zweite Variable, und greif sie an. public class AI { public sta…" at bounding box center [861, 184] width 261 height 316
type textarea "hero.attack(enemy2);#"
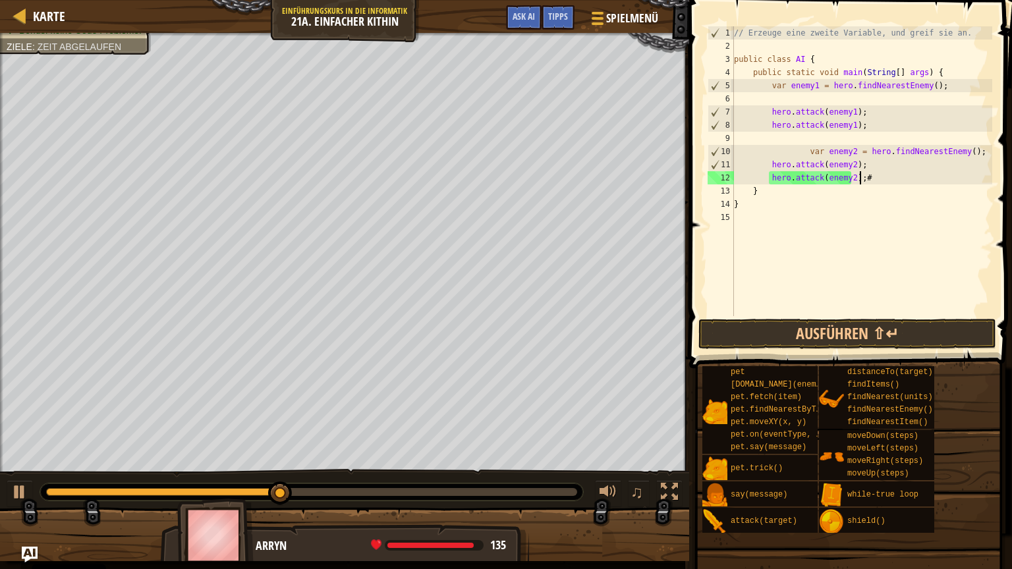
type textarea "hero.attack(enemy2);"
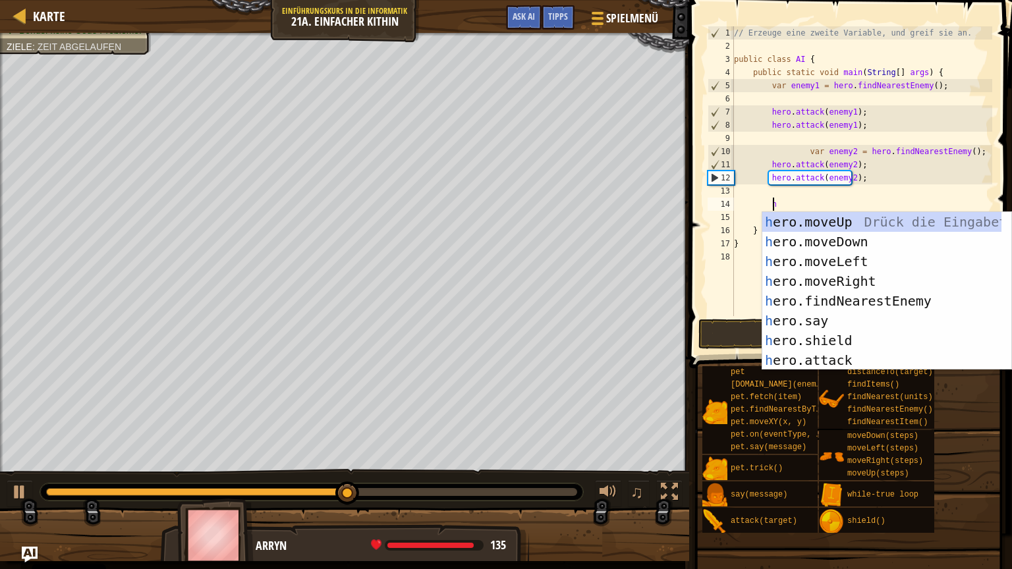
scroll to position [0, 0]
type textarea "her"
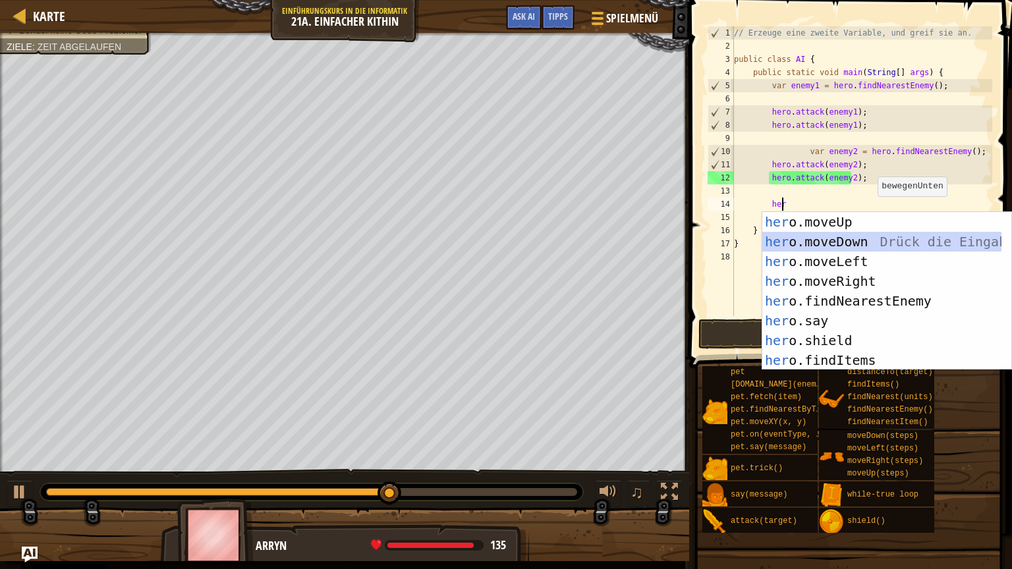
click at [865, 240] on div "her o.moveUp Drück die Eingabetaste her o.moveDown Drück die Eingabetaste her o…" at bounding box center [881, 311] width 239 height 198
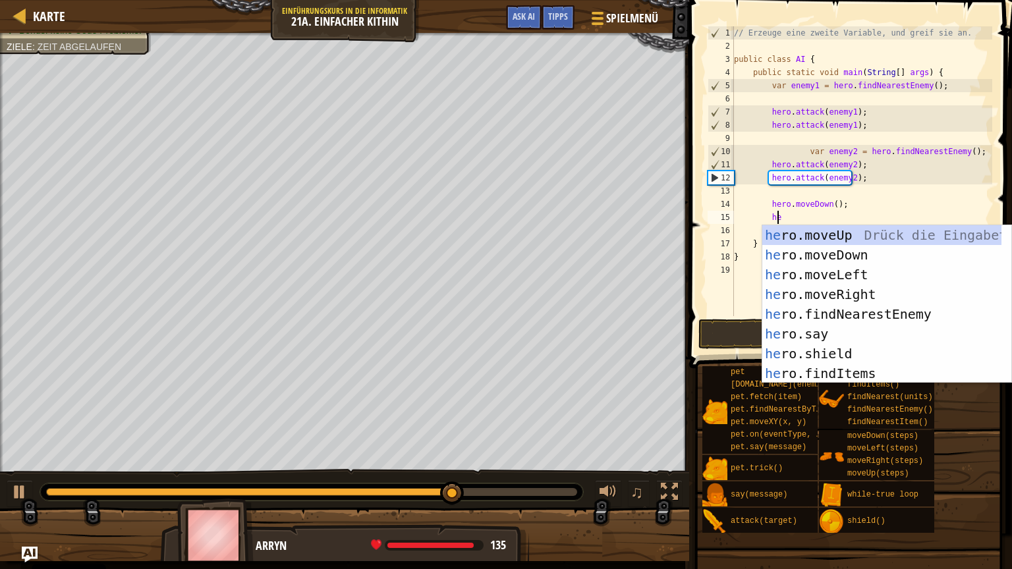
type textarea "her"
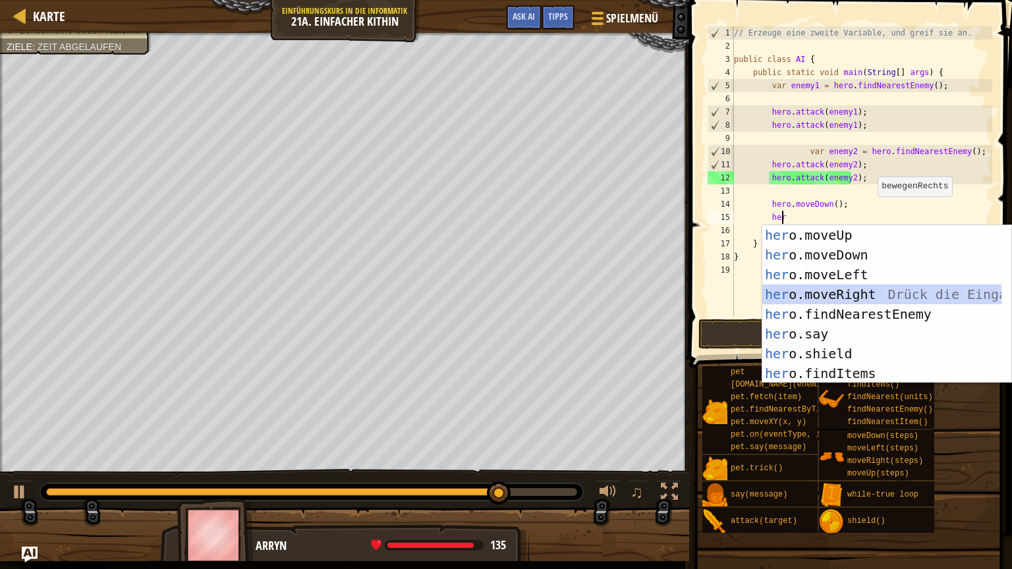
click at [842, 293] on div "her o.moveUp Drück die Eingabetaste her o.moveDown Drück die Eingabetaste her o…" at bounding box center [881, 324] width 239 height 198
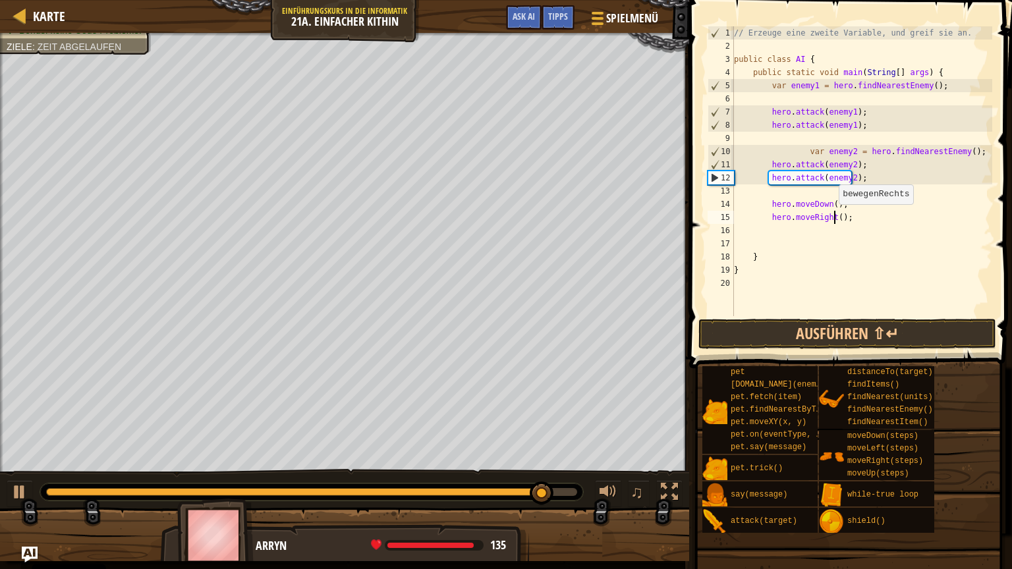
click at [832, 217] on div "// Erzeuge eine zweite Variable, und greif sie an. public class AI { public sta…" at bounding box center [861, 184] width 261 height 316
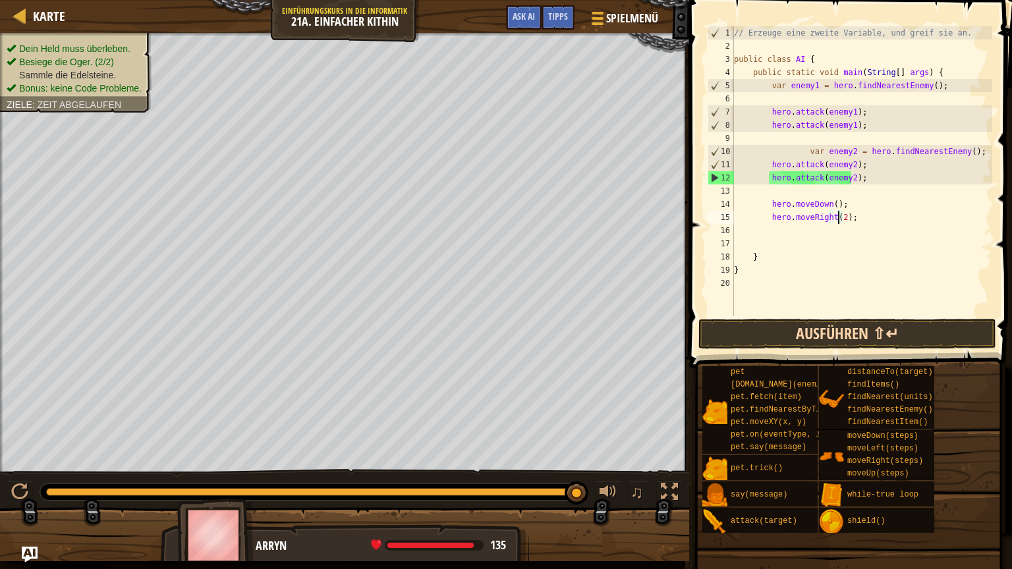
type textarea "hero.moveRight(2);"
click at [855, 328] on button "Ausführen ⇧↵" at bounding box center [847, 334] width 298 height 30
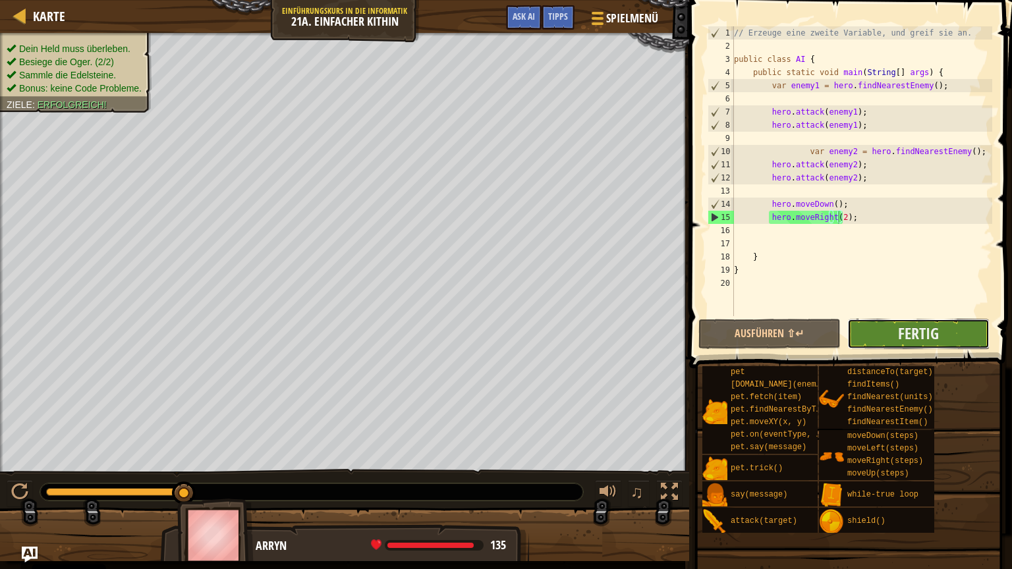
click at [884, 335] on button "Fertig" at bounding box center [918, 334] width 142 height 30
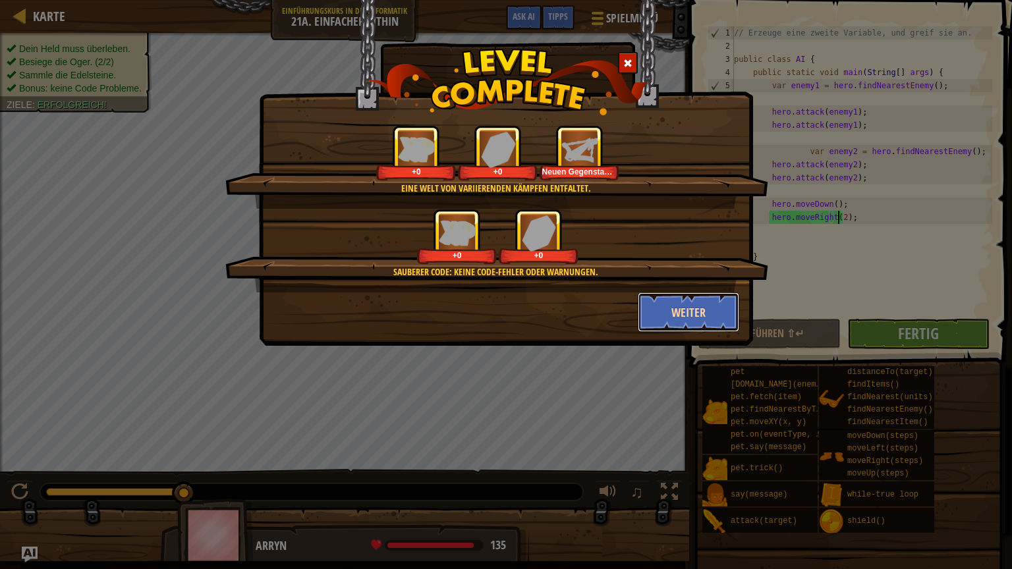
click at [677, 300] on button "Weiter" at bounding box center [689, 312] width 102 height 40
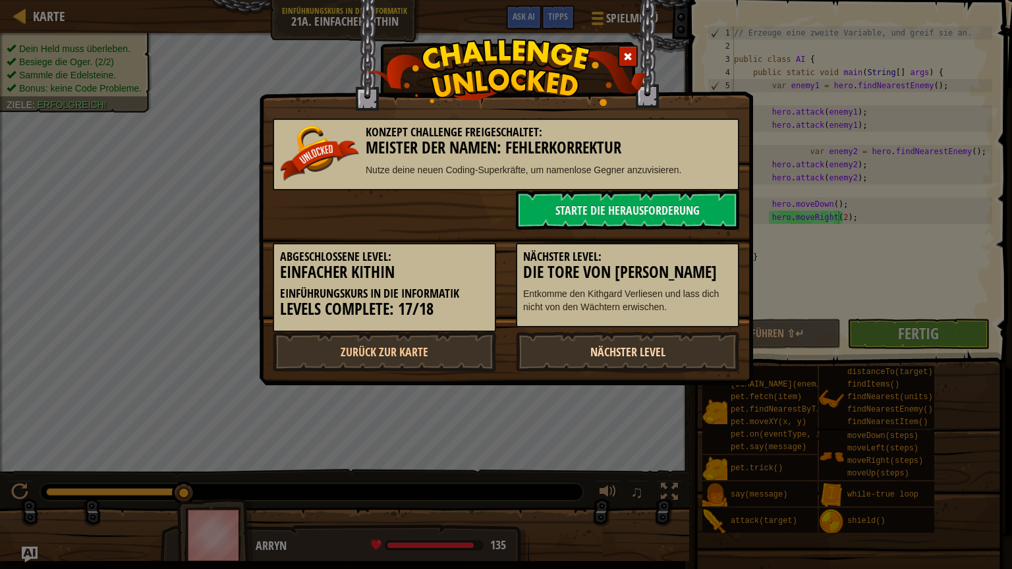
click at [598, 344] on link "Nächster Level" at bounding box center [627, 352] width 223 height 40
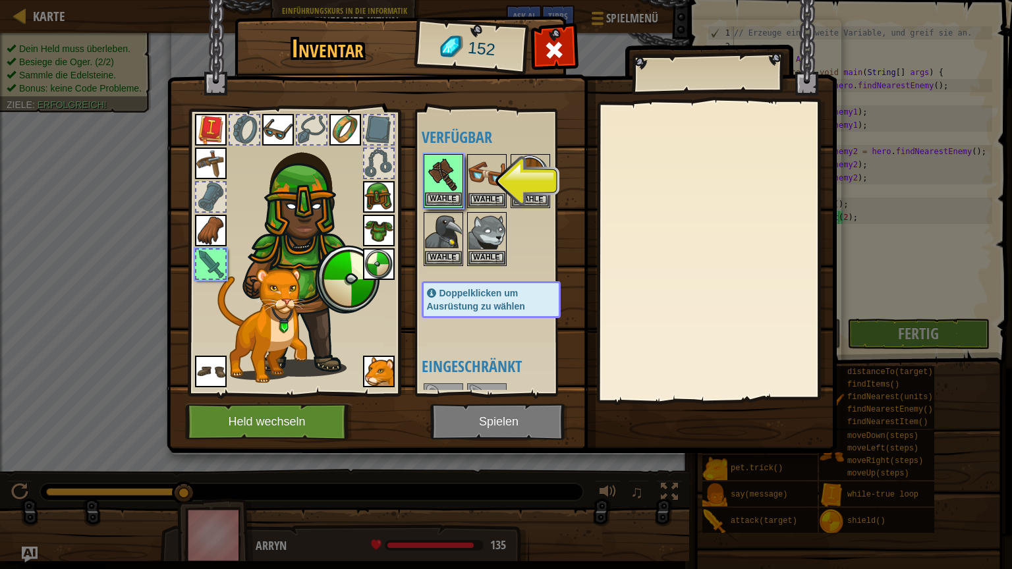
click at [433, 187] on img at bounding box center [443, 173] width 37 height 37
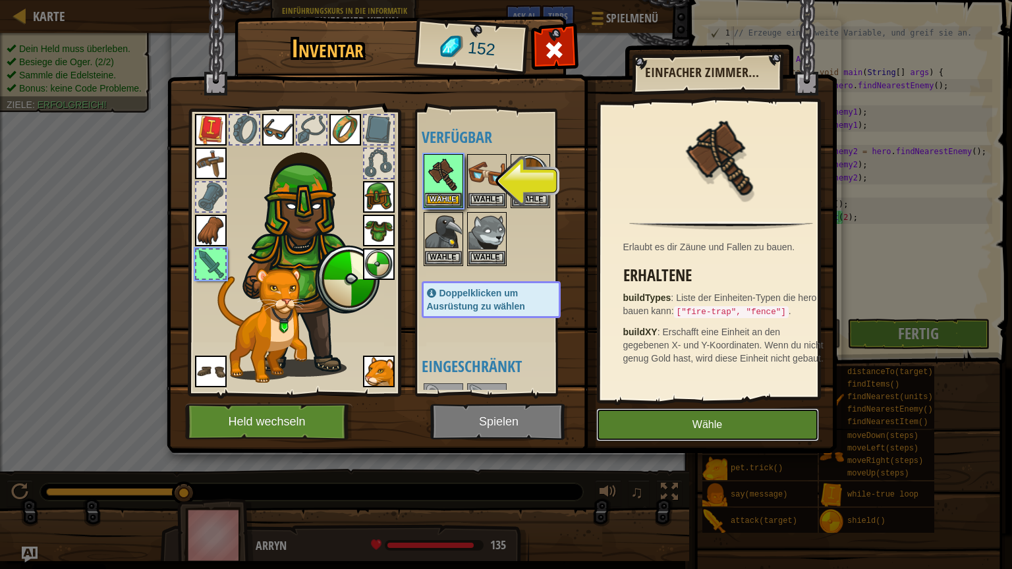
click at [682, 424] on button "Wähle" at bounding box center [707, 424] width 223 height 33
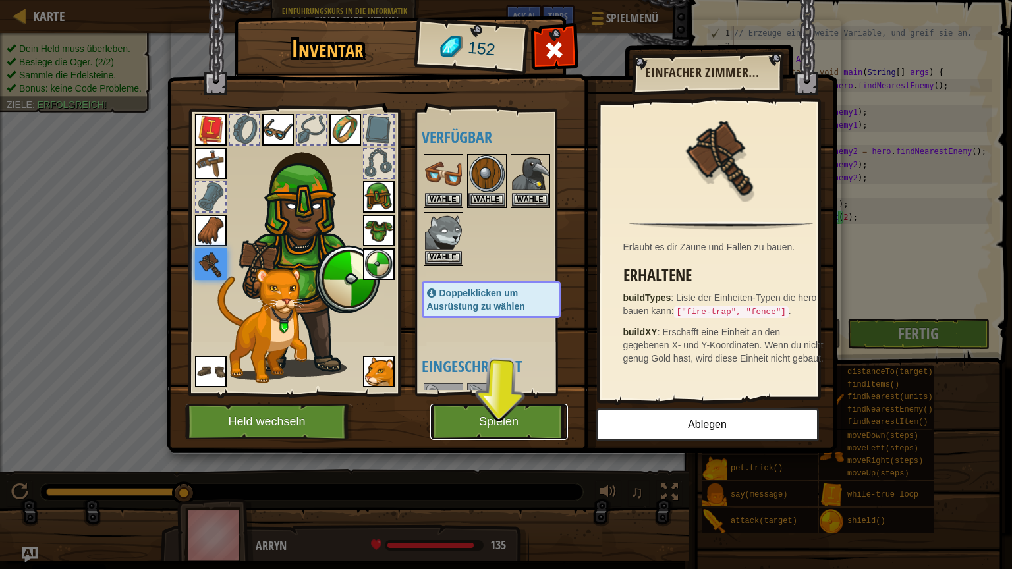
click at [474, 413] on button "Spielen" at bounding box center [499, 422] width 138 height 36
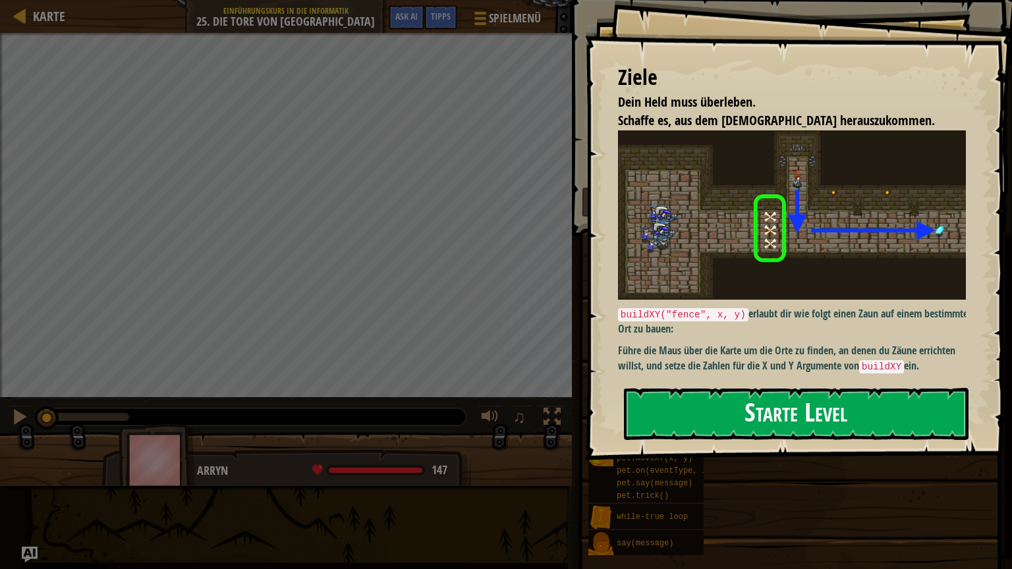
click at [682, 403] on button "Starte Level" at bounding box center [796, 414] width 344 height 52
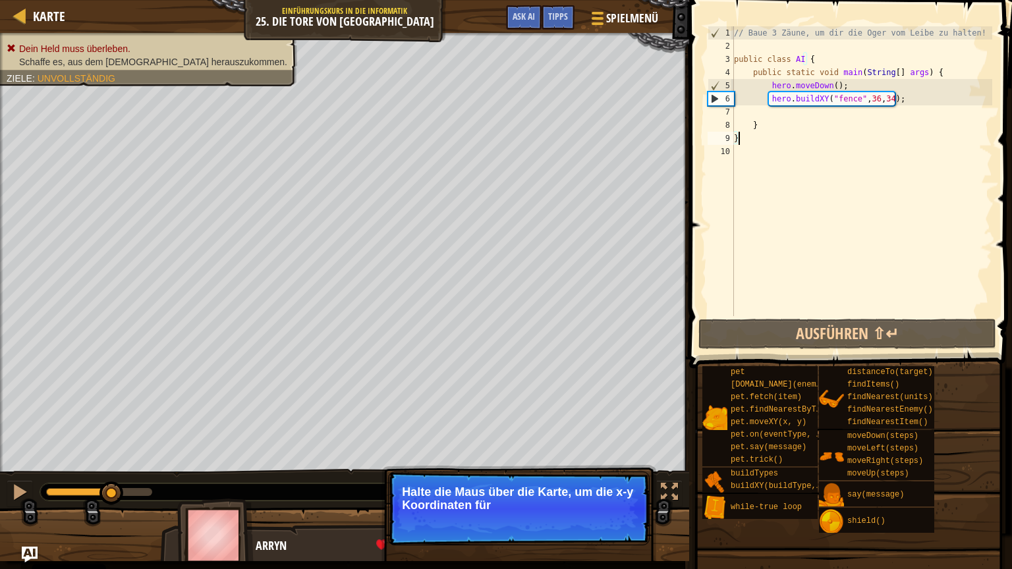
click at [901, 98] on div "// Baue 3 Zäune, um dir die Oger vom Leibe zu halten! public class AI { public …" at bounding box center [861, 184] width 261 height 316
type textarea "hero.buildXY("fence", 36, 34);"
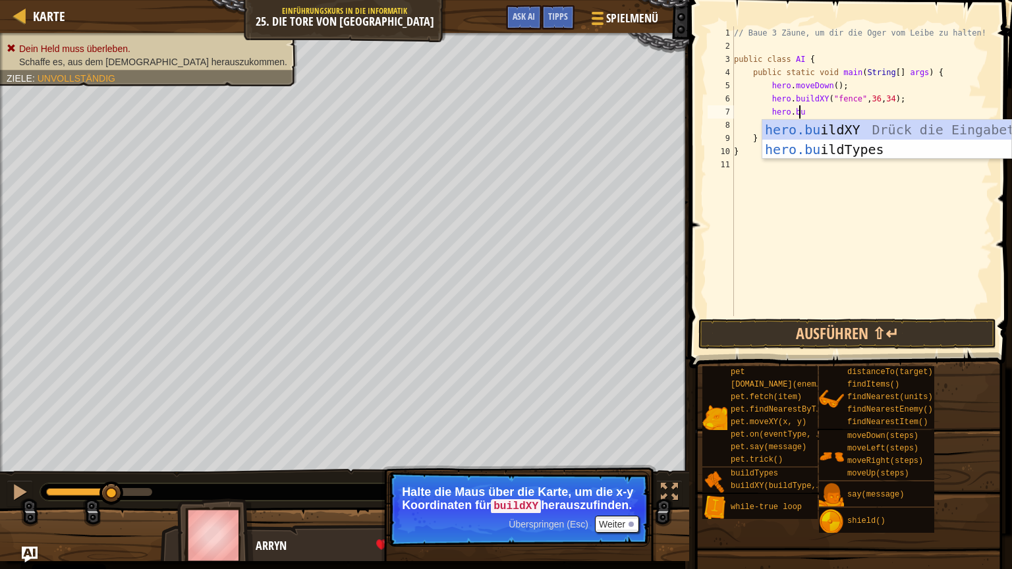
scroll to position [6, 5]
click at [977, 130] on div "hero.bu ildXY [PERSON_NAME] die Eingabetaste hero.bu ildTypes Drück die Eingabe…" at bounding box center [886, 159] width 249 height 79
type textarea "hero.buildXY("fence", 36, 30);"
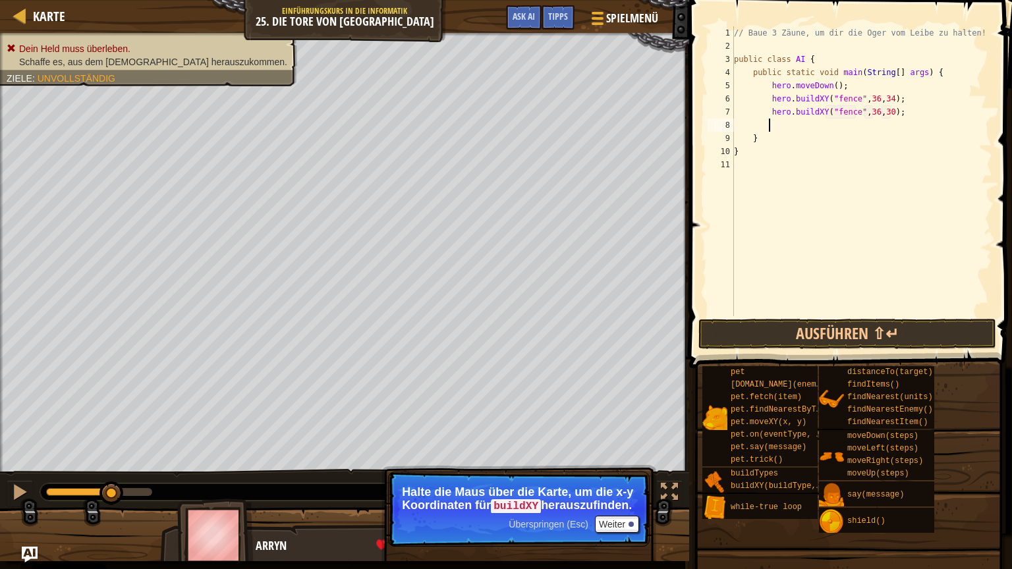
click at [817, 129] on div "// Baue 3 Zäune, um dir die Oger vom Leibe zu halten! public class AI { public …" at bounding box center [861, 184] width 261 height 316
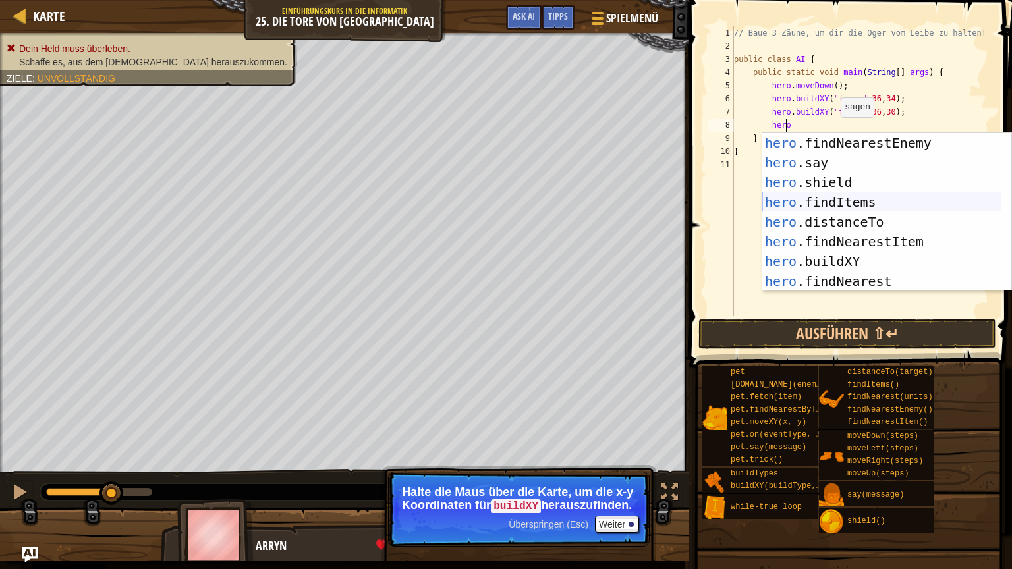
scroll to position [119, 0]
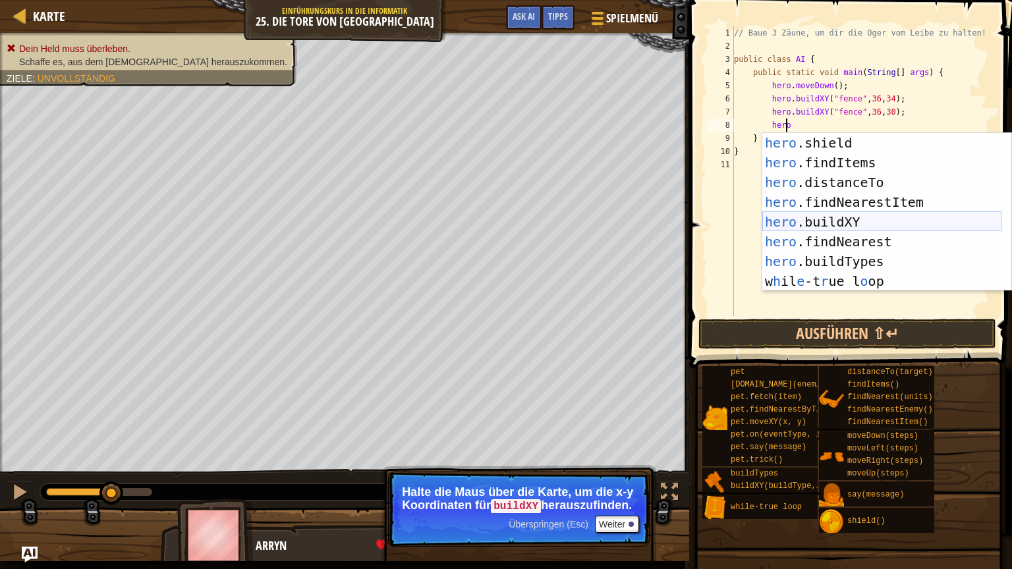
click at [855, 224] on div "hero .shield Drück die Eingabetaste hero .findItems Drück die Eingabetaste hero…" at bounding box center [881, 232] width 239 height 198
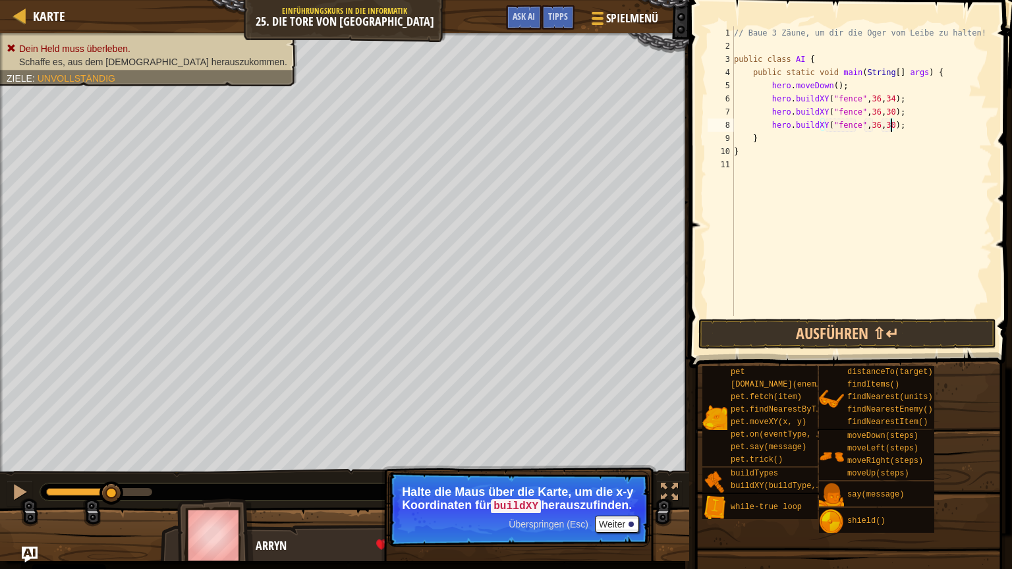
click at [890, 124] on div "// Baue 3 Zäune, um dir die Oger vom Leibe zu halten! public class AI { public …" at bounding box center [861, 184] width 261 height 316
type textarea "hero.buildXY("fence", 36, 27);"
click at [909, 124] on div "// Baue 3 Zäune, um dir die Oger vom Leibe zu halten! public class AI { public …" at bounding box center [861, 184] width 261 height 316
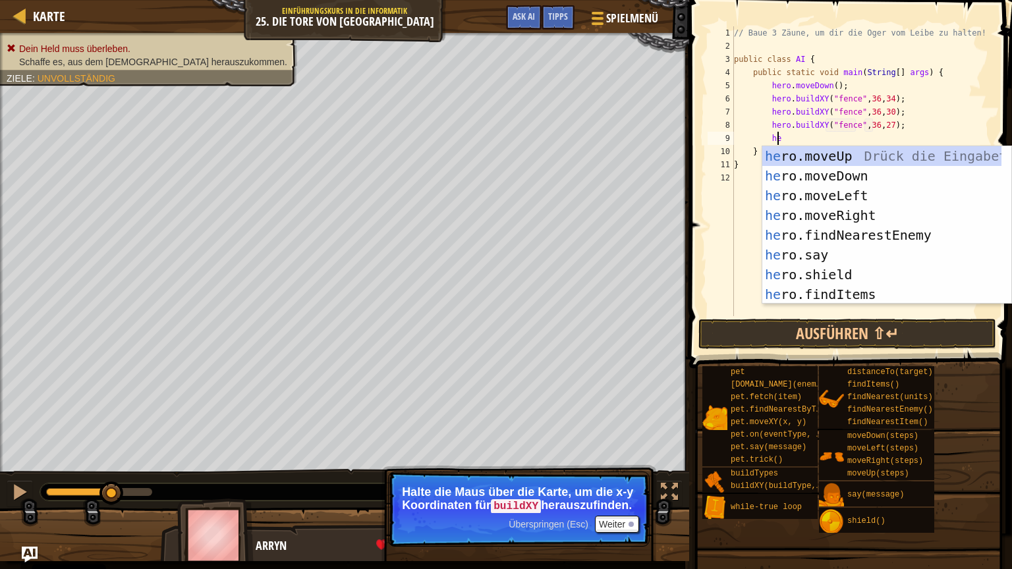
type textarea "her"
click at [922, 212] on div "her o.moveUp Drück die Eingabetaste her o.moveDown Drück die Eingabetaste her o…" at bounding box center [881, 245] width 239 height 198
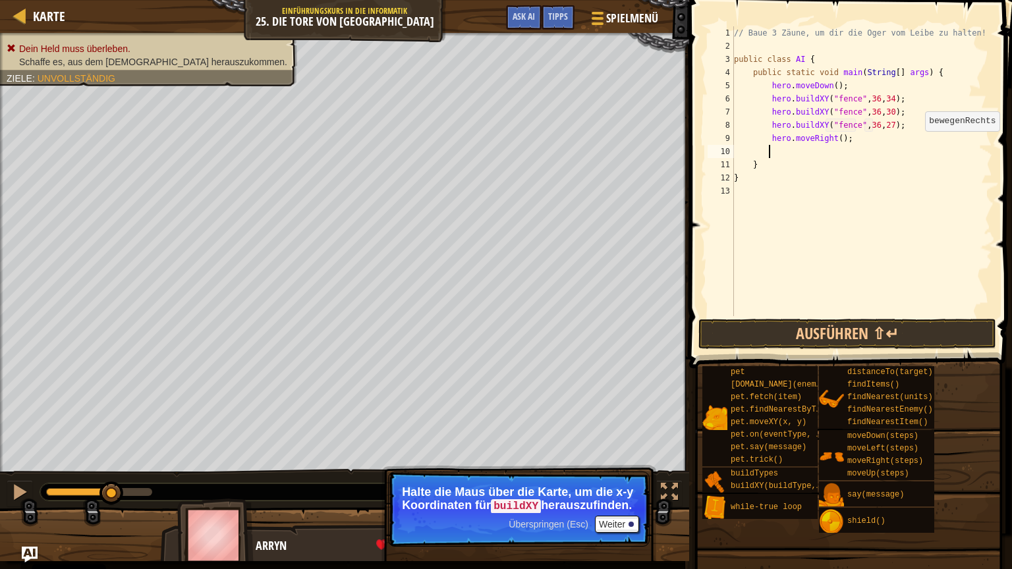
scroll to position [6, 2]
click at [790, 329] on button "Ausführen ⇧↵" at bounding box center [847, 334] width 298 height 30
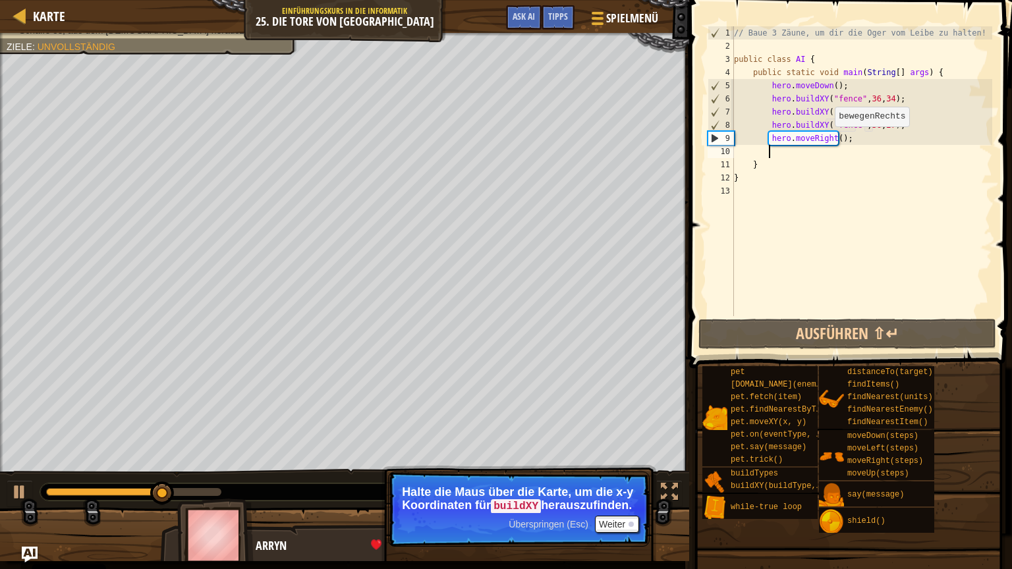
click at [827, 140] on div "// Baue 3 Zäune, um dir die Oger vom Leibe zu halten! public class AI { public …" at bounding box center [861, 184] width 261 height 316
click at [832, 140] on div "// Baue 3 Zäune, um dir die Oger vom Leibe zu halten! public class AI { public …" at bounding box center [861, 184] width 261 height 316
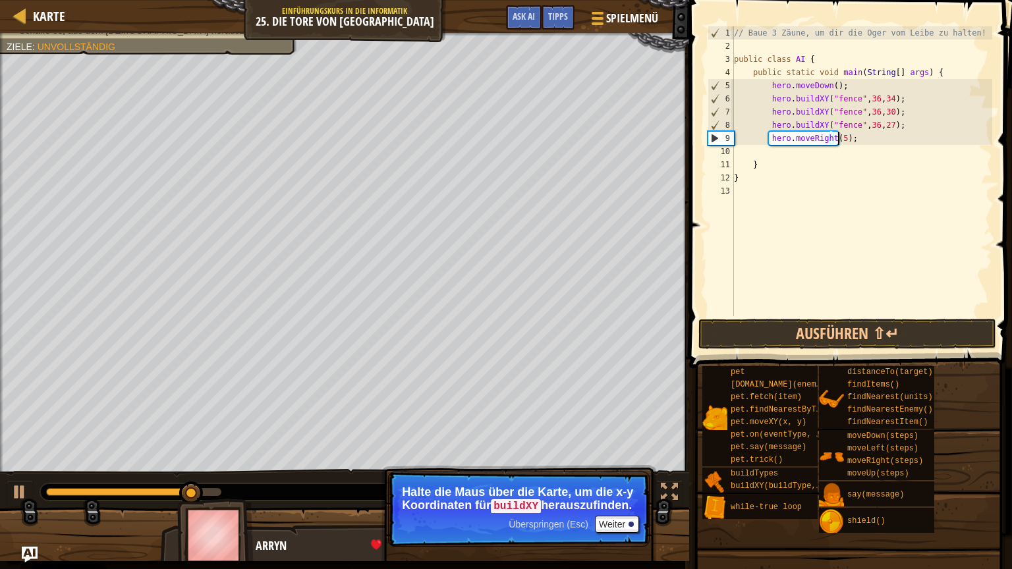
scroll to position [6, 8]
type textarea "hero.moveRight(5);"
click at [852, 341] on button "Ausführen ⇧↵" at bounding box center [847, 334] width 298 height 30
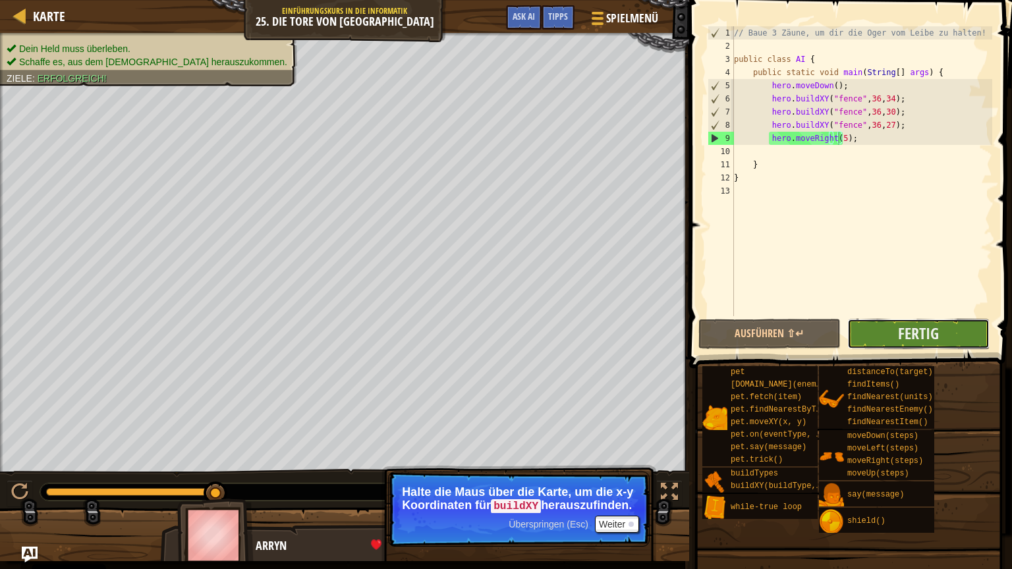
click at [876, 325] on button "Fertig" at bounding box center [918, 334] width 142 height 30
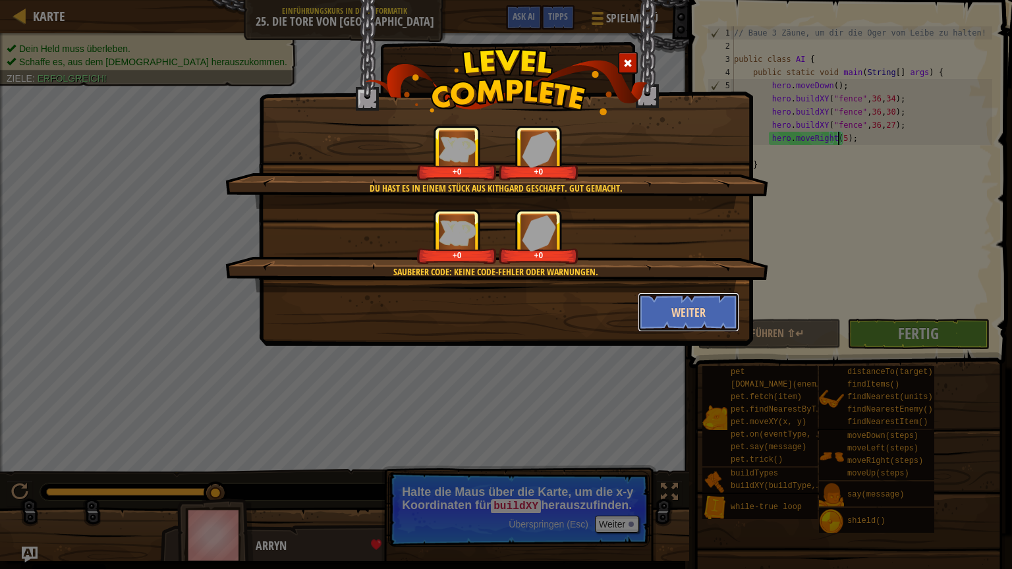
click at [705, 319] on button "Weiter" at bounding box center [689, 312] width 102 height 40
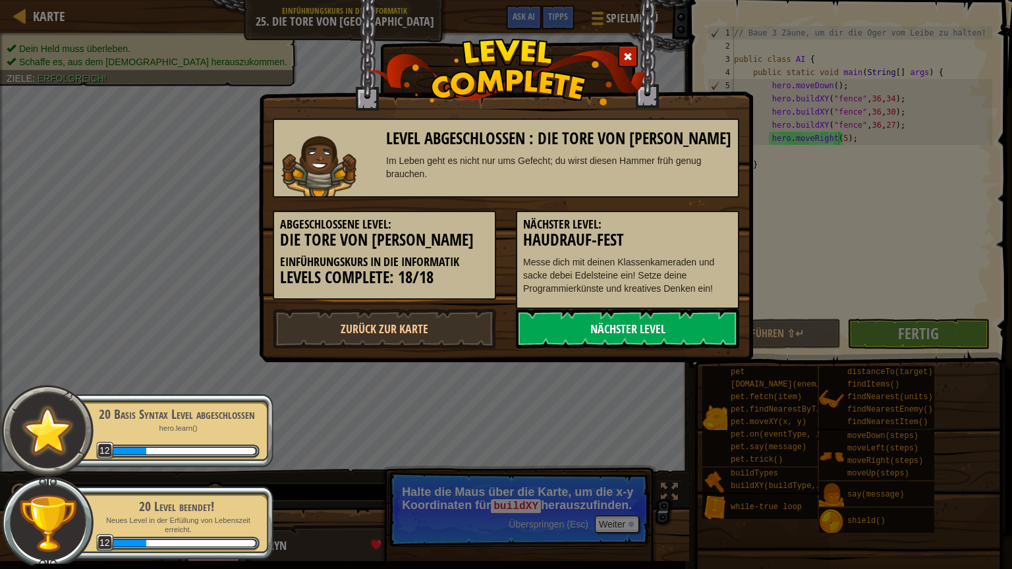
click at [653, 338] on link "Nächster Level" at bounding box center [627, 329] width 223 height 40
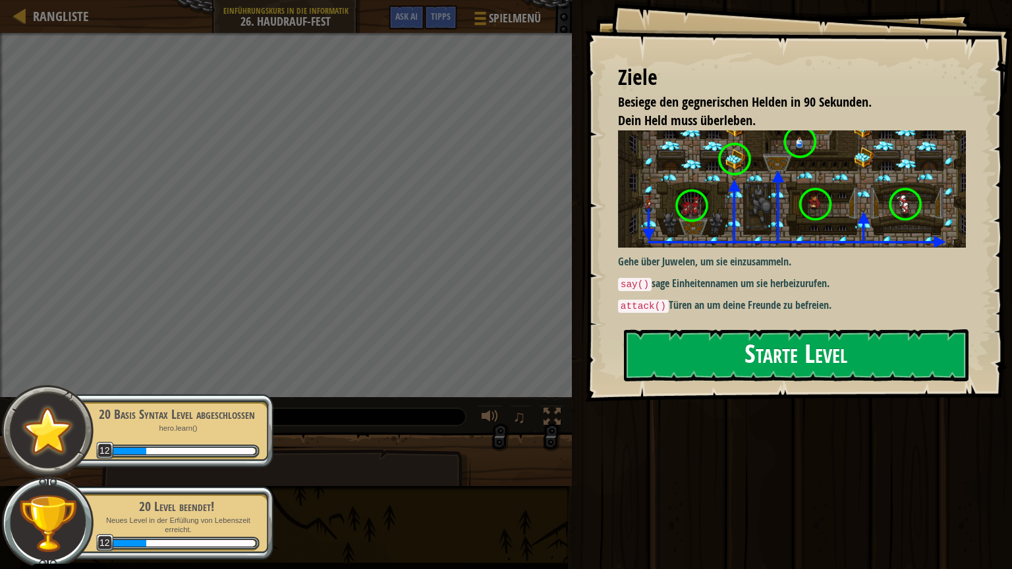
click at [645, 337] on button "Starte Level" at bounding box center [796, 355] width 344 height 52
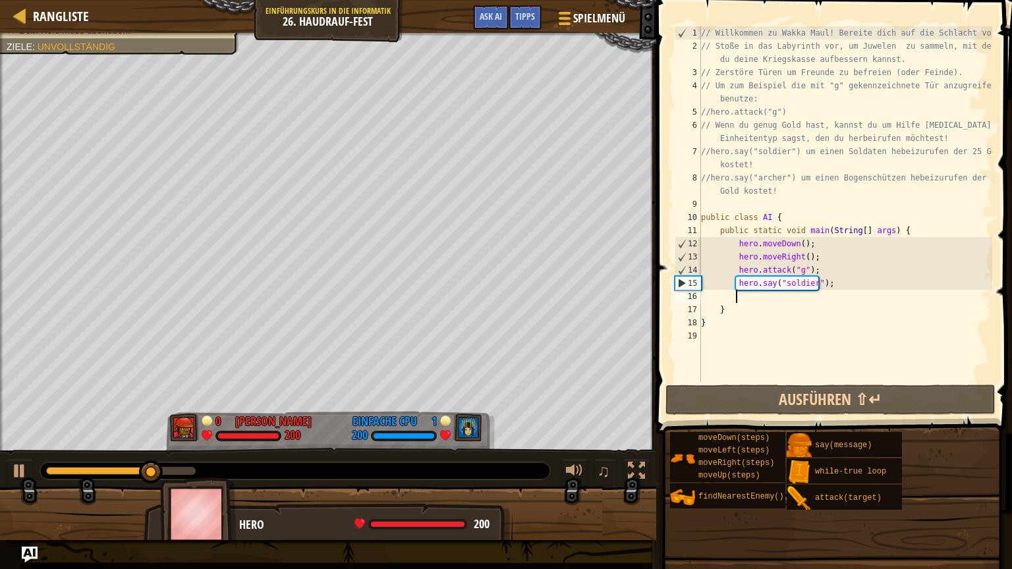
click at [752, 298] on div "// Willkommen zu Wakka Maul! Bereite dich auf die Schlacht vor! // Stoße in das…" at bounding box center [845, 217] width 294 height 382
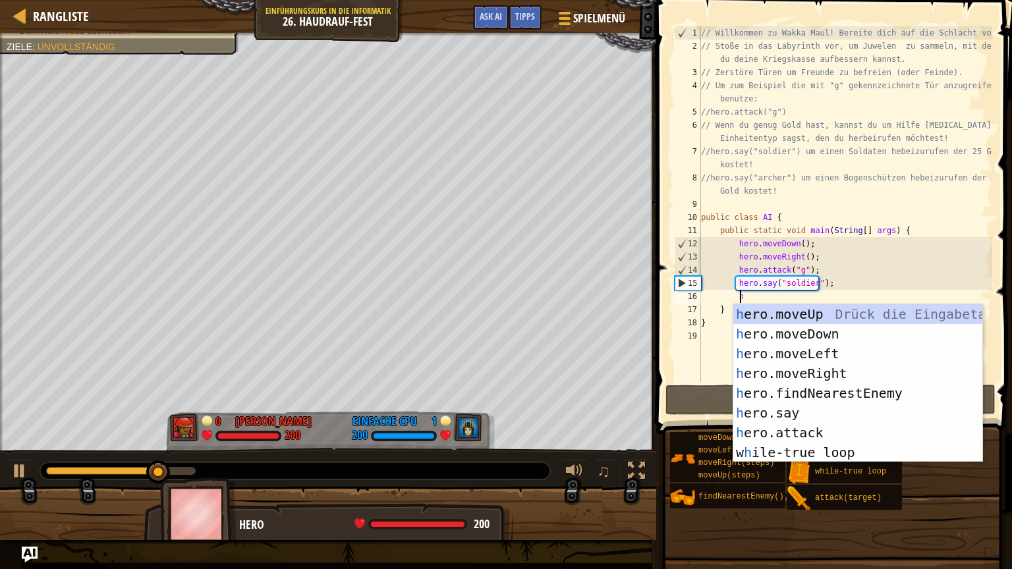
type textarea "her"
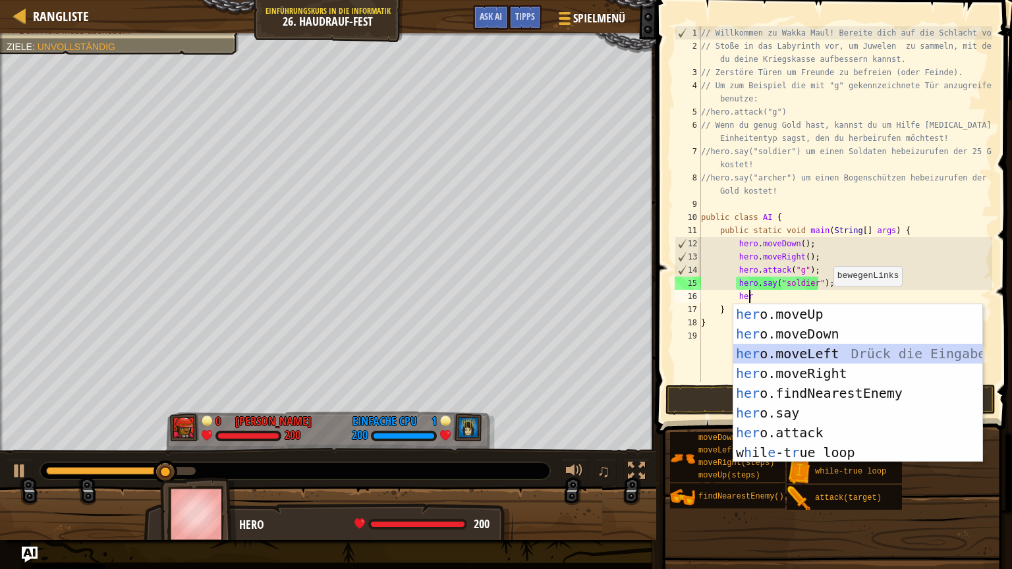
click at [813, 362] on div "her o.moveUp Drück die Eingabetaste her o.moveDown Drück die Eingabetaste her o…" at bounding box center [857, 403] width 249 height 198
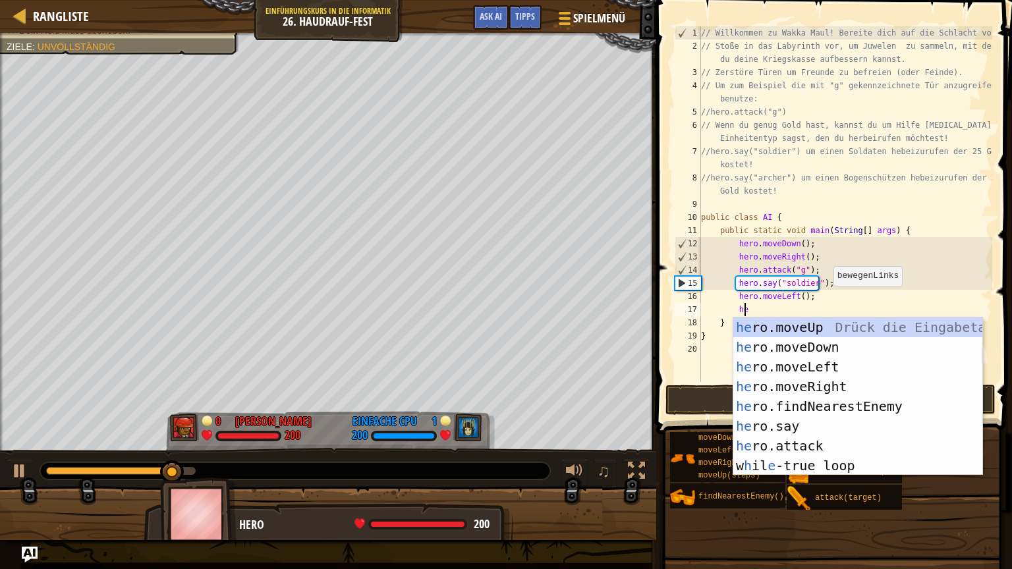
type textarea "her"
click at [817, 323] on div "her o.moveUp Drück die Eingabetaste her o.moveDown Drück die Eingabetaste her o…" at bounding box center [857, 416] width 249 height 198
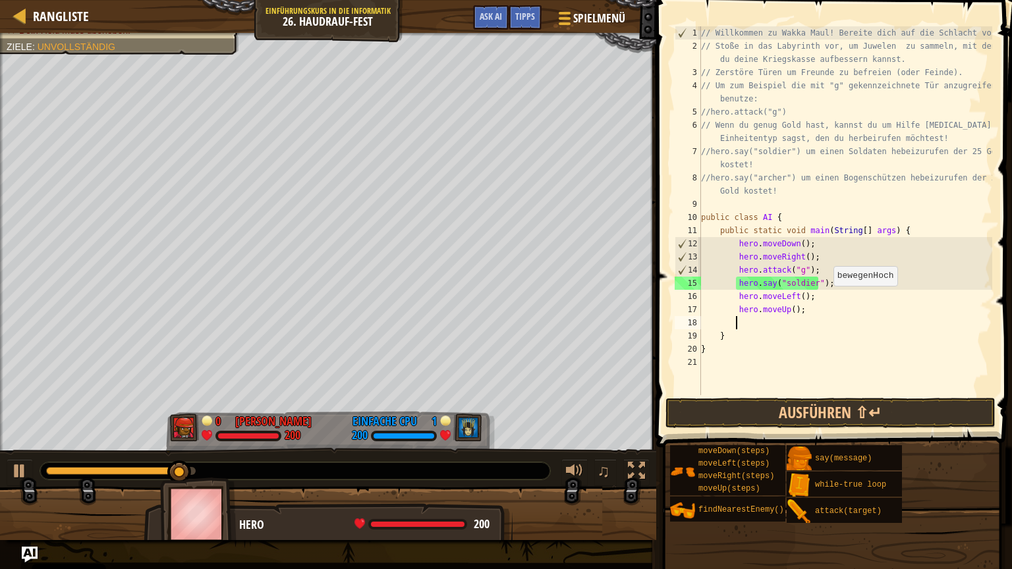
scroll to position [6, 2]
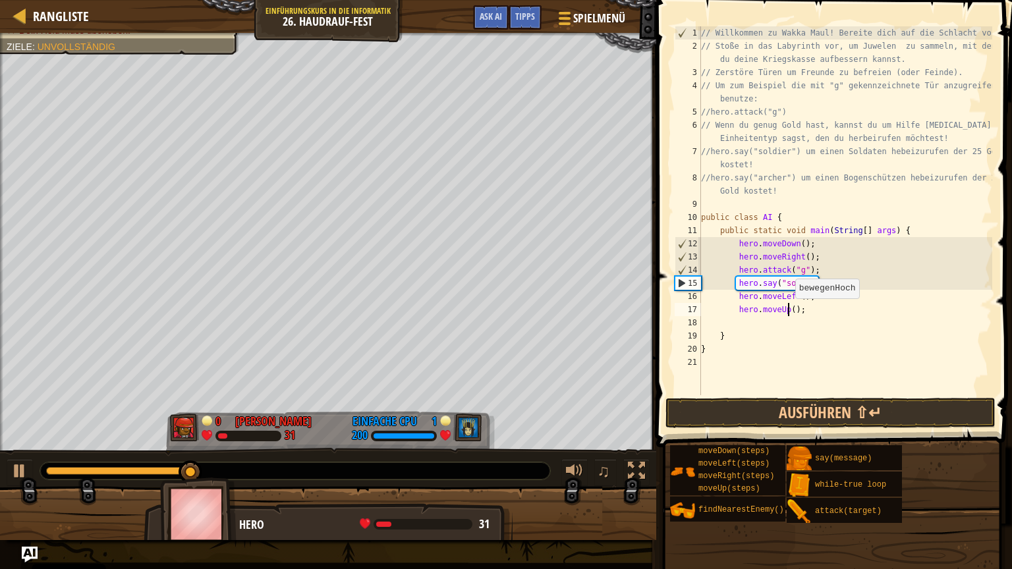
click at [788, 311] on div "// Willkommen zu Wakka Maul! Bereite dich auf die Schlacht vor! // Stoße in das…" at bounding box center [845, 223] width 294 height 395
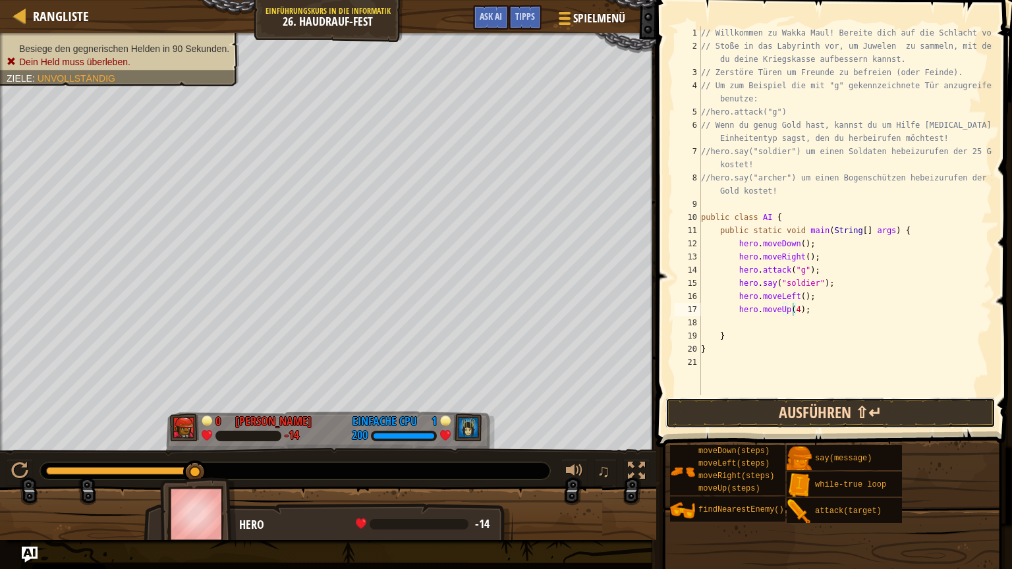
click at [879, 420] on button "Ausführen ⇧↵" at bounding box center [830, 413] width 330 height 30
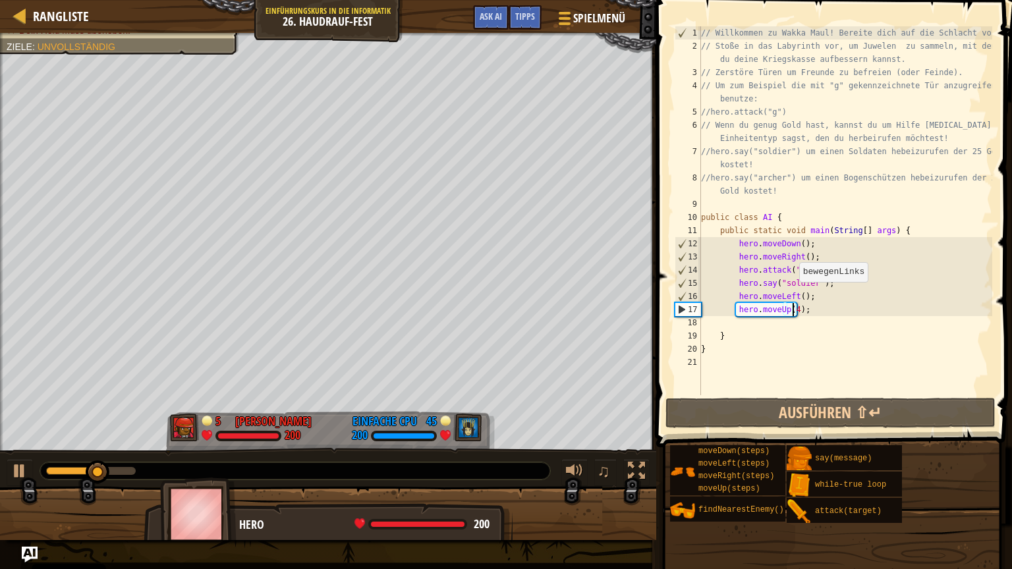
click at [792, 295] on div "// Willkommen zu Wakka Maul! Bereite dich auf die Schlacht vor! // Stoße in das…" at bounding box center [845, 223] width 294 height 395
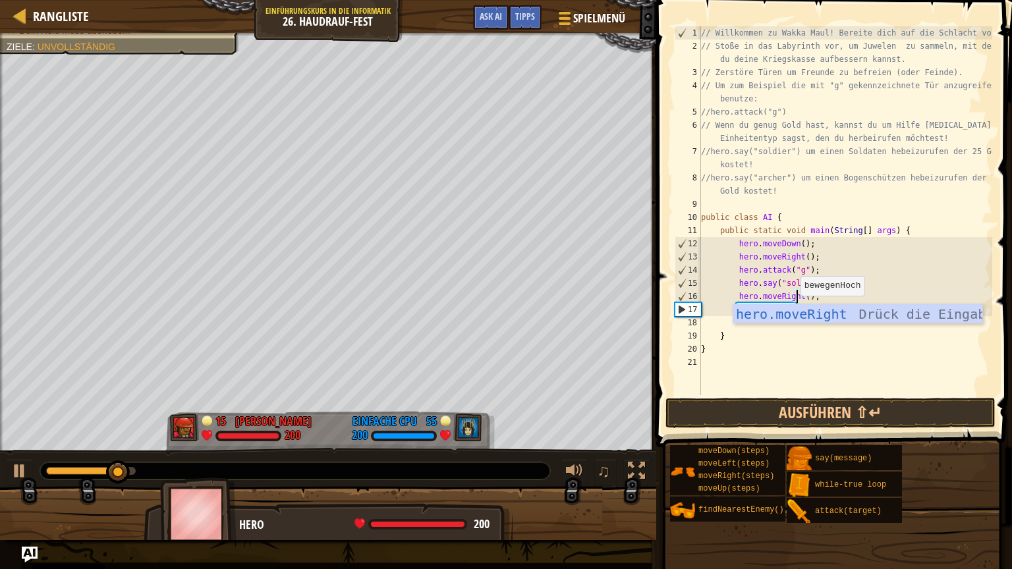
scroll to position [6, 8]
type textarea "hero.moveRight();"
click at [812, 419] on button "Ausführen ⇧↵" at bounding box center [830, 413] width 330 height 30
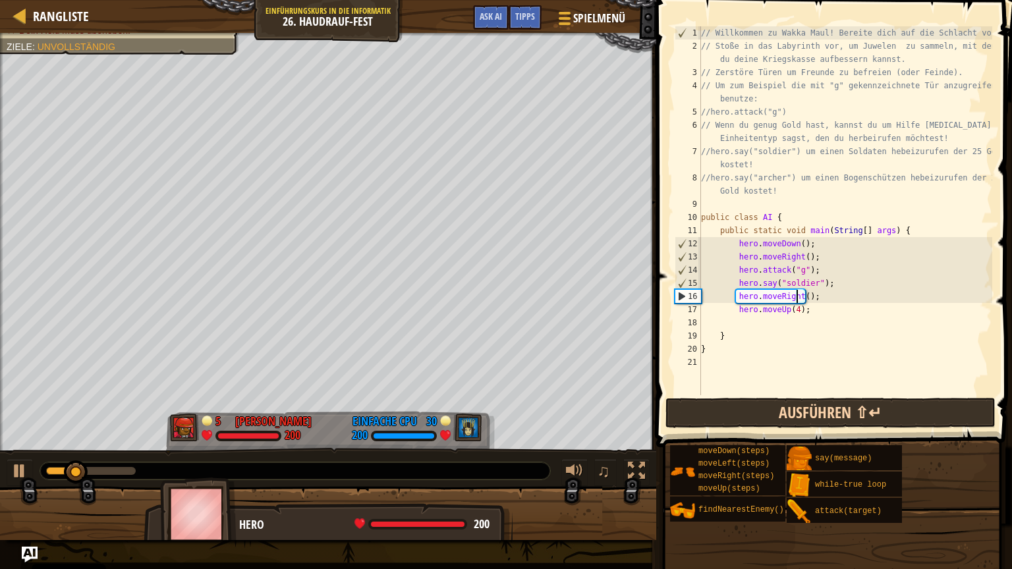
scroll to position [6, 8]
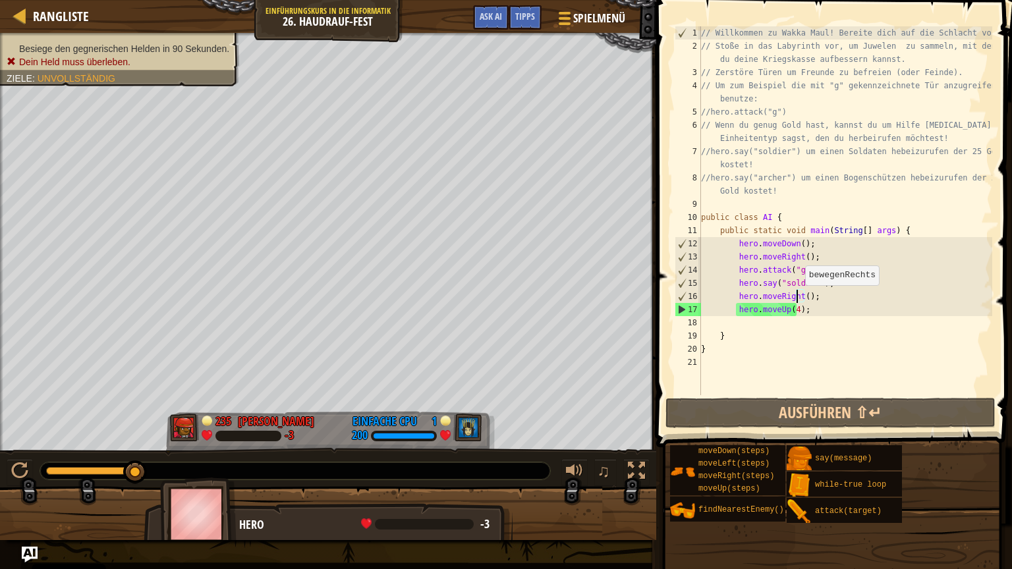
click at [798, 298] on div "// Willkommen zu Wakka Maul! Bereite dich auf die Schlacht vor! // Stoße in das…" at bounding box center [845, 223] width 294 height 395
click at [801, 295] on div "// Willkommen zu Wakka Maul! Bereite dich auf die Schlacht vor! // Stoße in das…" at bounding box center [845, 223] width 294 height 395
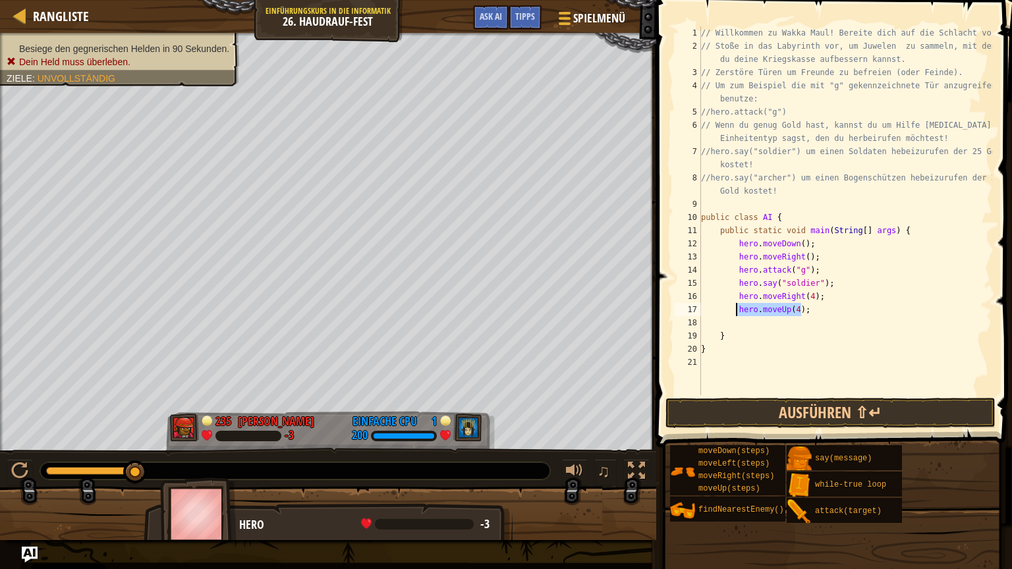
drag, startPoint x: 811, startPoint y: 308, endPoint x: 737, endPoint y: 315, distance: 74.2
click at [737, 315] on div "// Willkommen zu Wakka Maul! Bereite dich auf die Schlacht vor! // Stoße in das…" at bounding box center [845, 223] width 294 height 395
type textarea "hero.moveUp(4);"
click at [785, 416] on button "Ausführen ⇧↵" at bounding box center [830, 413] width 330 height 30
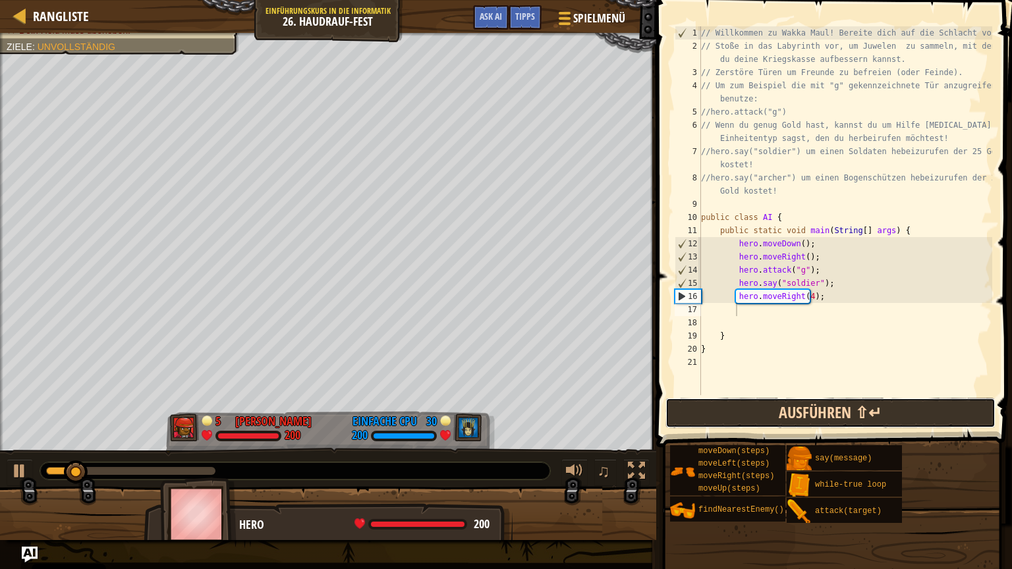
click at [790, 410] on button "Ausführen ⇧↵" at bounding box center [830, 413] width 330 height 30
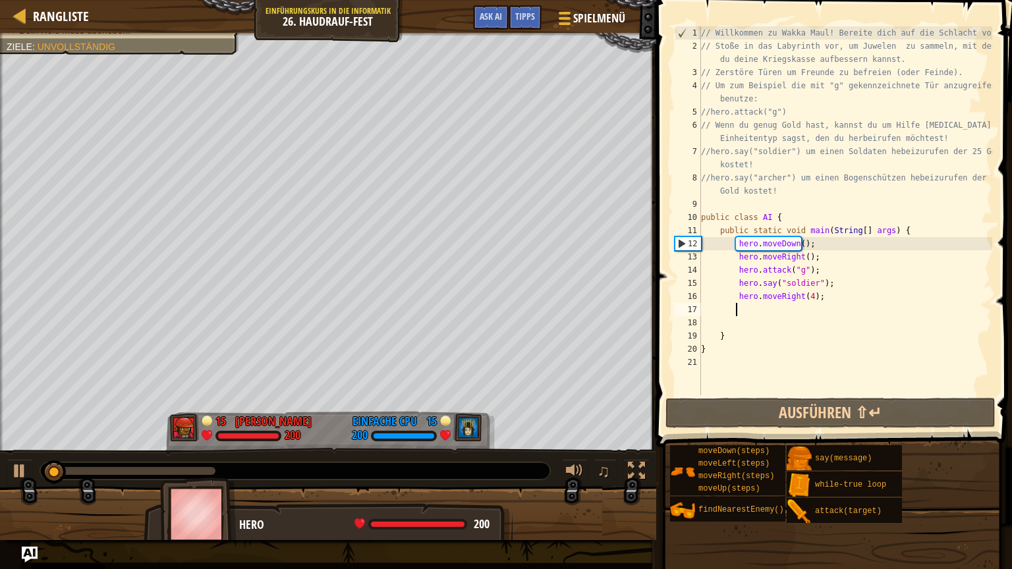
click at [763, 308] on div "// Willkommen zu Wakka Maul! Bereite dich auf die Schlacht vor! // Stoße in das…" at bounding box center [845, 223] width 294 height 395
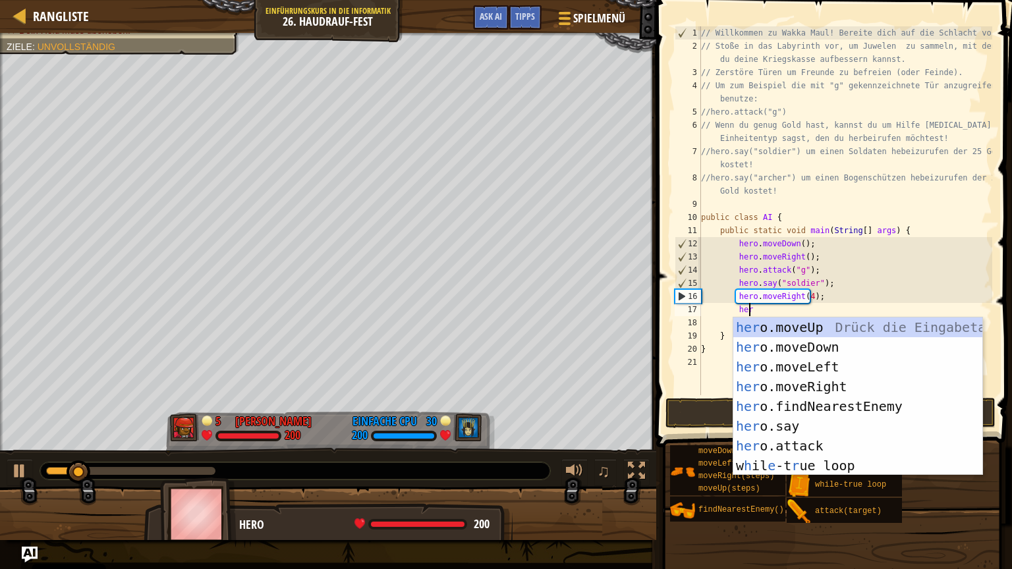
type textarea "hero"
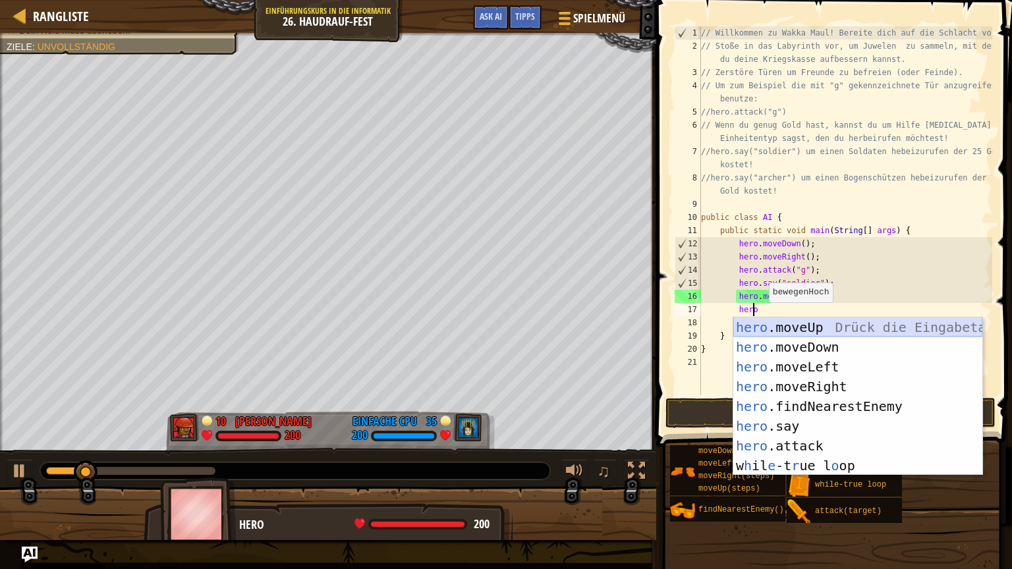
click at [761, 333] on div "hero .moveUp Drück die Eingabetaste hero .moveDown Drück die Eingabetaste hero …" at bounding box center [857, 416] width 249 height 198
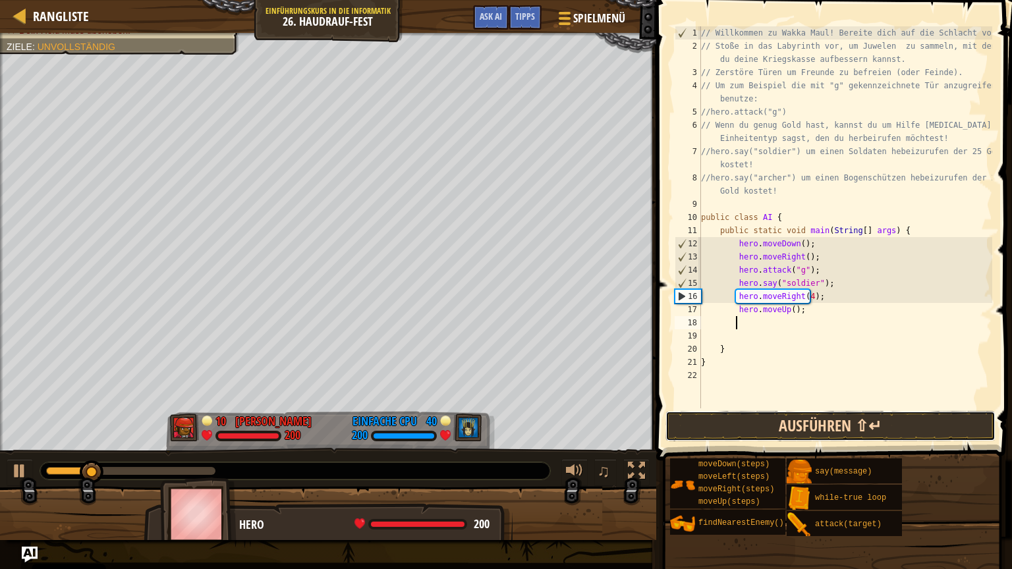
click at [758, 416] on button "Ausführen ⇧↵" at bounding box center [830, 426] width 330 height 30
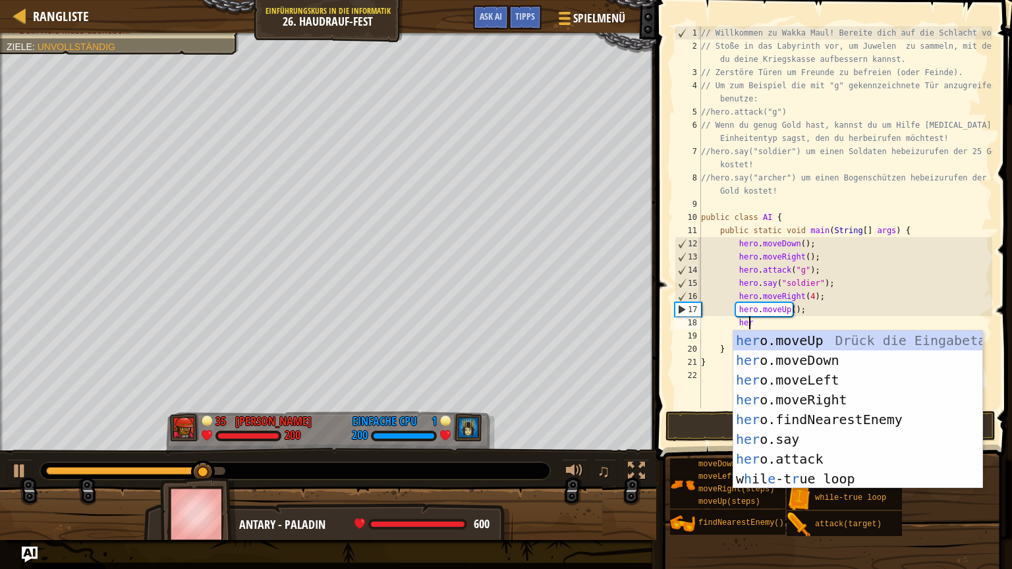
scroll to position [6, 3]
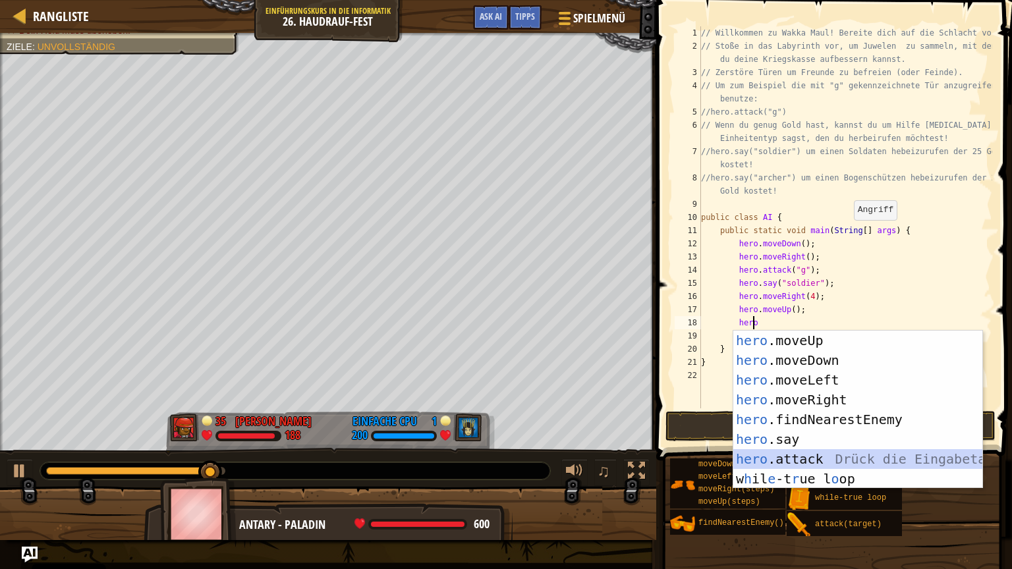
click at [776, 453] on div "hero .moveUp Drück die Eingabetaste hero .moveDown Drück die Eingabetaste hero …" at bounding box center [857, 430] width 249 height 198
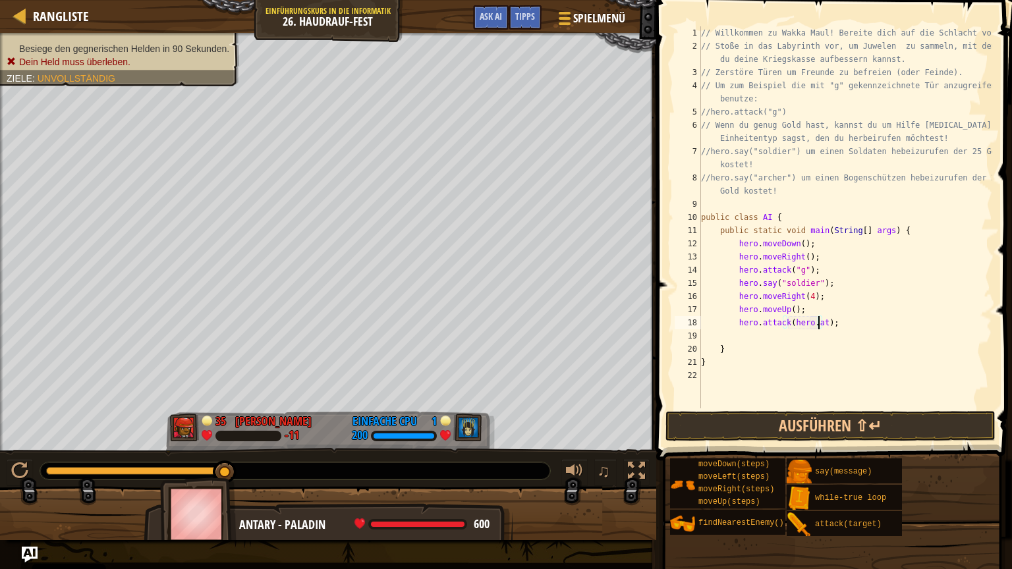
scroll to position [6, 10]
type textarea "hero.attack(h);"
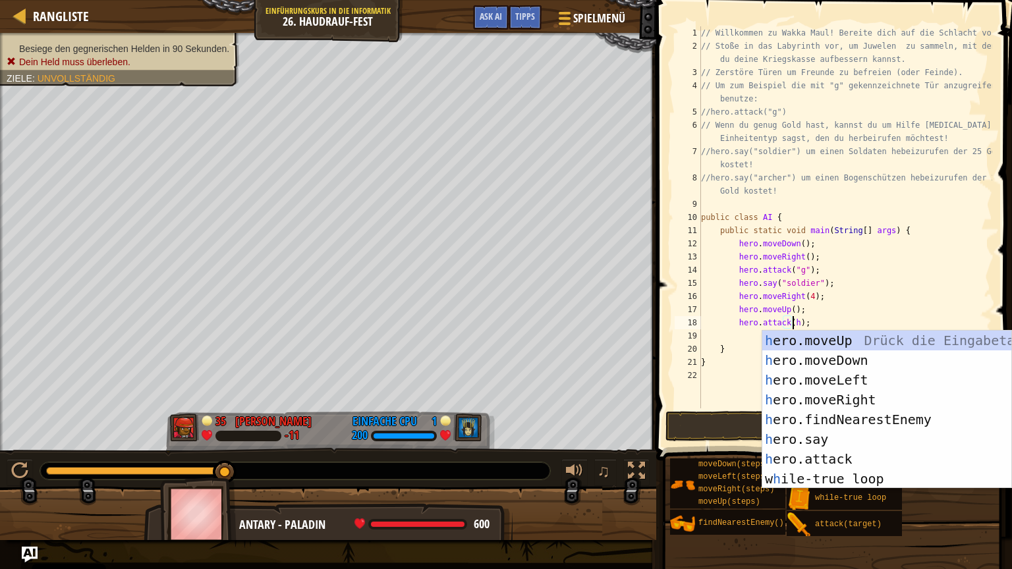
scroll to position [6, 7]
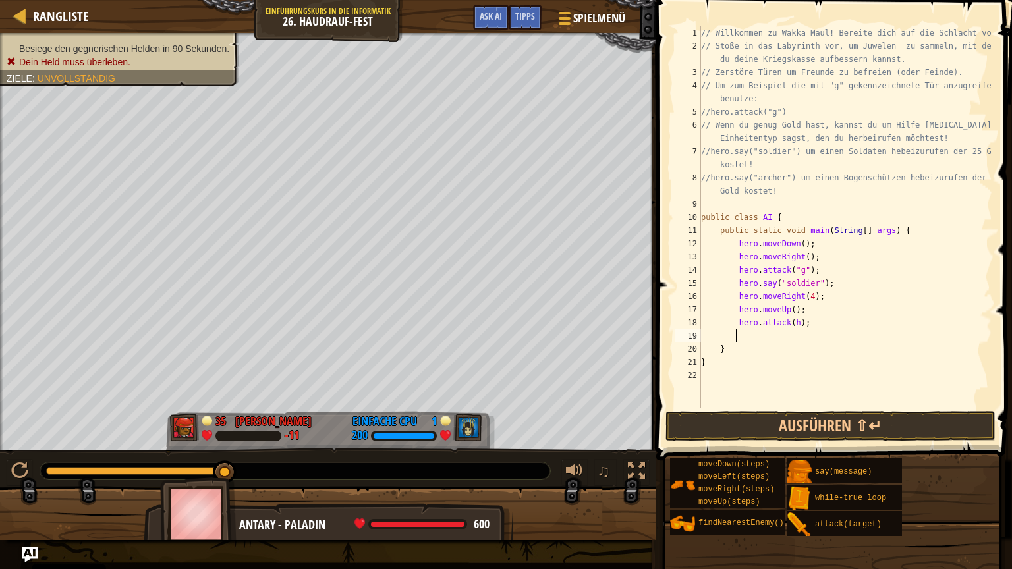
click at [746, 336] on div "// Willkommen zu Wakka Maul! Bereite dich auf die Schlacht vor! // Stoße in das…" at bounding box center [845, 230] width 294 height 408
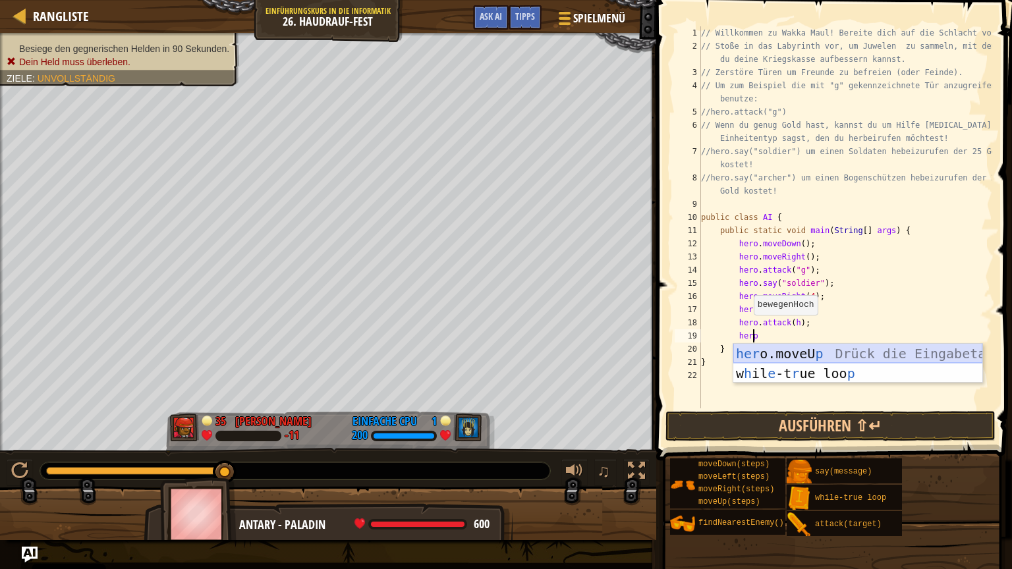
scroll to position [6, 3]
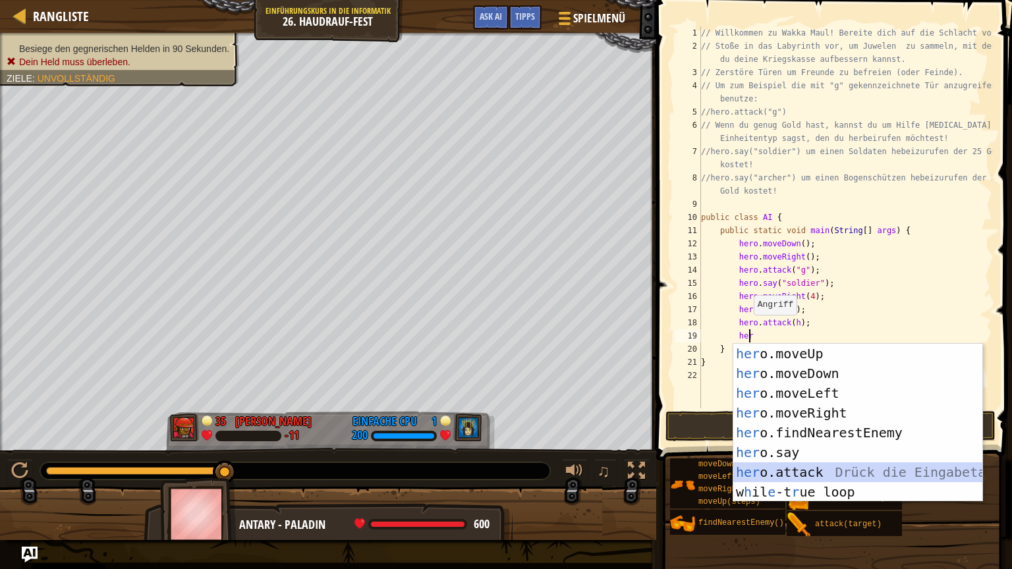
click at [832, 469] on div "her o.moveUp Drück die Eingabetaste her o.moveDown Drück die Eingabetaste her o…" at bounding box center [857, 443] width 249 height 198
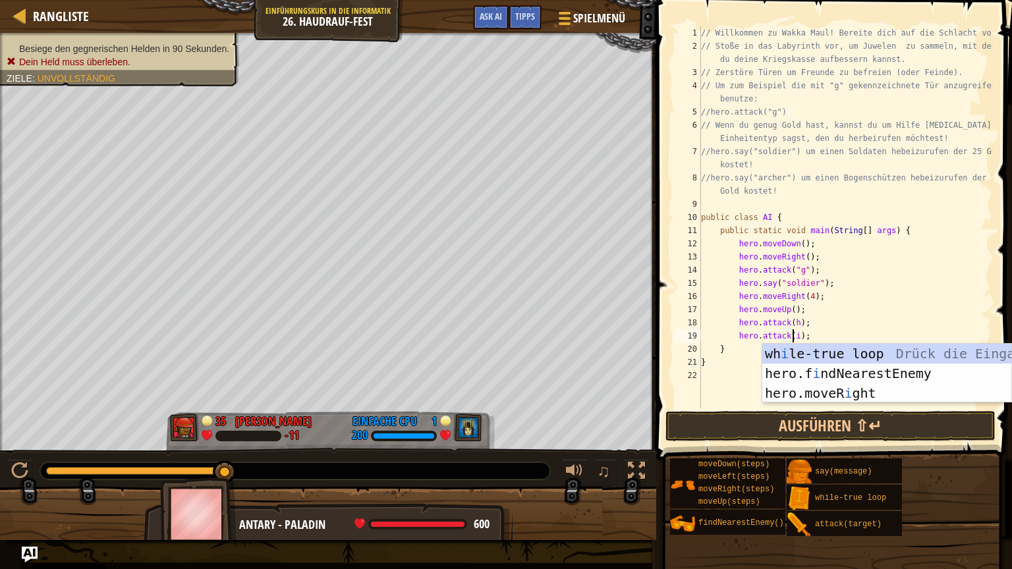
scroll to position [6, 7]
click at [840, 426] on button "Ausführen ⇧↵" at bounding box center [830, 426] width 330 height 30
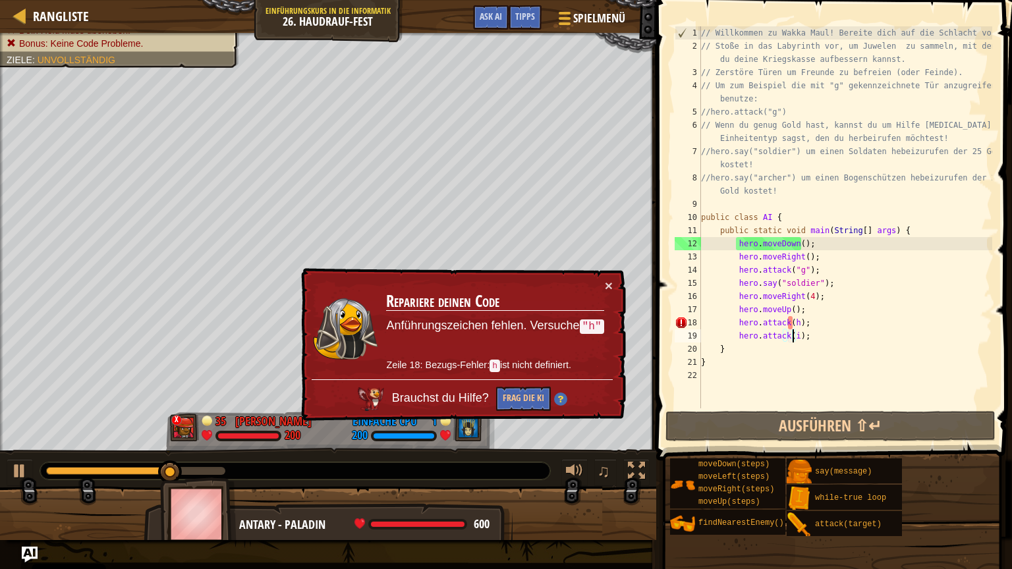
click at [793, 323] on div "// Willkommen zu Wakka Maul! Bereite dich auf die Schlacht vor! // Stoße in das…" at bounding box center [845, 230] width 294 height 408
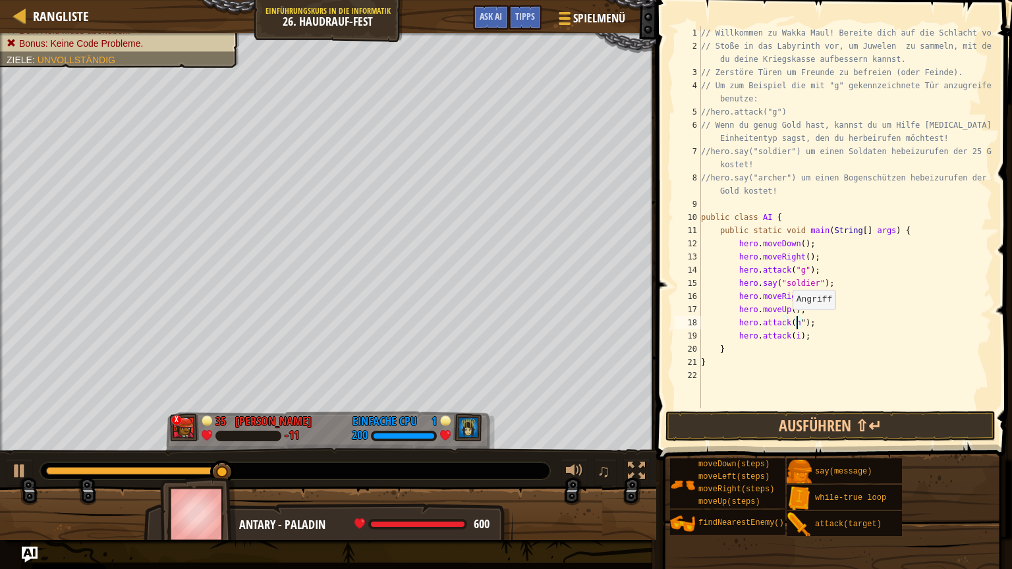
click at [785, 321] on div "// Willkommen zu Wakka Maul! Bereite dich auf die Schlacht vor! // Stoße in das…" at bounding box center [845, 230] width 294 height 408
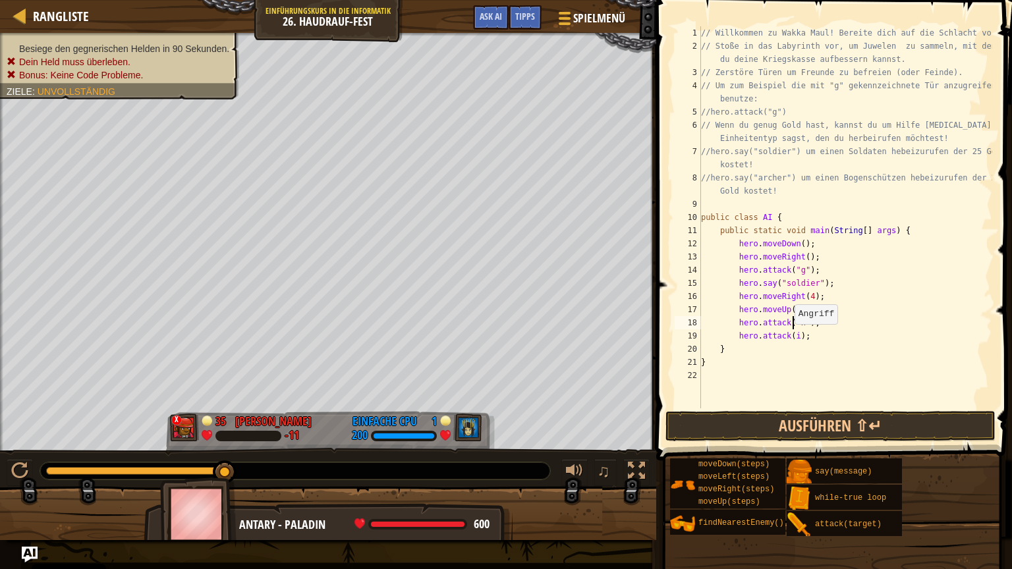
click at [788, 337] on div "// Willkommen zu Wakka Maul! Bereite dich auf die Schlacht vor! // Stoße in das…" at bounding box center [845, 230] width 294 height 408
click at [796, 335] on div "// Willkommen zu Wakka Maul! Bereite dich auf die Schlacht vor! // Stoße in das…" at bounding box center [845, 230] width 294 height 408
type textarea "hero.attack("i");"
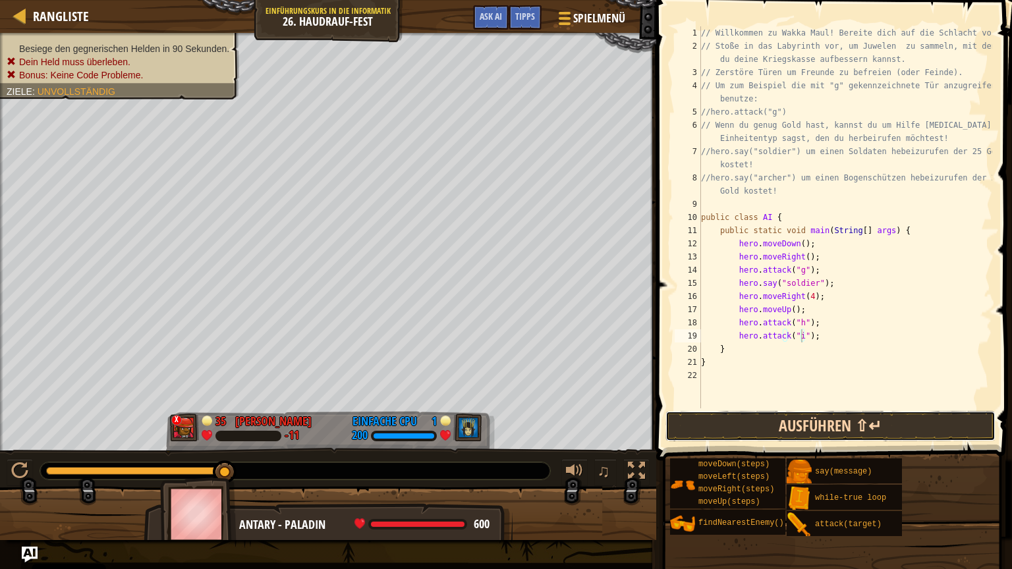
click at [807, 418] on button "Ausführen ⇧↵" at bounding box center [830, 426] width 330 height 30
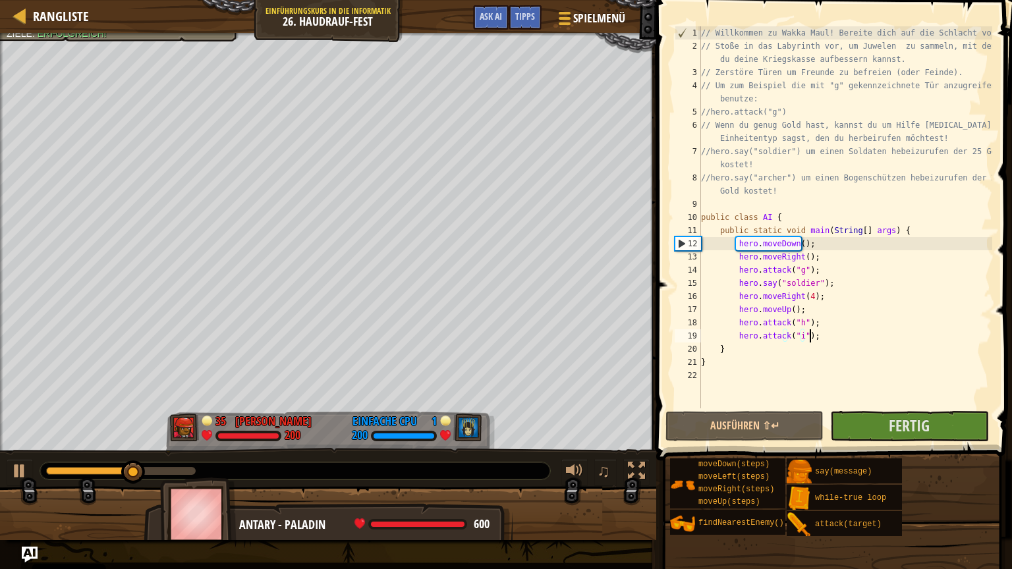
drag, startPoint x: 834, startPoint y: 341, endPoint x: 827, endPoint y: 349, distance: 10.7
click at [833, 341] on div "// Willkommen zu Wakka Maul! Bereite dich auf die Schlacht vor! // Stoße in das…" at bounding box center [845, 230] width 294 height 408
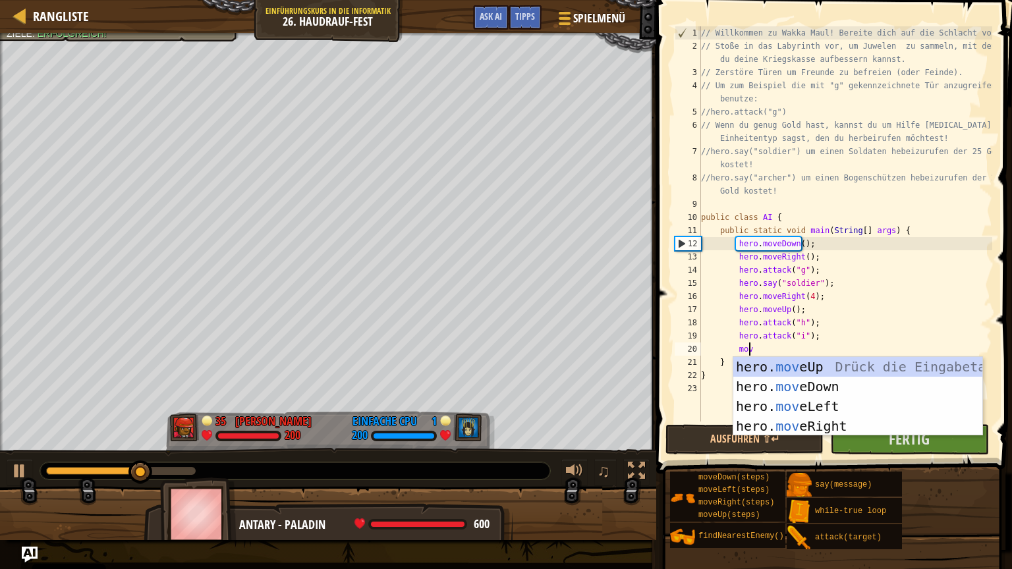
type textarea "move"
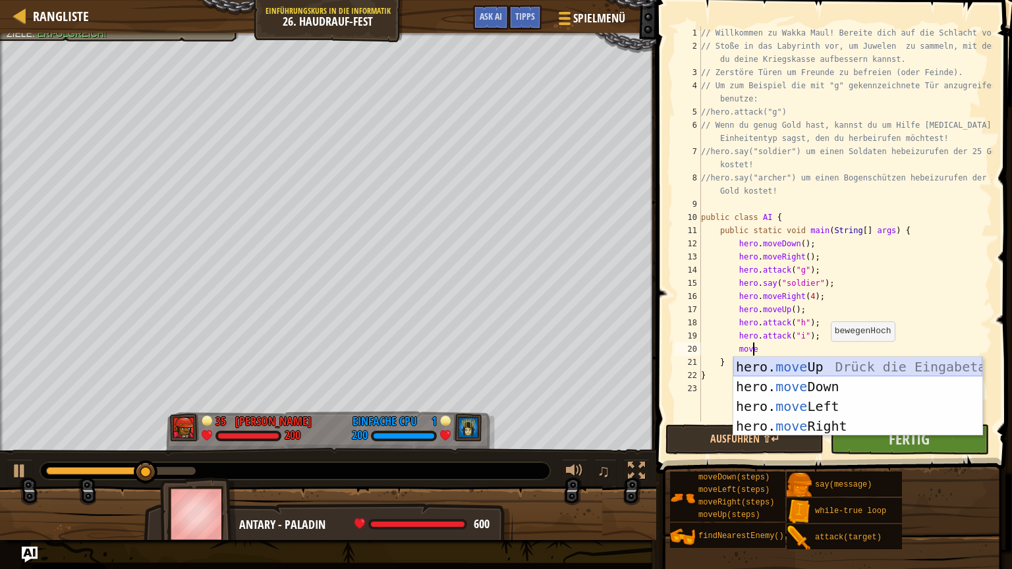
click at [817, 363] on div "hero. move Up Drück die Eingabetaste hero. move Down Drück die Eingabetaste her…" at bounding box center [857, 416] width 249 height 119
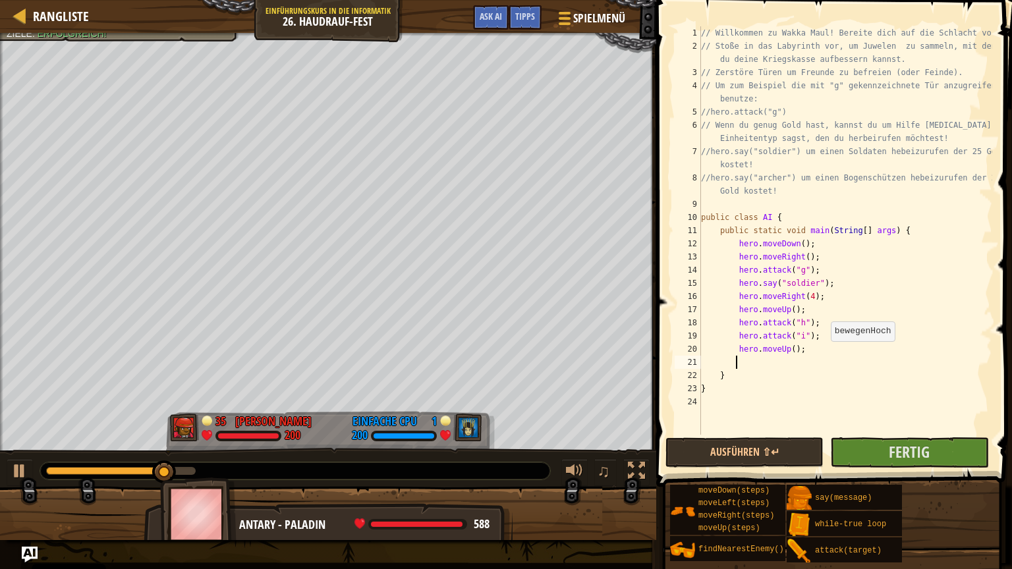
type textarea "4"
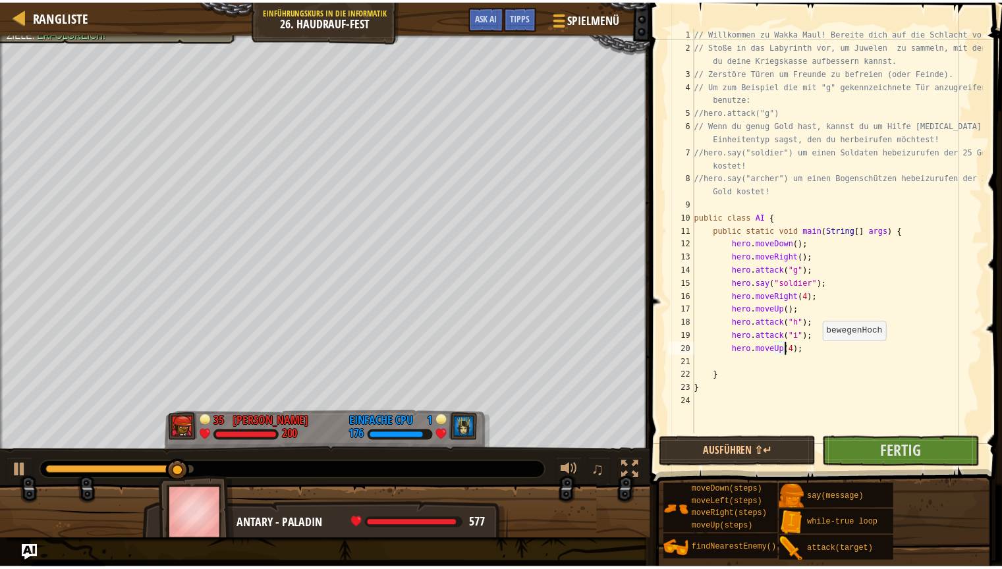
scroll to position [6, 7]
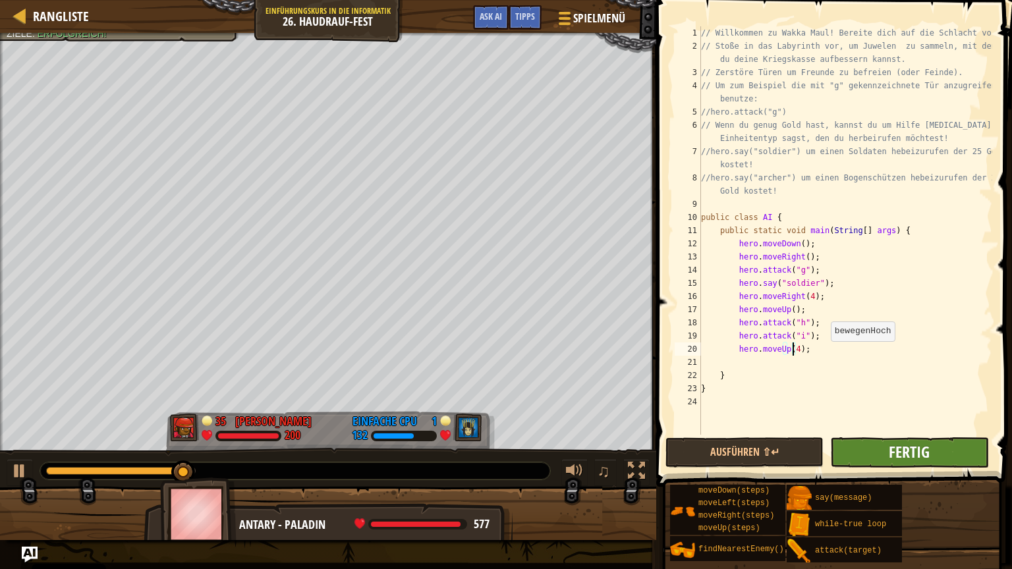
type textarea "hero.moveUp(4);"
click at [919, 445] on span "Fertig" at bounding box center [908, 451] width 41 height 21
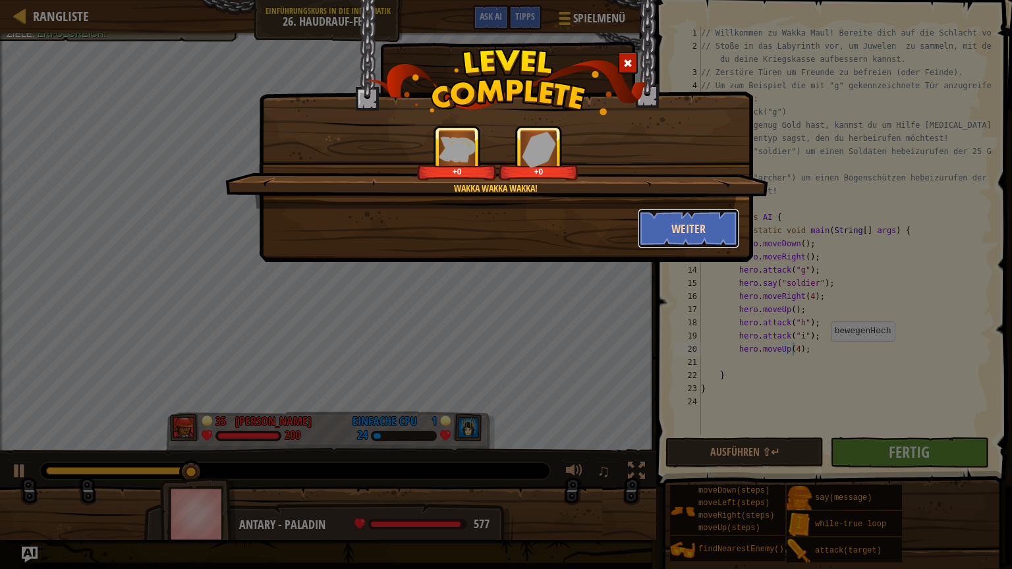
click at [689, 230] on button "Weiter" at bounding box center [689, 229] width 102 height 40
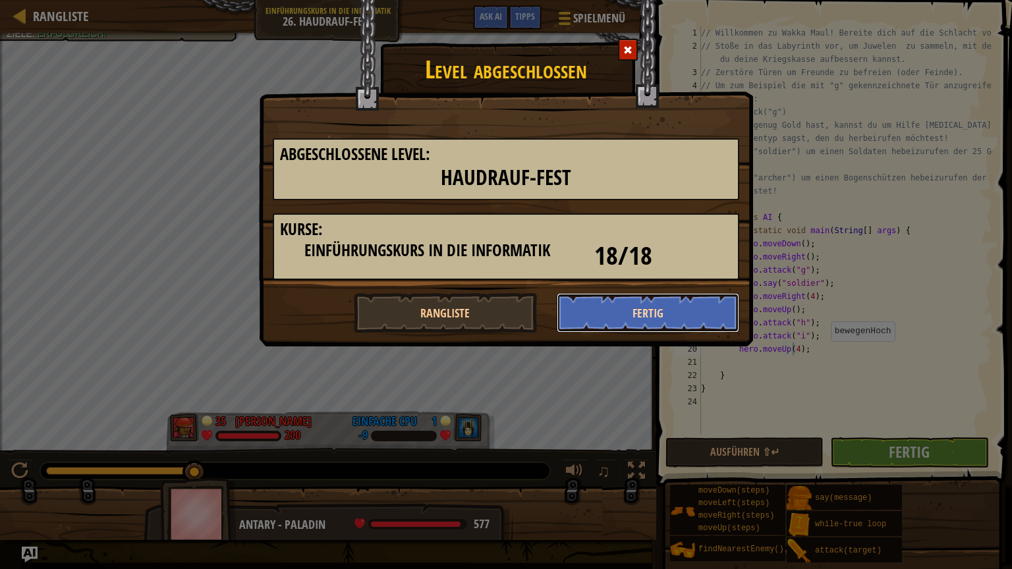
click at [680, 317] on button "Fertig" at bounding box center [648, 313] width 183 height 40
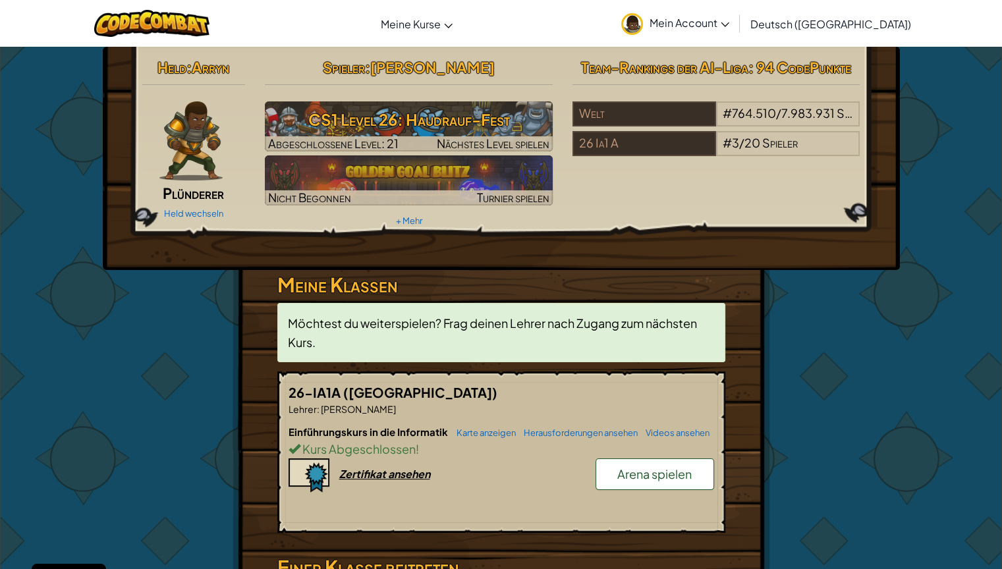
click at [648, 466] on span "Arena spielen" at bounding box center [654, 473] width 74 height 15
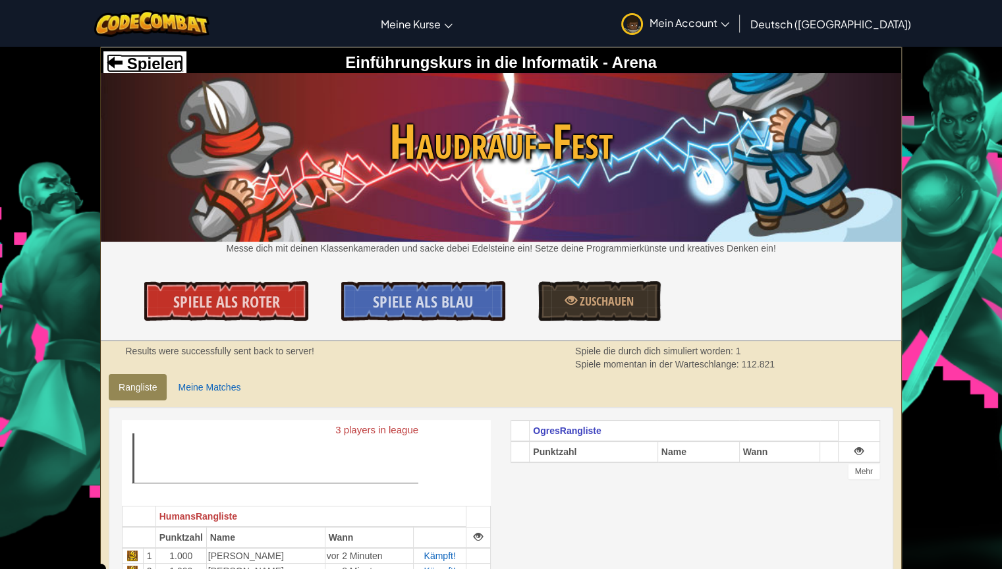
click at [122, 59] on span "Spielen" at bounding box center [152, 64] width 61 height 18
select select "de-DE"
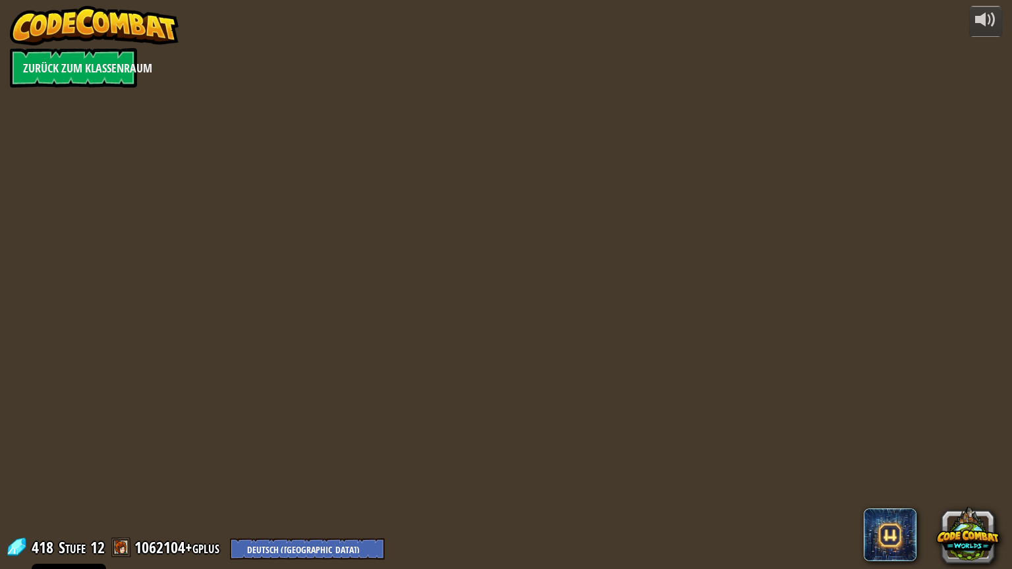
select select "de-DE"
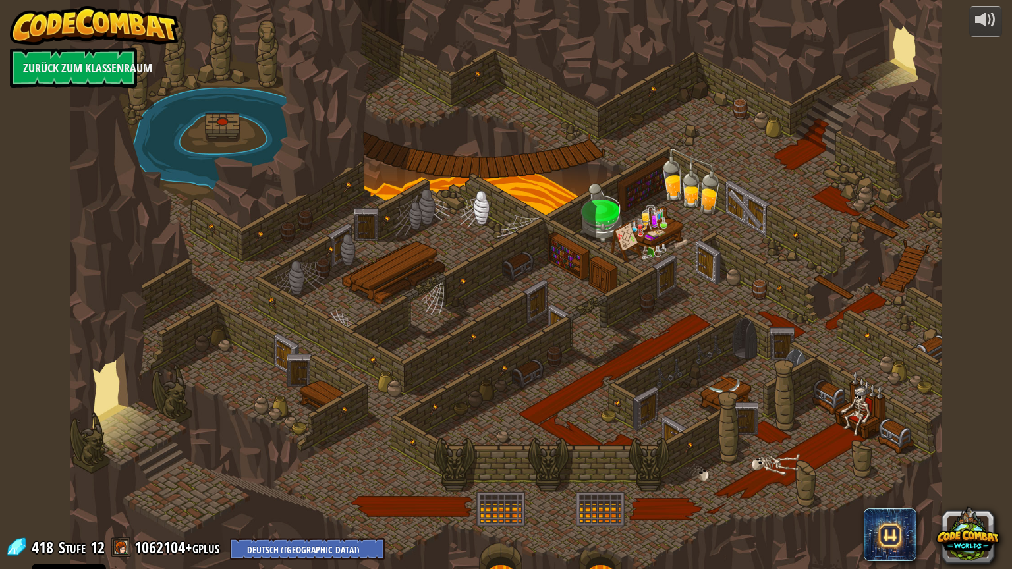
select select "de-DE"
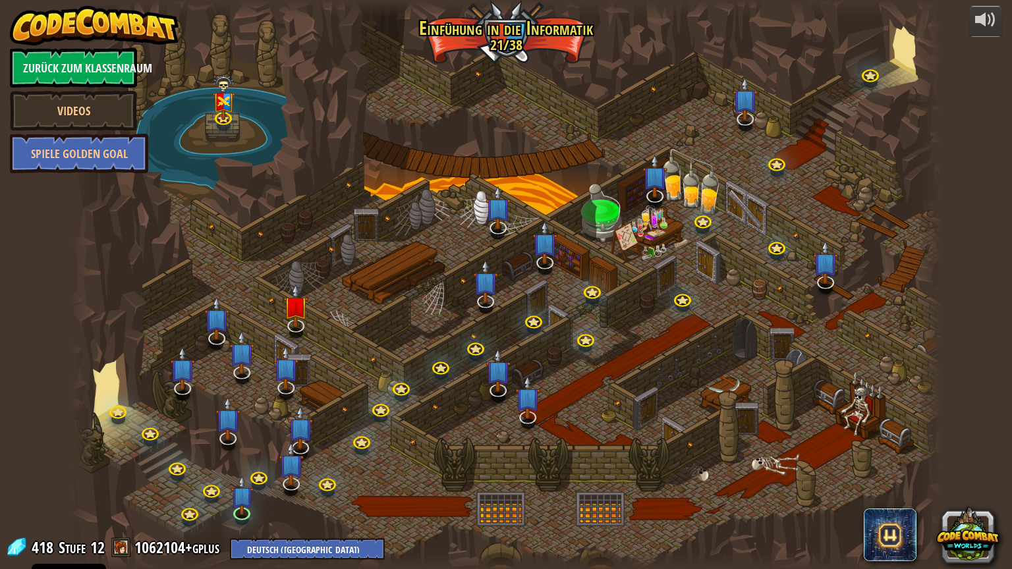
select select "de-DE"
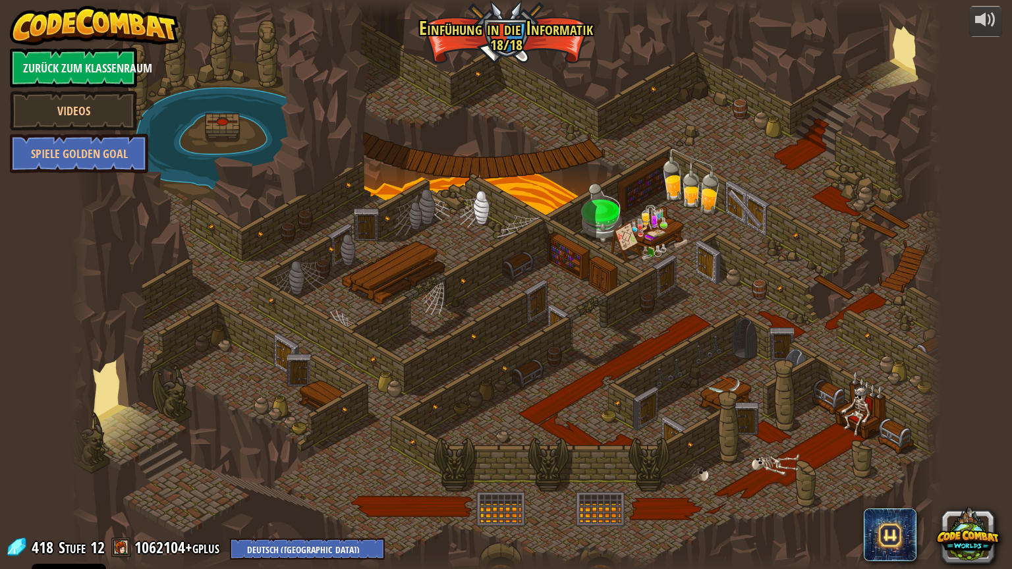
select select "de-DE"
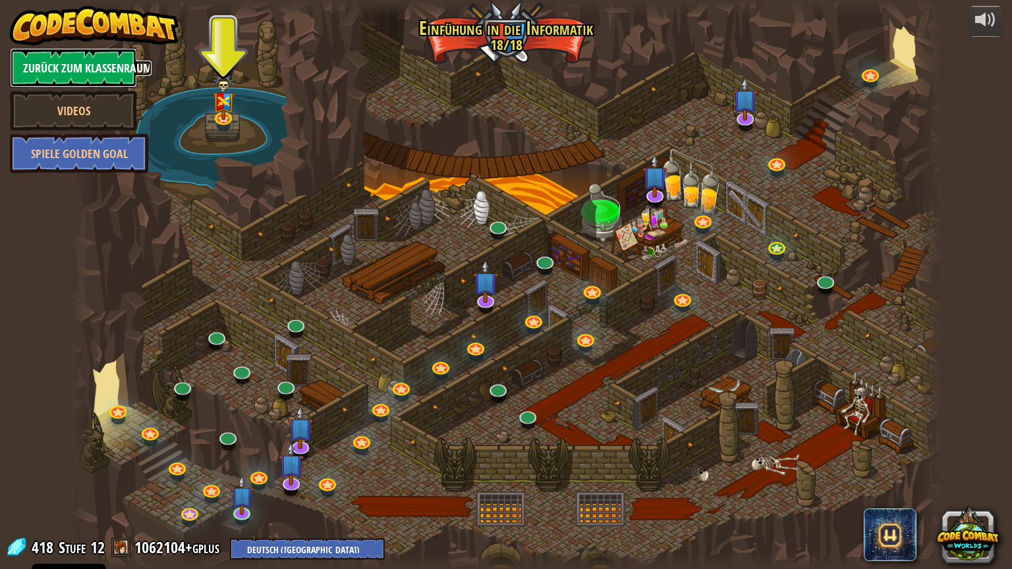
click at [94, 67] on link "Zurück zum Klassenraum" at bounding box center [73, 68] width 127 height 40
